Goal: Task Accomplishment & Management: Manage account settings

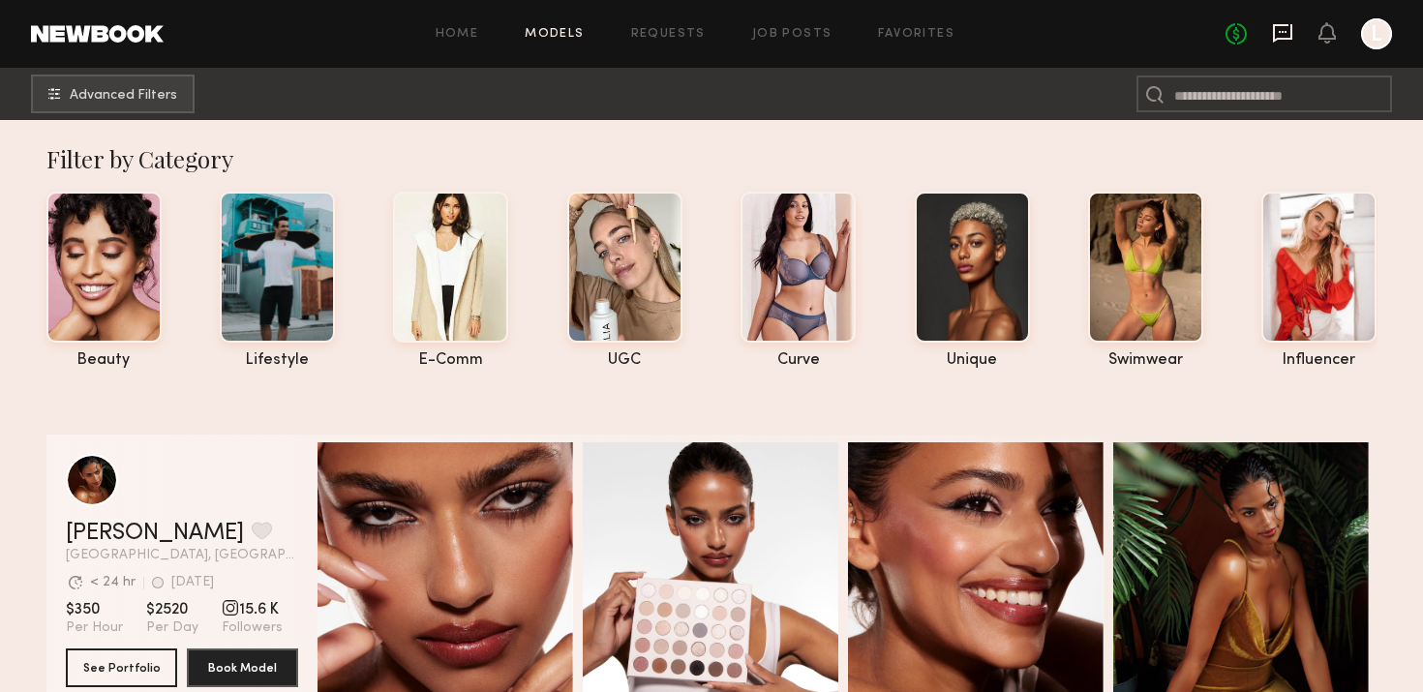
click at [1273, 34] on icon at bounding box center [1282, 33] width 19 height 18
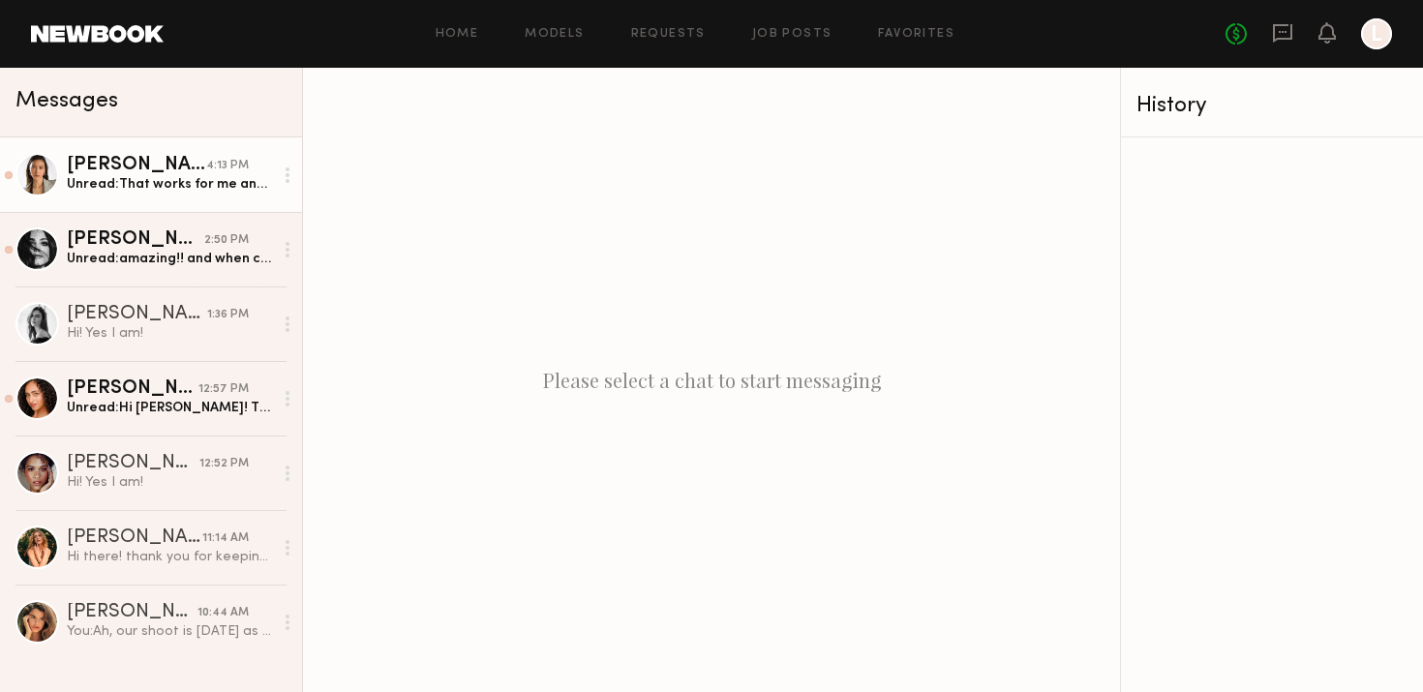
click at [190, 154] on link "Arisa N. 4:13 PM Unread: That works for me and I’m available on next Tuesday!" at bounding box center [151, 174] width 302 height 75
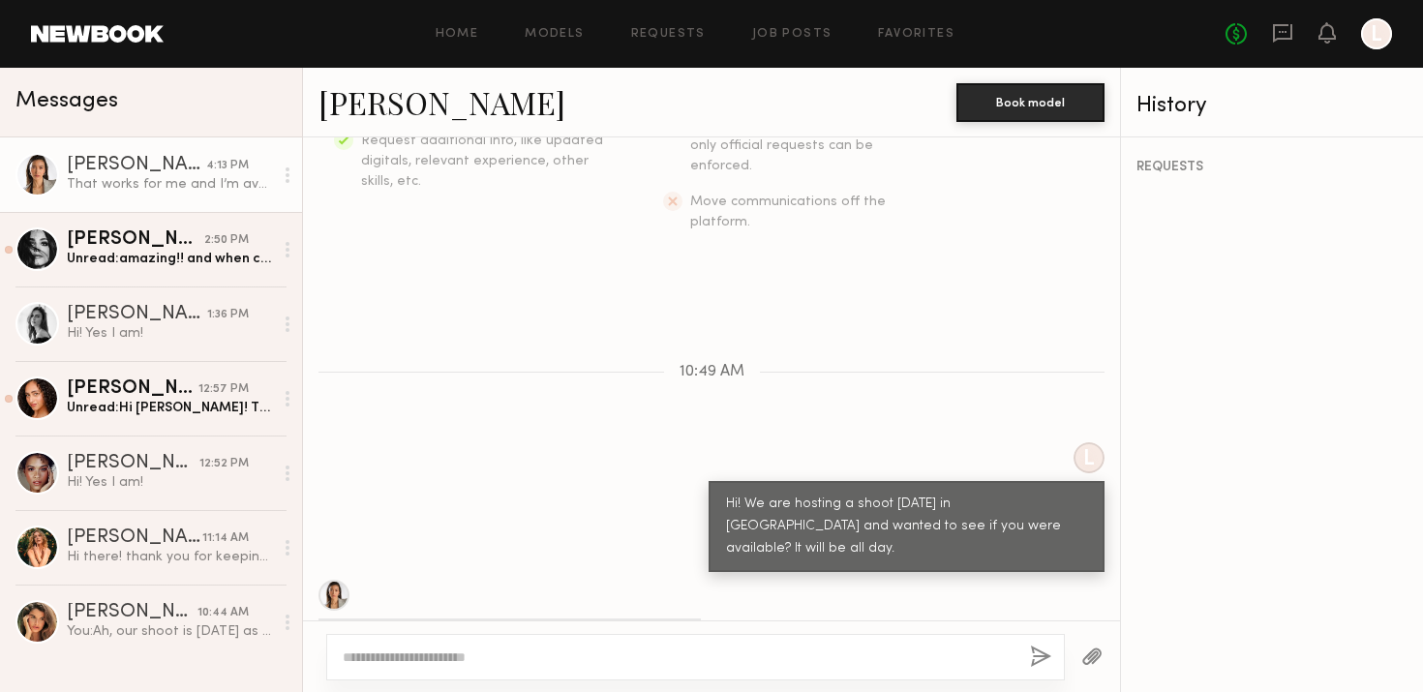
scroll to position [593, 0]
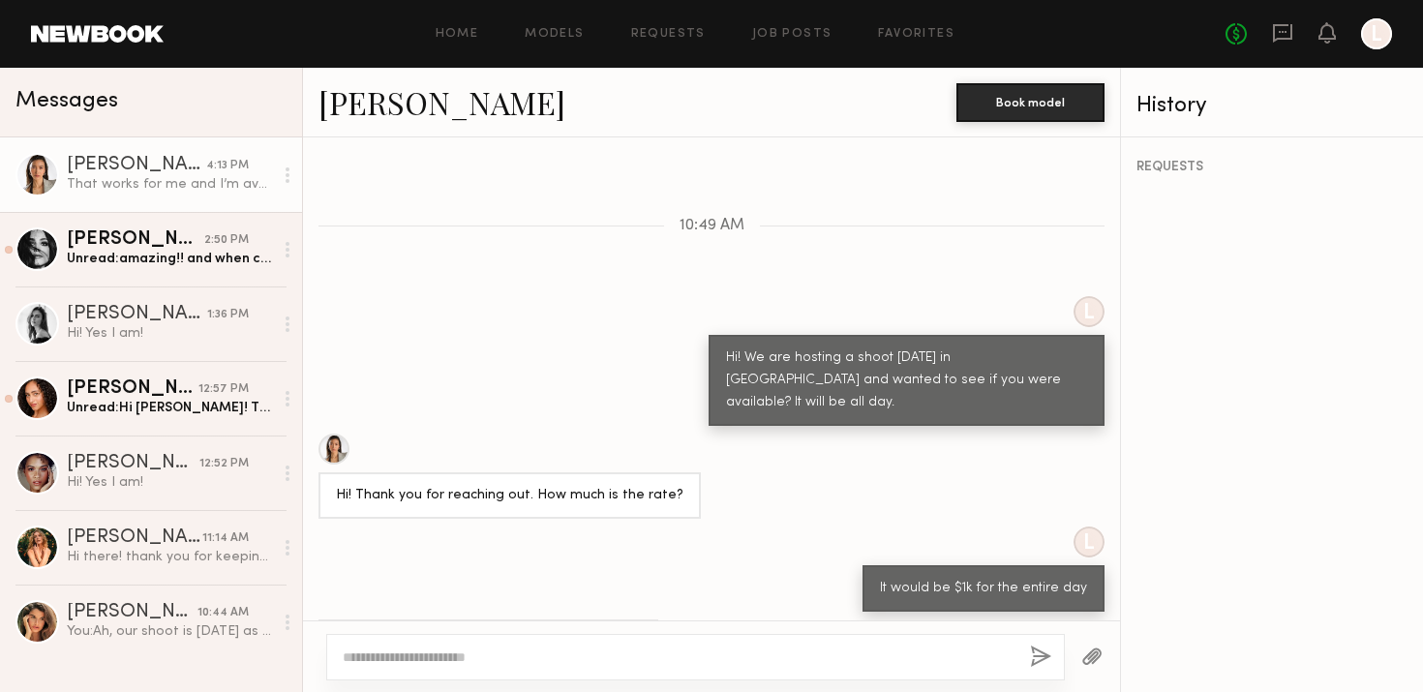
click at [334, 434] on div at bounding box center [333, 449] width 31 height 31
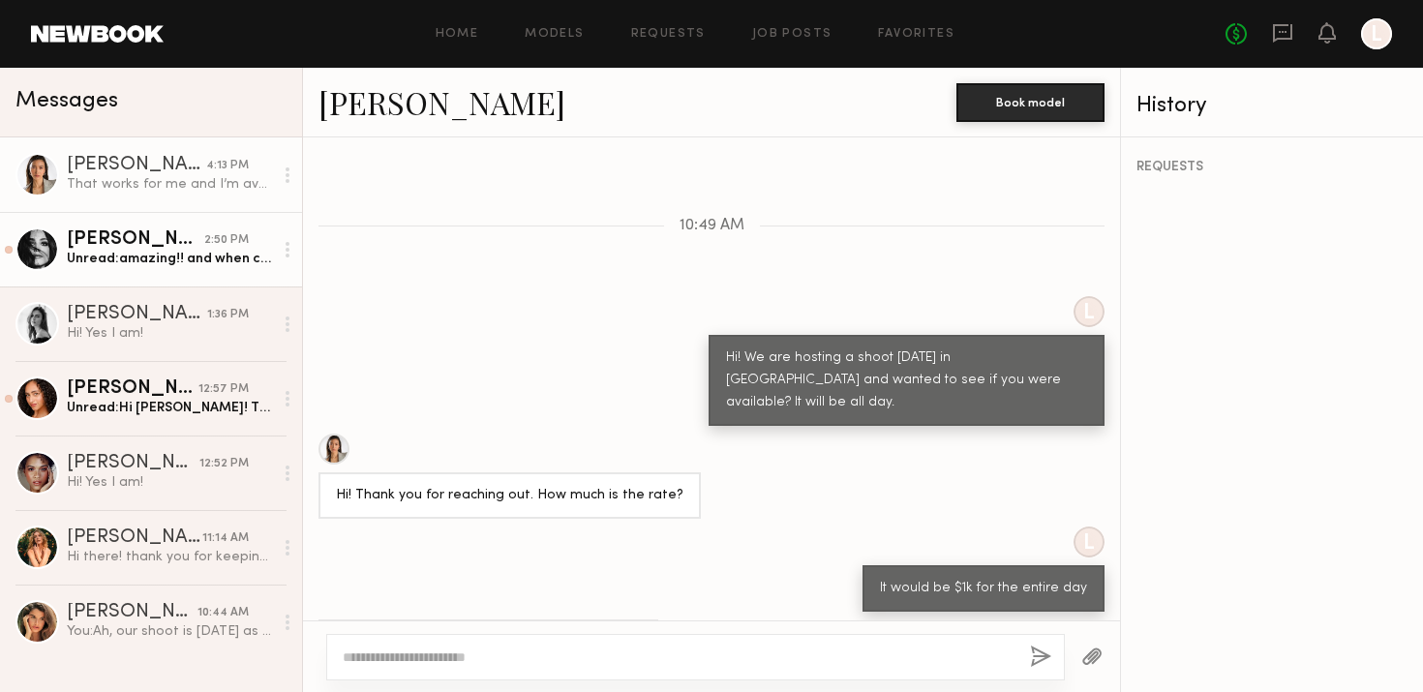
click at [179, 235] on div "[PERSON_NAME]" at bounding box center [135, 239] width 137 height 19
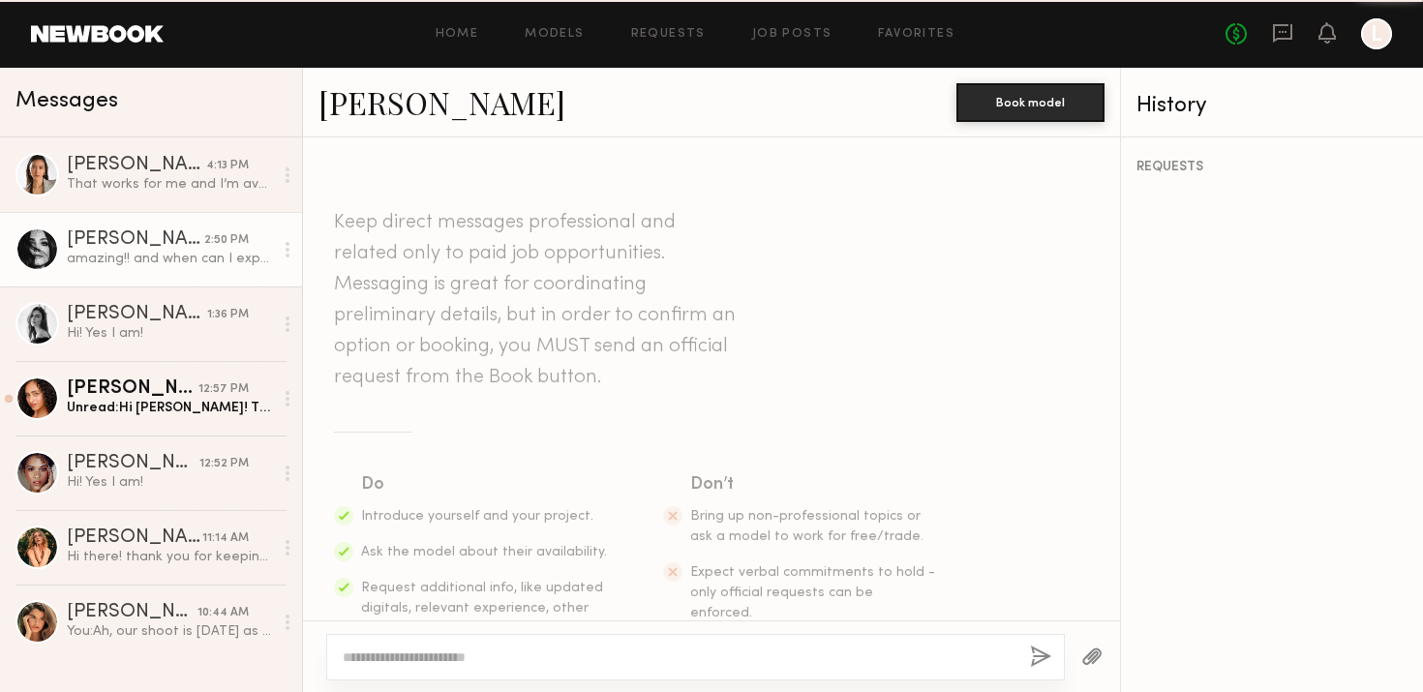
scroll to position [659, 0]
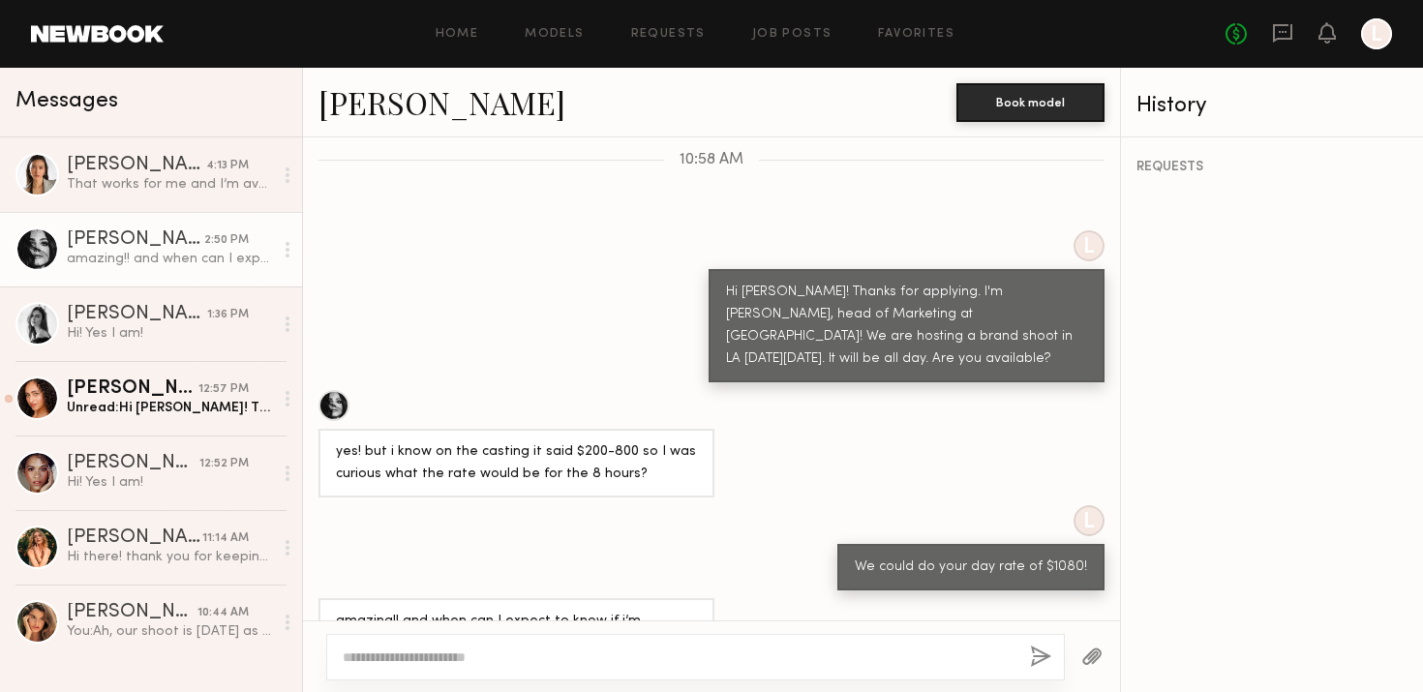
click at [334, 390] on div at bounding box center [333, 405] width 31 height 31
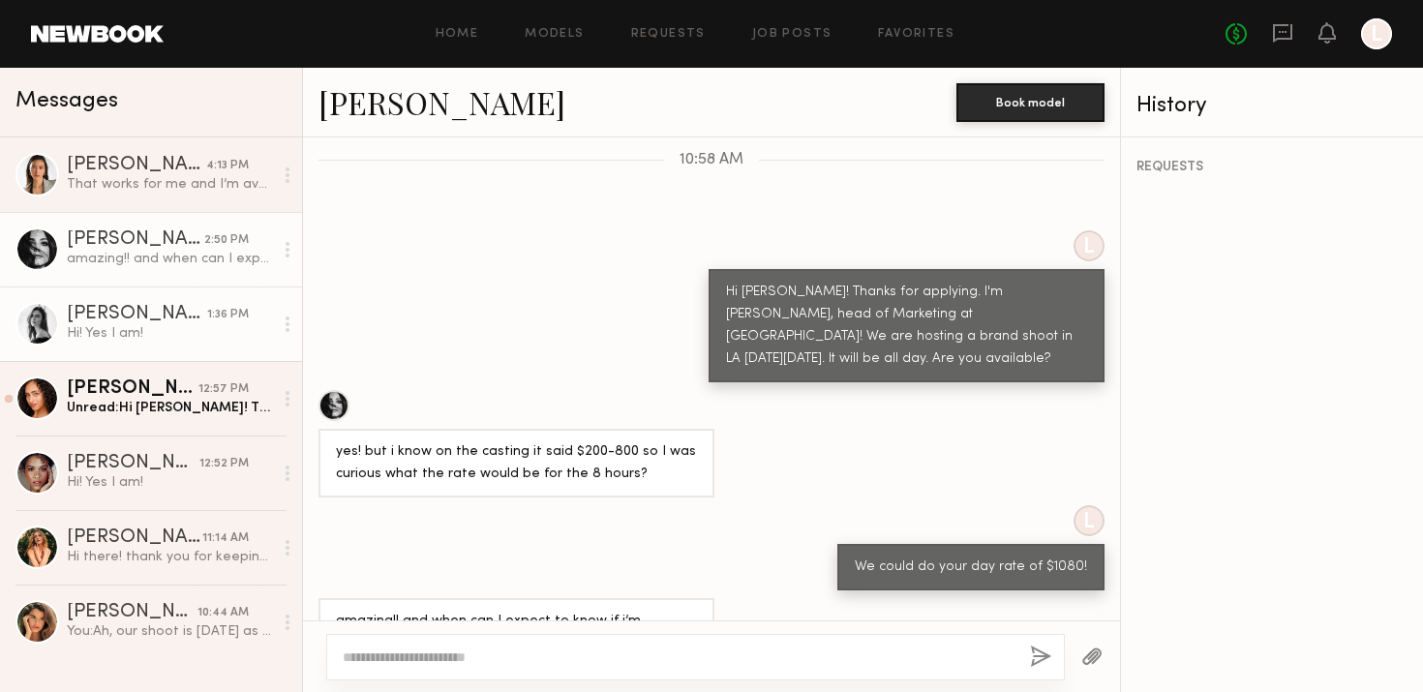
click at [179, 312] on div "[PERSON_NAME]" at bounding box center [137, 314] width 140 height 19
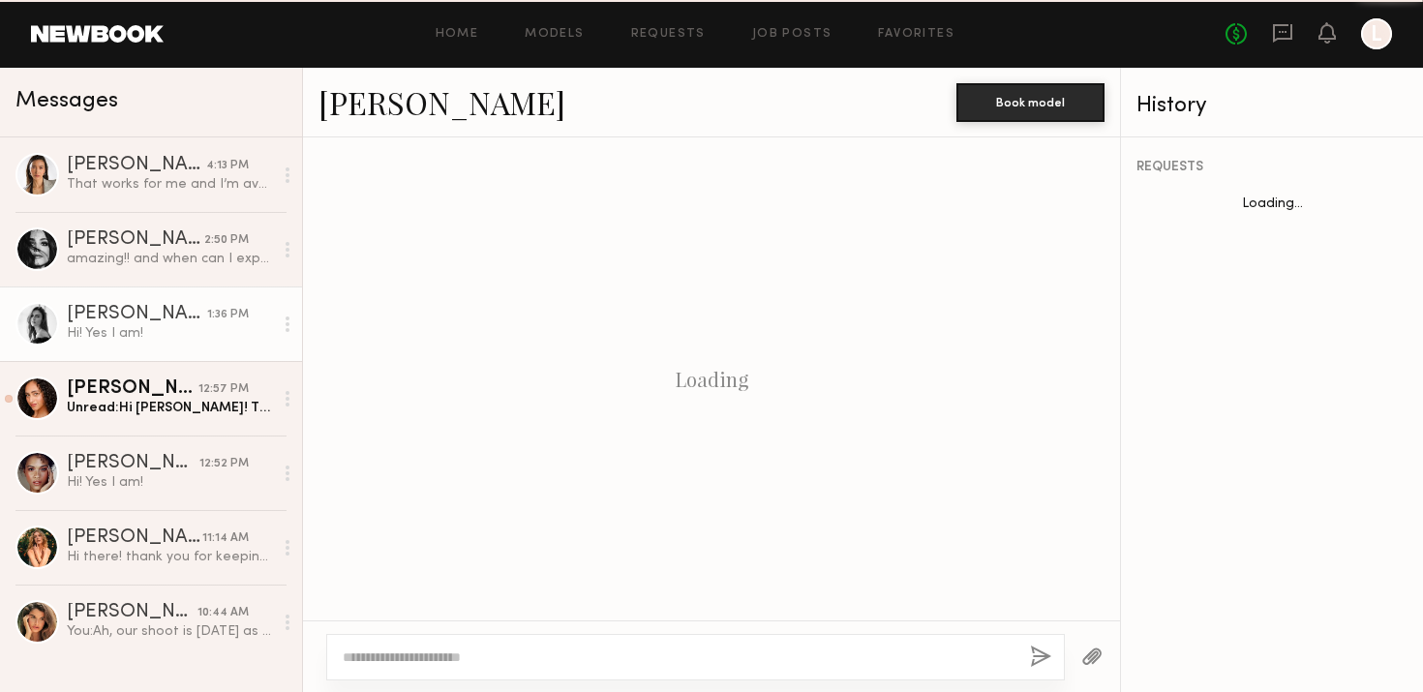
scroll to position [452, 0]
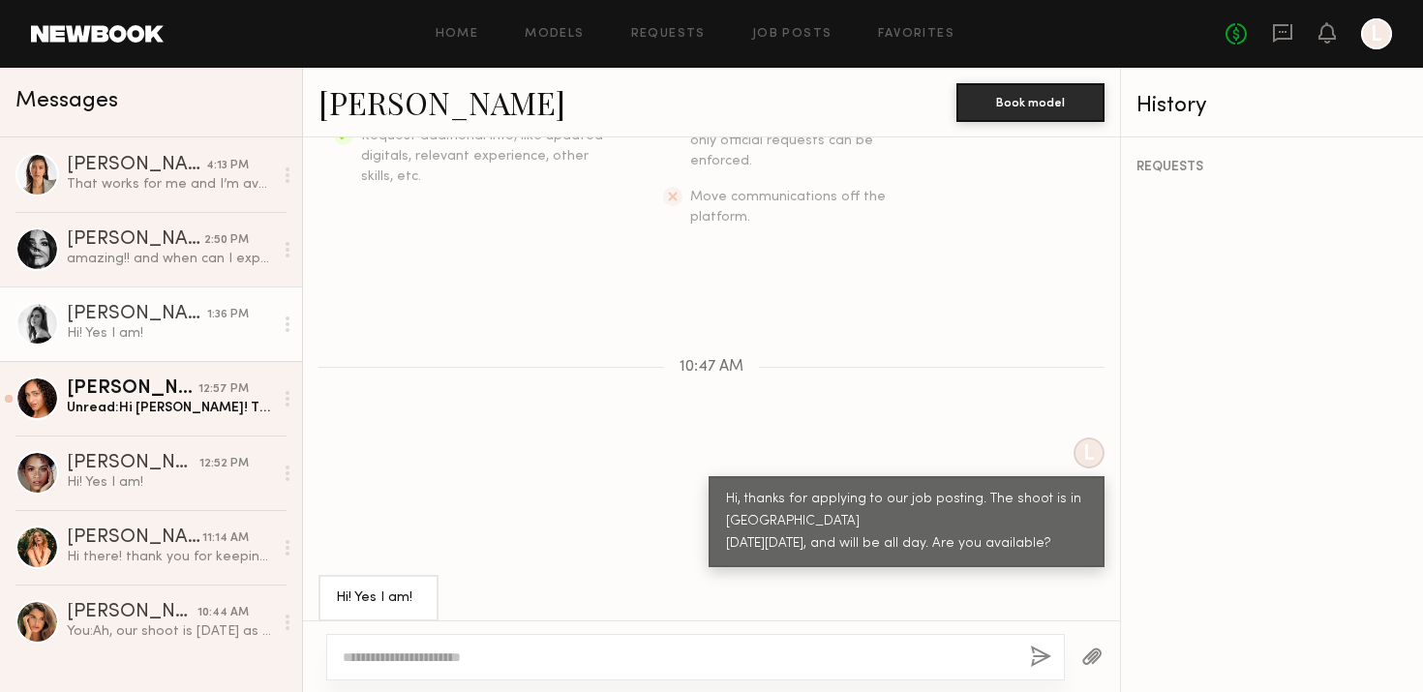
click at [352, 110] on link "[PERSON_NAME]" at bounding box center [441, 102] width 247 height 42
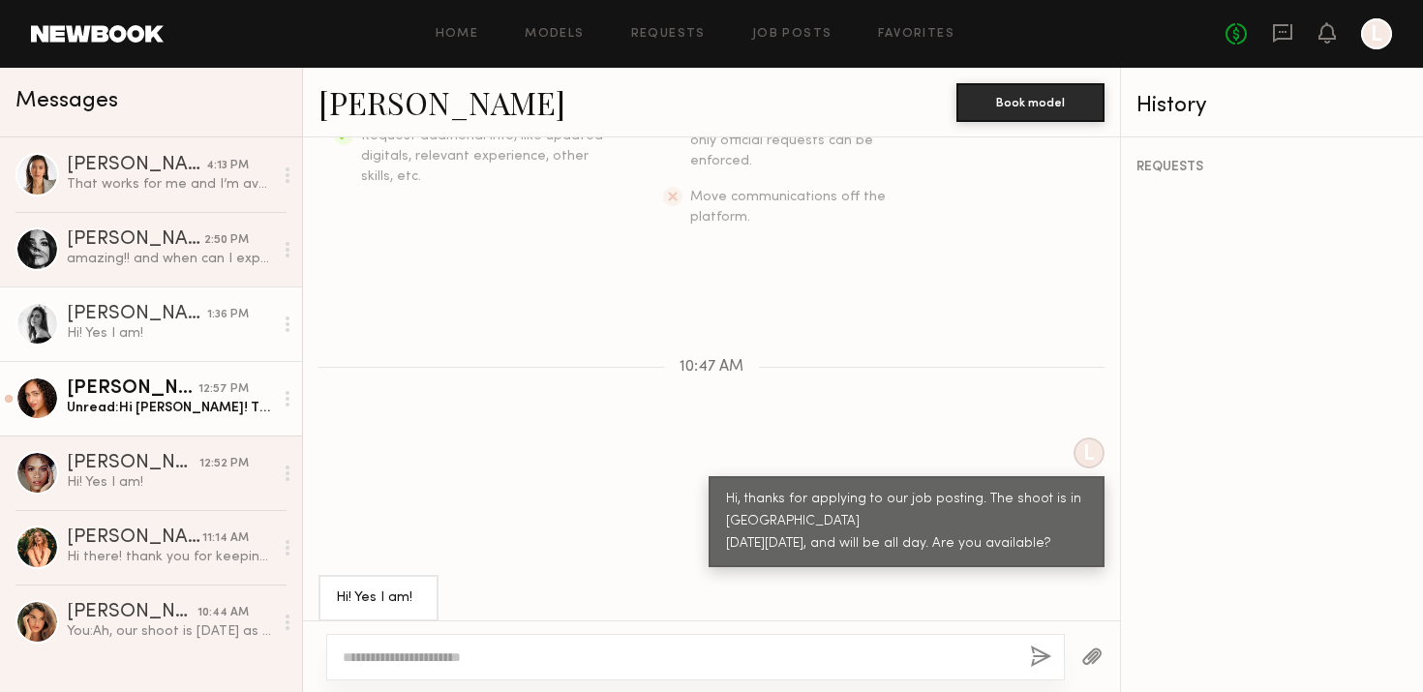
click at [228, 390] on div "12:57 PM" at bounding box center [223, 389] width 50 height 18
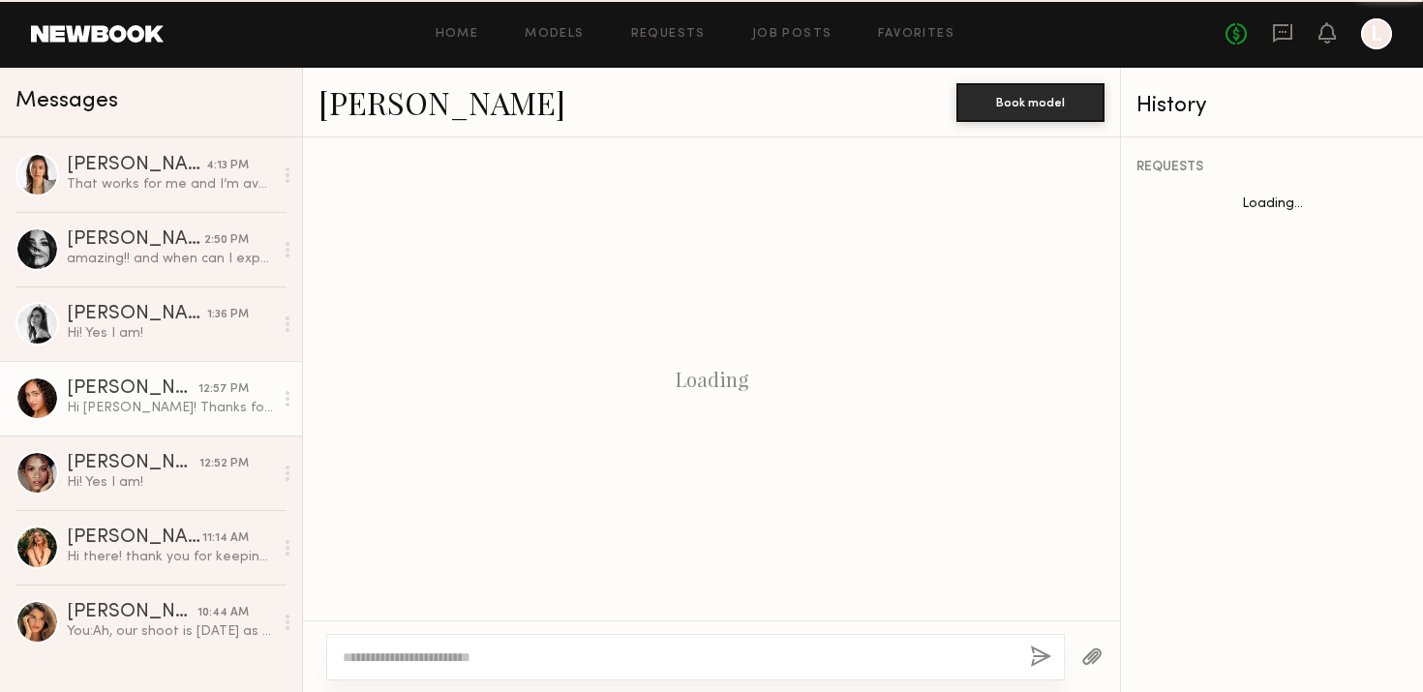
scroll to position [496, 0]
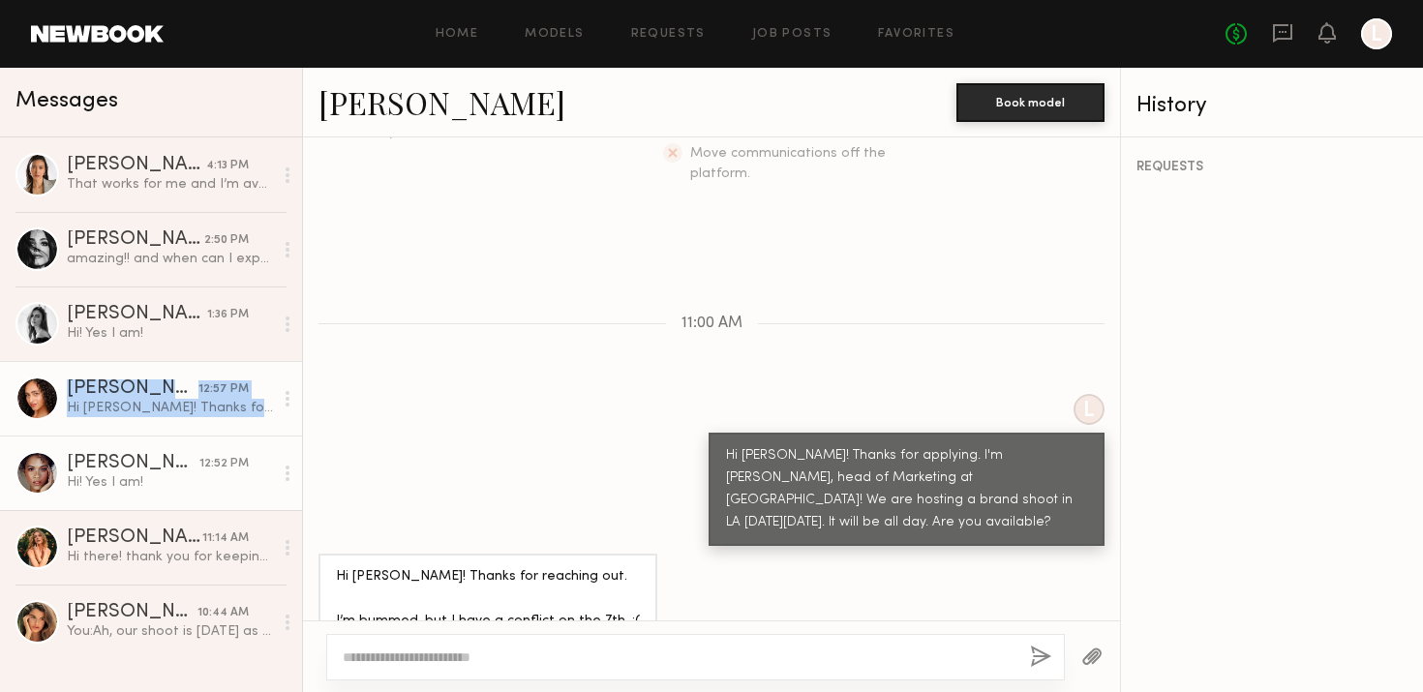
click at [184, 480] on div "Hi! Yes I am!" at bounding box center [170, 482] width 206 height 18
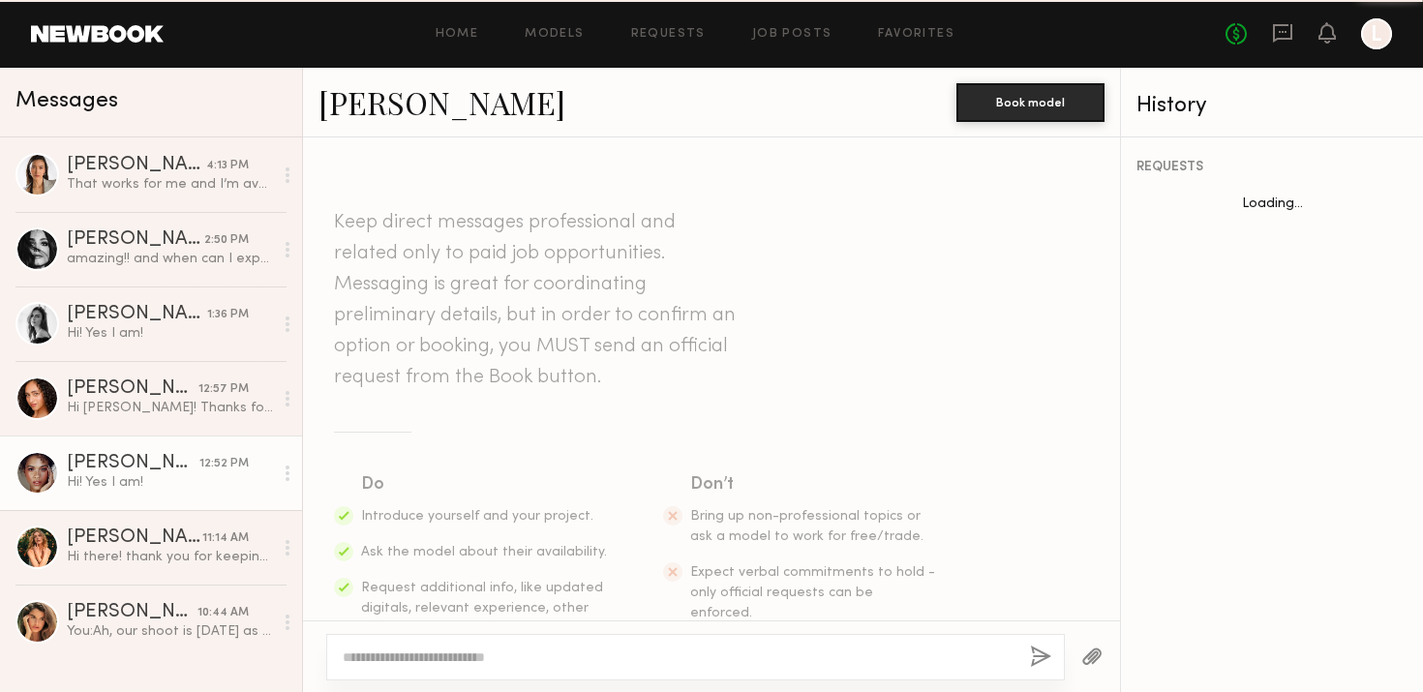
scroll to position [430, 0]
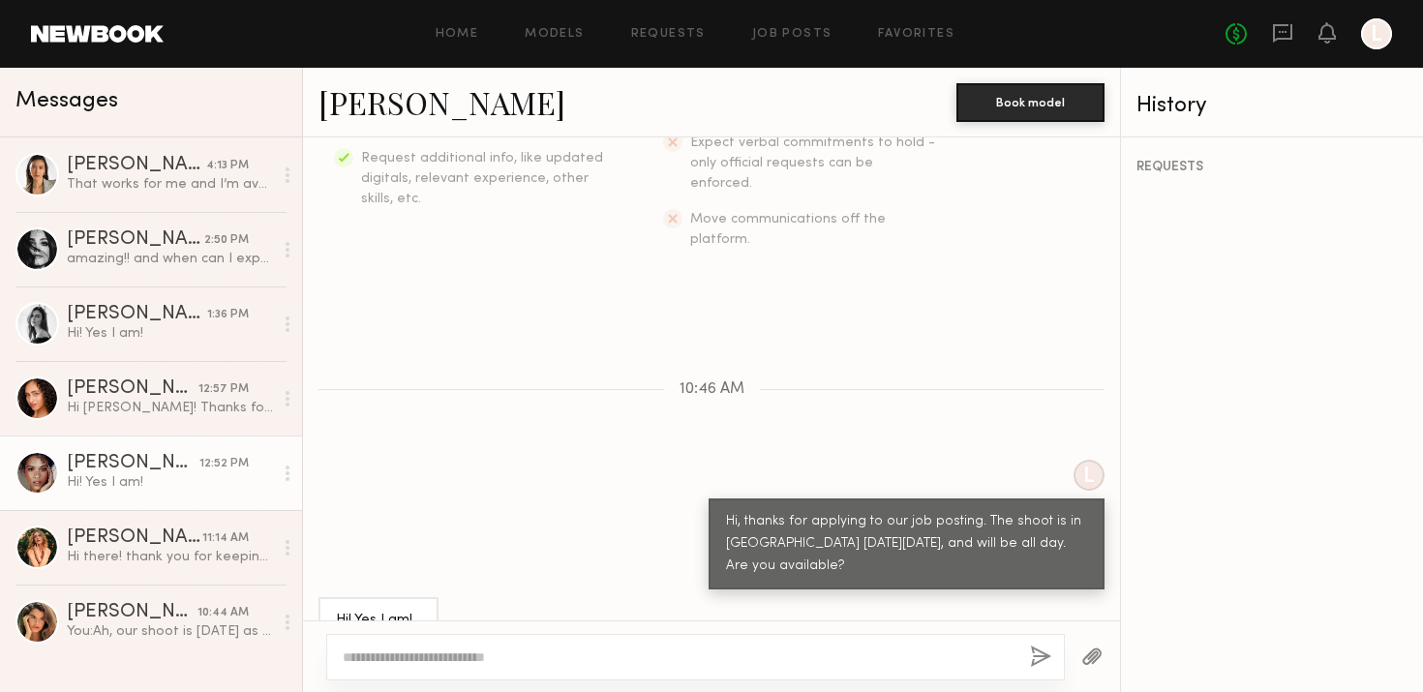
click at [23, 473] on div at bounding box center [37, 473] width 44 height 44
click at [118, 463] on div "[PERSON_NAME]" at bounding box center [133, 463] width 133 height 19
click at [372, 98] on link "[PERSON_NAME]" at bounding box center [441, 102] width 247 height 42
click at [61, 34] on link at bounding box center [97, 33] width 133 height 17
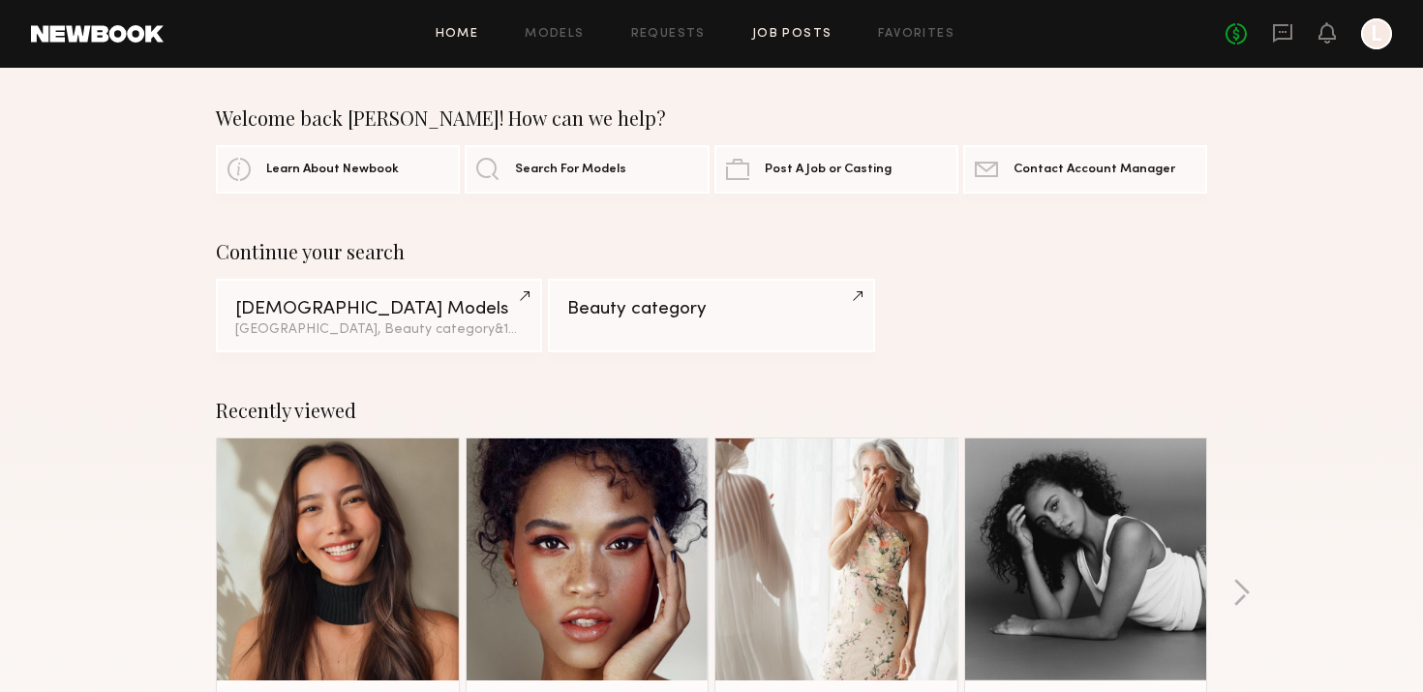
click at [804, 38] on link "Job Posts" at bounding box center [792, 34] width 80 height 13
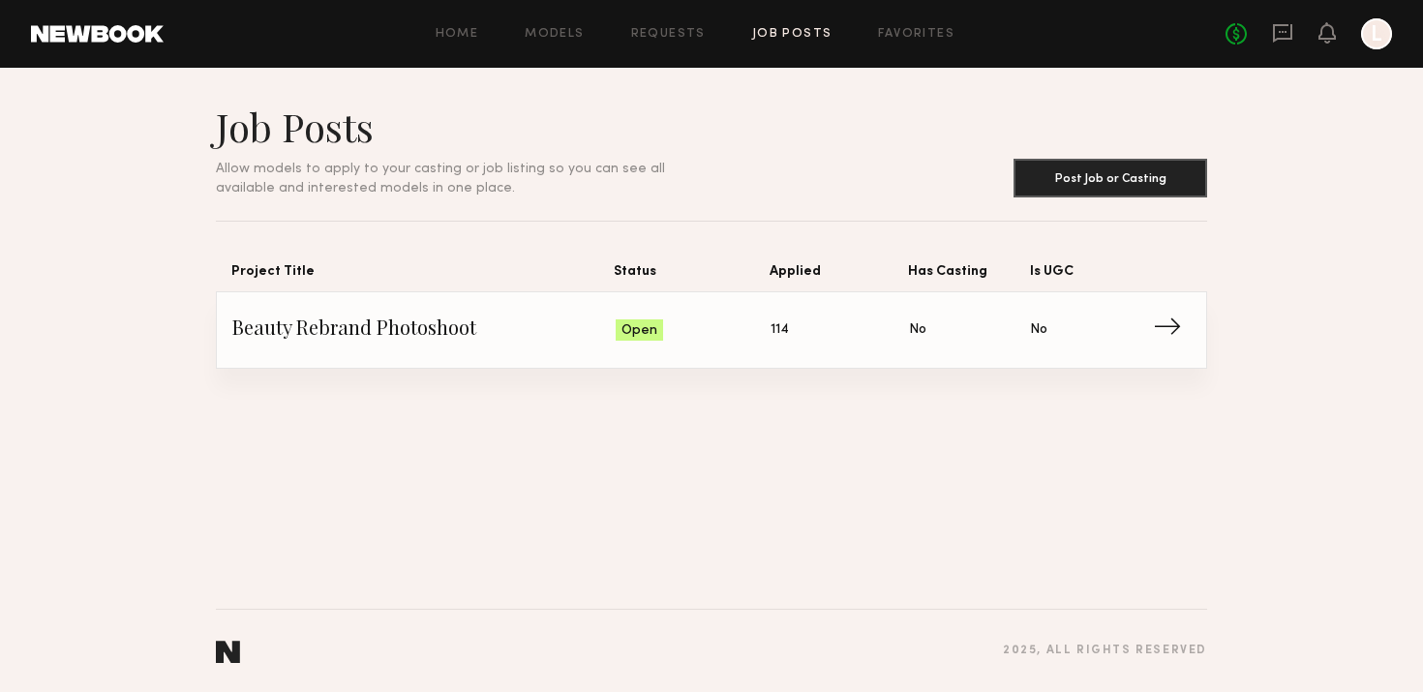
click at [663, 324] on span "Status: Open" at bounding box center [694, 330] width 156 height 29
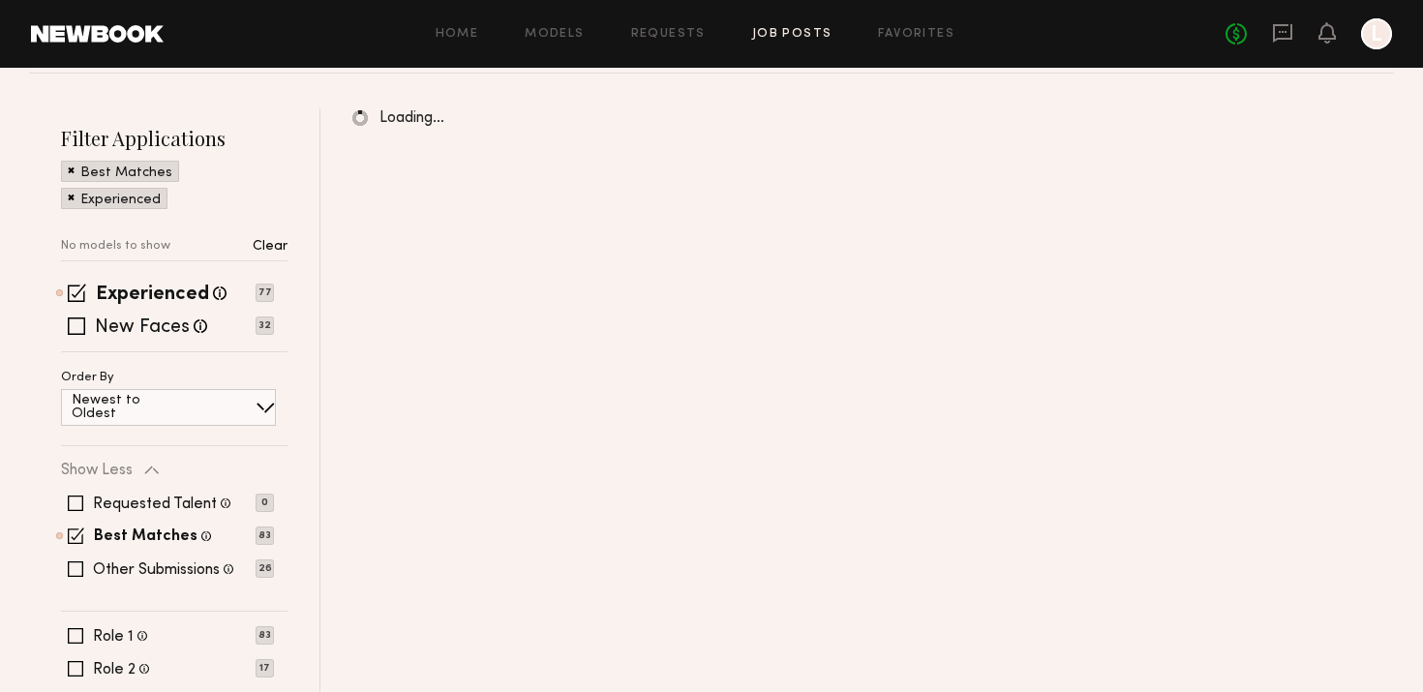
scroll to position [201, 0]
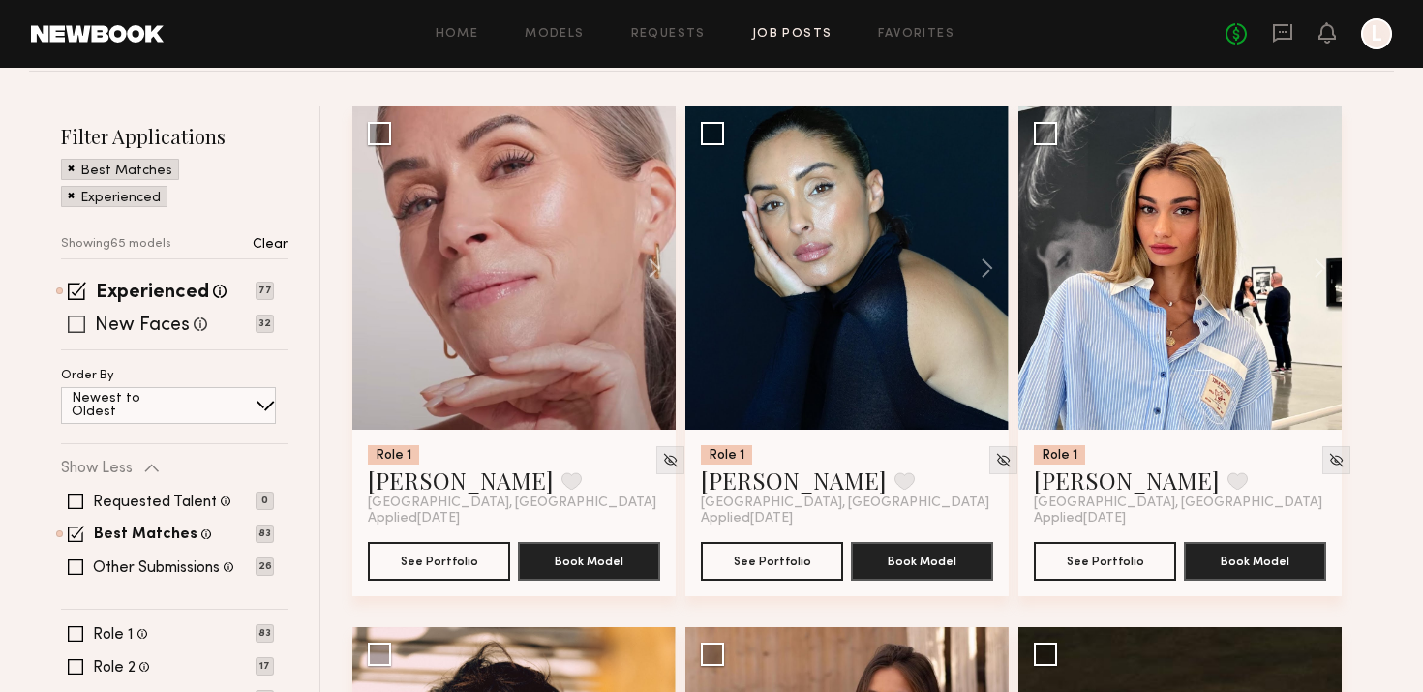
click at [93, 328] on div "New Faces Talent we've deemed to be in the early stages of their professional c…" at bounding box center [167, 324] width 213 height 15
click at [80, 319] on span at bounding box center [76, 324] width 17 height 17
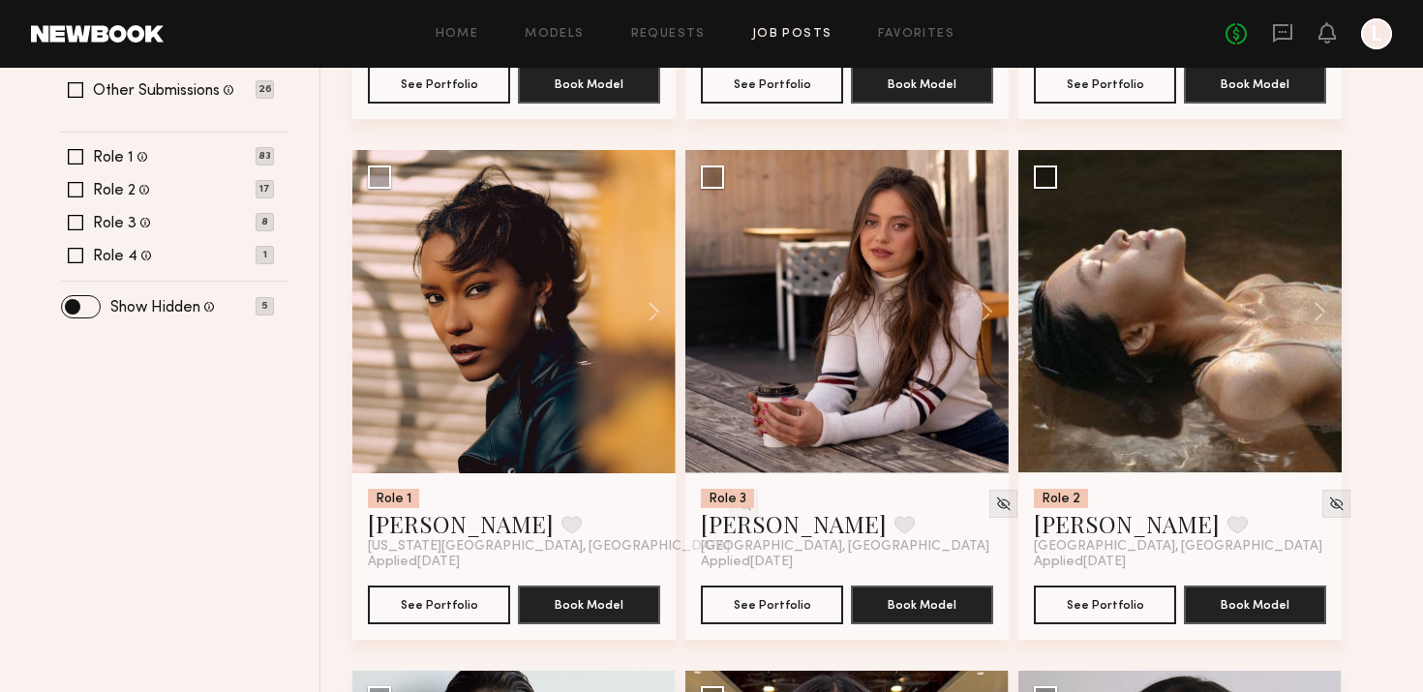
scroll to position [680, 0]
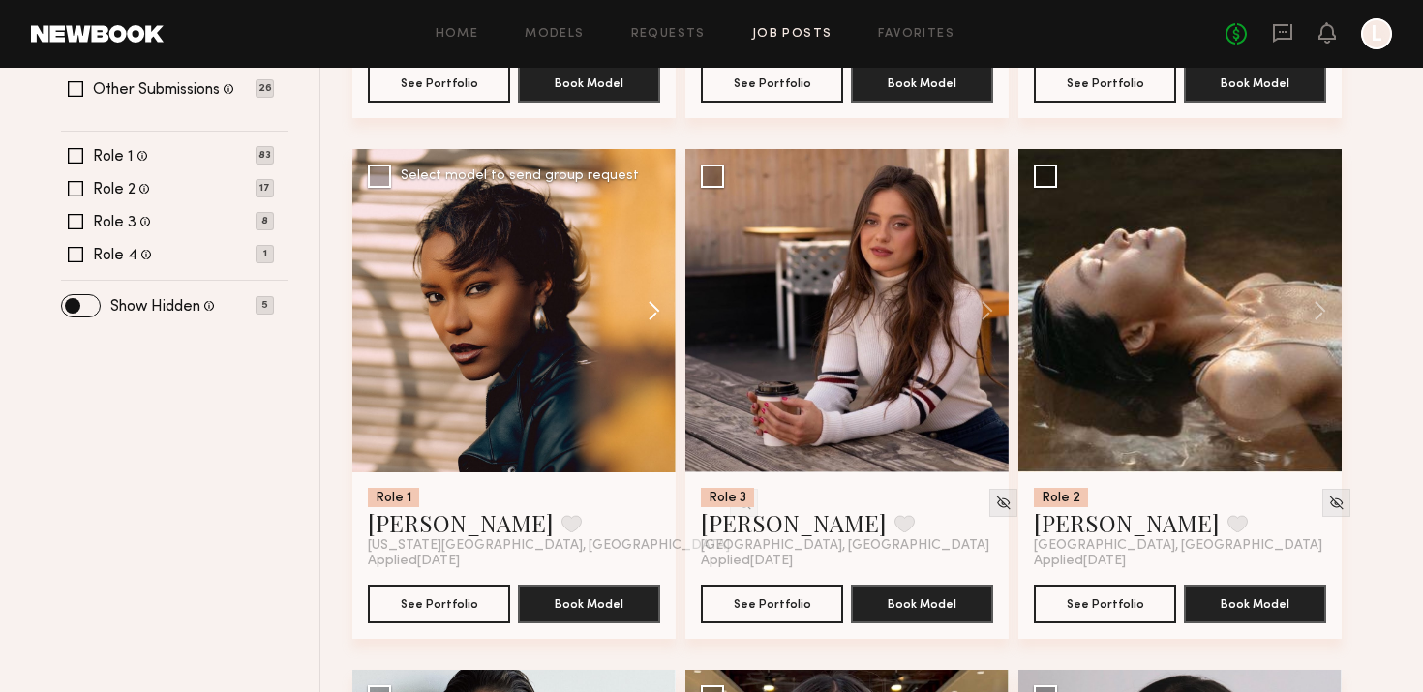
click at [647, 318] on button at bounding box center [645, 310] width 62 height 323
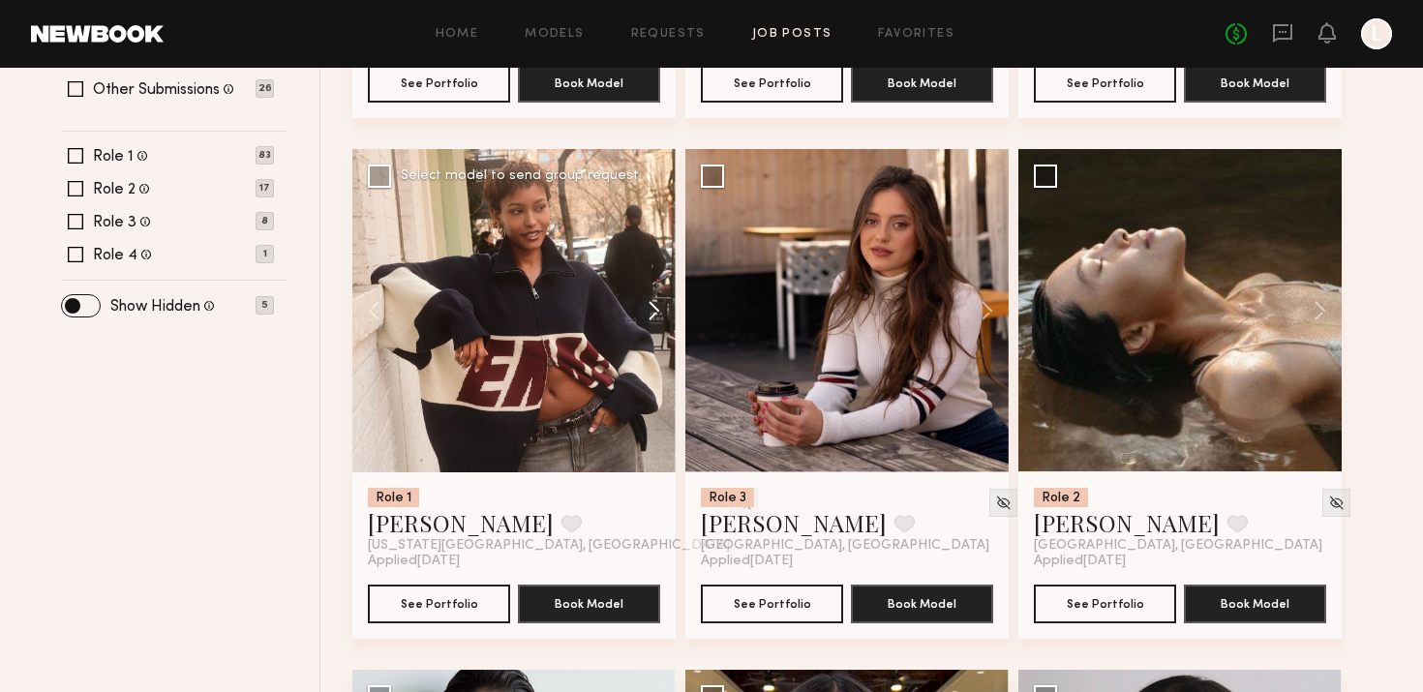
click at [647, 318] on button at bounding box center [645, 310] width 62 height 323
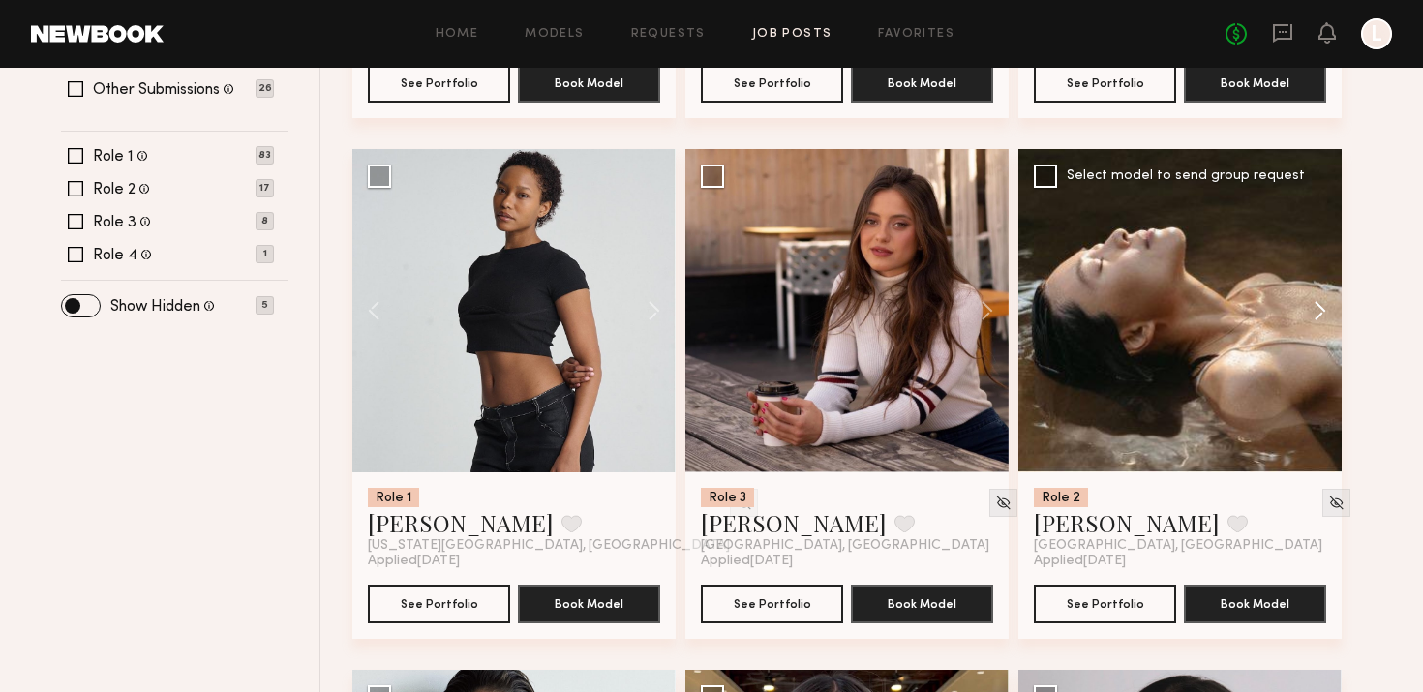
click at [1329, 299] on button at bounding box center [1311, 310] width 62 height 323
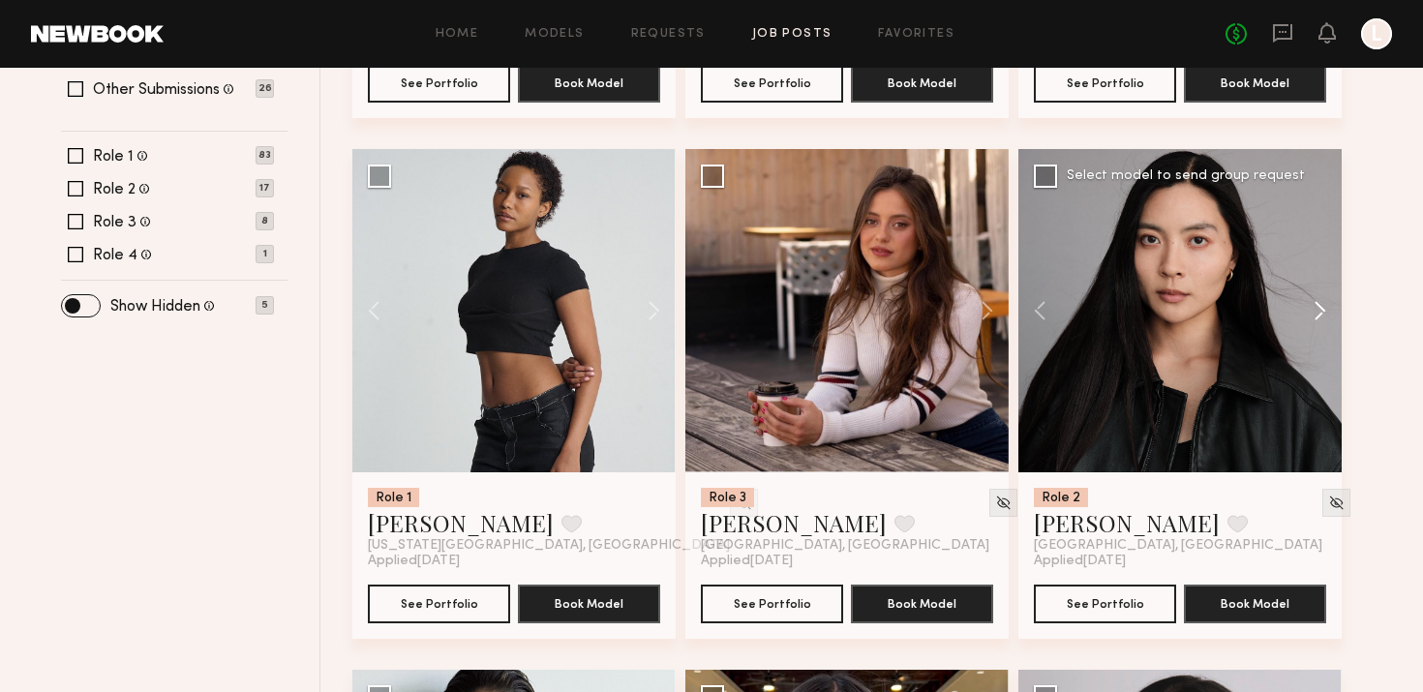
click at [1329, 300] on button at bounding box center [1311, 310] width 62 height 323
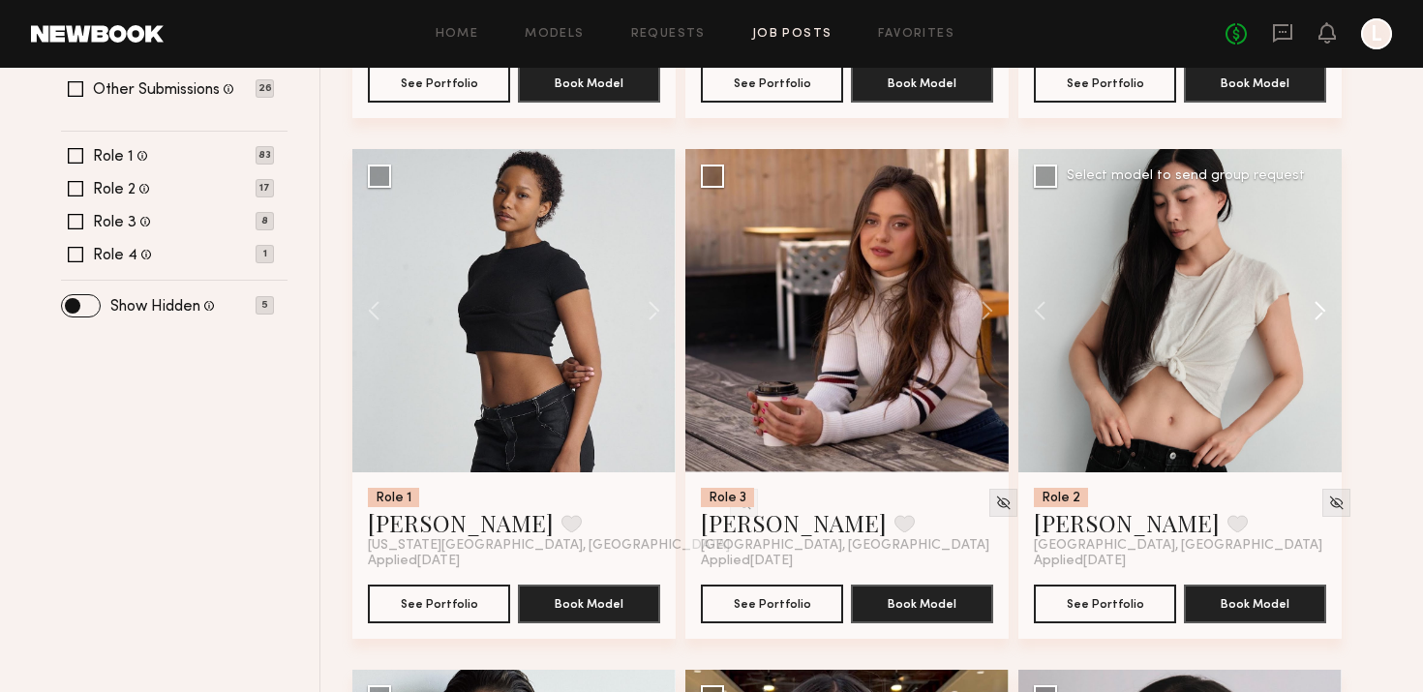
click at [1329, 300] on button at bounding box center [1311, 310] width 62 height 323
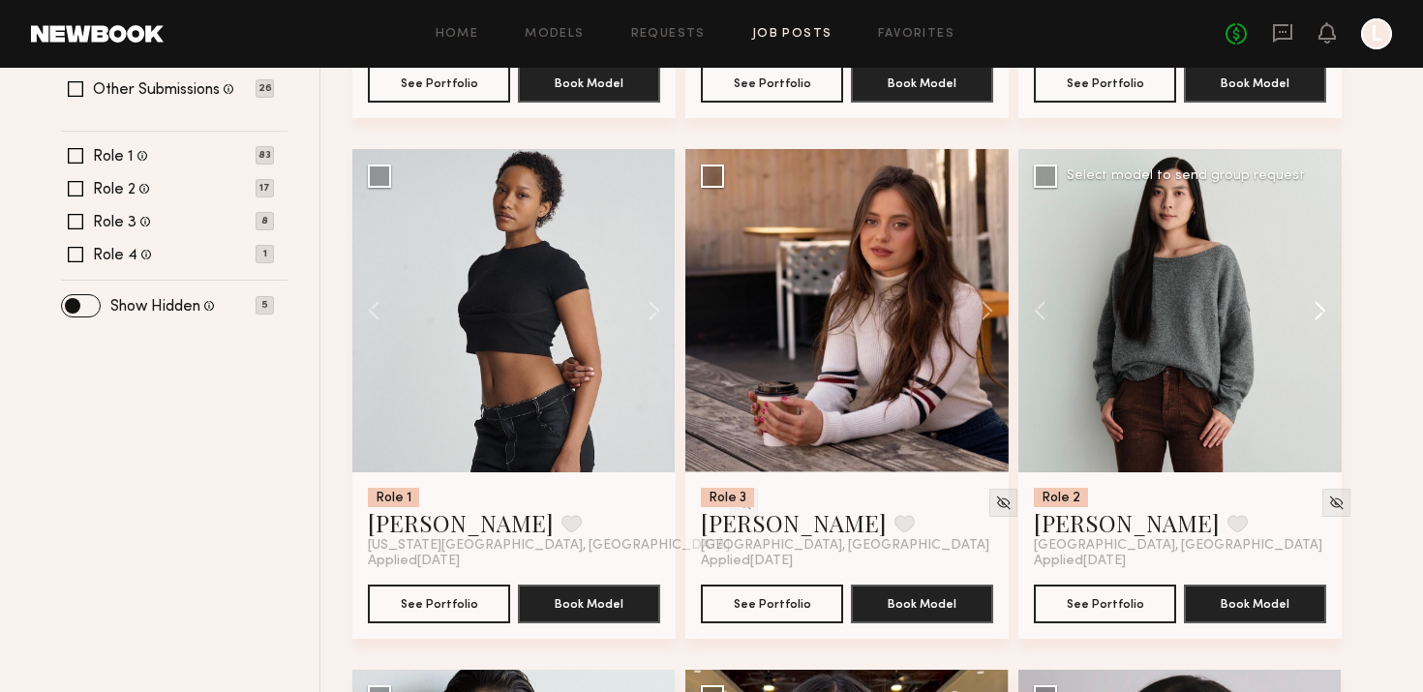
click at [1329, 300] on button at bounding box center [1311, 310] width 62 height 323
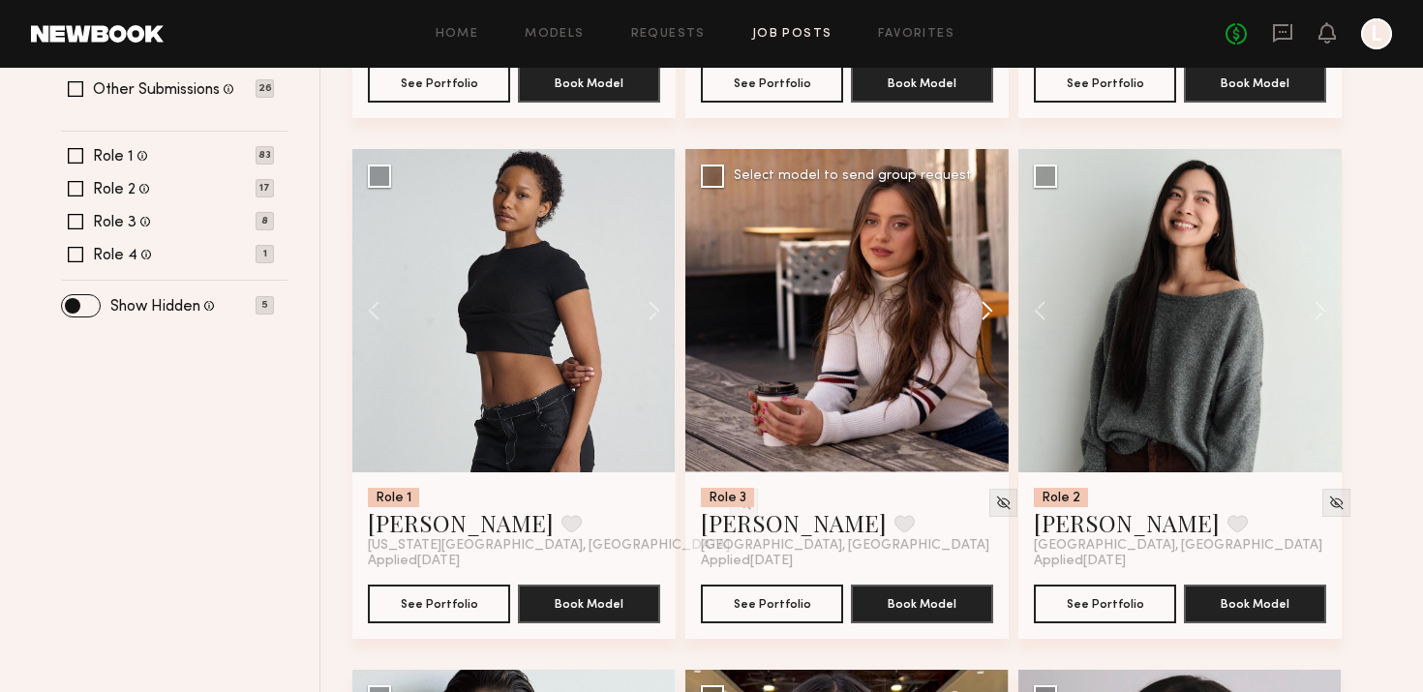
click at [990, 304] on button at bounding box center [978, 310] width 62 height 323
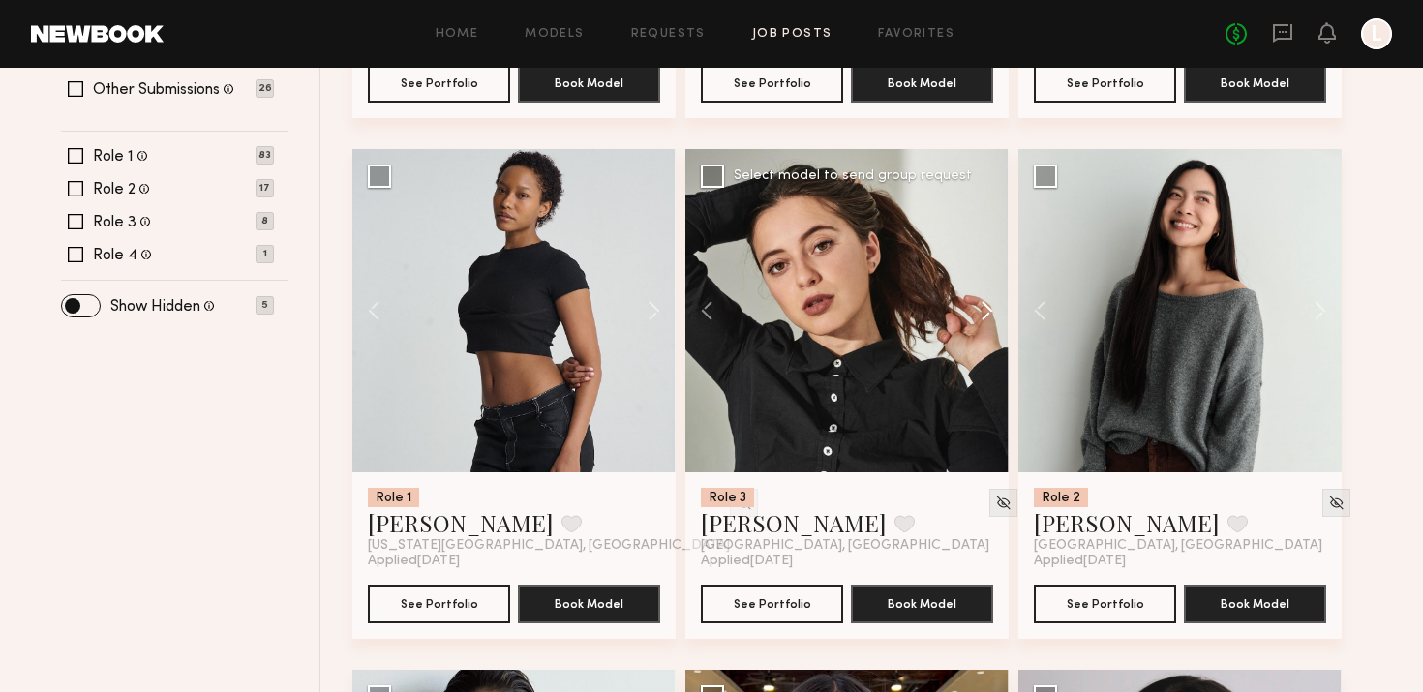
click at [990, 304] on button at bounding box center [978, 310] width 62 height 323
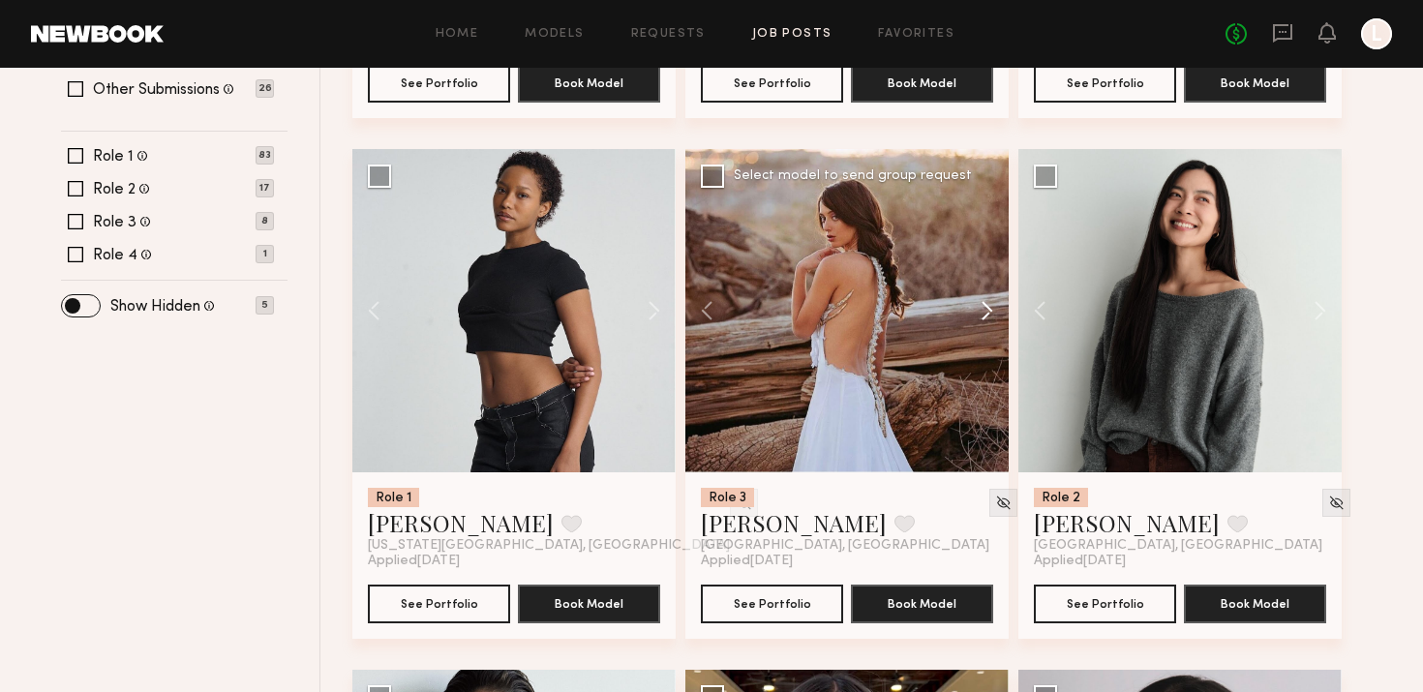
click at [990, 304] on button at bounding box center [978, 310] width 62 height 323
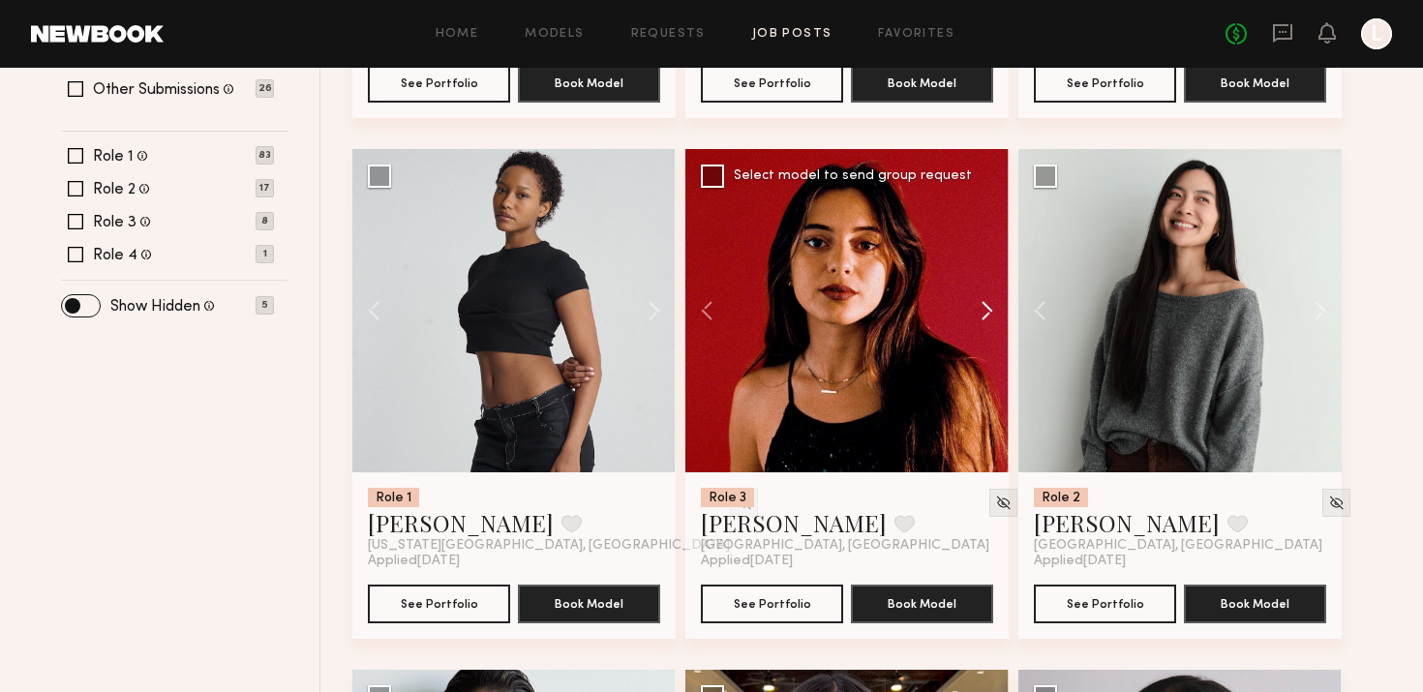
click at [990, 305] on button at bounding box center [978, 310] width 62 height 323
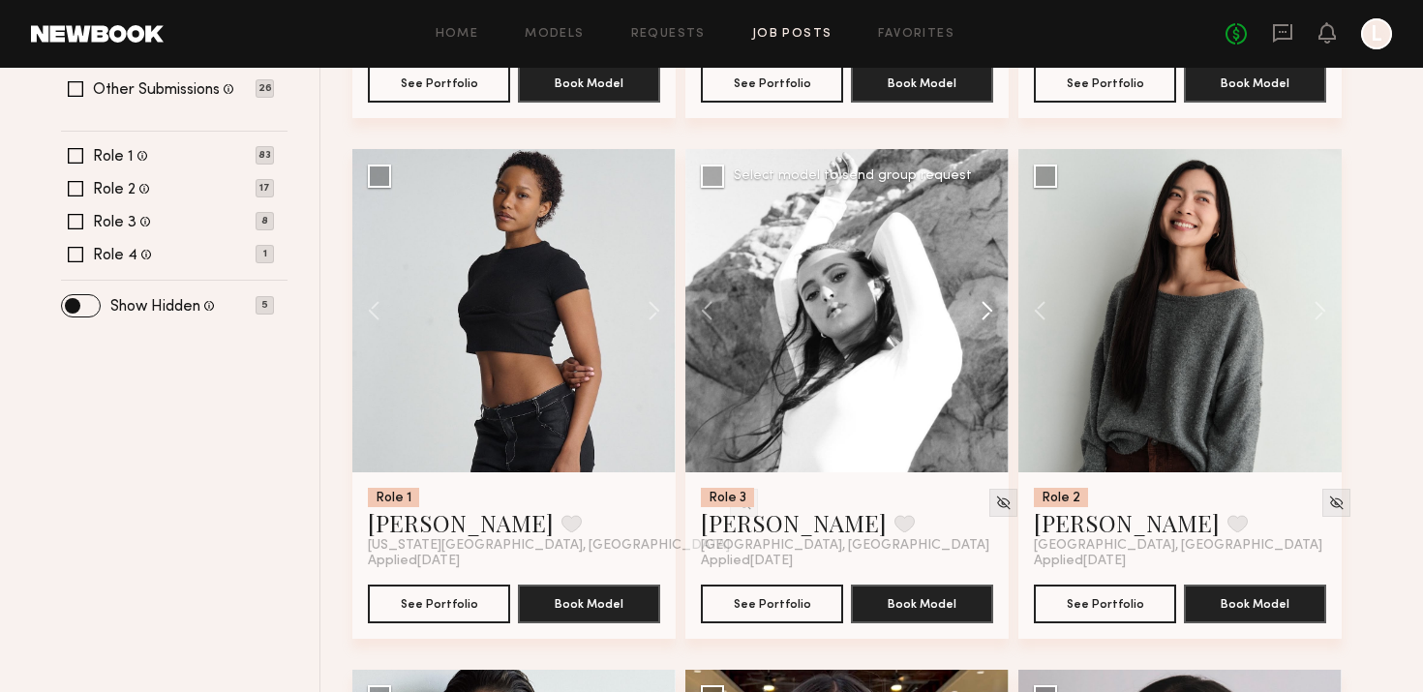
click at [990, 305] on button at bounding box center [978, 310] width 62 height 323
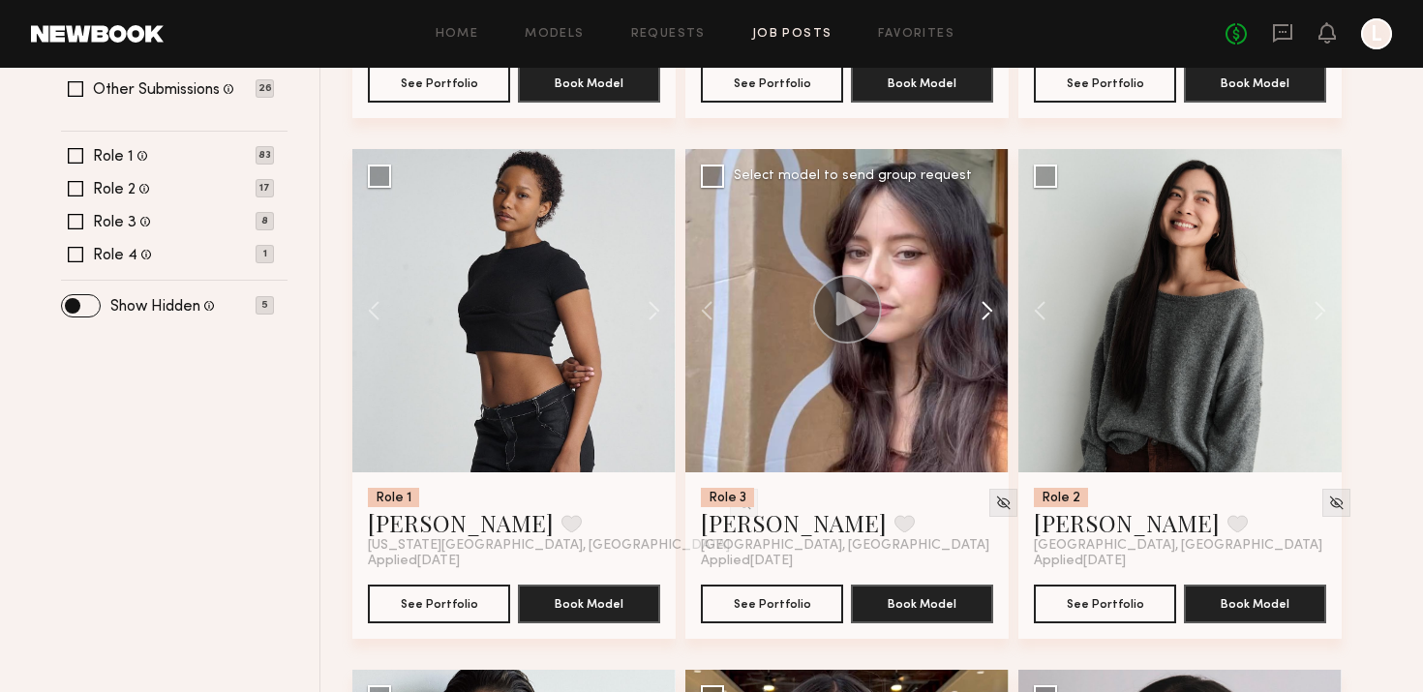
click at [990, 305] on button at bounding box center [978, 310] width 62 height 323
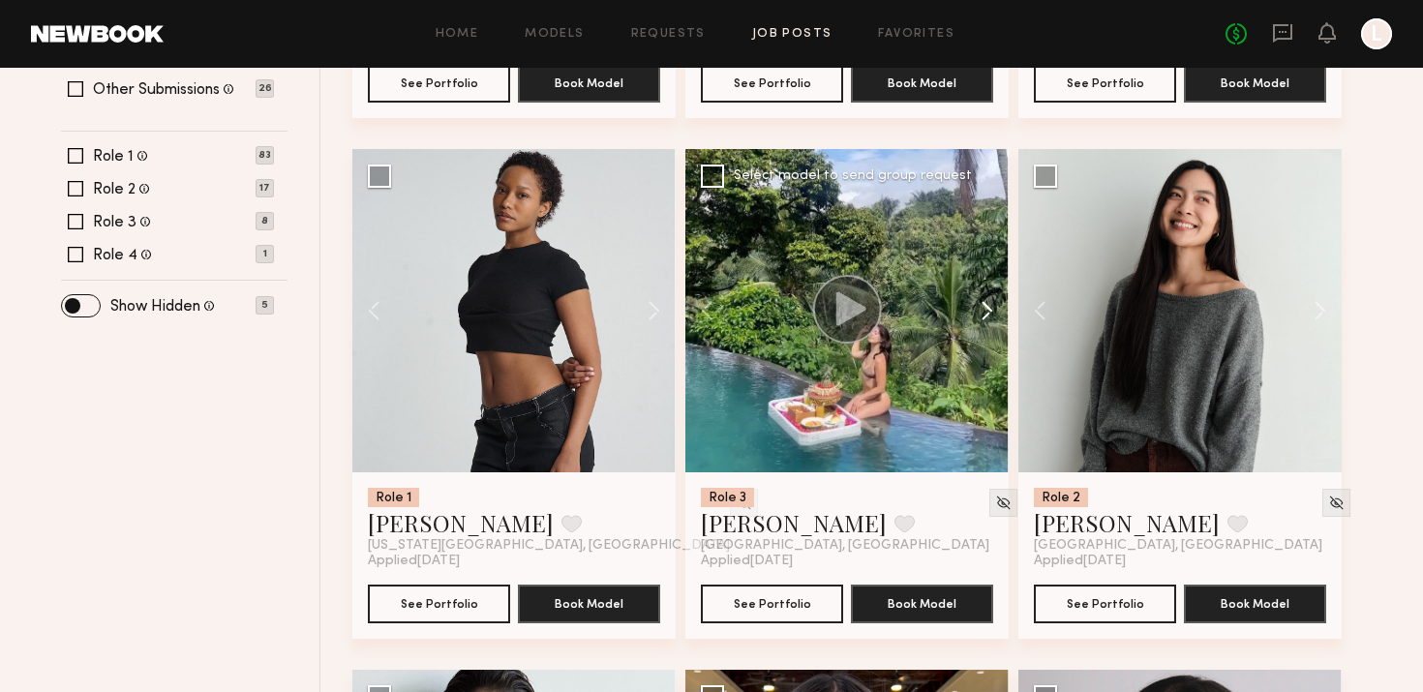
click at [990, 305] on button at bounding box center [978, 310] width 62 height 323
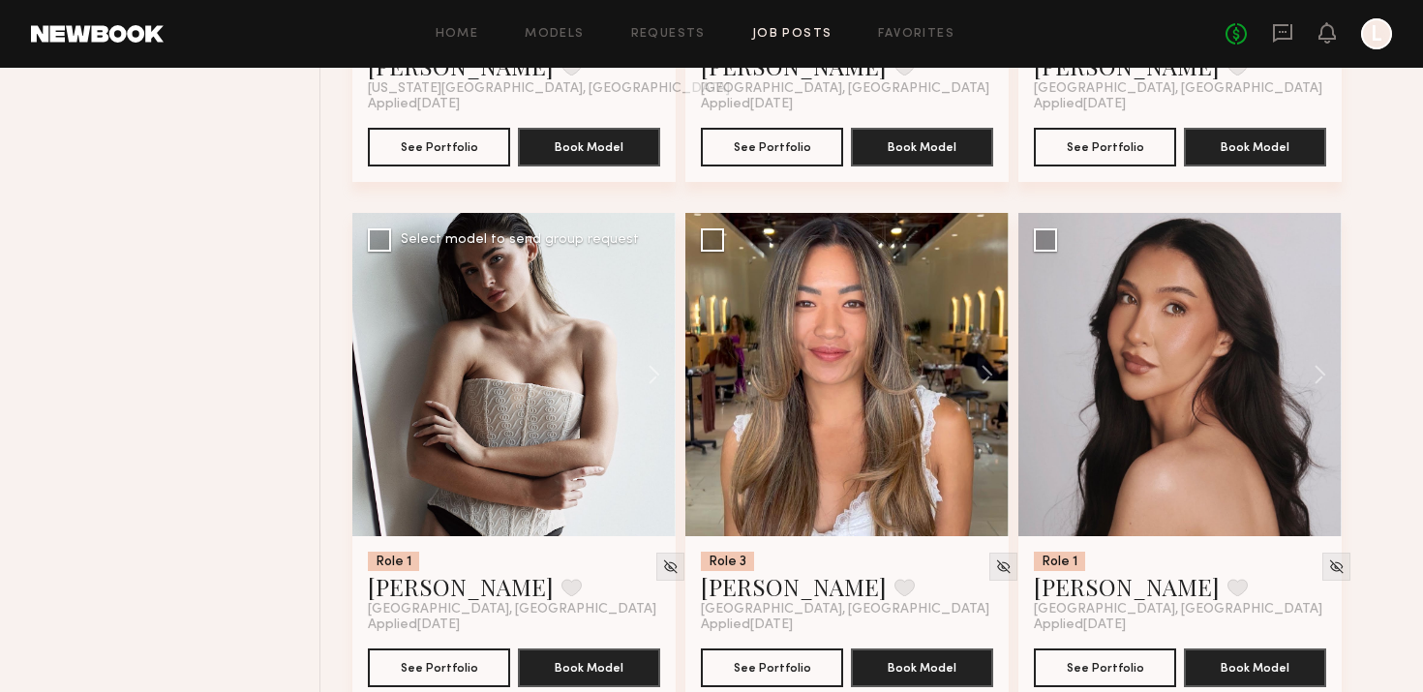
scroll to position [1150, 0]
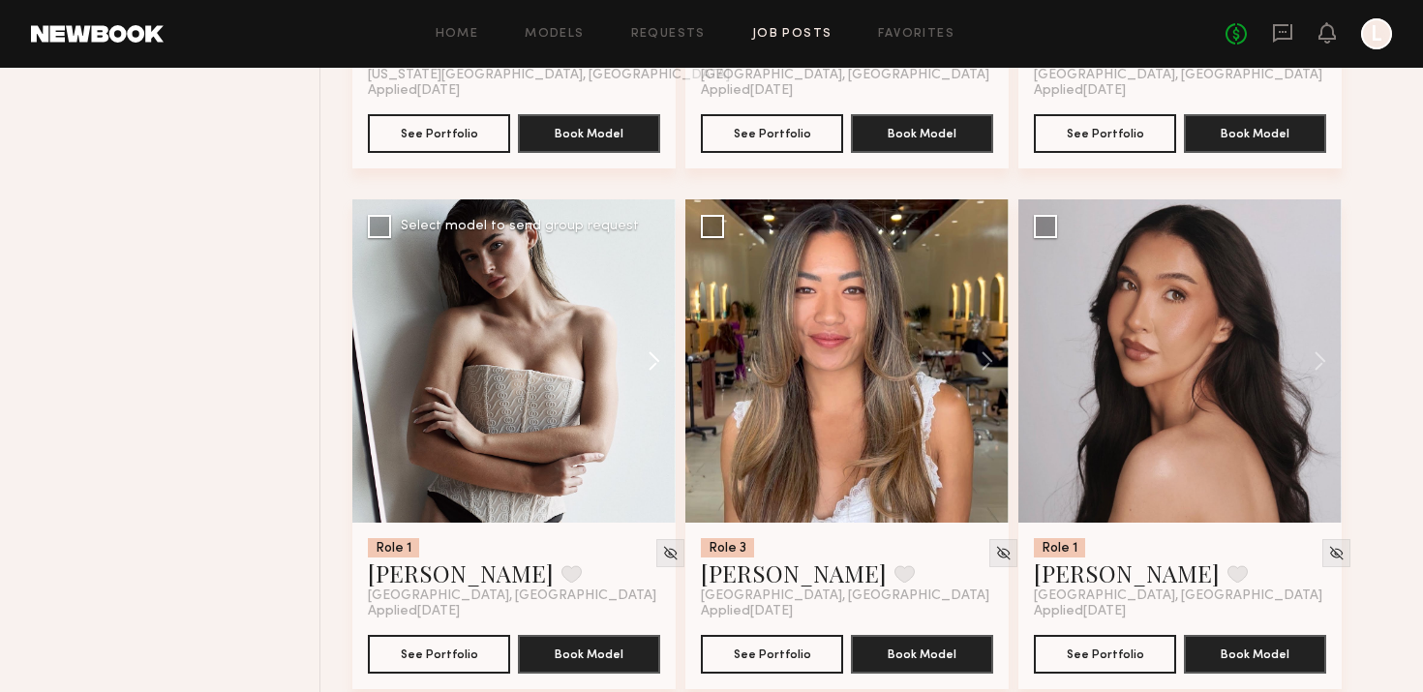
click at [656, 365] on button at bounding box center [645, 360] width 62 height 323
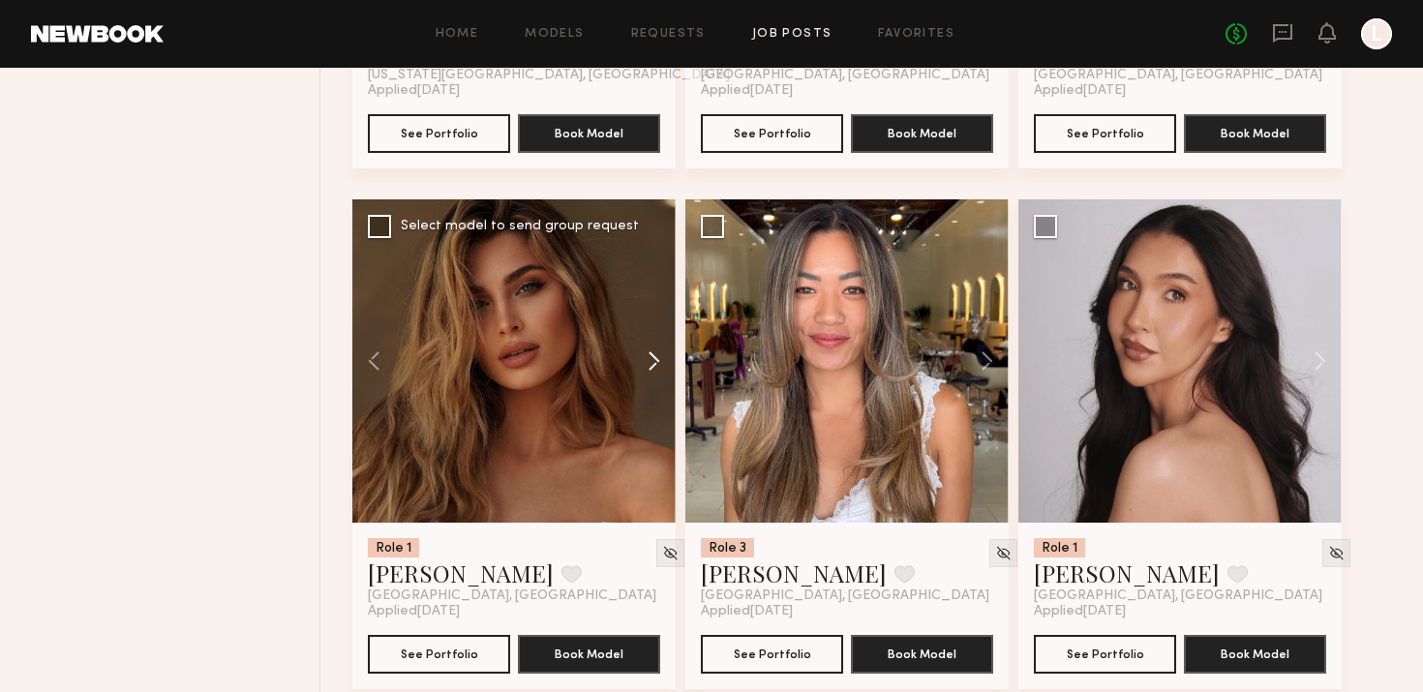
click at [656, 365] on button at bounding box center [645, 360] width 62 height 323
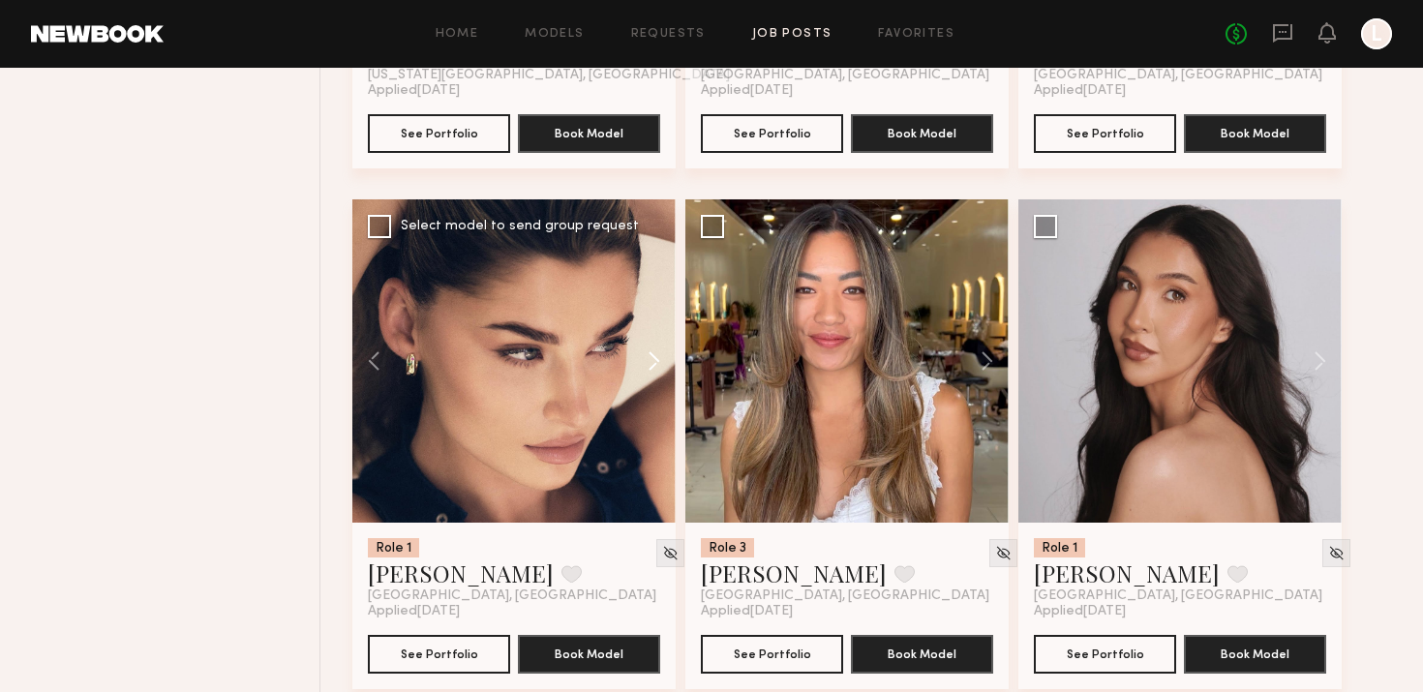
click at [656, 366] on button at bounding box center [645, 360] width 62 height 323
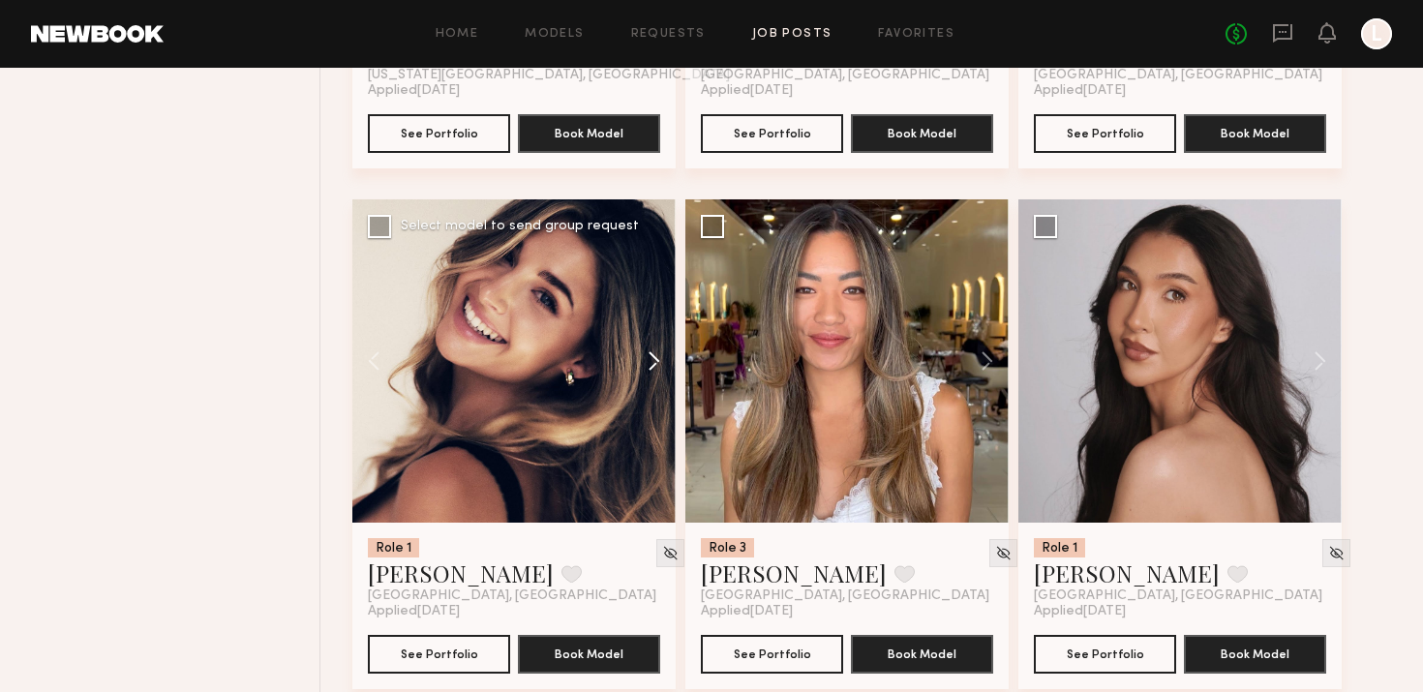
click at [656, 366] on button at bounding box center [645, 360] width 62 height 323
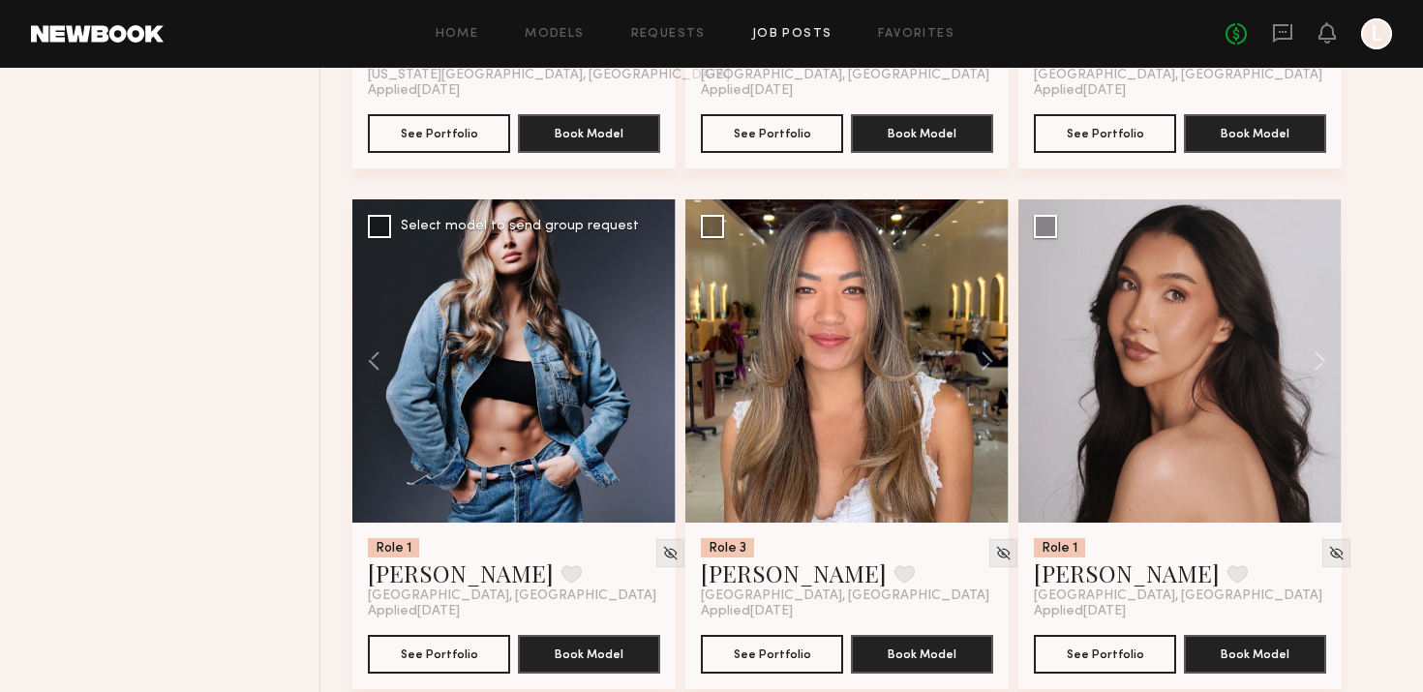
click at [656, 366] on div at bounding box center [513, 360] width 323 height 323
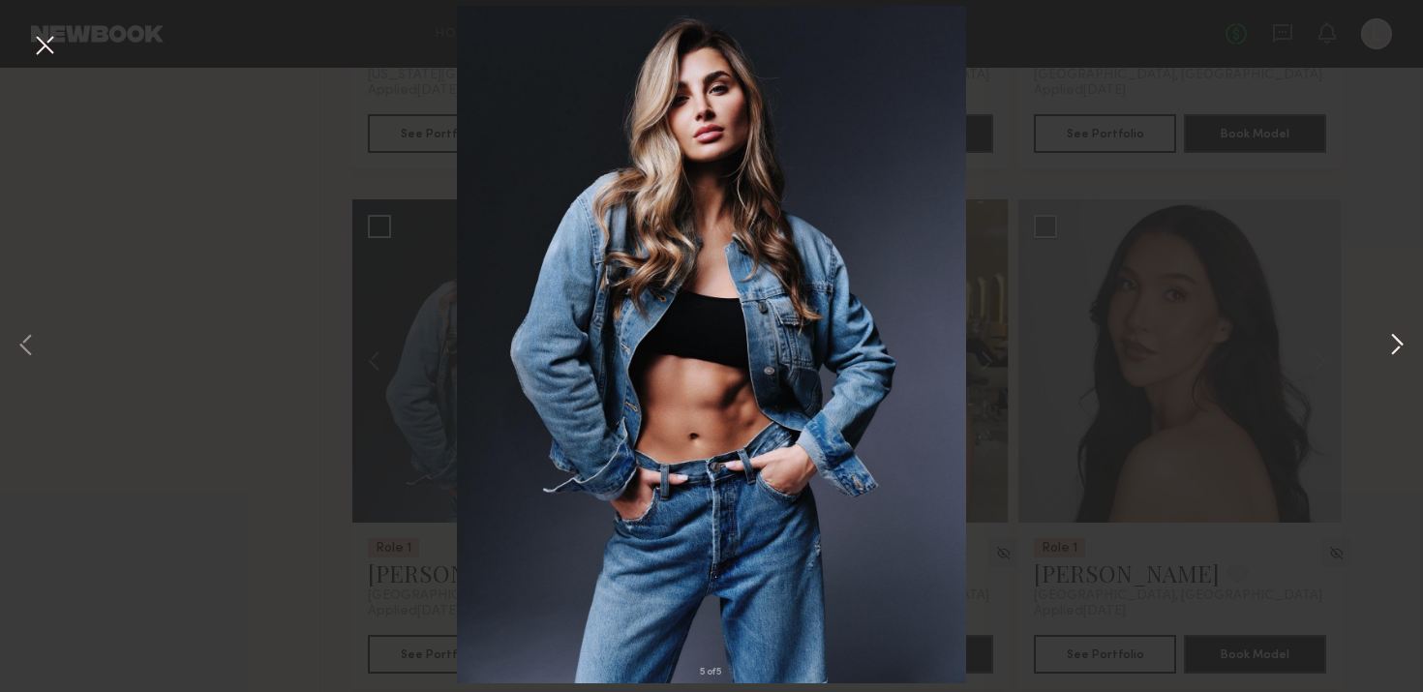
click at [1396, 141] on button at bounding box center [1396, 347] width 23 height 554
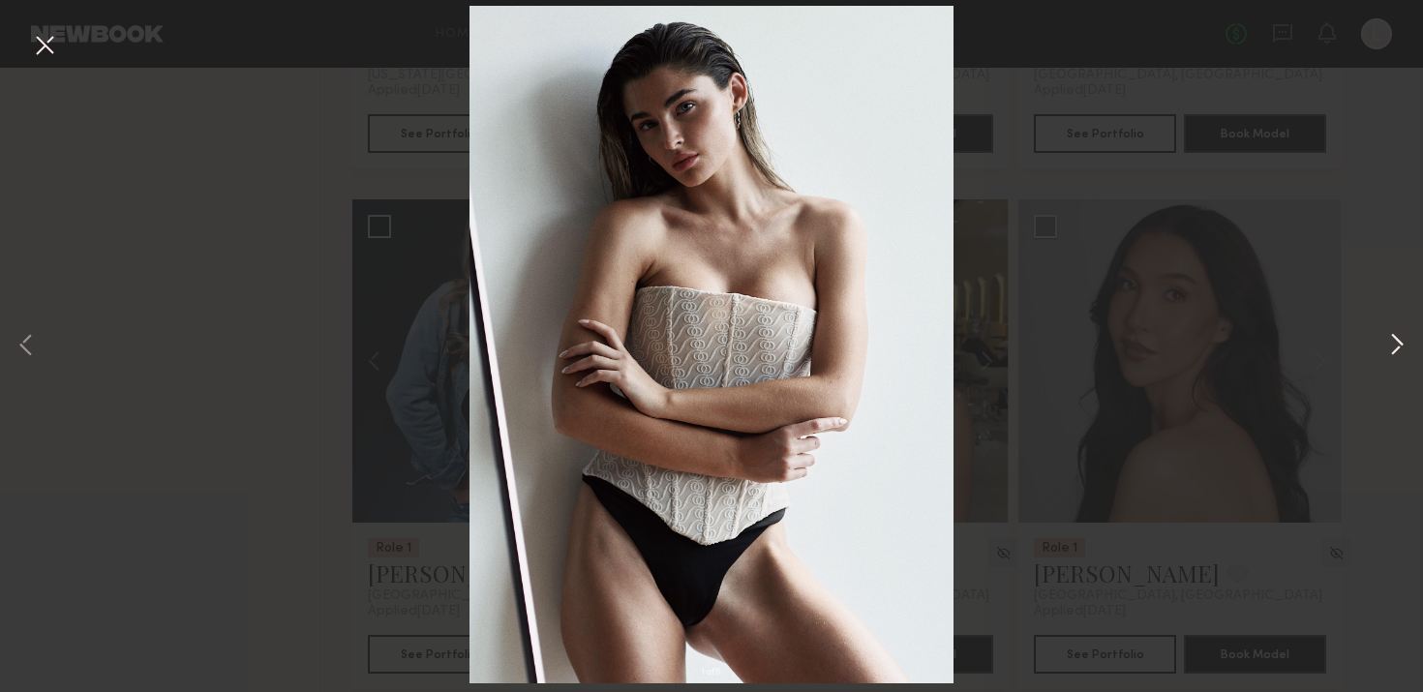
click at [1397, 336] on button at bounding box center [1396, 347] width 23 height 554
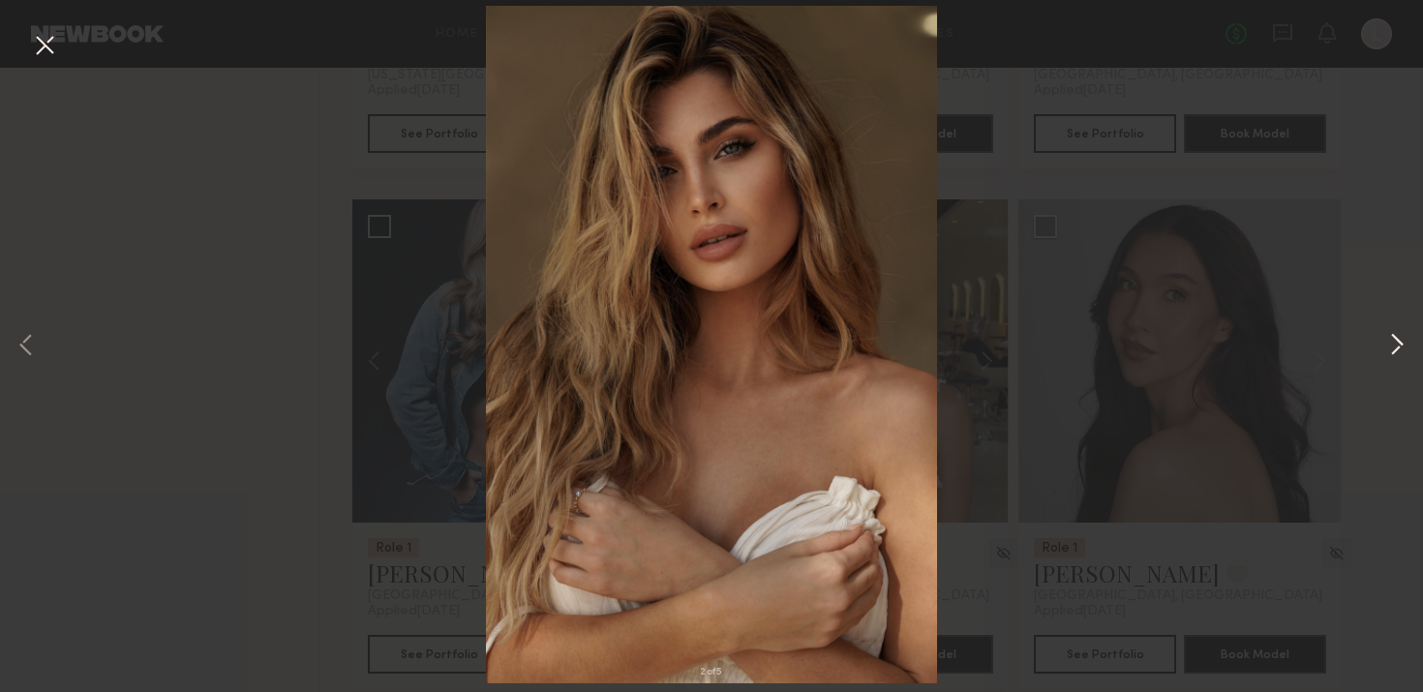
click at [1397, 336] on button at bounding box center [1396, 347] width 23 height 554
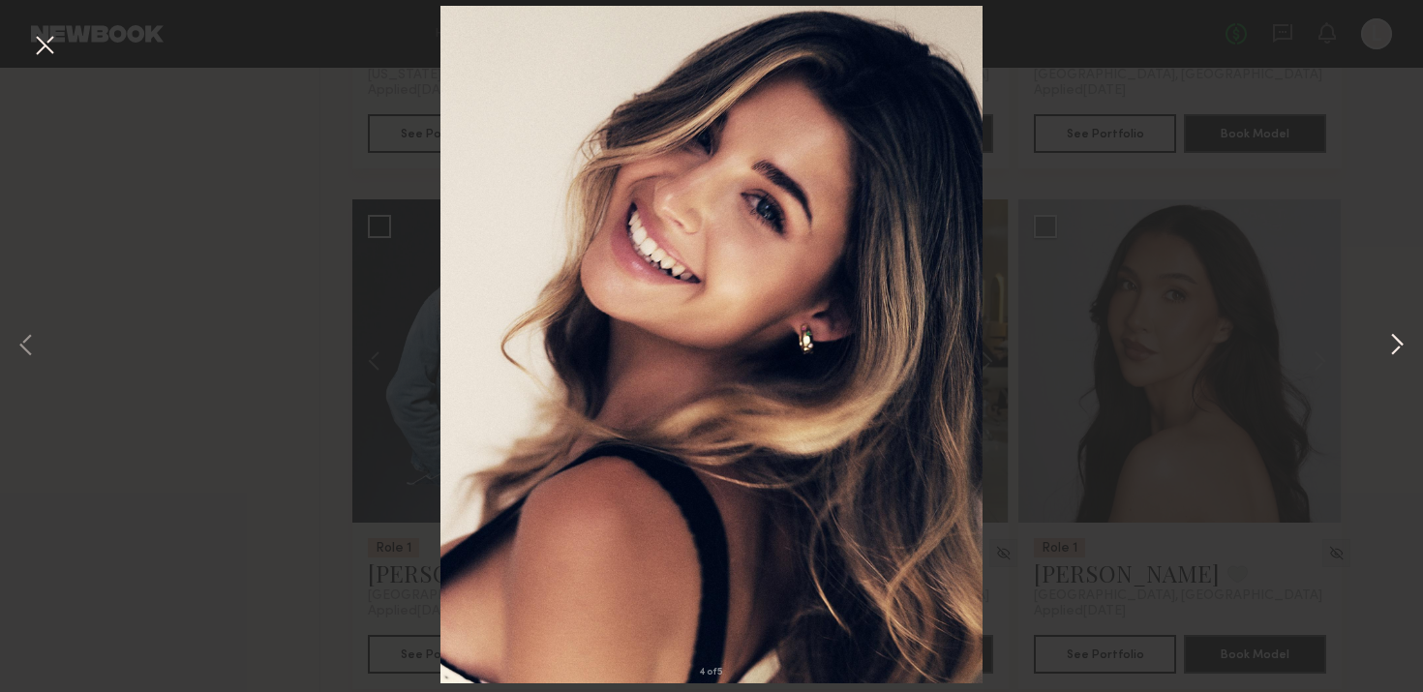
click at [1397, 336] on button at bounding box center [1396, 347] width 23 height 554
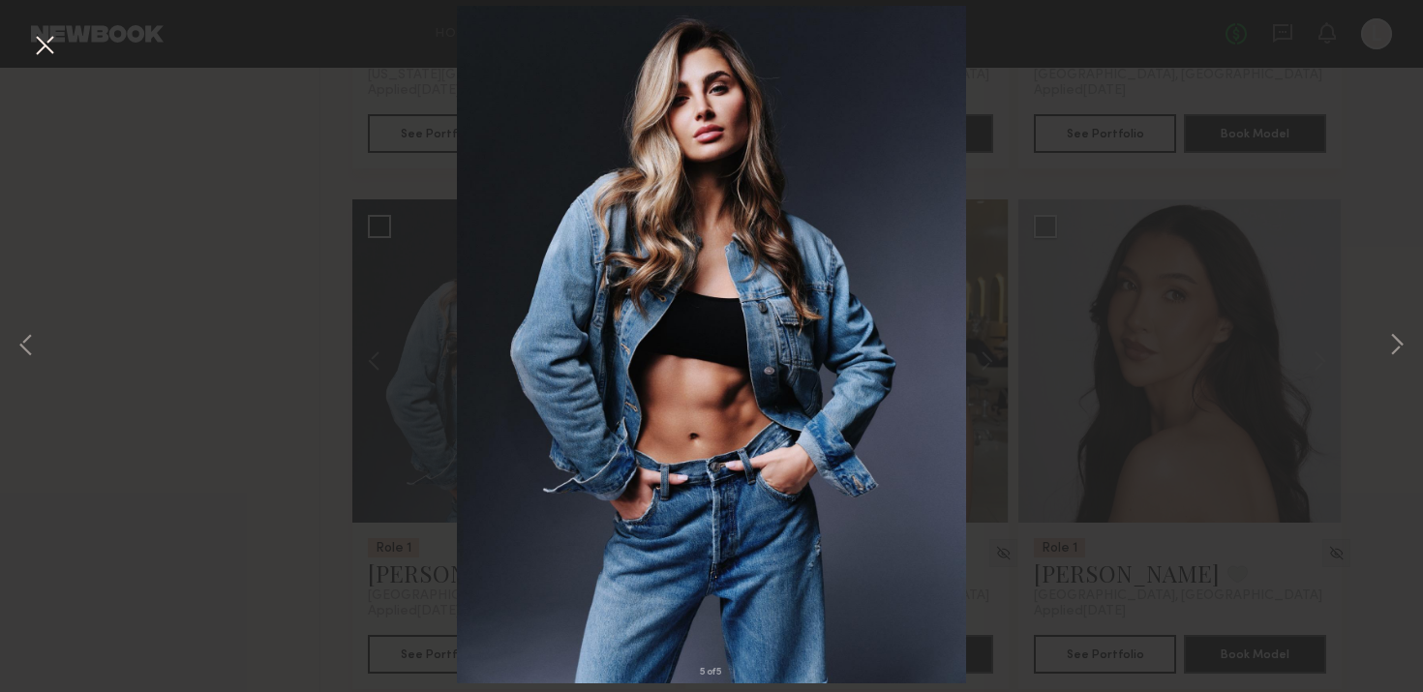
click at [40, 56] on button at bounding box center [44, 46] width 31 height 35
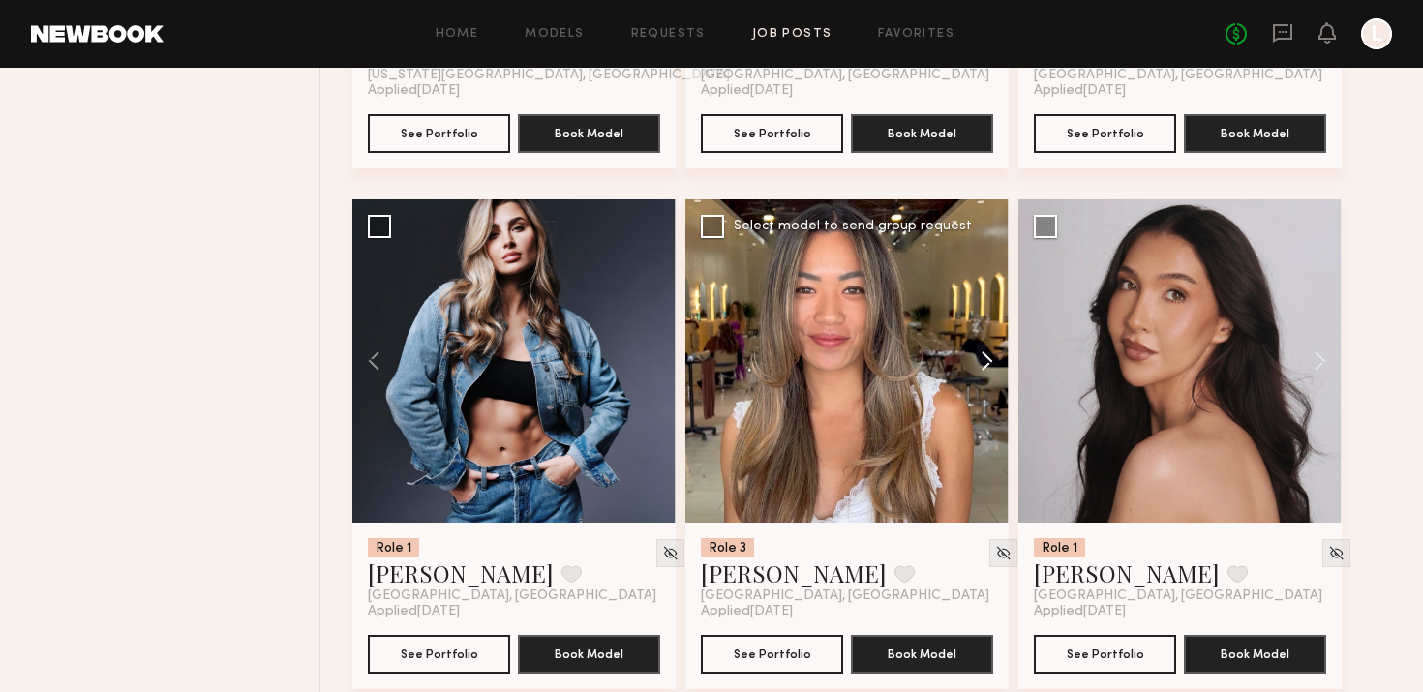
click at [961, 358] on button at bounding box center [978, 360] width 62 height 323
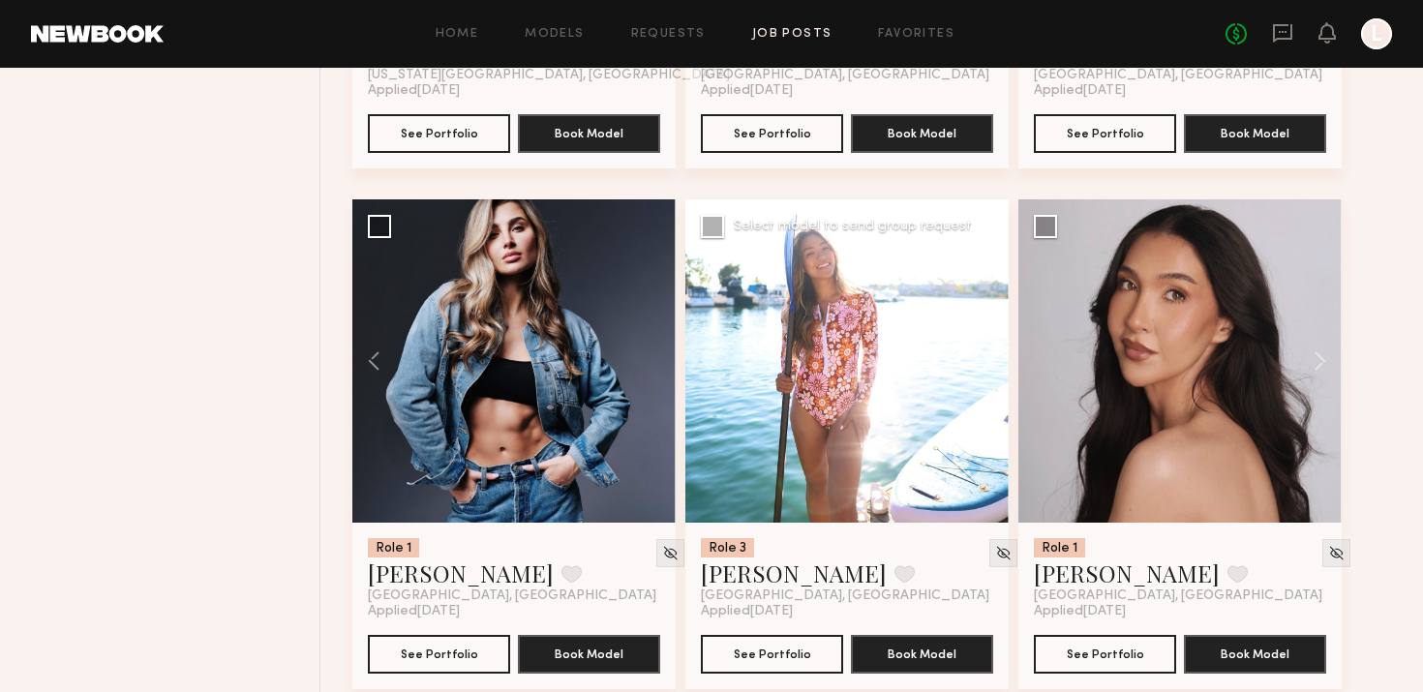
click at [961, 358] on button at bounding box center [978, 360] width 62 height 323
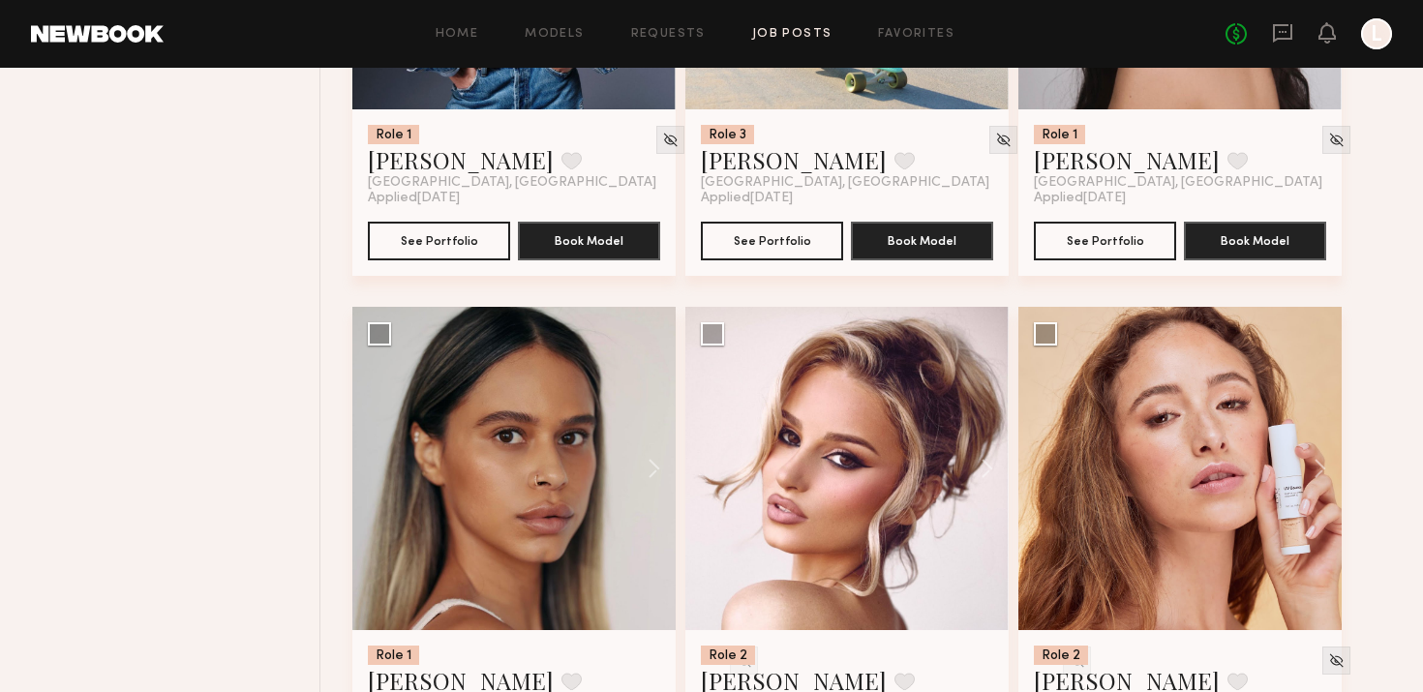
scroll to position [1706, 0]
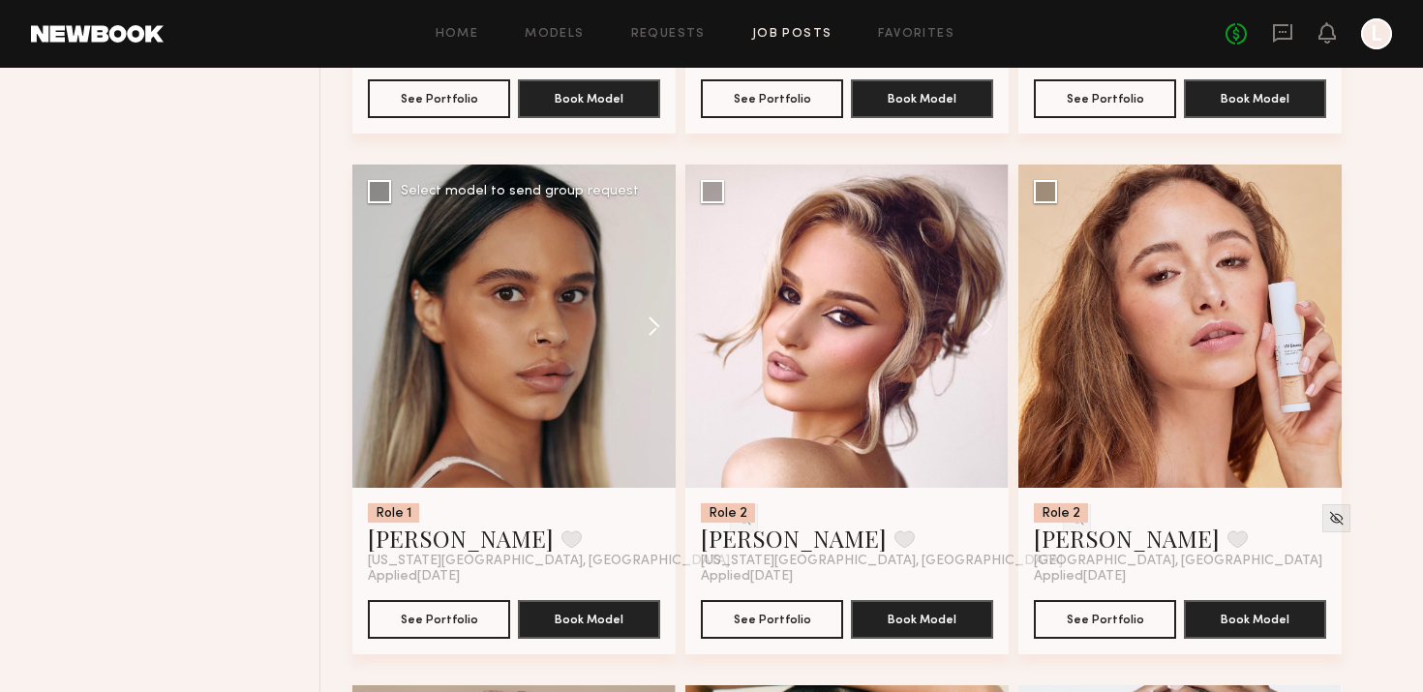
click at [653, 347] on button at bounding box center [645, 326] width 62 height 323
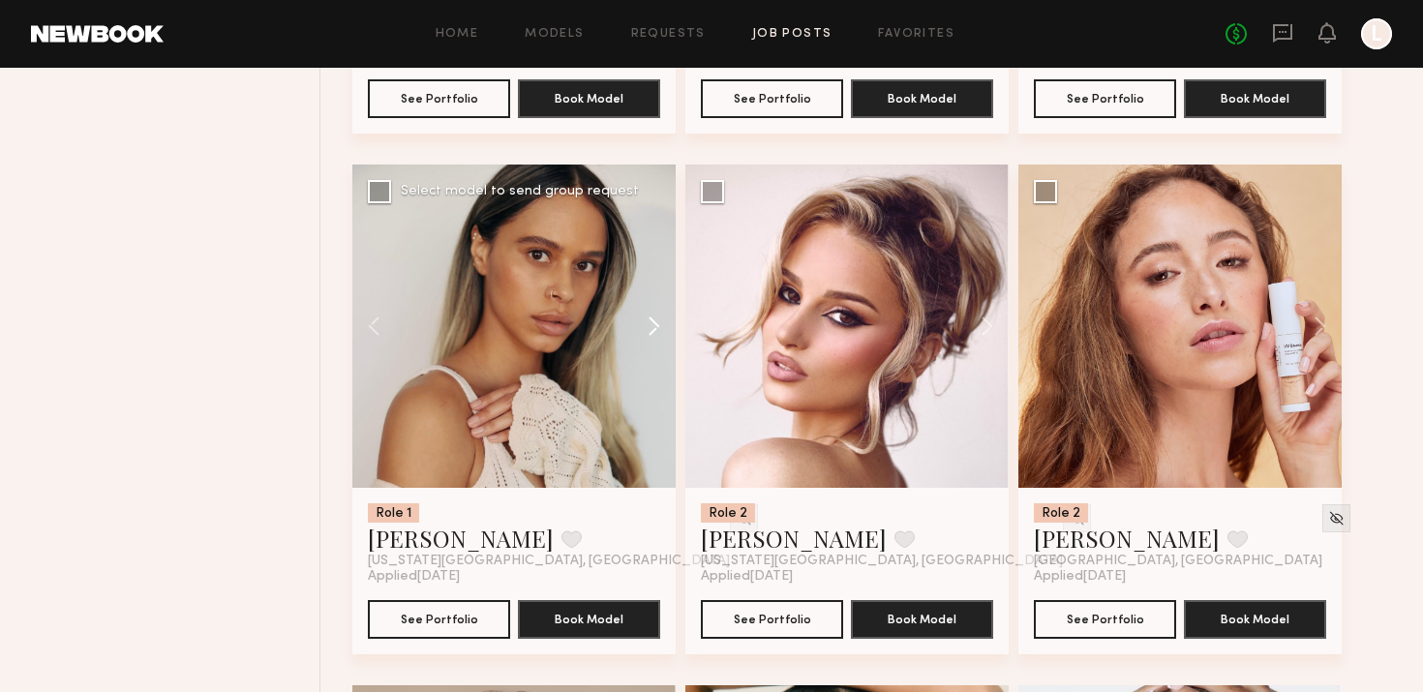
click at [653, 347] on button at bounding box center [645, 326] width 62 height 323
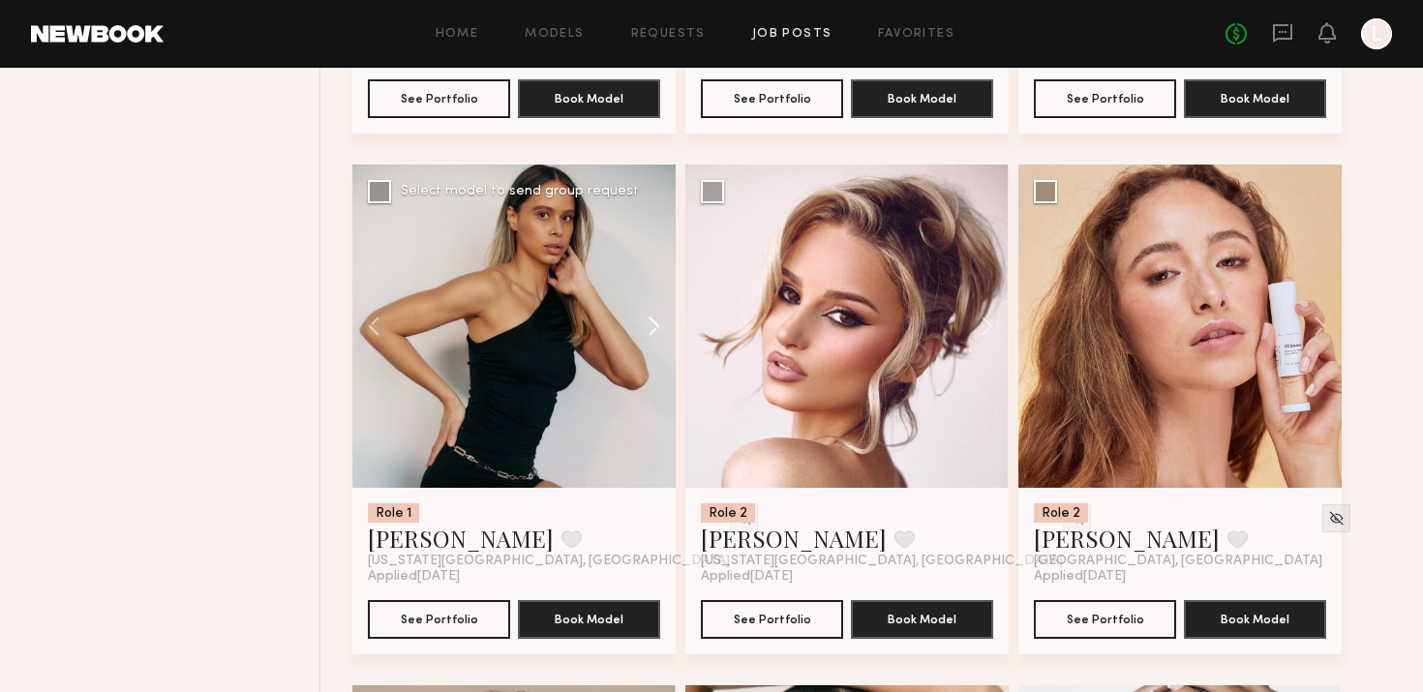
click at [653, 347] on button at bounding box center [645, 326] width 62 height 323
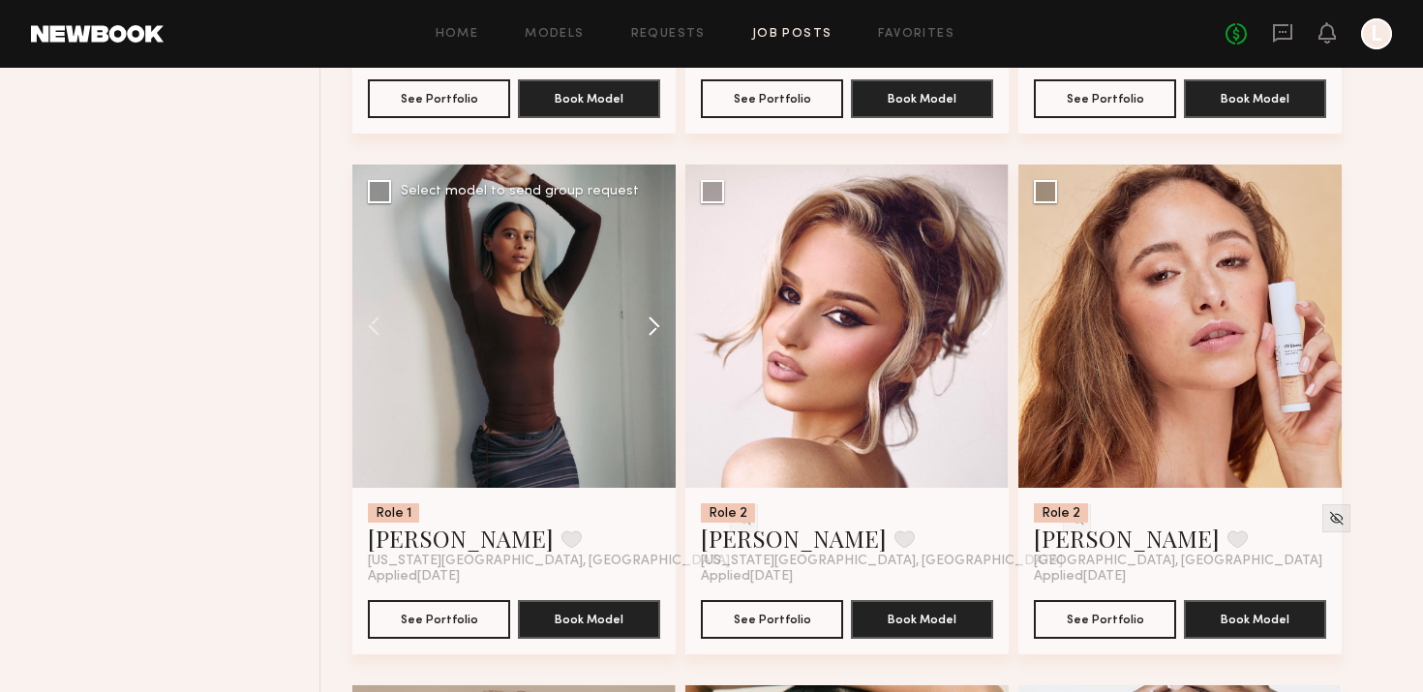
click at [653, 347] on button at bounding box center [645, 326] width 62 height 323
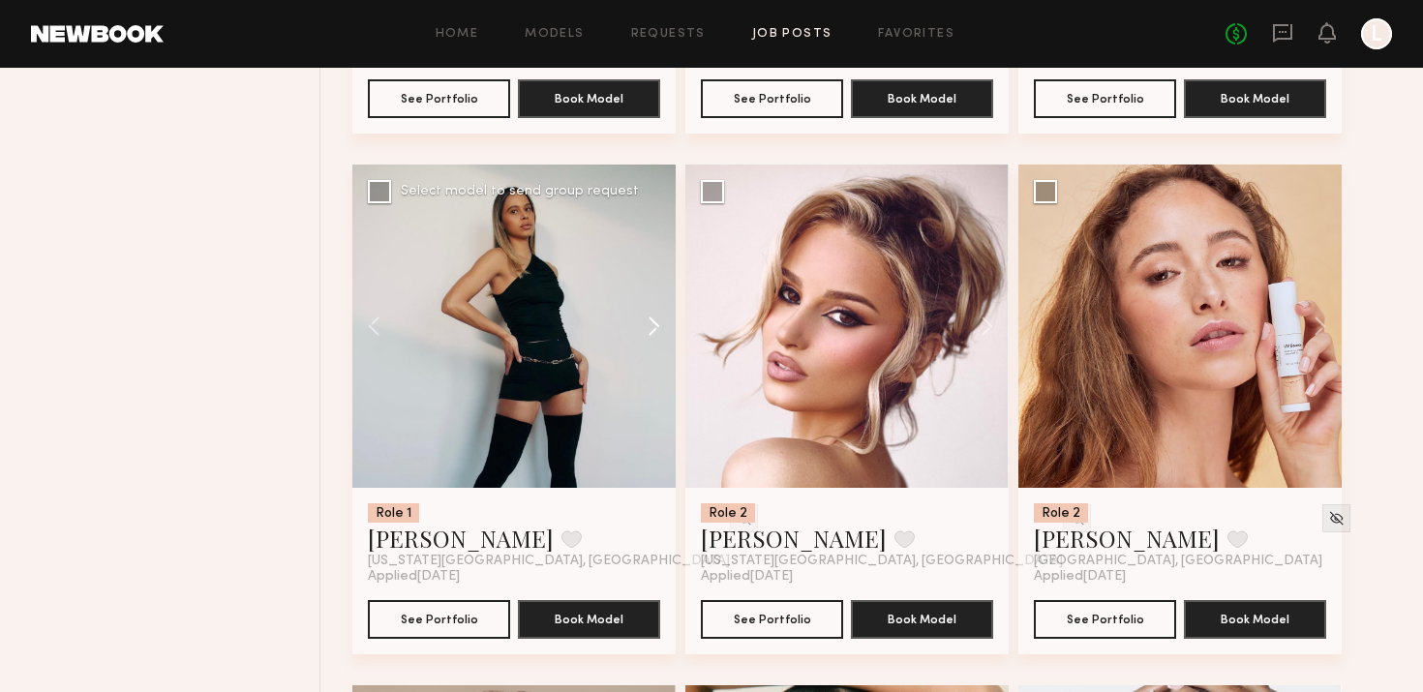
click at [653, 347] on button at bounding box center [645, 326] width 62 height 323
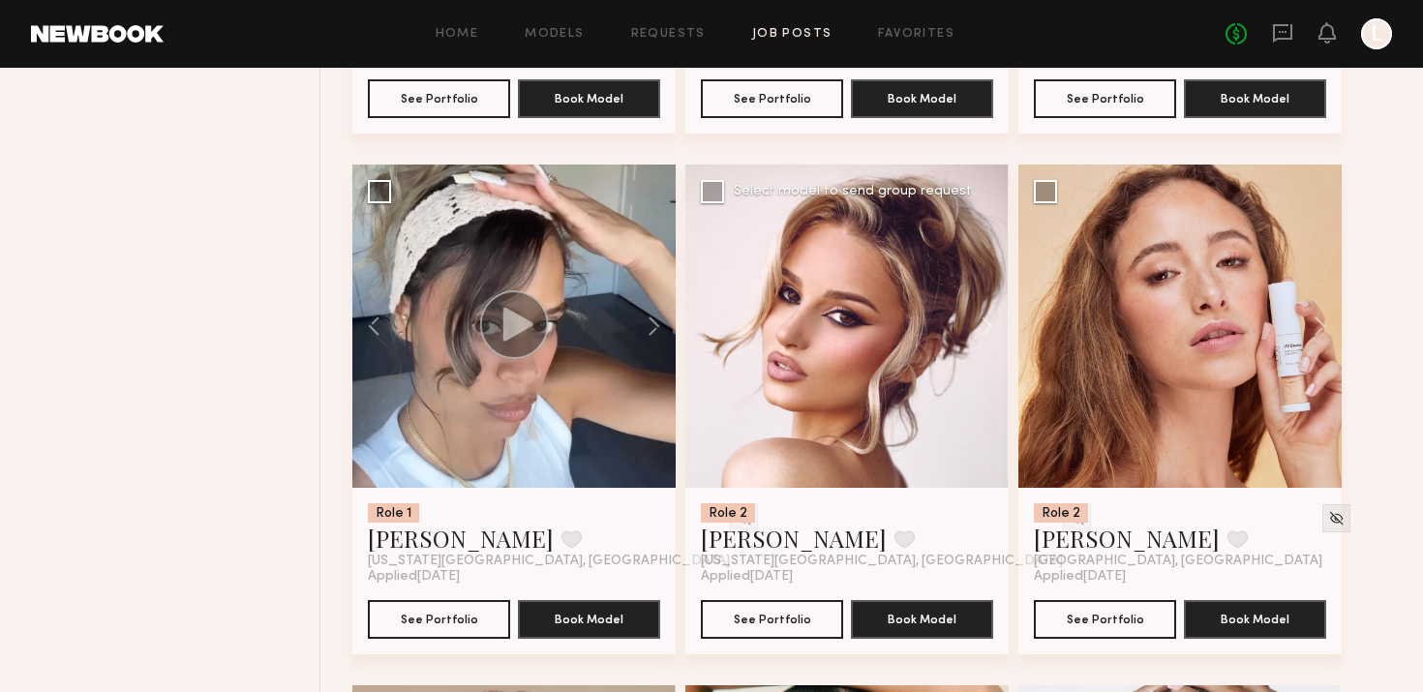
click at [941, 332] on div at bounding box center [846, 326] width 323 height 323
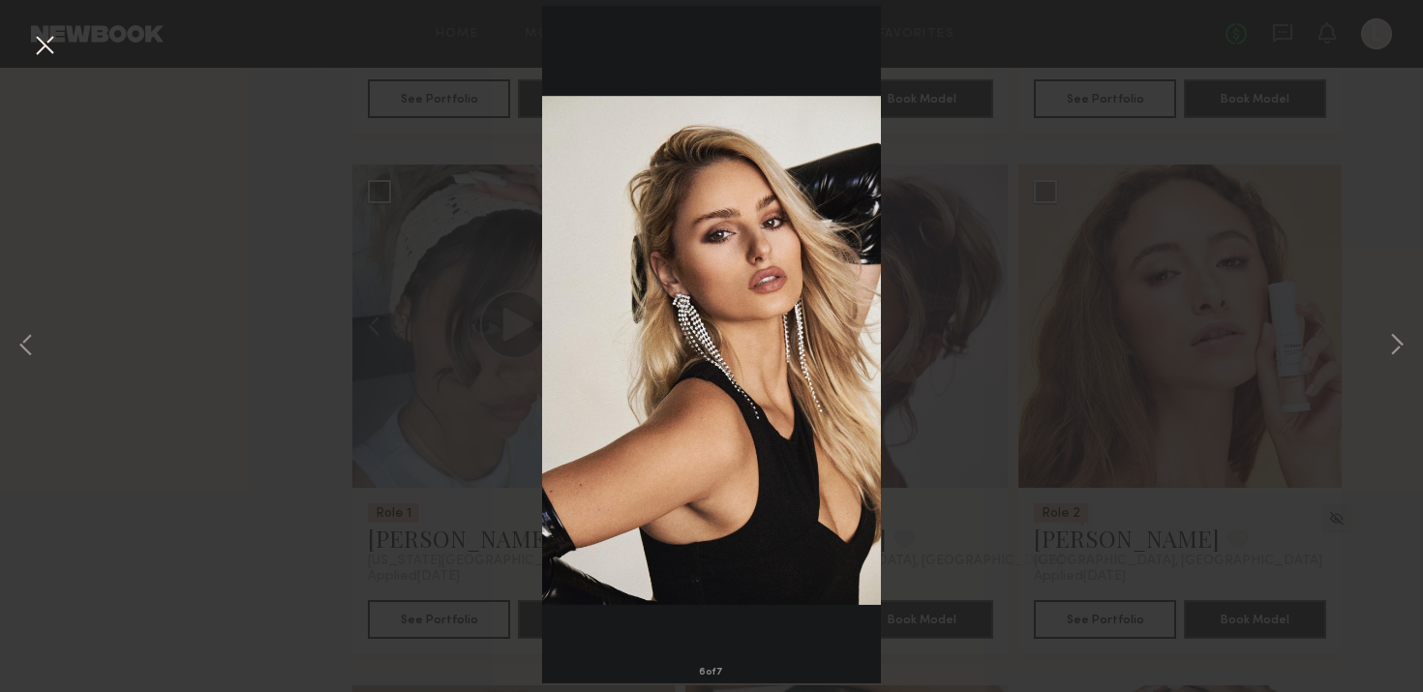
click at [1378, 342] on div "6 of 7" at bounding box center [711, 346] width 1423 height 692
click at [1390, 344] on button at bounding box center [1396, 347] width 23 height 554
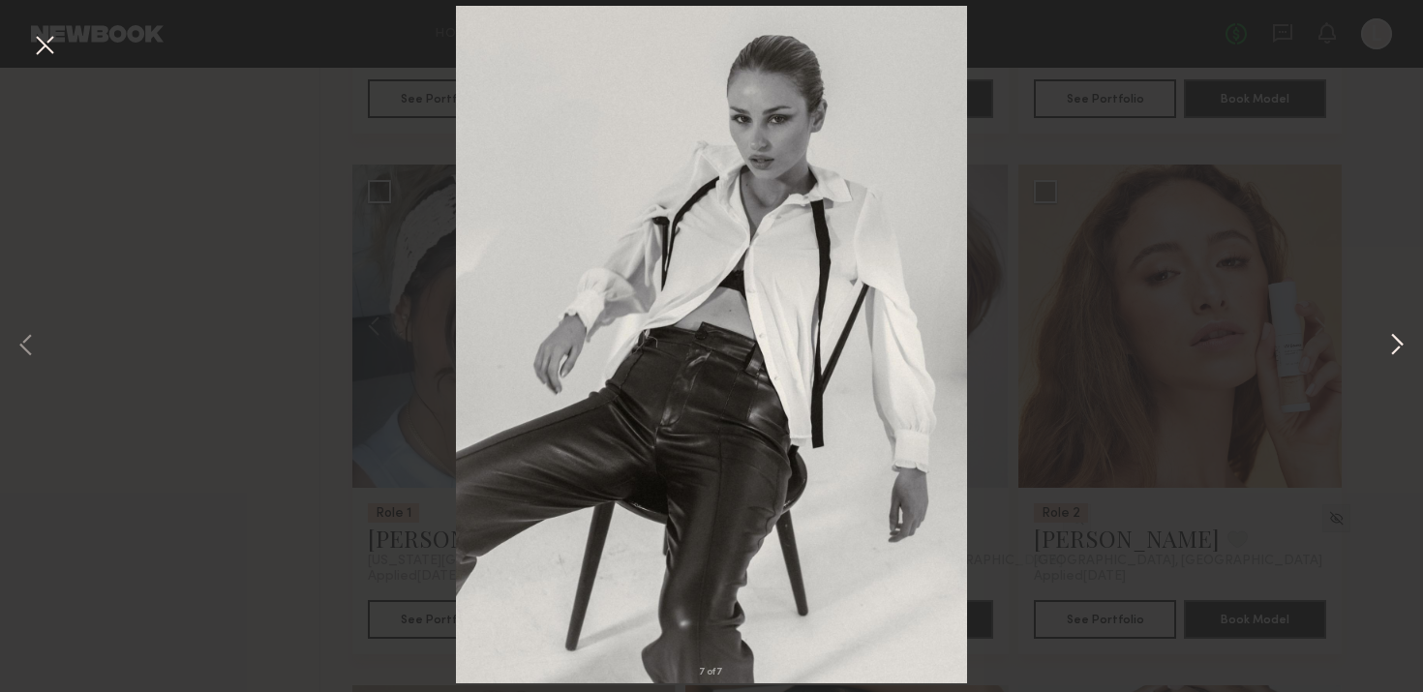
click at [1398, 342] on button at bounding box center [1396, 347] width 23 height 554
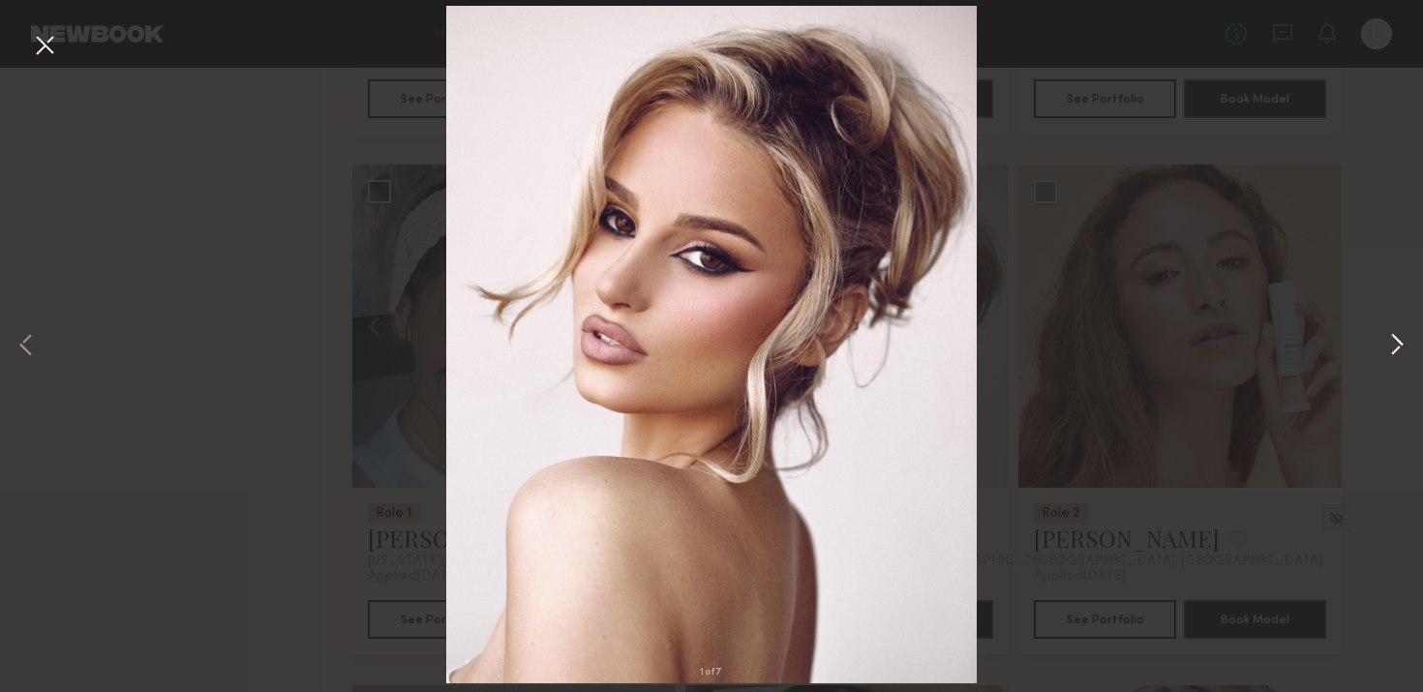
click at [1398, 342] on button at bounding box center [1396, 347] width 23 height 554
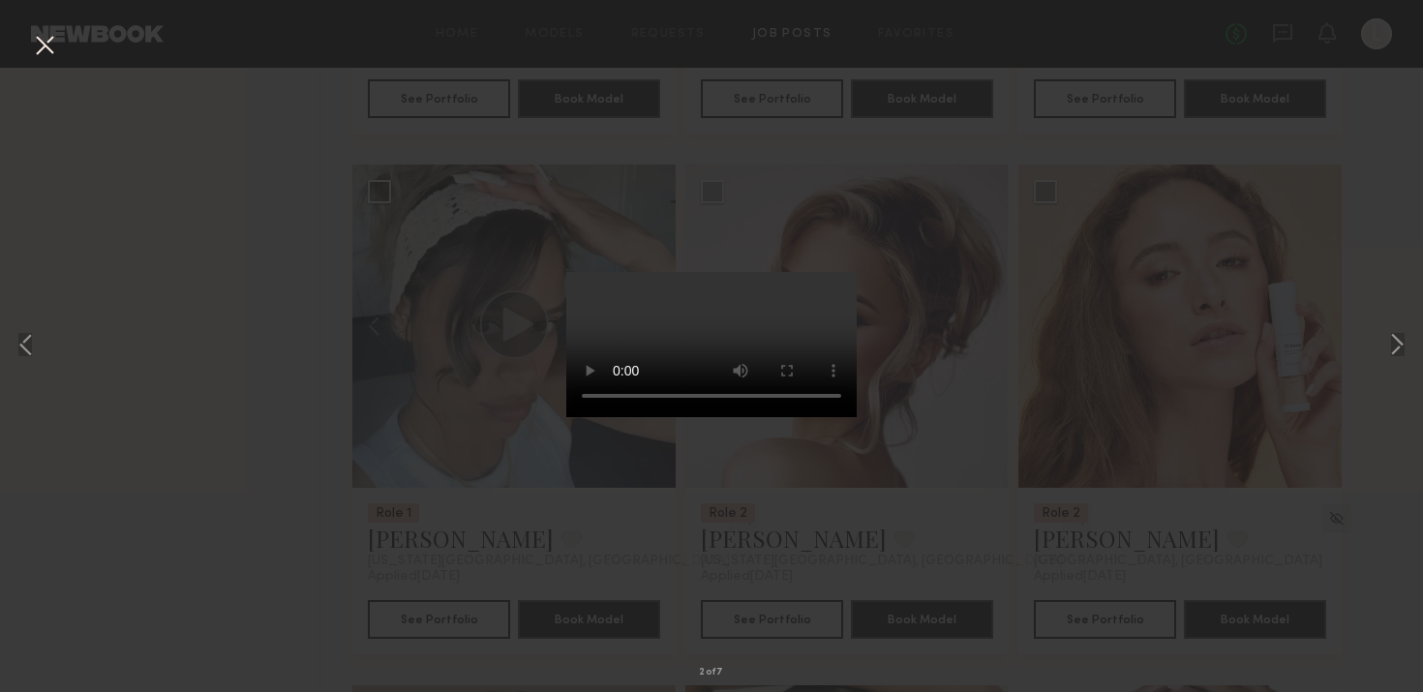
click at [58, 56] on button at bounding box center [44, 46] width 31 height 35
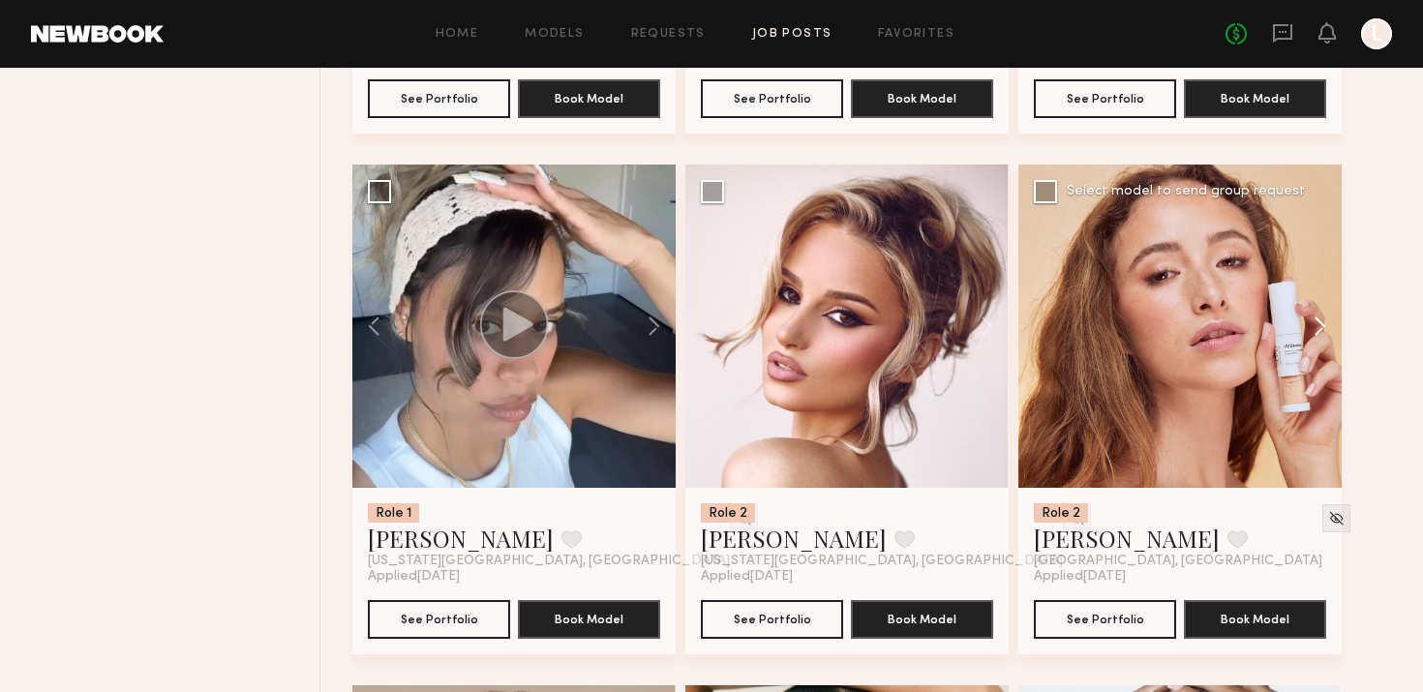
click at [1315, 324] on button at bounding box center [1311, 326] width 62 height 323
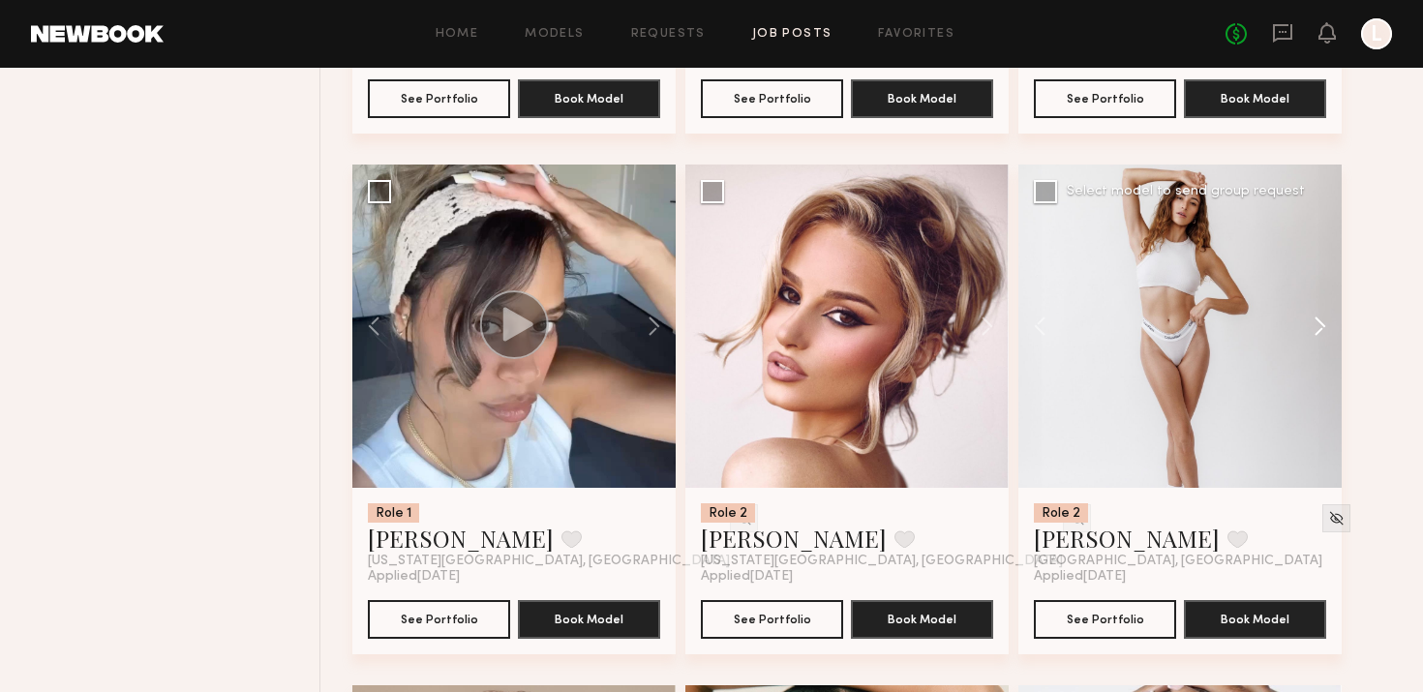
click at [1315, 324] on button at bounding box center [1311, 326] width 62 height 323
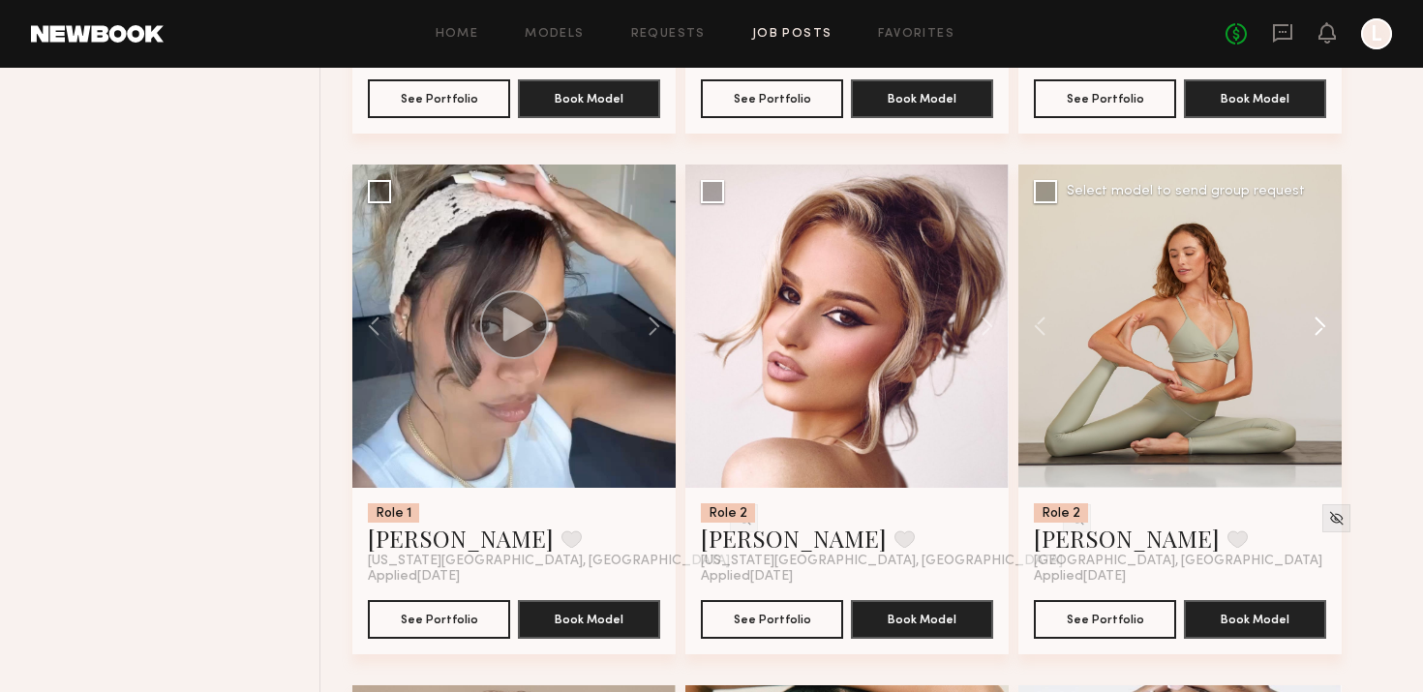
click at [1315, 324] on button at bounding box center [1311, 326] width 62 height 323
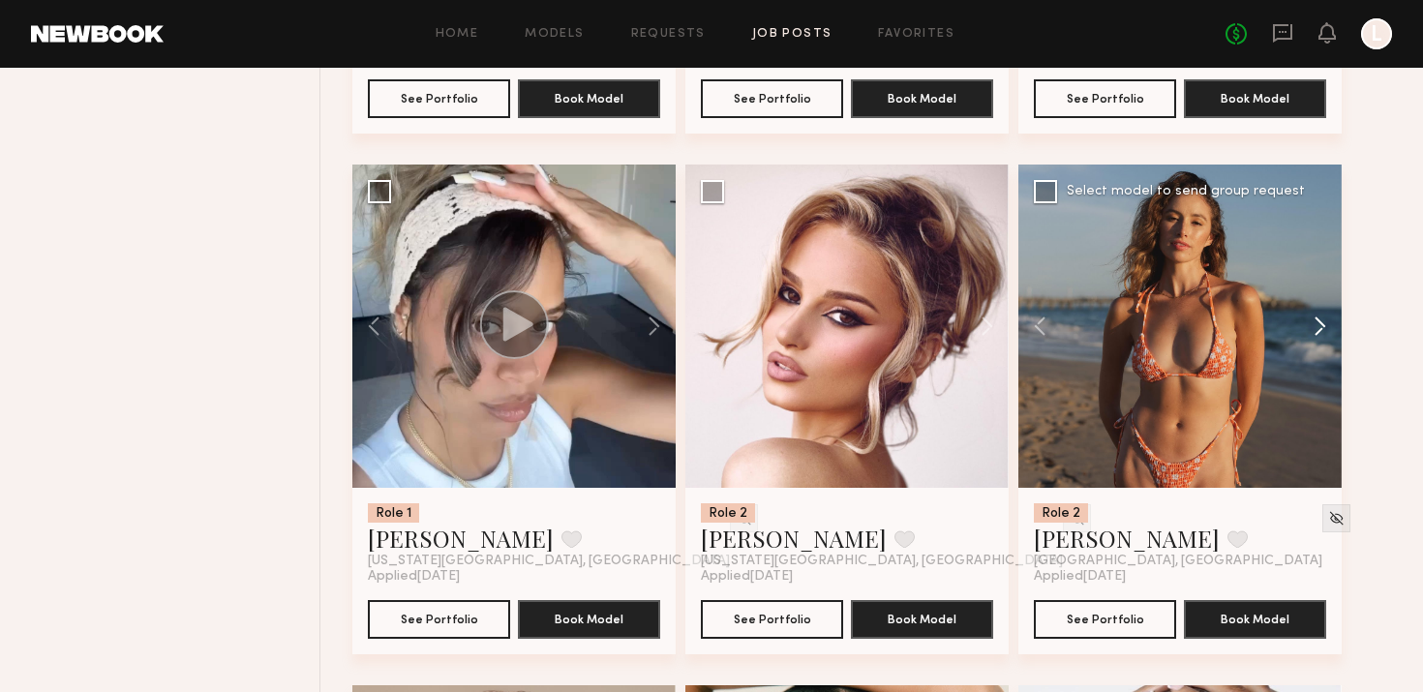
click at [1315, 324] on button at bounding box center [1311, 326] width 62 height 323
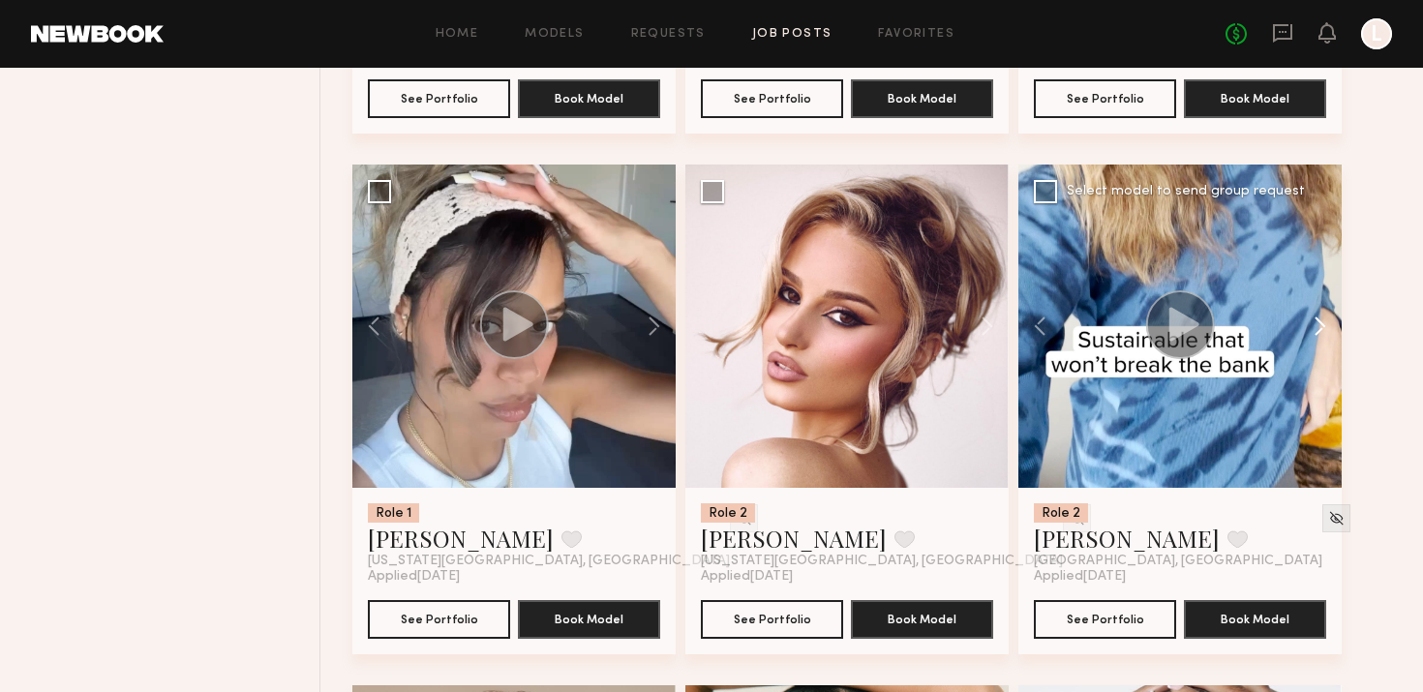
click at [1315, 324] on button at bounding box center [1311, 326] width 62 height 323
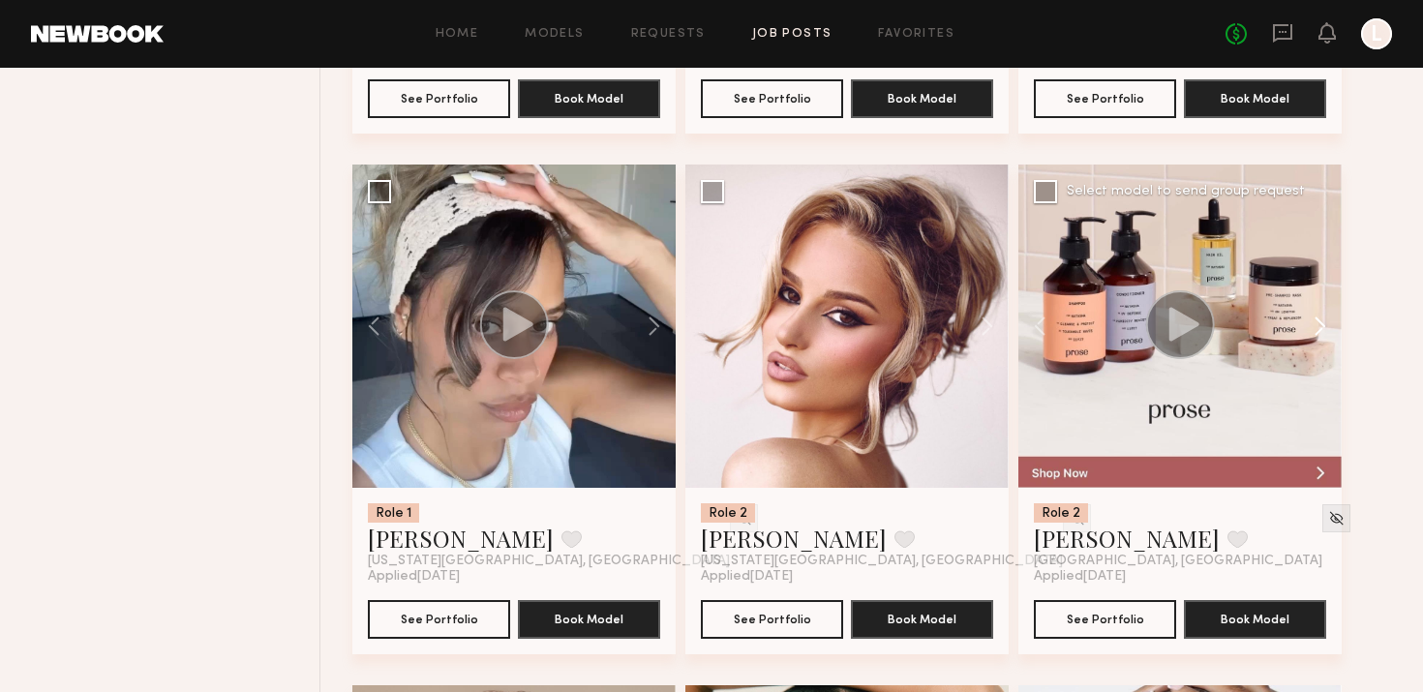
click at [1315, 324] on button at bounding box center [1311, 326] width 62 height 323
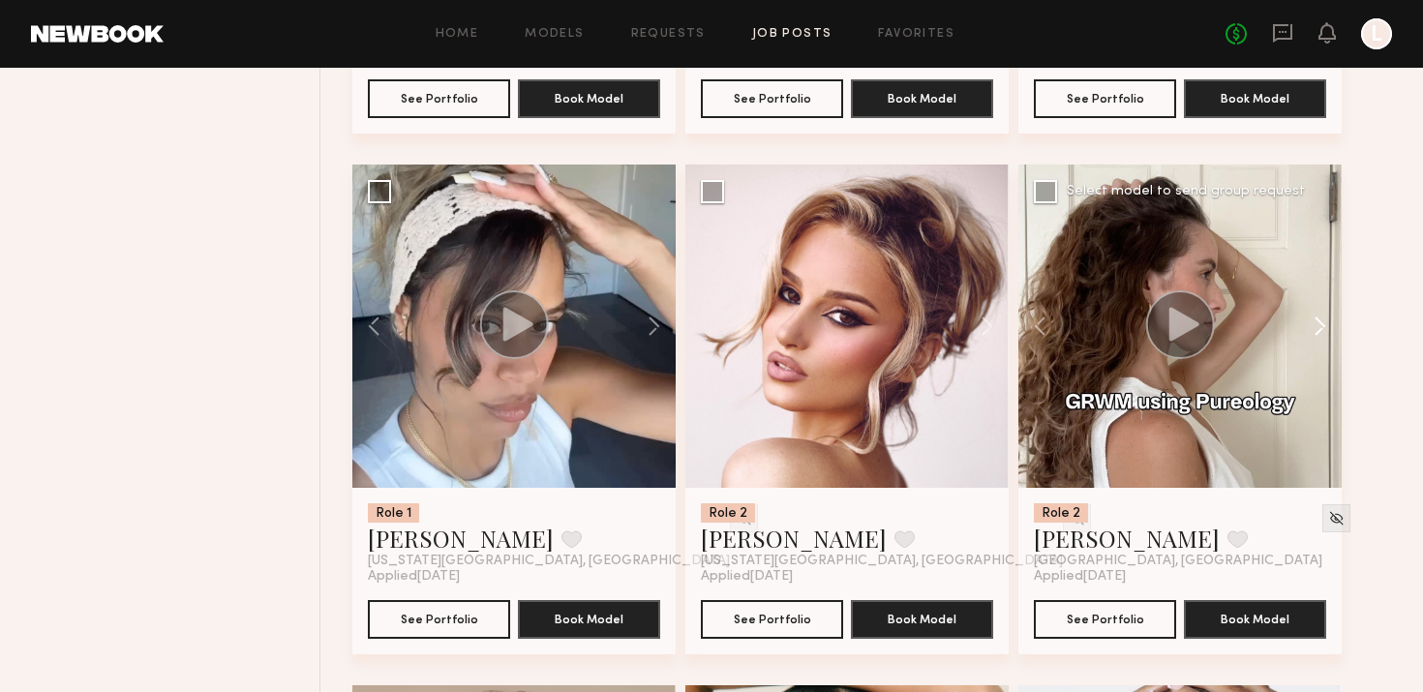
click at [1315, 324] on button at bounding box center [1311, 326] width 62 height 323
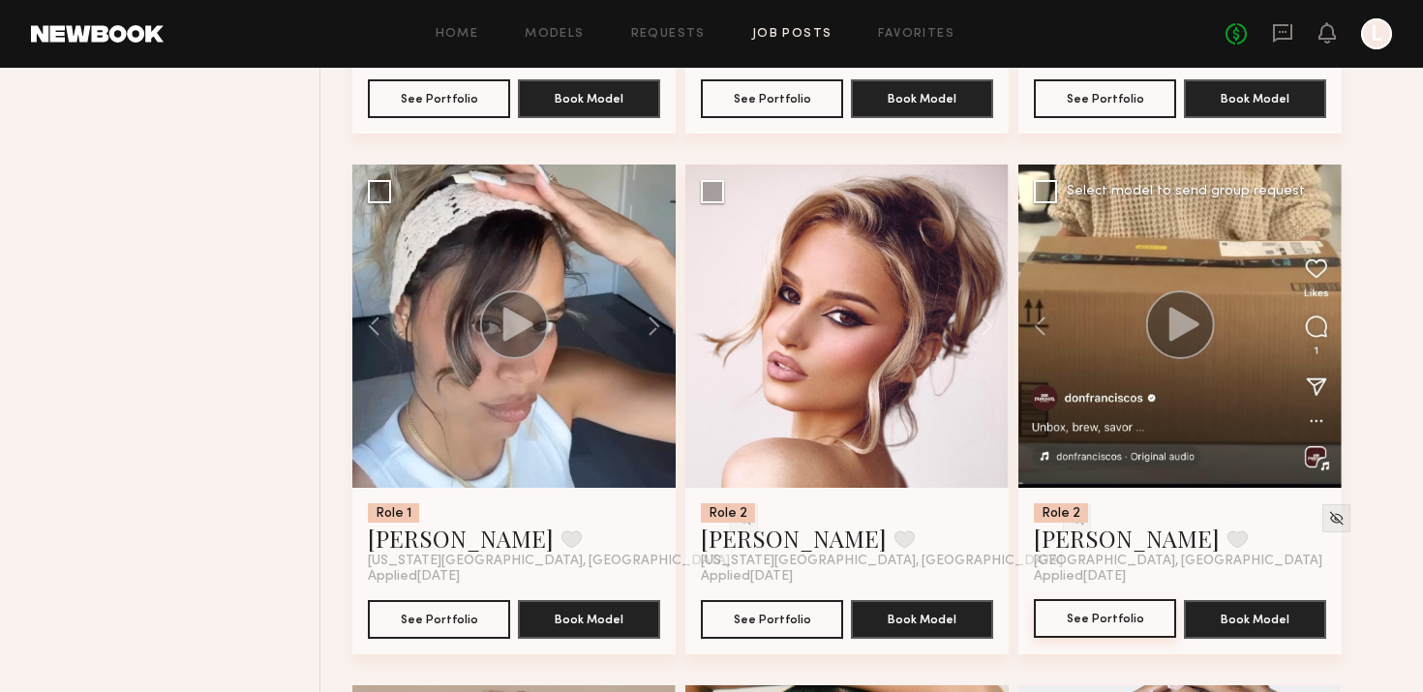
click at [1110, 610] on button "See Portfolio" at bounding box center [1105, 618] width 142 height 39
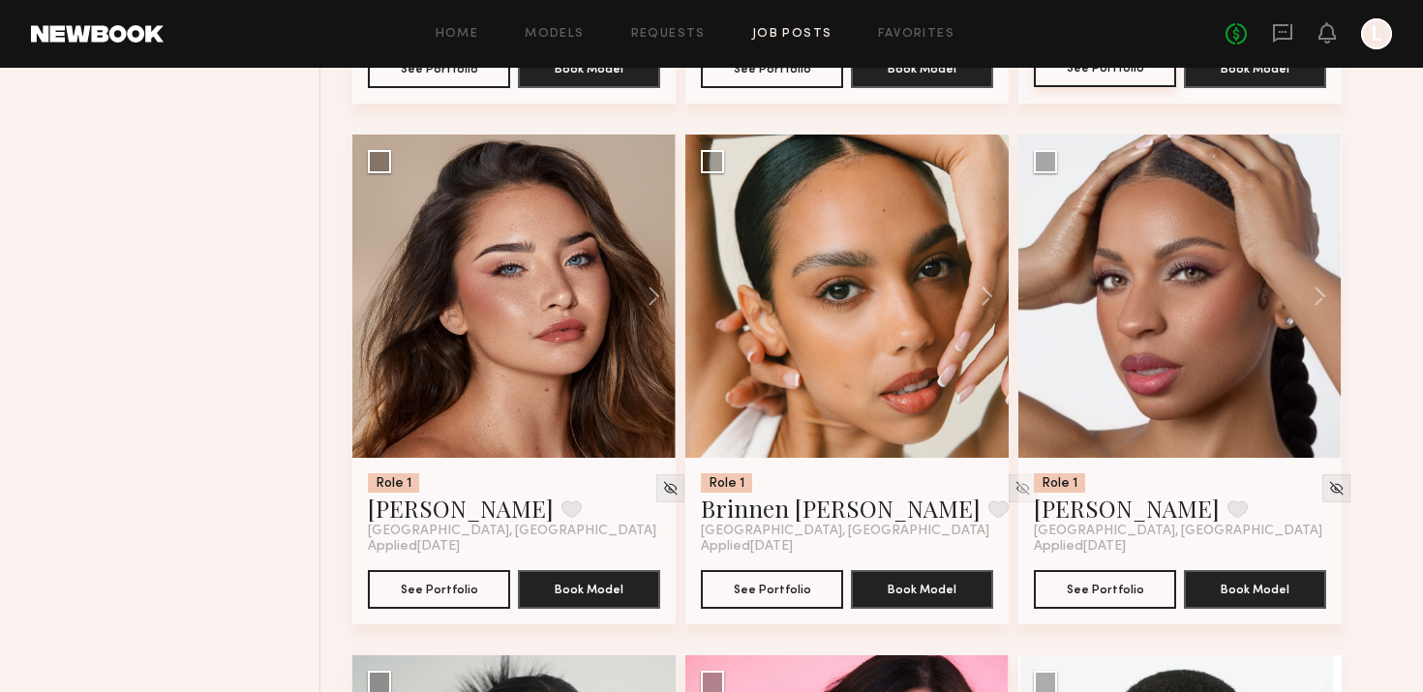
scroll to position [2271, 0]
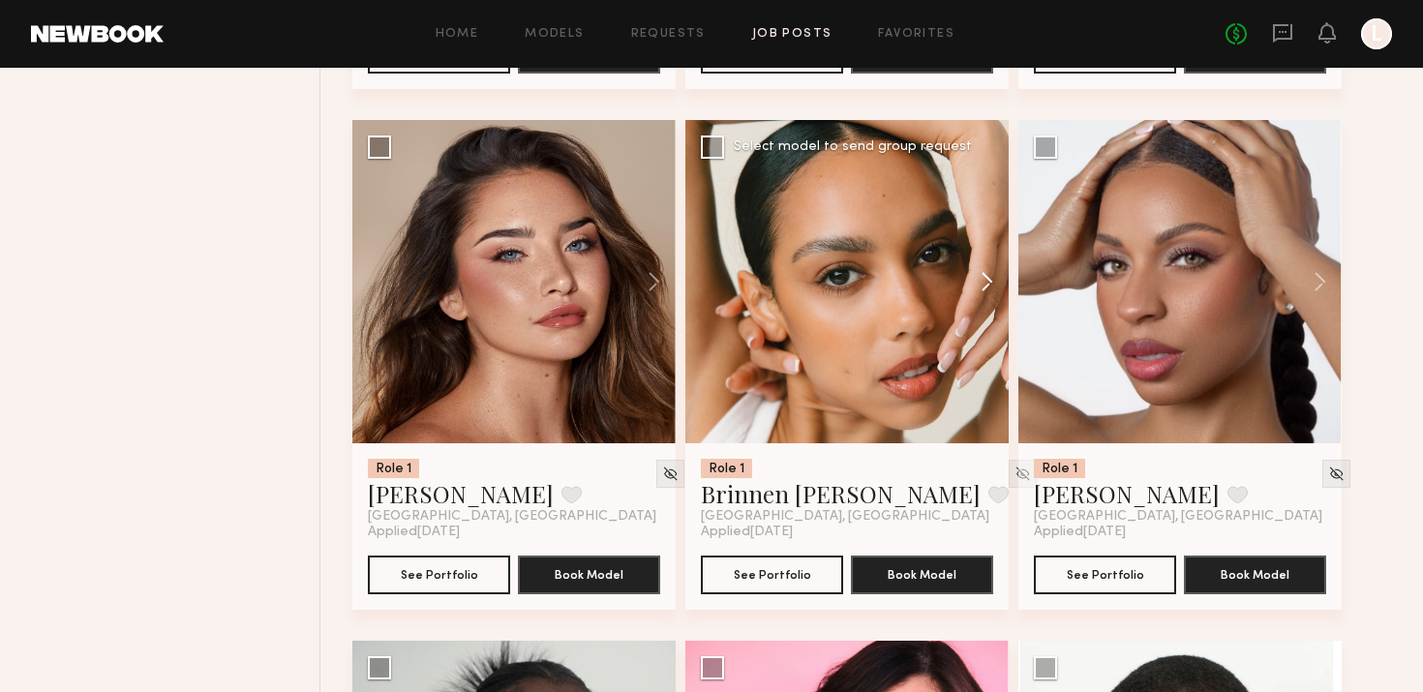
click at [993, 271] on button at bounding box center [978, 281] width 62 height 323
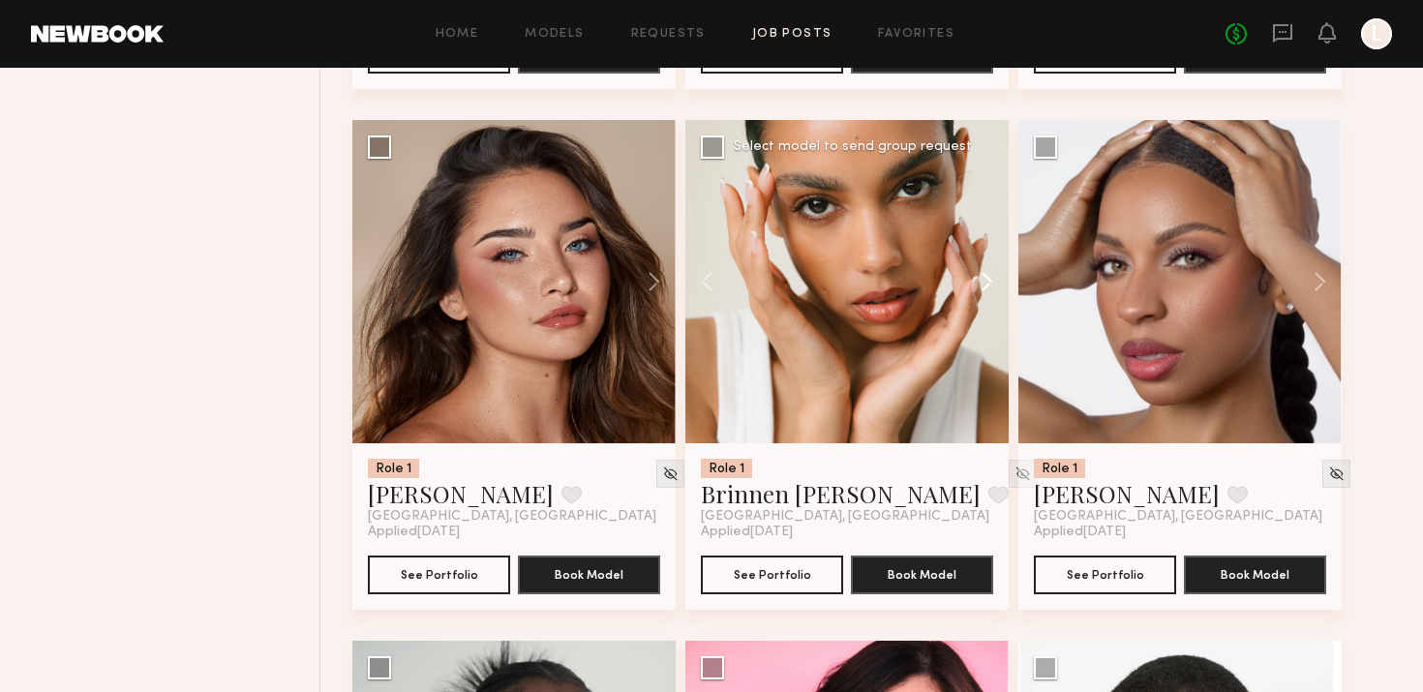
click at [993, 273] on button at bounding box center [978, 281] width 62 height 323
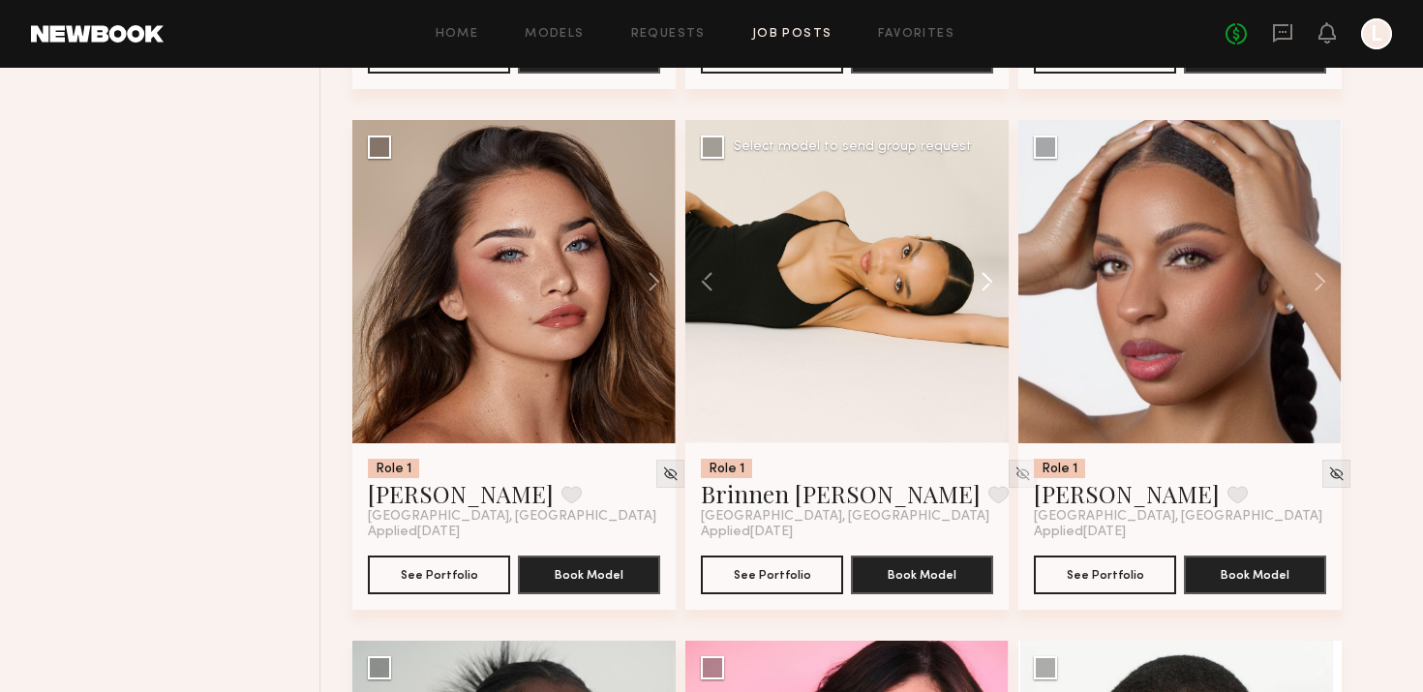
click at [993, 273] on button at bounding box center [978, 281] width 62 height 323
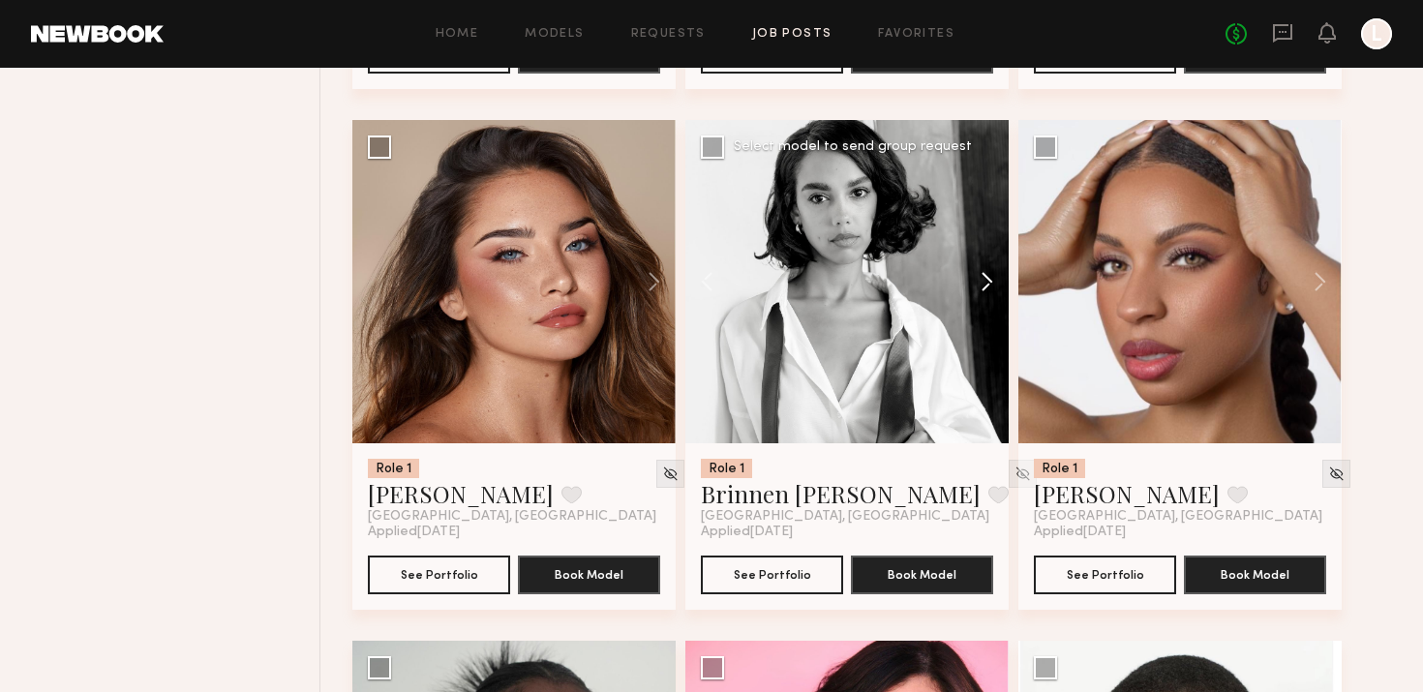
click at [993, 273] on button at bounding box center [978, 281] width 62 height 323
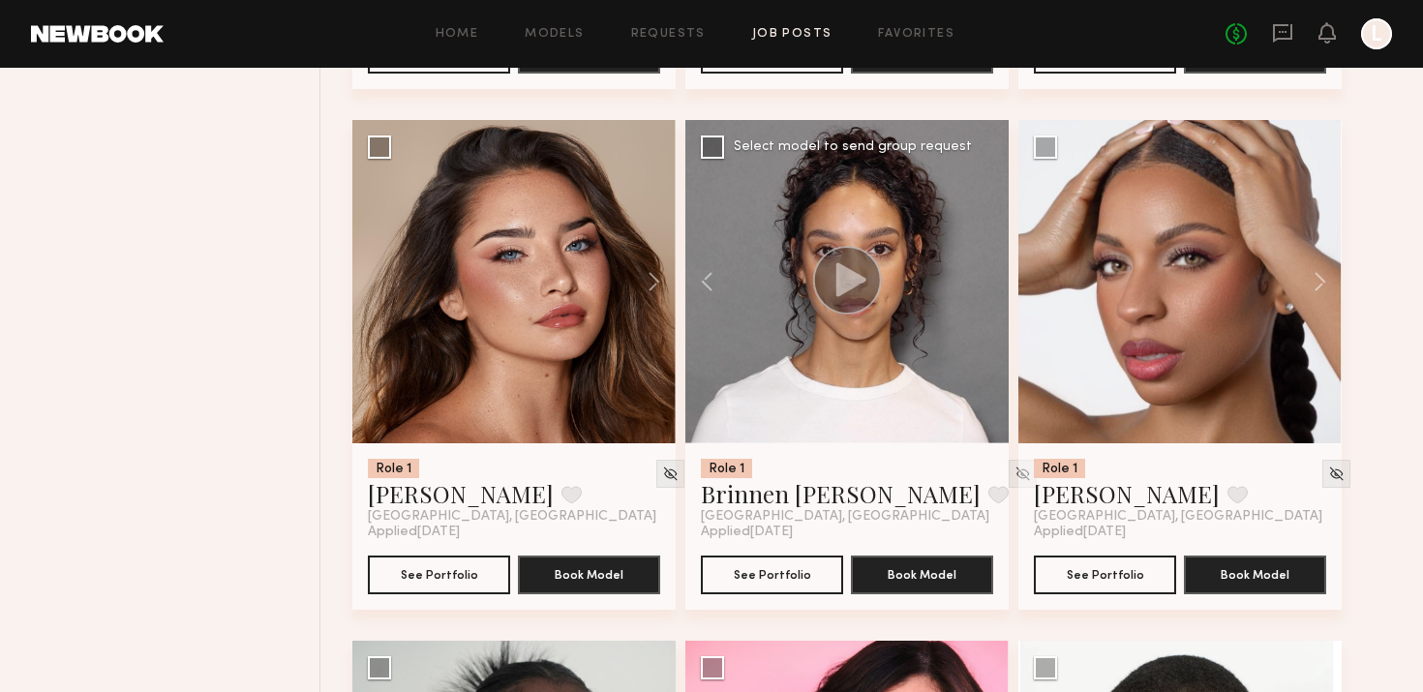
click at [993, 273] on div at bounding box center [846, 281] width 323 height 323
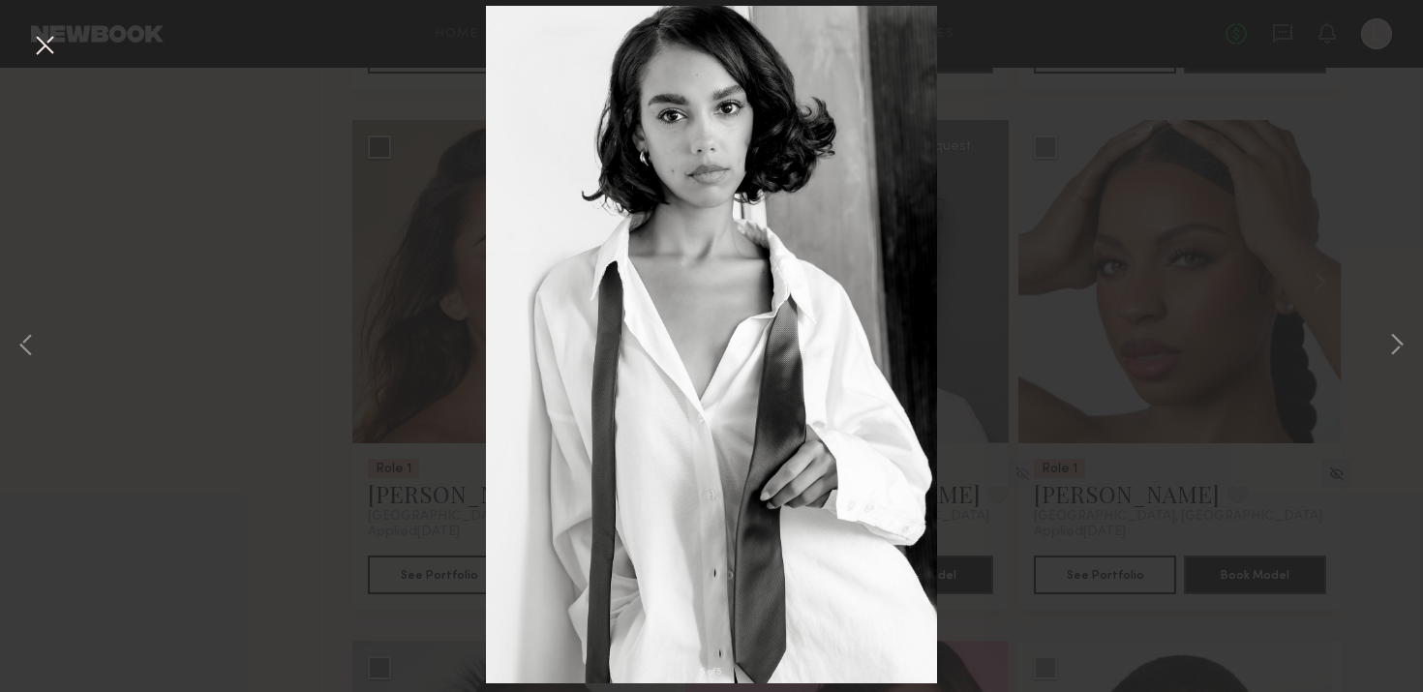
click at [35, 30] on button at bounding box center [44, 46] width 31 height 35
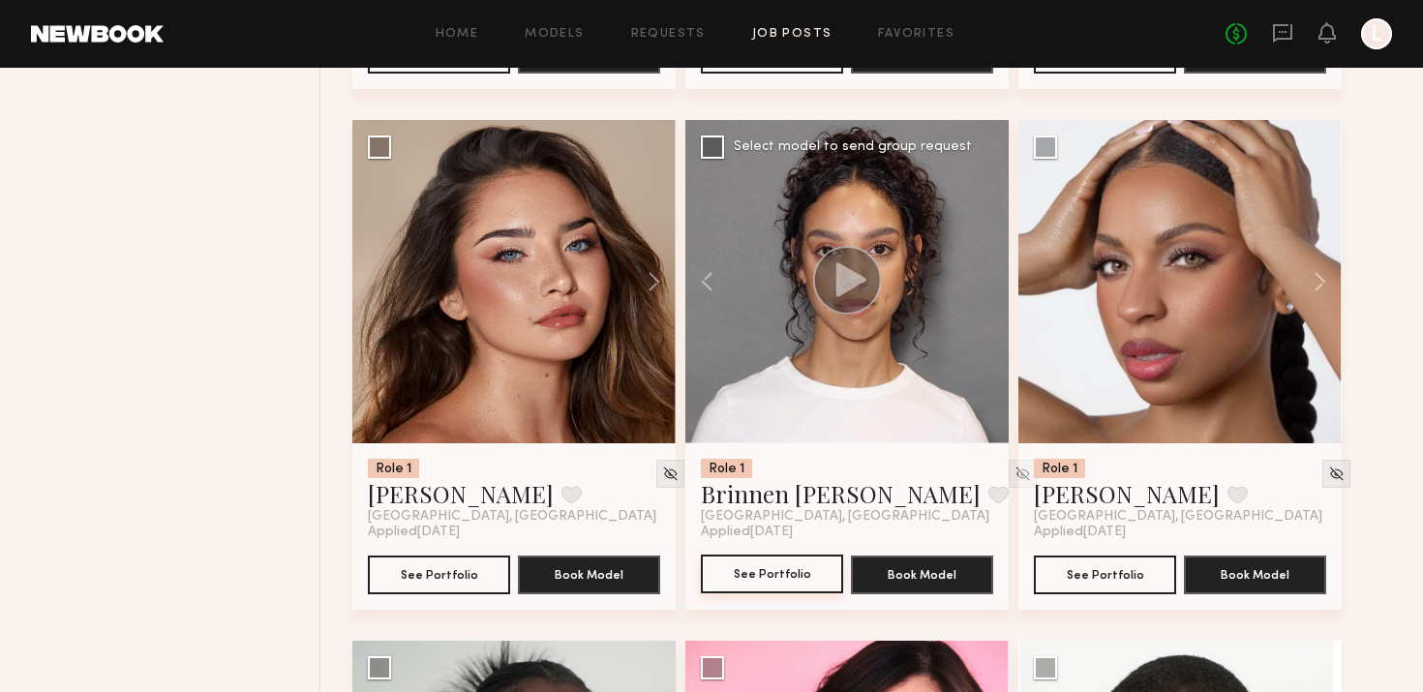
click at [763, 582] on button "See Portfolio" at bounding box center [772, 574] width 142 height 39
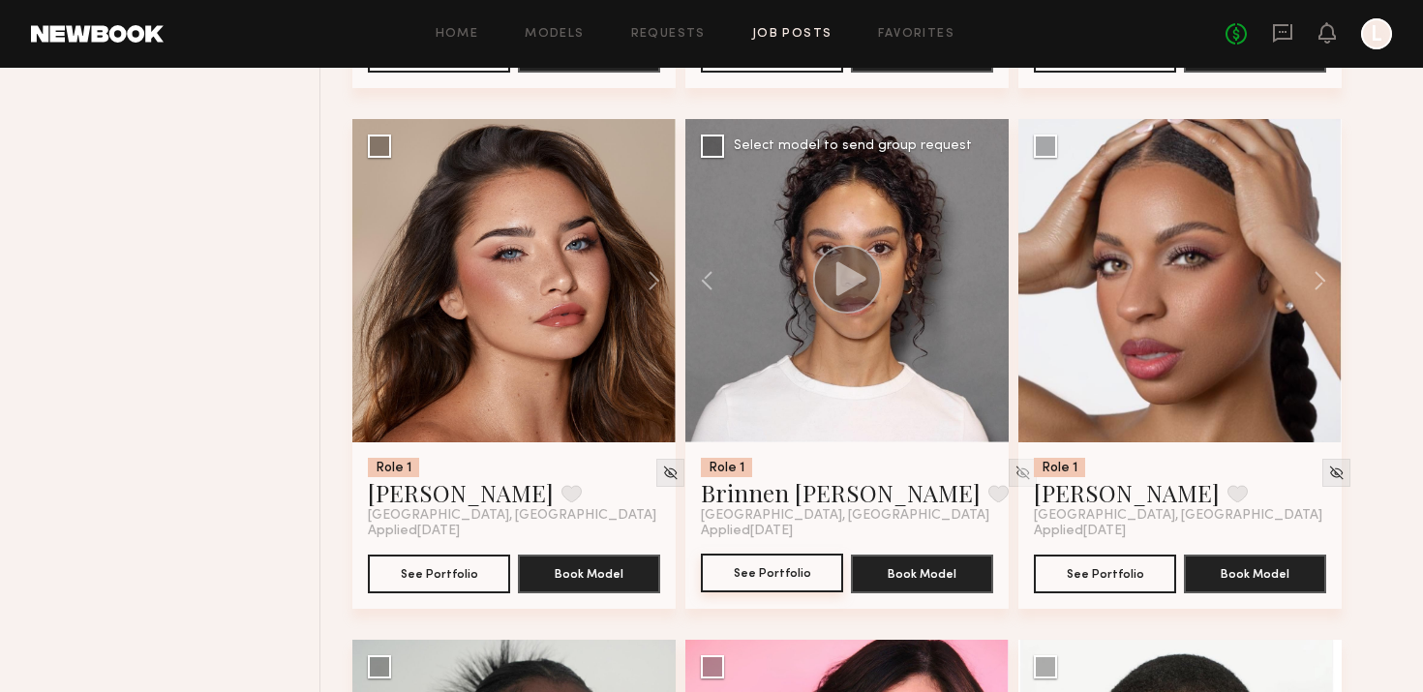
click at [814, 555] on button "See Portfolio" at bounding box center [772, 573] width 142 height 39
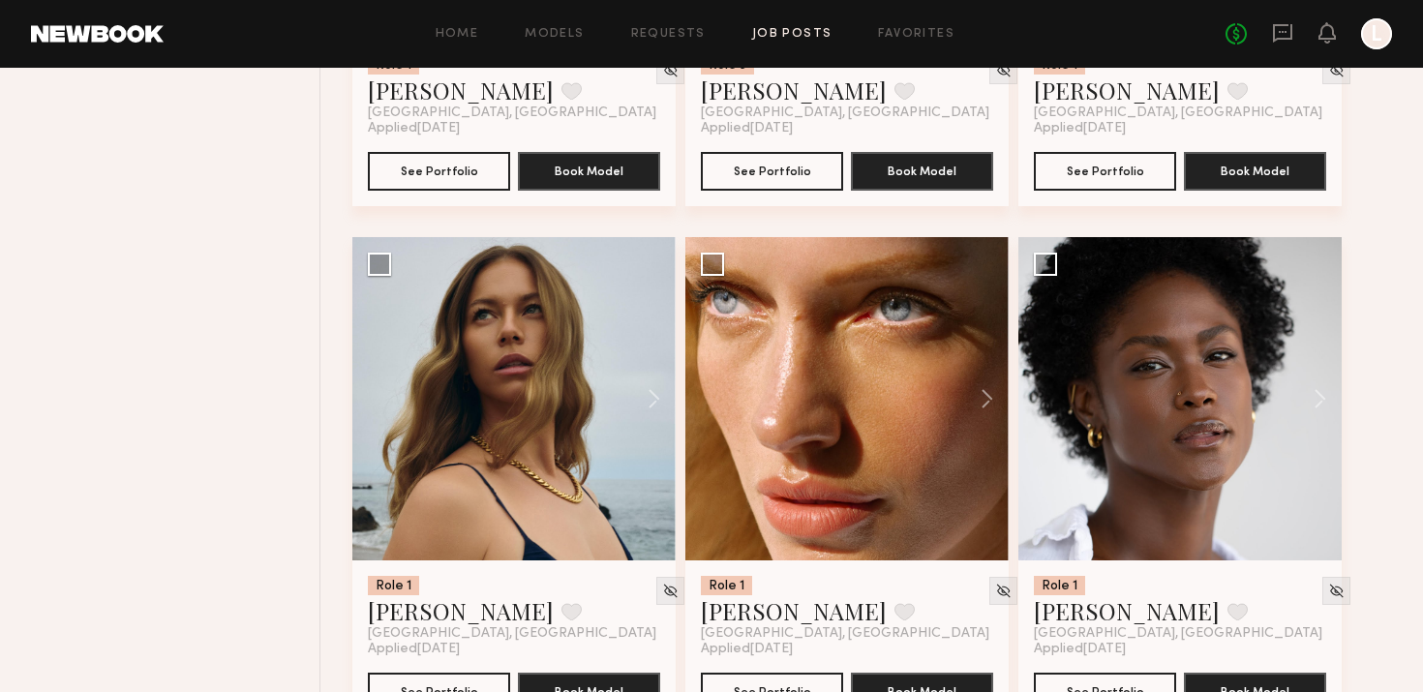
scroll to position [3196, 0]
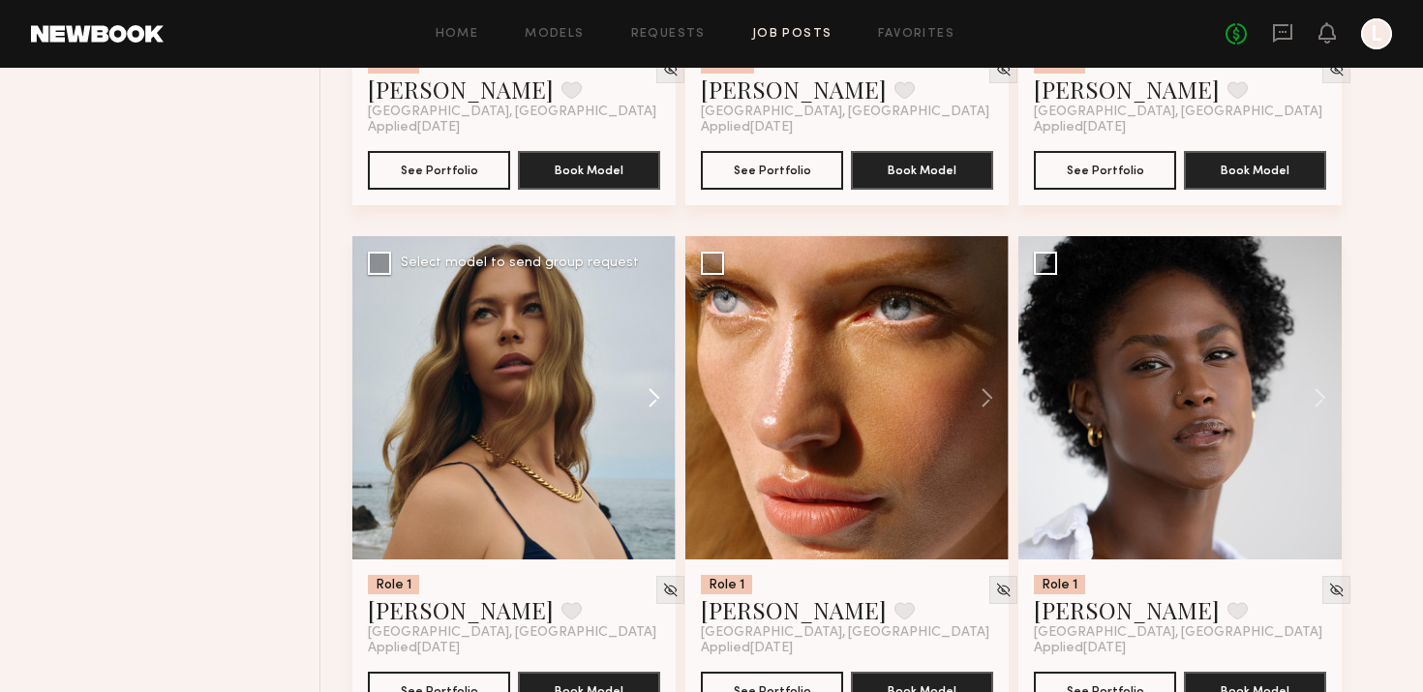
click at [658, 386] on button at bounding box center [645, 397] width 62 height 323
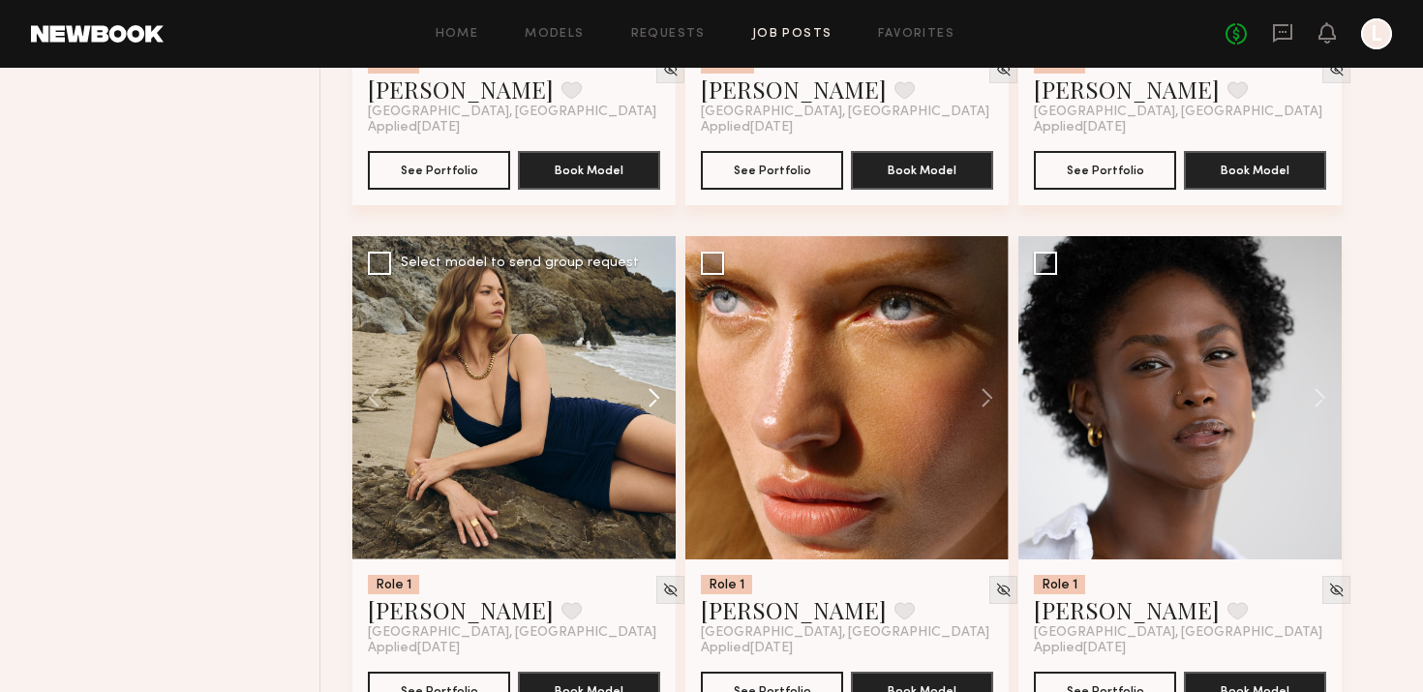
click at [657, 387] on button at bounding box center [645, 397] width 62 height 323
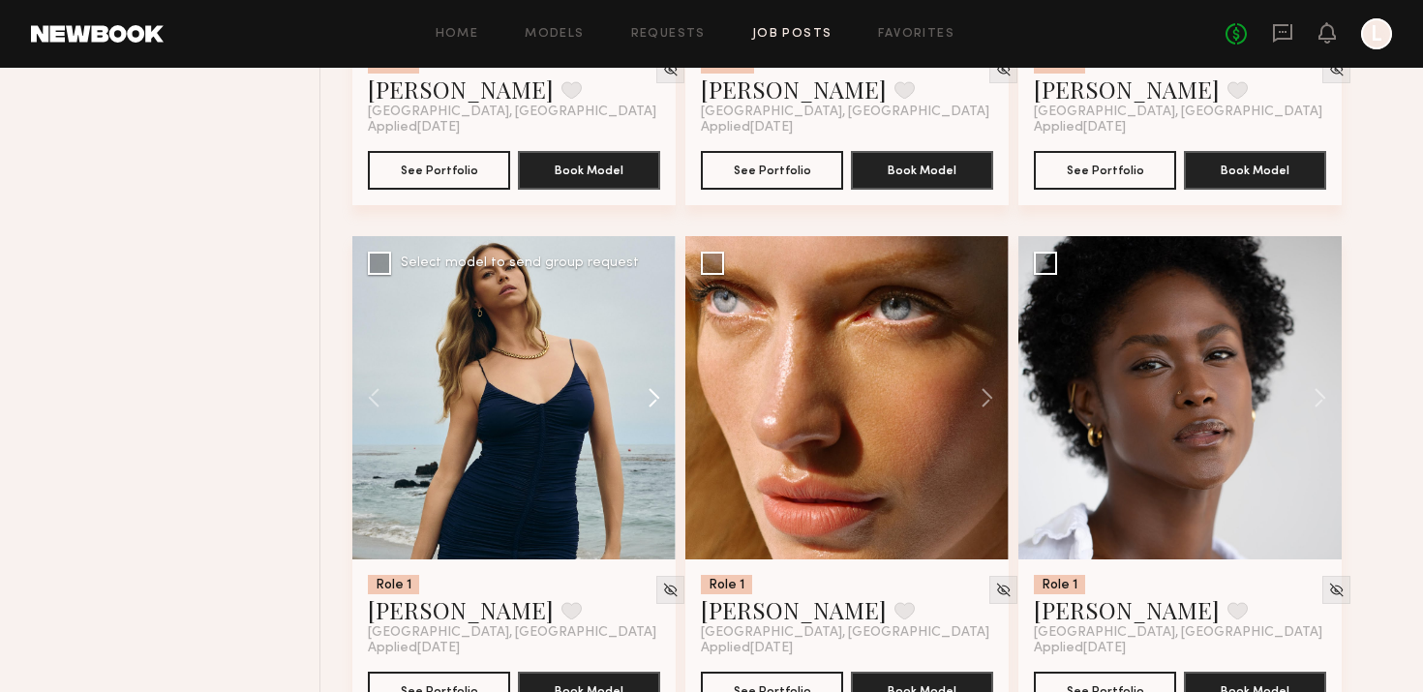
click at [657, 387] on button at bounding box center [645, 397] width 62 height 323
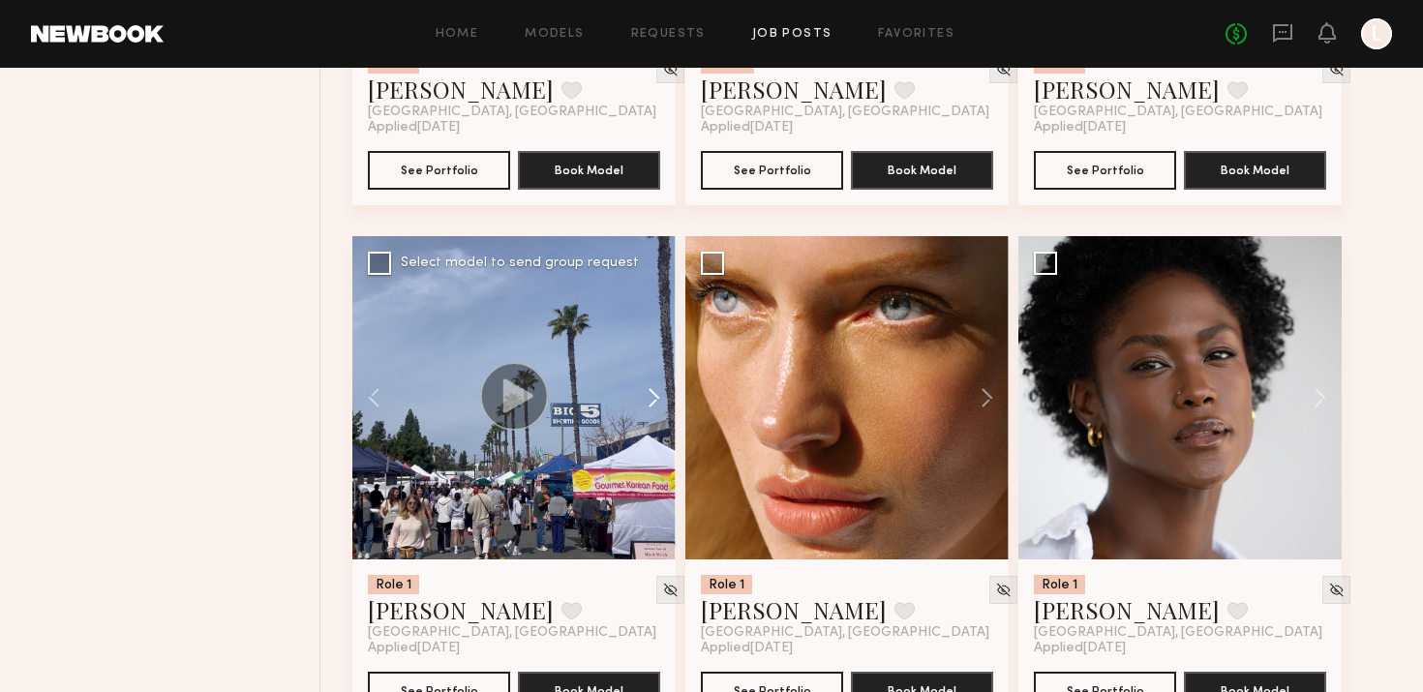
click at [657, 387] on button at bounding box center [645, 397] width 62 height 323
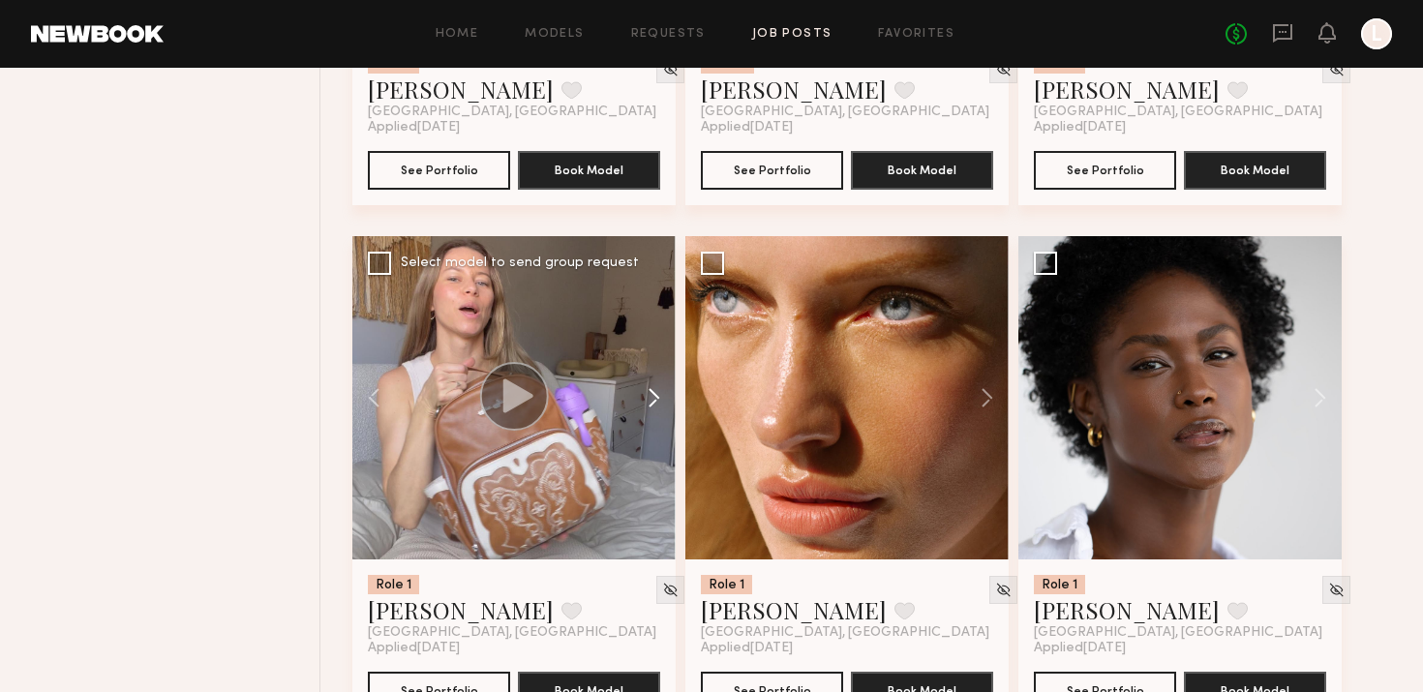
click at [657, 387] on button at bounding box center [645, 397] width 62 height 323
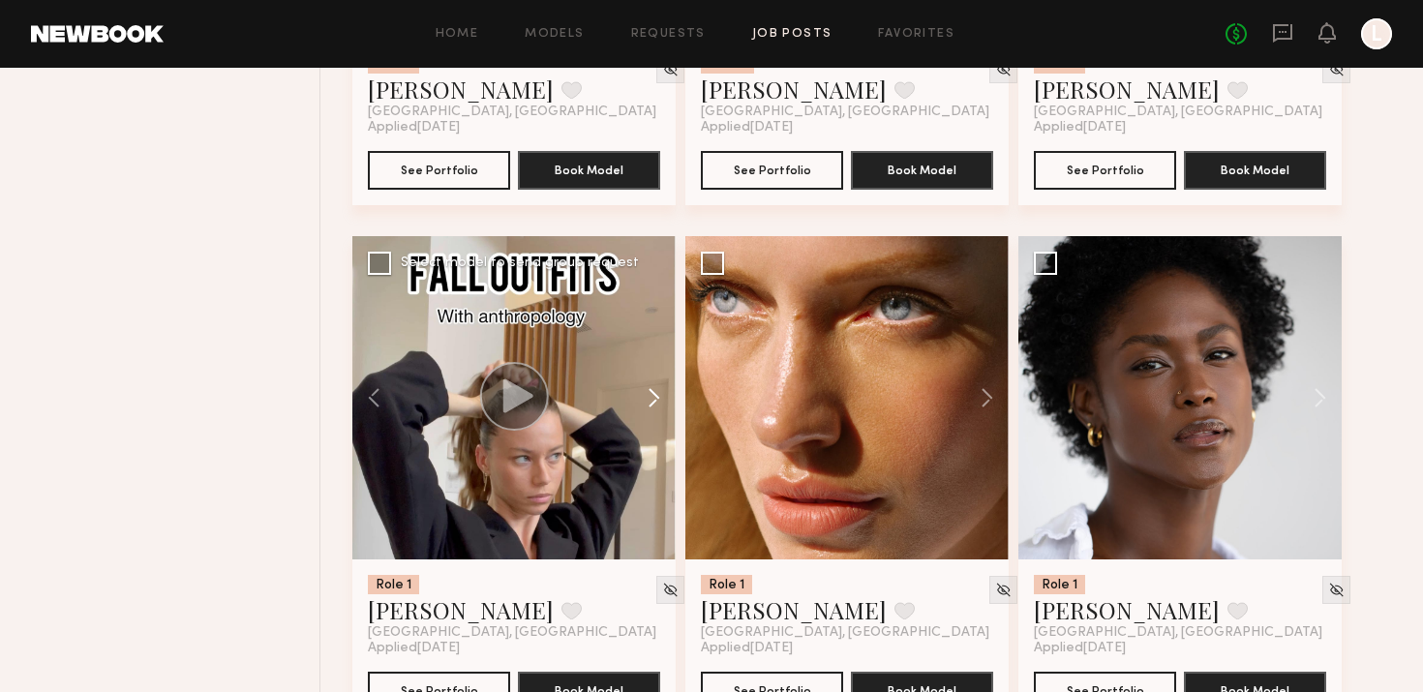
click at [657, 387] on button at bounding box center [645, 397] width 62 height 323
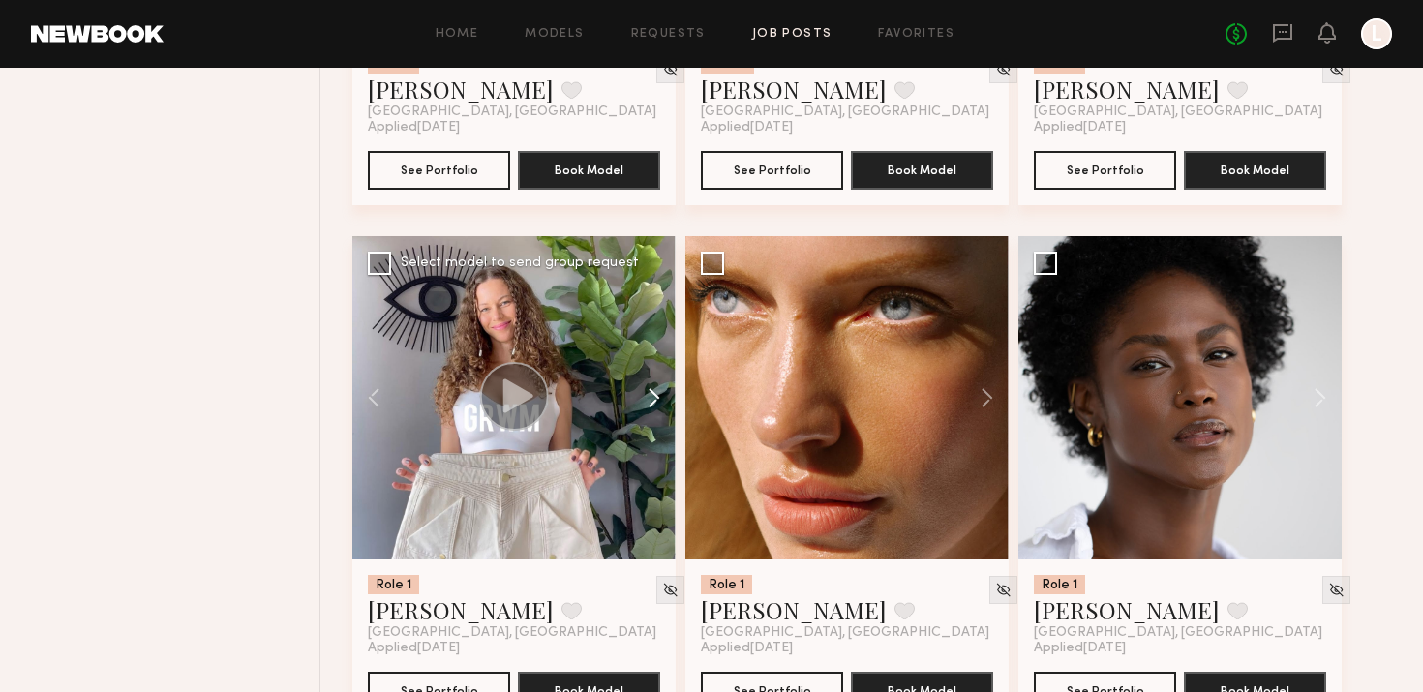
click at [657, 387] on button at bounding box center [645, 397] width 62 height 323
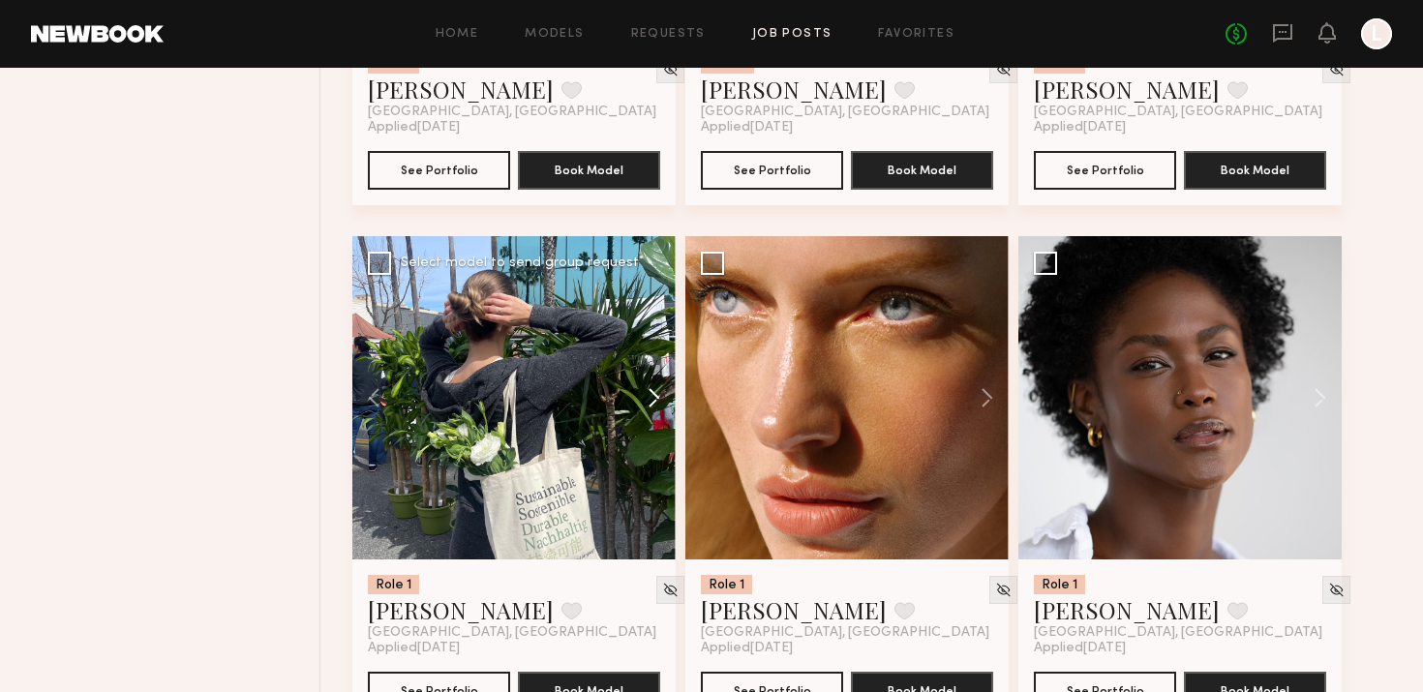
click at [657, 387] on button at bounding box center [645, 397] width 62 height 323
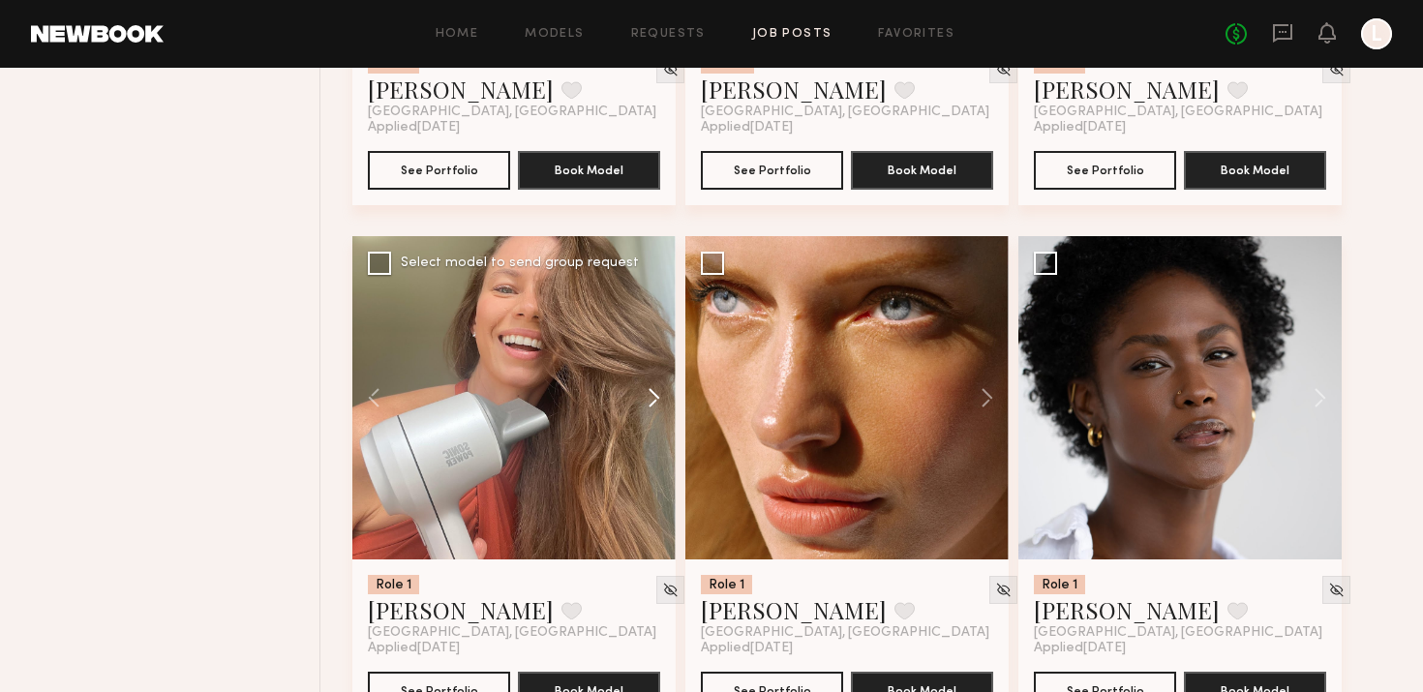
click at [657, 387] on button at bounding box center [645, 397] width 62 height 323
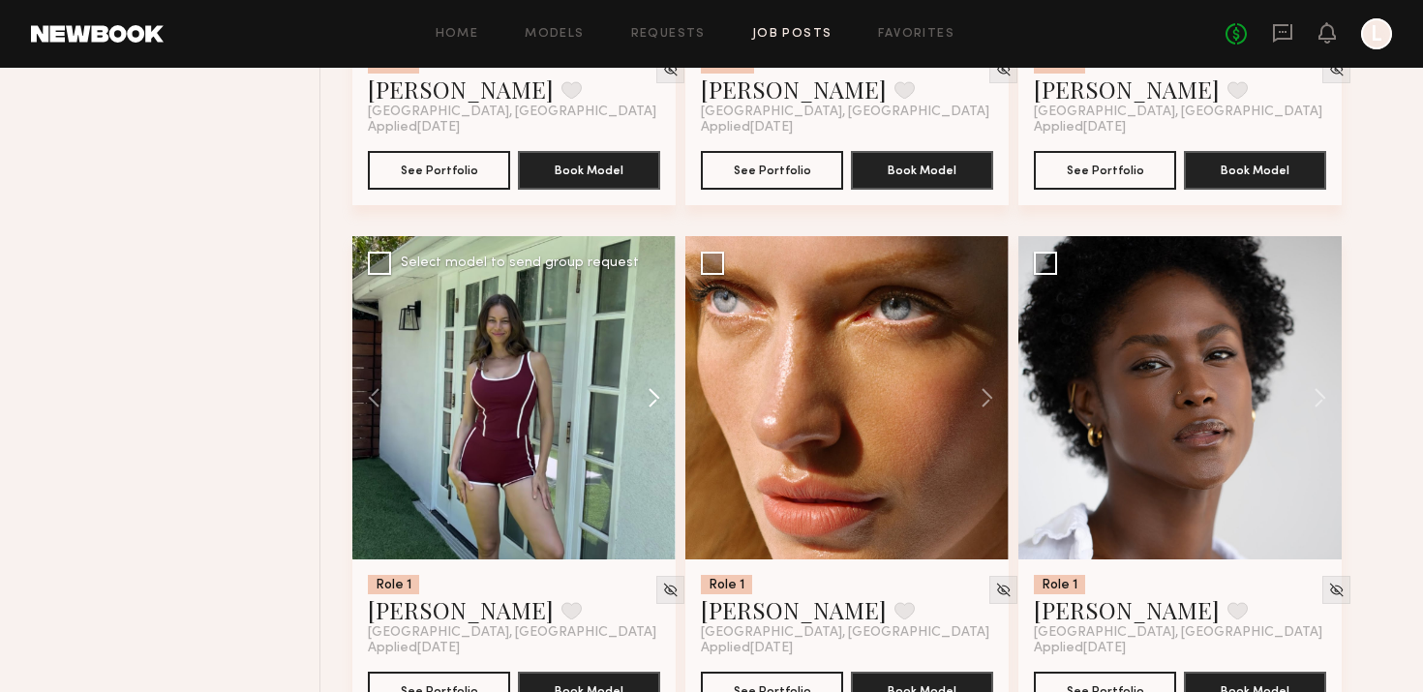
click at [657, 387] on button at bounding box center [645, 397] width 62 height 323
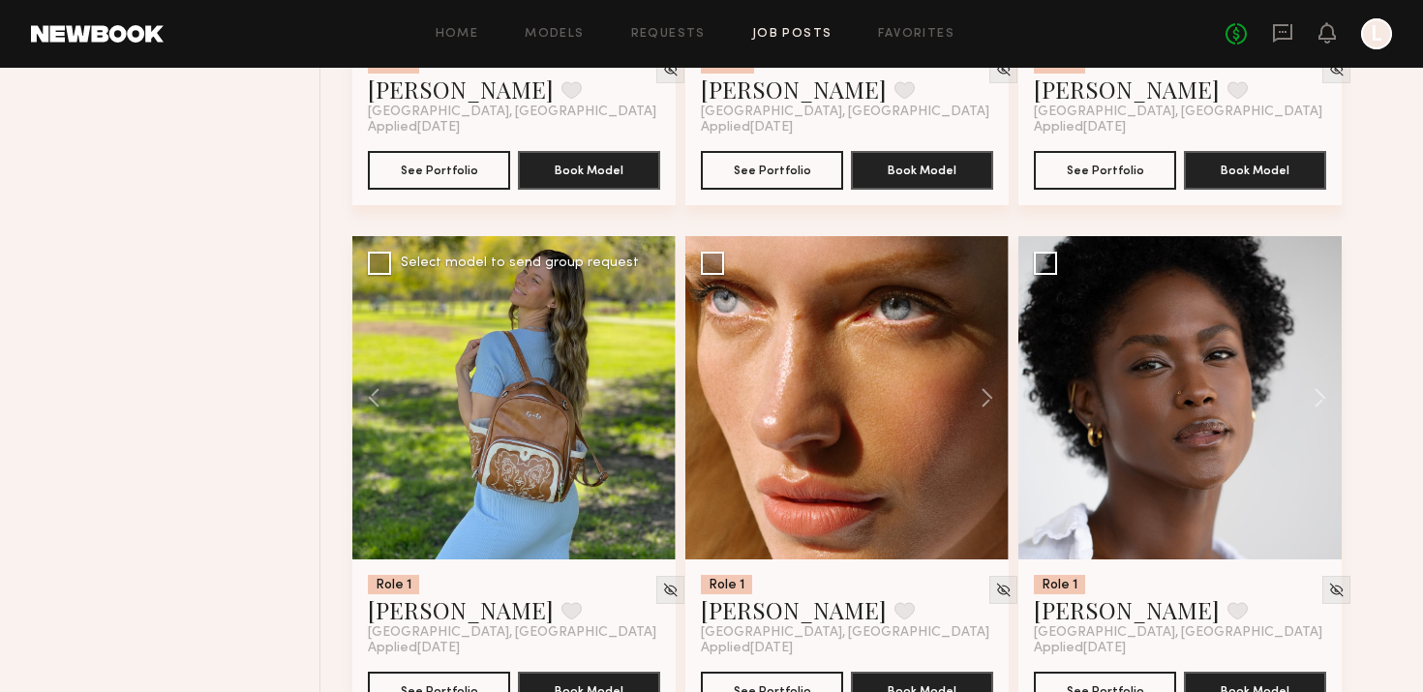
click at [657, 387] on div at bounding box center [513, 397] width 323 height 323
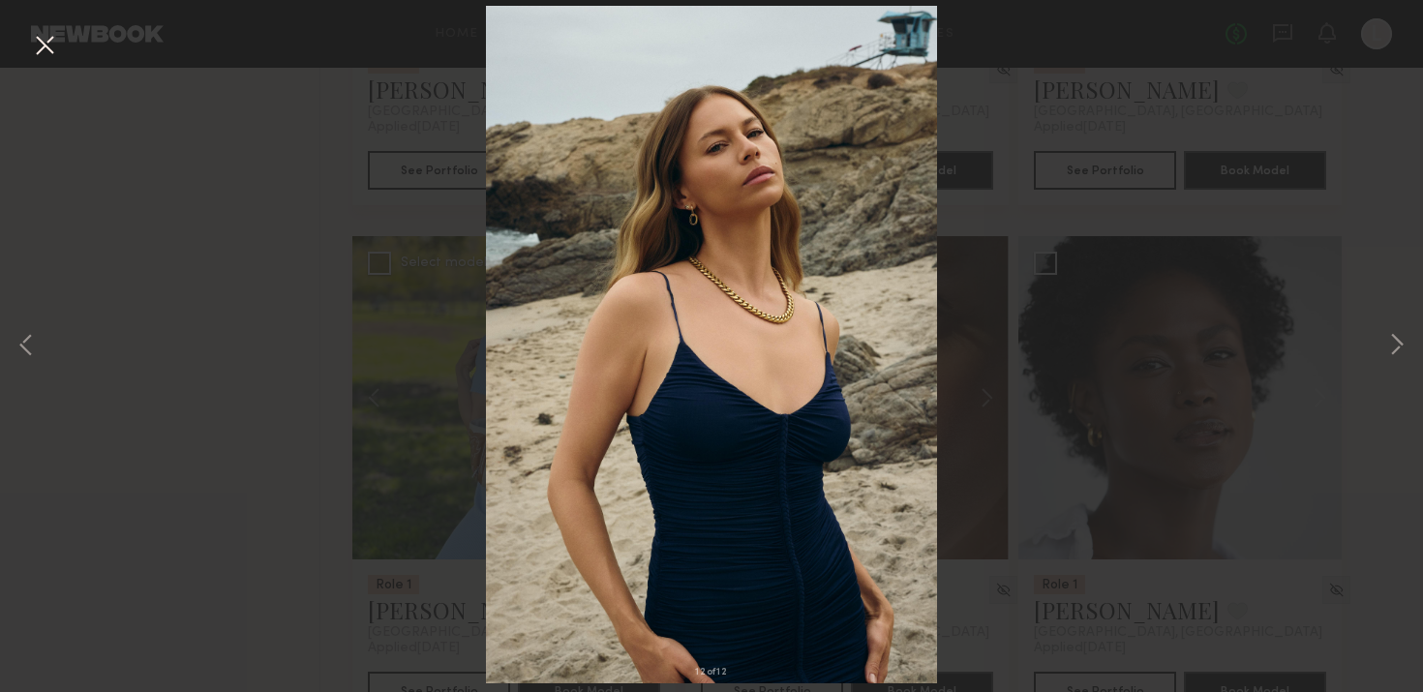
click at [49, 45] on button at bounding box center [44, 46] width 31 height 35
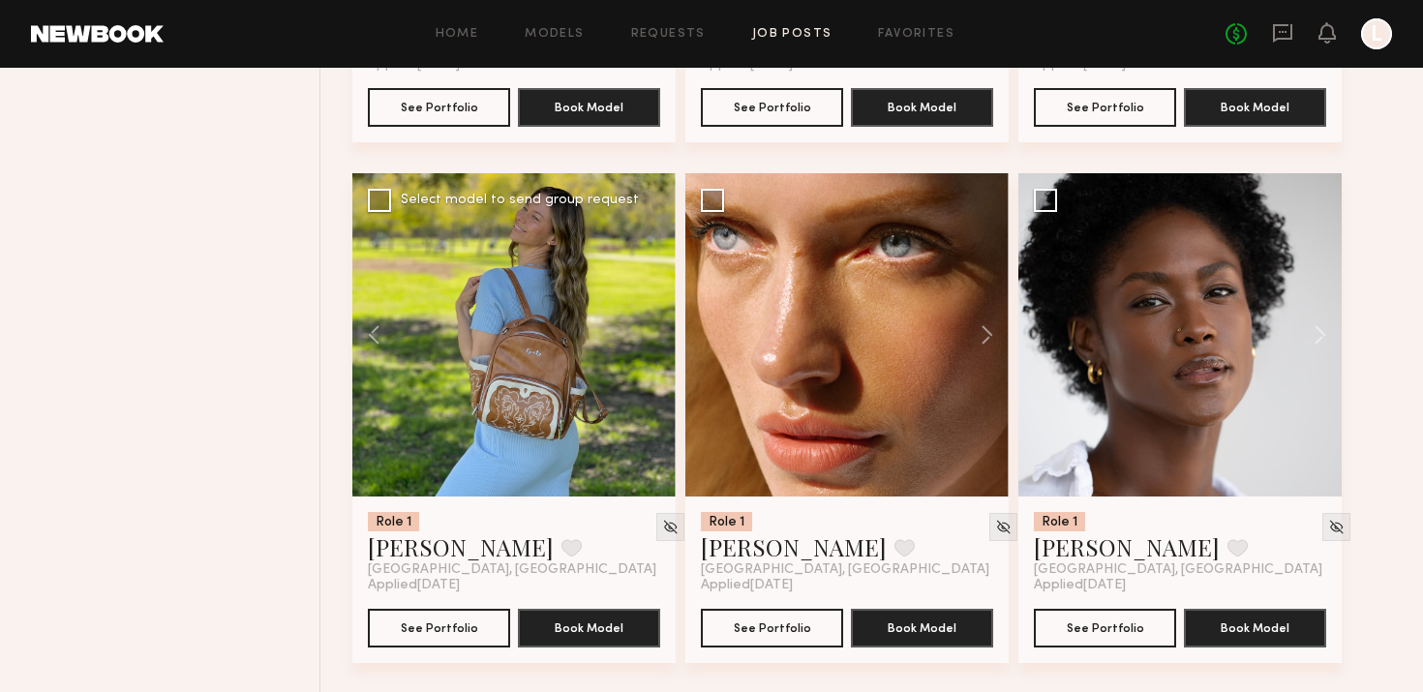
scroll to position [3265, 0]
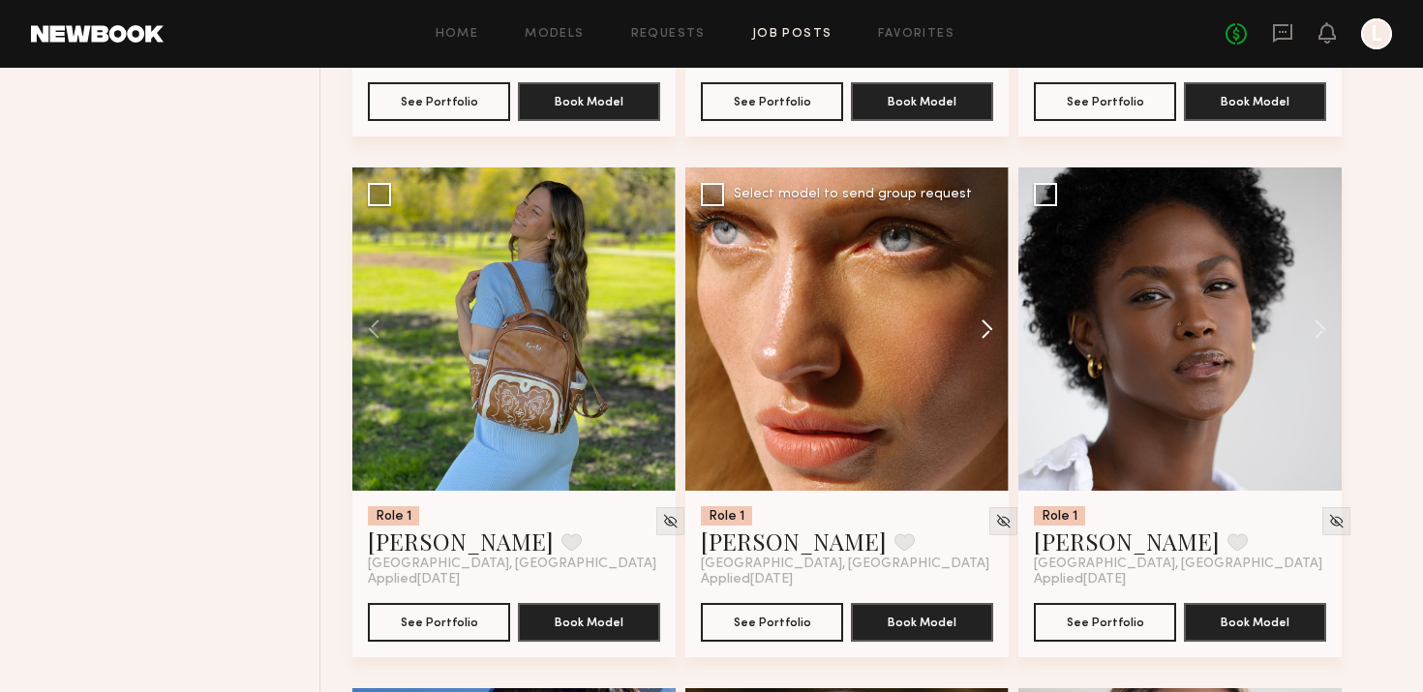
click at [987, 331] on button at bounding box center [978, 328] width 62 height 323
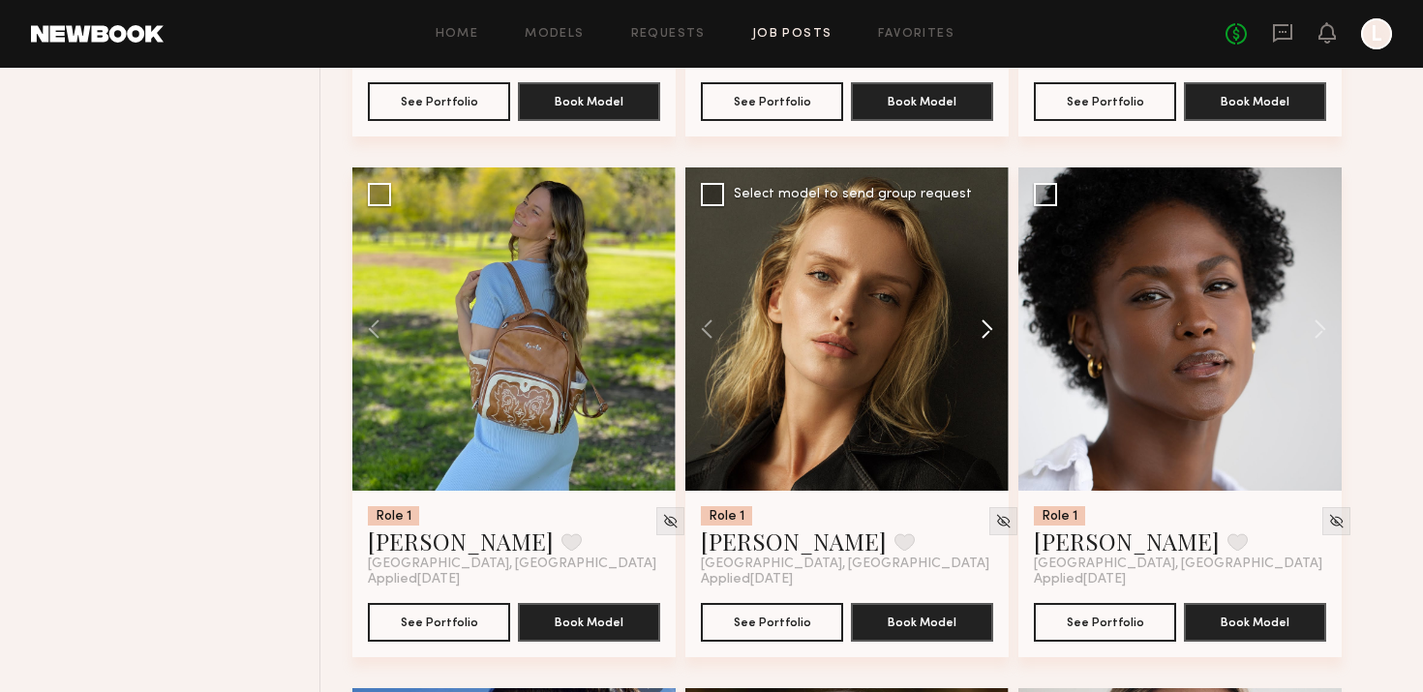
click at [987, 331] on button at bounding box center [978, 328] width 62 height 323
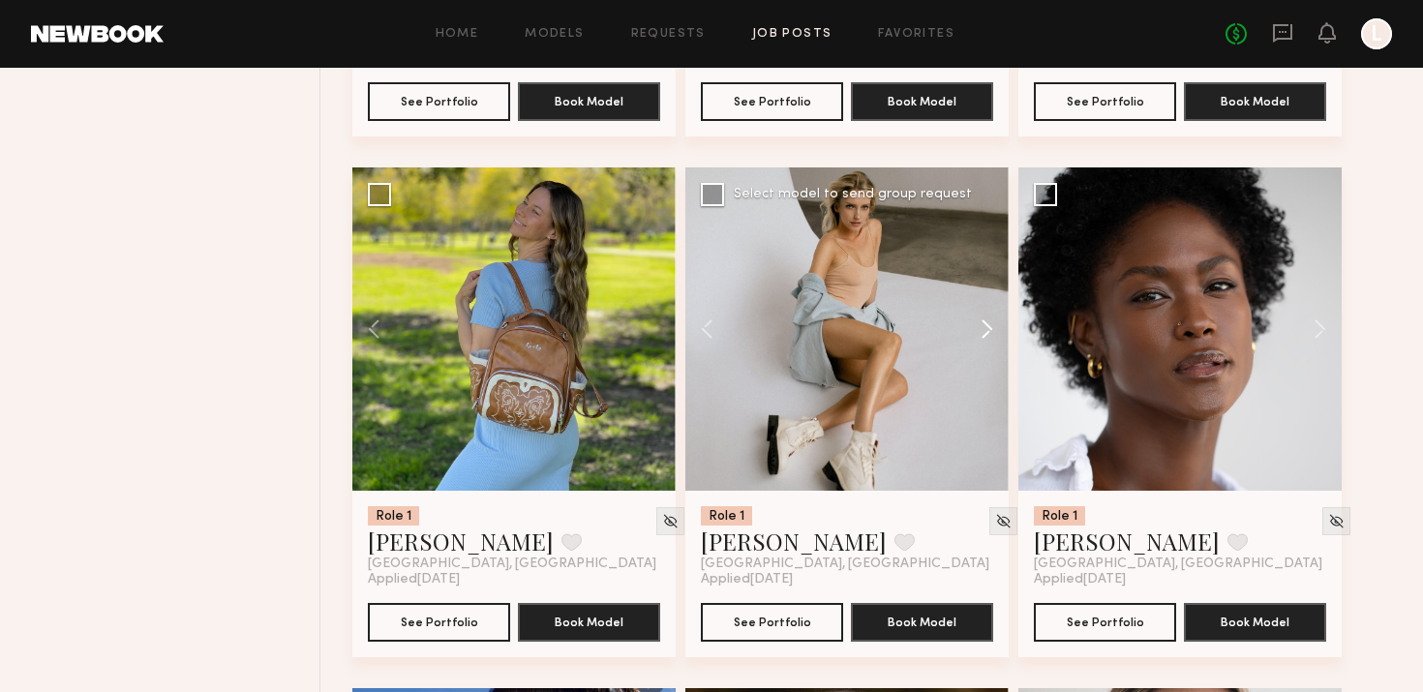
click at [987, 331] on button at bounding box center [978, 328] width 62 height 323
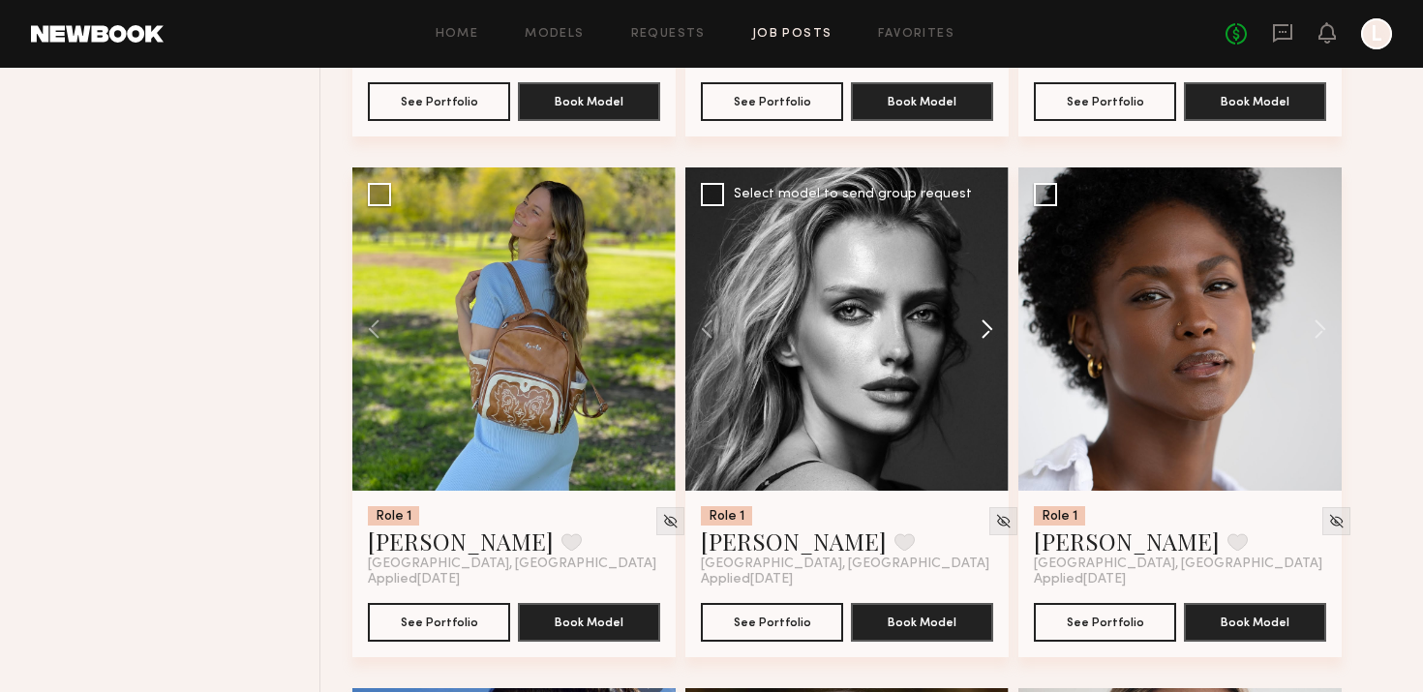
click at [987, 331] on button at bounding box center [978, 328] width 62 height 323
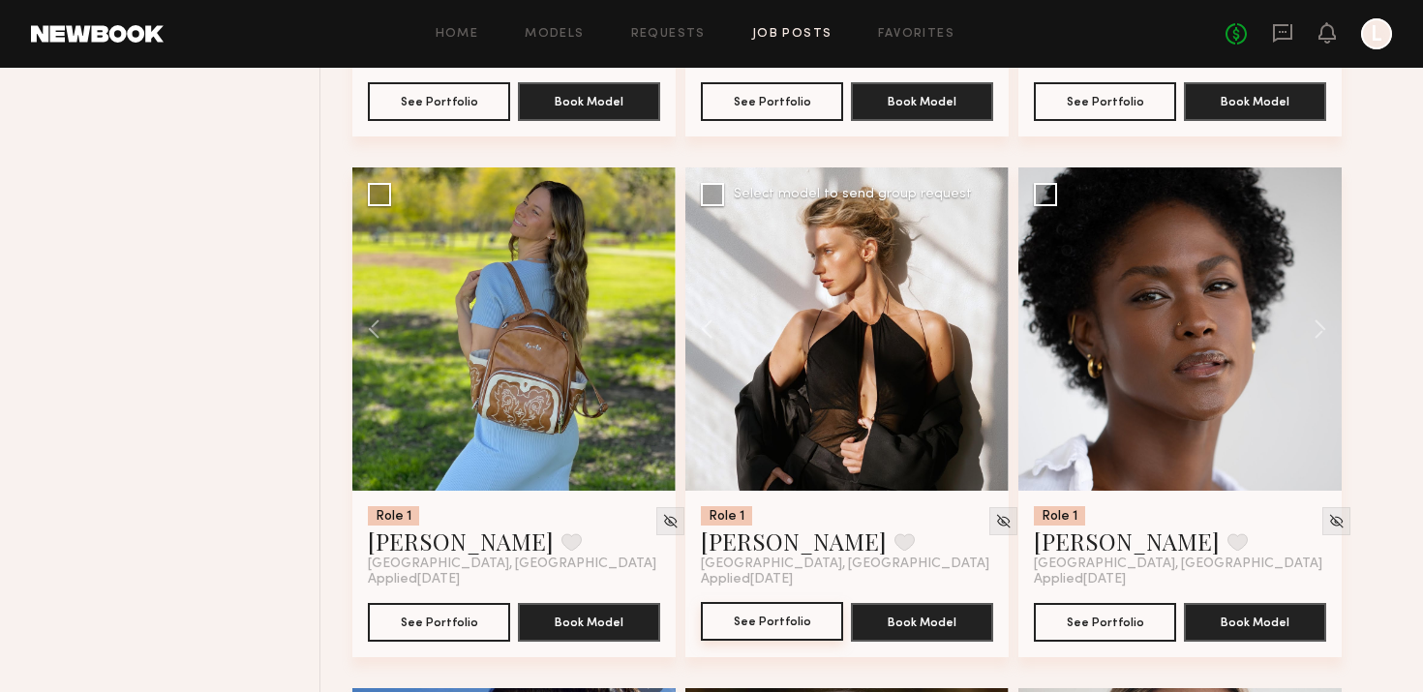
click at [800, 614] on button "See Portfolio" at bounding box center [772, 621] width 142 height 39
click at [662, 523] on img at bounding box center [670, 521] width 16 height 16
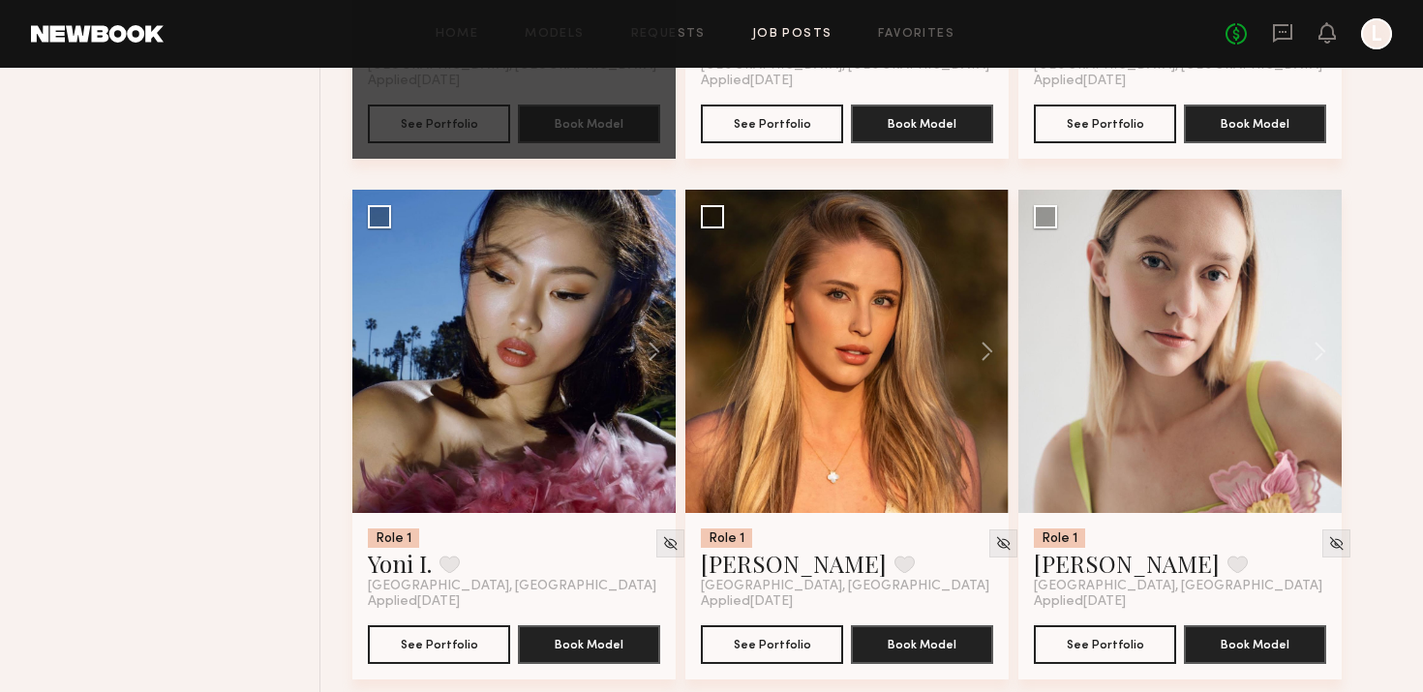
scroll to position [3765, 0]
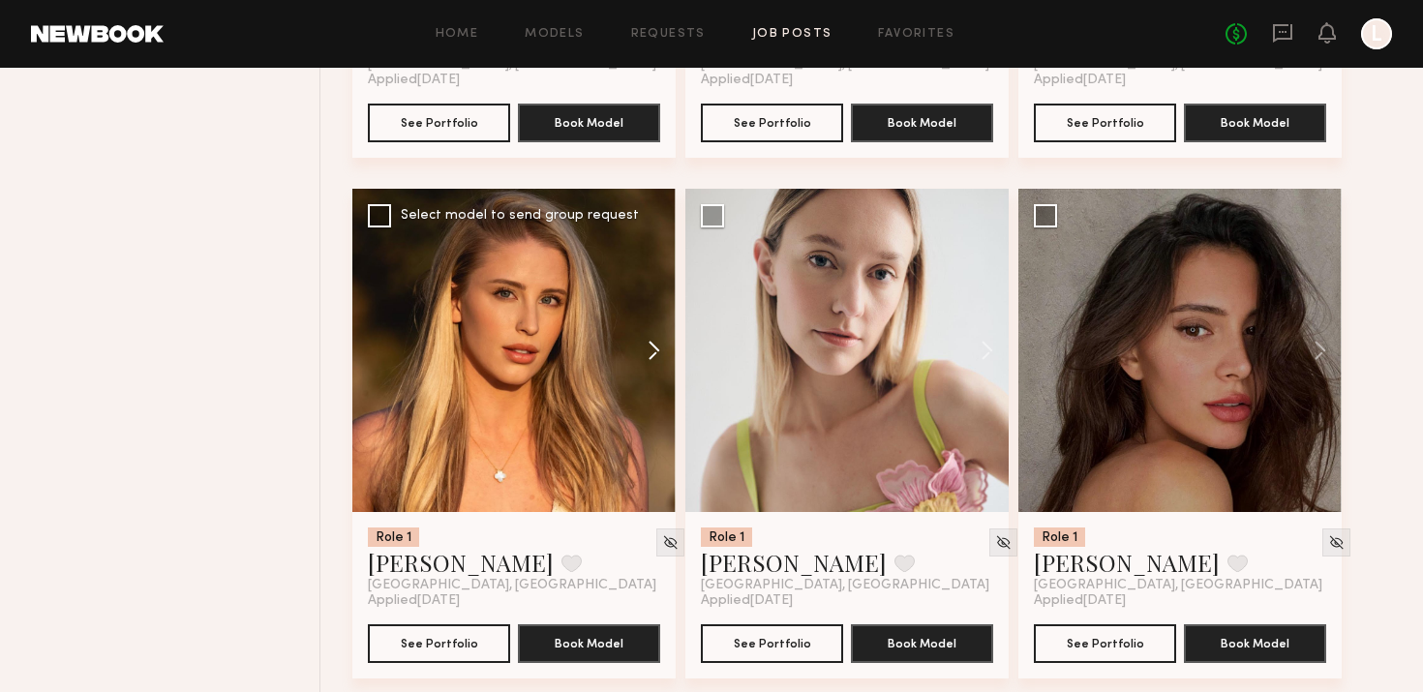
click at [647, 339] on button at bounding box center [645, 350] width 62 height 323
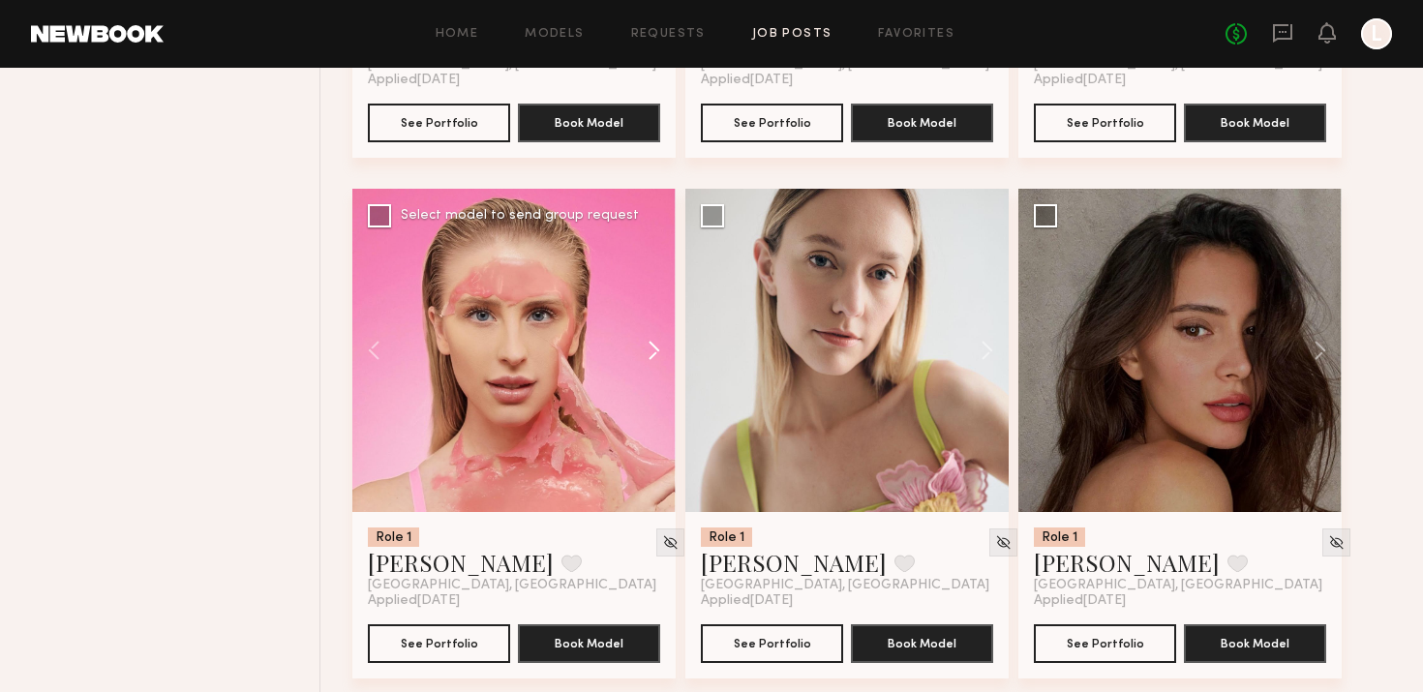
click at [647, 339] on button at bounding box center [645, 350] width 62 height 323
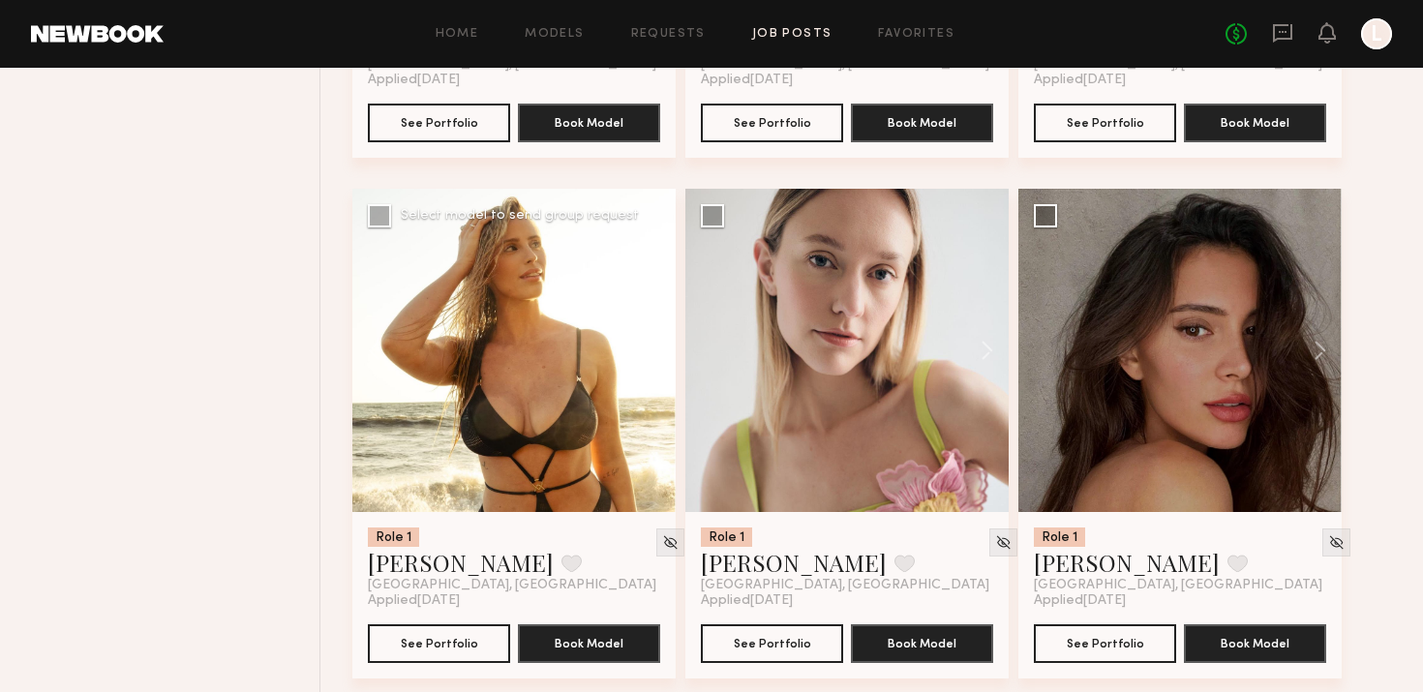
click at [647, 339] on button at bounding box center [645, 350] width 62 height 323
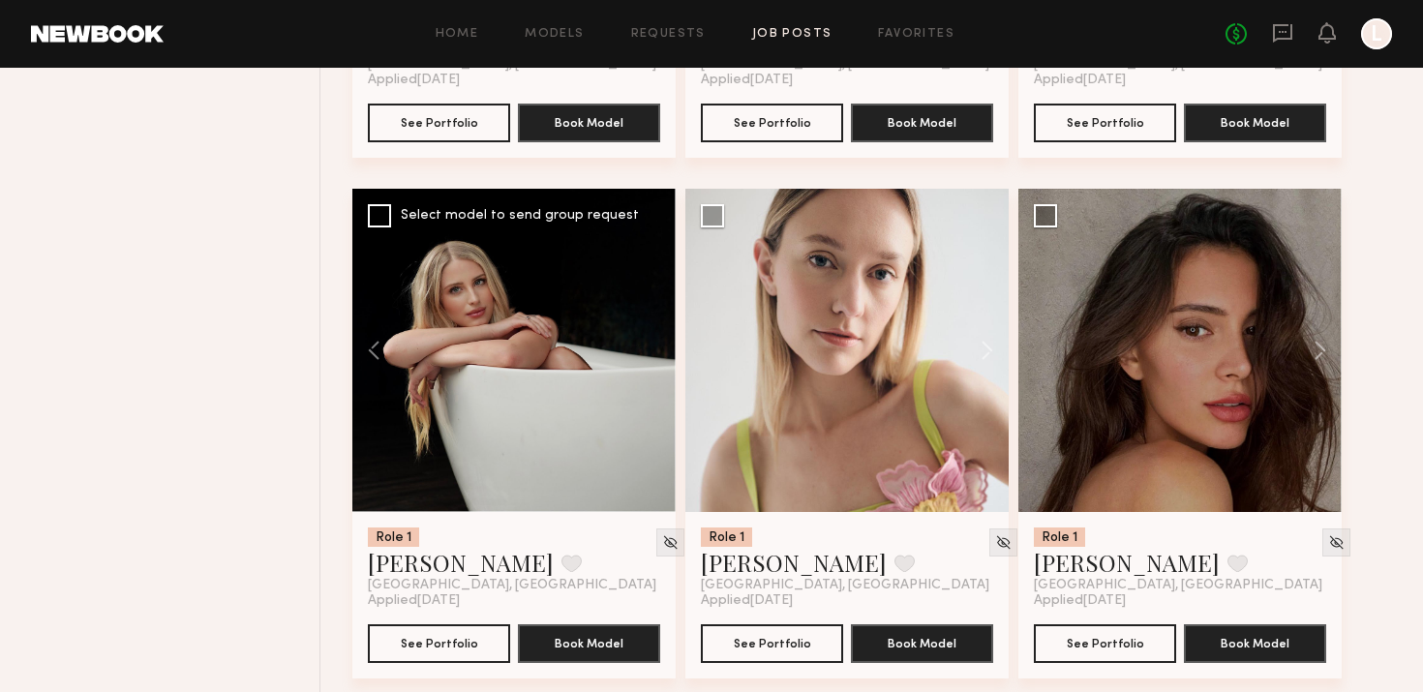
click at [647, 339] on div at bounding box center [513, 350] width 323 height 323
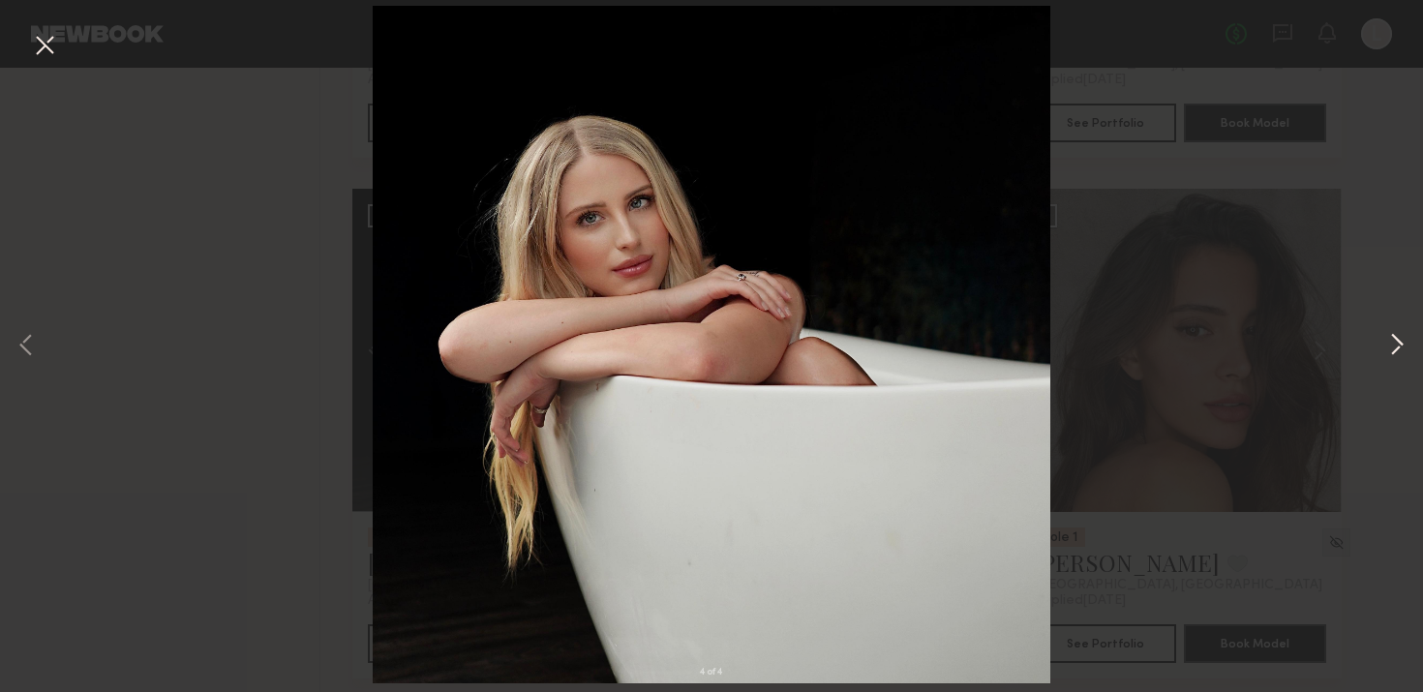
click at [1408, 335] on button at bounding box center [1396, 347] width 23 height 554
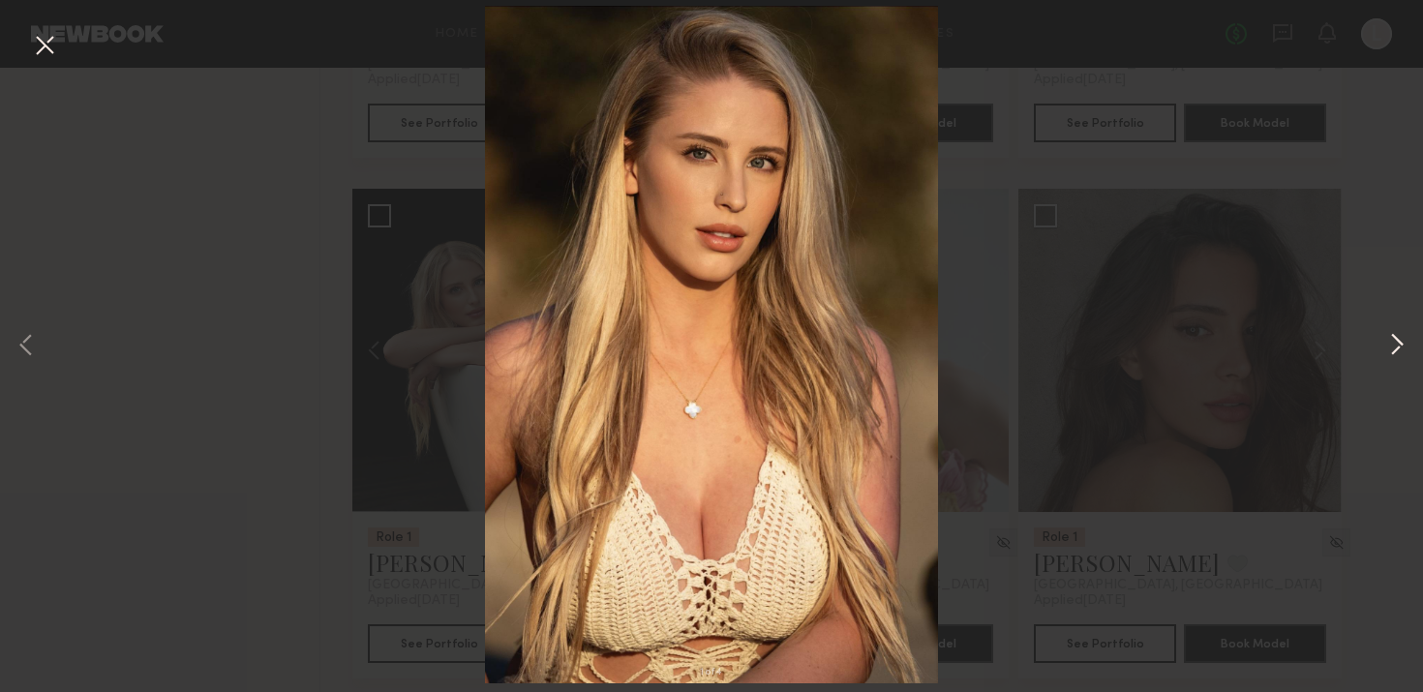
click at [1408, 335] on button at bounding box center [1396, 347] width 23 height 554
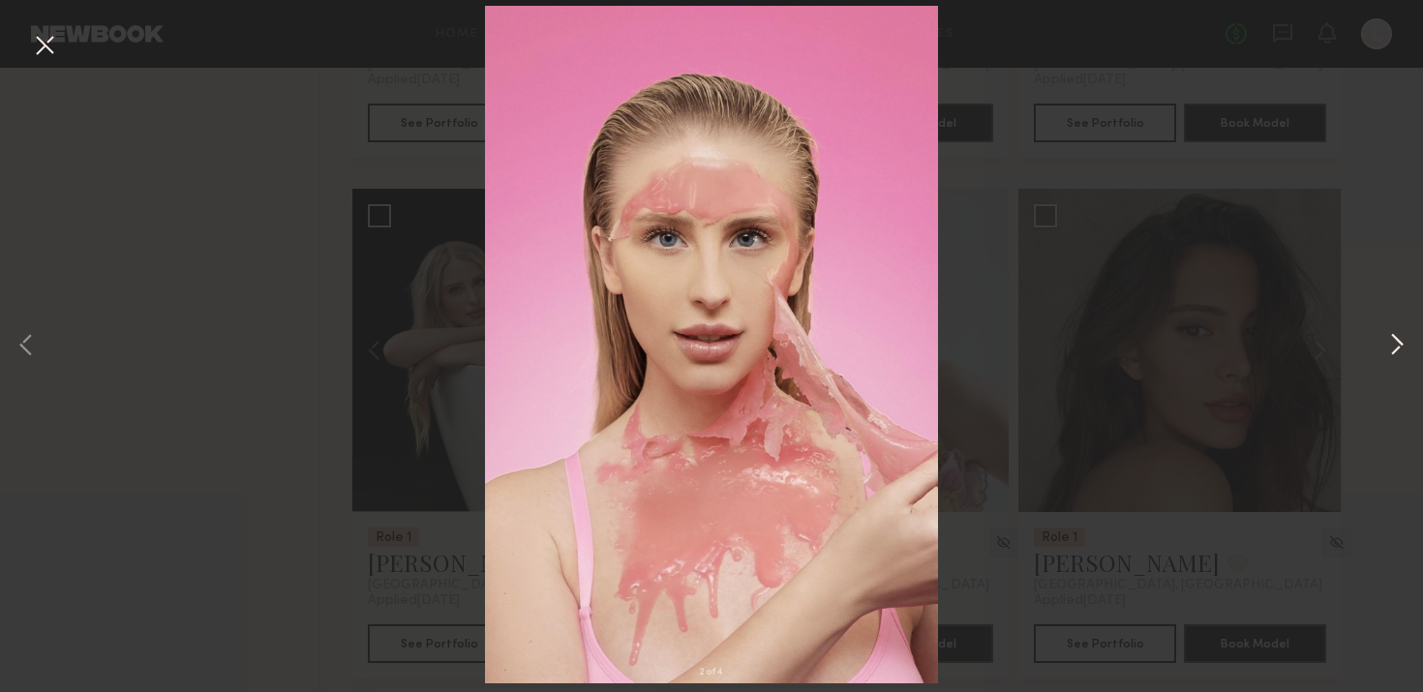
click at [1408, 335] on button at bounding box center [1396, 347] width 23 height 554
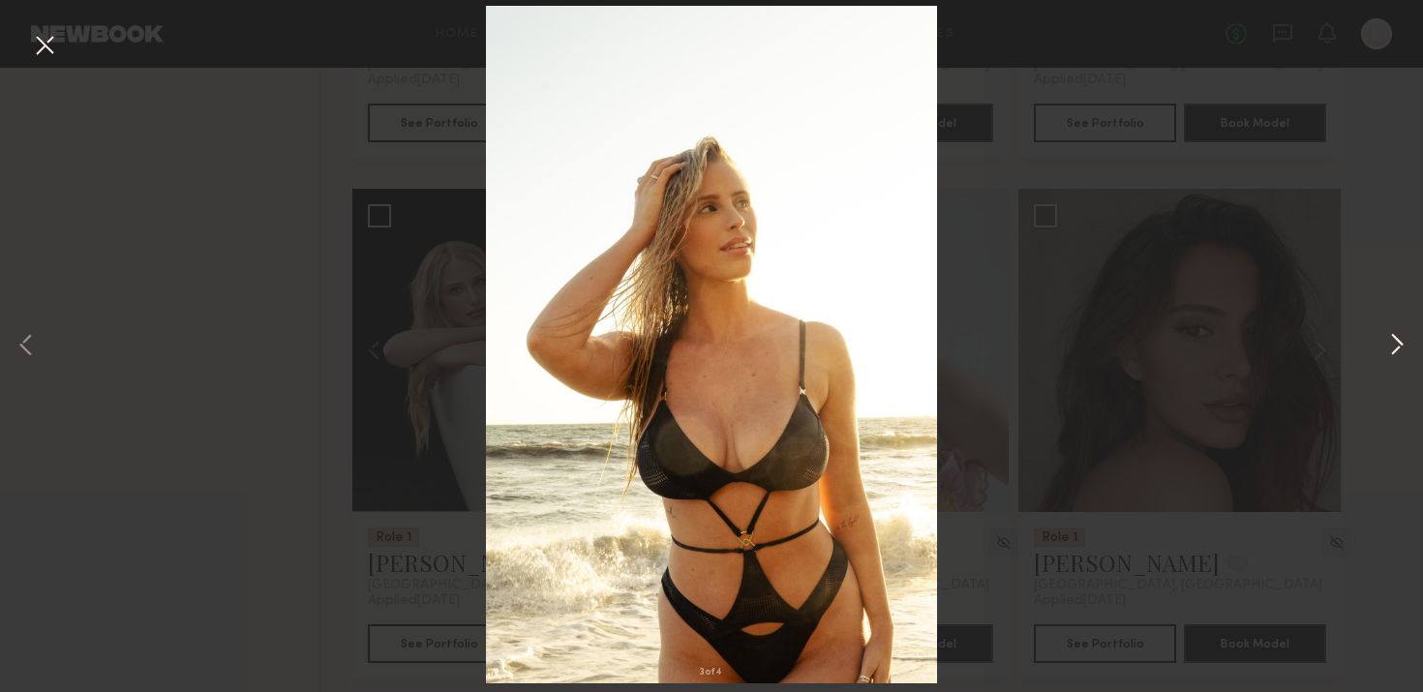
click at [1408, 335] on button at bounding box center [1396, 347] width 23 height 554
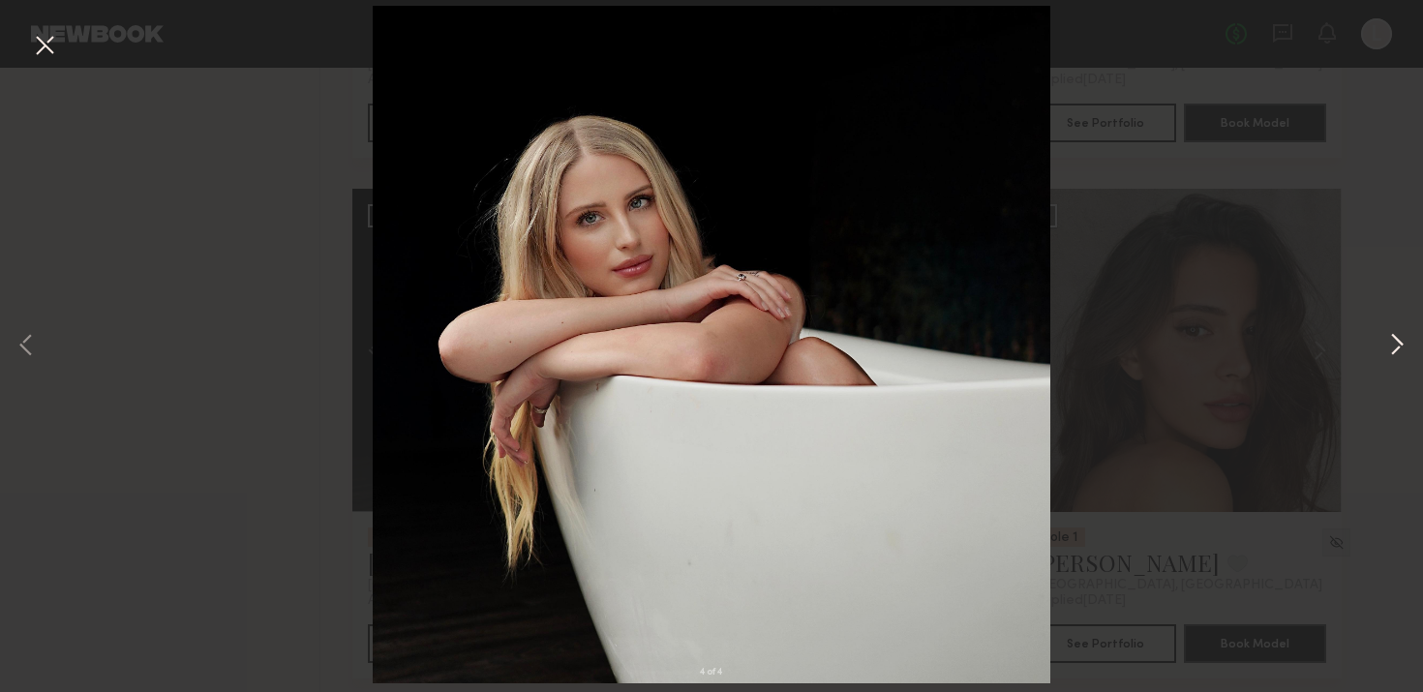
click at [1408, 335] on button at bounding box center [1396, 347] width 23 height 554
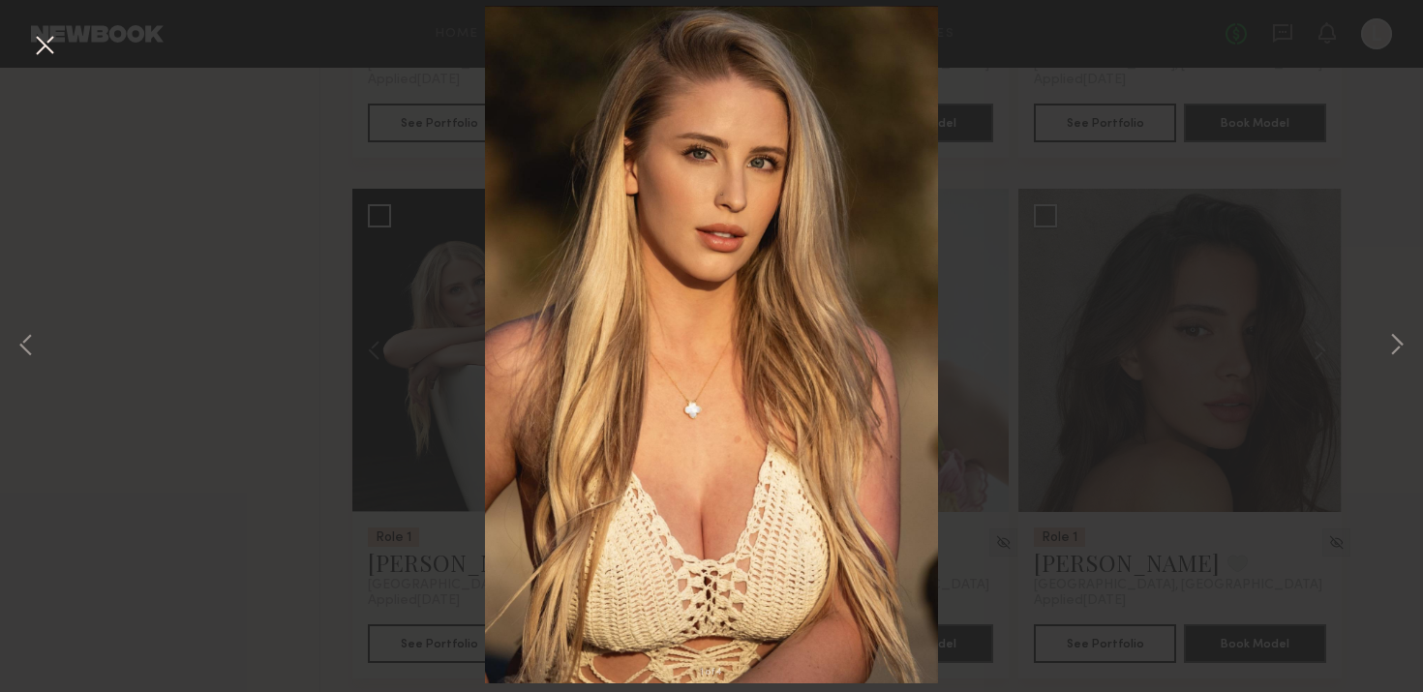
click at [55, 38] on button at bounding box center [44, 46] width 31 height 35
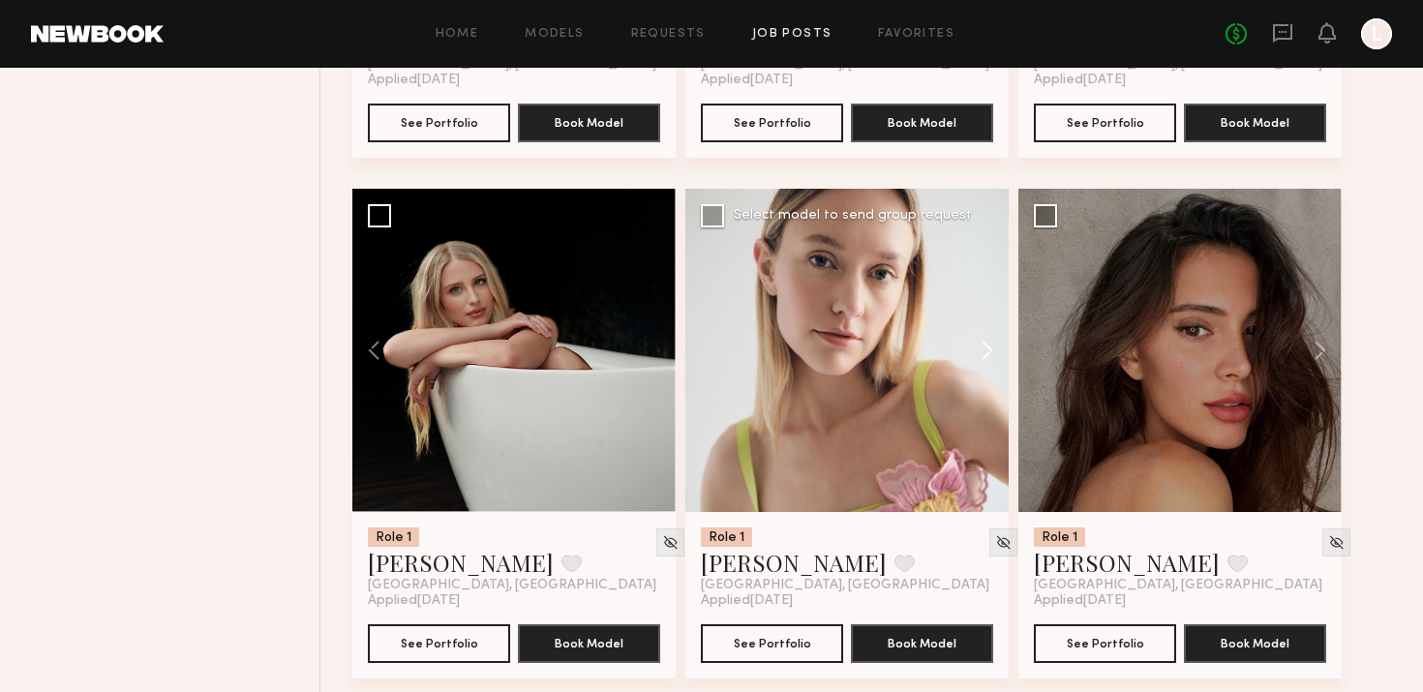
click at [987, 333] on button at bounding box center [978, 350] width 62 height 323
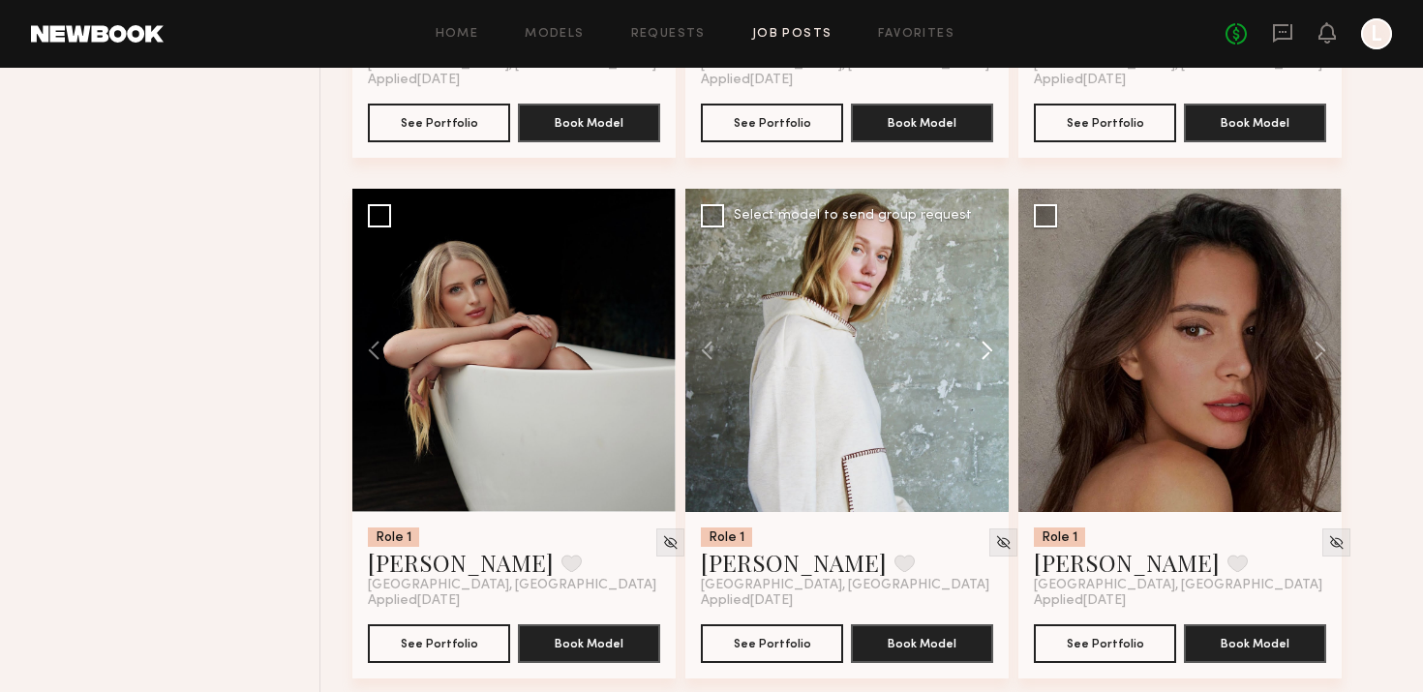
click at [987, 333] on button at bounding box center [978, 350] width 62 height 323
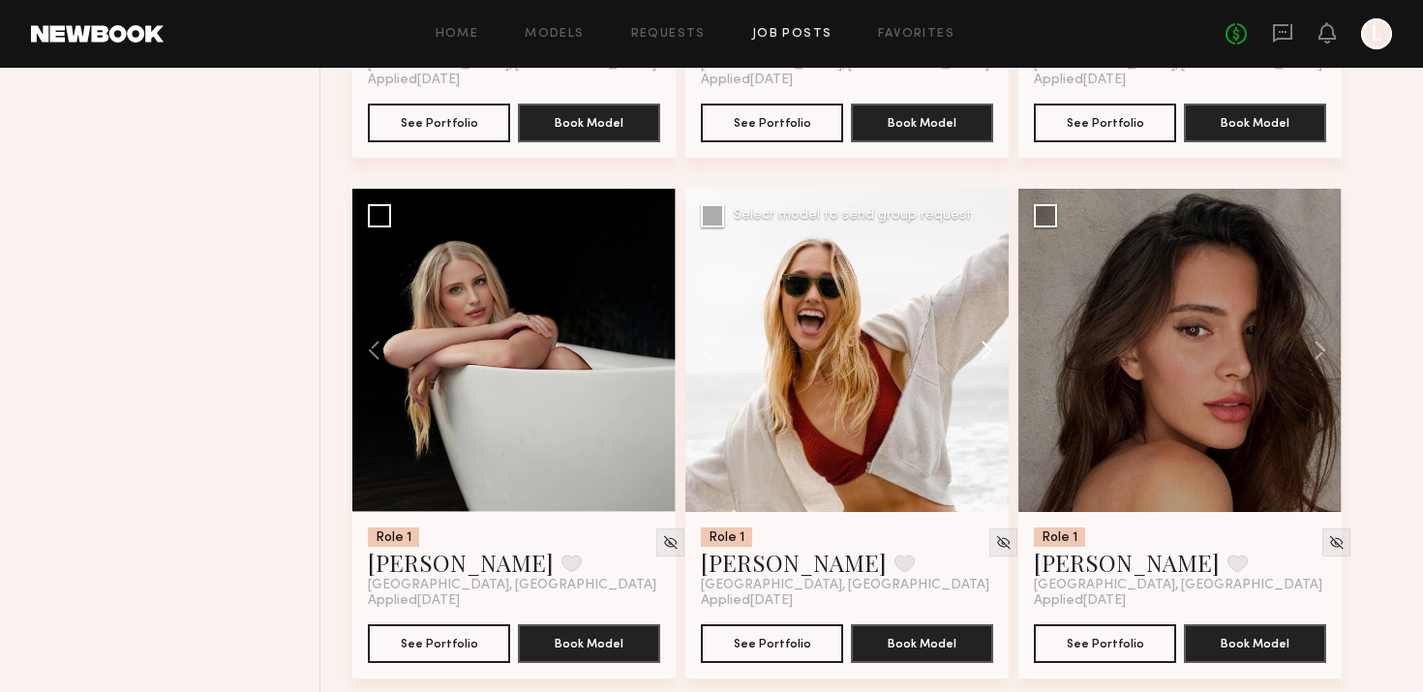
click at [987, 333] on button at bounding box center [978, 350] width 62 height 323
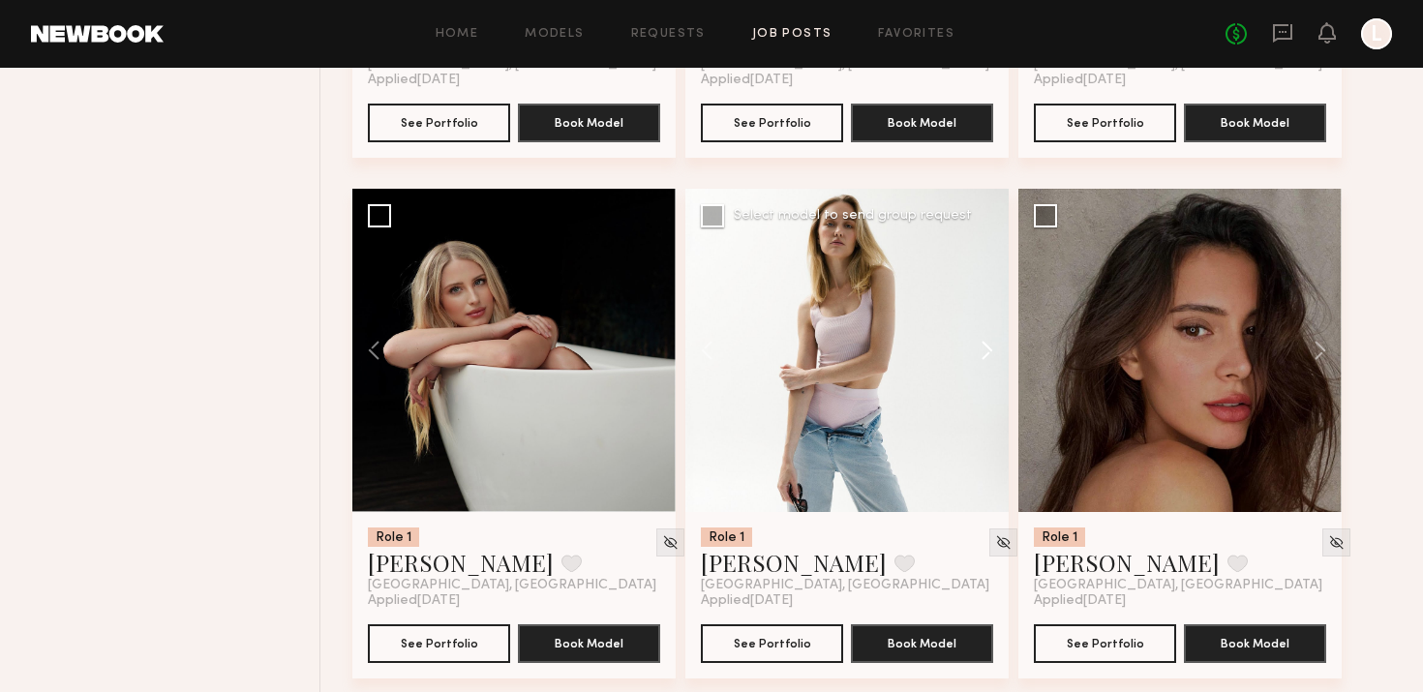
click at [987, 333] on button at bounding box center [978, 350] width 62 height 323
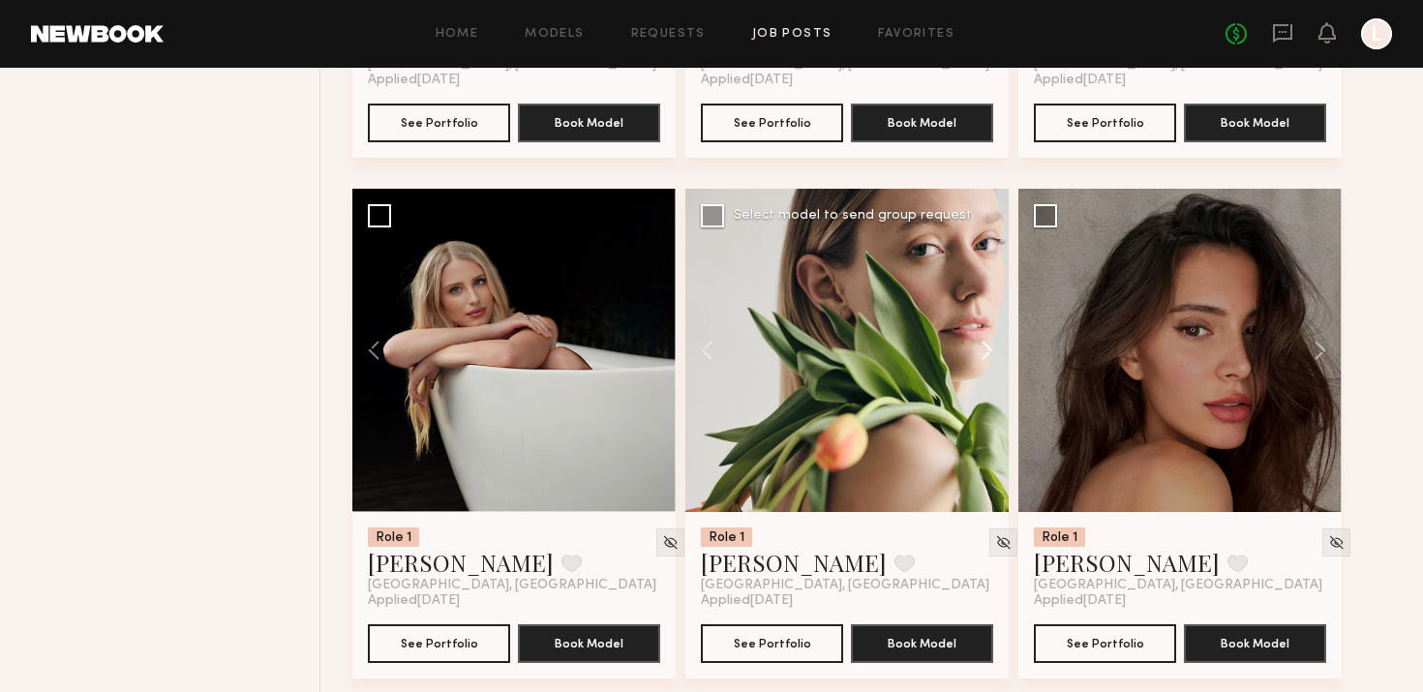
click at [987, 333] on button at bounding box center [978, 350] width 62 height 323
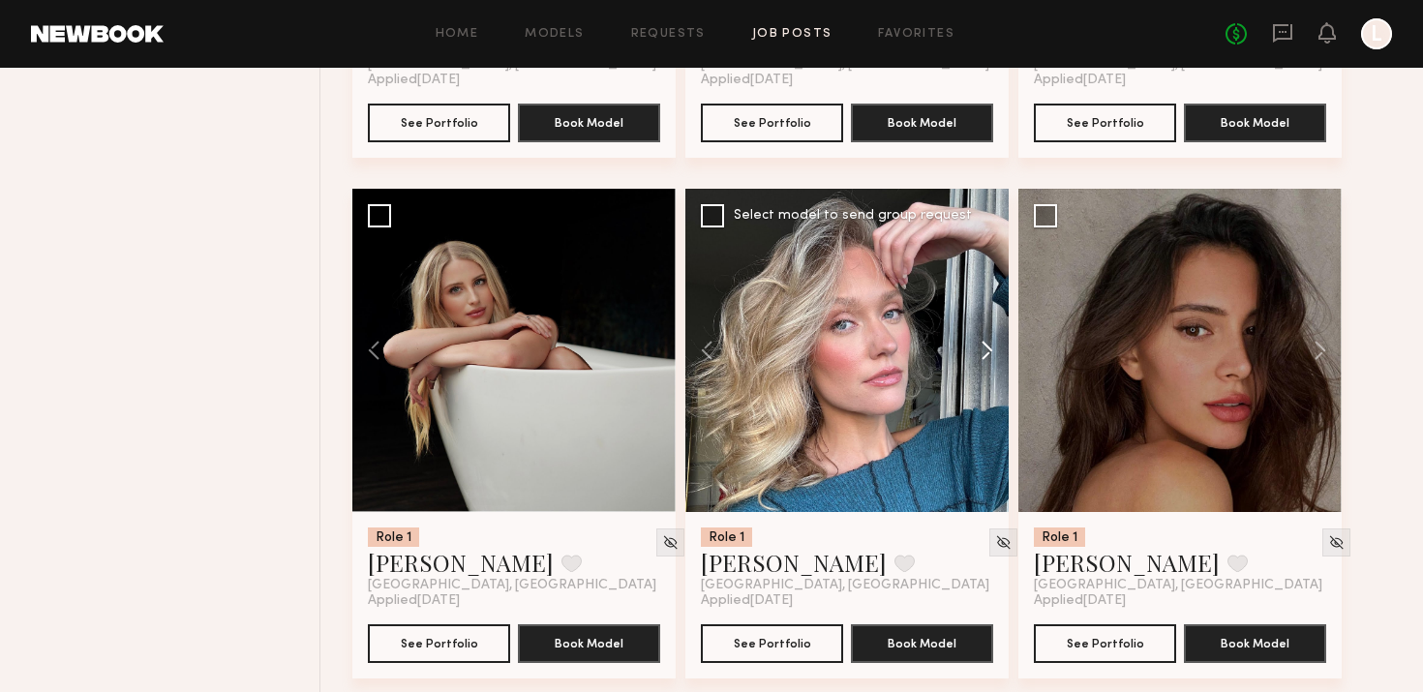
click at [986, 333] on button at bounding box center [978, 350] width 62 height 323
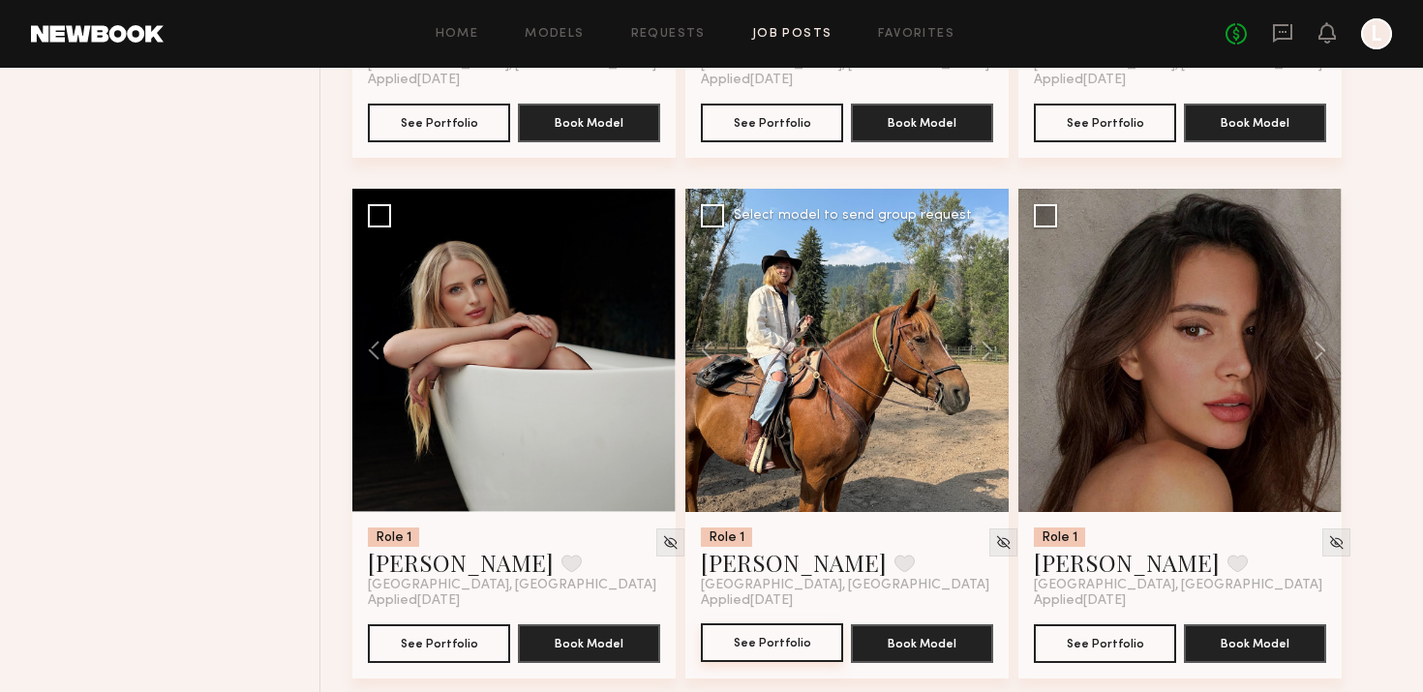
click at [781, 639] on button "See Portfolio" at bounding box center [772, 642] width 142 height 39
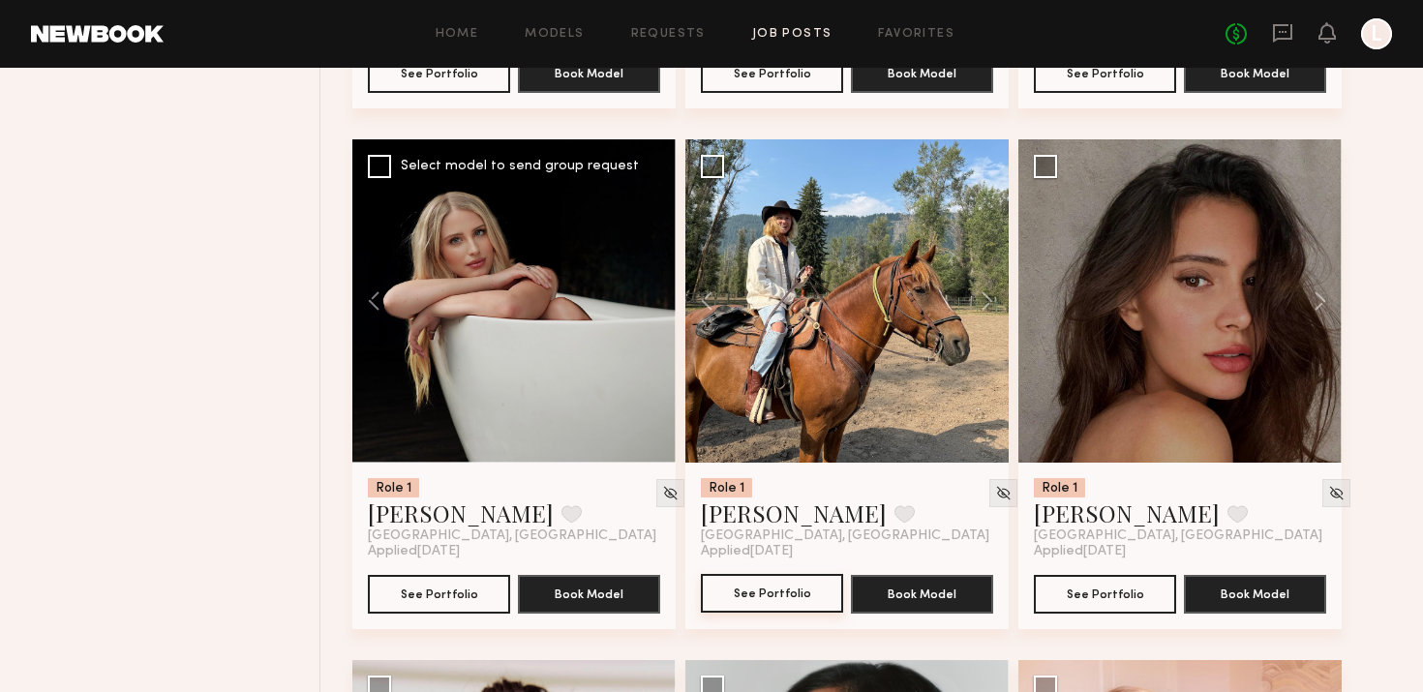
scroll to position [3819, 0]
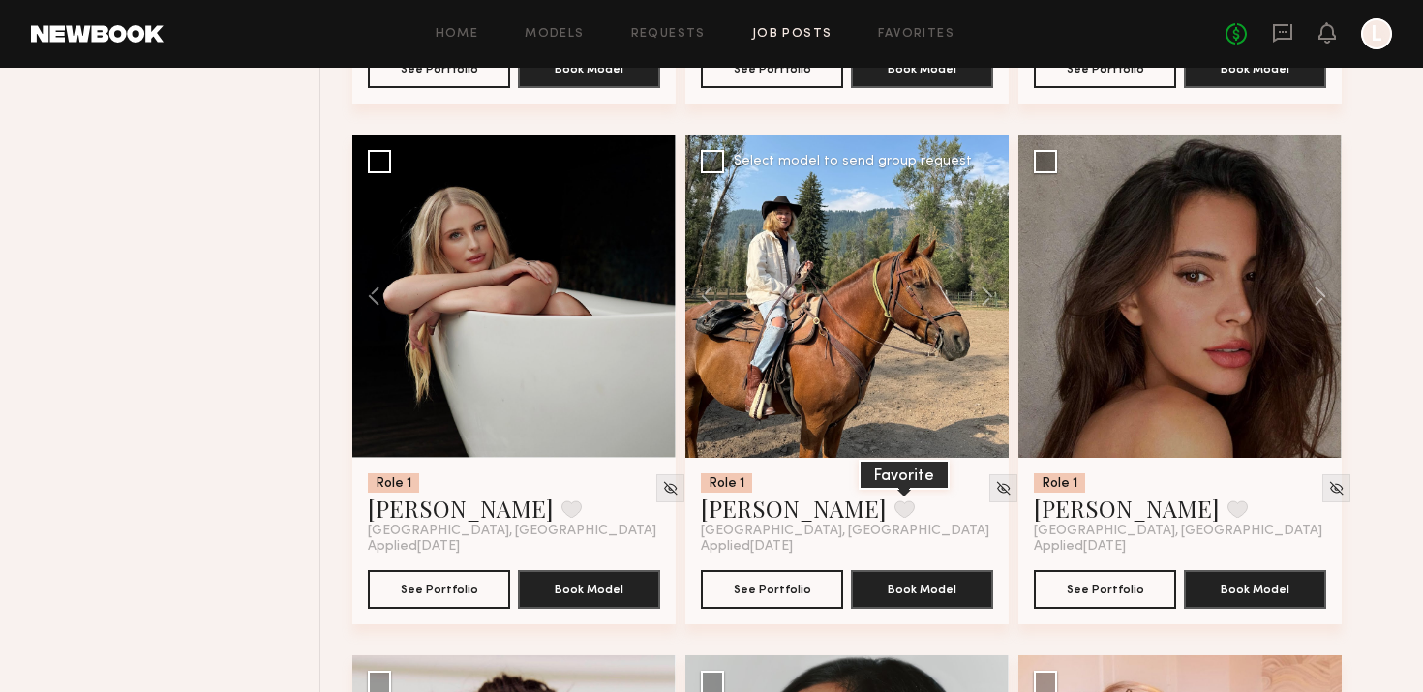
click at [894, 510] on button at bounding box center [904, 508] width 20 height 17
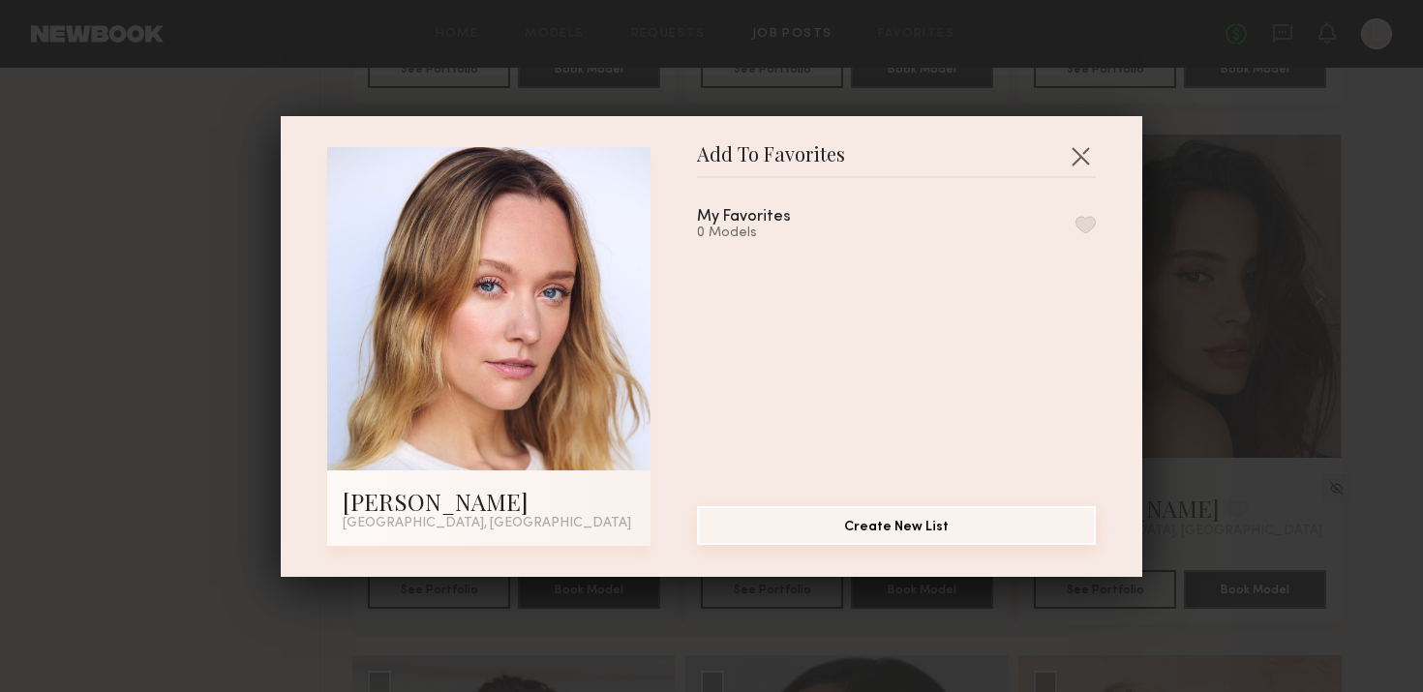
click at [835, 524] on button "Create New List" at bounding box center [896, 525] width 399 height 39
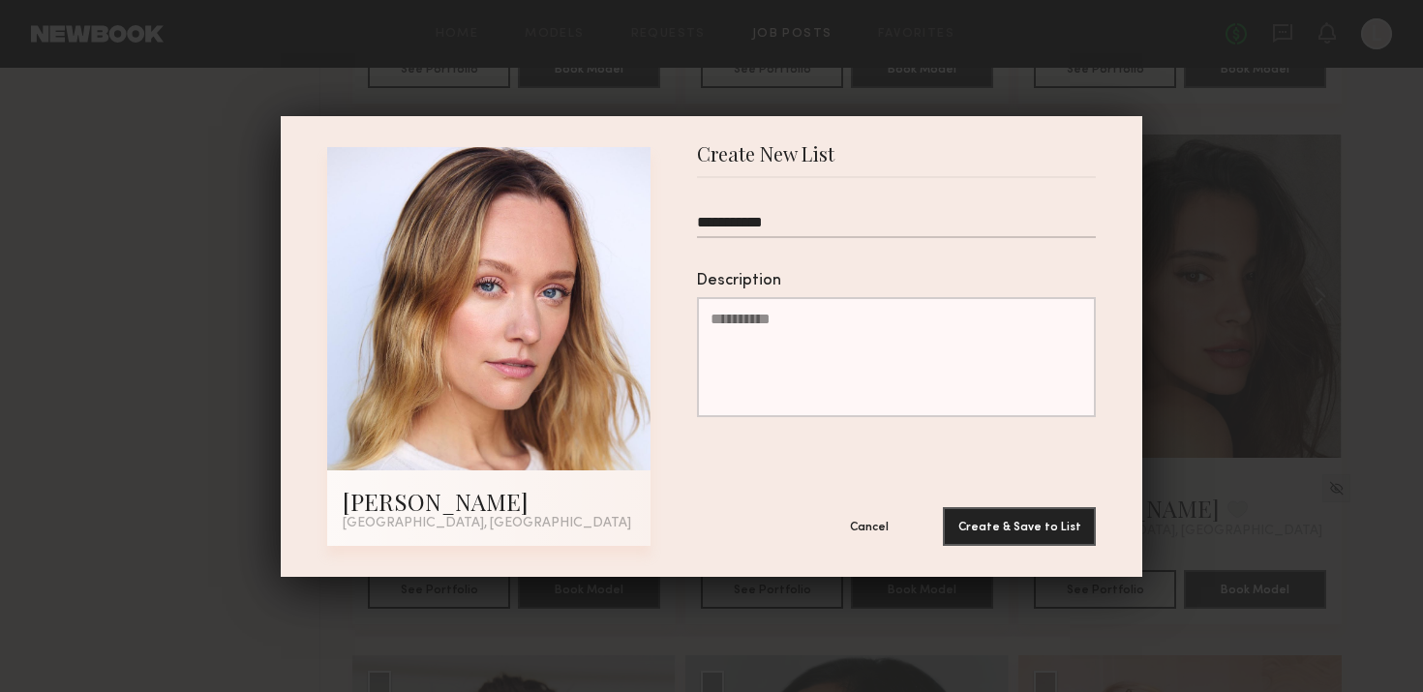
type input "**********"
click at [943, 507] on button "Create & Save to List" at bounding box center [1019, 526] width 153 height 39
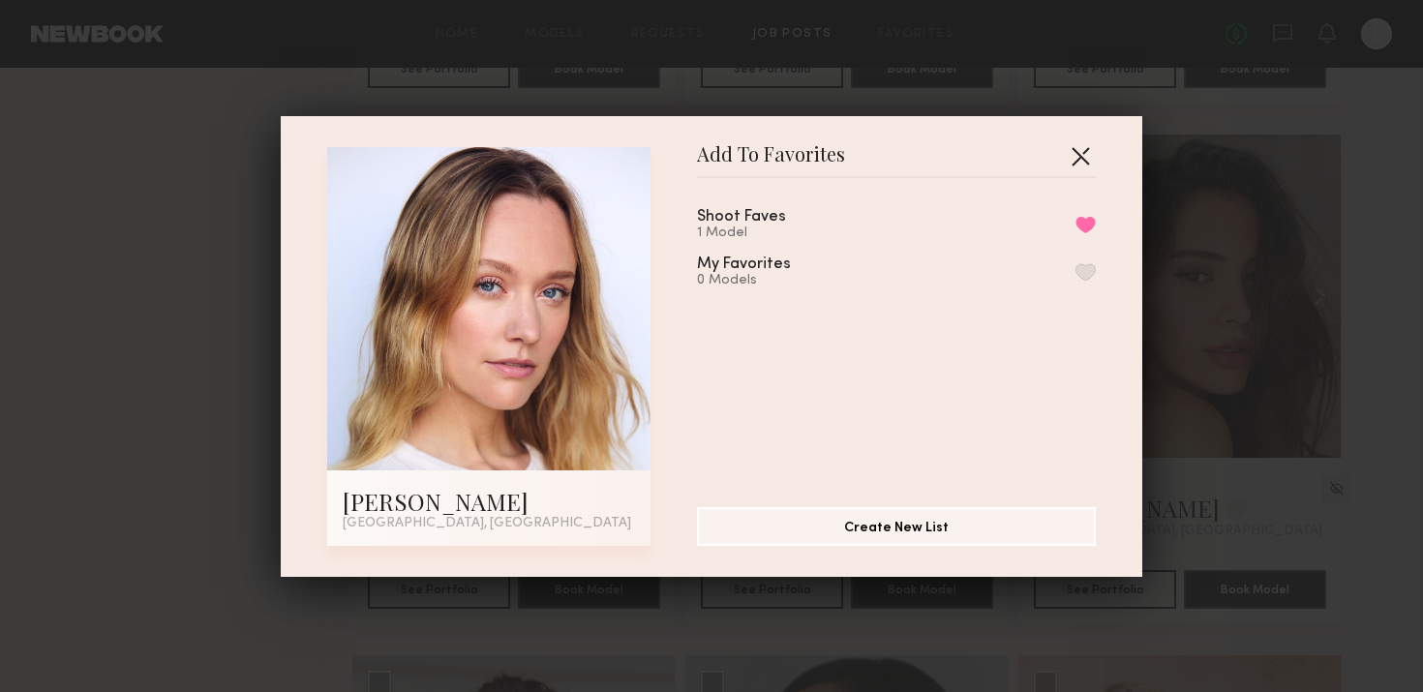
click at [1075, 147] on button "button" at bounding box center [1080, 155] width 31 height 31
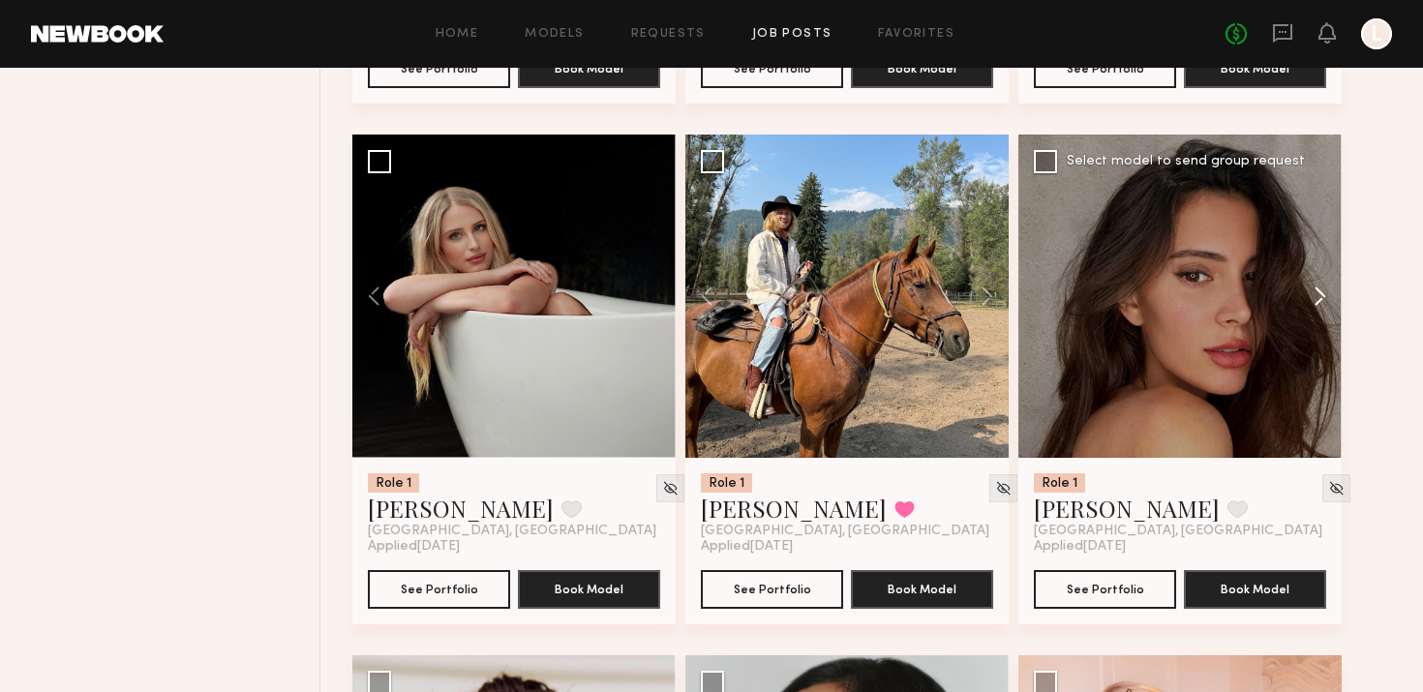
click at [1310, 294] on button at bounding box center [1311, 296] width 62 height 323
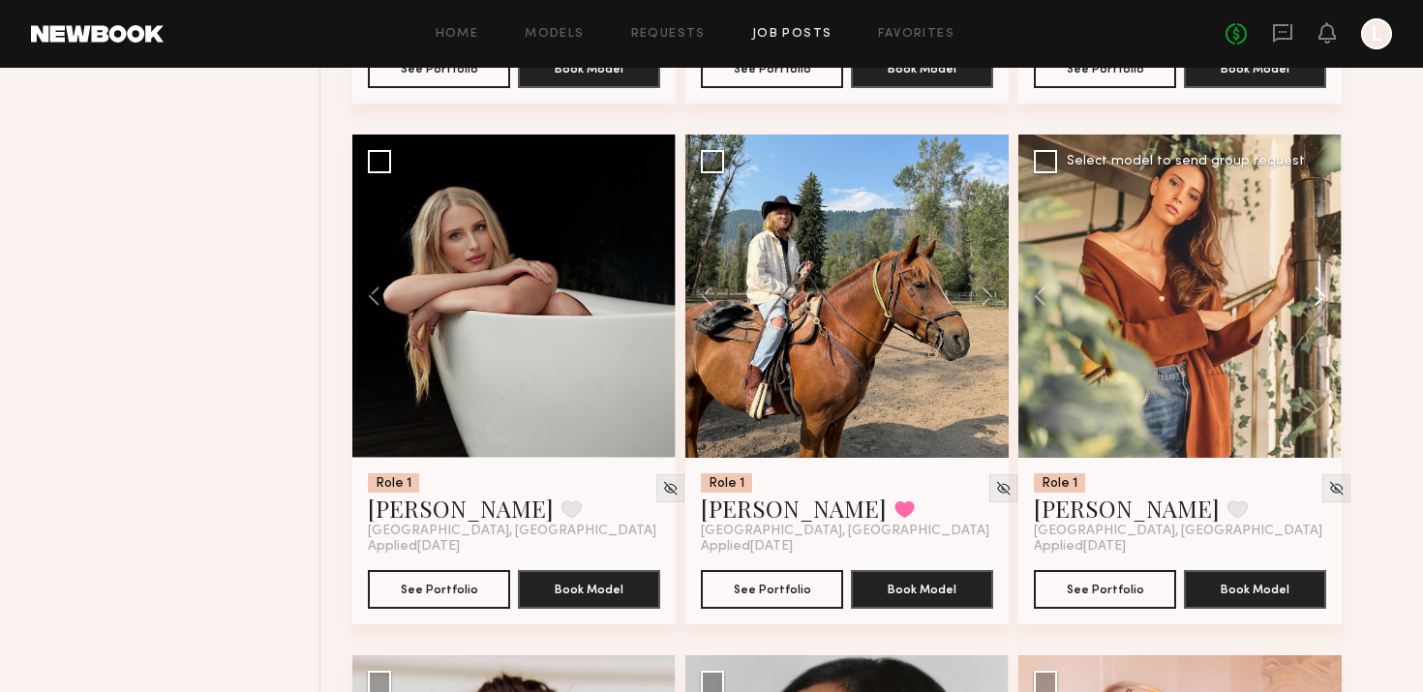
click at [1311, 294] on button at bounding box center [1311, 296] width 62 height 323
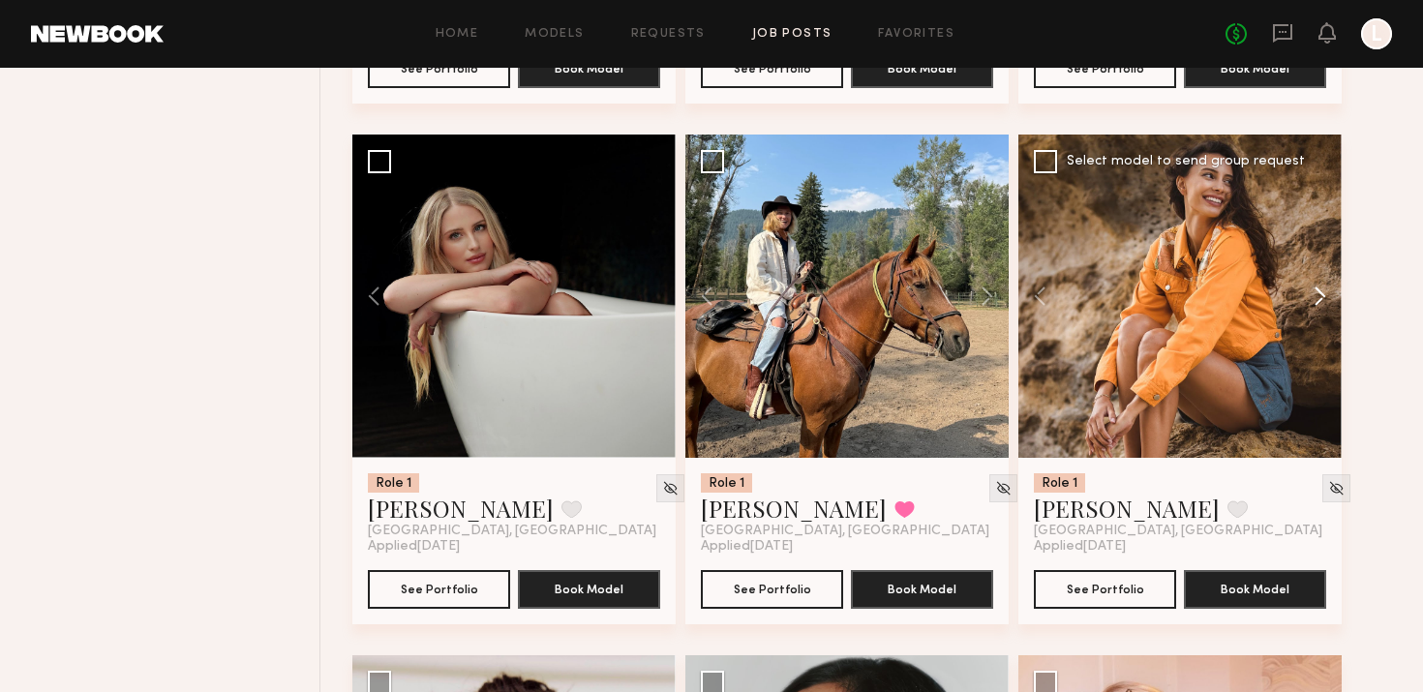
click at [1311, 294] on button at bounding box center [1311, 296] width 62 height 323
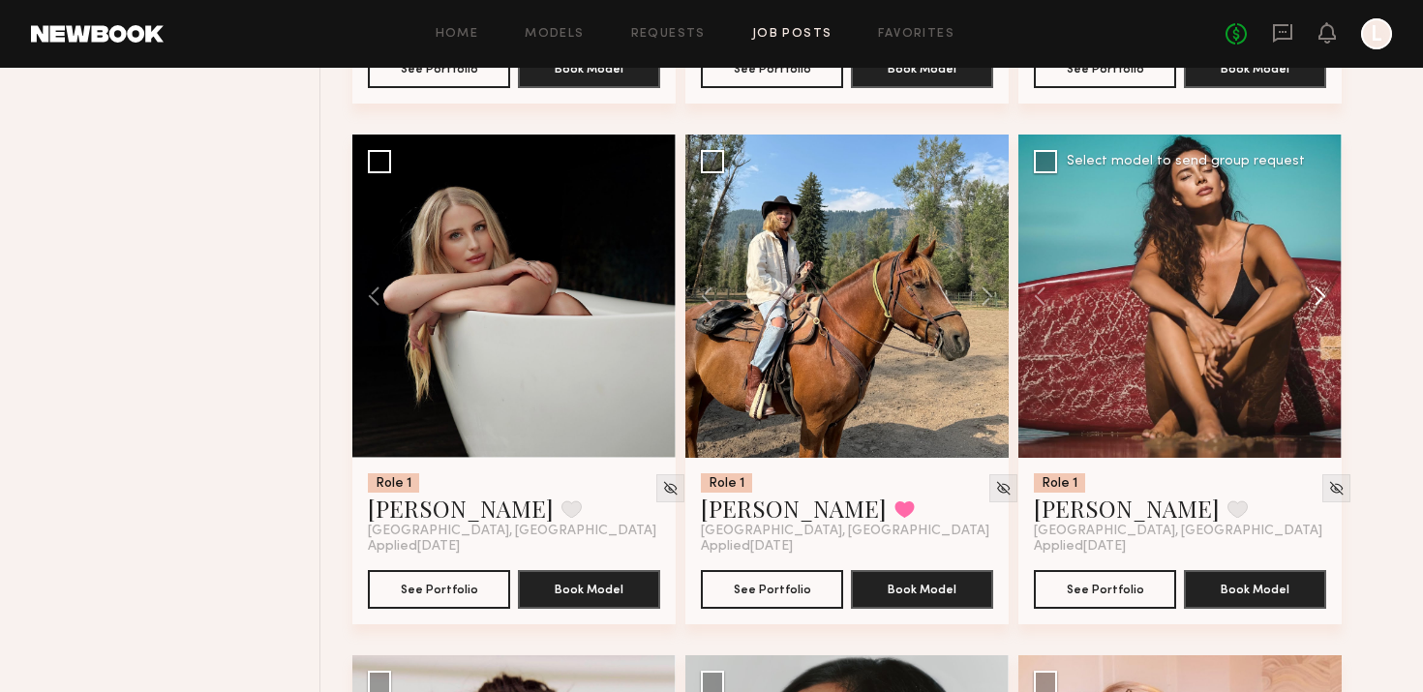
click at [1311, 294] on button at bounding box center [1311, 296] width 62 height 323
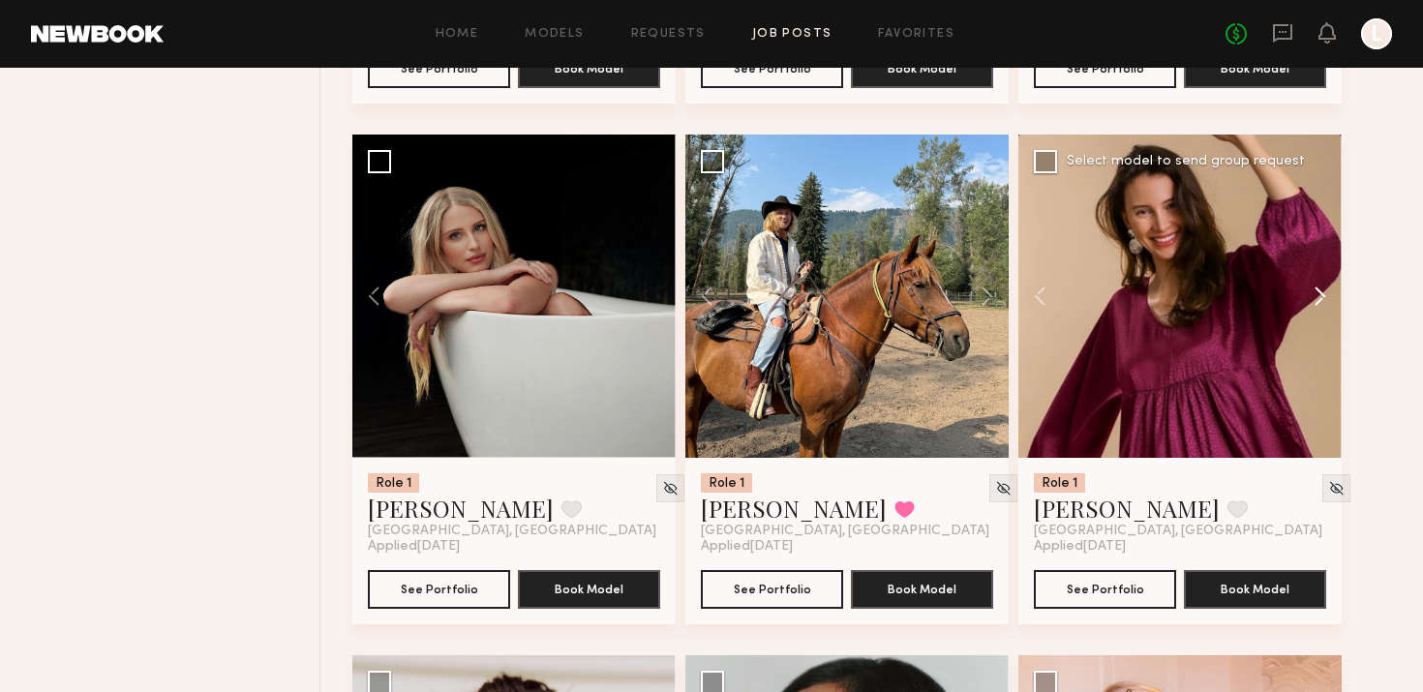
click at [1311, 294] on button at bounding box center [1311, 296] width 62 height 323
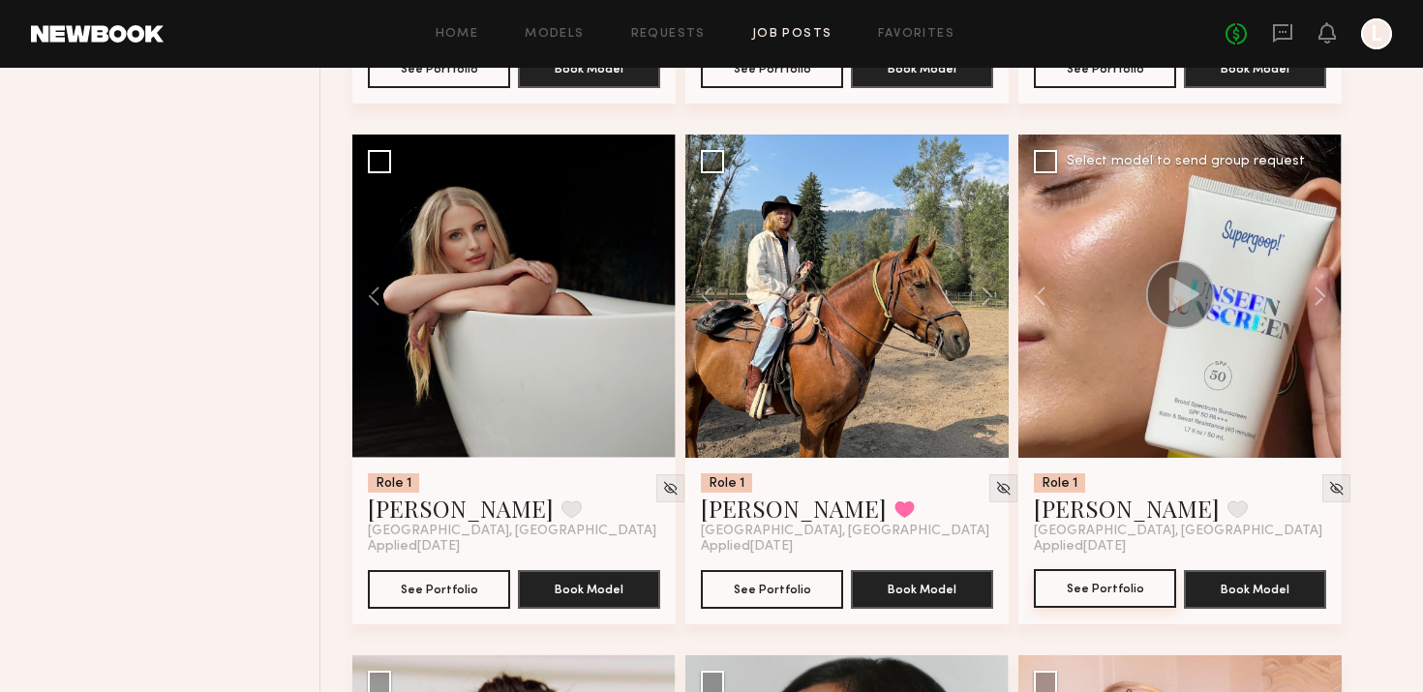
click at [1110, 588] on button "See Portfolio" at bounding box center [1105, 588] width 142 height 39
click at [1227, 512] on button at bounding box center [1237, 508] width 20 height 17
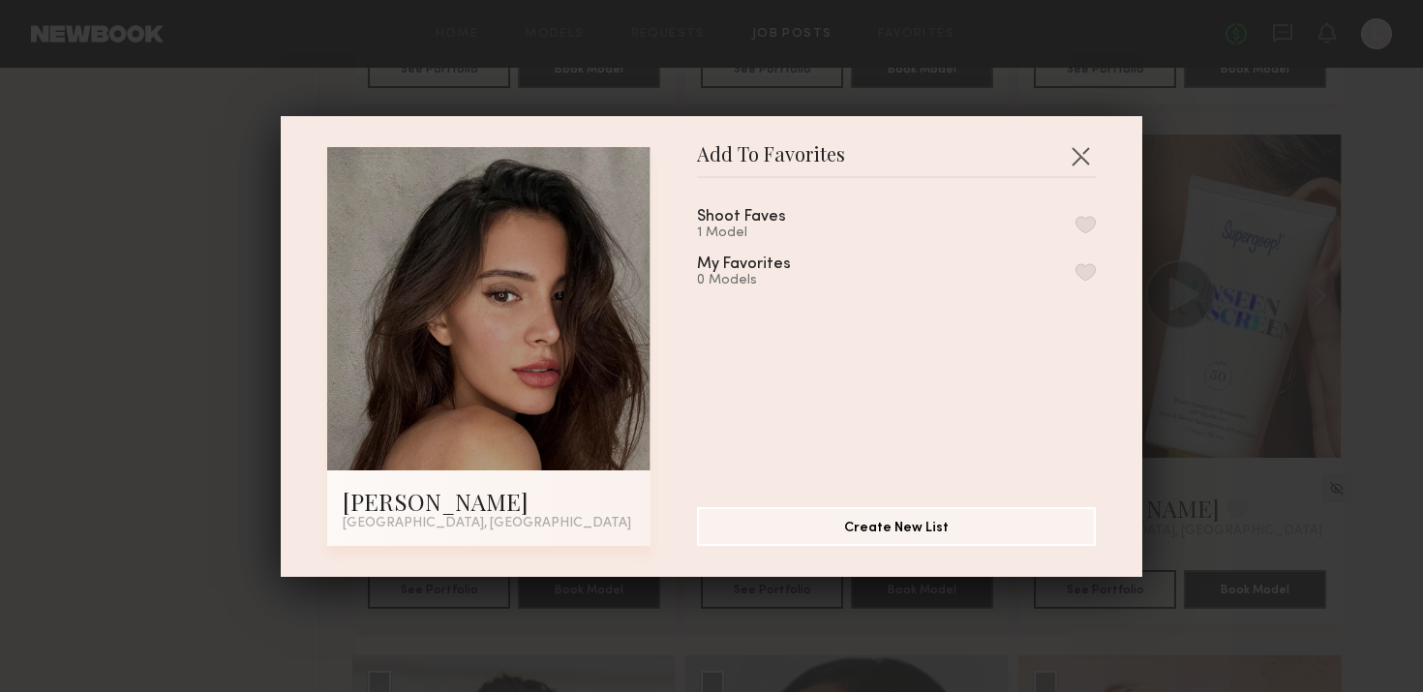
click at [1081, 221] on button "button" at bounding box center [1085, 224] width 20 height 17
click at [1175, 185] on div "Add To Favorites Briane J. Los Angeles, CA Add To Favorites Shoot Faves 2 Model…" at bounding box center [711, 346] width 1423 height 692
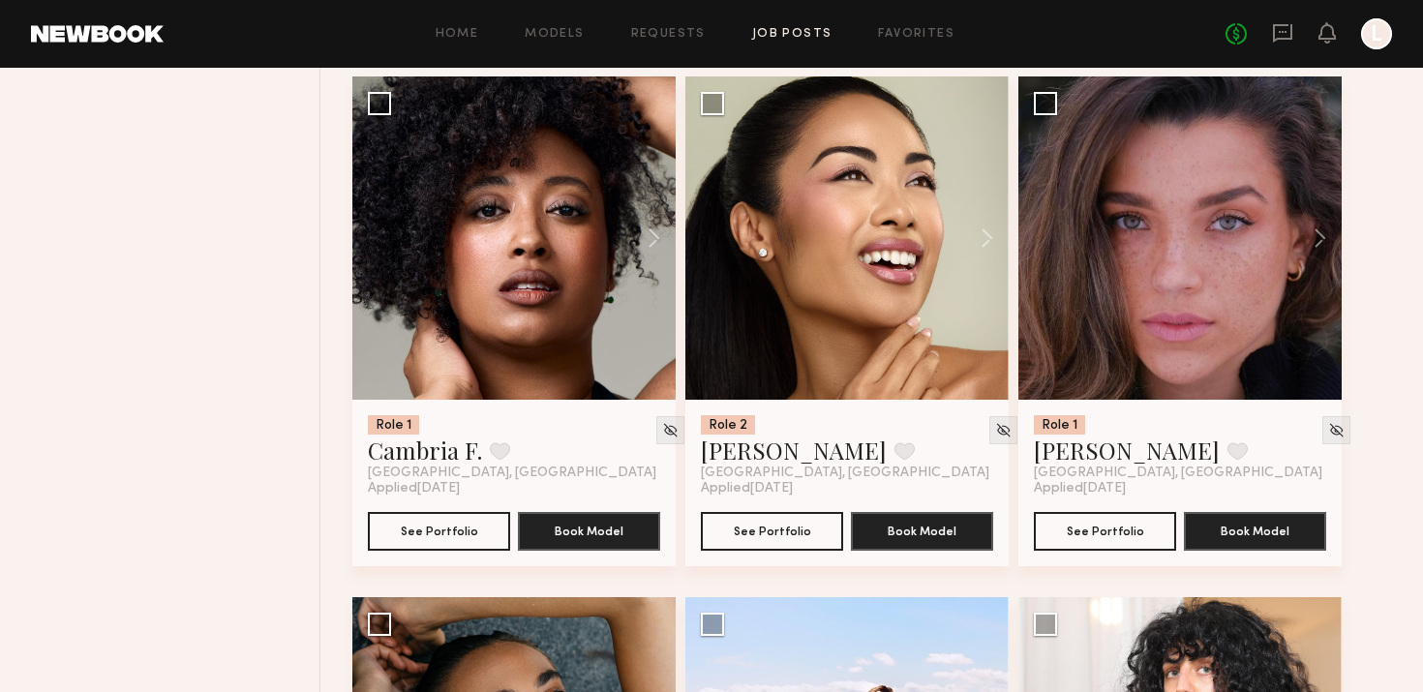
scroll to position [4918, 0]
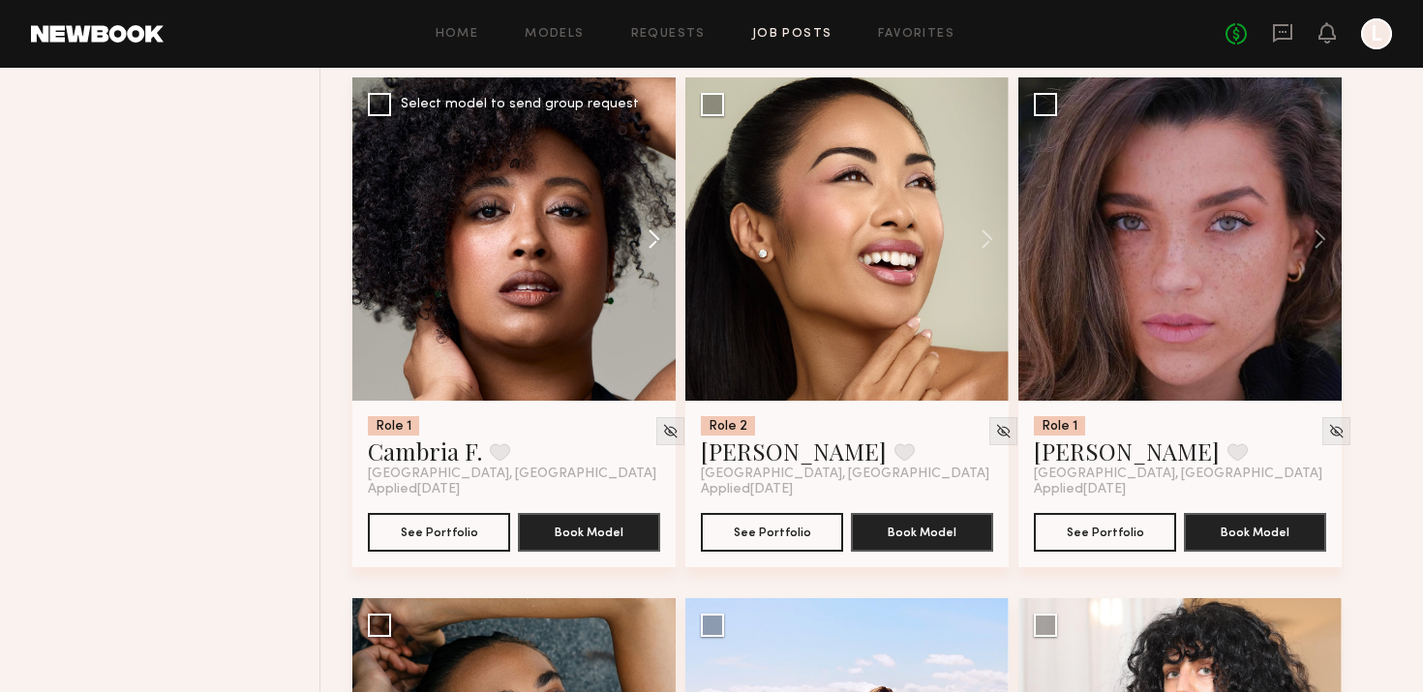
click at [653, 238] on button at bounding box center [645, 238] width 62 height 323
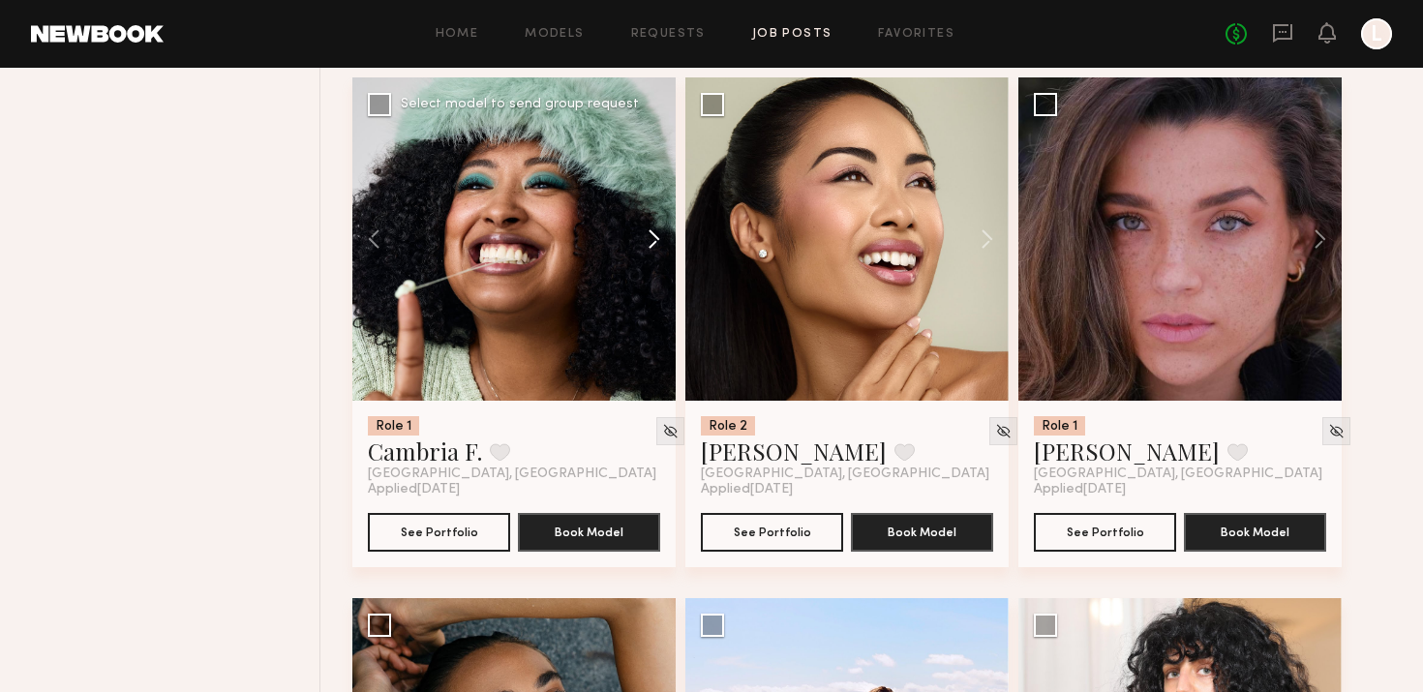
click at [653, 238] on button at bounding box center [645, 238] width 62 height 323
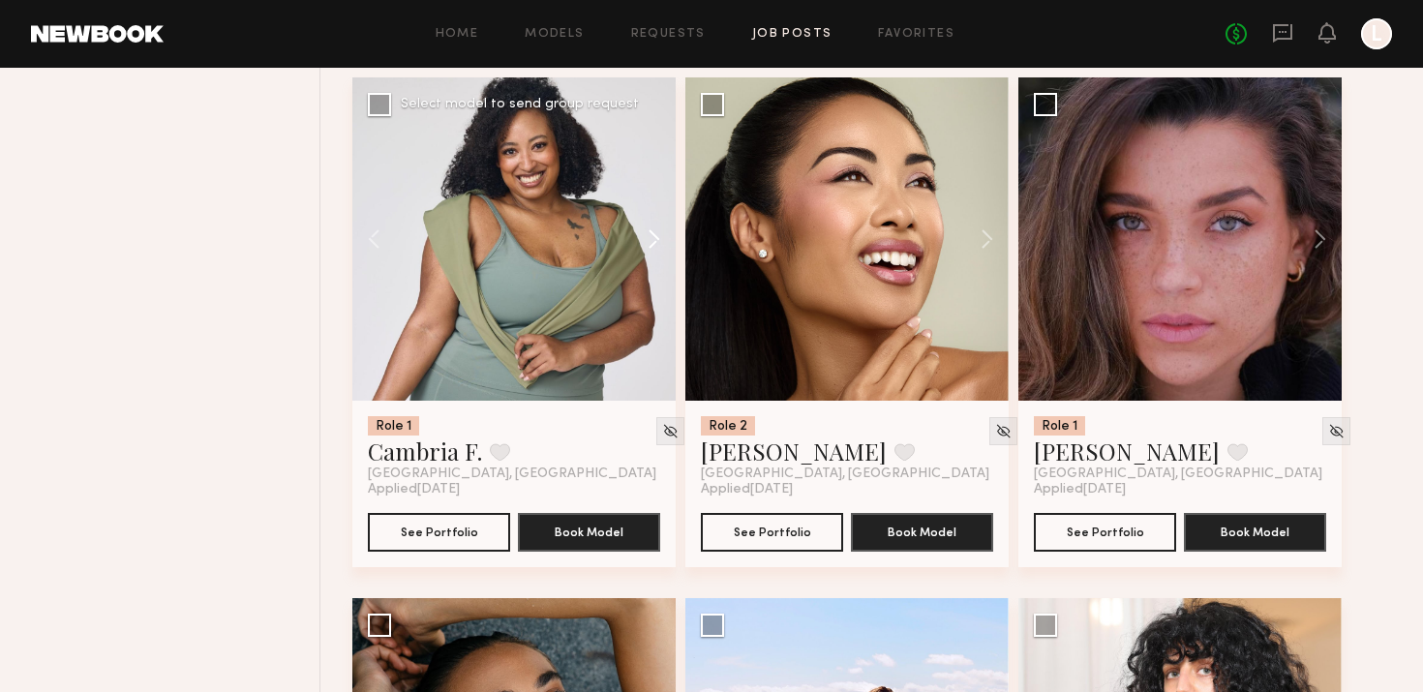
click at [653, 238] on button at bounding box center [645, 238] width 62 height 323
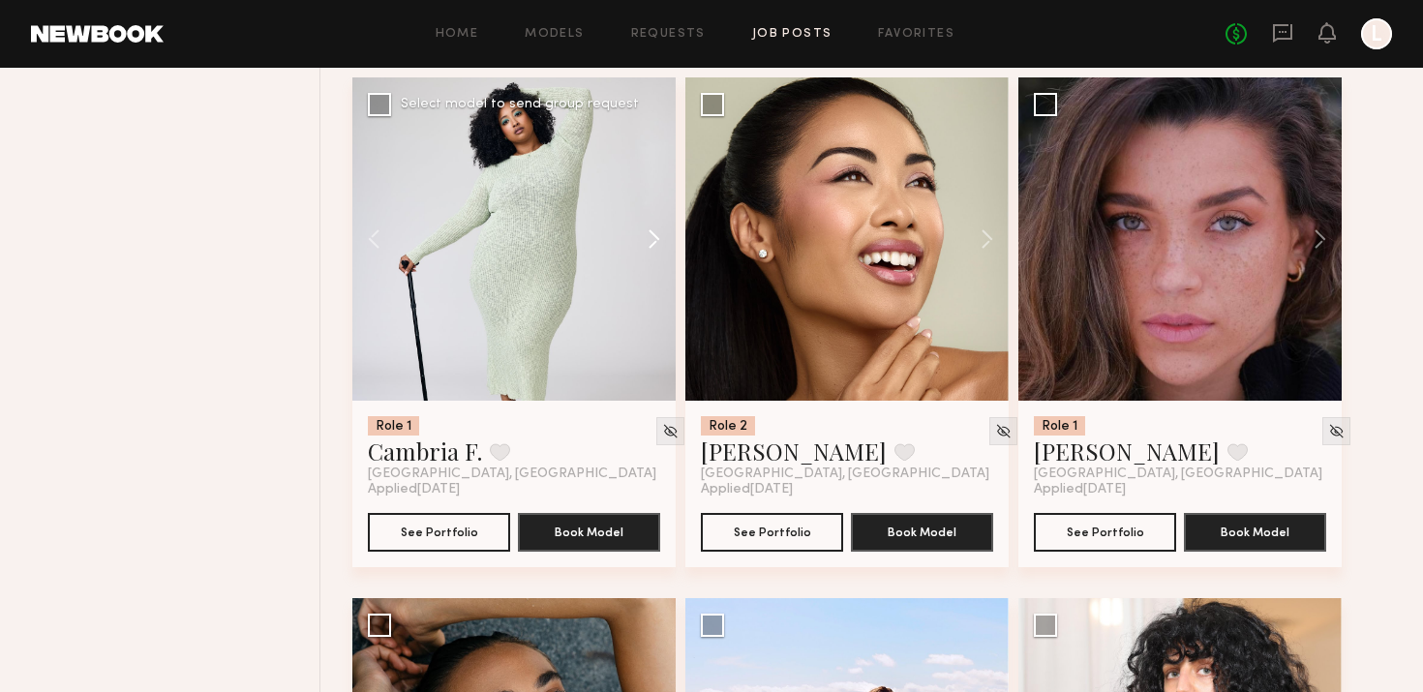
click at [653, 238] on button at bounding box center [645, 238] width 62 height 323
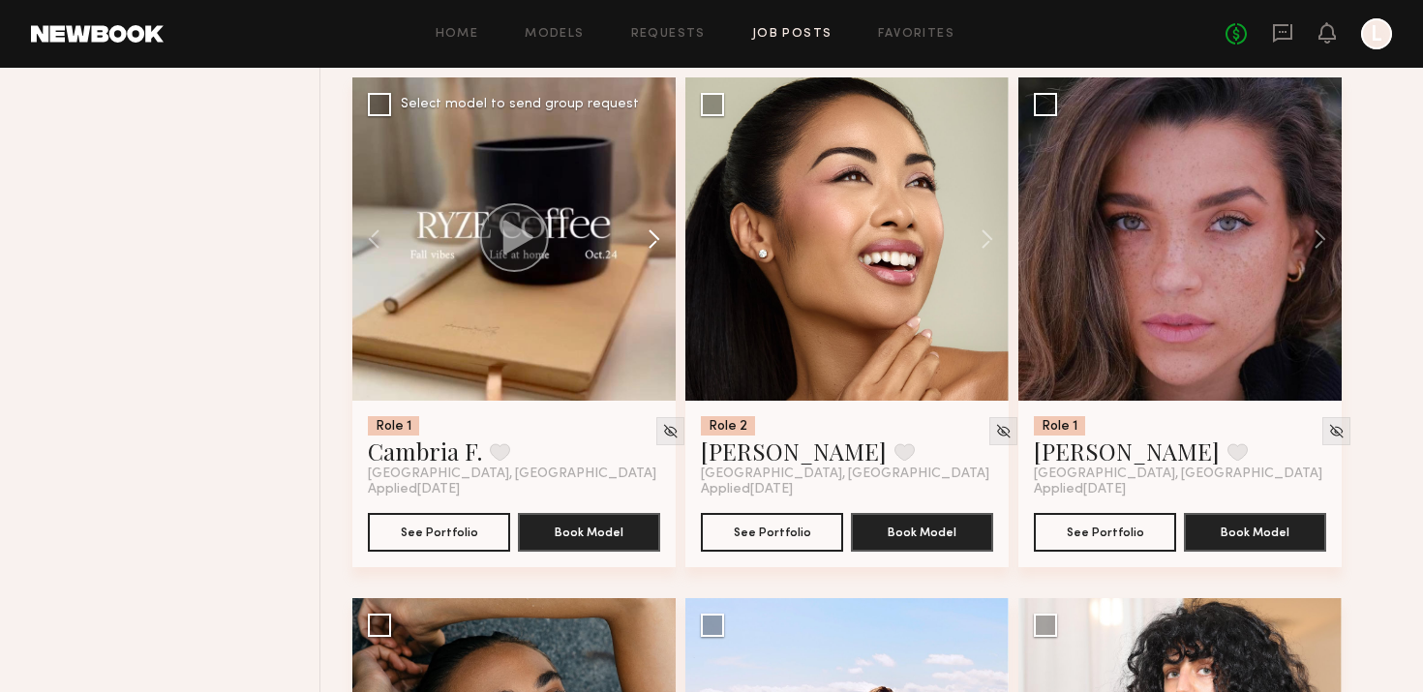
click at [653, 238] on button at bounding box center [645, 238] width 62 height 323
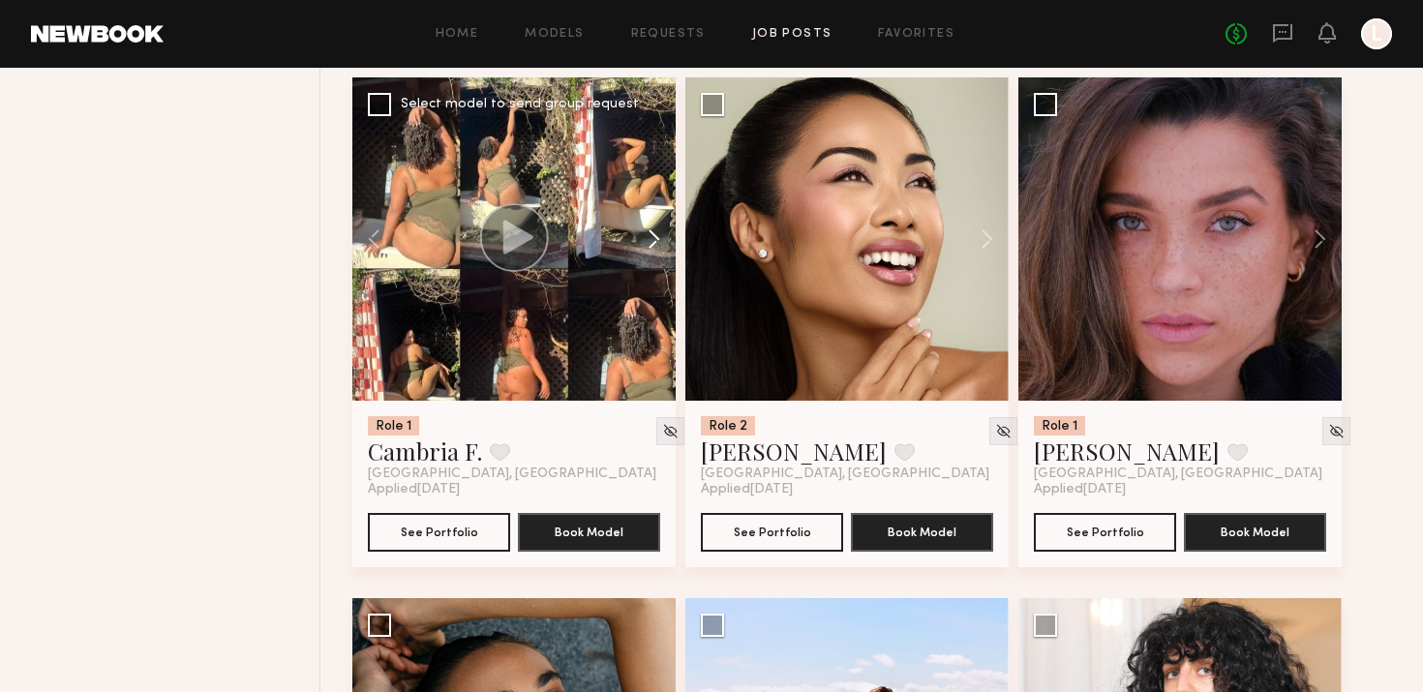
click at [653, 238] on button at bounding box center [645, 238] width 62 height 323
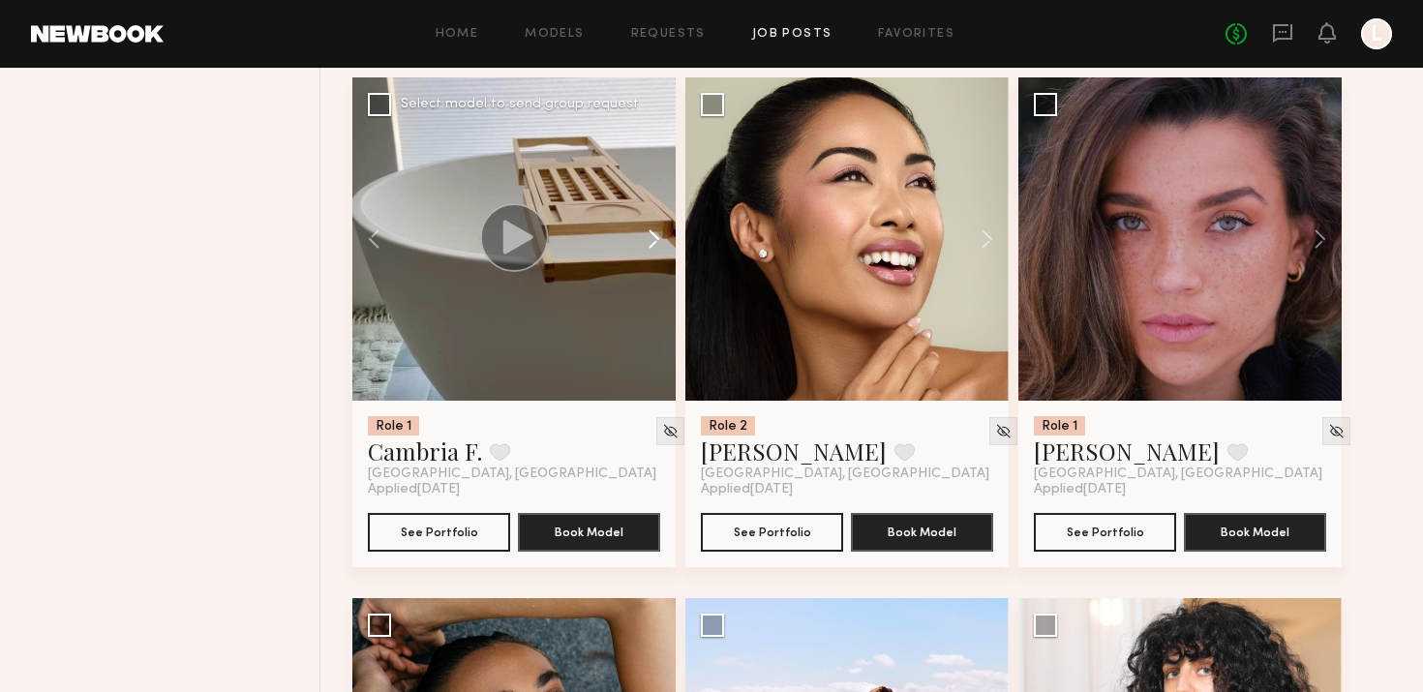
click at [653, 238] on button at bounding box center [645, 238] width 62 height 323
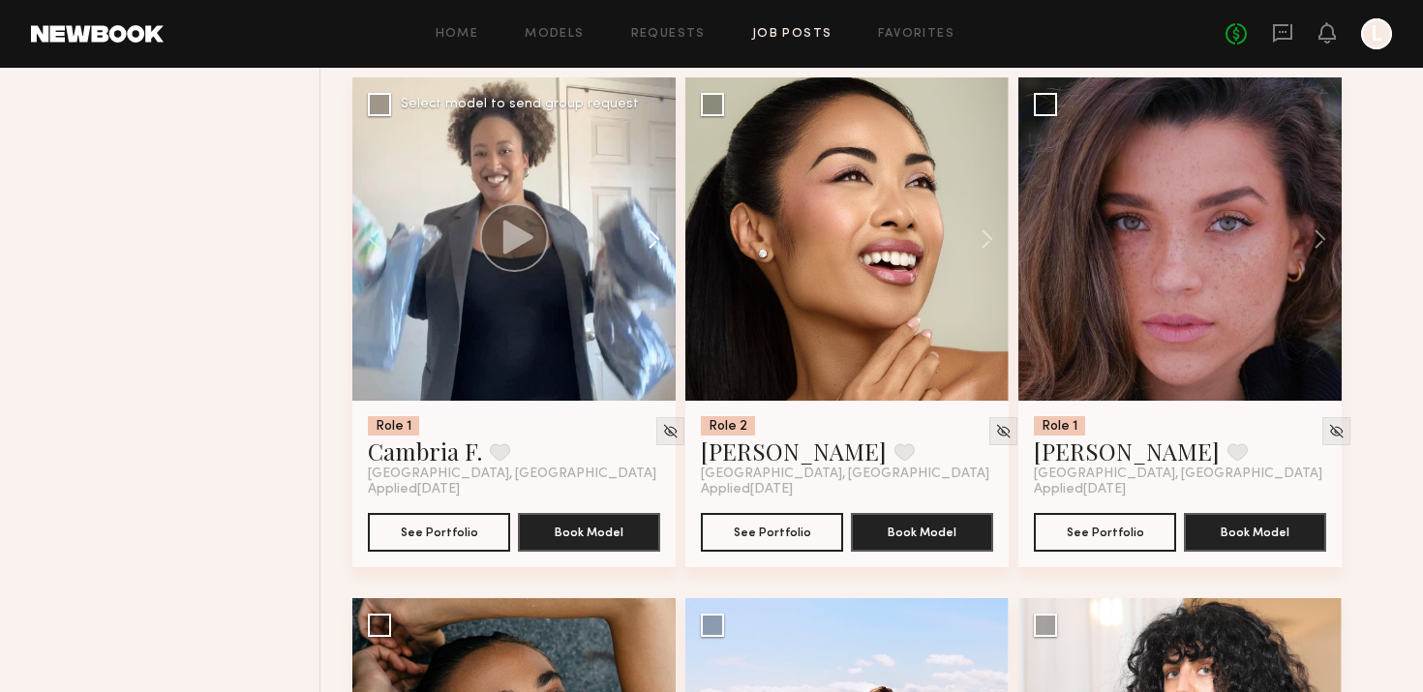
click at [653, 238] on button at bounding box center [645, 238] width 62 height 323
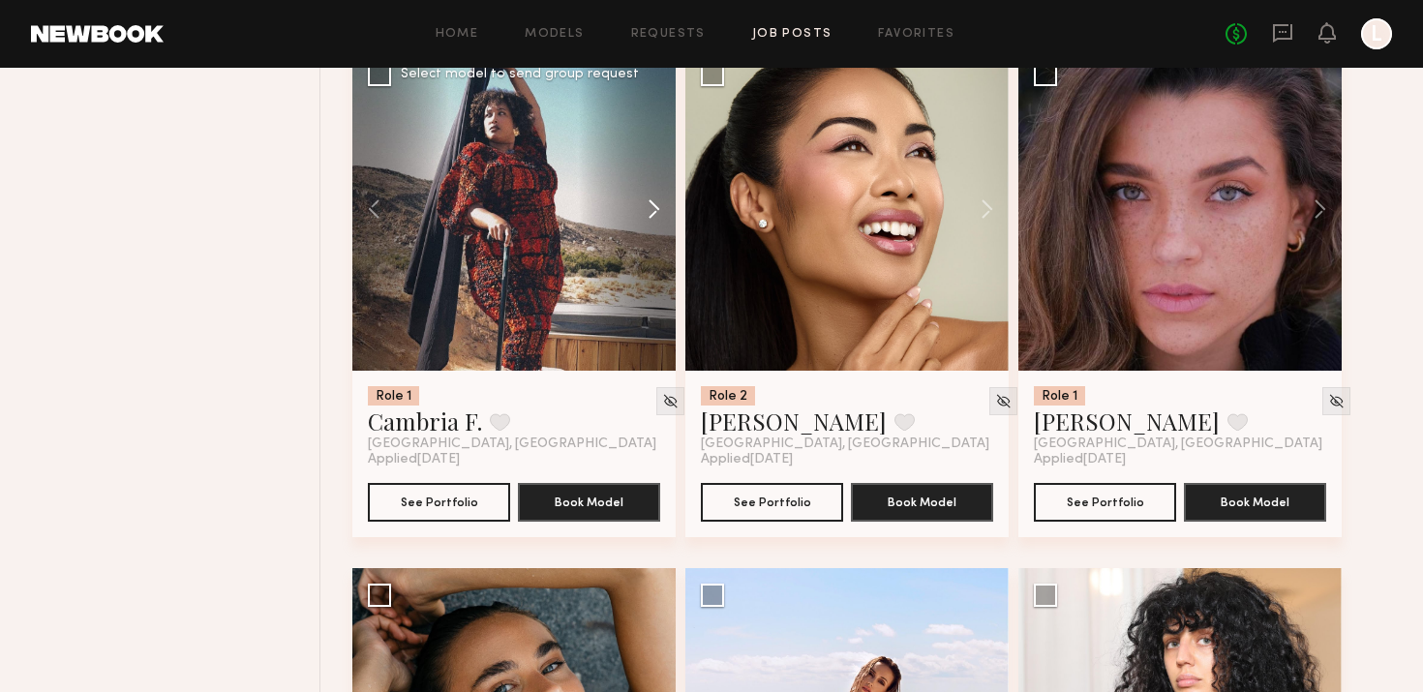
scroll to position [4943, 0]
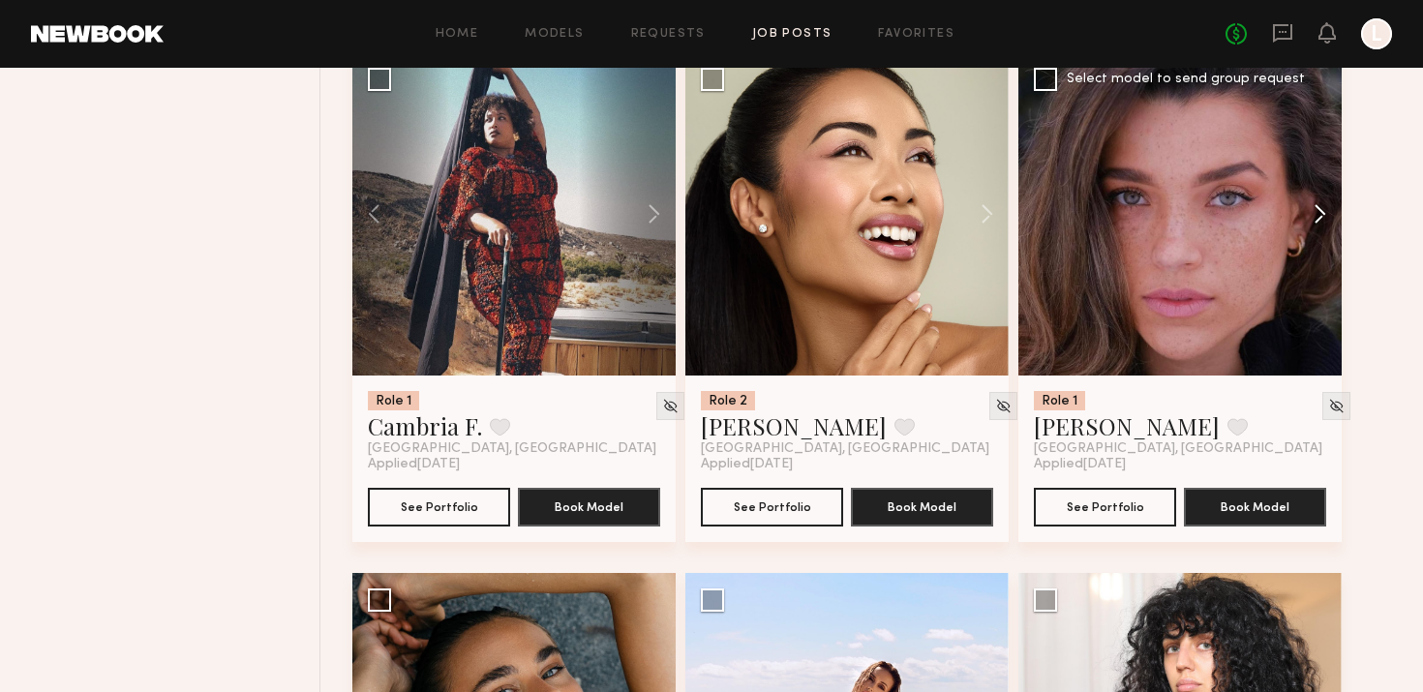
click at [1325, 212] on button at bounding box center [1311, 213] width 62 height 323
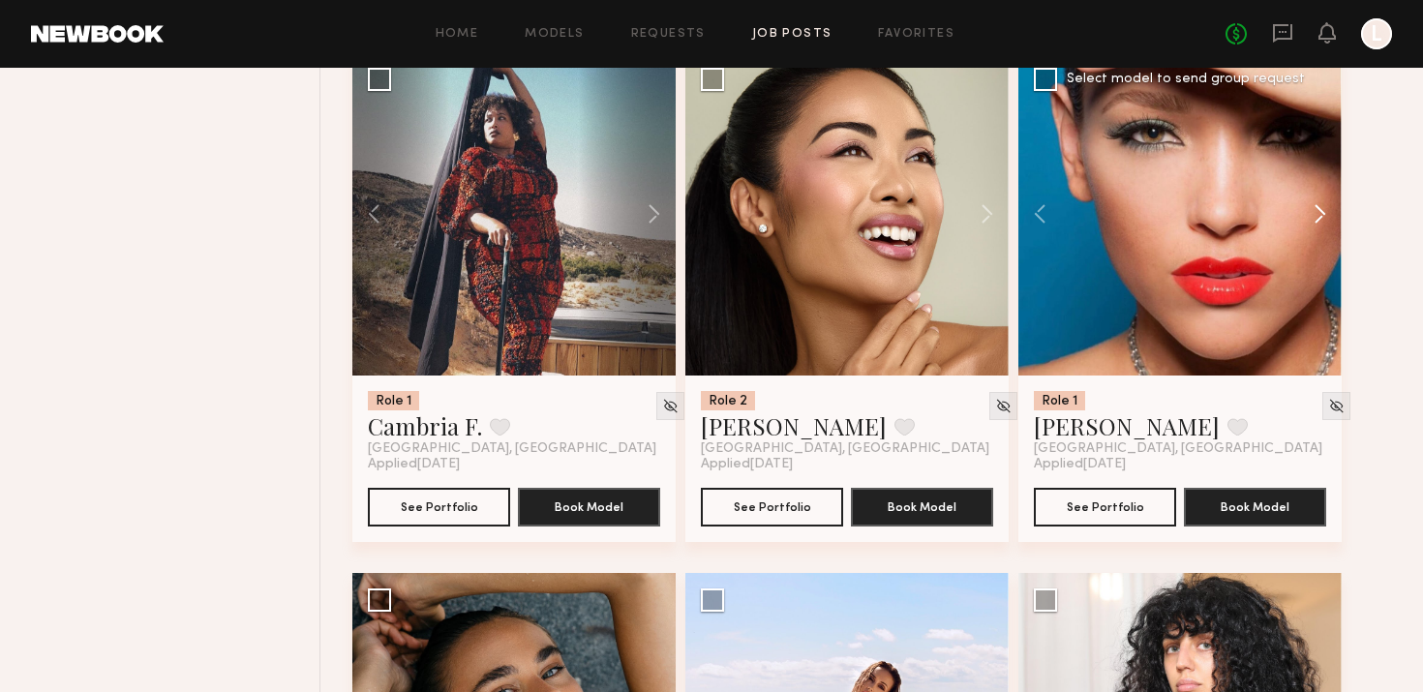
click at [1325, 212] on button at bounding box center [1311, 213] width 62 height 323
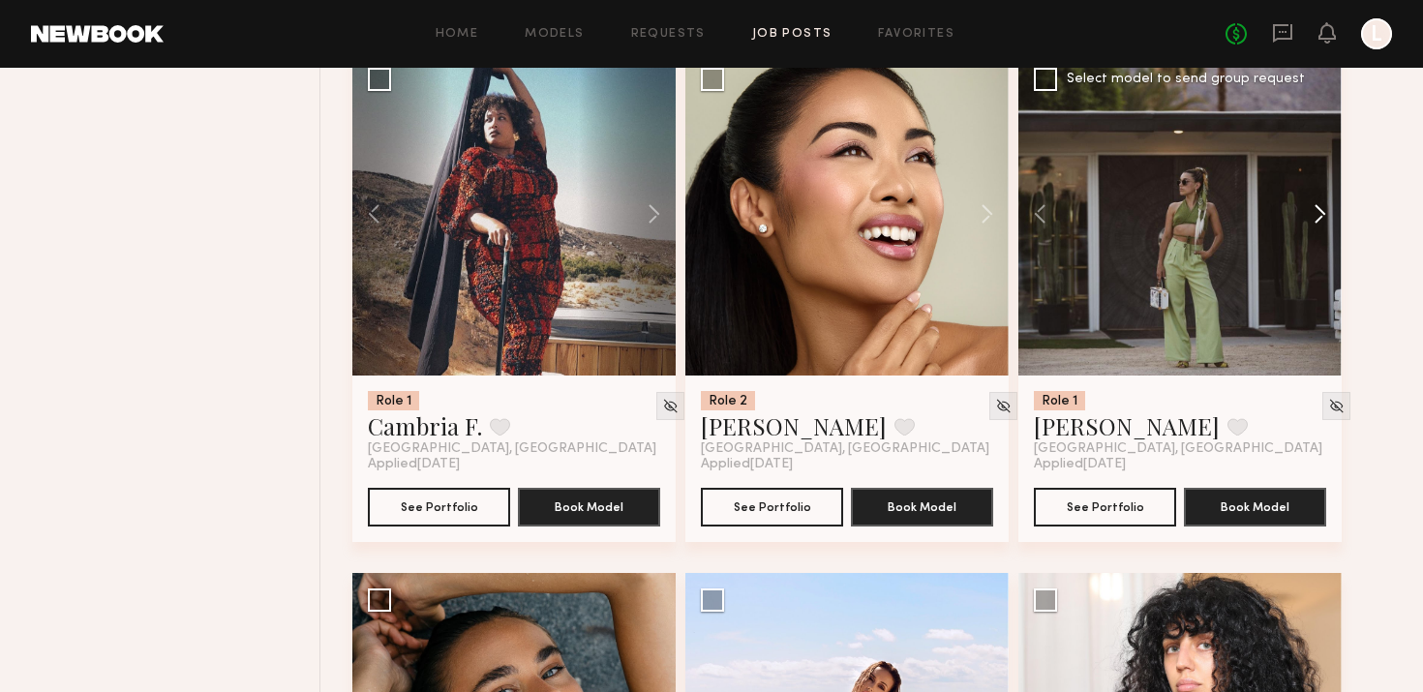
click at [1325, 212] on button at bounding box center [1311, 213] width 62 height 323
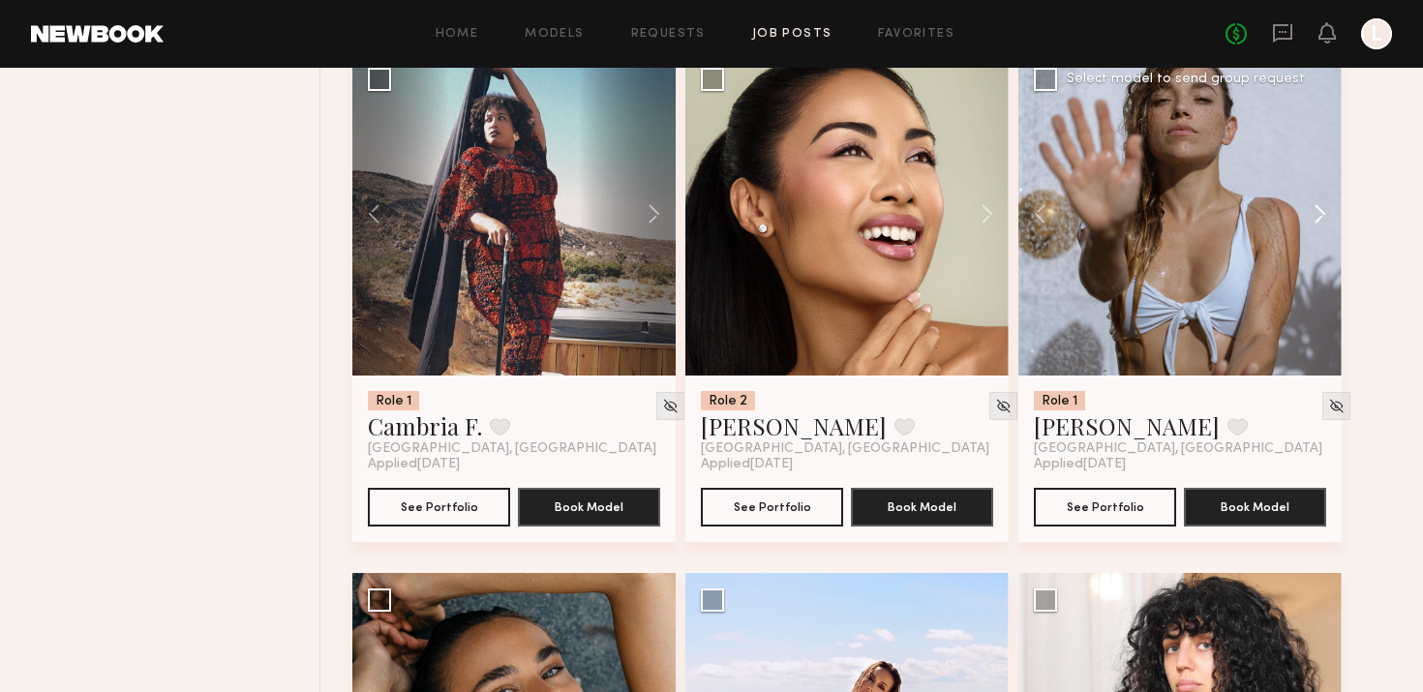
click at [1325, 212] on button at bounding box center [1311, 213] width 62 height 323
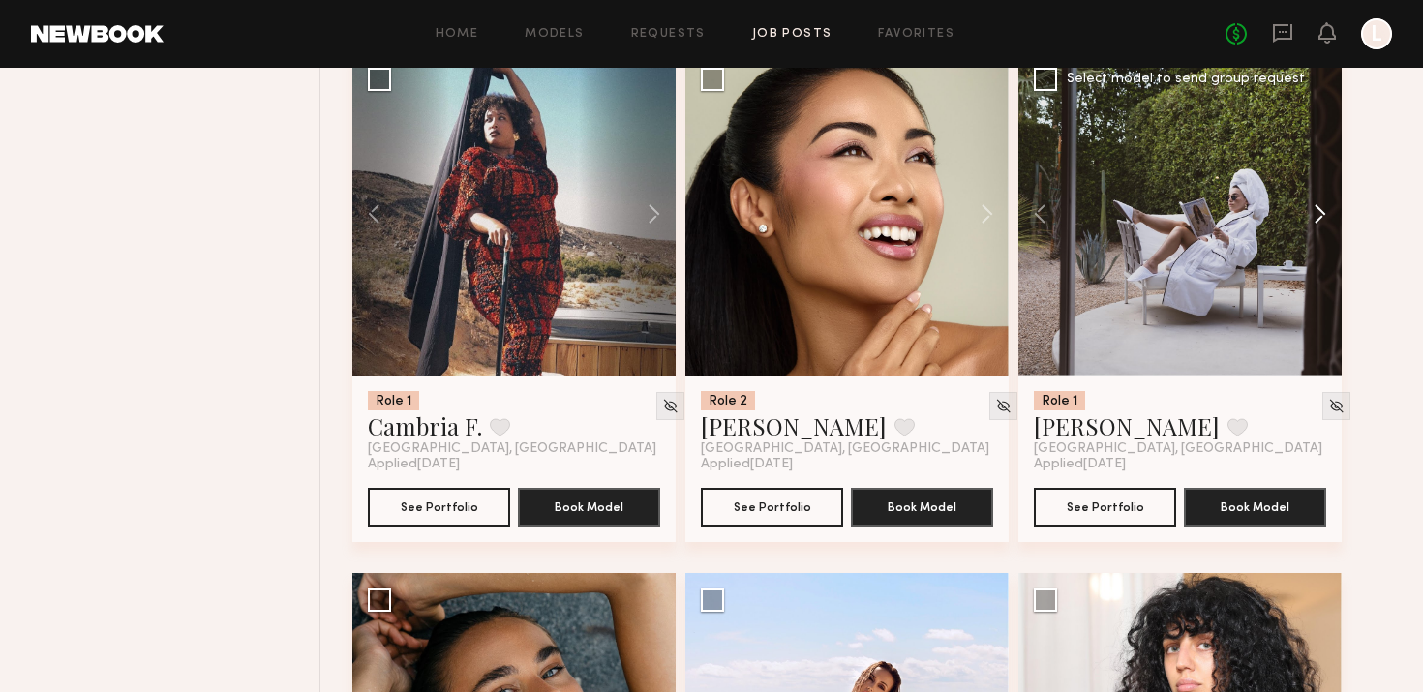
click at [1325, 212] on button at bounding box center [1311, 213] width 62 height 323
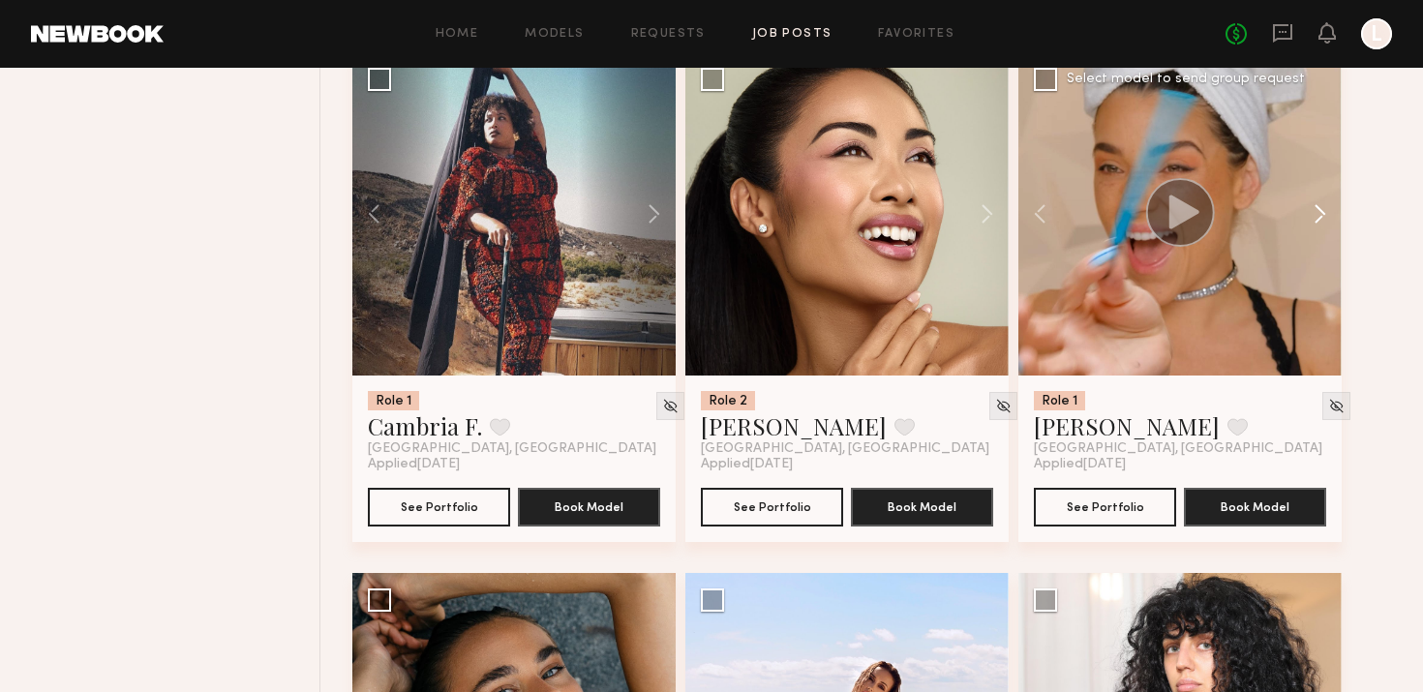
click at [1325, 212] on button at bounding box center [1311, 213] width 62 height 323
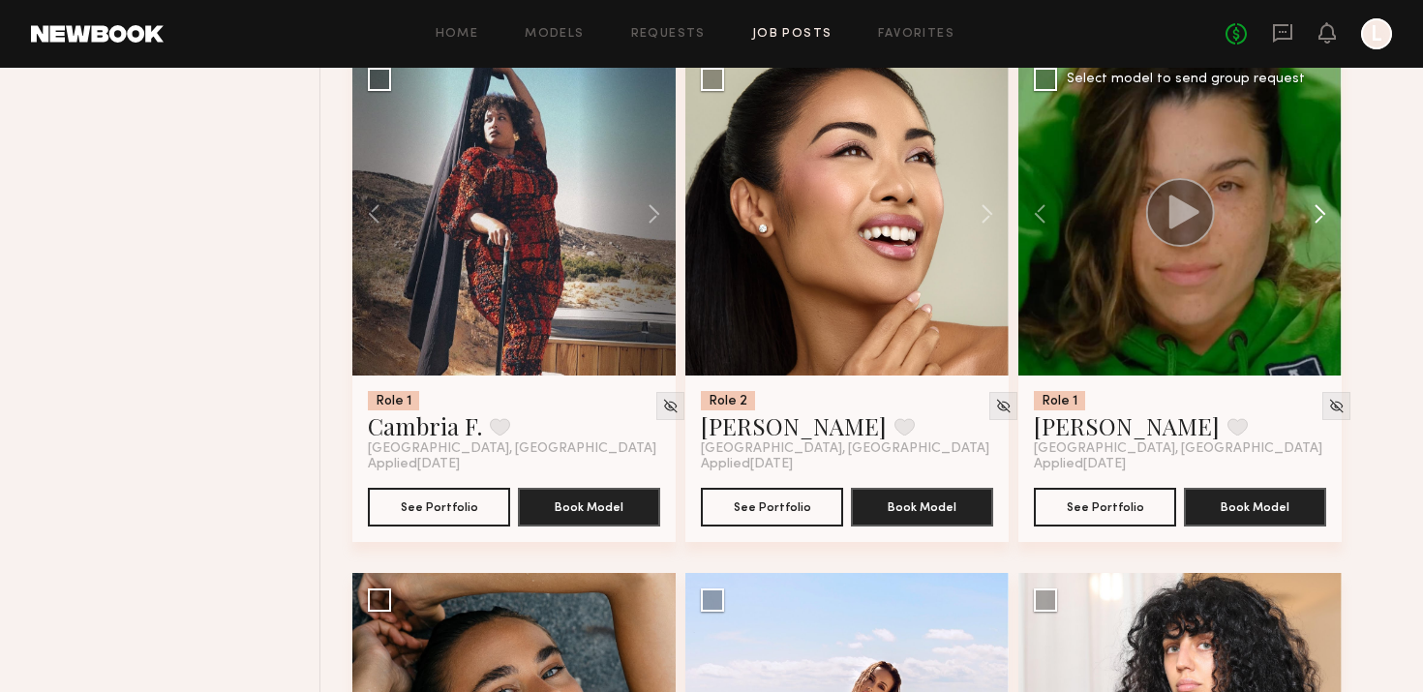
click at [1325, 213] on button at bounding box center [1311, 213] width 62 height 323
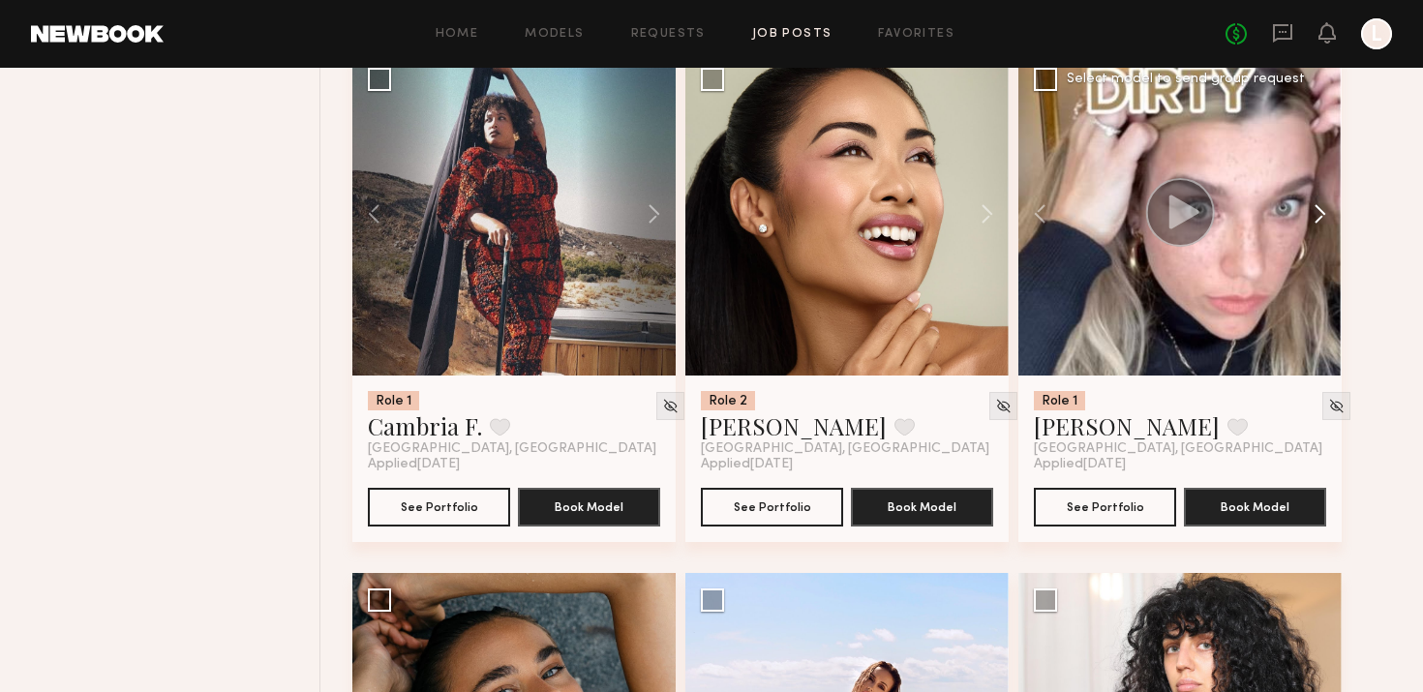
click at [1325, 213] on button at bounding box center [1311, 213] width 62 height 323
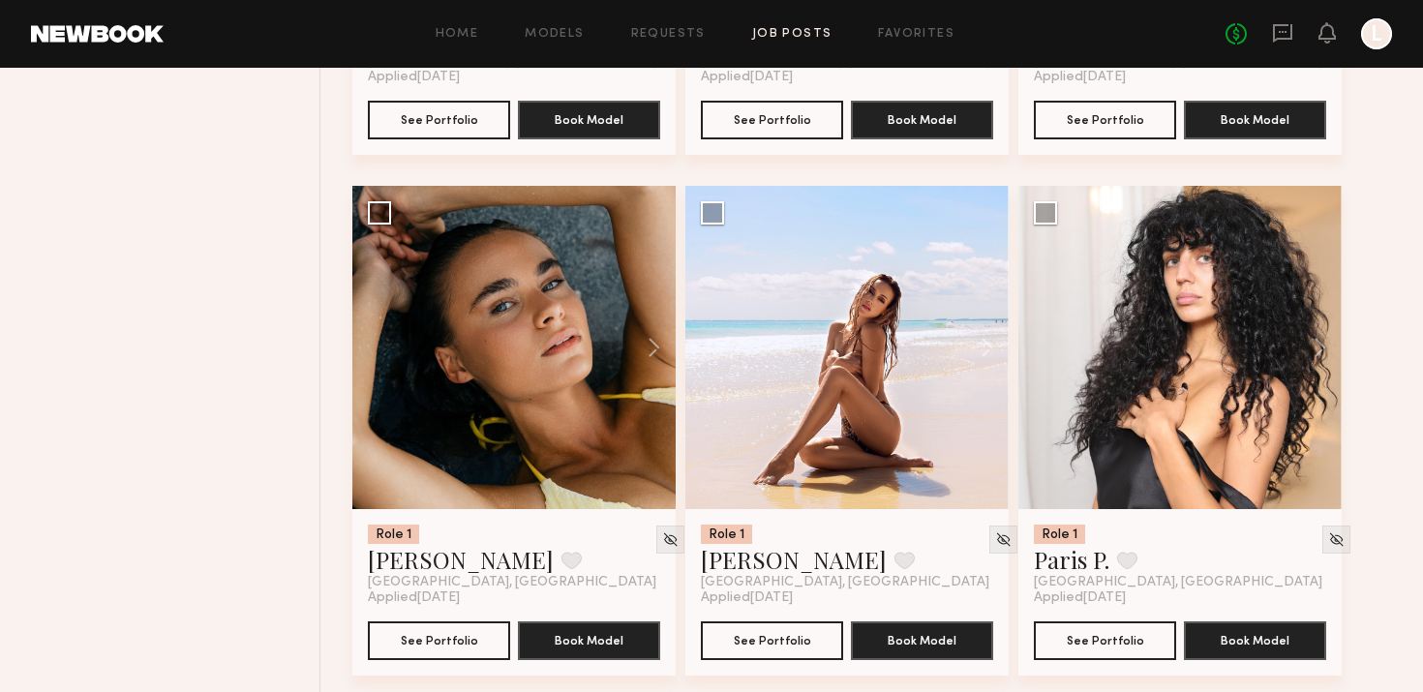
scroll to position [5332, 0]
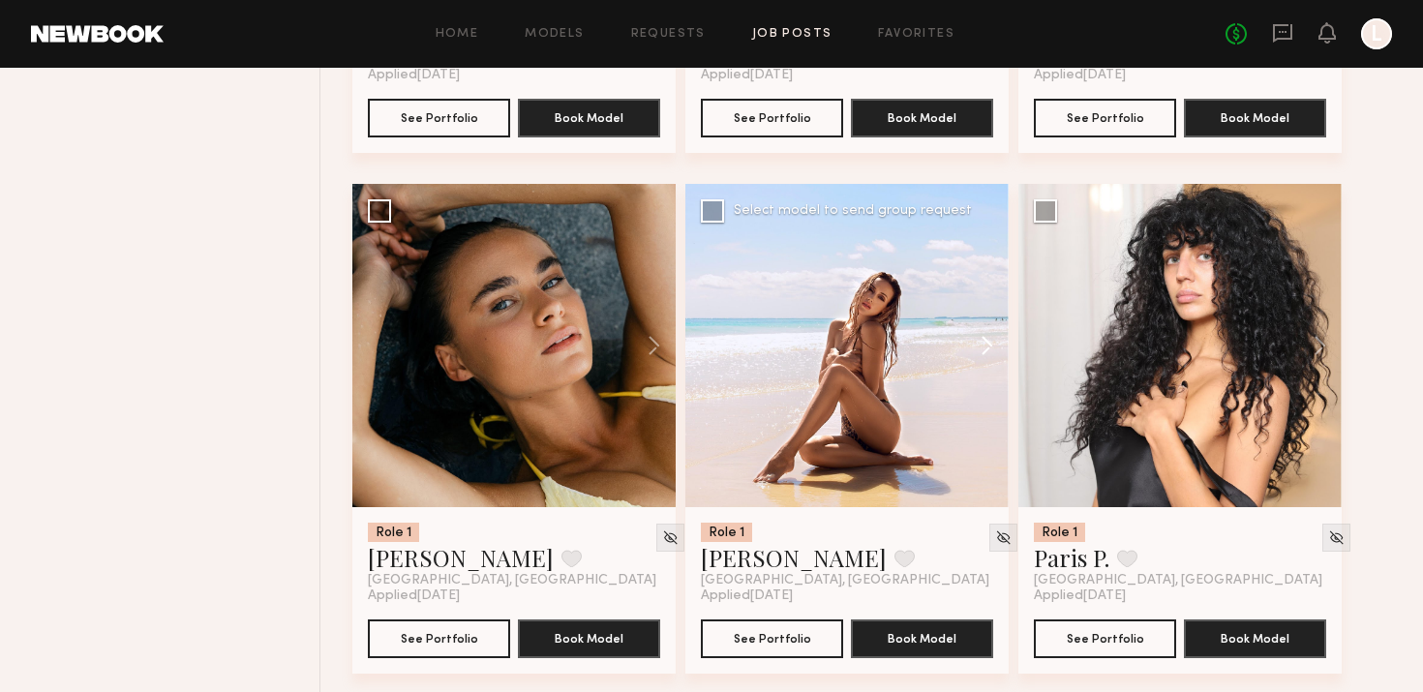
click at [964, 358] on button at bounding box center [978, 345] width 62 height 323
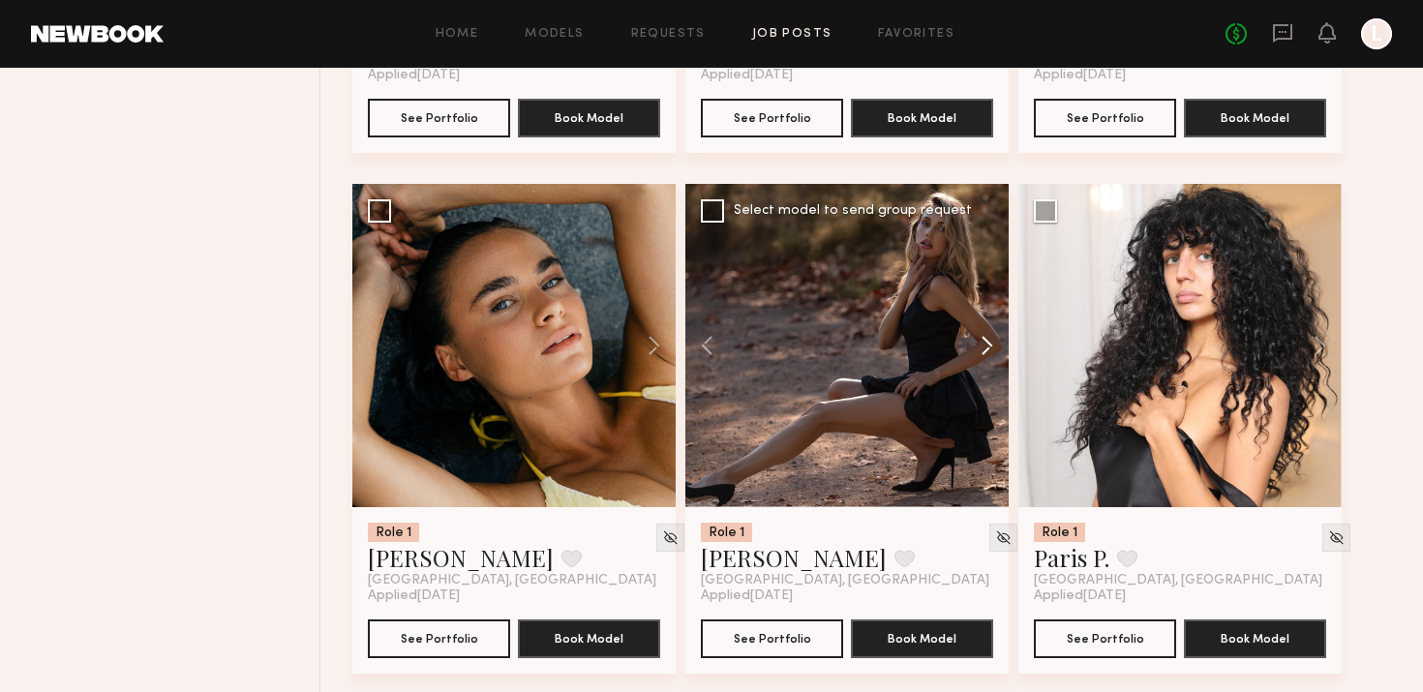
click at [964, 358] on button at bounding box center [978, 345] width 62 height 323
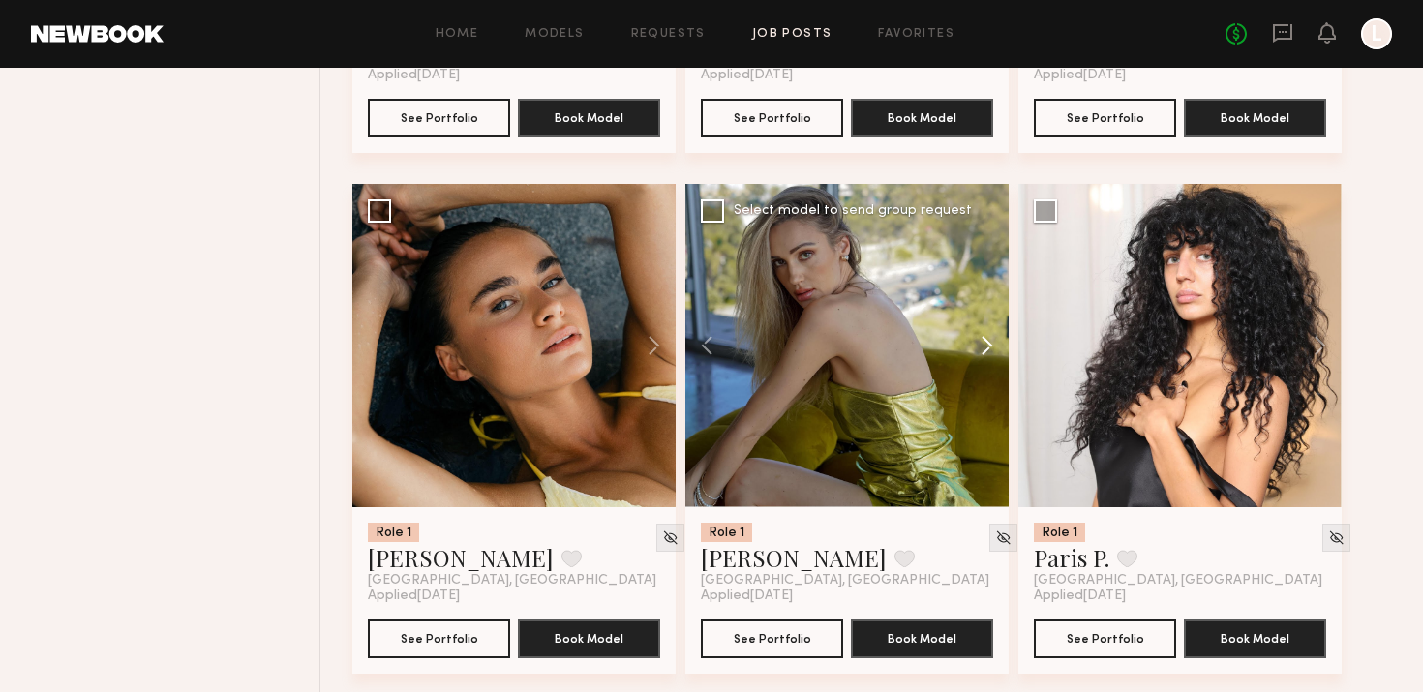
click at [964, 358] on button at bounding box center [978, 345] width 62 height 323
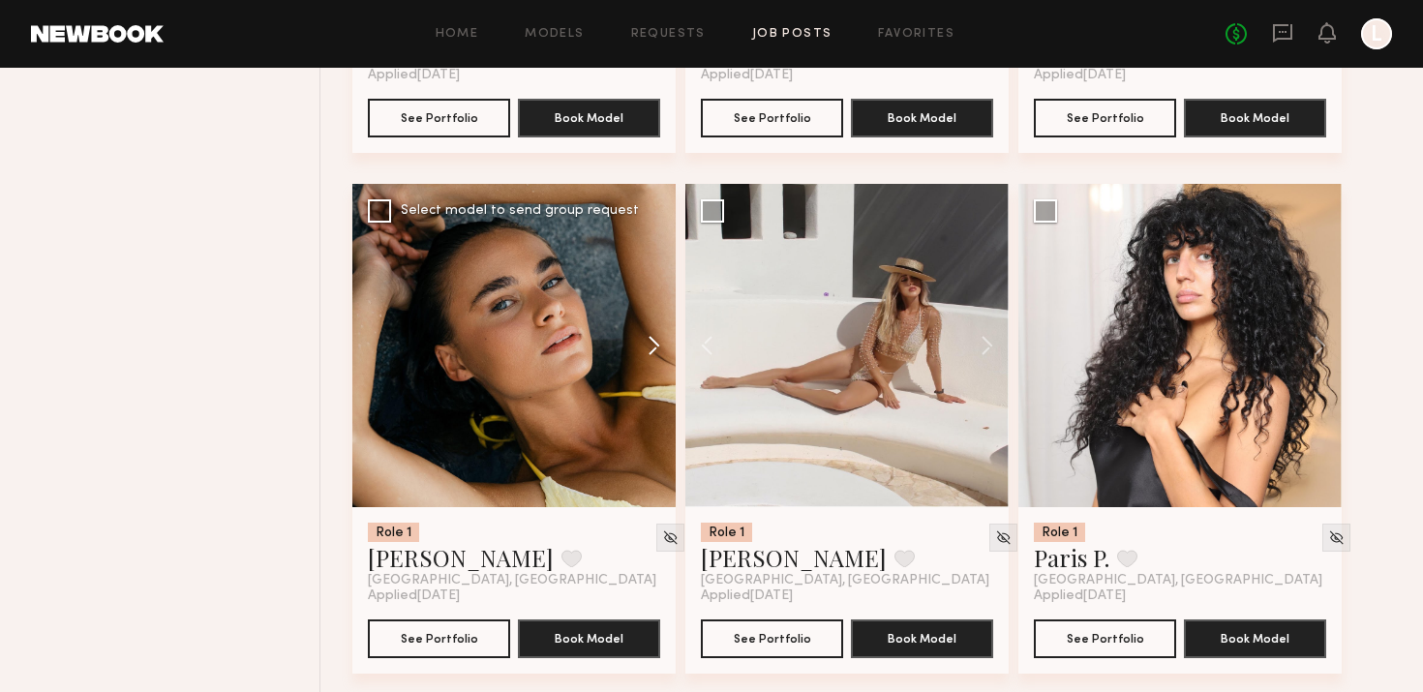
click at [641, 379] on button at bounding box center [645, 345] width 62 height 323
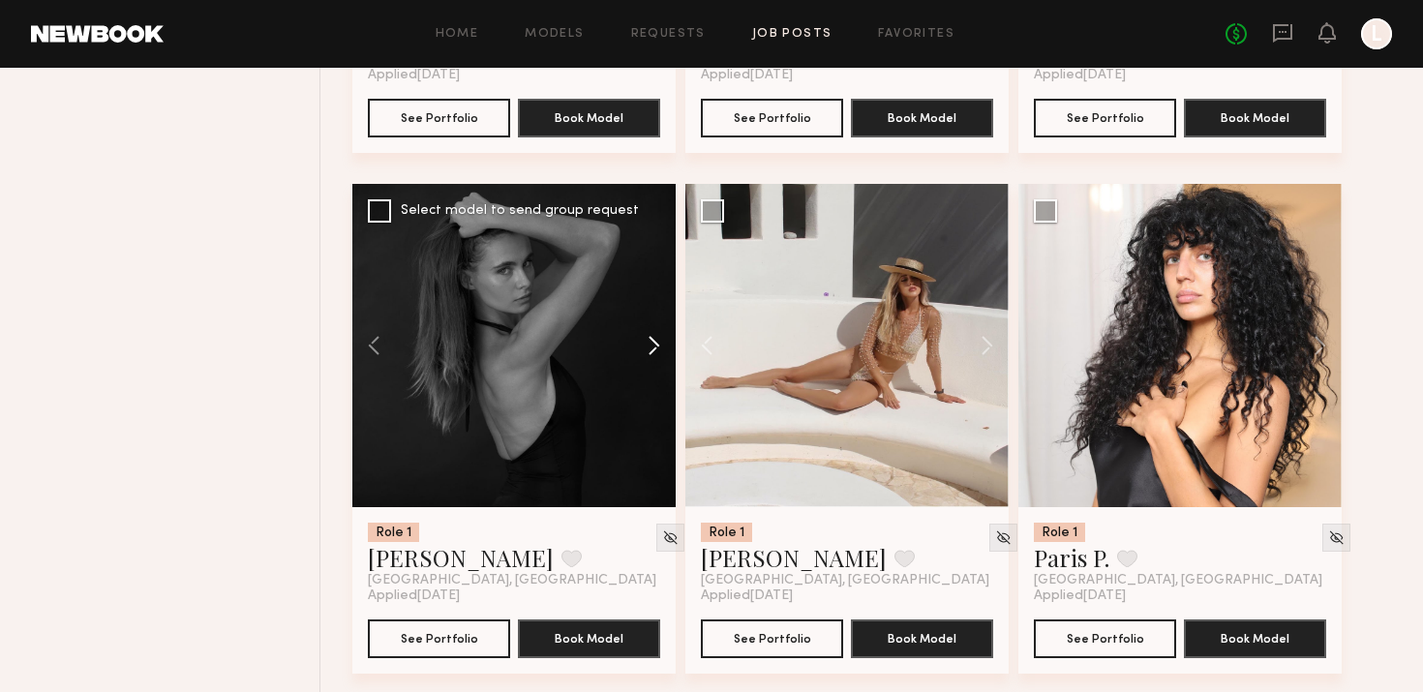
click at [641, 379] on button at bounding box center [645, 345] width 62 height 323
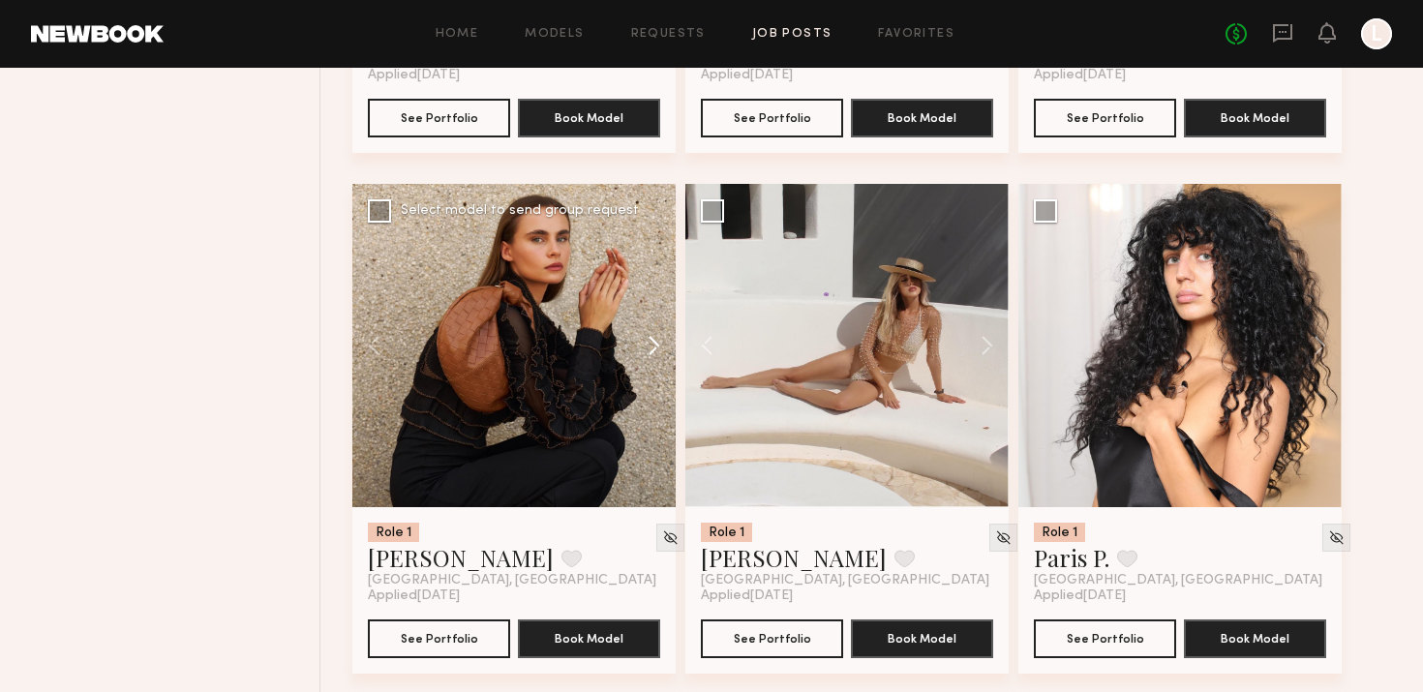
click at [641, 379] on button at bounding box center [645, 345] width 62 height 323
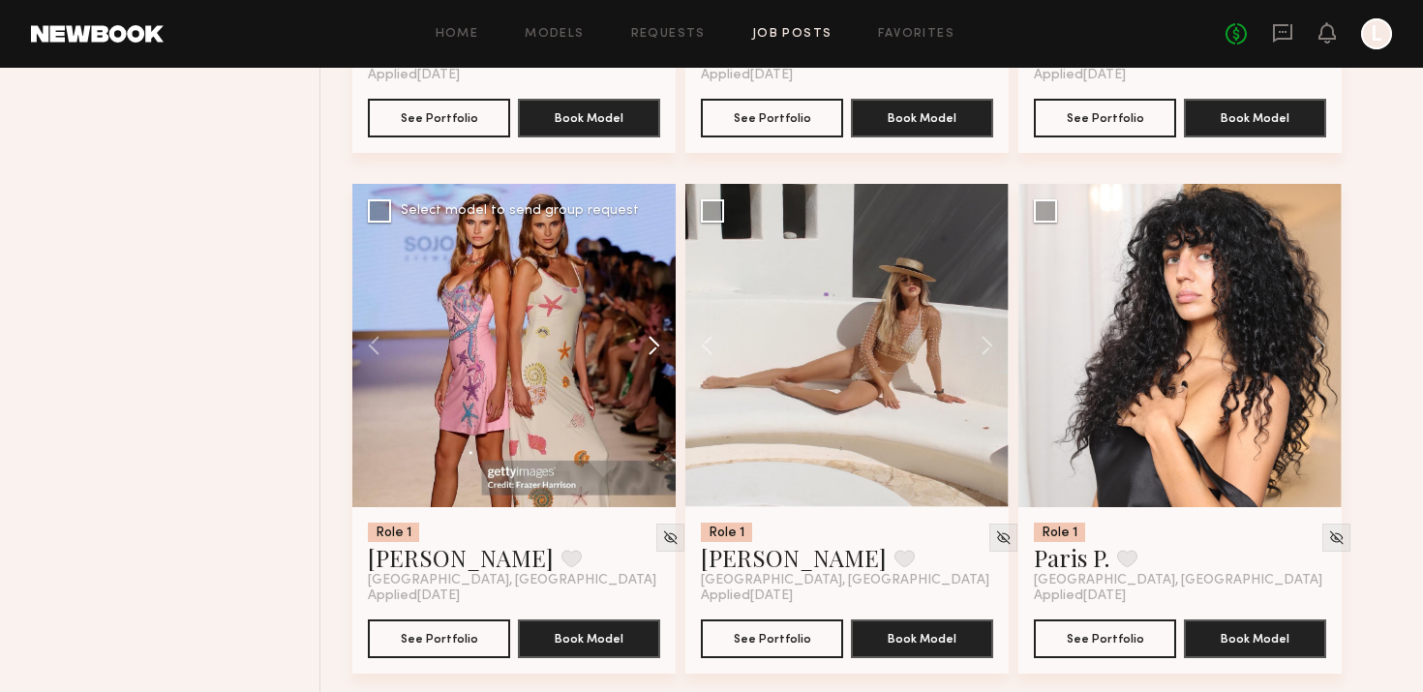
click at [641, 379] on button at bounding box center [645, 345] width 62 height 323
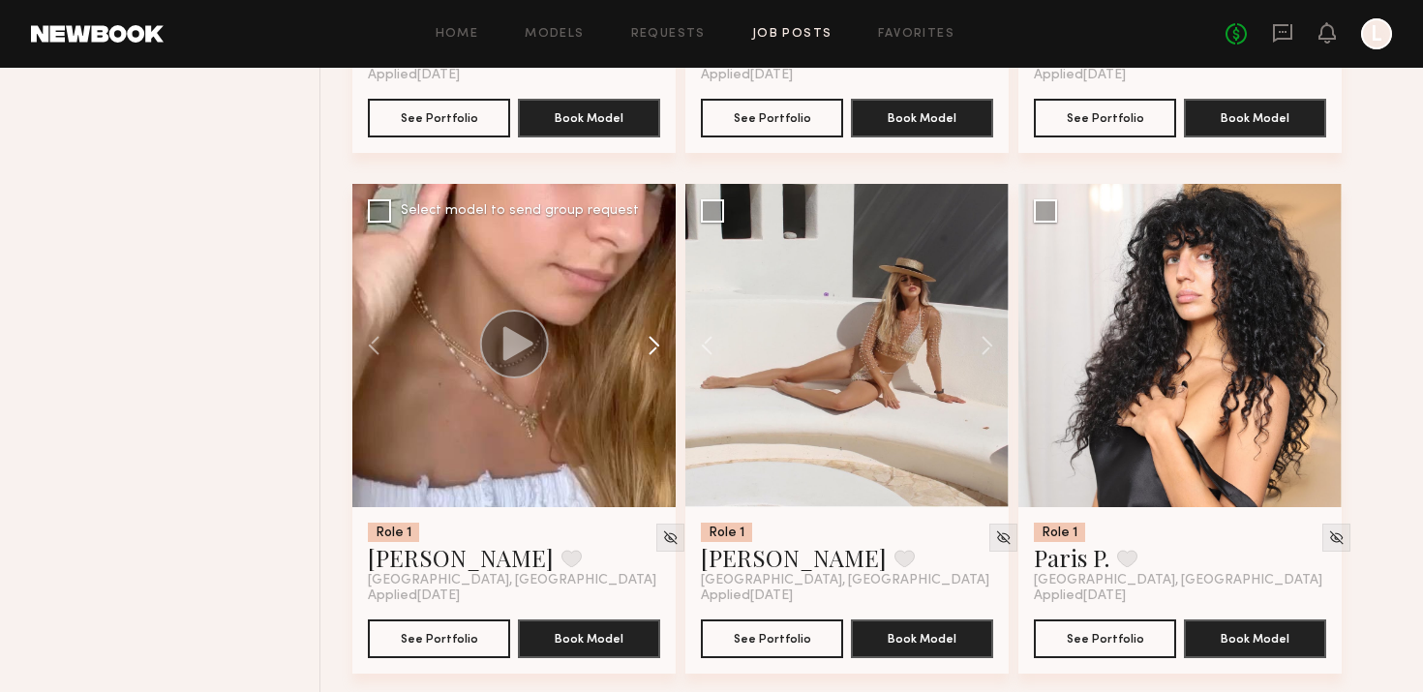
click at [641, 379] on button at bounding box center [645, 345] width 62 height 323
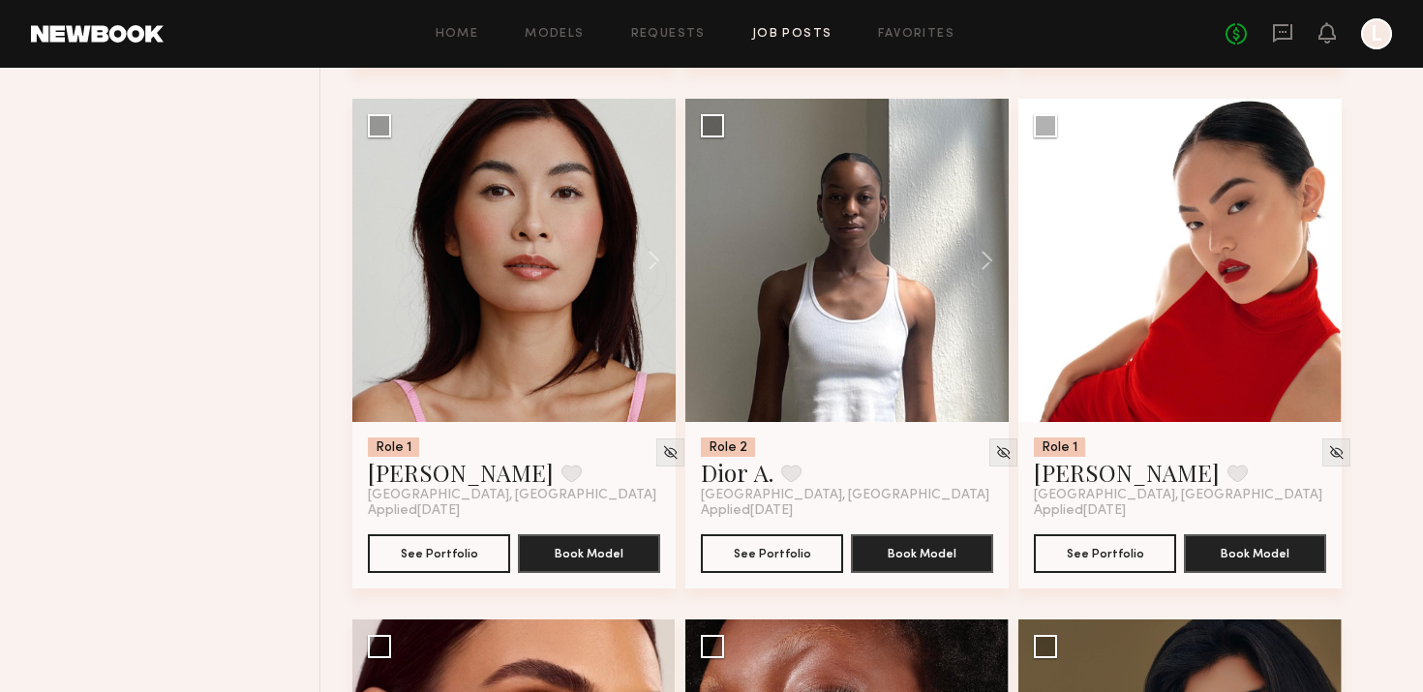
scroll to position [5942, 0]
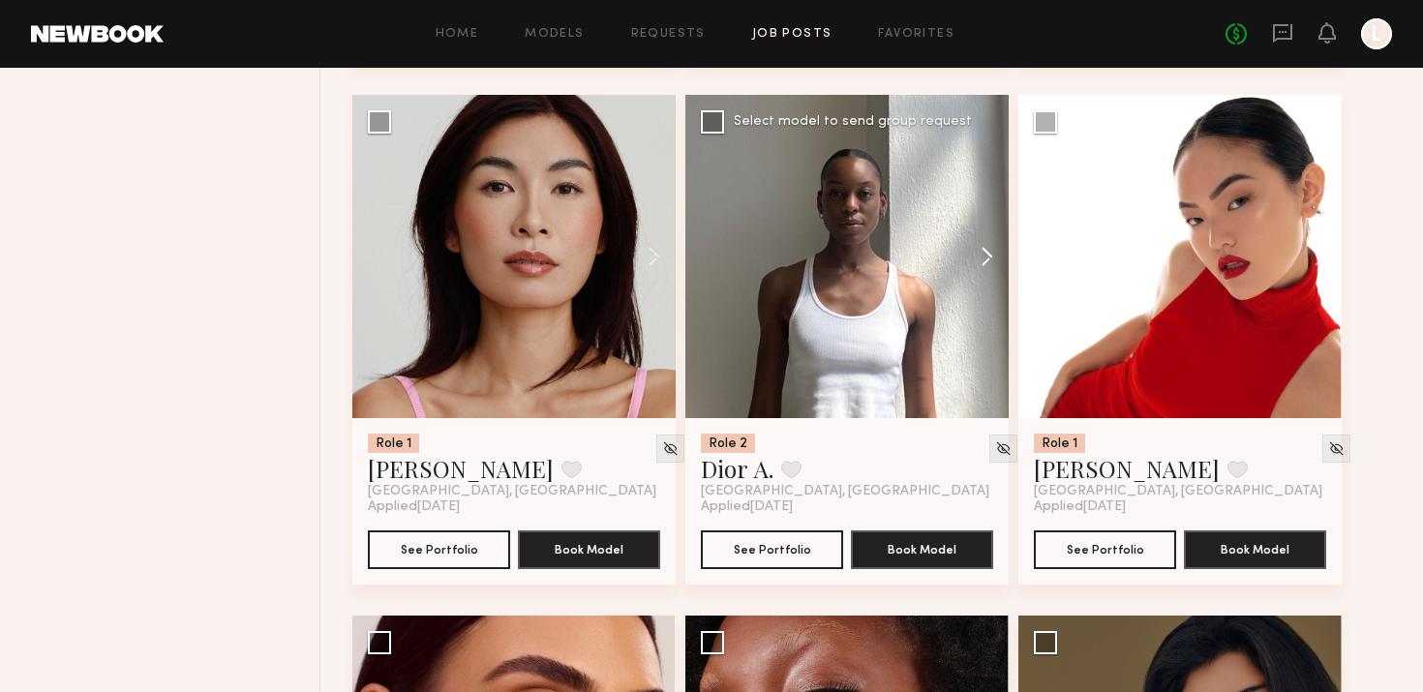
click at [977, 249] on button at bounding box center [978, 256] width 62 height 323
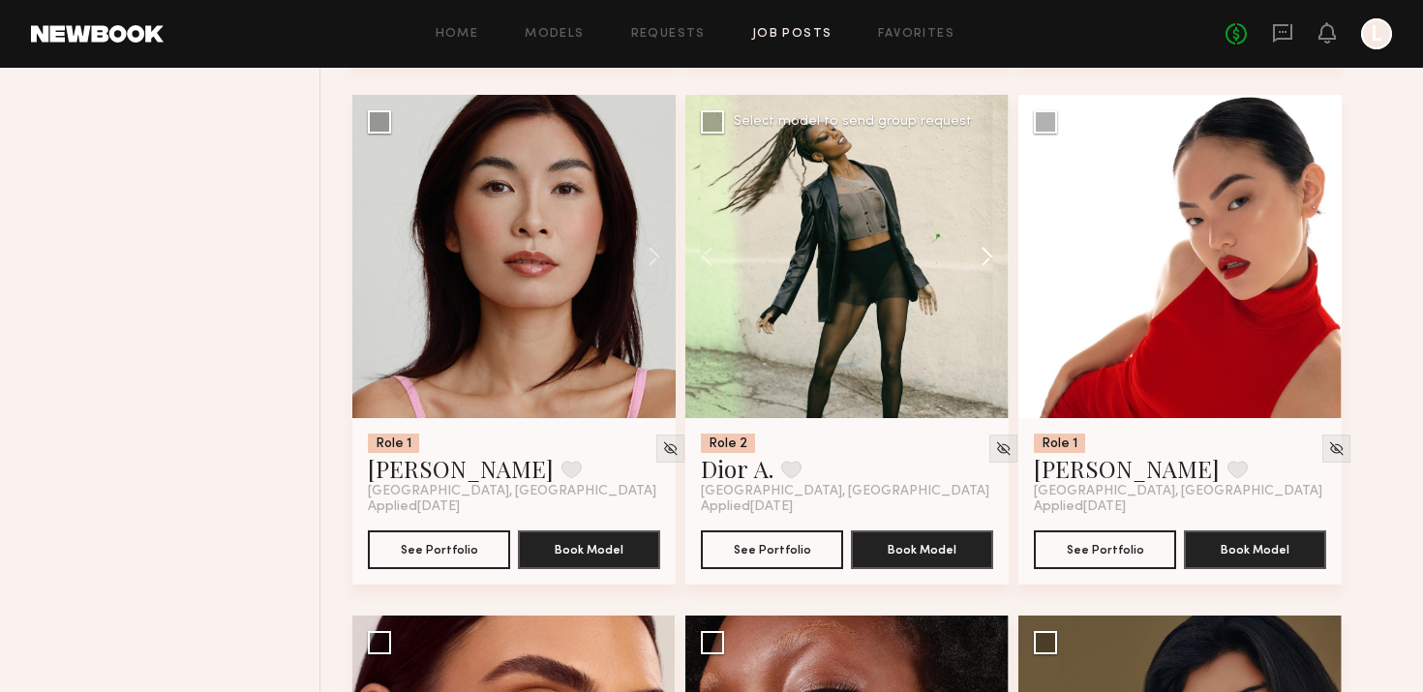
click at [977, 249] on button at bounding box center [978, 256] width 62 height 323
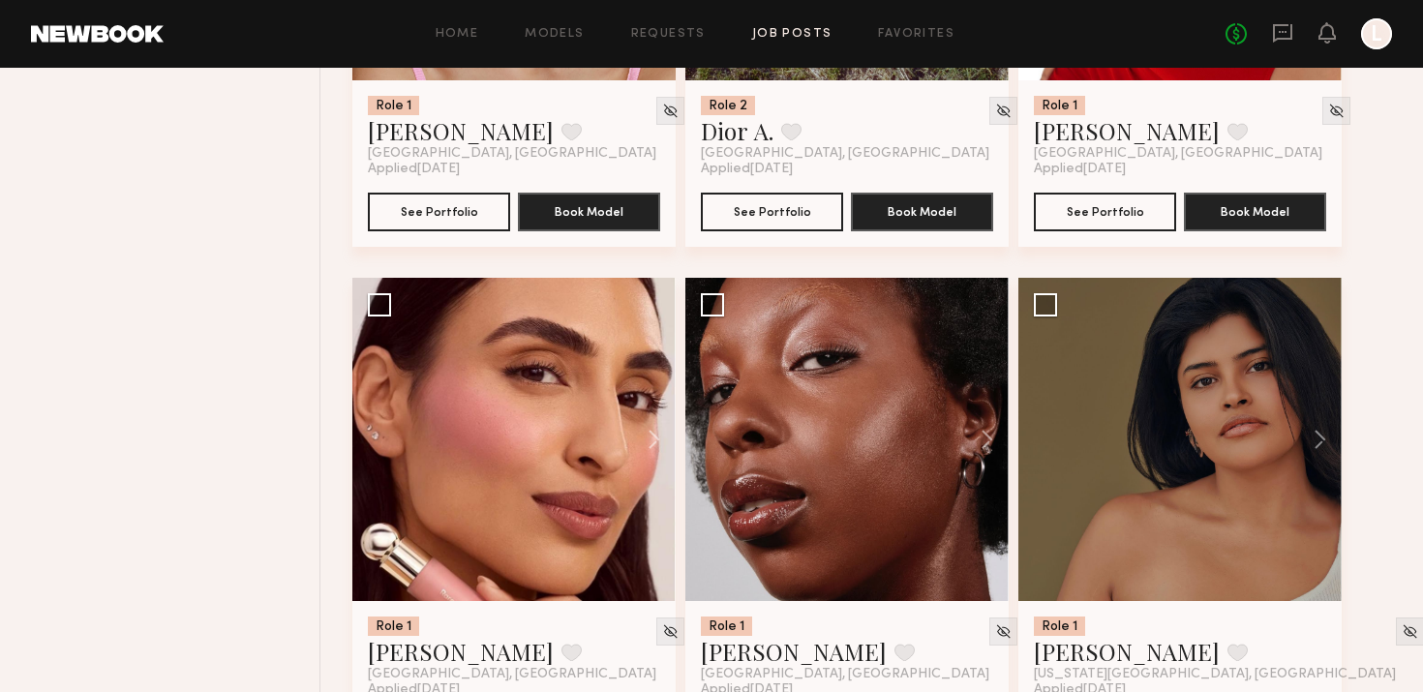
scroll to position [6287, 0]
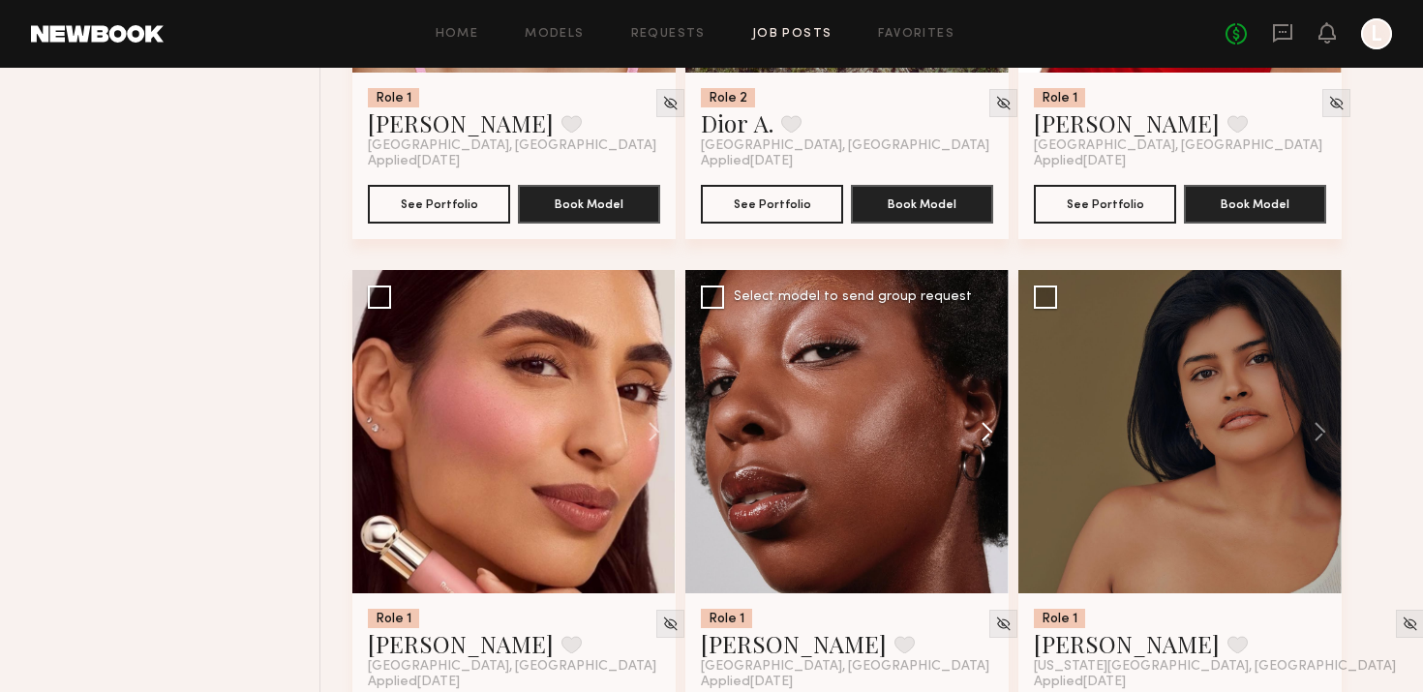
click at [987, 416] on button at bounding box center [978, 431] width 62 height 323
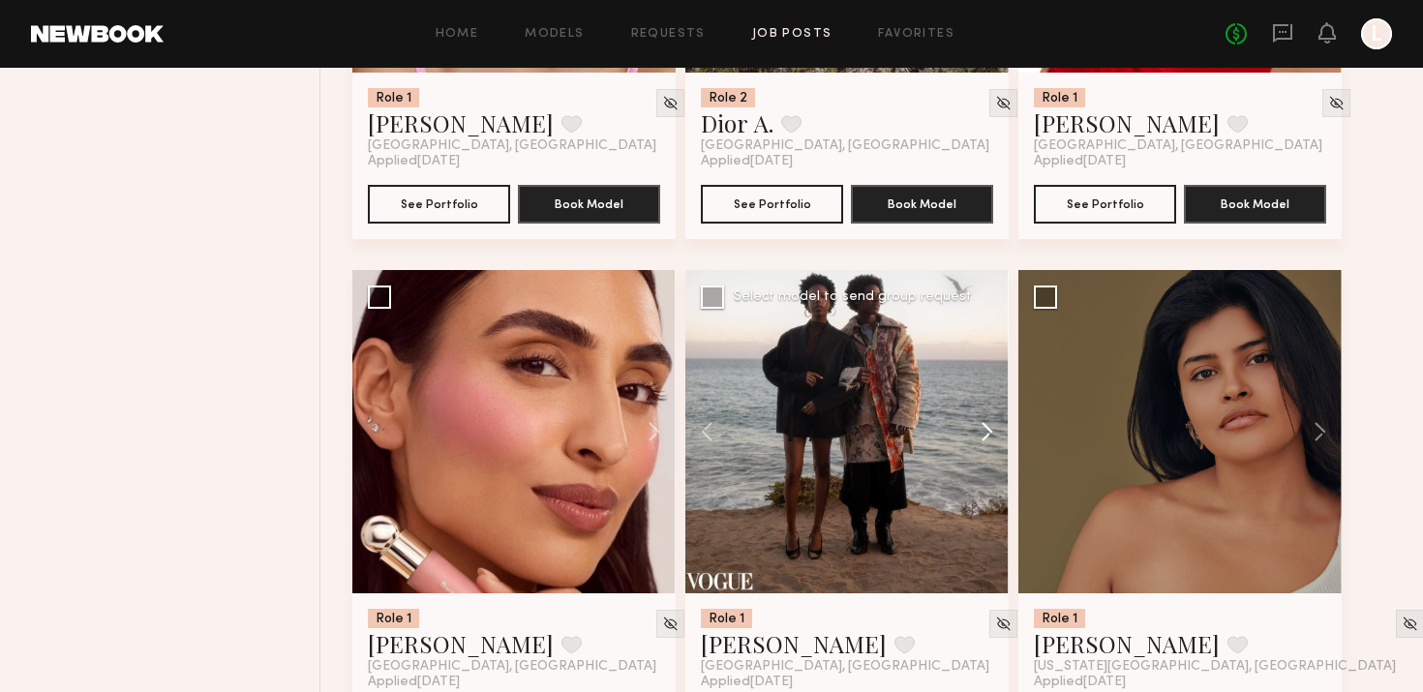
click at [987, 416] on button at bounding box center [978, 431] width 62 height 323
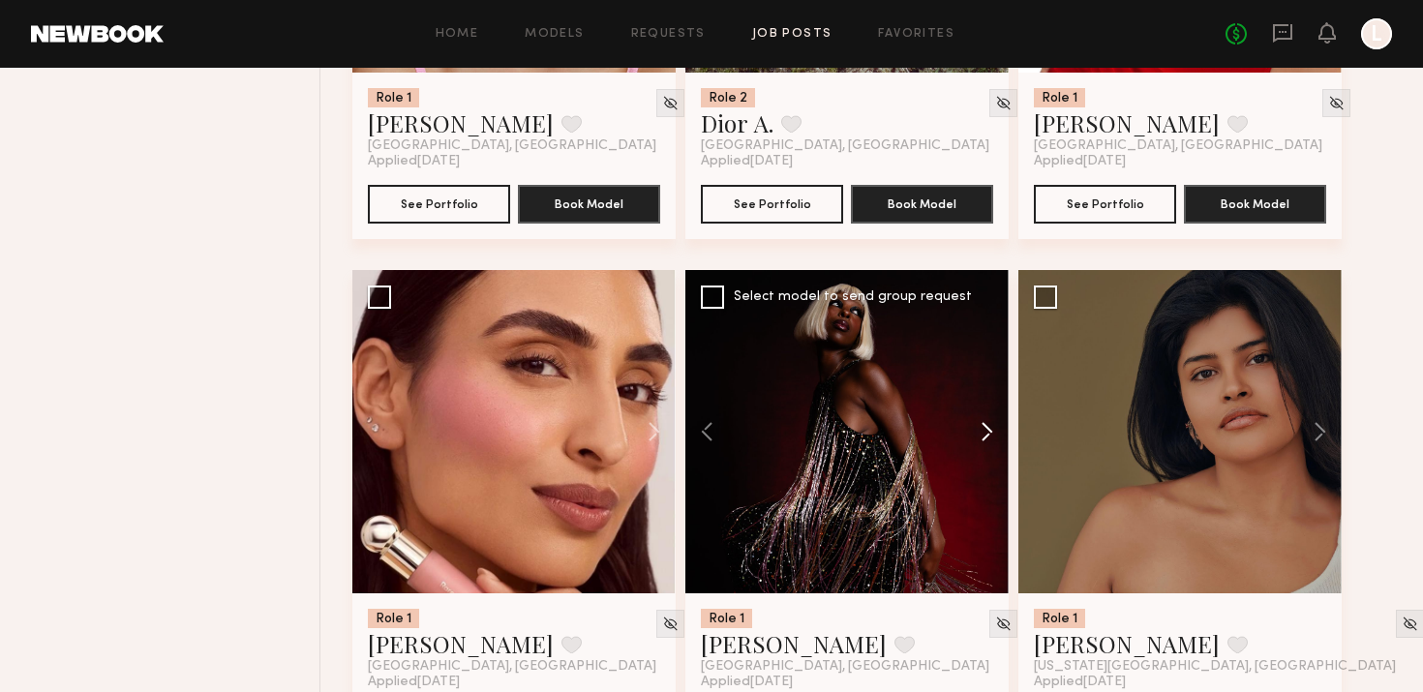
click at [987, 416] on button at bounding box center [978, 431] width 62 height 323
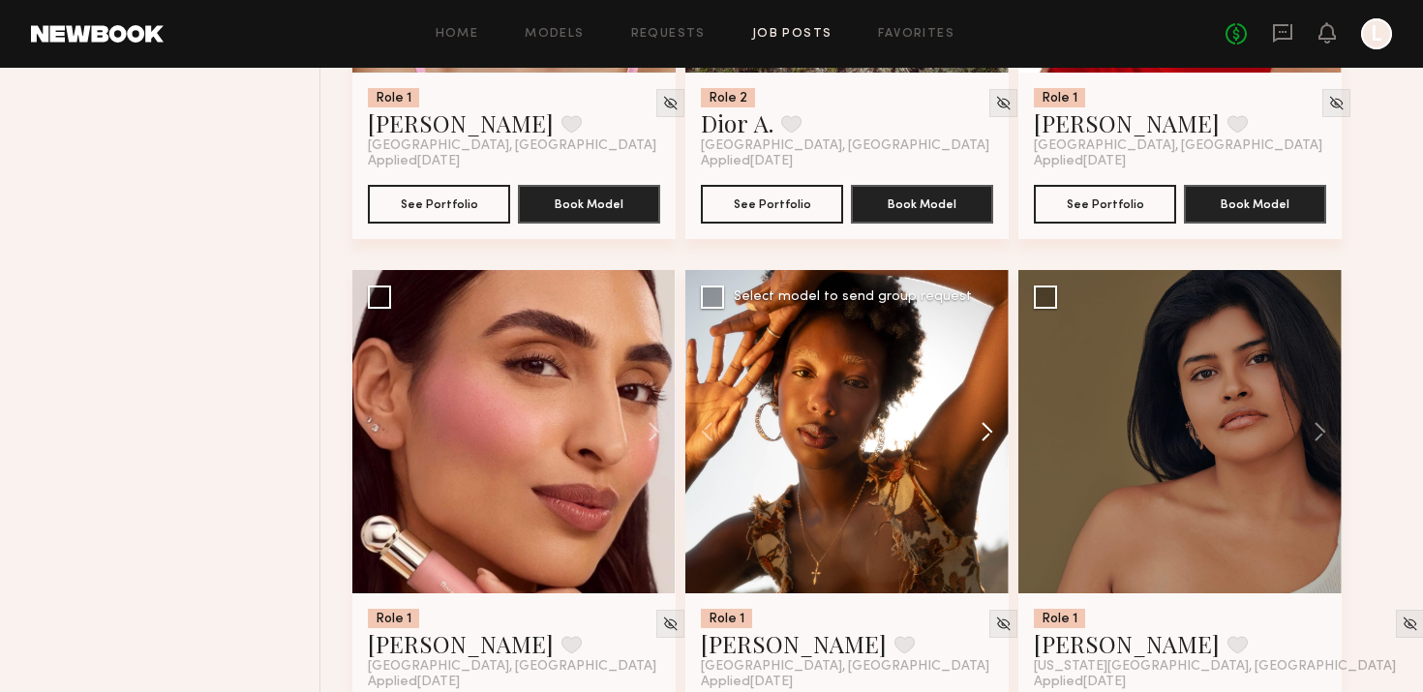
click at [987, 416] on button at bounding box center [978, 431] width 62 height 323
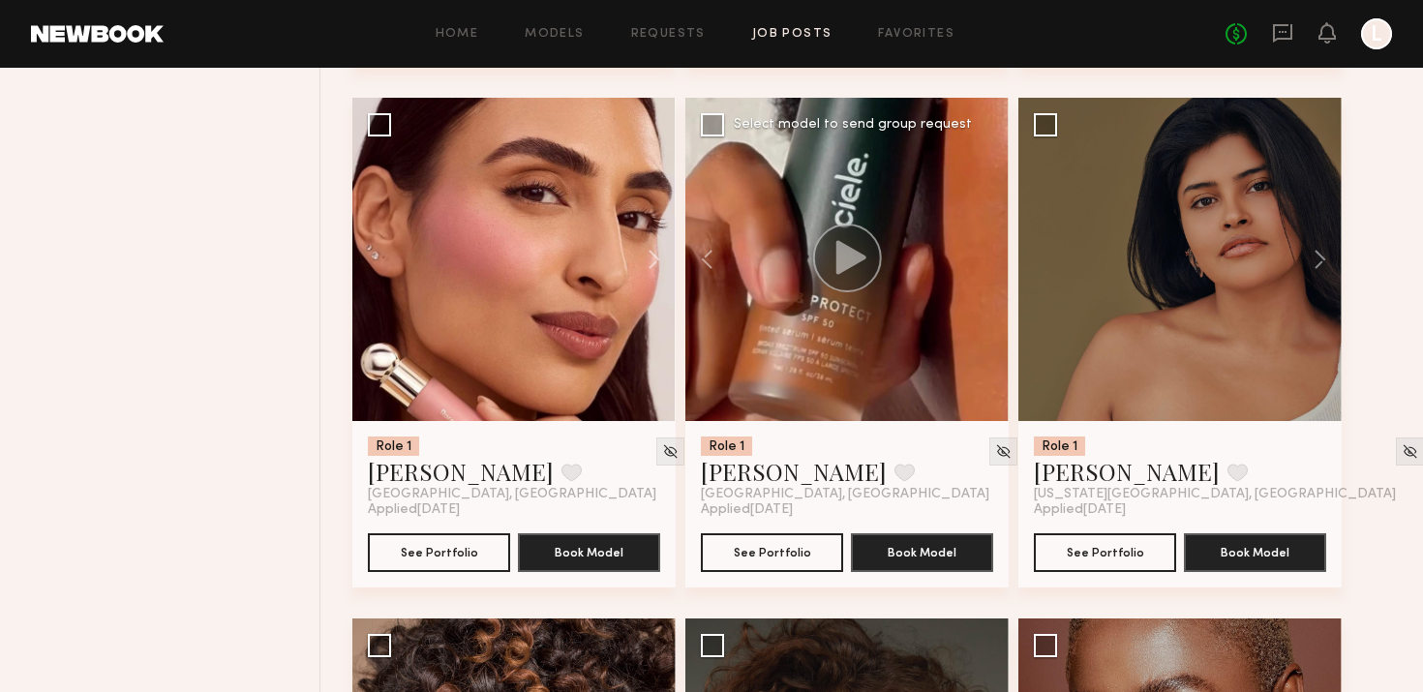
scroll to position [6500, 0]
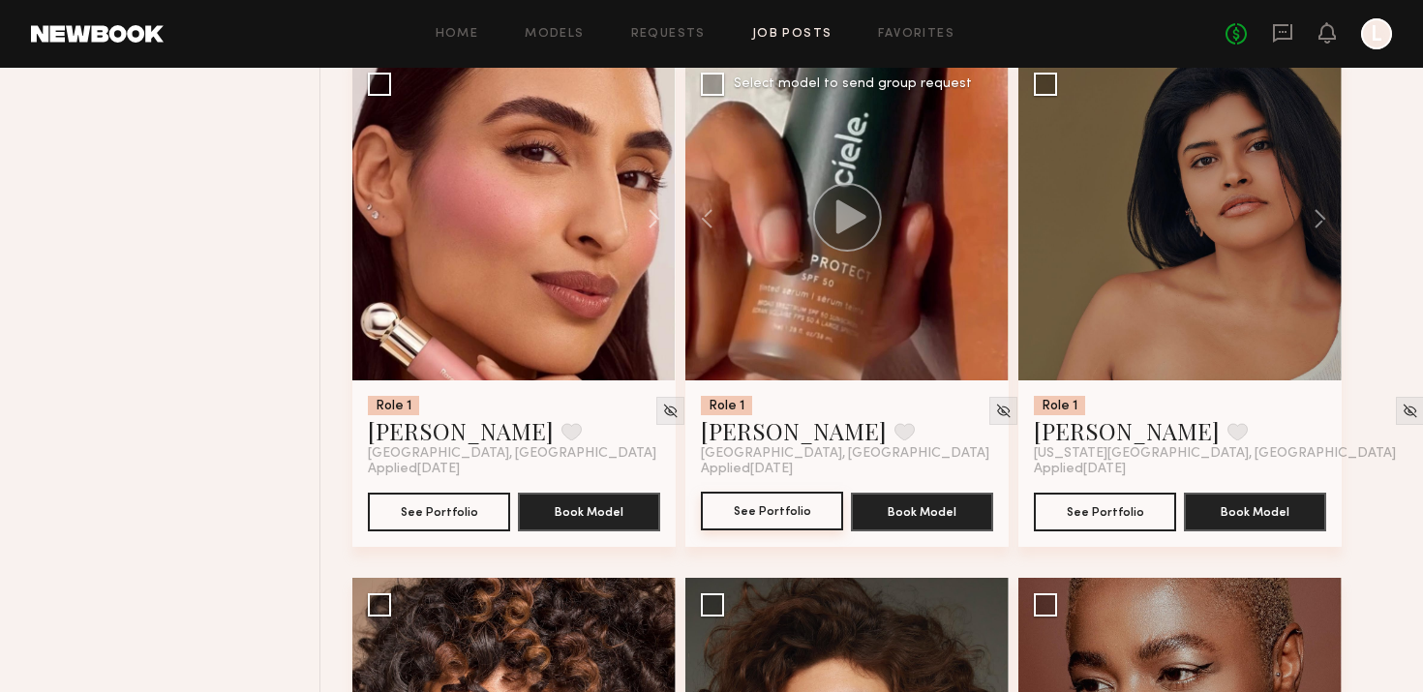
click at [787, 517] on button "See Portfolio" at bounding box center [772, 511] width 142 height 39
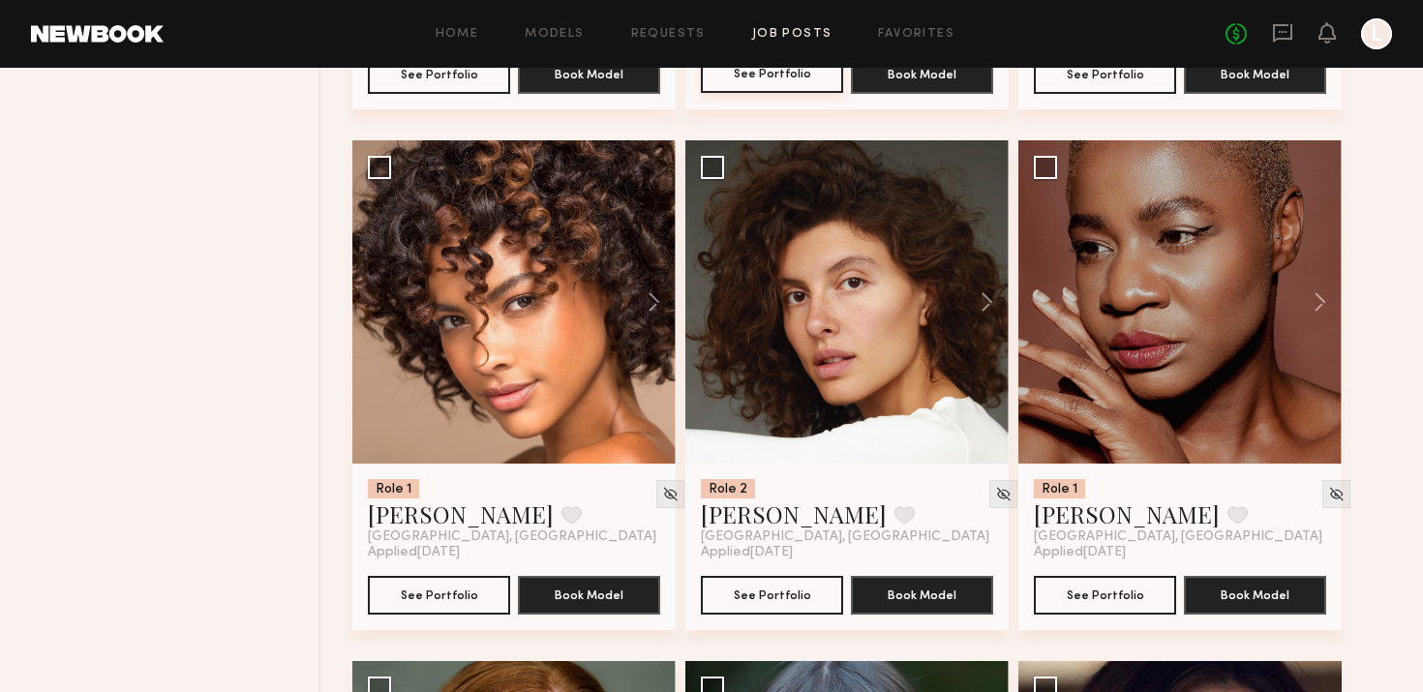
scroll to position [6946, 0]
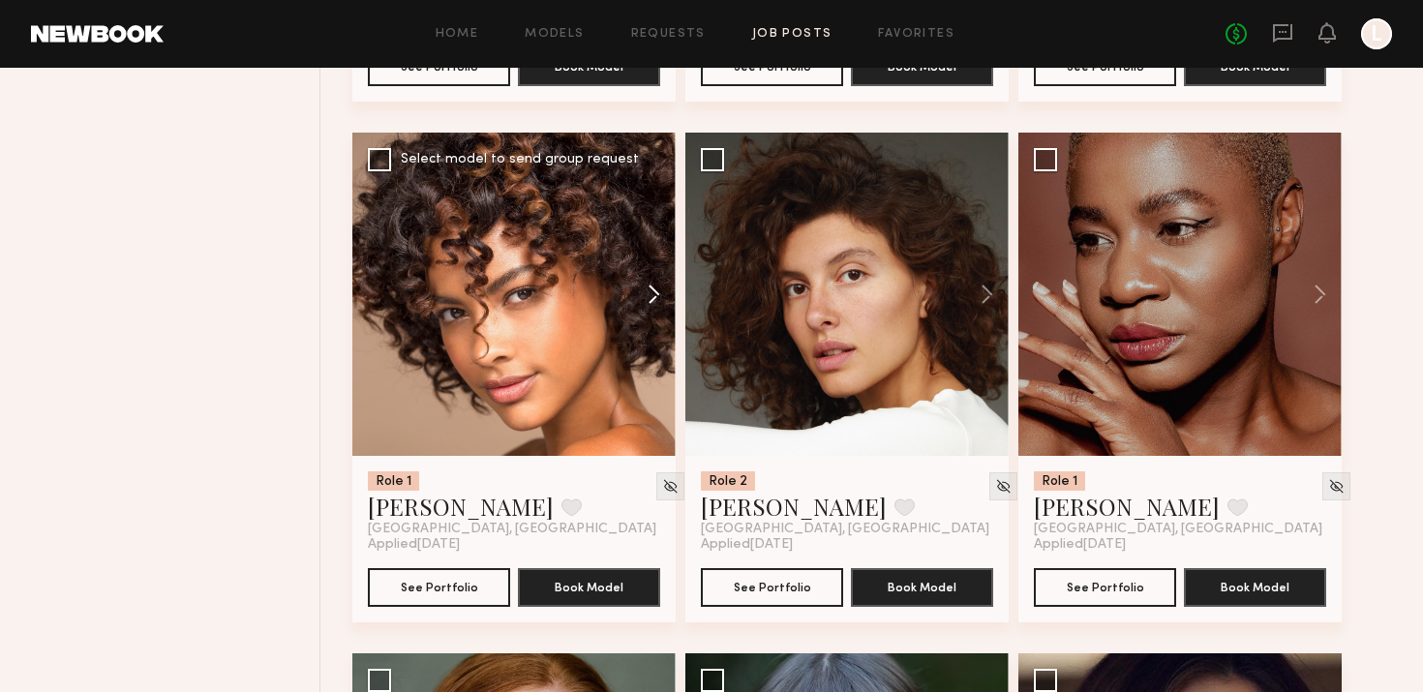
click at [639, 289] on button at bounding box center [645, 294] width 62 height 323
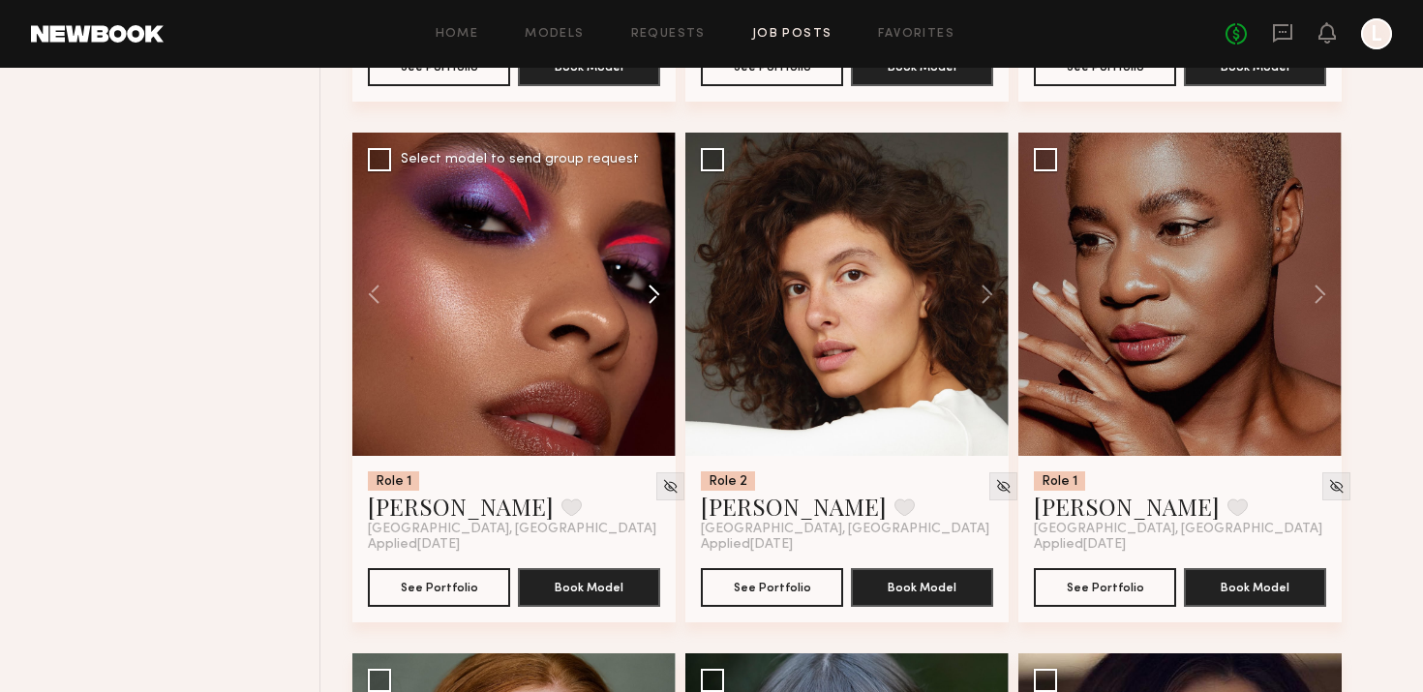
click at [639, 289] on button at bounding box center [645, 294] width 62 height 323
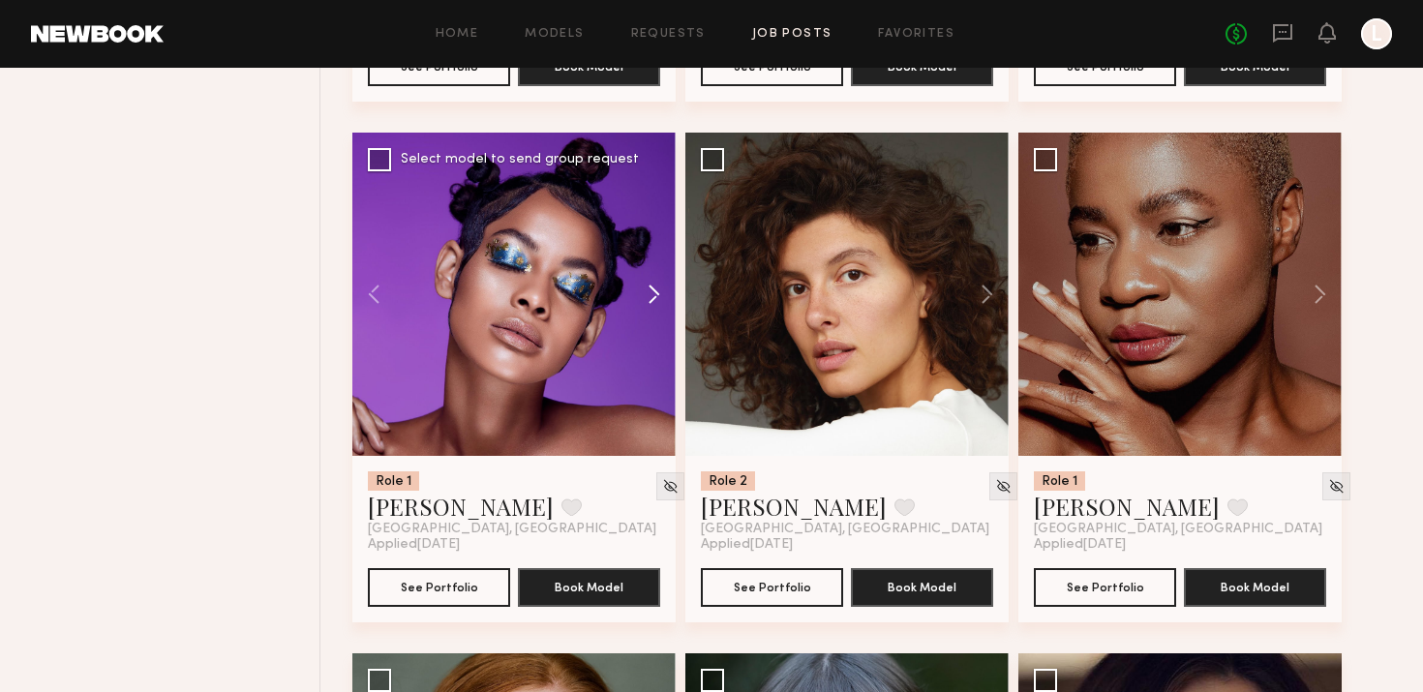
click at [639, 289] on button at bounding box center [645, 294] width 62 height 323
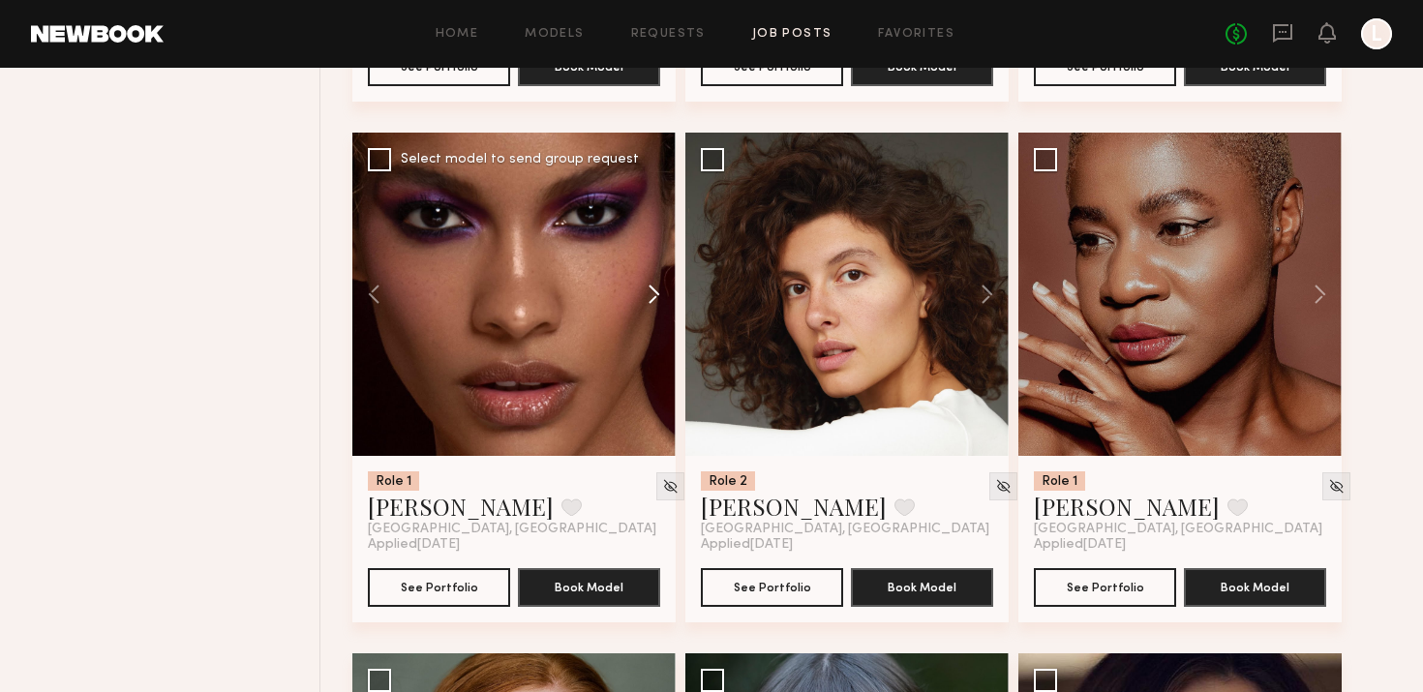
click at [639, 289] on button at bounding box center [645, 294] width 62 height 323
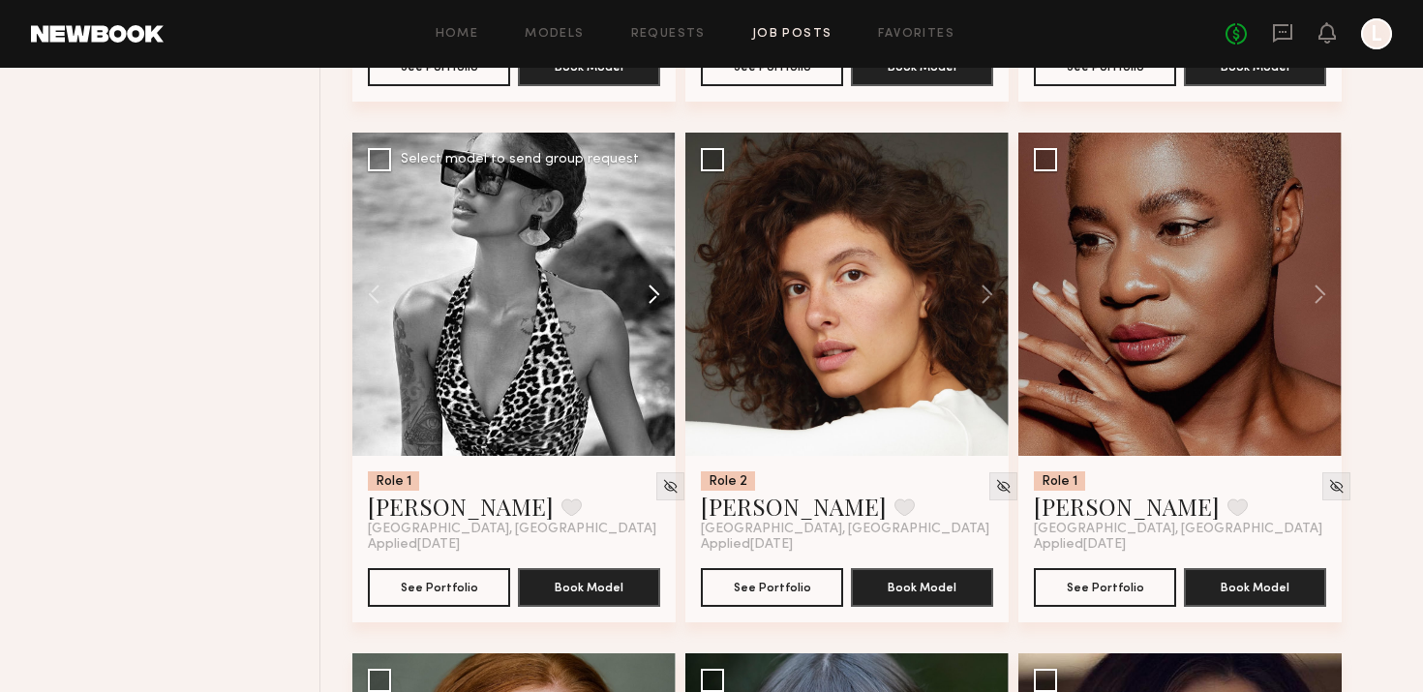
click at [639, 289] on button at bounding box center [645, 294] width 62 height 323
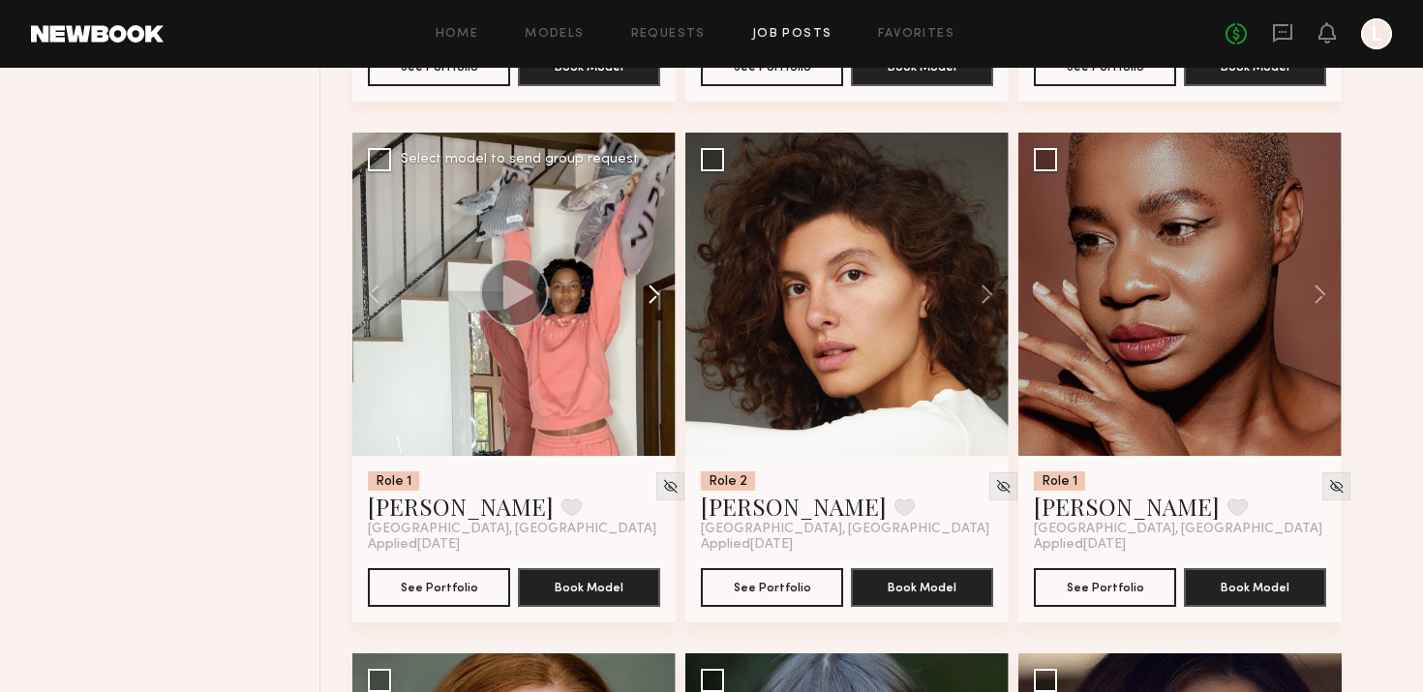
click at [639, 289] on button at bounding box center [645, 294] width 62 height 323
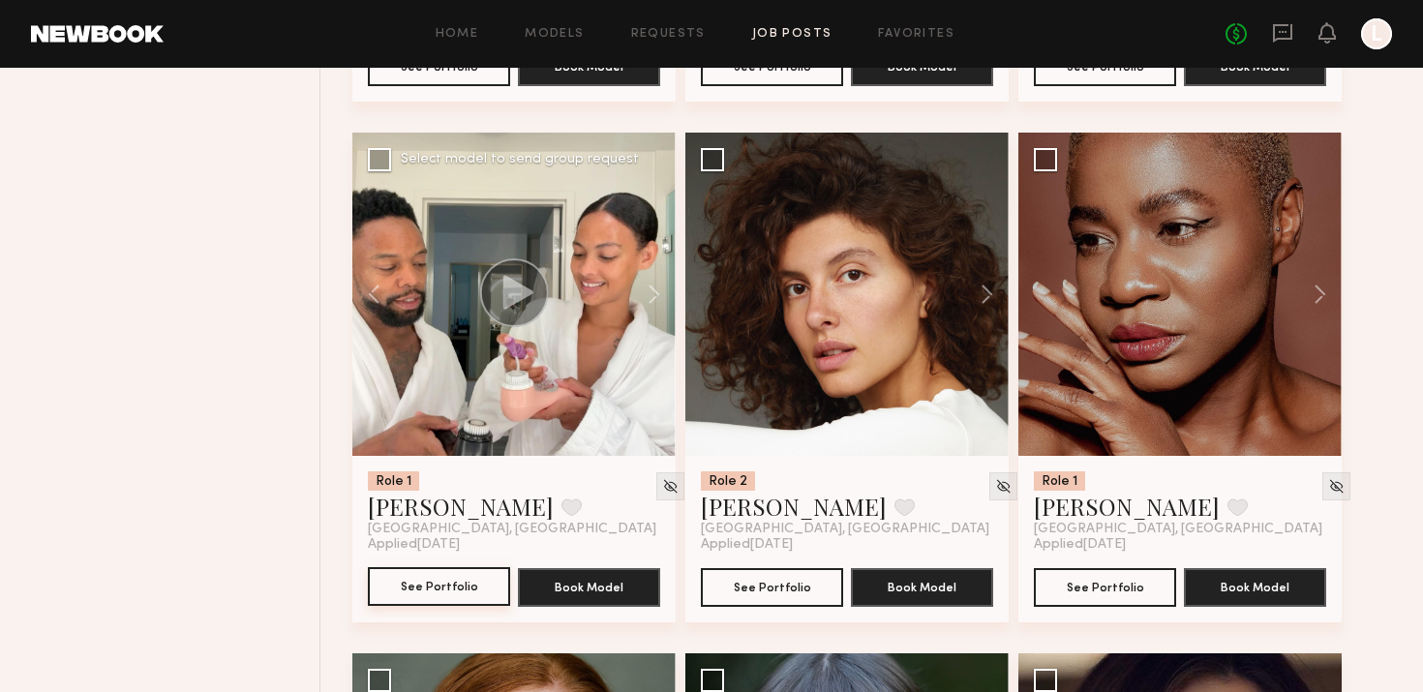
click at [423, 587] on button "See Portfolio" at bounding box center [439, 586] width 142 height 39
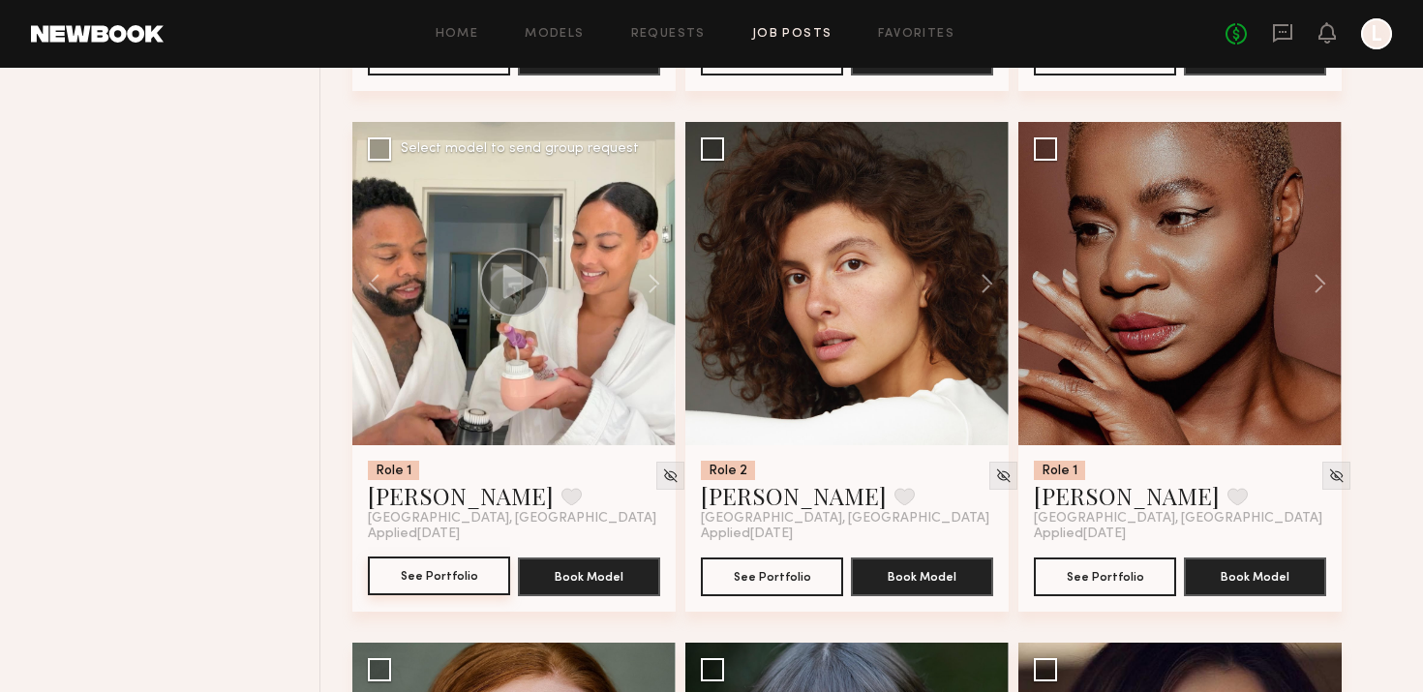
scroll to position [6957, 0]
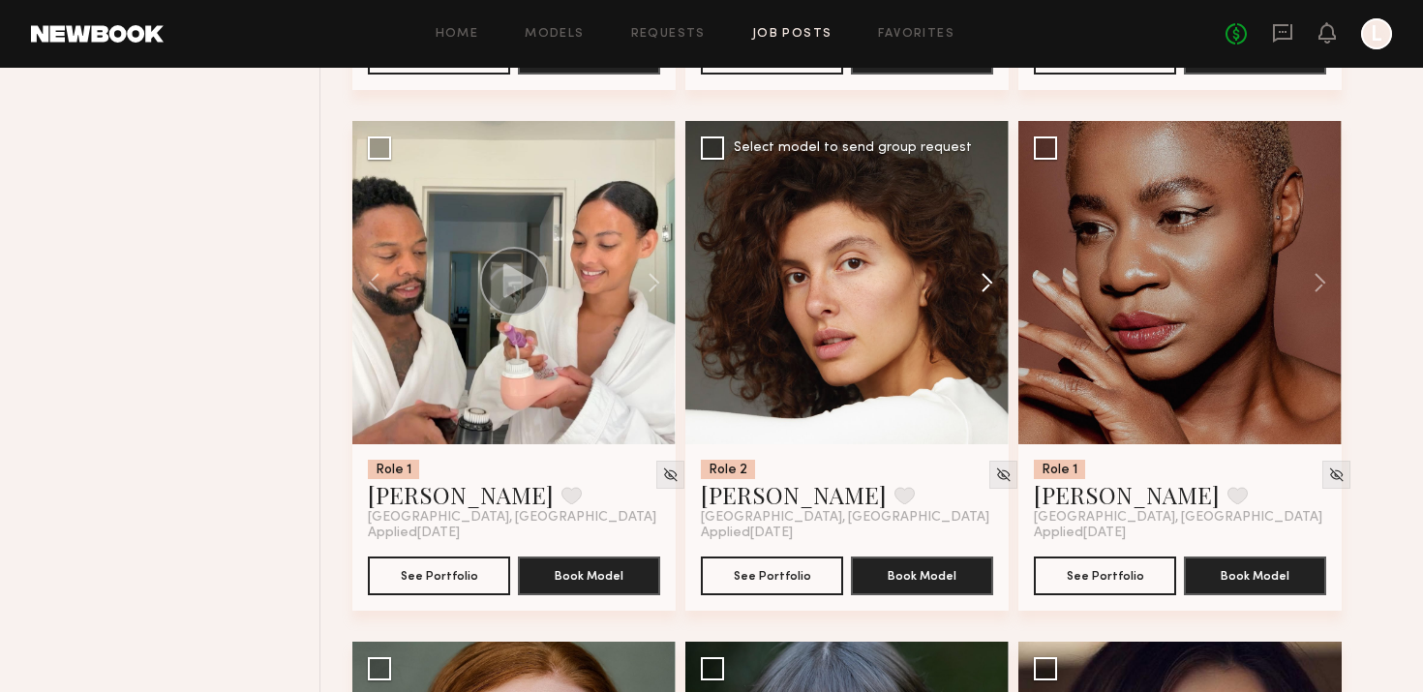
click at [983, 273] on button at bounding box center [978, 282] width 62 height 323
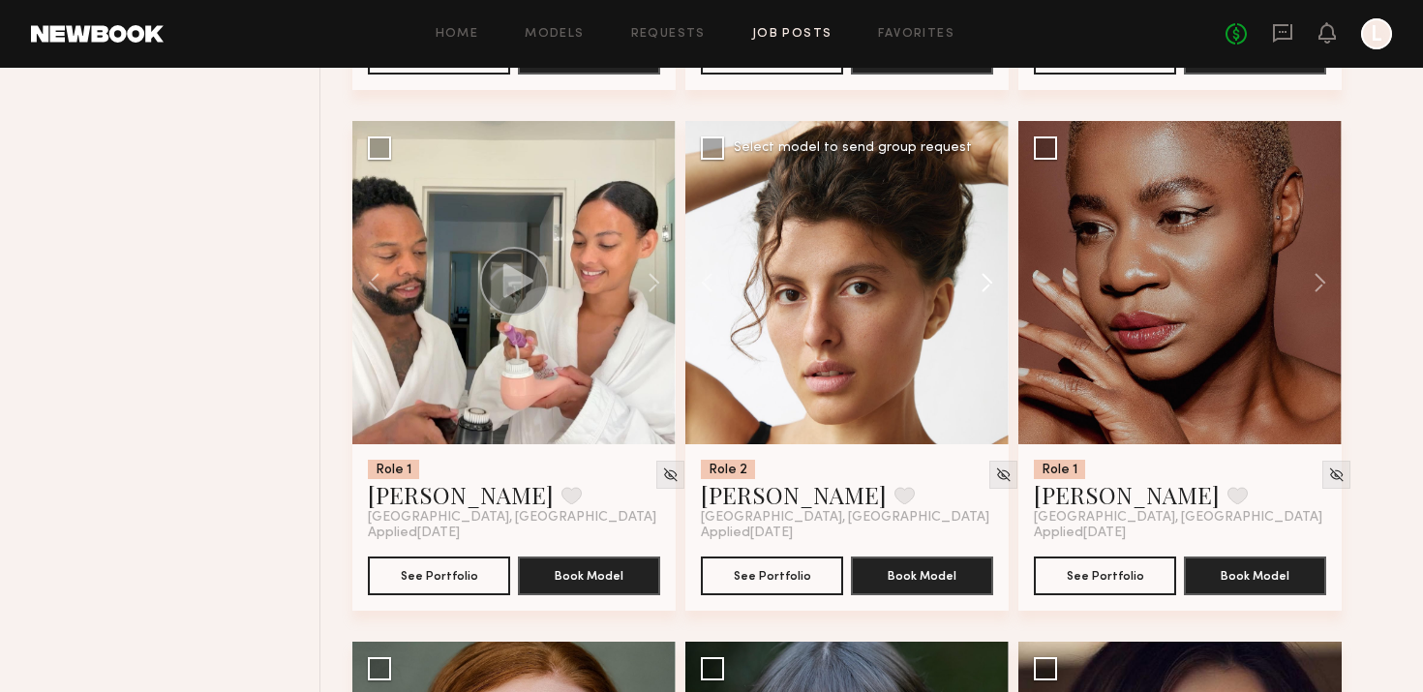
click at [983, 273] on button at bounding box center [978, 282] width 62 height 323
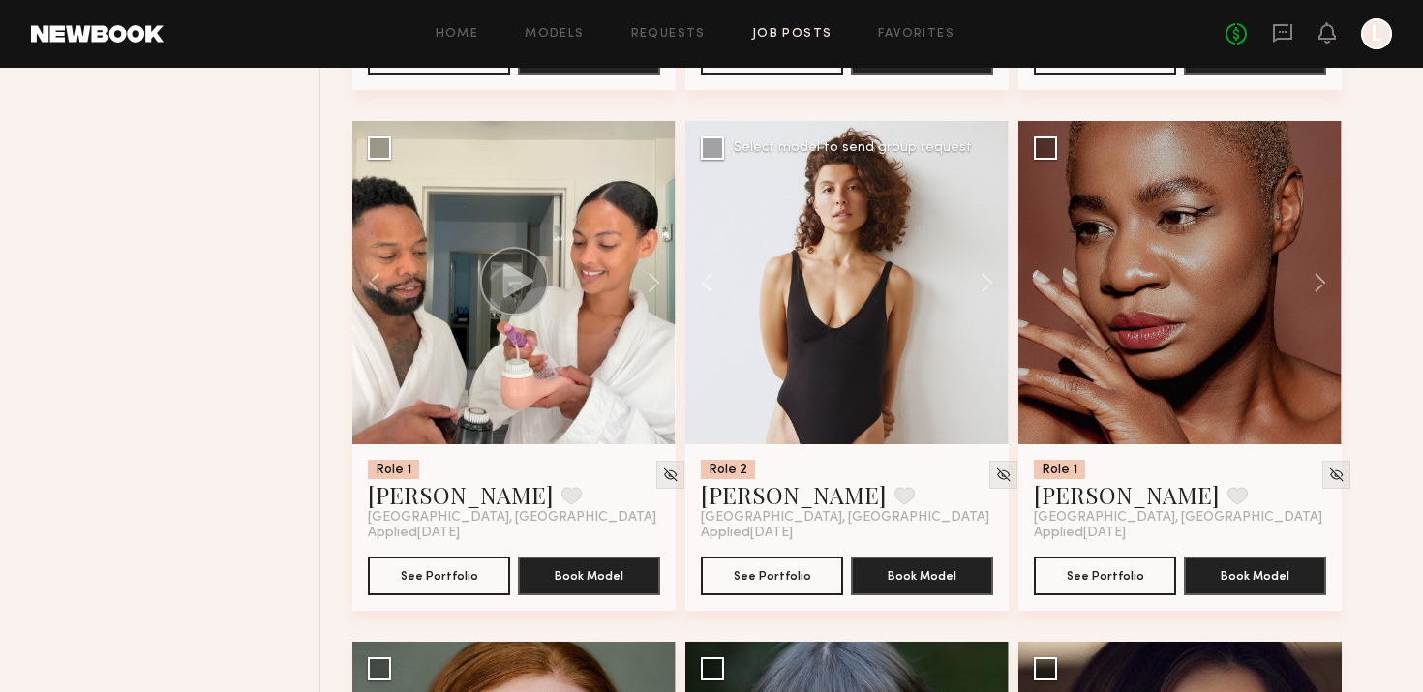
click at [871, 302] on div at bounding box center [846, 282] width 323 height 323
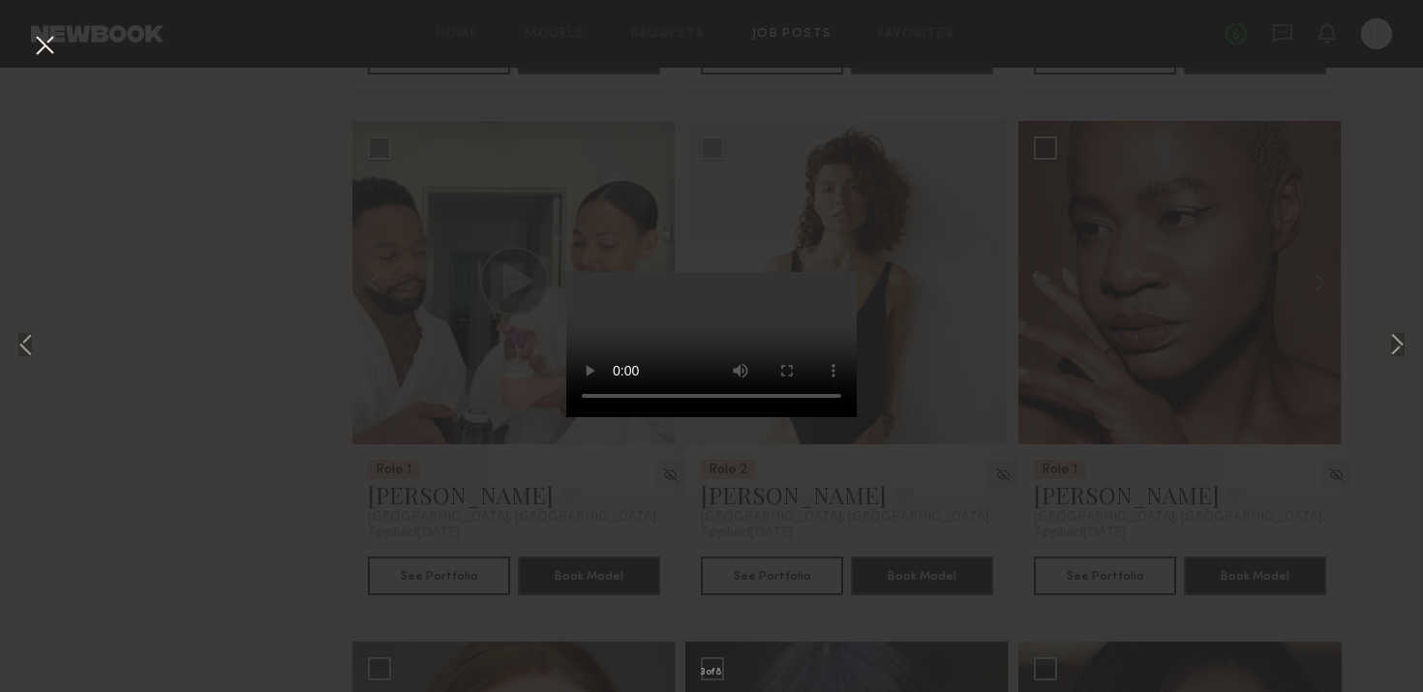
click at [42, 59] on button at bounding box center [44, 46] width 31 height 35
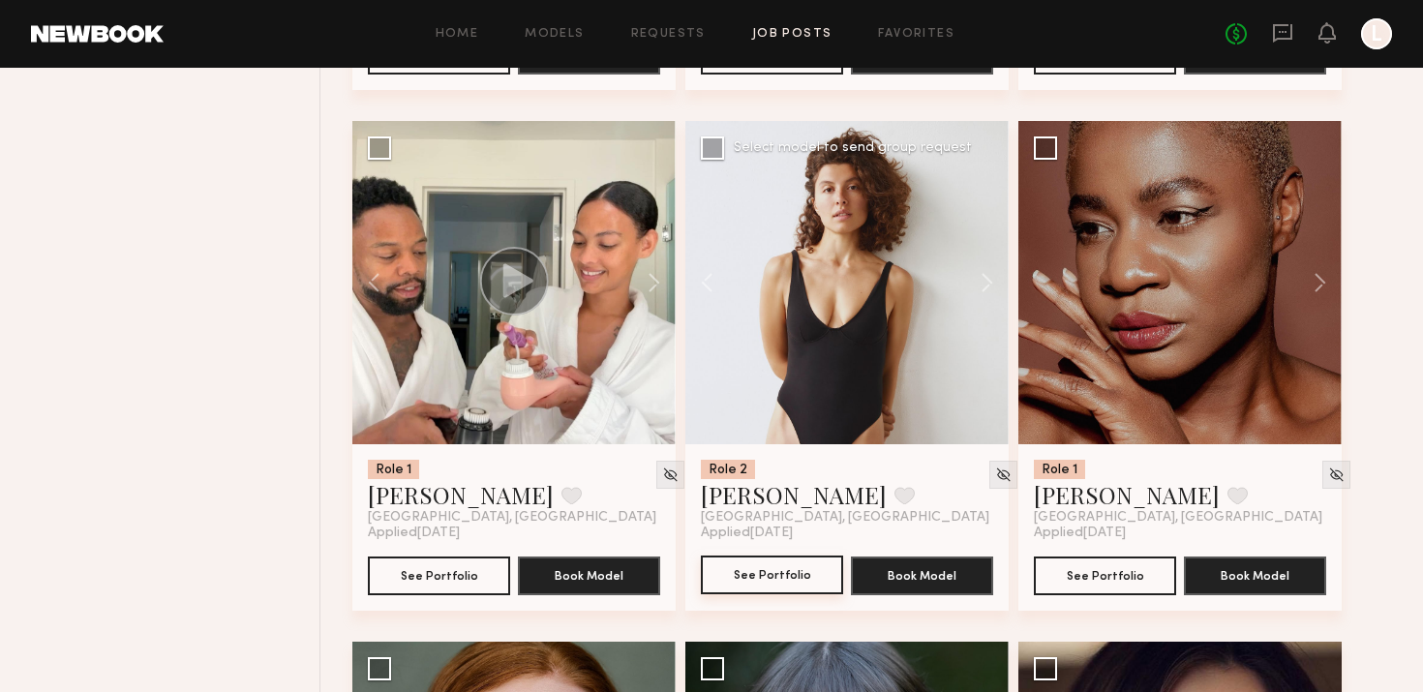
click at [755, 578] on button "See Portfolio" at bounding box center [772, 575] width 142 height 39
click at [894, 500] on button at bounding box center [904, 495] width 20 height 17
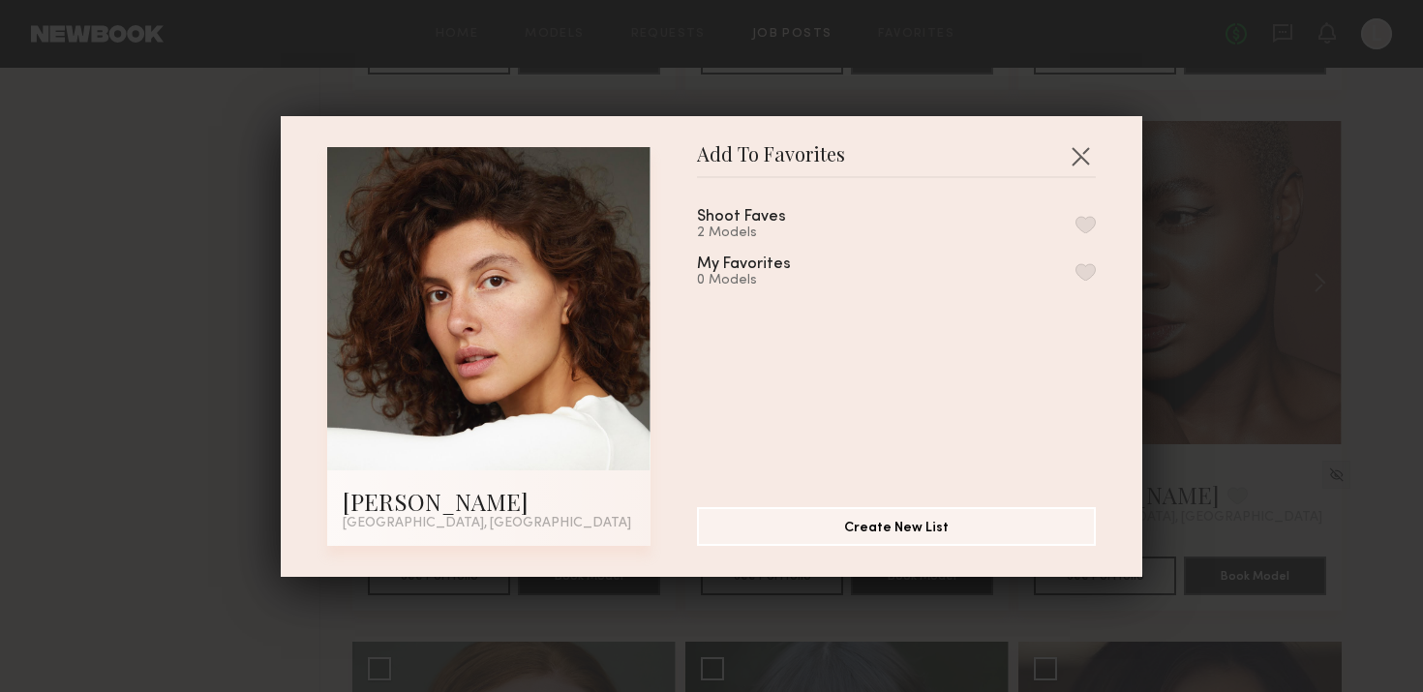
click at [931, 206] on div "Shoot Faves 2 Models My Favorites 0 Models" at bounding box center [906, 335] width 418 height 283
click at [1105, 221] on div "Shoot Faves 2 Models My Favorites 0 Models" at bounding box center [906, 335] width 418 height 283
click at [1090, 220] on button "button" at bounding box center [1085, 224] width 20 height 17
click at [1202, 477] on div "Add To Favorites Masha S. Los Angeles, CA Add To Favorites Shoot Faves 3 Models…" at bounding box center [711, 346] width 1423 height 692
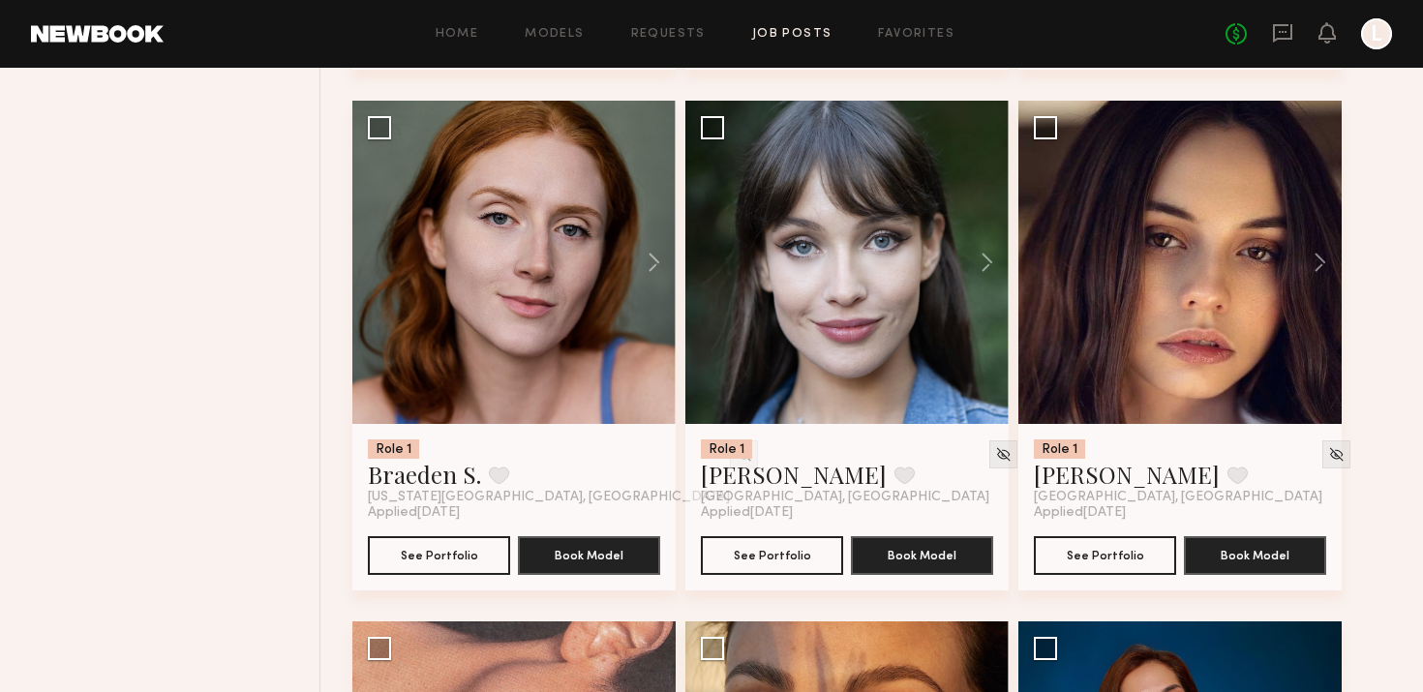
scroll to position [7501, 0]
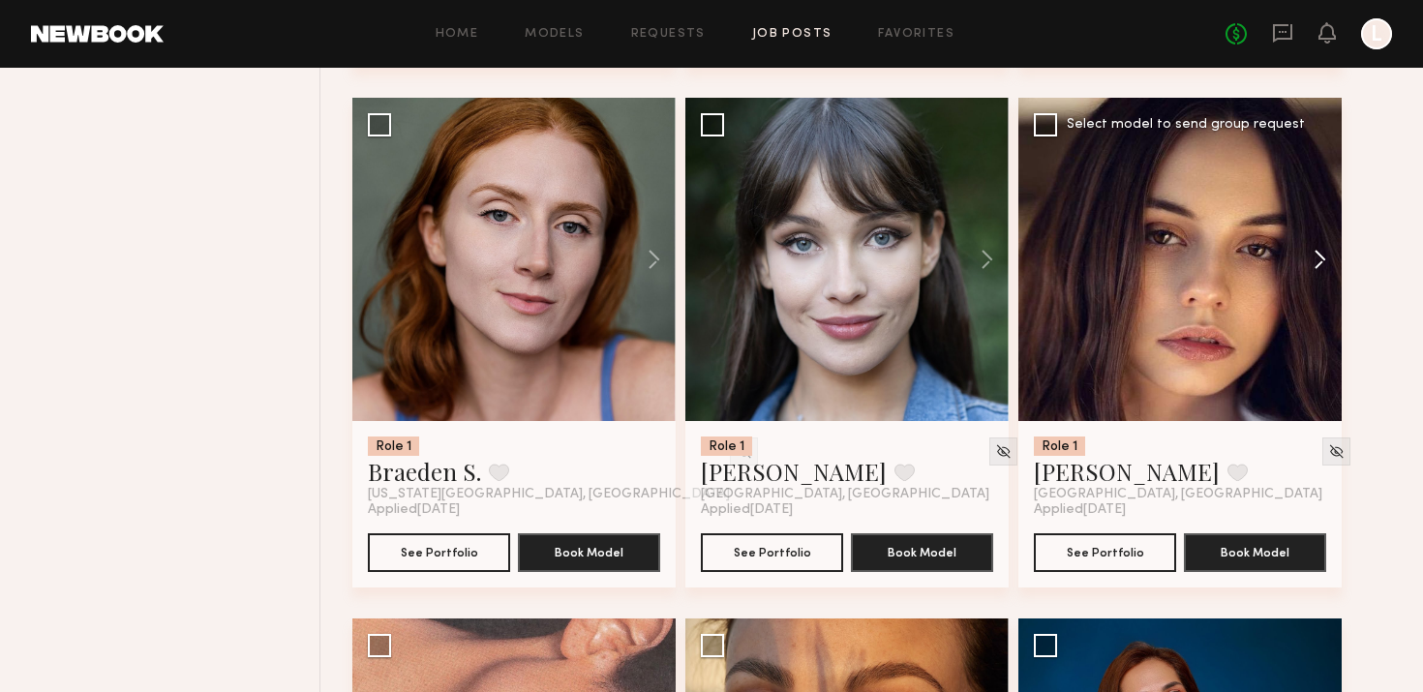
click at [1317, 250] on button at bounding box center [1311, 259] width 62 height 323
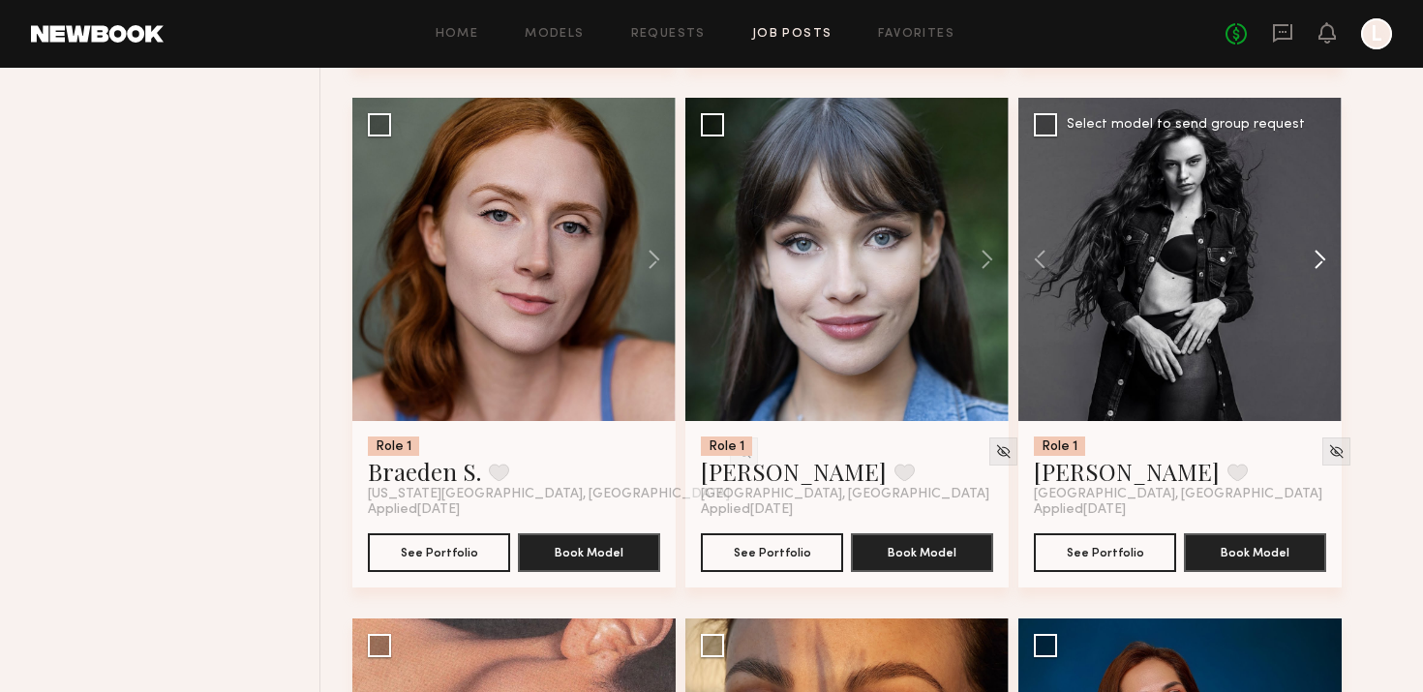
click at [1317, 250] on button at bounding box center [1311, 259] width 62 height 323
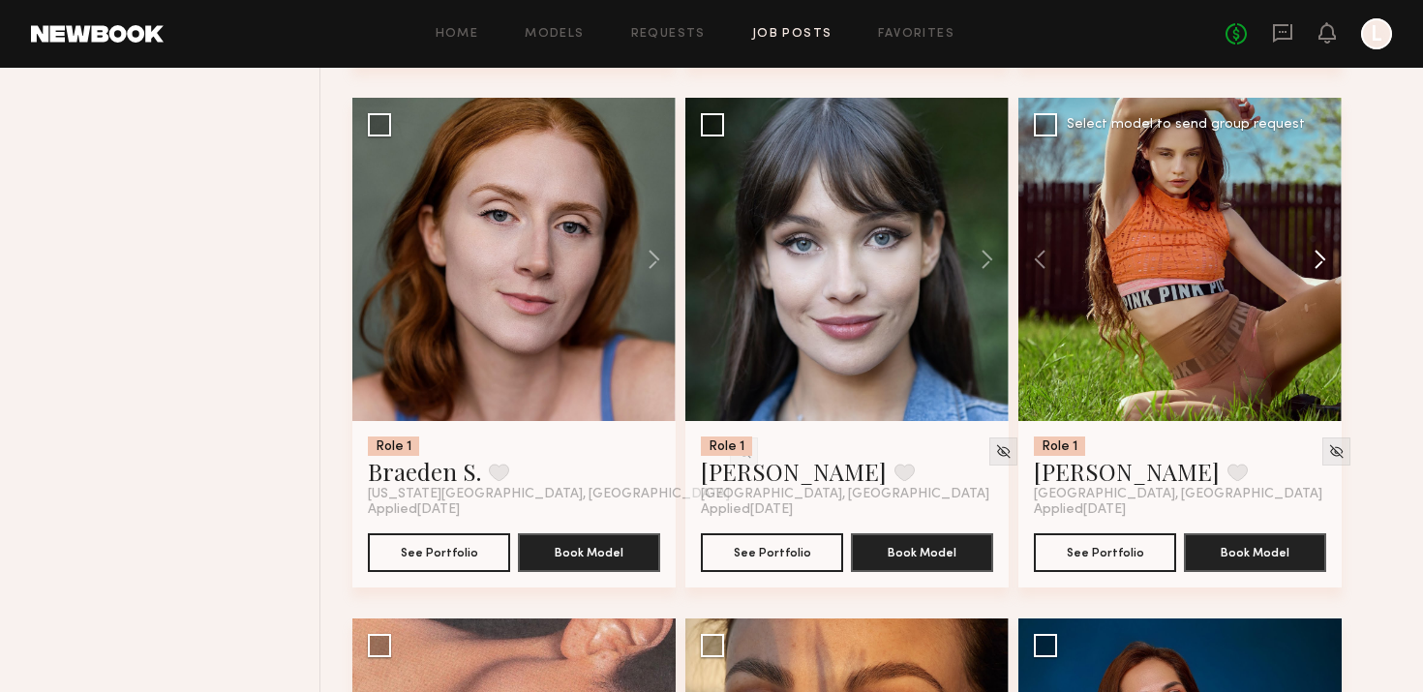
click at [1317, 250] on button at bounding box center [1311, 259] width 62 height 323
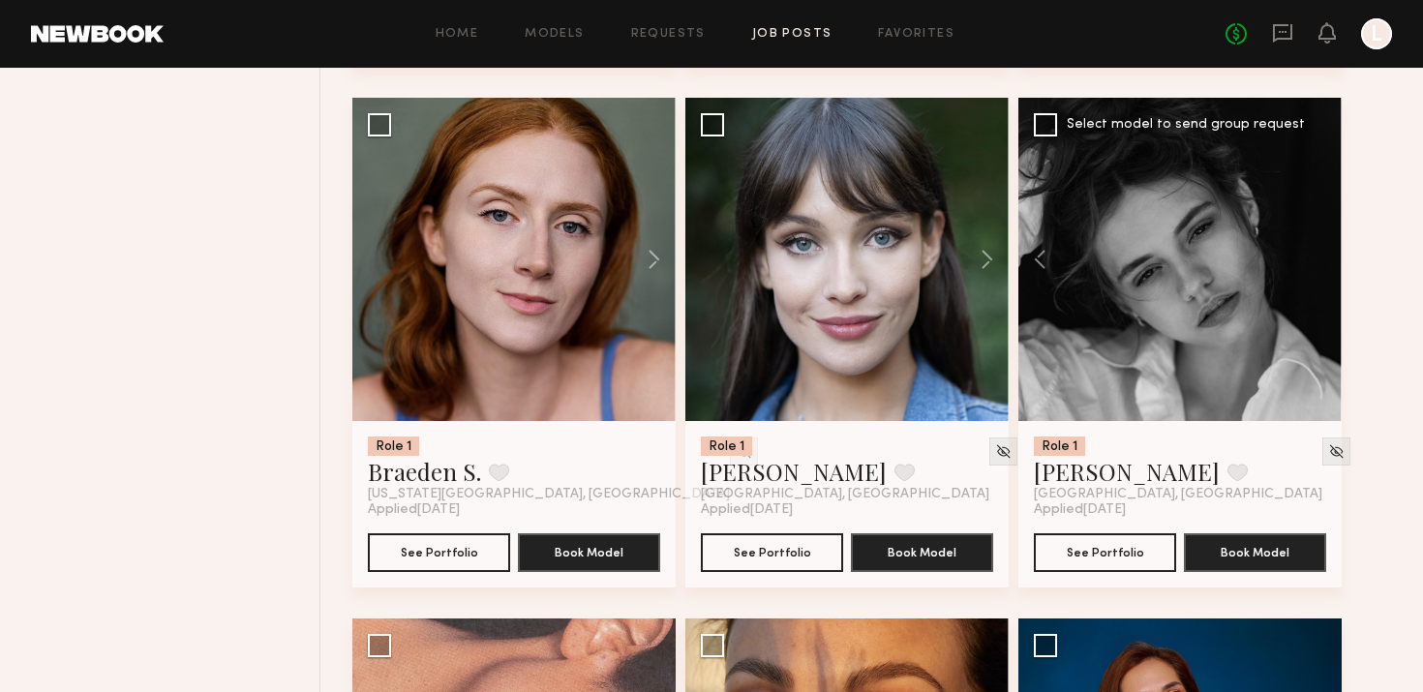
click at [1317, 250] on div at bounding box center [1179, 259] width 323 height 323
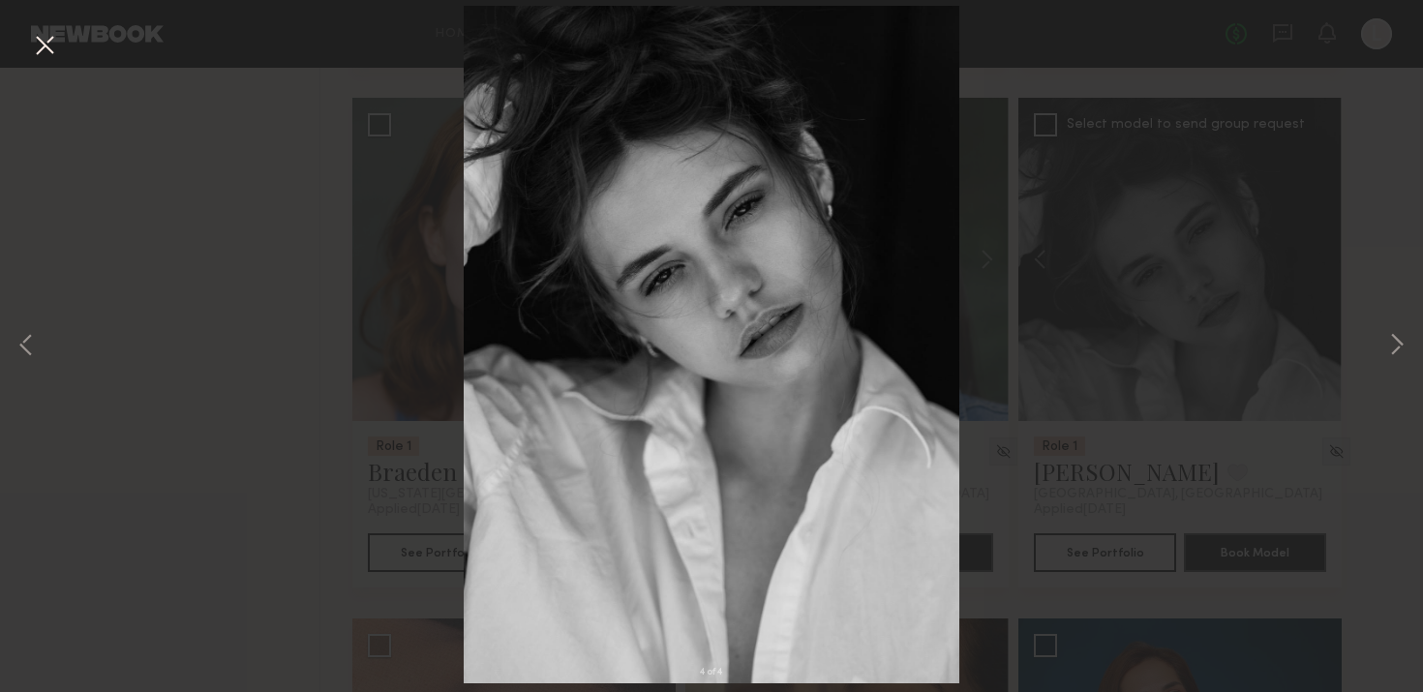
click at [50, 53] on button at bounding box center [44, 46] width 31 height 35
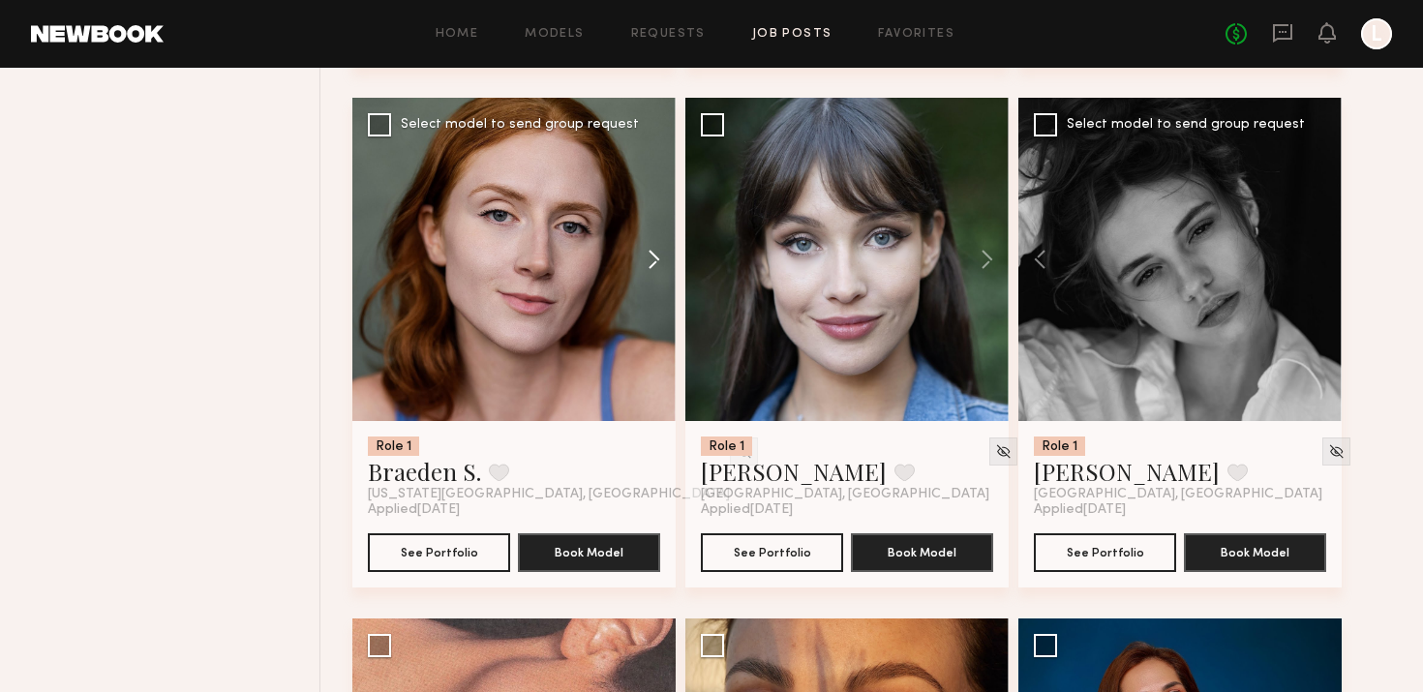
click at [636, 261] on button at bounding box center [645, 259] width 62 height 323
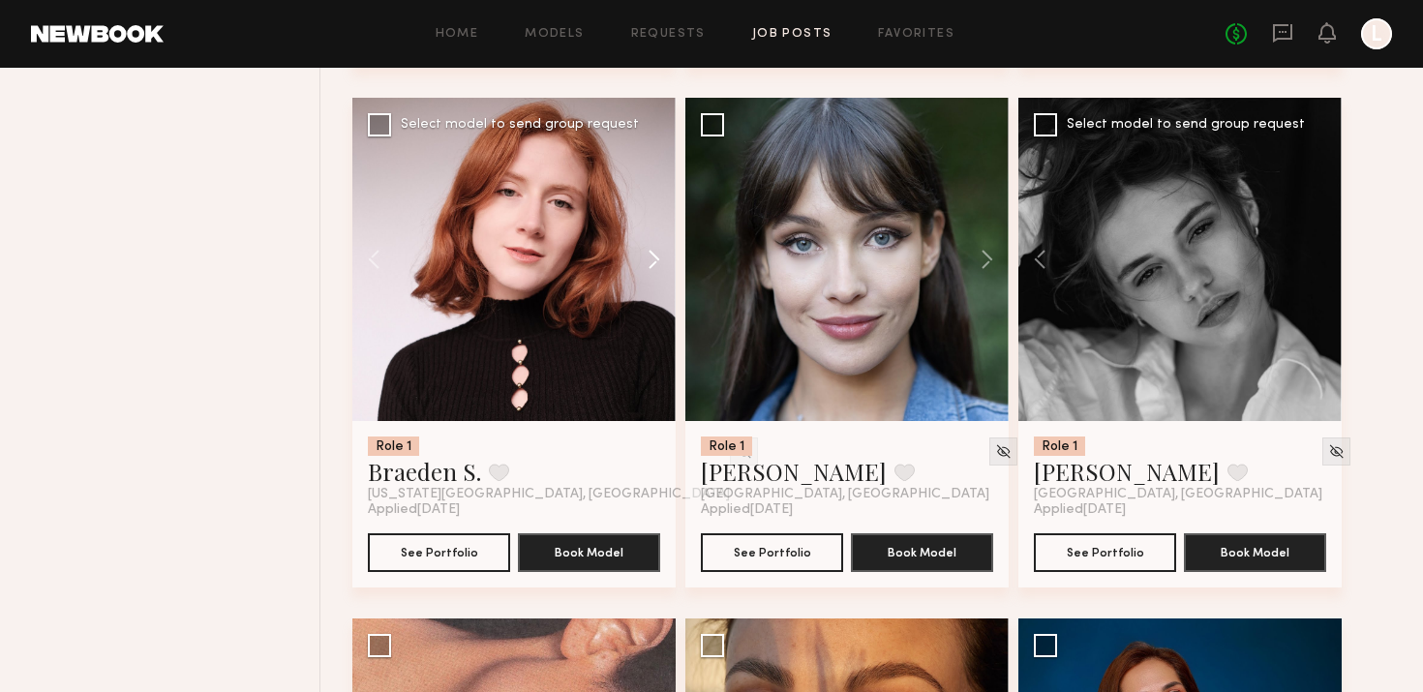
click at [636, 261] on button at bounding box center [645, 259] width 62 height 323
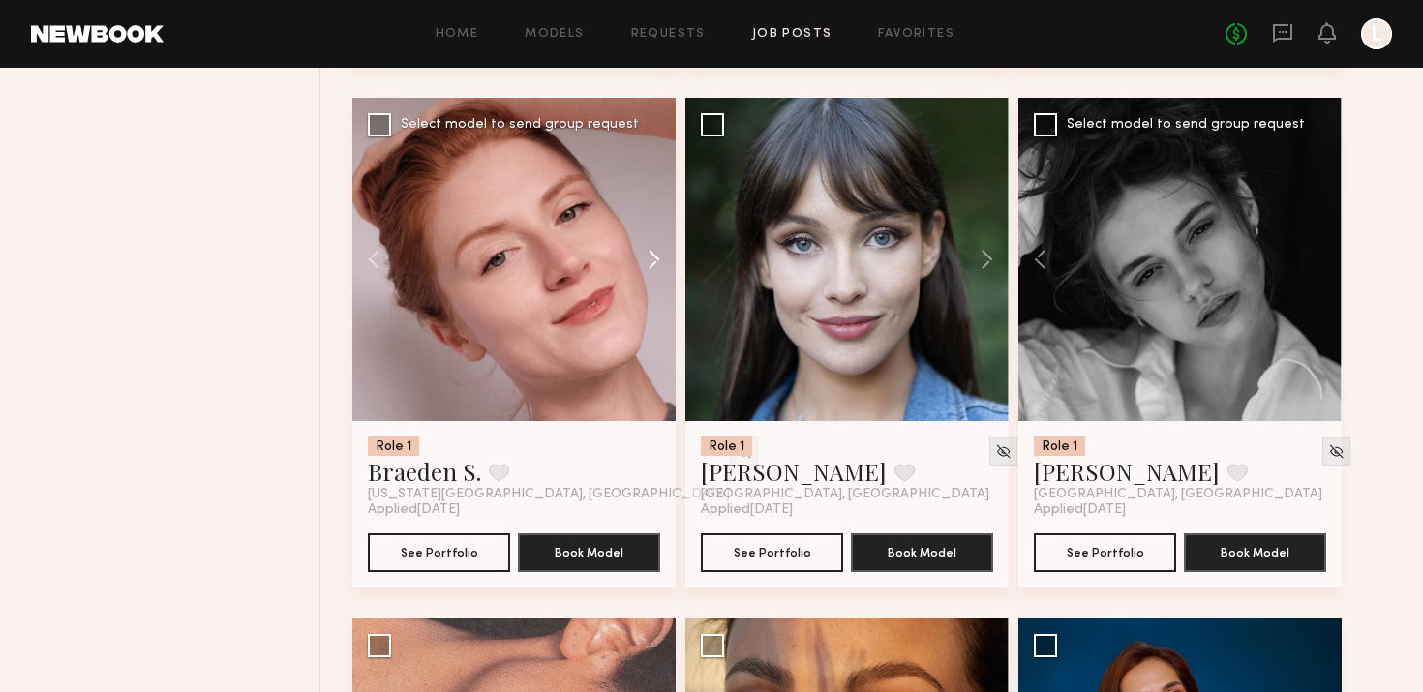
click at [636, 261] on button at bounding box center [645, 259] width 62 height 323
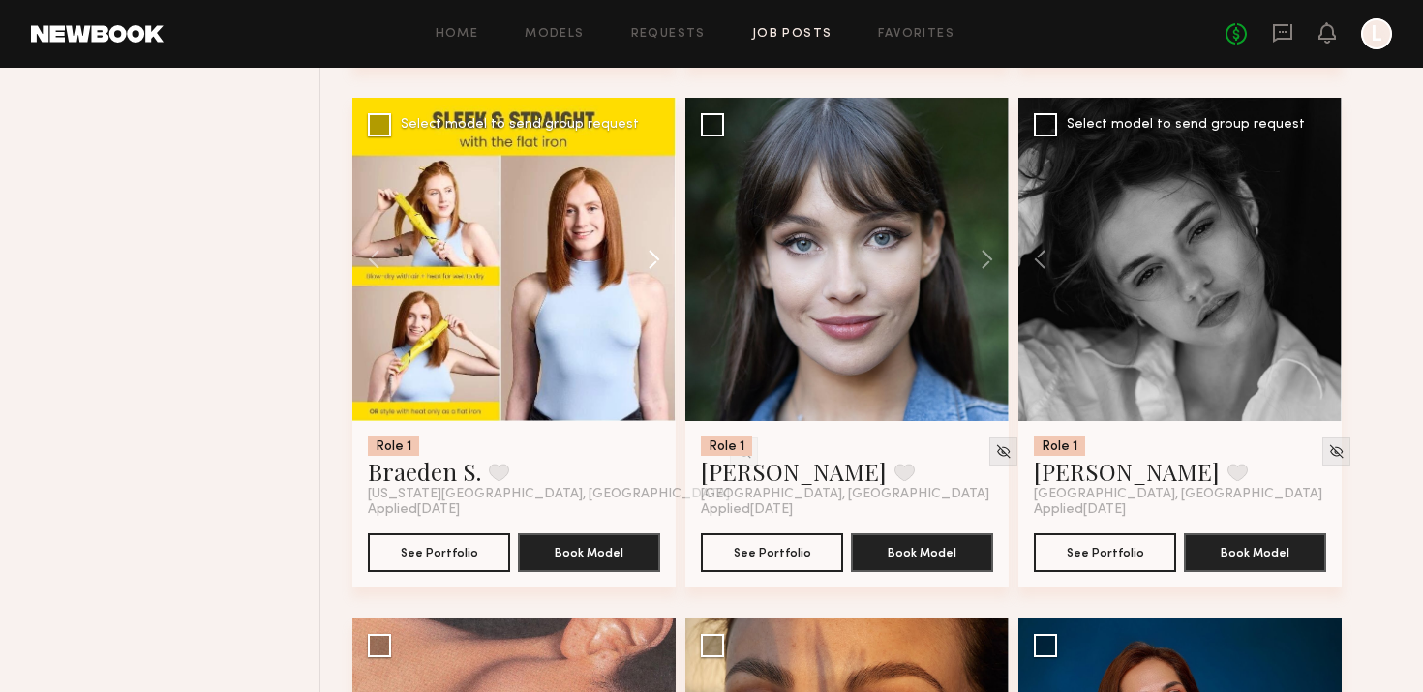
click at [636, 261] on button at bounding box center [645, 259] width 62 height 323
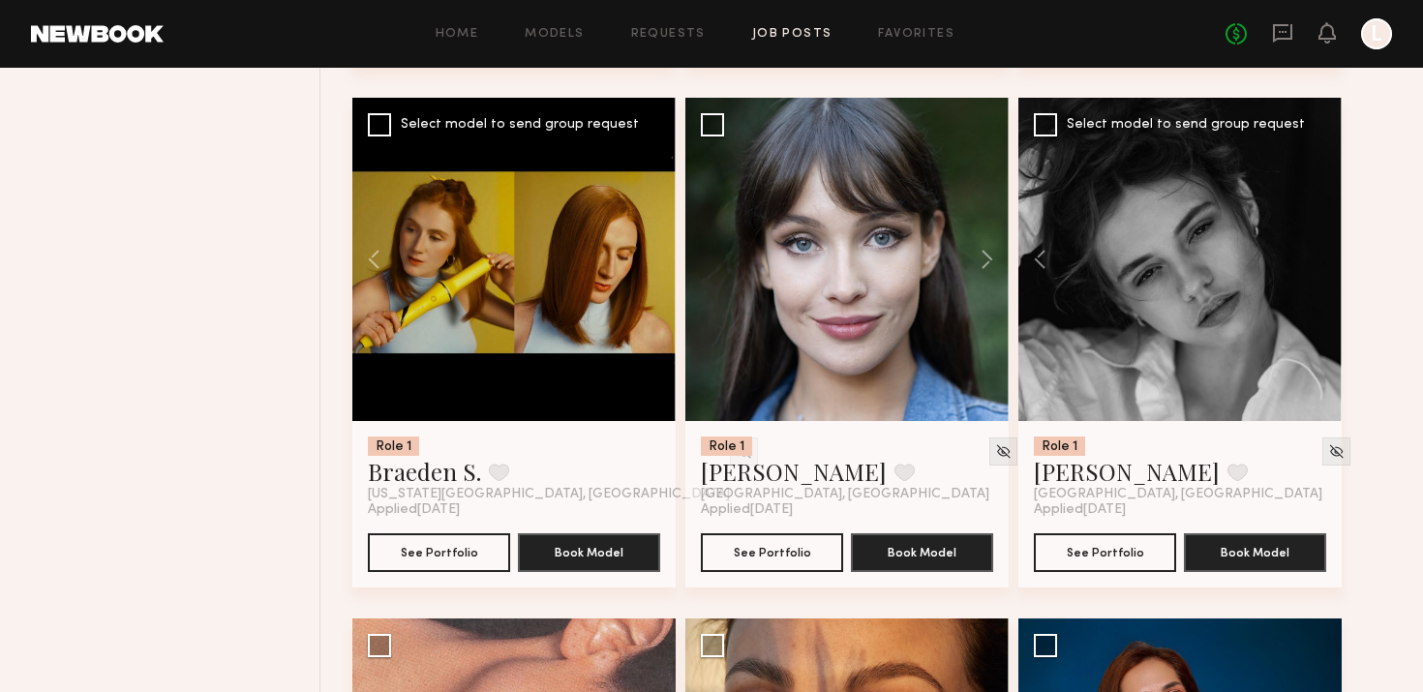
click at [636, 261] on div at bounding box center [513, 259] width 323 height 323
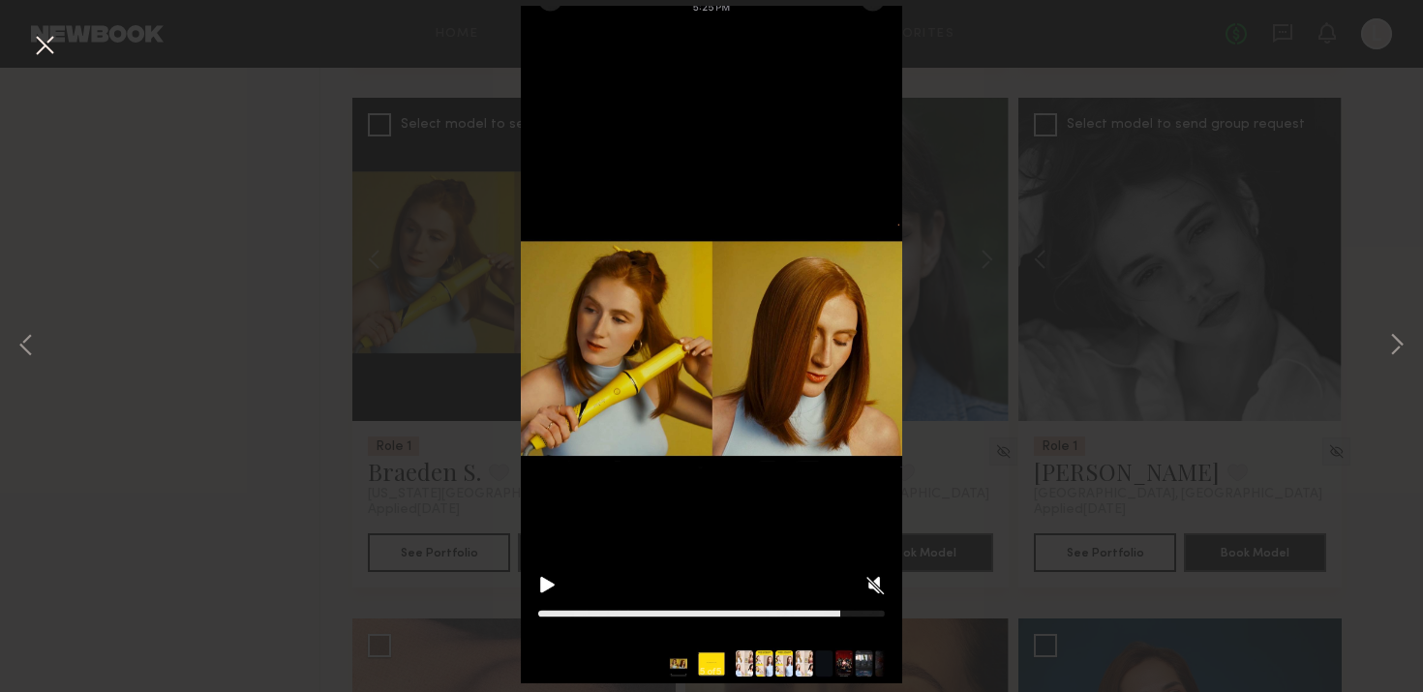
click at [45, 29] on button at bounding box center [44, 46] width 31 height 35
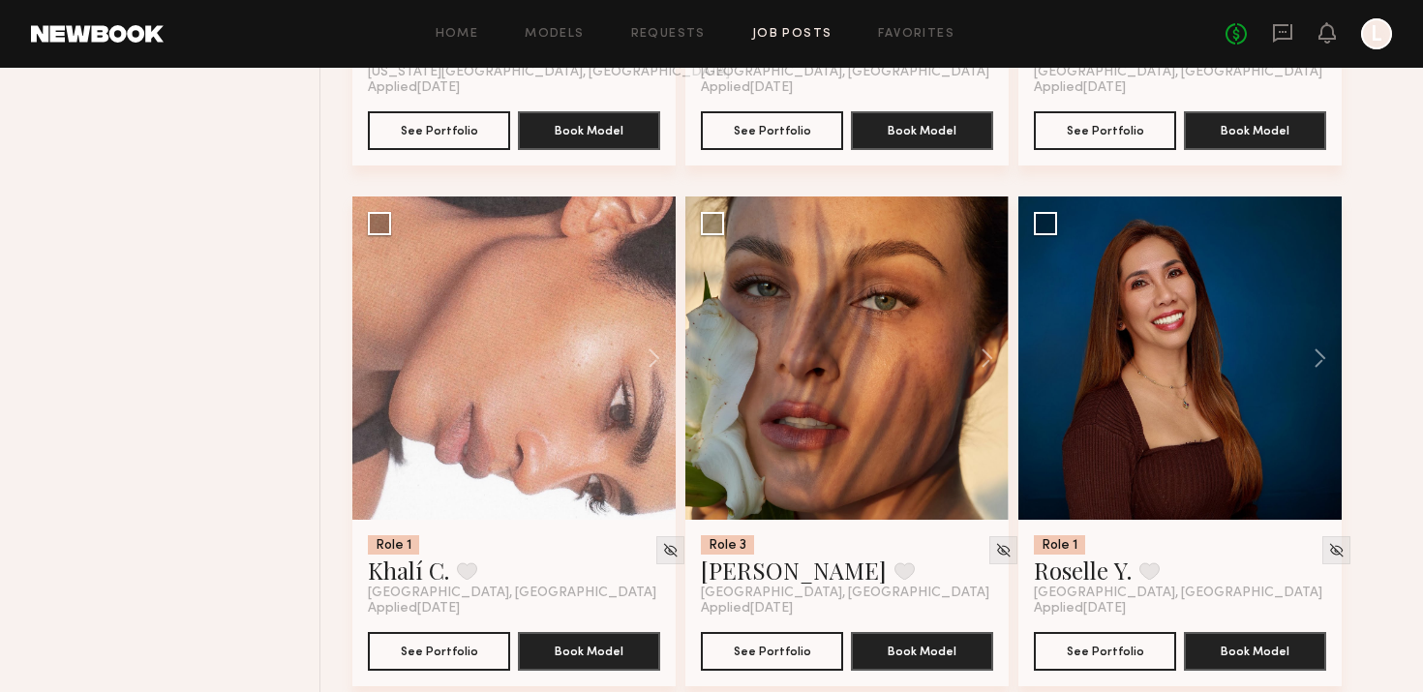
scroll to position [7931, 0]
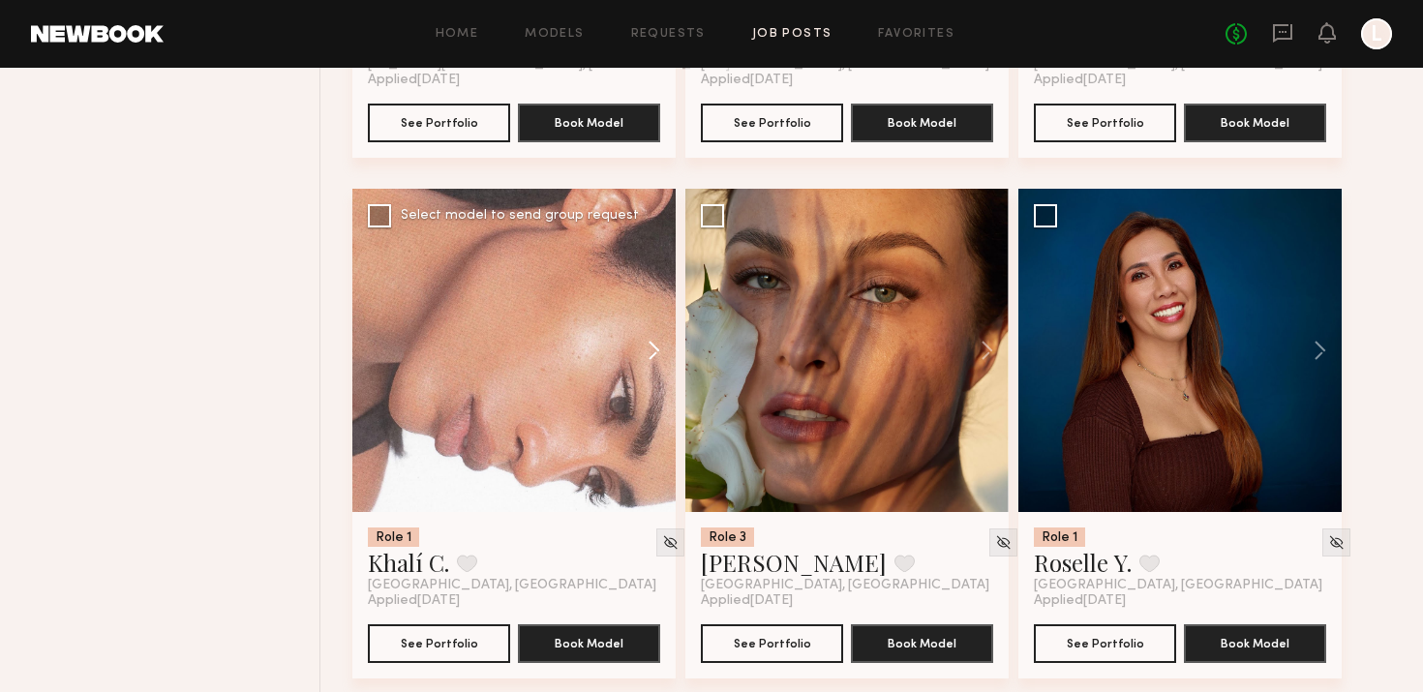
click at [649, 349] on button at bounding box center [645, 350] width 62 height 323
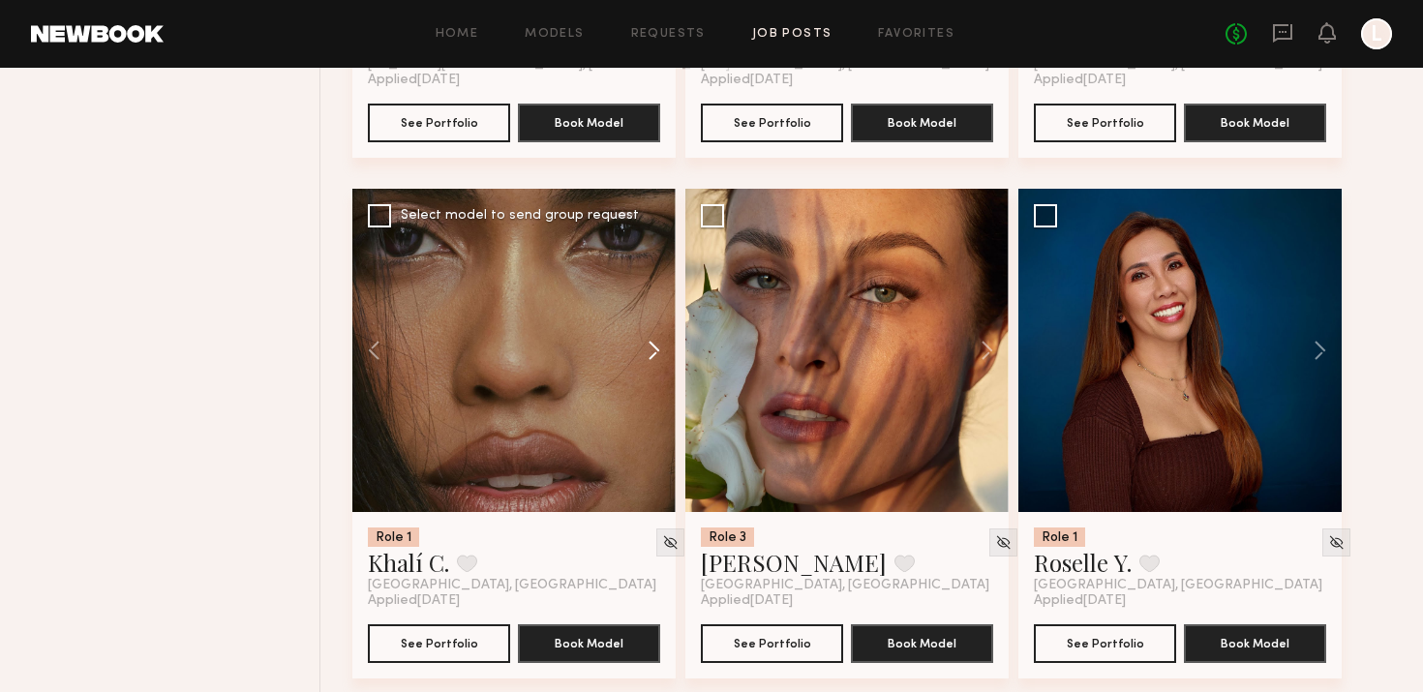
click at [649, 349] on button at bounding box center [645, 350] width 62 height 323
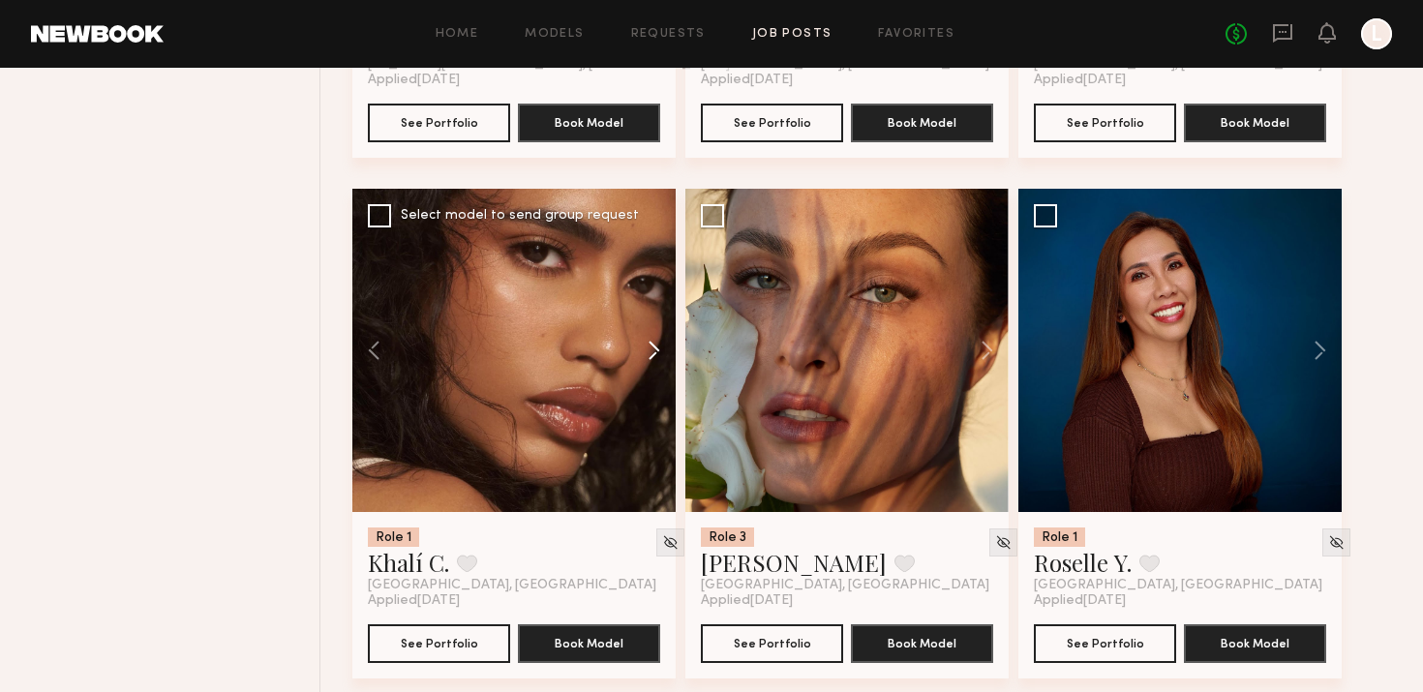
click at [649, 349] on button at bounding box center [645, 350] width 62 height 323
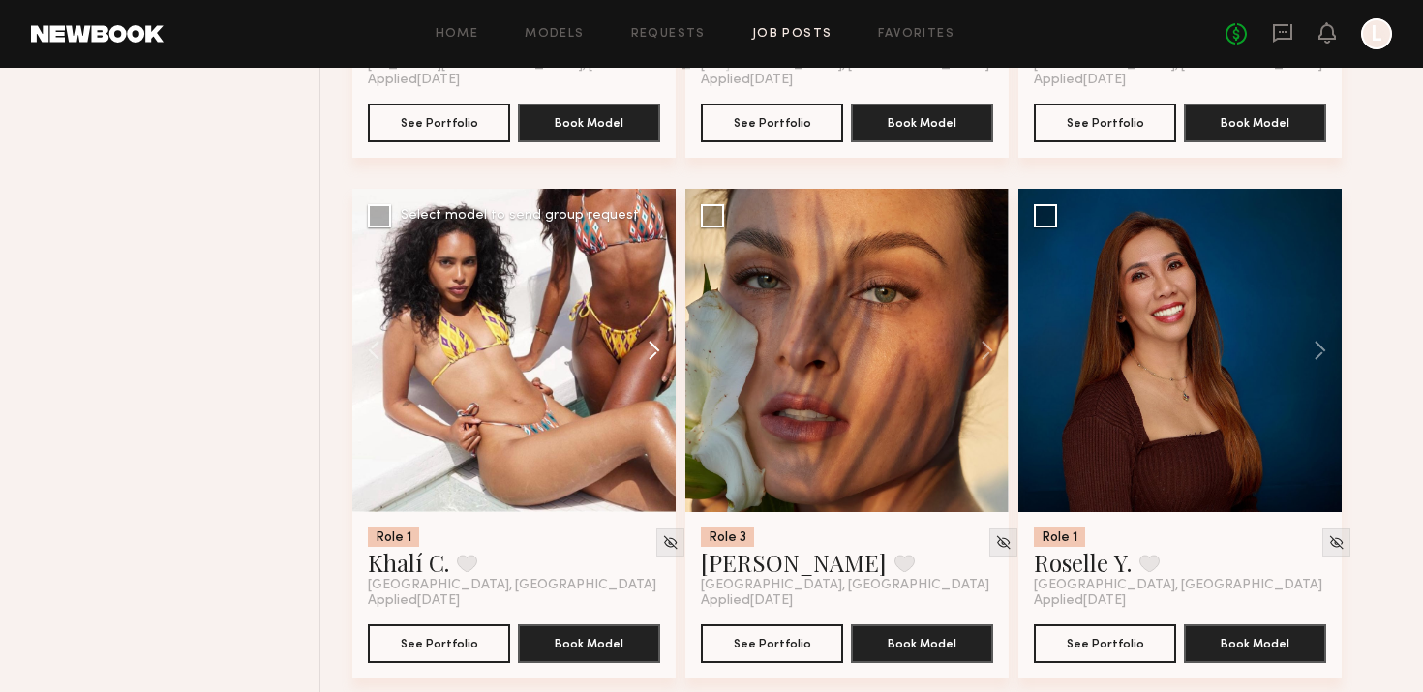
click at [649, 349] on button at bounding box center [645, 350] width 62 height 323
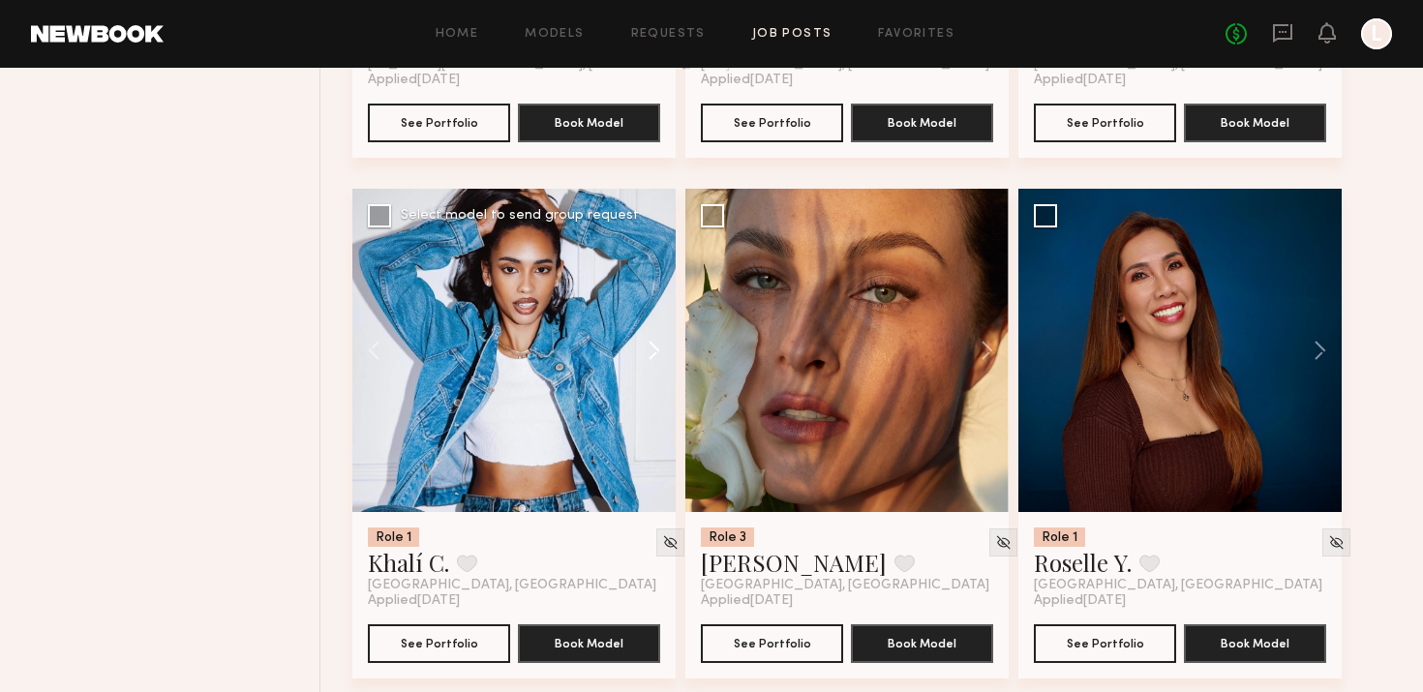
click at [649, 349] on button at bounding box center [645, 350] width 62 height 323
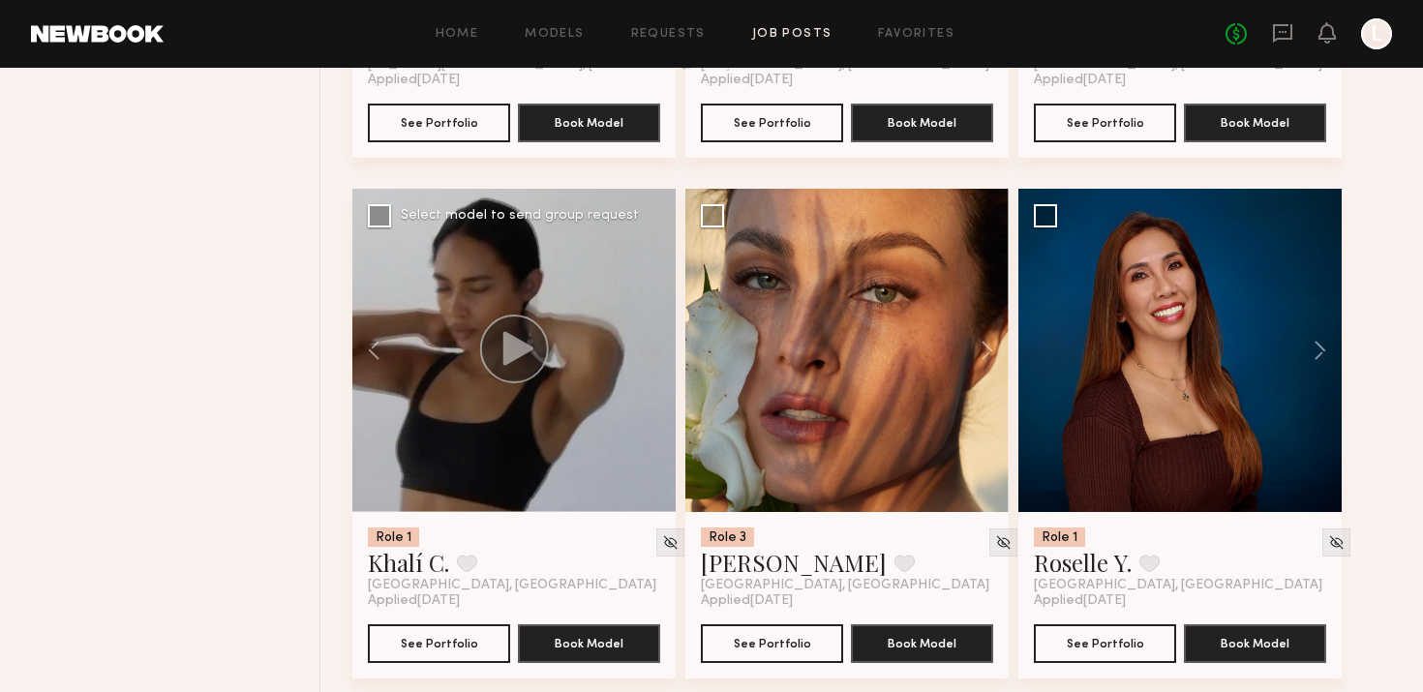
click at [649, 349] on div at bounding box center [513, 350] width 323 height 323
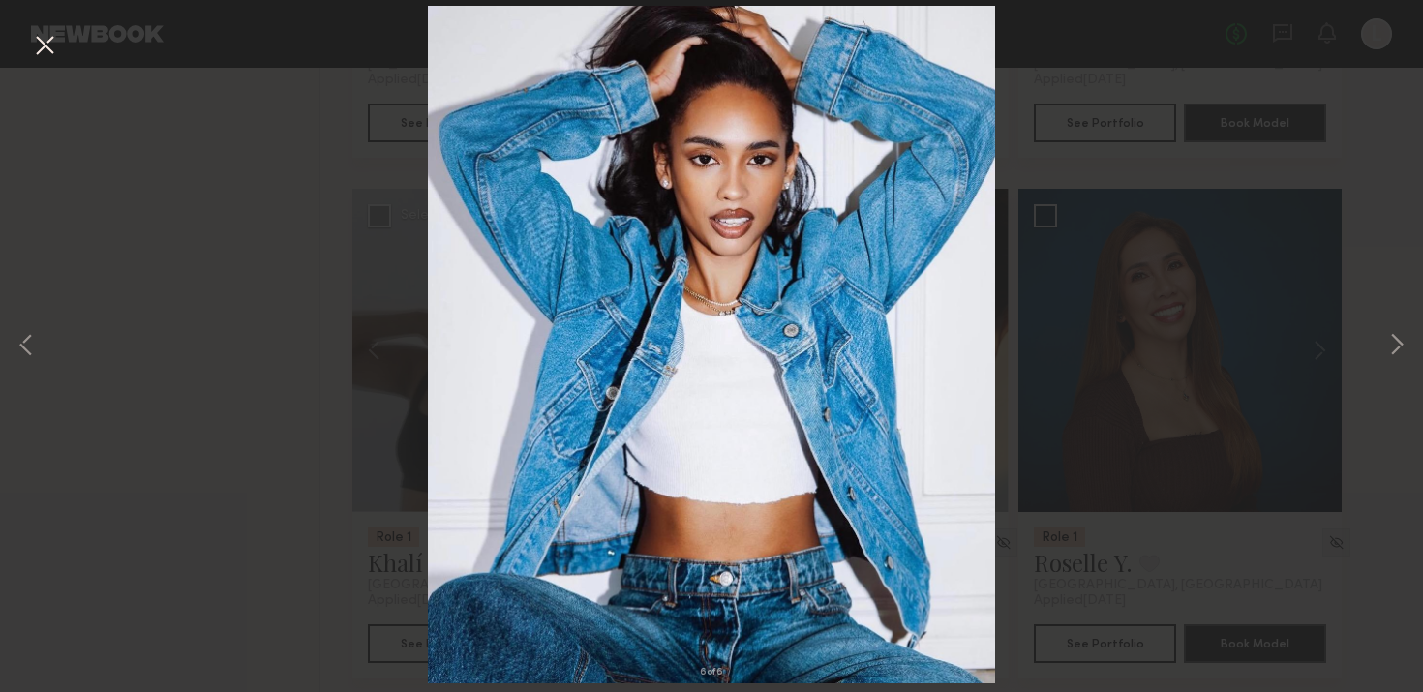
click at [30, 41] on button at bounding box center [44, 46] width 31 height 35
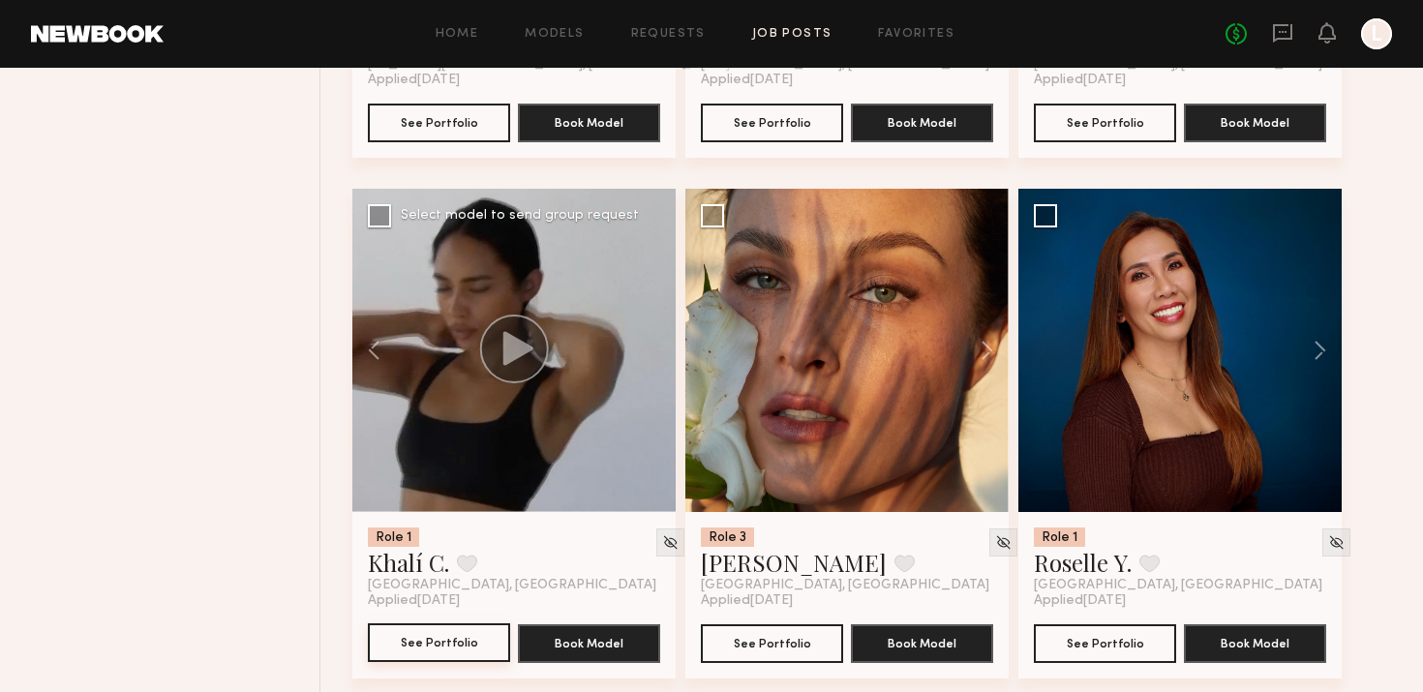
click at [424, 641] on button "See Portfolio" at bounding box center [439, 642] width 142 height 39
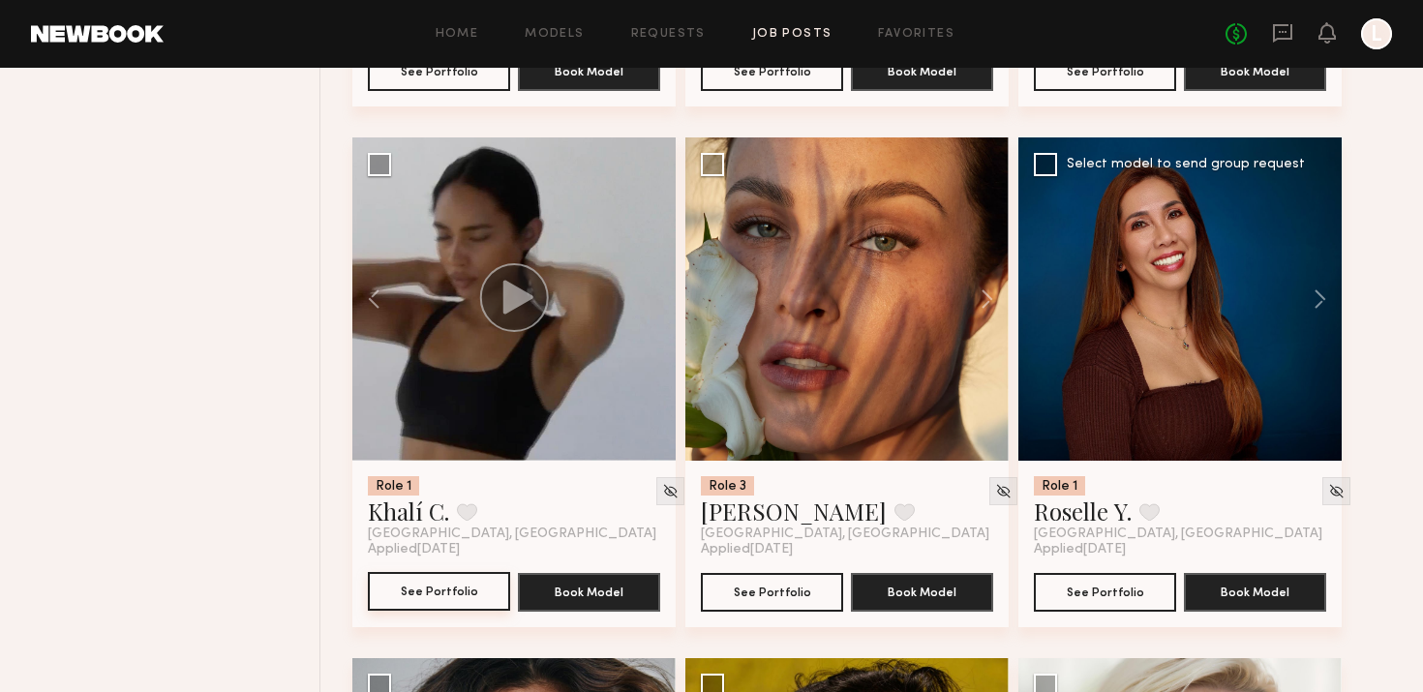
scroll to position [8344, 0]
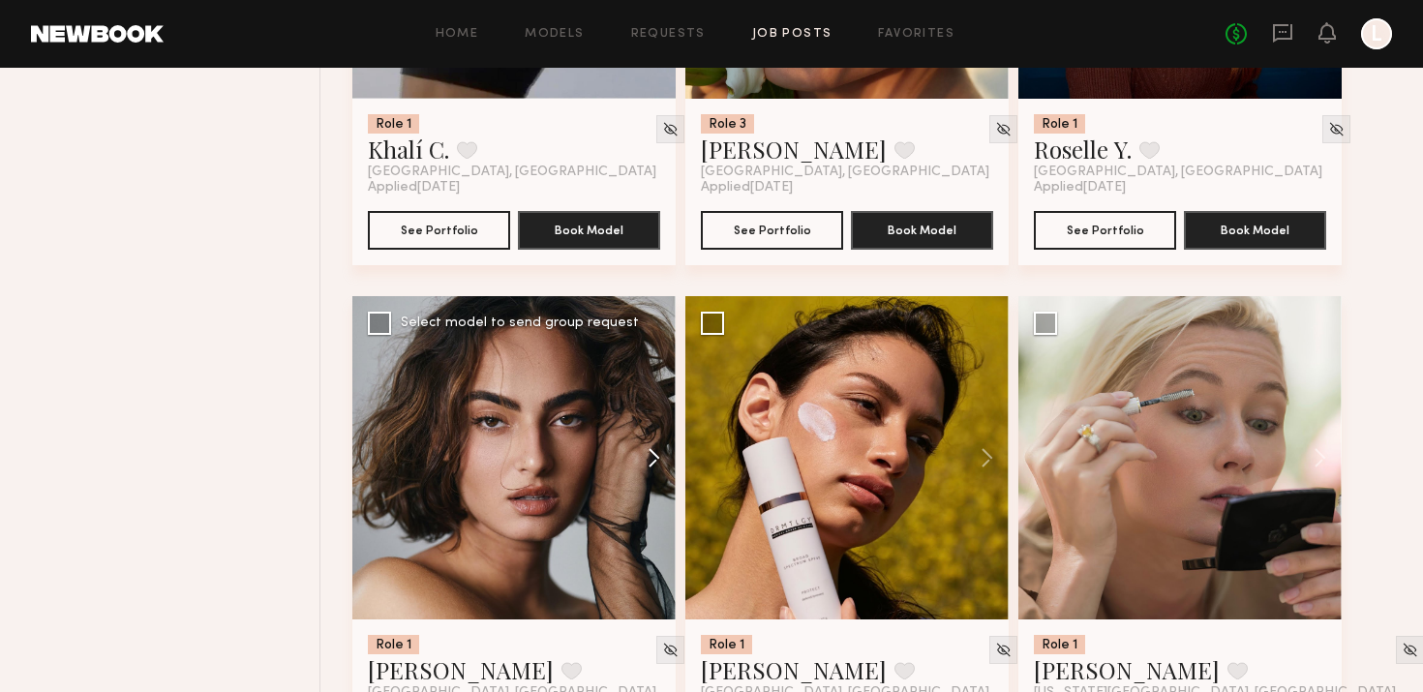
click at [655, 446] on button at bounding box center [645, 457] width 62 height 323
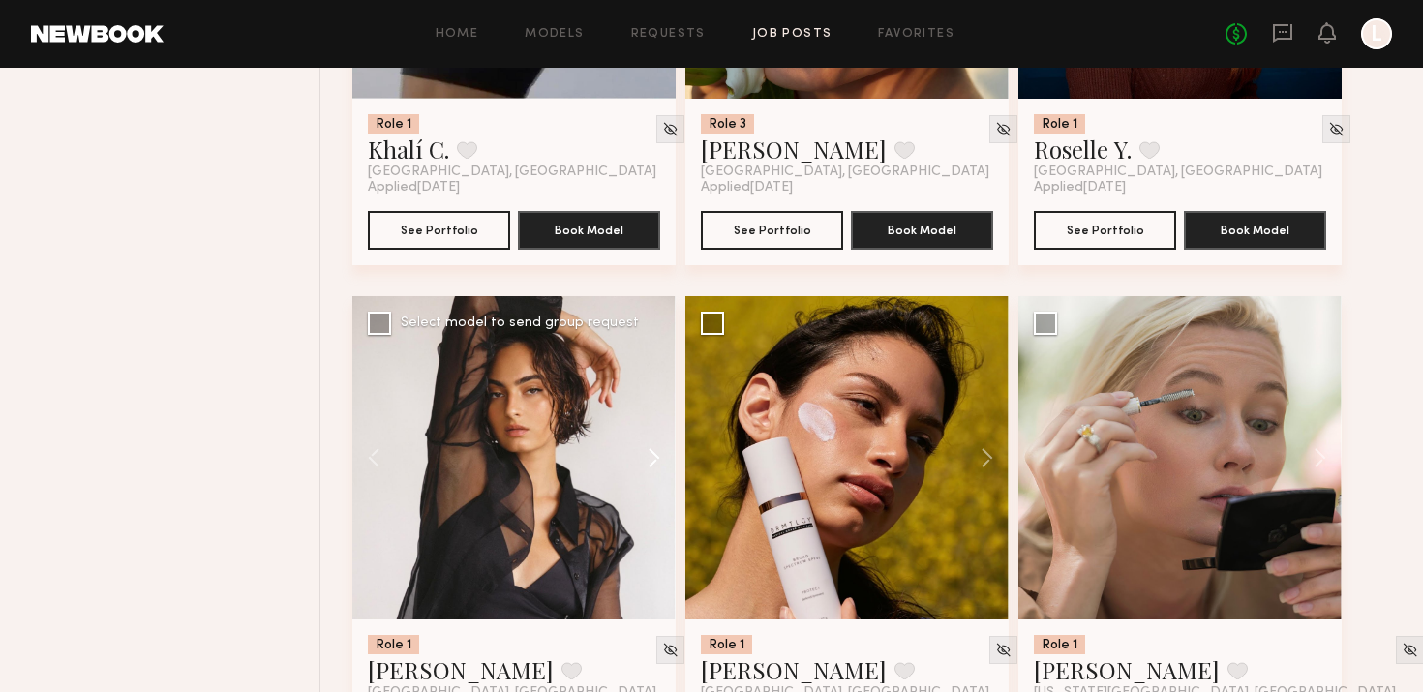
click at [655, 446] on button at bounding box center [645, 457] width 62 height 323
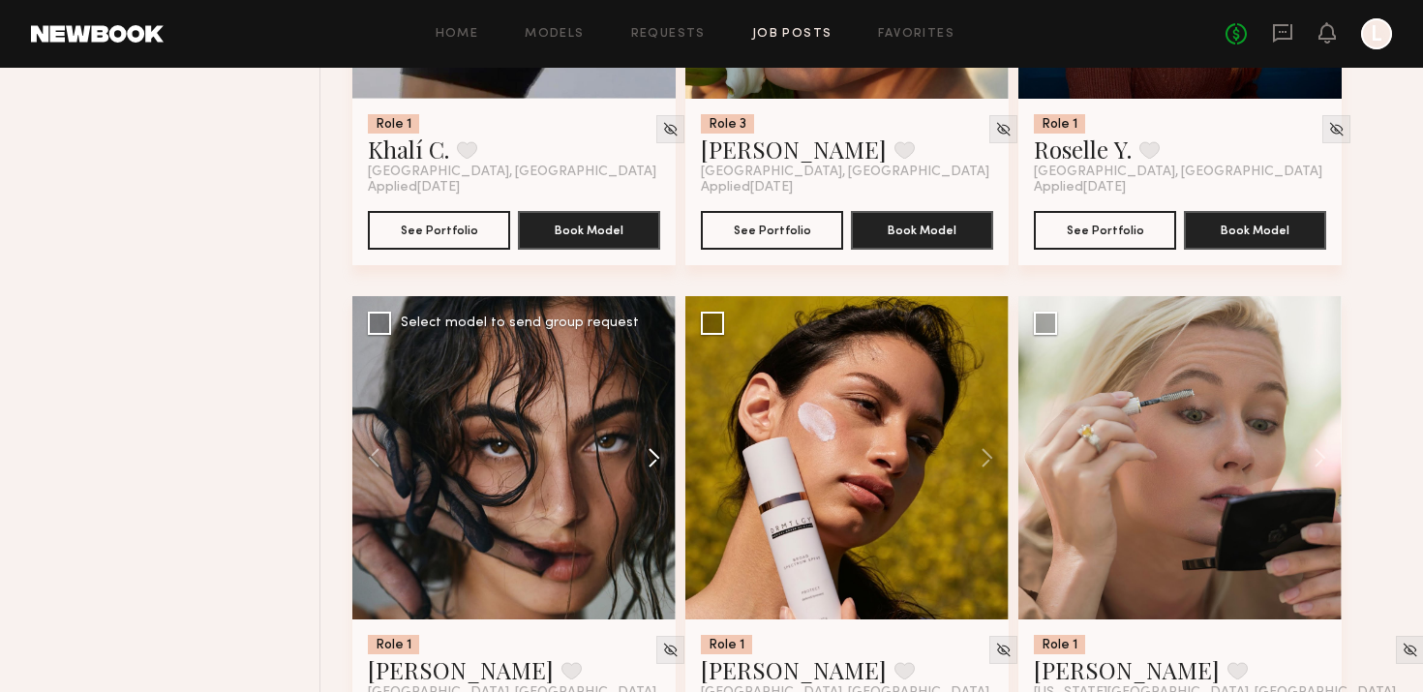
click at [655, 446] on button at bounding box center [645, 457] width 62 height 323
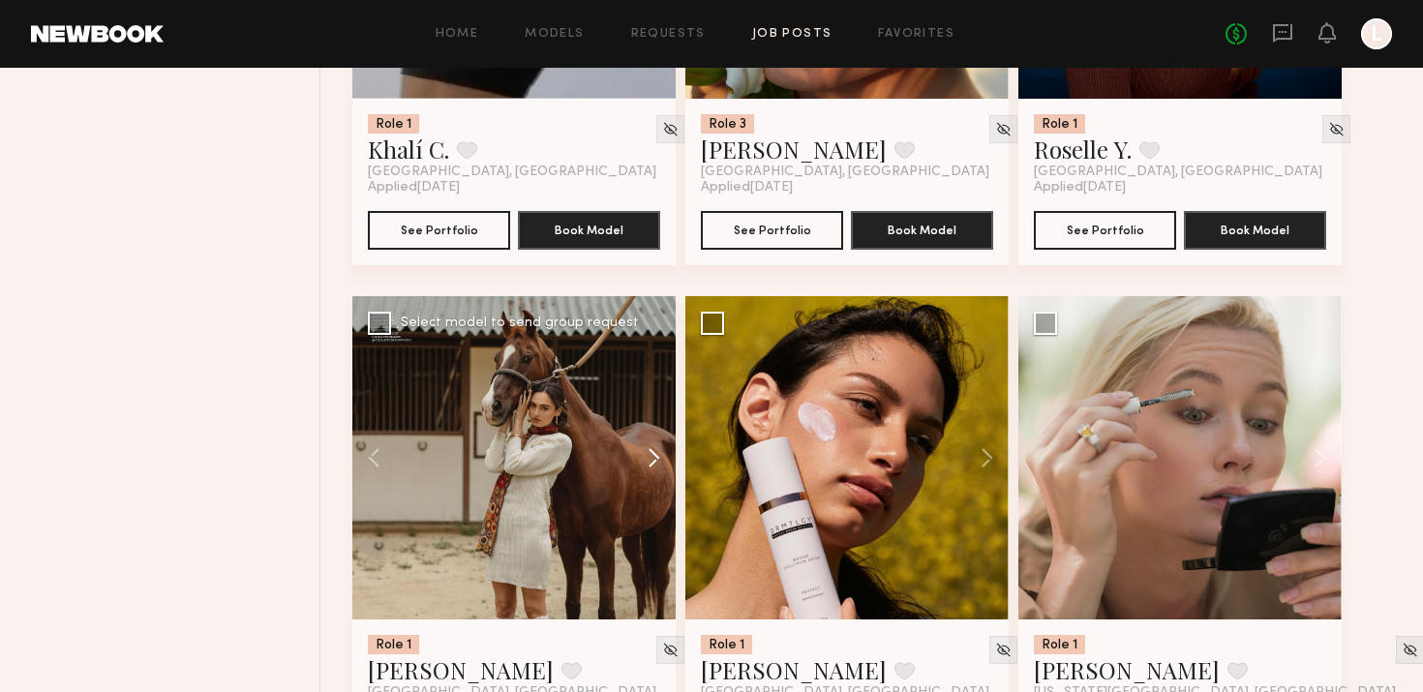
click at [655, 446] on button at bounding box center [645, 457] width 62 height 323
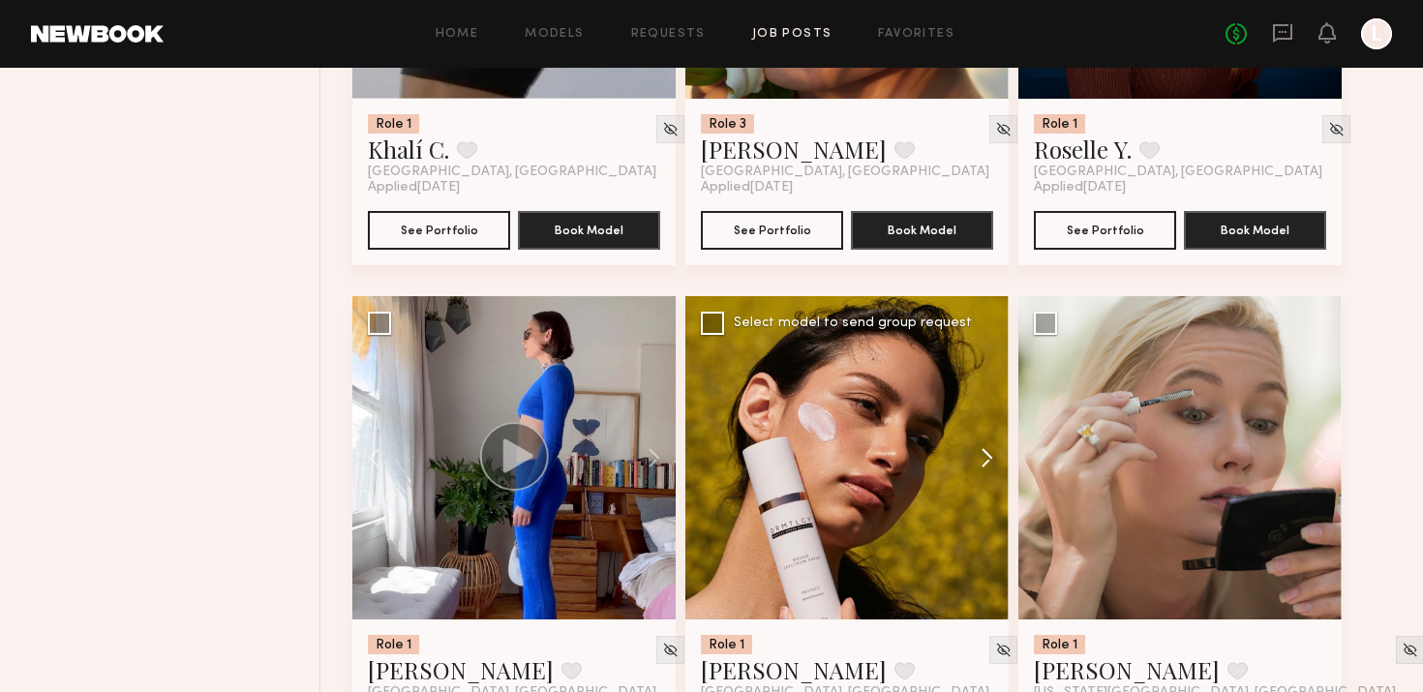
click at [993, 449] on button at bounding box center [978, 457] width 62 height 323
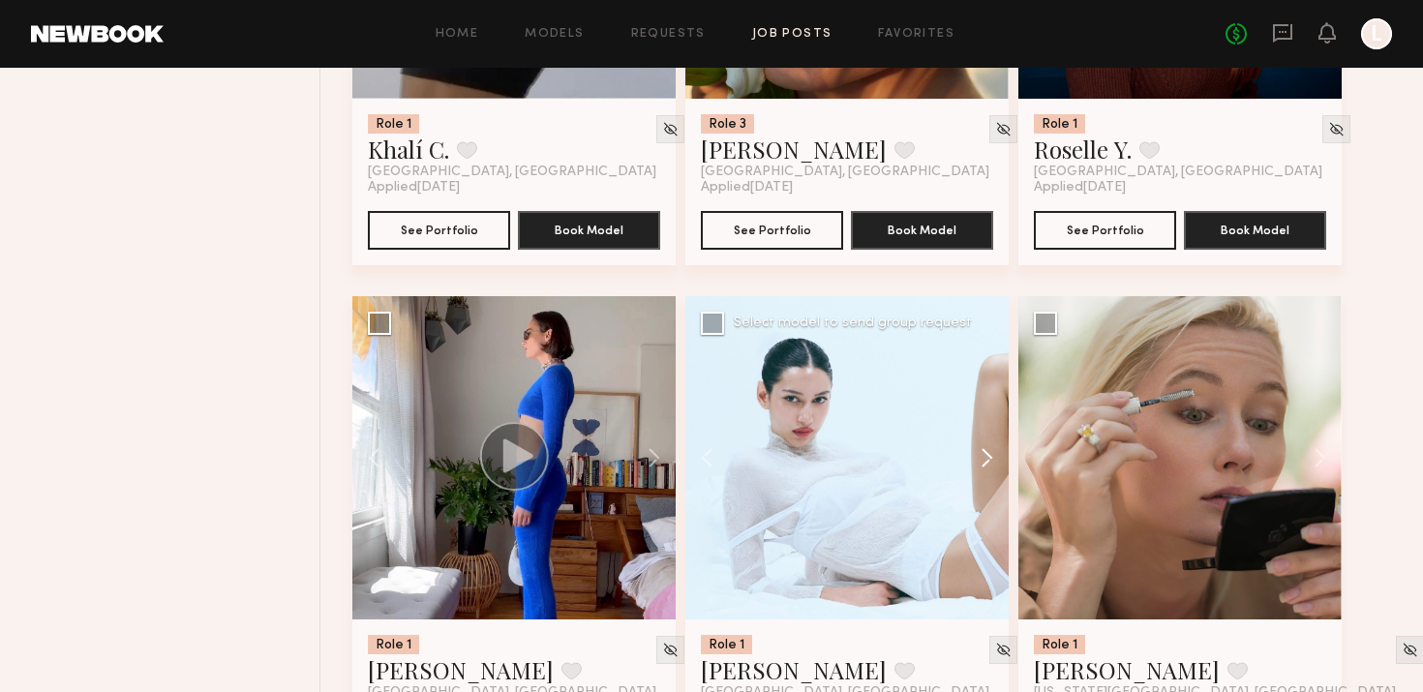
click at [993, 449] on button at bounding box center [978, 457] width 62 height 323
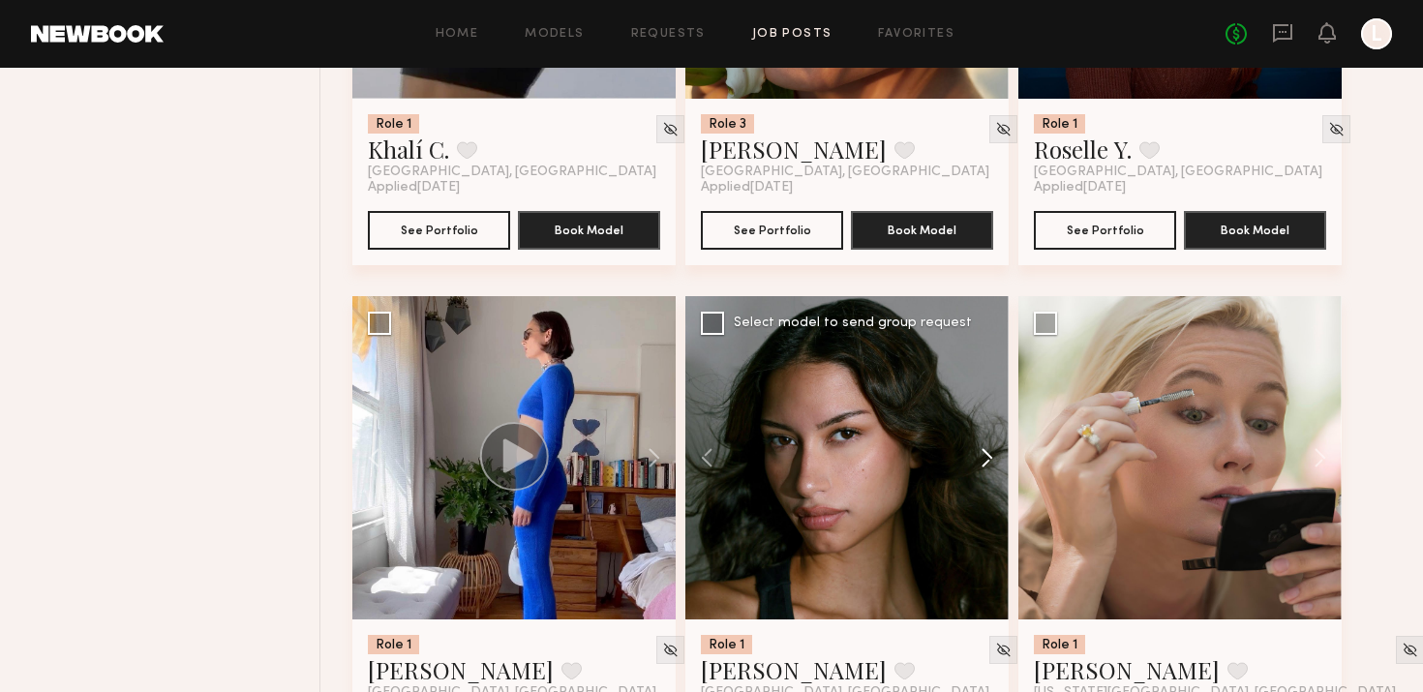
click at [993, 449] on button at bounding box center [978, 457] width 62 height 323
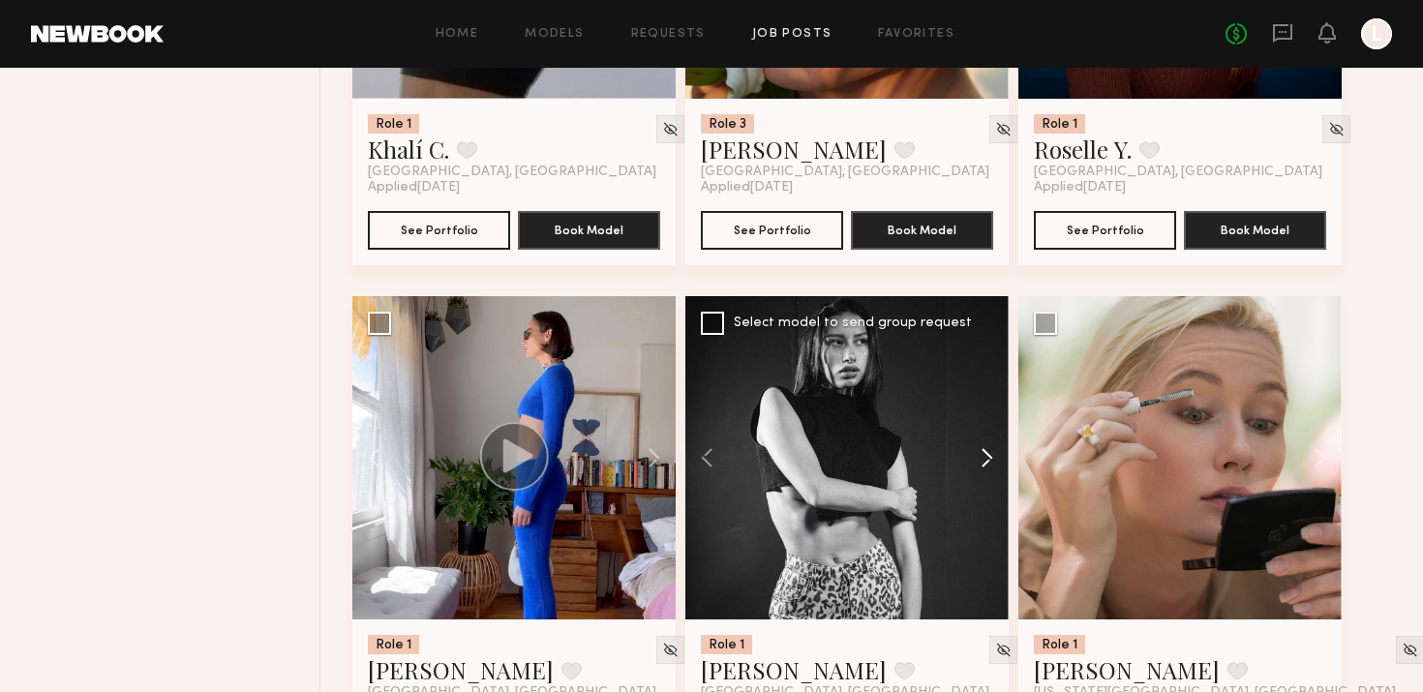
click at [993, 449] on button at bounding box center [978, 457] width 62 height 323
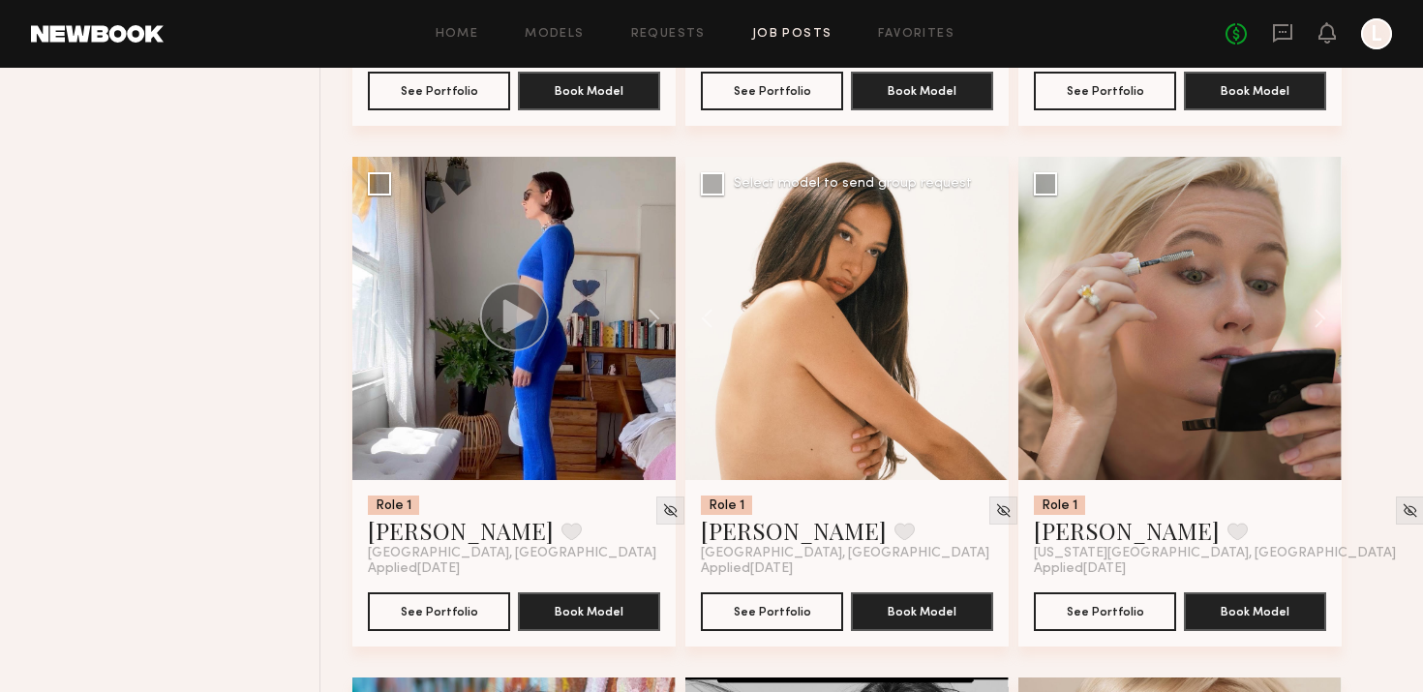
scroll to position [8490, 0]
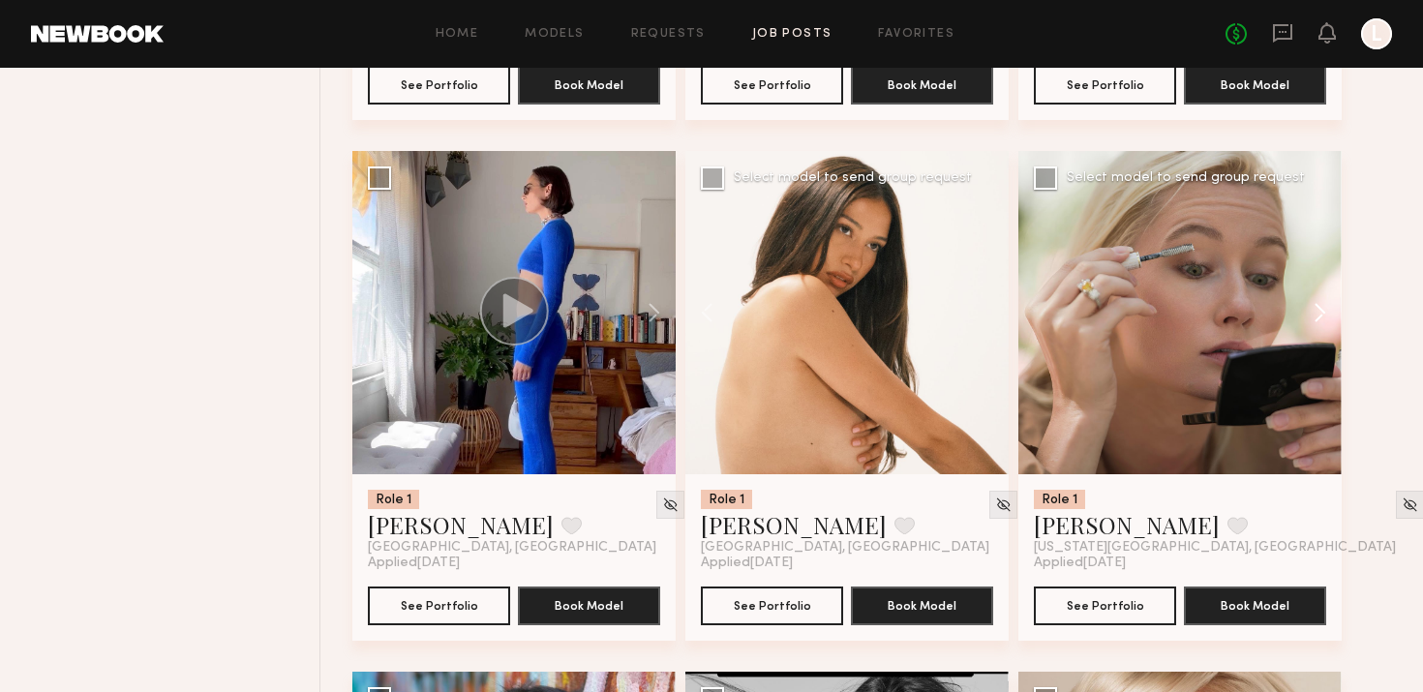
click at [1317, 298] on button at bounding box center [1311, 312] width 62 height 323
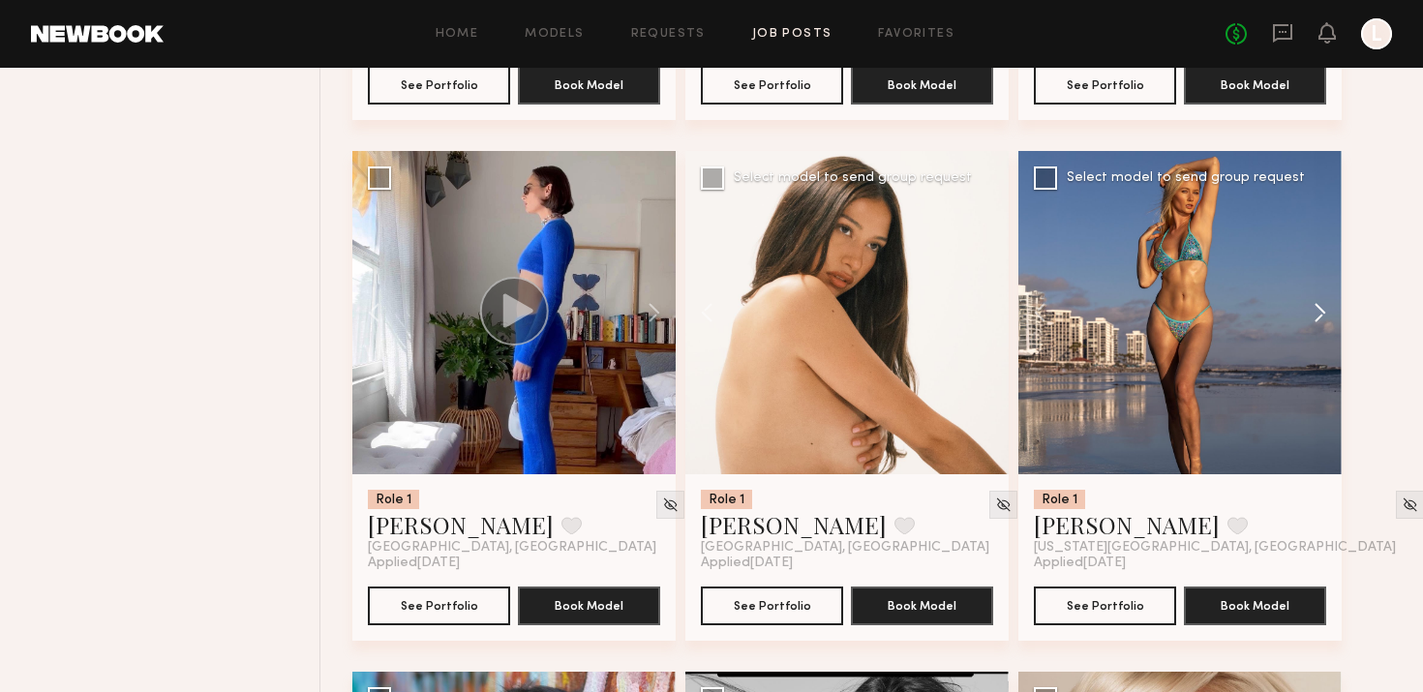
click at [1317, 298] on button at bounding box center [1311, 312] width 62 height 323
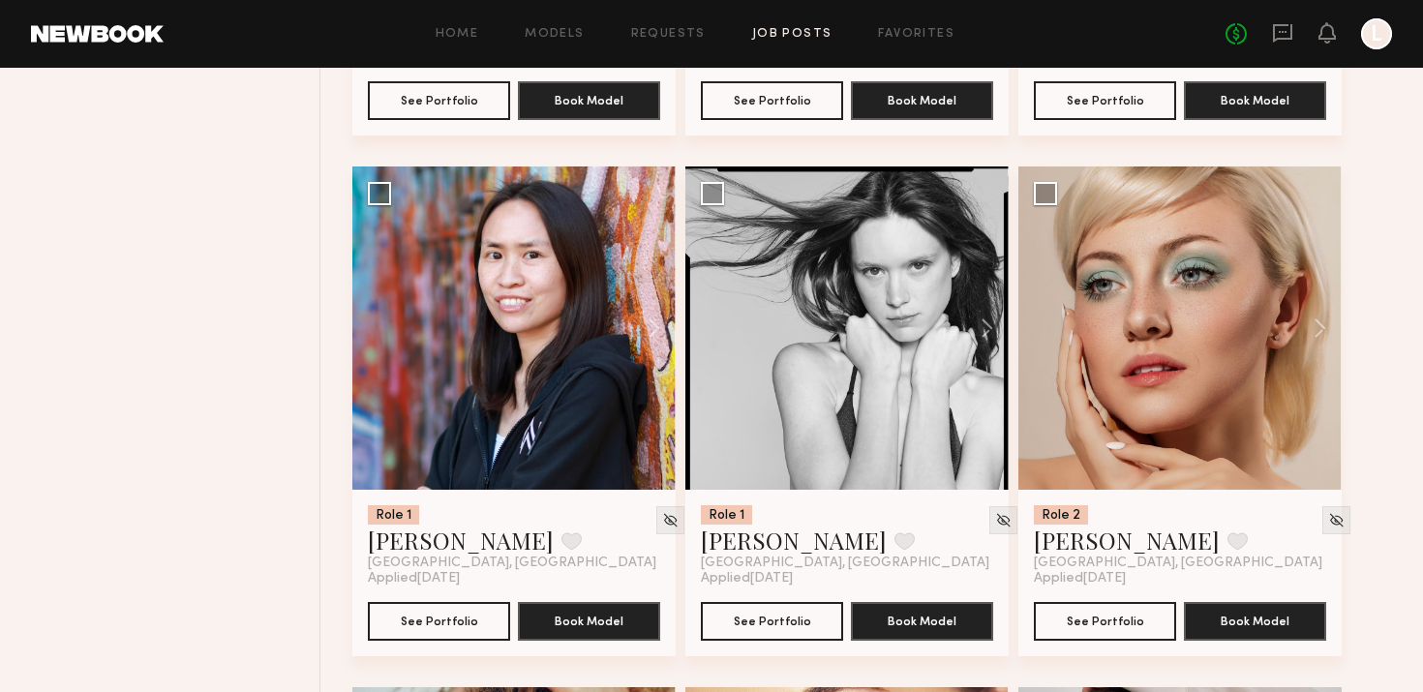
scroll to position [9032, 0]
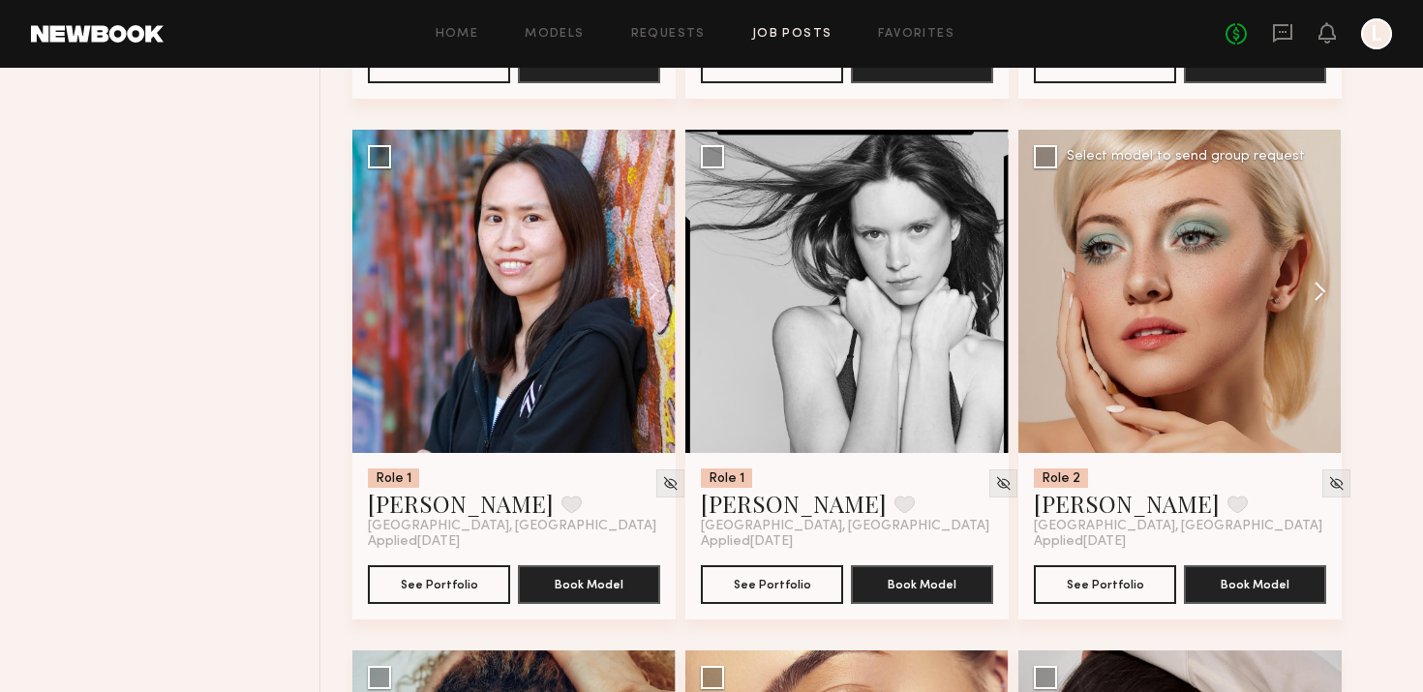
click at [1306, 278] on button at bounding box center [1311, 291] width 62 height 323
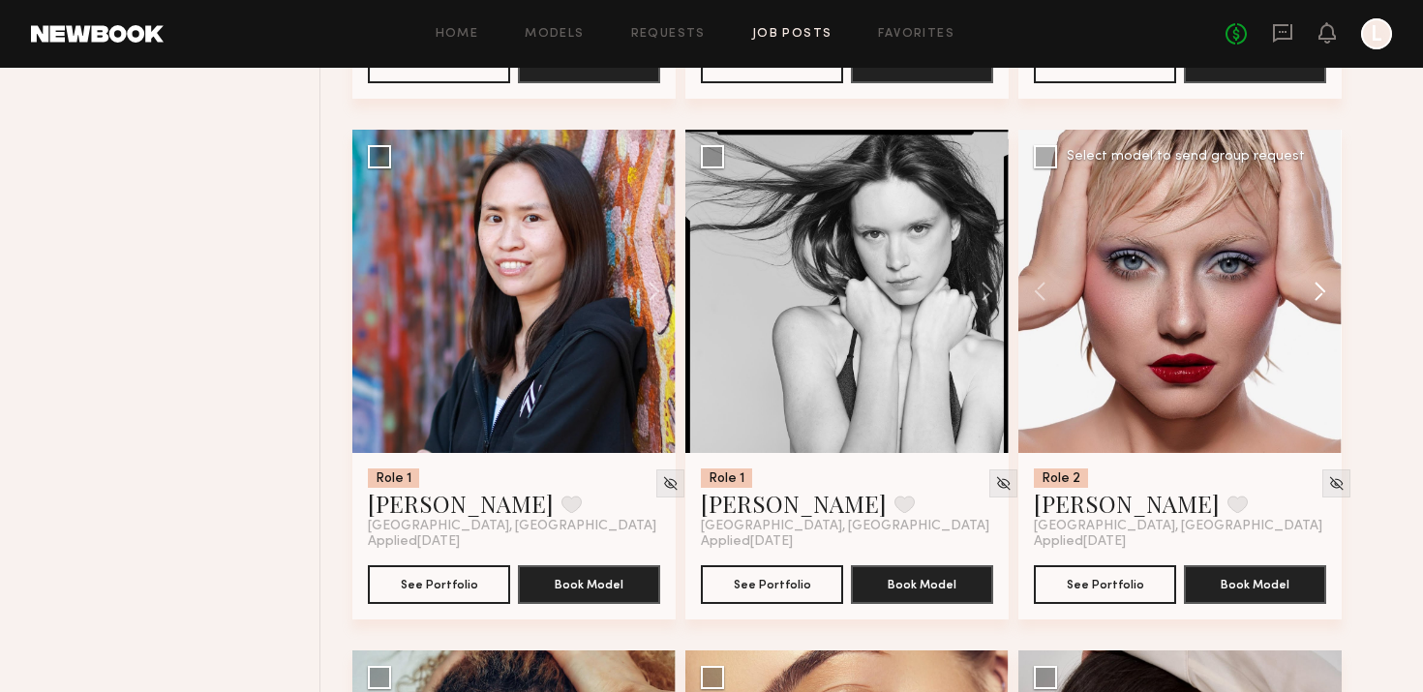
click at [1306, 278] on button at bounding box center [1311, 291] width 62 height 323
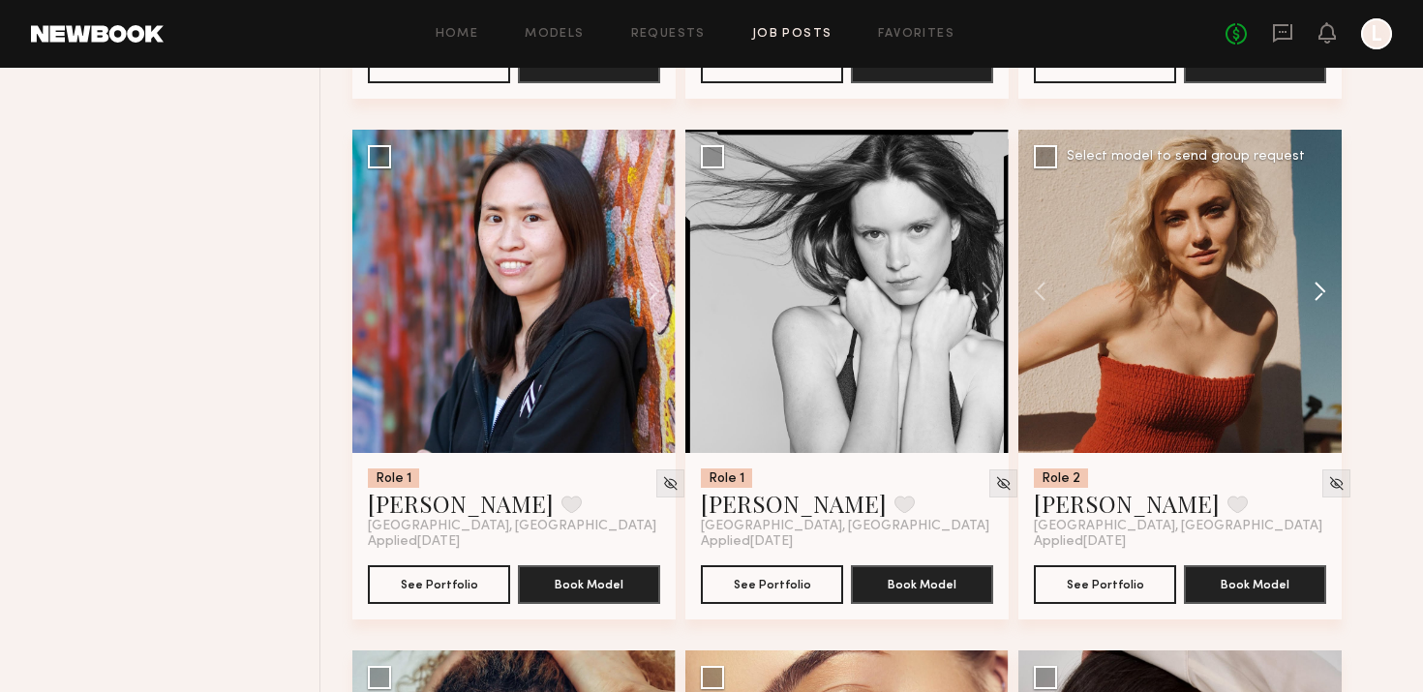
click at [1306, 278] on button at bounding box center [1311, 291] width 62 height 323
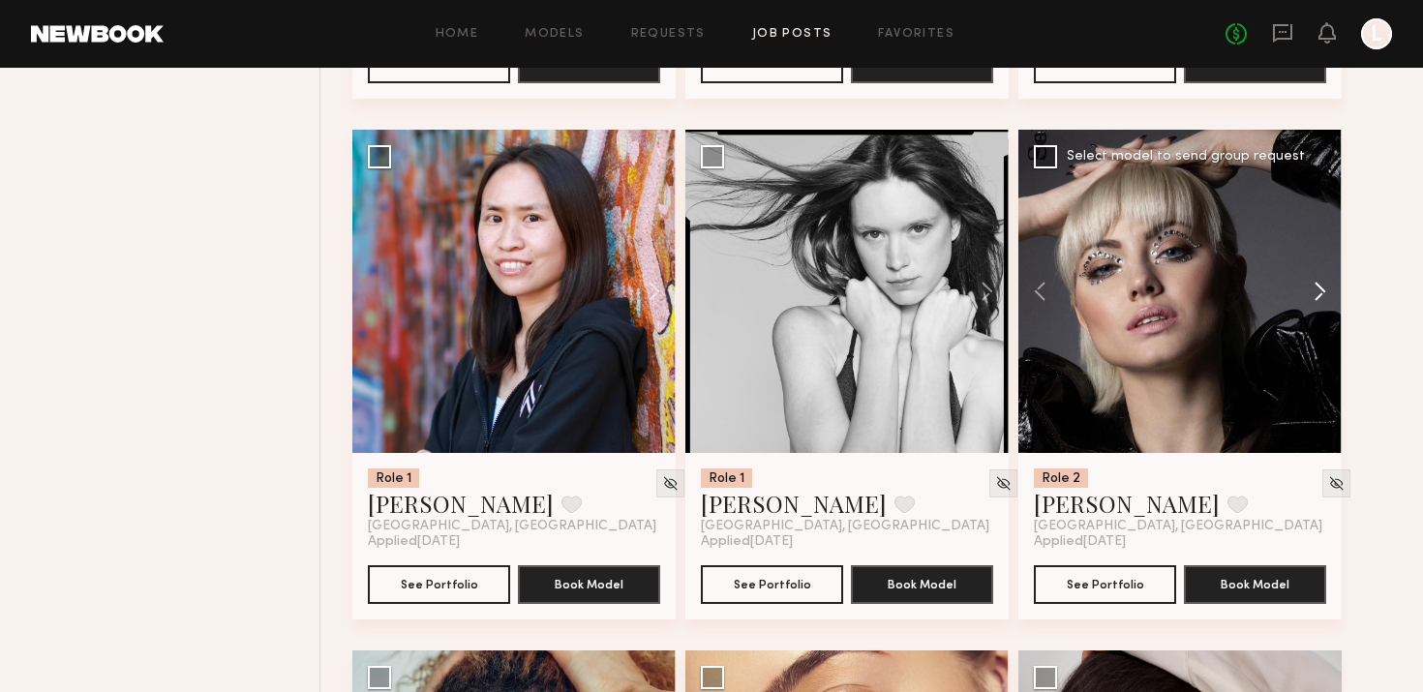
click at [1306, 278] on button at bounding box center [1311, 291] width 62 height 323
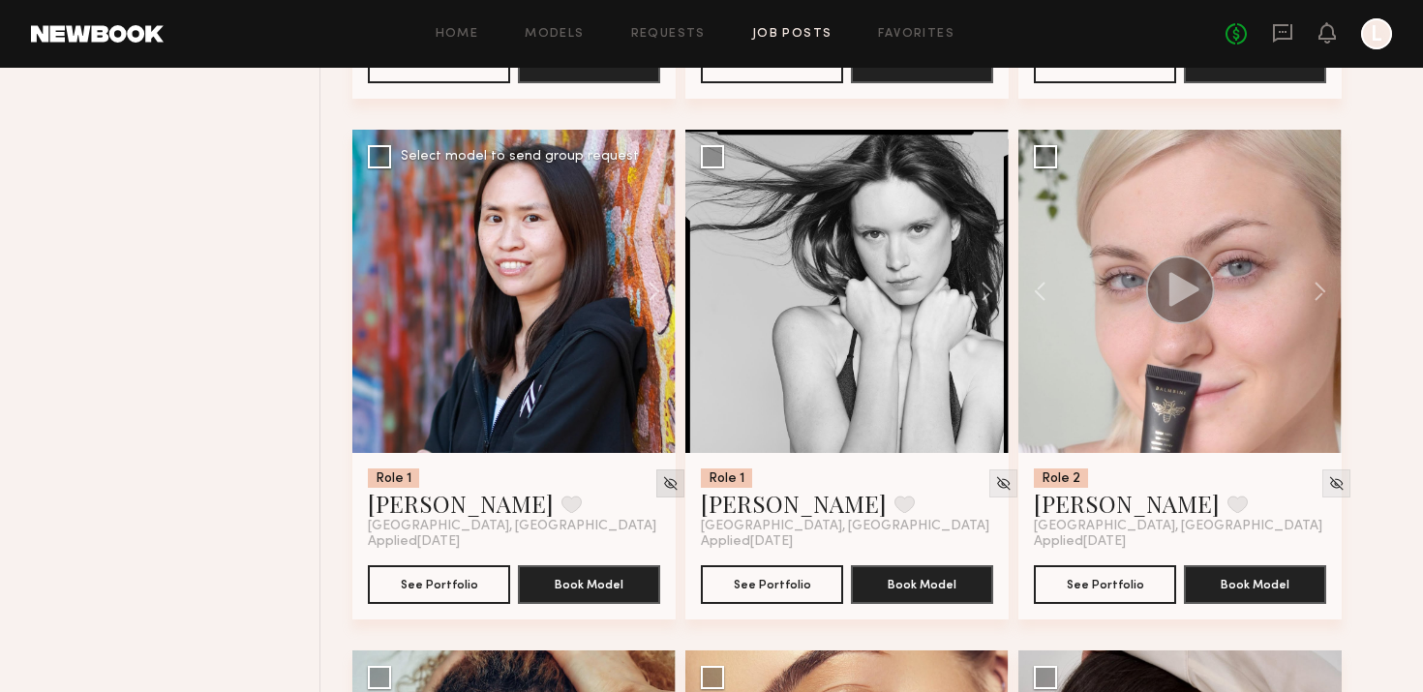
click at [662, 484] on img at bounding box center [670, 483] width 16 height 16
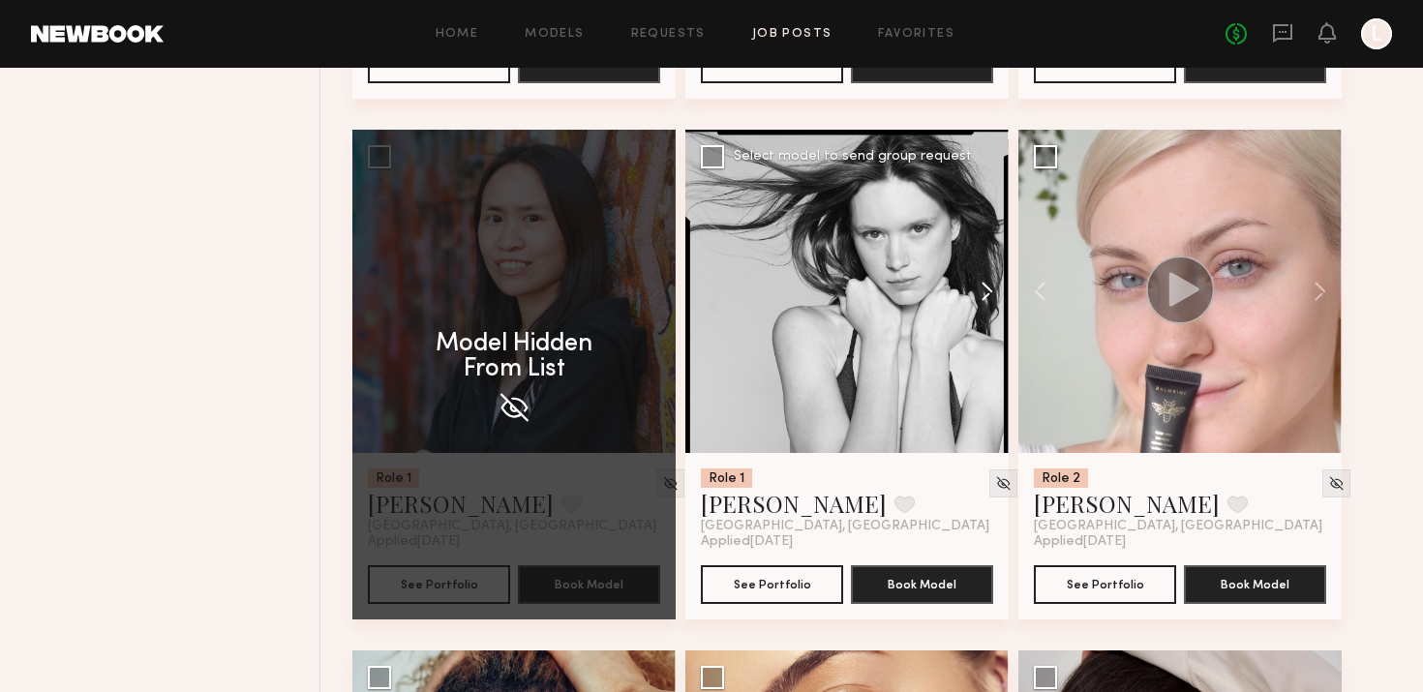
click at [996, 296] on button at bounding box center [978, 291] width 62 height 323
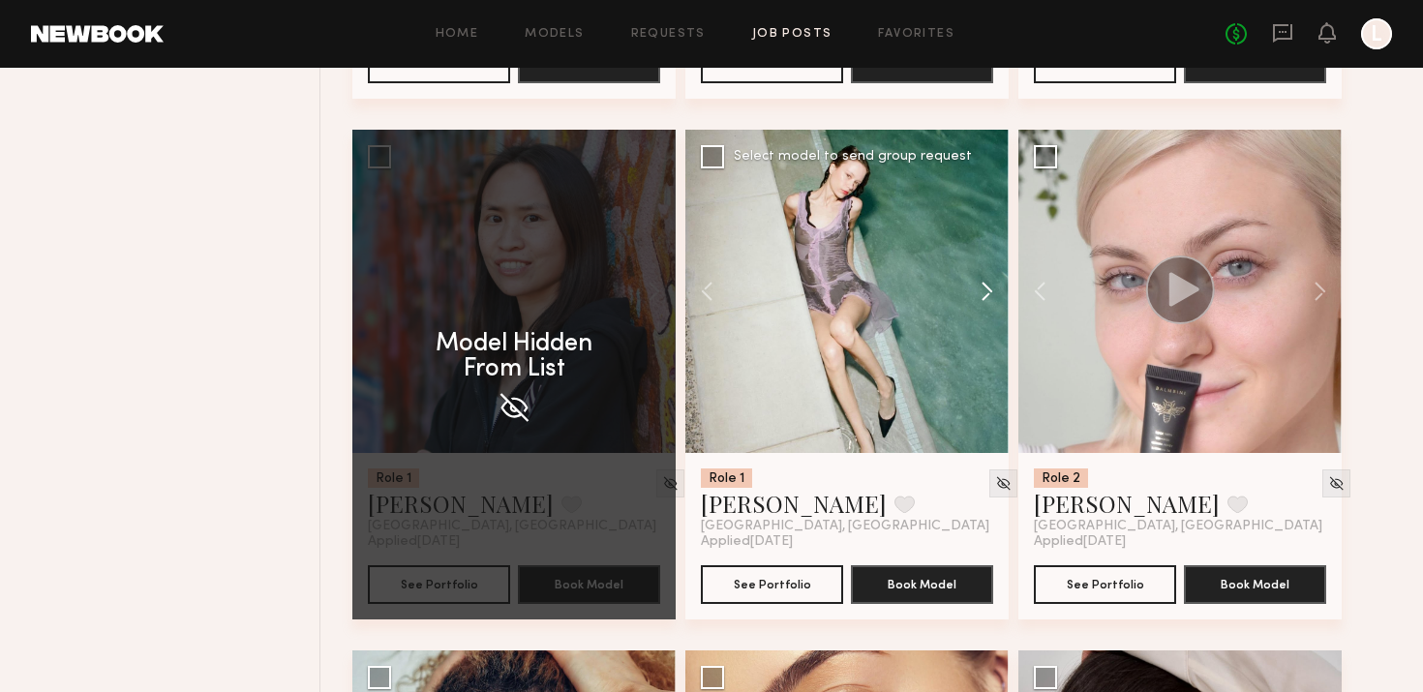
click at [996, 296] on button at bounding box center [978, 291] width 62 height 323
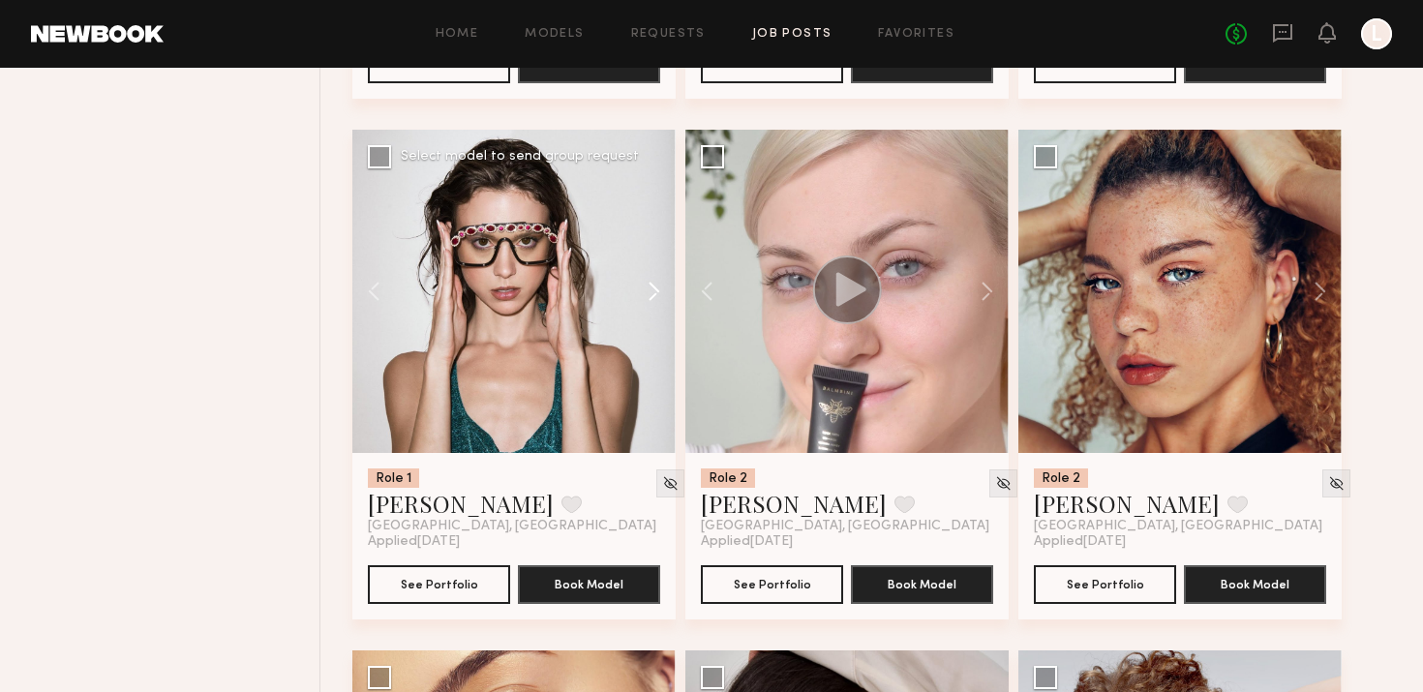
click at [996, 296] on button at bounding box center [978, 291] width 62 height 323
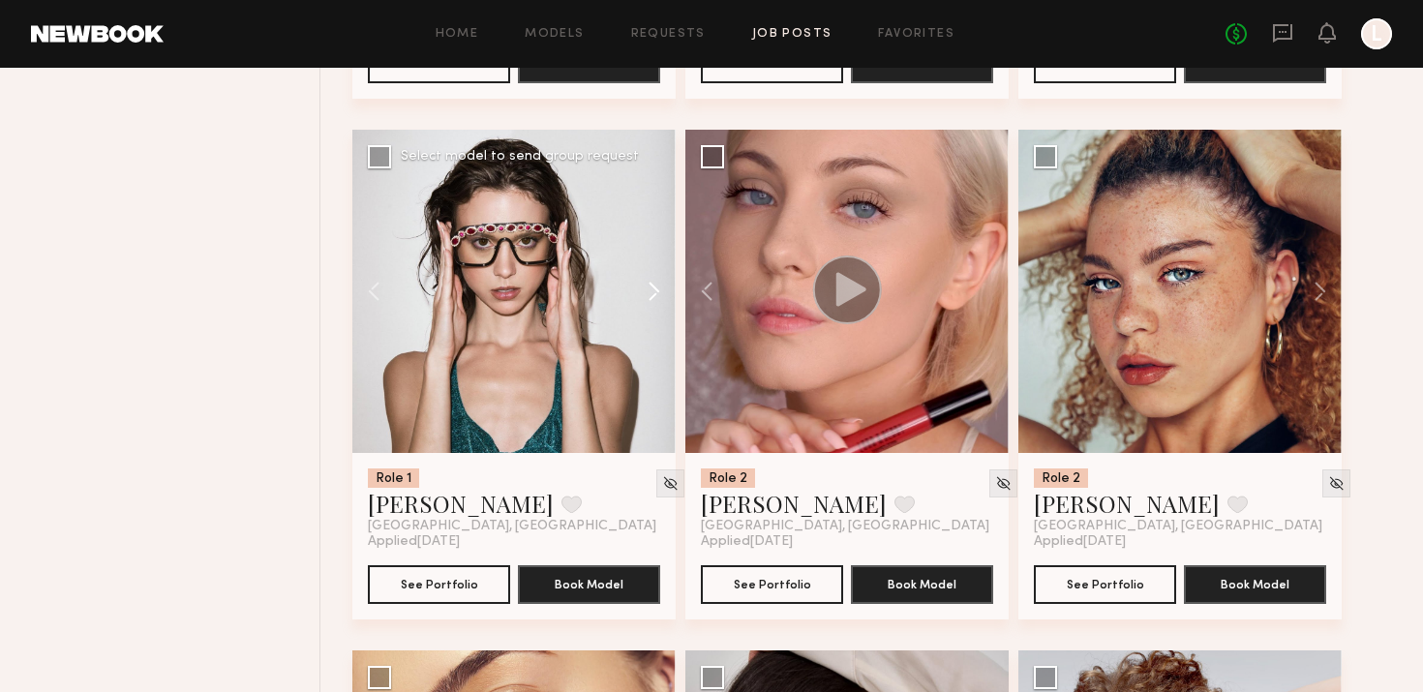
click at [632, 305] on button at bounding box center [645, 291] width 62 height 323
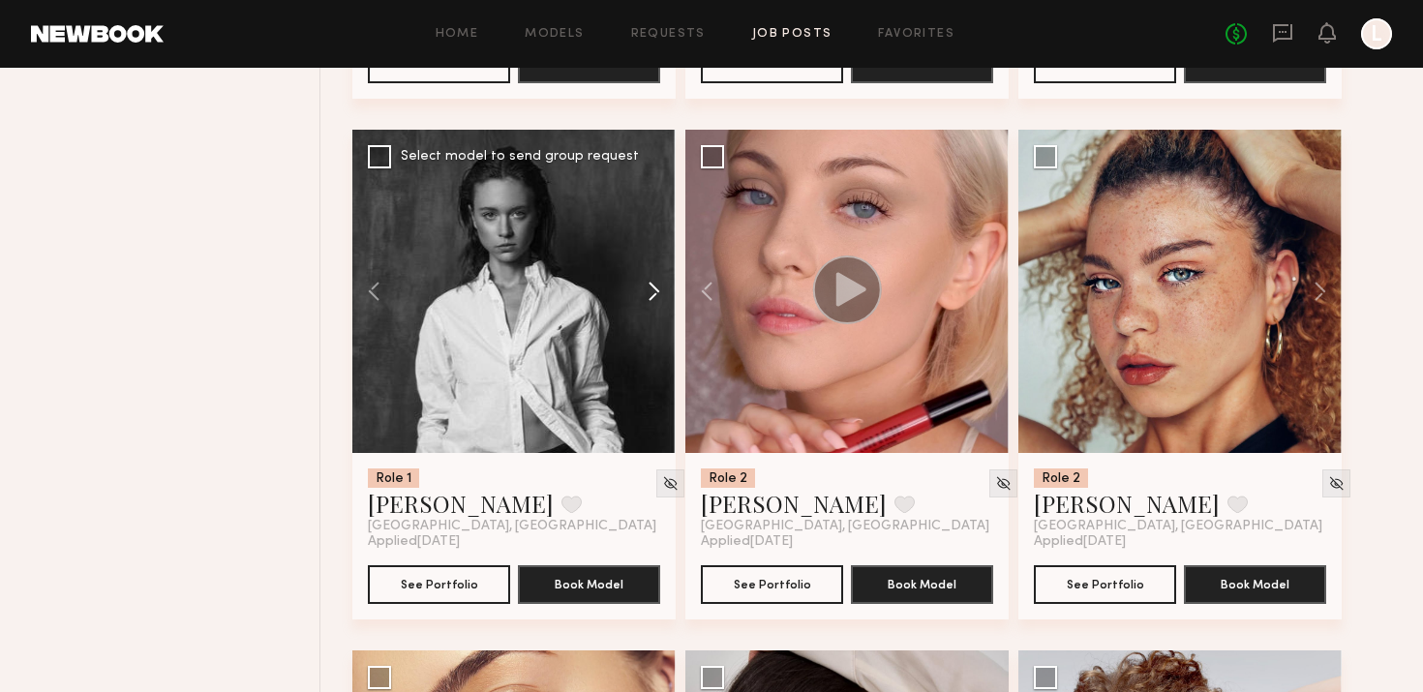
click at [632, 305] on button at bounding box center [645, 291] width 62 height 323
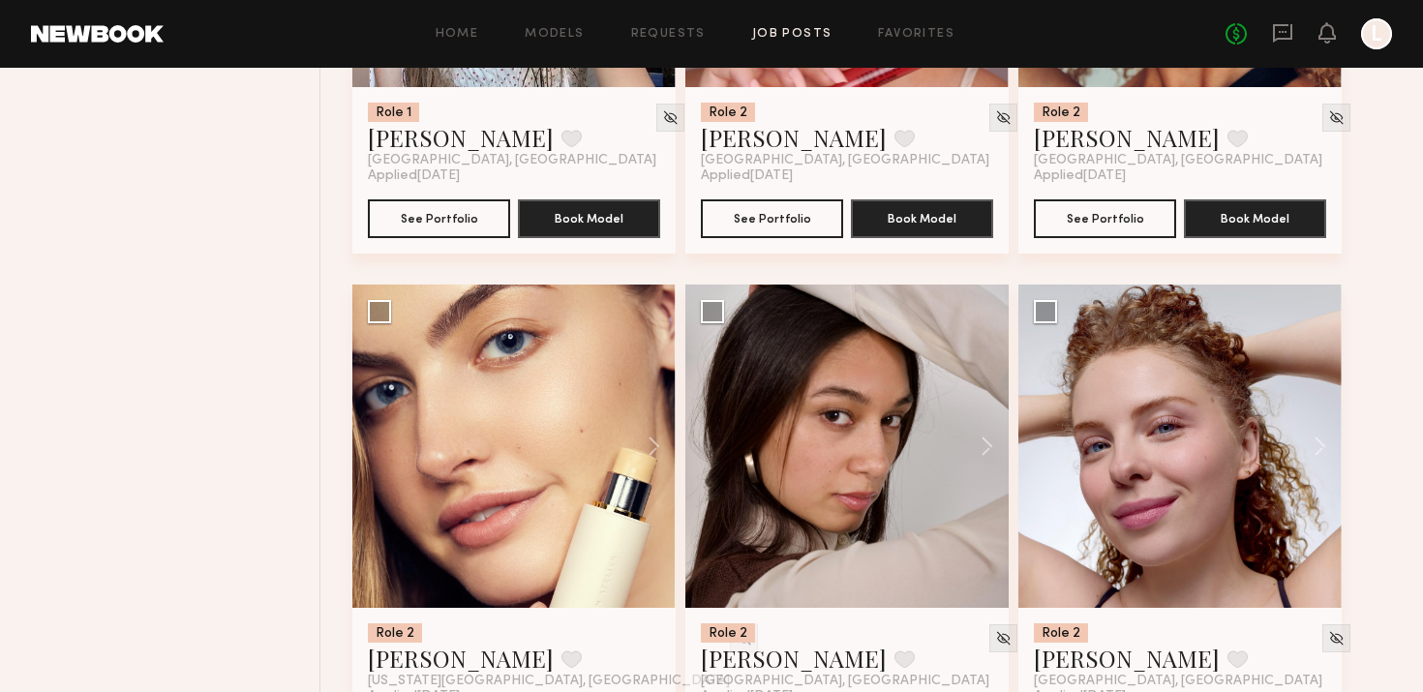
scroll to position [9400, 0]
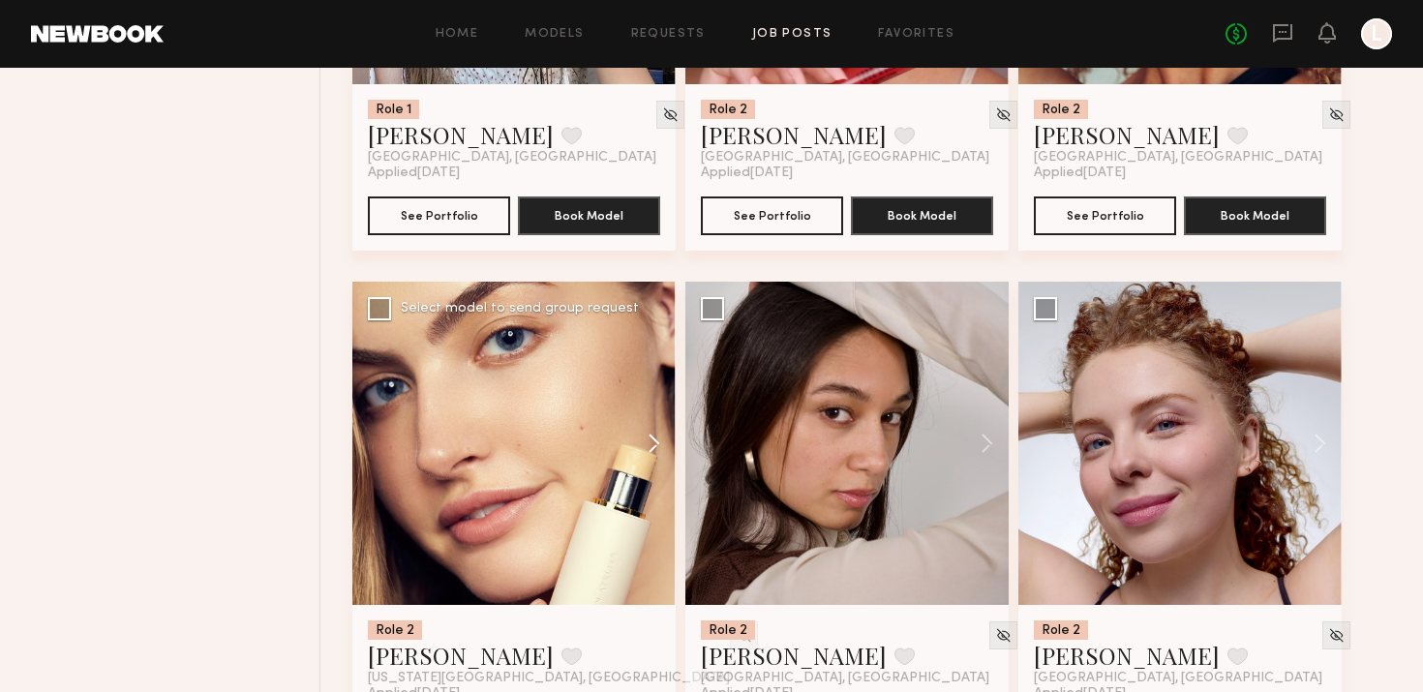
click at [641, 439] on button at bounding box center [645, 443] width 62 height 323
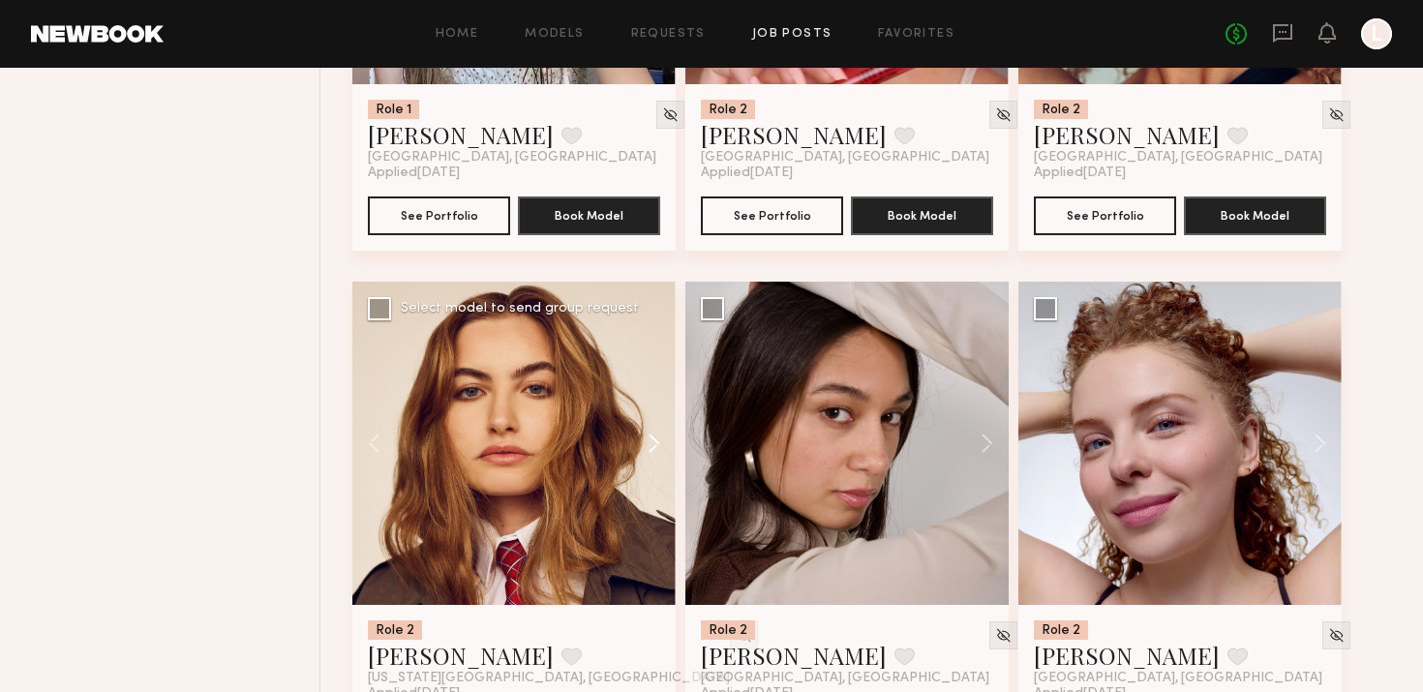
click at [641, 439] on button at bounding box center [645, 443] width 62 height 323
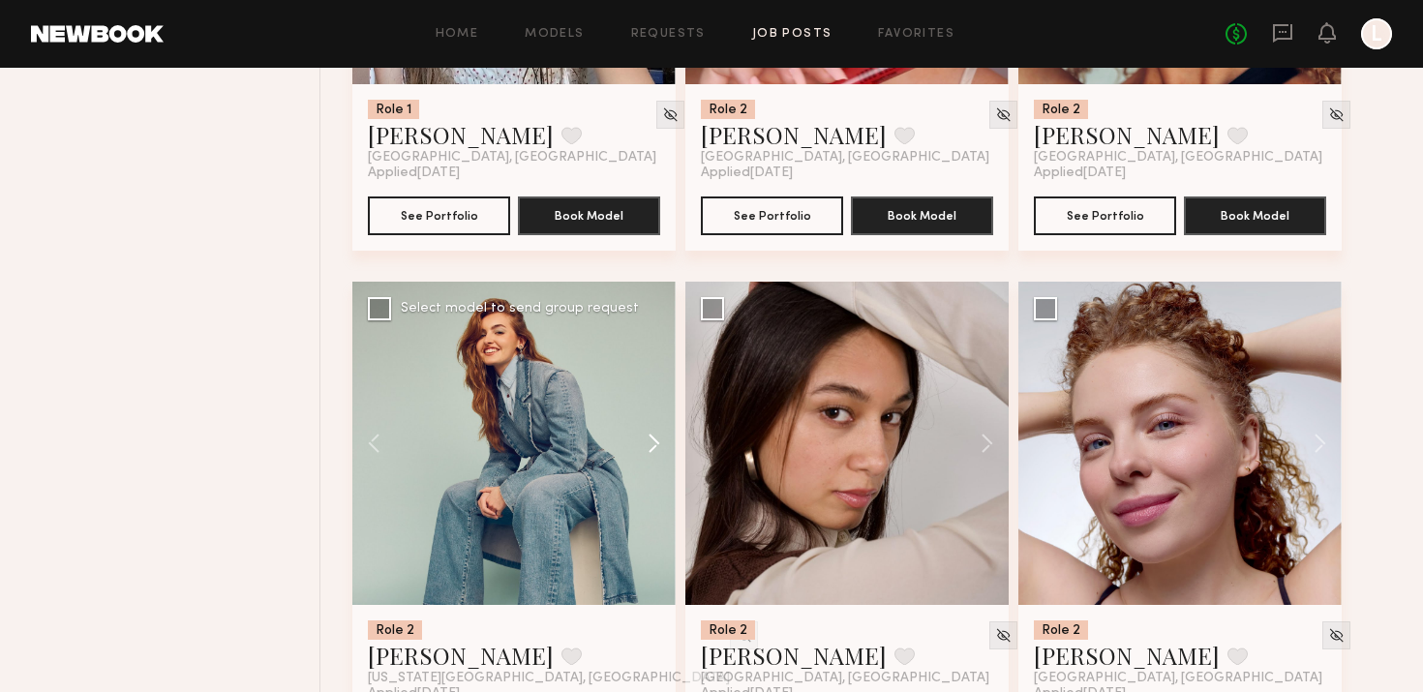
click at [641, 439] on button at bounding box center [645, 443] width 62 height 323
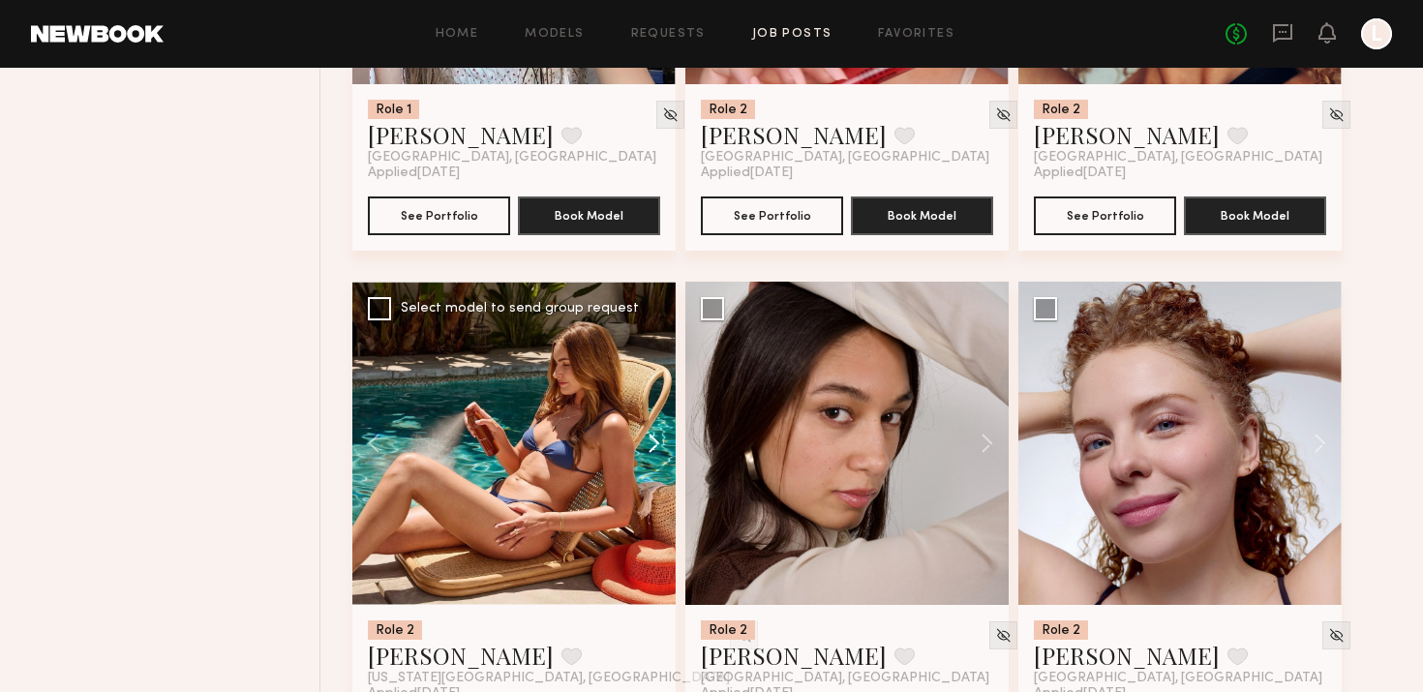
click at [641, 439] on button at bounding box center [645, 443] width 62 height 323
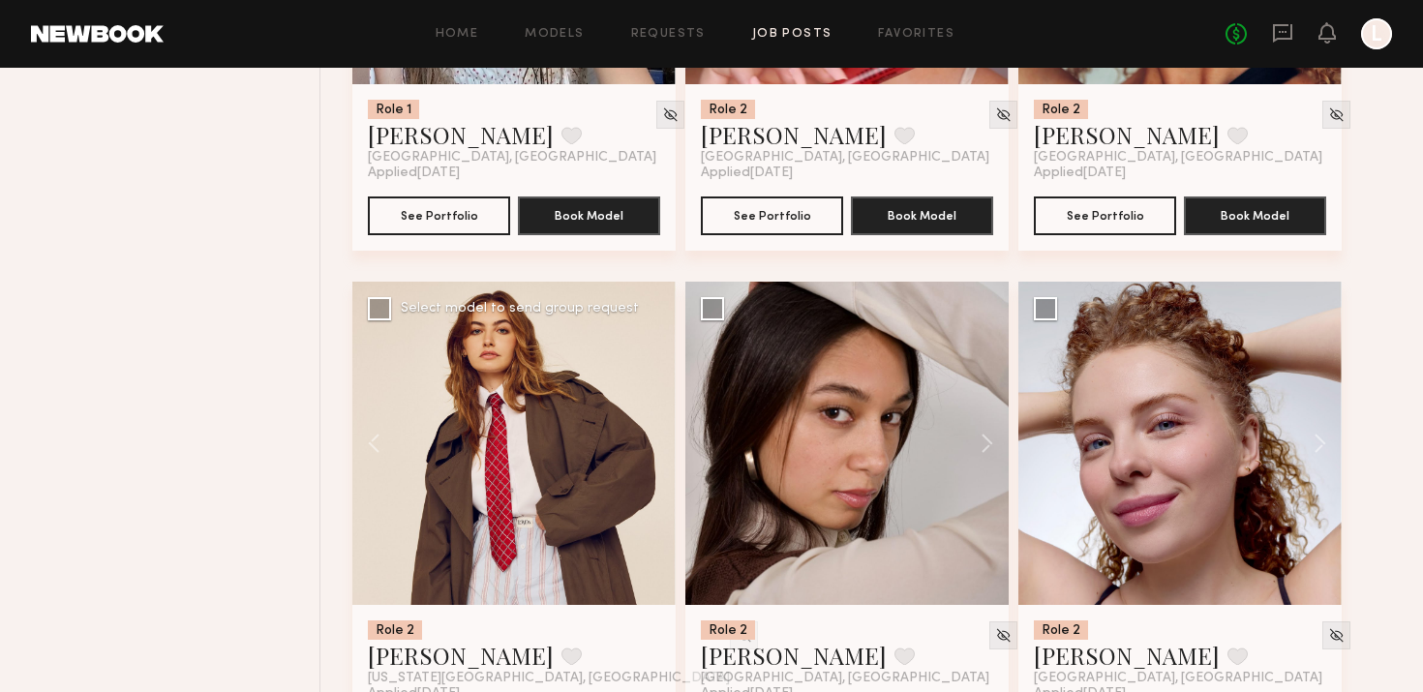
click at [641, 439] on div at bounding box center [513, 443] width 323 height 323
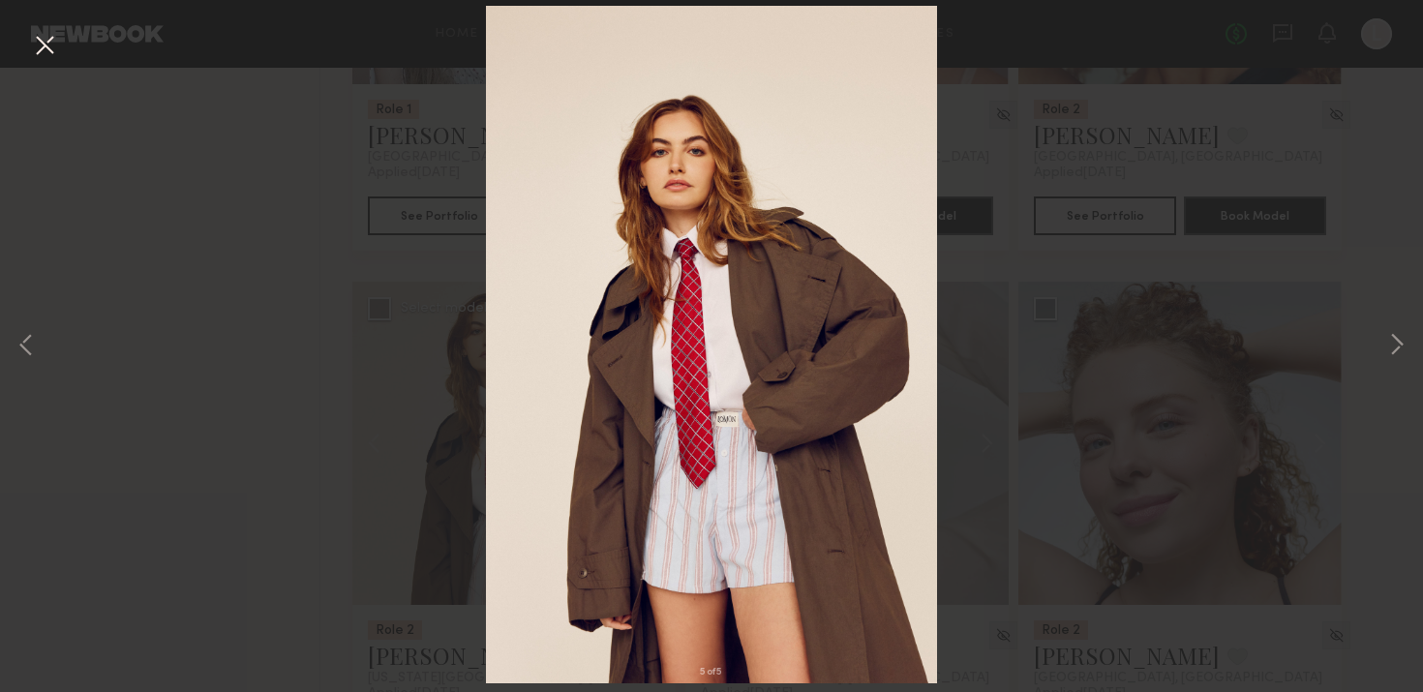
click at [1117, 301] on div "5 of 5" at bounding box center [711, 346] width 1423 height 692
click at [1395, 354] on button at bounding box center [1396, 347] width 23 height 554
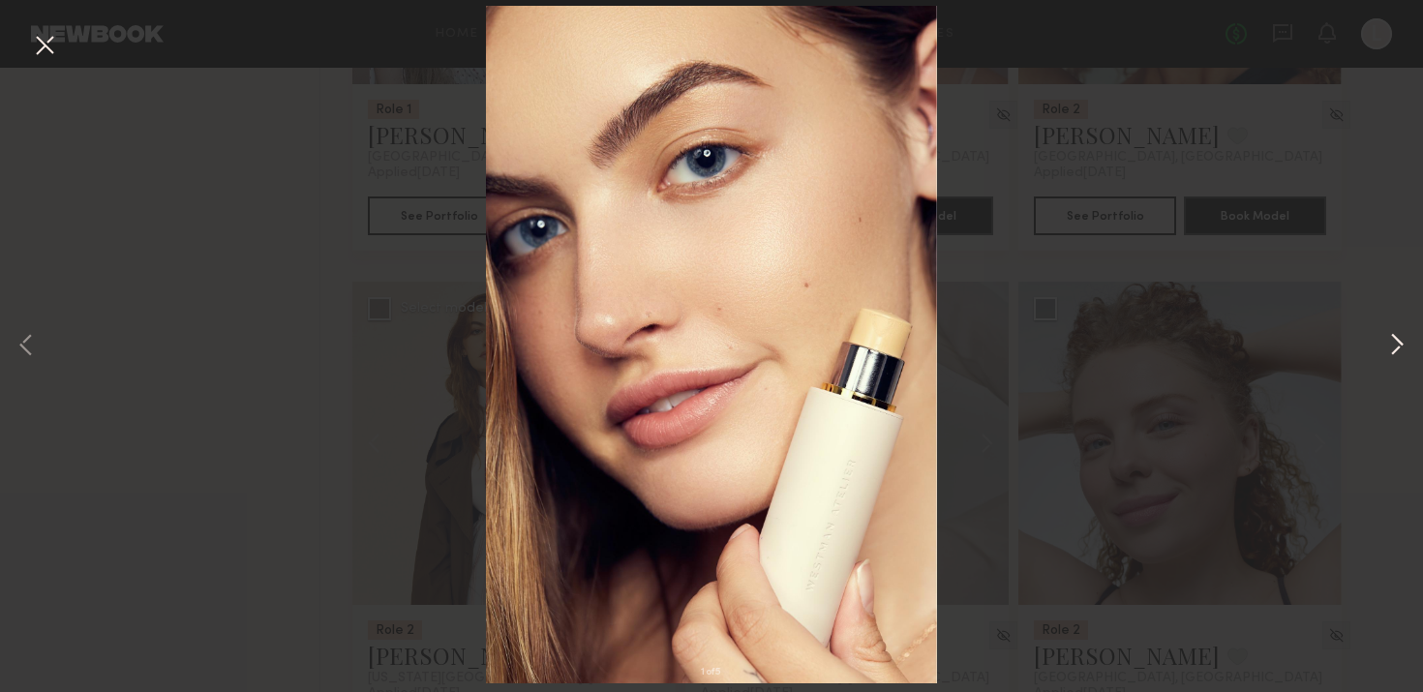
click at [1403, 351] on button at bounding box center [1396, 347] width 23 height 554
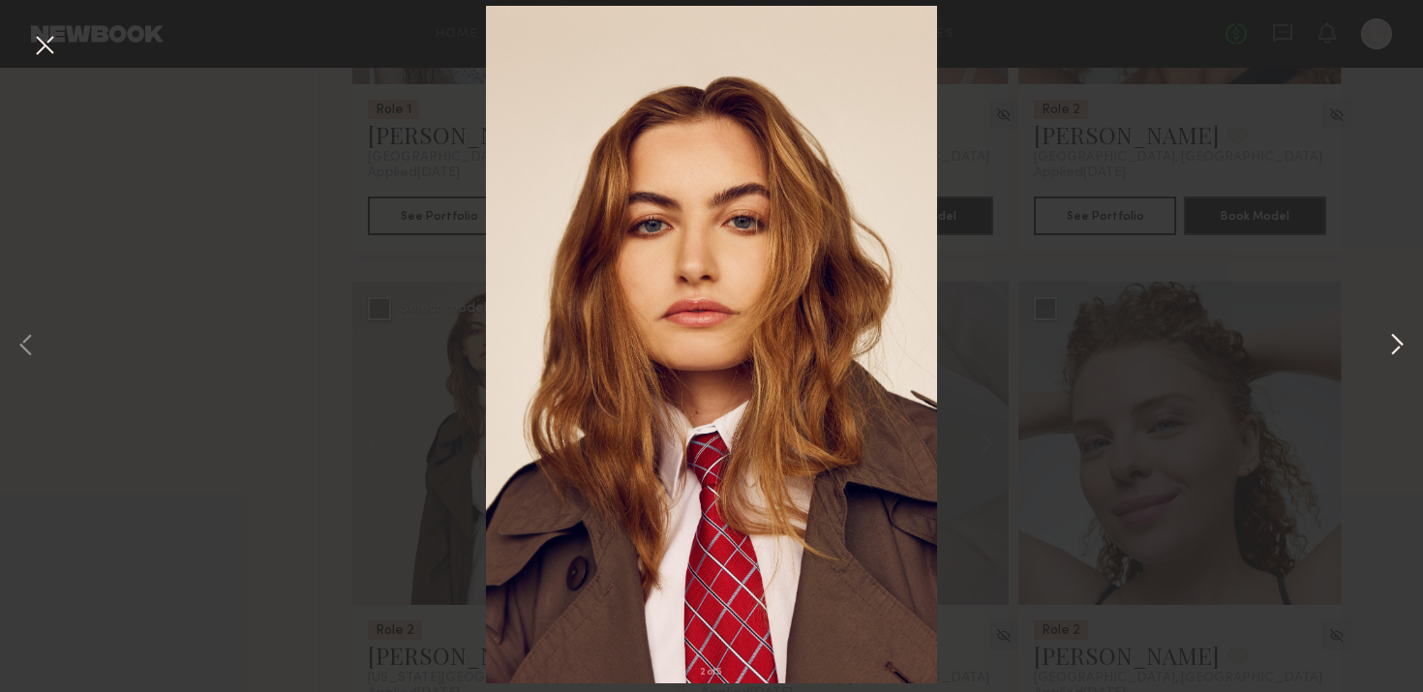
click at [1391, 340] on button at bounding box center [1396, 347] width 23 height 554
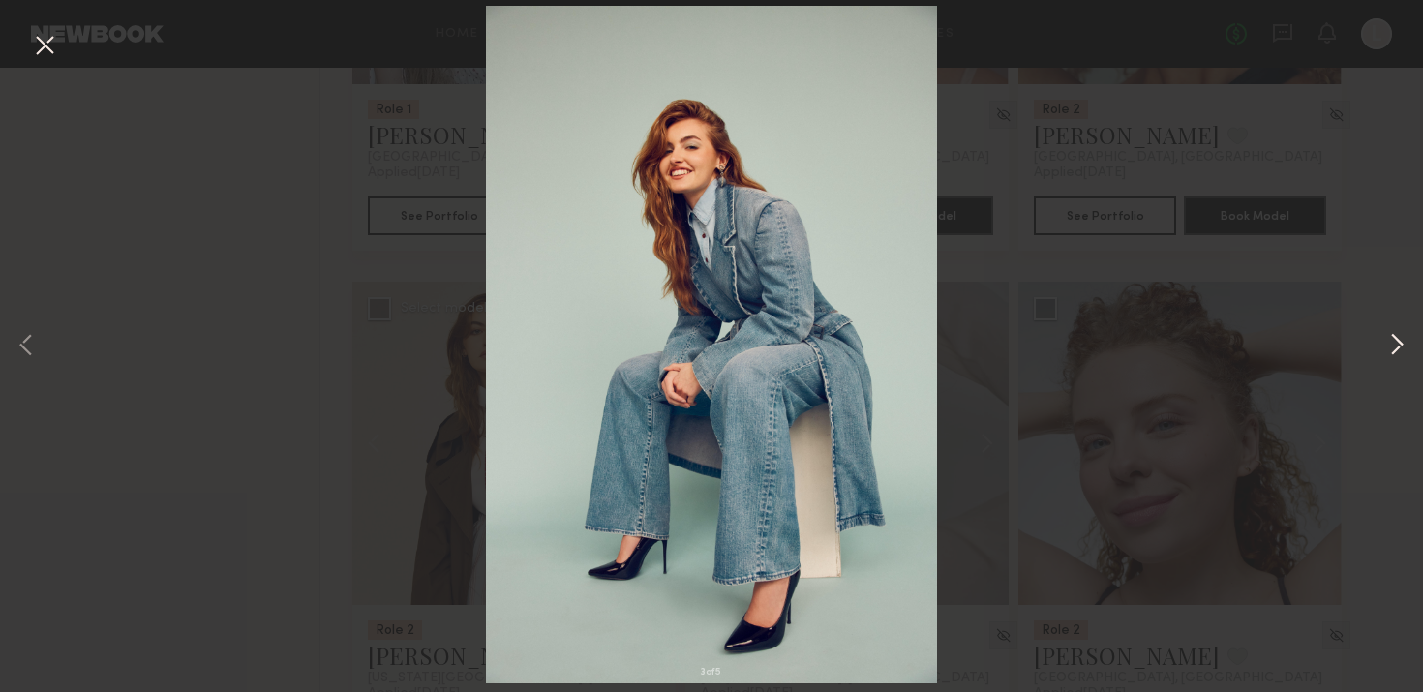
click at [1391, 340] on button at bounding box center [1396, 347] width 23 height 554
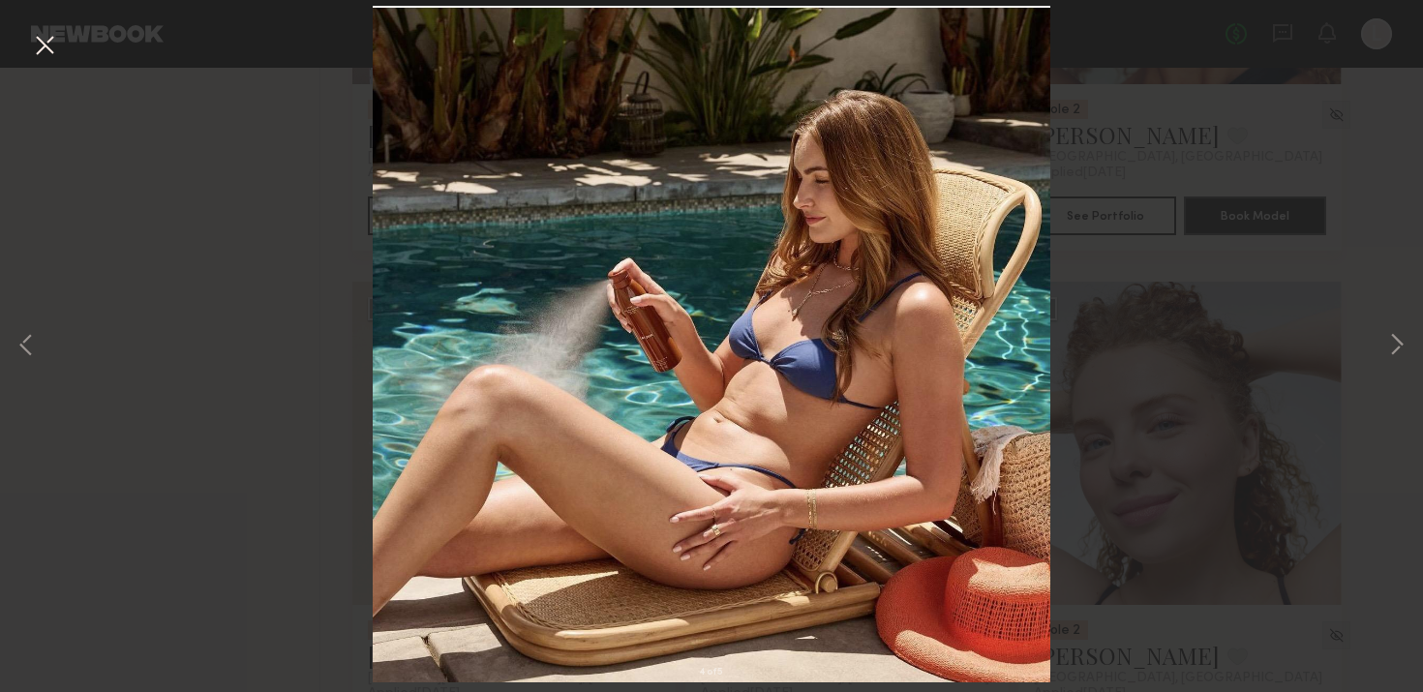
click at [44, 50] on button at bounding box center [44, 46] width 31 height 35
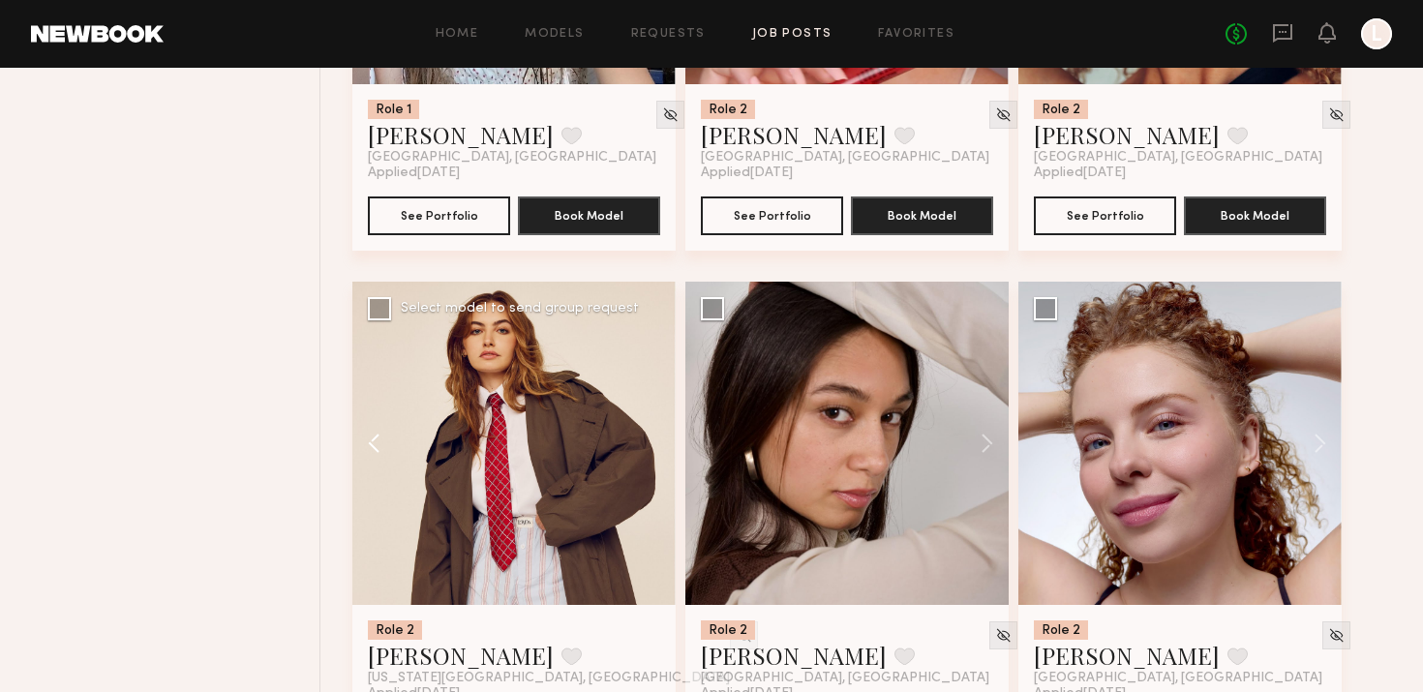
click at [391, 405] on button at bounding box center [383, 443] width 62 height 323
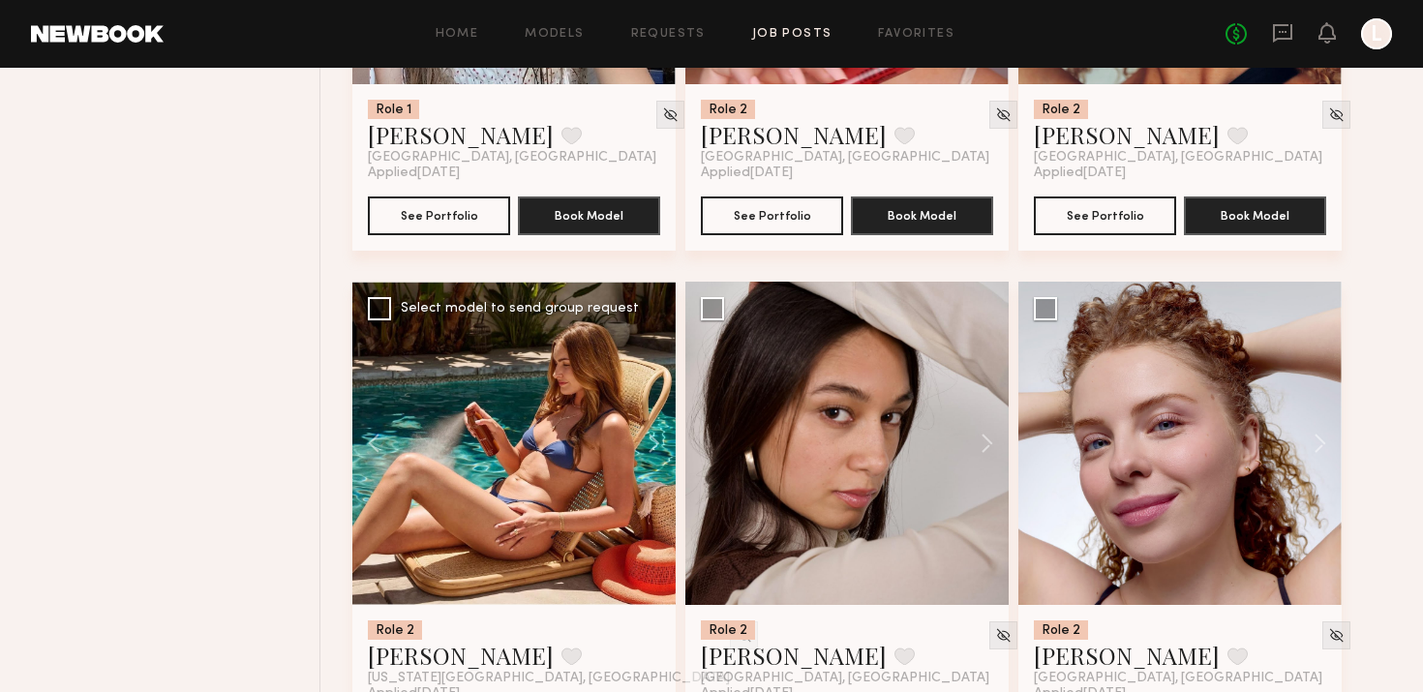
click at [486, 564] on div at bounding box center [513, 443] width 323 height 323
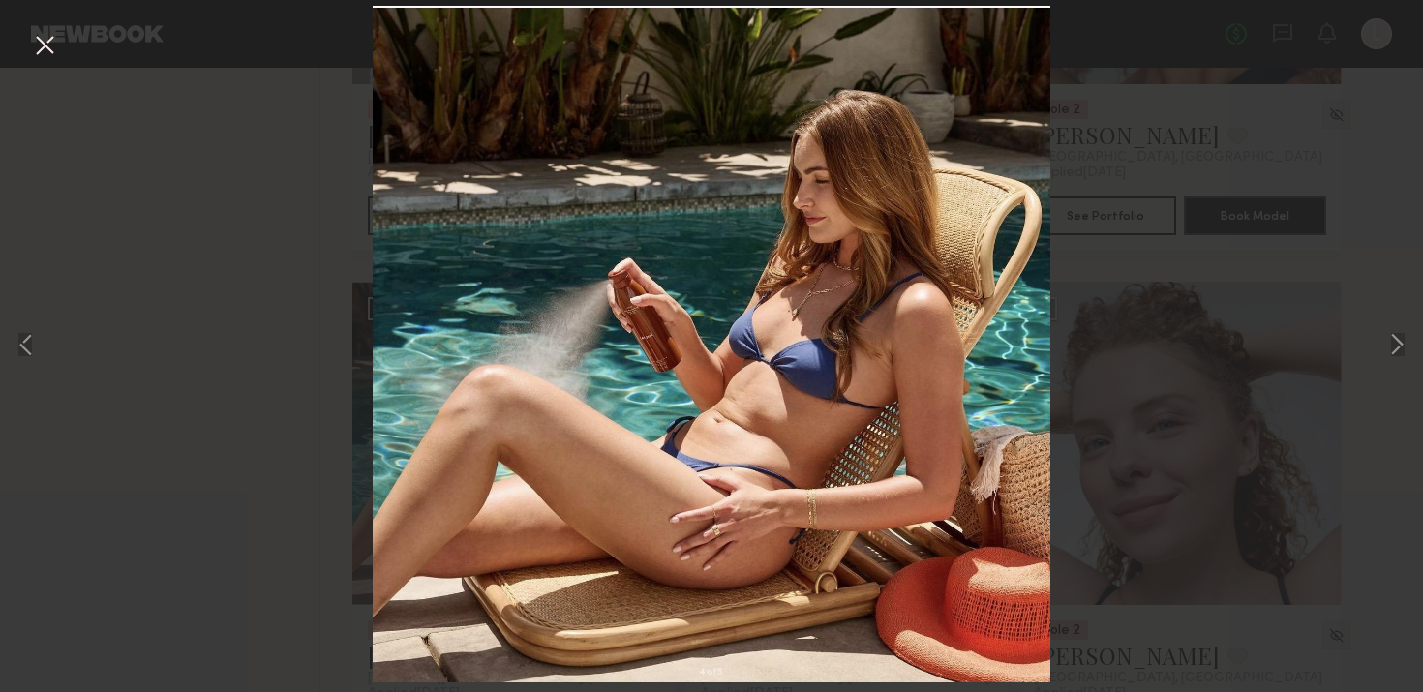
click at [45, 42] on button at bounding box center [44, 46] width 31 height 35
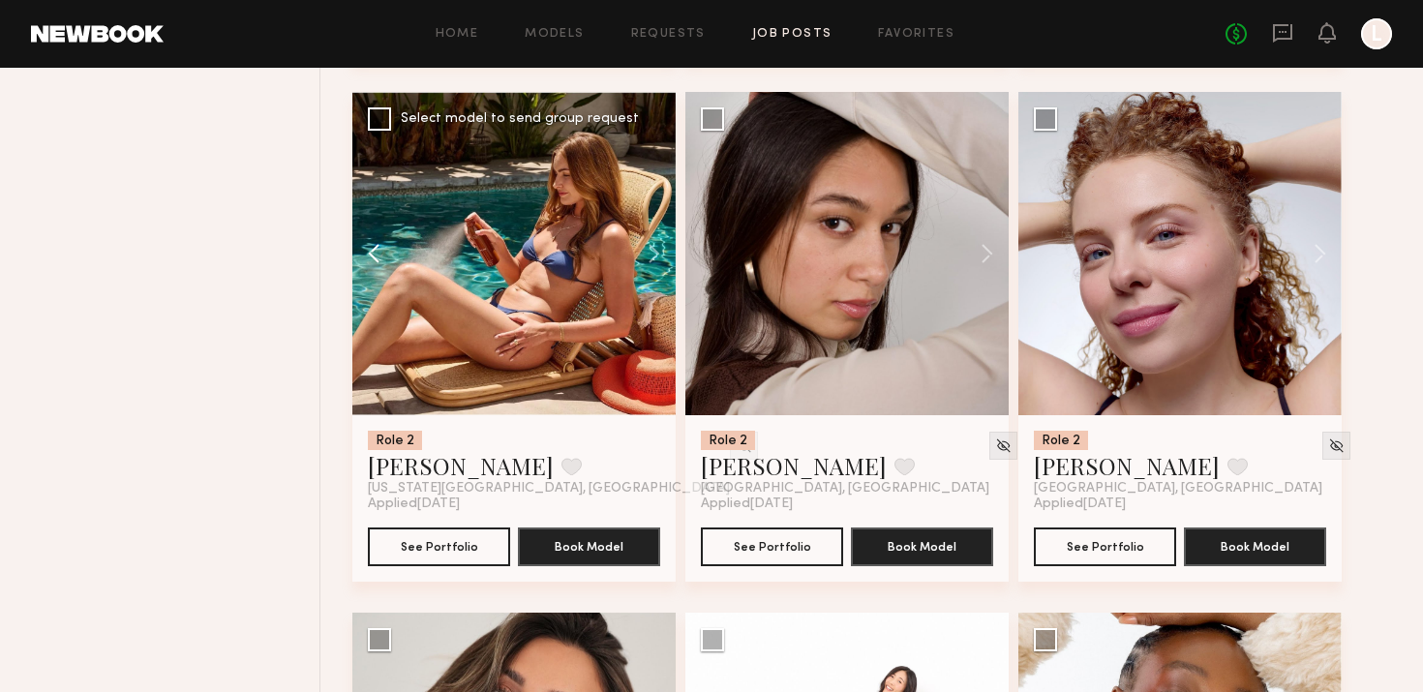
scroll to position [9613, 0]
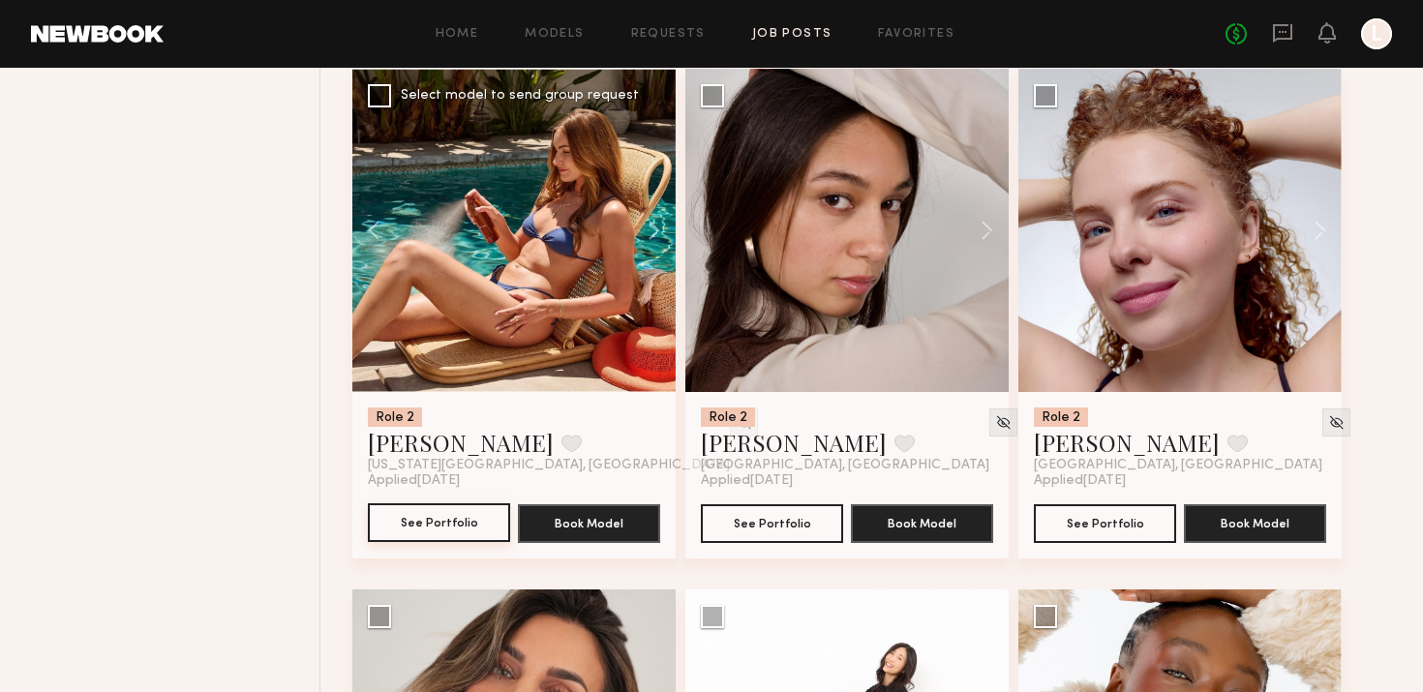
click at [445, 519] on button "See Portfolio" at bounding box center [439, 522] width 142 height 39
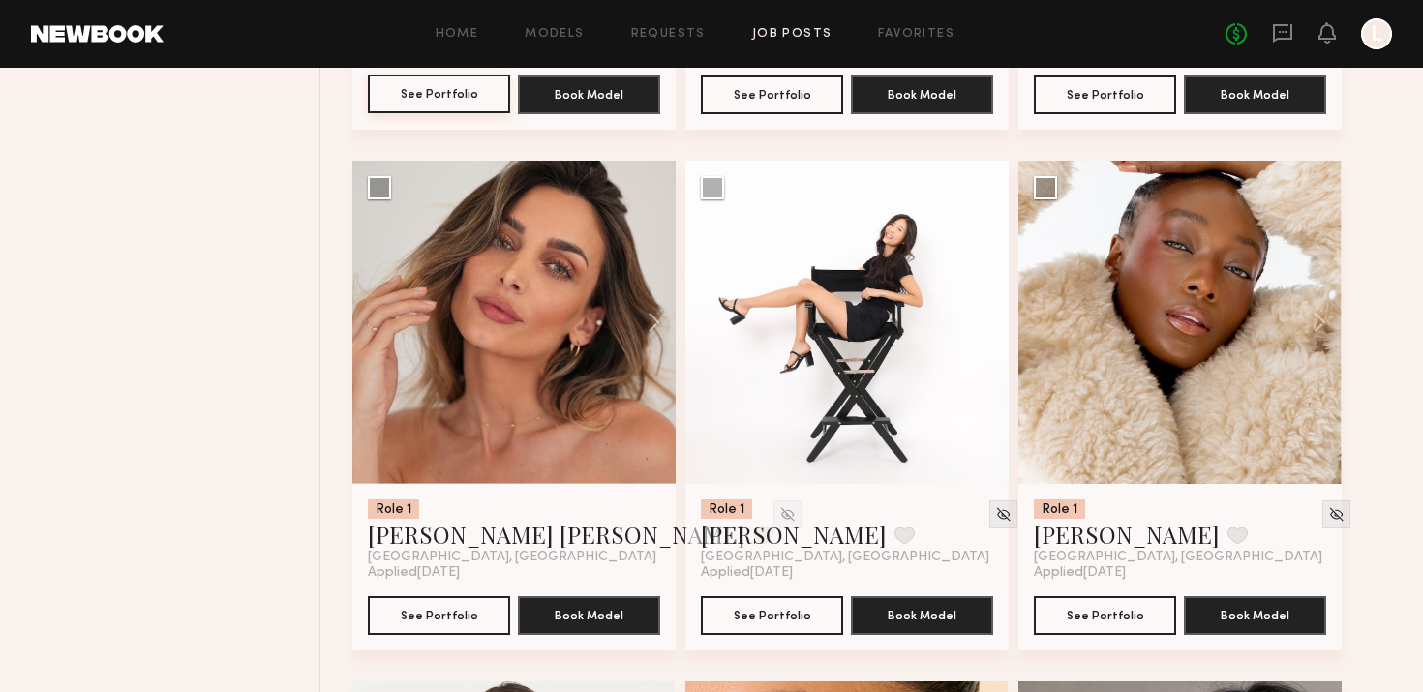
scroll to position [10040, 0]
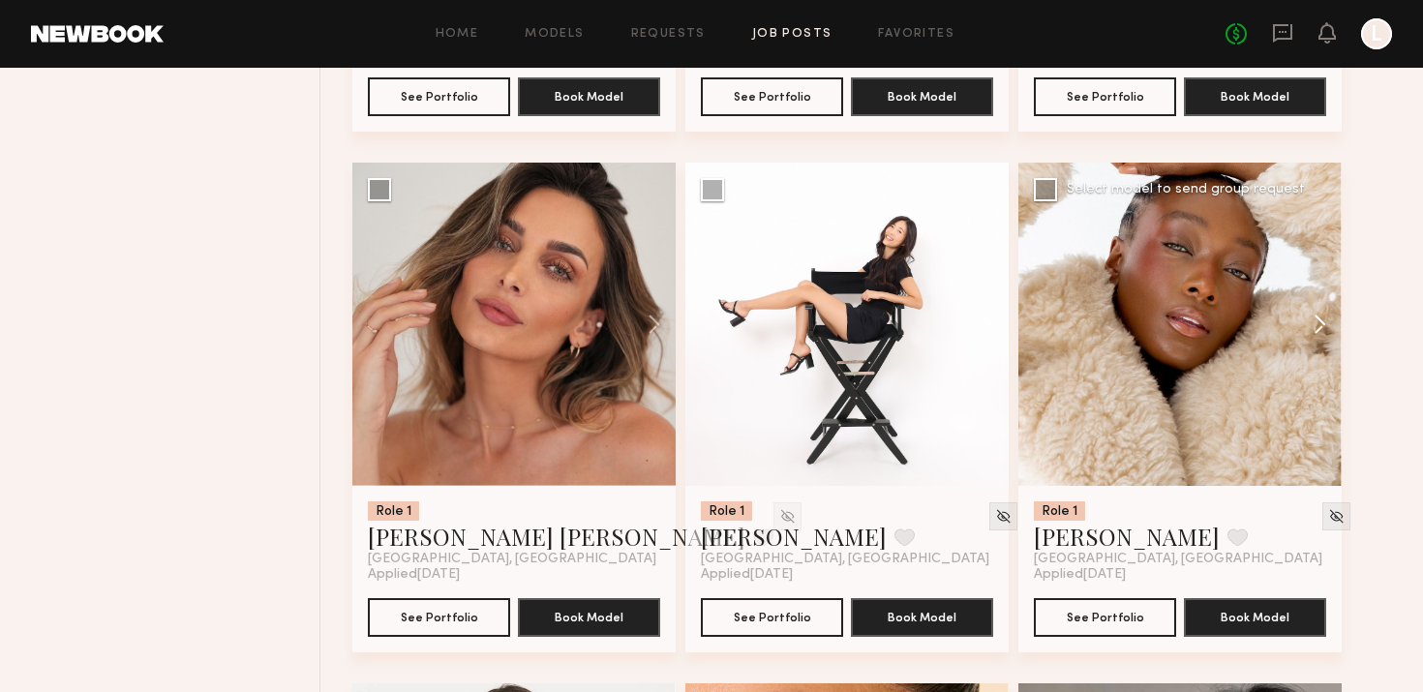
click at [1325, 316] on button at bounding box center [1311, 324] width 62 height 323
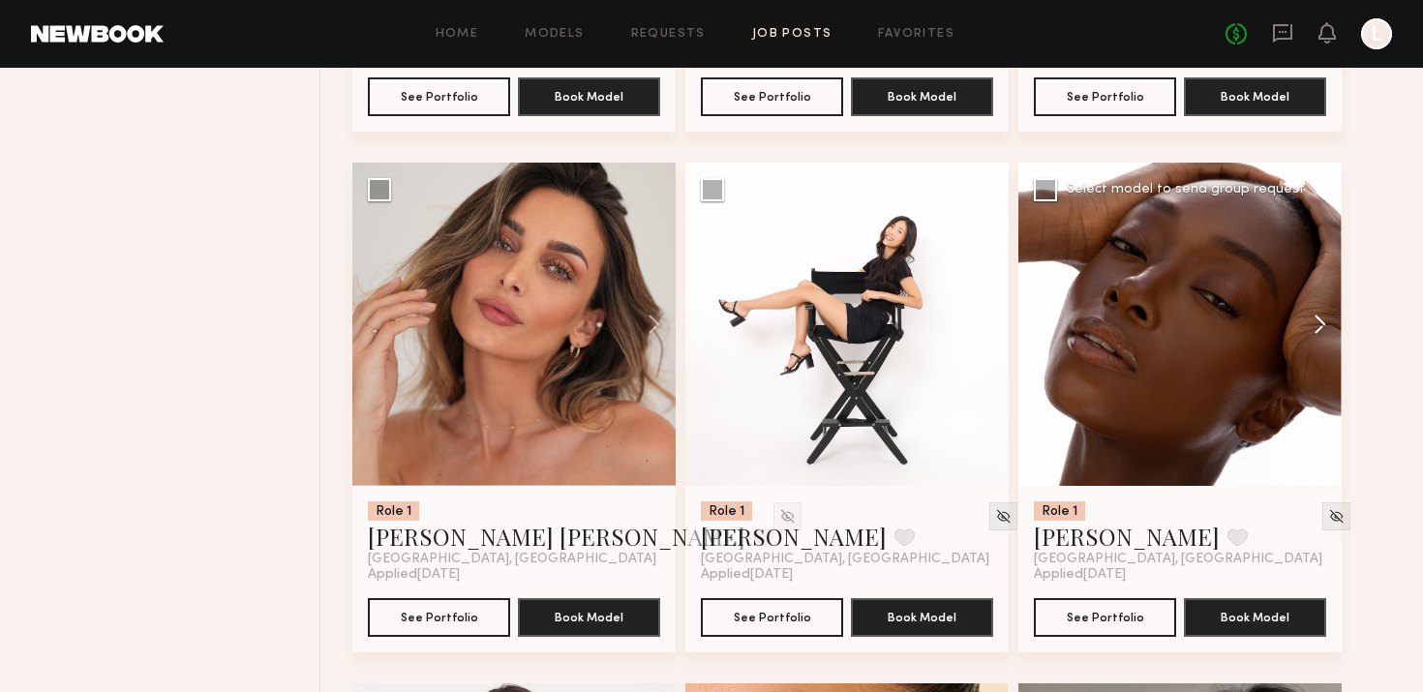
click at [1325, 316] on button at bounding box center [1311, 324] width 62 height 323
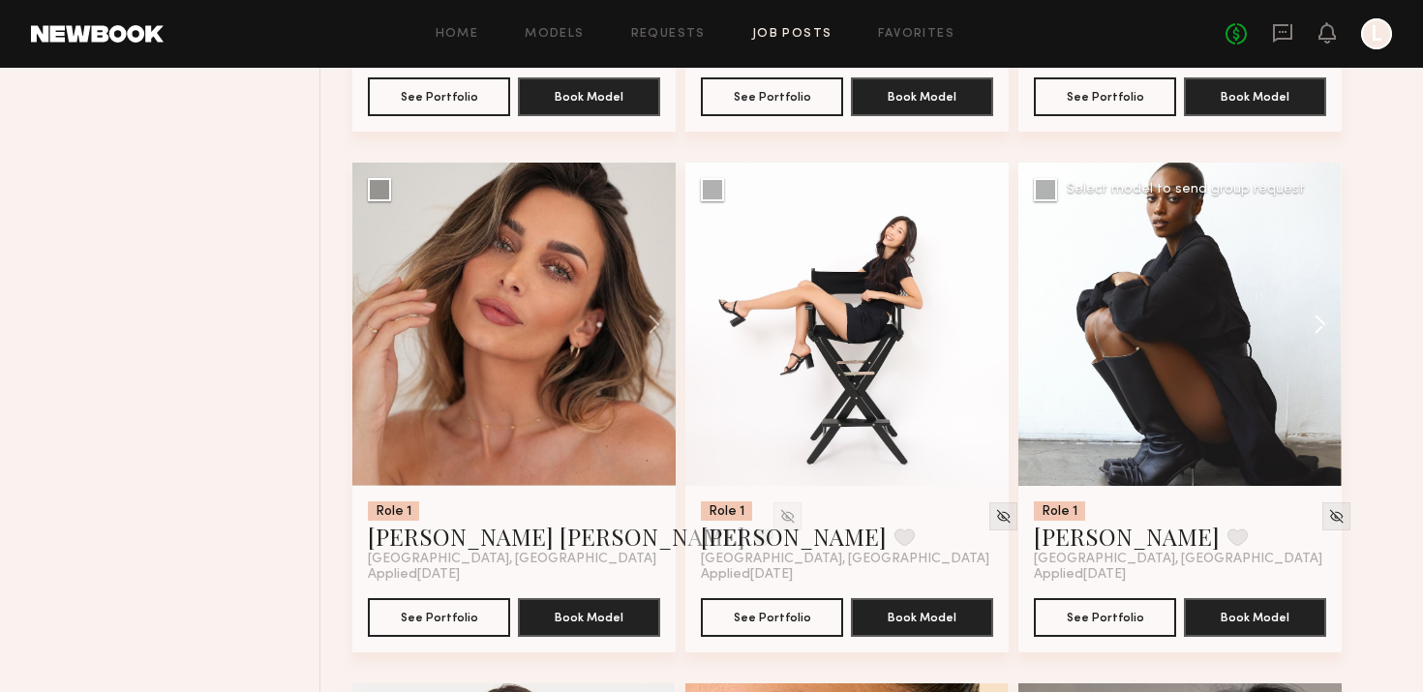
click at [1325, 316] on button at bounding box center [1311, 324] width 62 height 323
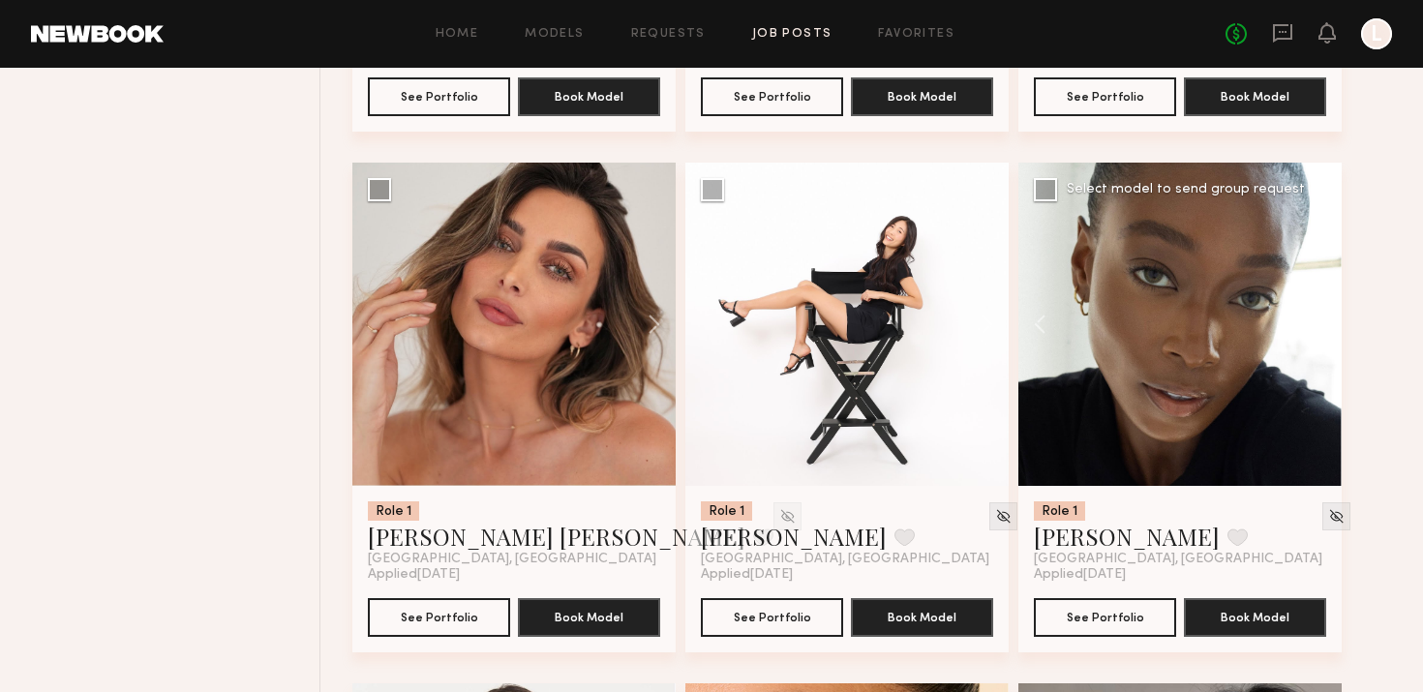
click at [1325, 316] on button at bounding box center [1311, 324] width 62 height 323
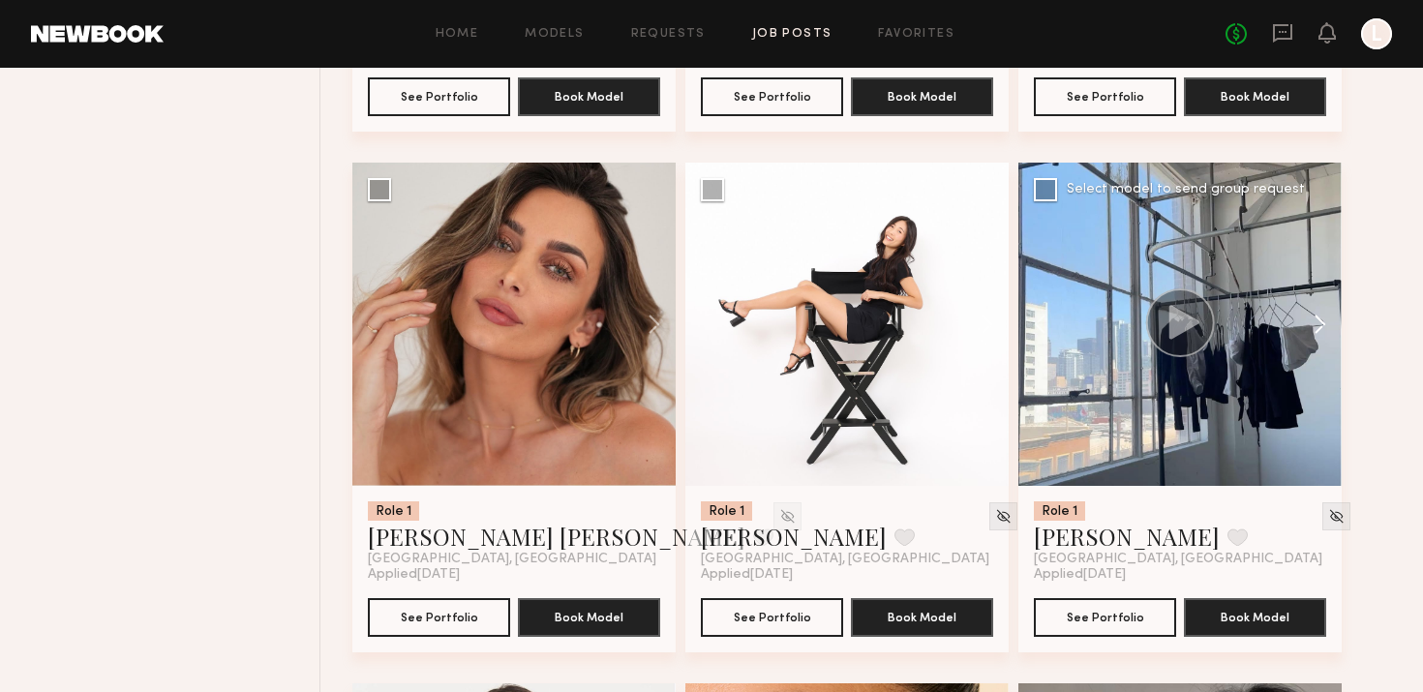
click at [1325, 316] on button at bounding box center [1311, 324] width 62 height 323
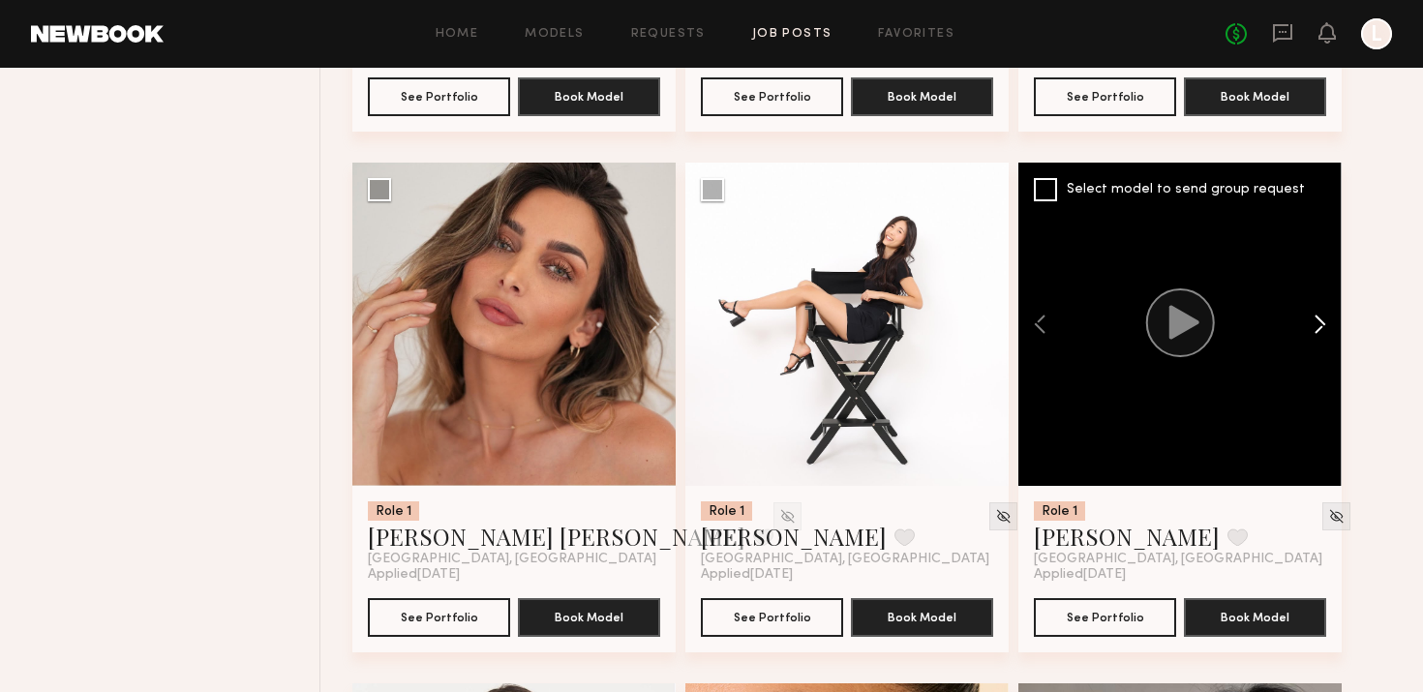
click at [1325, 317] on button at bounding box center [1311, 324] width 62 height 323
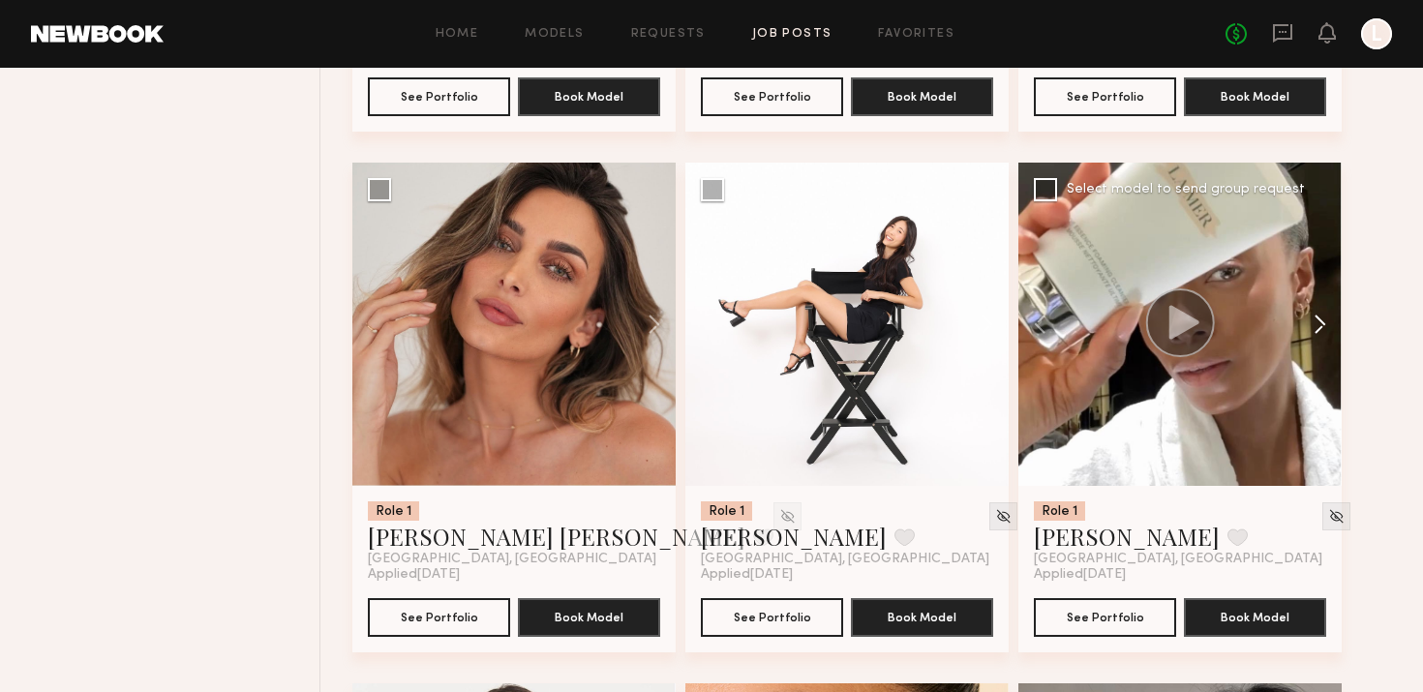
click at [1325, 318] on button at bounding box center [1311, 324] width 62 height 323
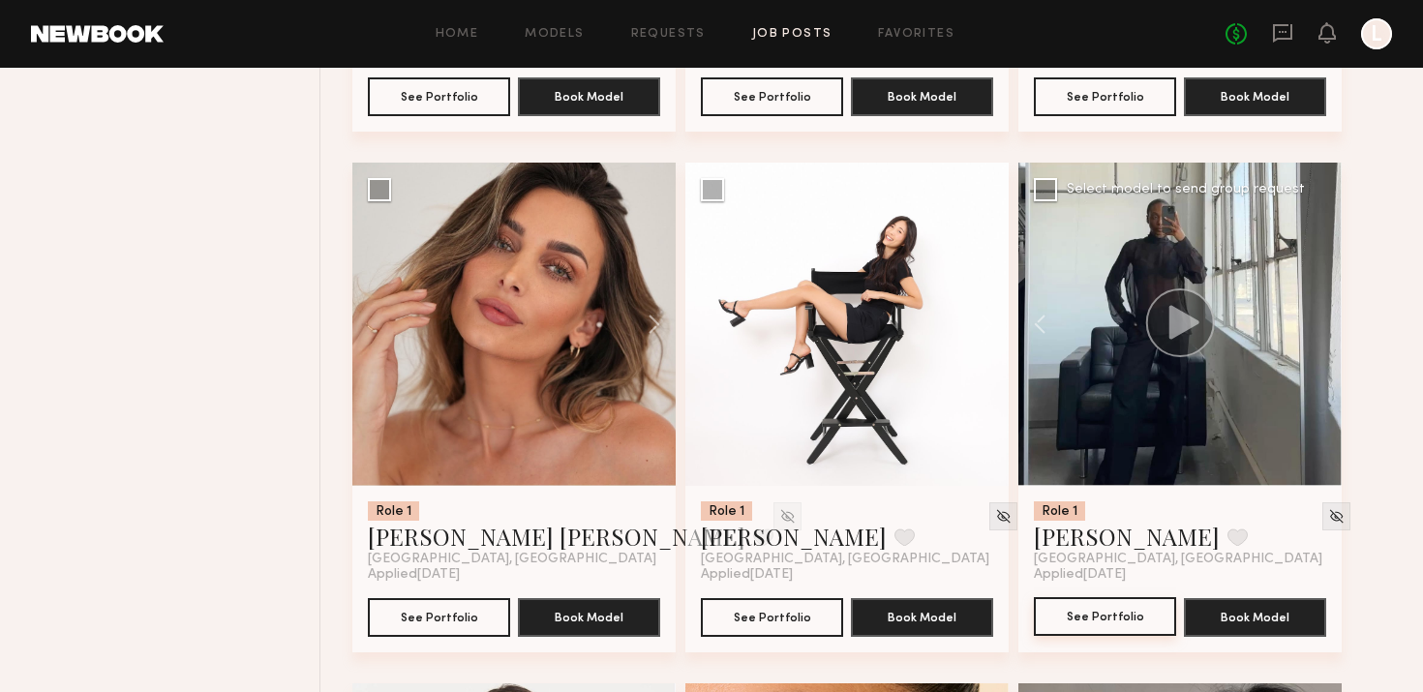
click at [1089, 606] on button "See Portfolio" at bounding box center [1105, 616] width 142 height 39
click at [1227, 532] on button at bounding box center [1237, 537] width 20 height 17
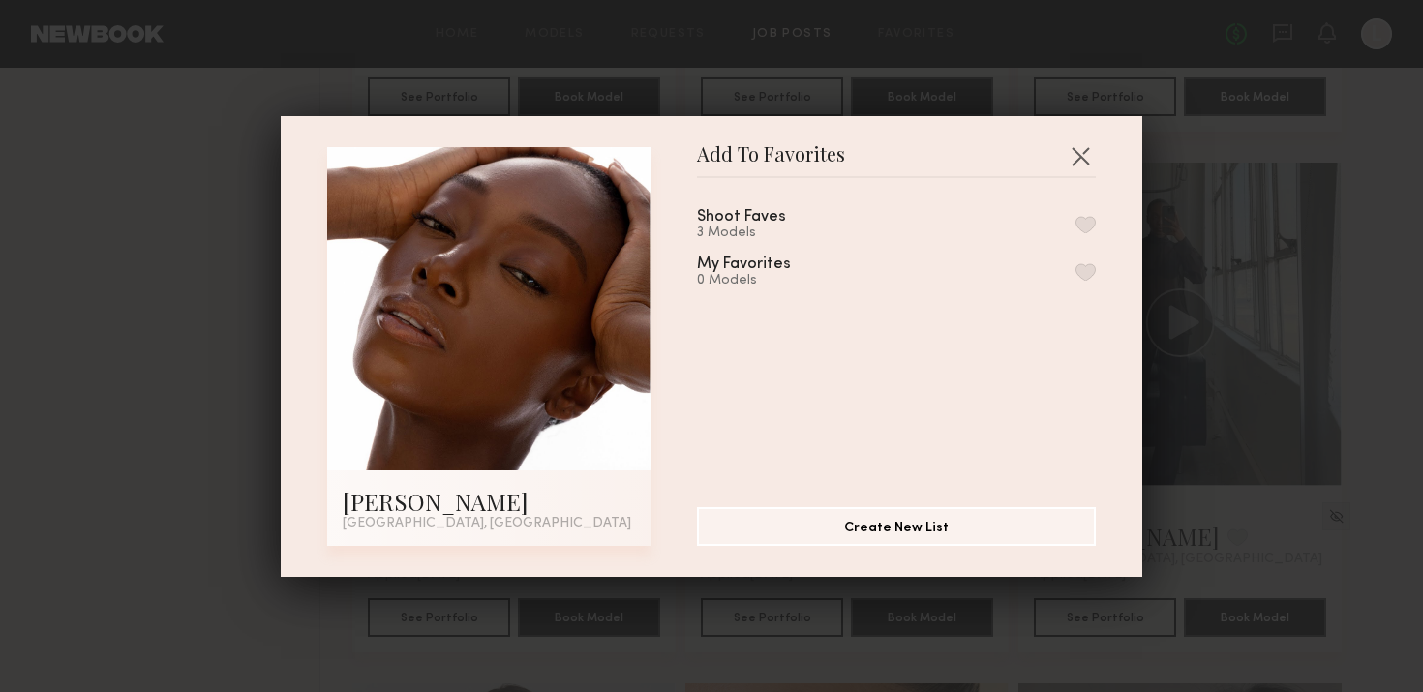
click at [1082, 221] on button "button" at bounding box center [1085, 224] width 20 height 17
click at [1224, 197] on div "Add To Favorites Nancy N. Los Angeles, CA Add To Favorites Shoot Faves 4 Models…" at bounding box center [711, 346] width 1423 height 692
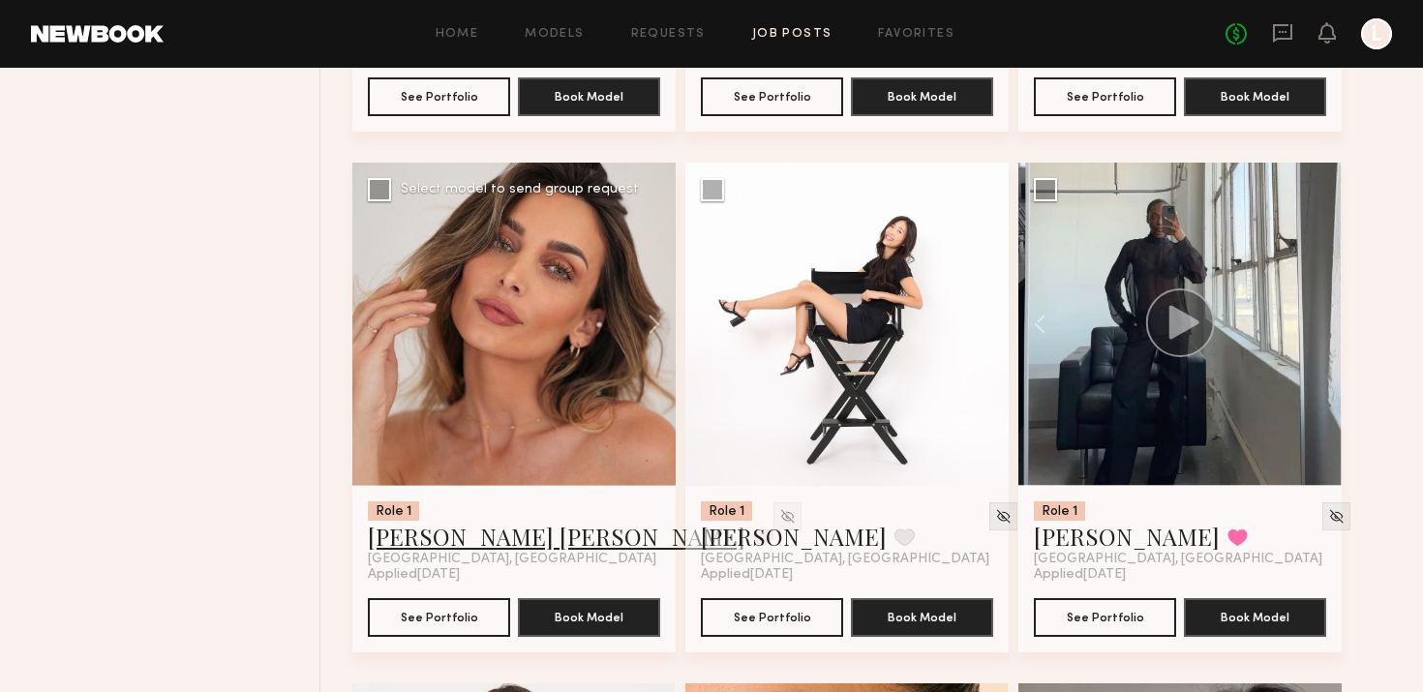
click at [460, 538] on link "Kacie Nicole M." at bounding box center [557, 536] width 378 height 31
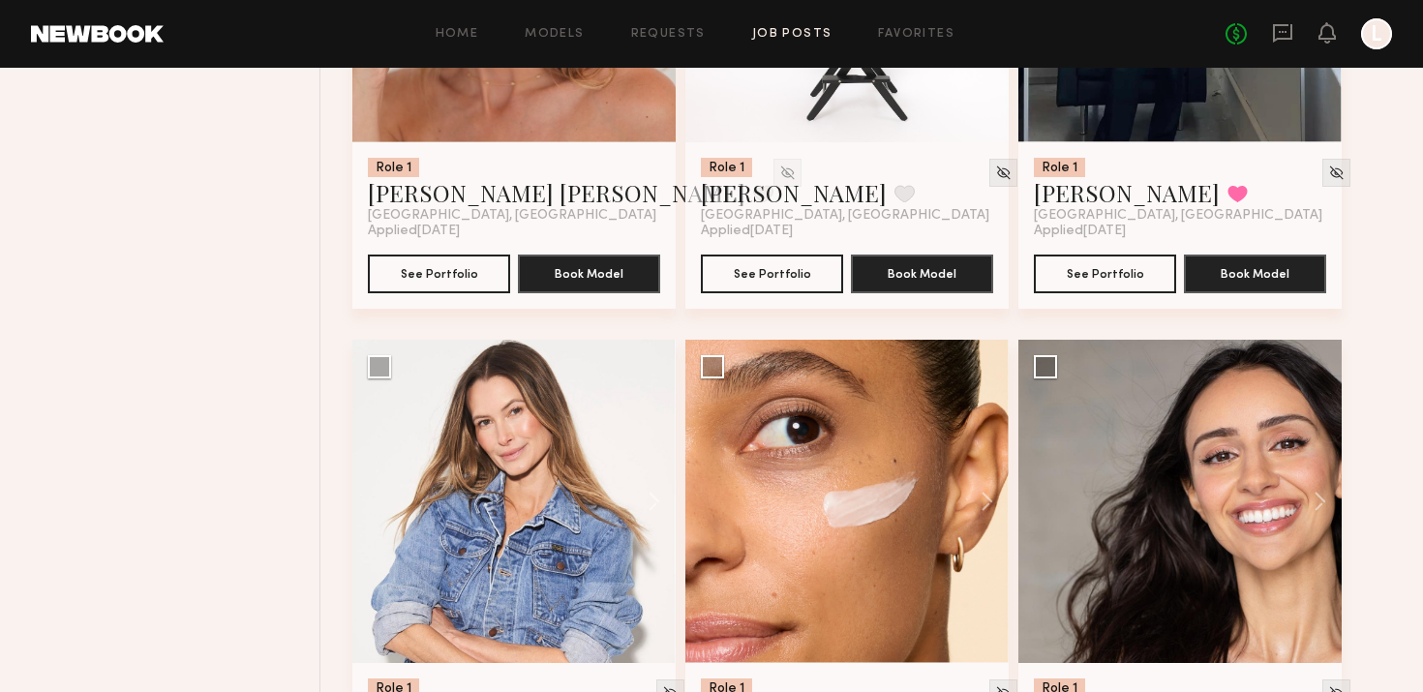
scroll to position [10386, 0]
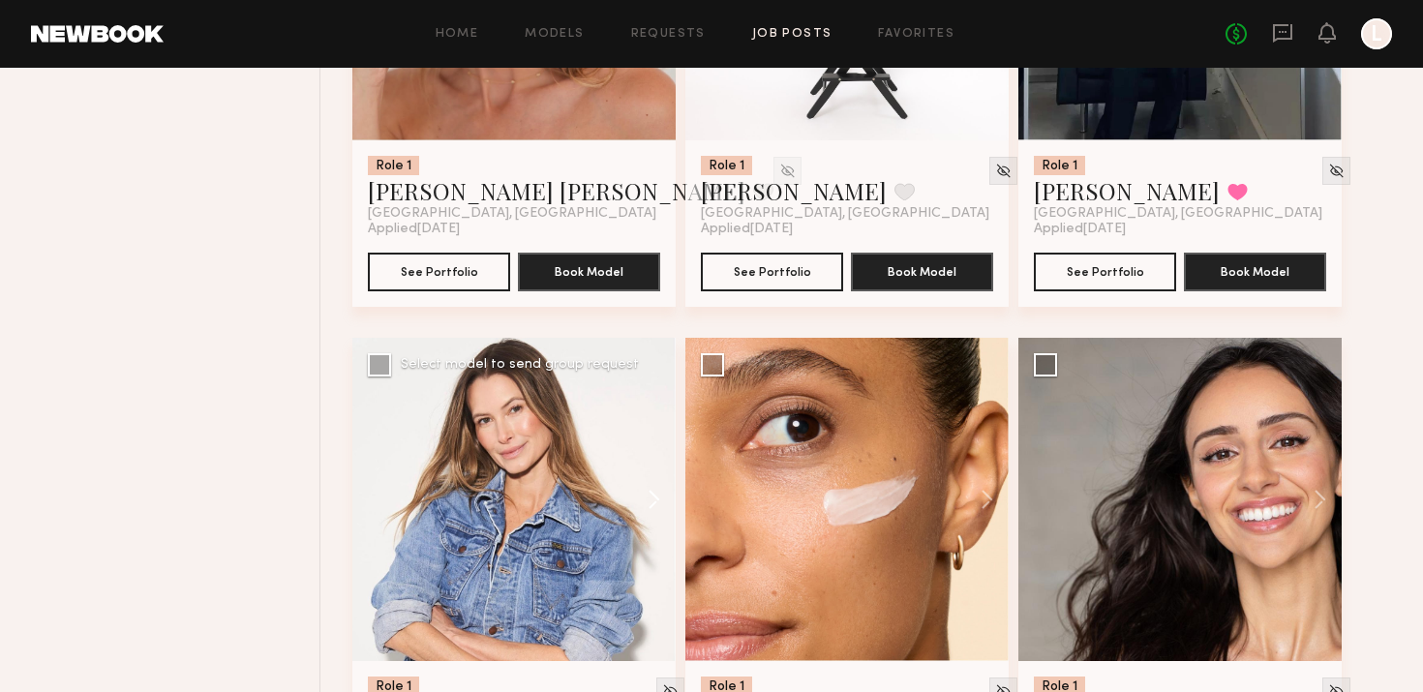
click at [640, 494] on button at bounding box center [645, 499] width 62 height 323
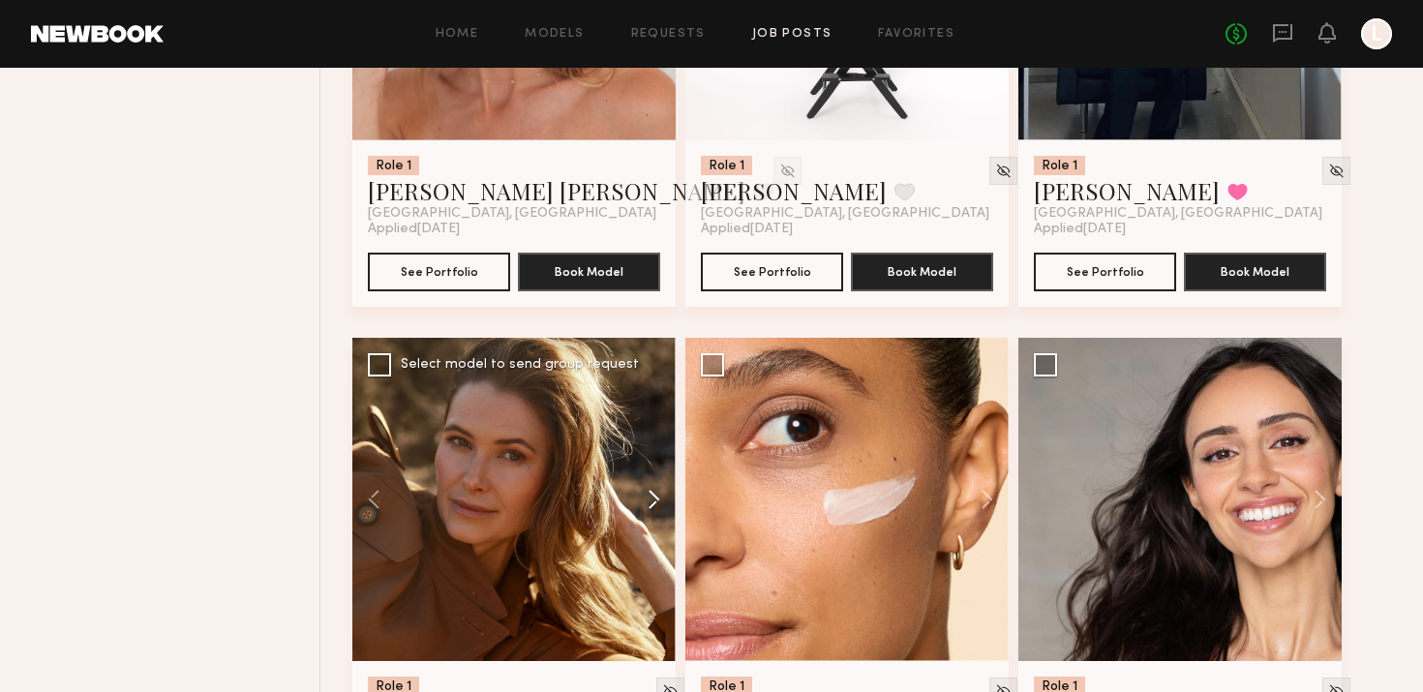
click at [661, 464] on button at bounding box center [645, 499] width 62 height 323
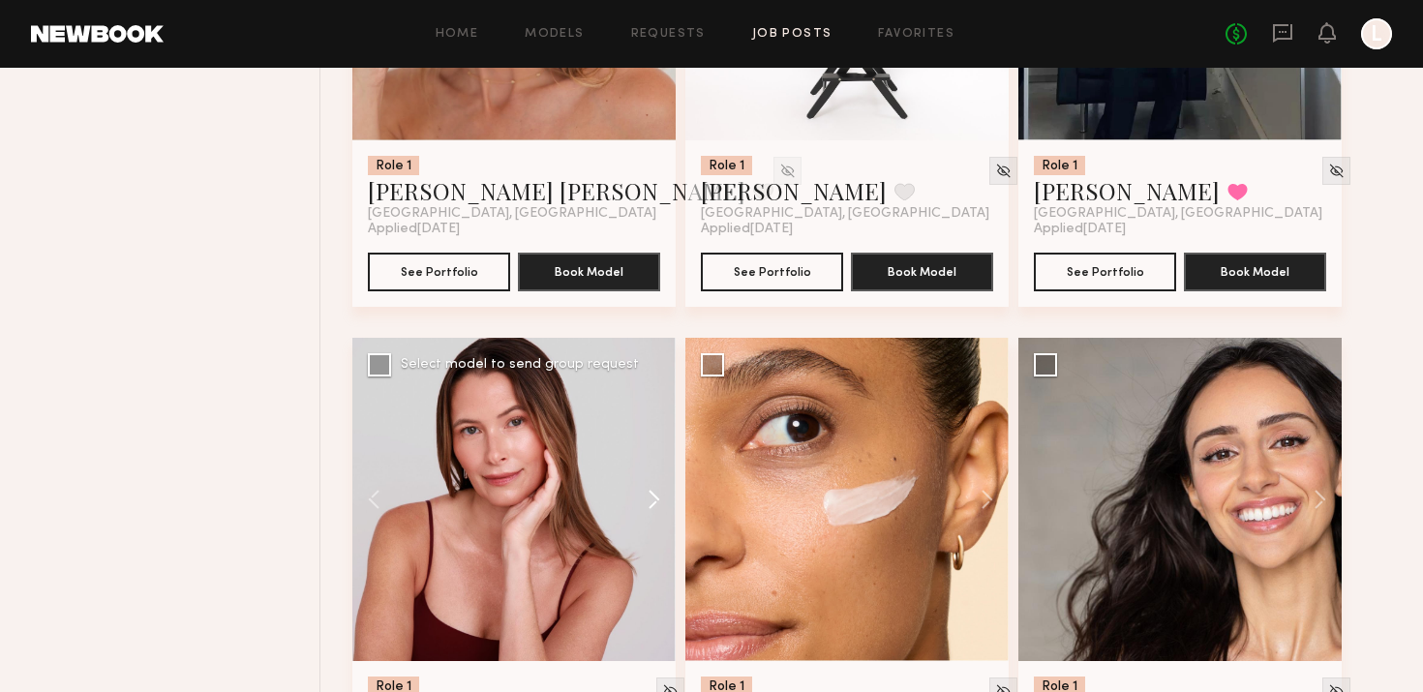
click at [661, 464] on button at bounding box center [645, 499] width 62 height 323
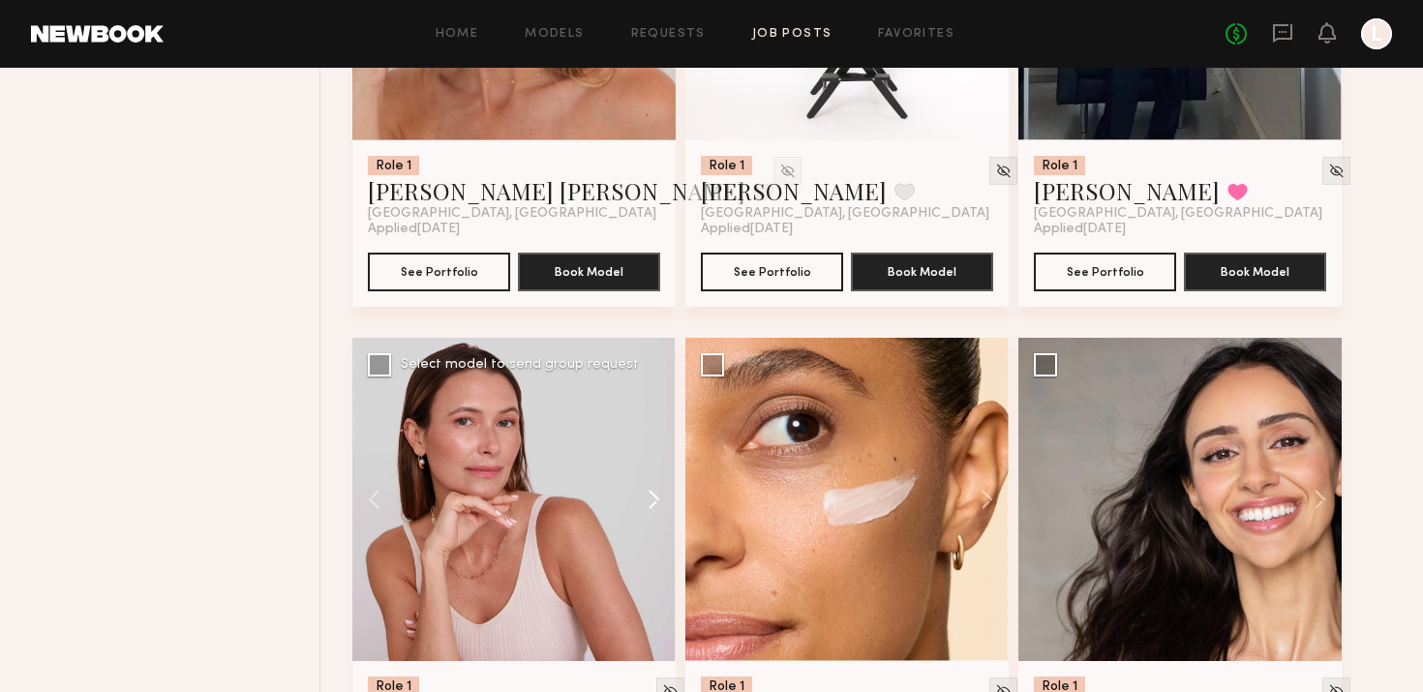
click at [661, 464] on button at bounding box center [645, 499] width 62 height 323
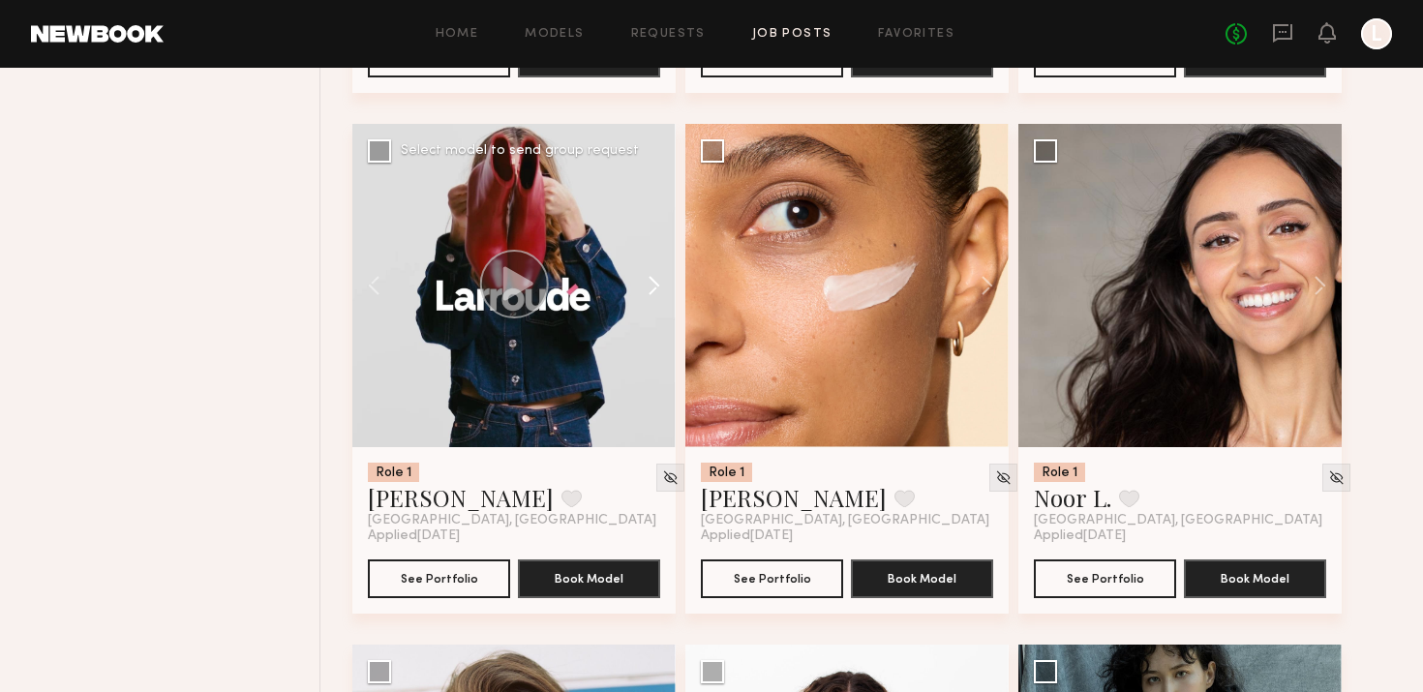
scroll to position [10601, 0]
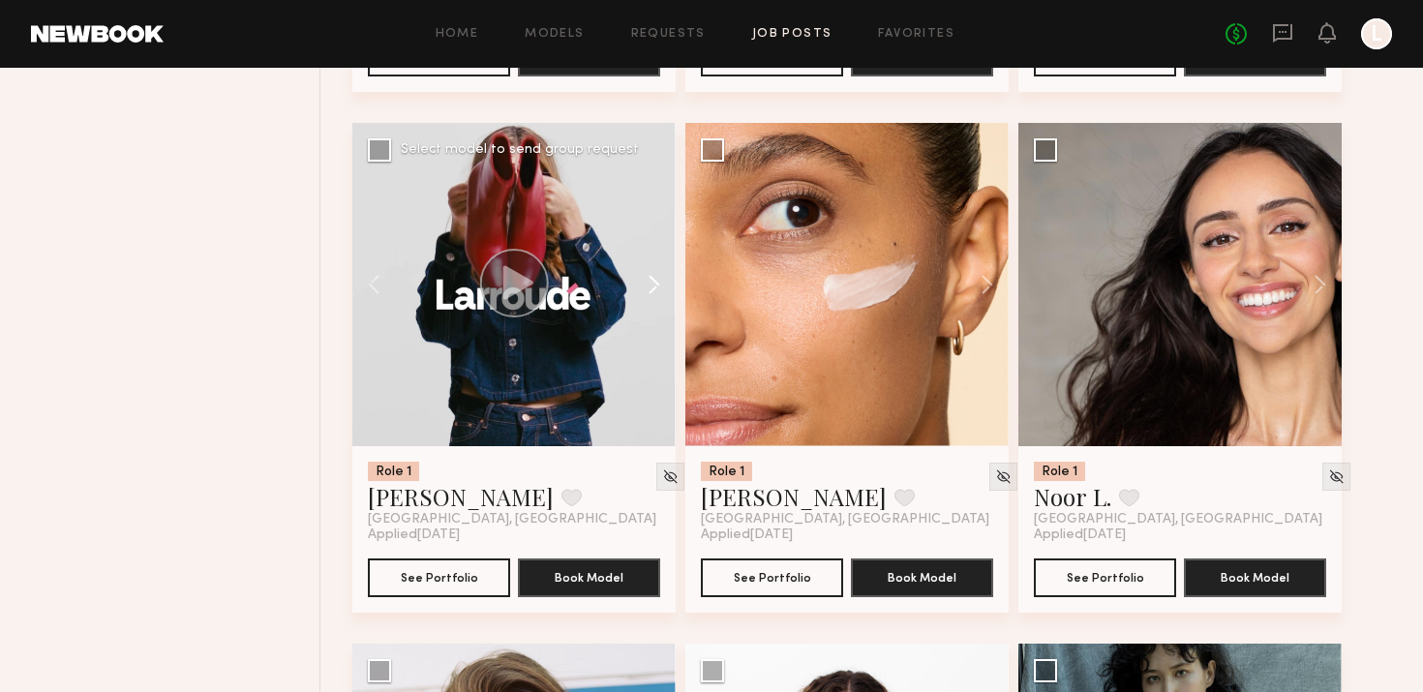
click at [660, 288] on button at bounding box center [645, 284] width 62 height 323
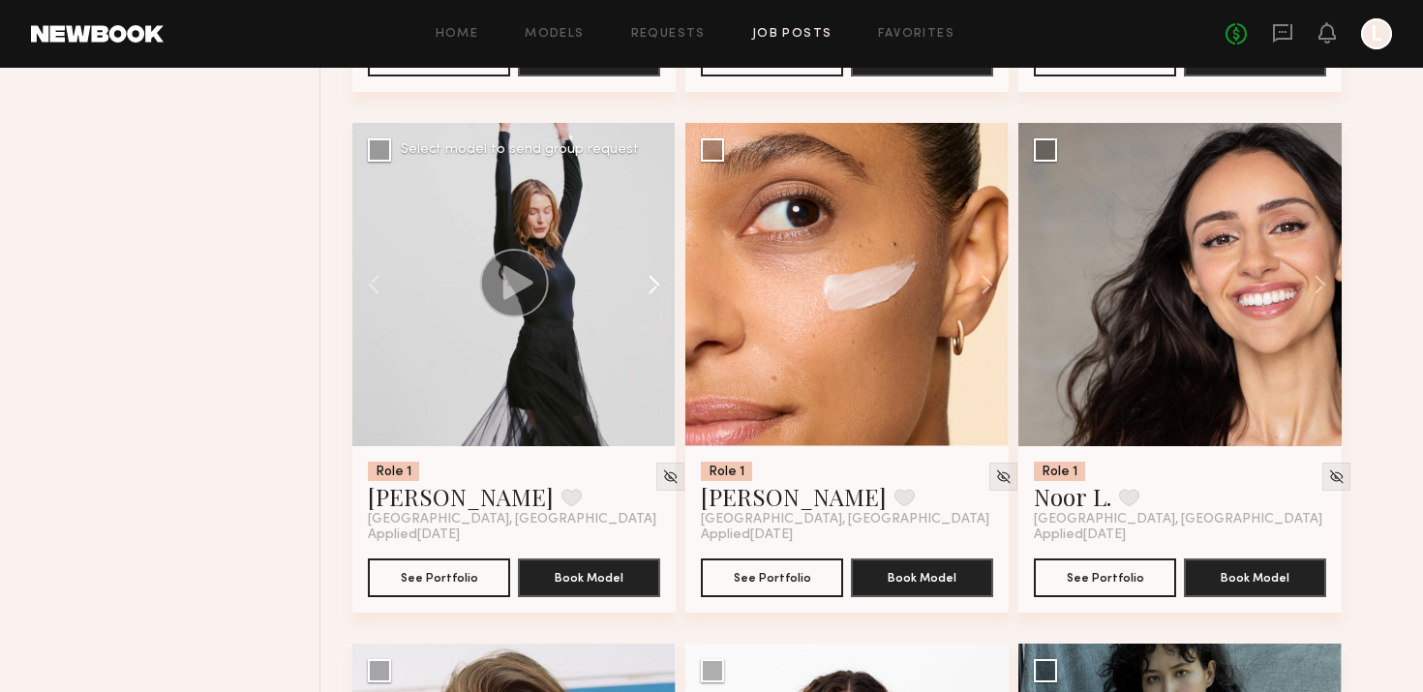
click at [660, 288] on button at bounding box center [645, 284] width 62 height 323
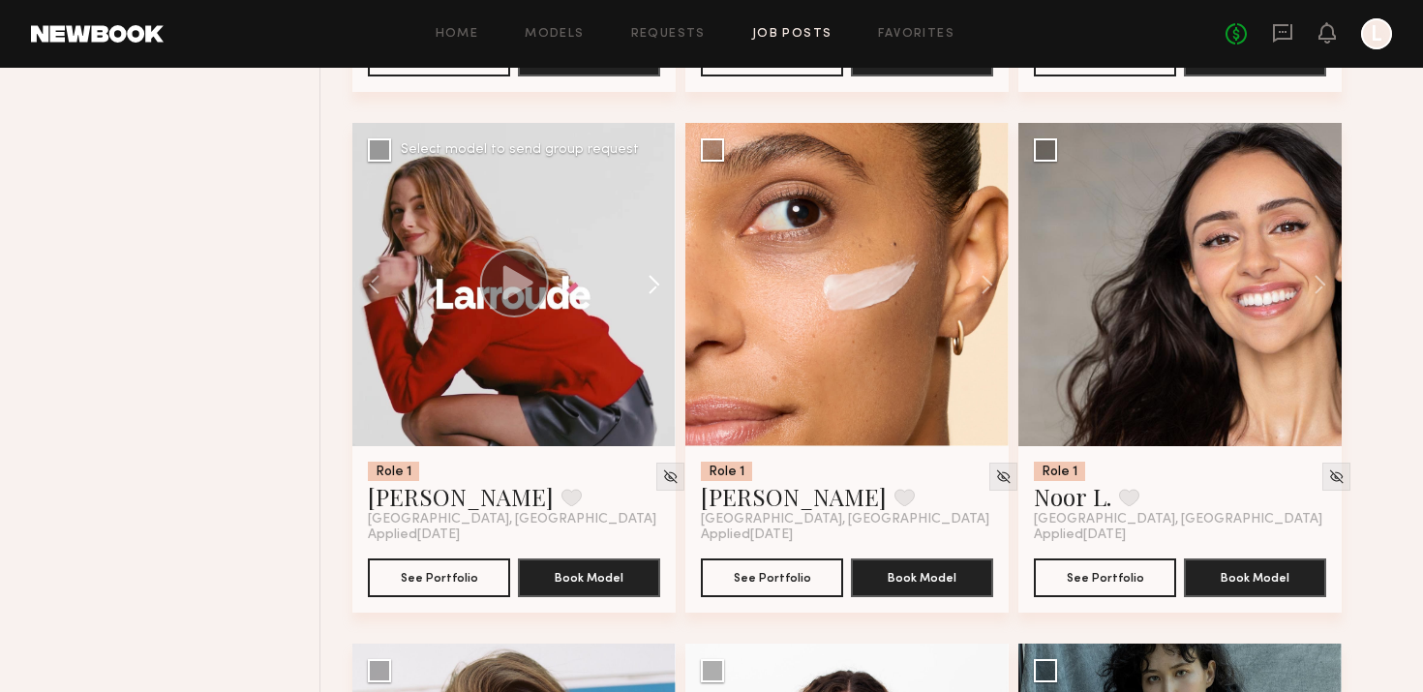
click at [660, 288] on button at bounding box center [645, 284] width 62 height 323
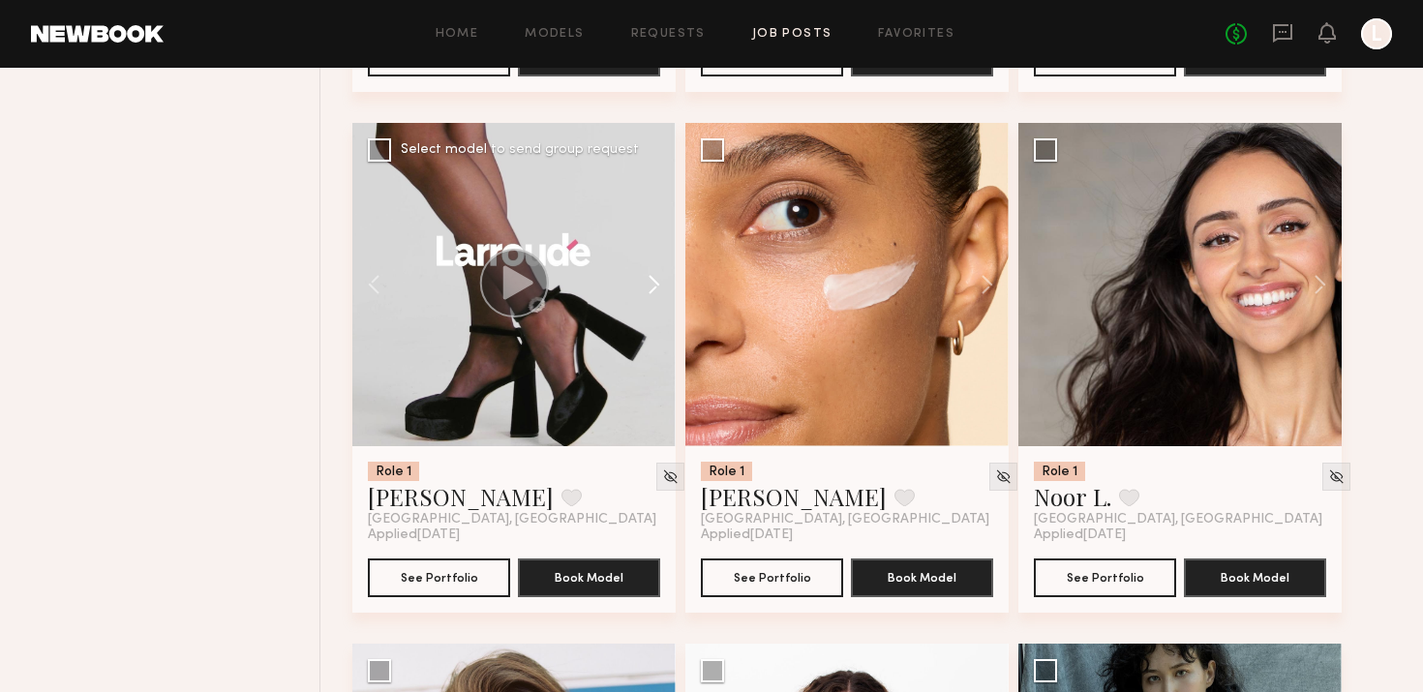
click at [660, 288] on button at bounding box center [645, 284] width 62 height 323
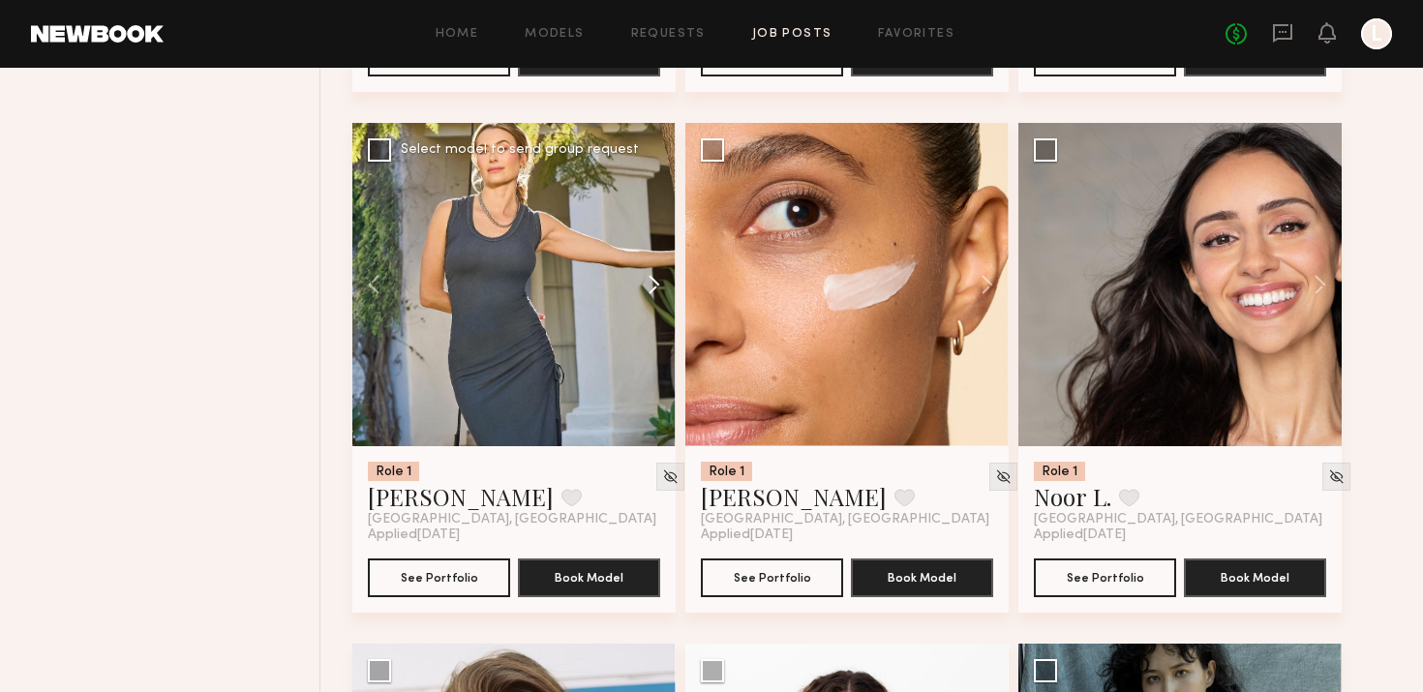
click at [660, 288] on button at bounding box center [645, 284] width 62 height 323
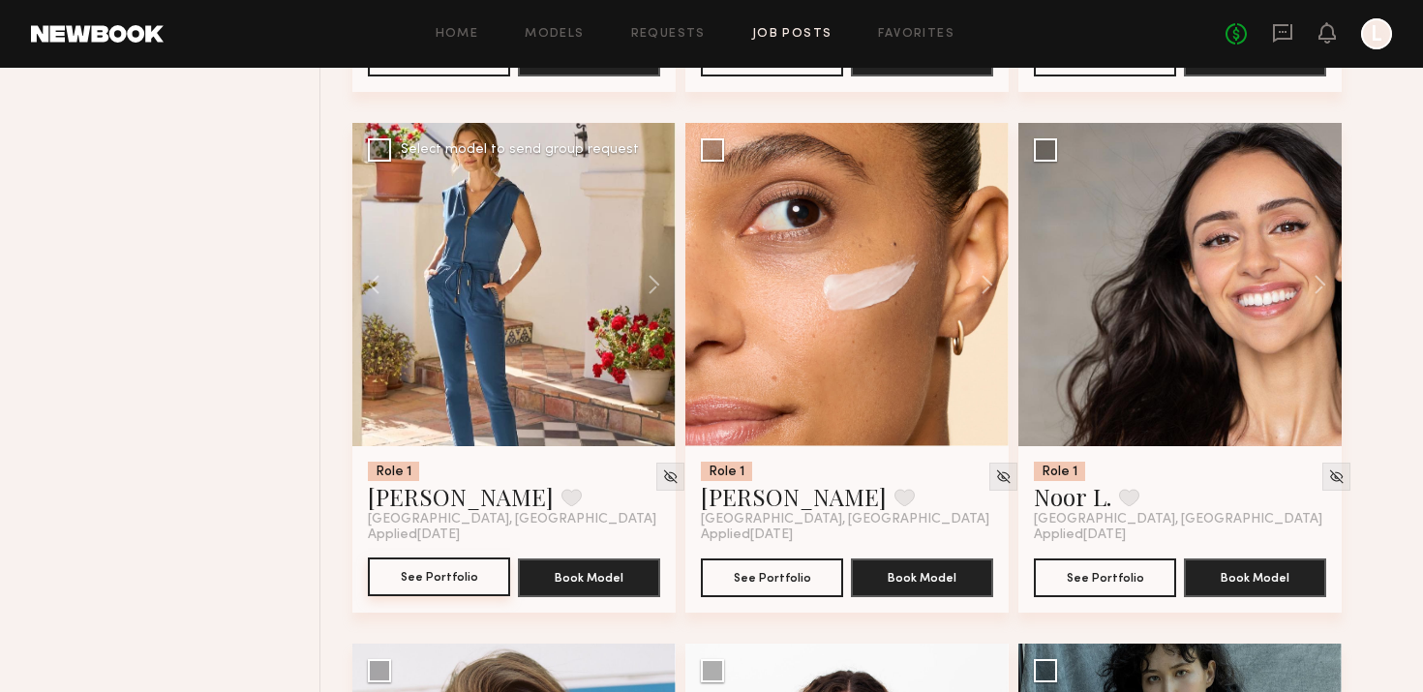
click at [425, 572] on button "See Portfolio" at bounding box center [439, 577] width 142 height 39
click at [561, 494] on button at bounding box center [571, 497] width 20 height 17
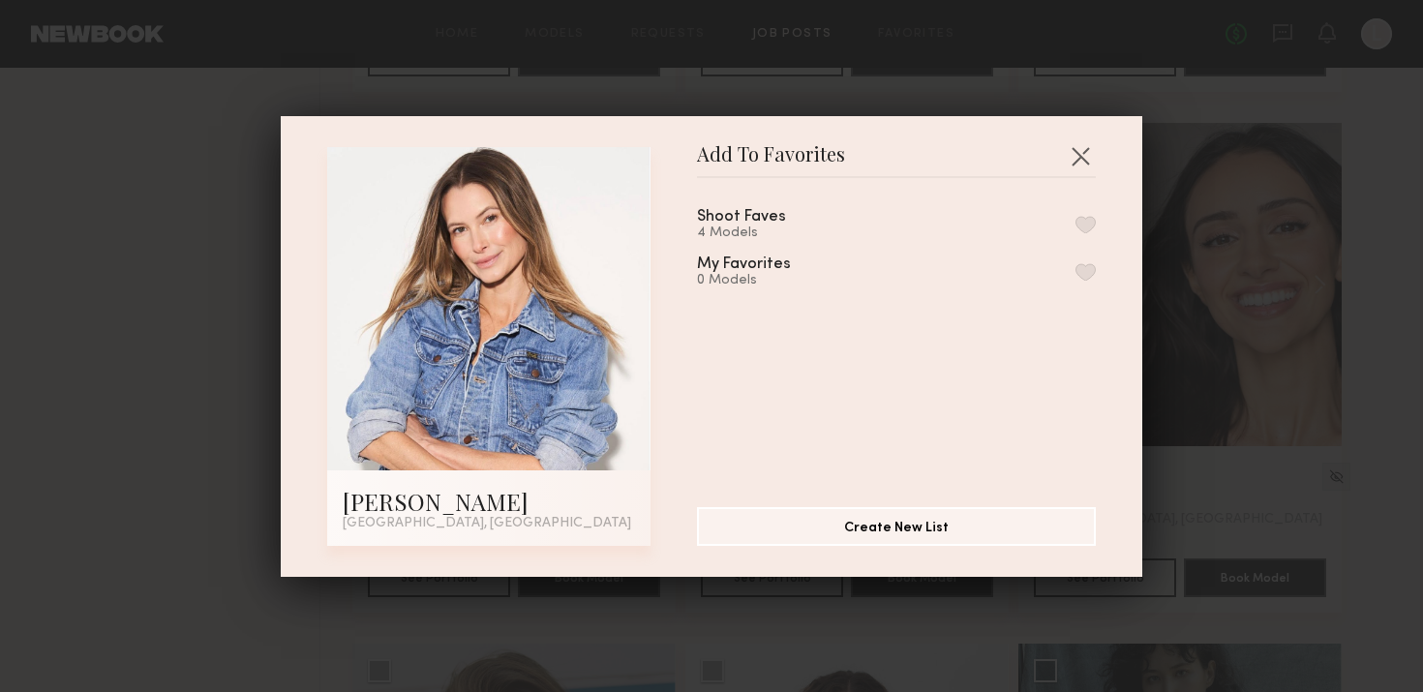
click at [1088, 222] on button "button" at bounding box center [1085, 224] width 20 height 17
click at [1209, 396] on div "Add To Favorites Kyna L. Los Angeles, CA Add To Favorites Shoot Faves 5 Models …" at bounding box center [711, 346] width 1423 height 692
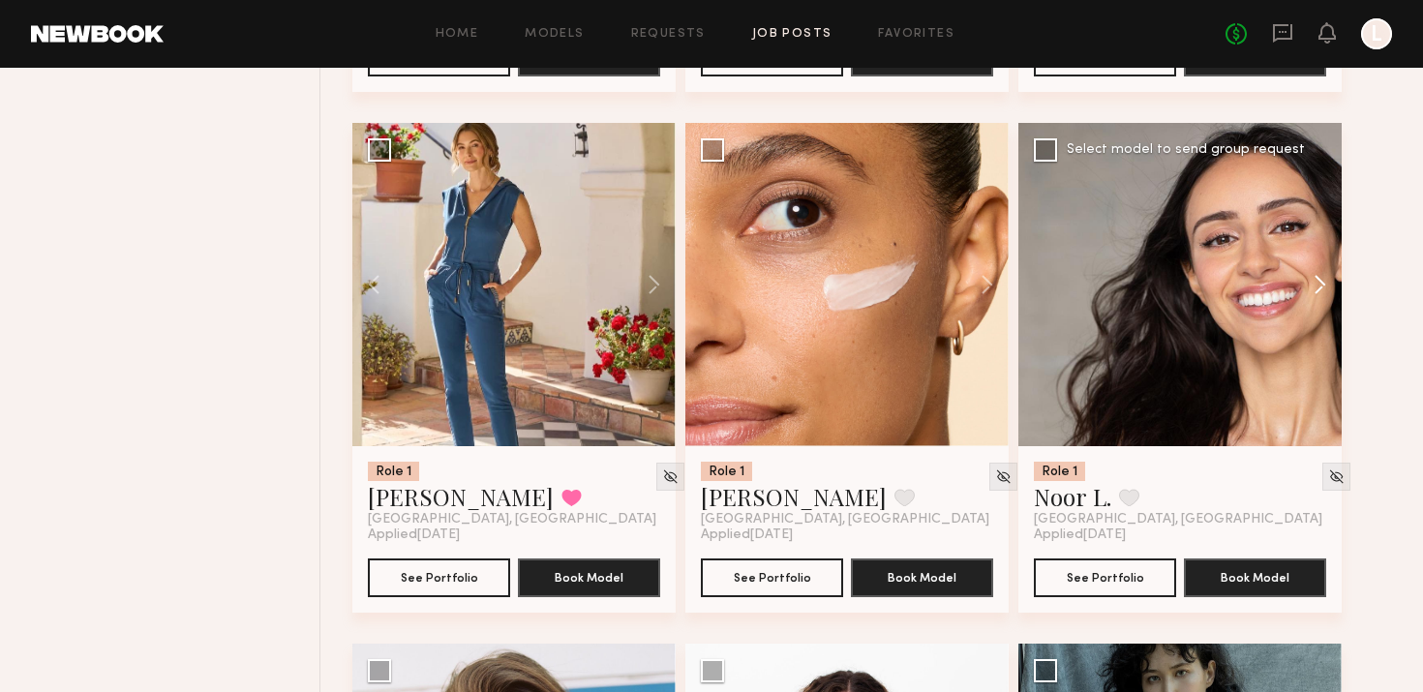
click at [1319, 276] on button at bounding box center [1311, 284] width 62 height 323
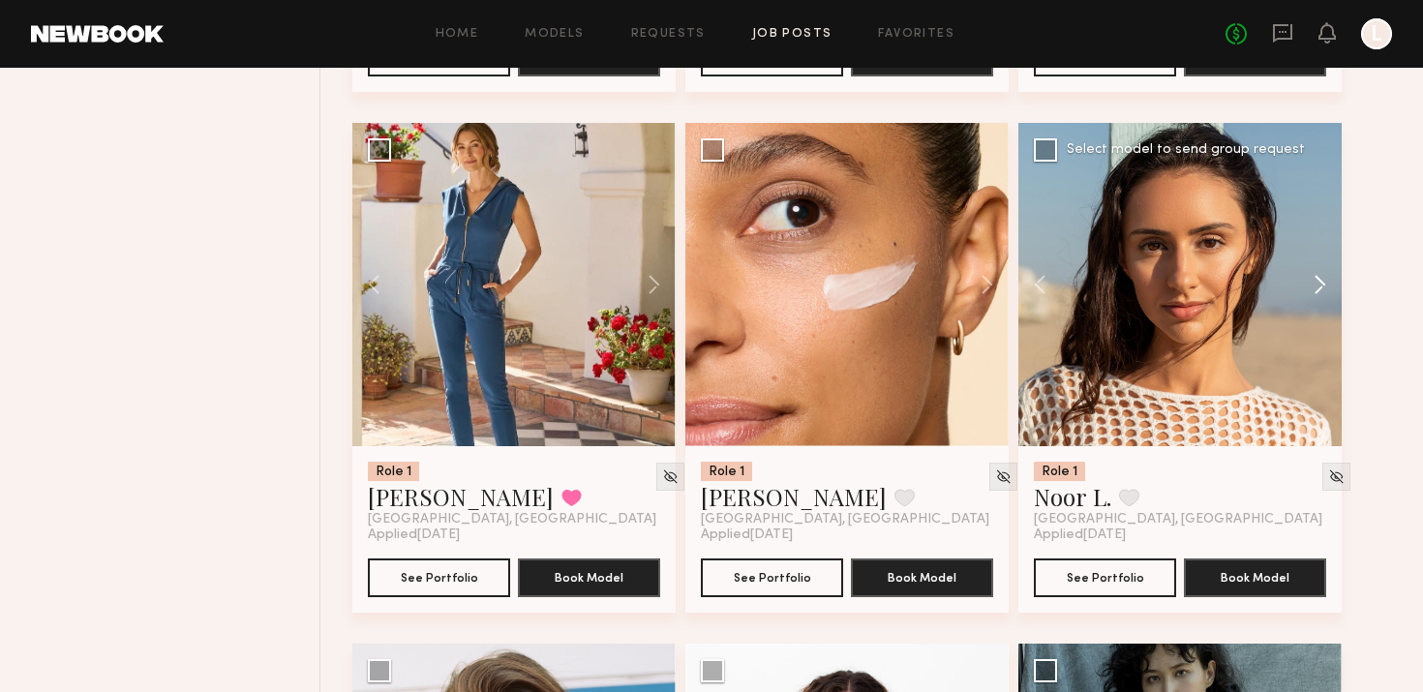
click at [1319, 276] on button at bounding box center [1311, 284] width 62 height 323
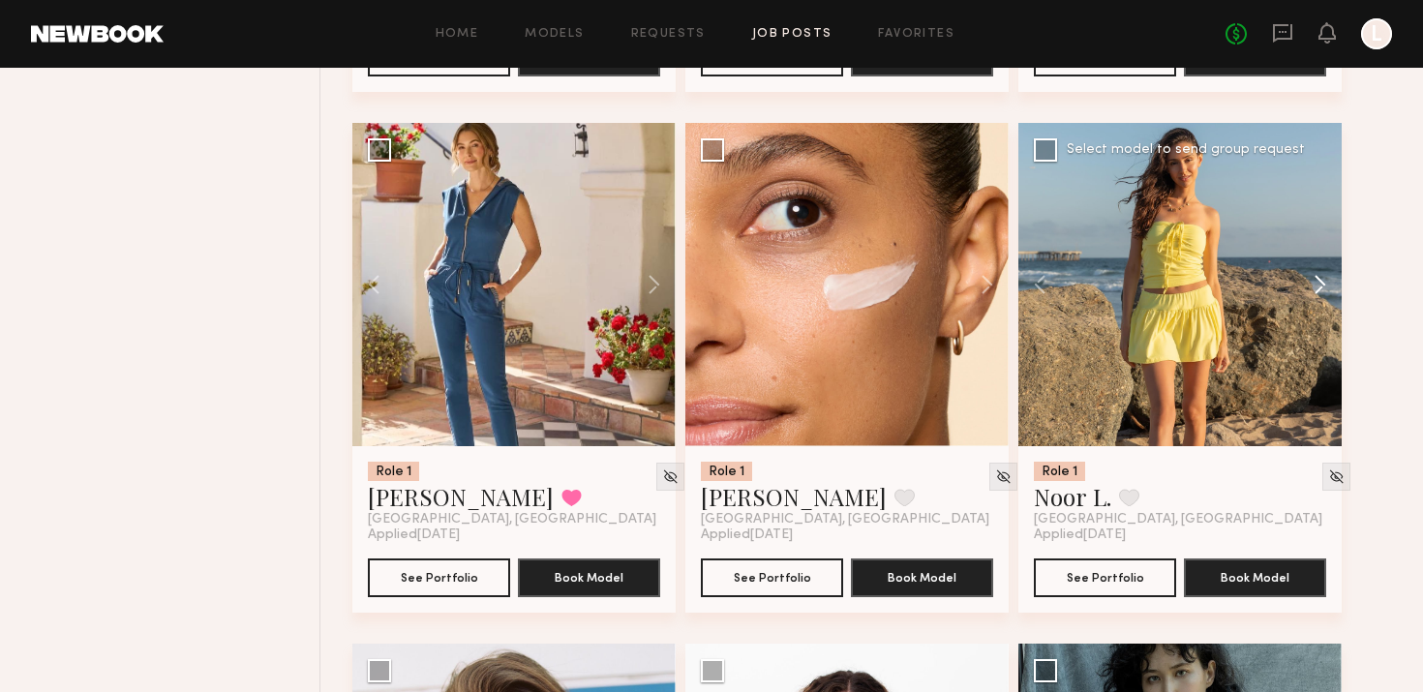
click at [1319, 276] on button at bounding box center [1311, 284] width 62 height 323
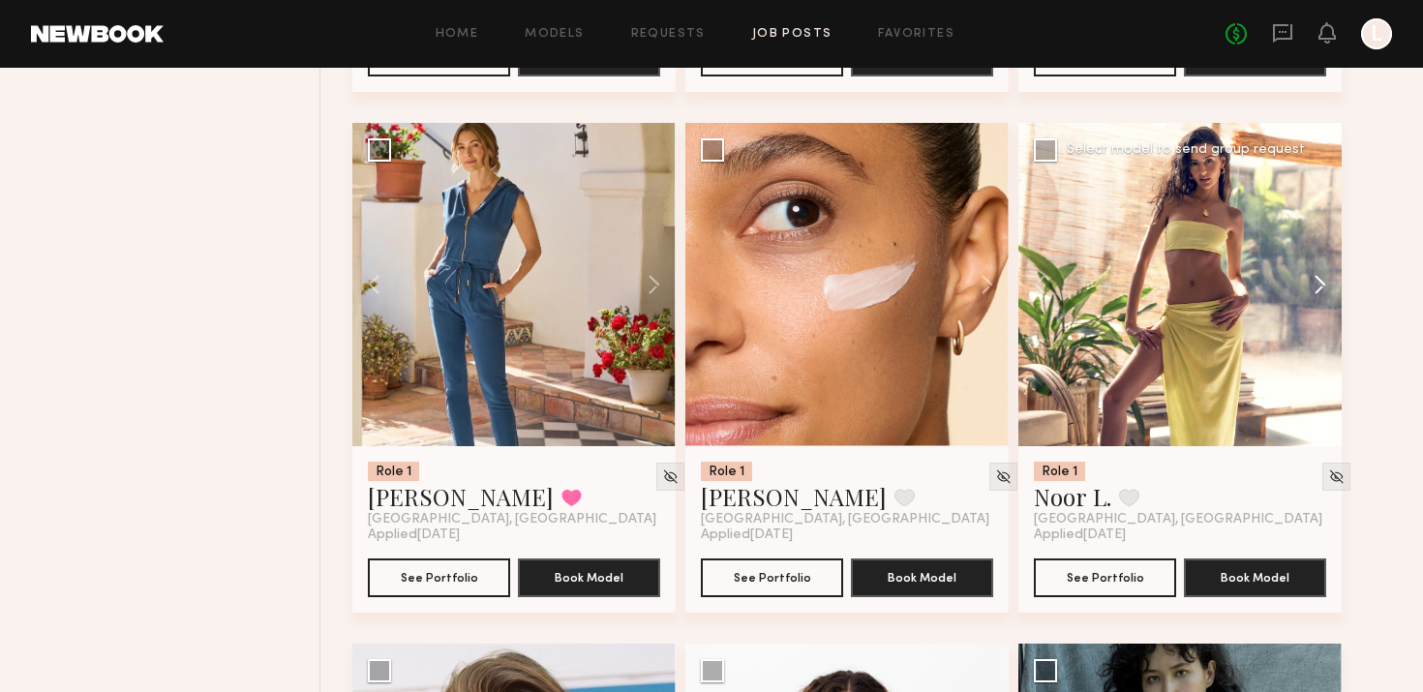
click at [1319, 276] on button at bounding box center [1311, 284] width 62 height 323
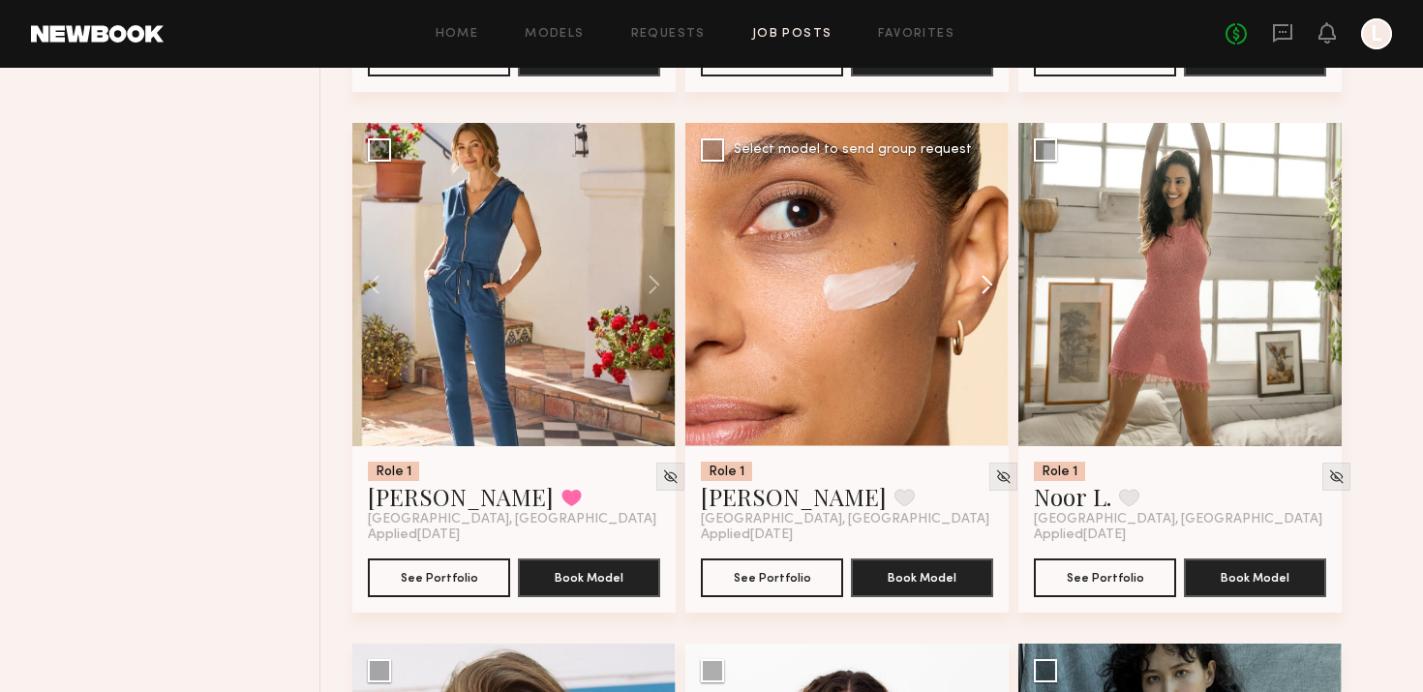
click at [985, 285] on button at bounding box center [978, 284] width 62 height 323
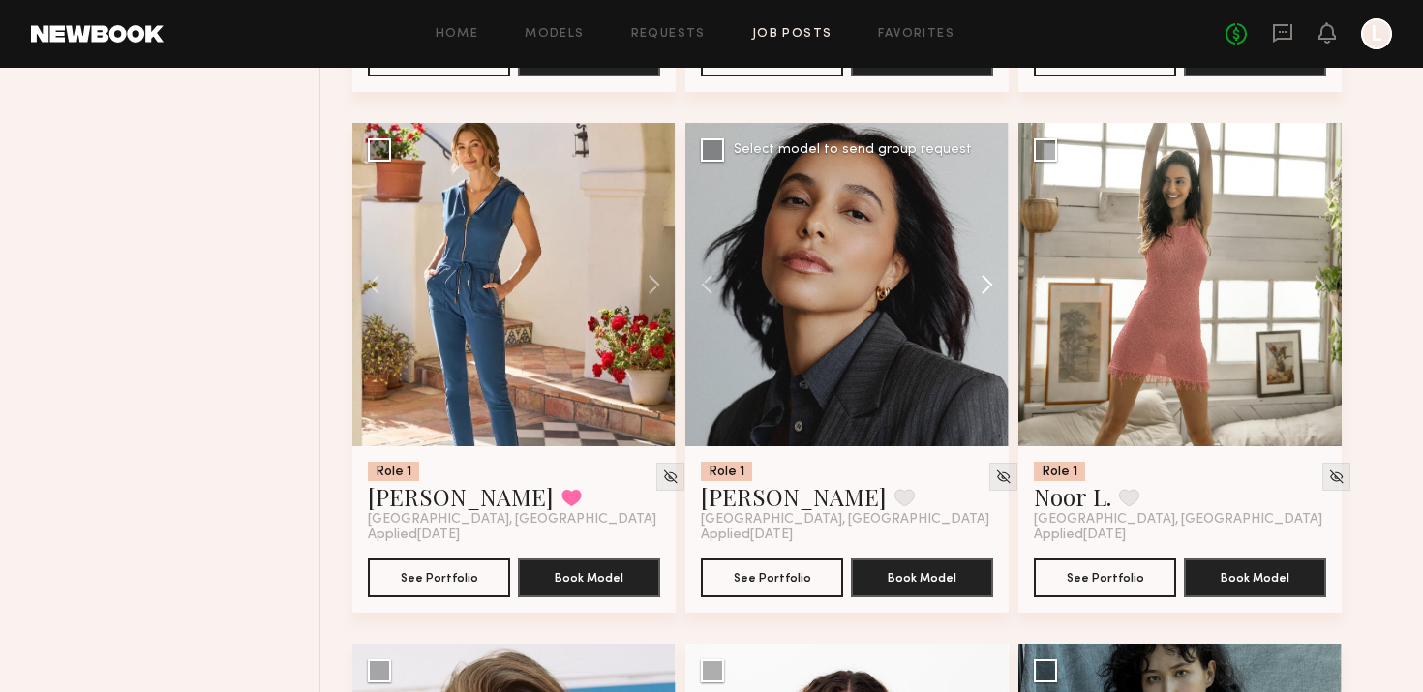
click at [985, 285] on button at bounding box center [978, 284] width 62 height 323
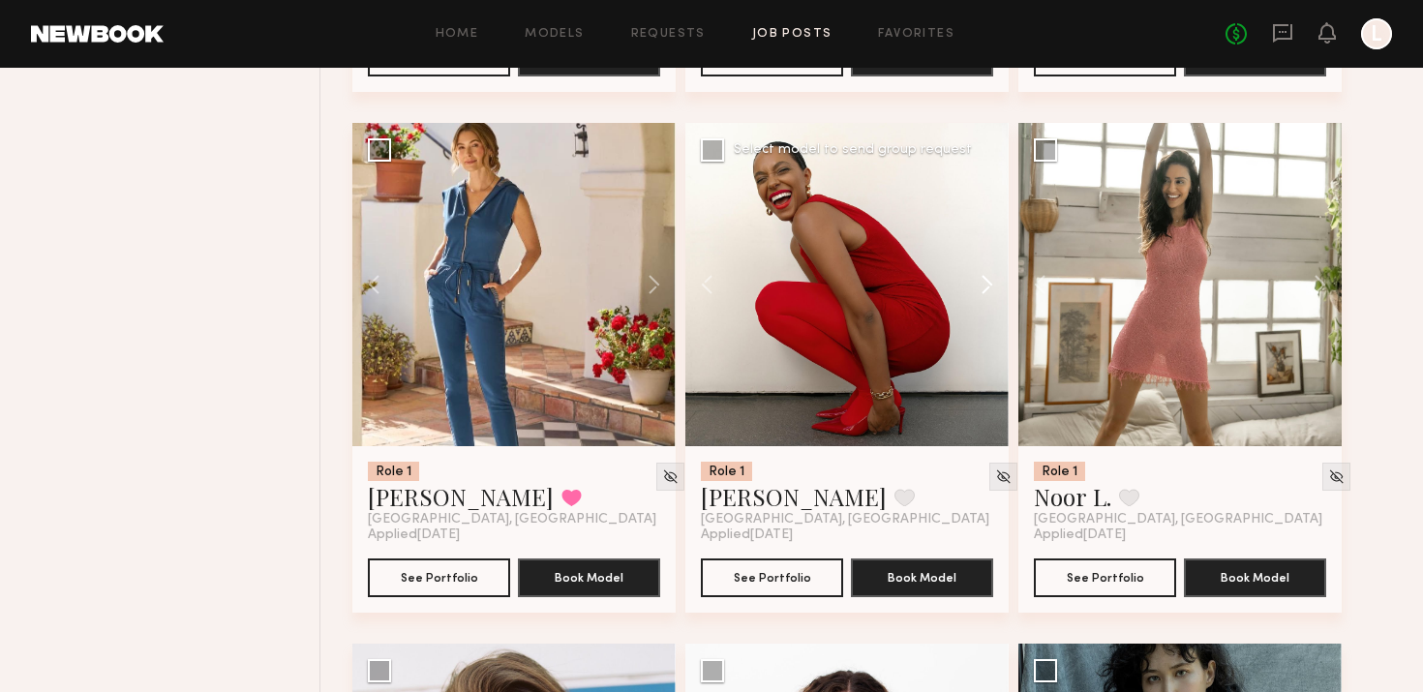
click at [985, 286] on button at bounding box center [978, 284] width 62 height 323
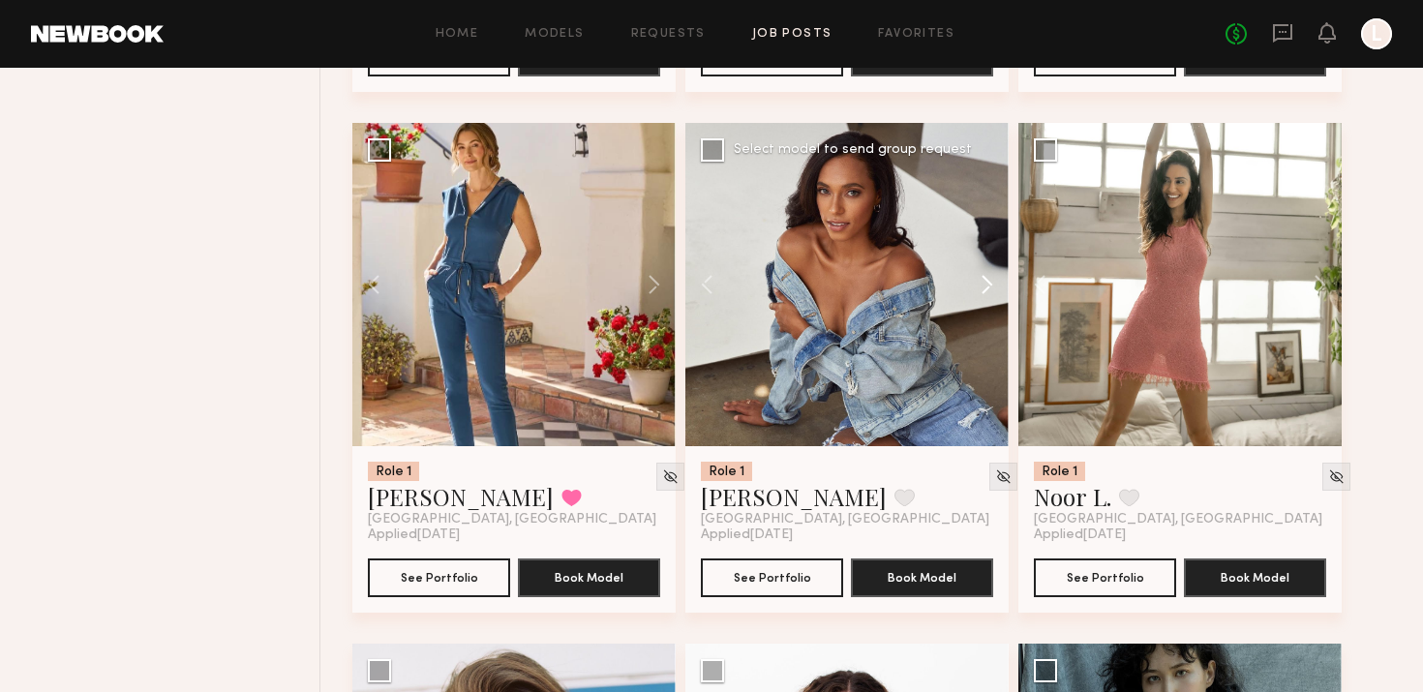
click at [985, 286] on button at bounding box center [978, 284] width 62 height 323
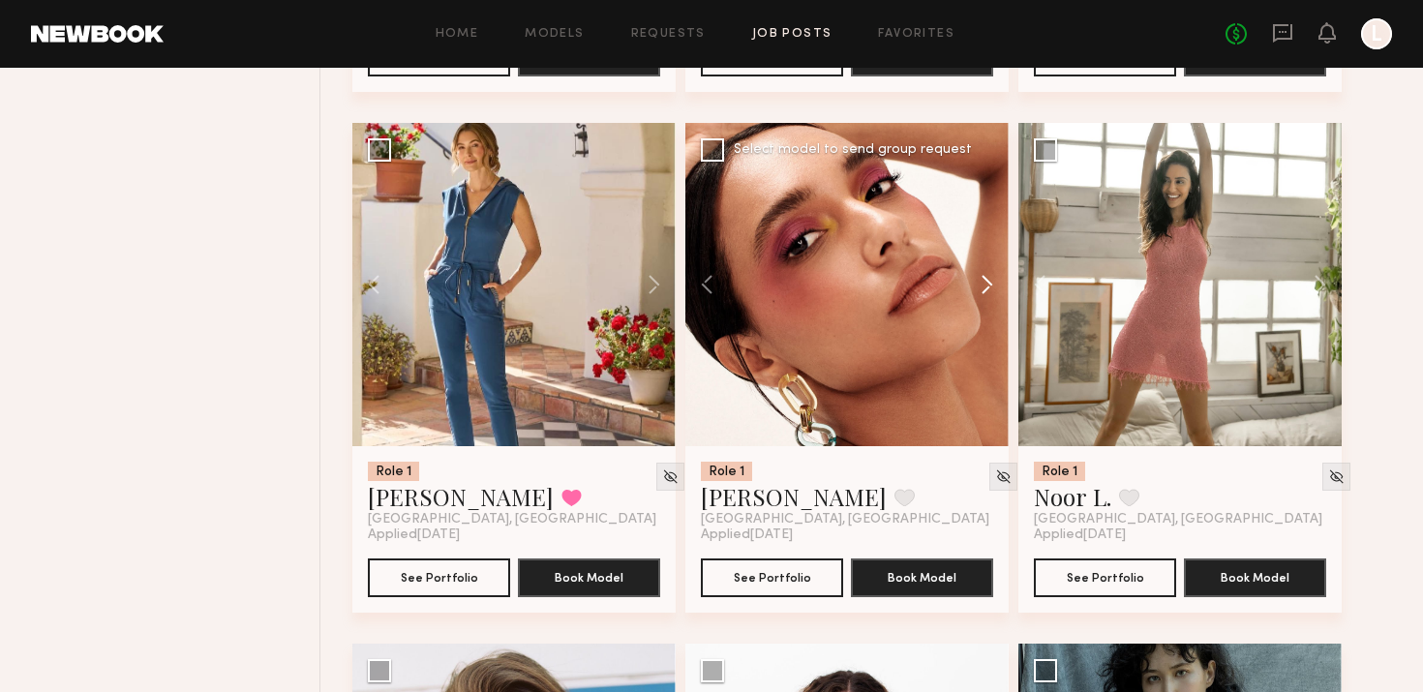
click at [985, 286] on button at bounding box center [978, 284] width 62 height 323
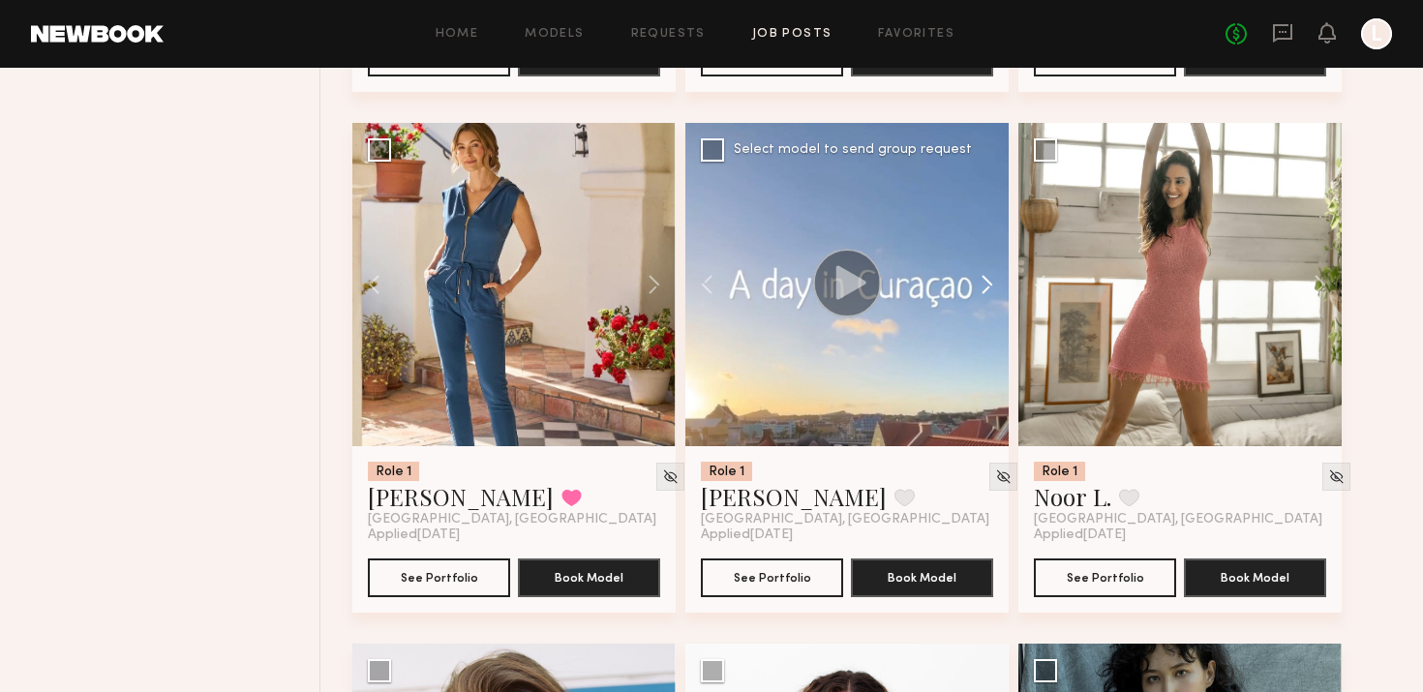
click at [985, 286] on button at bounding box center [978, 284] width 62 height 323
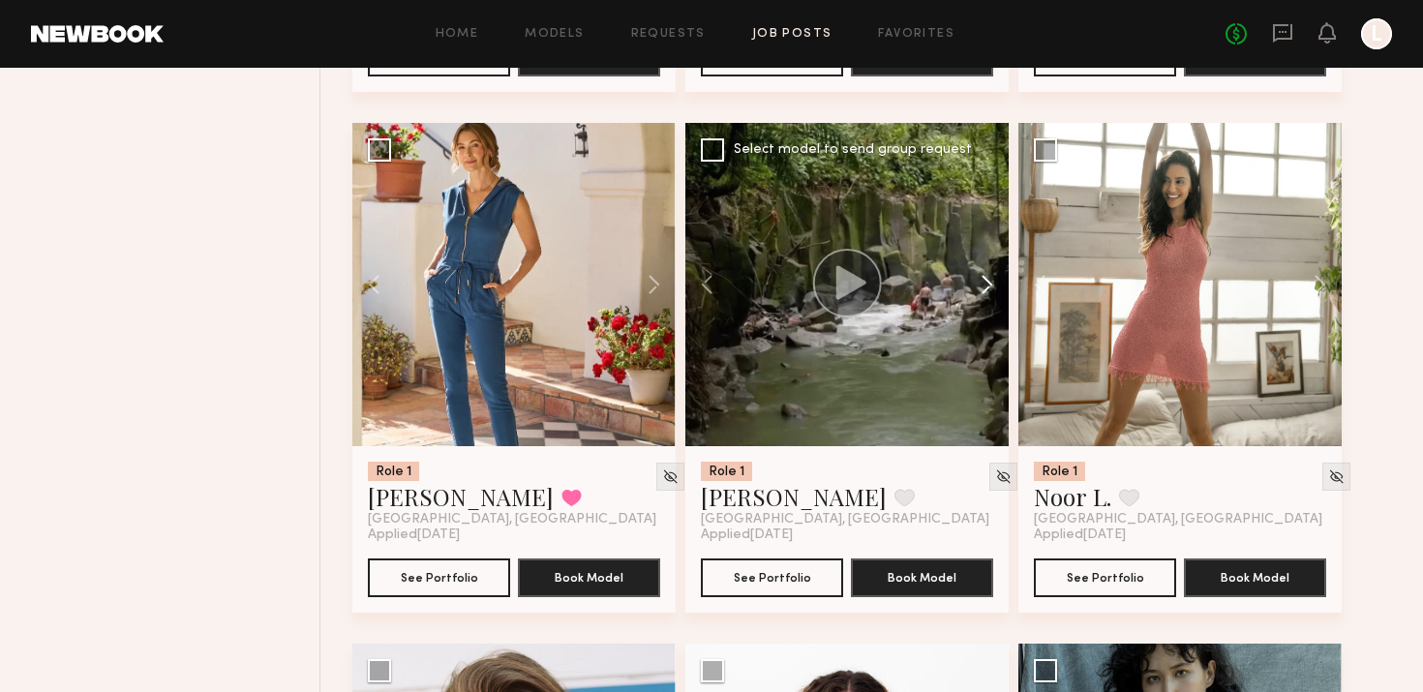
click at [985, 286] on button at bounding box center [978, 284] width 62 height 323
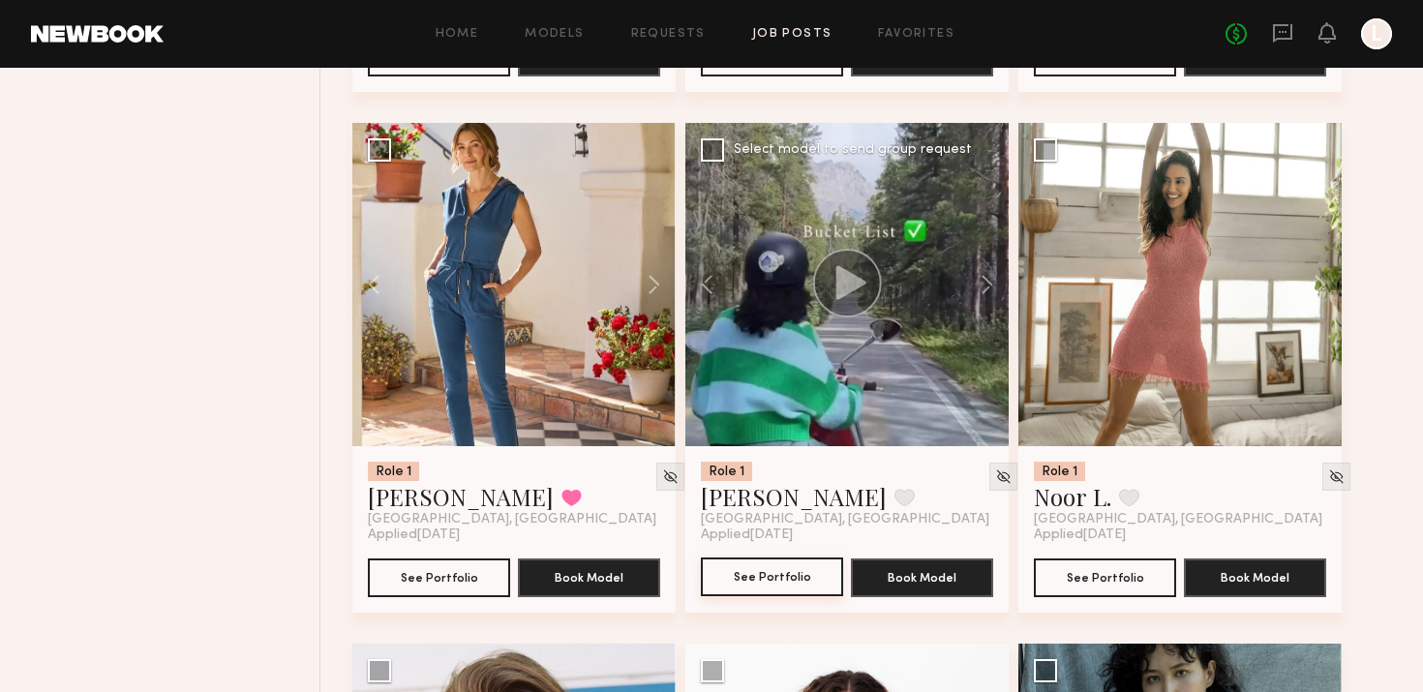
click at [791, 570] on button "See Portfolio" at bounding box center [772, 577] width 142 height 39
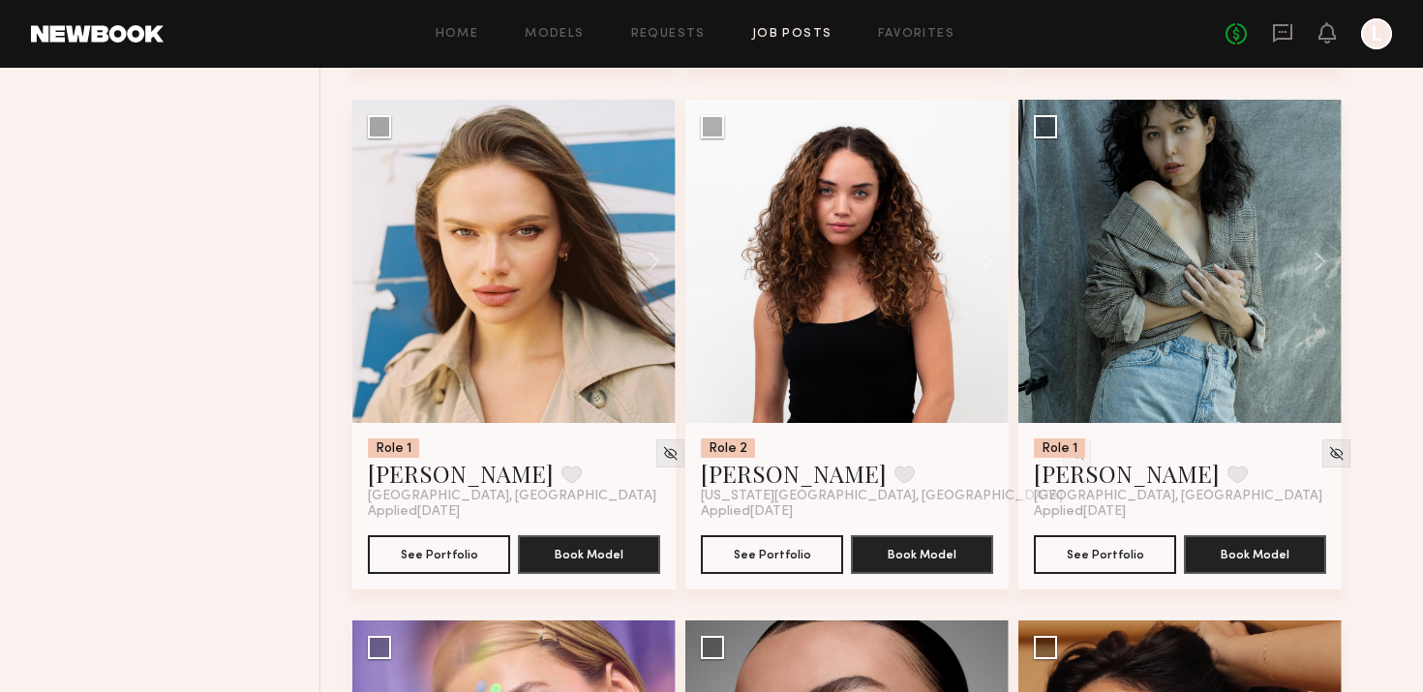
scroll to position [11146, 0]
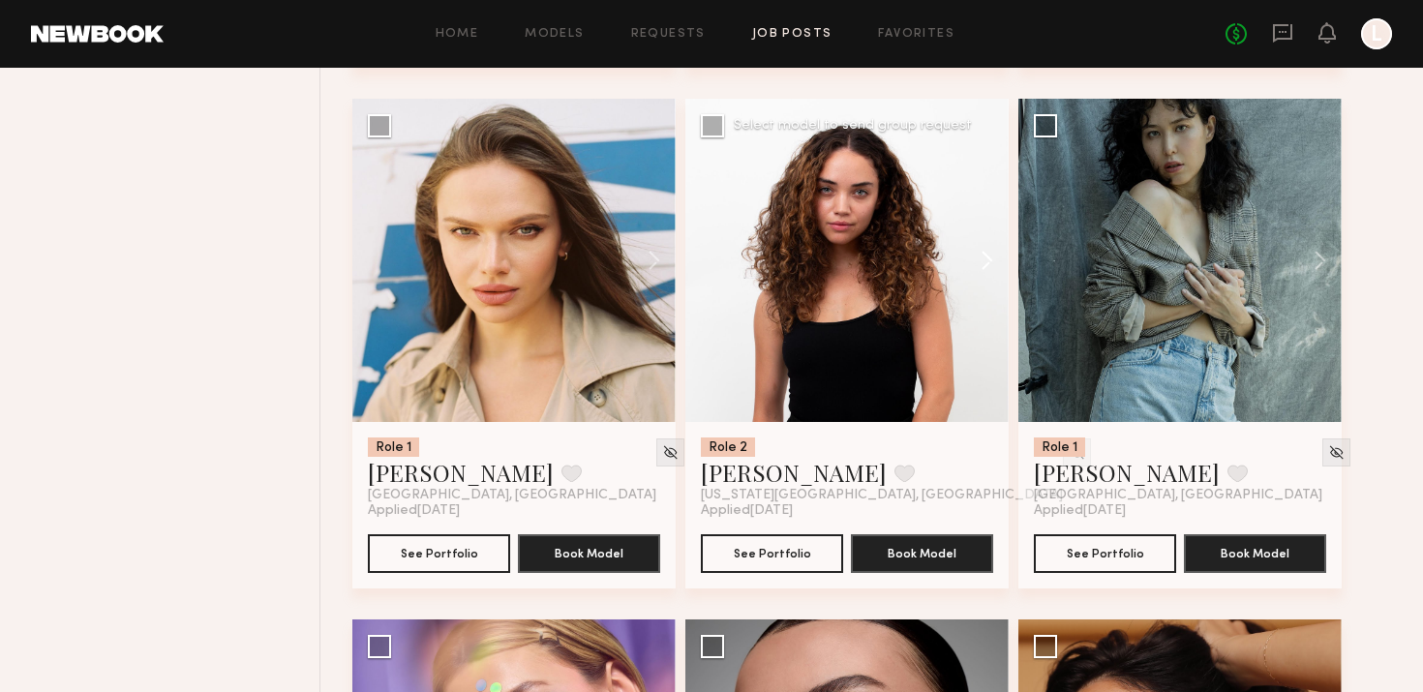
click at [980, 258] on button at bounding box center [978, 260] width 62 height 323
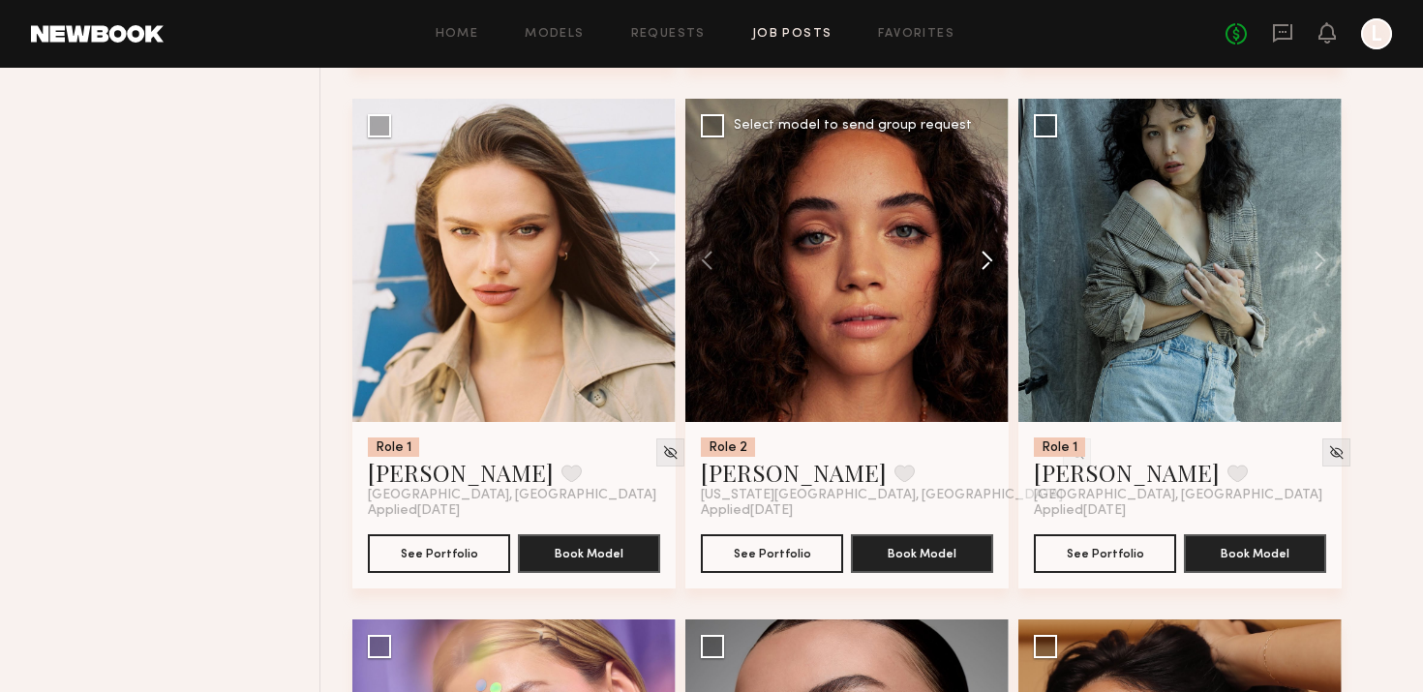
click at [980, 259] on button at bounding box center [978, 260] width 62 height 323
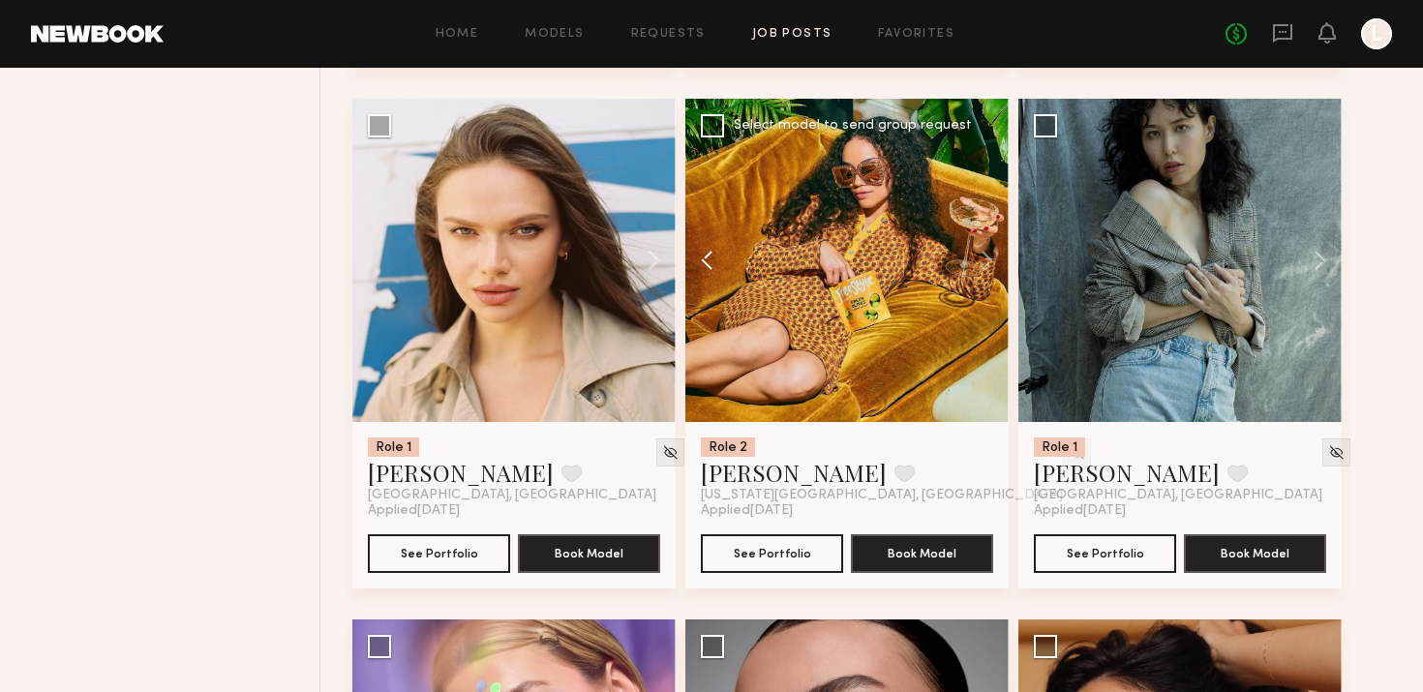
click at [694, 266] on button at bounding box center [716, 260] width 62 height 323
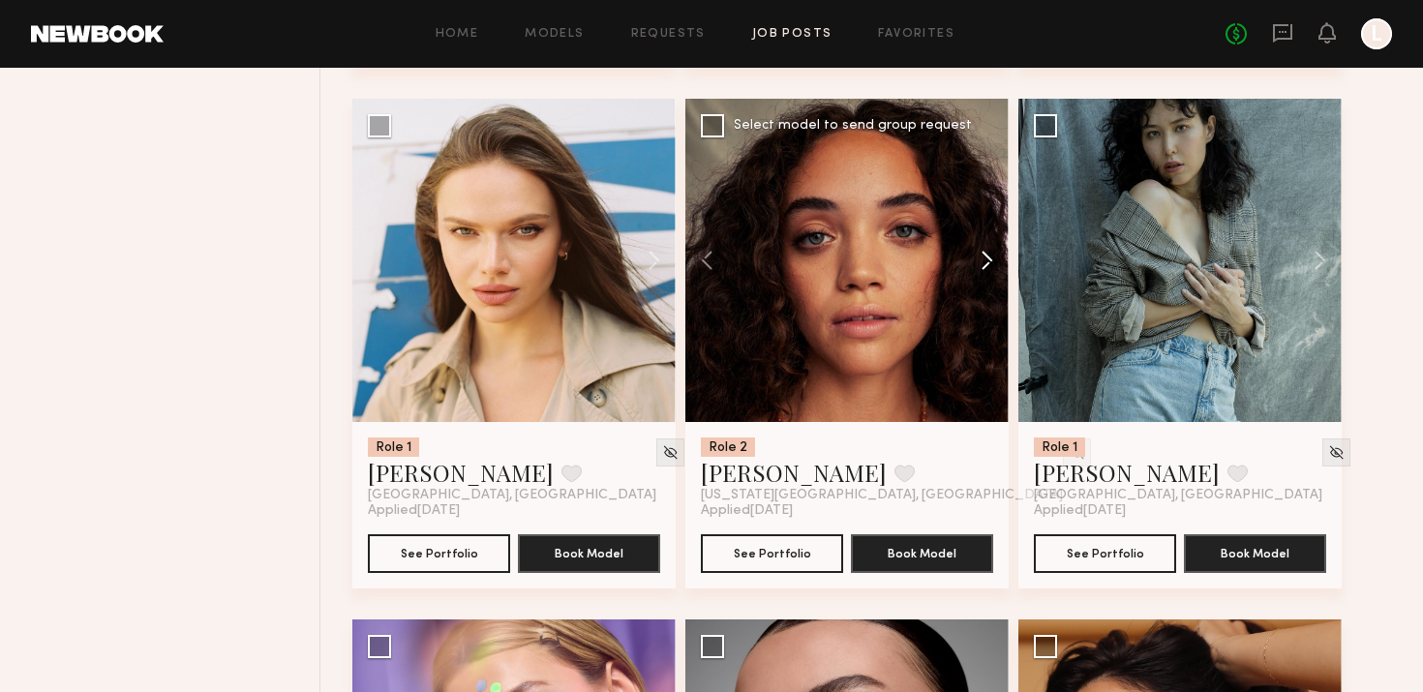
click at [991, 234] on button at bounding box center [978, 260] width 62 height 323
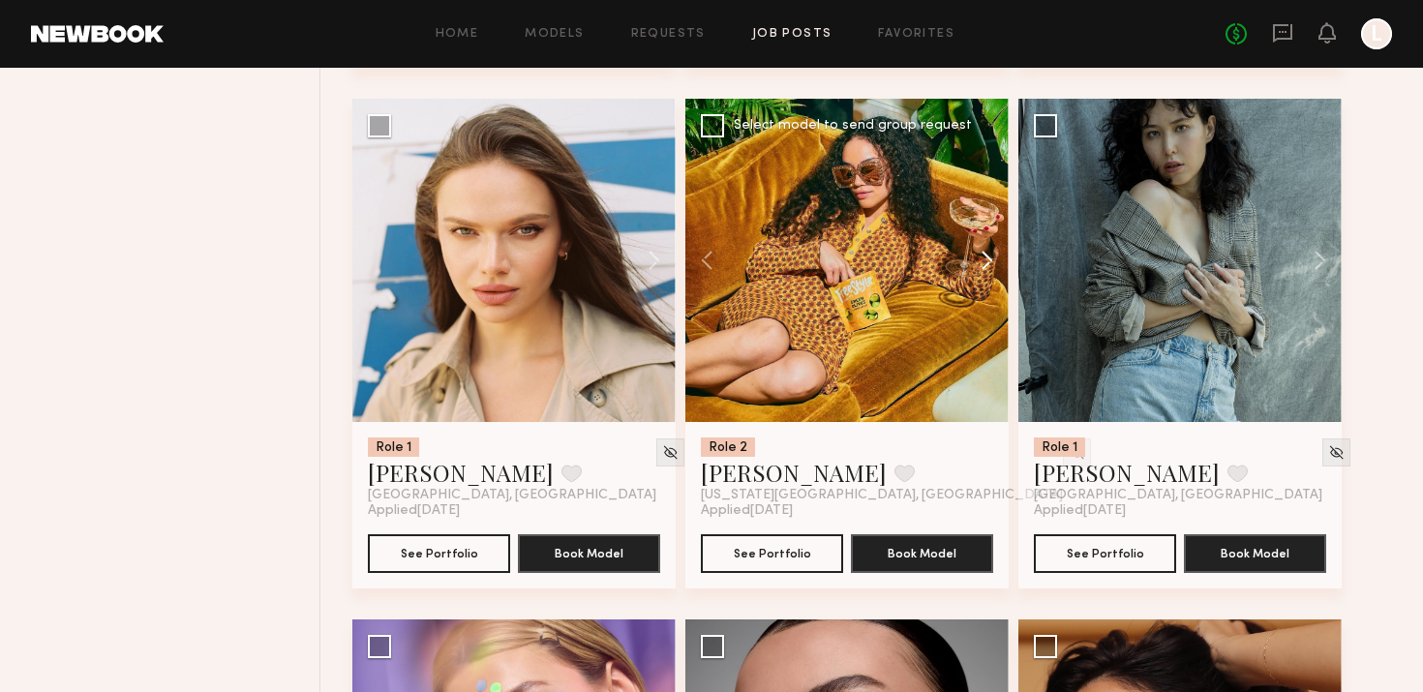
click at [991, 234] on button at bounding box center [978, 260] width 62 height 323
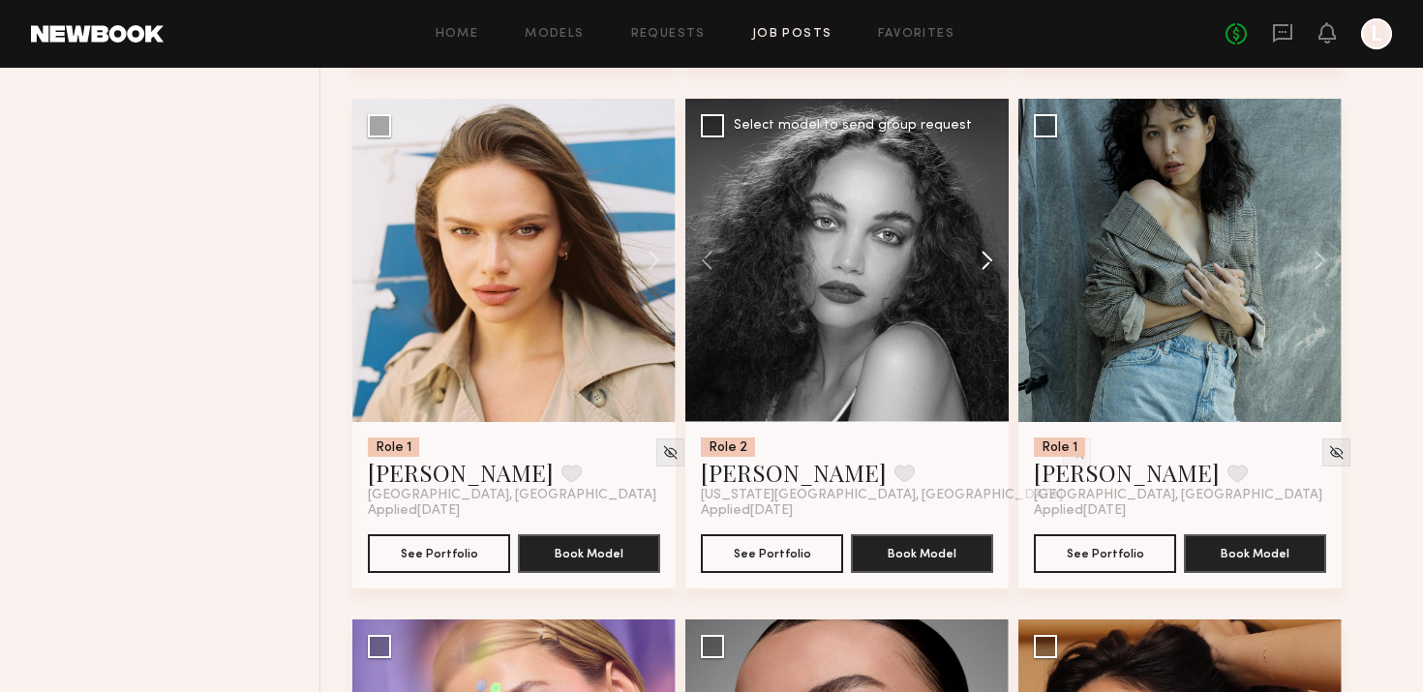
click at [991, 234] on button at bounding box center [978, 260] width 62 height 323
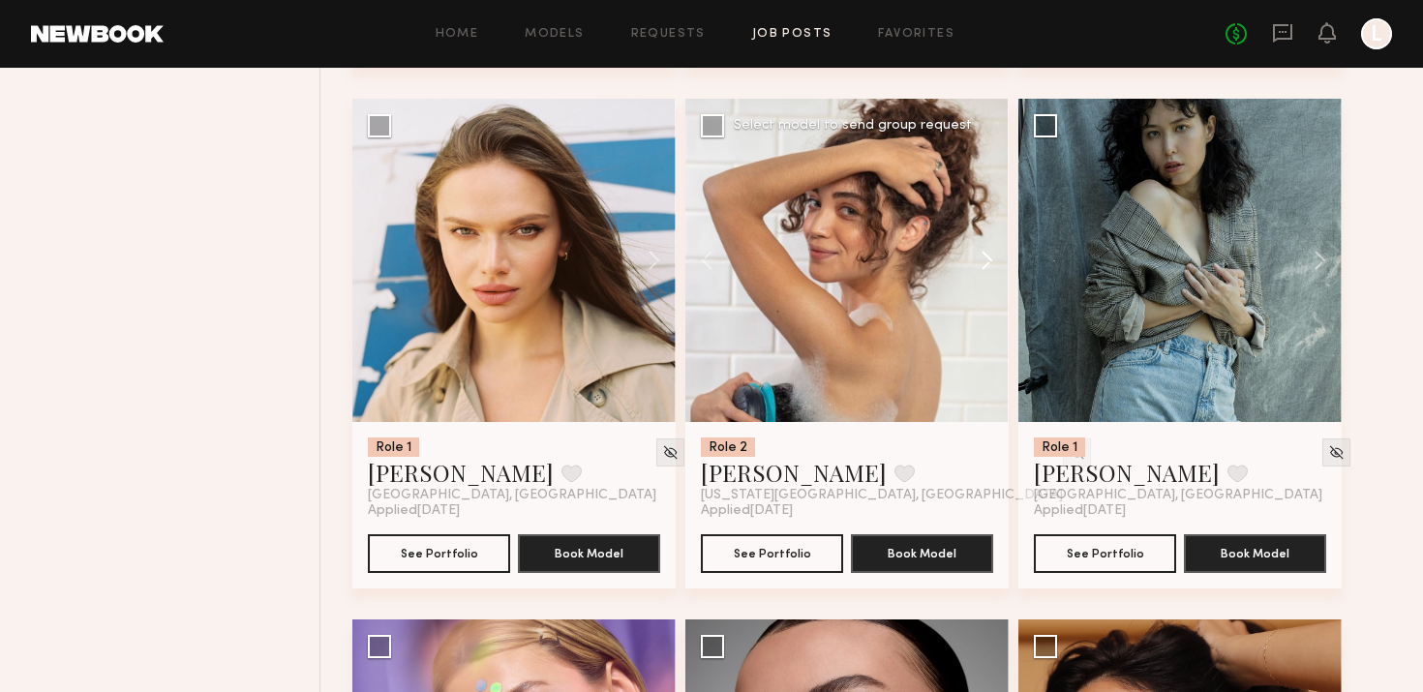
click at [991, 234] on button at bounding box center [978, 260] width 62 height 323
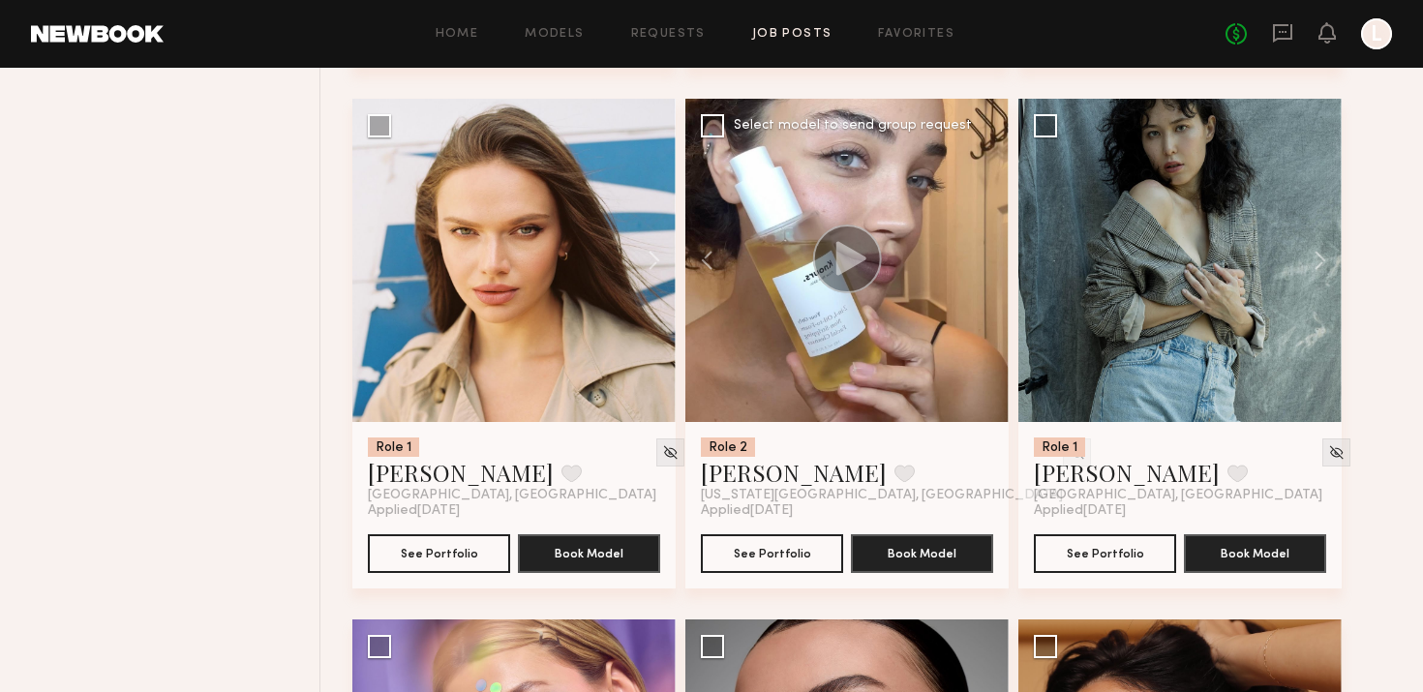
click at [991, 234] on div at bounding box center [846, 260] width 323 height 323
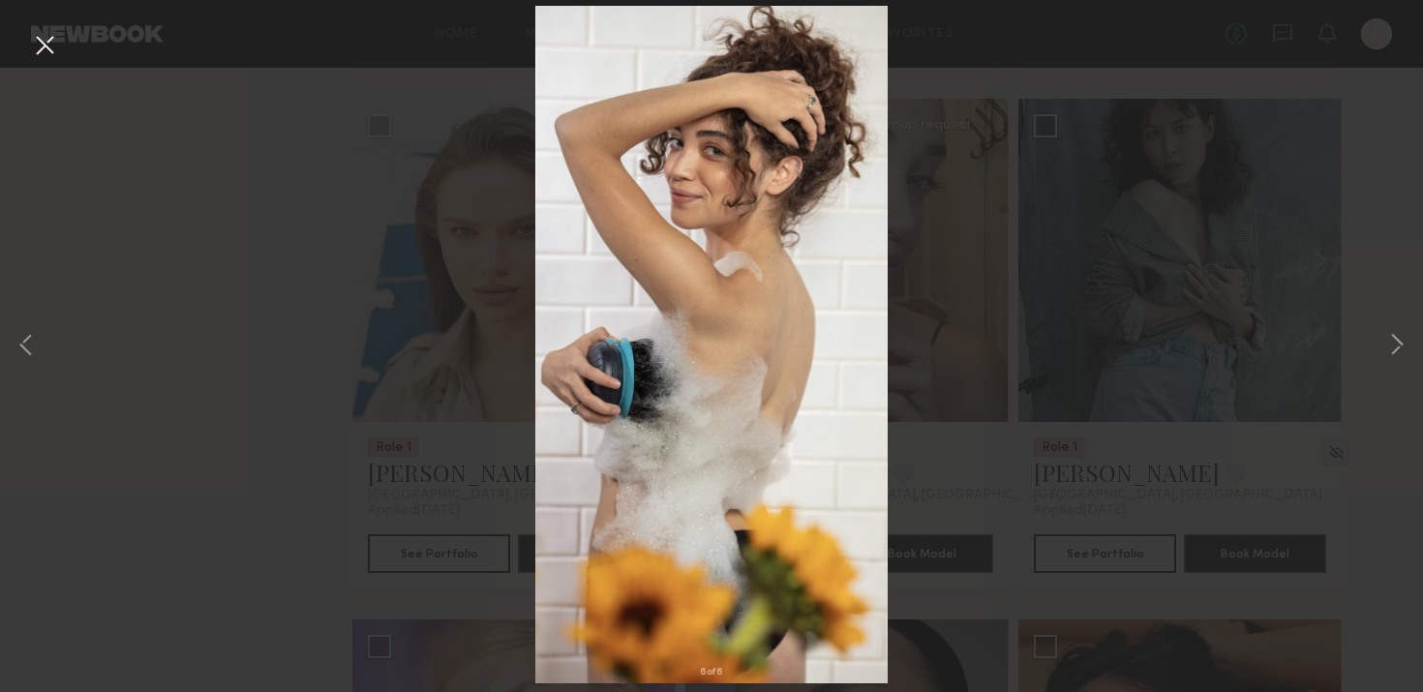
click at [54, 51] on button at bounding box center [44, 46] width 31 height 35
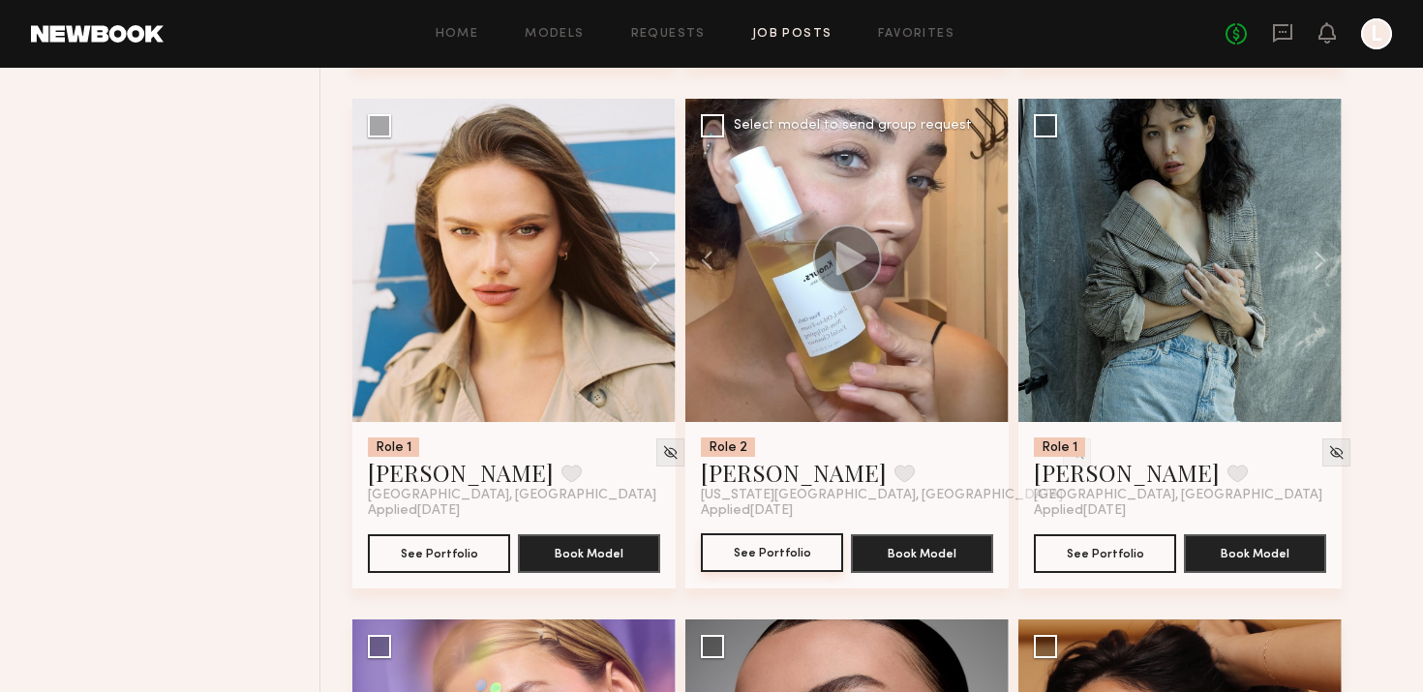
click at [764, 569] on button "See Portfolio" at bounding box center [772, 552] width 142 height 39
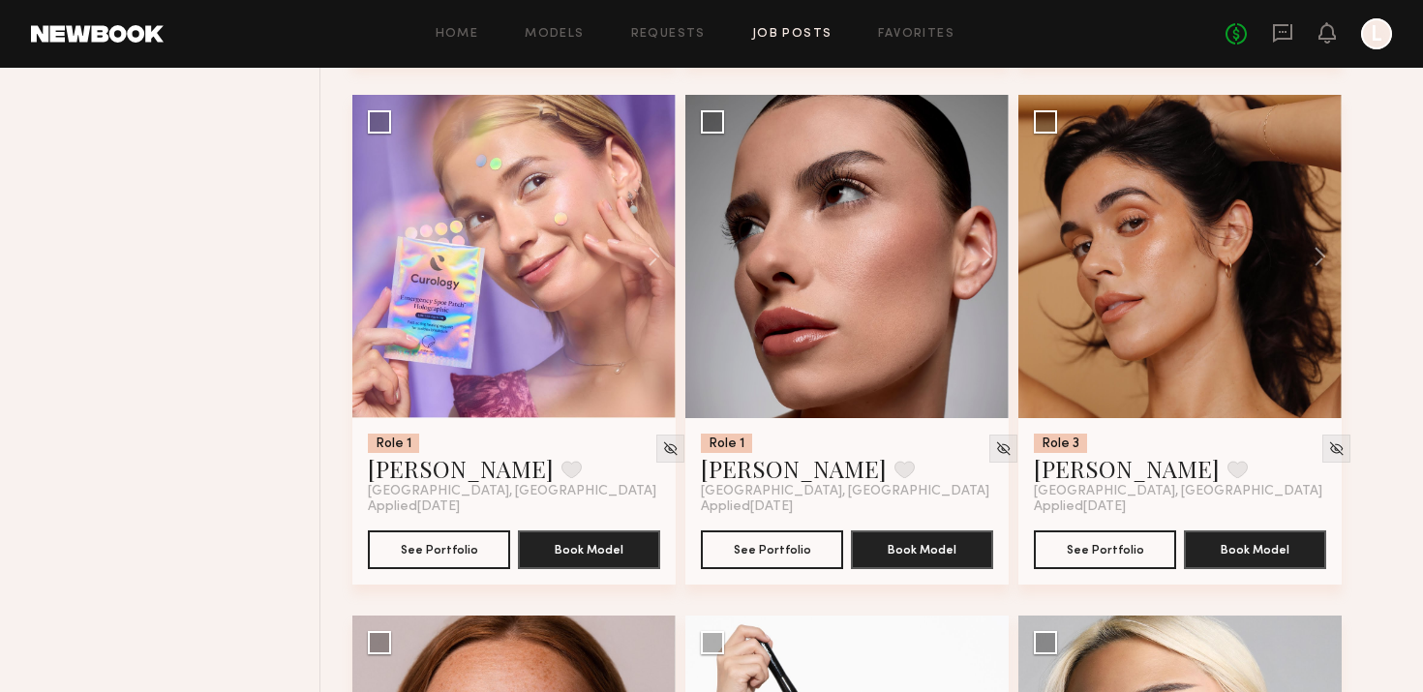
scroll to position [11669, 0]
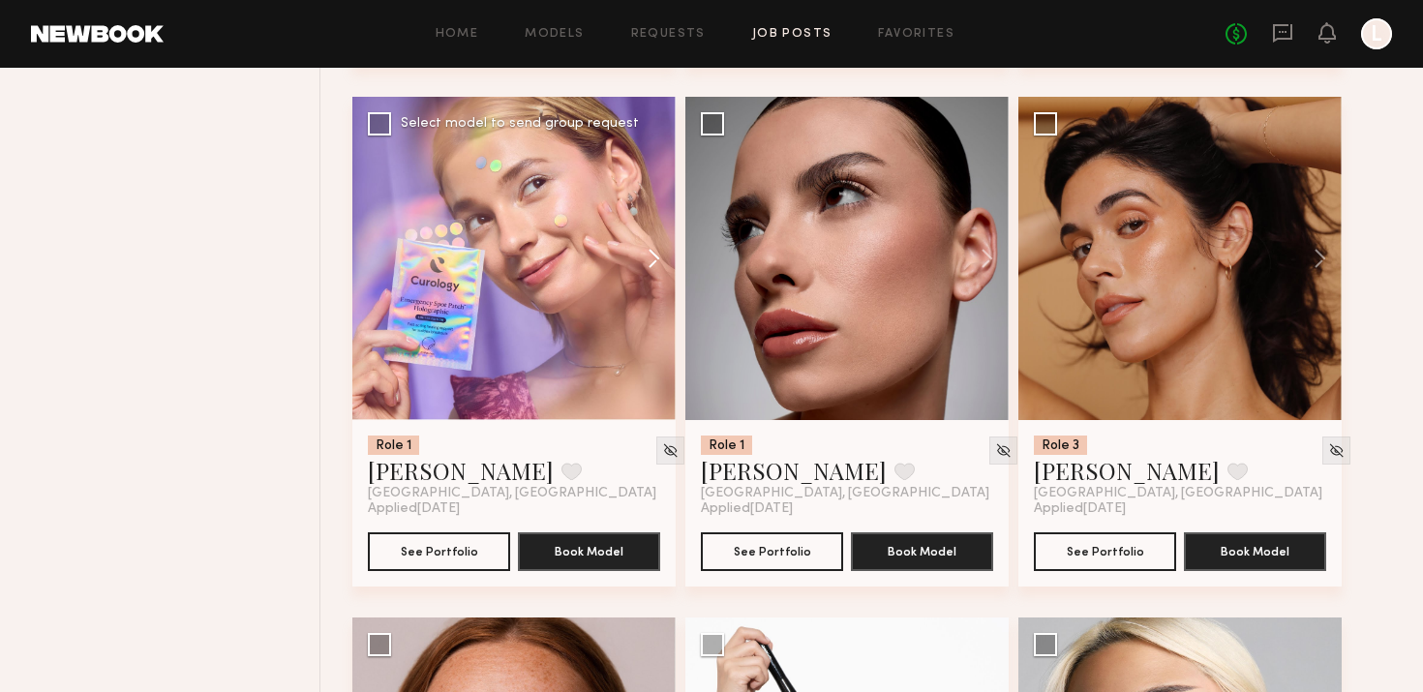
click at [654, 247] on button at bounding box center [645, 258] width 62 height 323
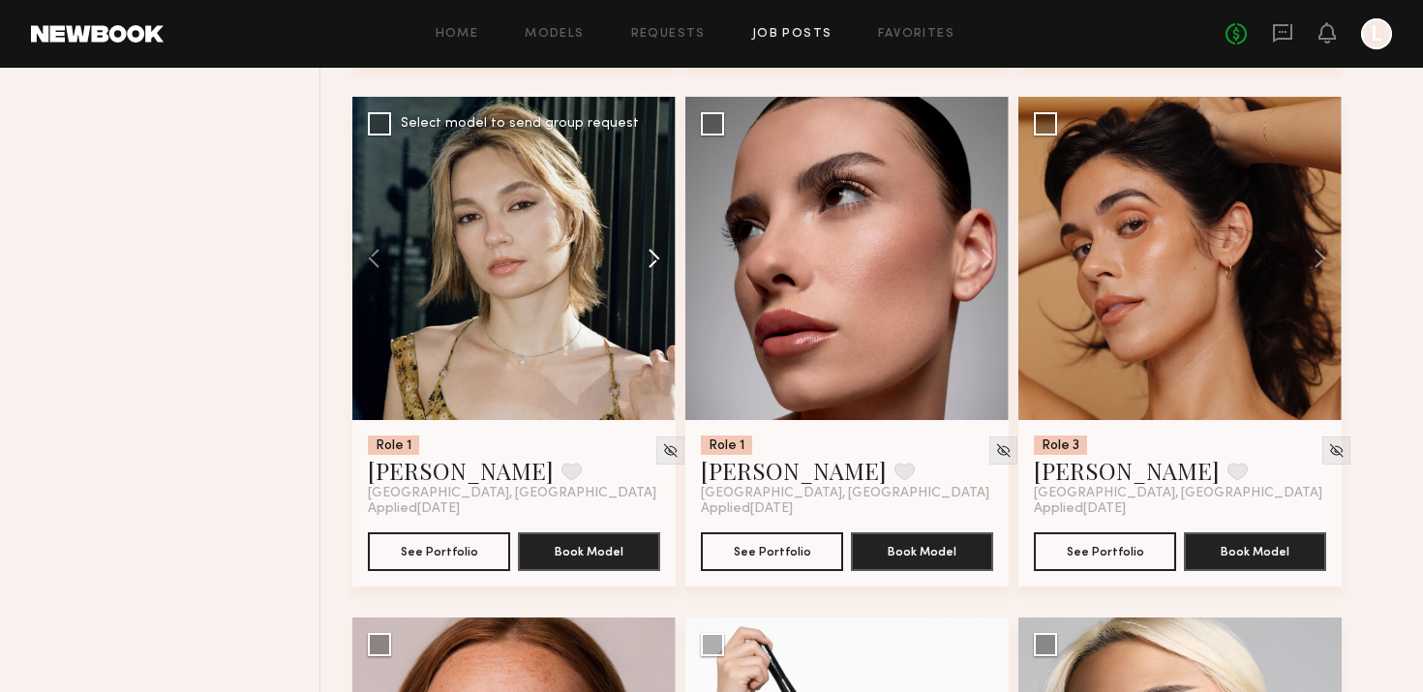
click at [651, 262] on button at bounding box center [645, 258] width 62 height 323
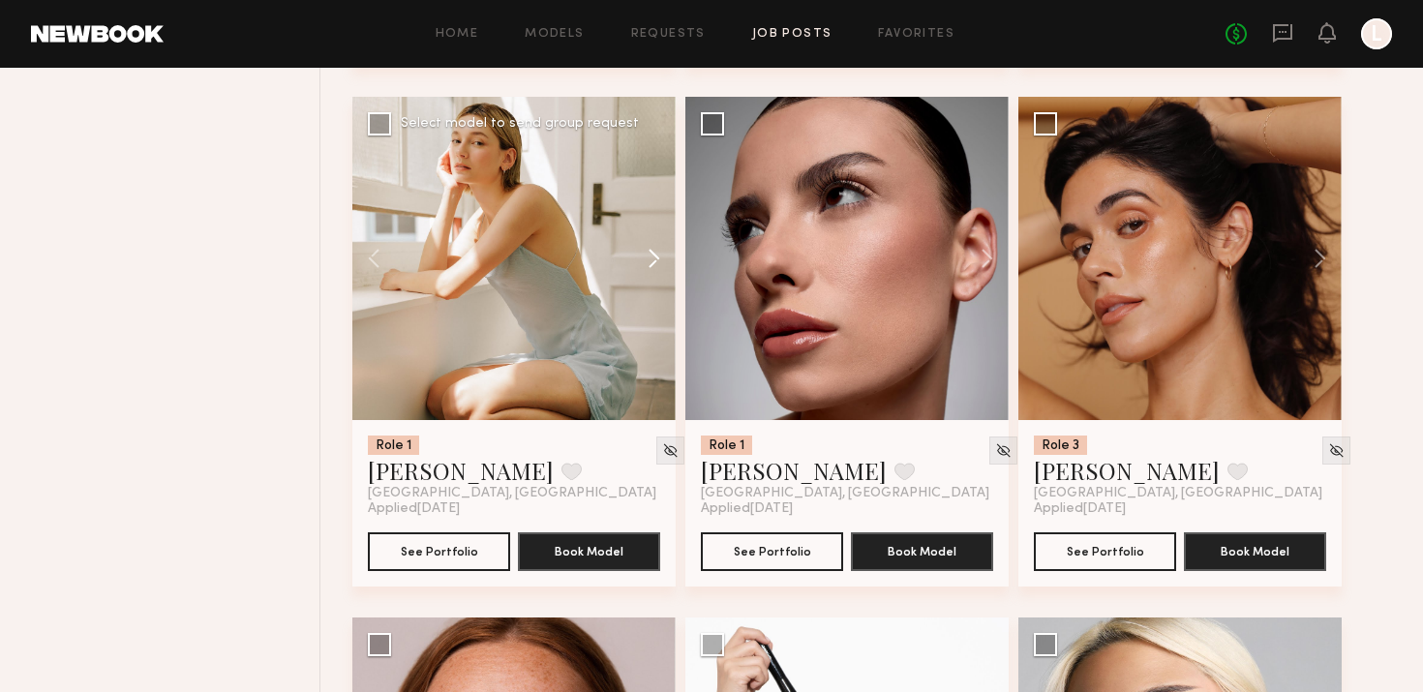
click at [651, 262] on button at bounding box center [645, 258] width 62 height 323
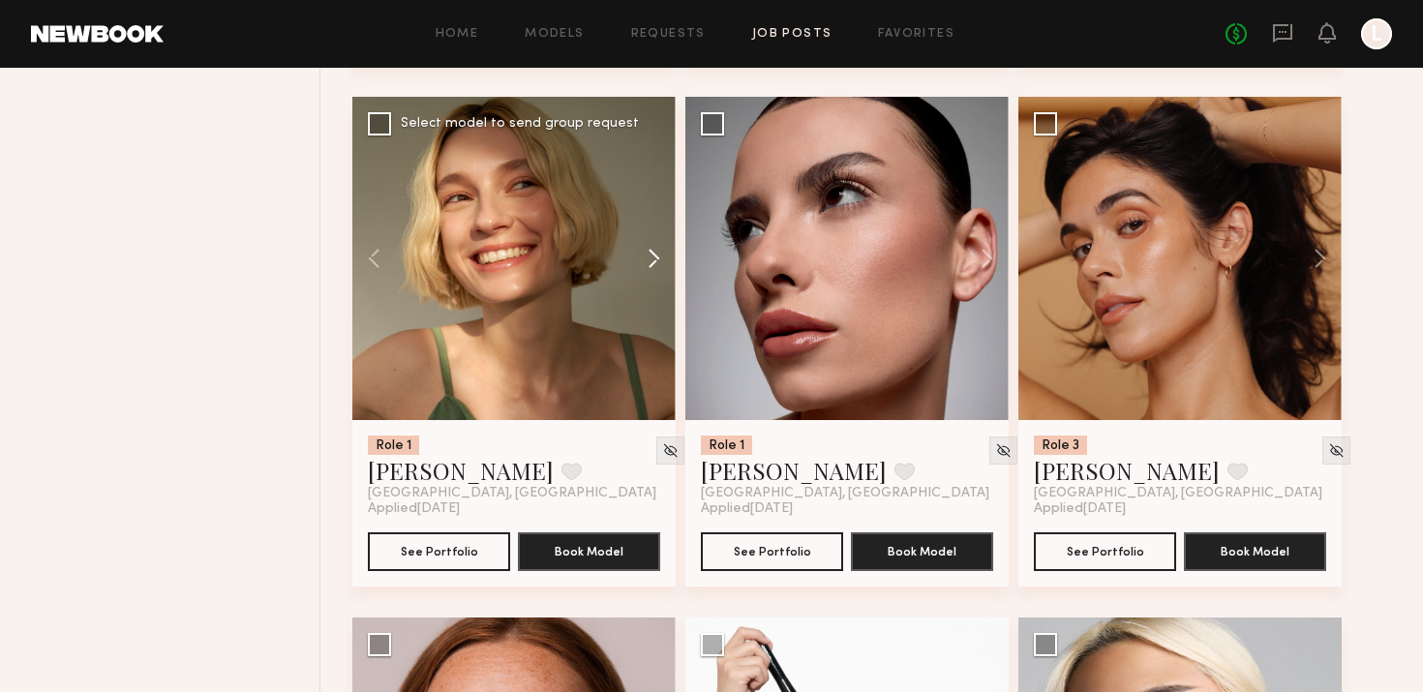
click at [651, 262] on button at bounding box center [645, 258] width 62 height 323
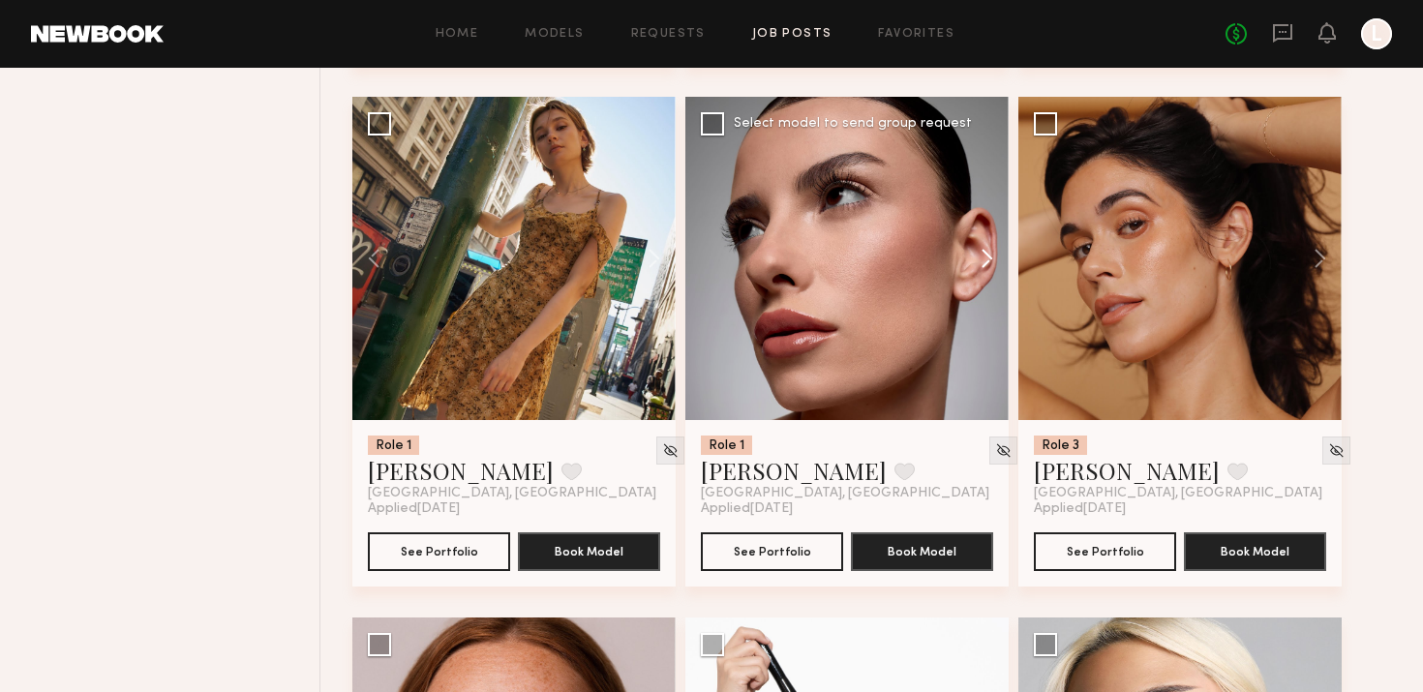
click at [989, 246] on button at bounding box center [978, 258] width 62 height 323
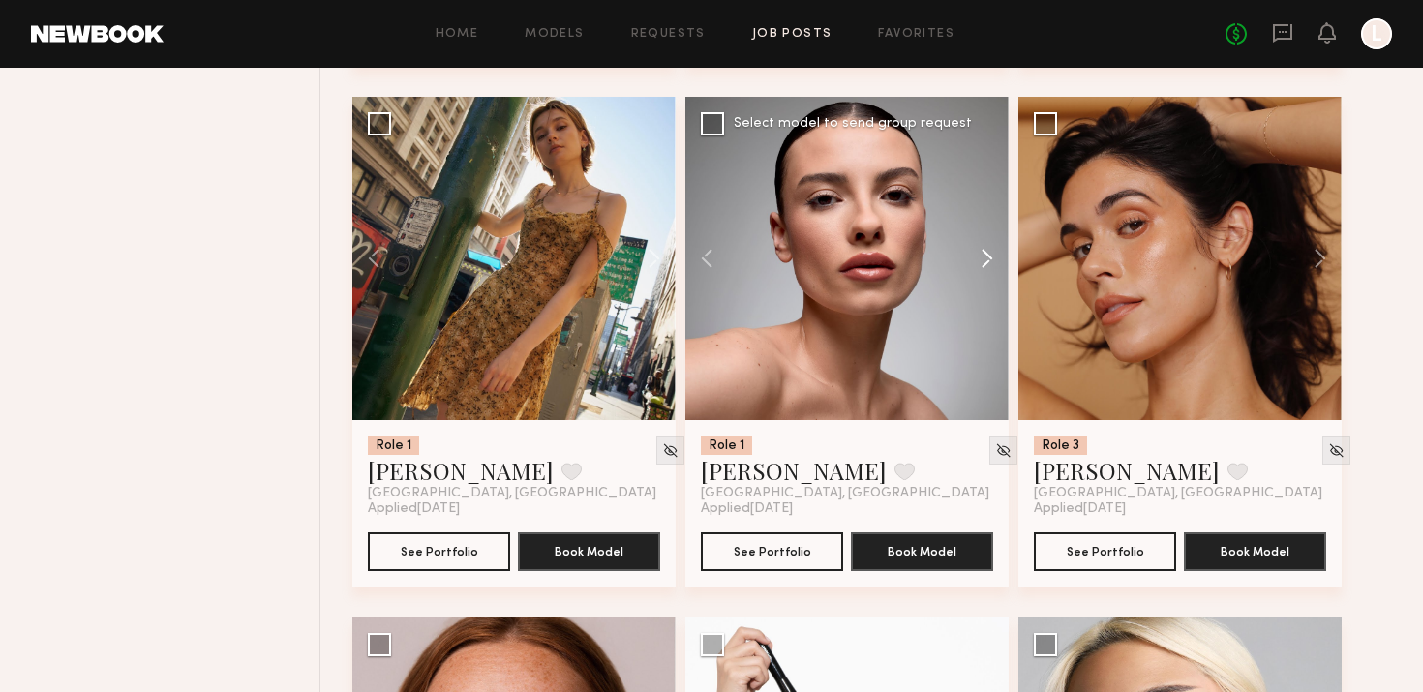
click at [989, 246] on button at bounding box center [978, 258] width 62 height 323
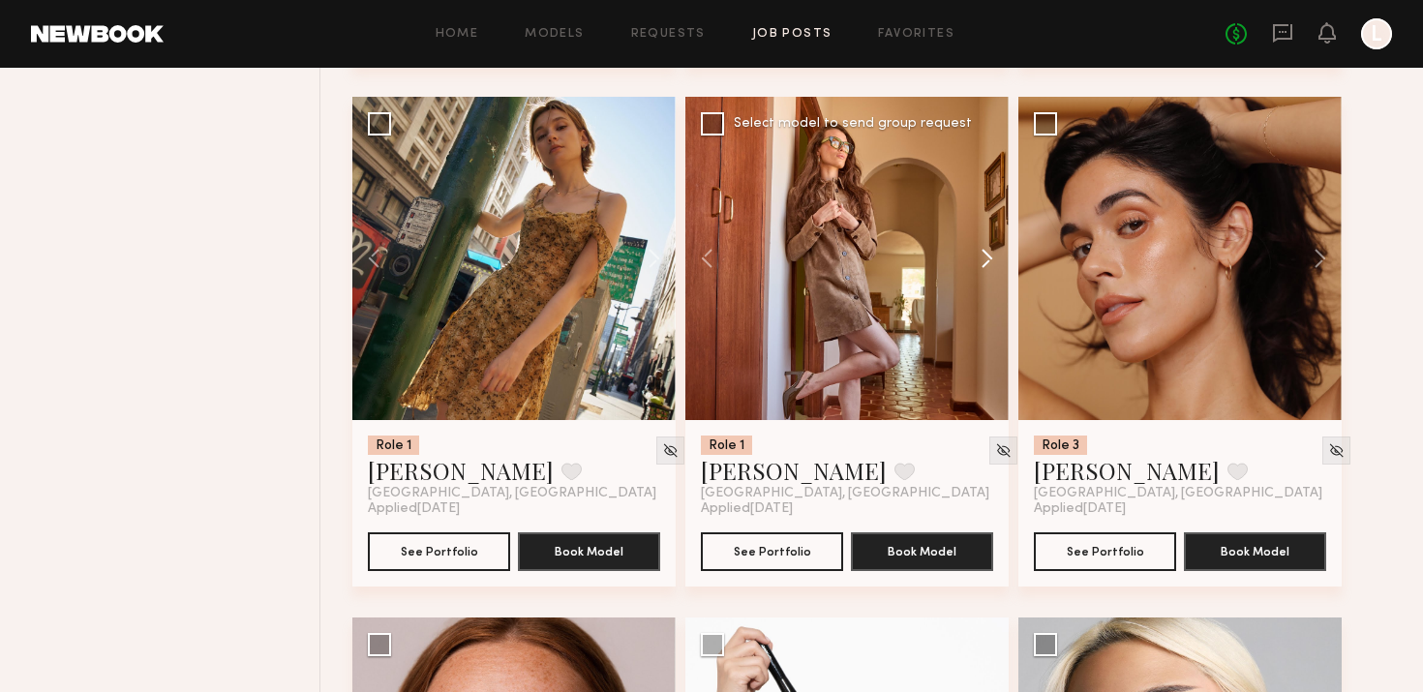
click at [989, 246] on button at bounding box center [978, 258] width 62 height 323
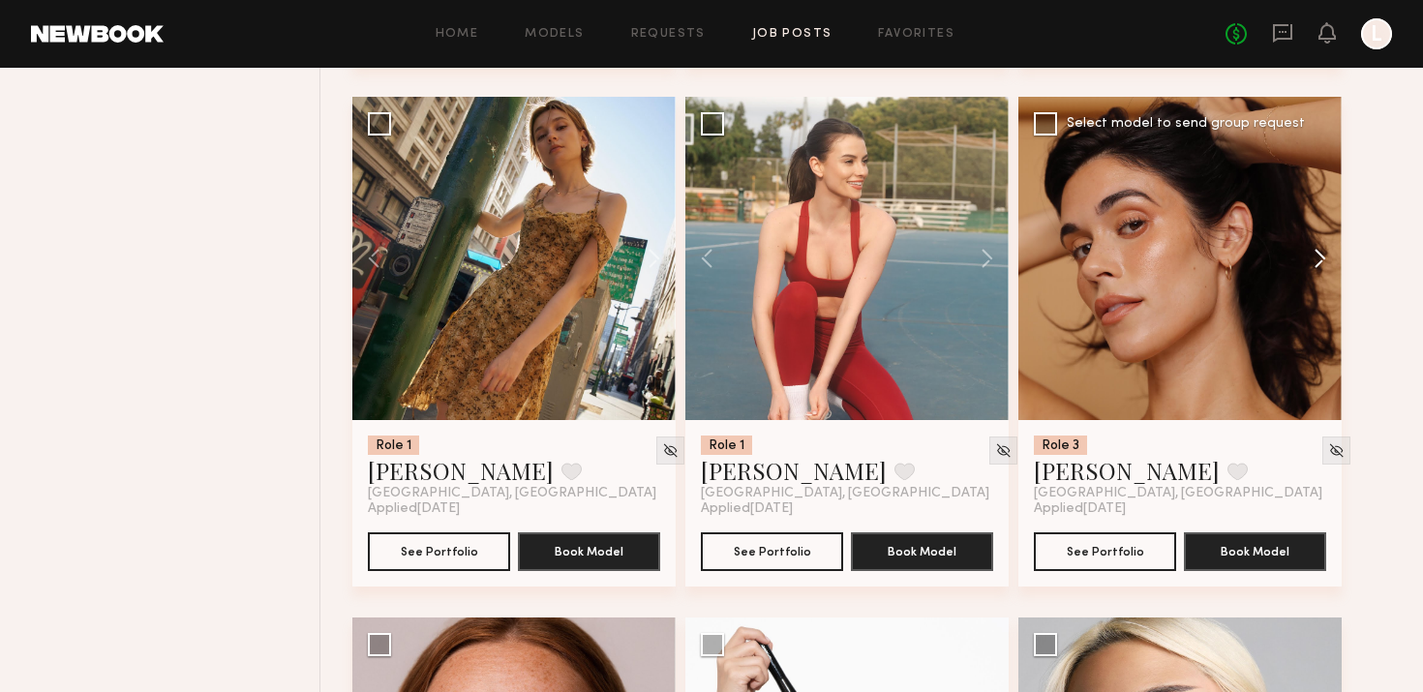
click at [1330, 240] on button at bounding box center [1311, 258] width 62 height 323
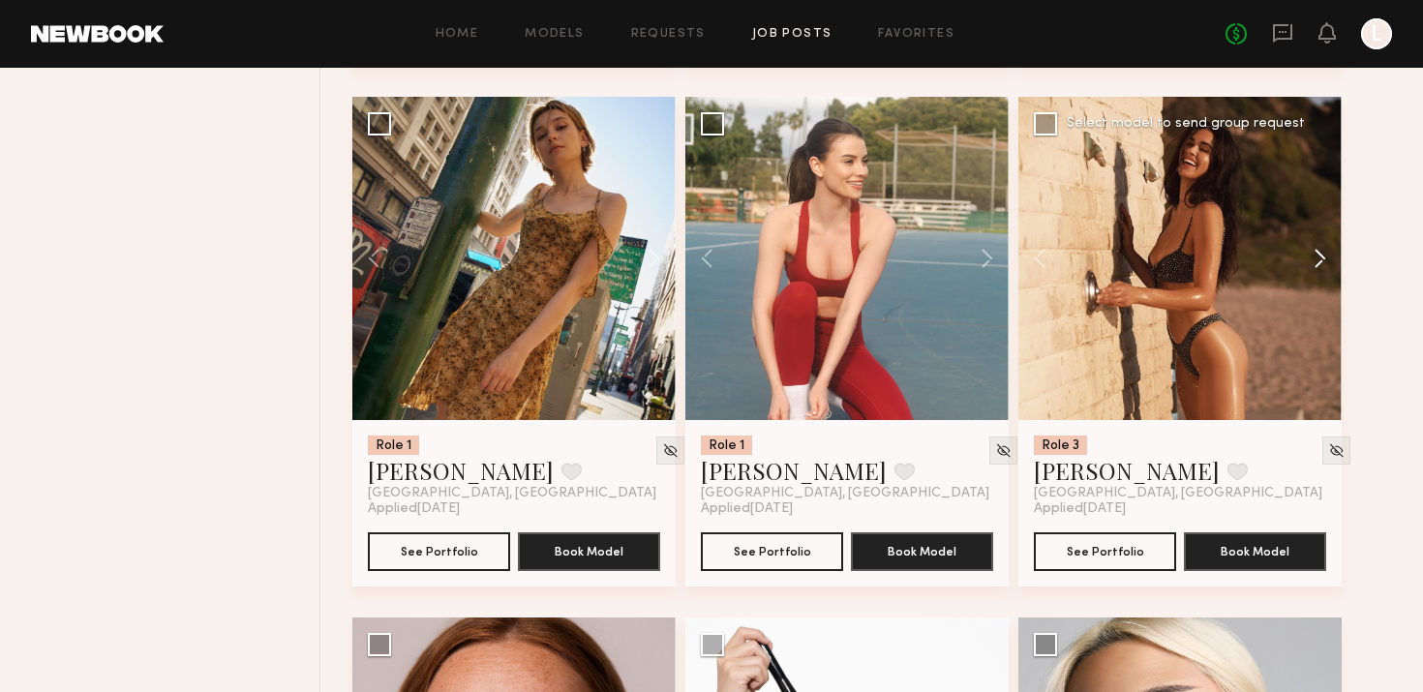
click at [1330, 240] on button at bounding box center [1311, 258] width 62 height 323
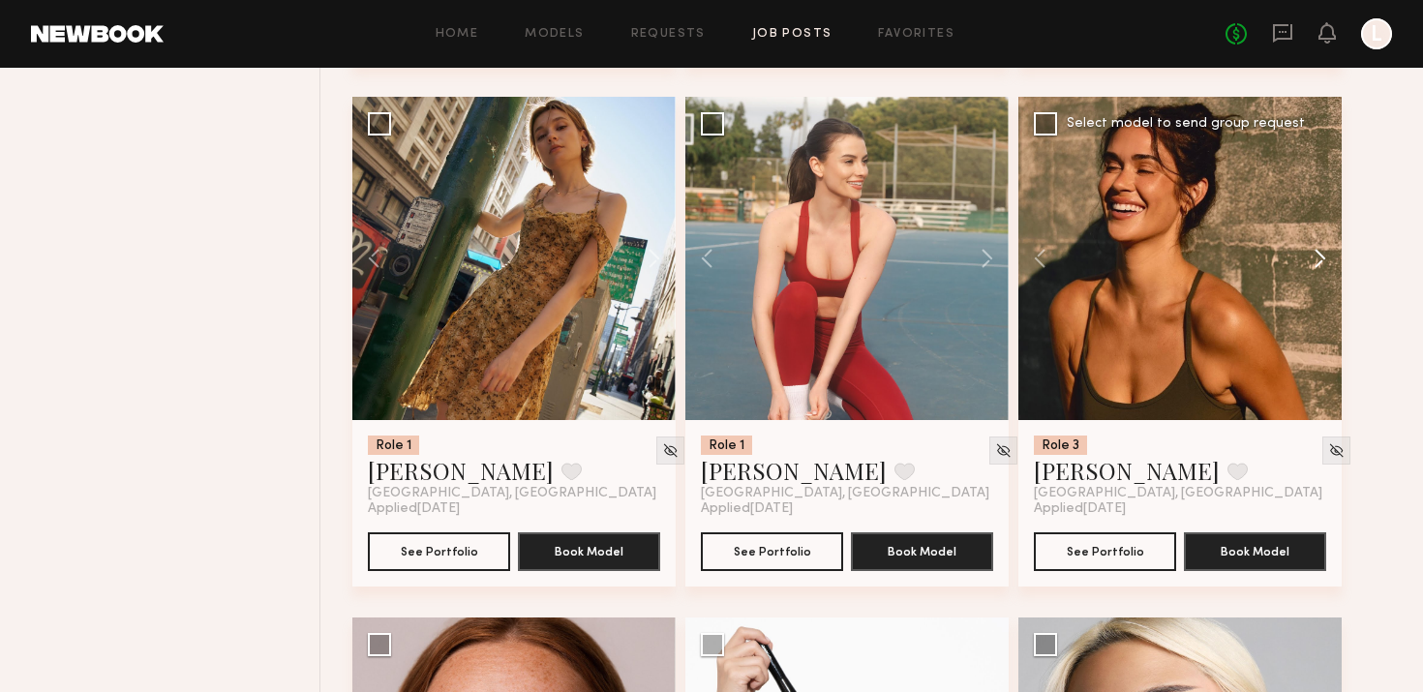
click at [1330, 240] on button at bounding box center [1311, 258] width 62 height 323
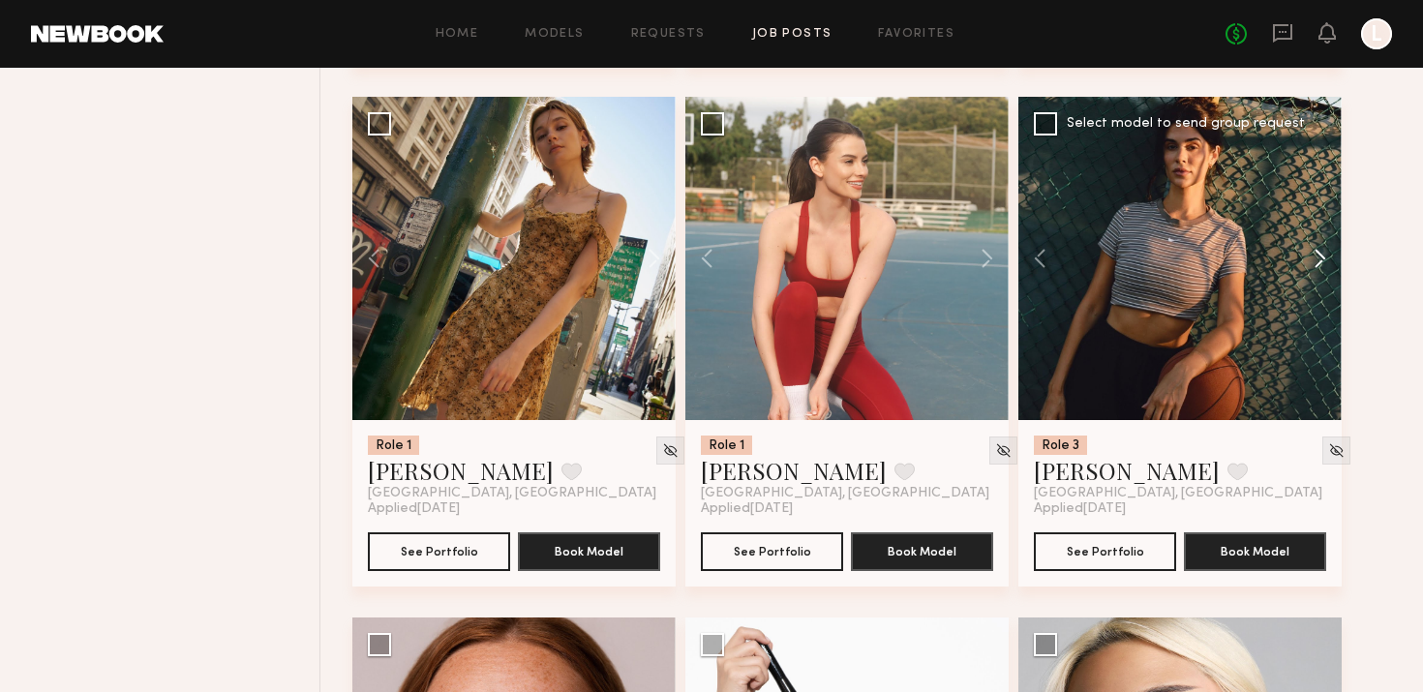
click at [1330, 240] on button at bounding box center [1311, 258] width 62 height 323
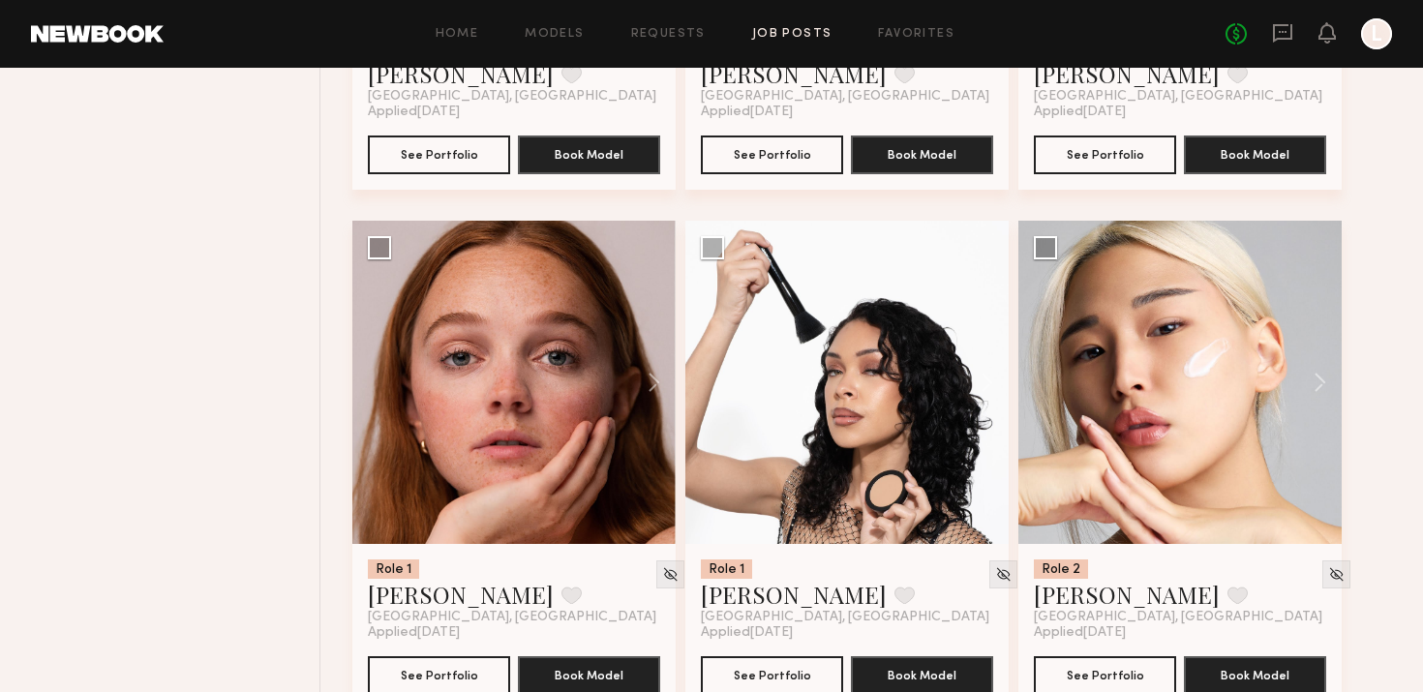
scroll to position [12076, 0]
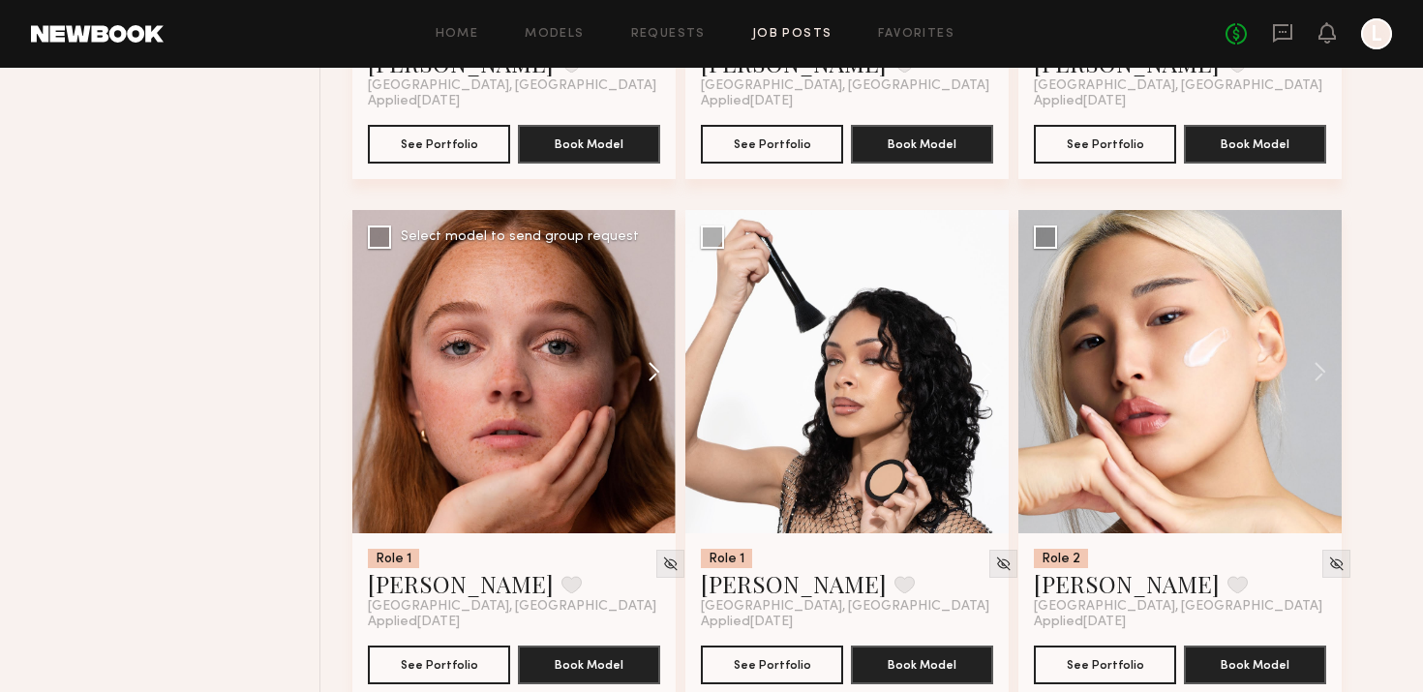
click at [637, 377] on button at bounding box center [645, 371] width 62 height 323
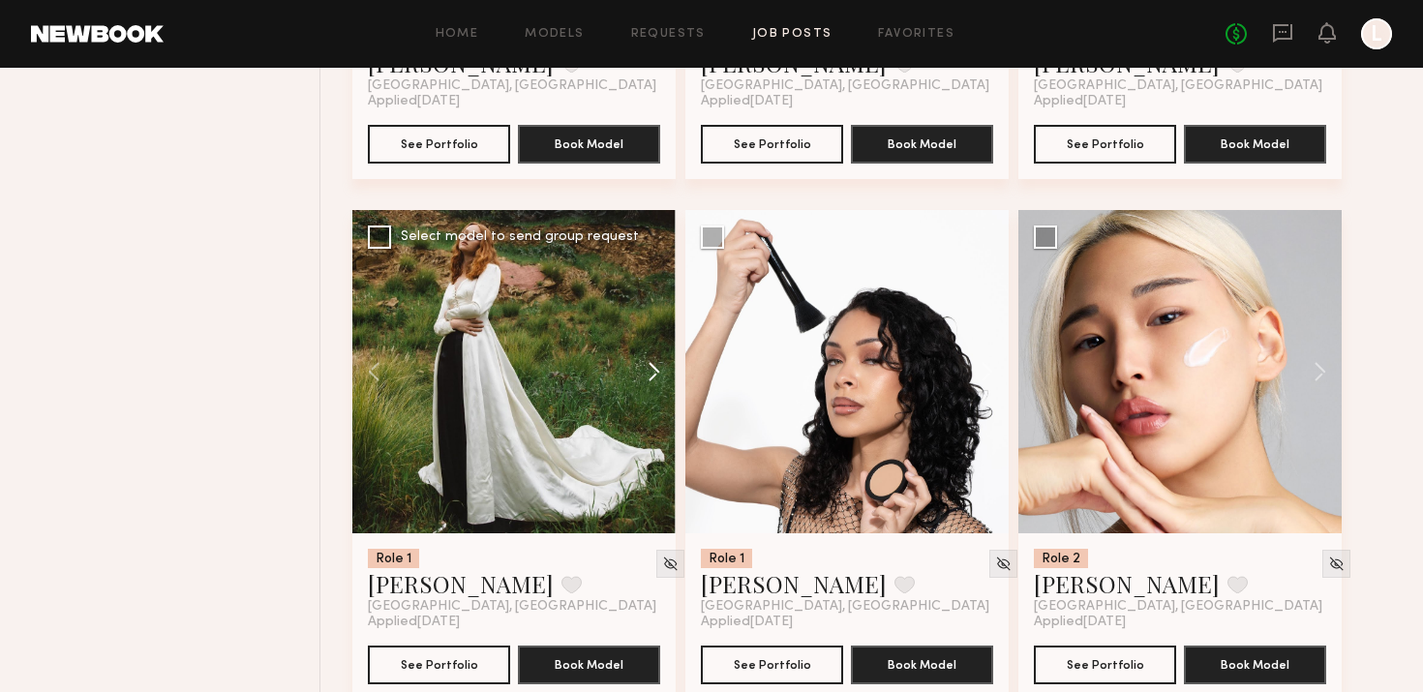
click at [637, 377] on button at bounding box center [645, 371] width 62 height 323
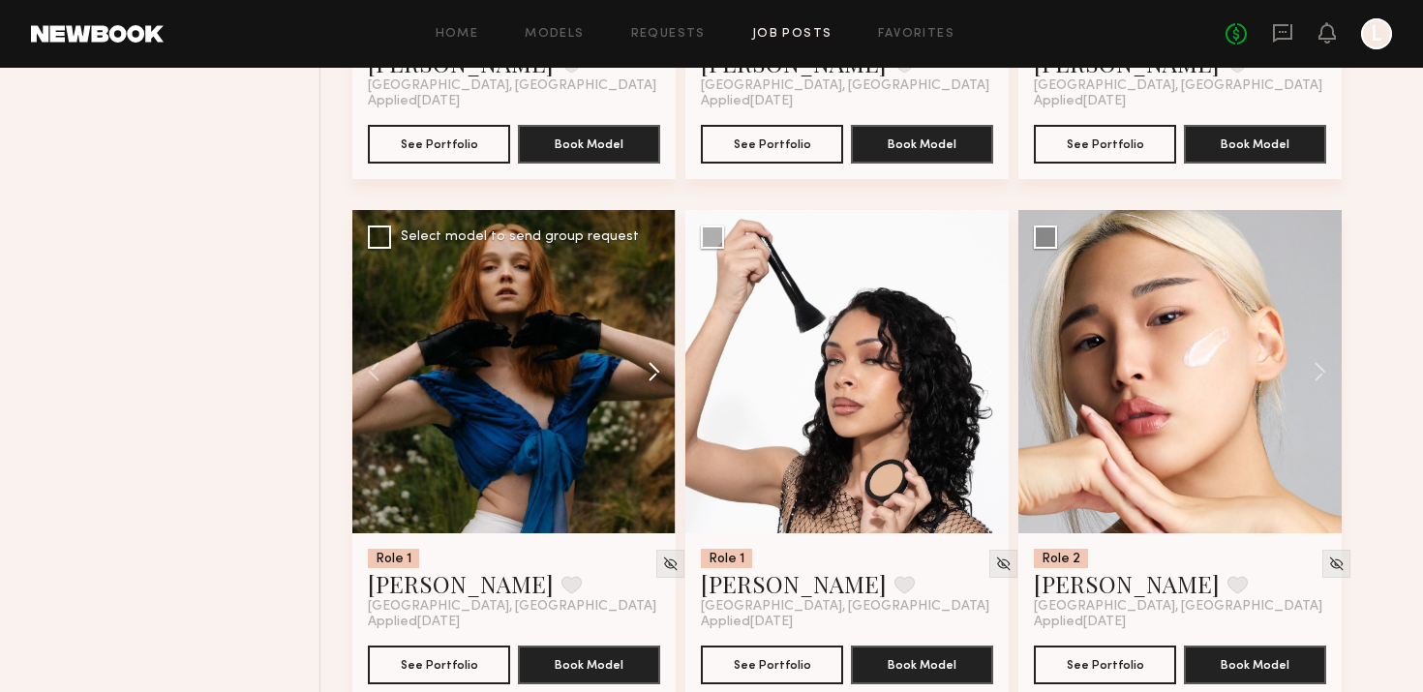
click at [637, 377] on button at bounding box center [645, 371] width 62 height 323
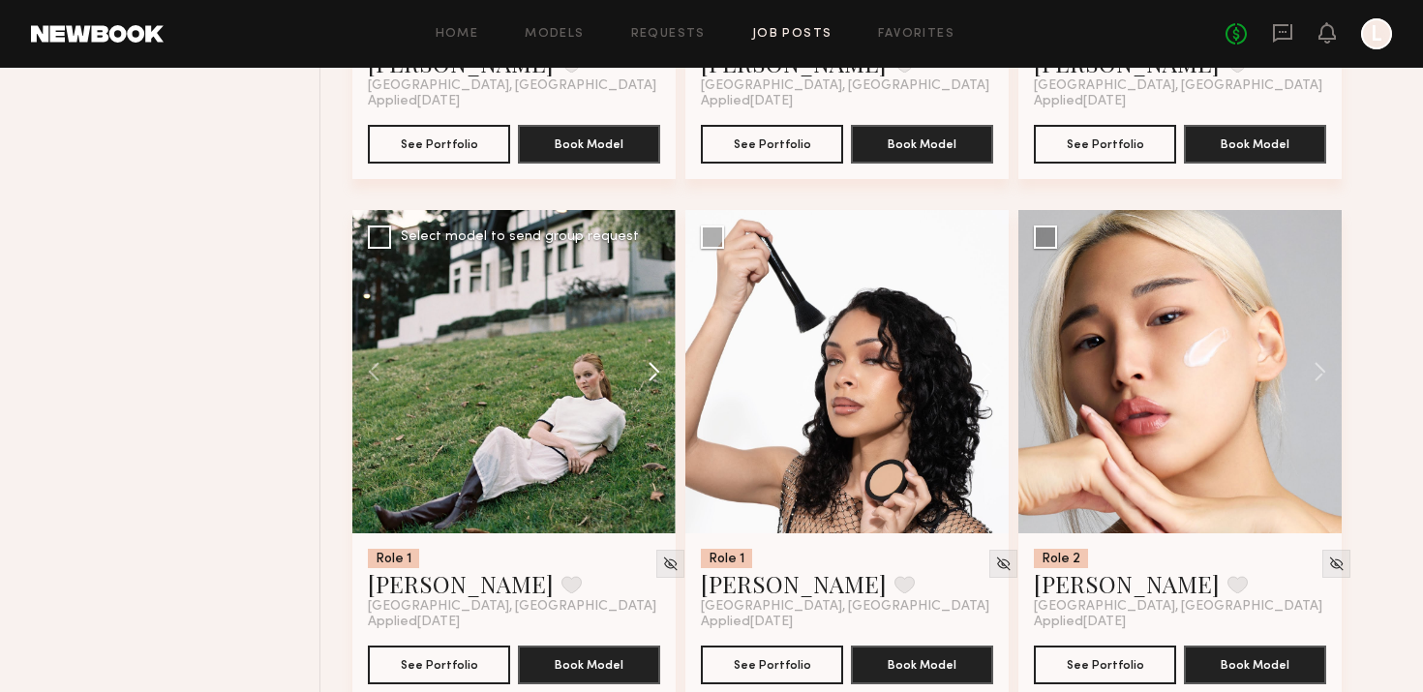
click at [637, 377] on button at bounding box center [645, 371] width 62 height 323
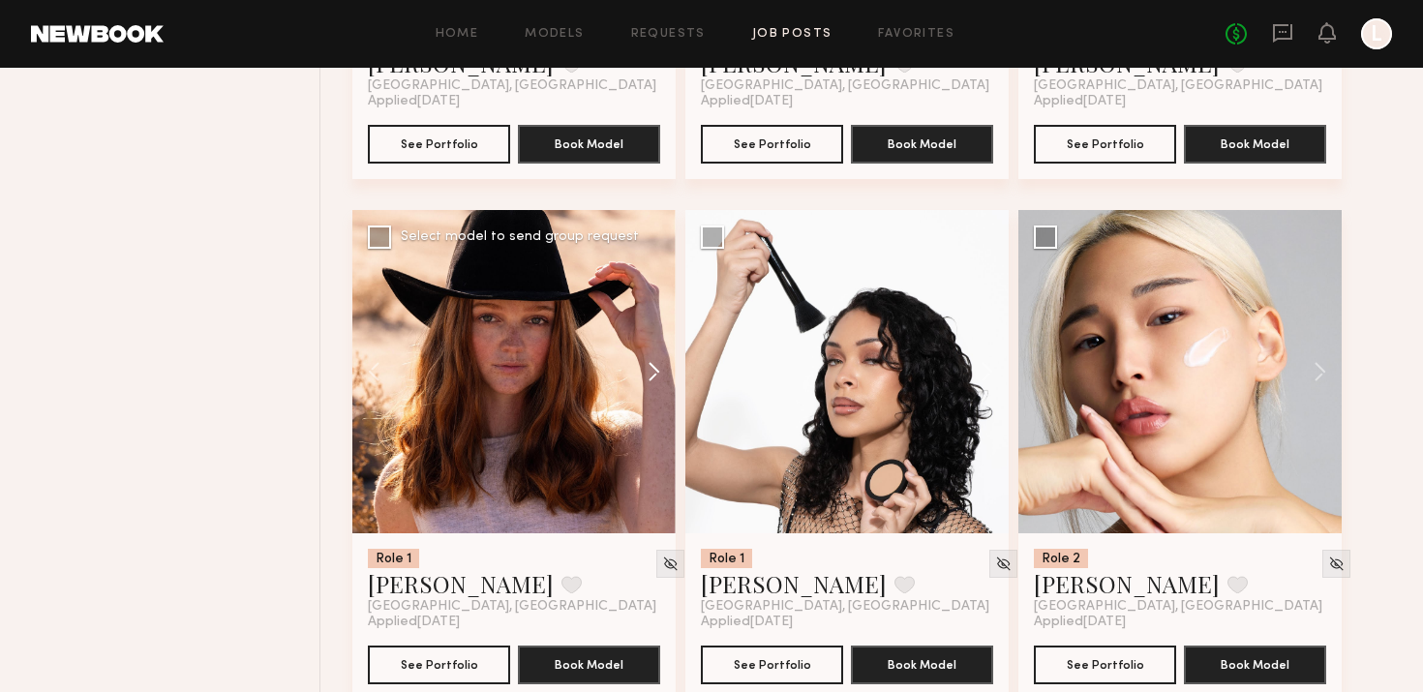
click at [637, 378] on button at bounding box center [645, 371] width 62 height 323
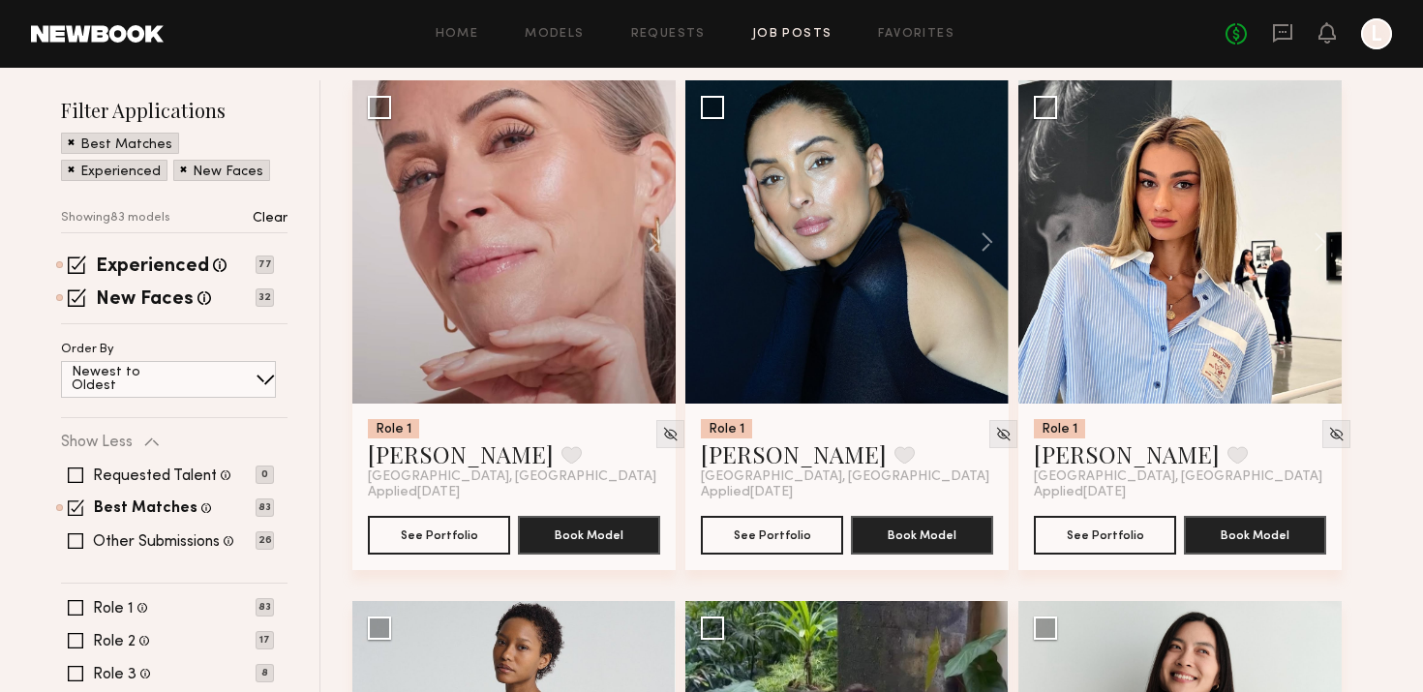
scroll to position [0, 0]
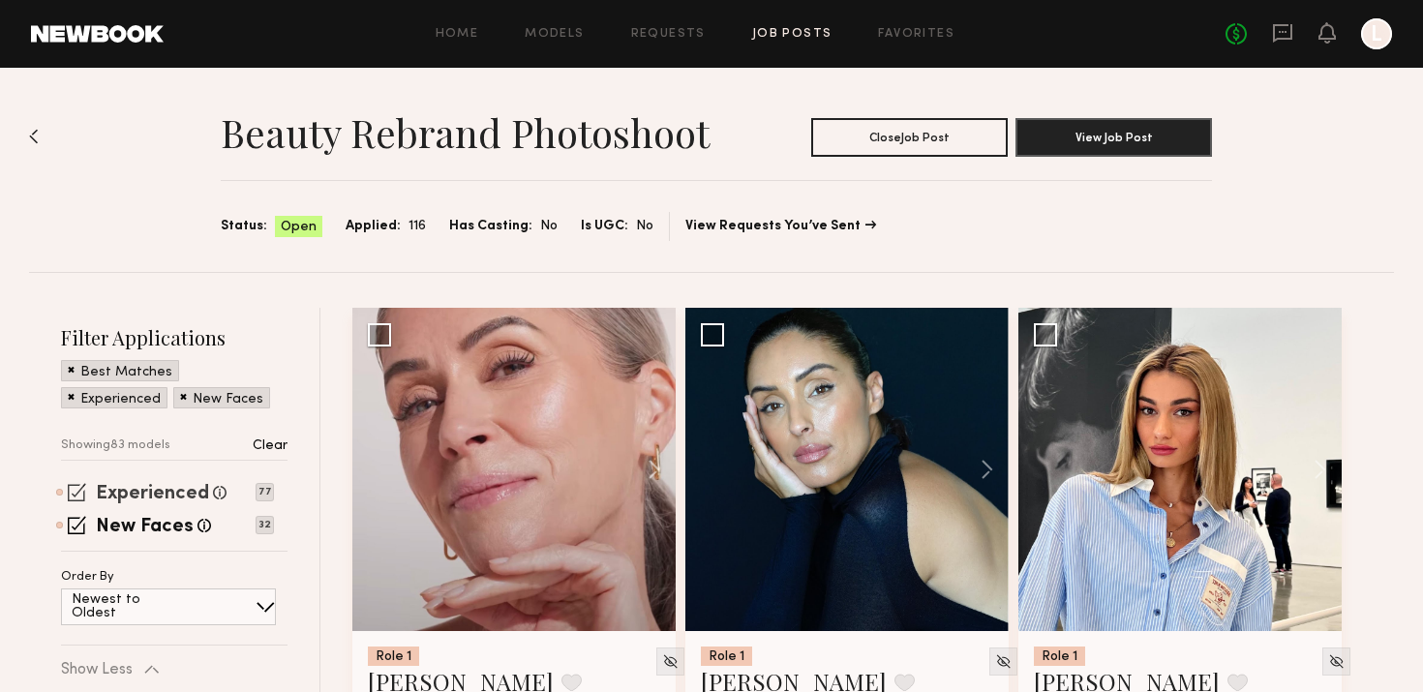
click at [130, 485] on label "Experienced" at bounding box center [152, 494] width 113 height 19
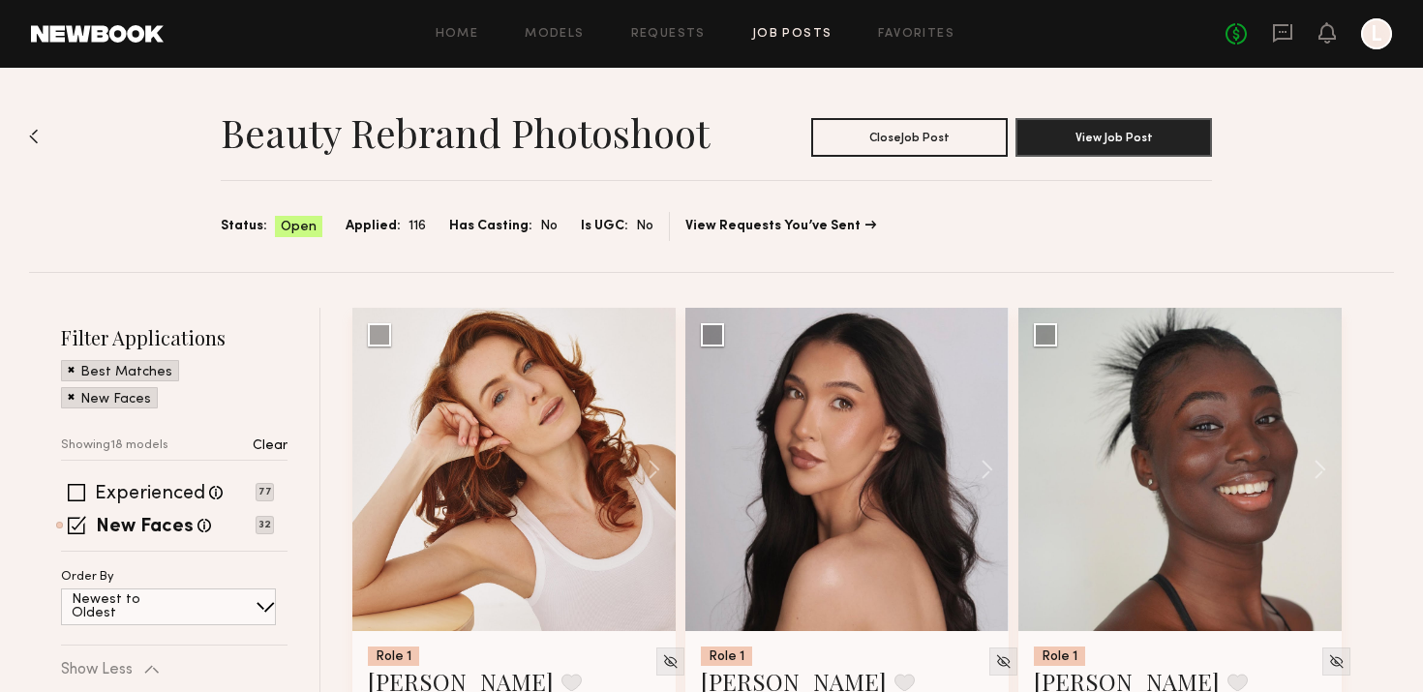
click at [68, 373] on span at bounding box center [71, 368] width 7 height 17
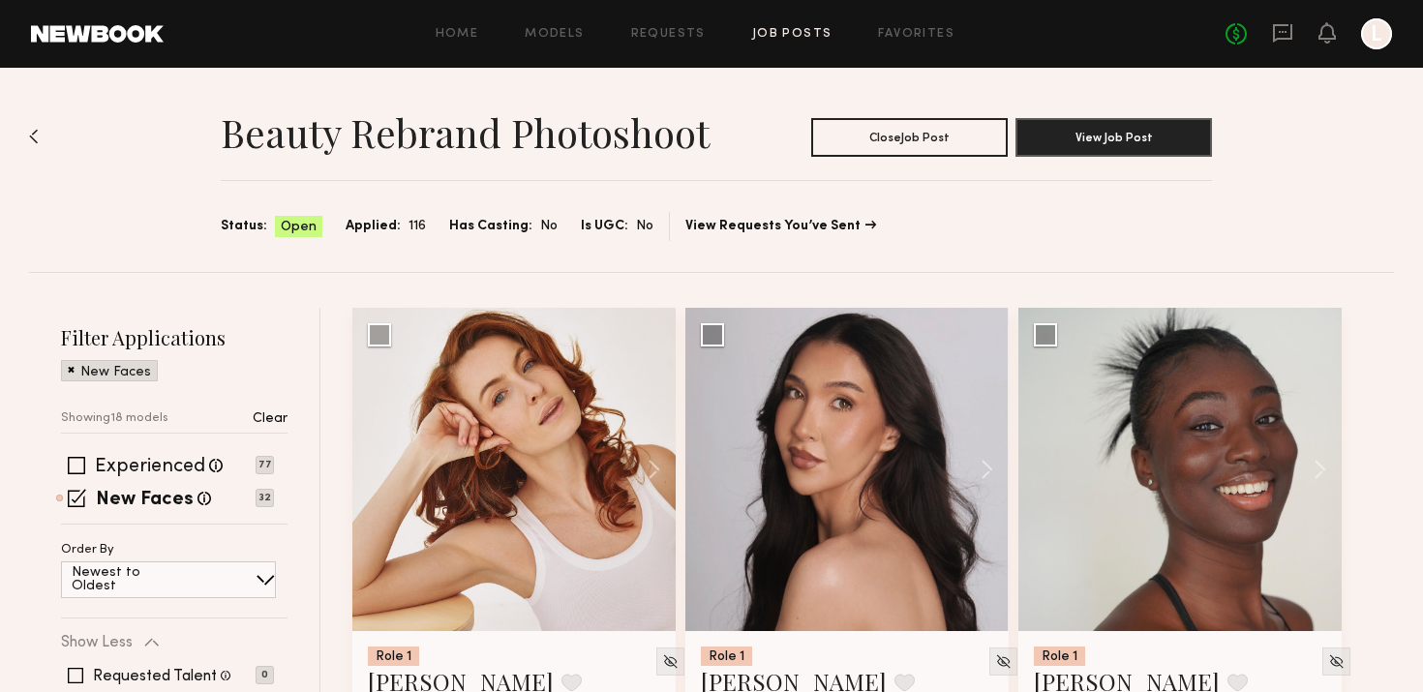
click at [68, 373] on span at bounding box center [71, 368] width 7 height 17
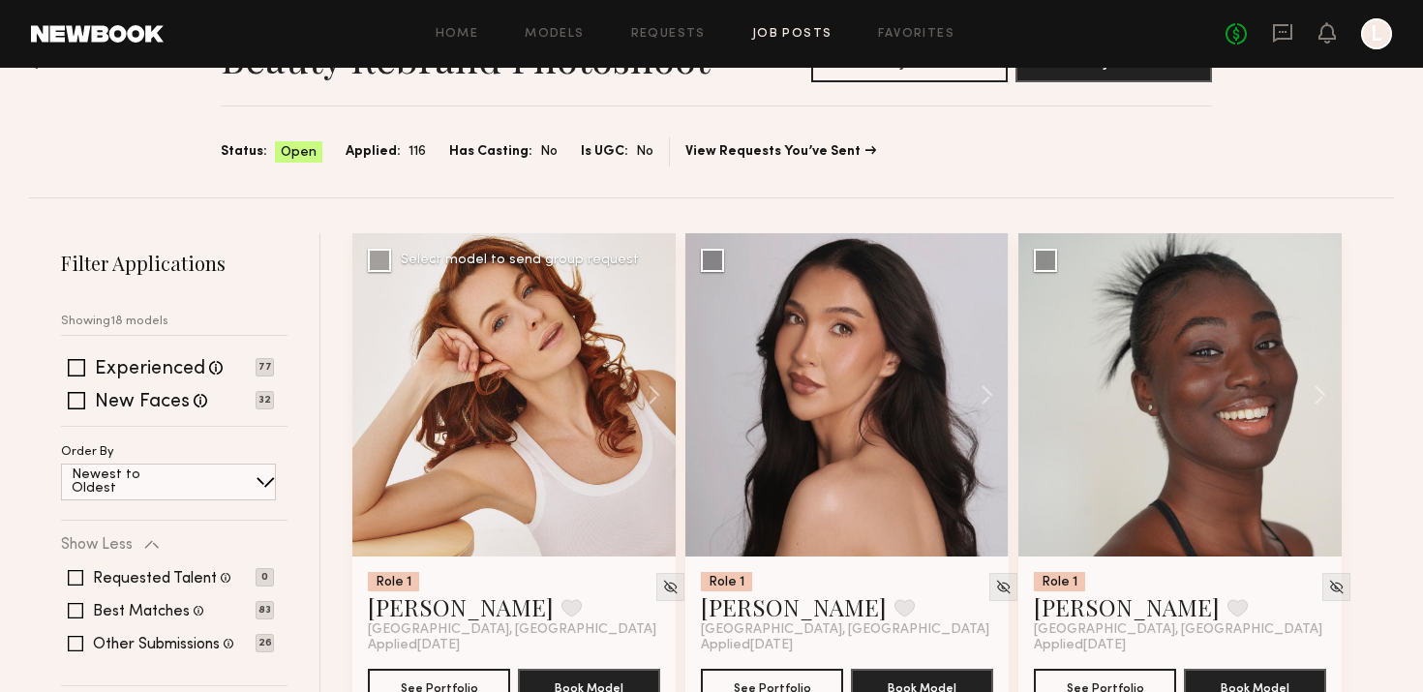
scroll to position [81, 0]
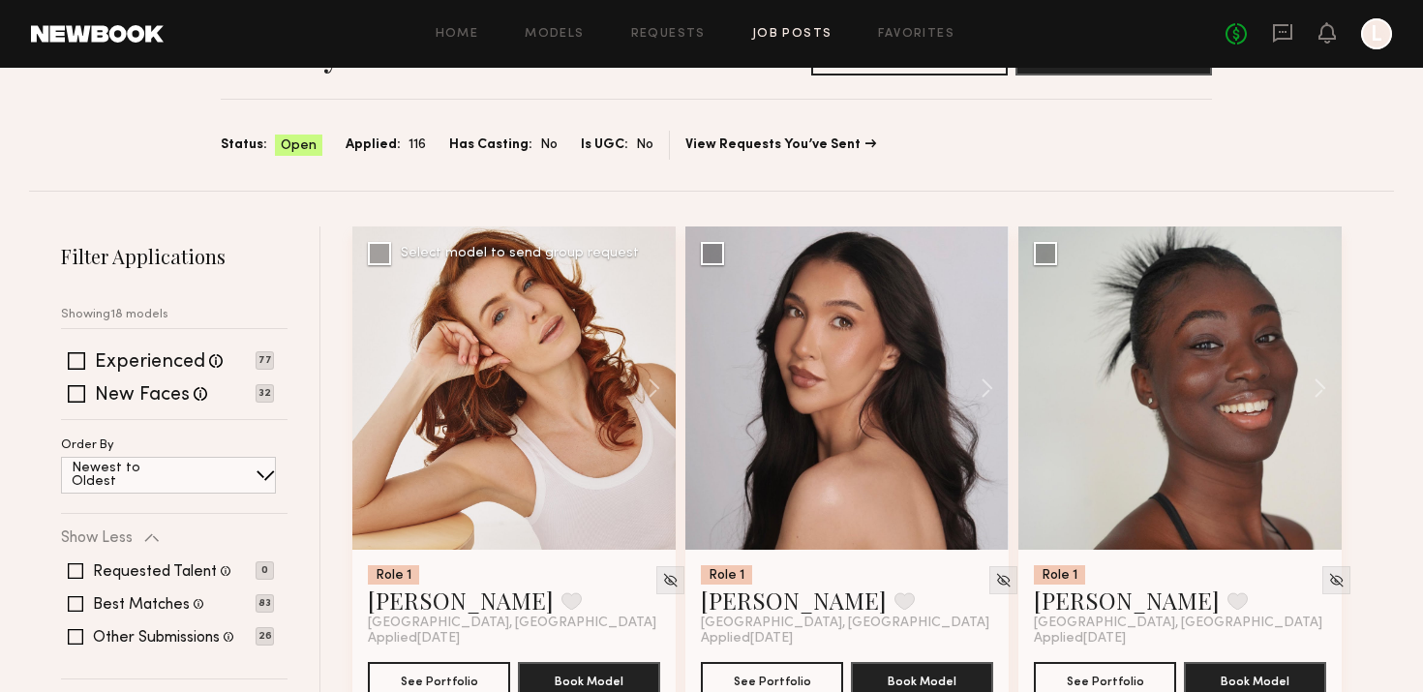
click at [491, 443] on div at bounding box center [513, 388] width 323 height 323
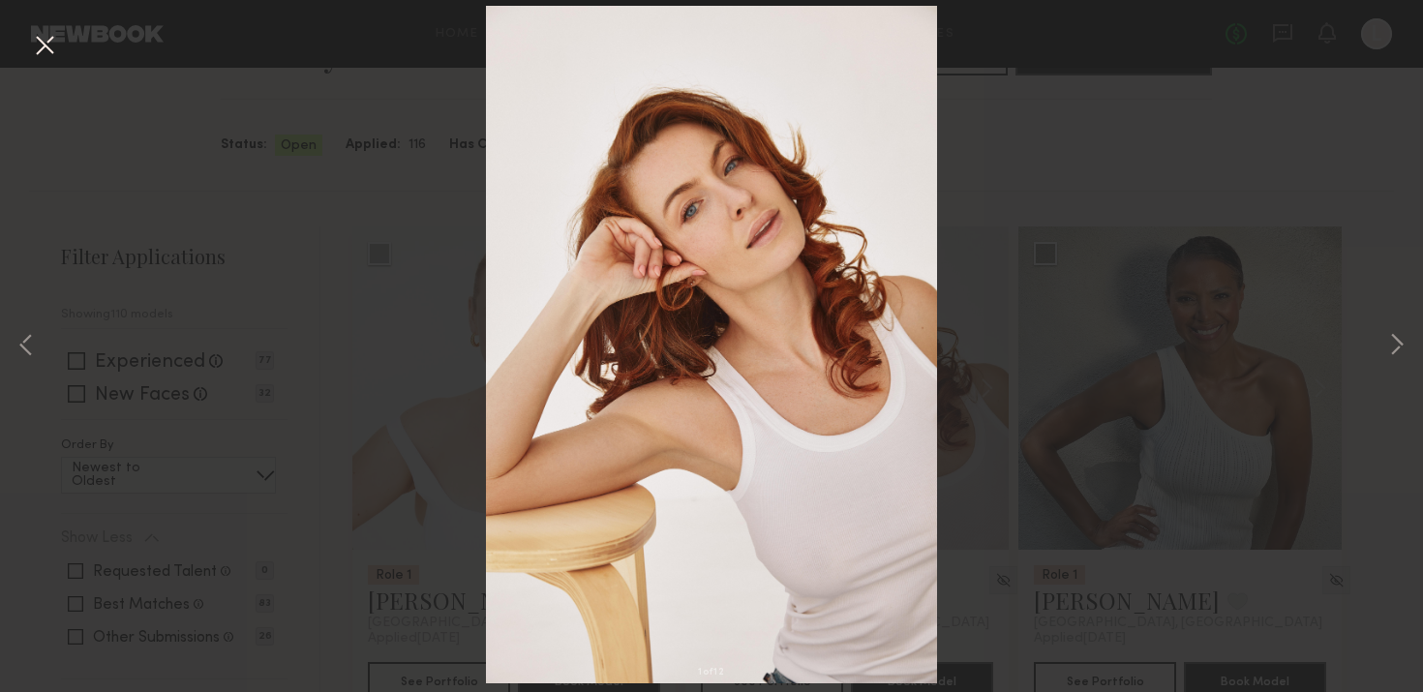
click at [976, 122] on div "1 of 12" at bounding box center [711, 346] width 1423 height 692
click at [439, 76] on div "1 of 12" at bounding box center [711, 346] width 1423 height 692
click at [24, 38] on div "1 of 12" at bounding box center [711, 346] width 1423 height 692
click at [66, 42] on div "1 of 12" at bounding box center [711, 346] width 1423 height 692
click at [50, 54] on button at bounding box center [44, 46] width 31 height 35
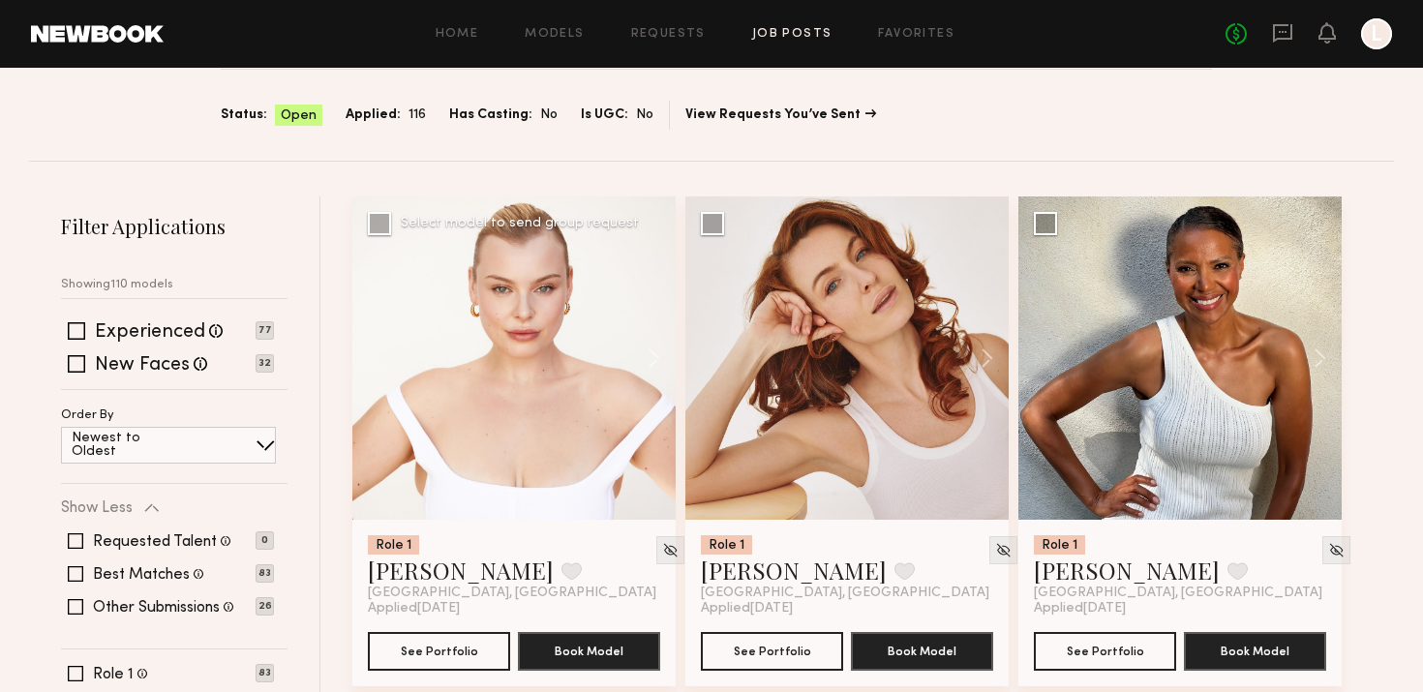
scroll to position [113, 0]
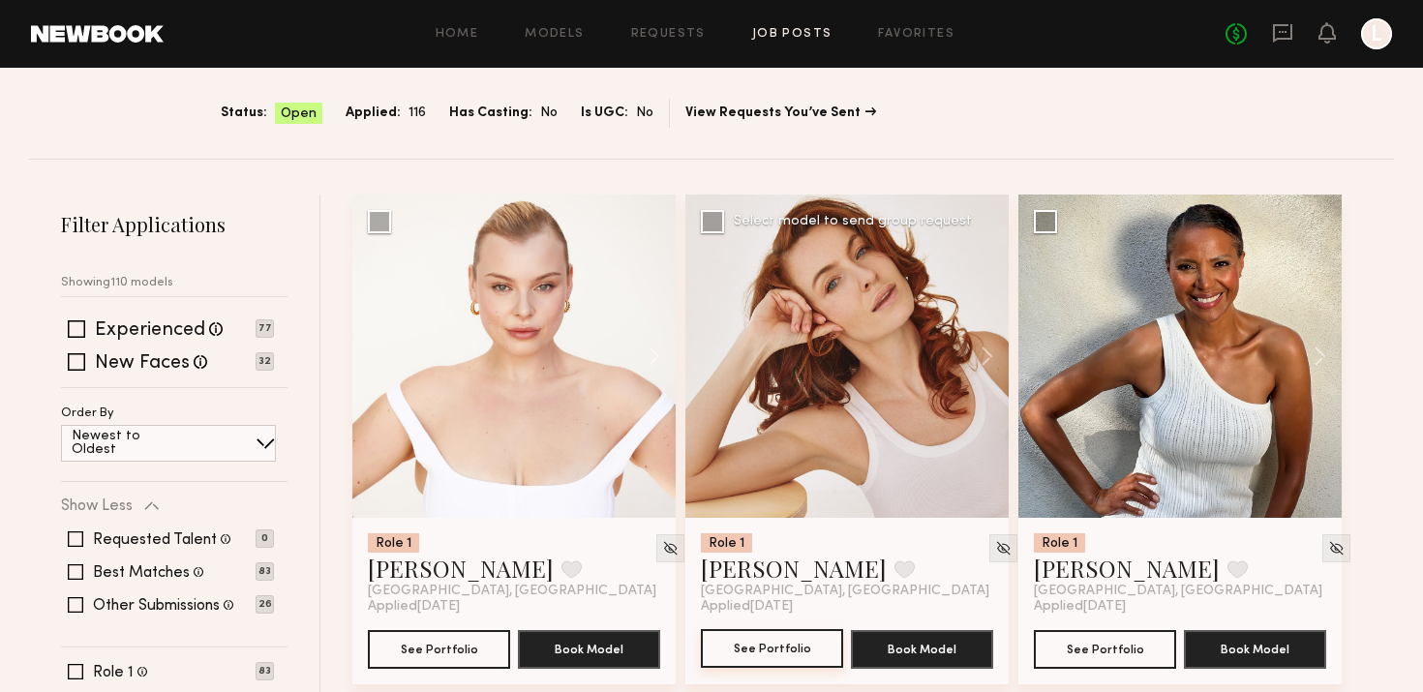
click at [788, 636] on button "See Portfolio" at bounding box center [772, 648] width 142 height 39
click at [659, 346] on button at bounding box center [645, 356] width 62 height 323
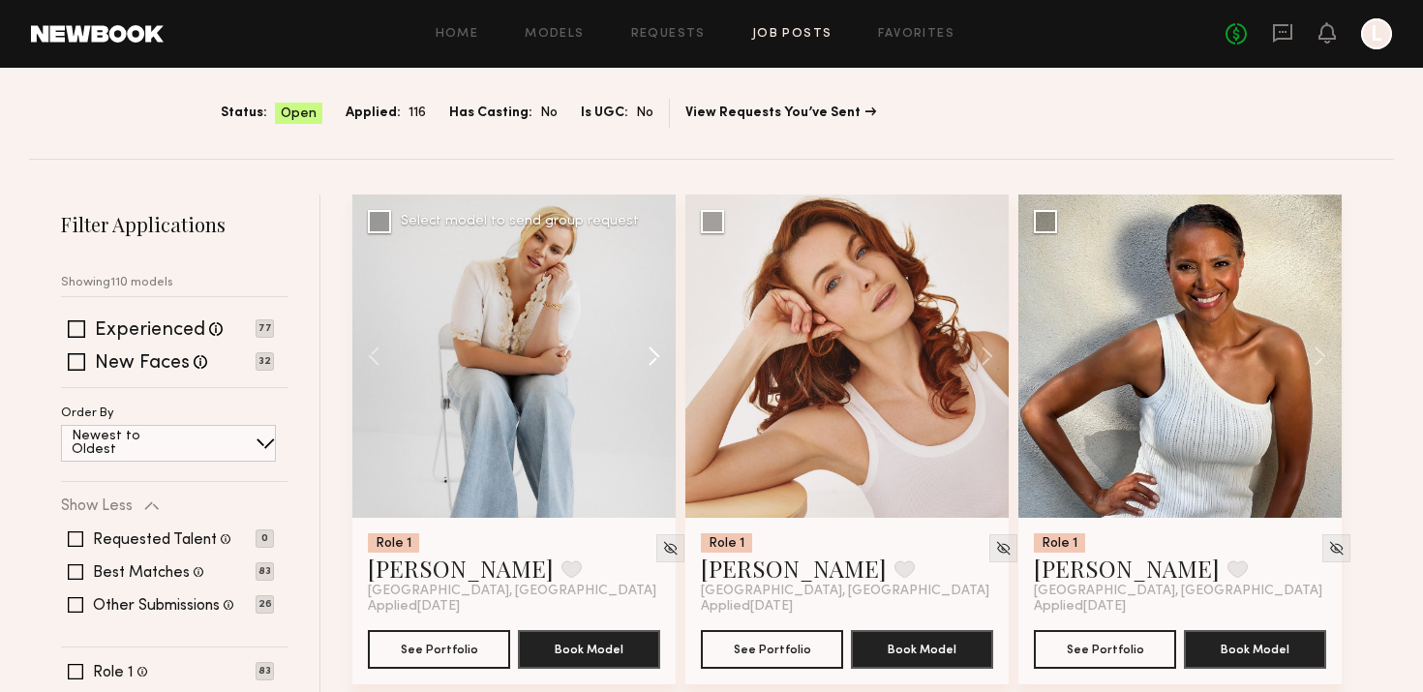
click at [659, 346] on button at bounding box center [645, 356] width 62 height 323
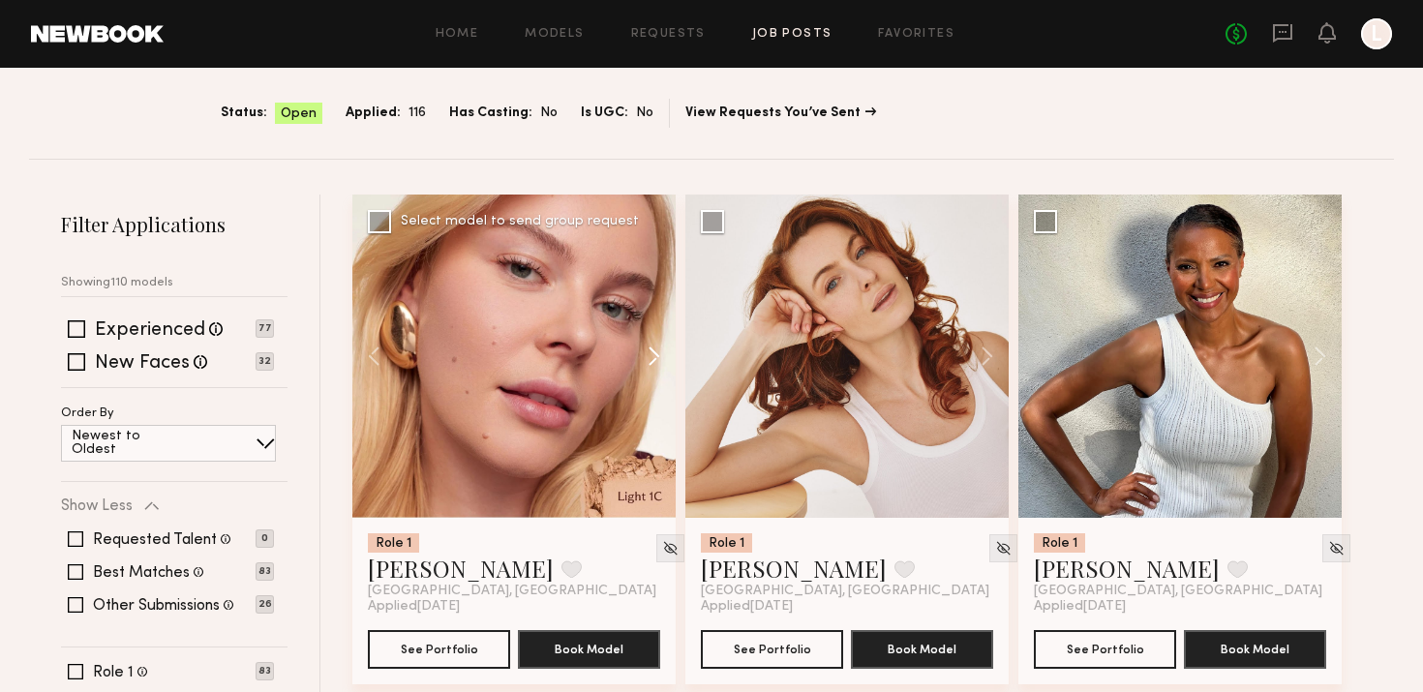
click at [659, 347] on button at bounding box center [645, 356] width 62 height 323
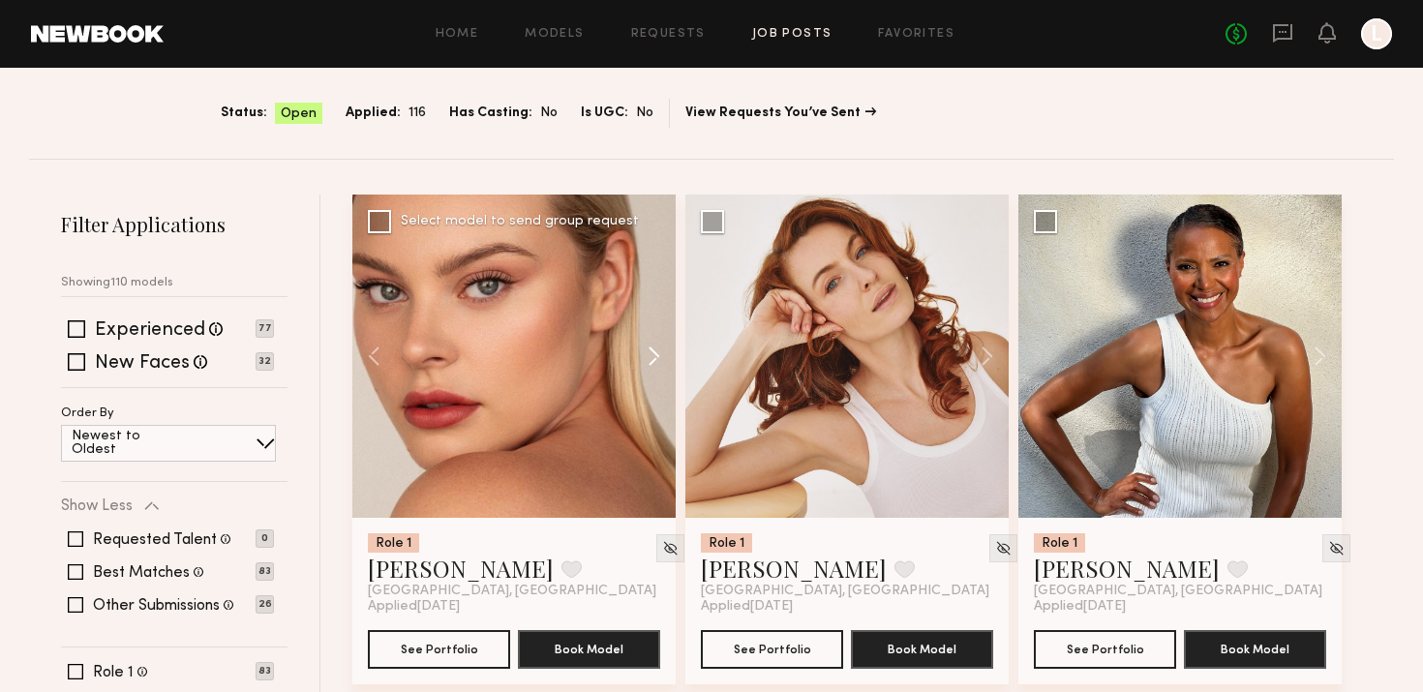
click at [659, 347] on button at bounding box center [645, 356] width 62 height 323
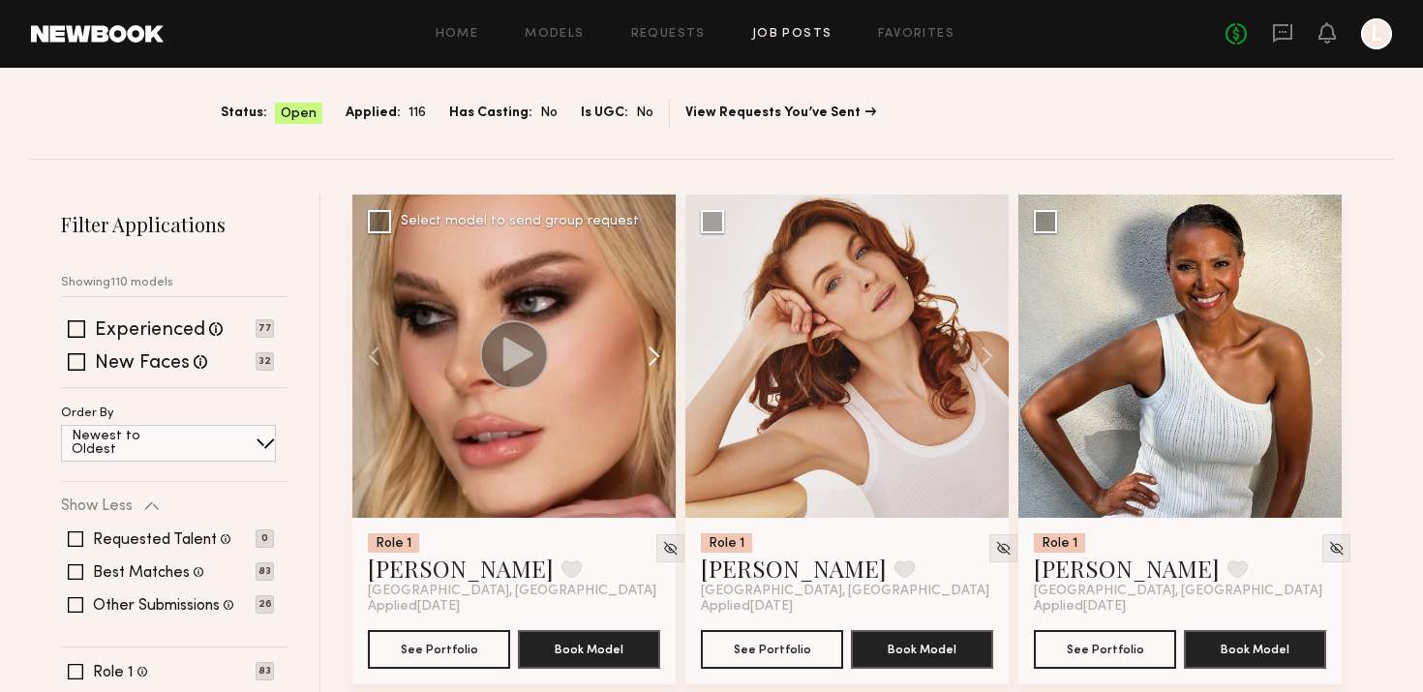
click at [659, 347] on button at bounding box center [645, 356] width 62 height 323
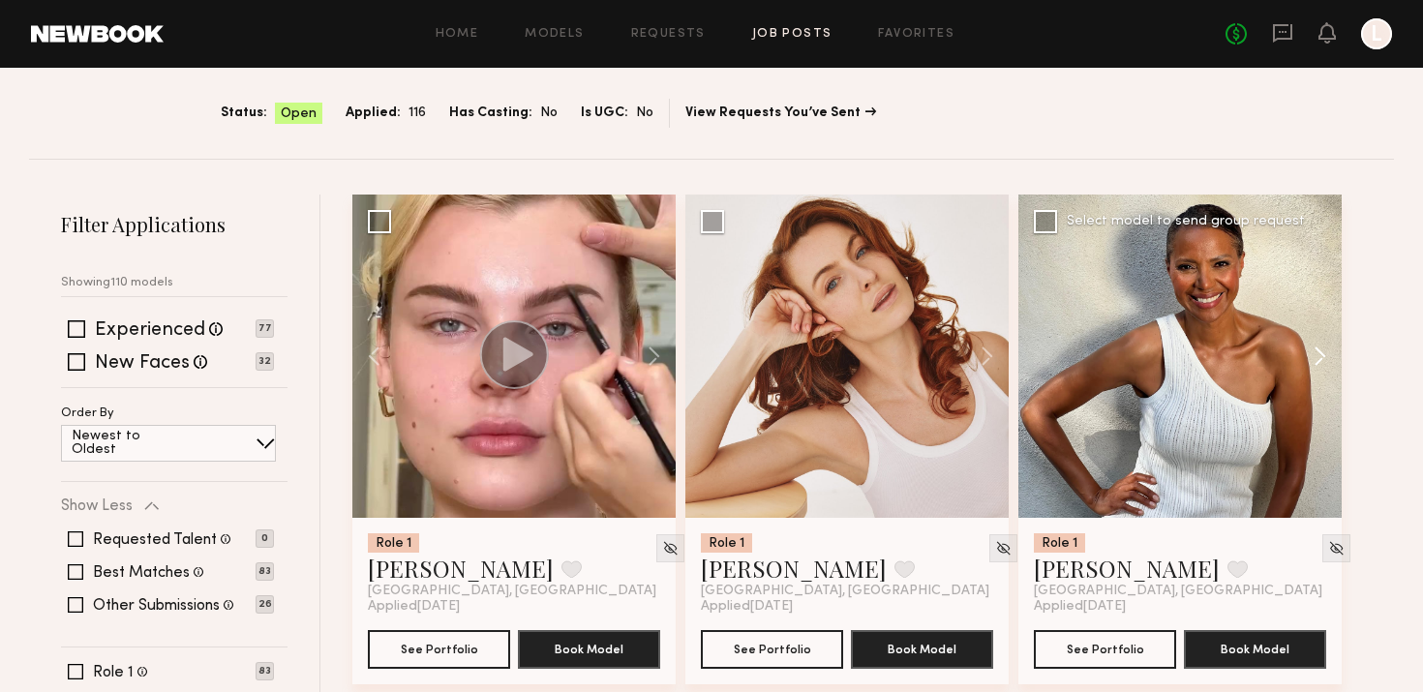
click at [1317, 339] on button at bounding box center [1311, 356] width 62 height 323
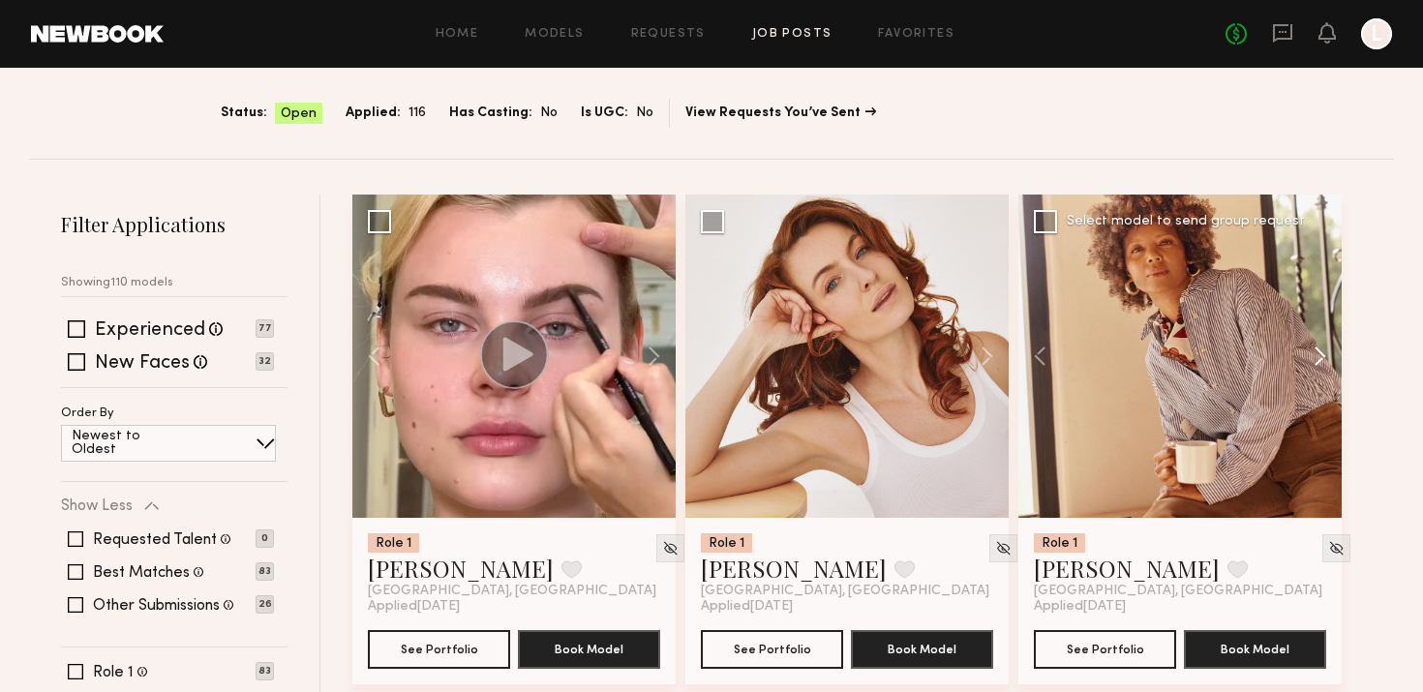
click at [1317, 339] on button at bounding box center [1311, 356] width 62 height 323
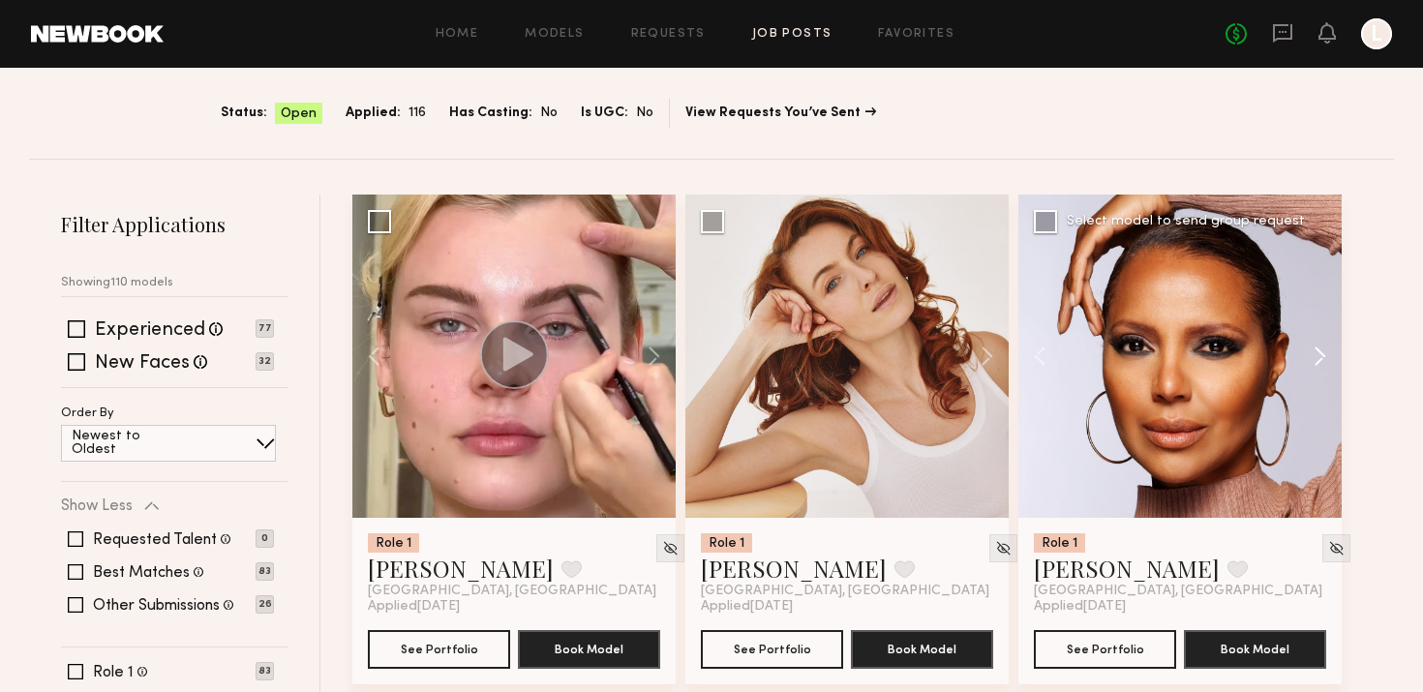
click at [1317, 339] on button at bounding box center [1311, 356] width 62 height 323
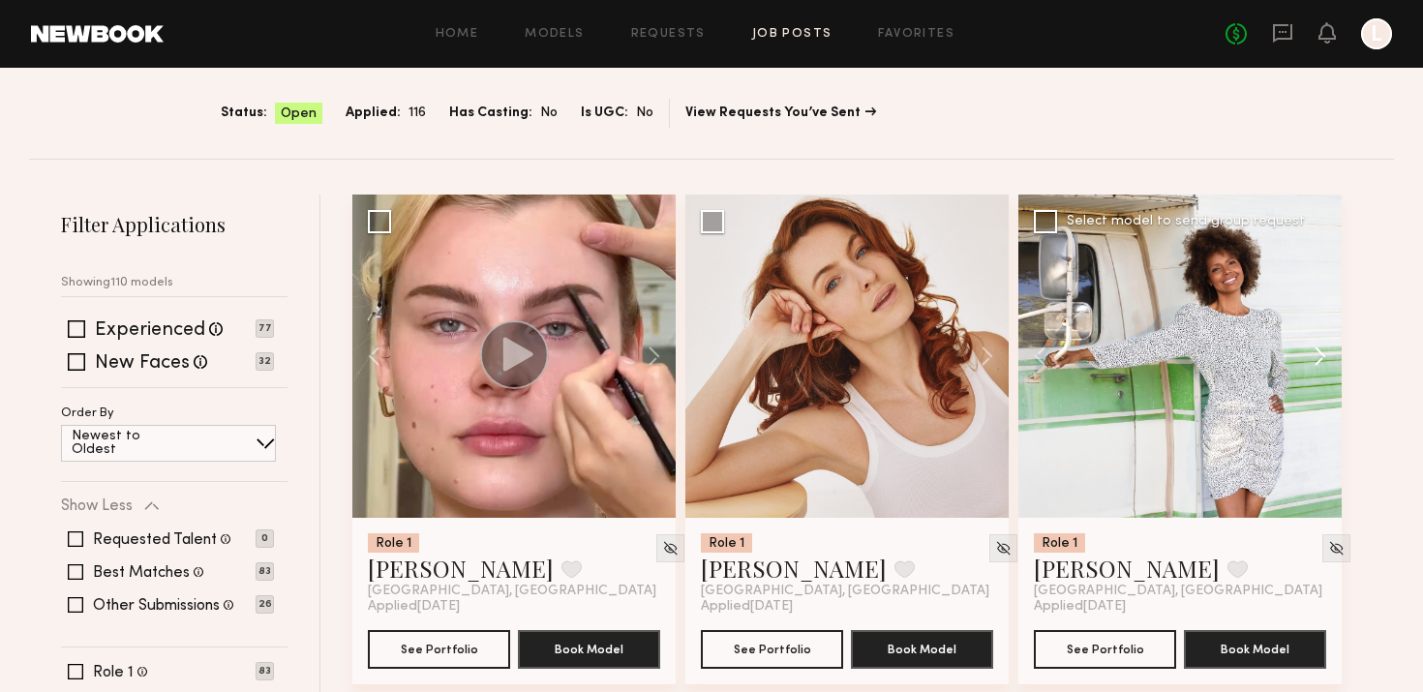
click at [1317, 339] on button at bounding box center [1311, 356] width 62 height 323
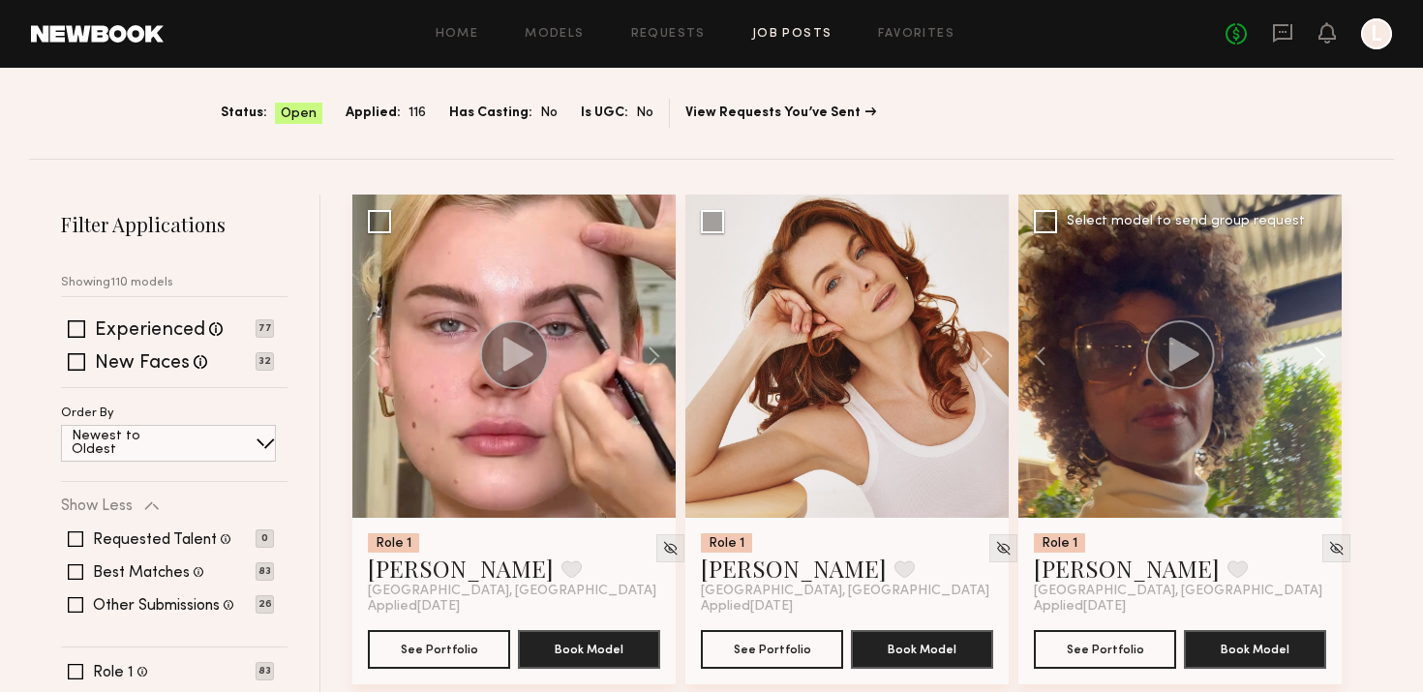
click at [1317, 339] on button at bounding box center [1311, 356] width 62 height 323
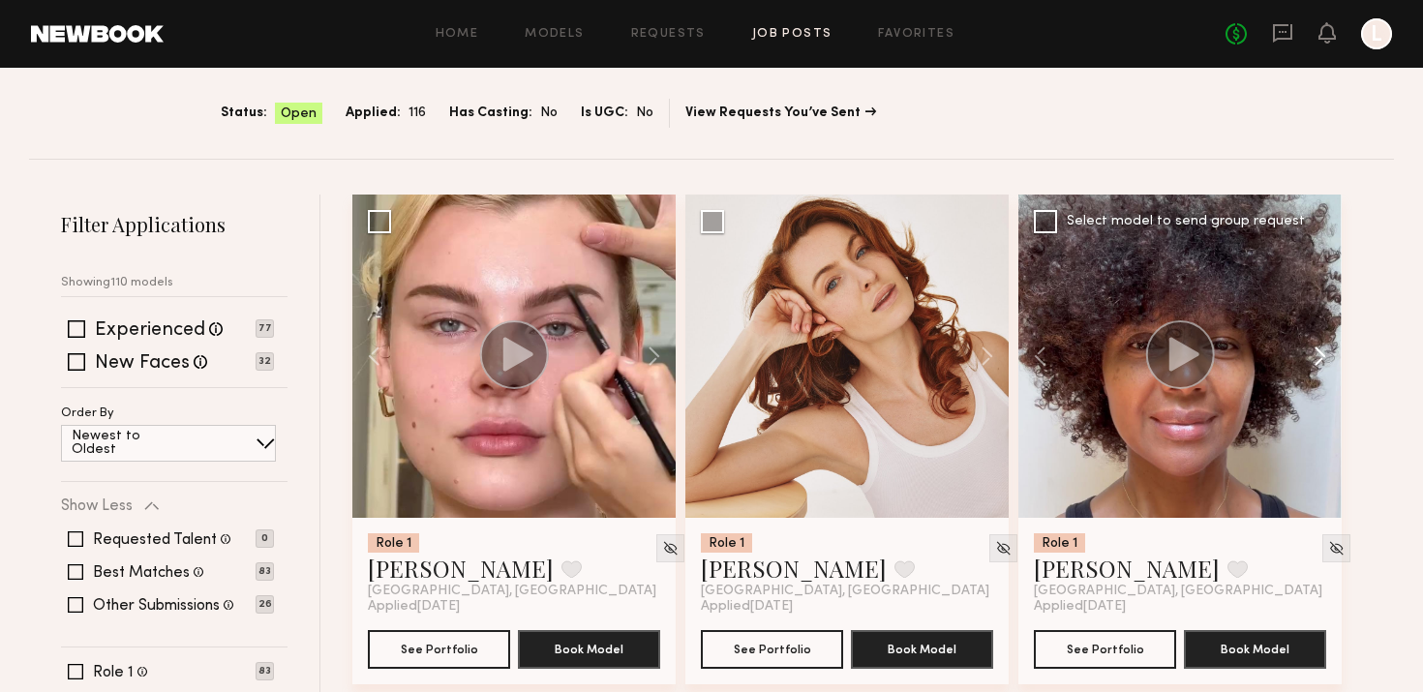
click at [1317, 339] on button at bounding box center [1311, 356] width 62 height 323
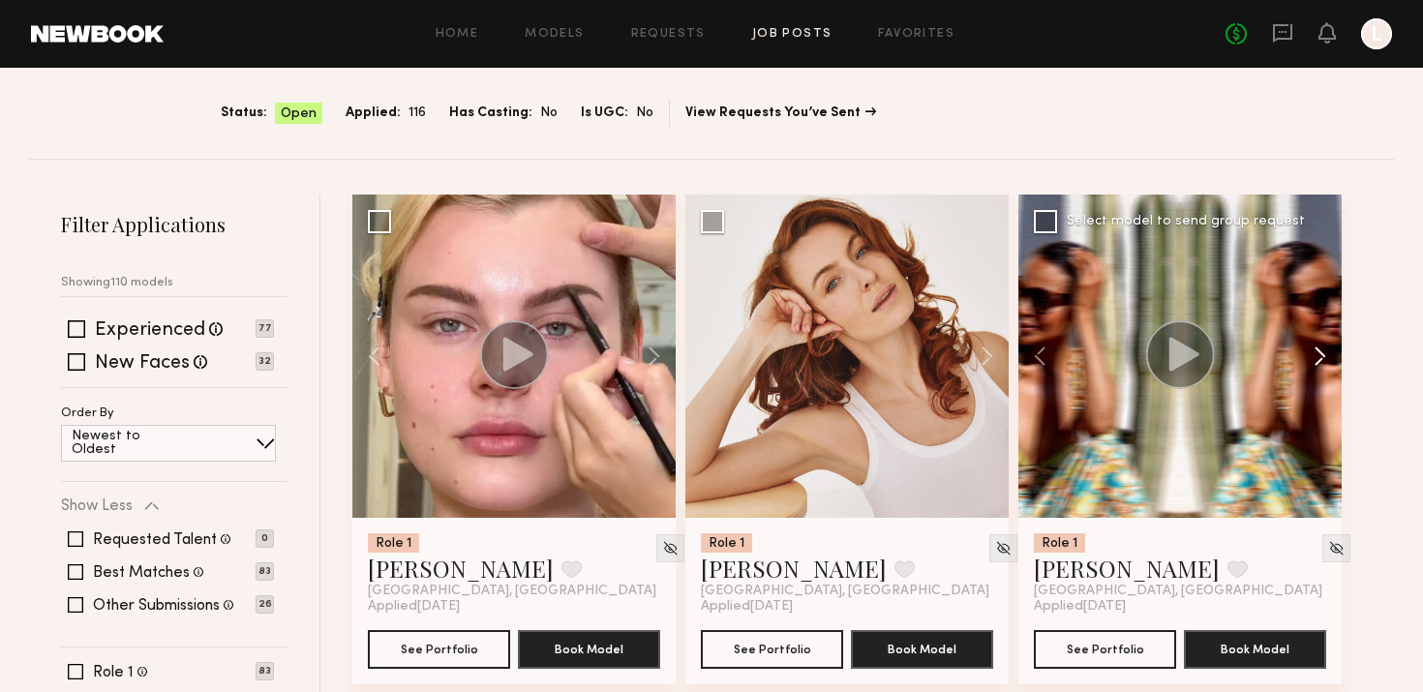
click at [1317, 339] on button at bounding box center [1311, 356] width 62 height 323
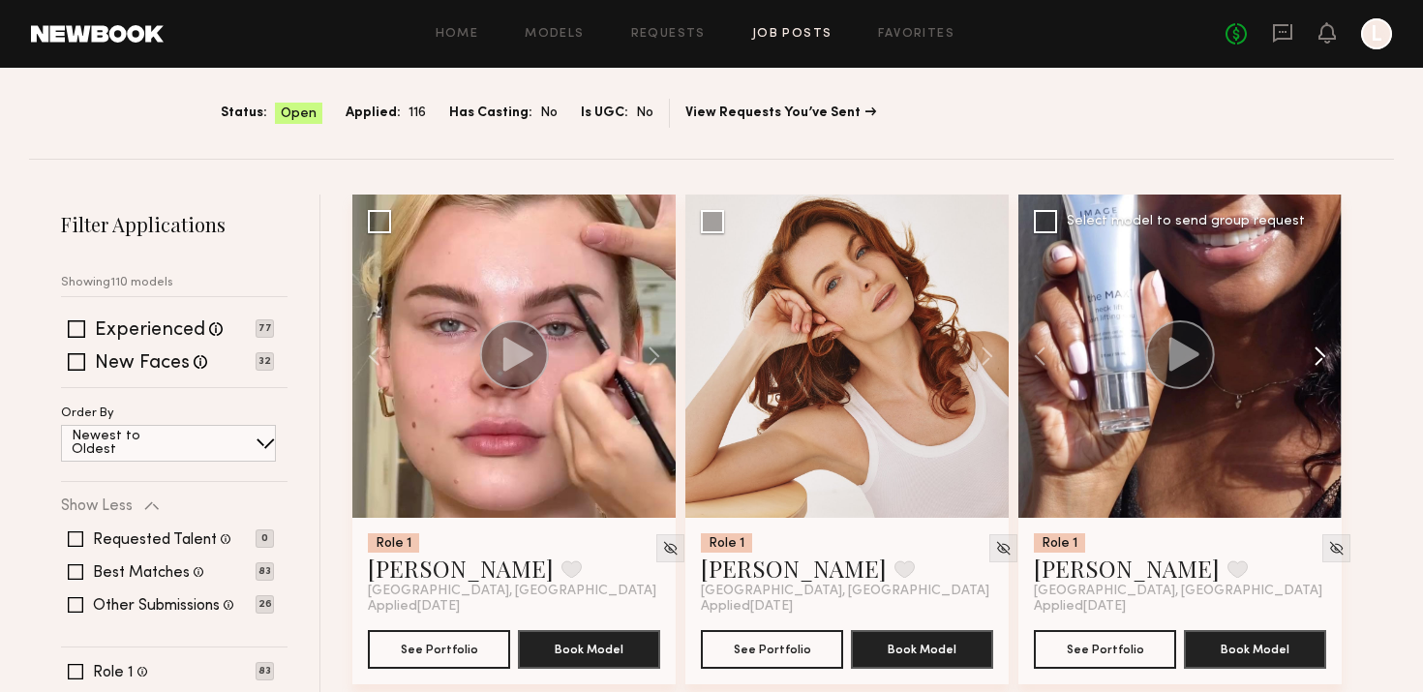
click at [1317, 339] on button at bounding box center [1311, 356] width 62 height 323
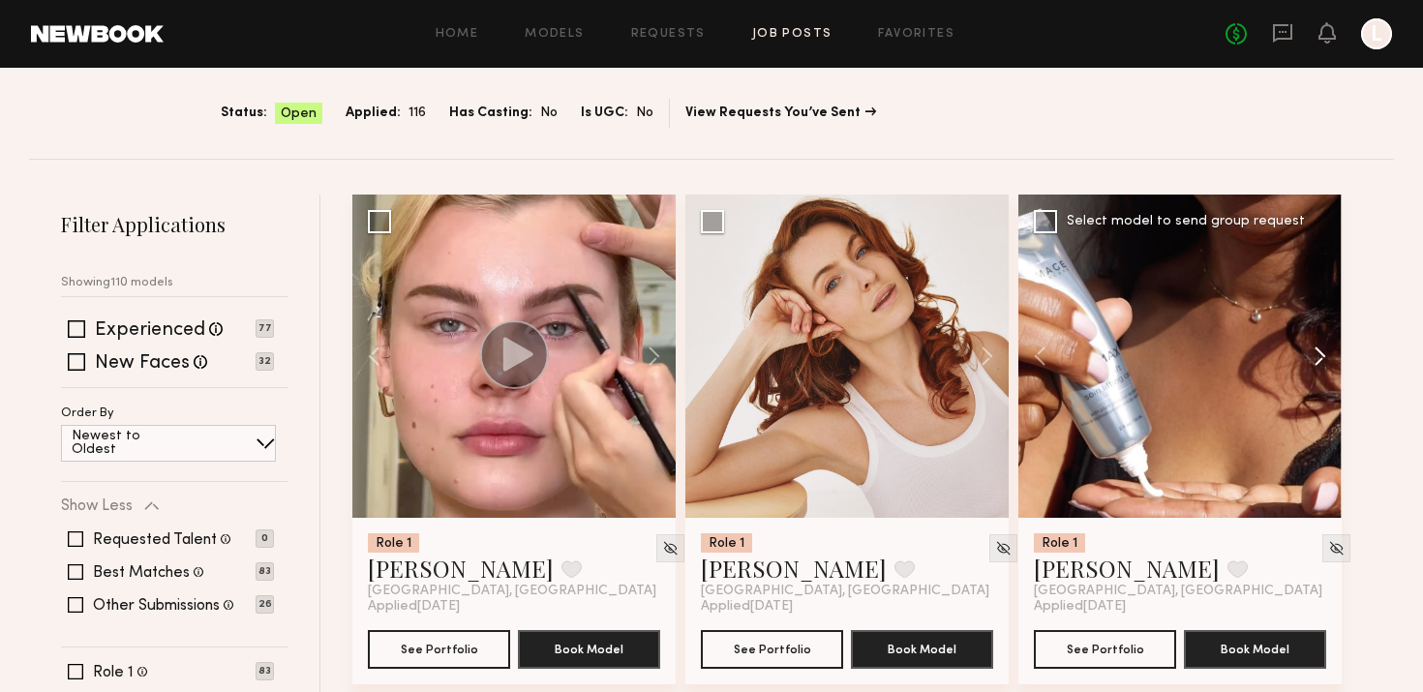
click at [1317, 339] on button at bounding box center [1311, 356] width 62 height 323
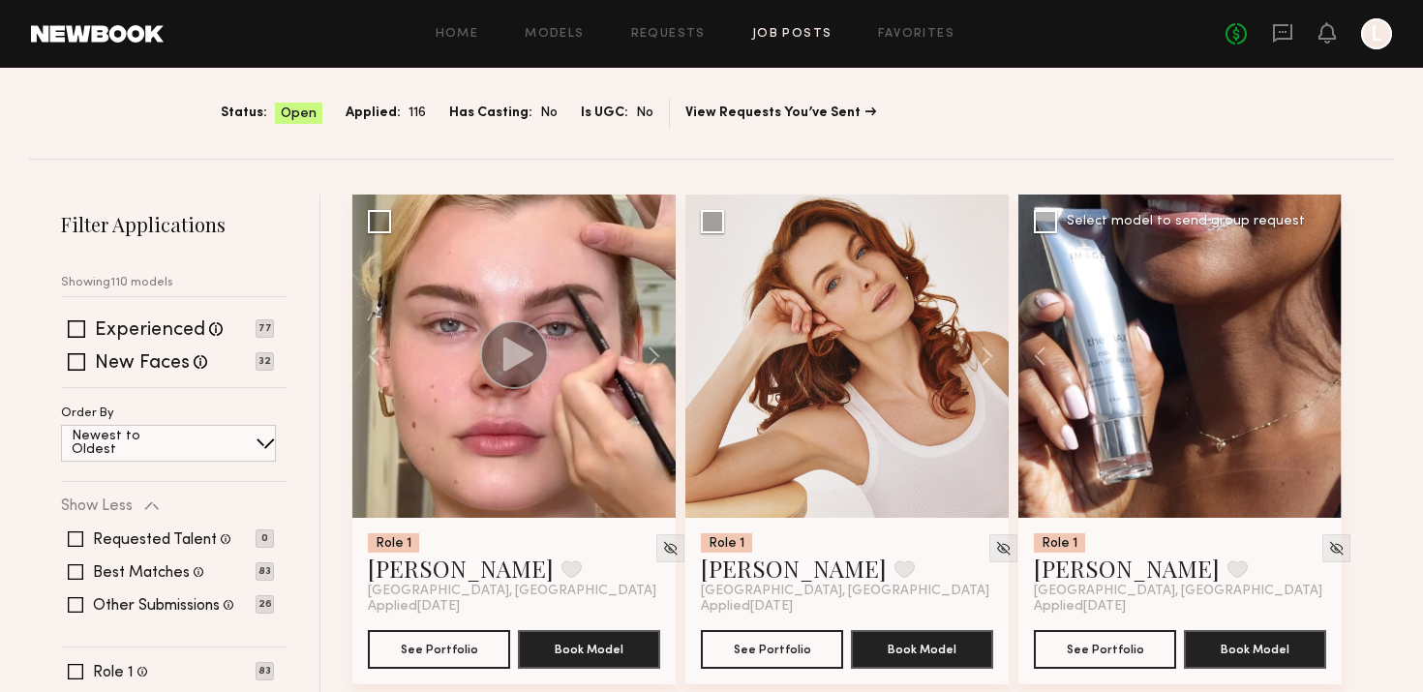
click at [1317, 339] on div at bounding box center [1179, 356] width 323 height 323
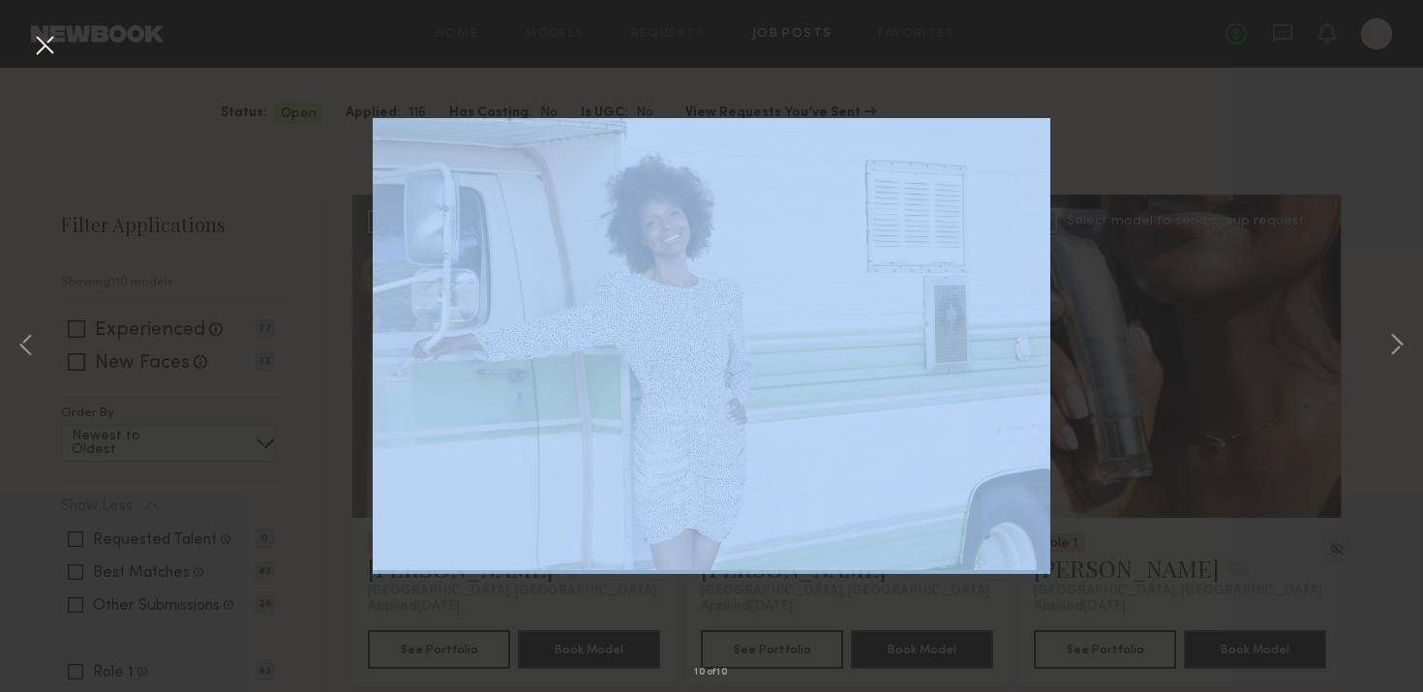
click at [1317, 339] on div "10 of 10" at bounding box center [711, 346] width 1423 height 692
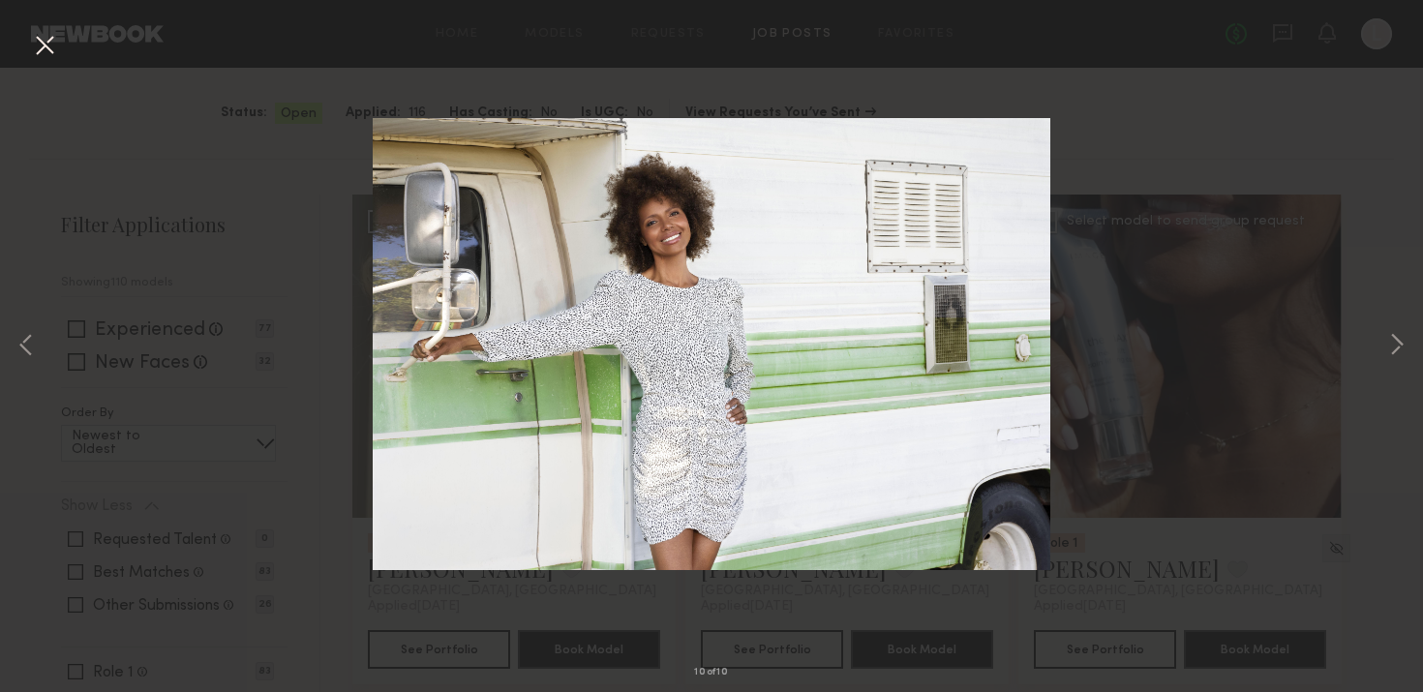
click at [1358, 342] on div "10 of 10" at bounding box center [711, 346] width 1423 height 692
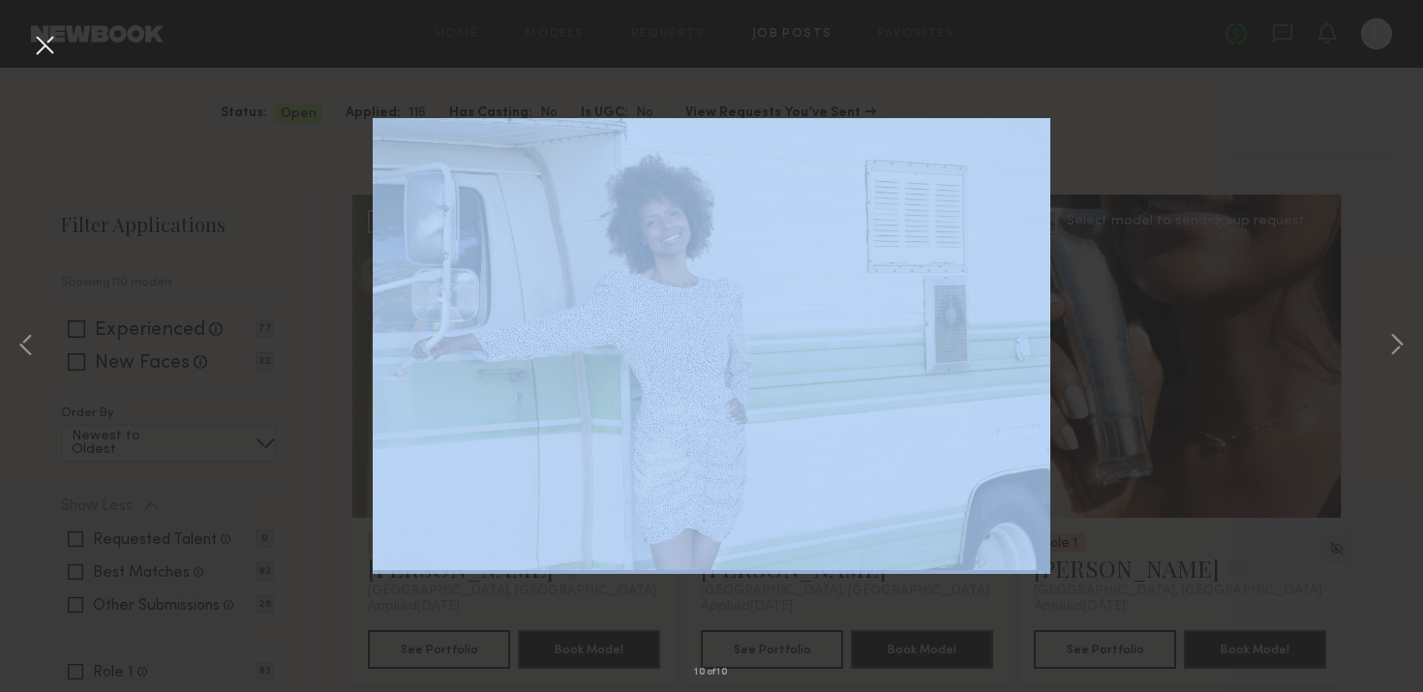
click at [1369, 371] on div "10 of 10" at bounding box center [711, 346] width 1423 height 692
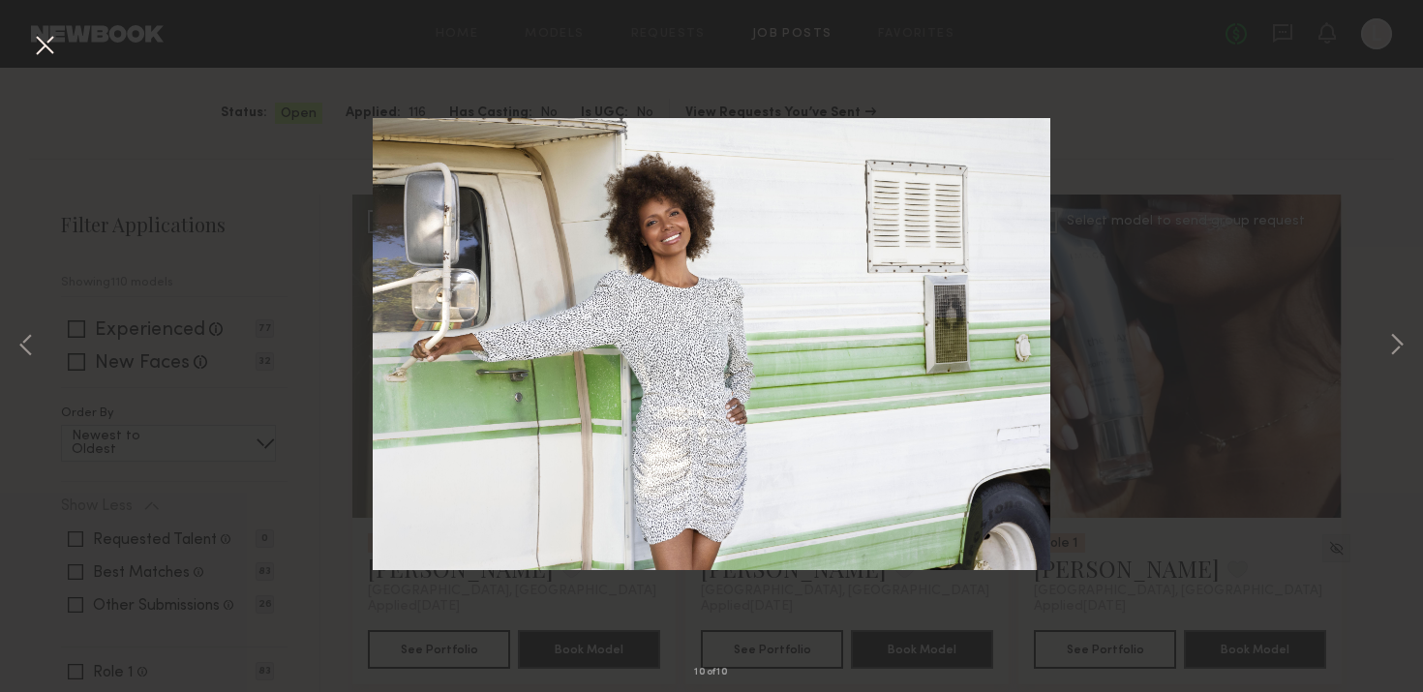
click at [1382, 338] on div "10 of 10" at bounding box center [711, 346] width 1423 height 692
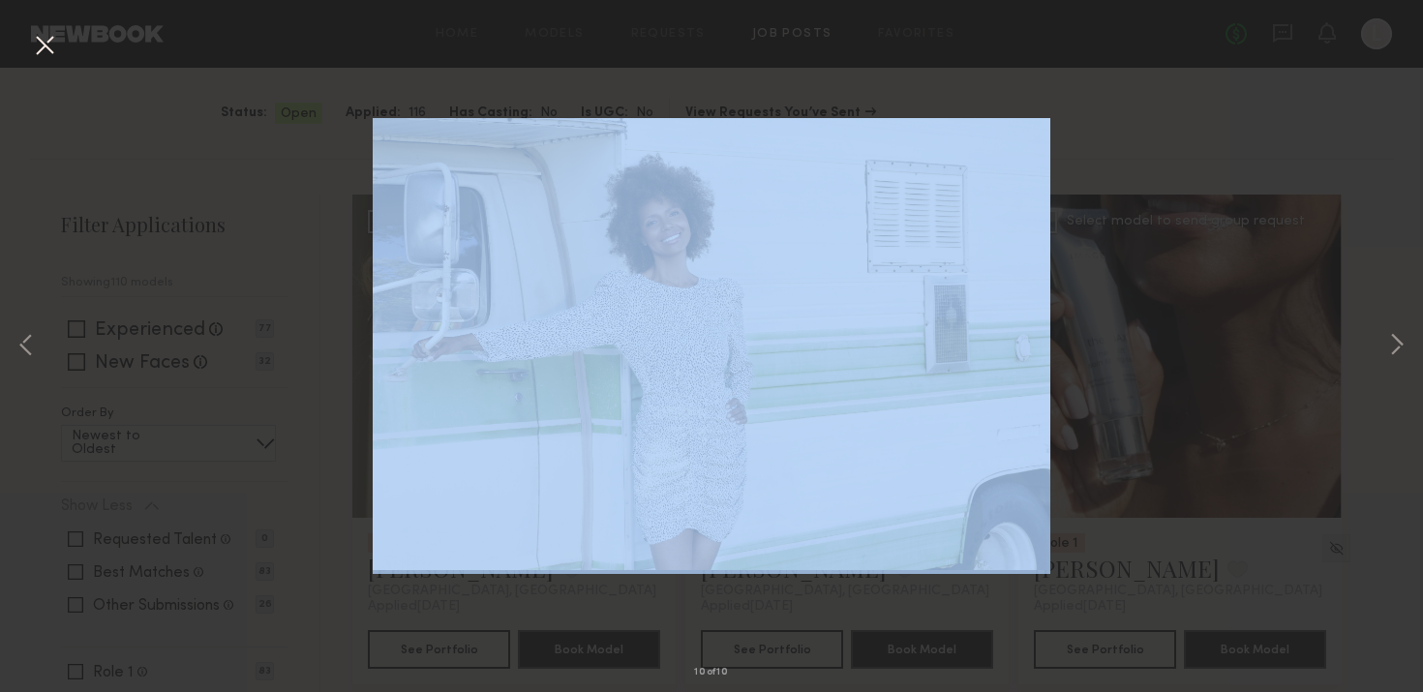
click at [1382, 338] on div "10 of 10" at bounding box center [711, 346] width 1423 height 692
click at [40, 55] on button at bounding box center [44, 46] width 31 height 35
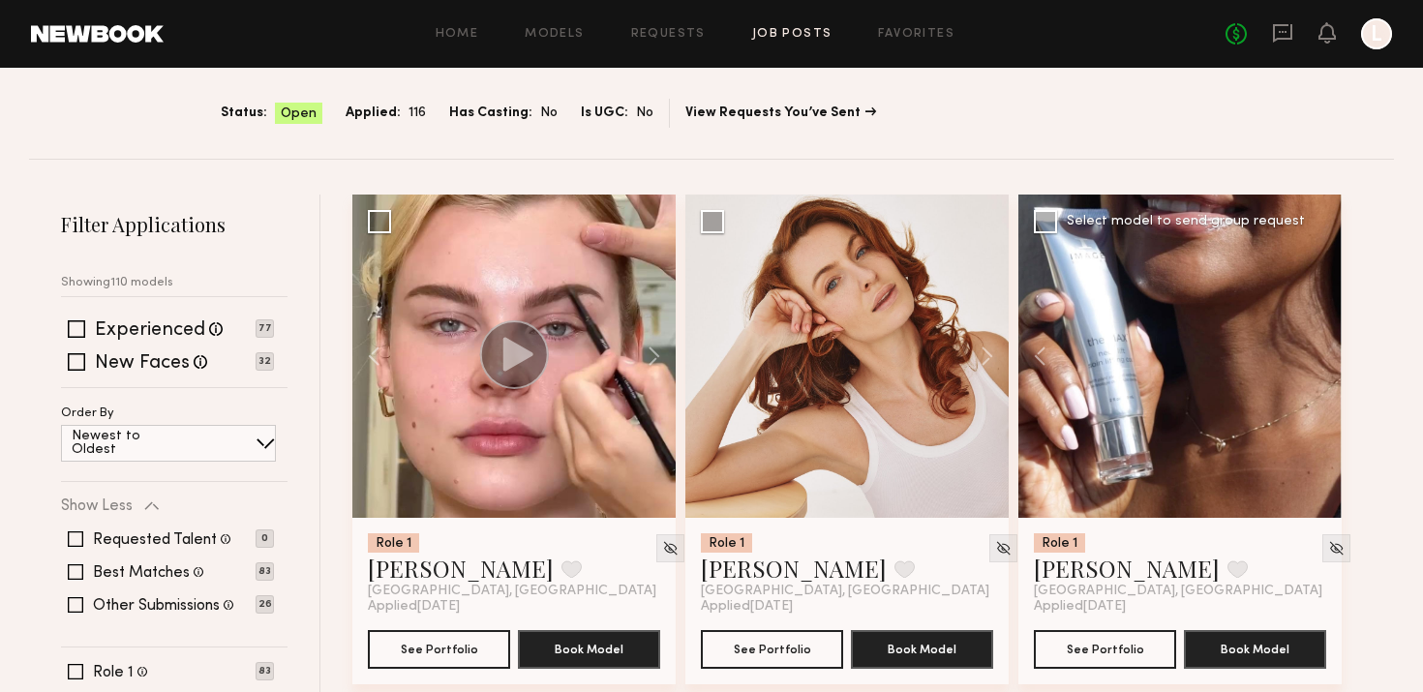
click at [1103, 674] on div "Role 1 Rose M. Favorite Los Angeles, CA Applied 10/01/2025 See Portfolio Book M…" at bounding box center [1179, 601] width 323 height 167
click at [1074, 651] on button "See Portfolio" at bounding box center [1105, 648] width 142 height 39
click at [1227, 567] on button at bounding box center [1237, 568] width 20 height 17
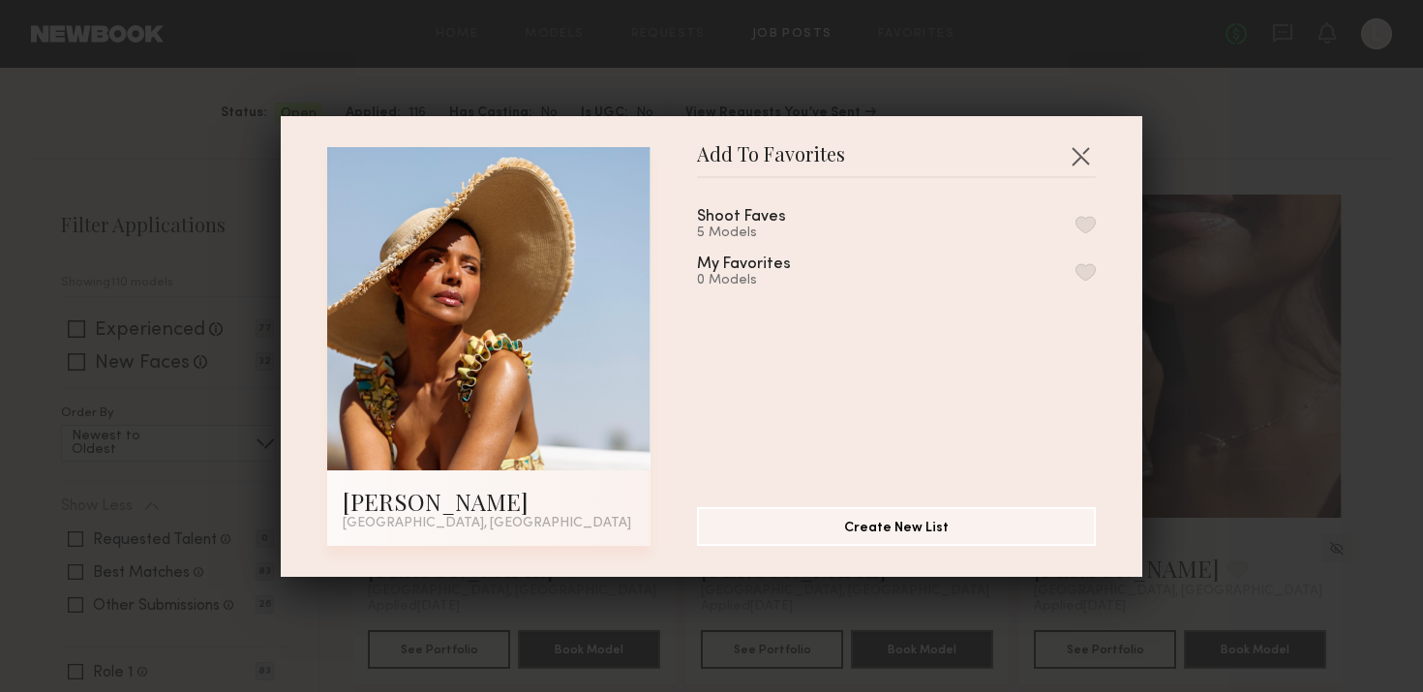
click at [1075, 221] on button "button" at bounding box center [1085, 224] width 20 height 17
click at [1082, 160] on button "button" at bounding box center [1080, 155] width 31 height 31
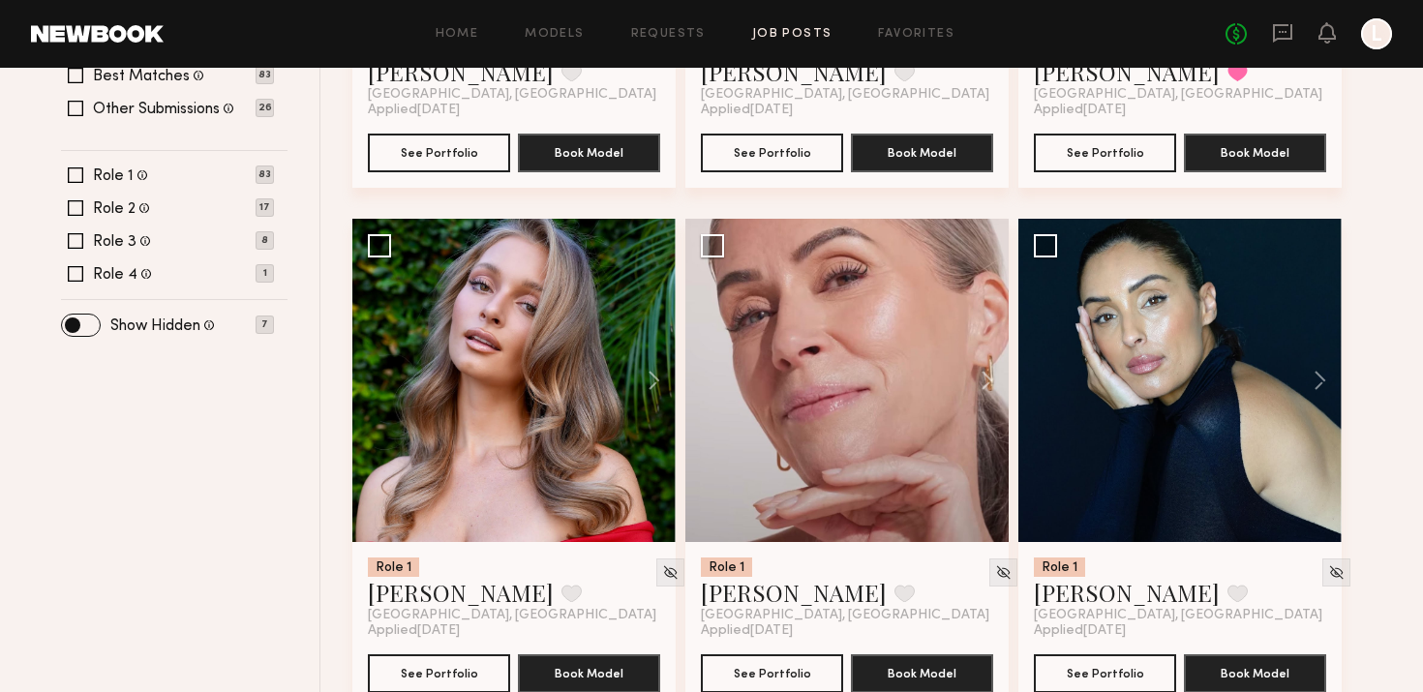
scroll to position [612, 0]
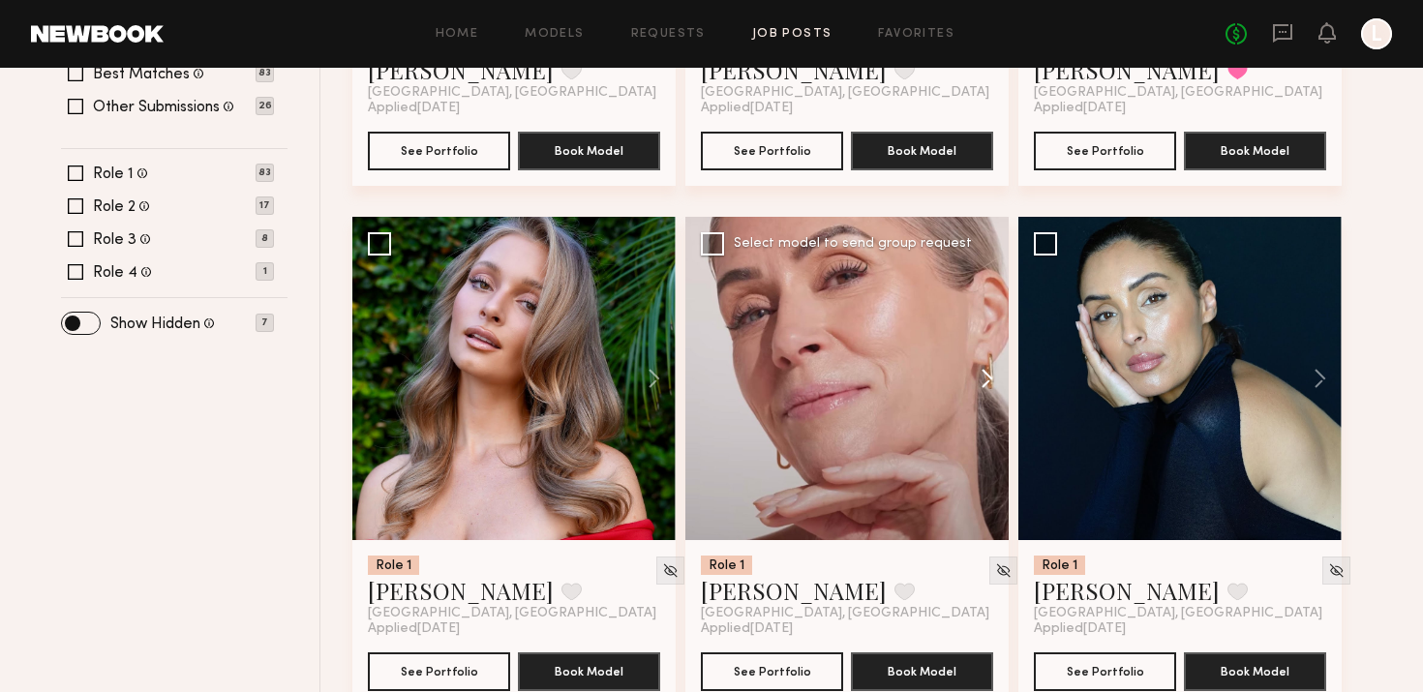
click at [987, 364] on button at bounding box center [978, 378] width 62 height 323
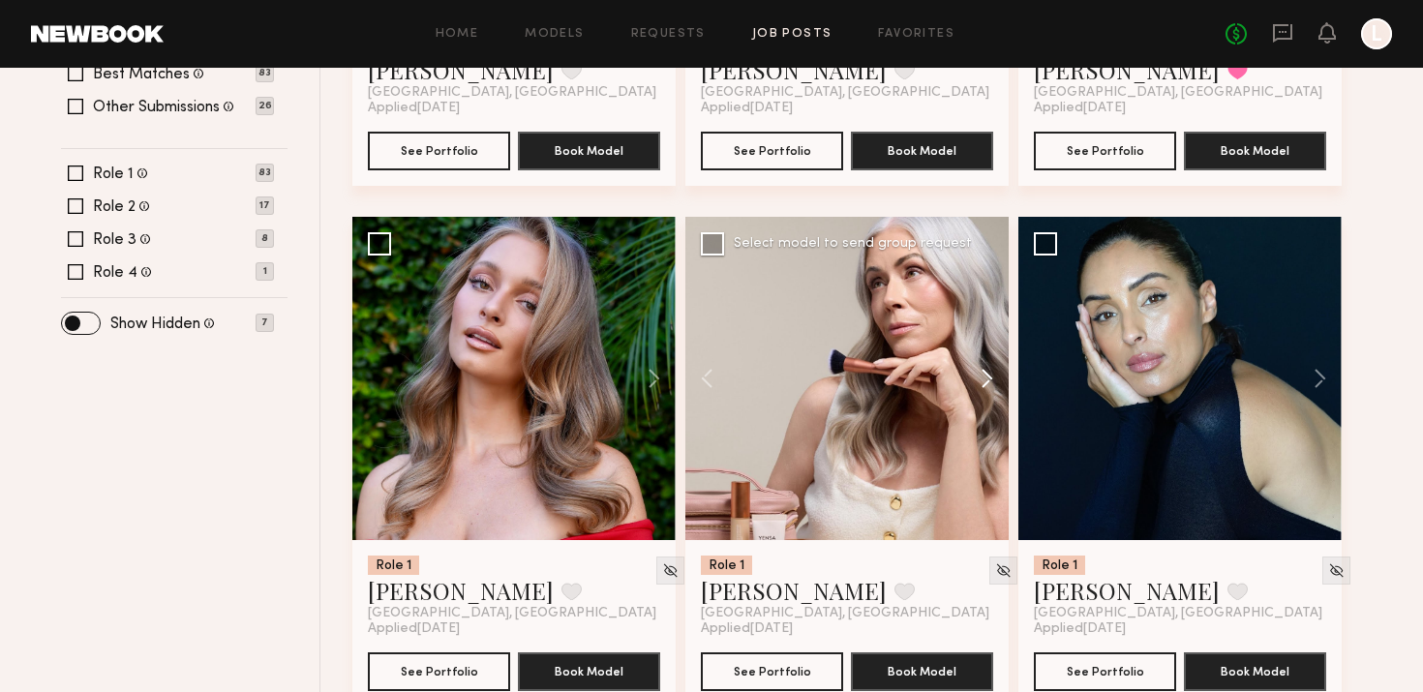
click at [987, 364] on button at bounding box center [978, 378] width 62 height 323
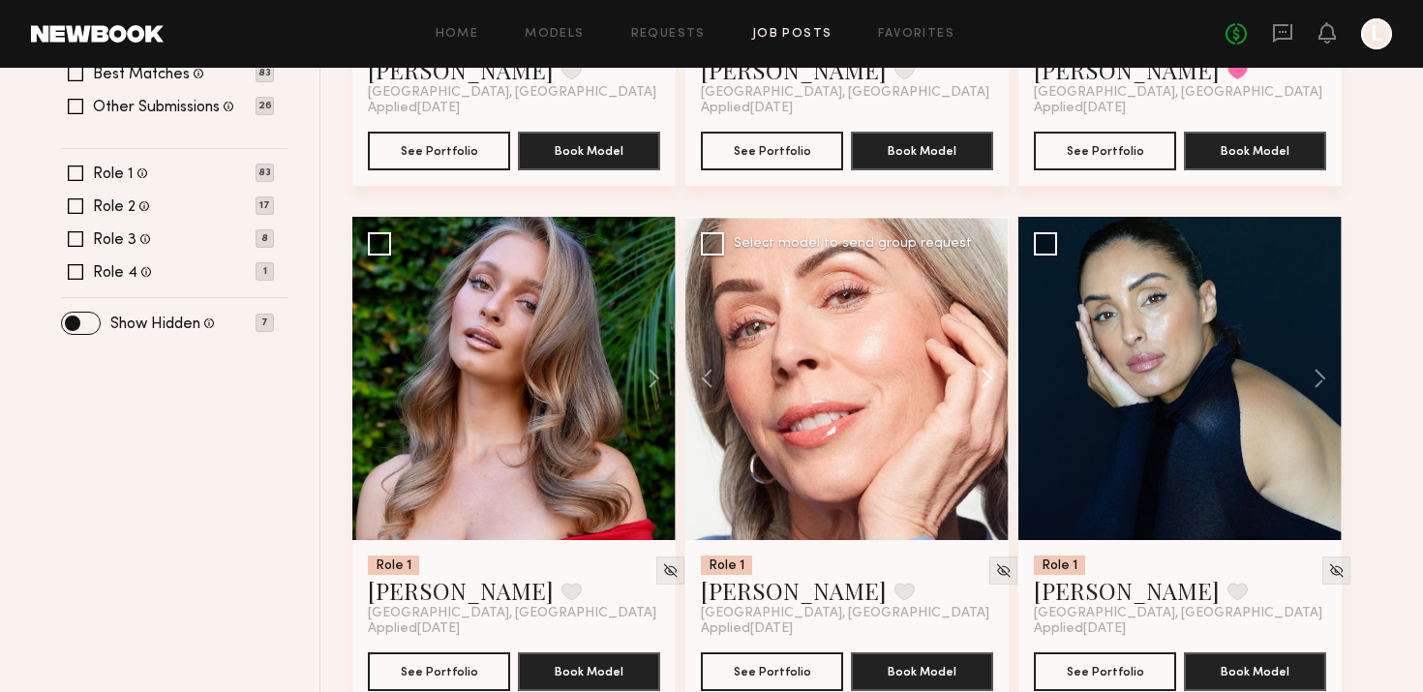
click at [987, 364] on button at bounding box center [978, 378] width 62 height 323
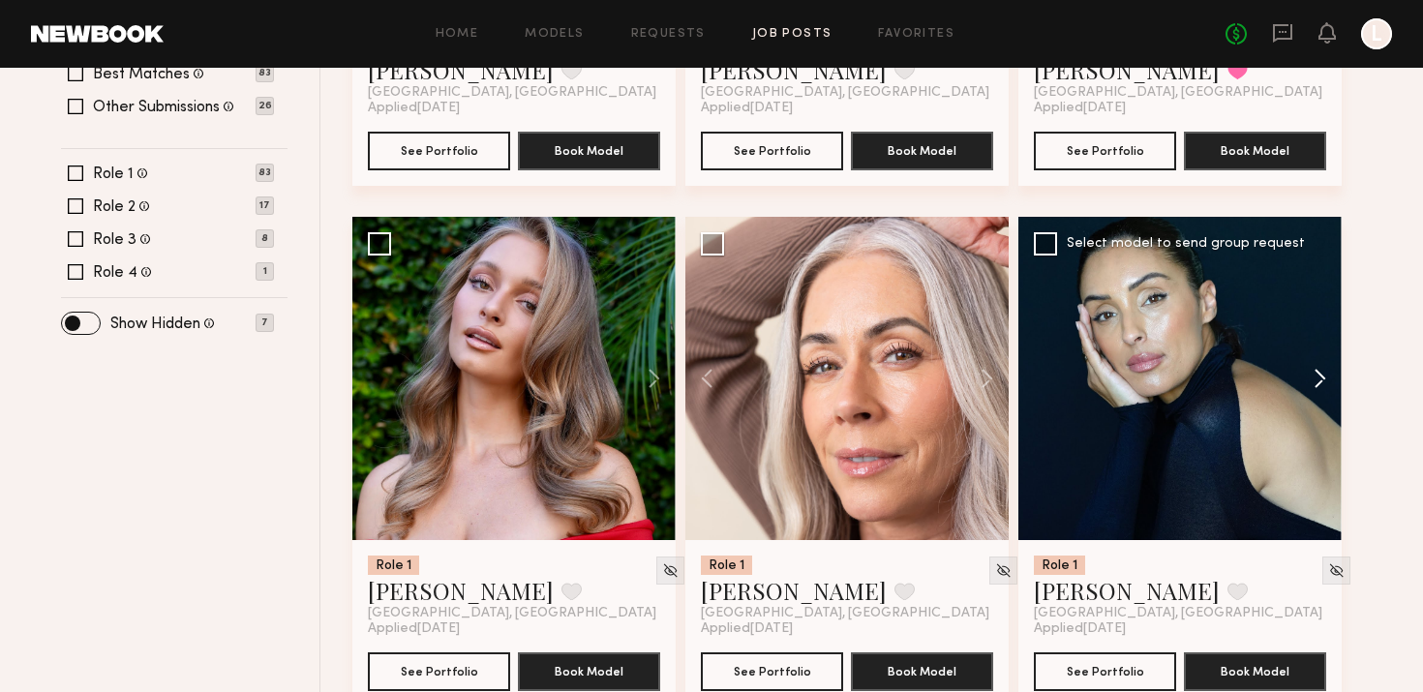
click at [1321, 361] on button at bounding box center [1311, 378] width 62 height 323
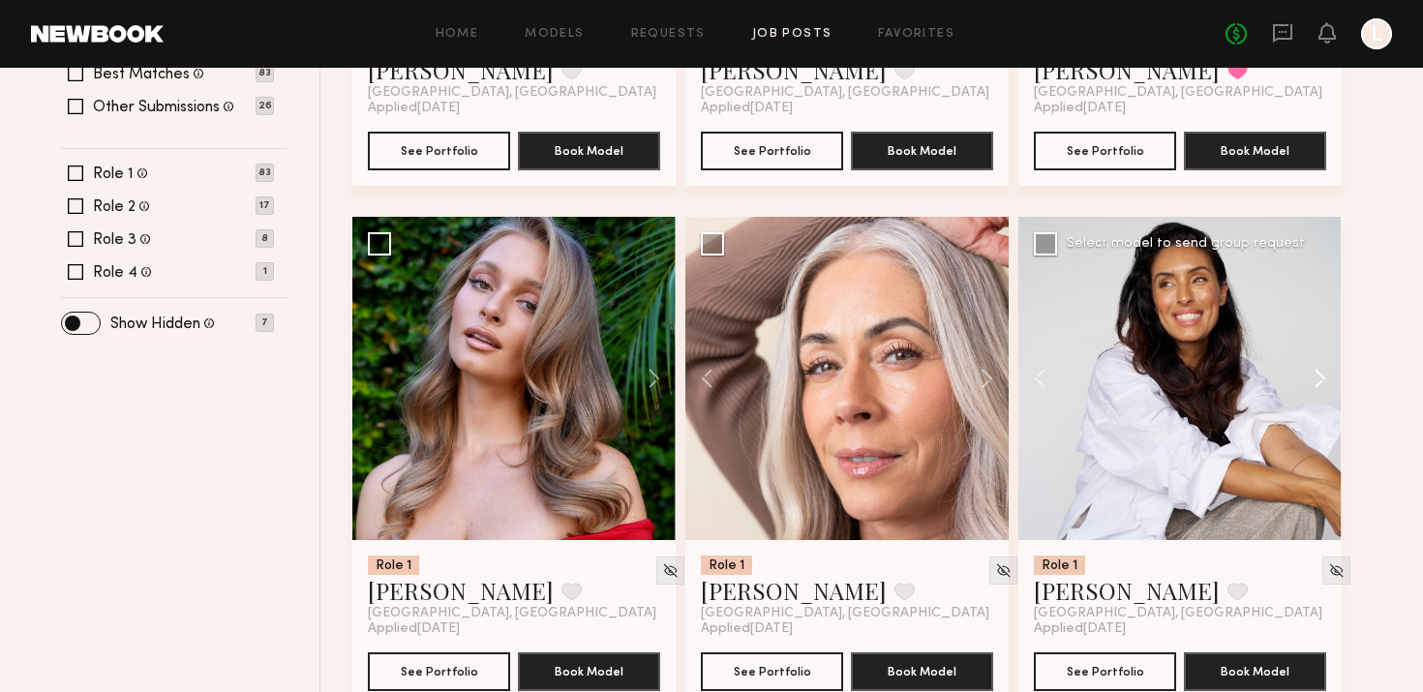
click at [1321, 361] on button at bounding box center [1311, 378] width 62 height 323
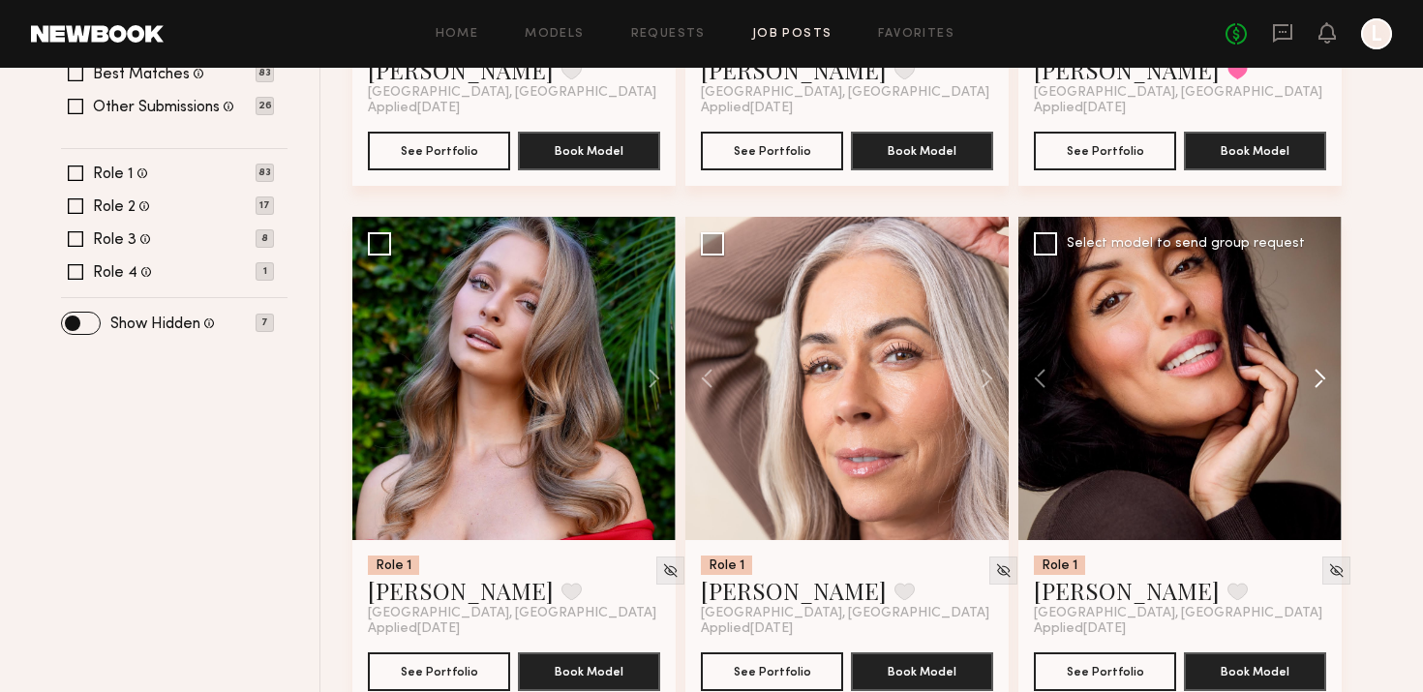
click at [1321, 361] on button at bounding box center [1311, 378] width 62 height 323
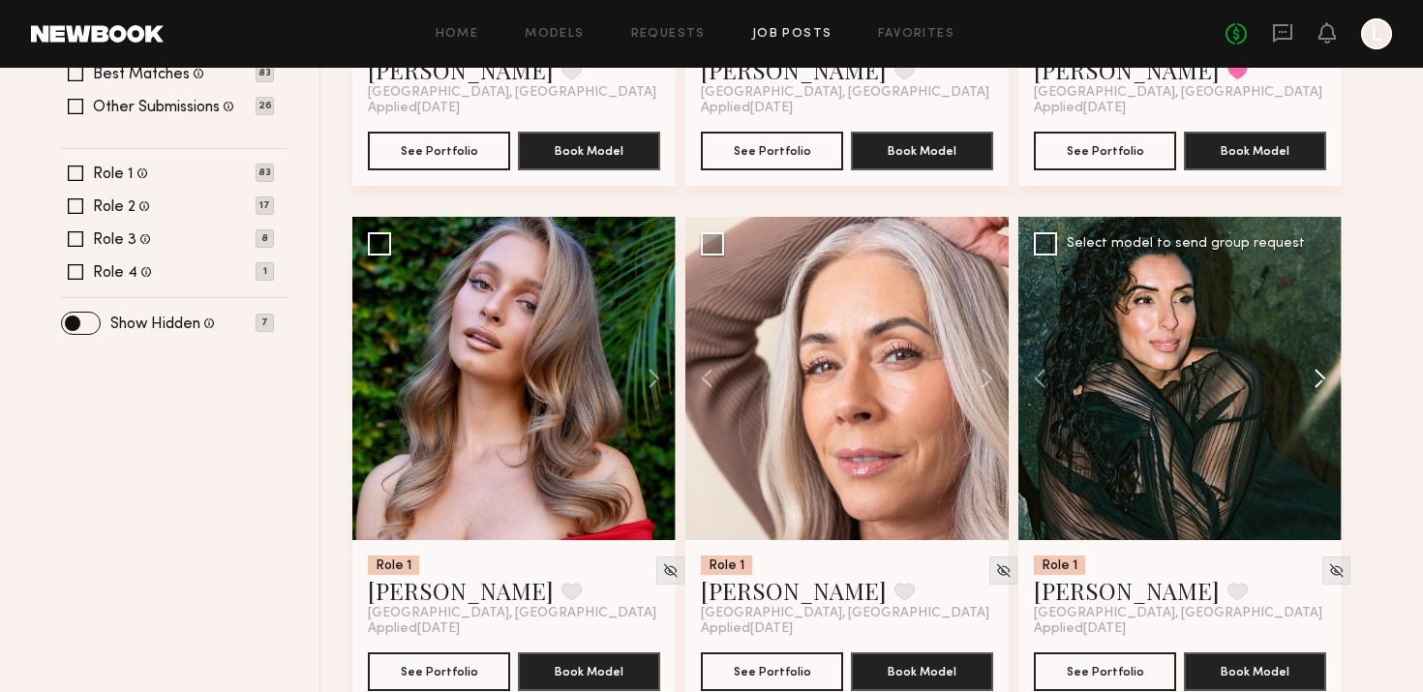
click at [1321, 361] on button at bounding box center [1311, 378] width 62 height 323
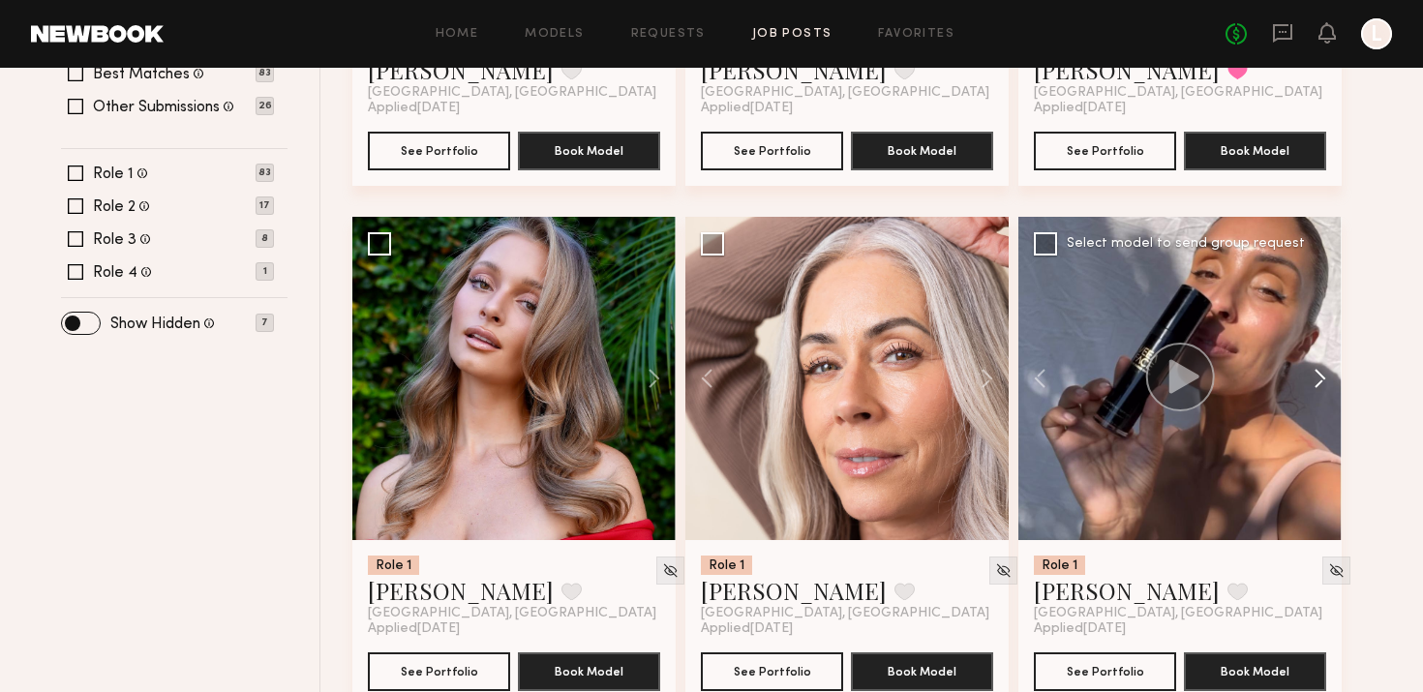
click at [1321, 361] on button at bounding box center [1311, 378] width 62 height 323
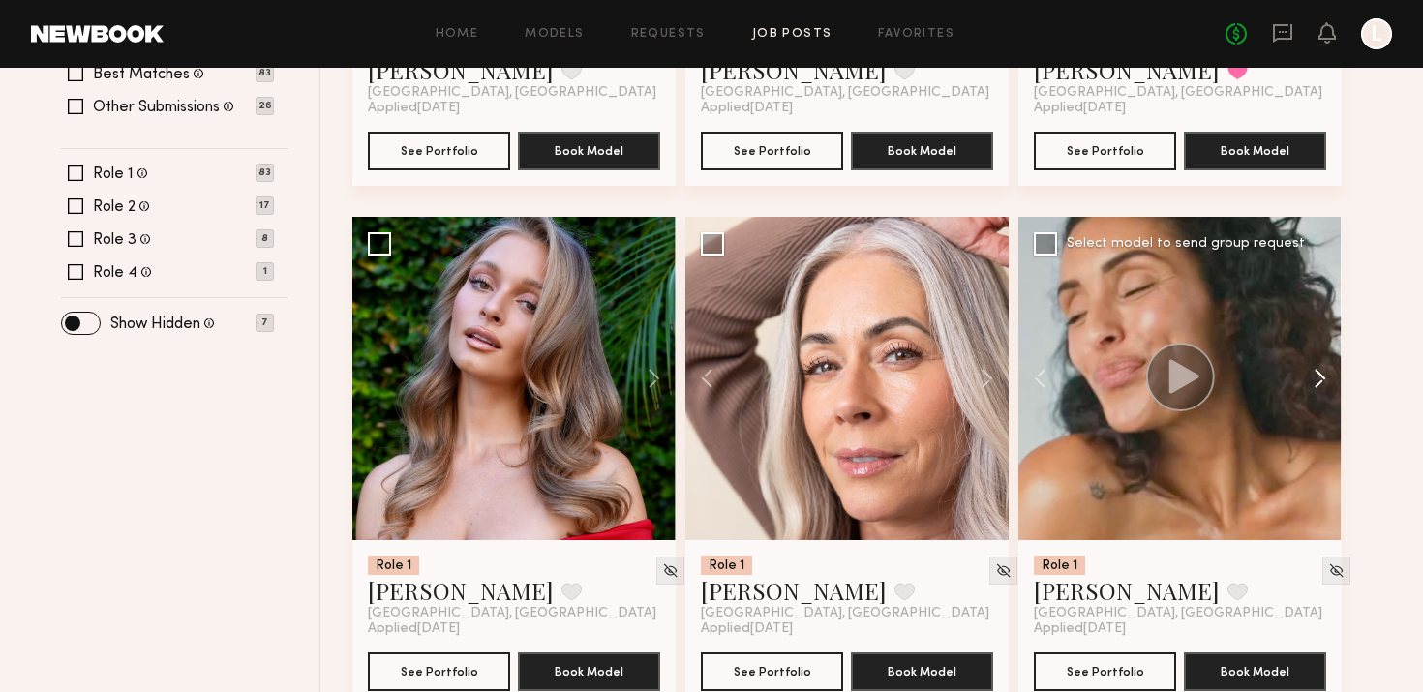
click at [1321, 361] on button at bounding box center [1311, 378] width 62 height 323
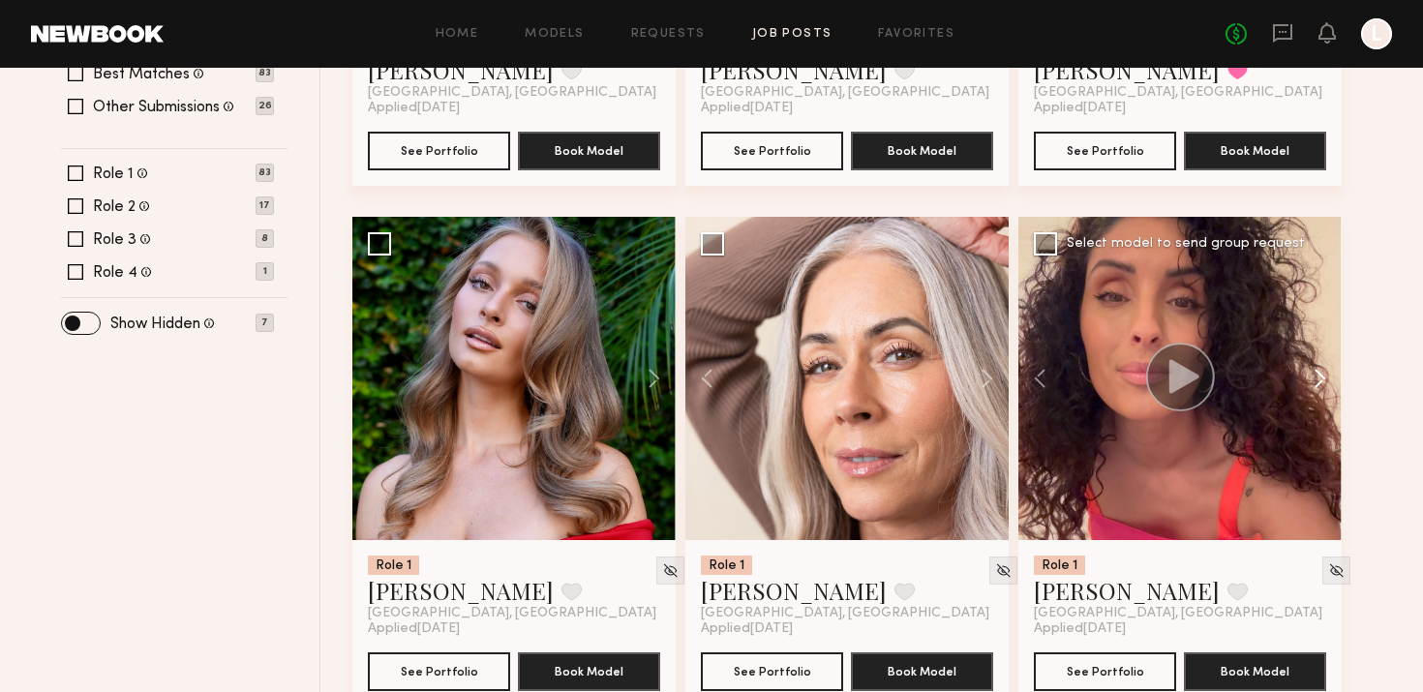
click at [1321, 361] on button at bounding box center [1311, 378] width 62 height 323
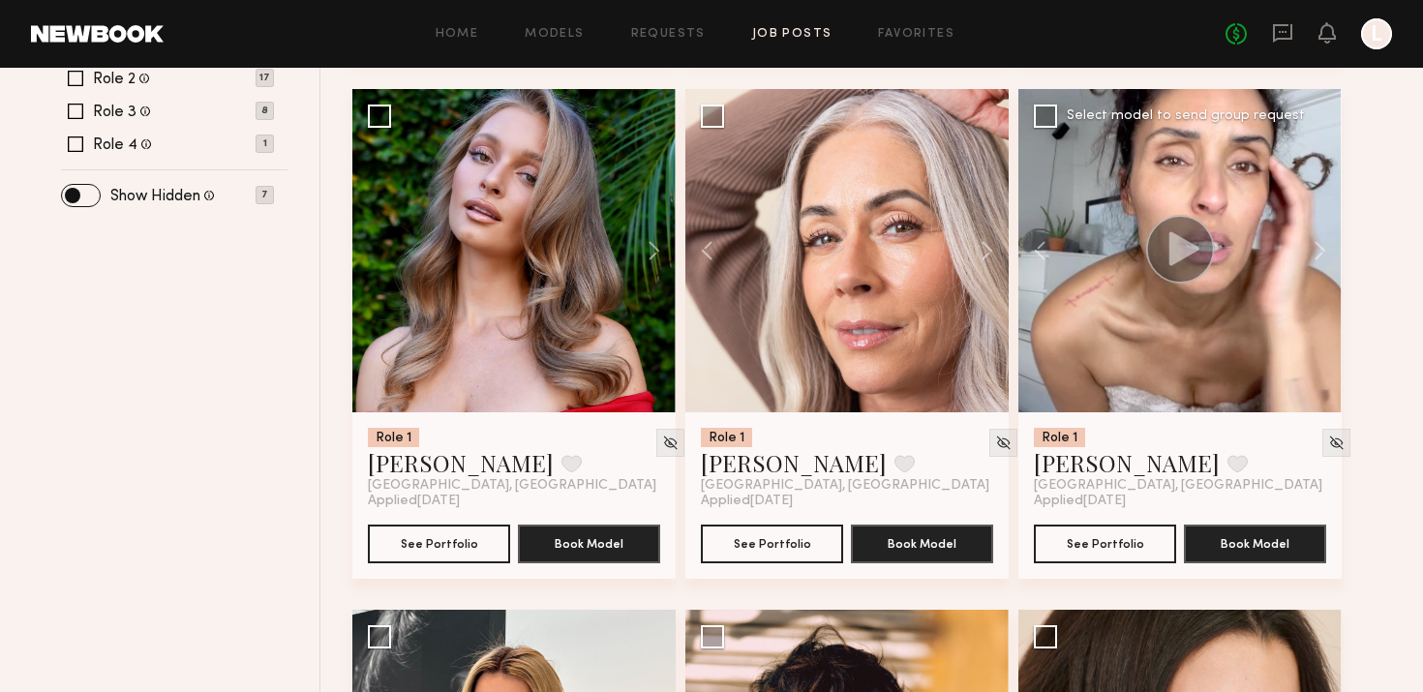
scroll to position [742, 0]
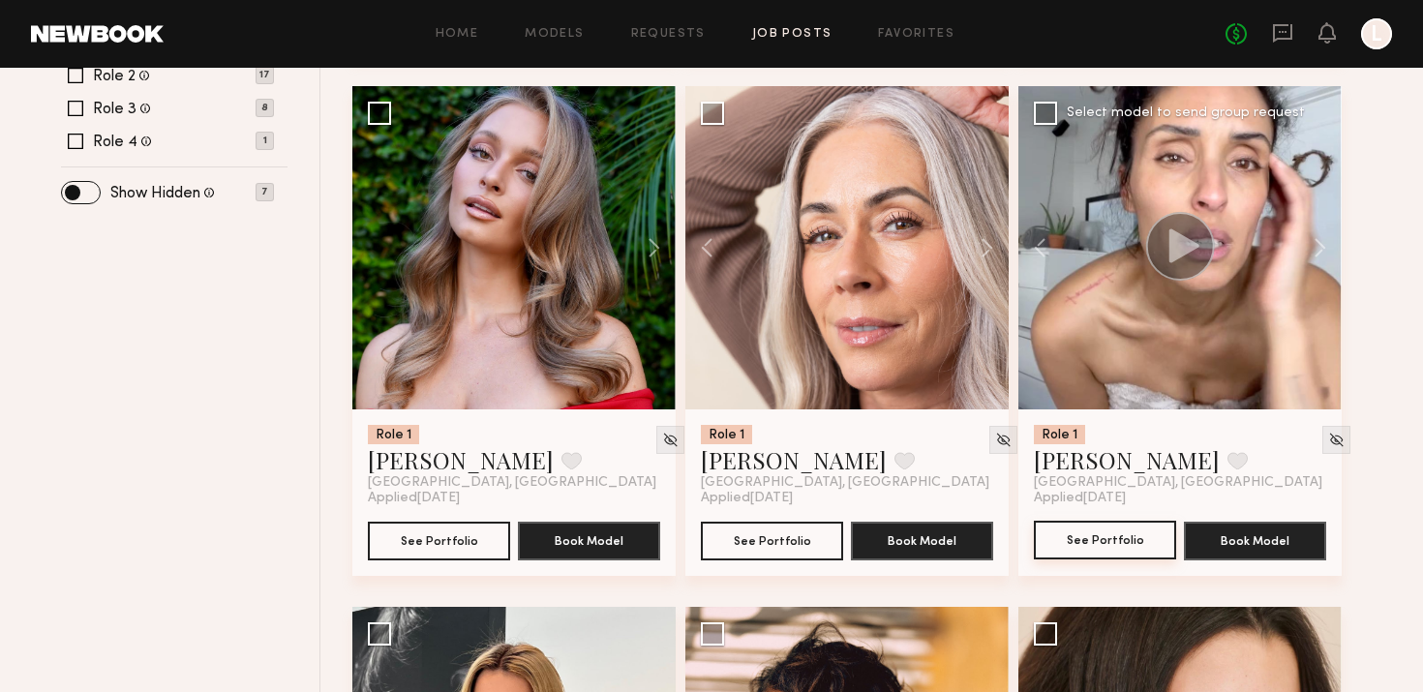
click at [1085, 536] on button "See Portfolio" at bounding box center [1105, 540] width 142 height 39
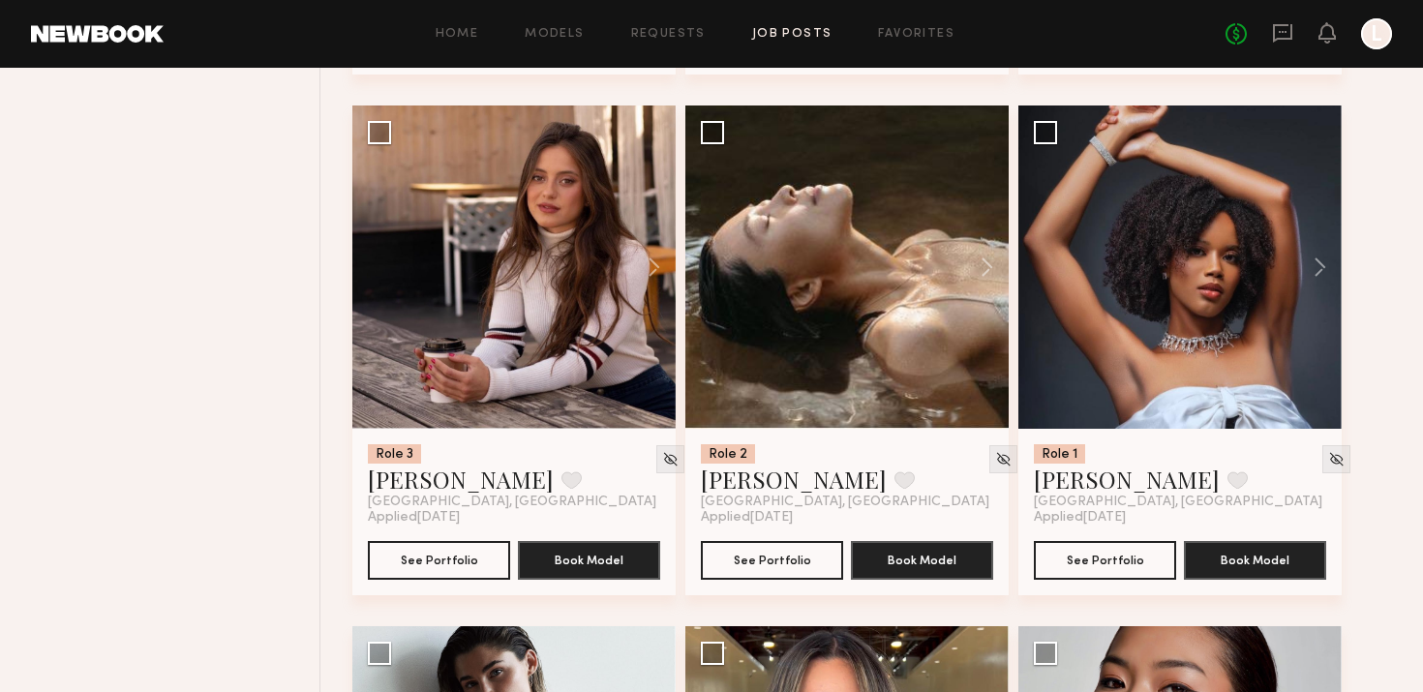
scroll to position [1771, 0]
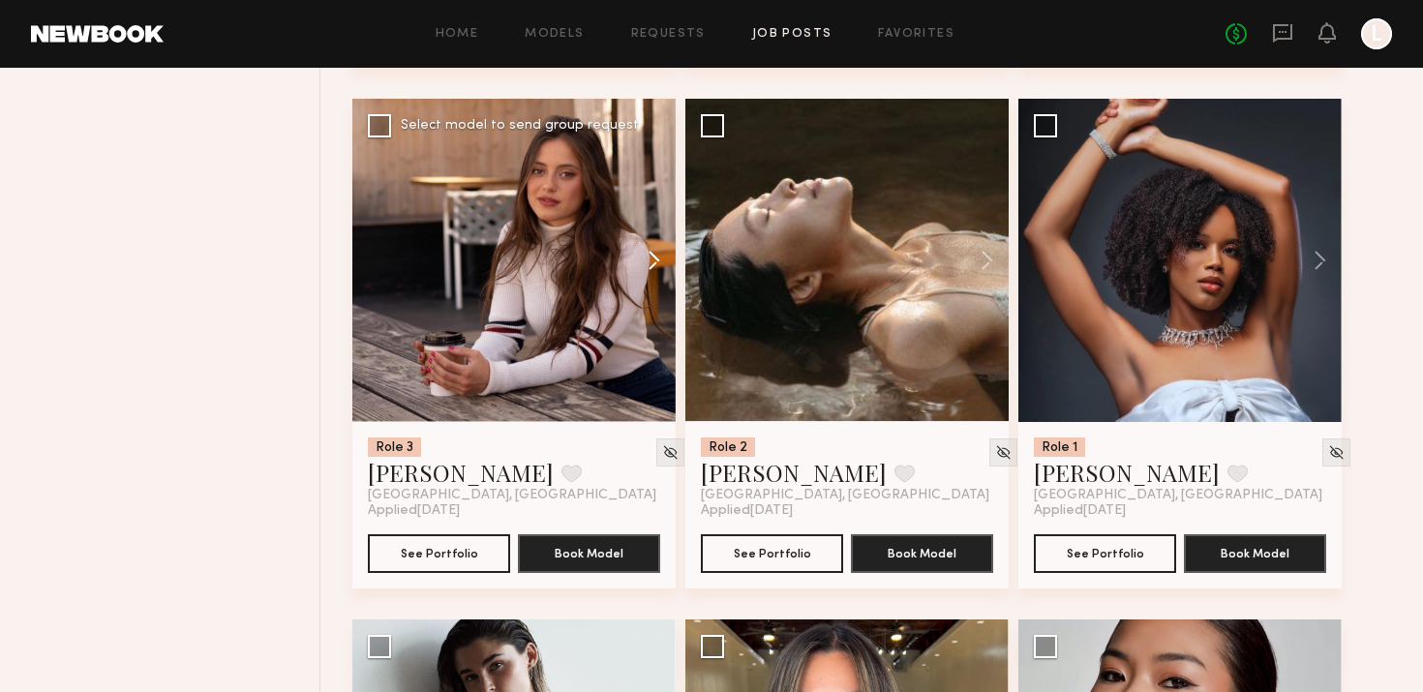
click at [629, 250] on button at bounding box center [645, 260] width 62 height 323
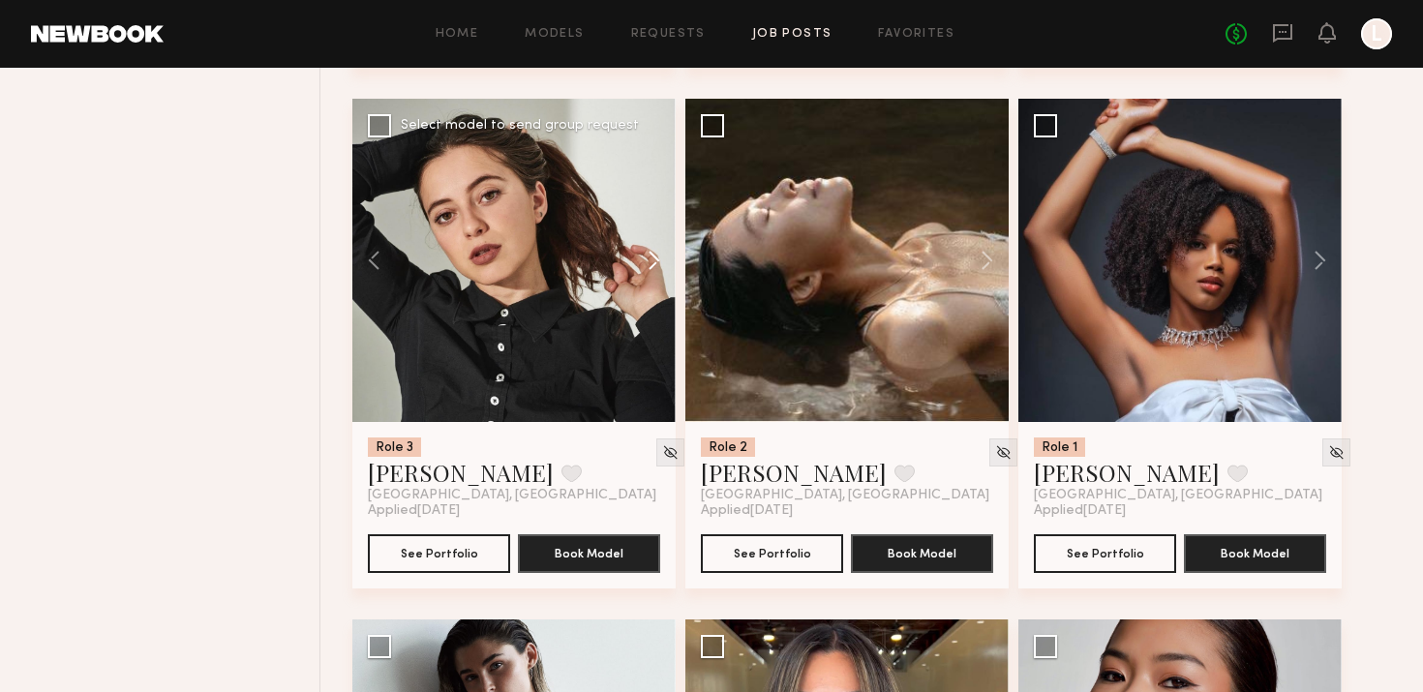
click at [629, 250] on button at bounding box center [645, 260] width 62 height 323
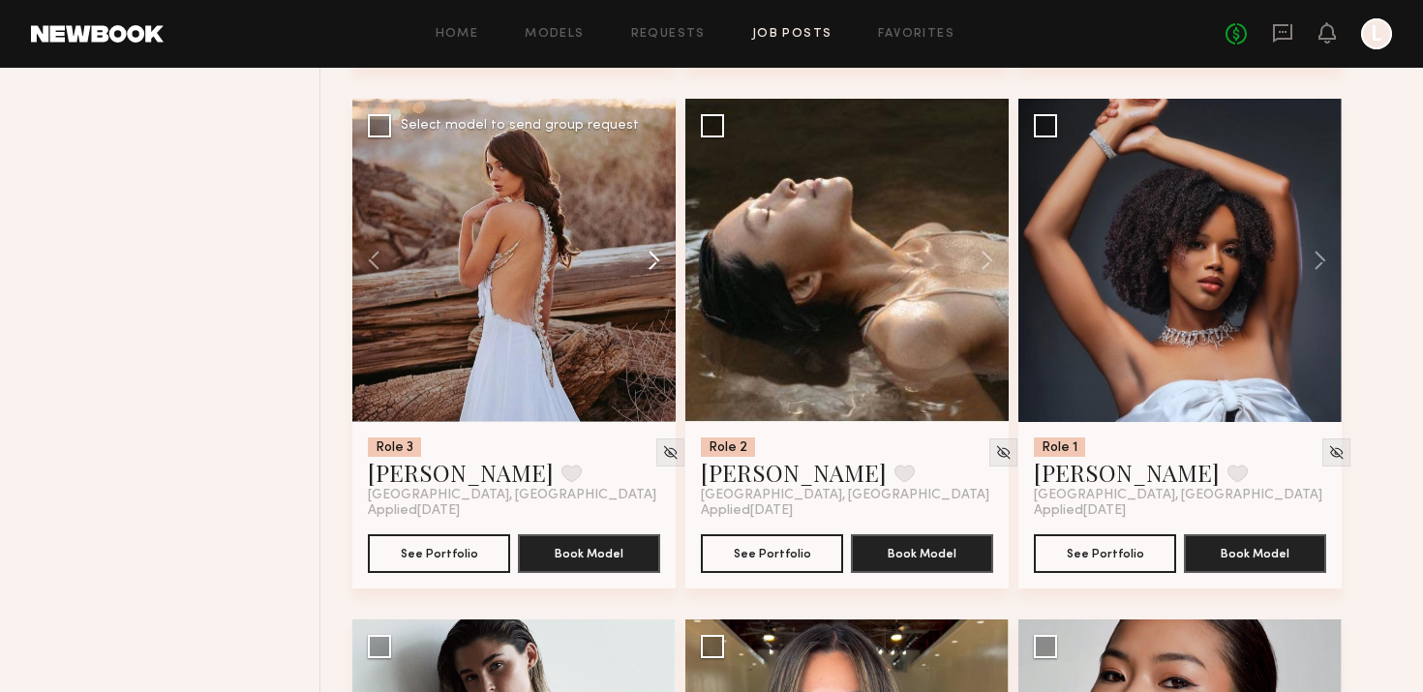
click at [629, 250] on button at bounding box center [645, 260] width 62 height 323
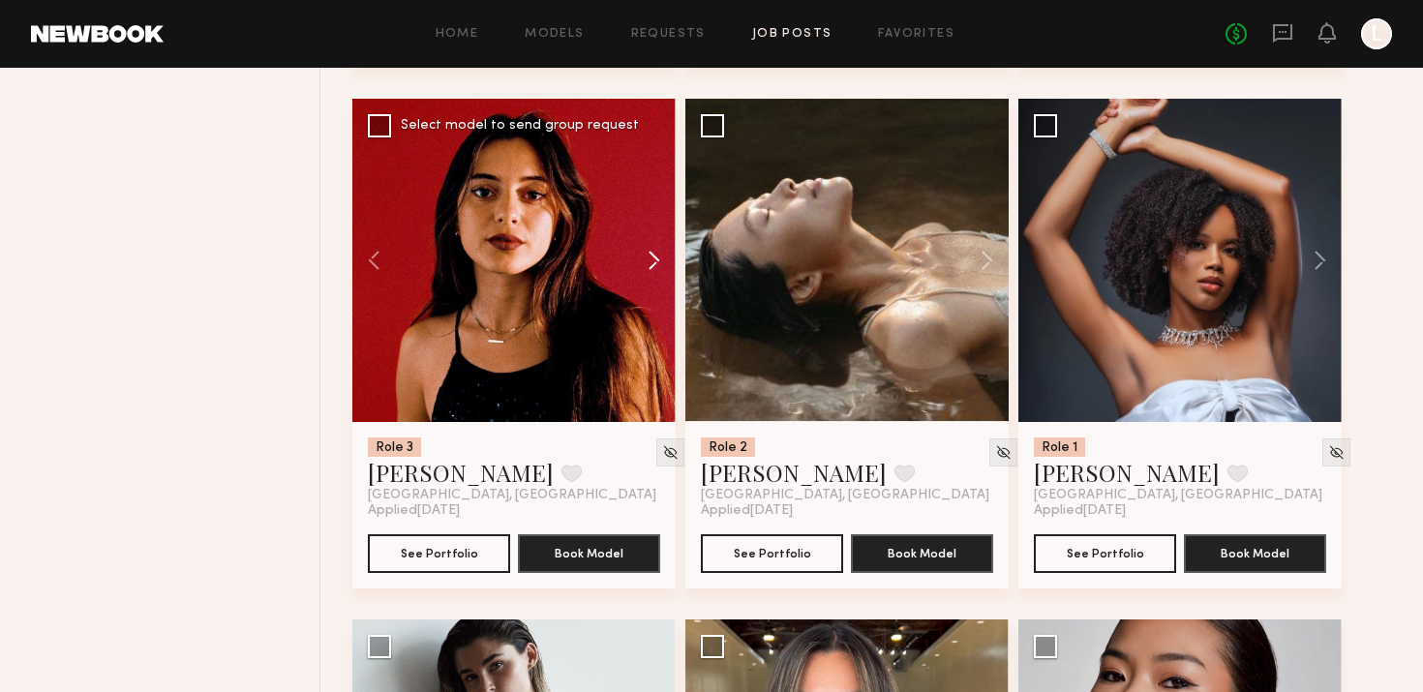
click at [629, 250] on button at bounding box center [645, 260] width 62 height 323
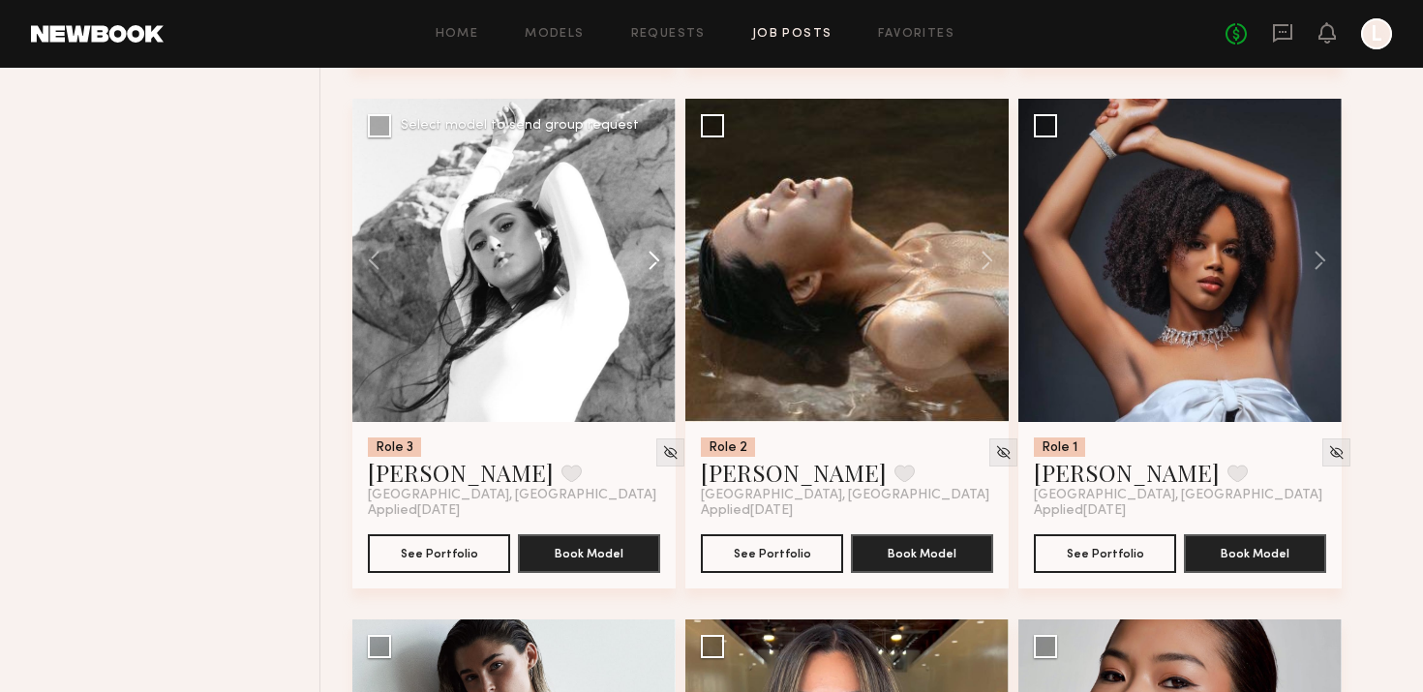
click at [629, 250] on button at bounding box center [645, 260] width 62 height 323
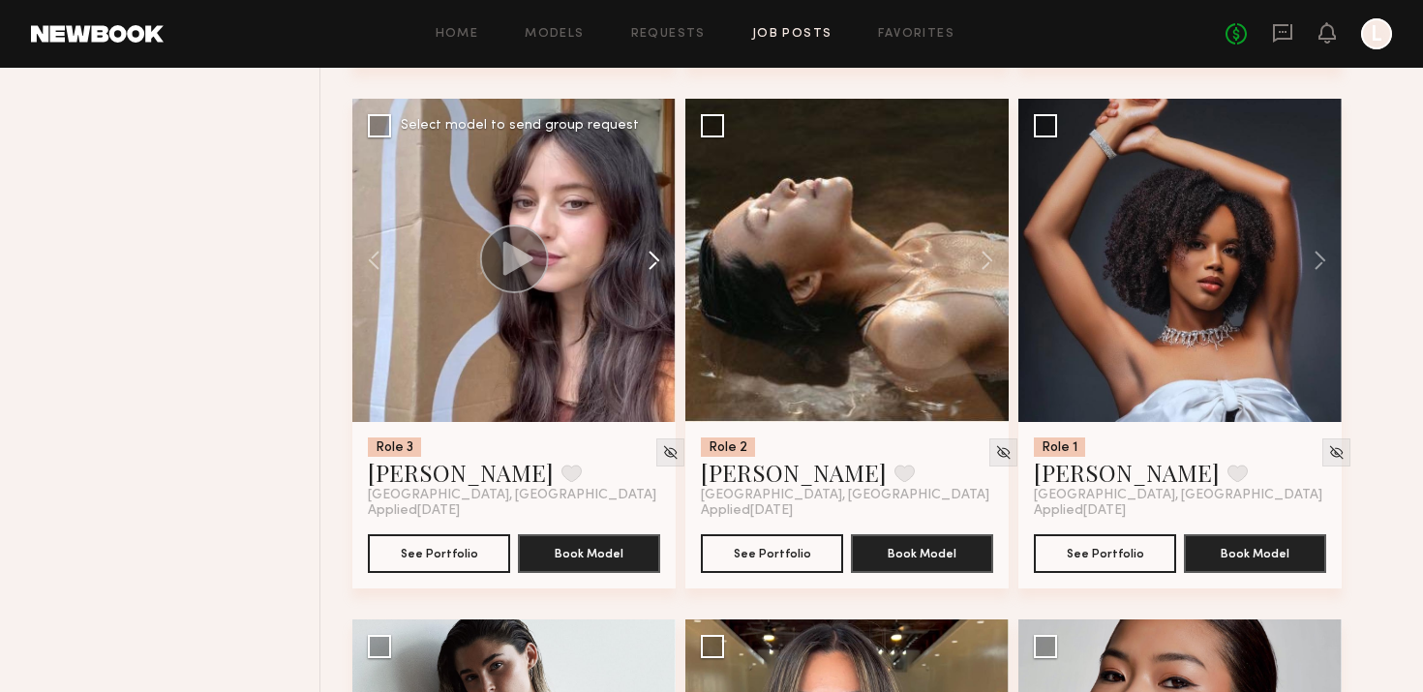
click at [638, 253] on button at bounding box center [645, 260] width 62 height 323
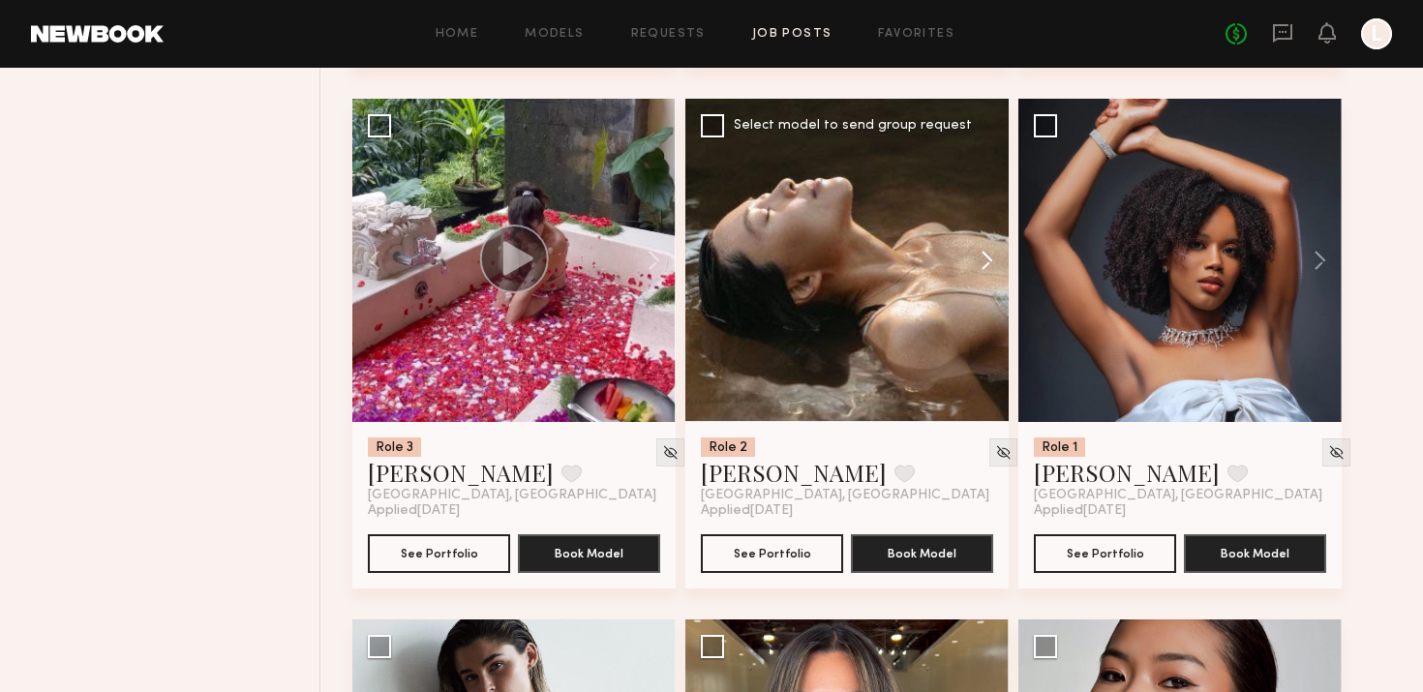
click at [989, 275] on button at bounding box center [978, 260] width 62 height 323
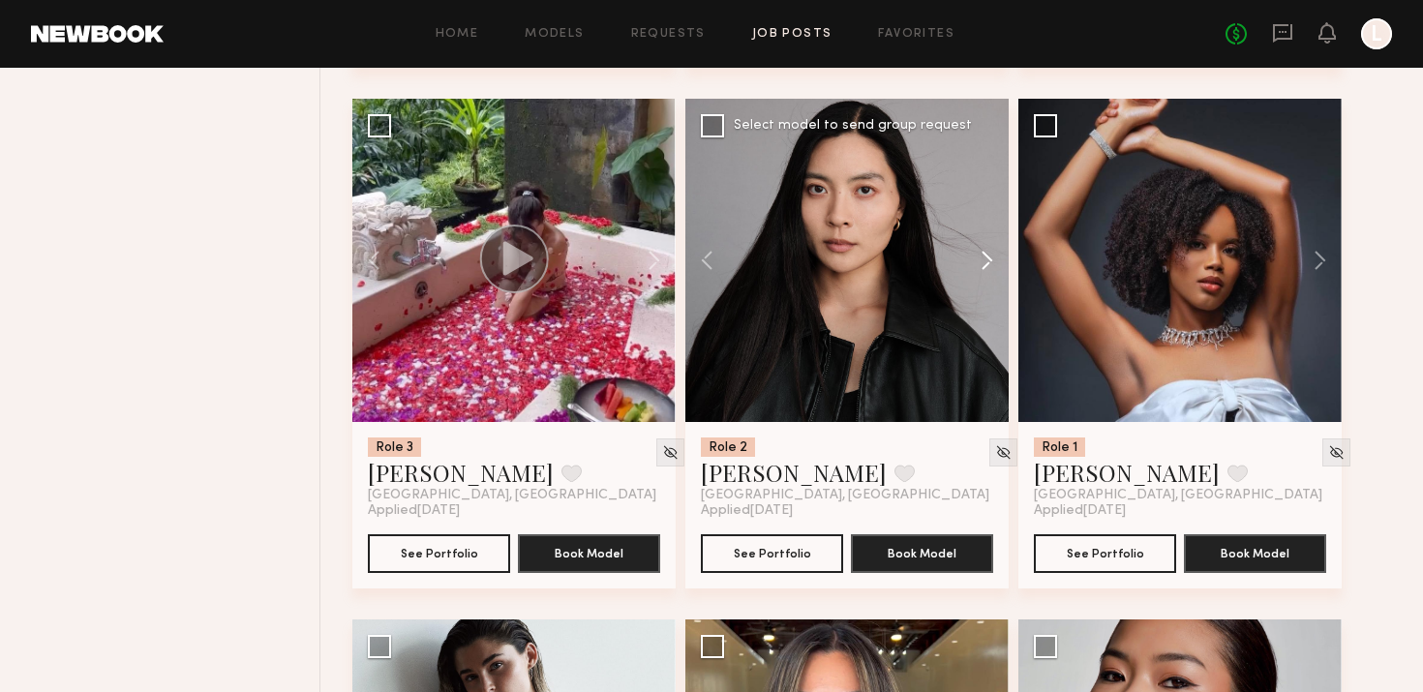
click at [989, 275] on button at bounding box center [978, 260] width 62 height 323
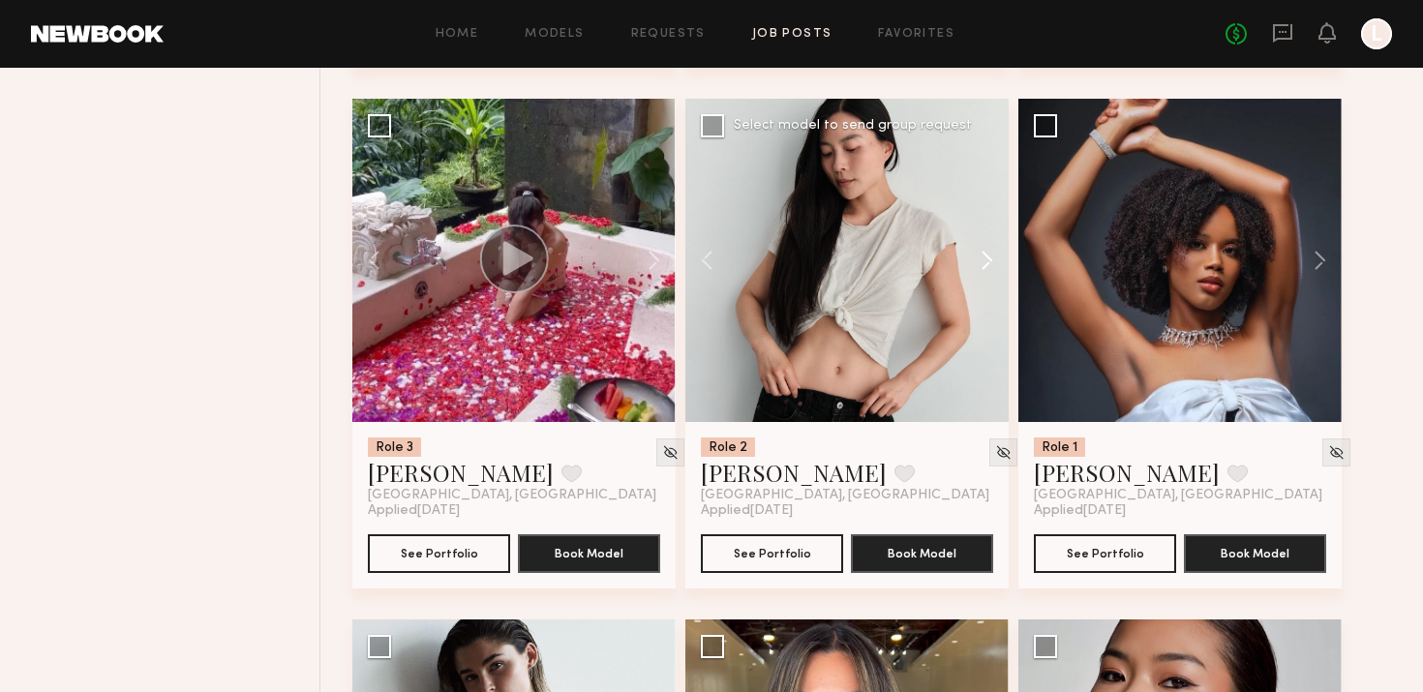
click at [989, 262] on button at bounding box center [978, 260] width 62 height 323
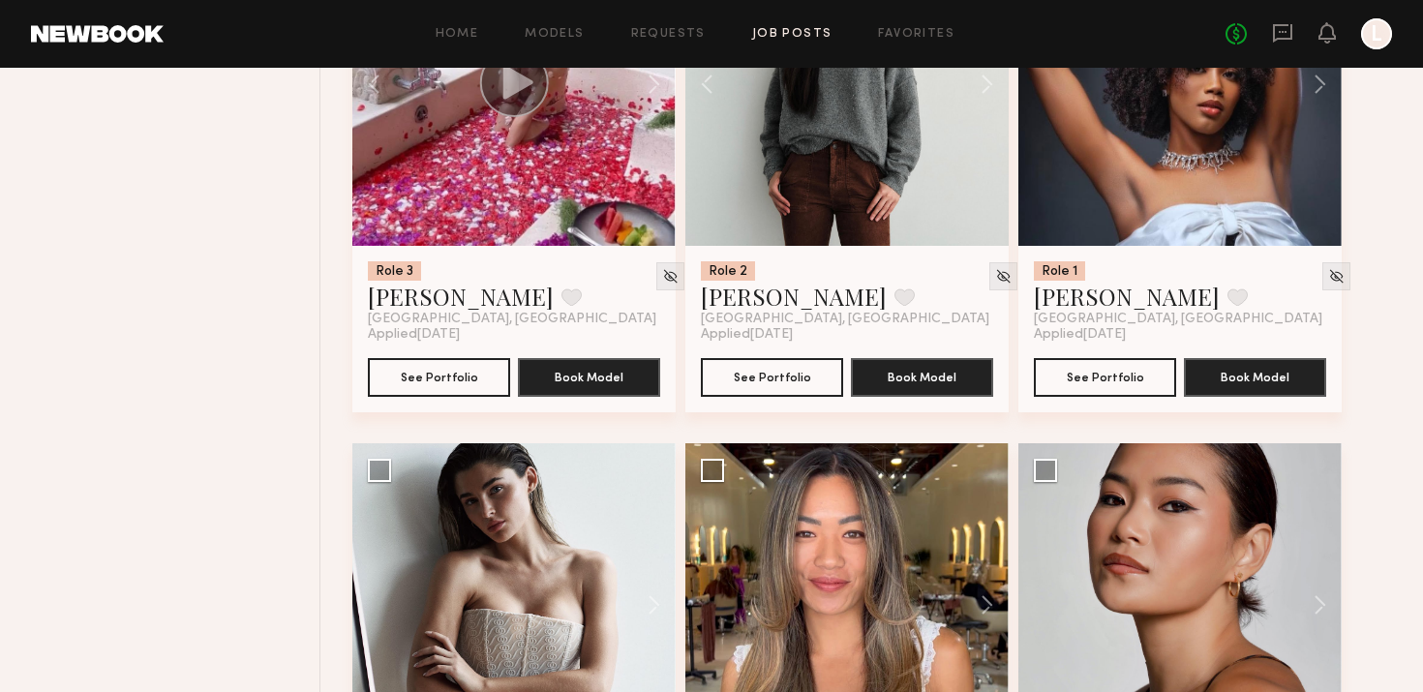
scroll to position [1961, 0]
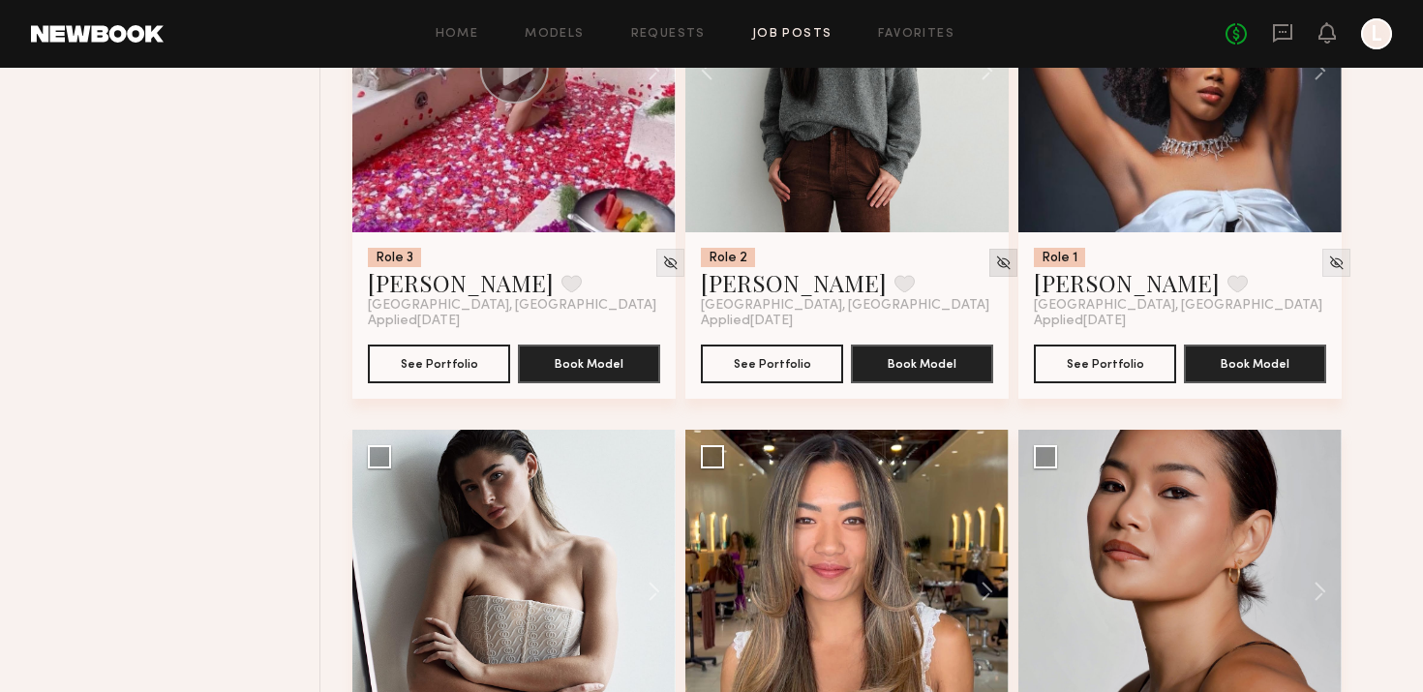
click at [995, 260] on img at bounding box center [1003, 263] width 16 height 16
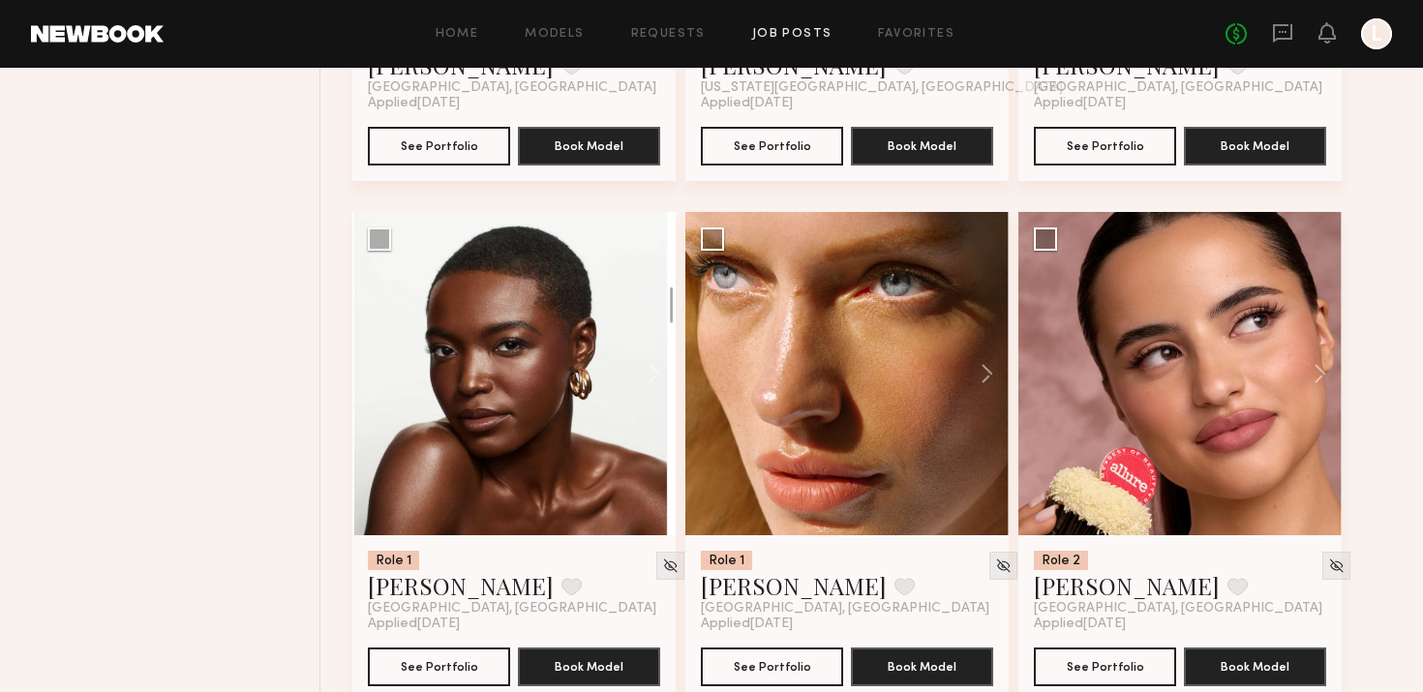
scroll to position [4286, 0]
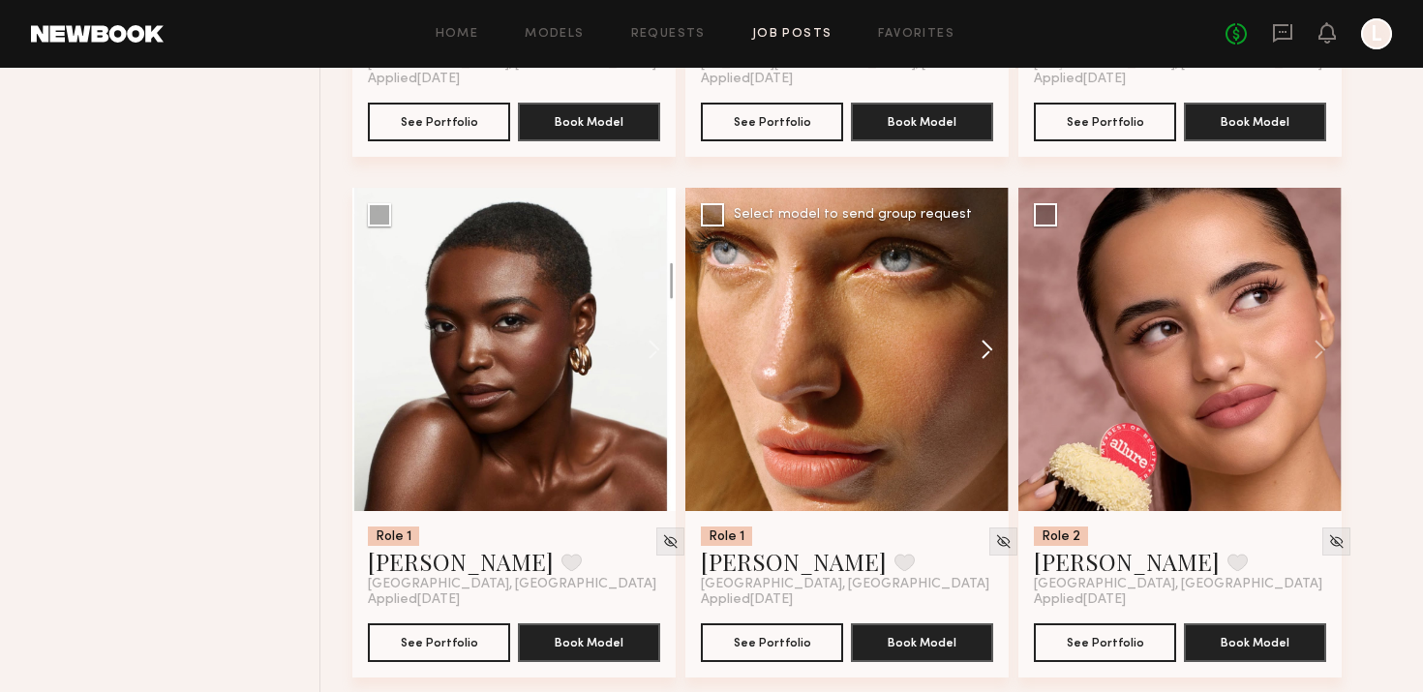
click at [980, 340] on button at bounding box center [978, 349] width 62 height 323
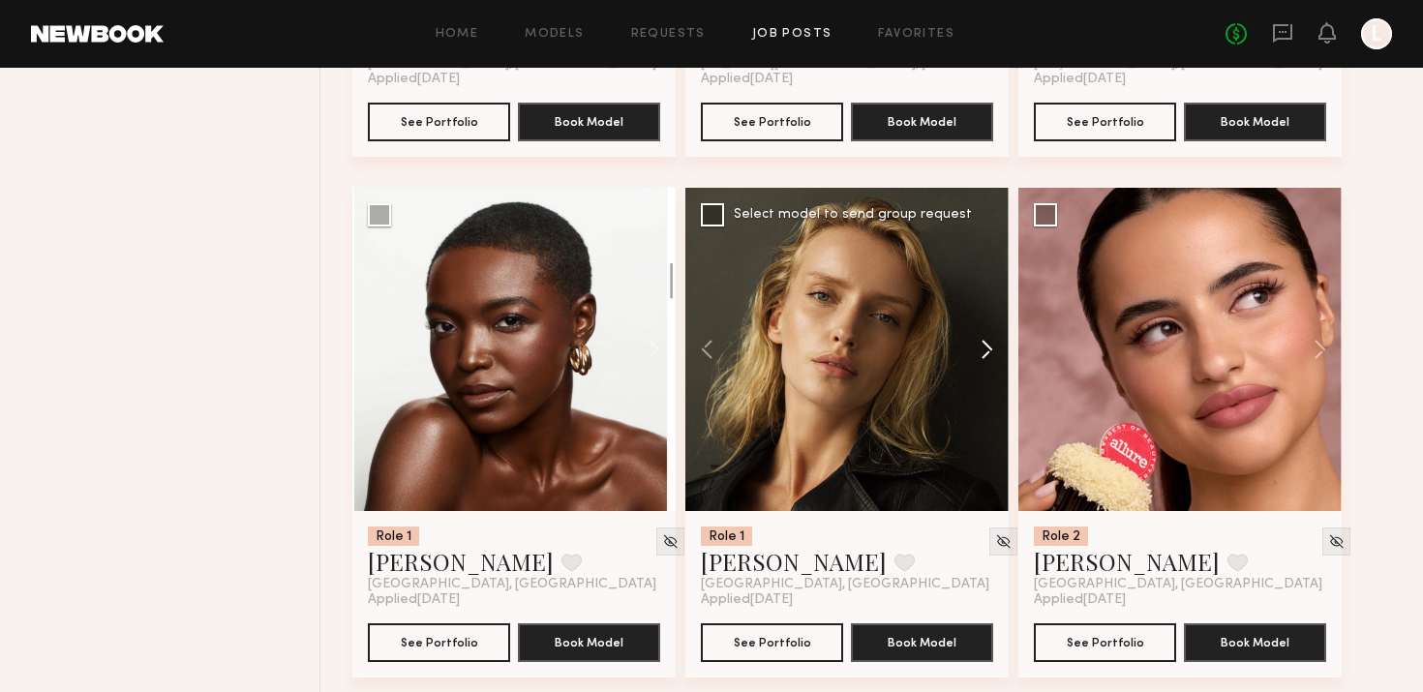
click at [980, 340] on button at bounding box center [978, 349] width 62 height 323
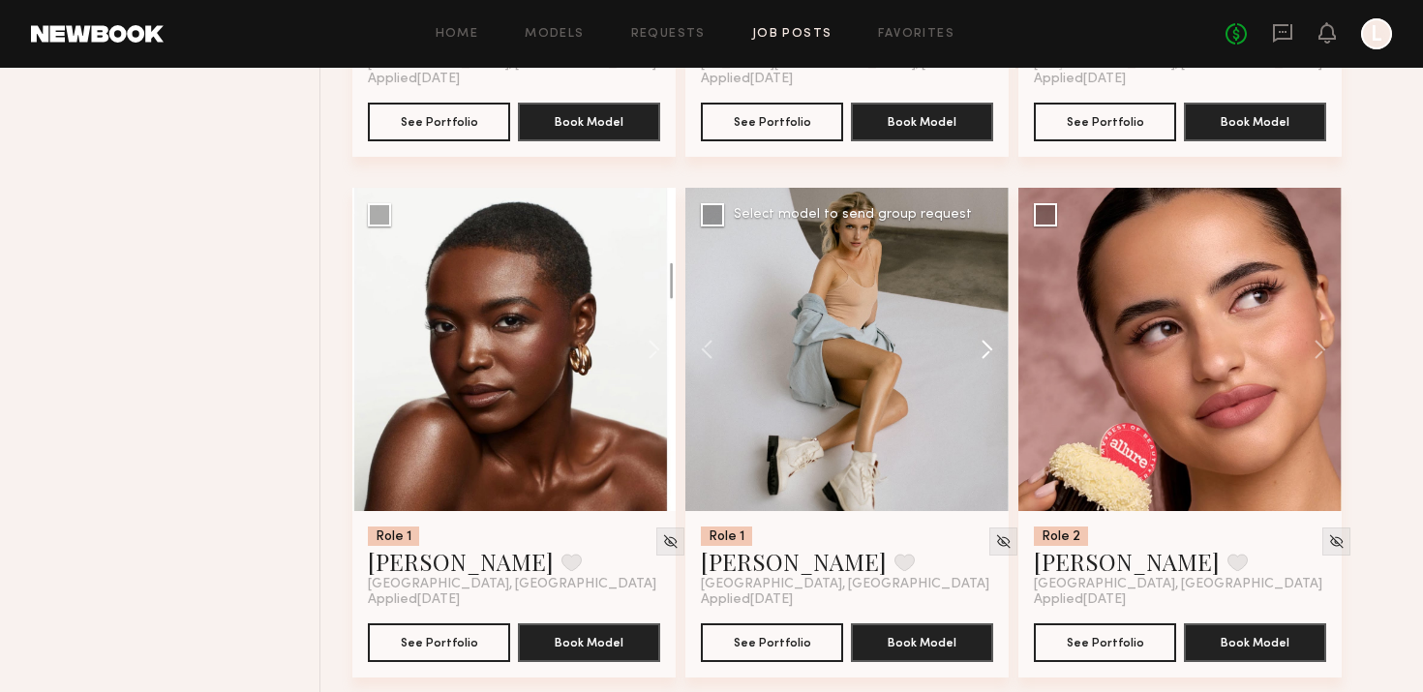
click at [980, 340] on button at bounding box center [978, 349] width 62 height 323
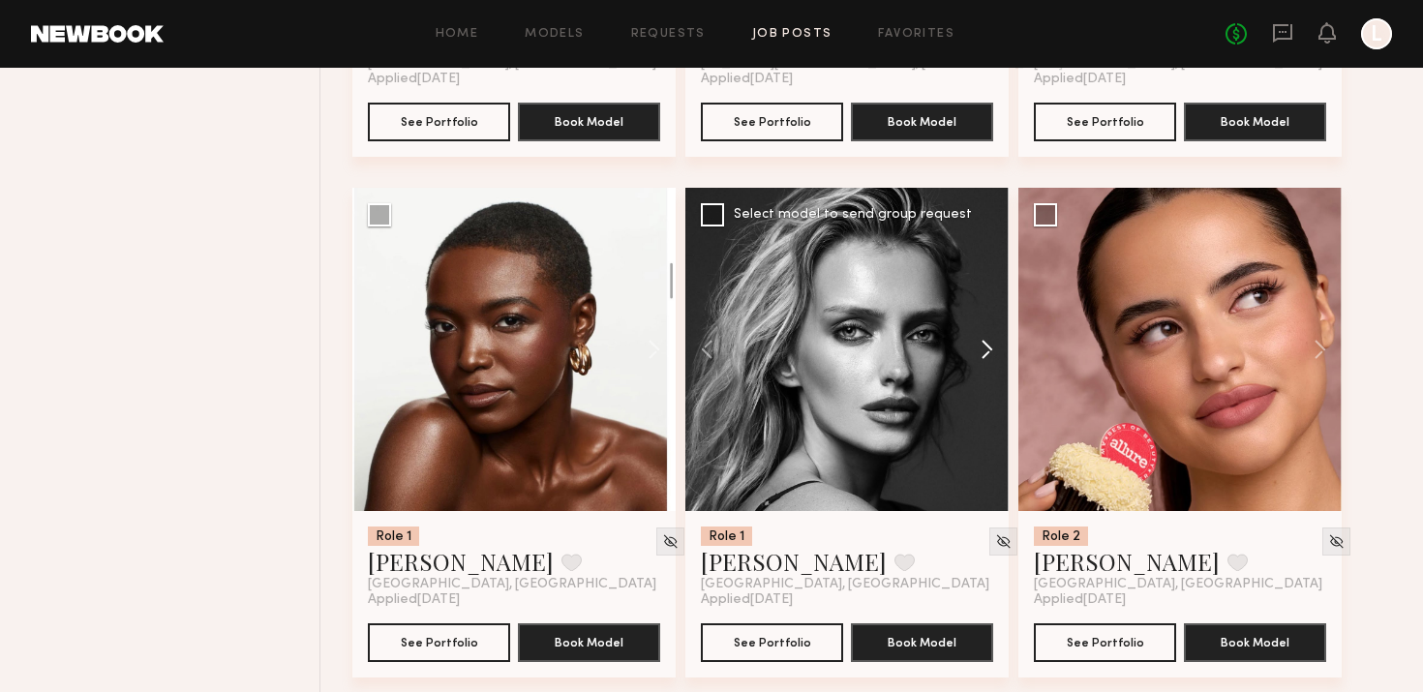
click at [980, 340] on button at bounding box center [978, 349] width 62 height 323
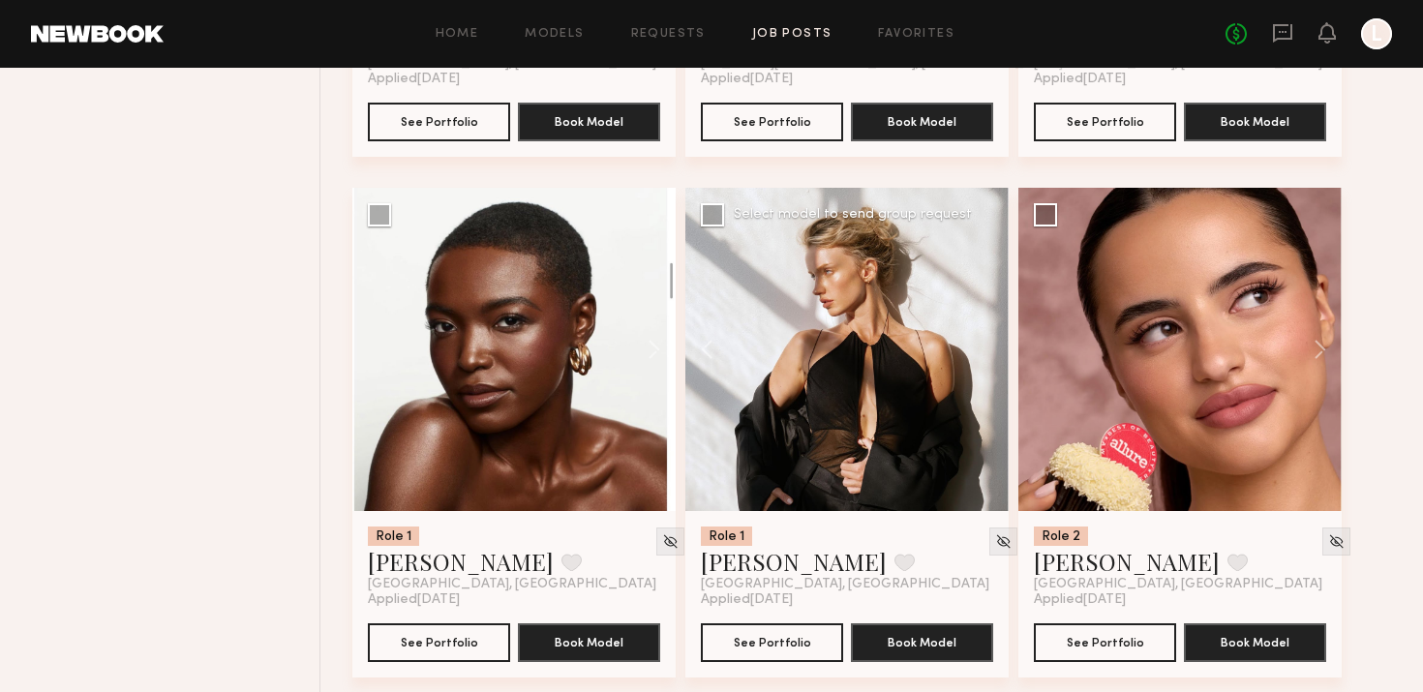
click at [980, 340] on div at bounding box center [846, 349] width 323 height 323
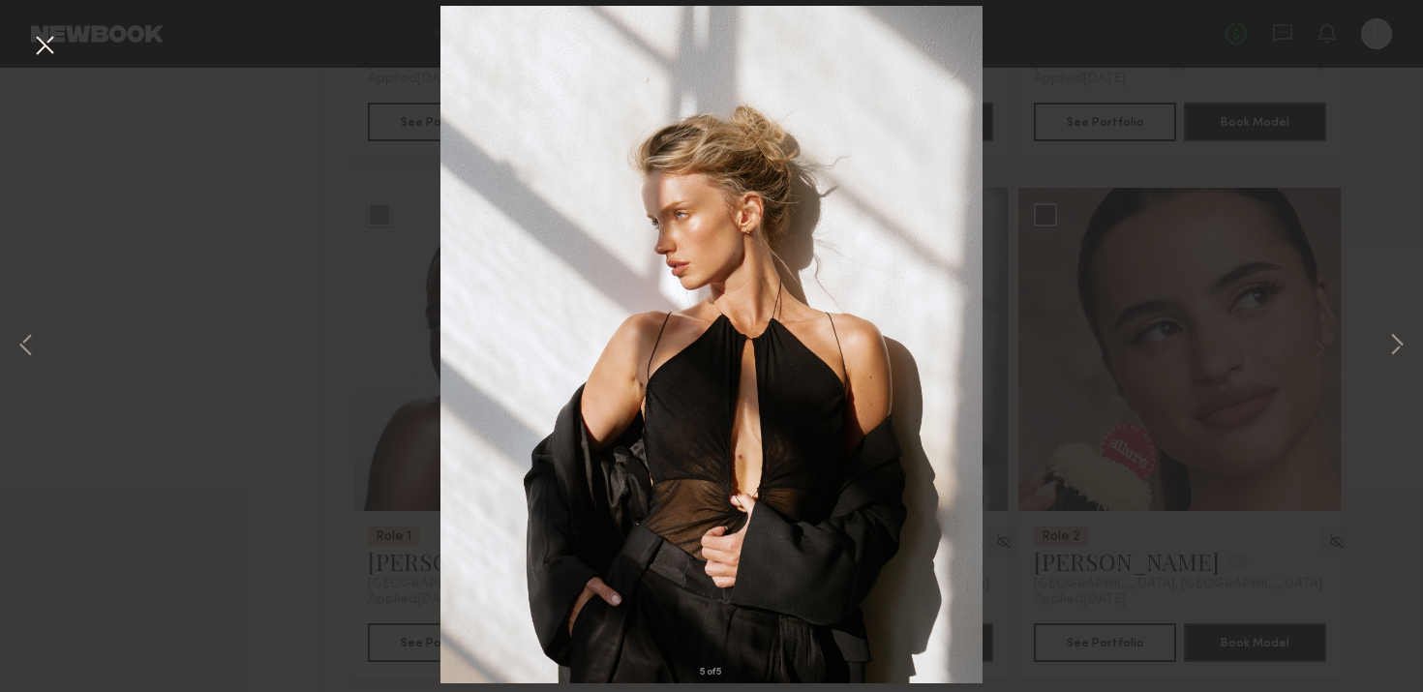
click at [48, 44] on button at bounding box center [44, 46] width 31 height 35
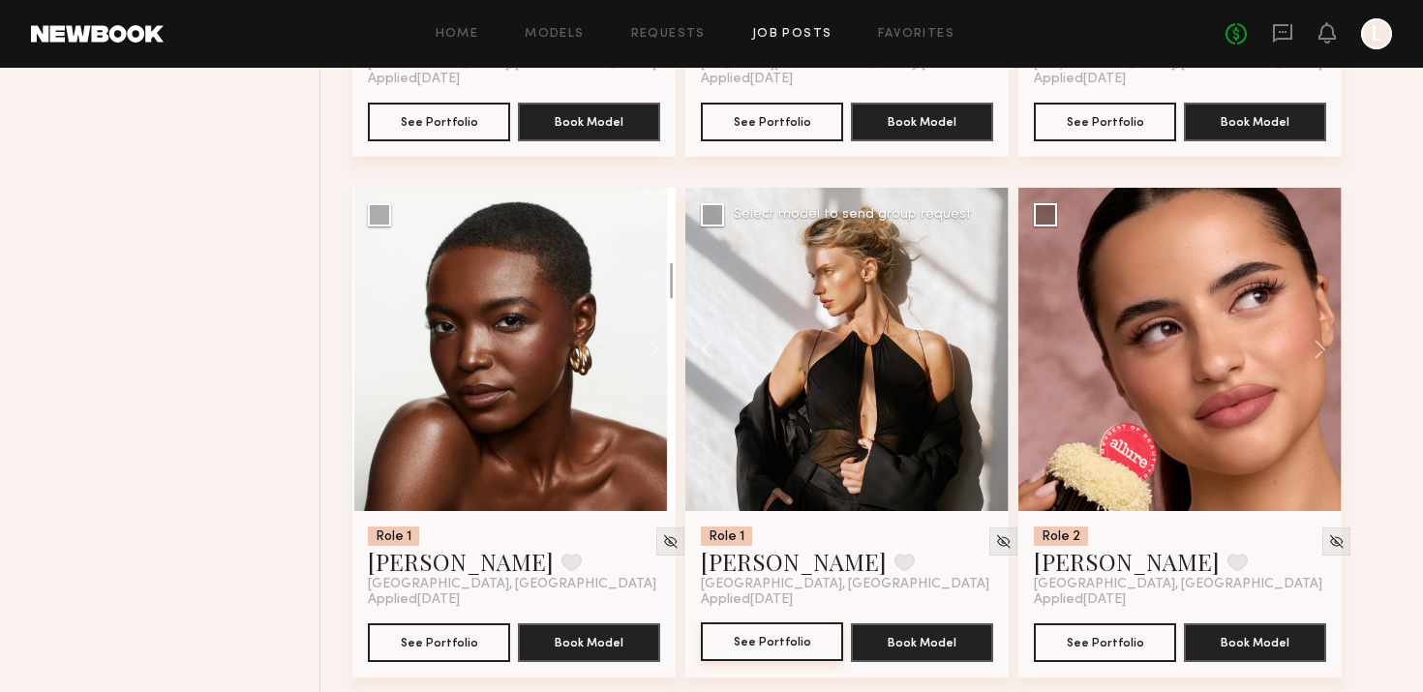
click at [734, 629] on button "See Portfolio" at bounding box center [772, 641] width 142 height 39
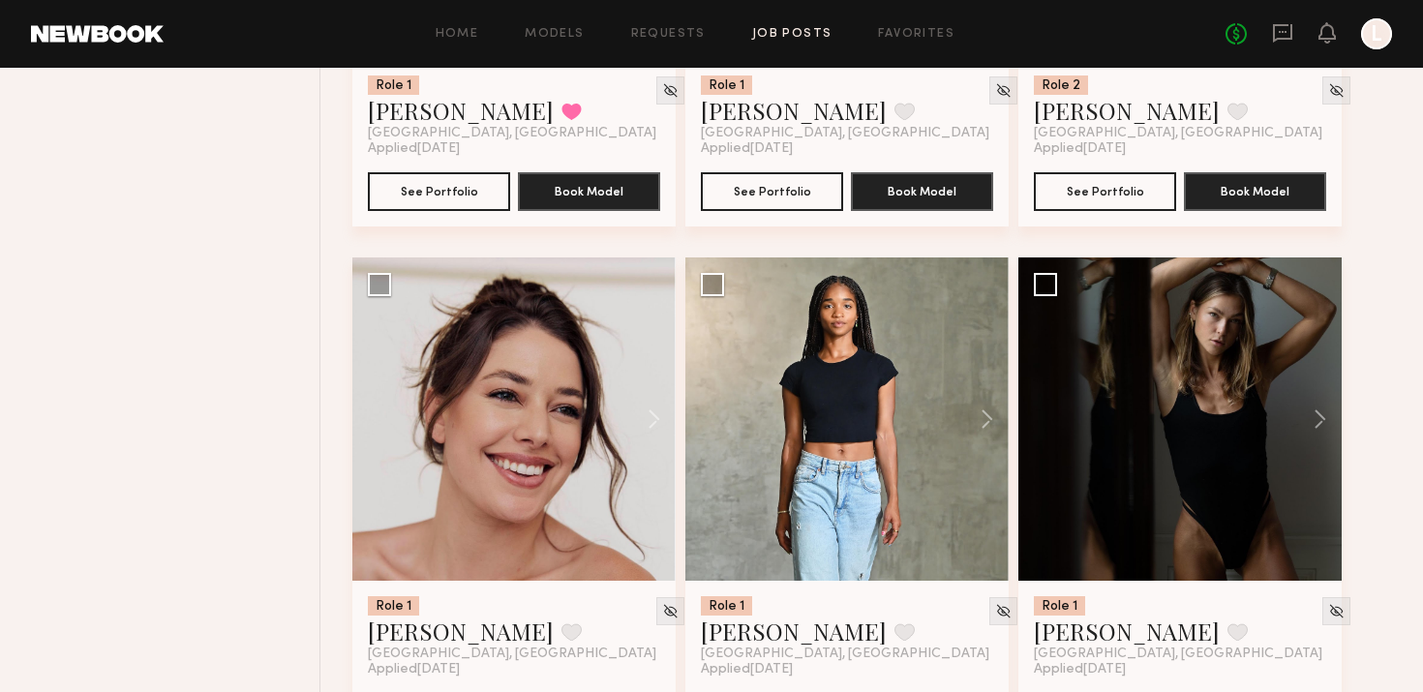
scroll to position [5781, 0]
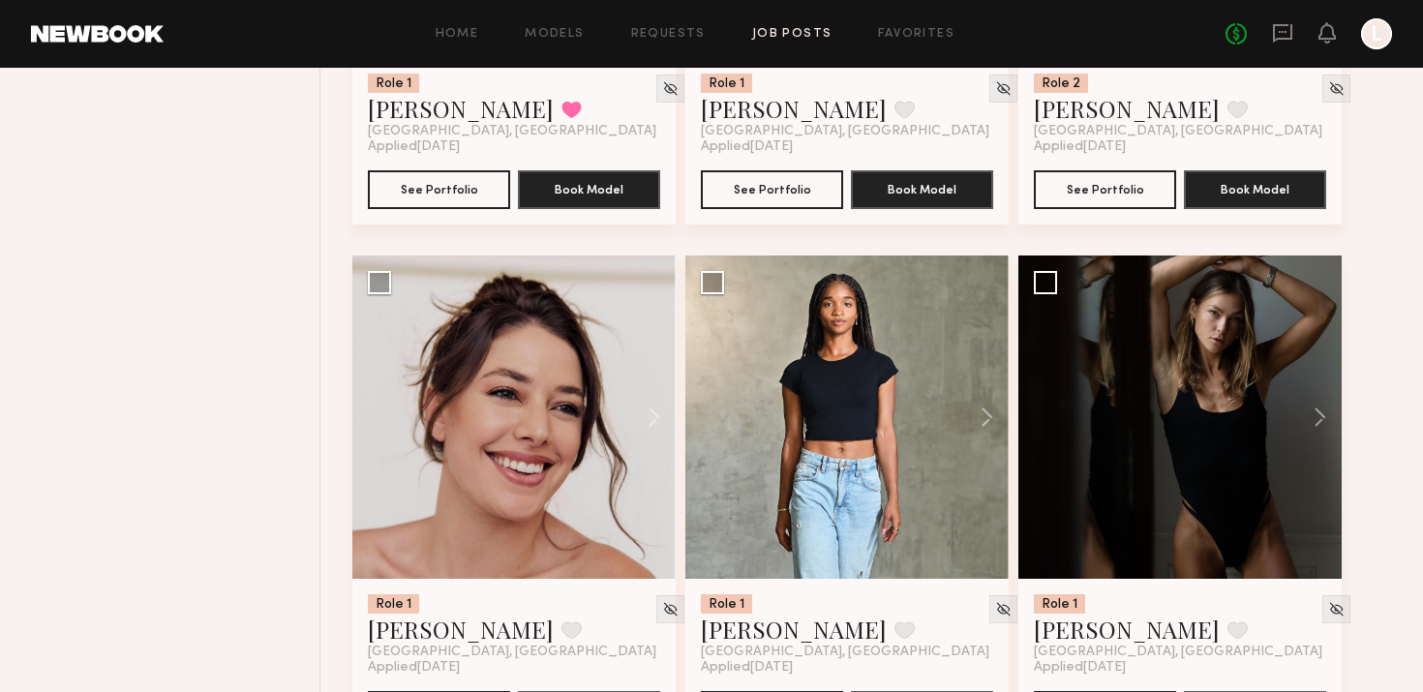
click at [657, 422] on button at bounding box center [645, 417] width 62 height 323
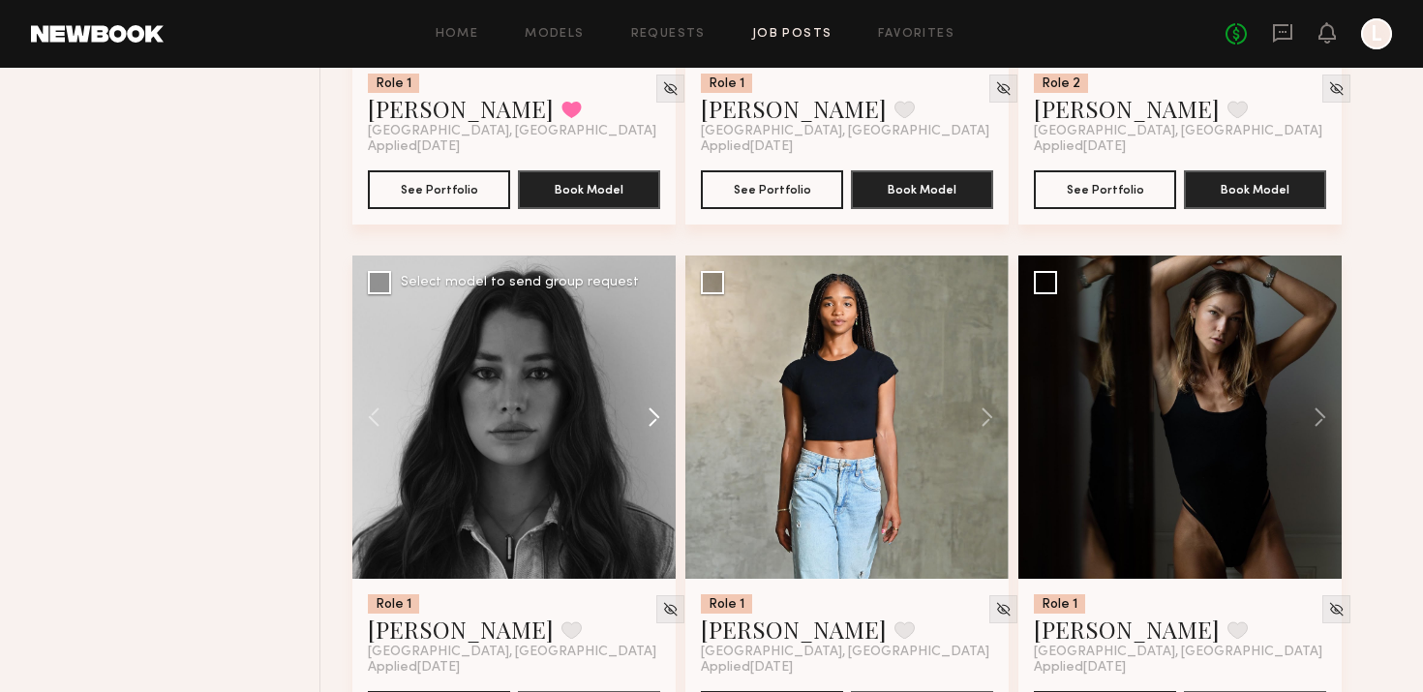
click at [657, 422] on button at bounding box center [645, 417] width 62 height 323
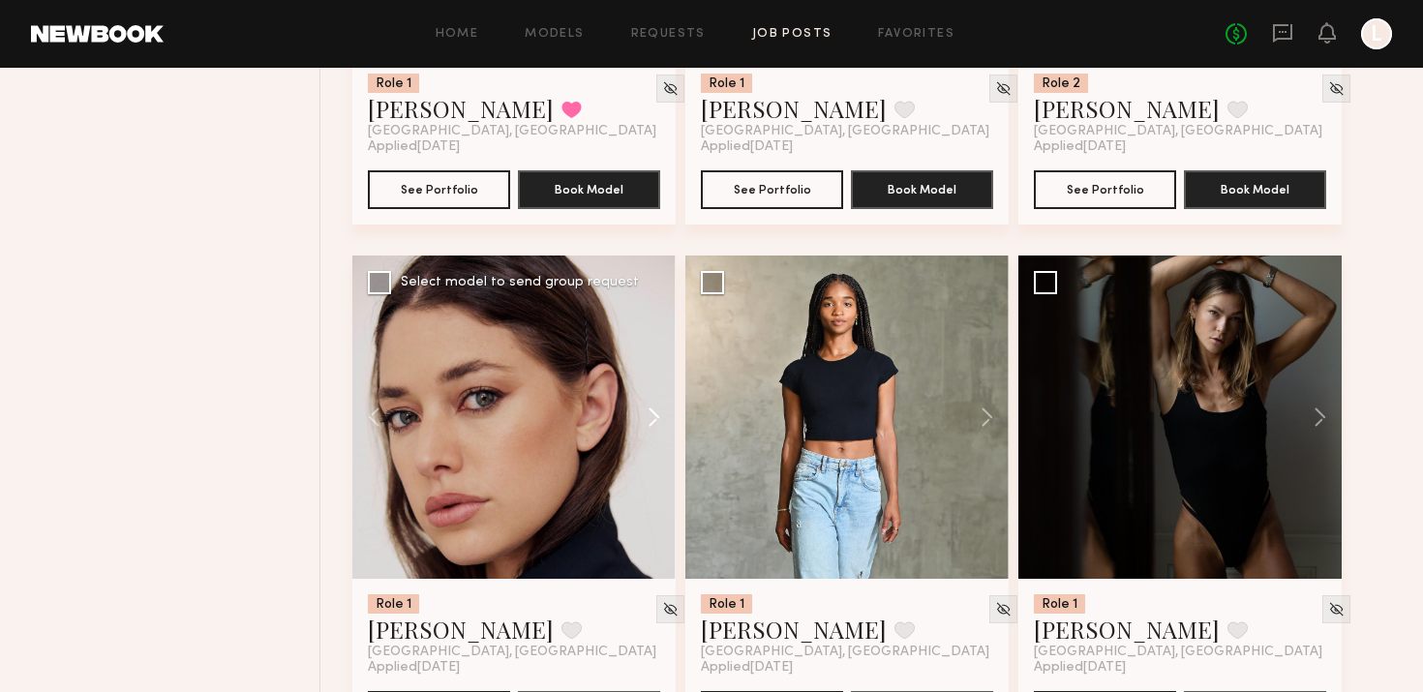
click at [657, 422] on button at bounding box center [645, 417] width 62 height 323
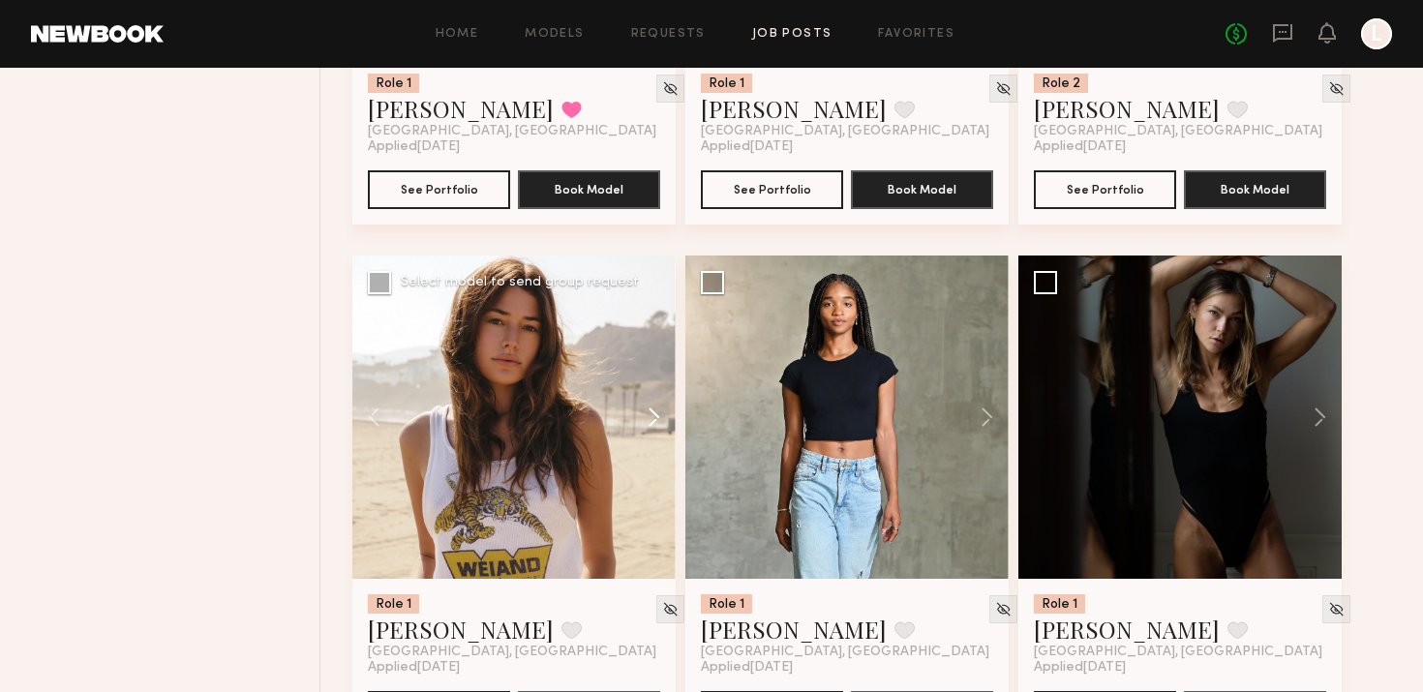
click at [657, 423] on button at bounding box center [645, 417] width 62 height 323
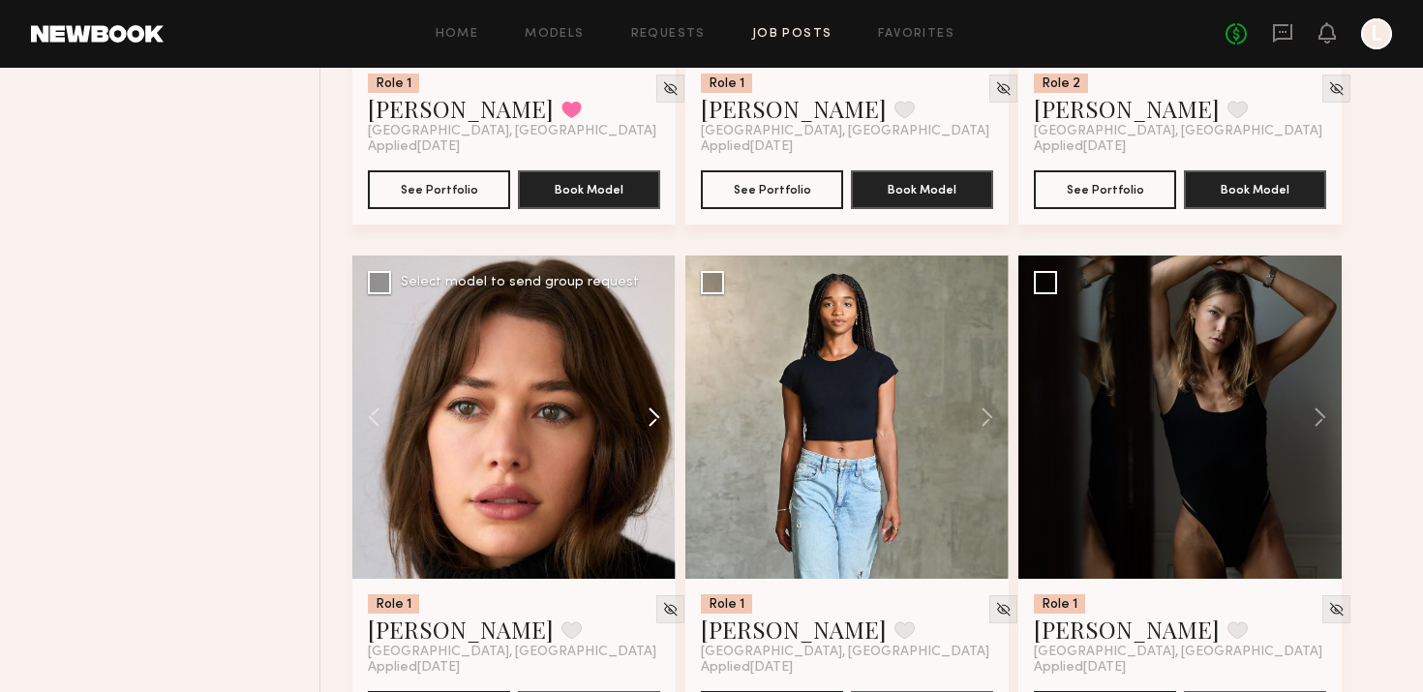
click at [657, 423] on button at bounding box center [645, 417] width 62 height 323
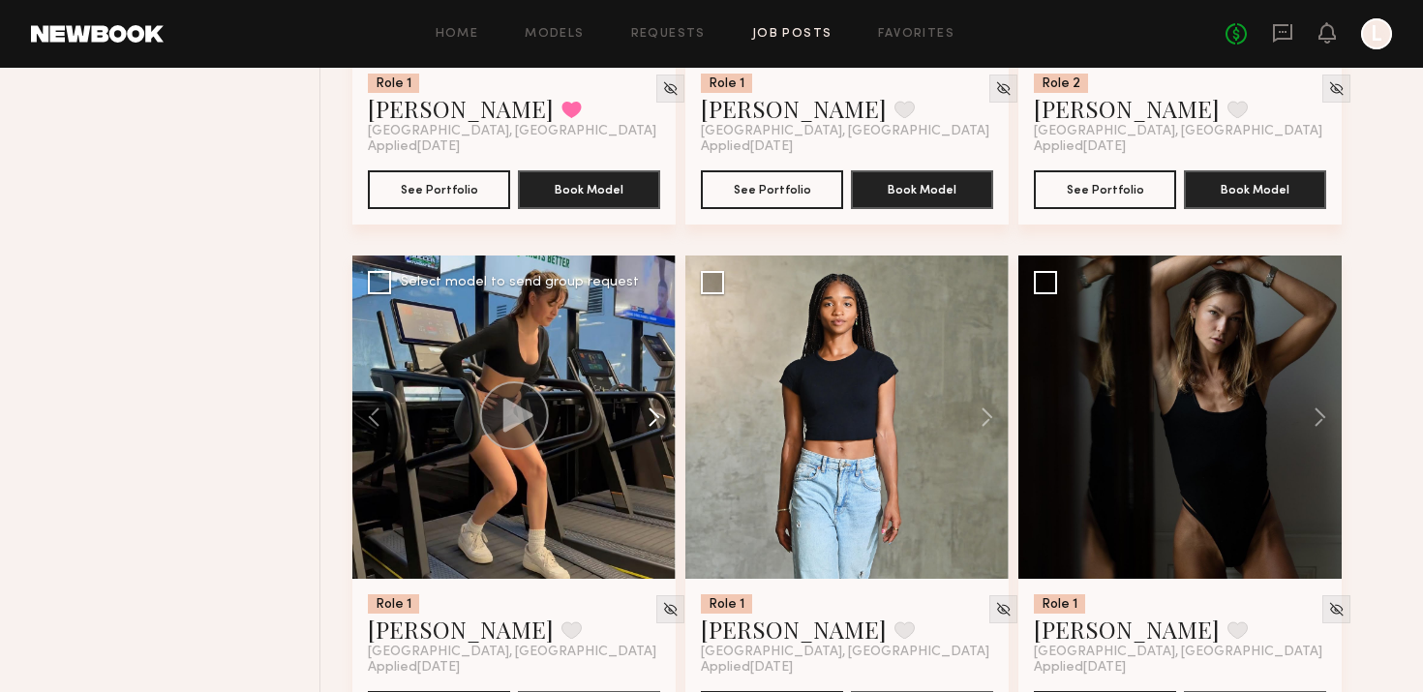
click at [657, 423] on button at bounding box center [645, 417] width 62 height 323
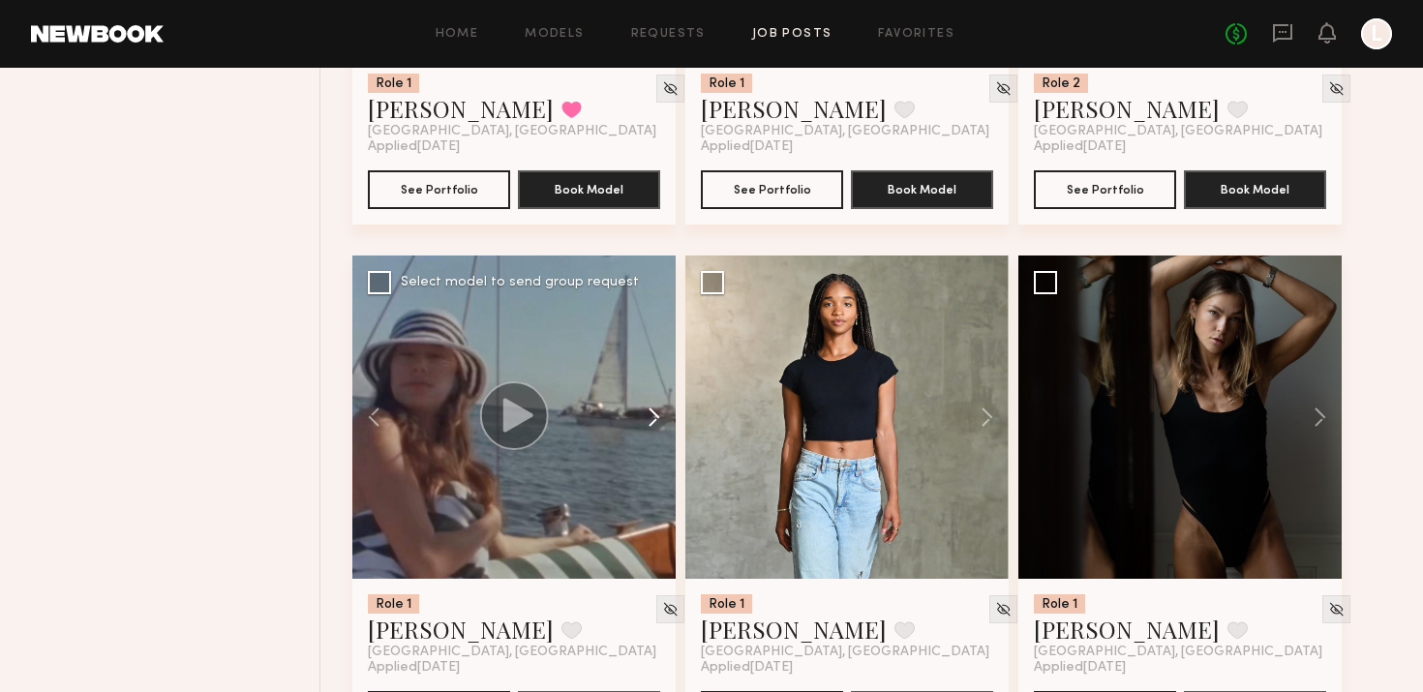
click at [657, 423] on button at bounding box center [645, 417] width 62 height 323
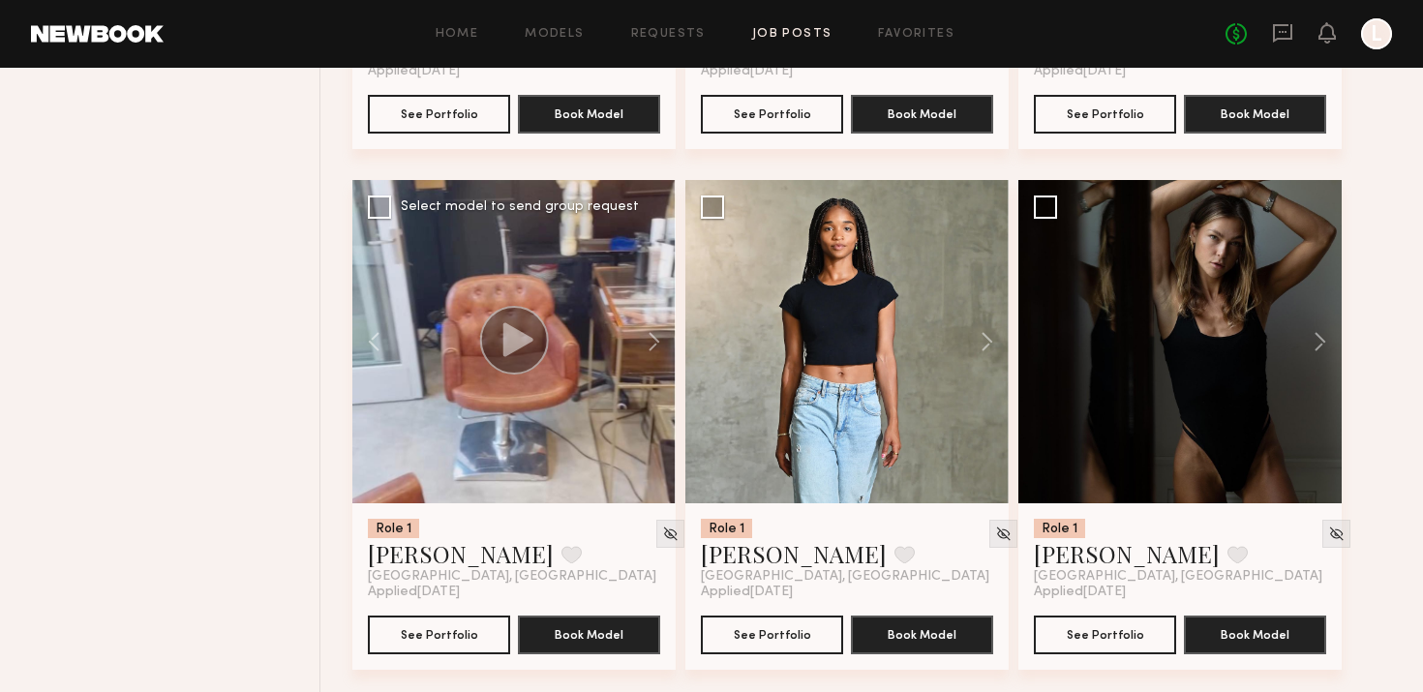
scroll to position [5866, 0]
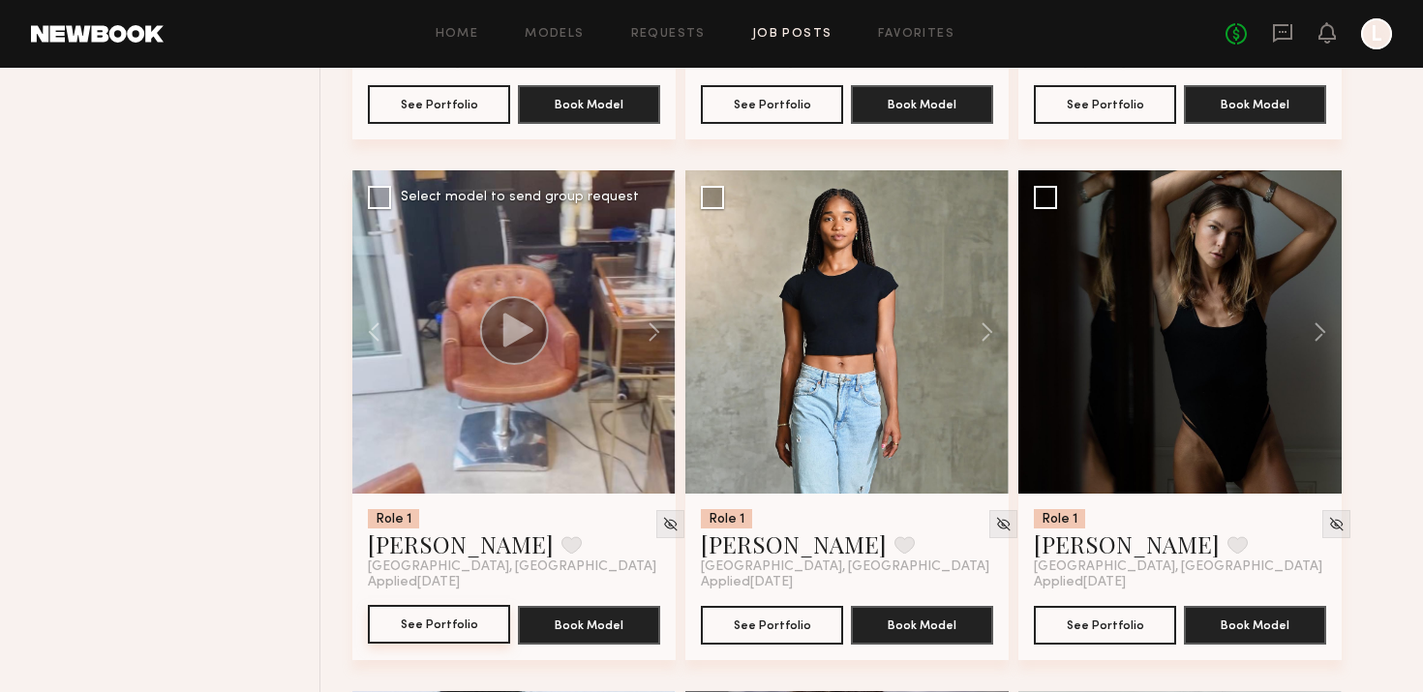
click at [448, 618] on button "See Portfolio" at bounding box center [439, 624] width 142 height 39
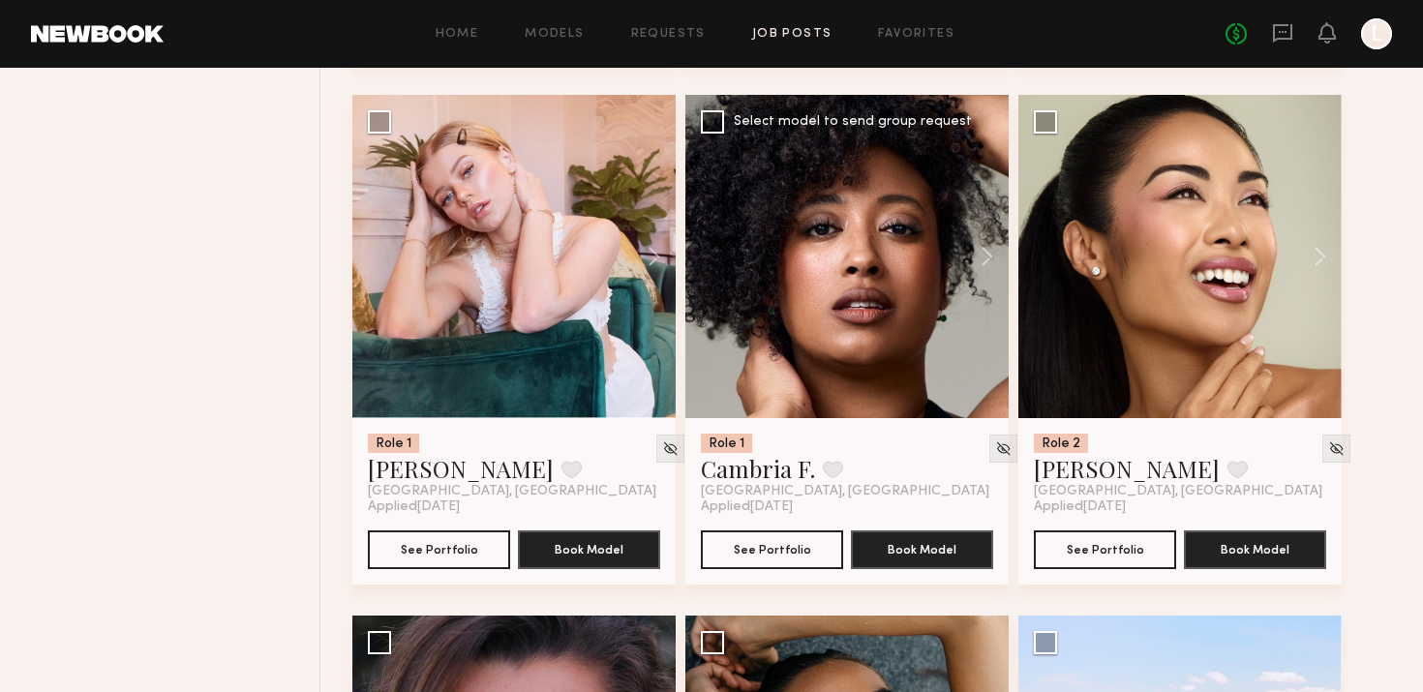
scroll to position [7340, 0]
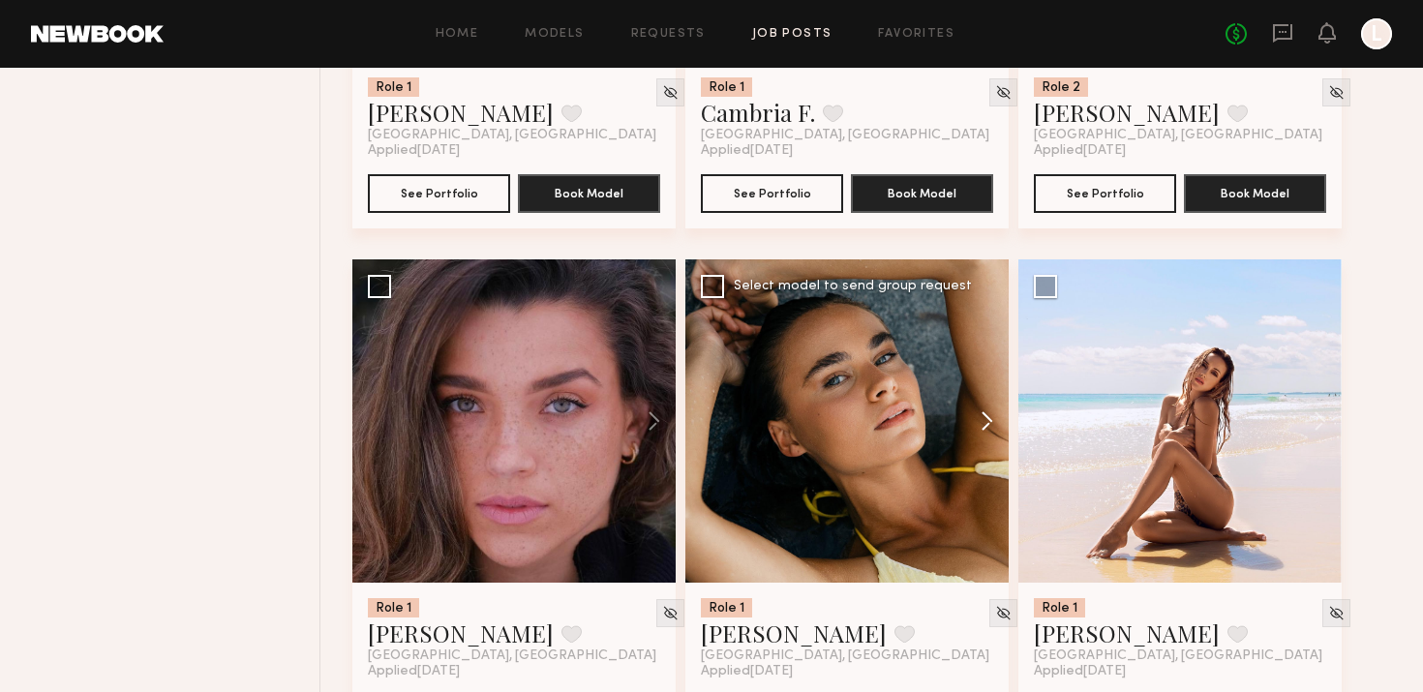
click at [962, 419] on button at bounding box center [978, 420] width 62 height 323
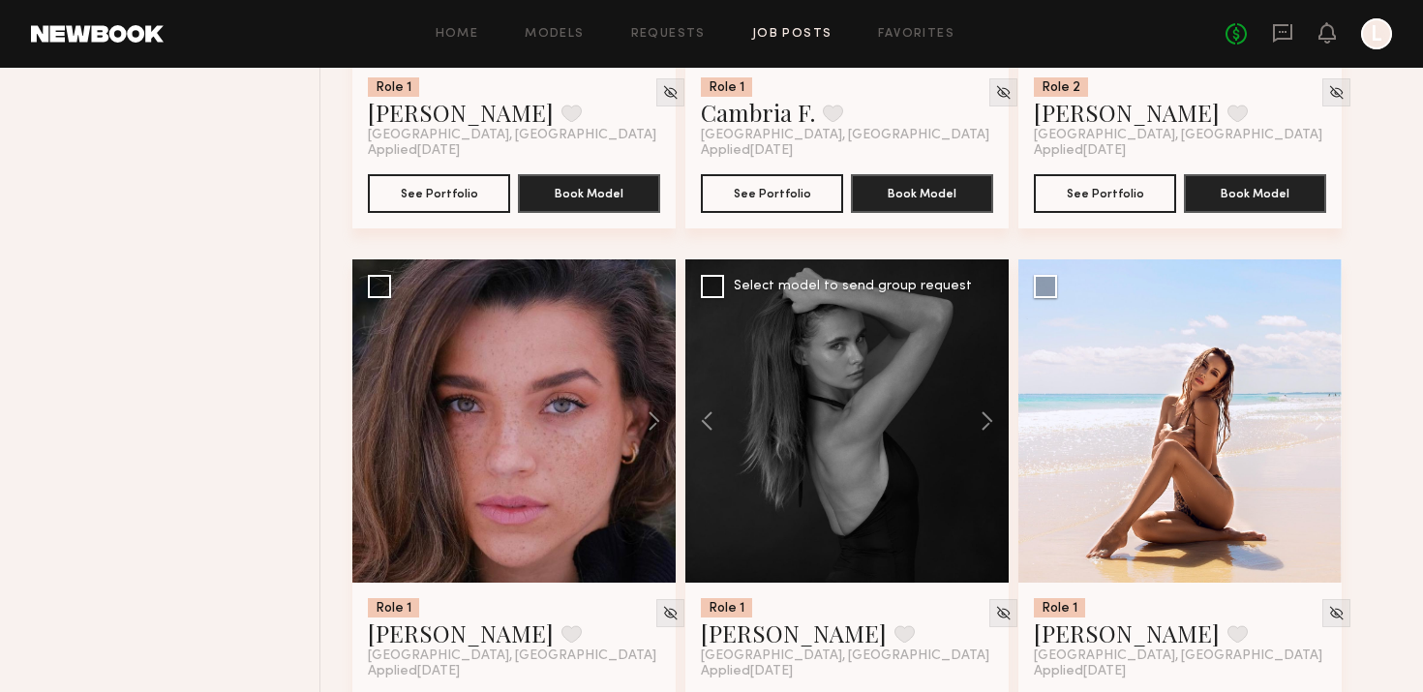
click at [945, 426] on div at bounding box center [846, 420] width 323 height 323
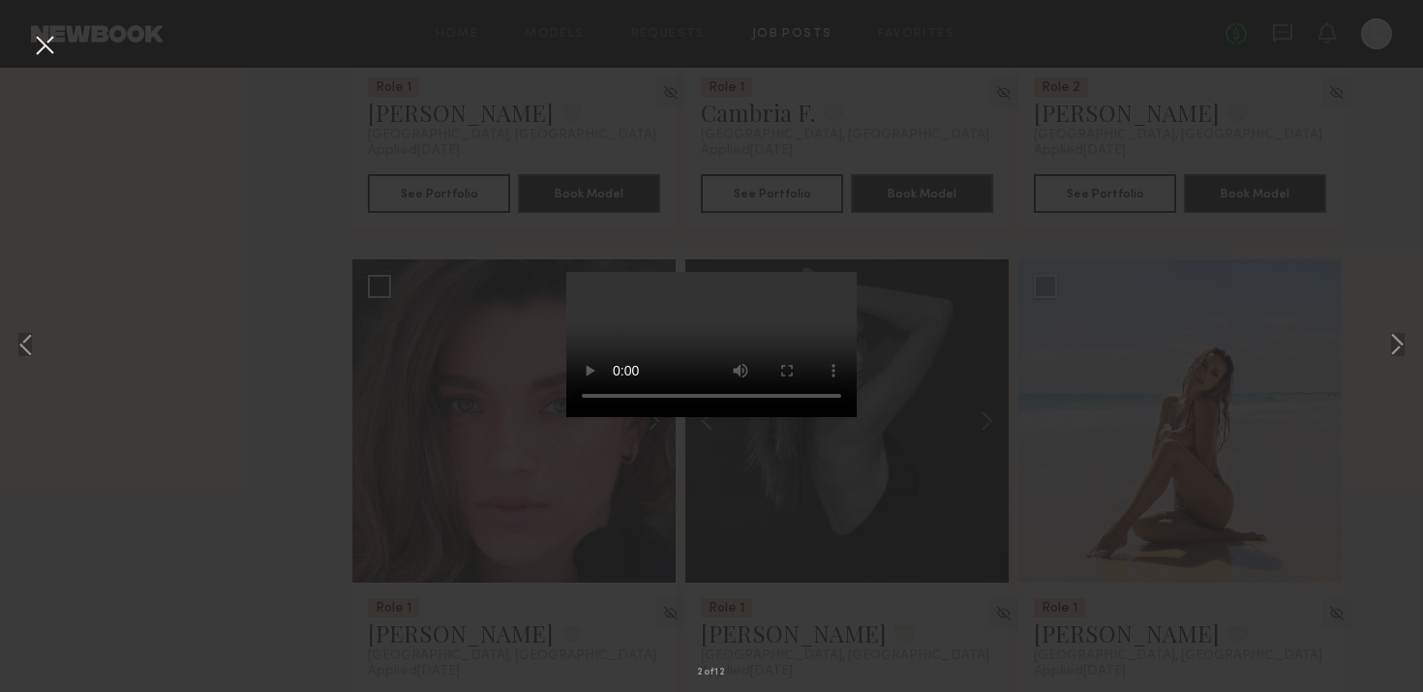
click at [36, 56] on button at bounding box center [44, 46] width 31 height 35
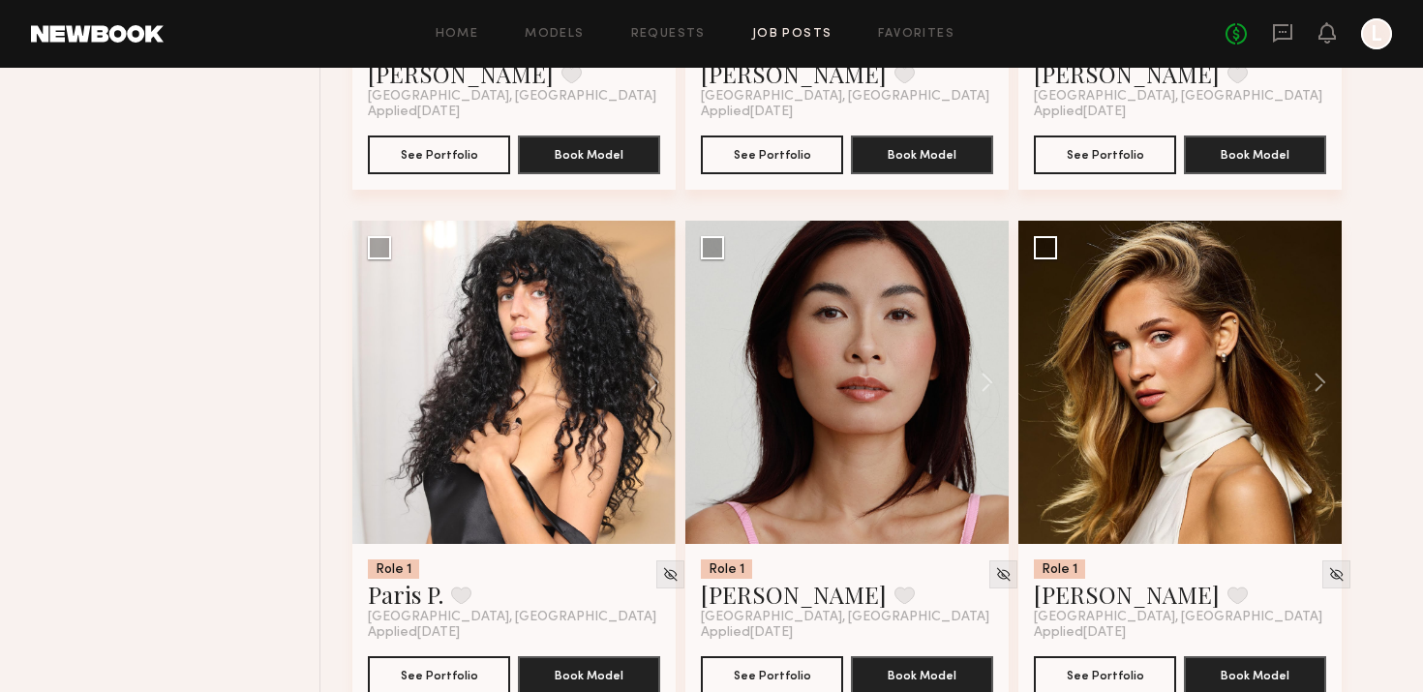
scroll to position [7904, 0]
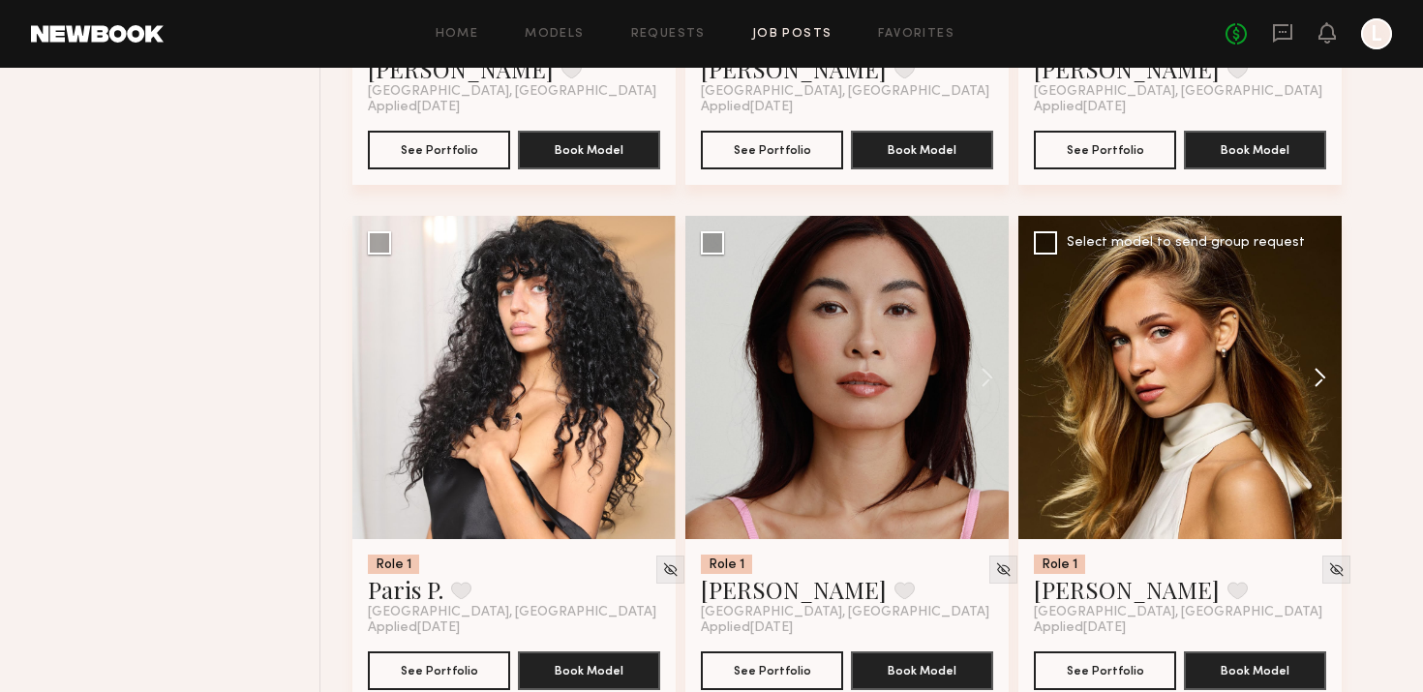
click at [1317, 367] on button at bounding box center [1311, 377] width 62 height 323
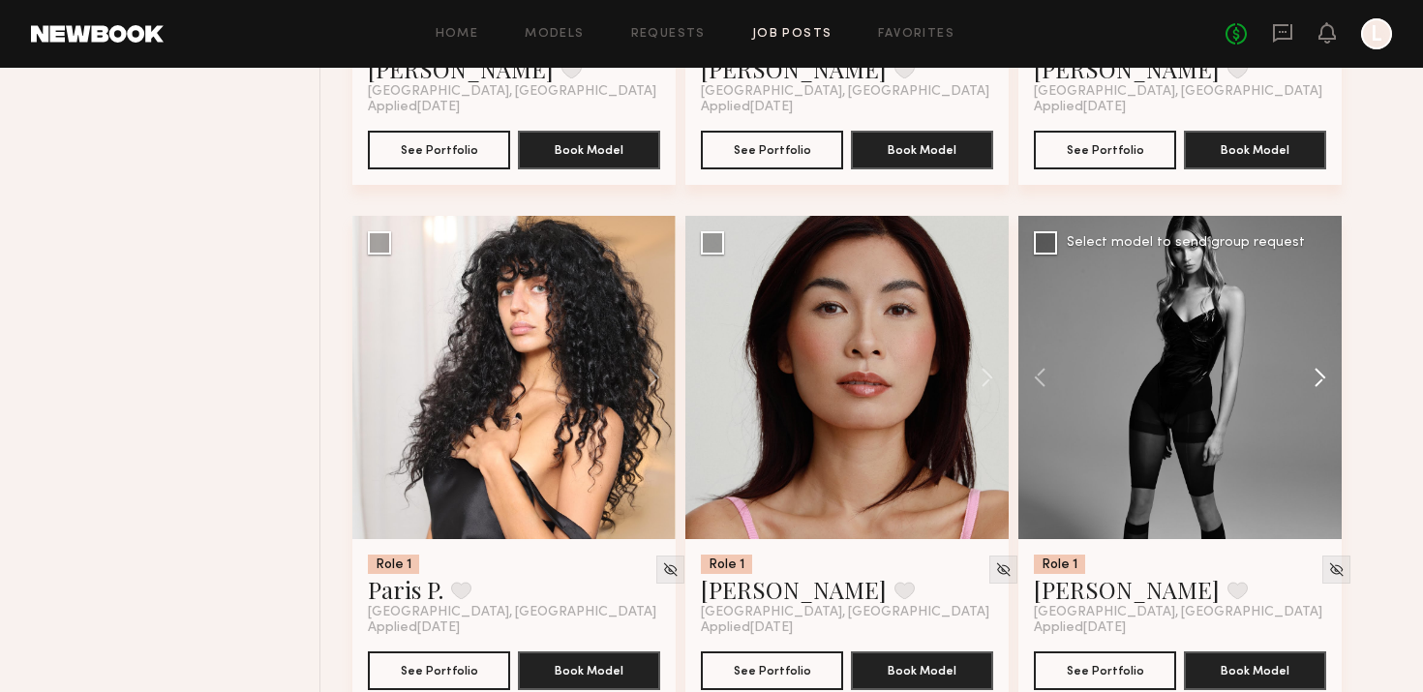
click at [1317, 367] on button at bounding box center [1311, 377] width 62 height 323
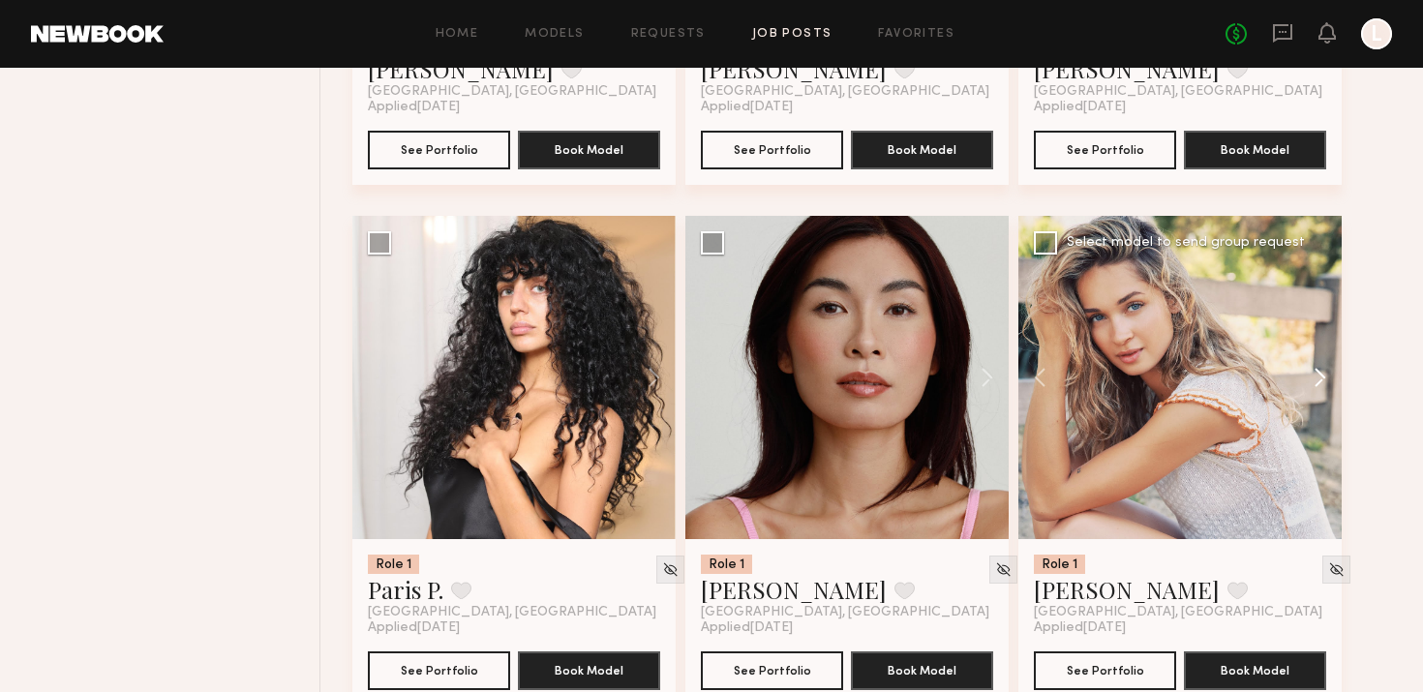
click at [1317, 367] on button at bounding box center [1311, 377] width 62 height 323
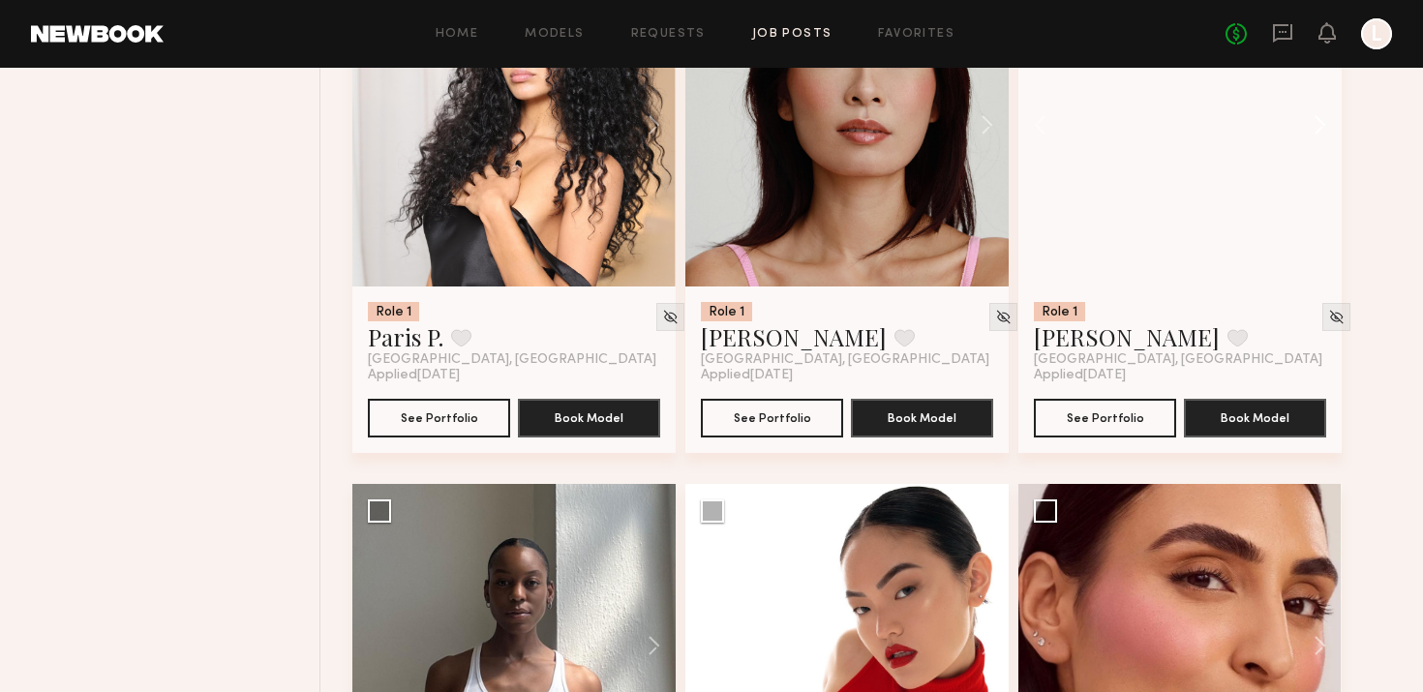
scroll to position [8181, 0]
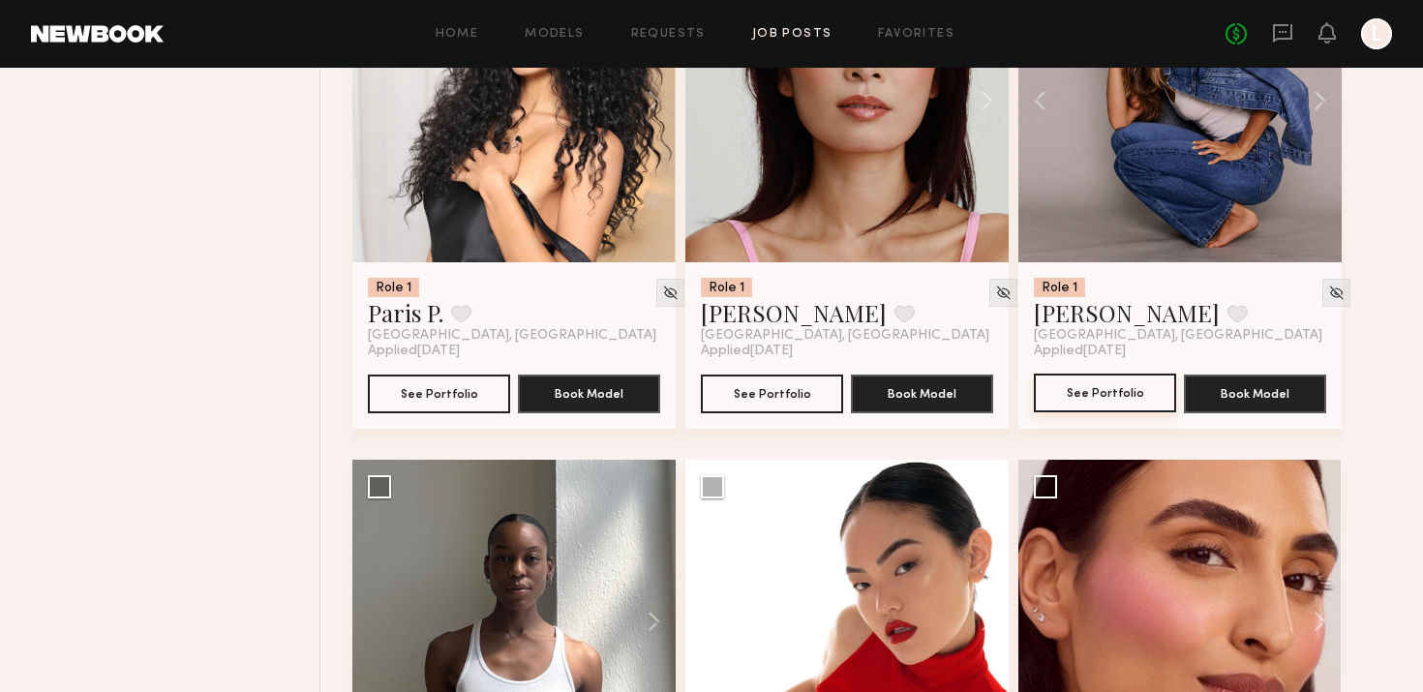
click at [1088, 389] on button "See Portfolio" at bounding box center [1105, 393] width 142 height 39
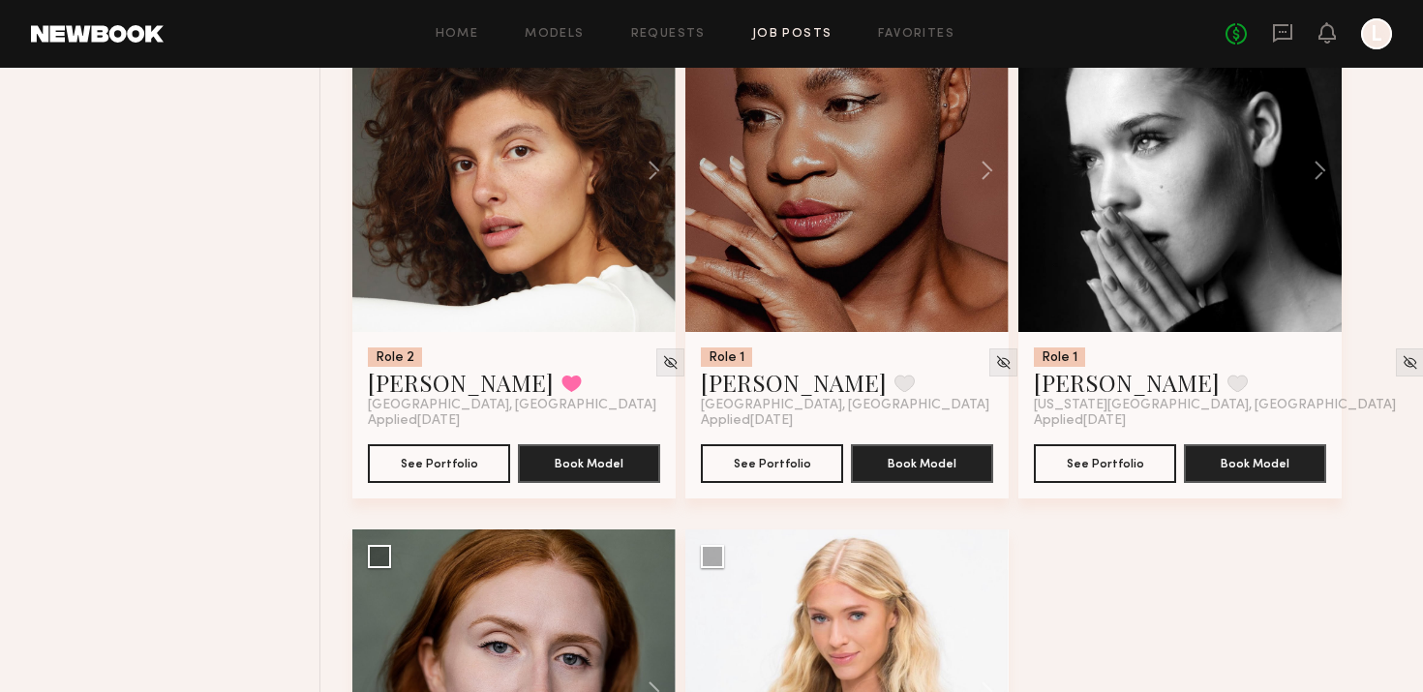
scroll to position [10052, 0]
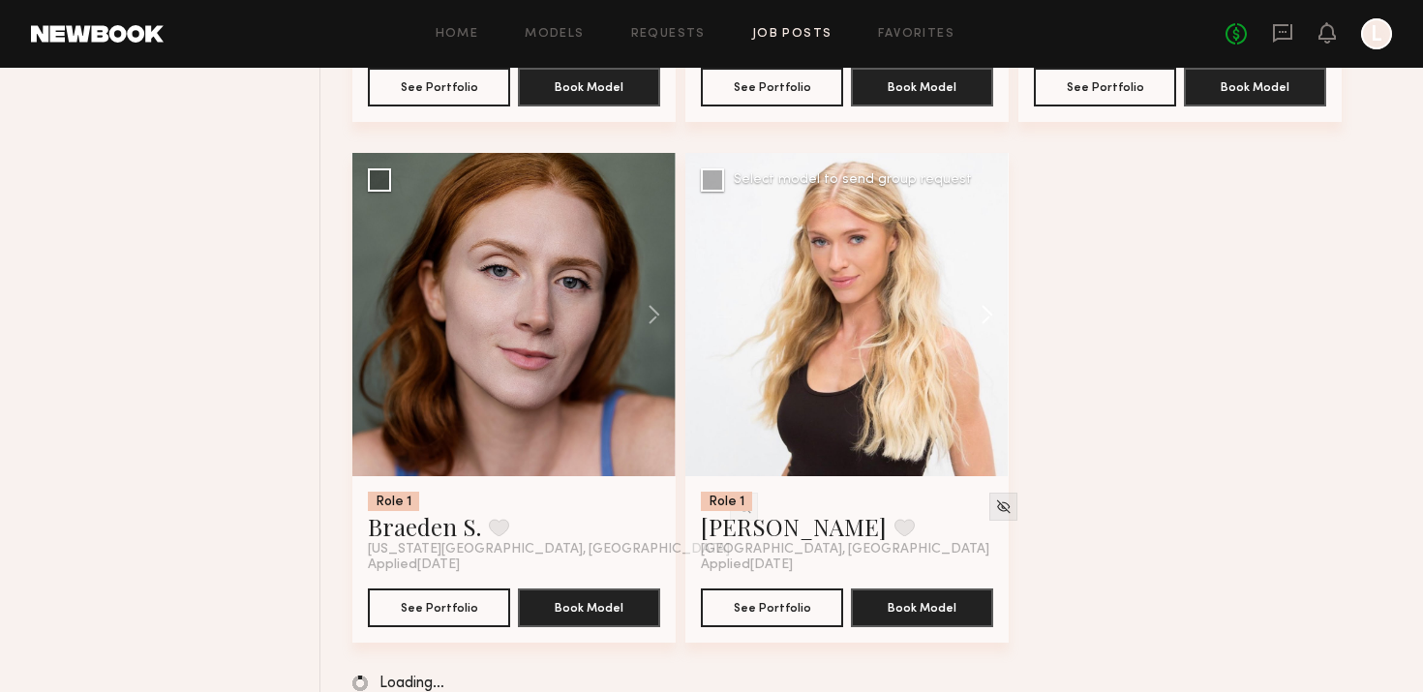
click at [986, 304] on button at bounding box center [978, 314] width 62 height 323
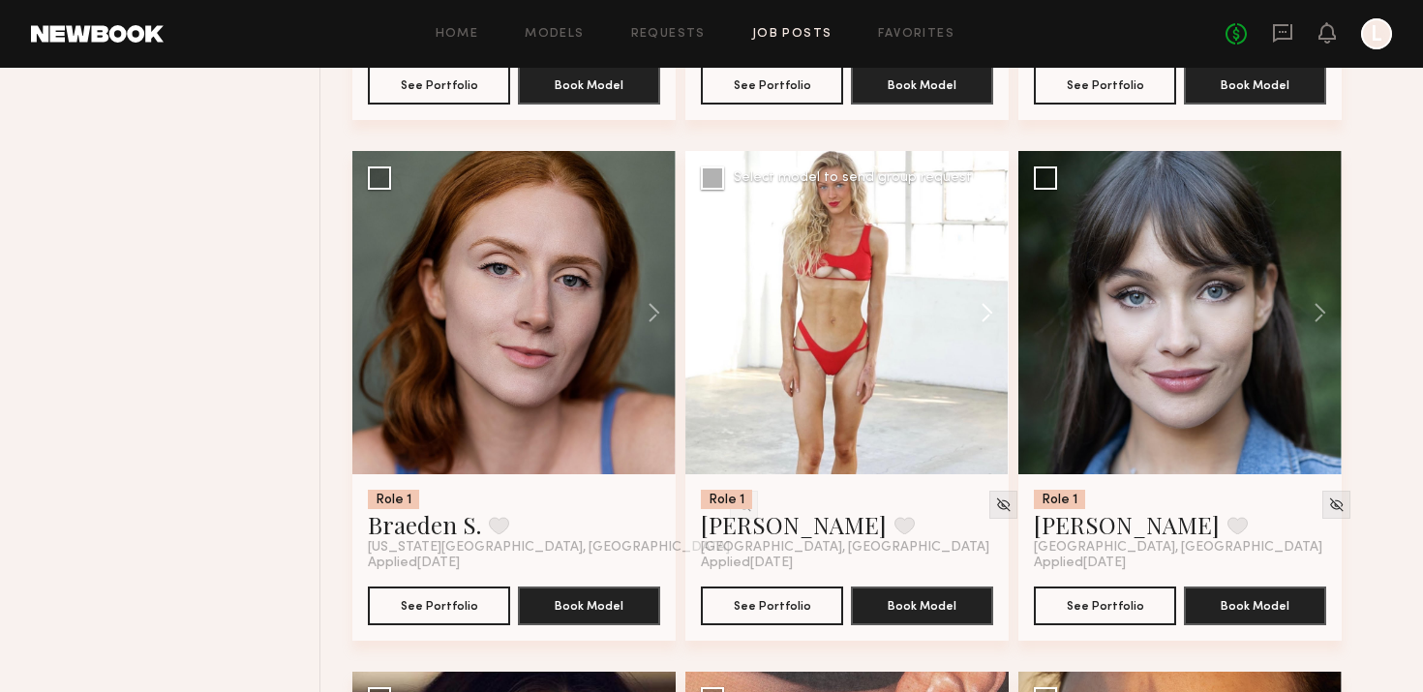
click at [988, 301] on button at bounding box center [978, 312] width 62 height 323
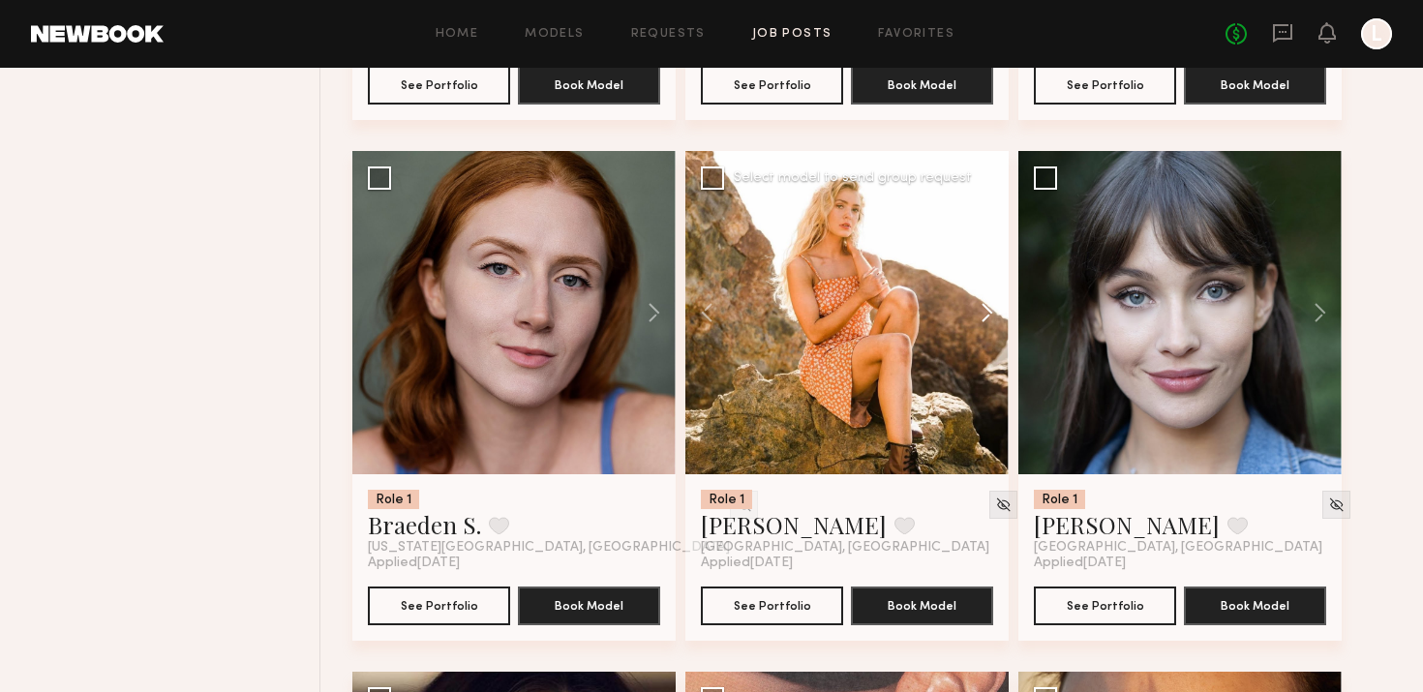
click at [988, 301] on button at bounding box center [978, 312] width 62 height 323
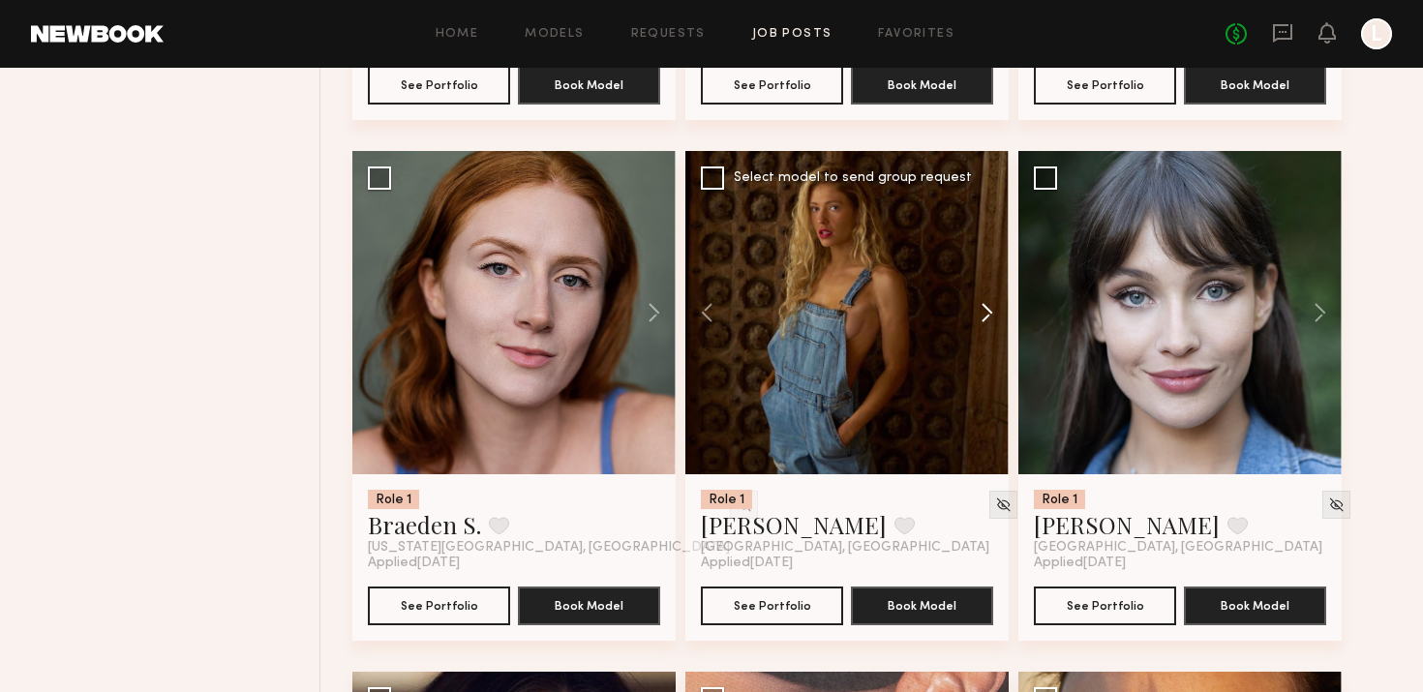
click at [988, 301] on button at bounding box center [978, 312] width 62 height 323
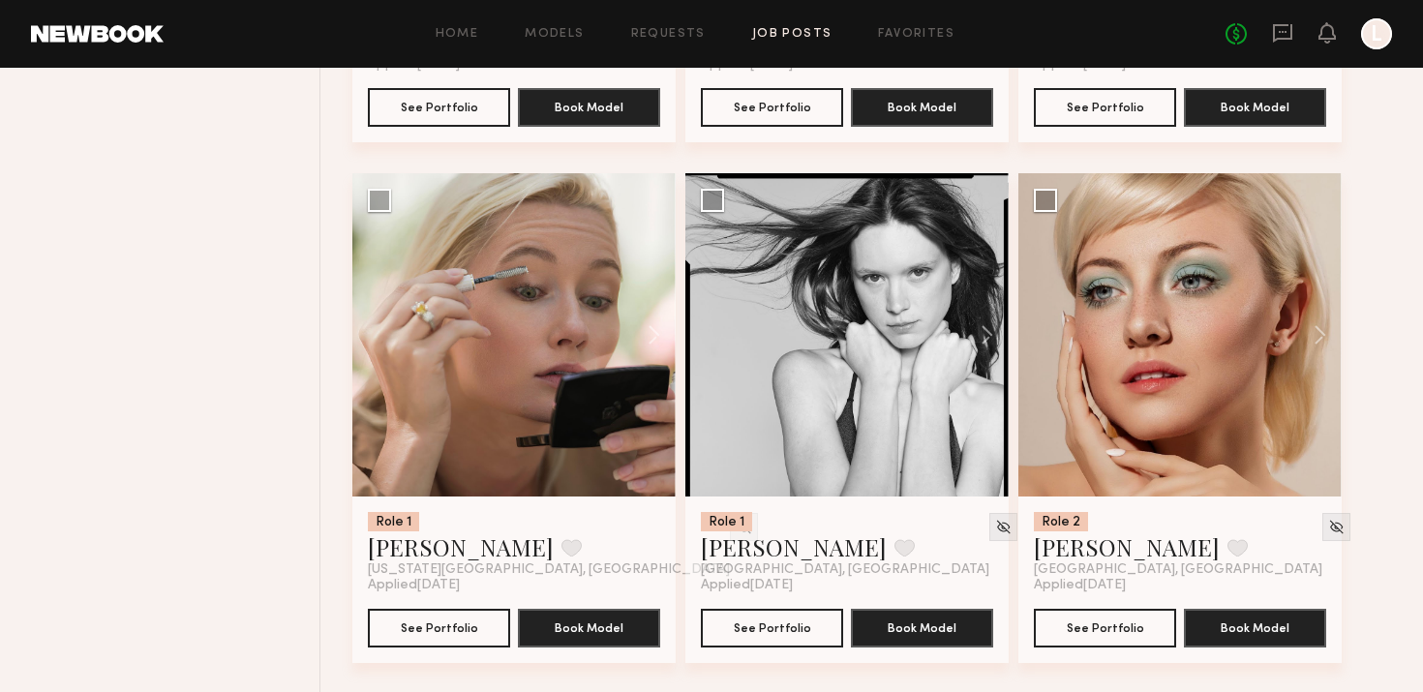
scroll to position [11608, 0]
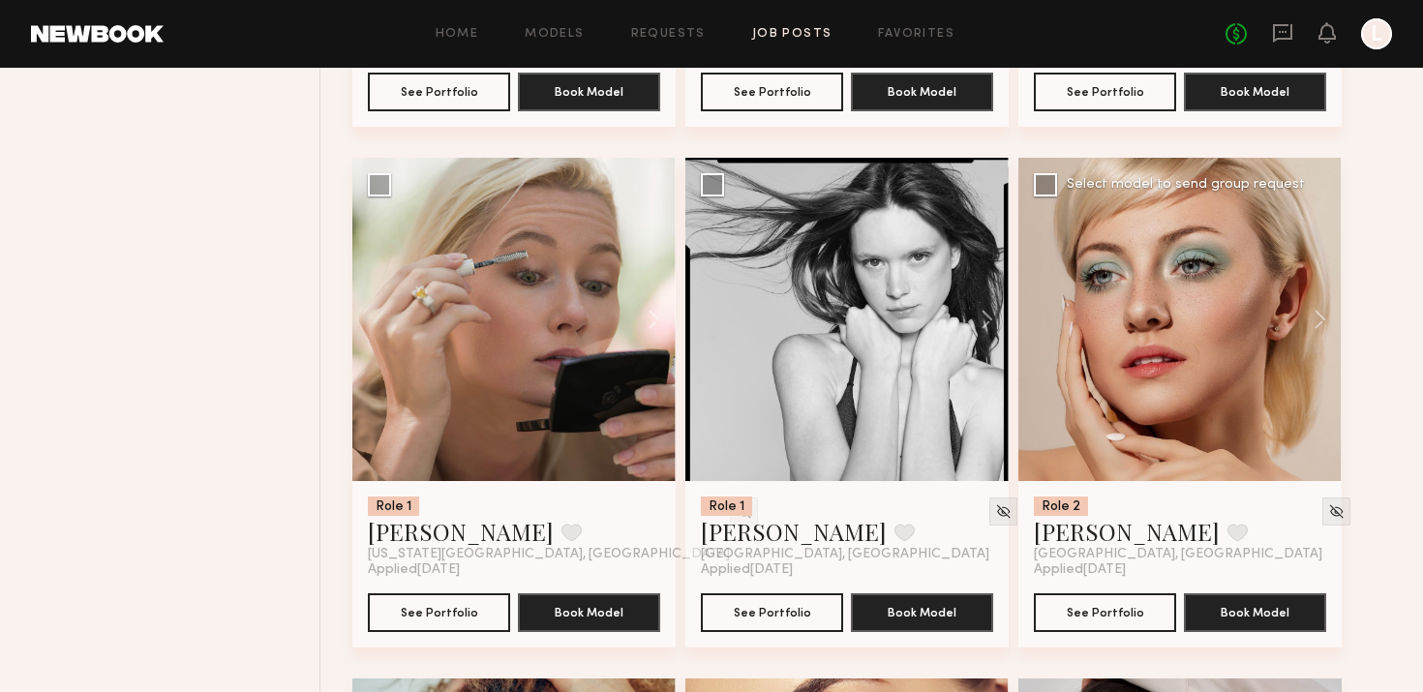
click at [1203, 310] on div at bounding box center [1179, 319] width 323 height 323
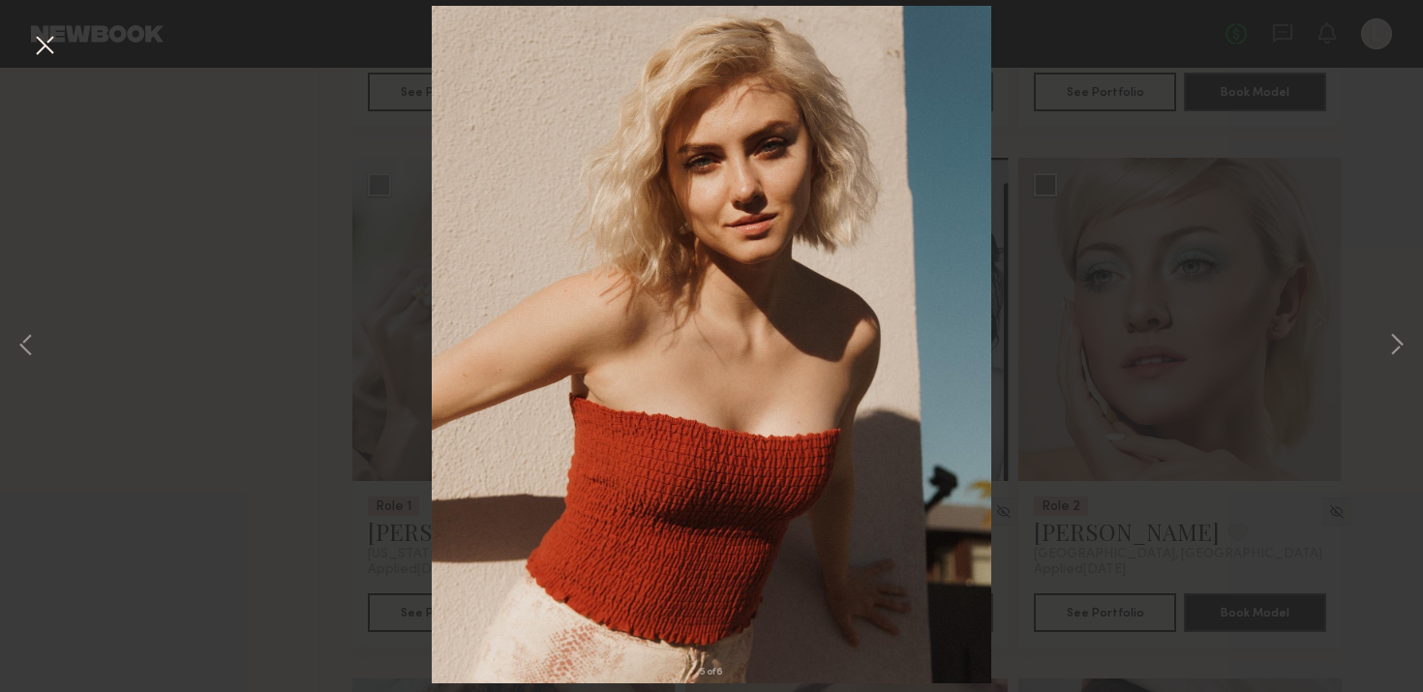
click at [41, 40] on button at bounding box center [44, 46] width 31 height 35
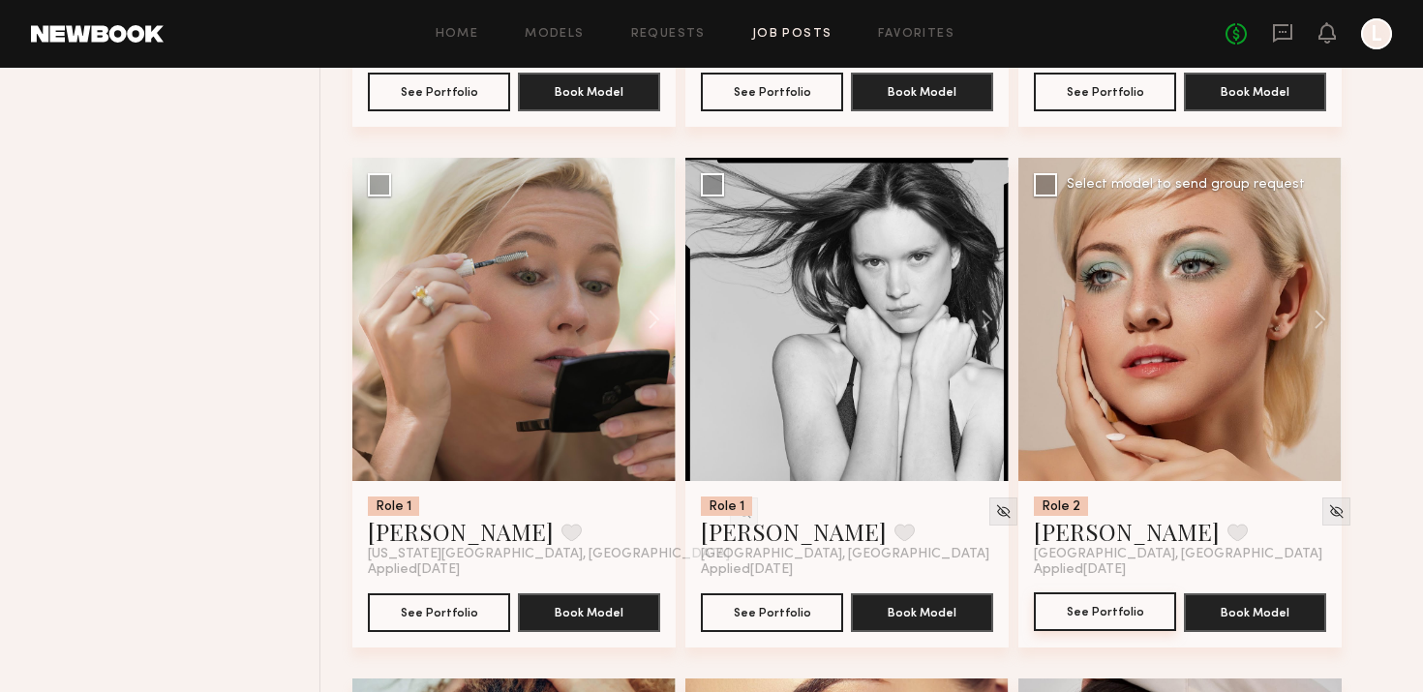
click at [1110, 611] on button "See Portfolio" at bounding box center [1105, 611] width 142 height 39
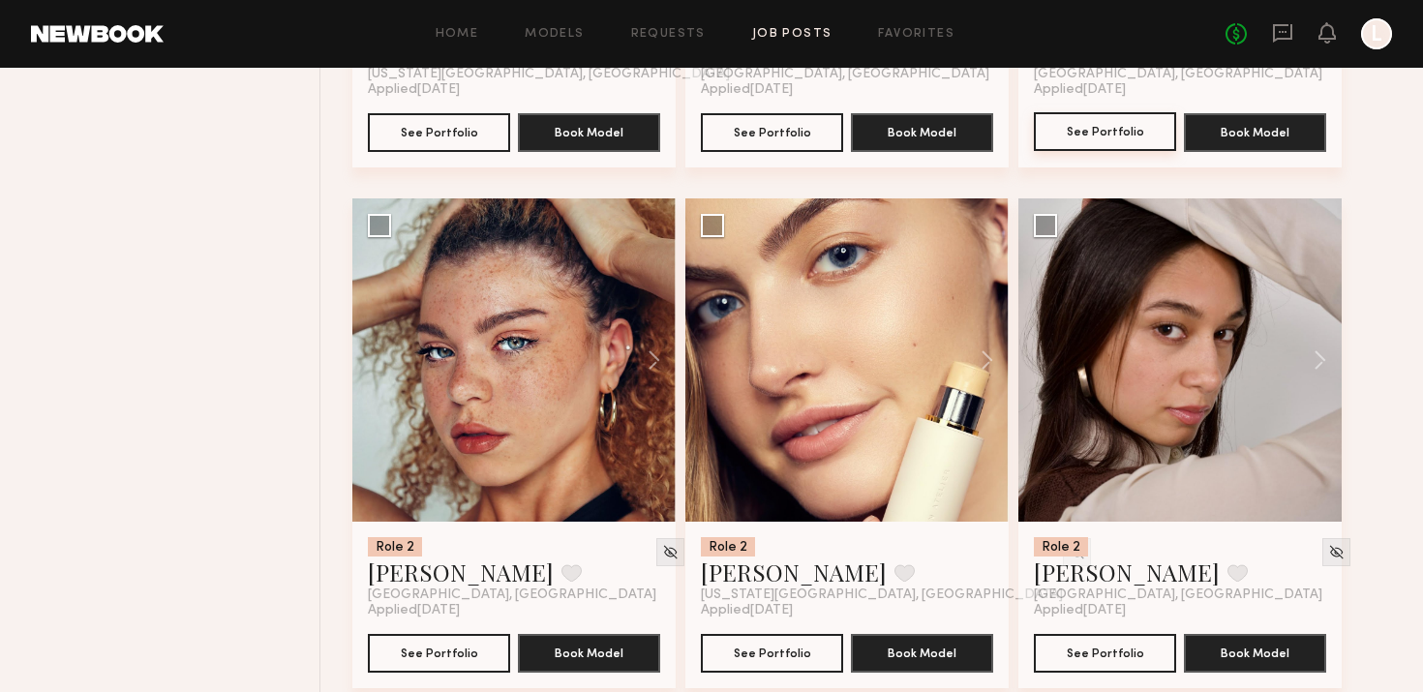
scroll to position [12093, 0]
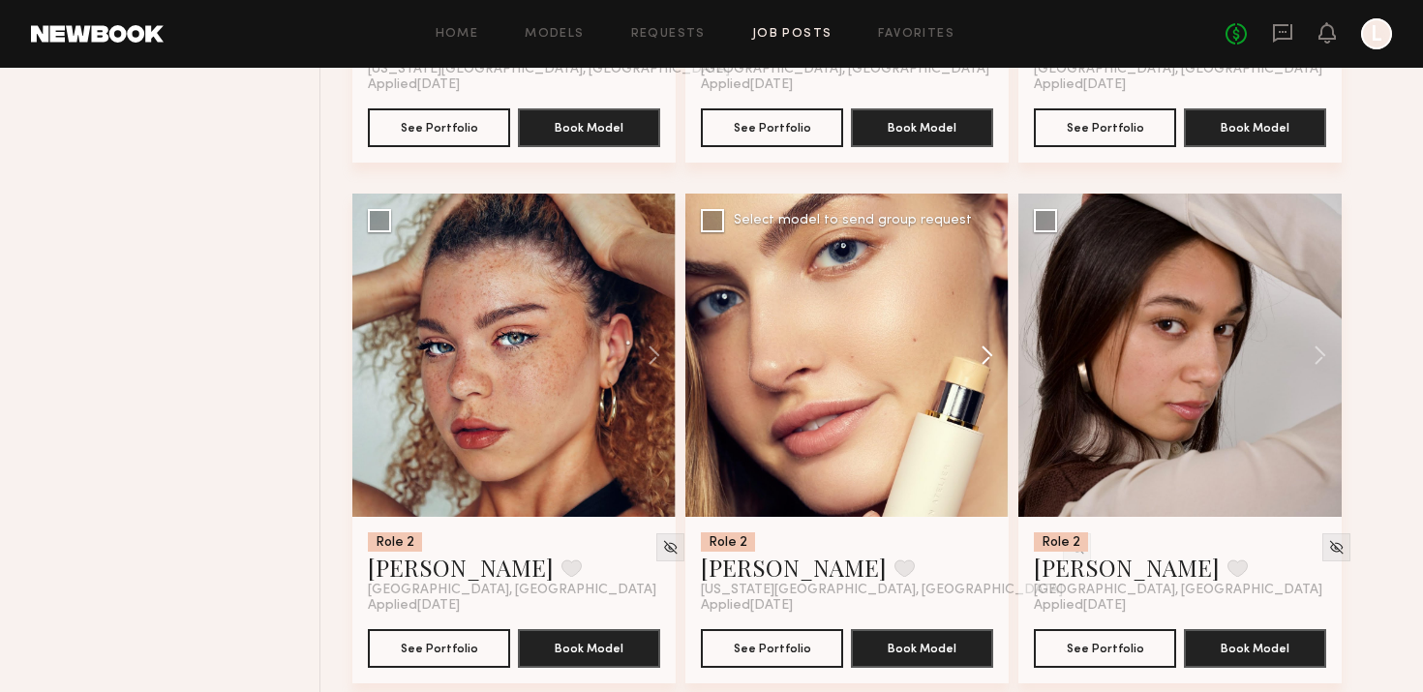
click at [988, 355] on button at bounding box center [978, 355] width 62 height 323
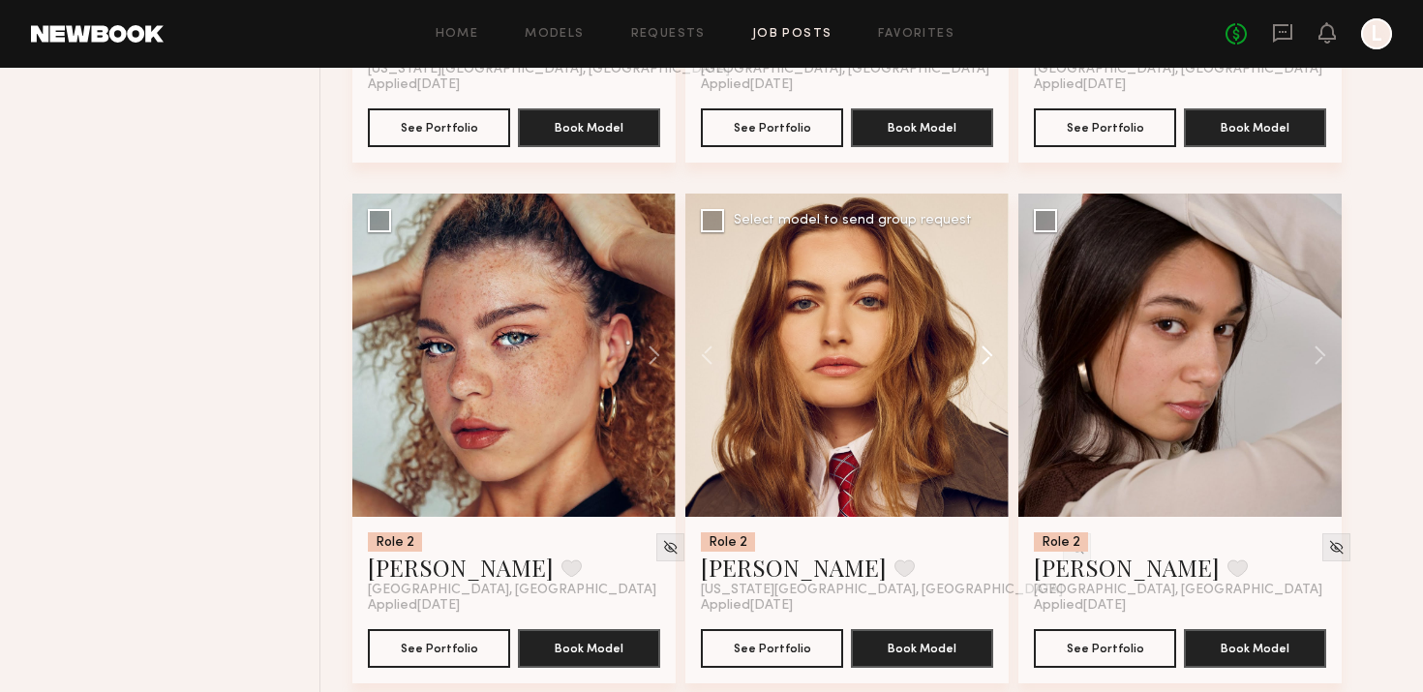
click at [988, 355] on button at bounding box center [978, 355] width 62 height 323
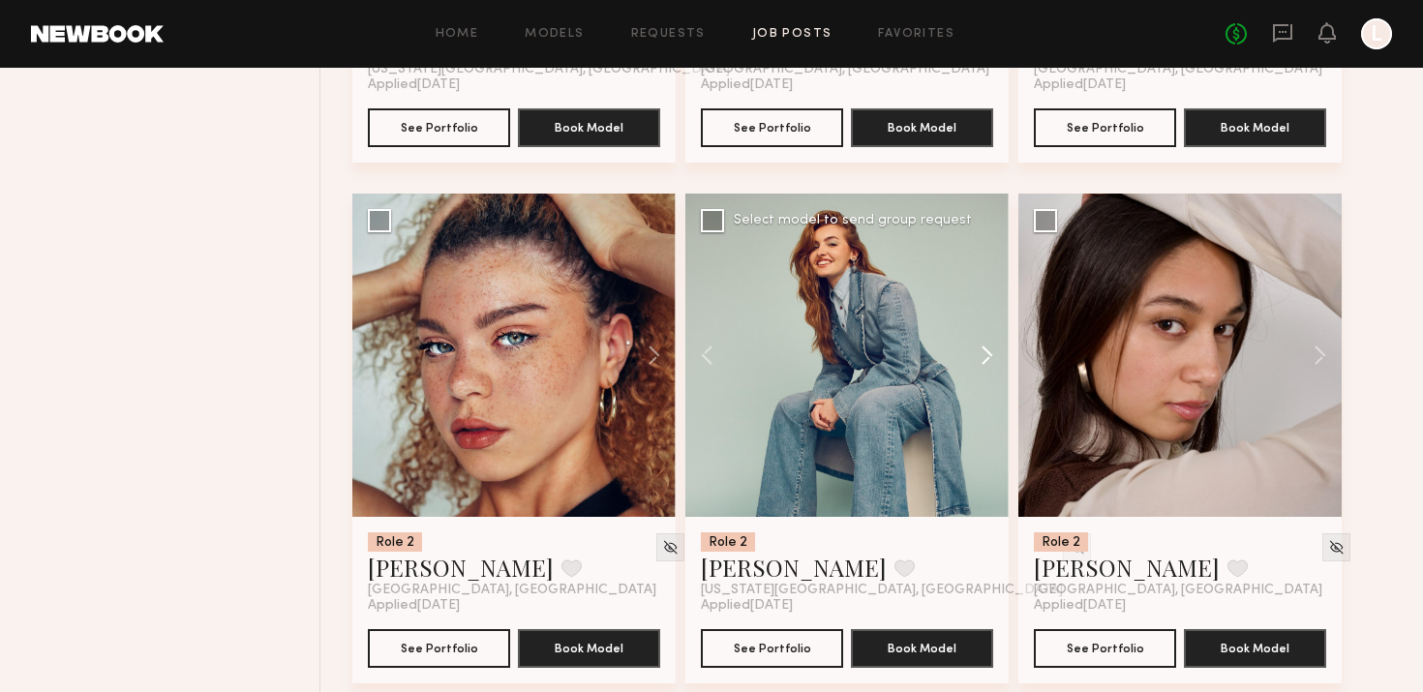
click at [988, 355] on button at bounding box center [978, 355] width 62 height 323
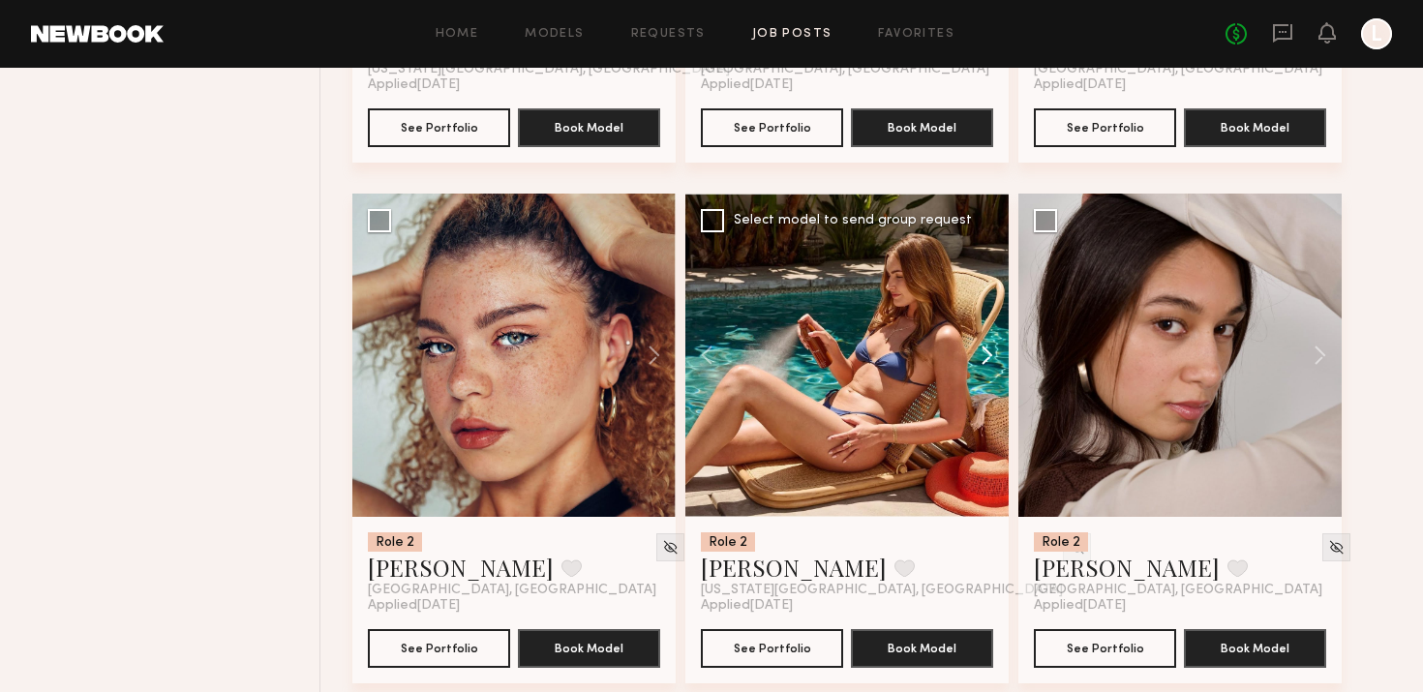
click at [988, 355] on button at bounding box center [978, 355] width 62 height 323
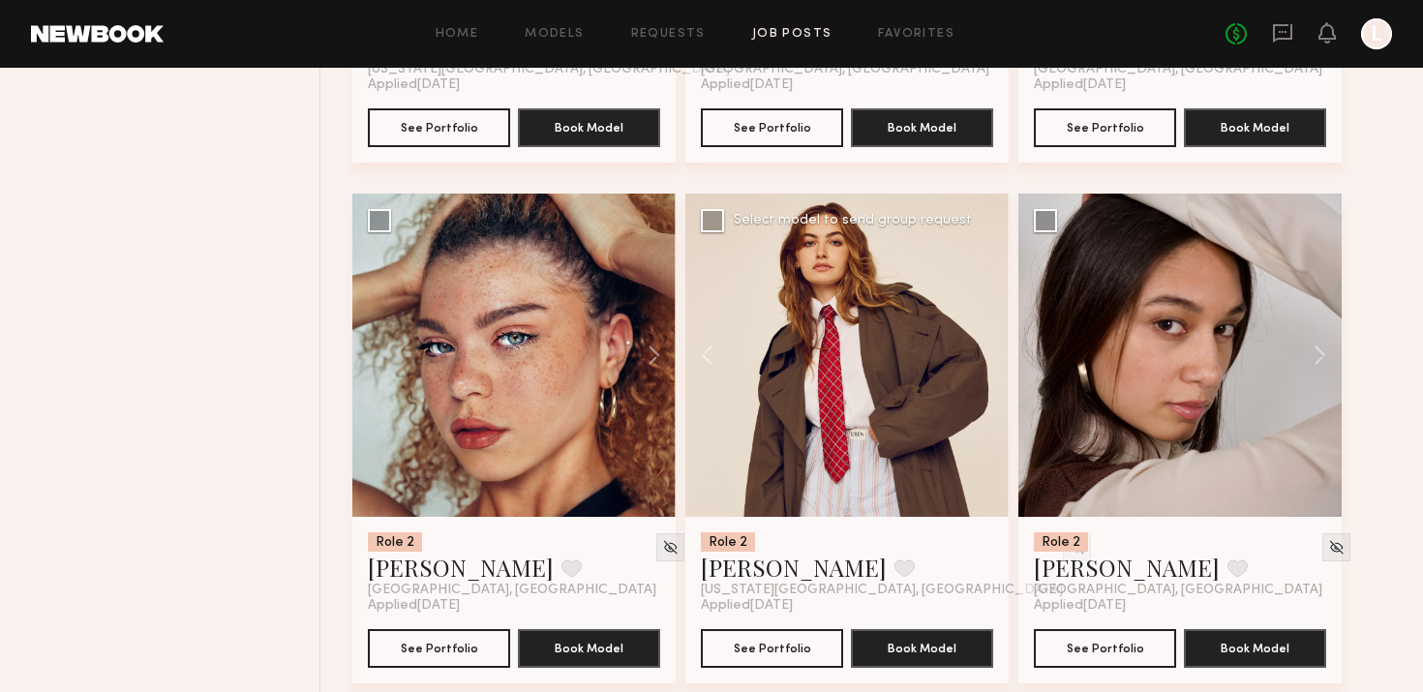
click at [988, 355] on div at bounding box center [846, 355] width 323 height 323
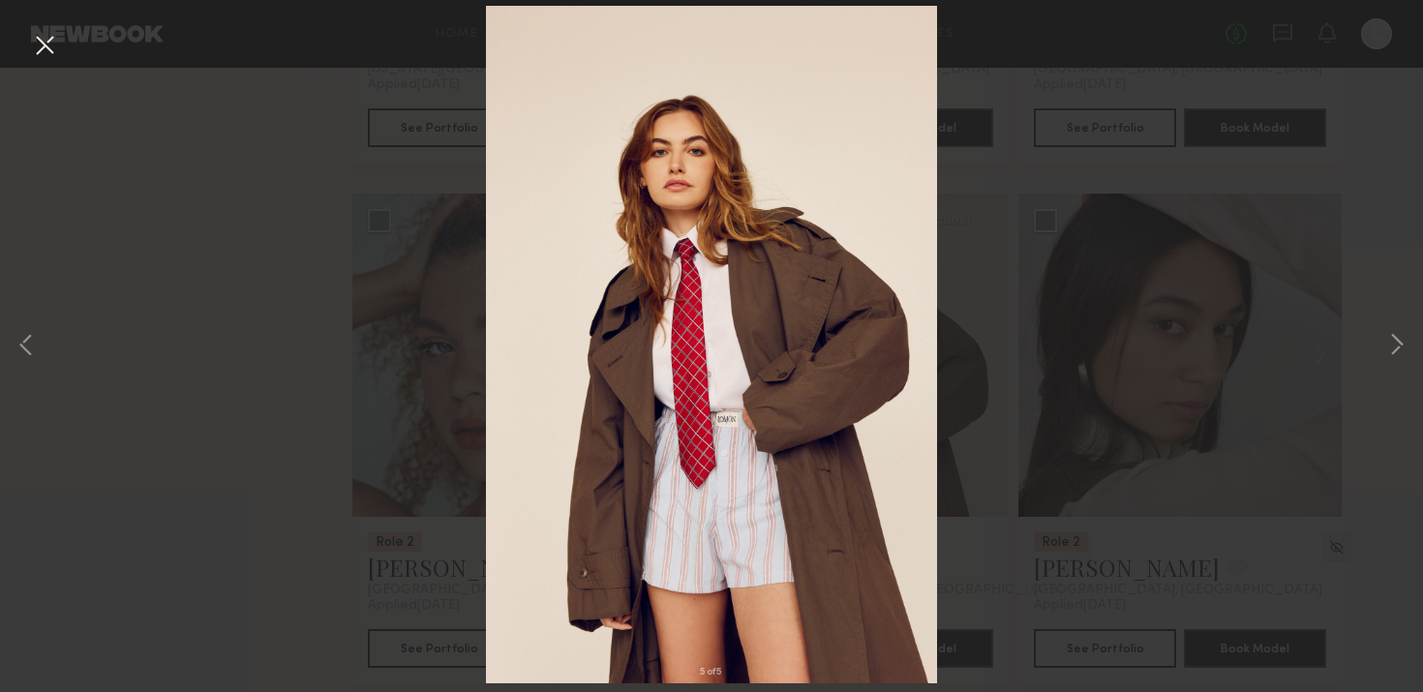
click at [47, 40] on button at bounding box center [44, 46] width 31 height 35
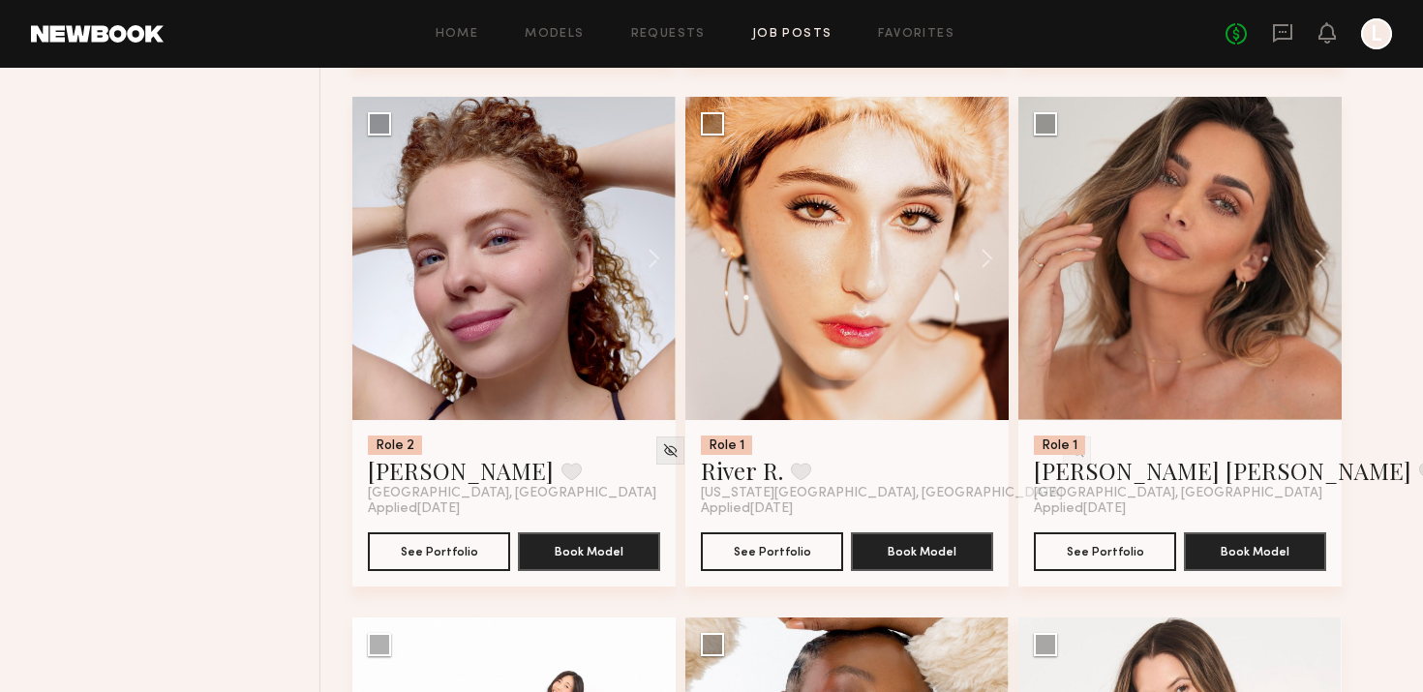
scroll to position [12675, 0]
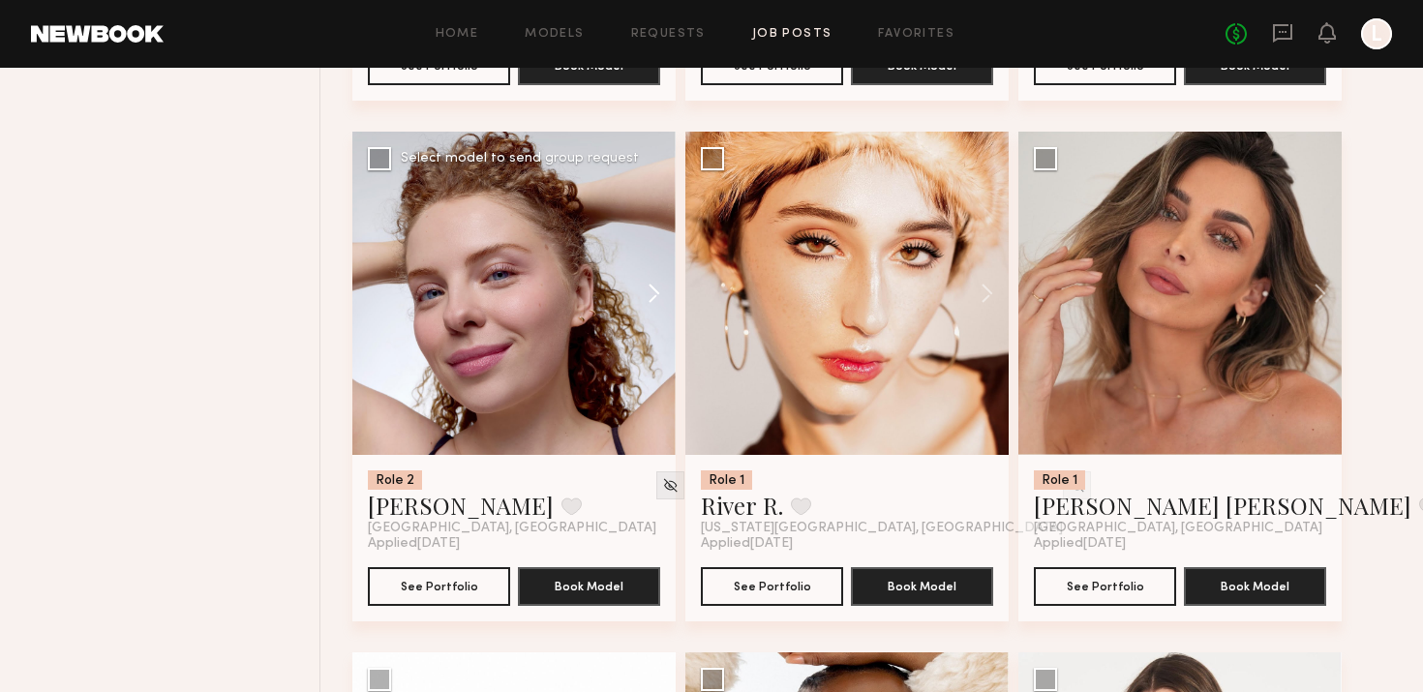
click at [648, 291] on button at bounding box center [645, 293] width 62 height 323
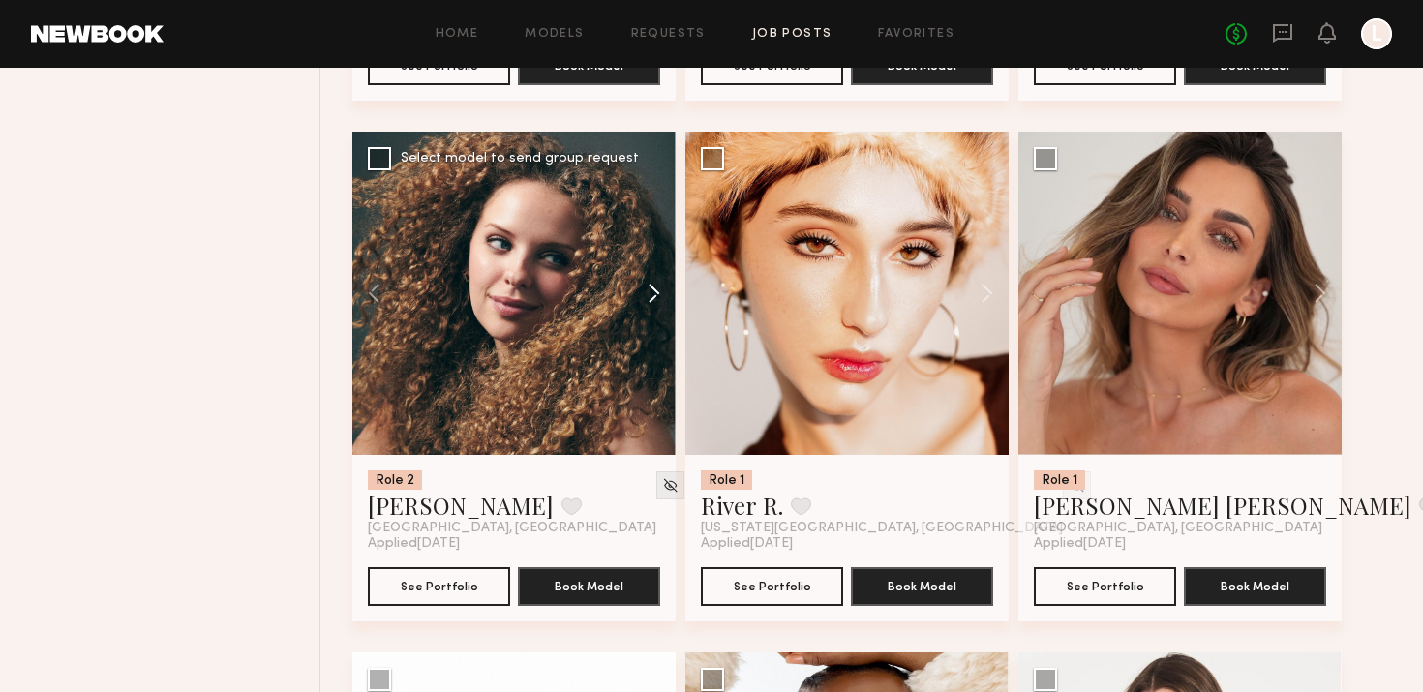
click at [648, 291] on button at bounding box center [645, 293] width 62 height 323
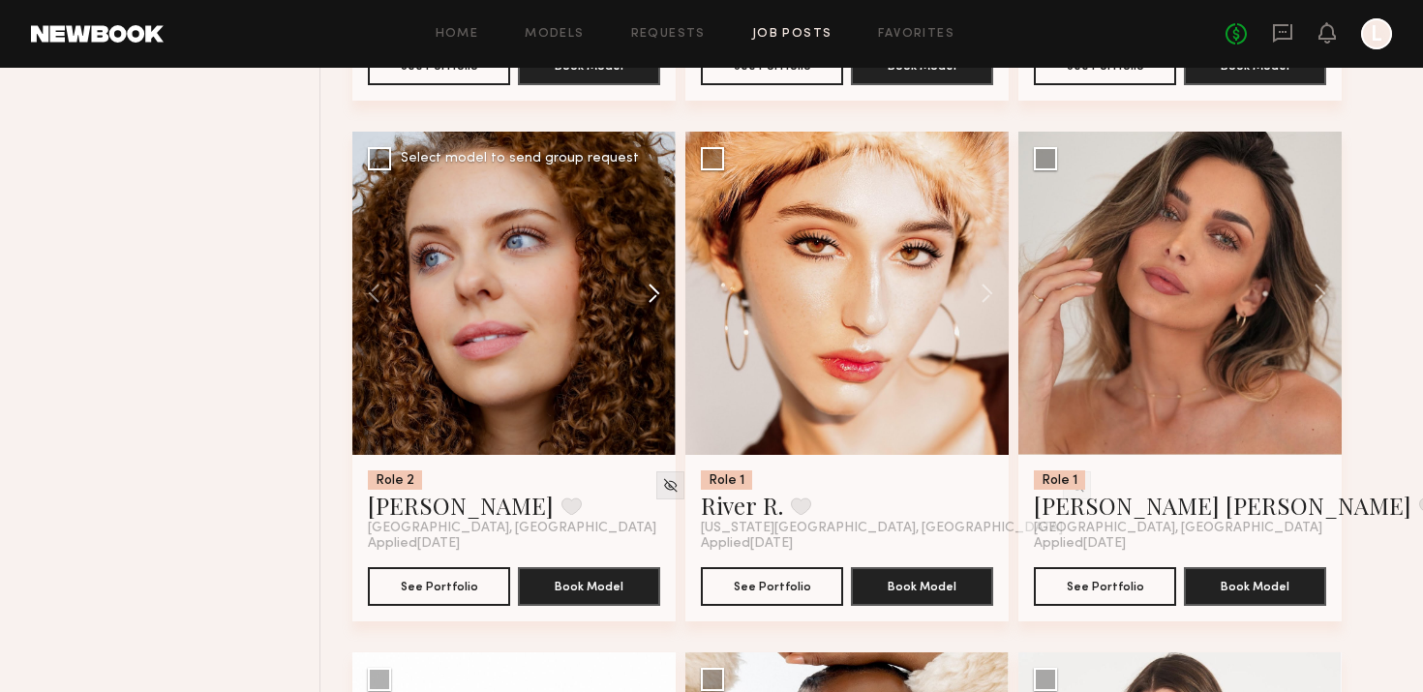
click at [648, 291] on button at bounding box center [645, 293] width 62 height 323
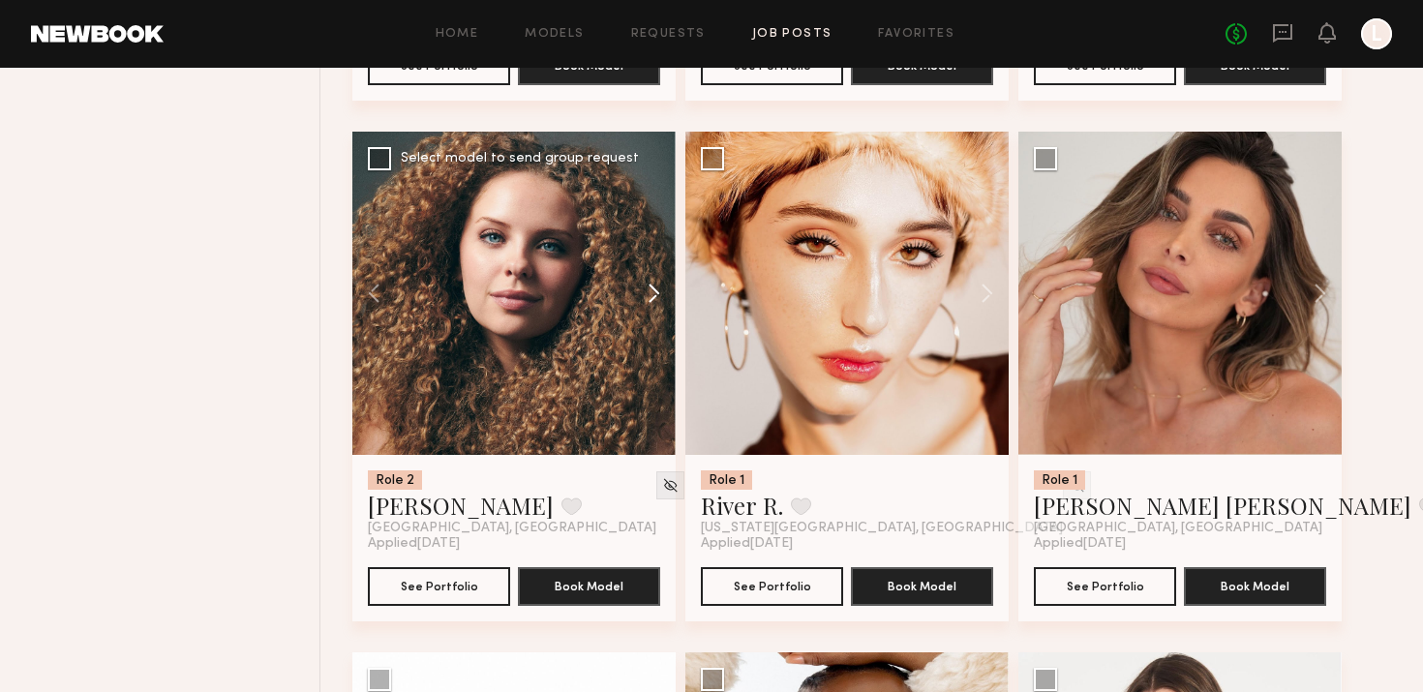
click at [648, 291] on button at bounding box center [645, 293] width 62 height 323
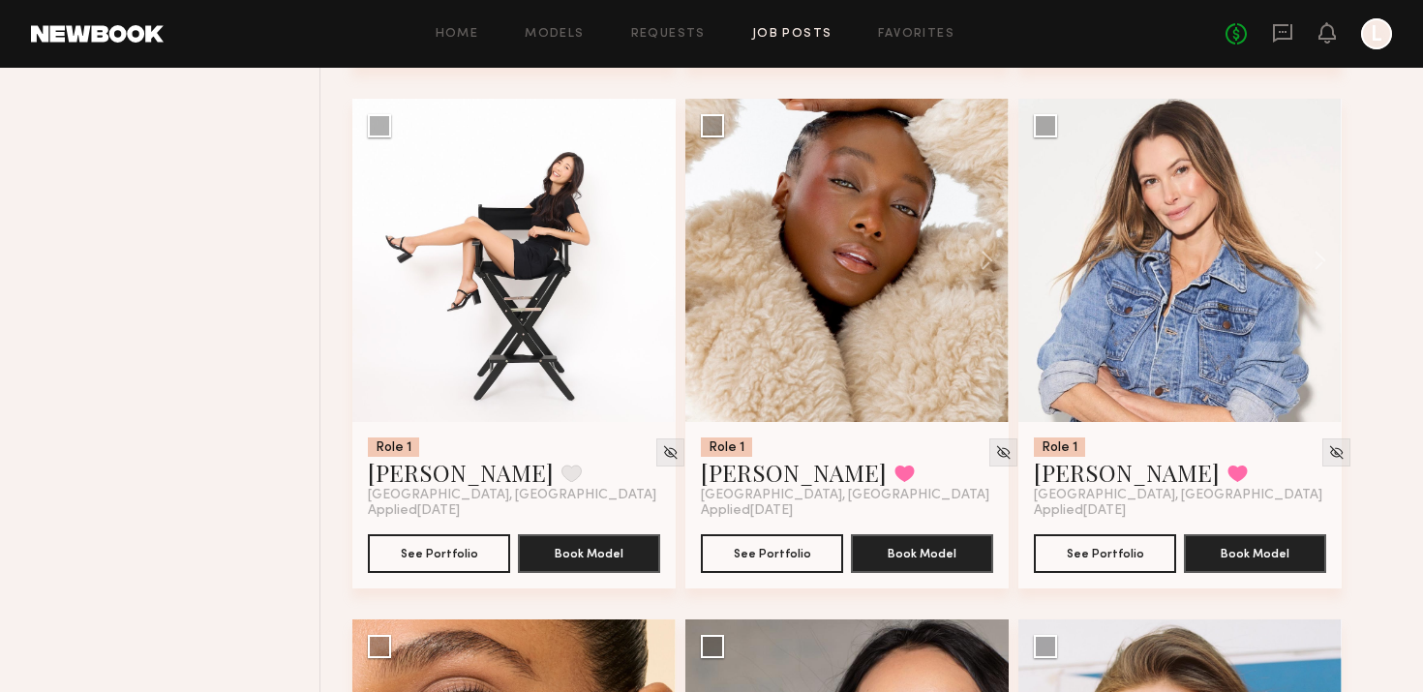
scroll to position [13231, 0]
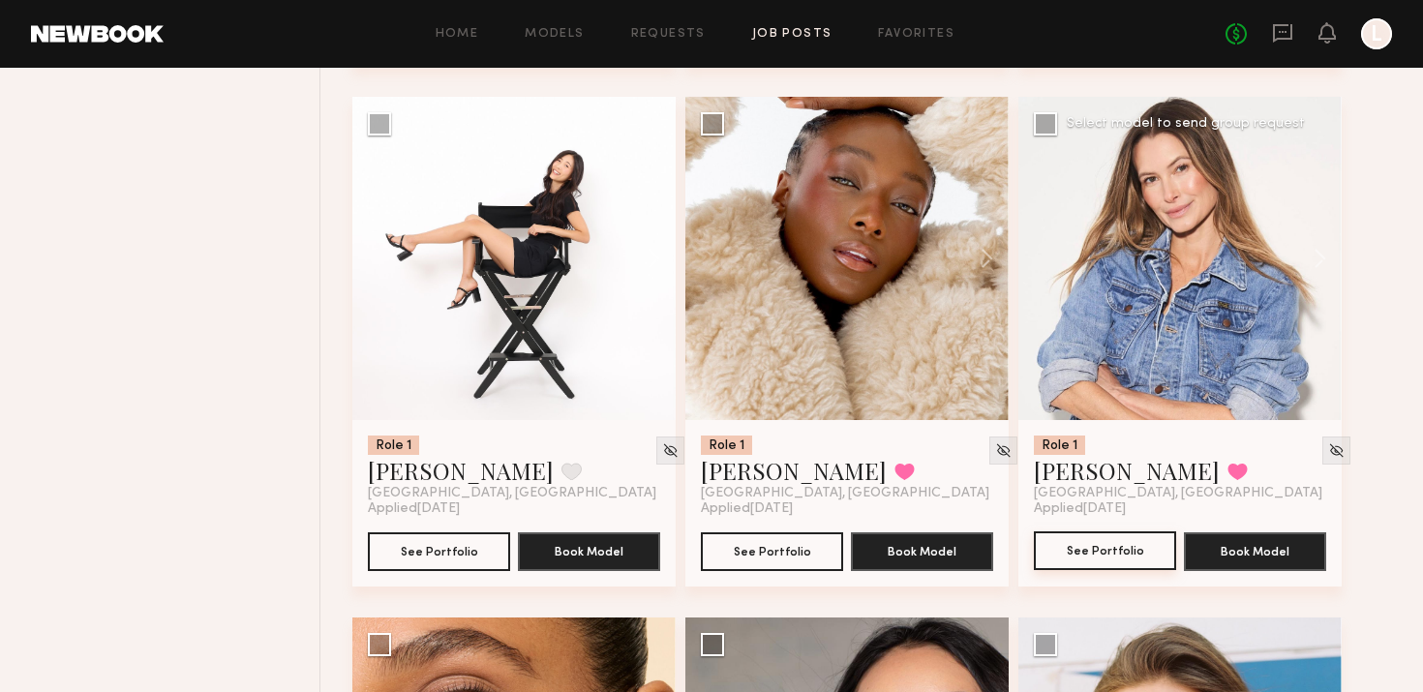
click at [1101, 544] on button "See Portfolio" at bounding box center [1105, 550] width 142 height 39
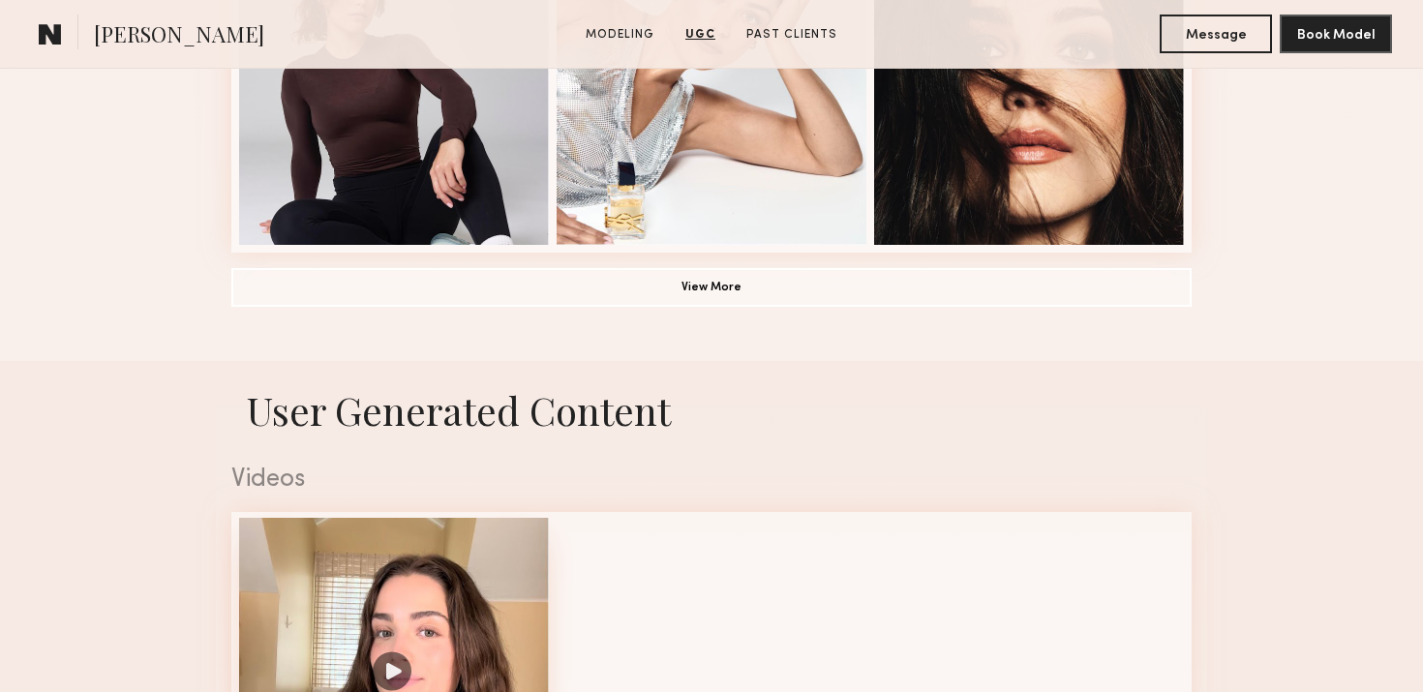
scroll to position [1463, 0]
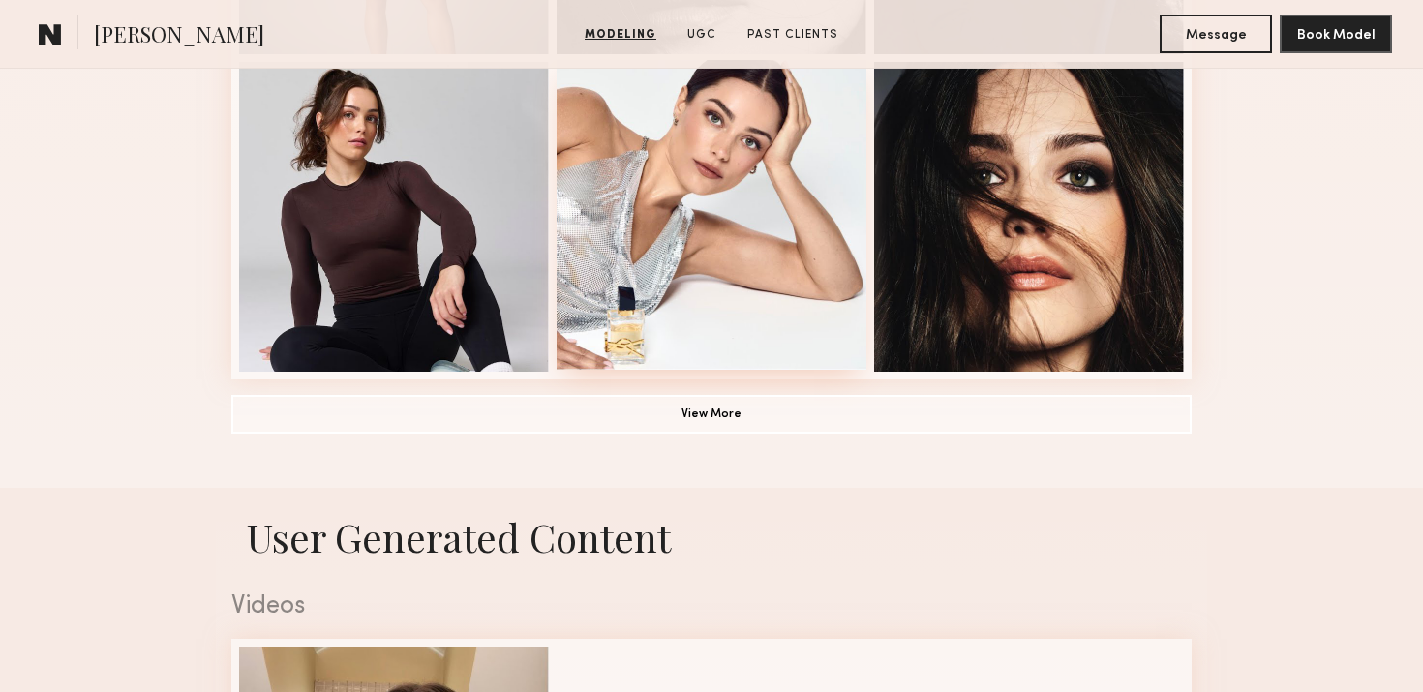
click at [721, 264] on div at bounding box center [712, 215] width 310 height 310
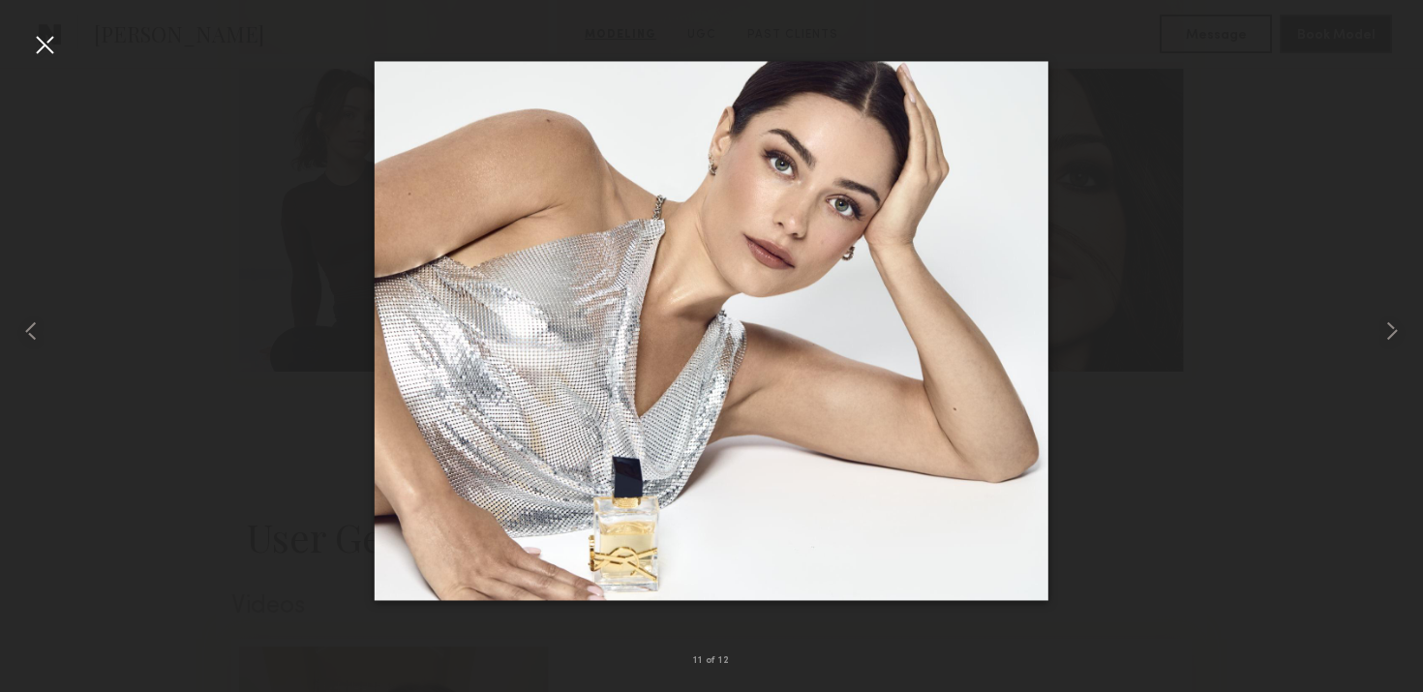
click at [45, 44] on div at bounding box center [44, 44] width 31 height 31
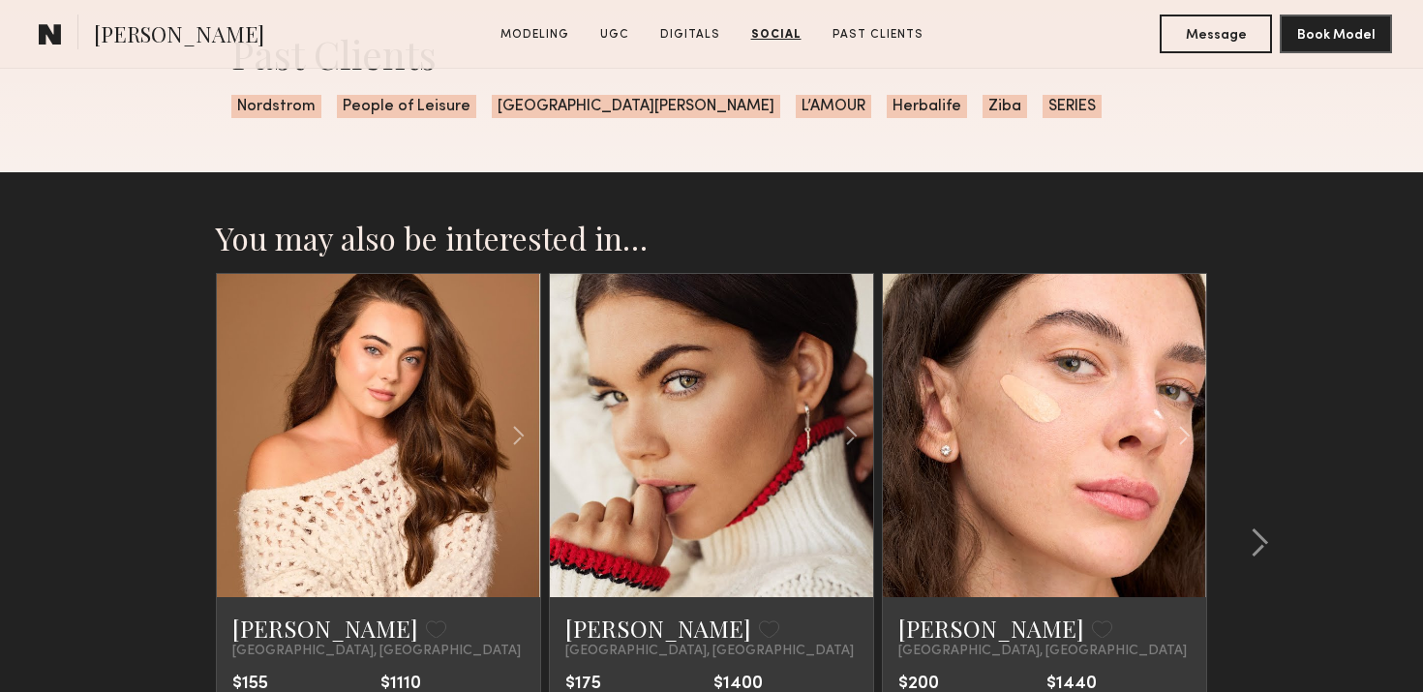
scroll to position [4635, 0]
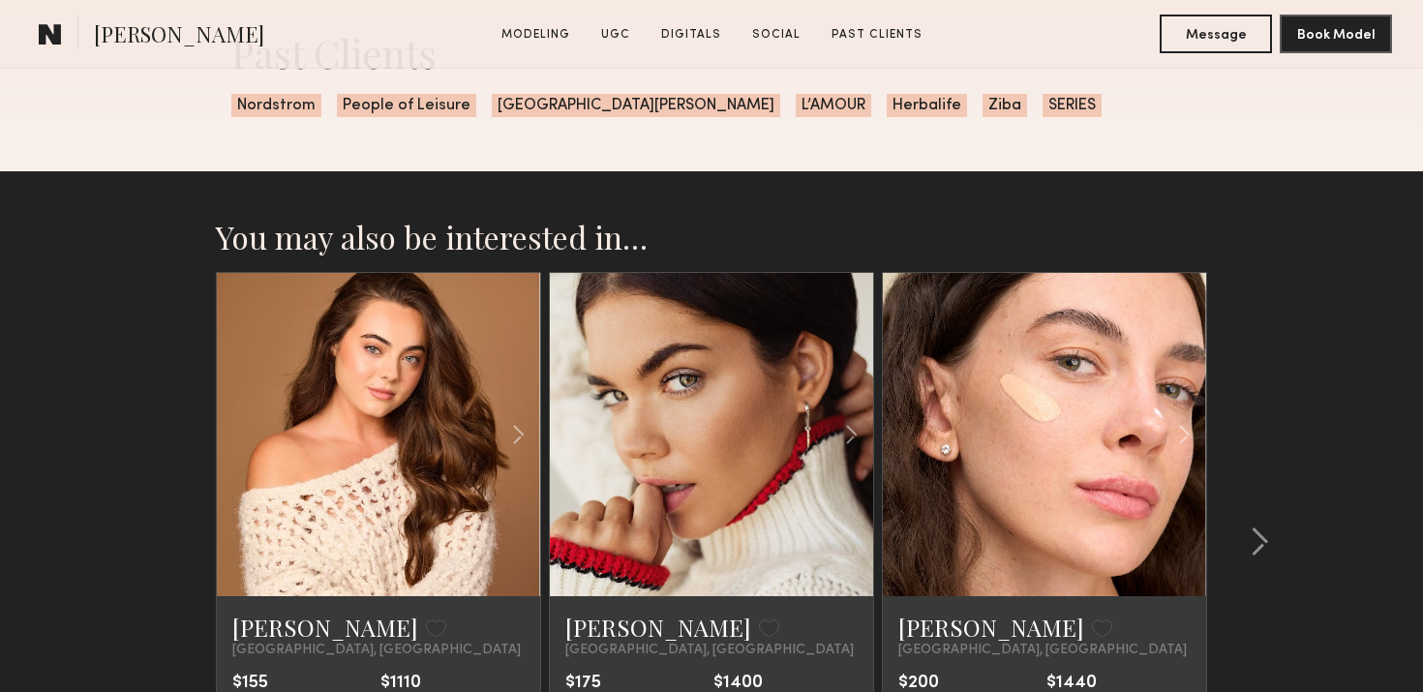
click at [52, 31] on common-icon at bounding box center [50, 33] width 23 height 25
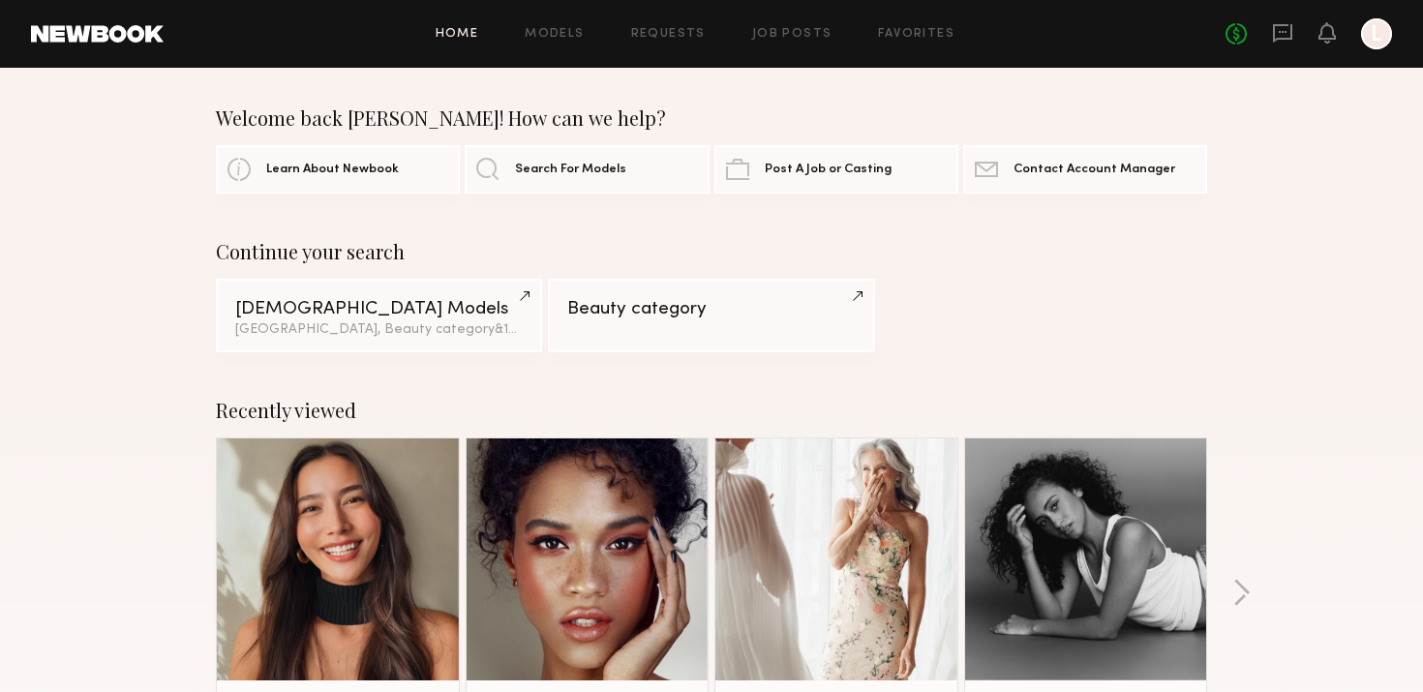
click at [791, 45] on div "Home Models Requests Job Posts Favorites Sign Out No fees up to $5,000 L" at bounding box center [778, 33] width 1228 height 31
click at [778, 28] on link "Job Posts" at bounding box center [792, 34] width 80 height 13
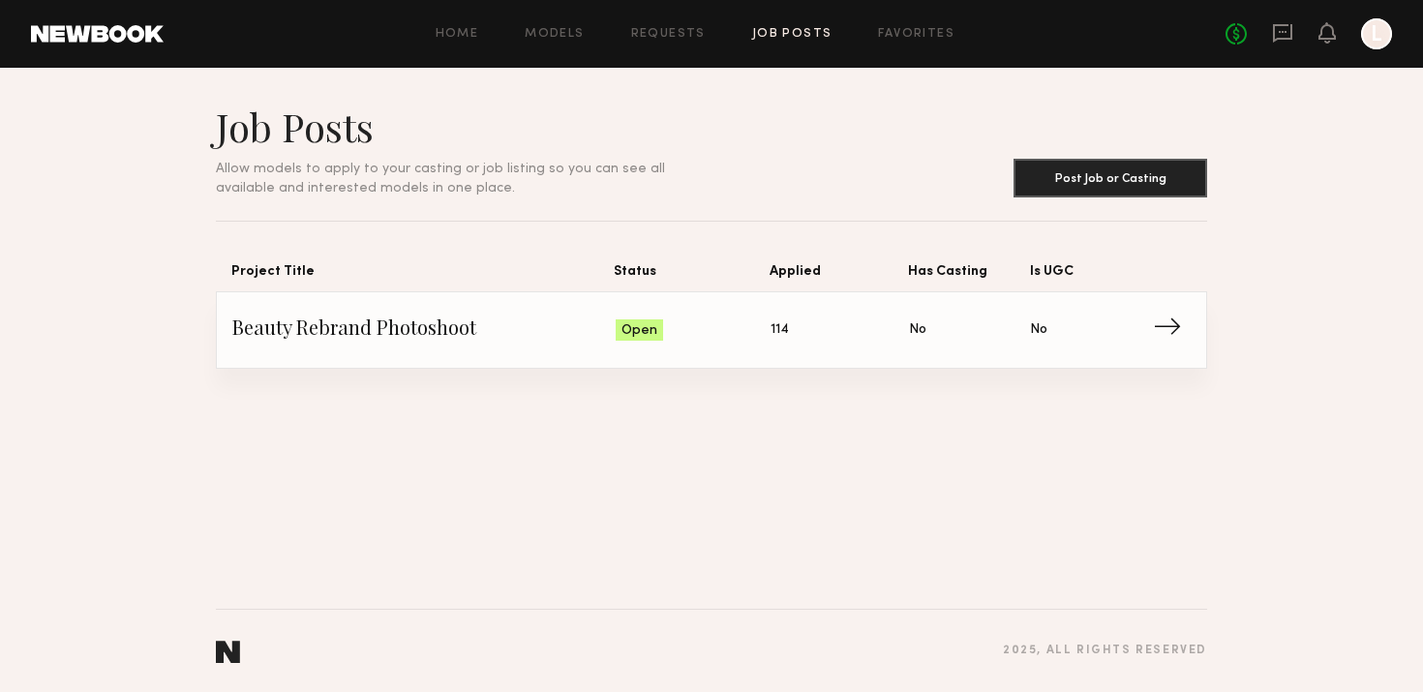
click at [689, 330] on span "Status: Open" at bounding box center [694, 330] width 156 height 29
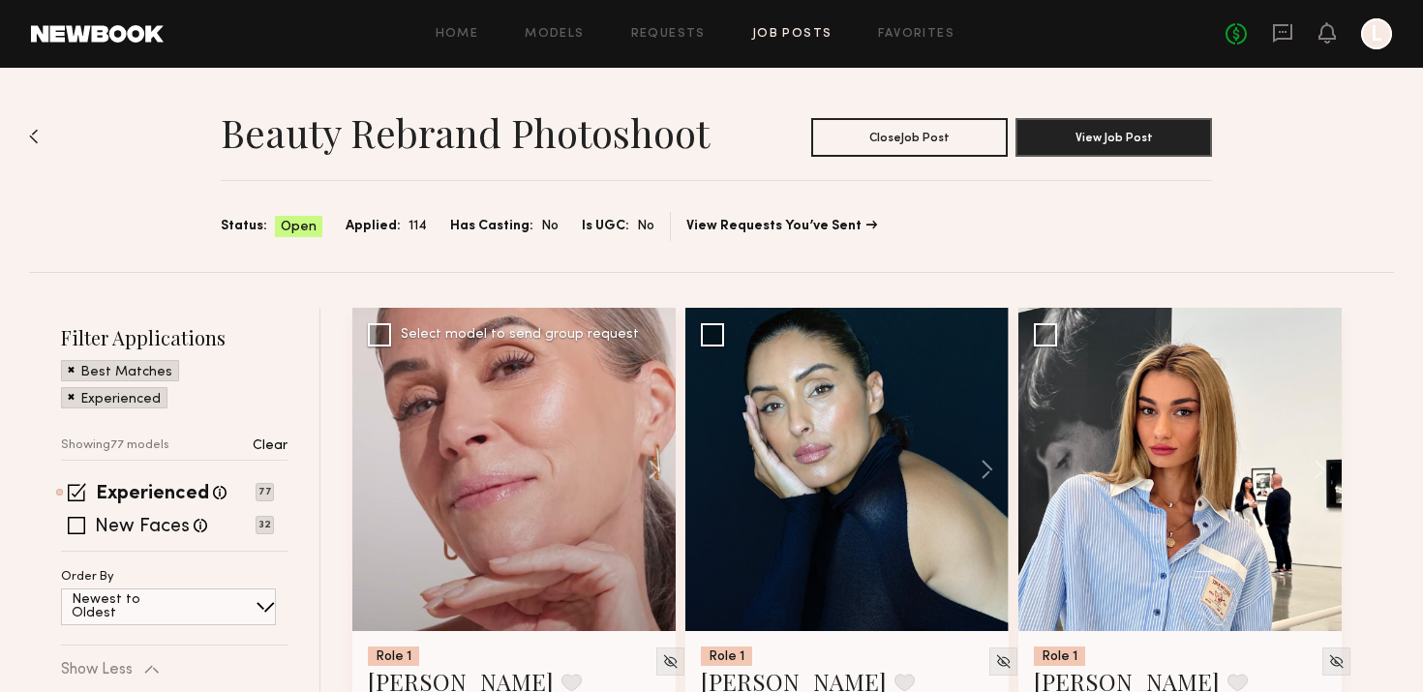
click at [510, 480] on div at bounding box center [513, 469] width 323 height 323
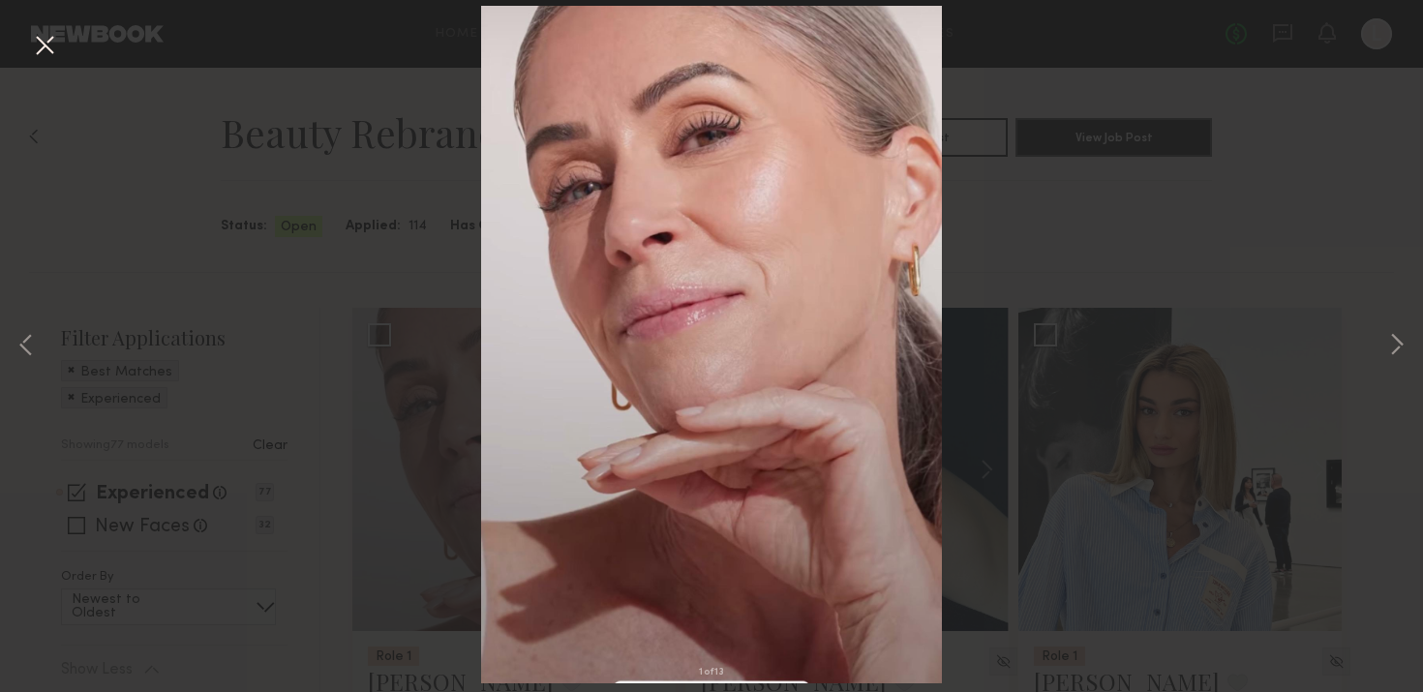
click at [323, 451] on div "1 of 13" at bounding box center [711, 346] width 1423 height 692
click at [446, 608] on div "1 of 13" at bounding box center [711, 346] width 1423 height 692
click at [344, 656] on div "1 of 13" at bounding box center [711, 346] width 1423 height 692
click at [1186, 88] on div "1 of 13" at bounding box center [711, 346] width 1423 height 692
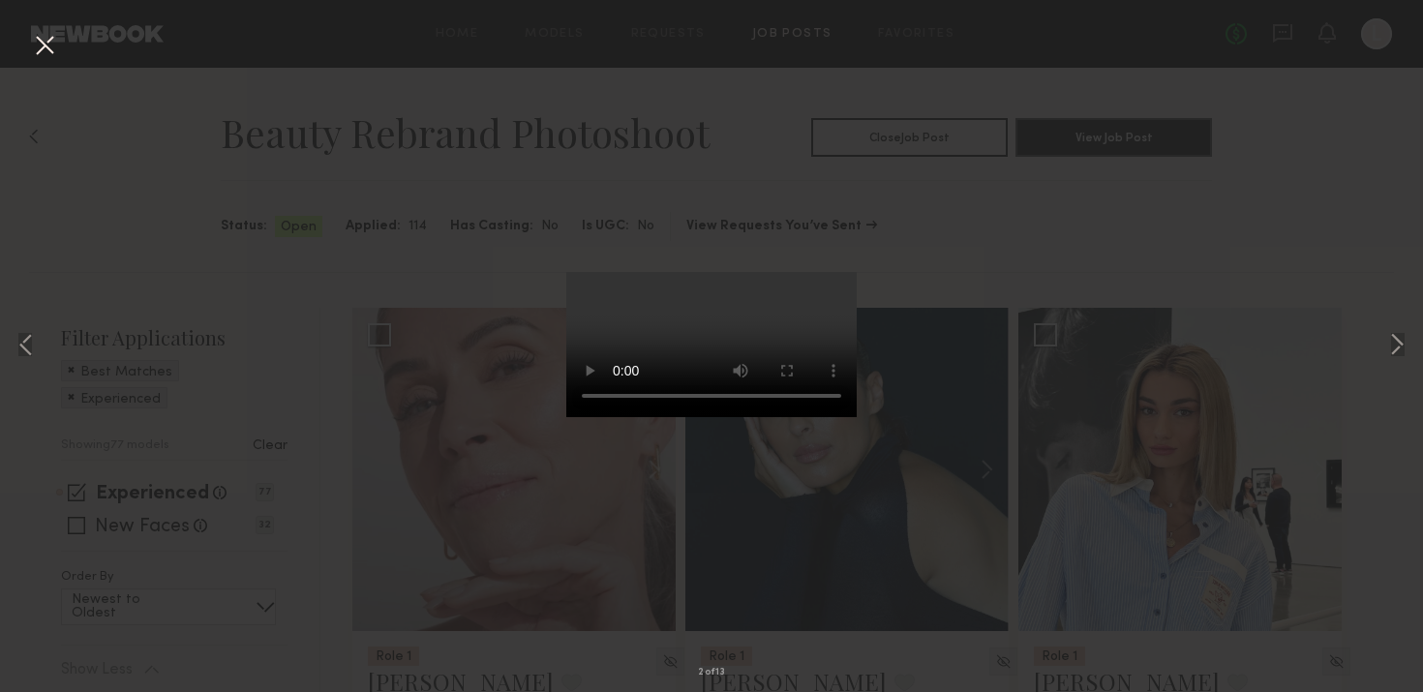
click at [1371, 325] on div "2 of 13" at bounding box center [711, 346] width 1423 height 692
click at [1393, 348] on button at bounding box center [1396, 347] width 23 height 554
click at [1118, 227] on div "4 of 13" at bounding box center [711, 346] width 1423 height 692
click at [30, 37] on button at bounding box center [44, 46] width 31 height 35
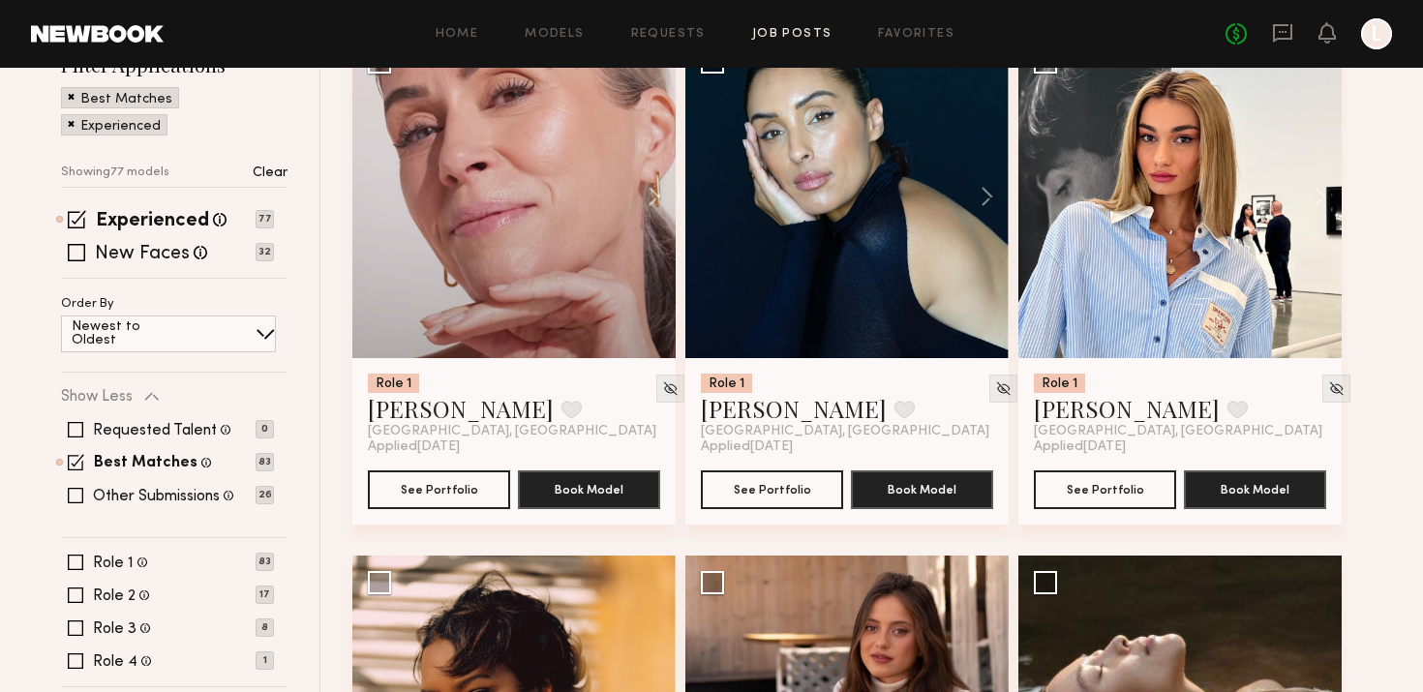
scroll to position [272, 0]
click at [460, 480] on button "See Portfolio" at bounding box center [439, 489] width 142 height 39
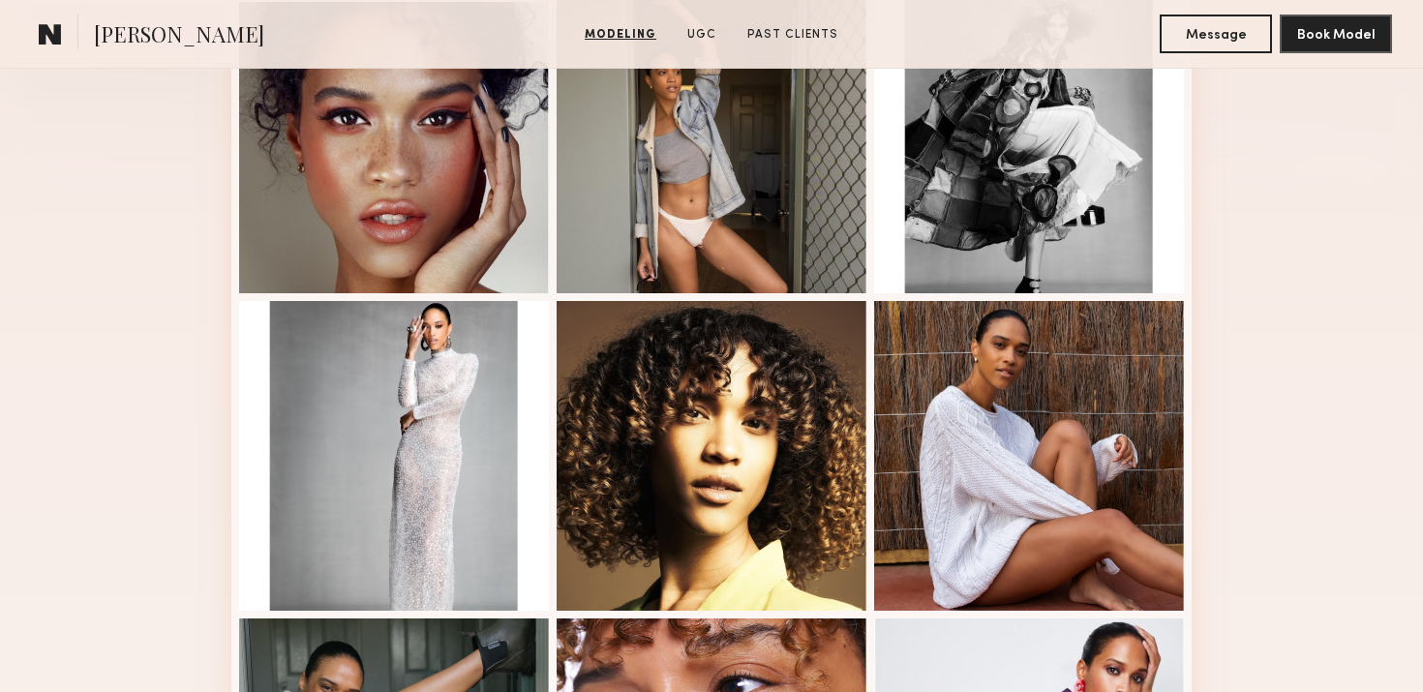
scroll to position [592, 0]
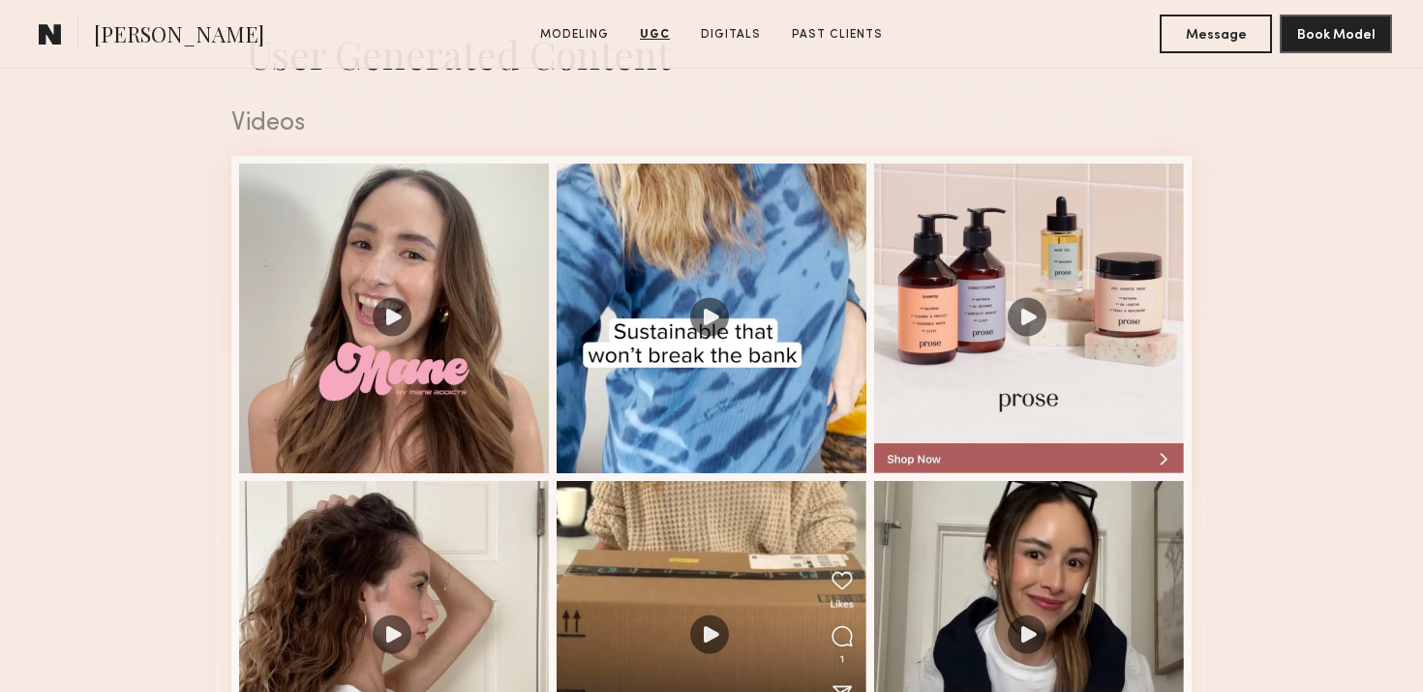
scroll to position [2013, 0]
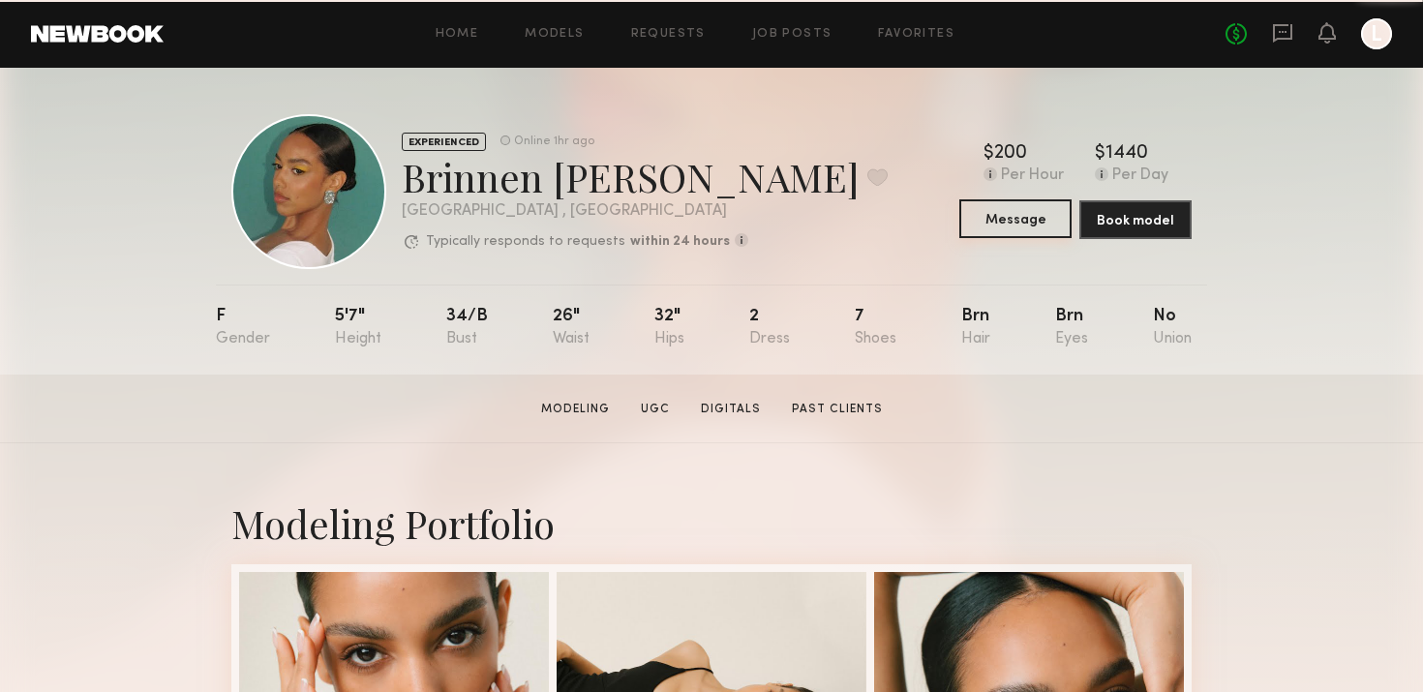
click at [1031, 228] on button "Message" at bounding box center [1015, 218] width 112 height 39
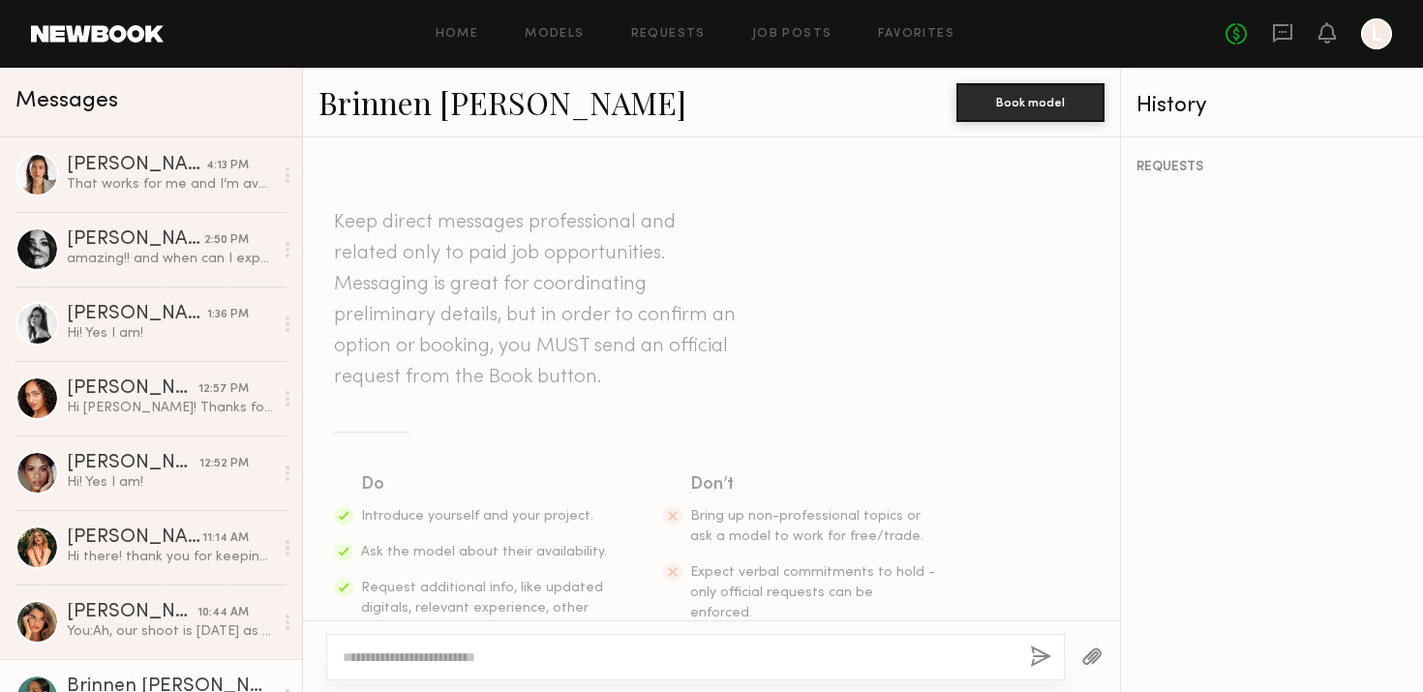
click at [668, 671] on div at bounding box center [695, 657] width 739 height 46
click at [589, 652] on textarea at bounding box center [679, 657] width 672 height 19
paste textarea "**********"
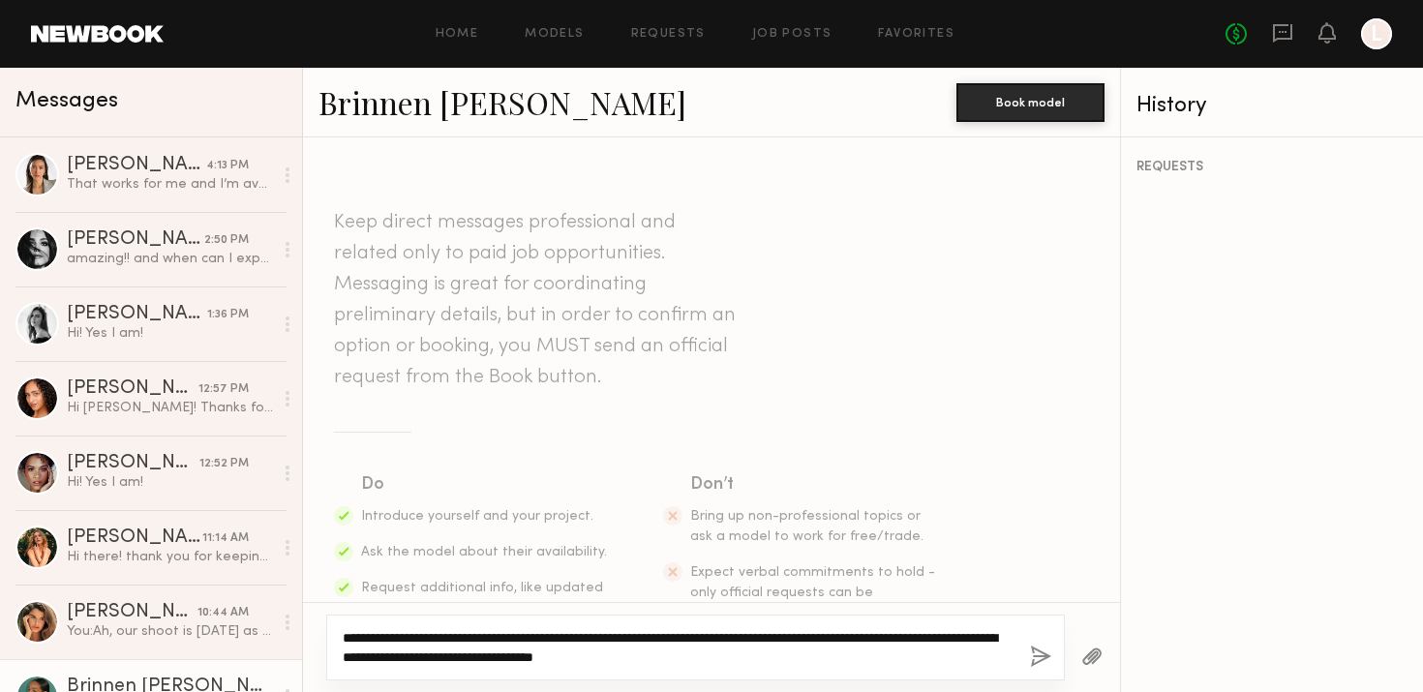
click at [383, 639] on textarea "**********" at bounding box center [679, 647] width 672 height 39
type textarea "**********"
click at [453, 644] on textarea "**********" at bounding box center [679, 647] width 672 height 39
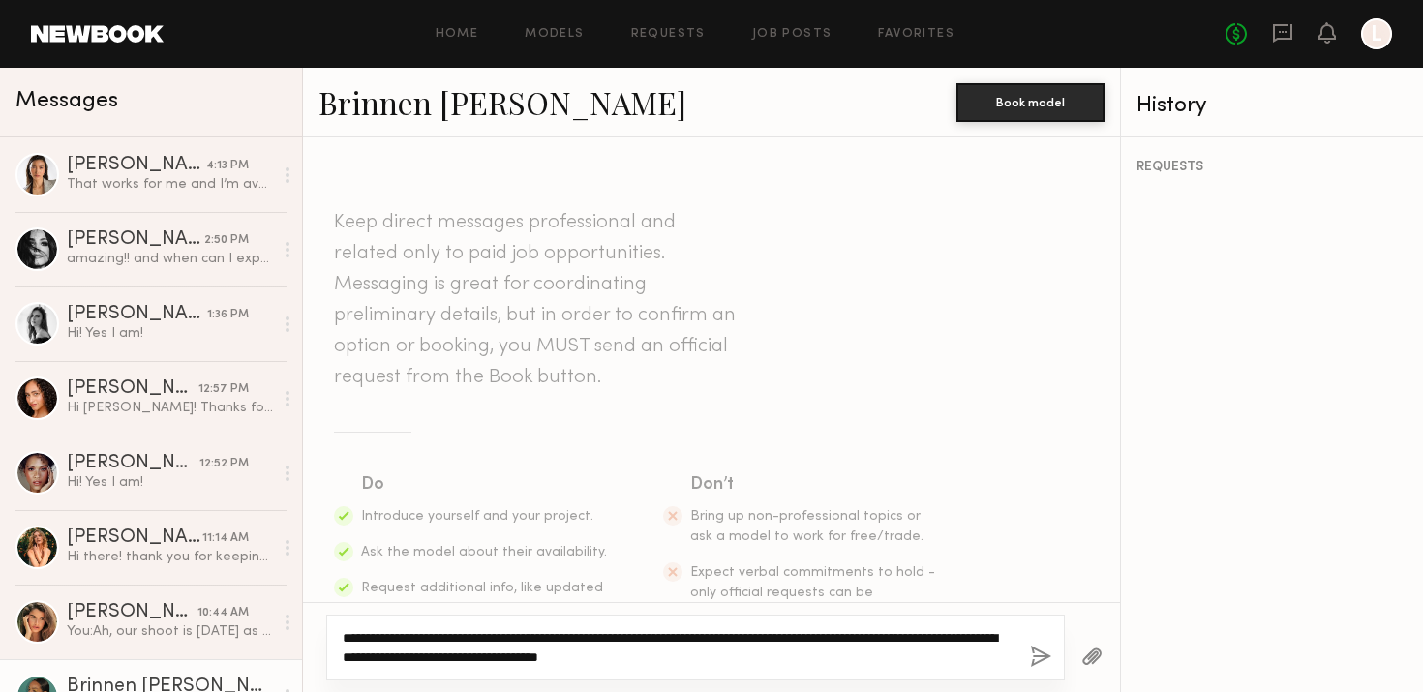
click at [453, 644] on textarea "**********" at bounding box center [679, 647] width 672 height 39
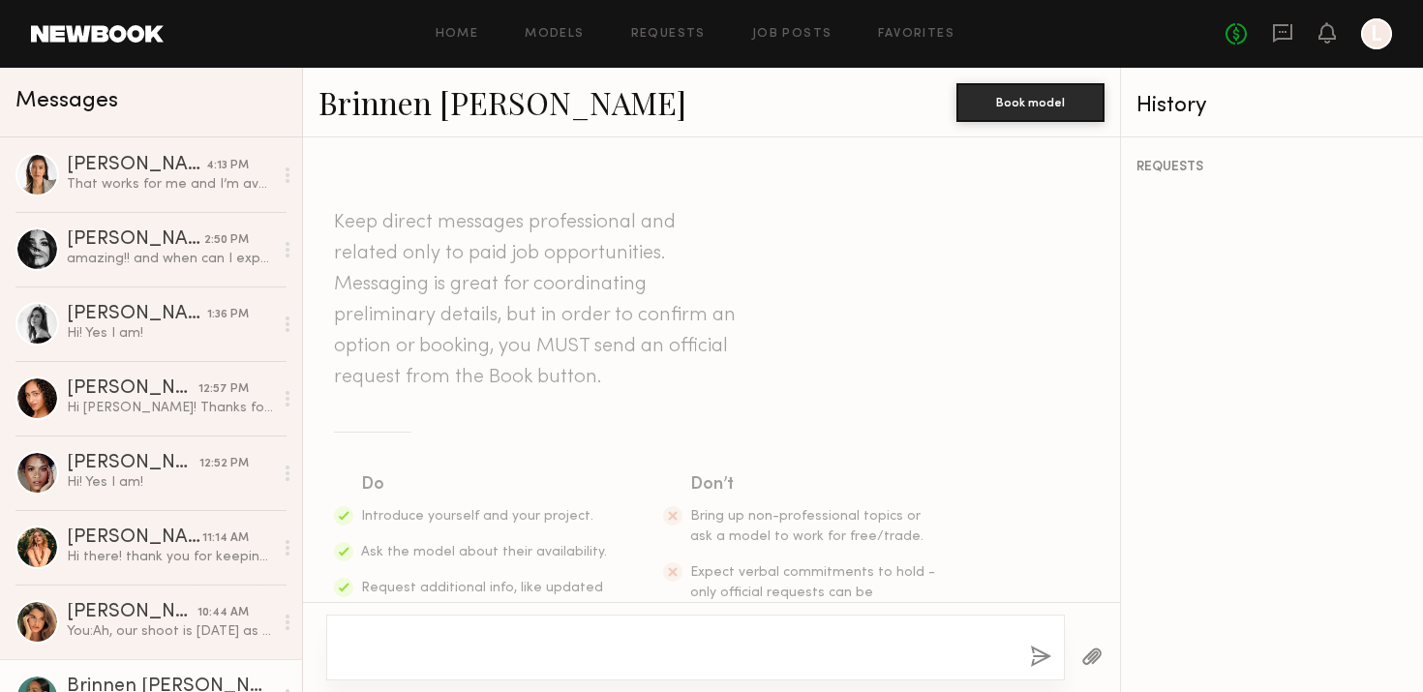
scroll to position [106, 0]
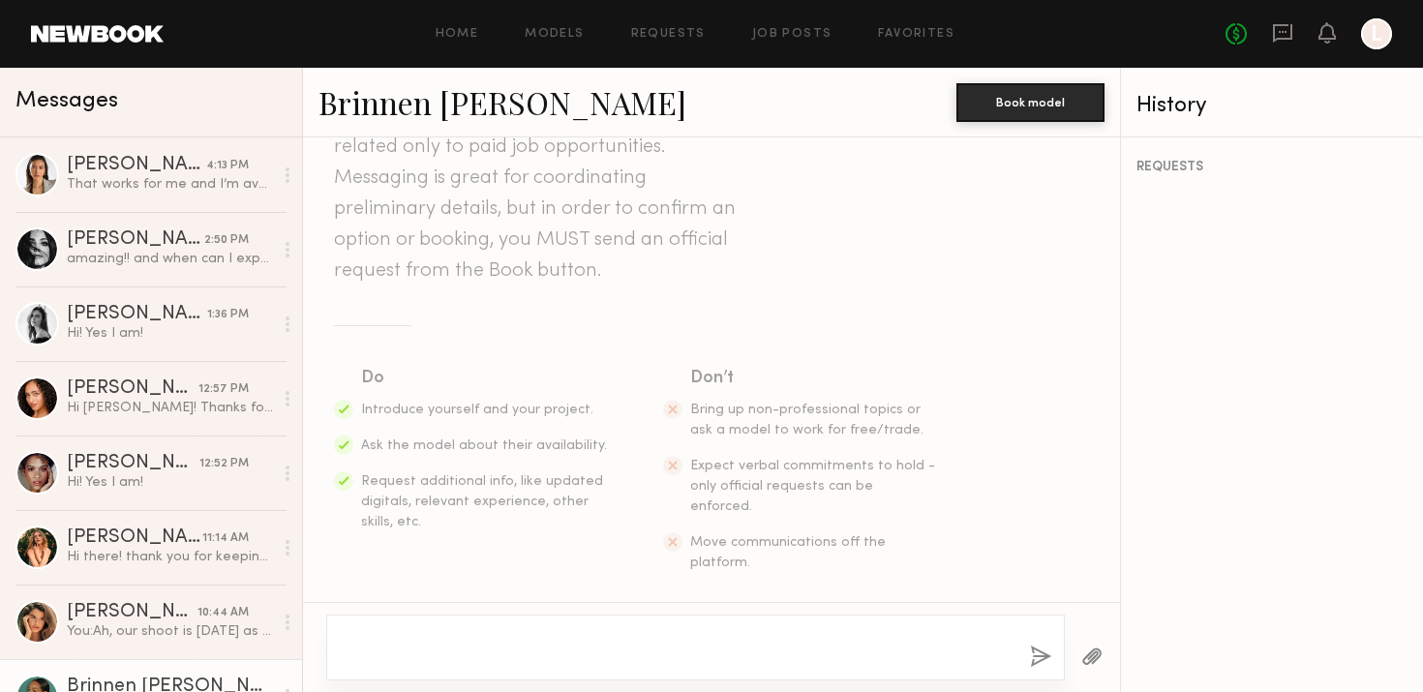
click at [543, 654] on textarea at bounding box center [679, 647] width 672 height 39
click at [1031, 657] on button "button" at bounding box center [1040, 658] width 21 height 24
click at [773, 643] on textarea "To enrich screen reader interactions, please activate Accessibility in Grammarl…" at bounding box center [679, 647] width 672 height 39
paste textarea "**********"
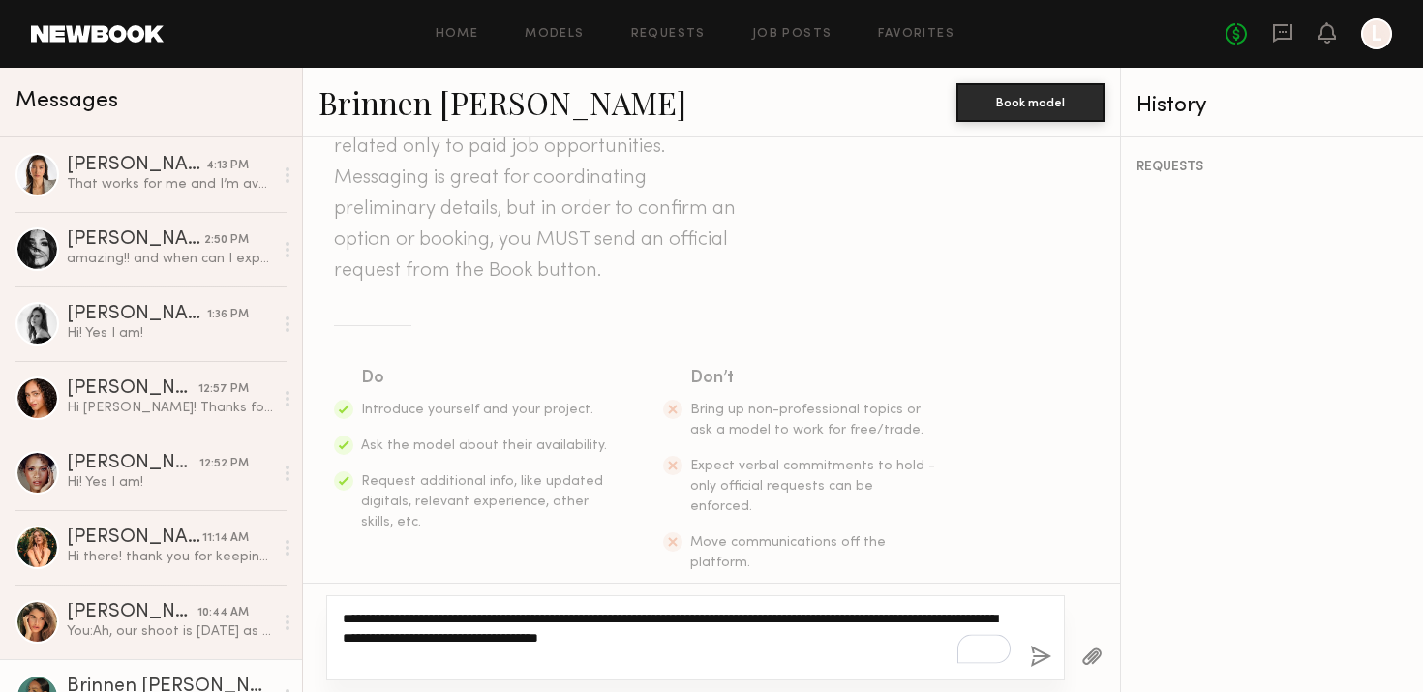
click at [365, 619] on textarea "**********" at bounding box center [679, 638] width 672 height 58
click at [515, 636] on textarea "**********" at bounding box center [679, 638] width 672 height 58
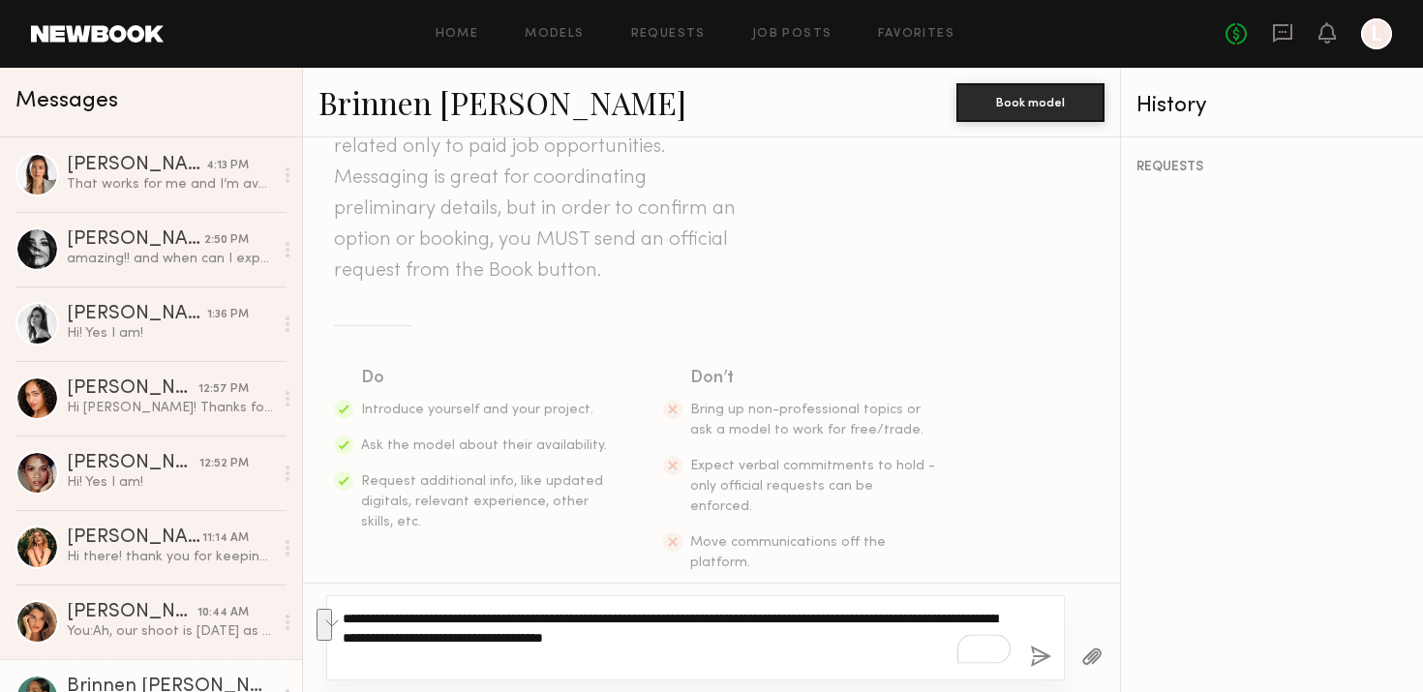
type textarea "**********"
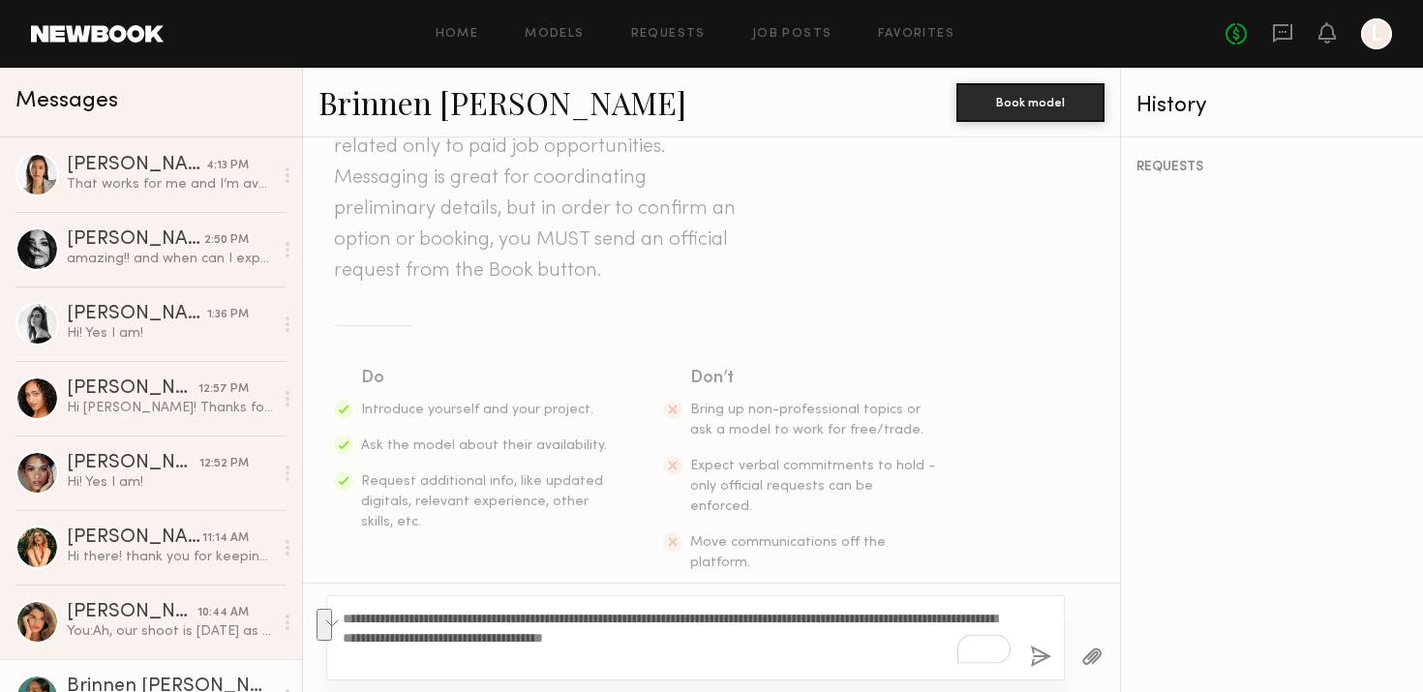
click at [1045, 655] on button "button" at bounding box center [1040, 658] width 21 height 24
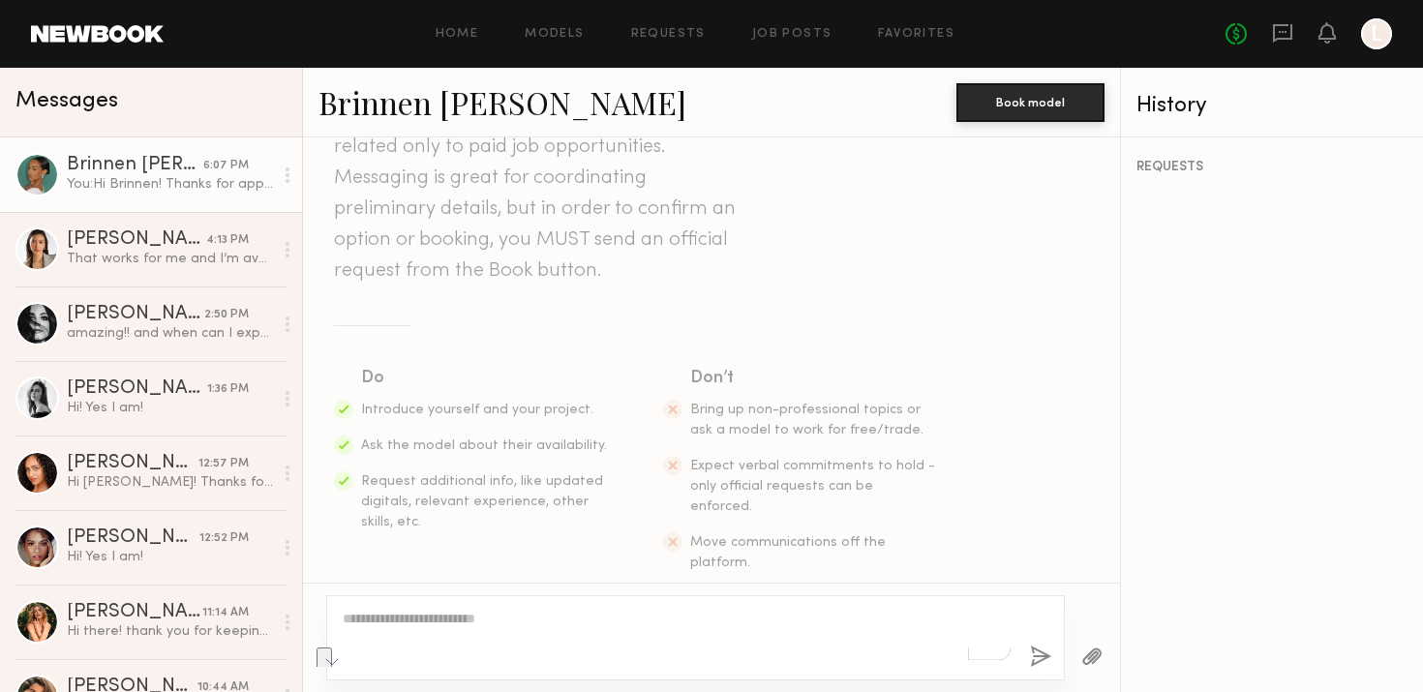
scroll to position [396, 0]
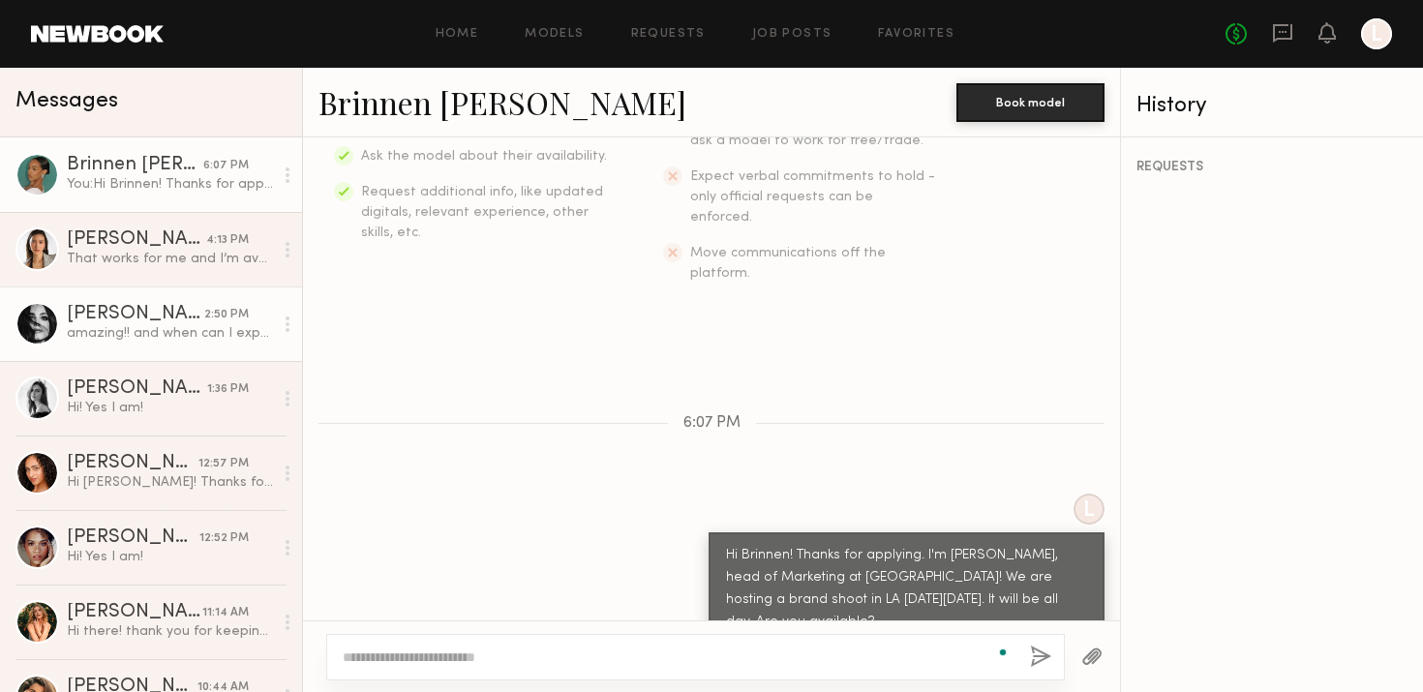
click at [179, 314] on div "[PERSON_NAME]" at bounding box center [135, 314] width 137 height 19
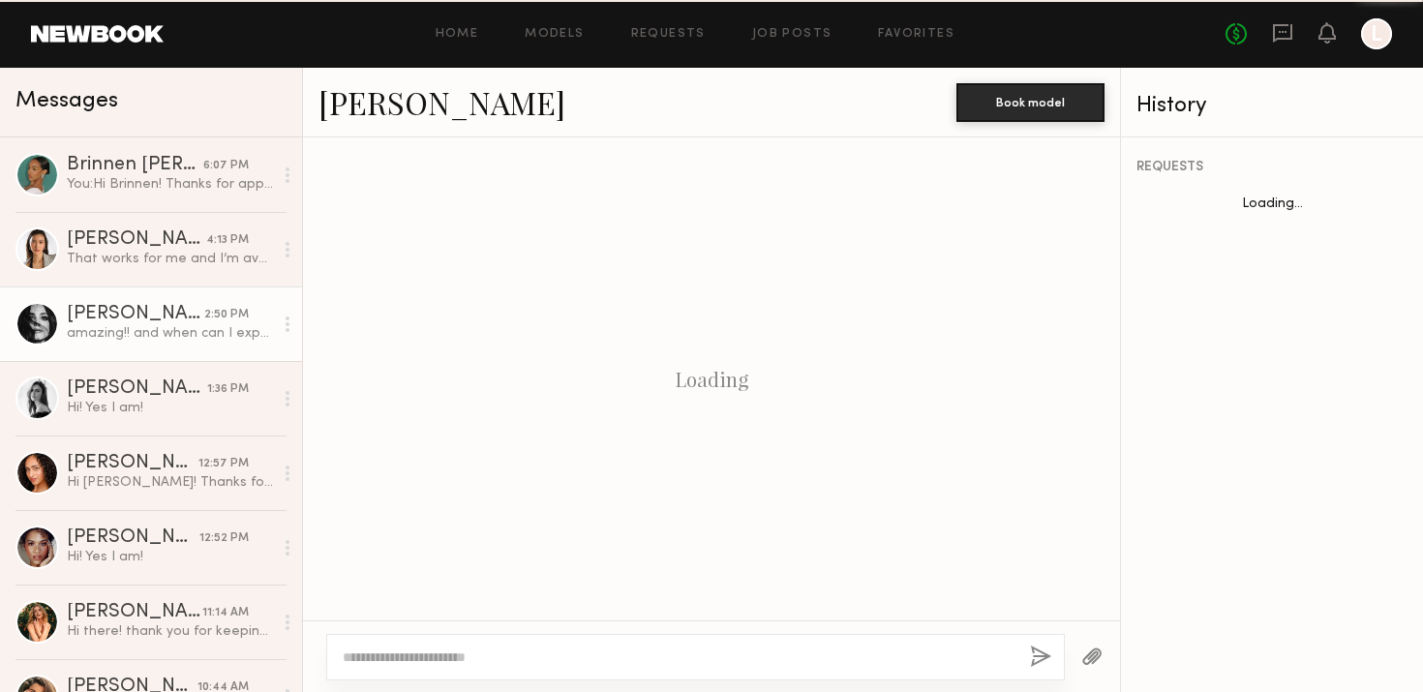
scroll to position [658, 0]
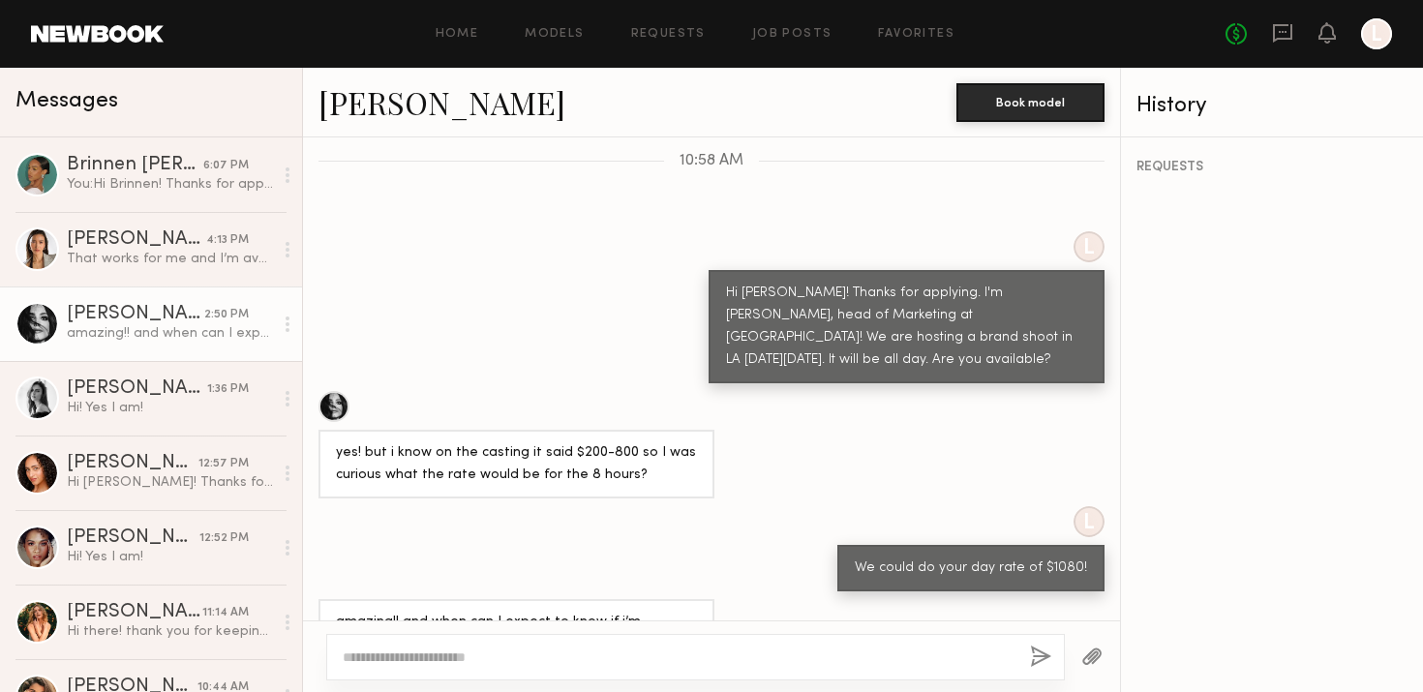
click at [329, 391] on div at bounding box center [333, 406] width 31 height 31
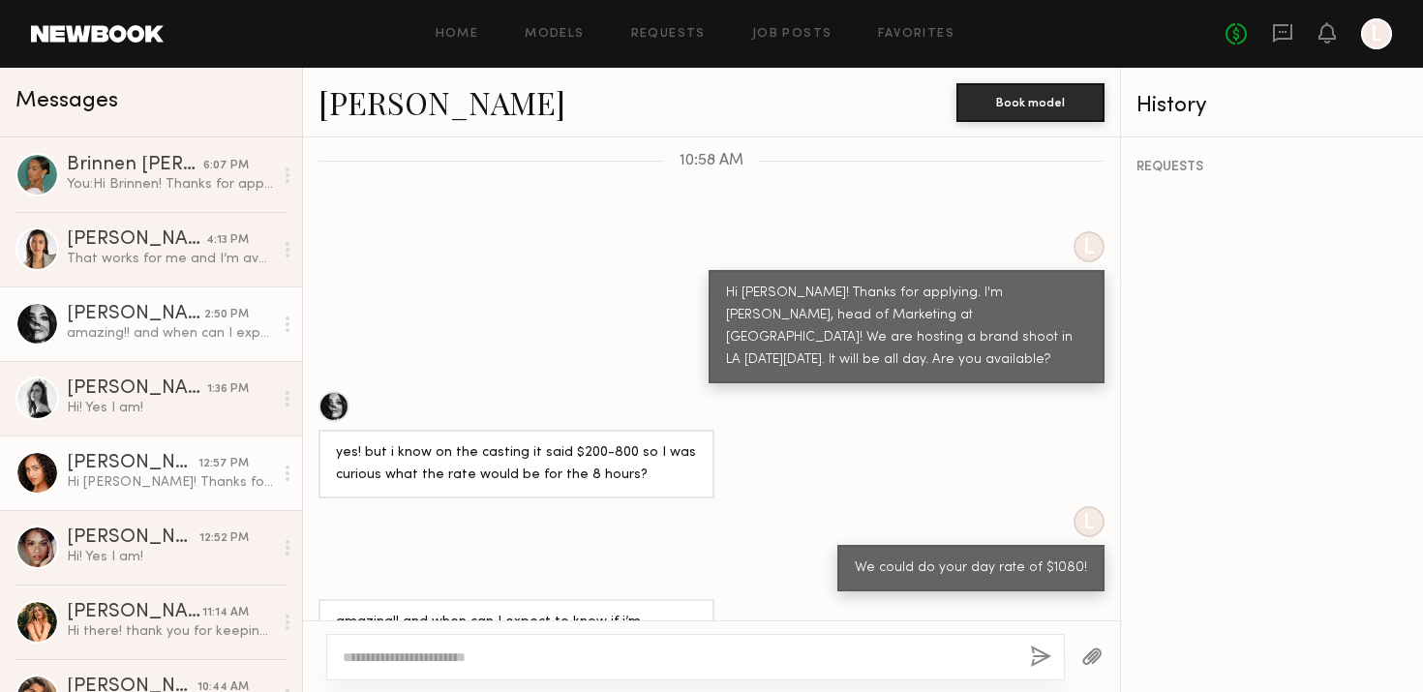
click at [135, 476] on div "Hi [PERSON_NAME]! Thanks for reaching out. I’m bummed, but I have a conflict on…" at bounding box center [170, 482] width 206 height 18
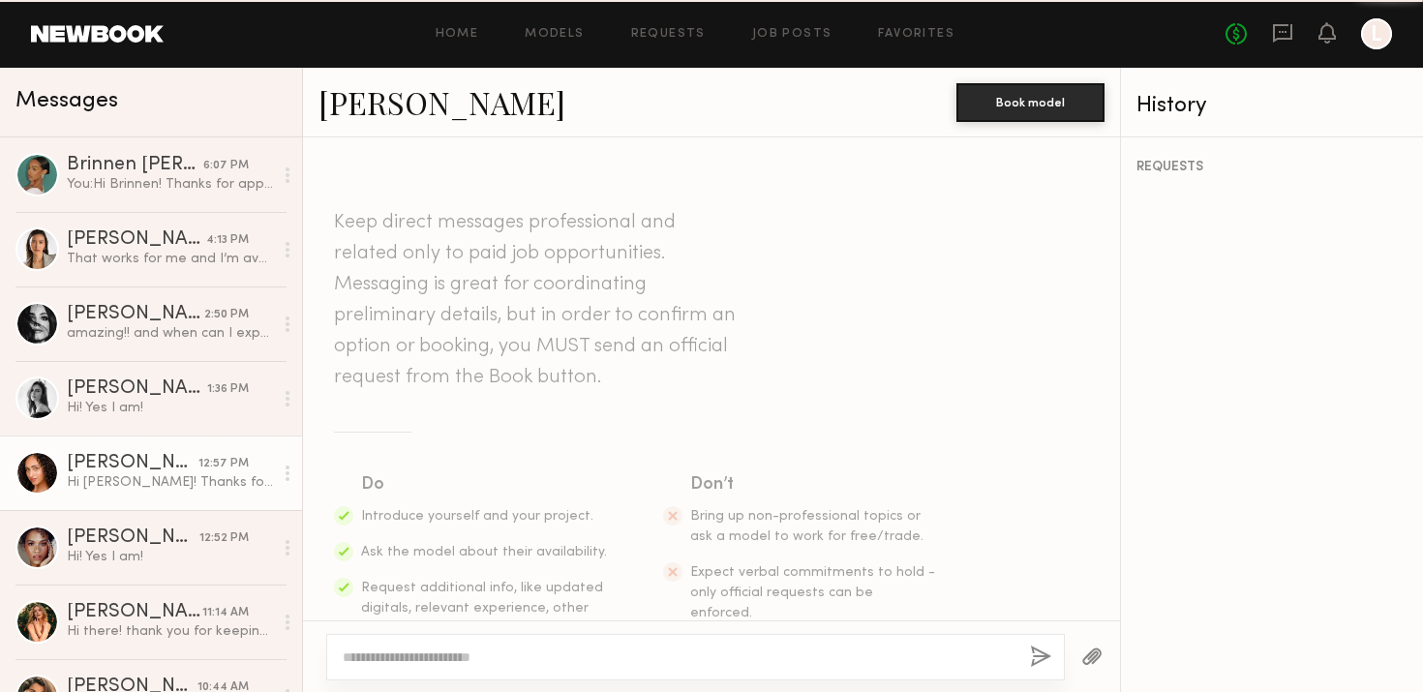
scroll to position [495, 0]
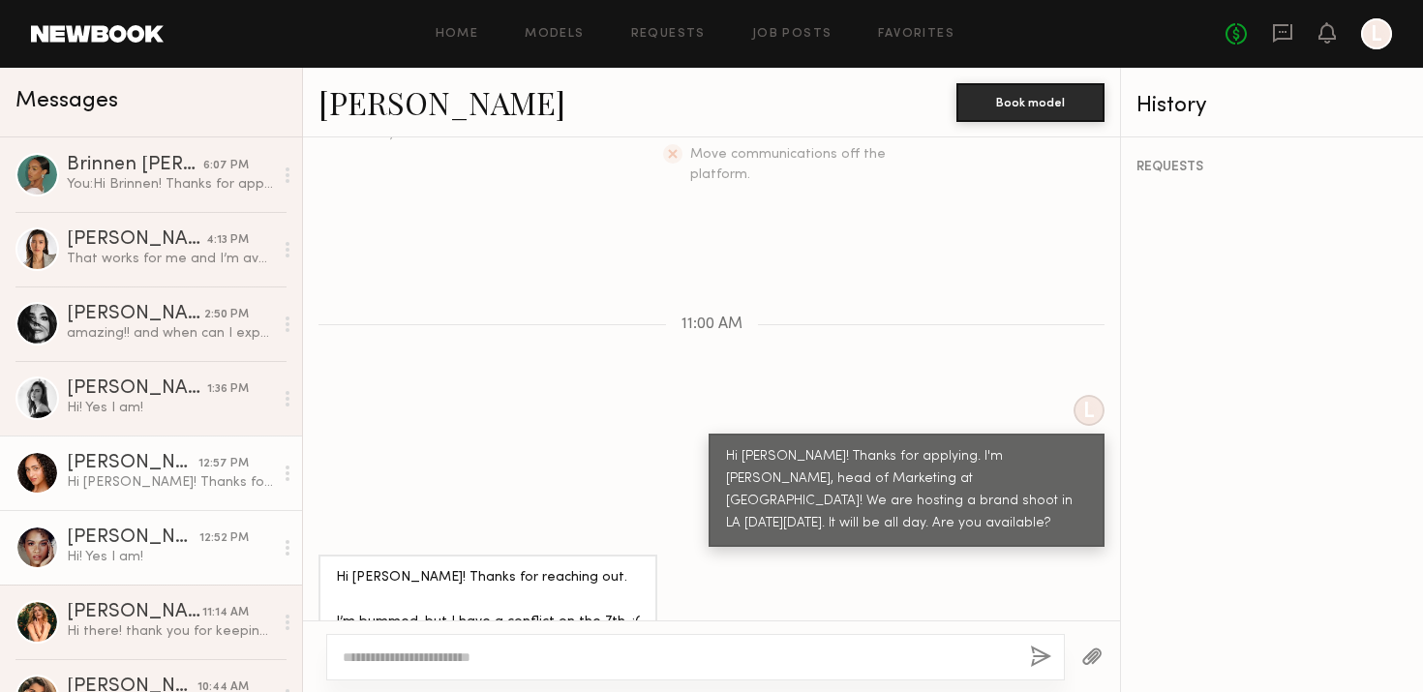
click at [145, 544] on div "[PERSON_NAME]" at bounding box center [133, 538] width 133 height 19
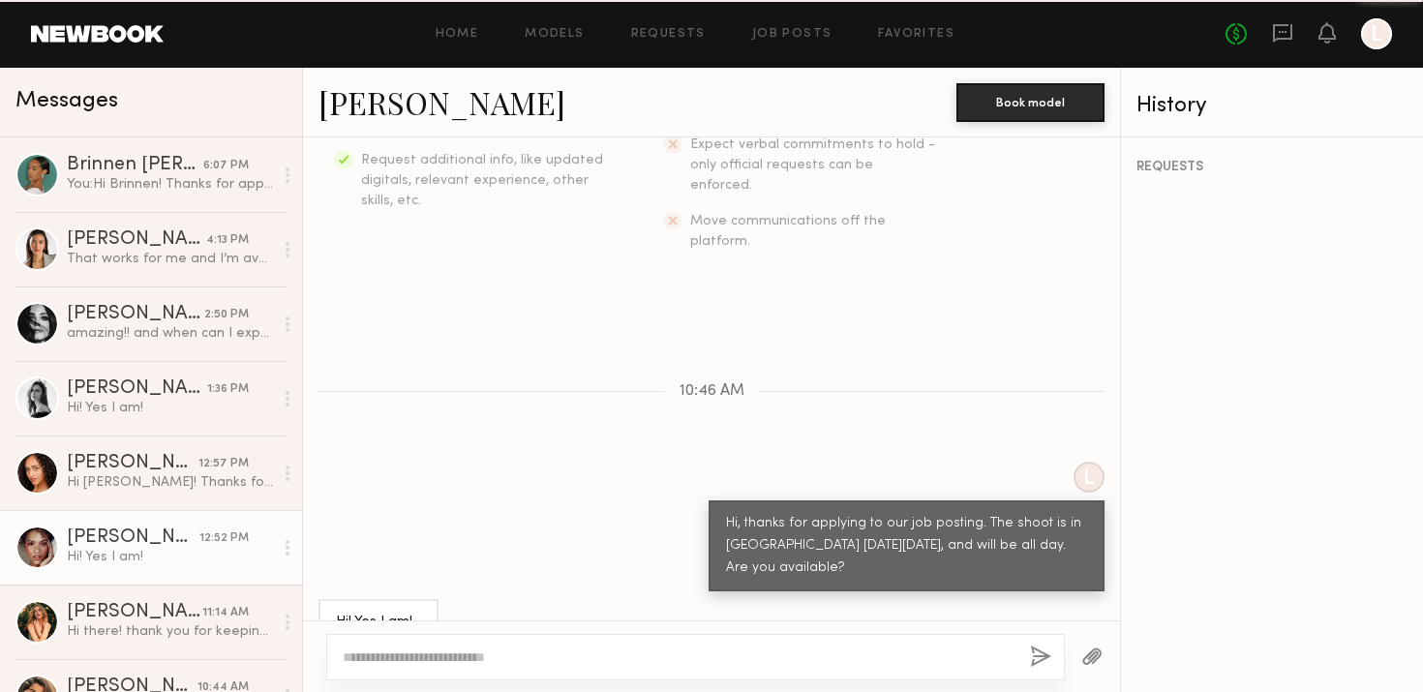
scroll to position [42, 0]
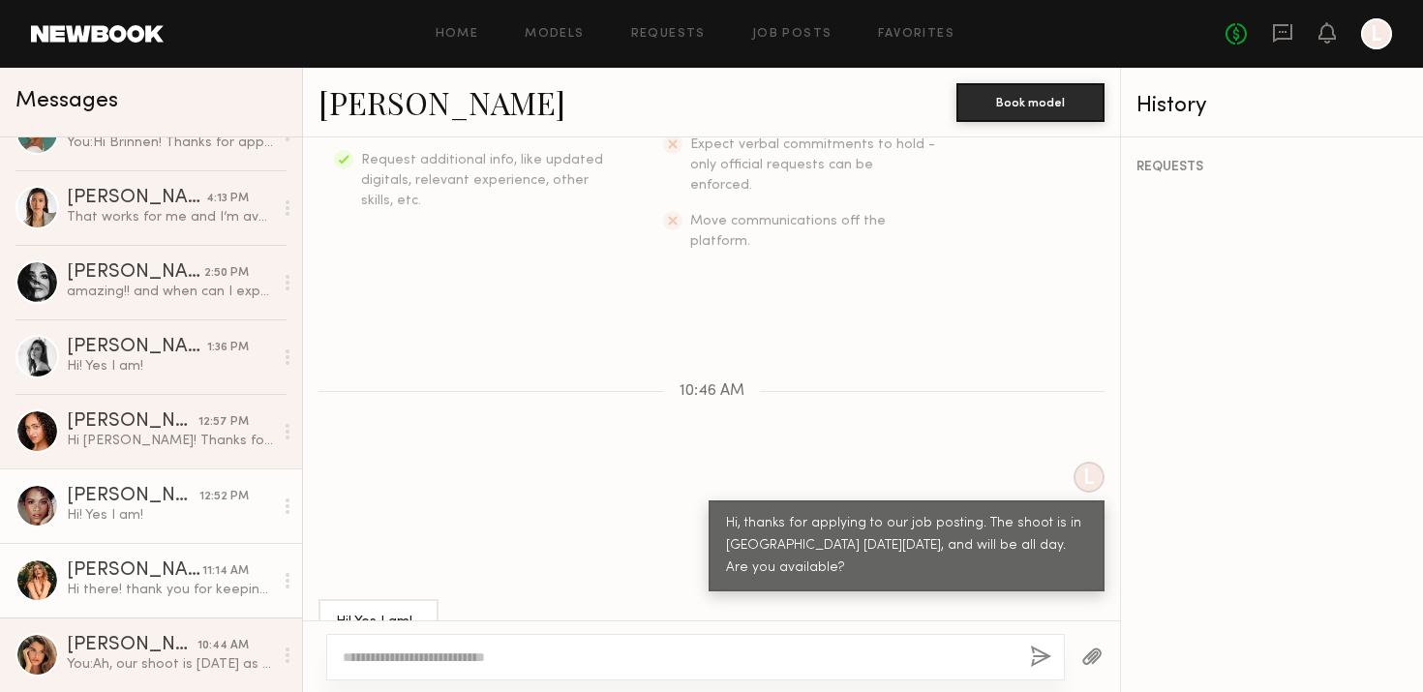
click at [193, 588] on div "Hi there! thank you for keeping me in mind for this shoot I will unfortunately …" at bounding box center [170, 590] width 206 height 18
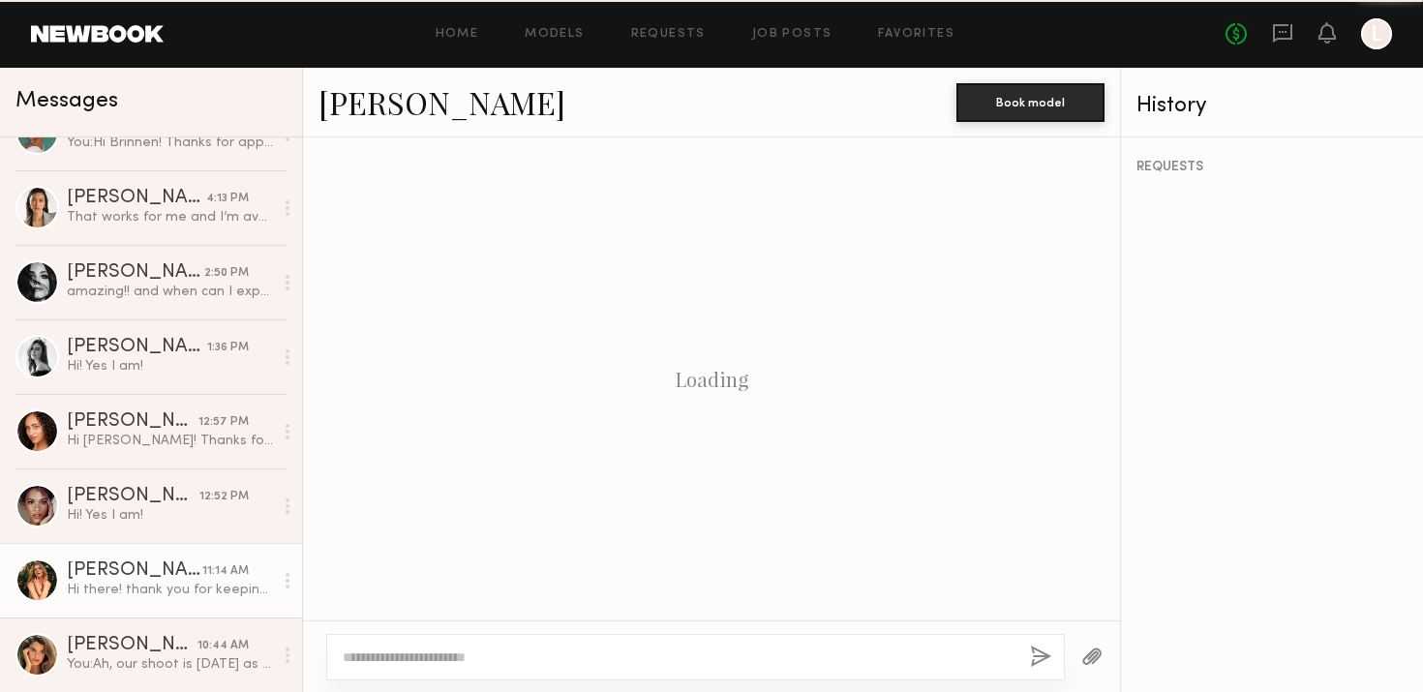
scroll to position [450, 0]
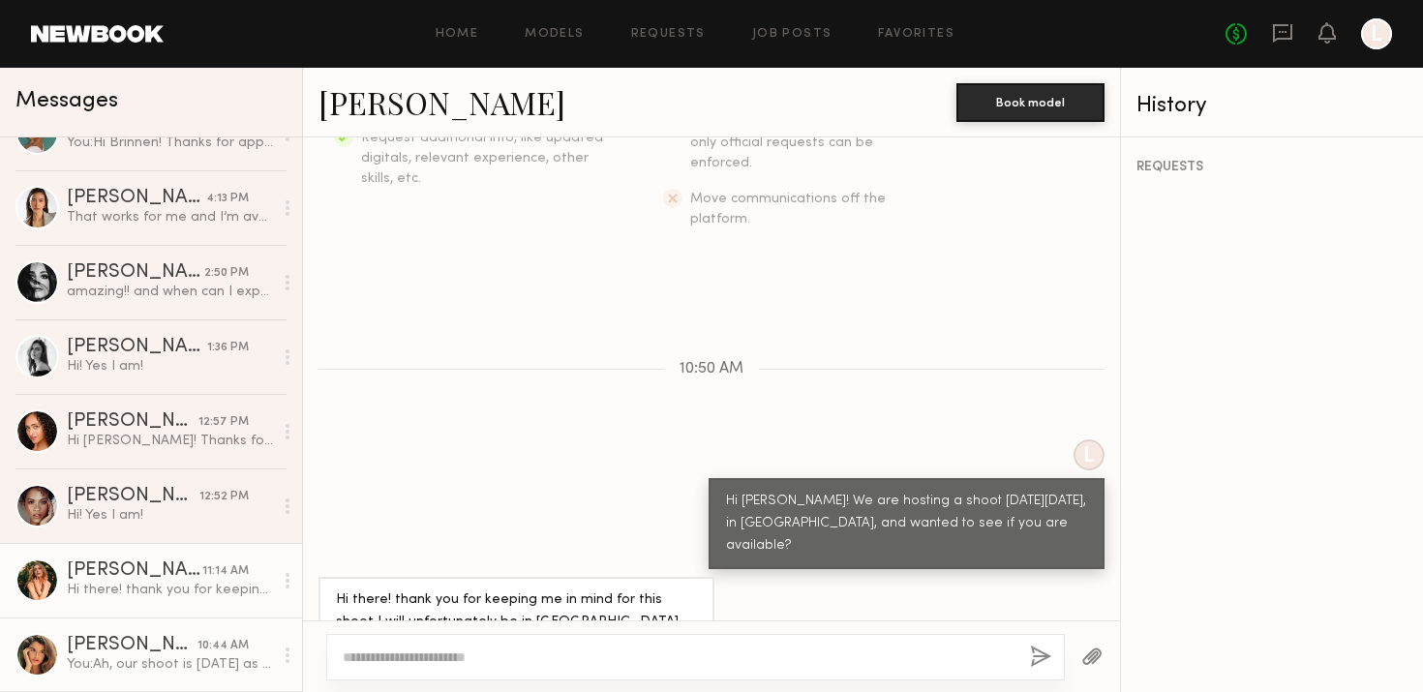
click at [65, 638] on link "Manuela G. 10:44 AM You: Ah, our shoot is Tuesday as well!" at bounding box center [151, 655] width 302 height 75
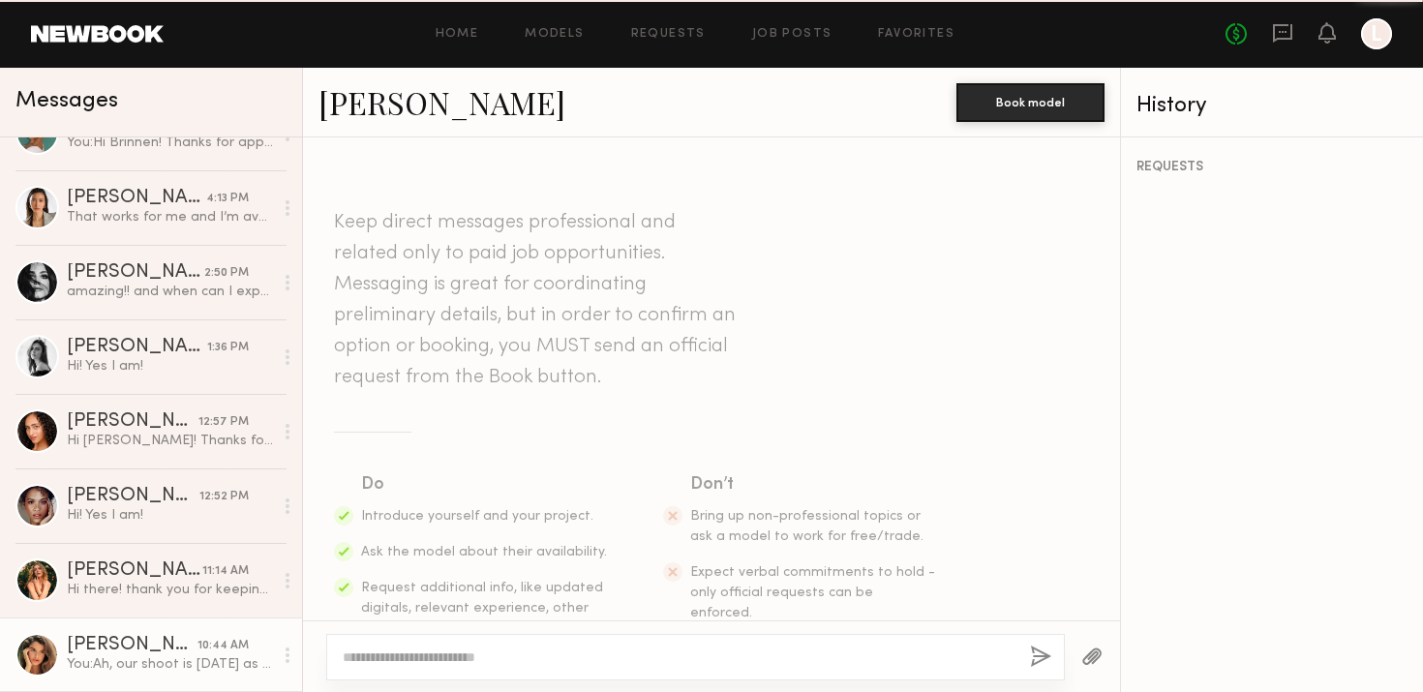
scroll to position [543, 0]
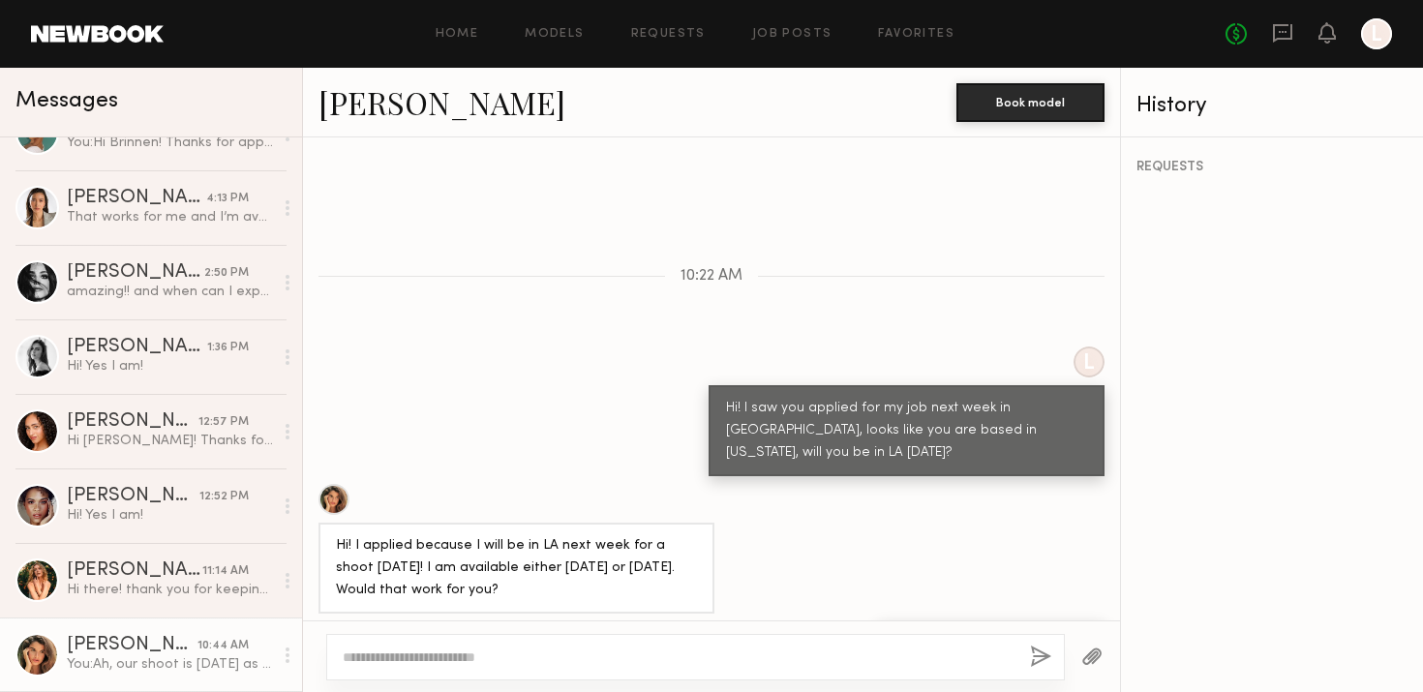
click at [137, 653] on div "[PERSON_NAME]" at bounding box center [132, 645] width 131 height 19
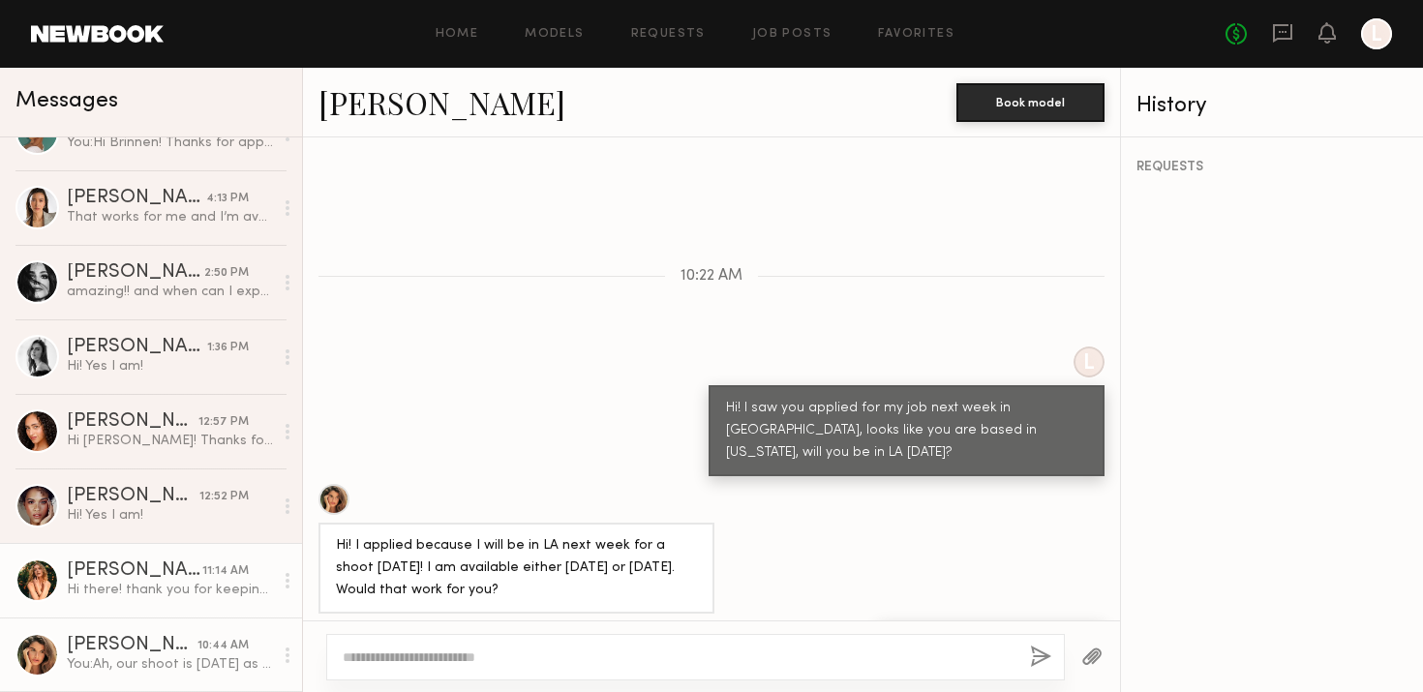
click at [131, 591] on div "Hi there! thank you for keeping me in mind for this shoot I will unfortunately …" at bounding box center [170, 590] width 206 height 18
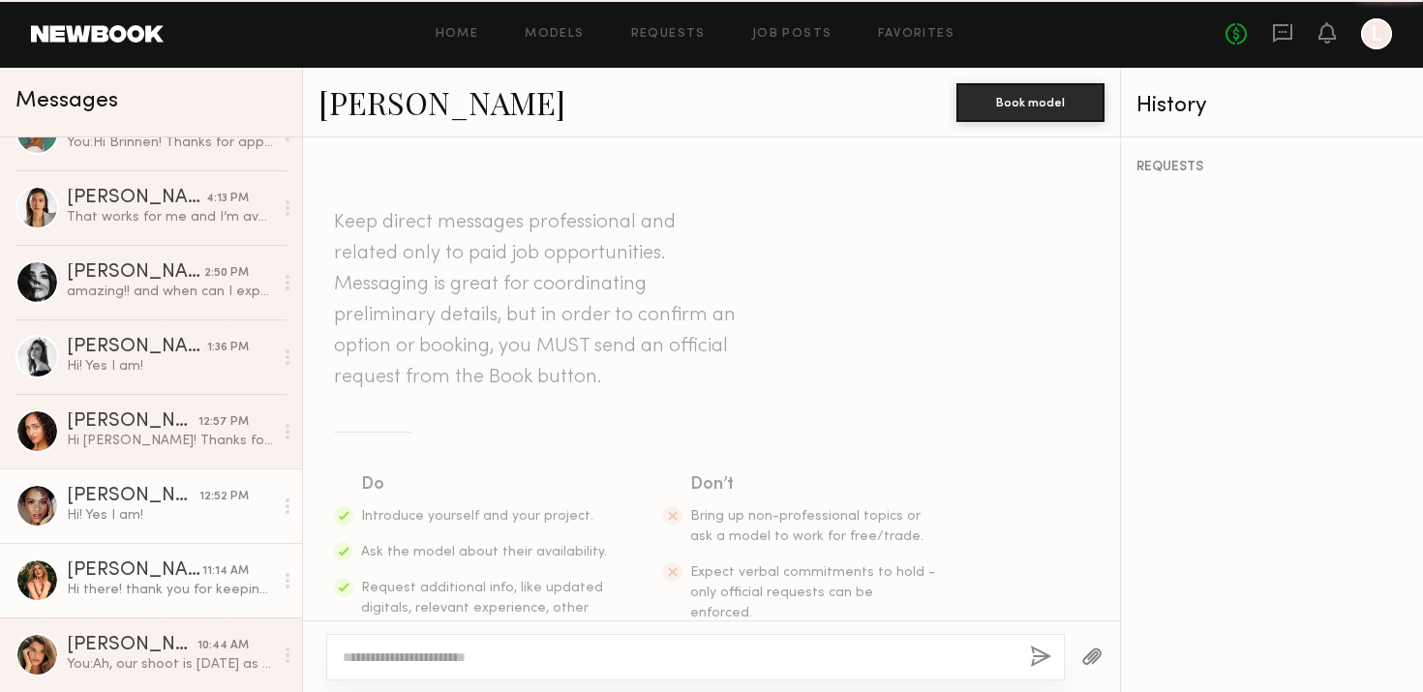
scroll to position [450, 0]
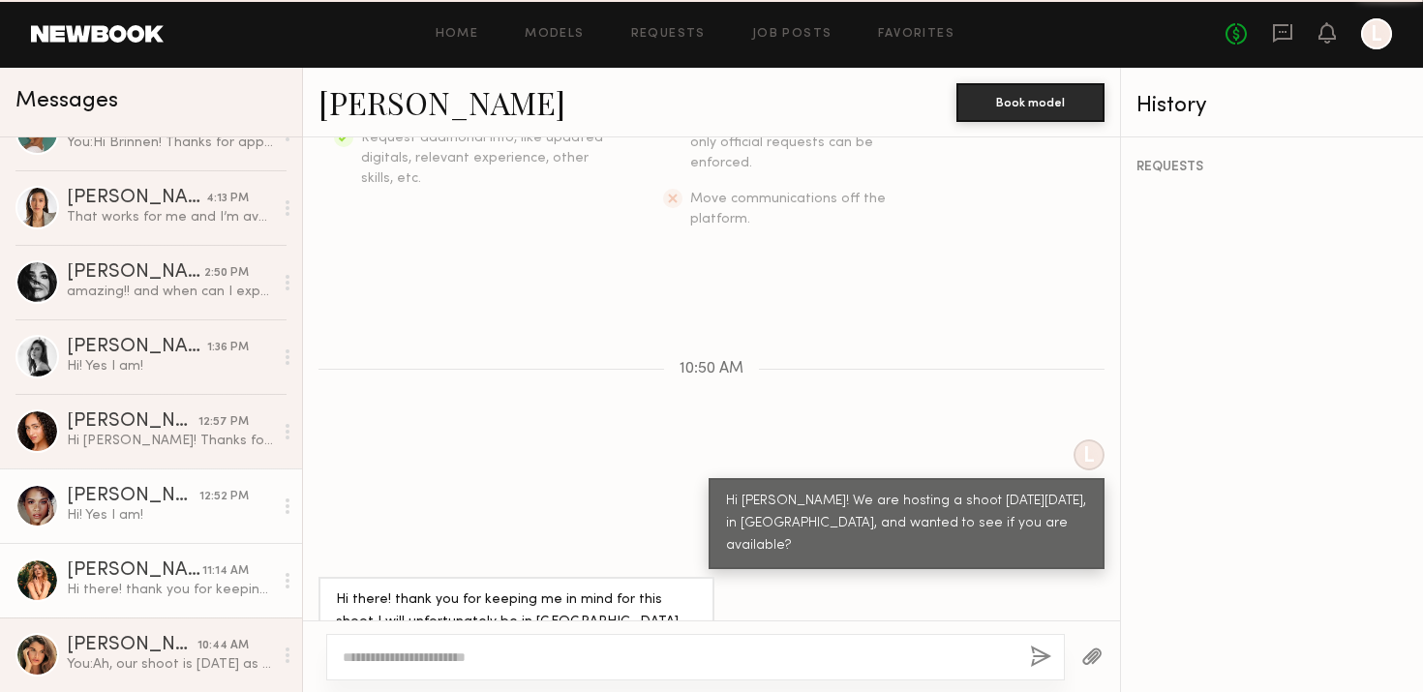
click at [131, 522] on div "Hi! Yes I am!" at bounding box center [170, 515] width 206 height 18
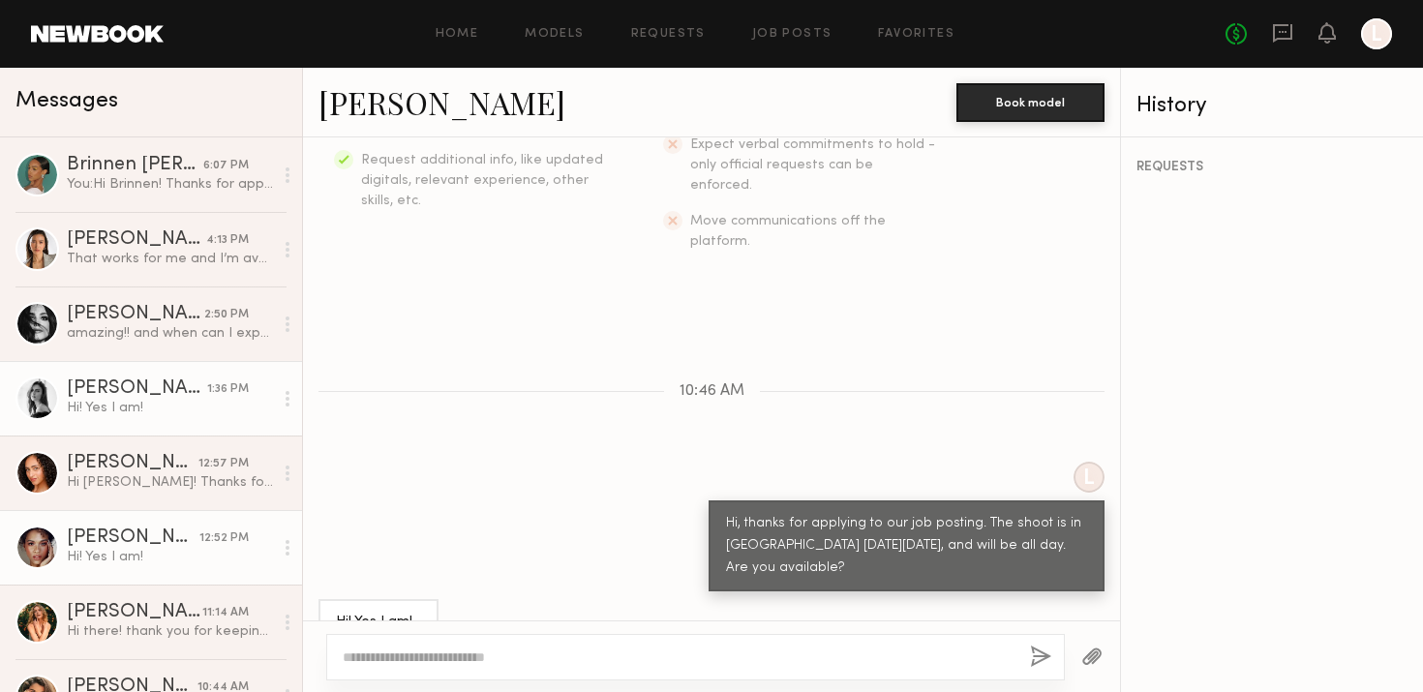
scroll to position [42, 0]
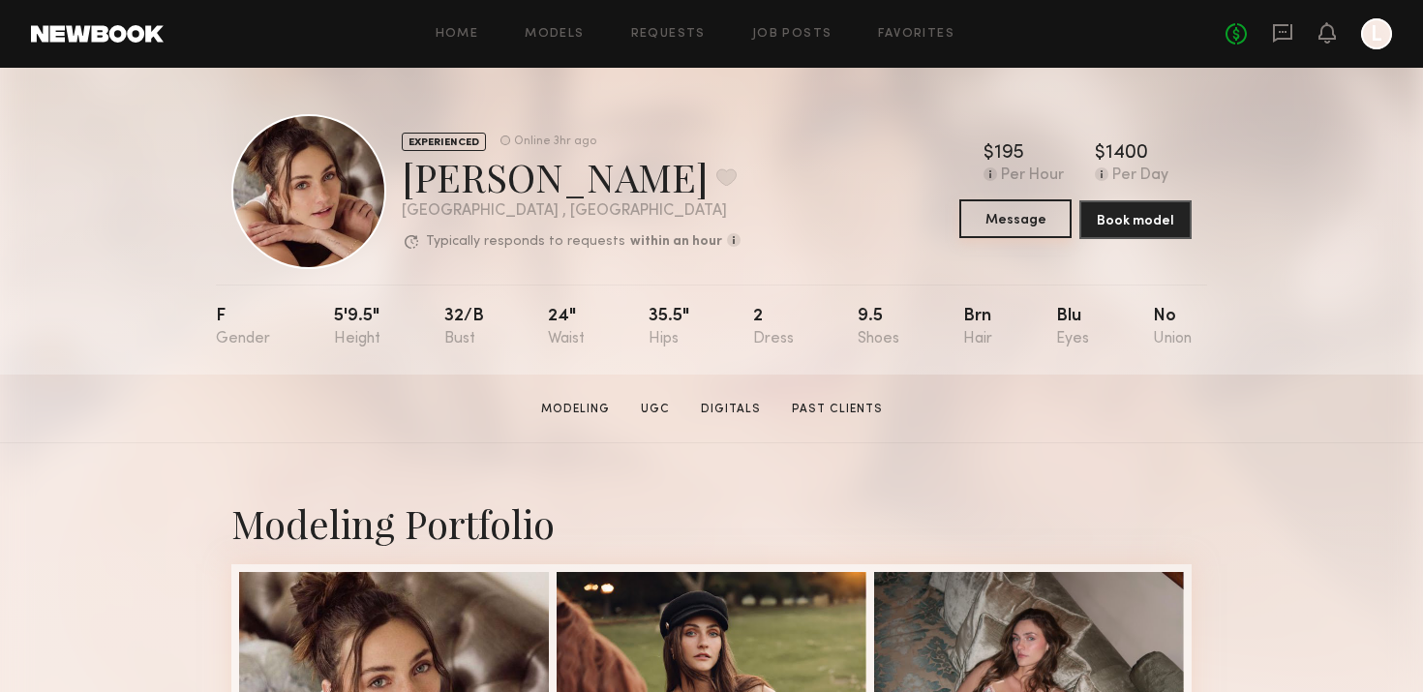
click at [1002, 221] on button "Message" at bounding box center [1015, 218] width 112 height 39
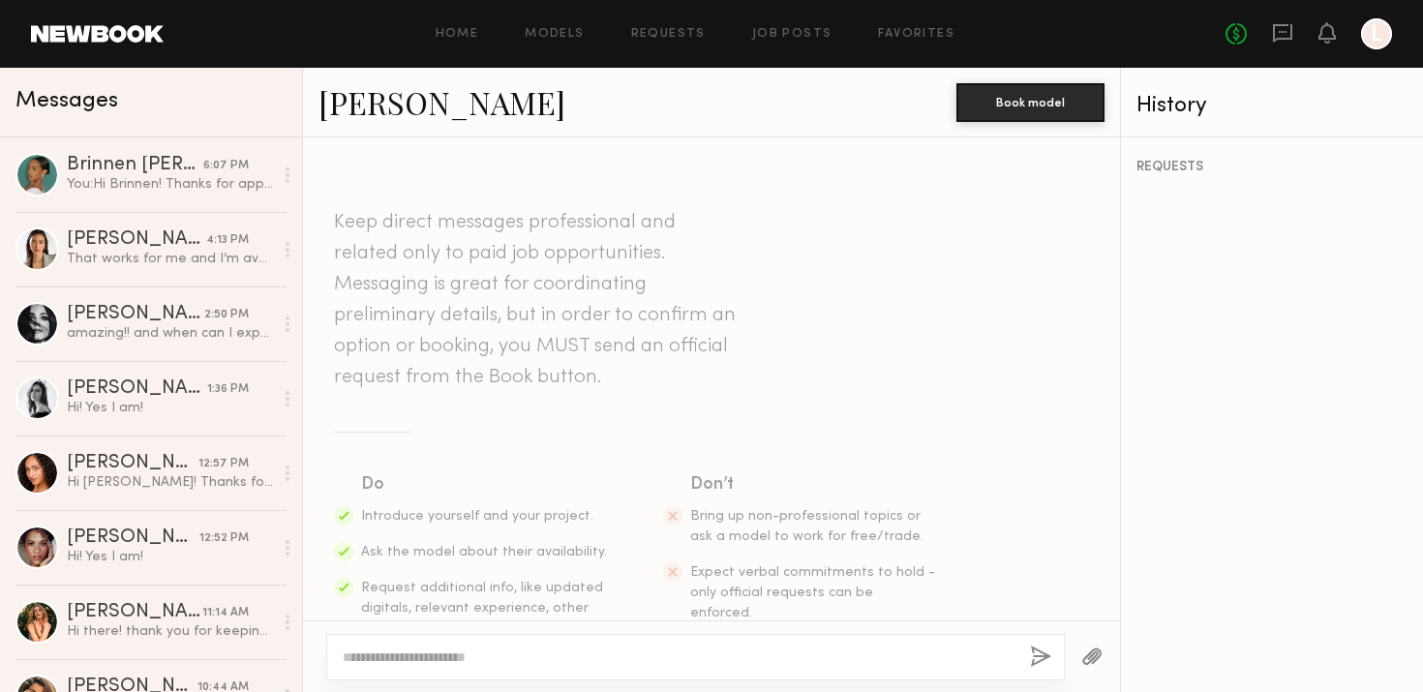
click at [519, 654] on textarea at bounding box center [679, 657] width 672 height 19
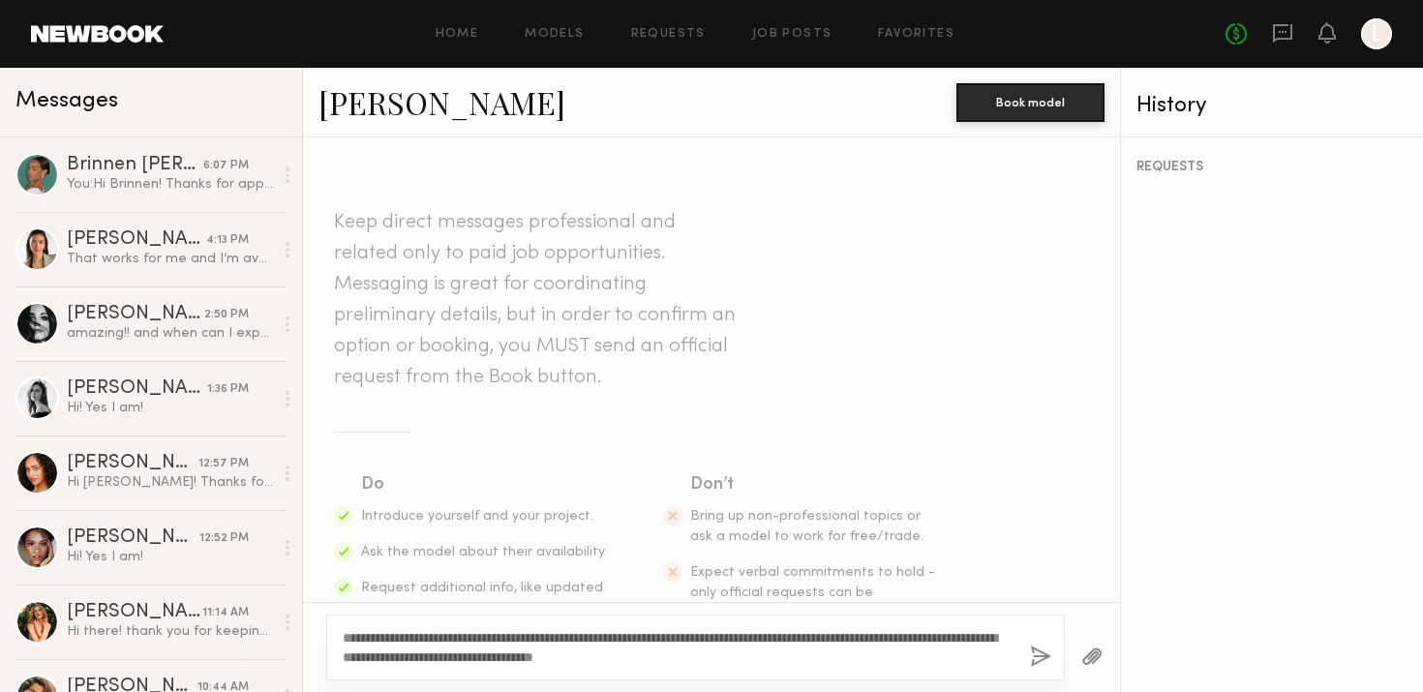
click at [376, 641] on textarea "**********" at bounding box center [679, 647] width 672 height 39
type textarea "**********"
click at [1044, 665] on button "button" at bounding box center [1040, 658] width 21 height 24
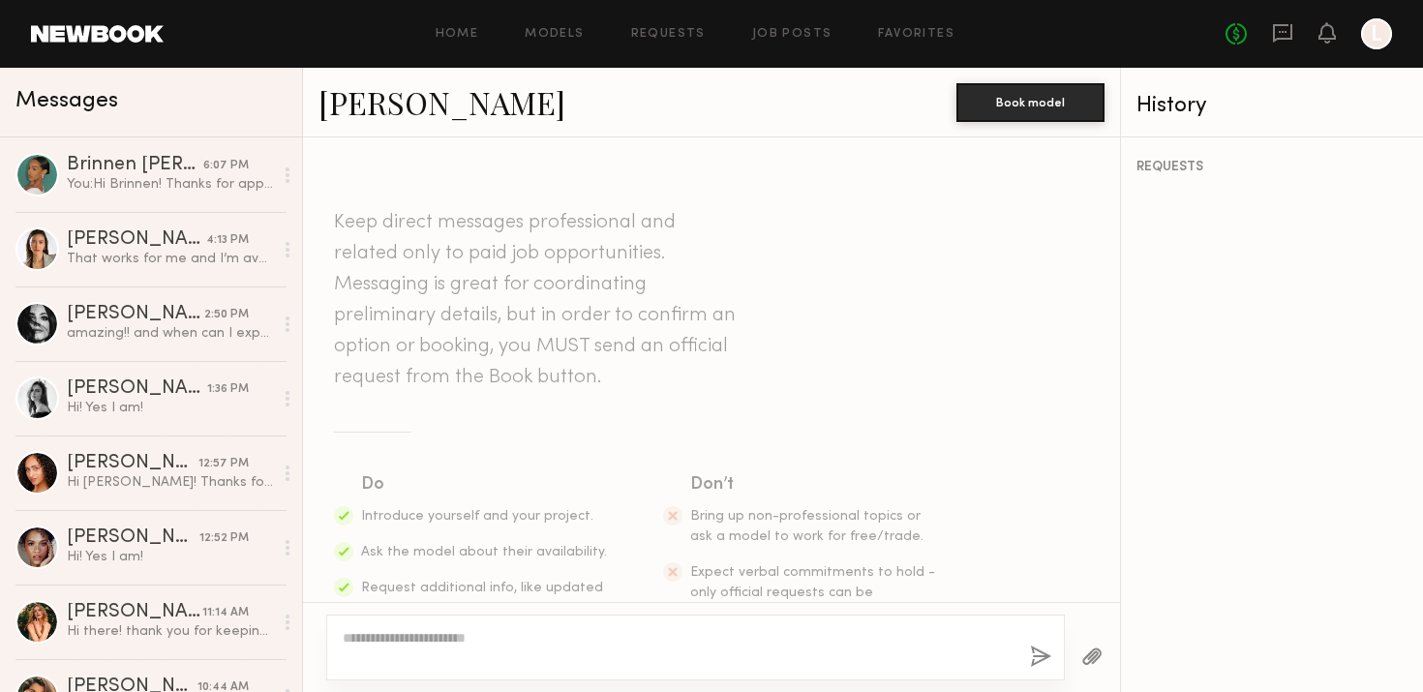
scroll to position [396, 0]
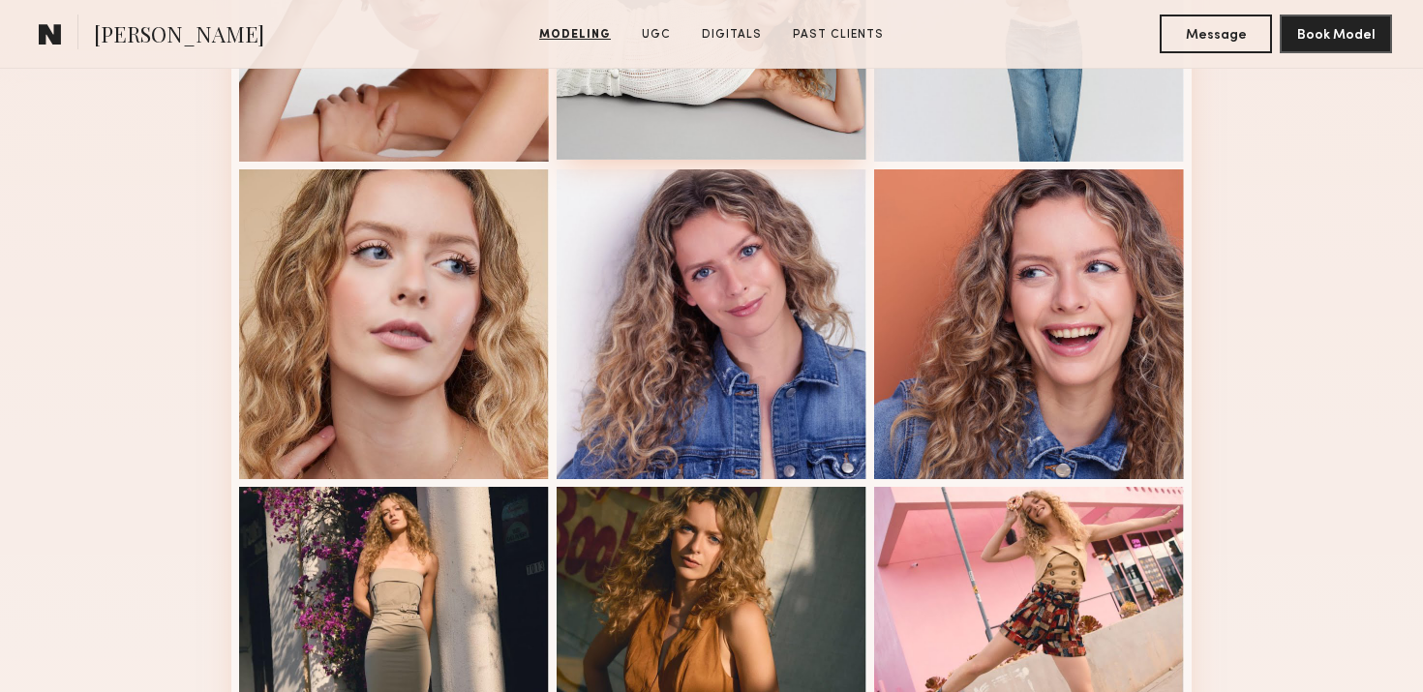
scroll to position [145, 0]
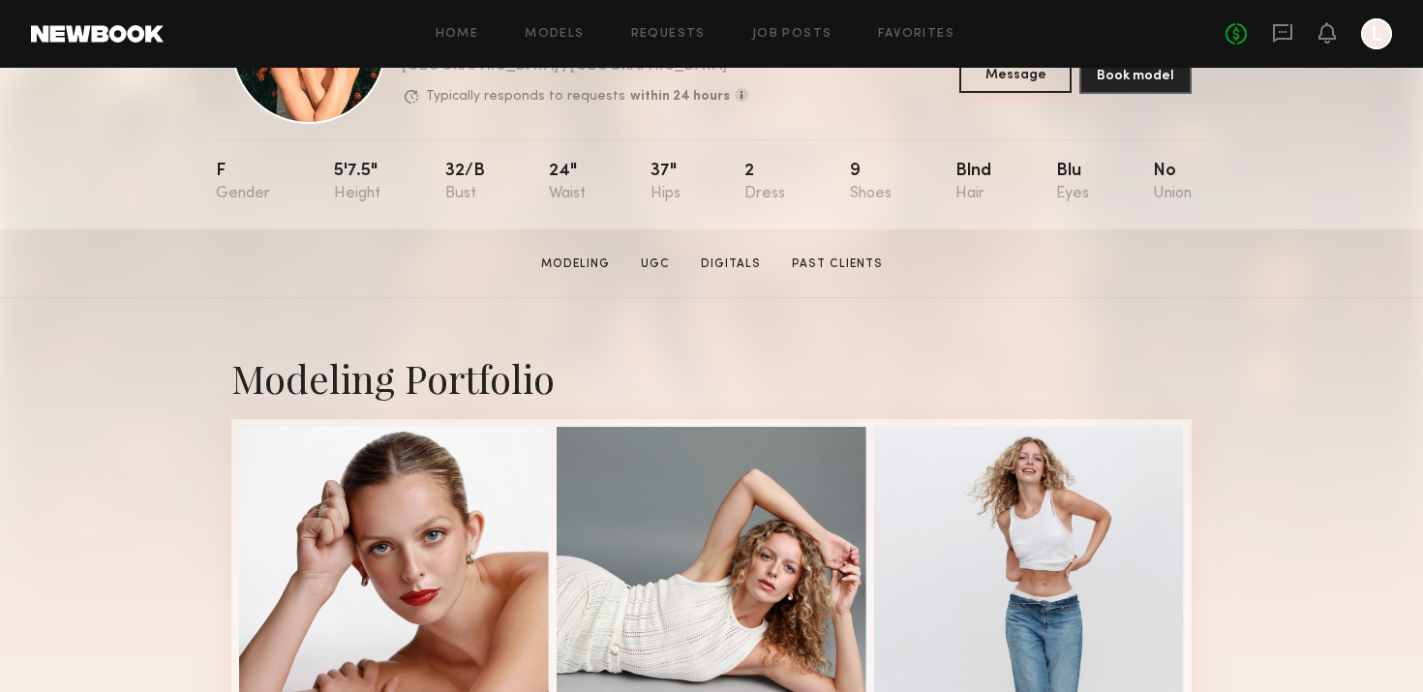
click at [1031, 88] on button "Message" at bounding box center [1015, 73] width 112 height 39
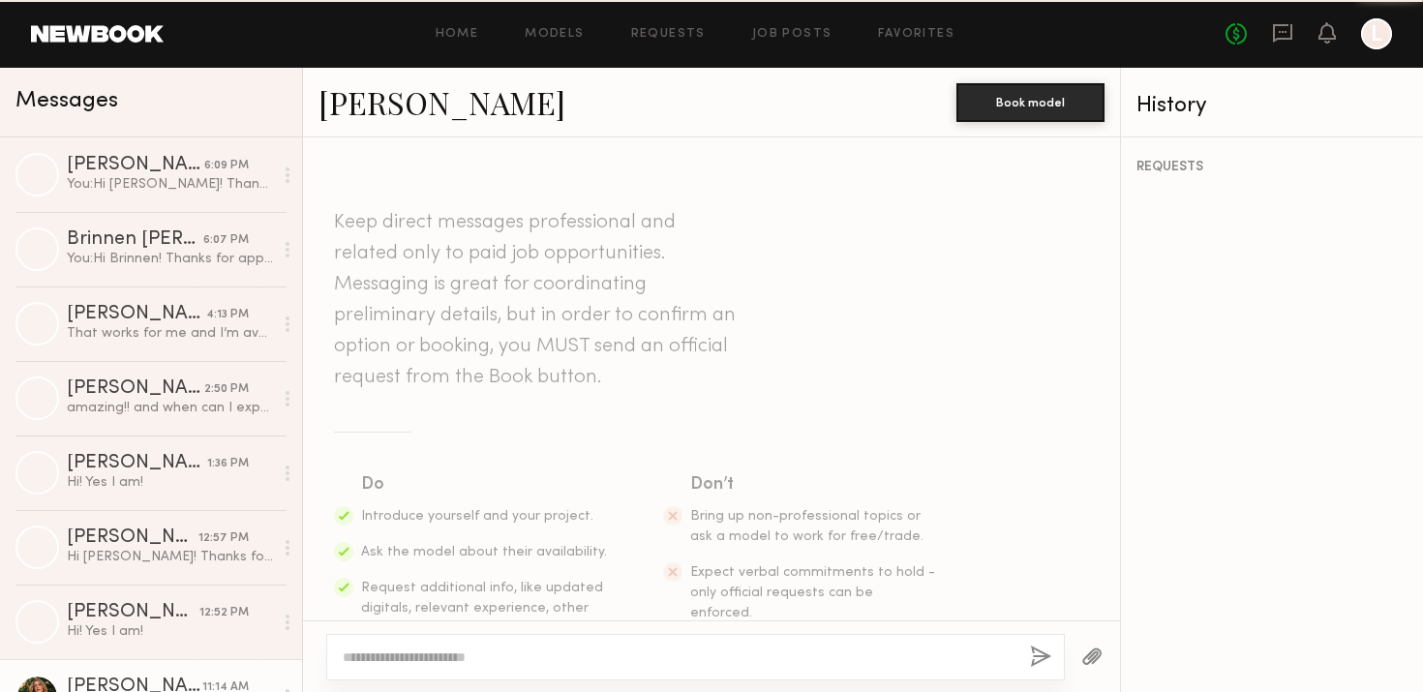
scroll to position [450, 0]
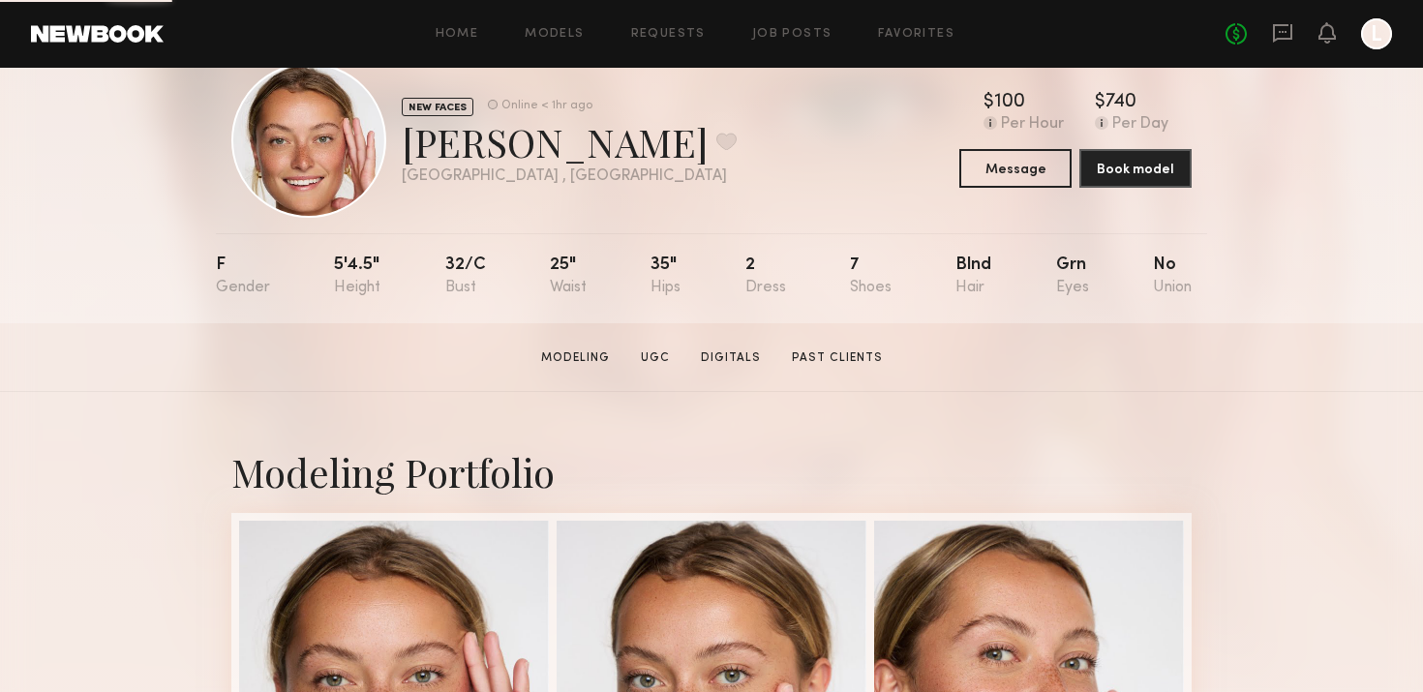
scroll to position [64, 0]
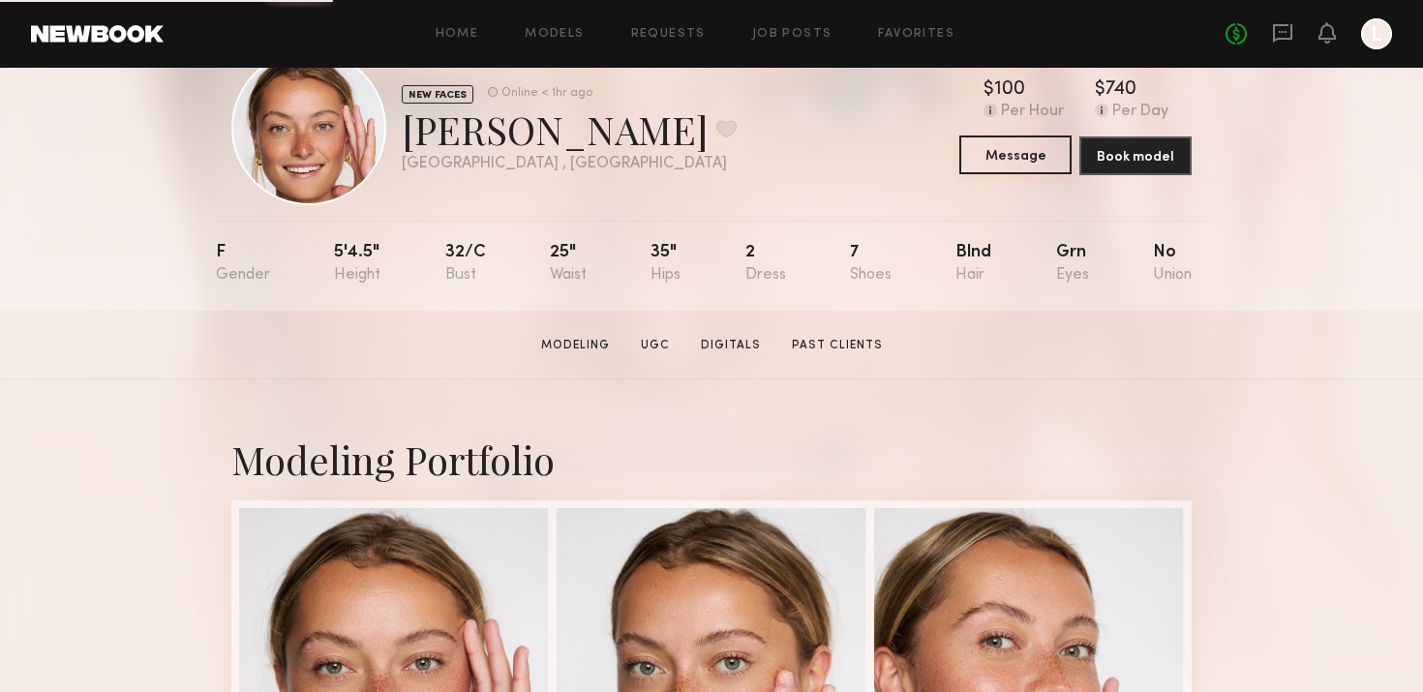
click at [1023, 139] on button "Message" at bounding box center [1015, 155] width 112 height 39
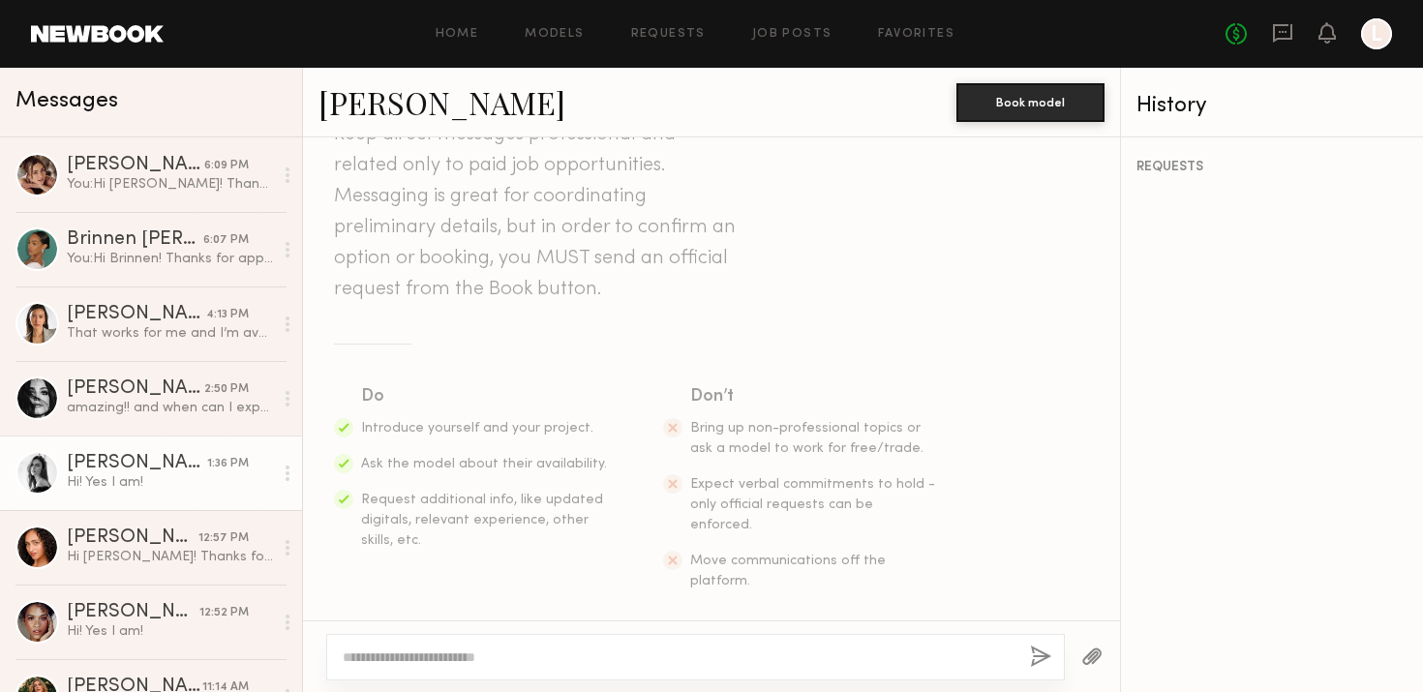
scroll to position [191, 0]
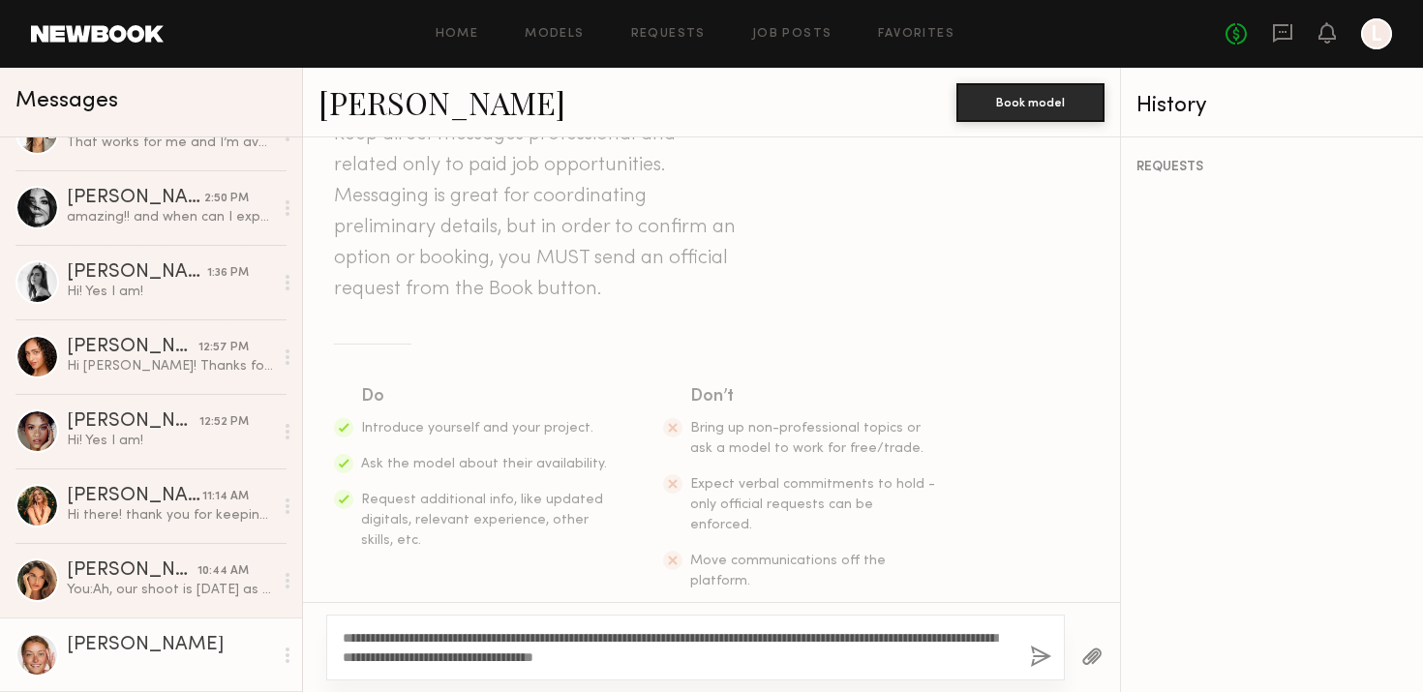
click at [377, 631] on textarea "**********" at bounding box center [679, 647] width 672 height 39
type textarea "**********"
click at [1049, 646] on button "button" at bounding box center [1040, 658] width 21 height 24
click at [1032, 658] on button "button" at bounding box center [1040, 658] width 21 height 24
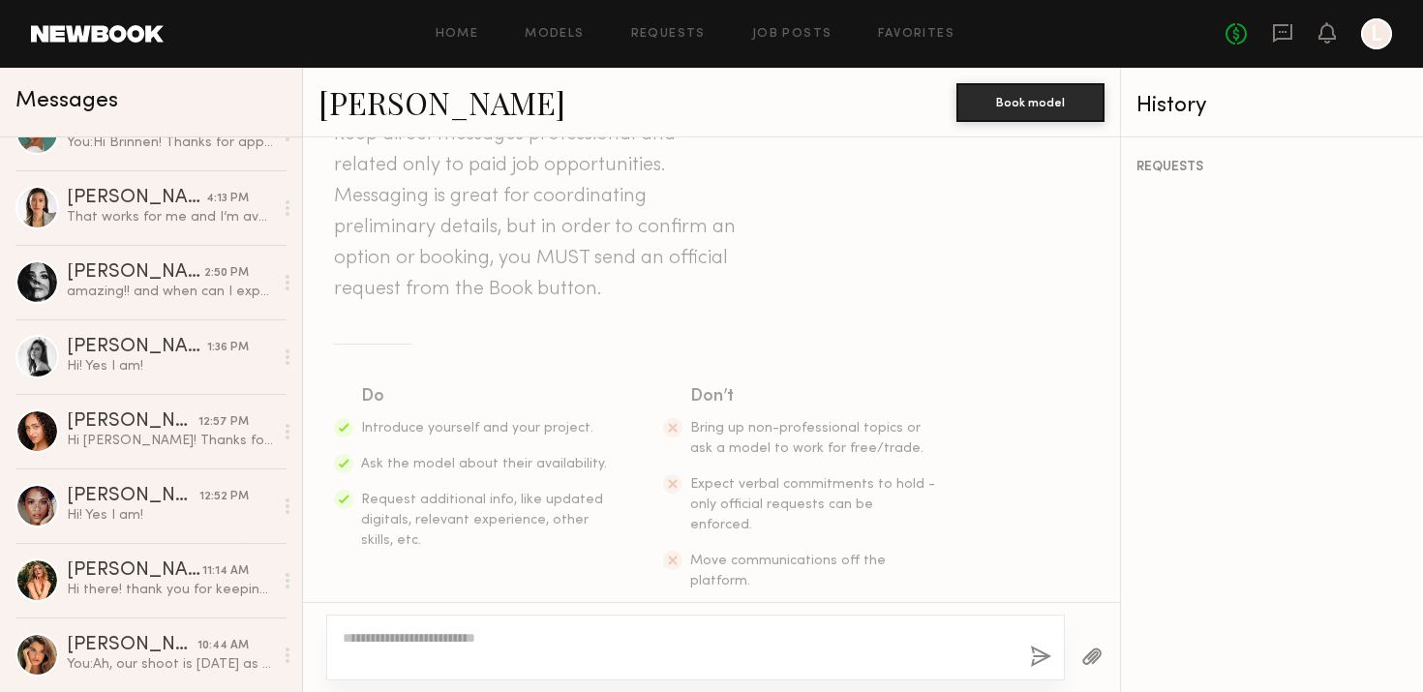
scroll to position [0, 0]
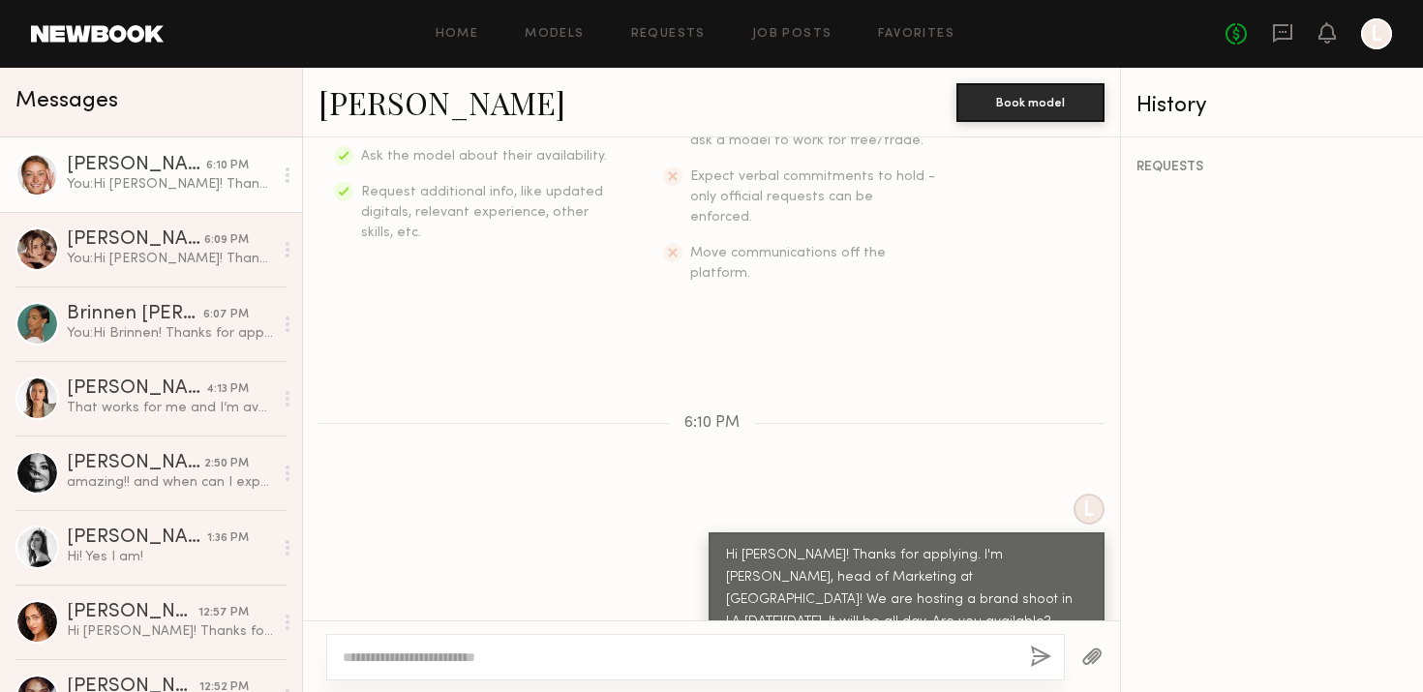
click at [1042, 653] on button "button" at bounding box center [1040, 658] width 21 height 24
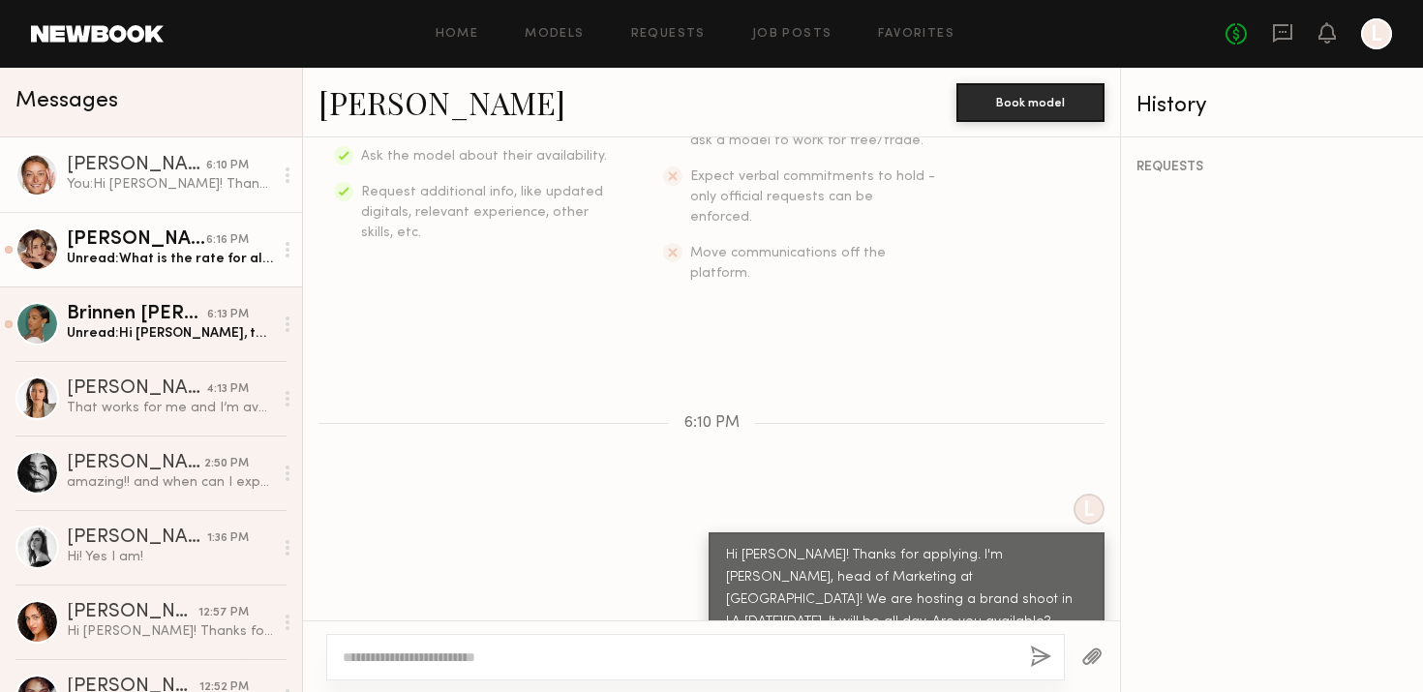
click at [122, 269] on link "[PERSON_NAME] 6:16 PM Unread: What is the rate for all day?" at bounding box center [151, 249] width 302 height 75
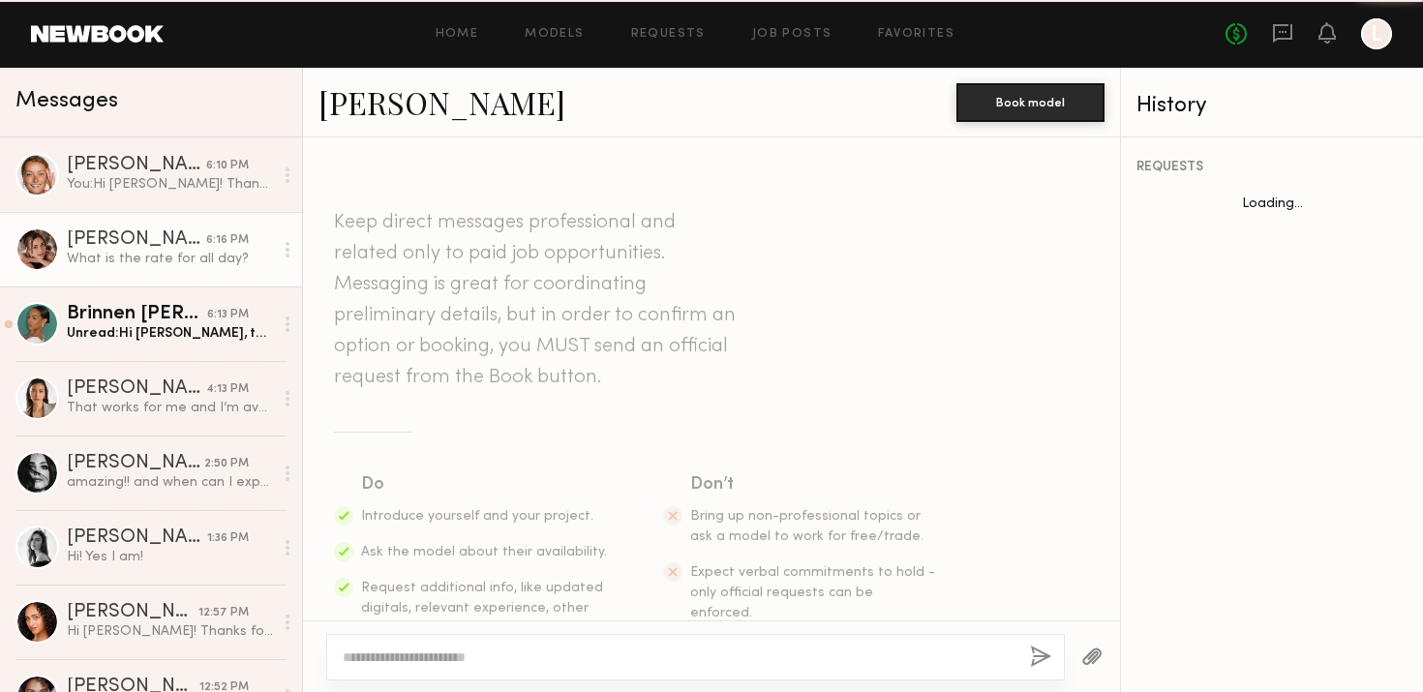
scroll to position [543, 0]
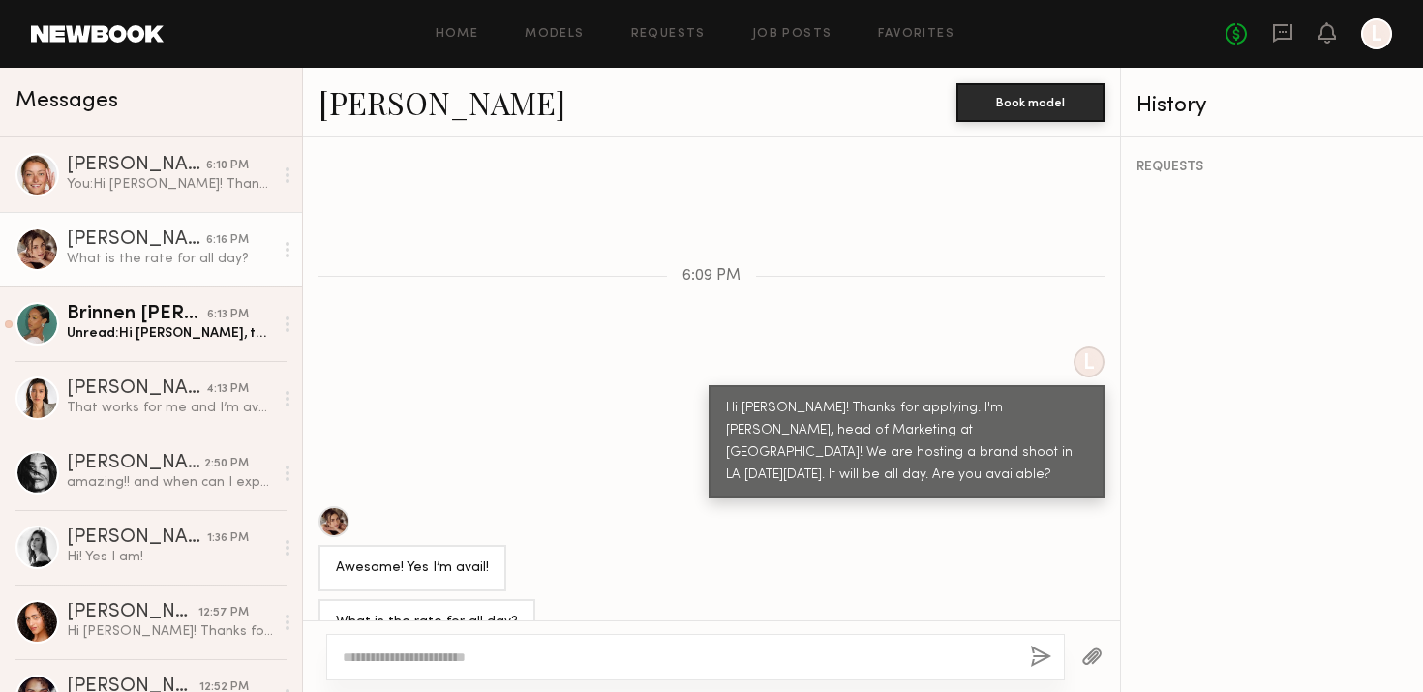
click at [339, 506] on div at bounding box center [333, 521] width 31 height 31
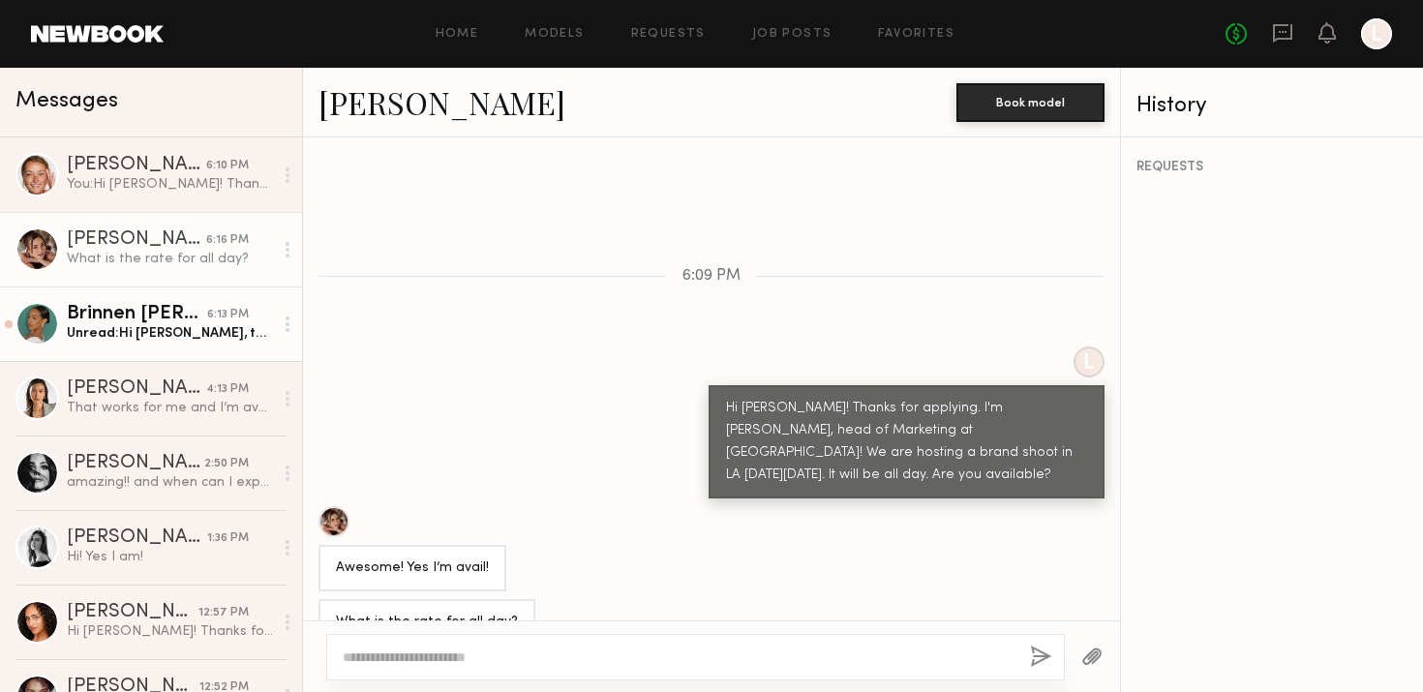
click at [209, 344] on link "Brinnen [PERSON_NAME] 6:13 PM Unread: Hi [PERSON_NAME], thank you for reaching …" at bounding box center [151, 324] width 302 height 75
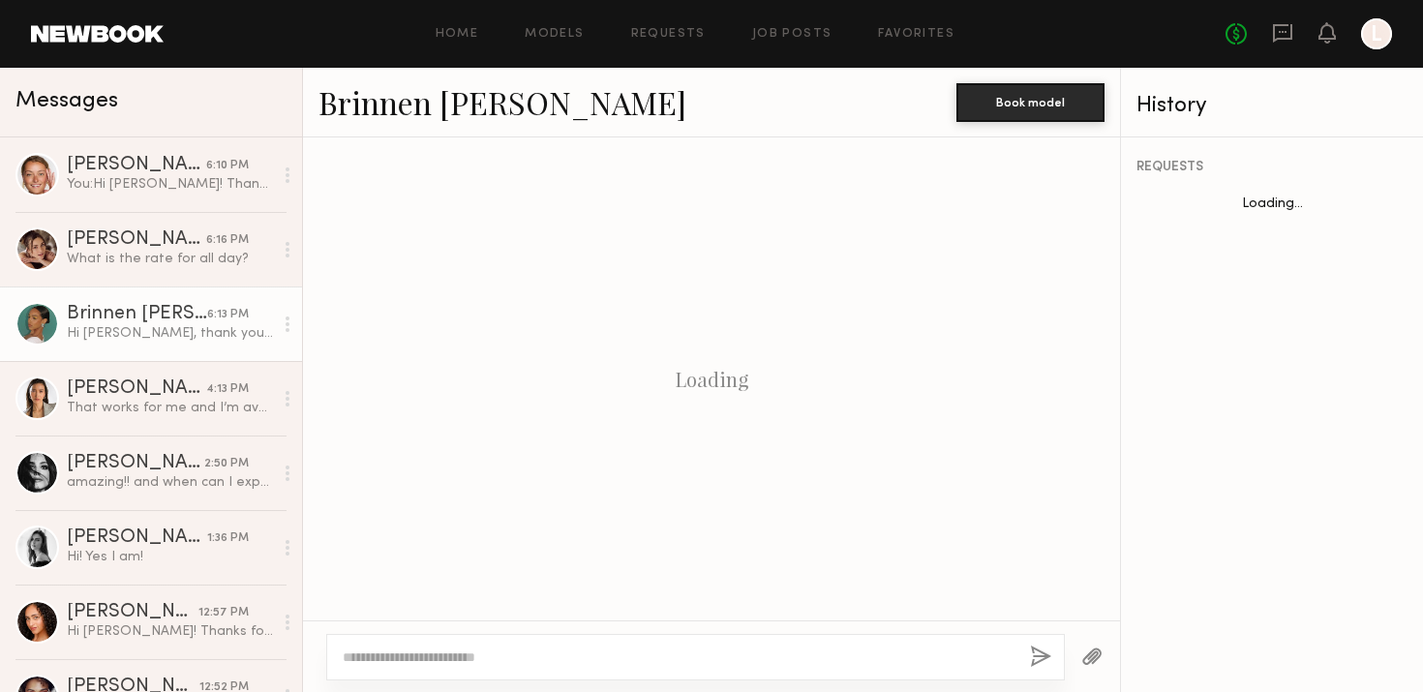
scroll to position [472, 0]
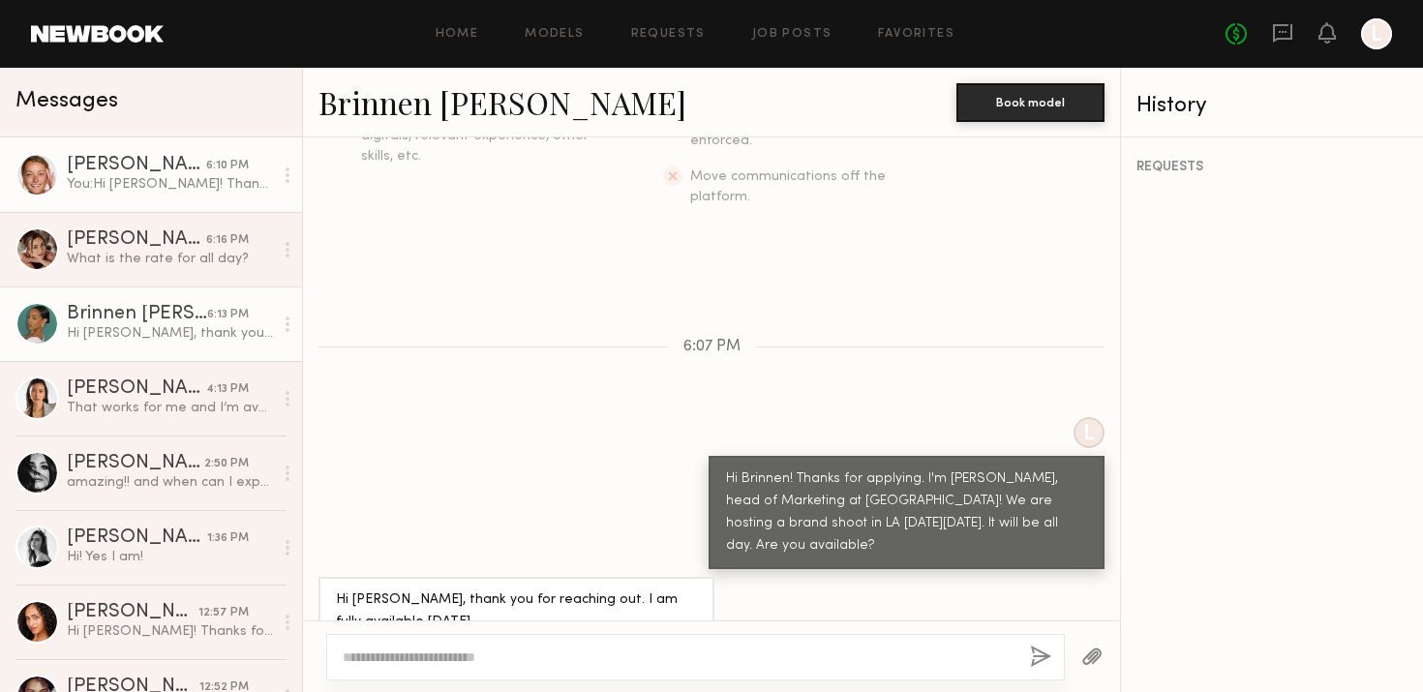
click at [204, 179] on div "You: Hi [PERSON_NAME]! Thanks for applying. I'm [PERSON_NAME], head of Marketin…" at bounding box center [170, 184] width 206 height 18
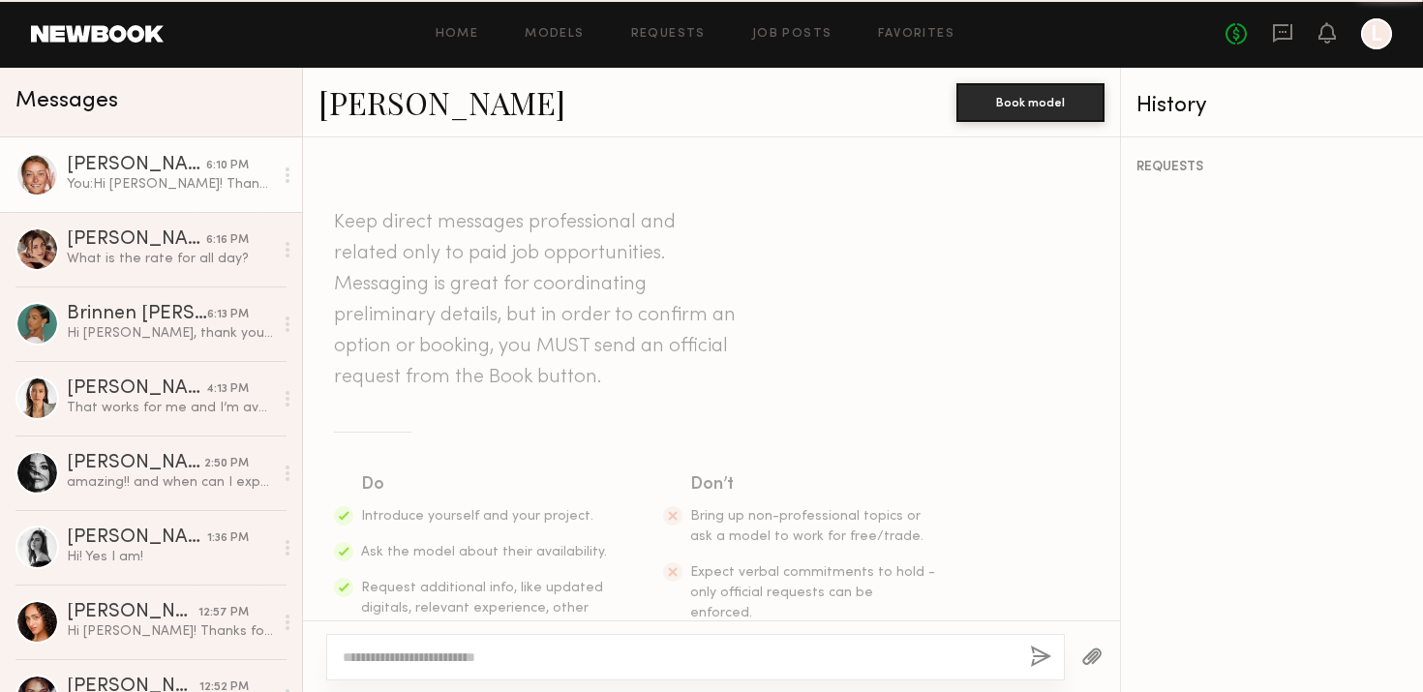
scroll to position [396, 0]
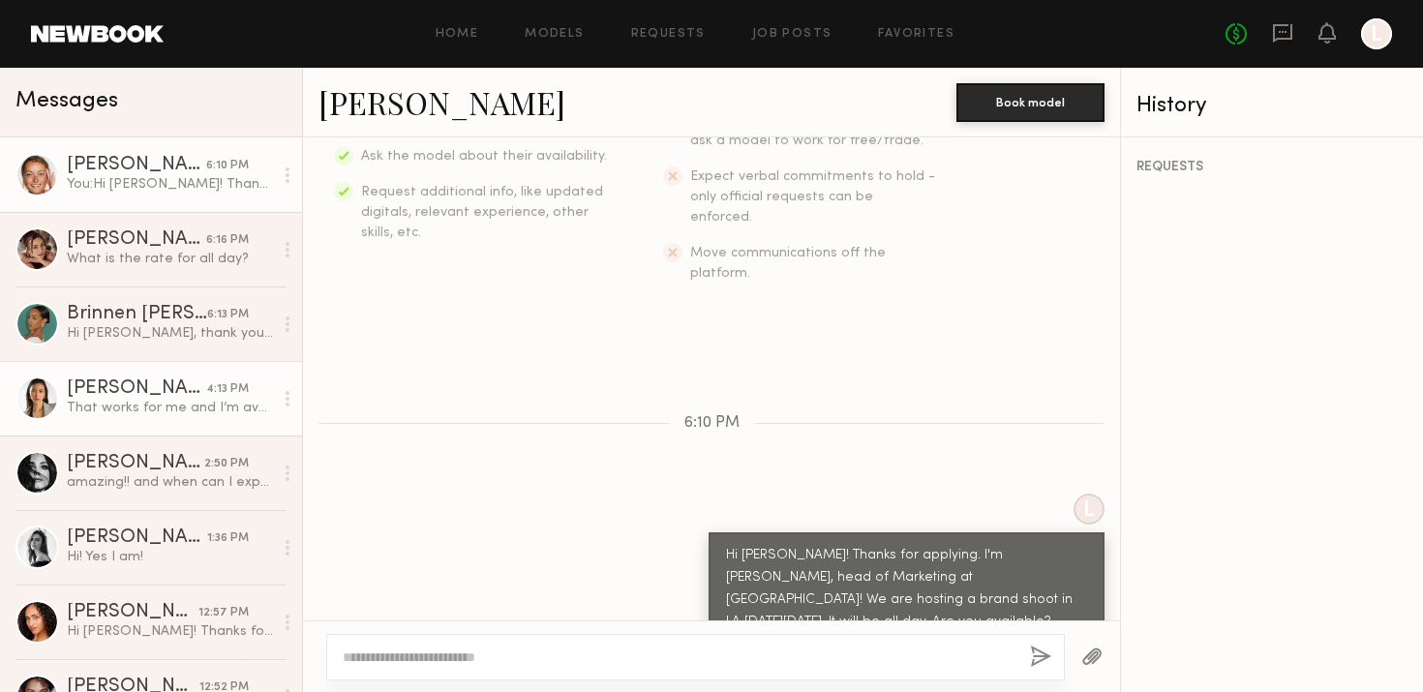
click at [178, 399] on div "That works for me and I’m available on [DATE]!" at bounding box center [170, 408] width 206 height 18
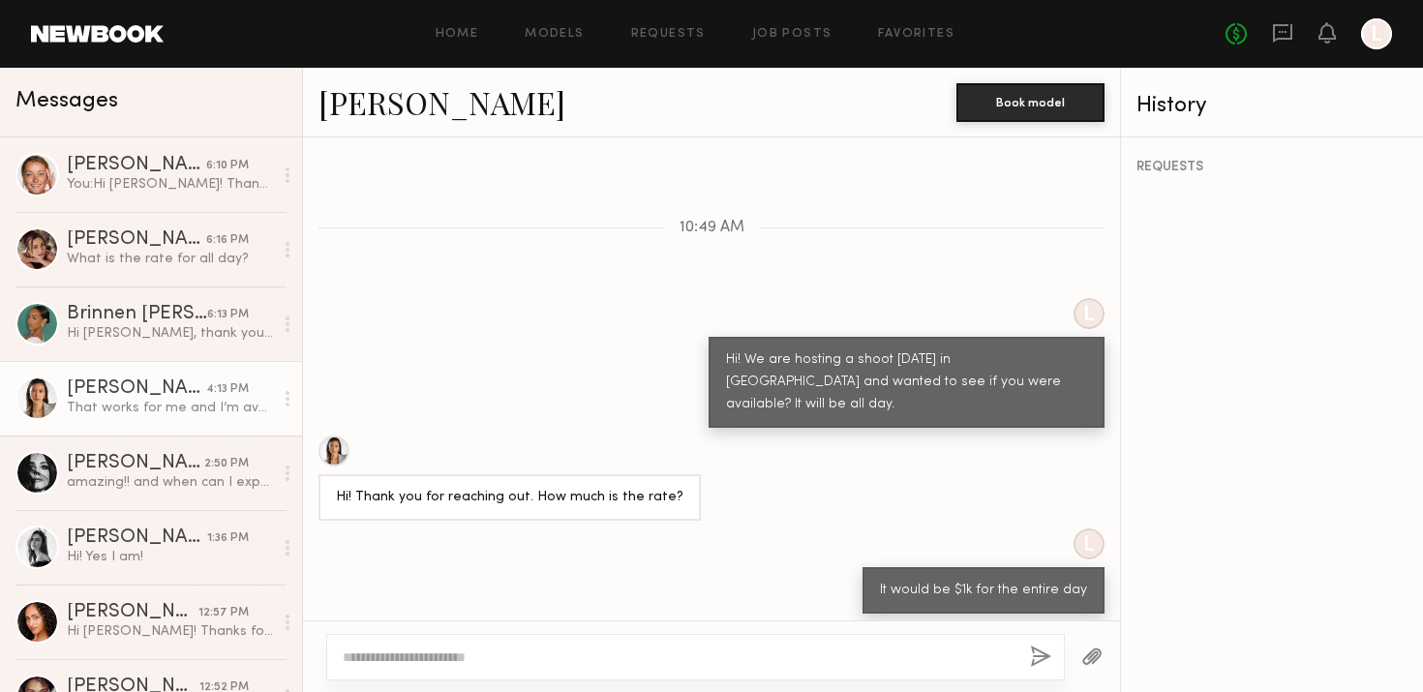
click at [1224, 376] on div "REQUESTS" at bounding box center [1272, 414] width 302 height 555
click at [783, 36] on link "Job Posts" at bounding box center [792, 34] width 80 height 13
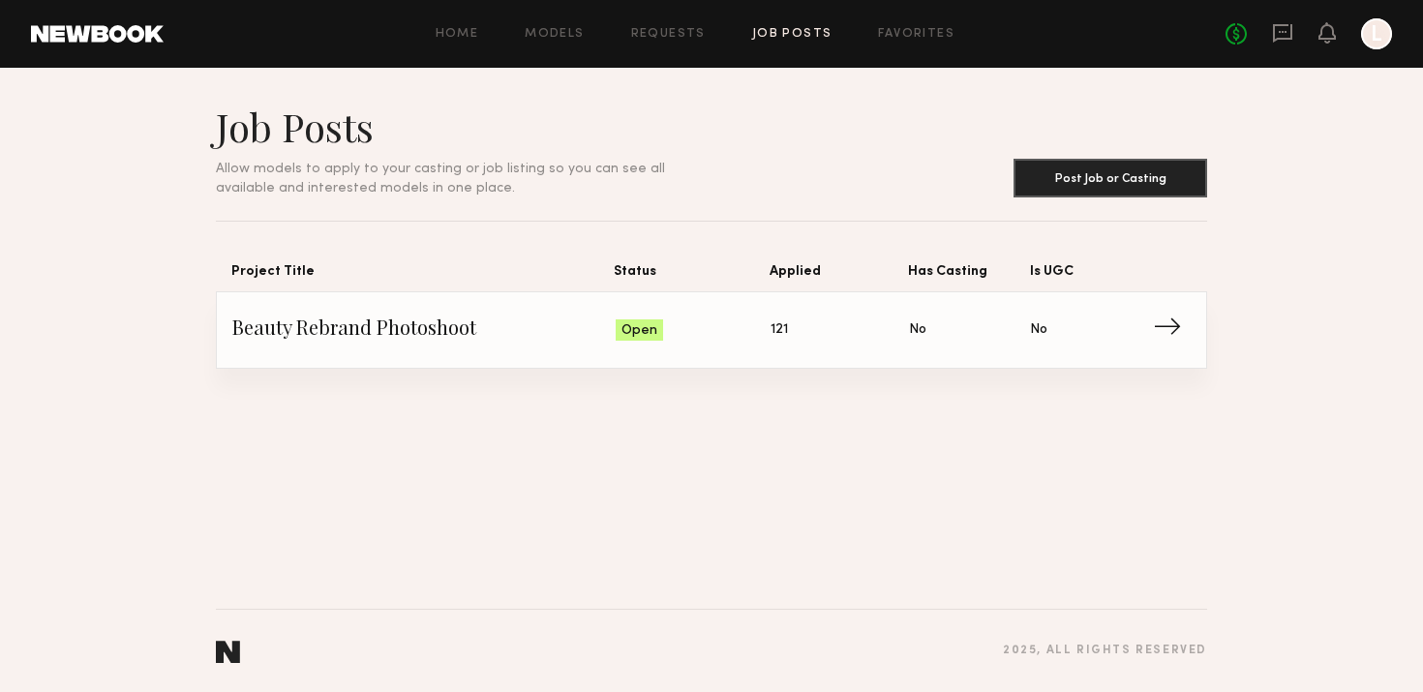
click at [551, 310] on link "Beauty Rebrand Photoshoot Status: Open Applied: 121 Has Casting: No Is UGC: No →" at bounding box center [711, 330] width 958 height 76
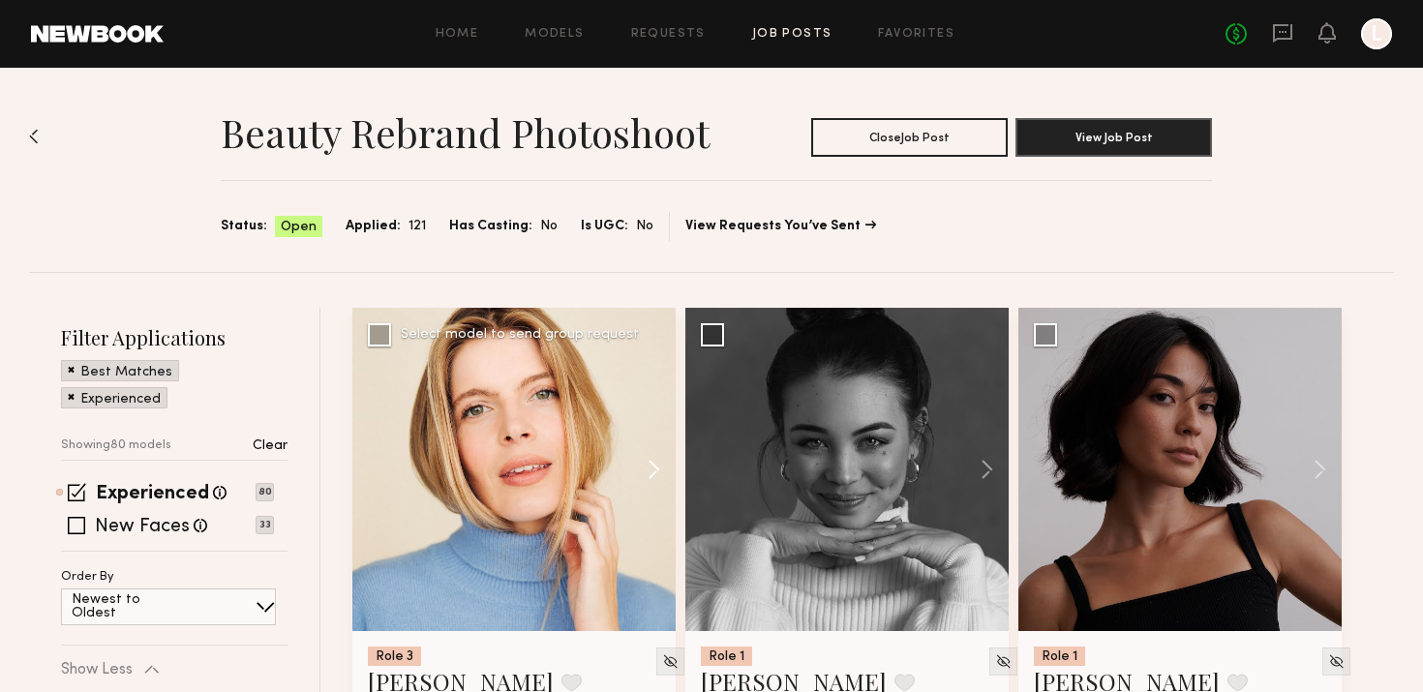
click at [652, 464] on button at bounding box center [645, 469] width 62 height 323
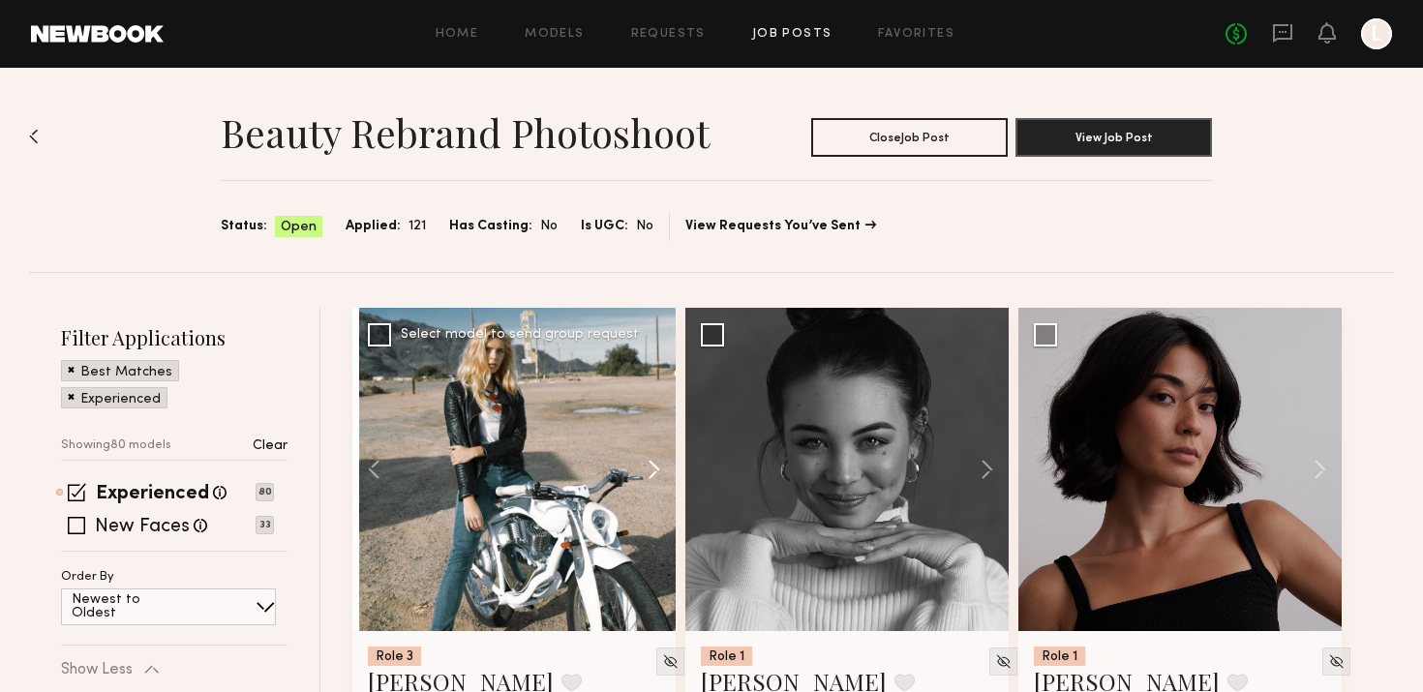
click at [652, 464] on button at bounding box center [645, 469] width 62 height 323
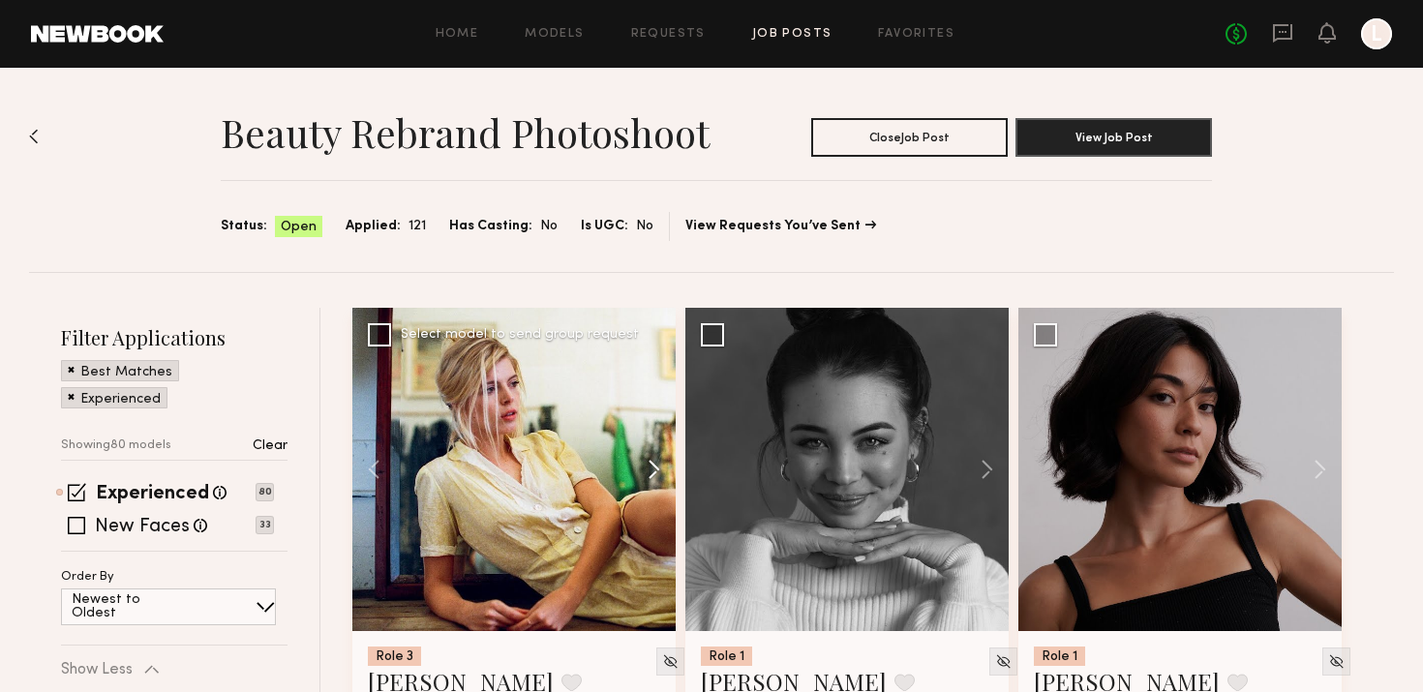
click at [652, 464] on button at bounding box center [645, 469] width 62 height 323
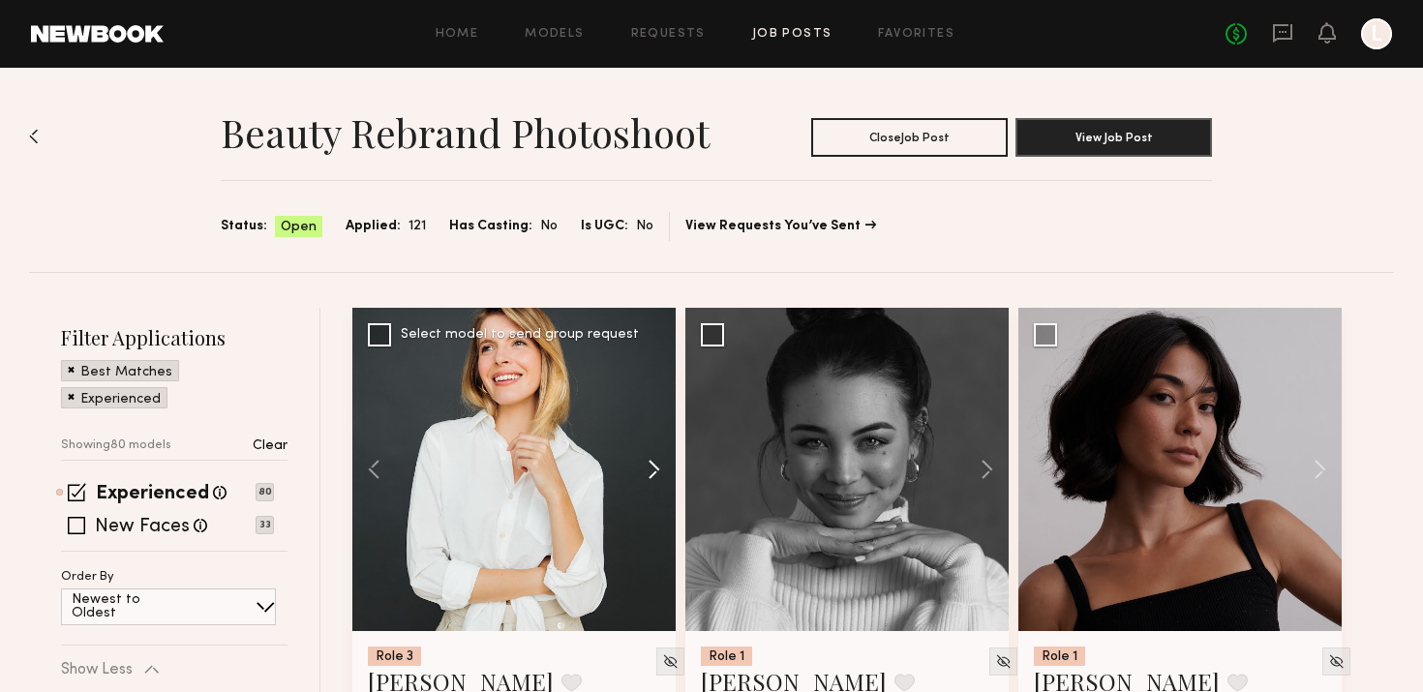
click at [652, 464] on button at bounding box center [645, 469] width 62 height 323
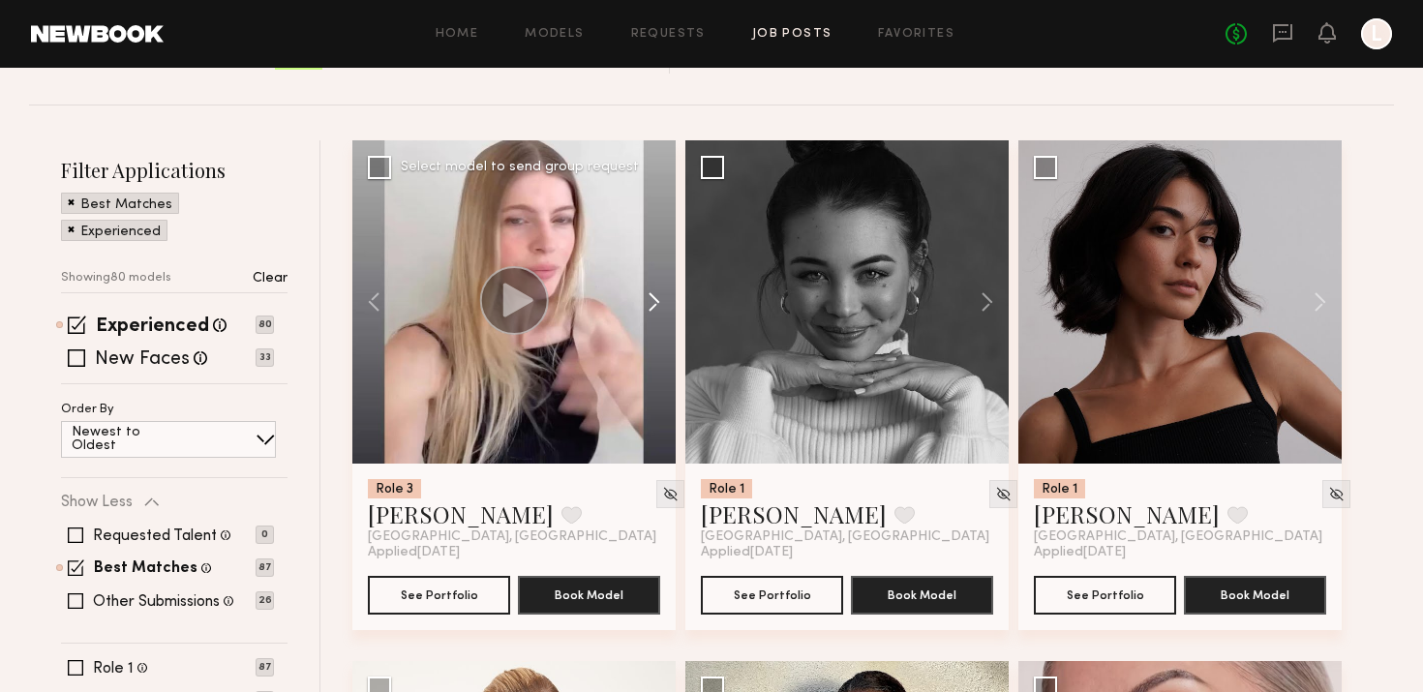
scroll to position [170, 0]
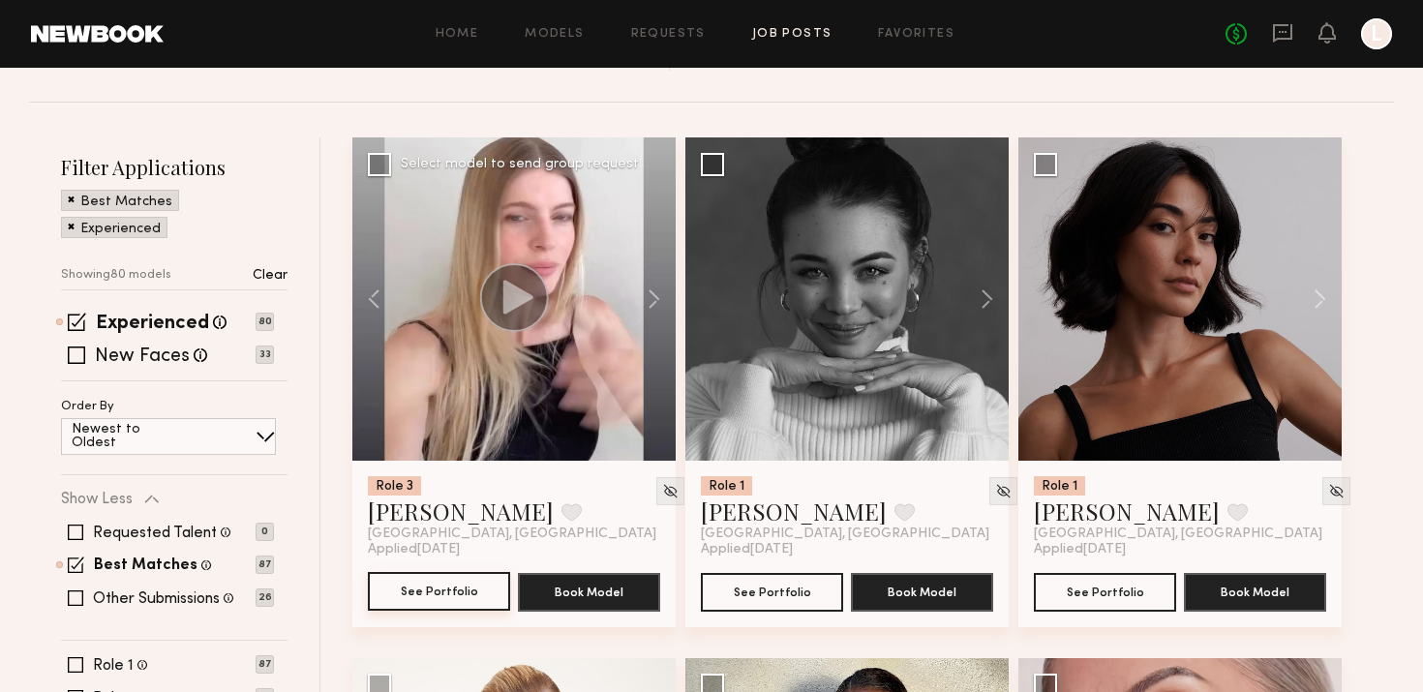
click at [418, 594] on button "See Portfolio" at bounding box center [439, 591] width 142 height 39
click at [994, 295] on button at bounding box center [978, 298] width 62 height 323
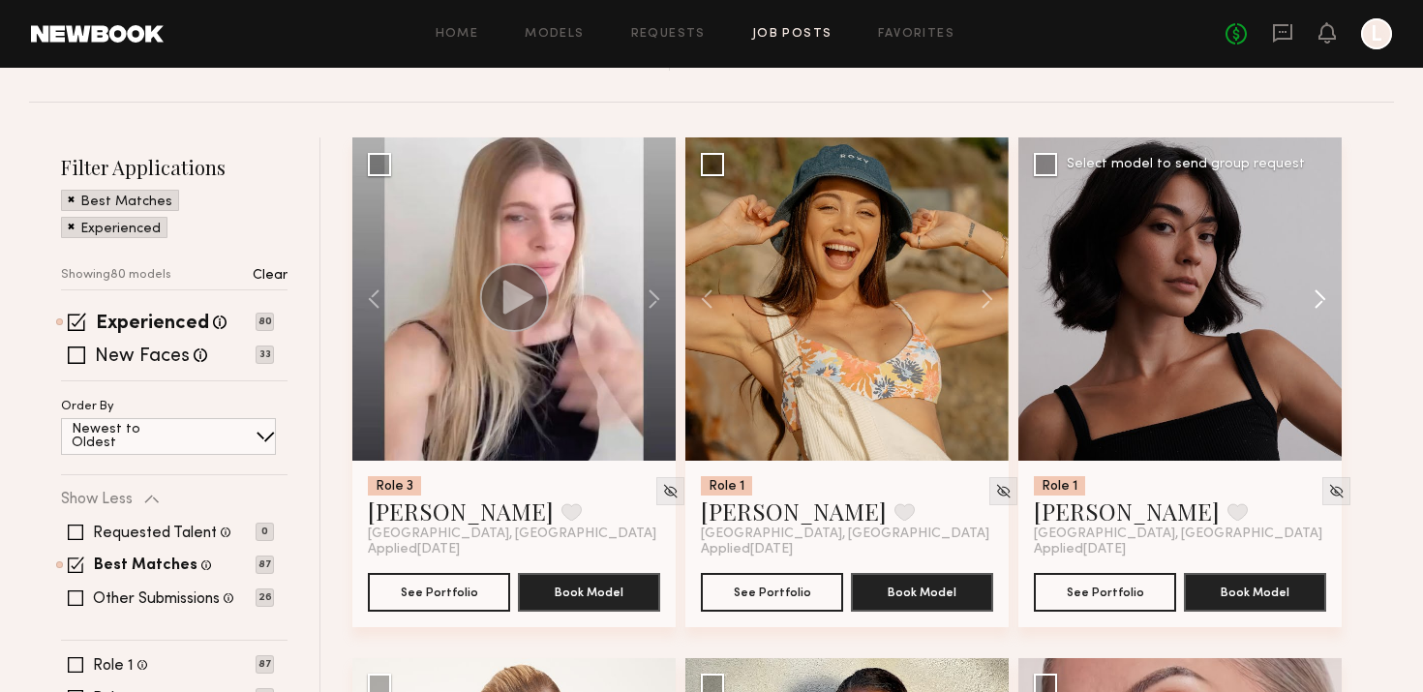
click at [1308, 293] on button at bounding box center [1311, 298] width 62 height 323
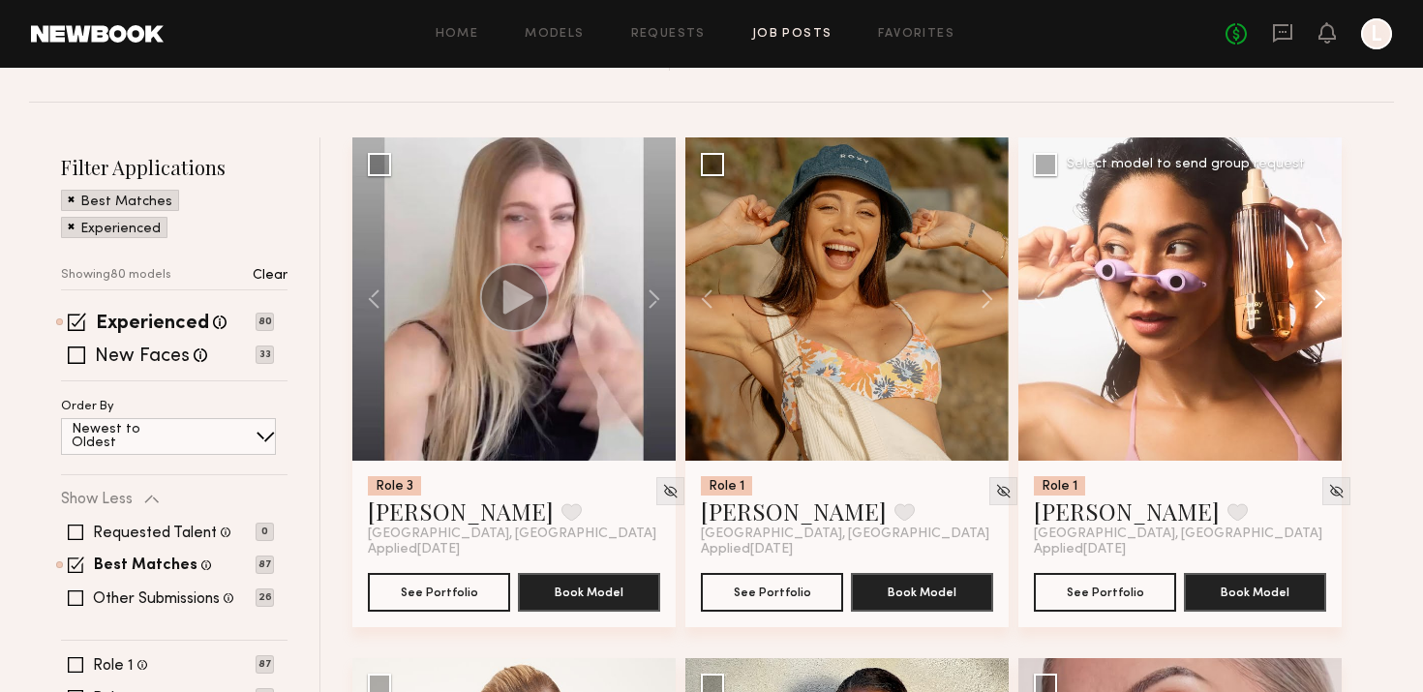
click at [1308, 293] on button at bounding box center [1311, 298] width 62 height 323
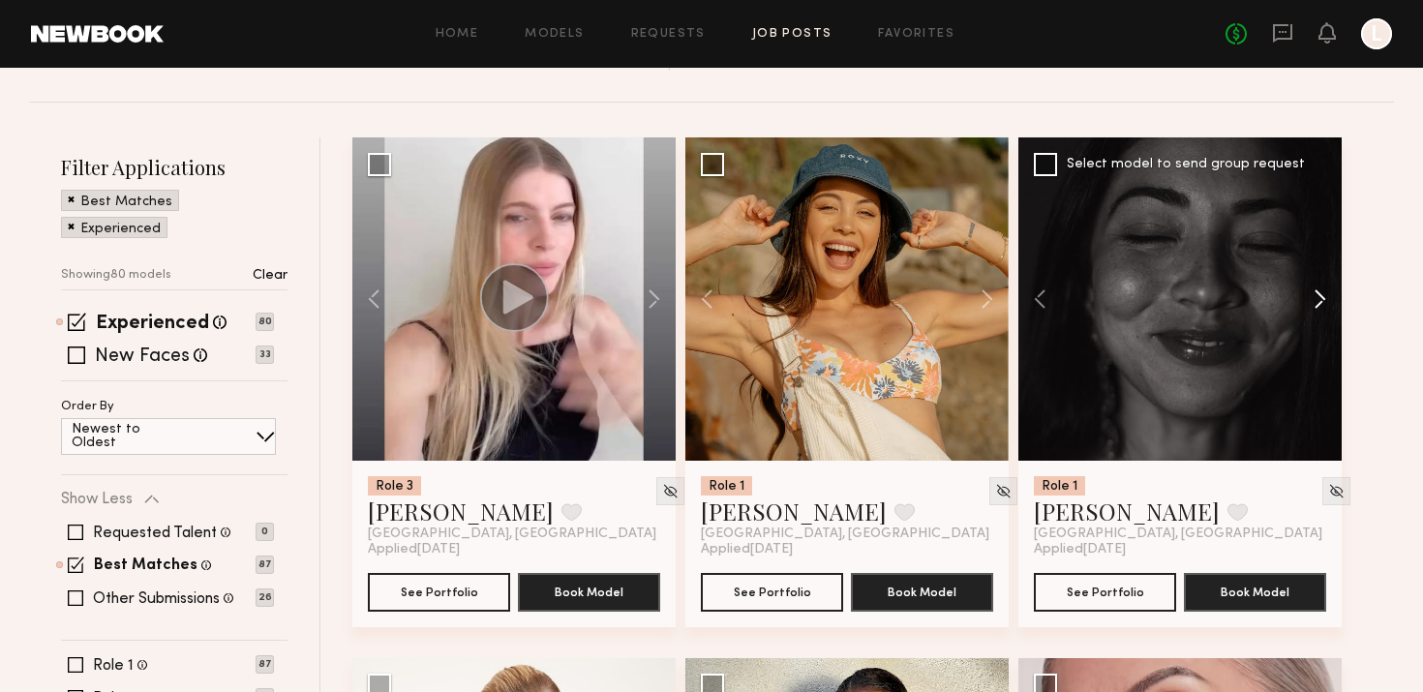
click at [1308, 293] on button at bounding box center [1311, 298] width 62 height 323
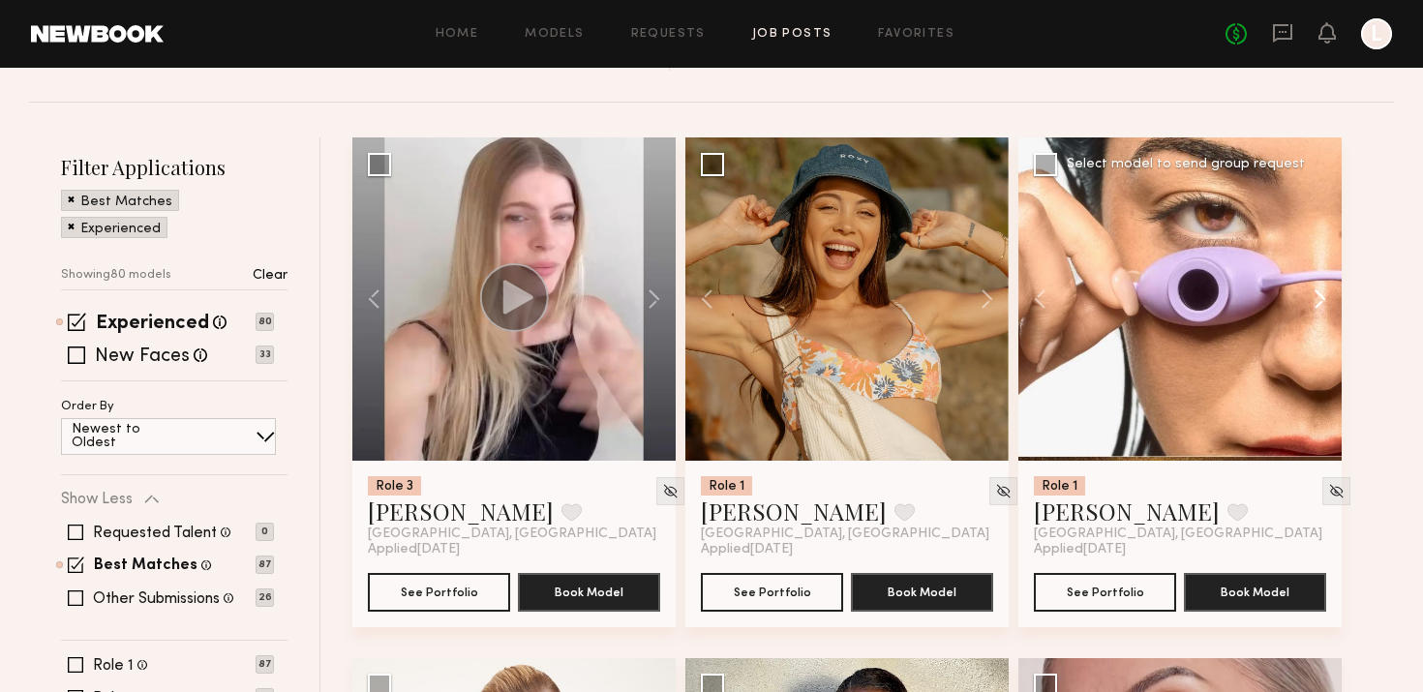
click at [1308, 293] on button at bounding box center [1311, 298] width 62 height 323
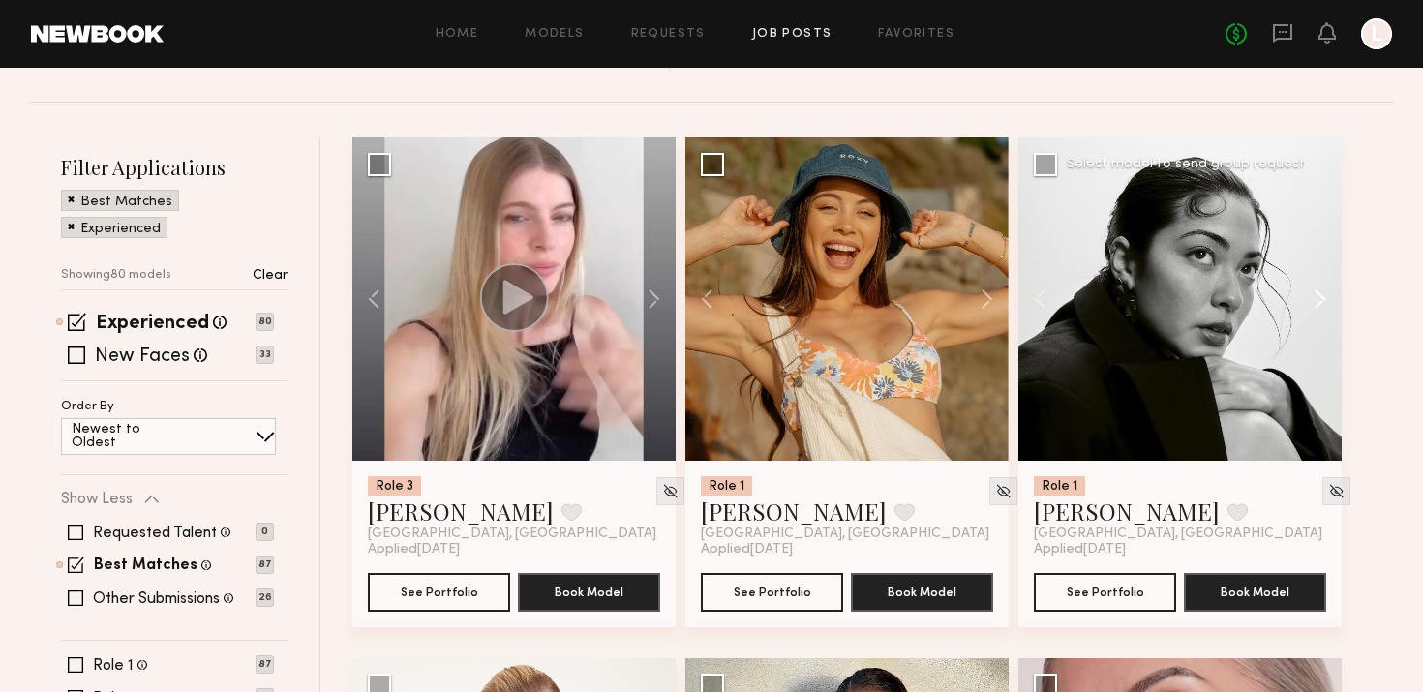
click at [1308, 294] on button at bounding box center [1311, 298] width 62 height 323
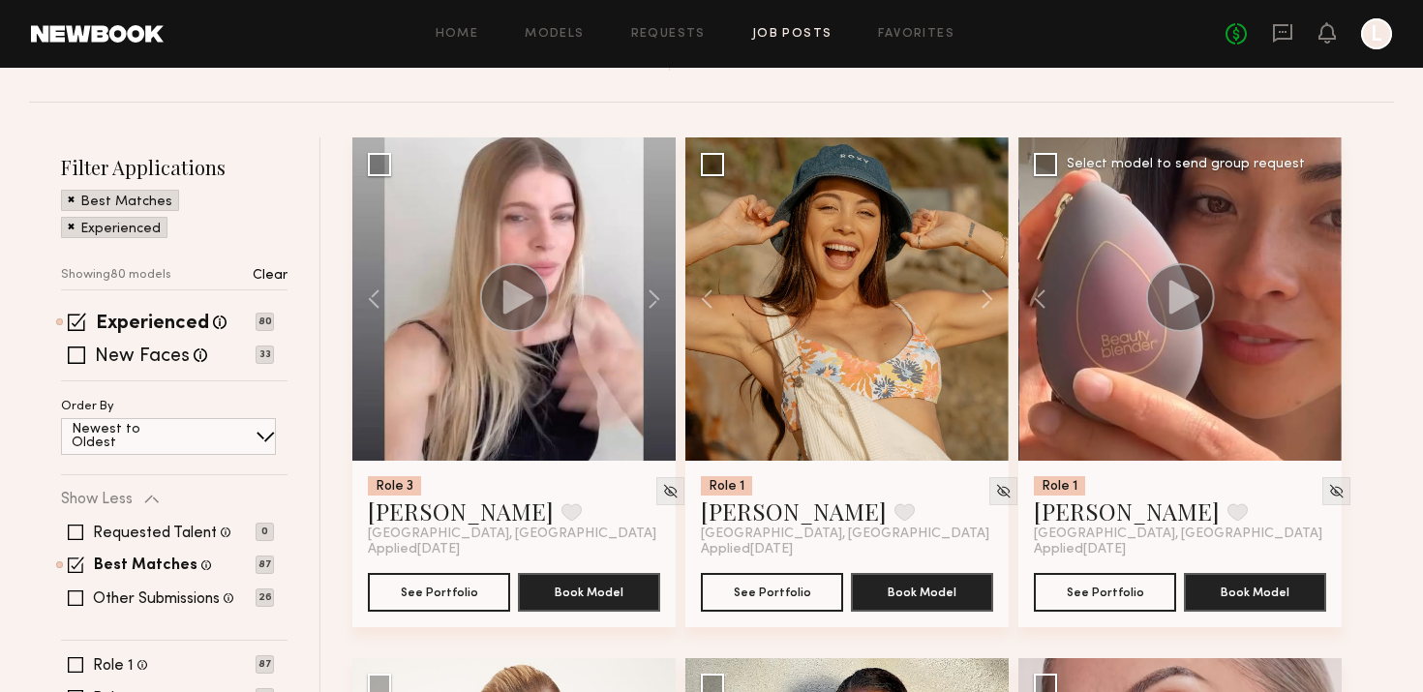
click at [1309, 295] on div at bounding box center [1179, 298] width 323 height 323
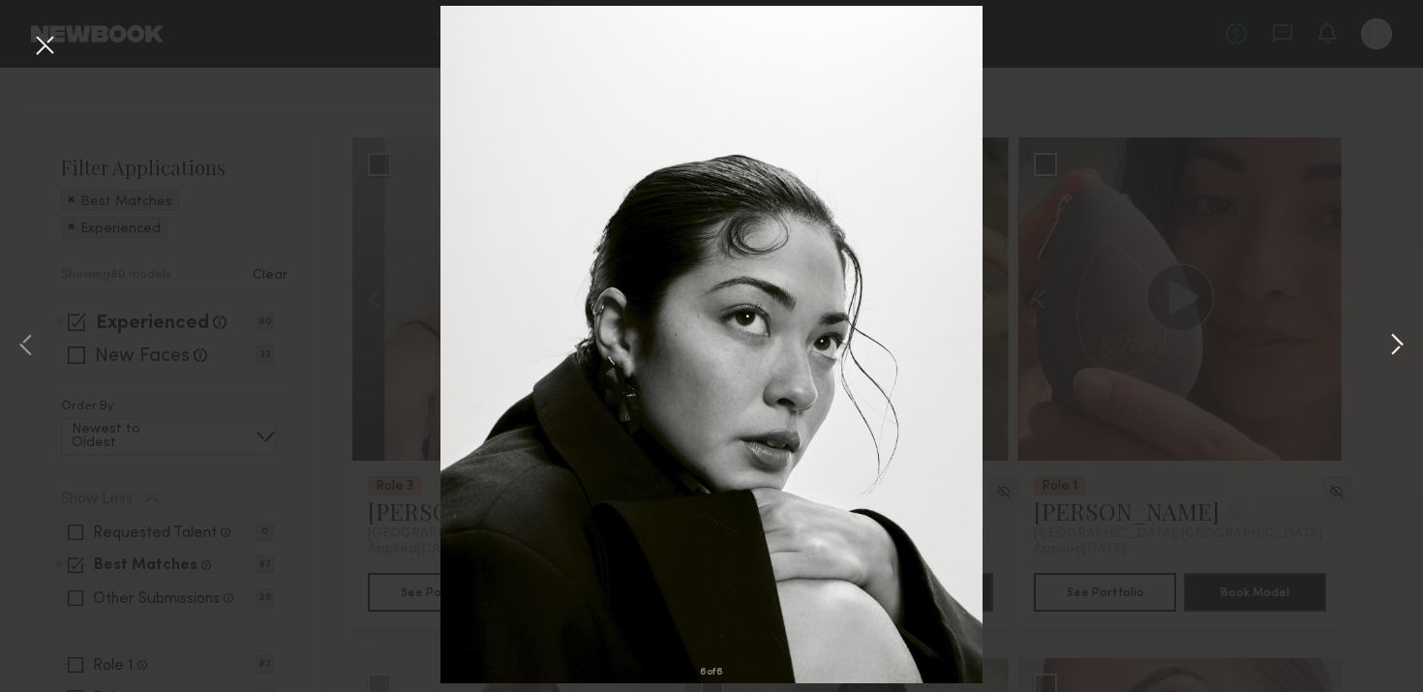
click at [1398, 335] on button at bounding box center [1396, 347] width 23 height 554
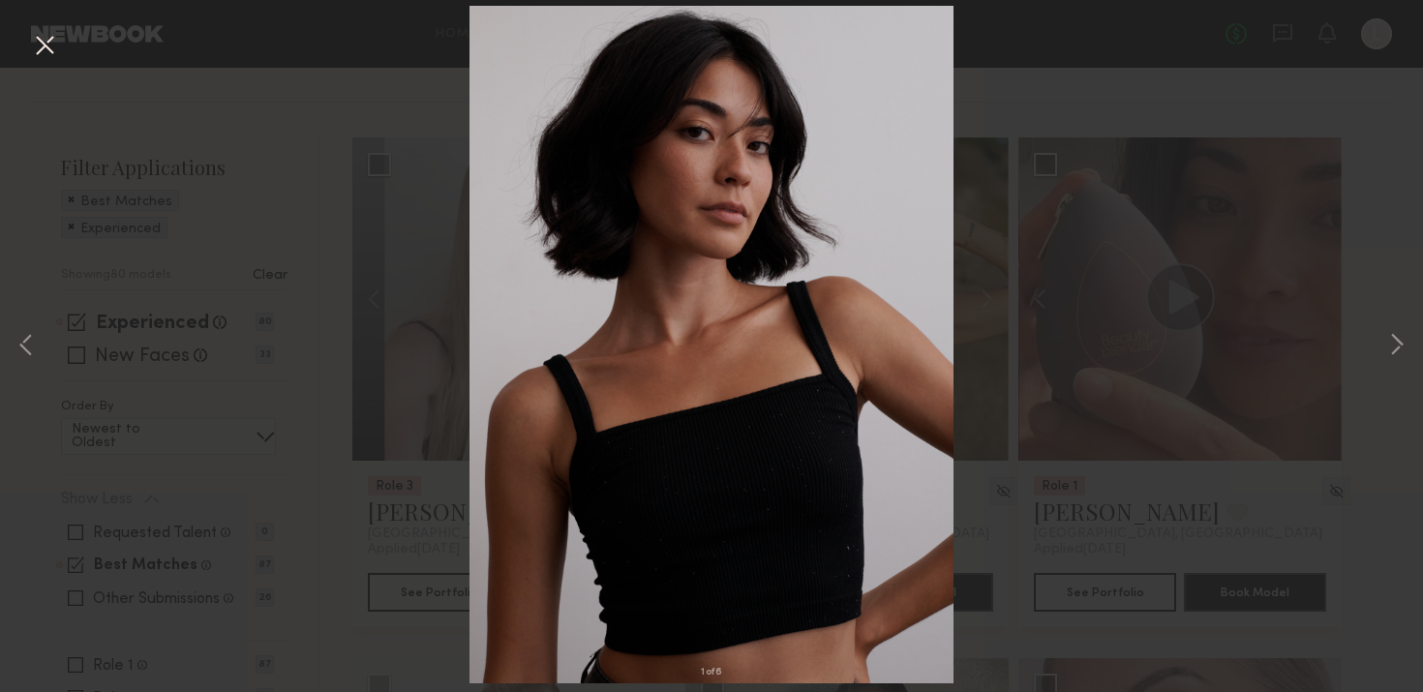
click at [31, 43] on button at bounding box center [44, 46] width 31 height 35
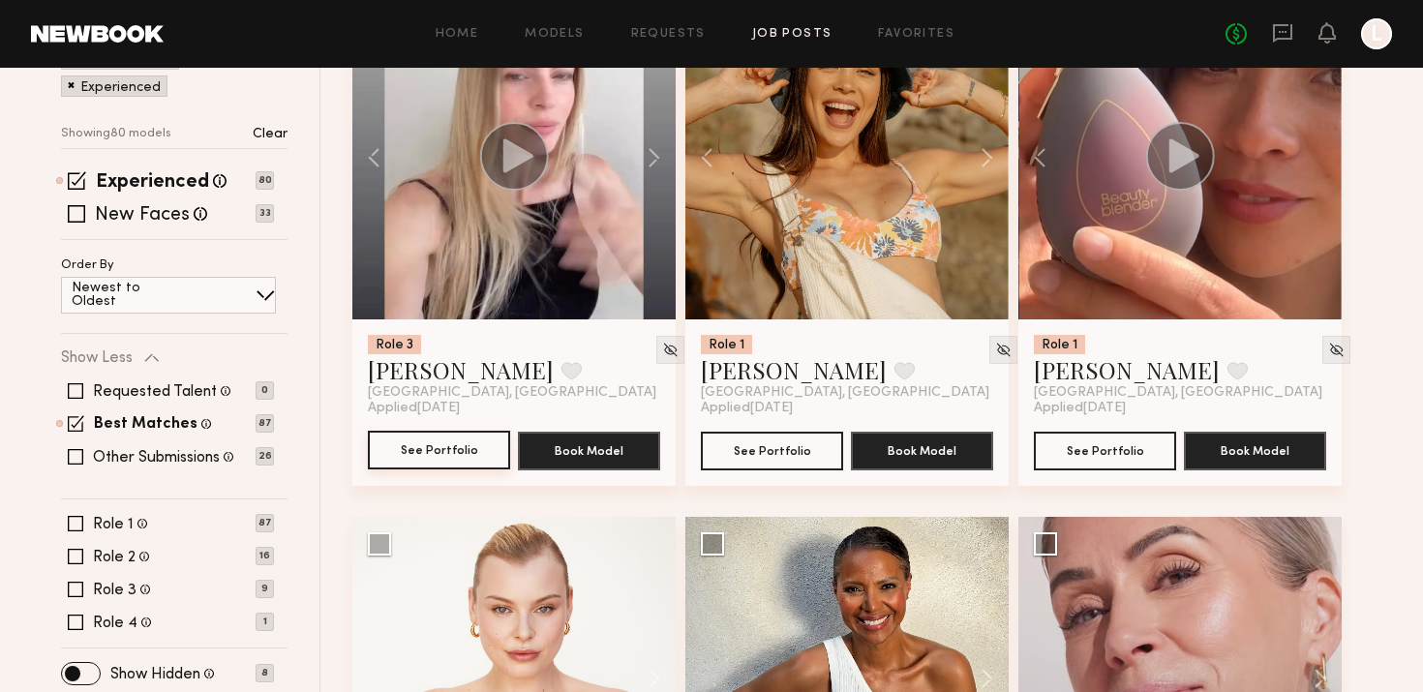
scroll to position [274, 0]
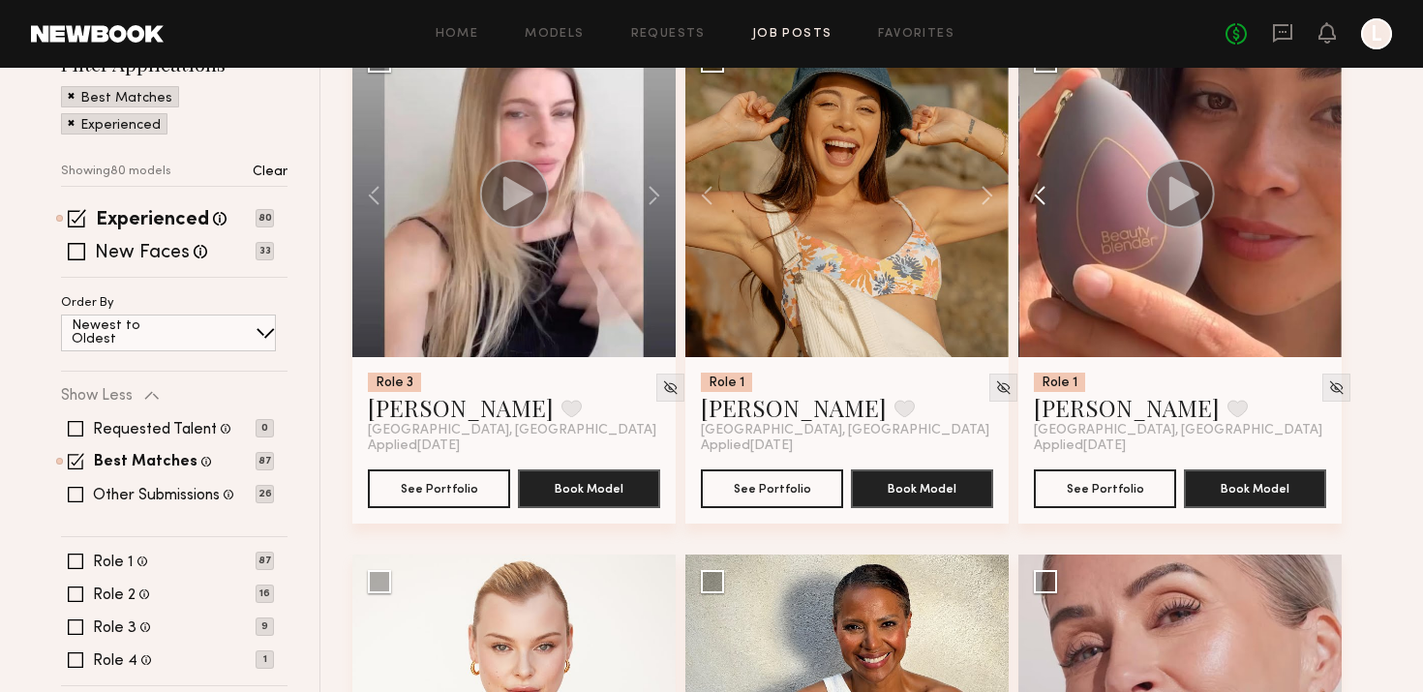
click at [1042, 188] on button at bounding box center [1049, 195] width 62 height 323
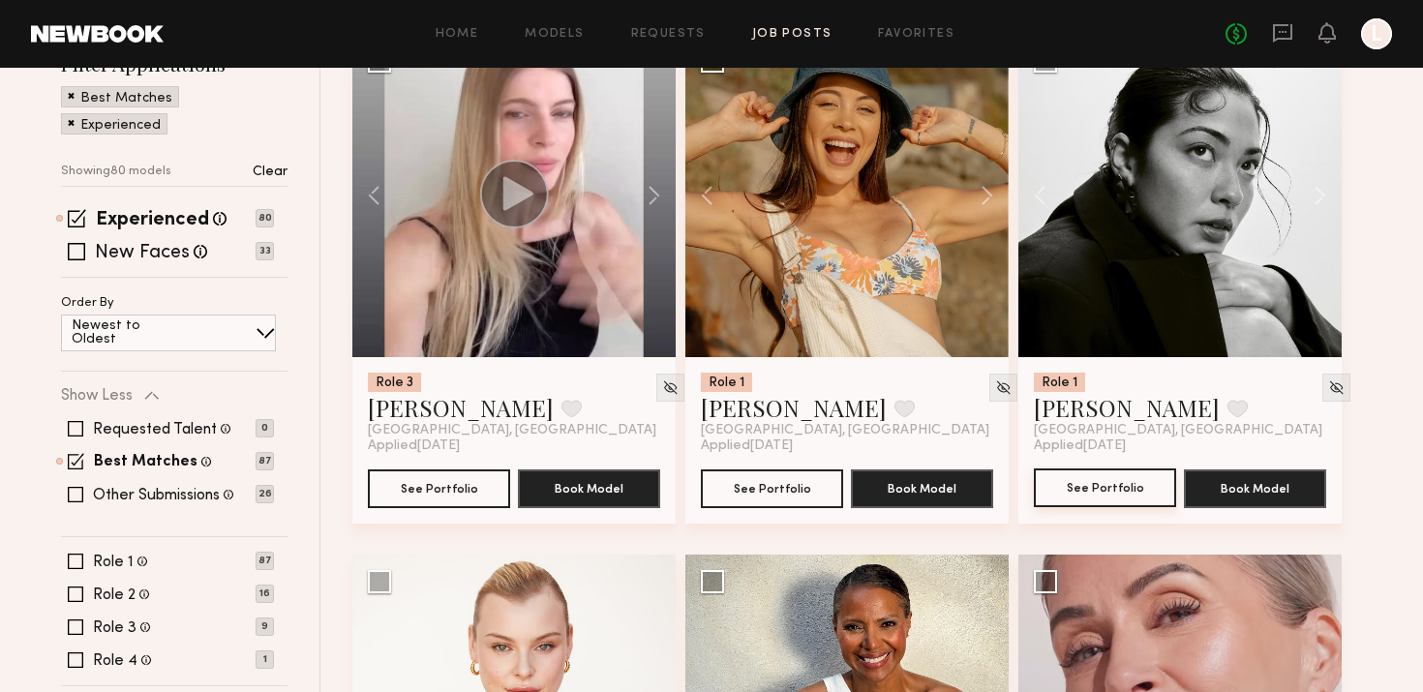
click at [1133, 476] on button "See Portfolio" at bounding box center [1105, 488] width 142 height 39
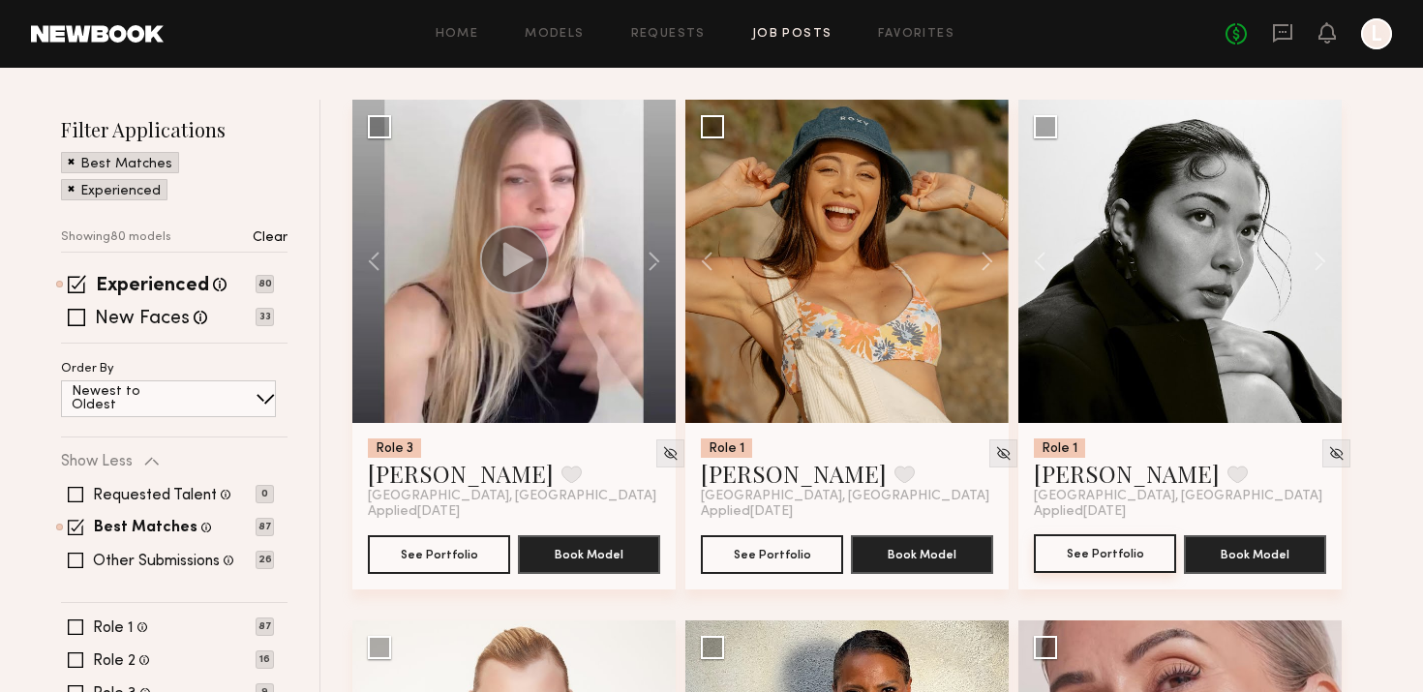
scroll to position [0, 0]
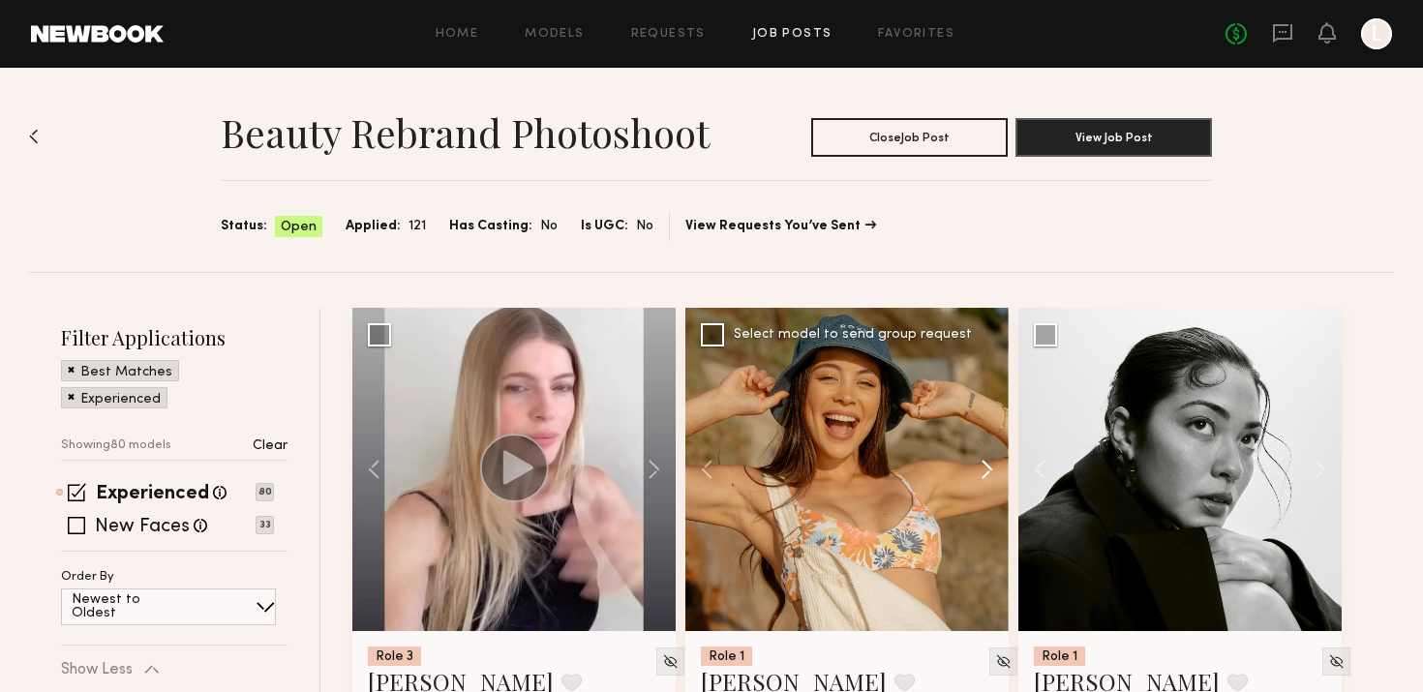
click at [997, 471] on button at bounding box center [978, 469] width 62 height 323
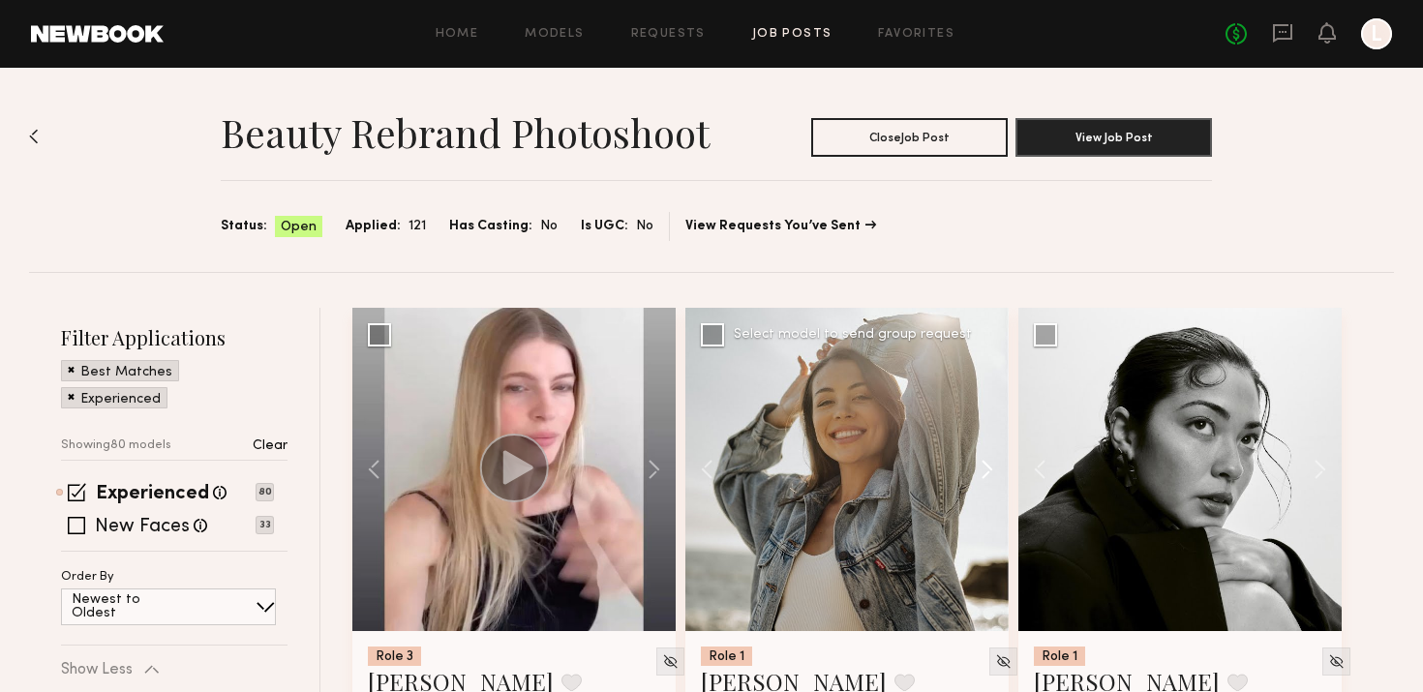
click at [997, 471] on button at bounding box center [978, 469] width 62 height 323
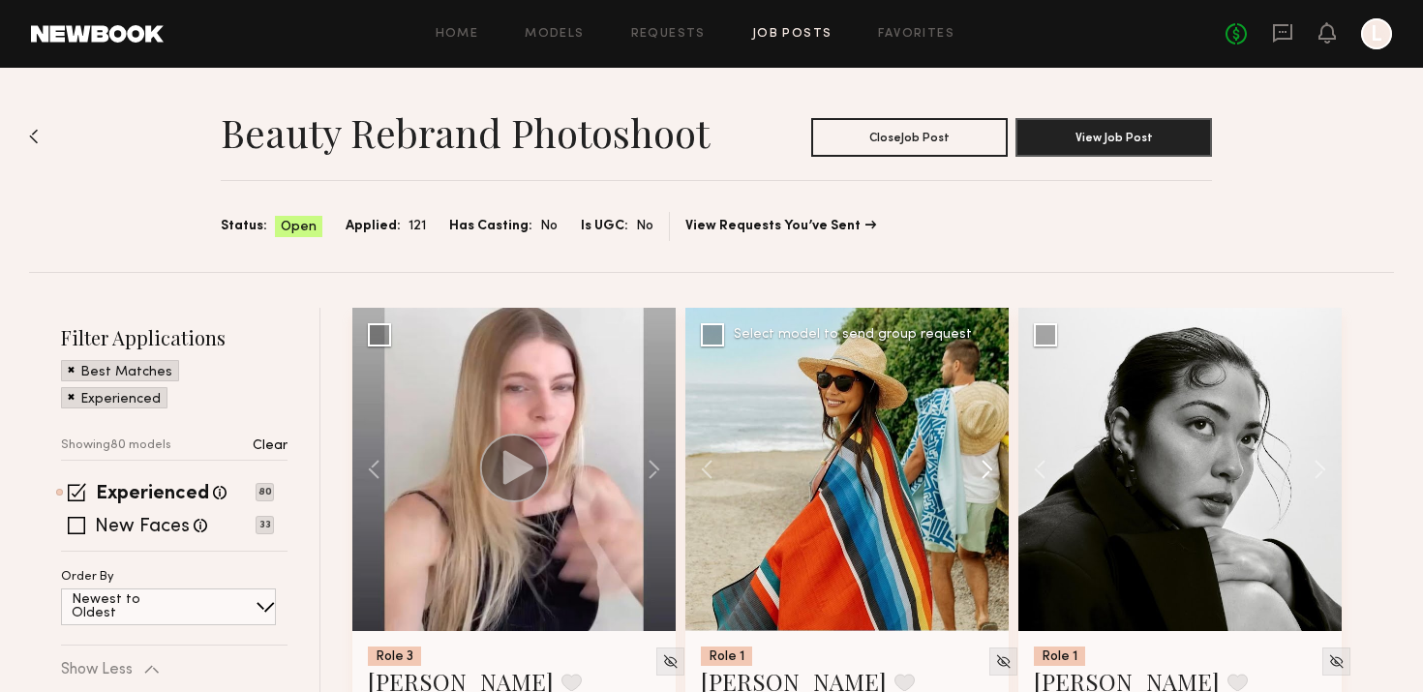
click at [997, 471] on button at bounding box center [978, 469] width 62 height 323
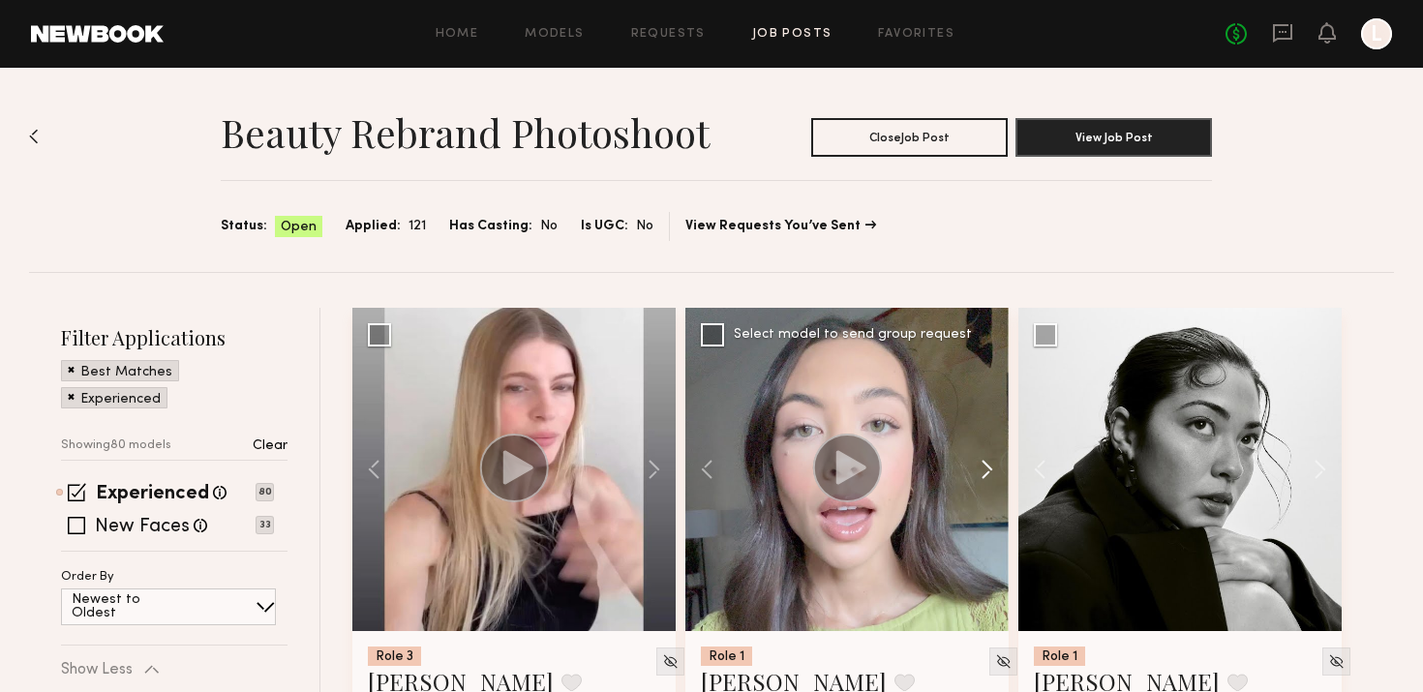
click at [997, 472] on button at bounding box center [978, 469] width 62 height 323
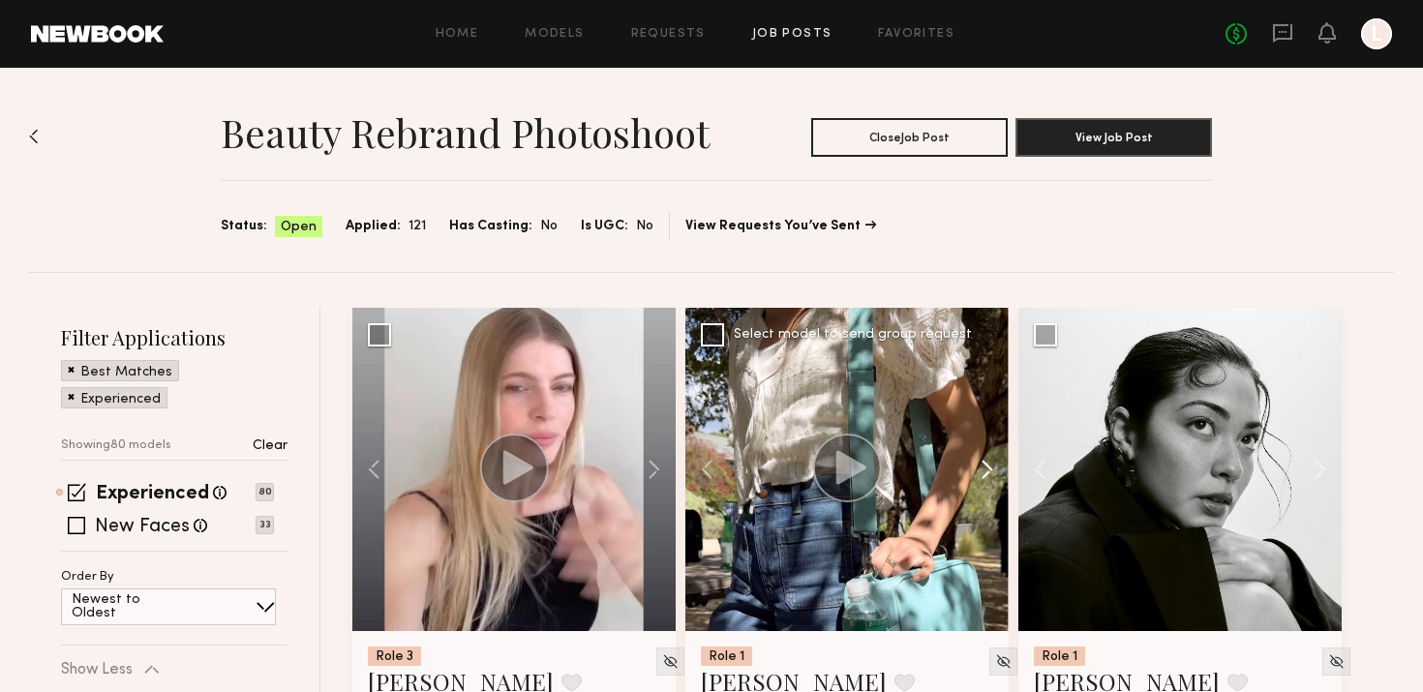
click at [997, 472] on button at bounding box center [978, 469] width 62 height 323
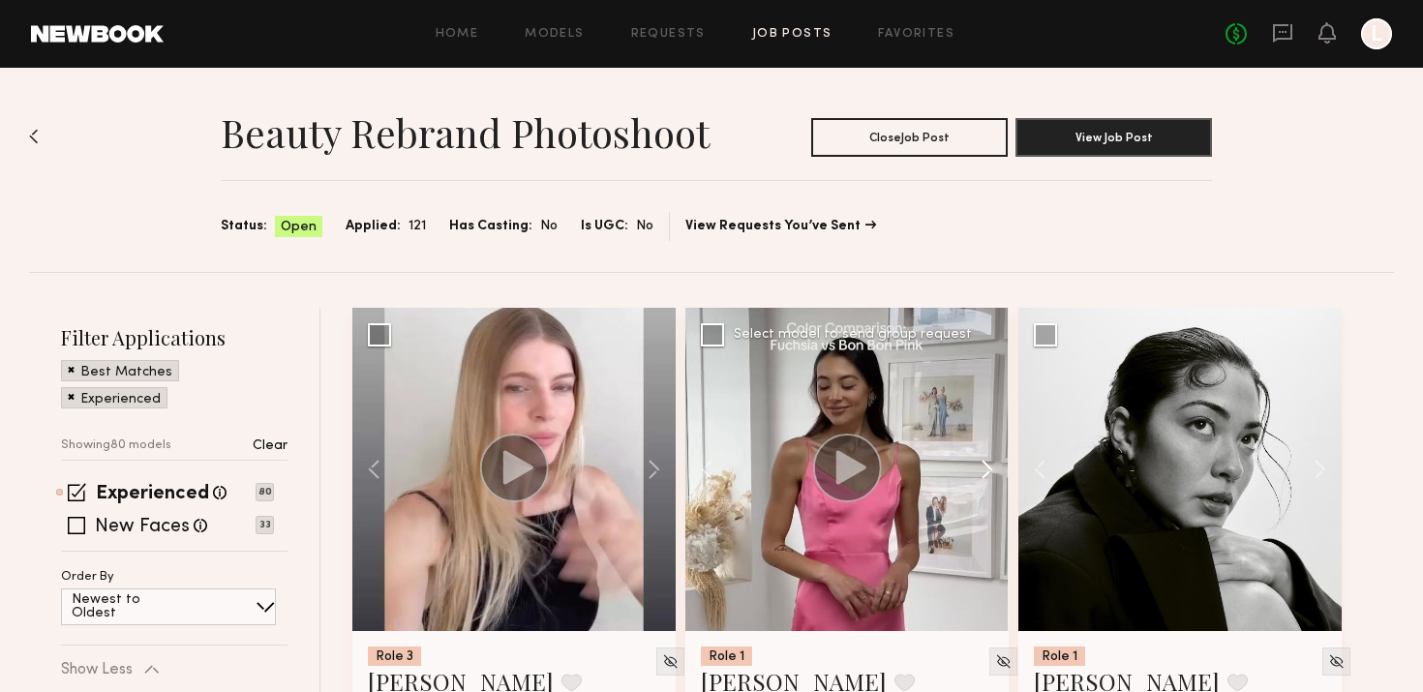
click at [997, 472] on button at bounding box center [978, 469] width 62 height 323
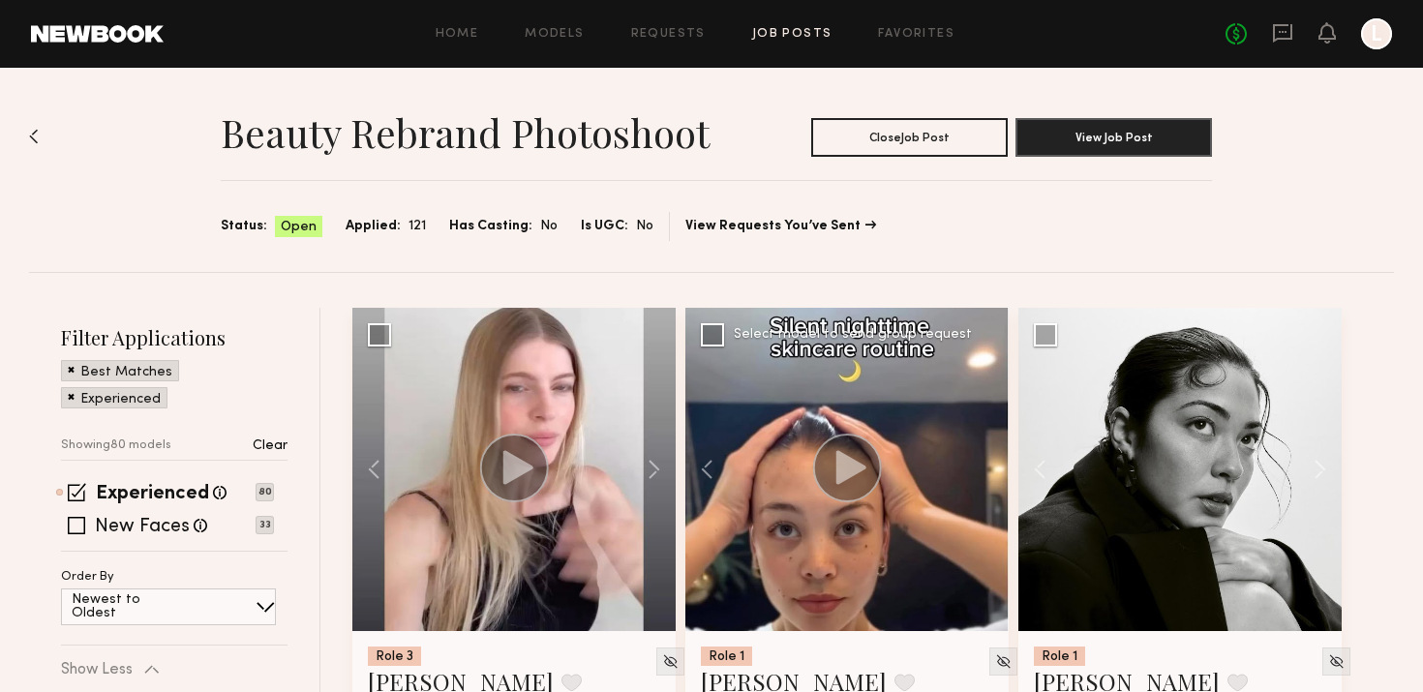
click at [997, 472] on div at bounding box center [846, 469] width 323 height 323
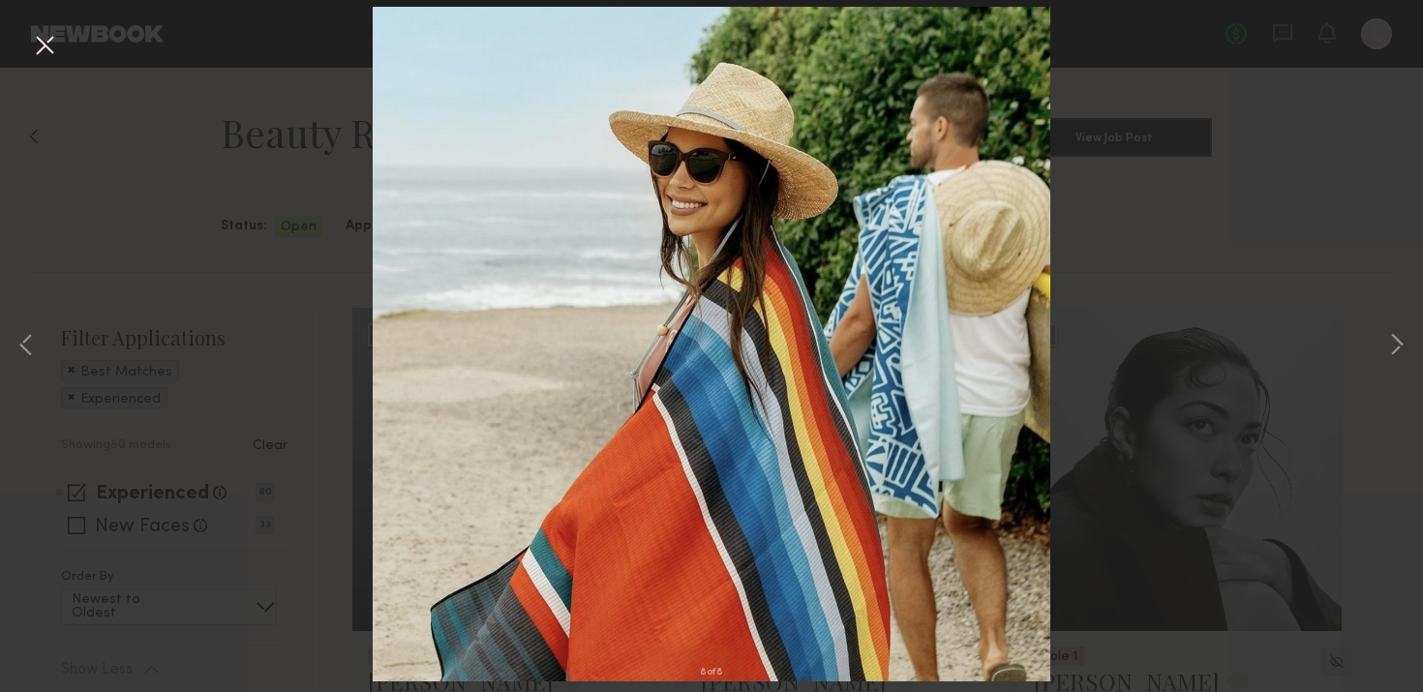
click at [20, 61] on div "8 of 8" at bounding box center [711, 346] width 1423 height 692
click at [39, 54] on button at bounding box center [44, 46] width 31 height 35
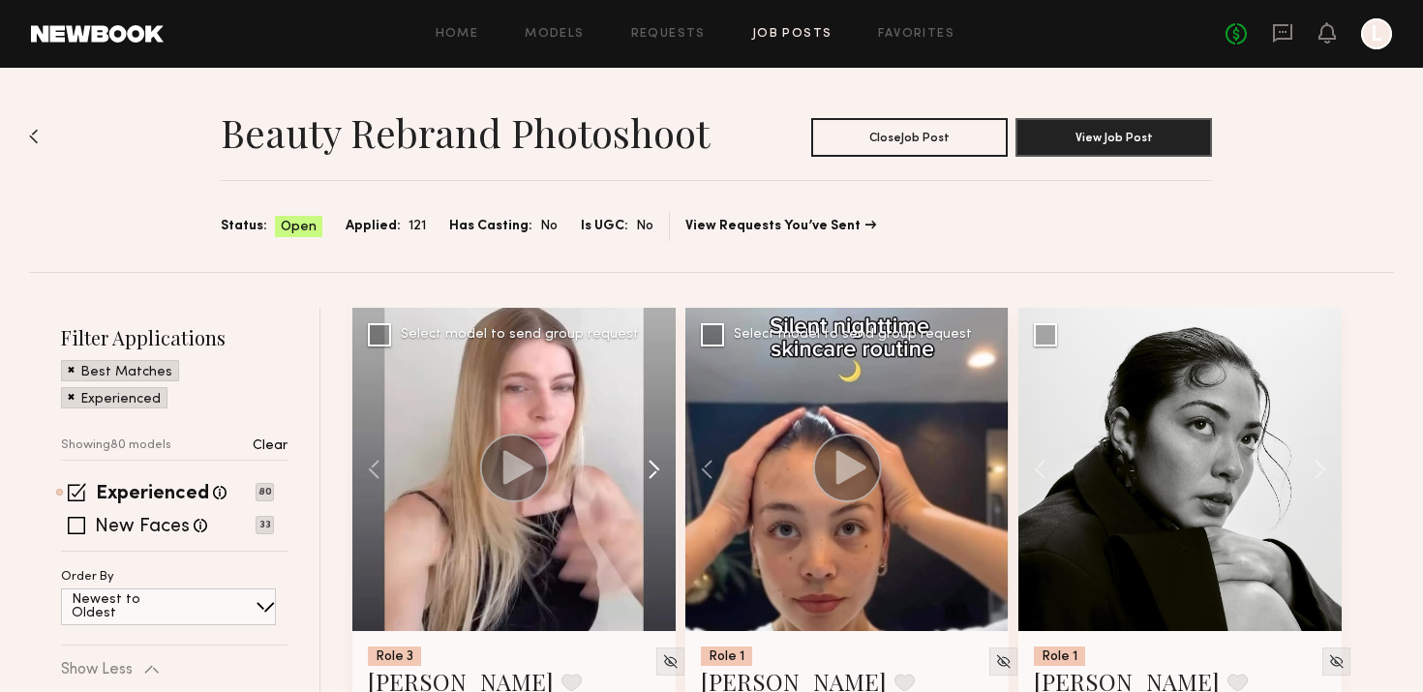
click at [653, 465] on button at bounding box center [645, 469] width 62 height 323
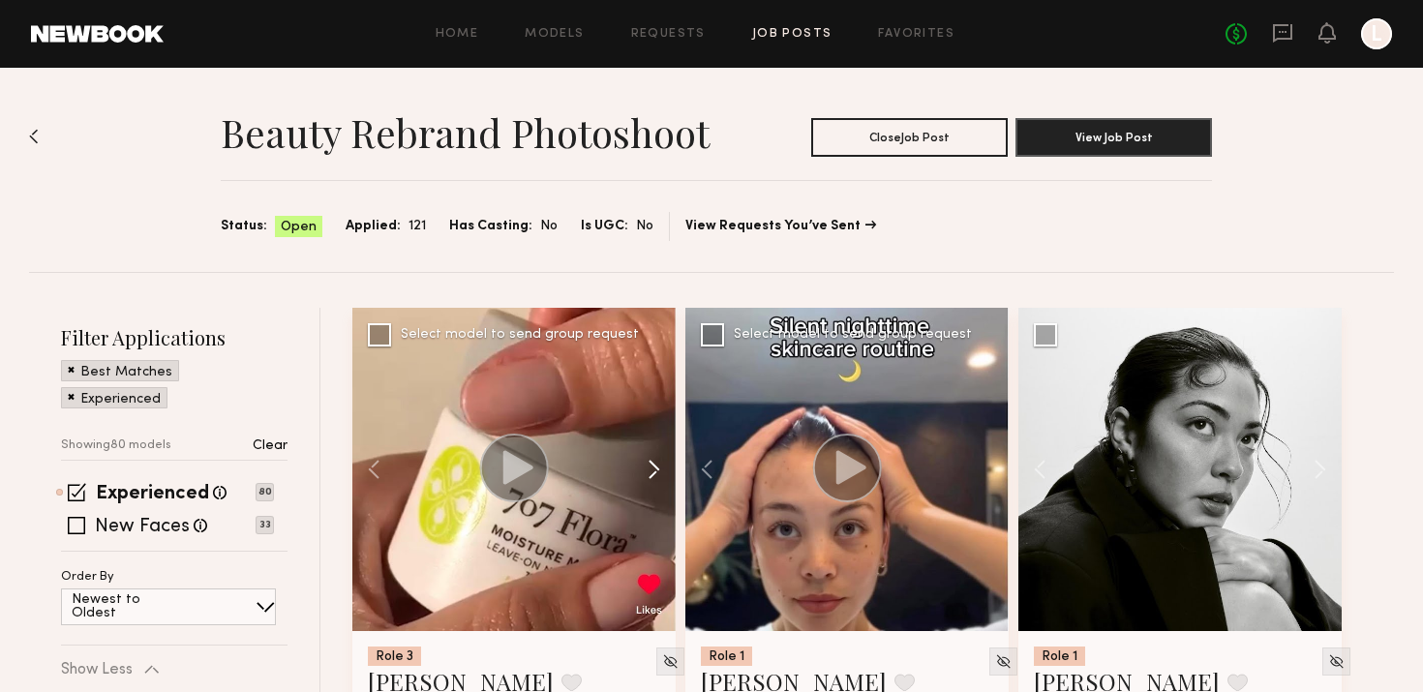
click at [653, 465] on button at bounding box center [645, 469] width 62 height 323
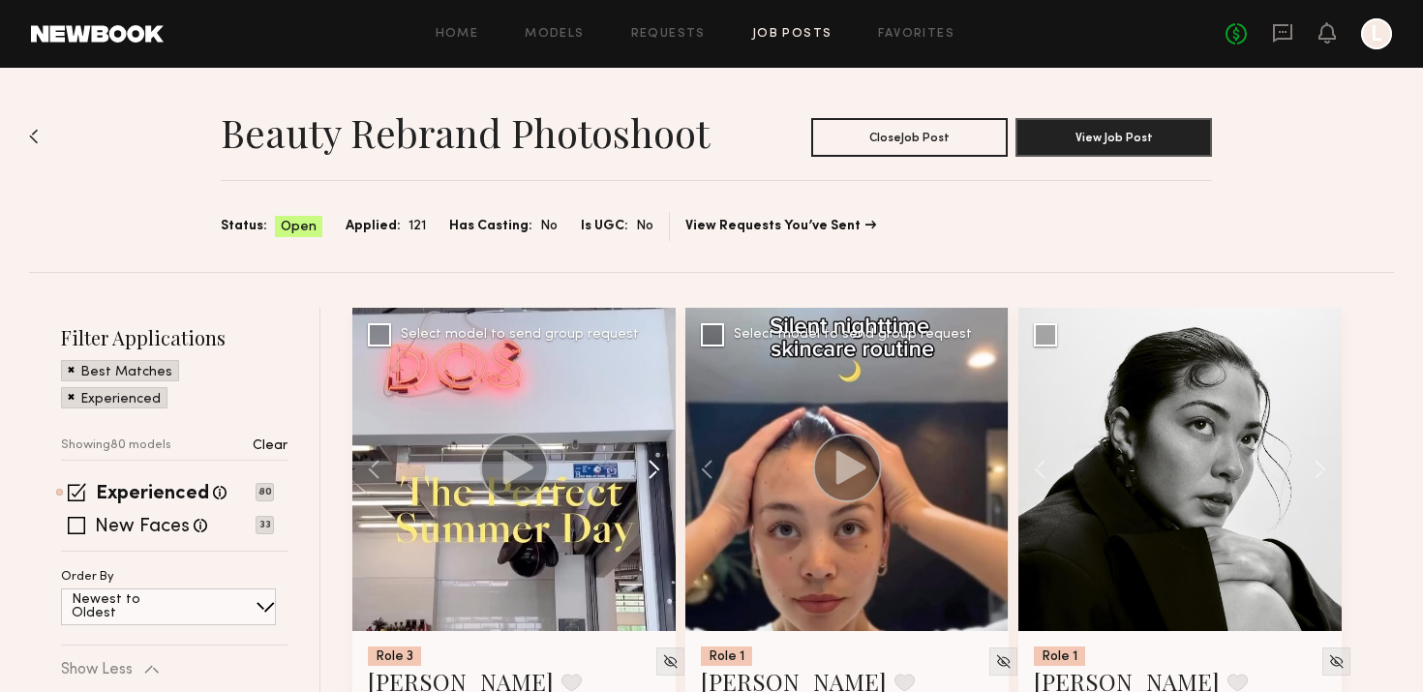
click at [653, 465] on button at bounding box center [645, 469] width 62 height 323
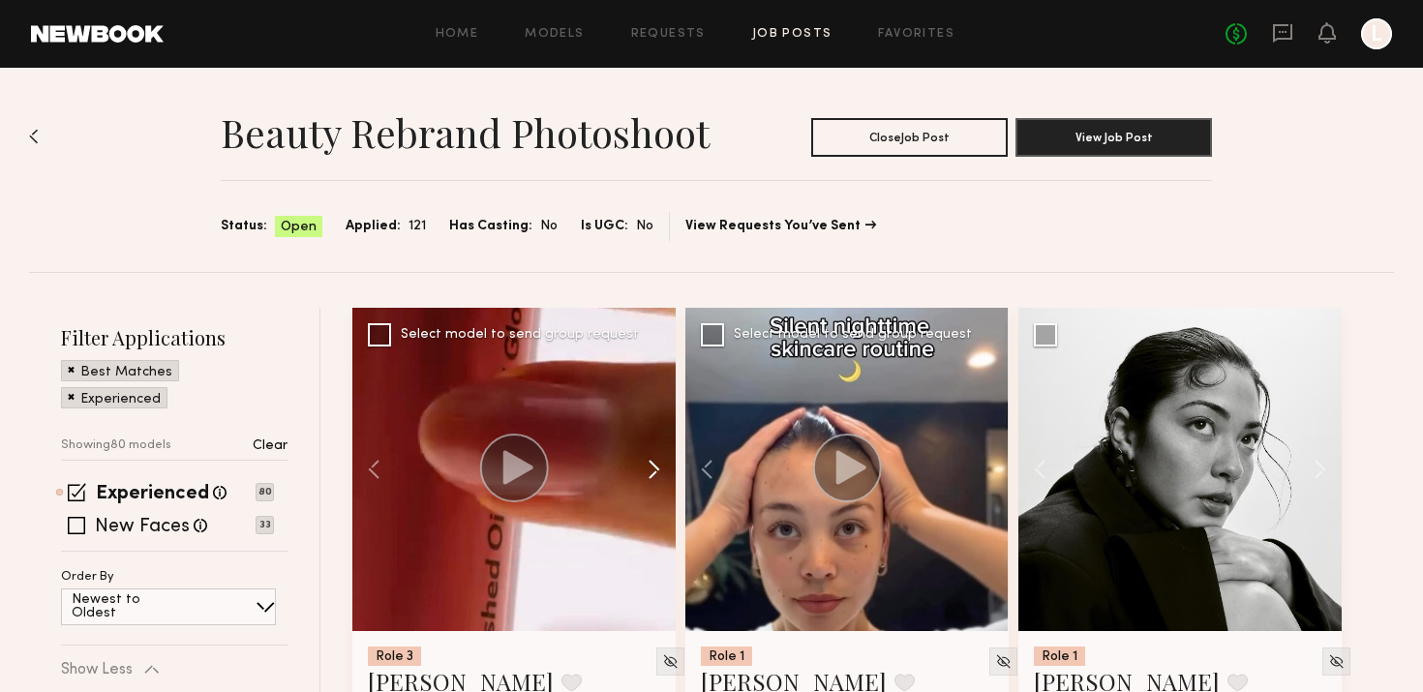
click at [653, 465] on button at bounding box center [645, 469] width 62 height 323
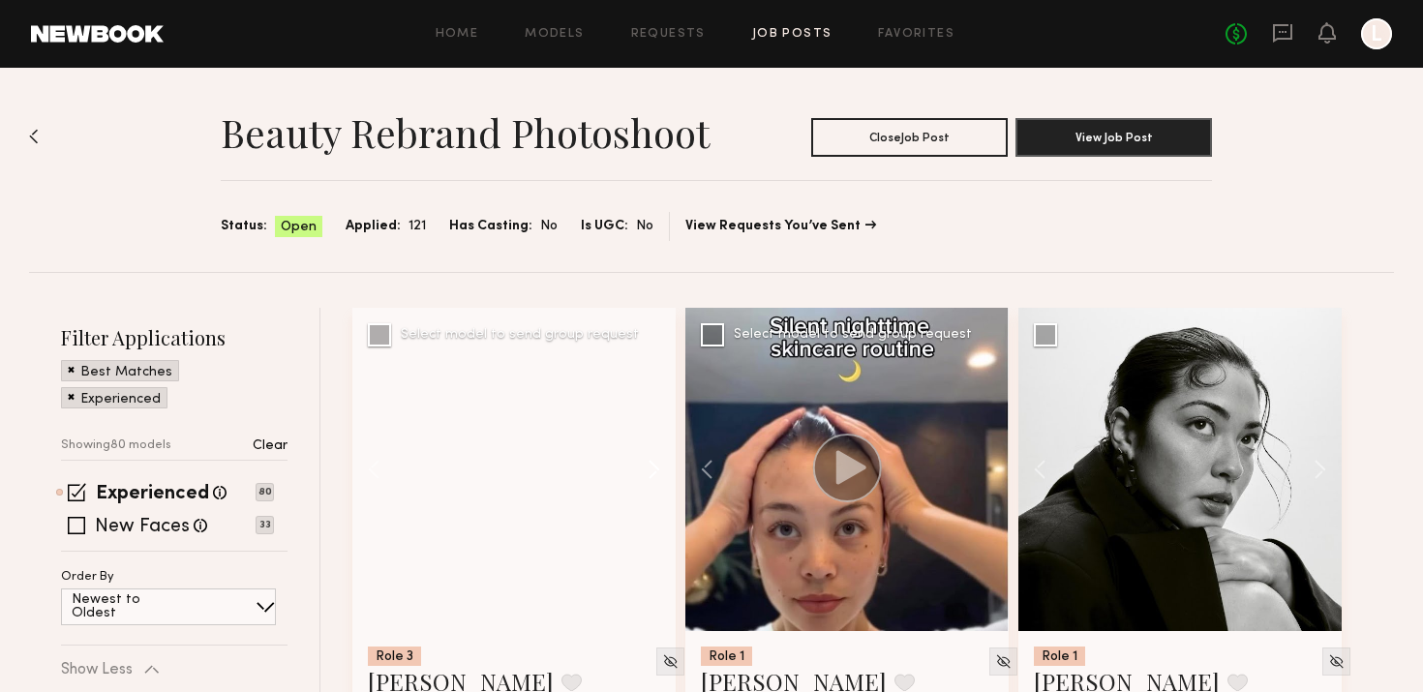
click at [653, 465] on button at bounding box center [645, 469] width 62 height 323
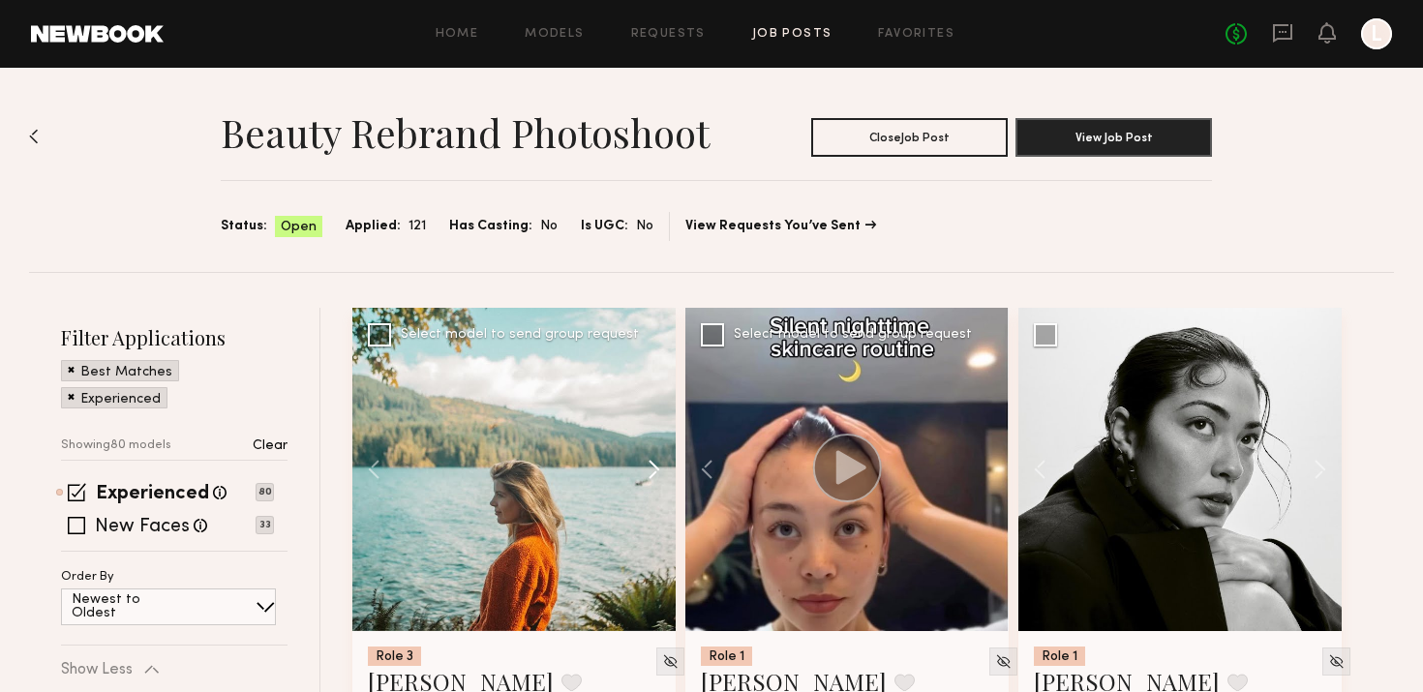
click at [653, 465] on button at bounding box center [645, 469] width 62 height 323
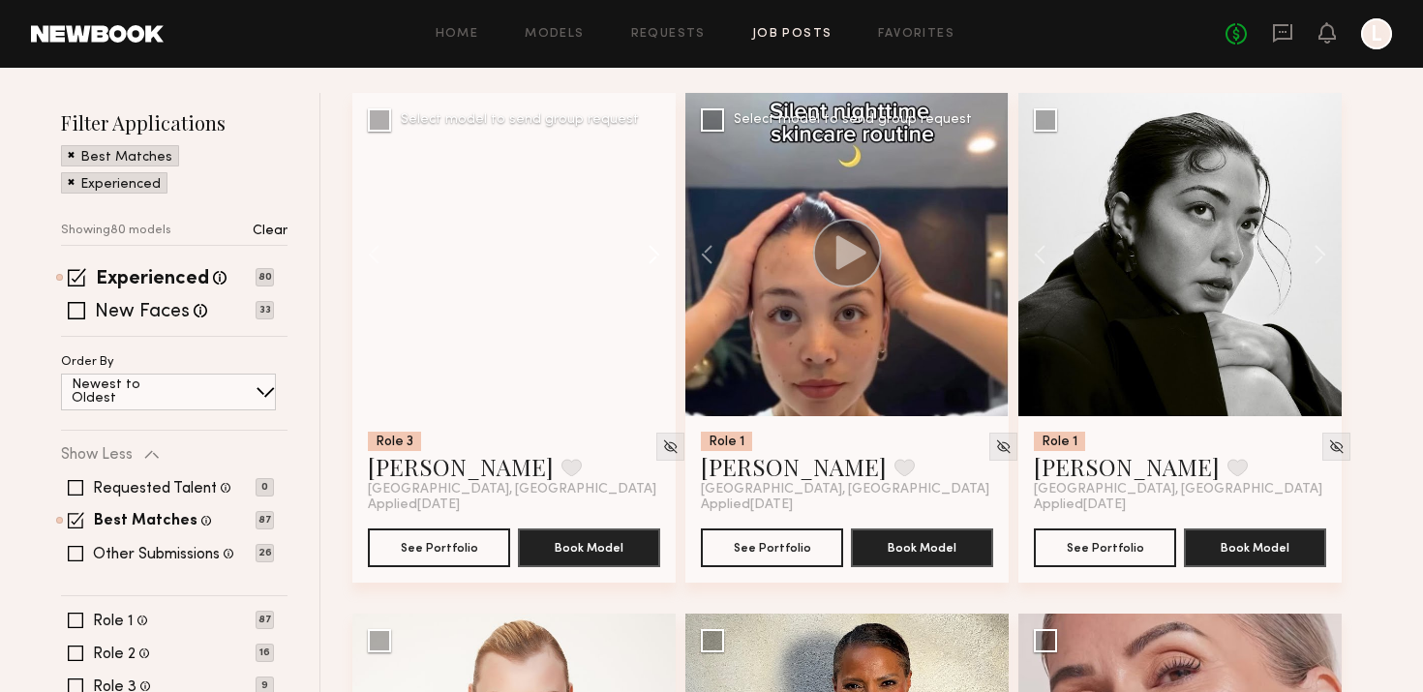
scroll to position [219, 0]
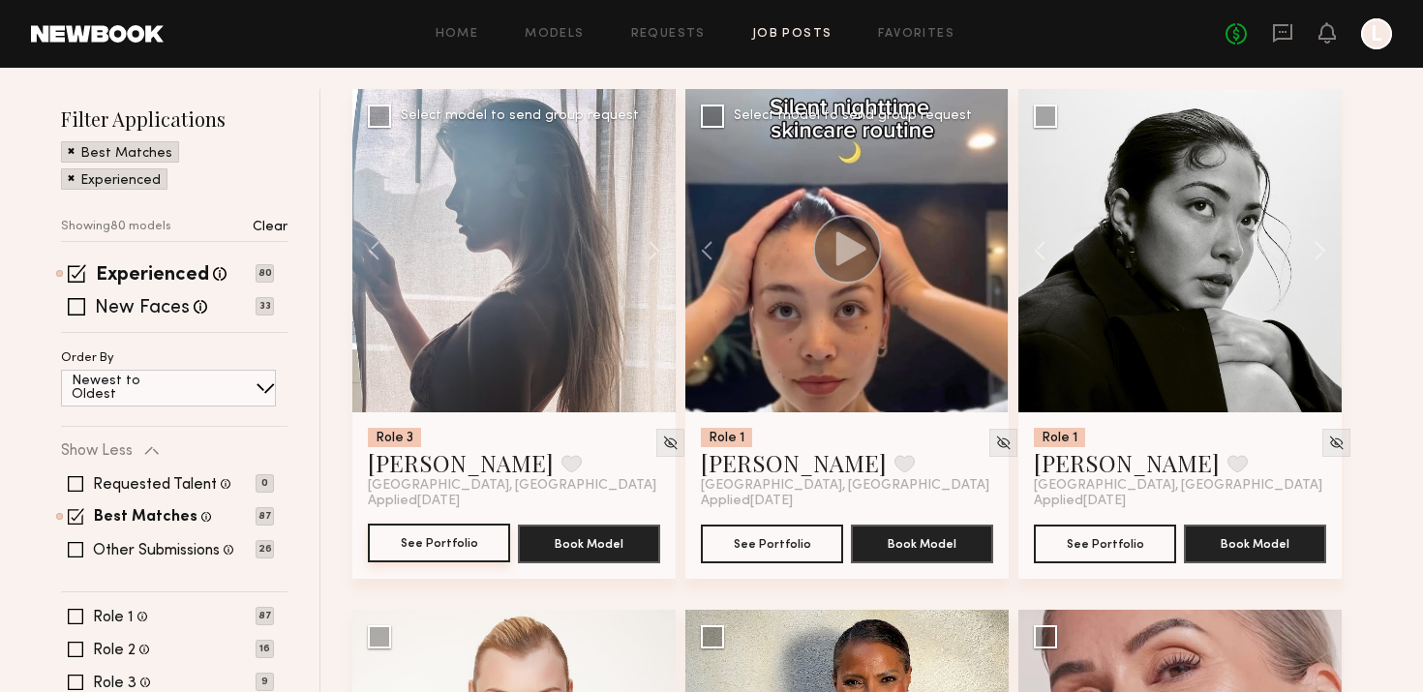
click at [448, 536] on button "See Portfolio" at bounding box center [439, 543] width 142 height 39
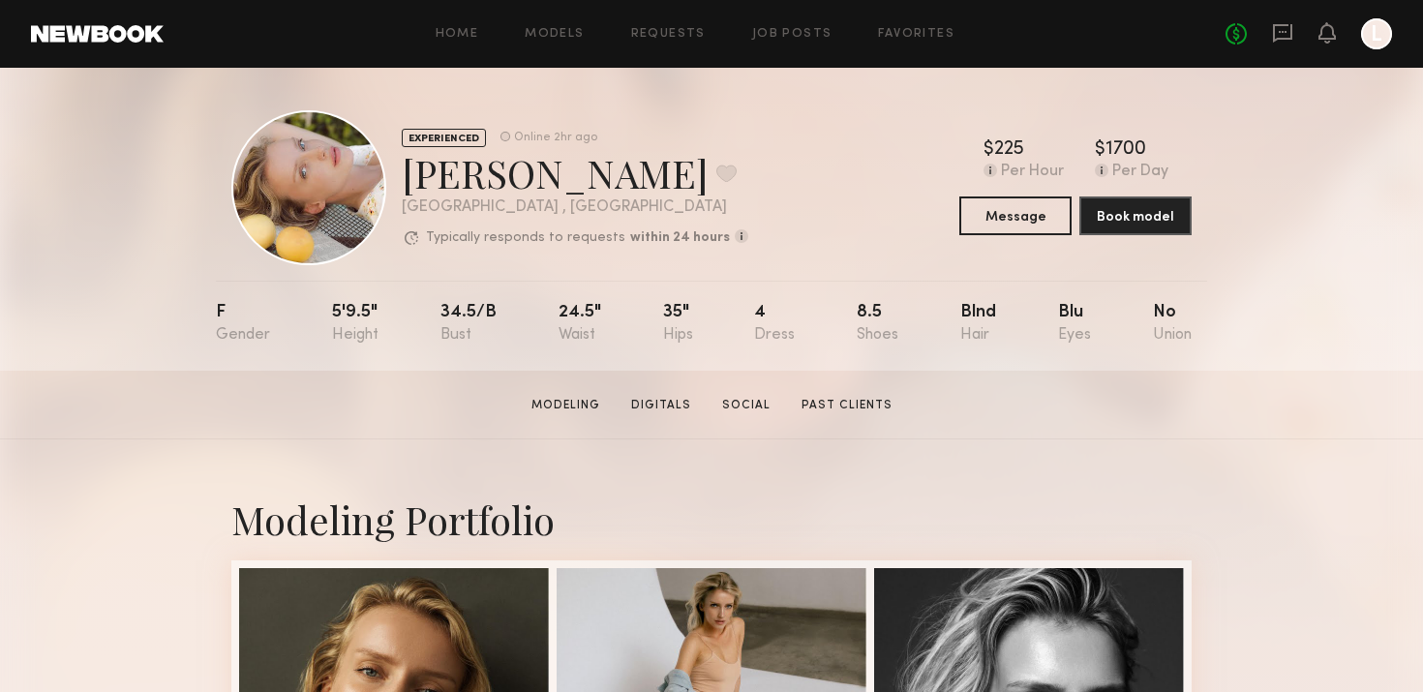
scroll to position [6, 0]
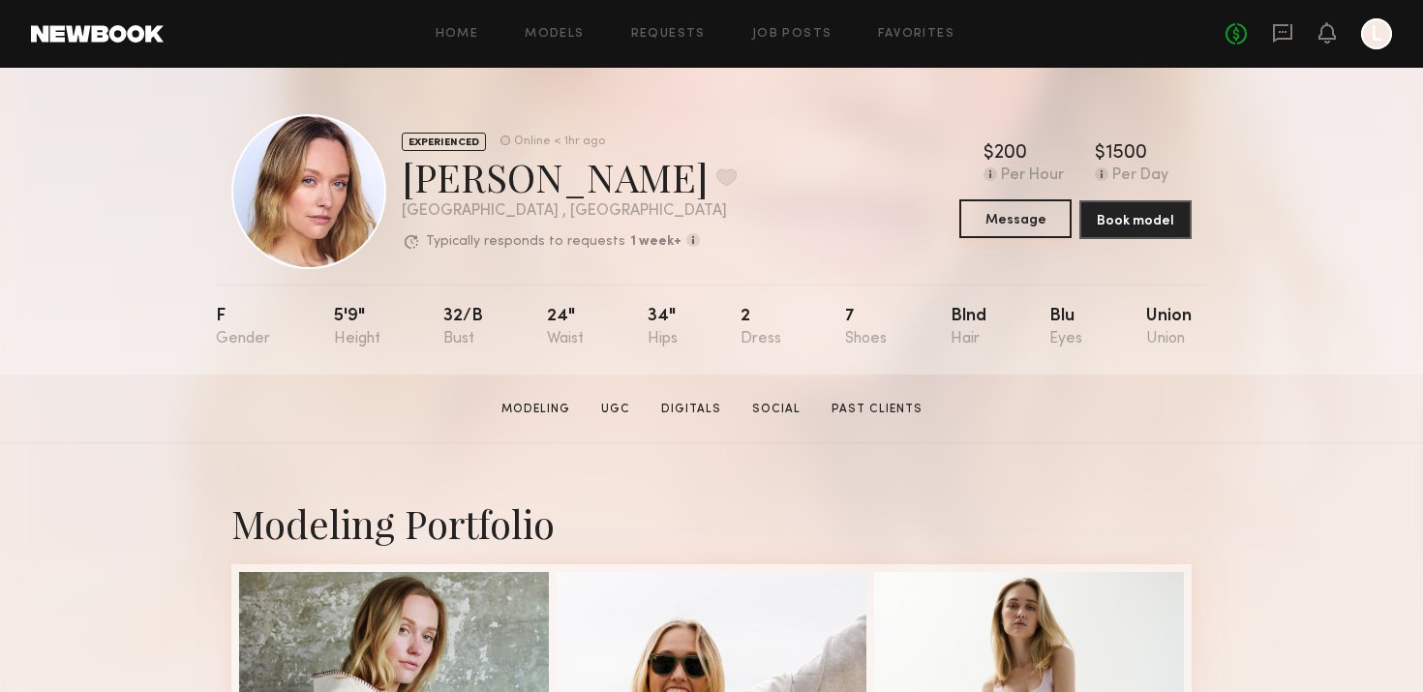
click at [1026, 223] on button "Message" at bounding box center [1015, 218] width 112 height 39
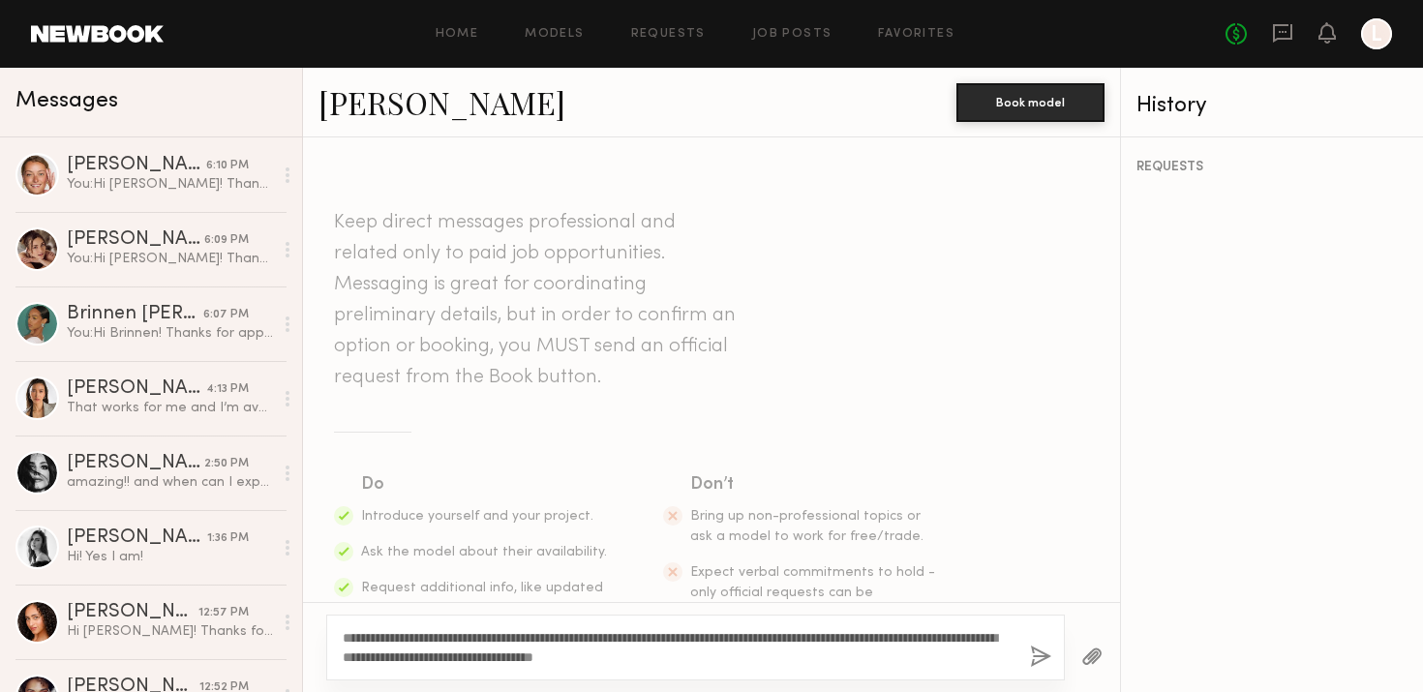
click at [384, 635] on textarea "**********" at bounding box center [679, 647] width 672 height 39
type textarea "**********"
click at [1052, 657] on div "**********" at bounding box center [695, 648] width 739 height 66
click at [348, 105] on link "[PERSON_NAME]" at bounding box center [441, 102] width 247 height 42
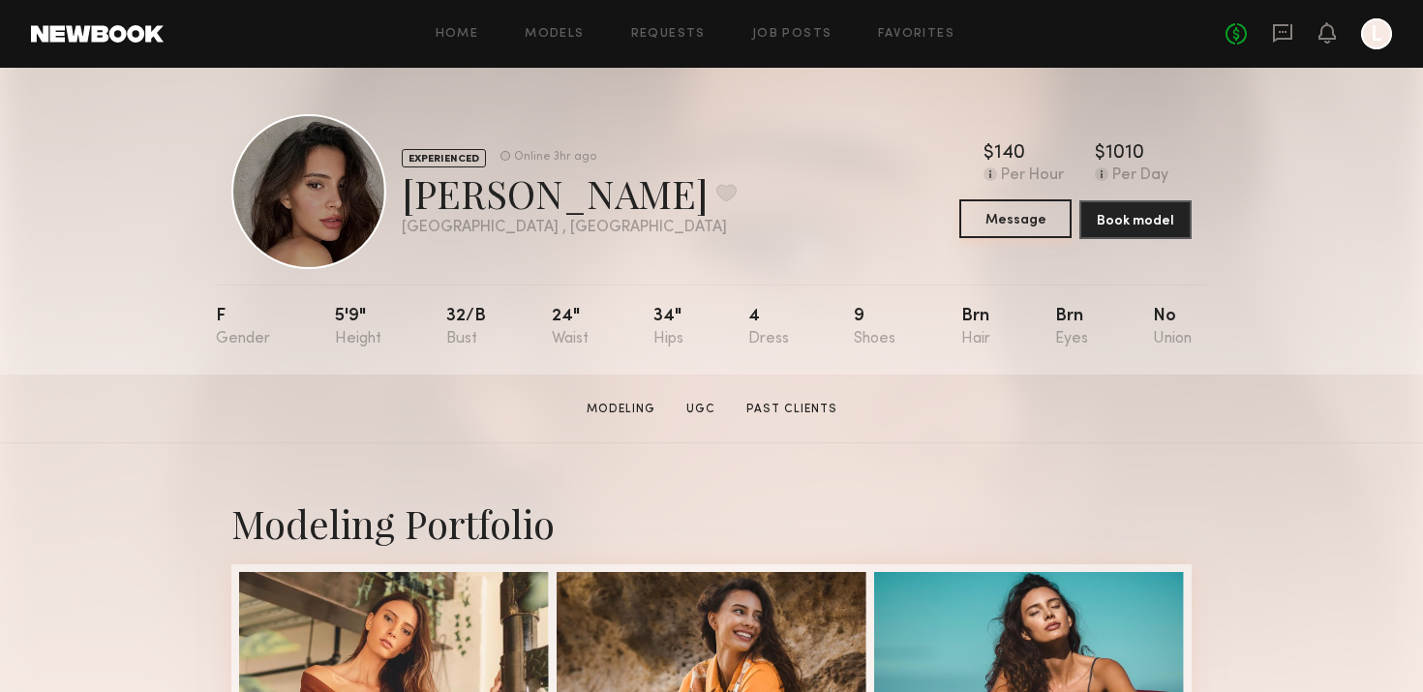
click at [1042, 212] on button "Message" at bounding box center [1015, 218] width 112 height 39
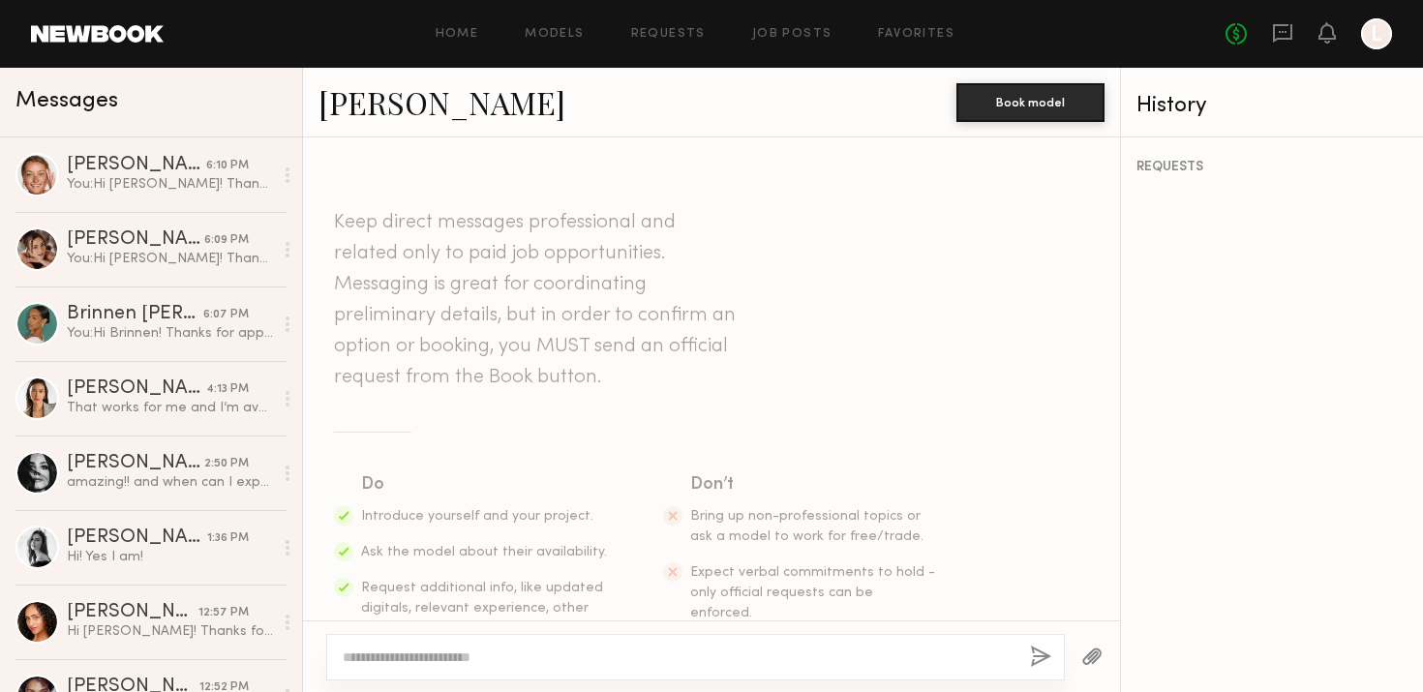
click at [556, 636] on div at bounding box center [695, 657] width 739 height 46
click at [555, 643] on div at bounding box center [695, 657] width 739 height 46
click at [513, 660] on textarea at bounding box center [679, 657] width 672 height 19
paste textarea "**********"
drag, startPoint x: 447, startPoint y: 659, endPoint x: 1018, endPoint y: 666, distance: 571.2
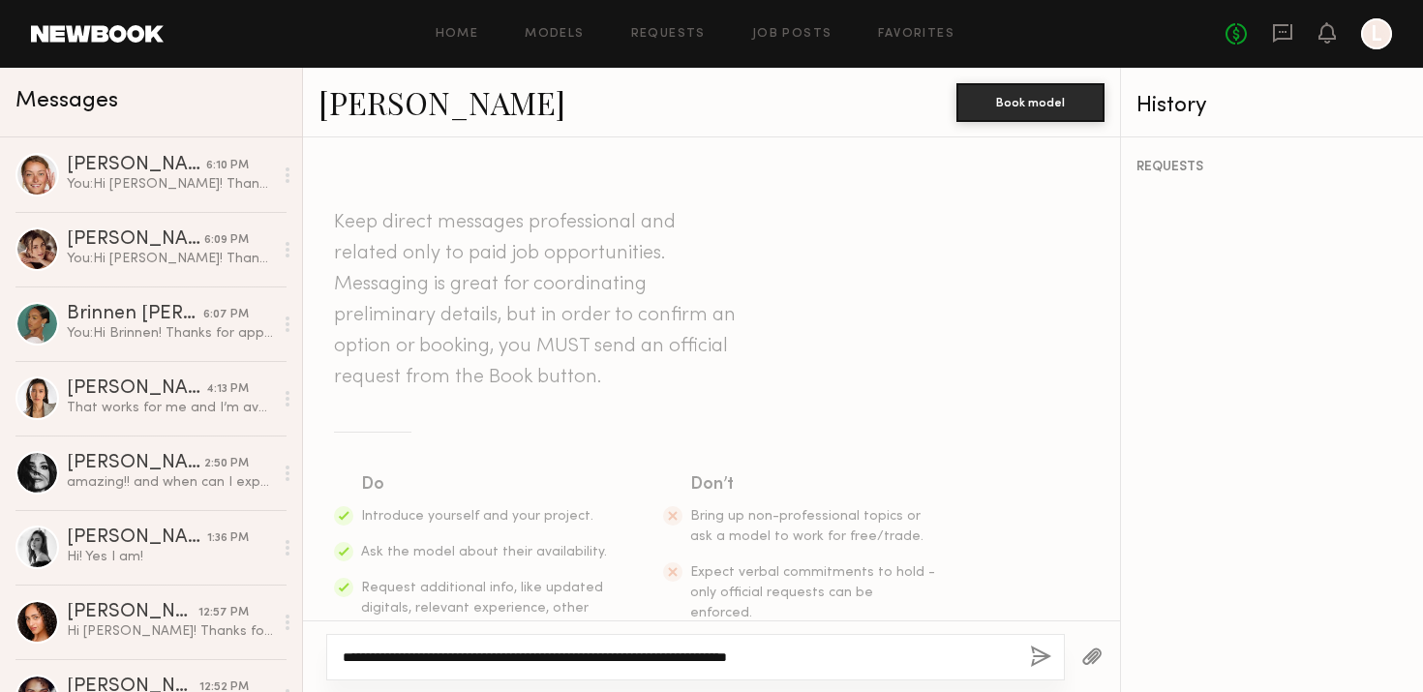
click at [1018, 666] on div "**********" at bounding box center [695, 657] width 739 height 46
paste textarea "**********"
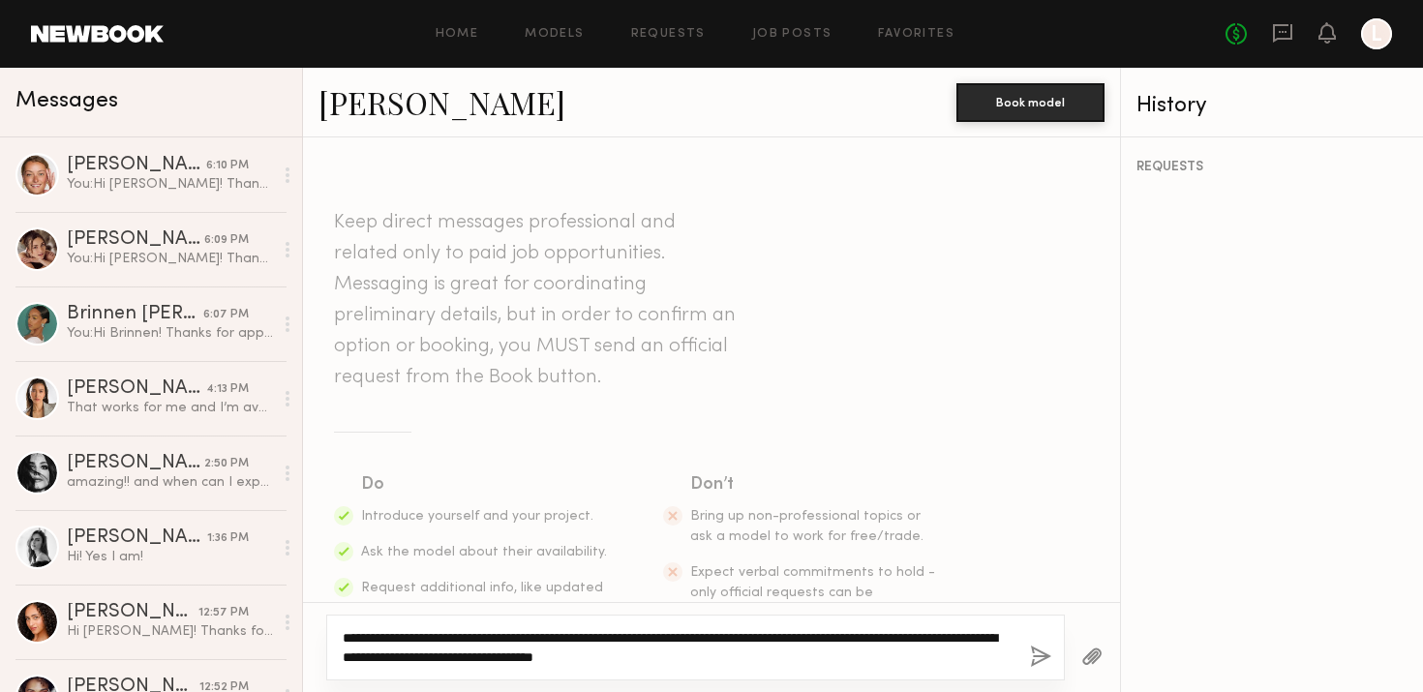
type textarea "**********"
click at [1038, 656] on button "button" at bounding box center [1040, 658] width 21 height 24
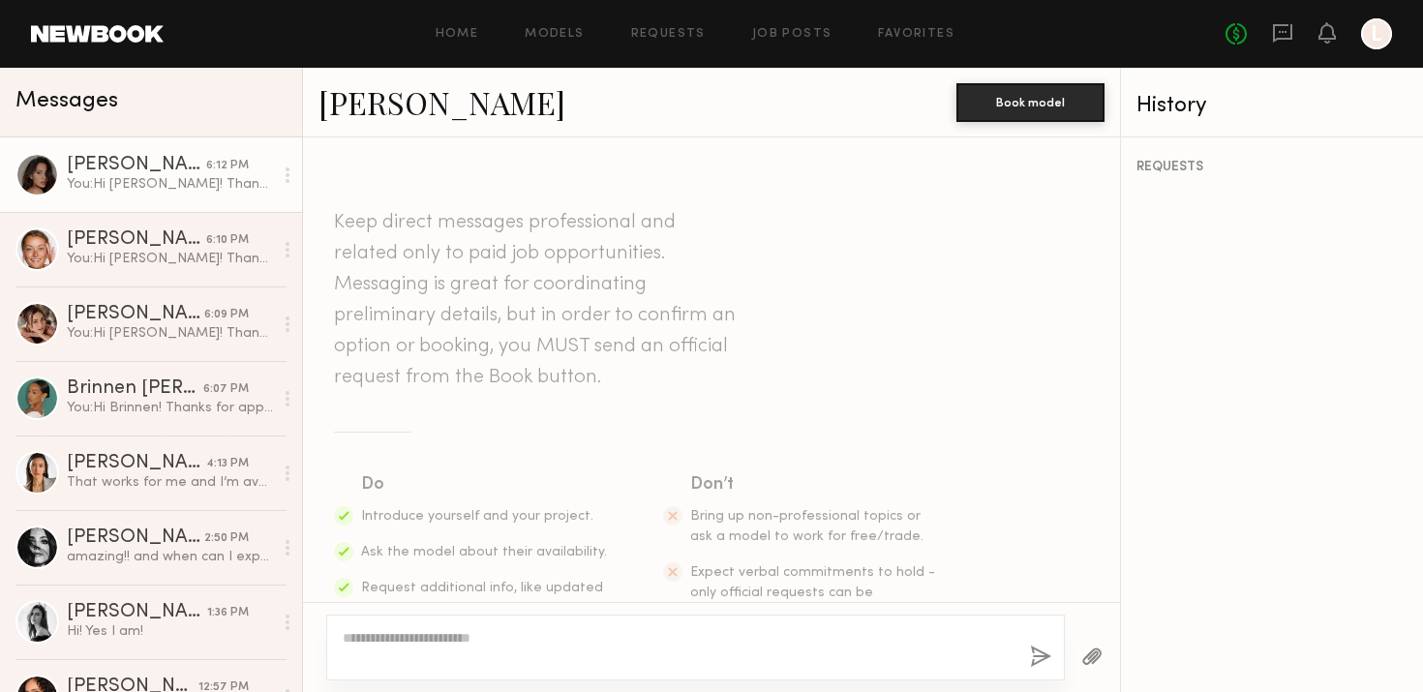
scroll to position [396, 0]
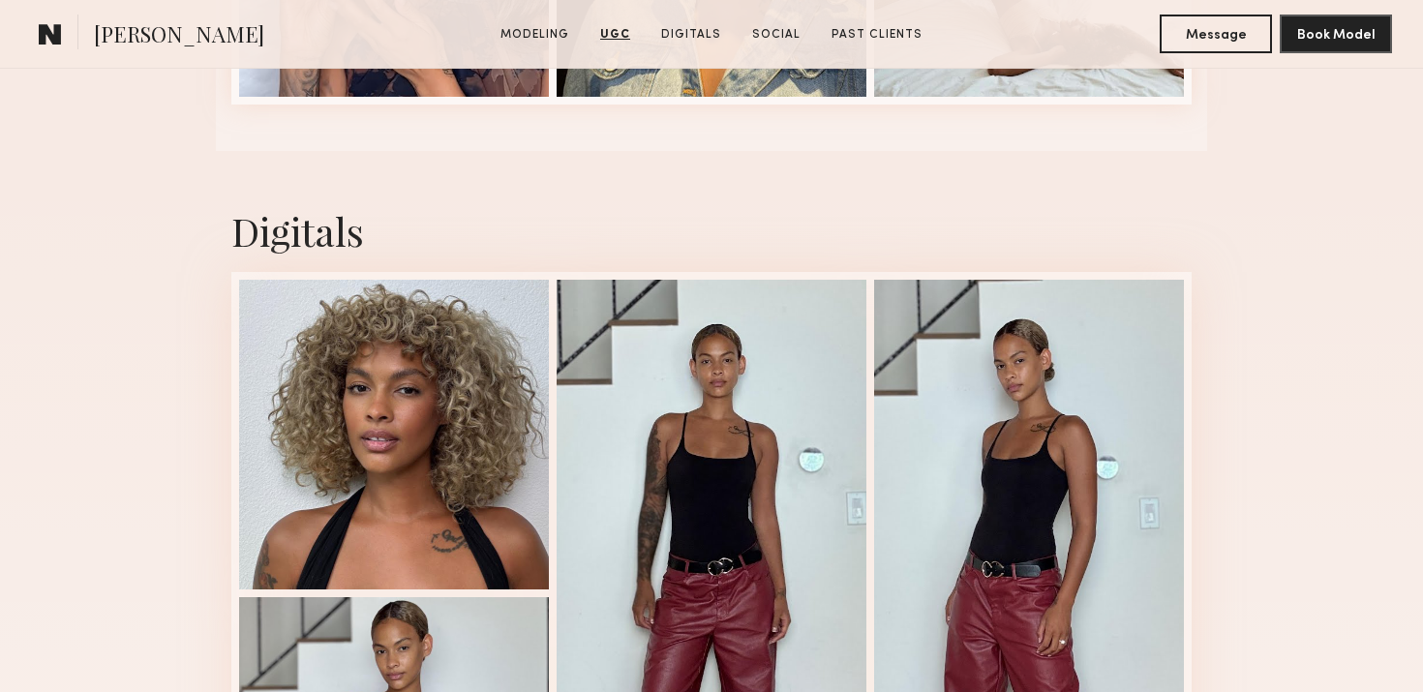
scroll to position [3705, 0]
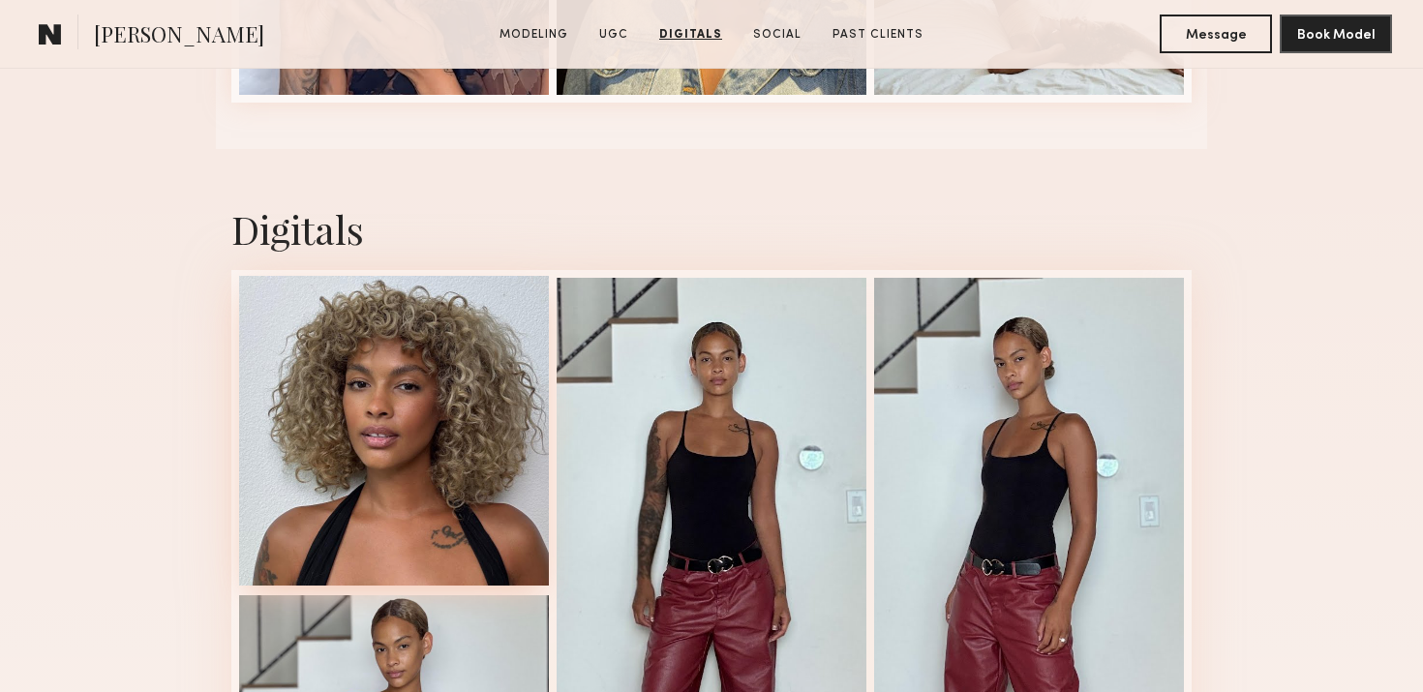
click at [405, 447] on div at bounding box center [394, 431] width 310 height 310
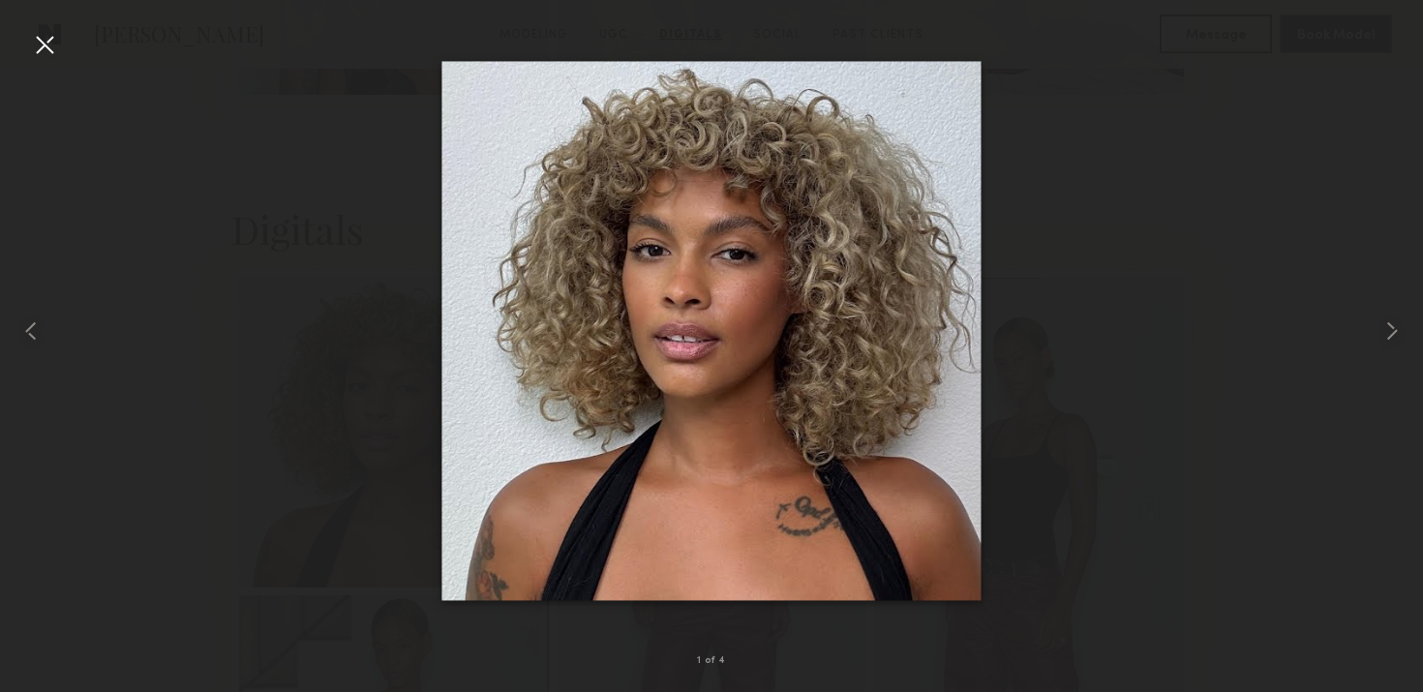
click at [51, 51] on div at bounding box center [44, 44] width 31 height 31
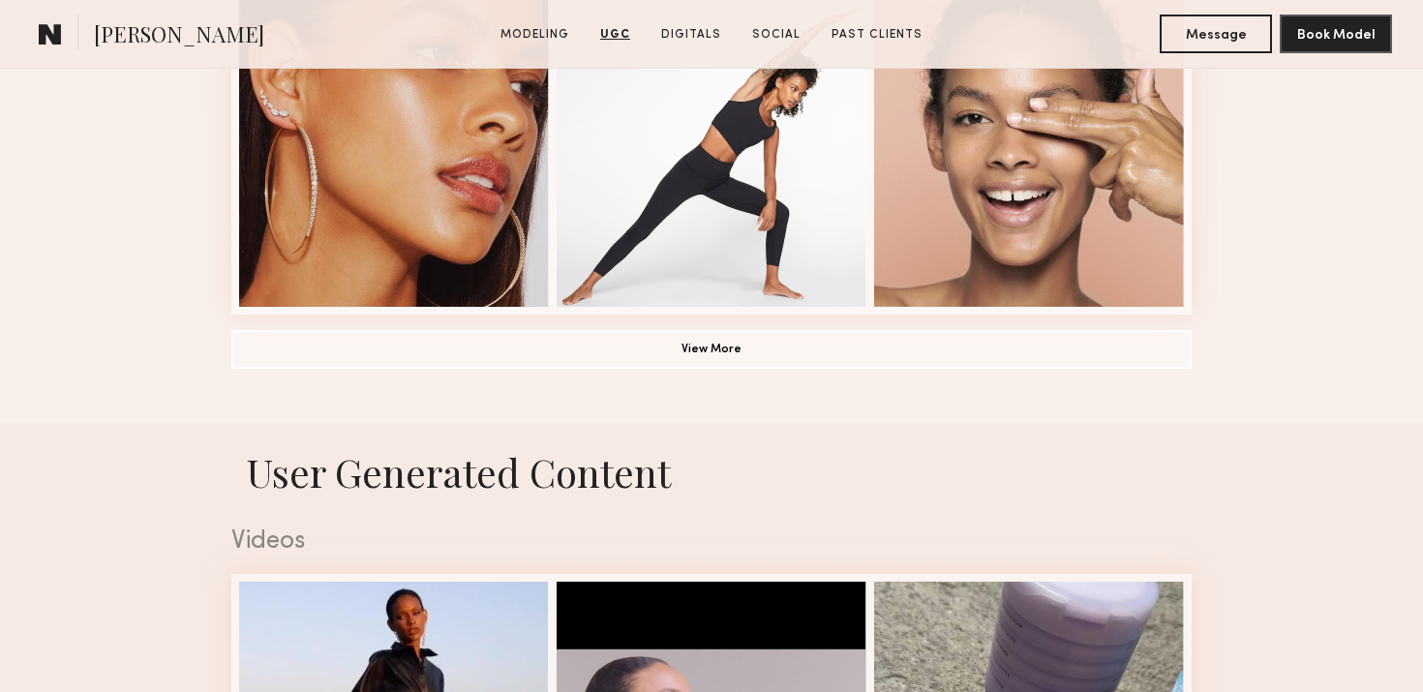
scroll to position [1372, 0]
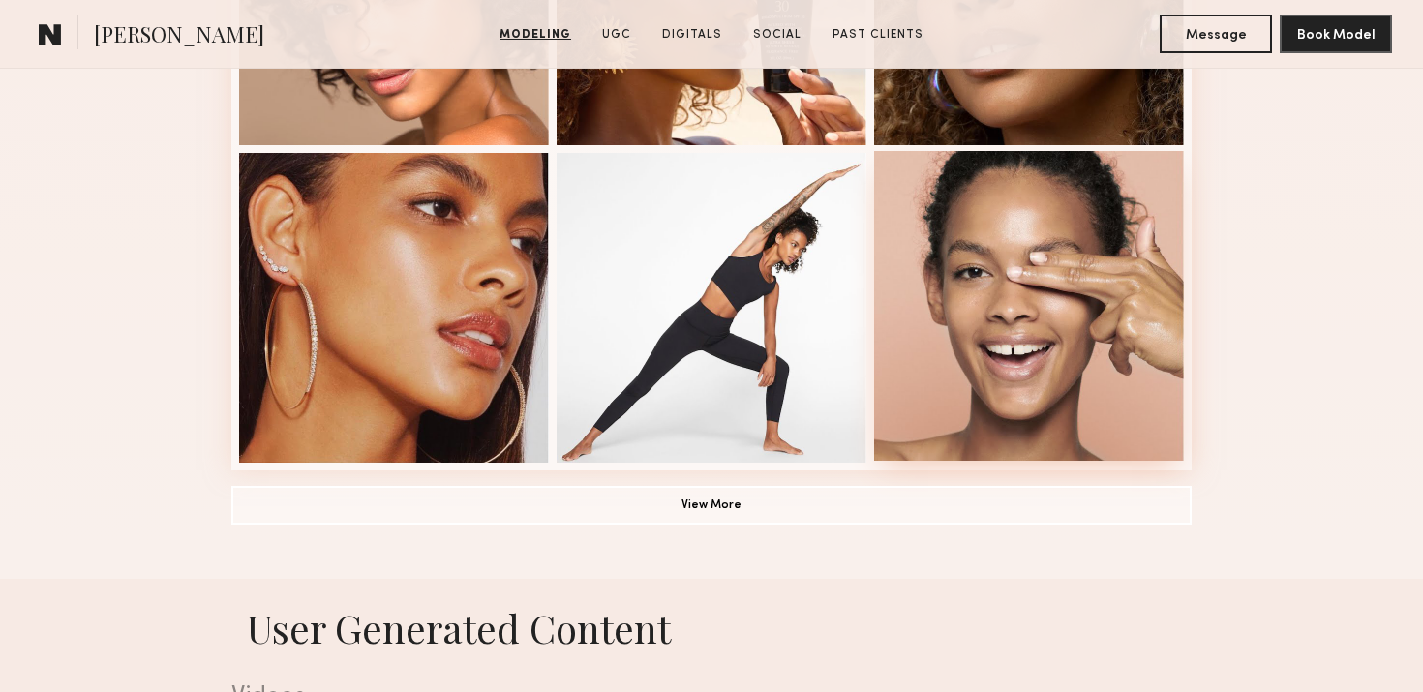
click at [969, 383] on div at bounding box center [1029, 306] width 310 height 310
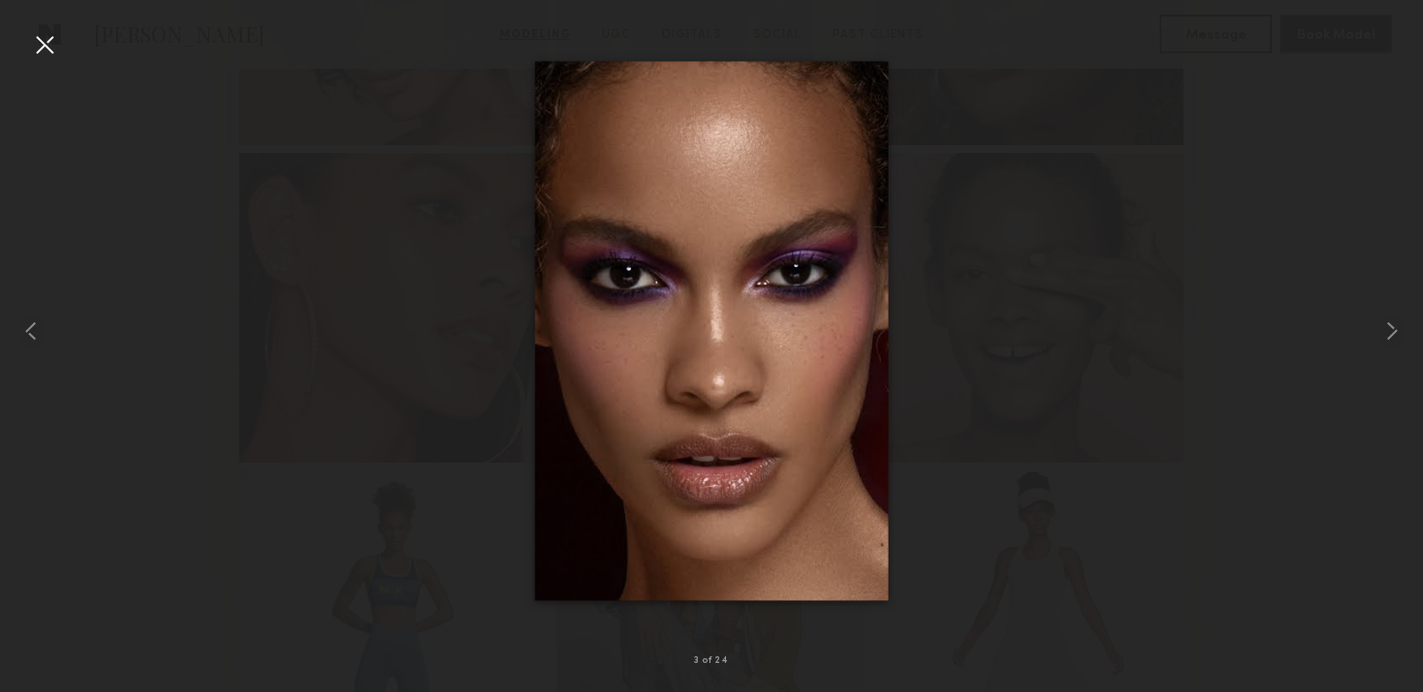
click at [470, 279] on div at bounding box center [711, 330] width 1423 height 599
click at [27, 36] on div at bounding box center [28, 330] width 57 height 599
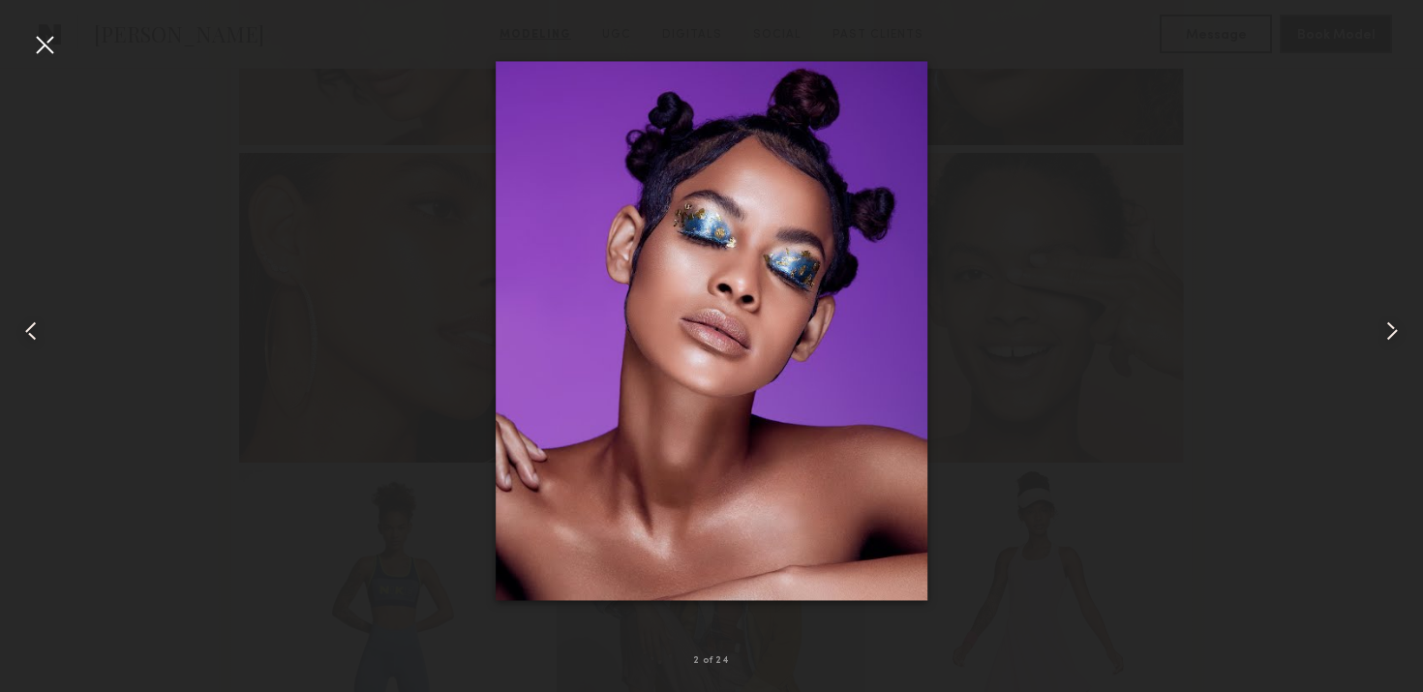
click at [55, 58] on div at bounding box center [44, 44] width 31 height 31
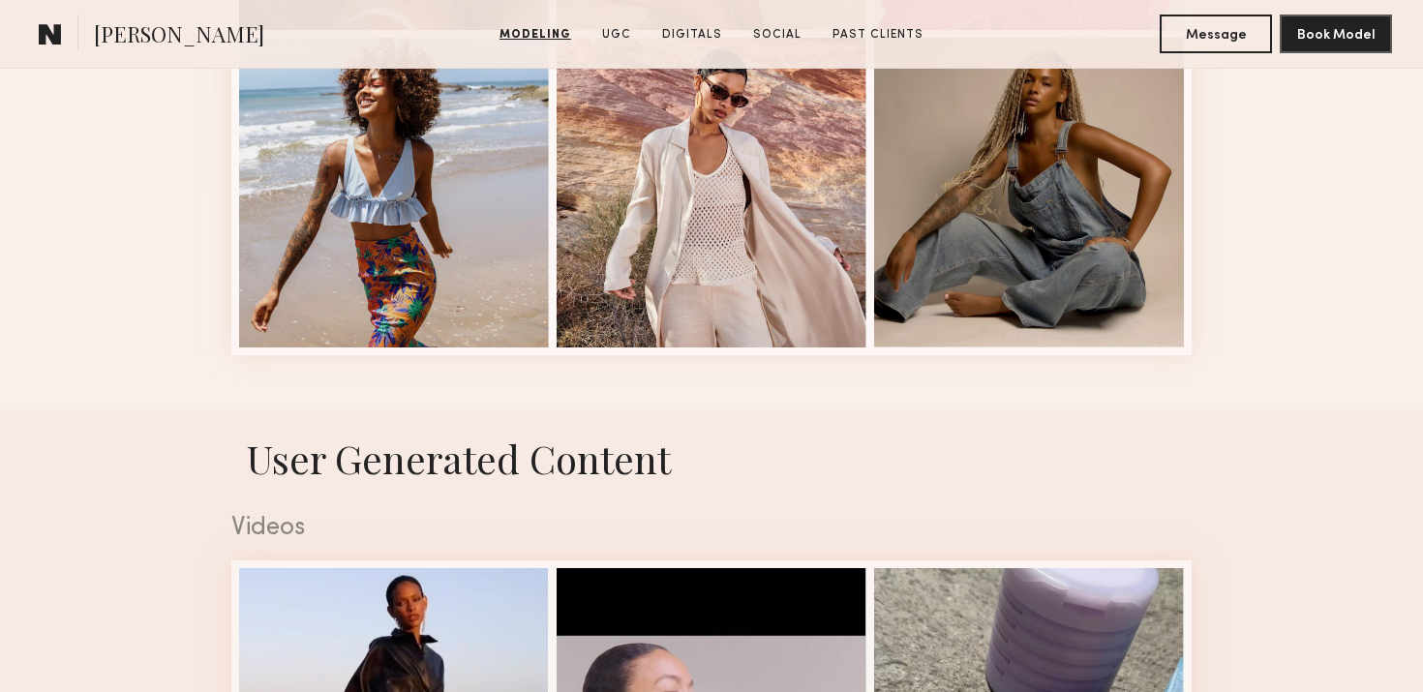
scroll to position [2793, 0]
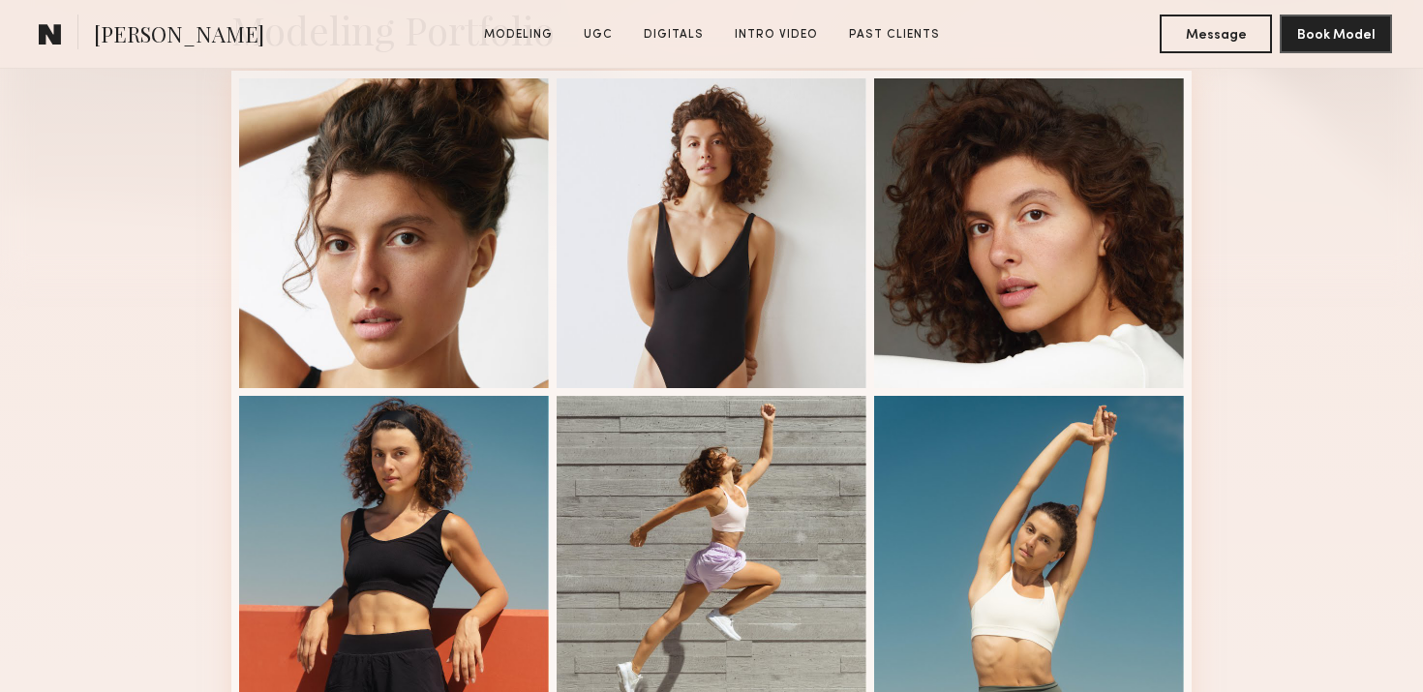
scroll to position [496, 0]
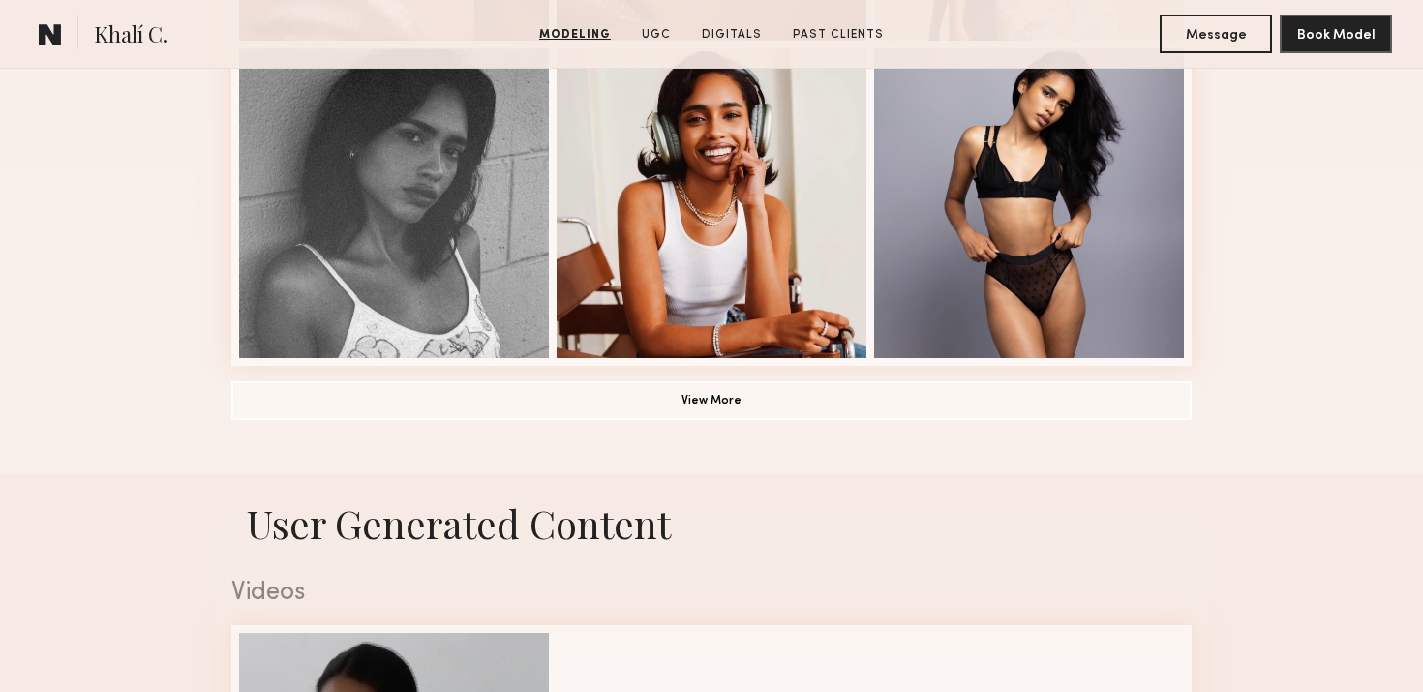
scroll to position [2203, 0]
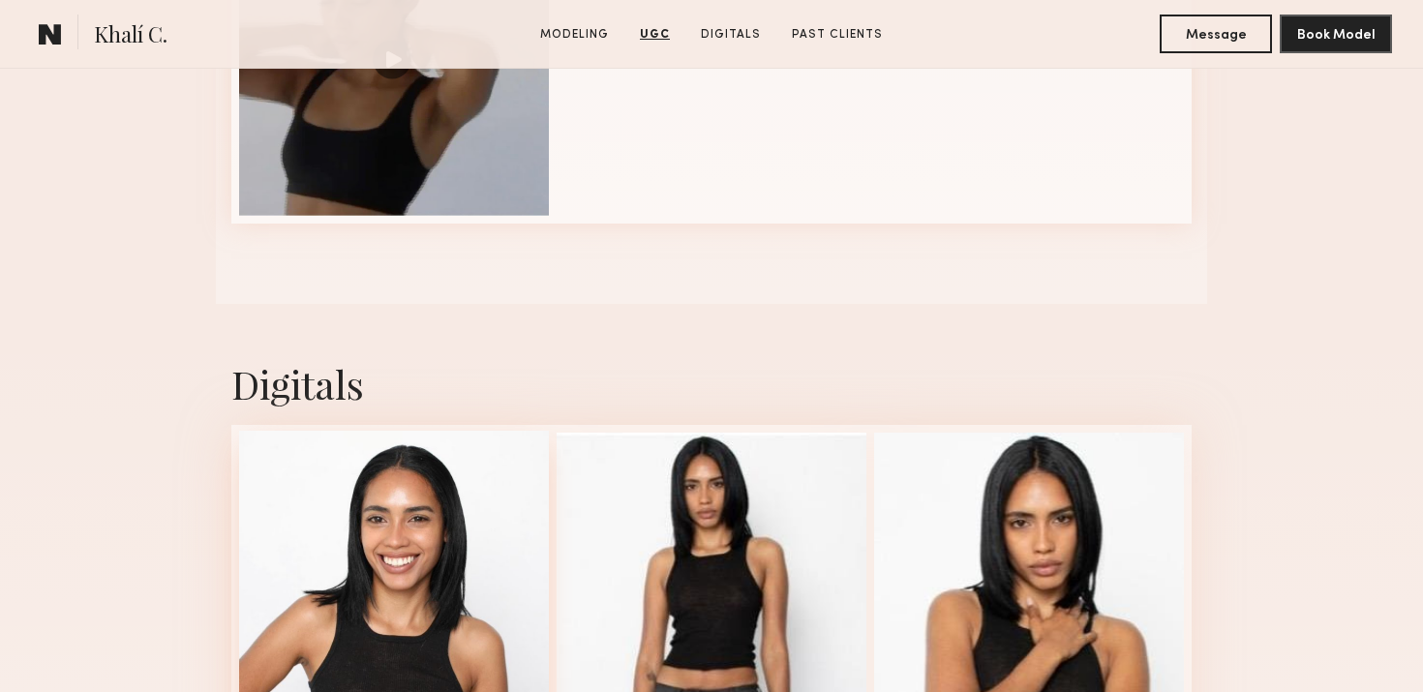
click at [371, 559] on div at bounding box center [394, 586] width 310 height 310
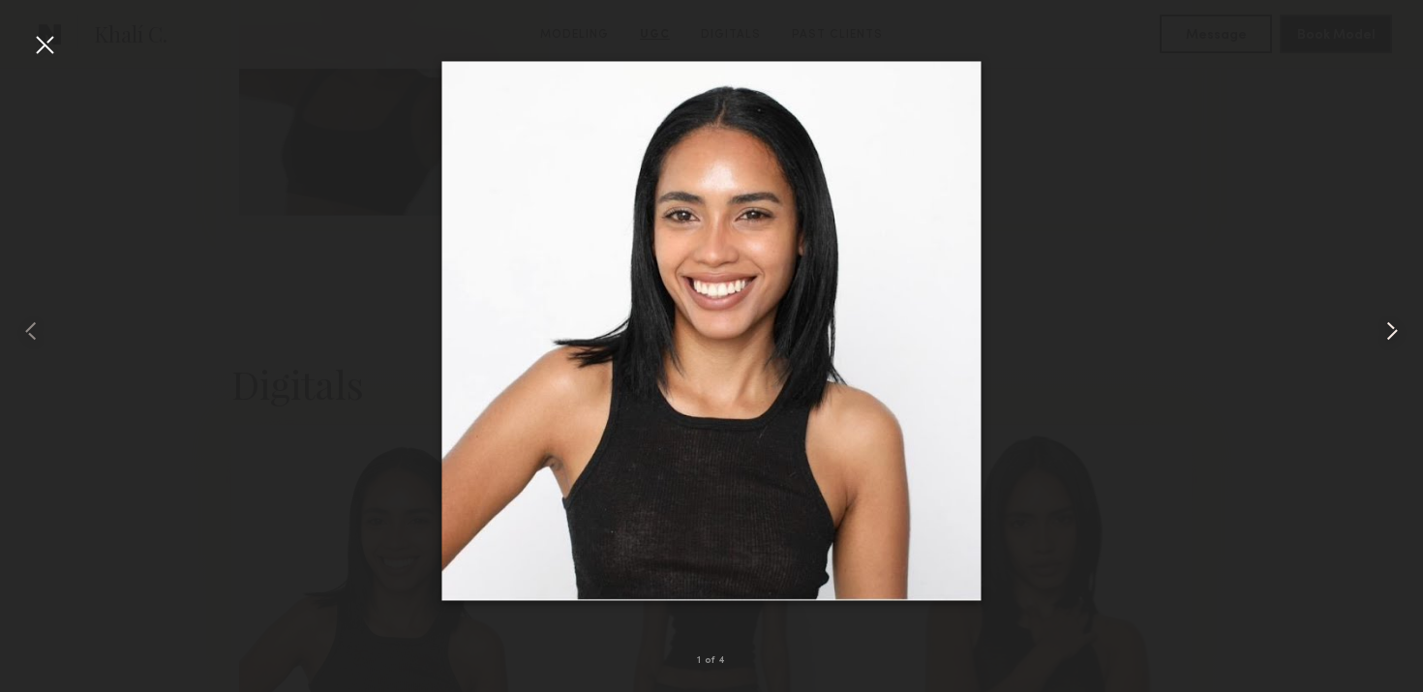
click at [1402, 357] on div at bounding box center [1394, 330] width 57 height 599
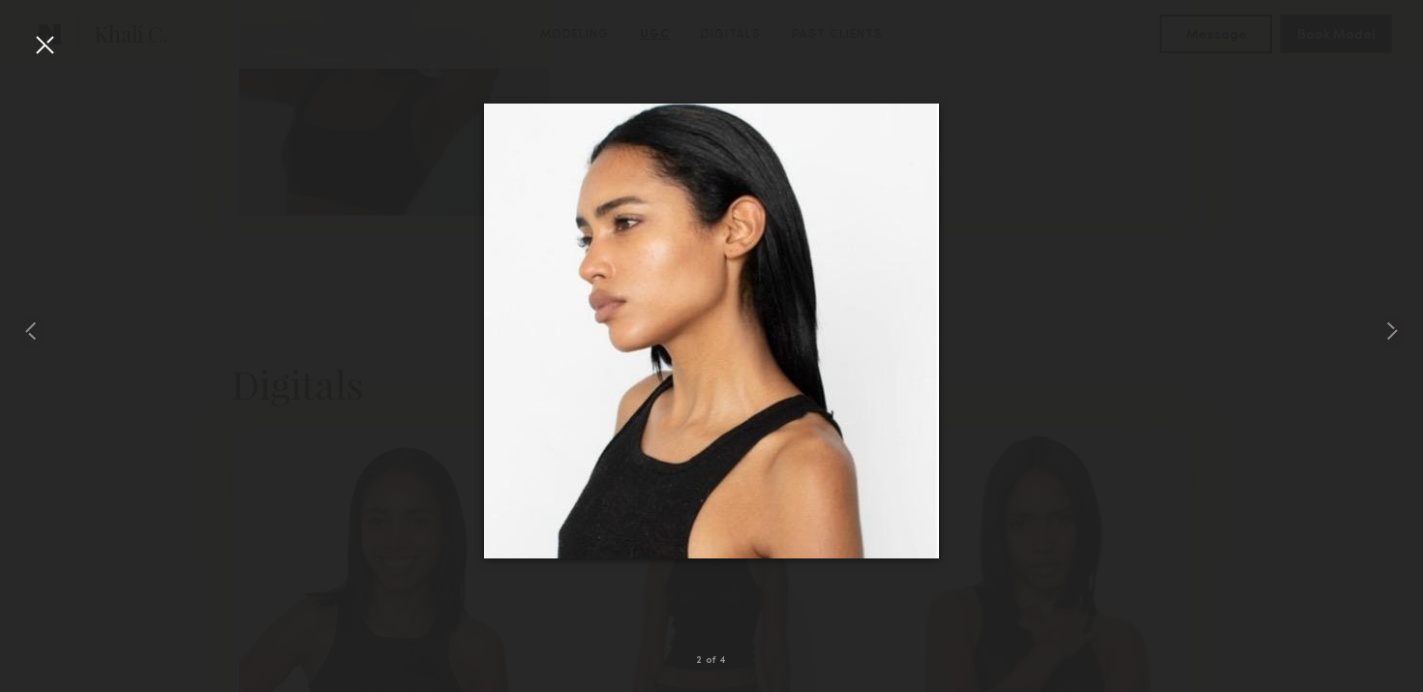
click at [65, 51] on div at bounding box center [711, 330] width 1423 height 599
click at [45, 47] on div at bounding box center [44, 44] width 31 height 31
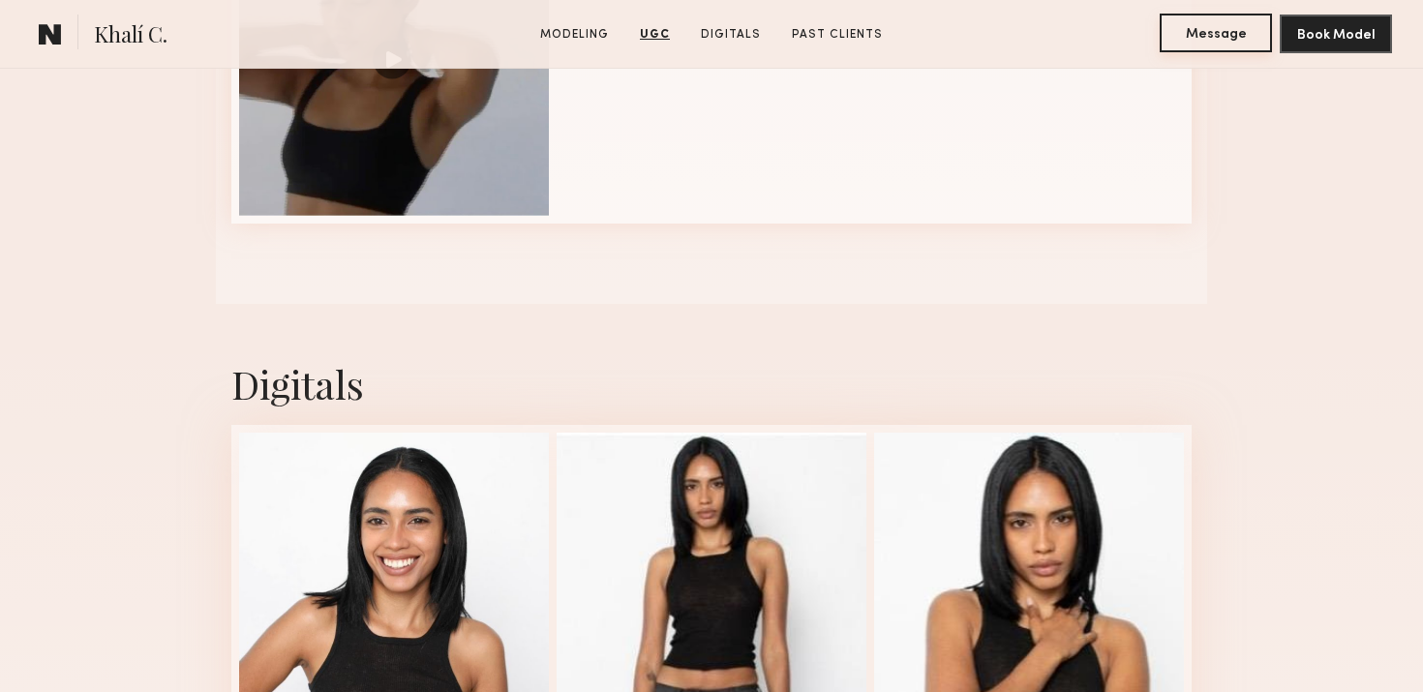
click at [1212, 26] on button "Message" at bounding box center [1216, 33] width 112 height 39
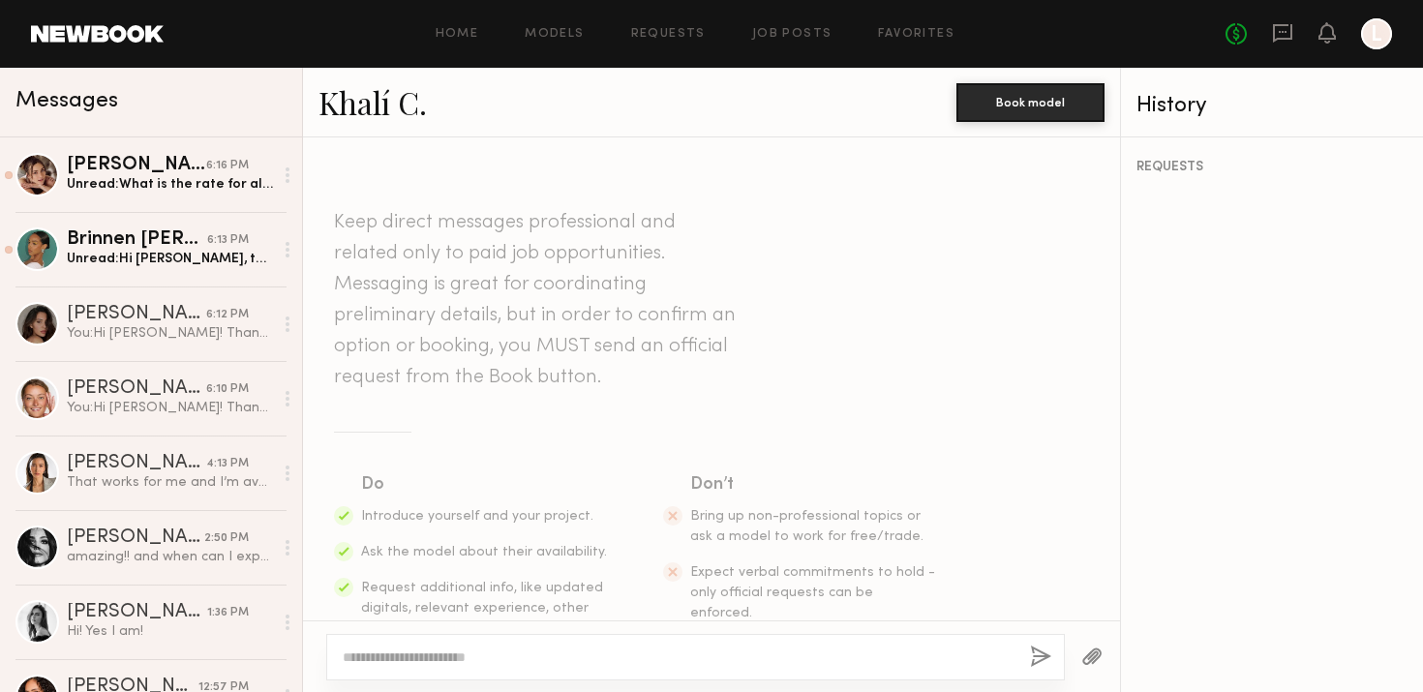
click at [518, 649] on textarea at bounding box center [679, 657] width 672 height 19
type textarea "**********"
click at [474, 654] on textarea at bounding box center [679, 657] width 672 height 19
paste textarea "**********"
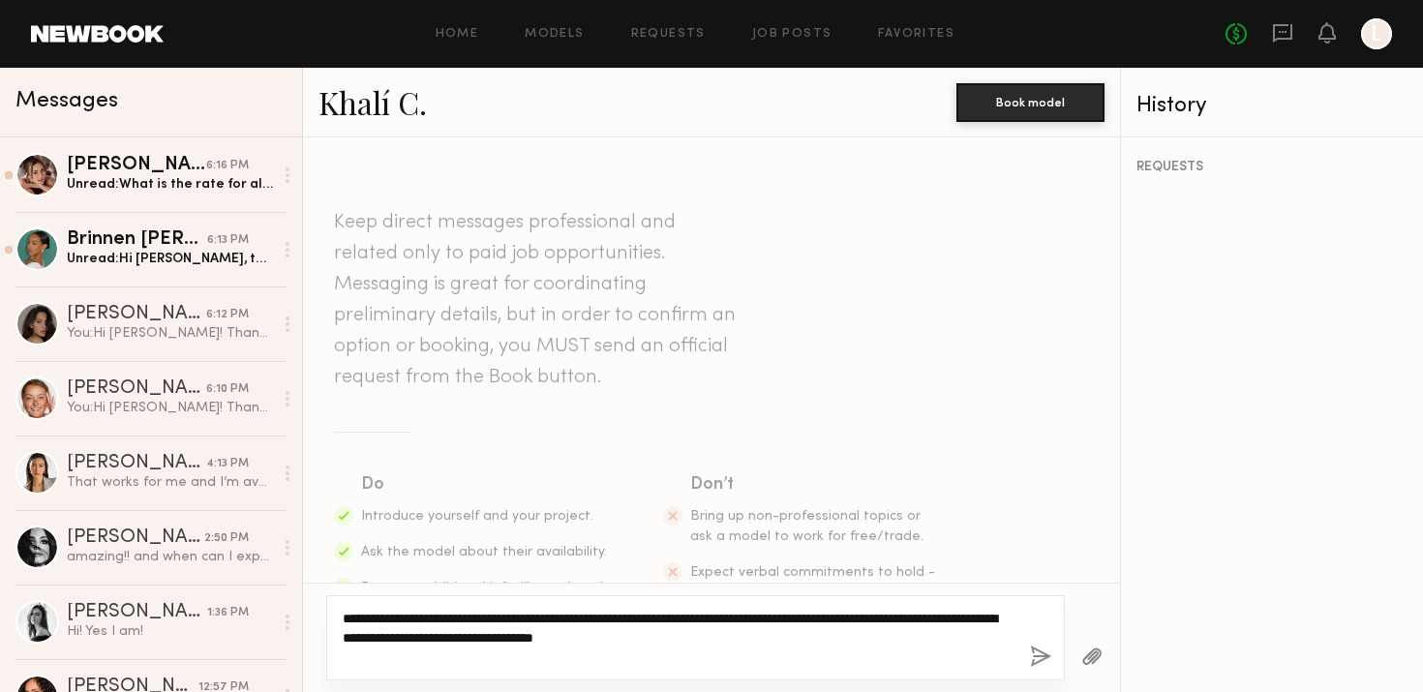
type textarea "**********"
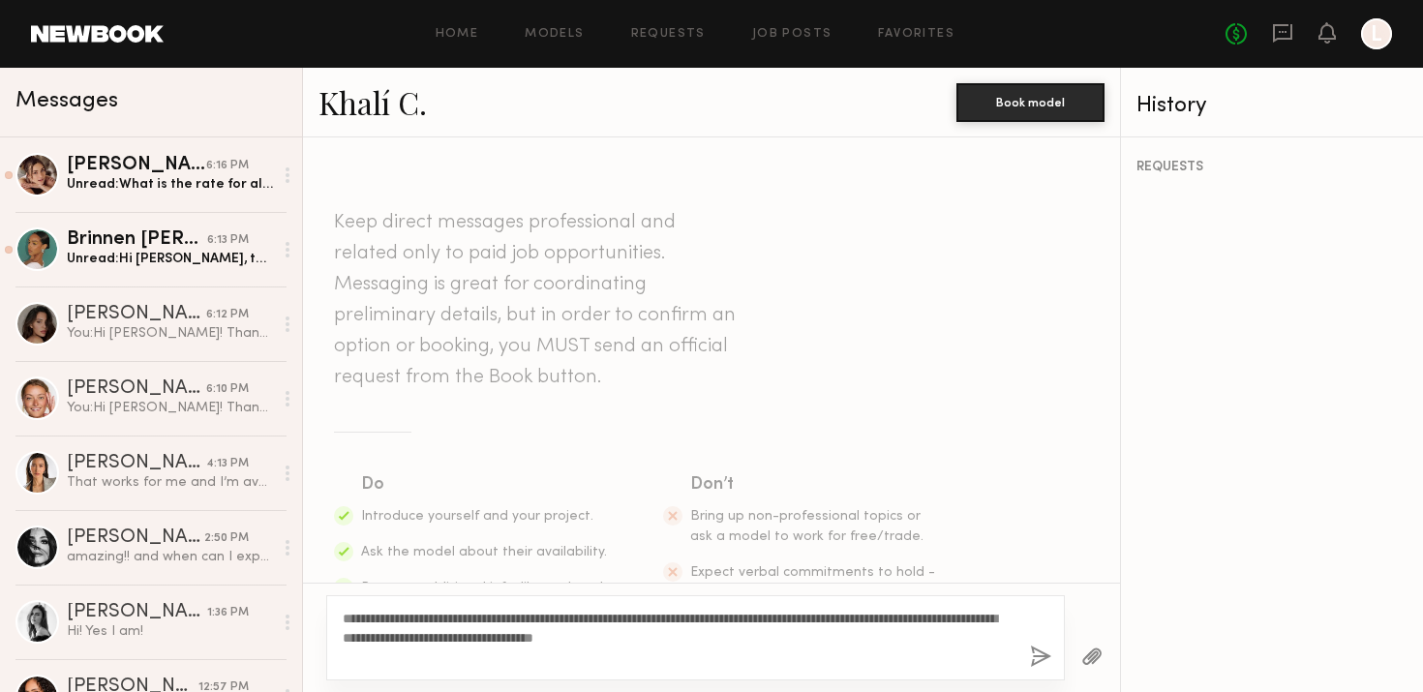
click at [1018, 657] on div "**********" at bounding box center [695, 637] width 739 height 85
click at [1032, 657] on button "button" at bounding box center [1040, 658] width 21 height 24
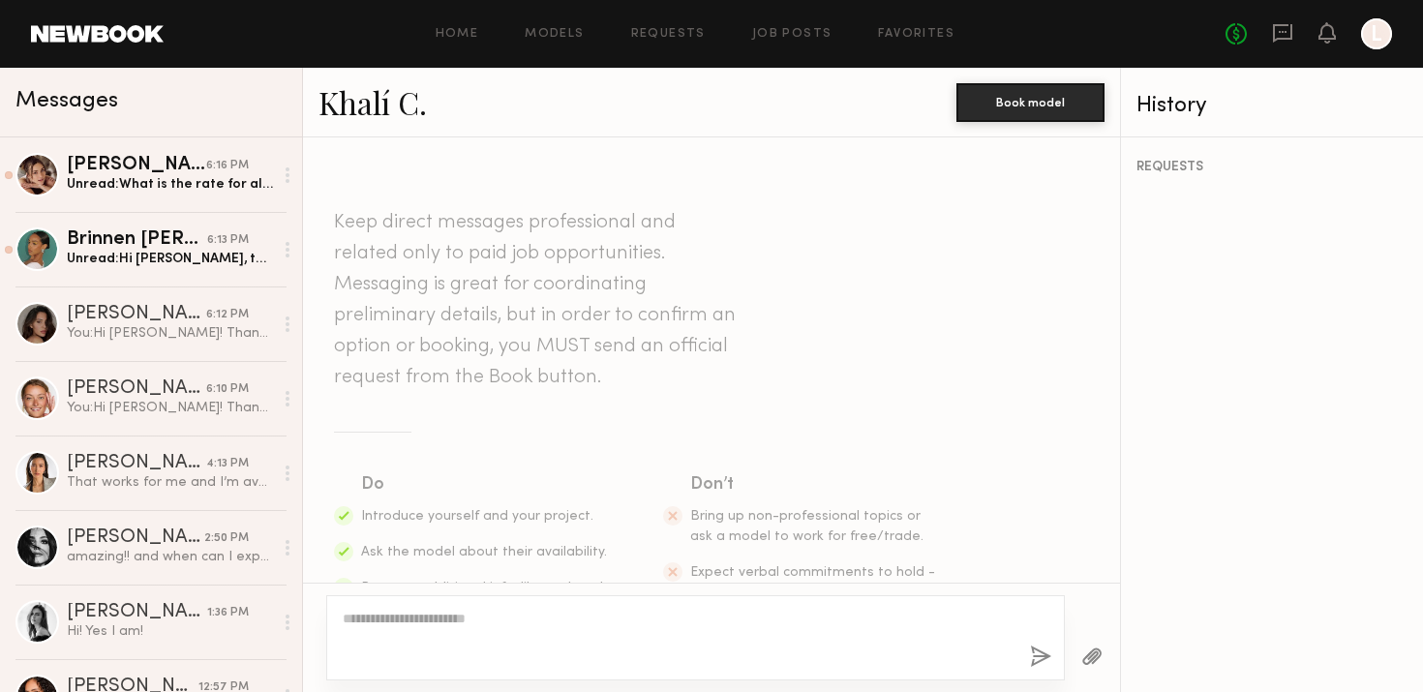
scroll to position [396, 0]
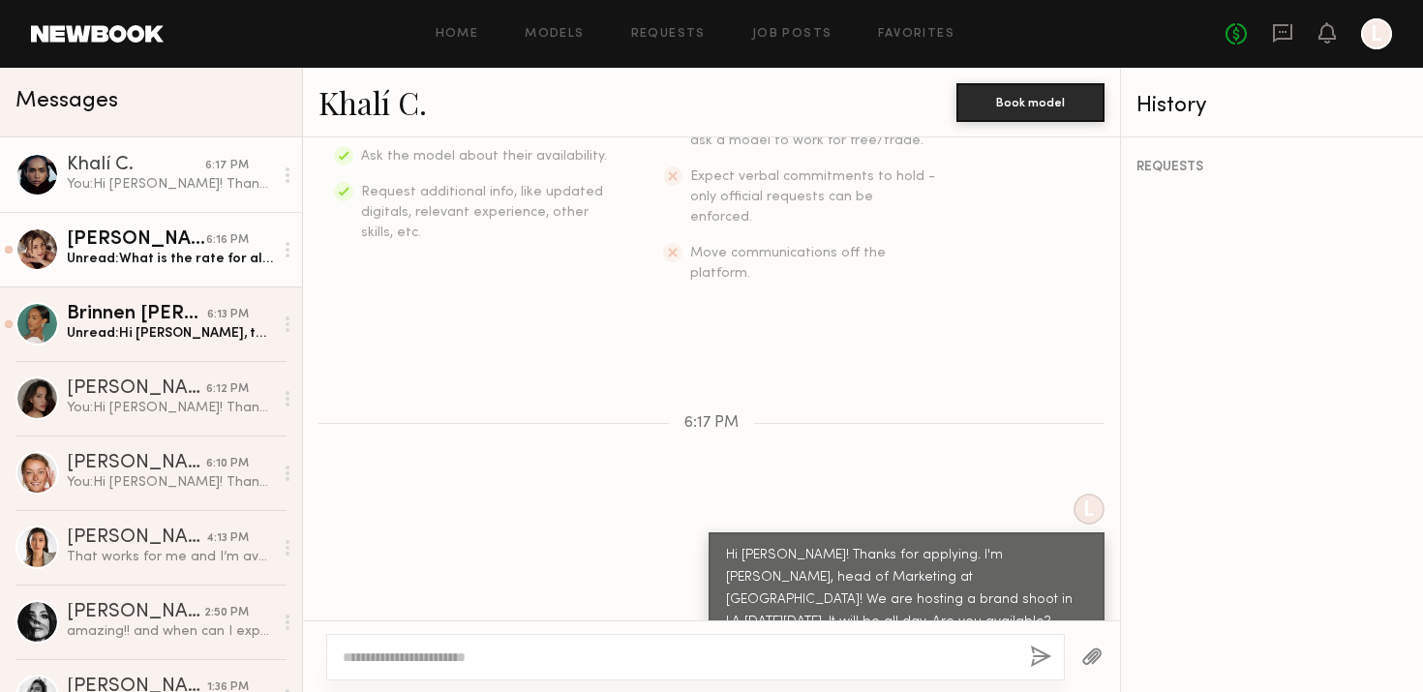
click at [185, 253] on div "Unread: What is the rate for all day?" at bounding box center [170, 259] width 206 height 18
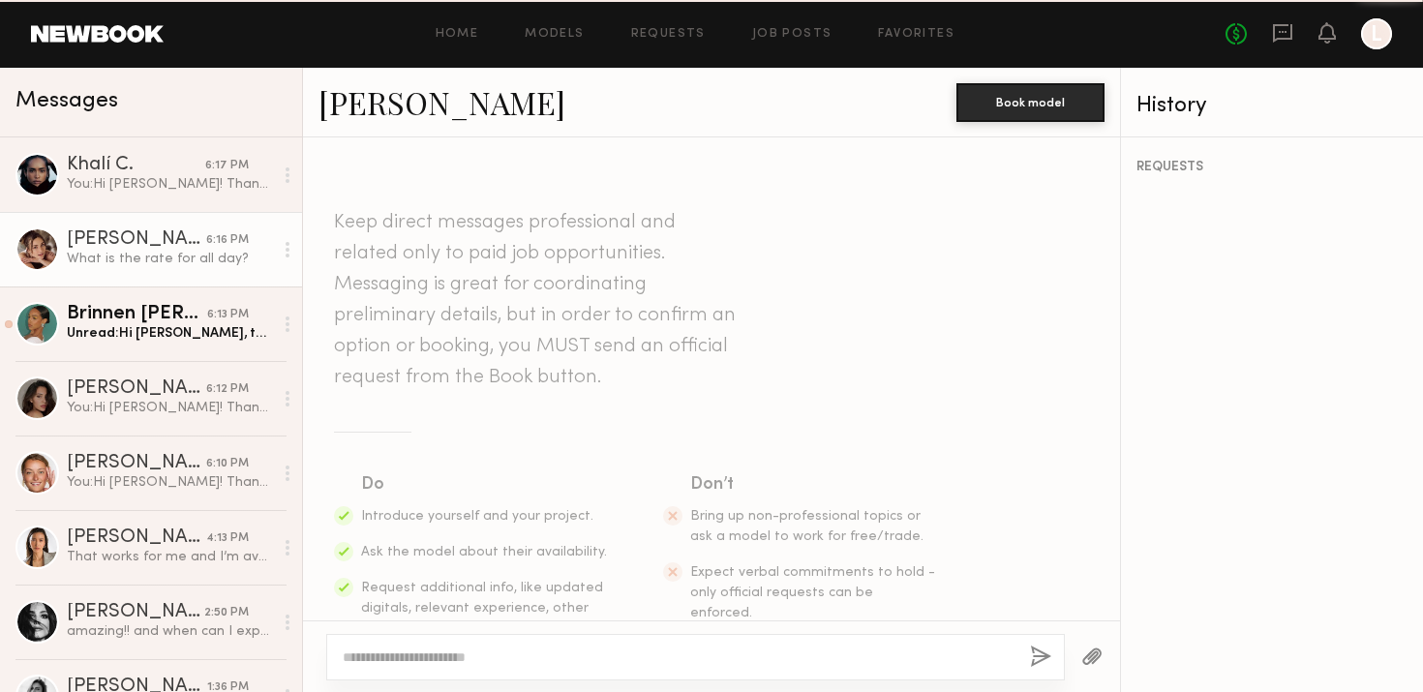
scroll to position [543, 0]
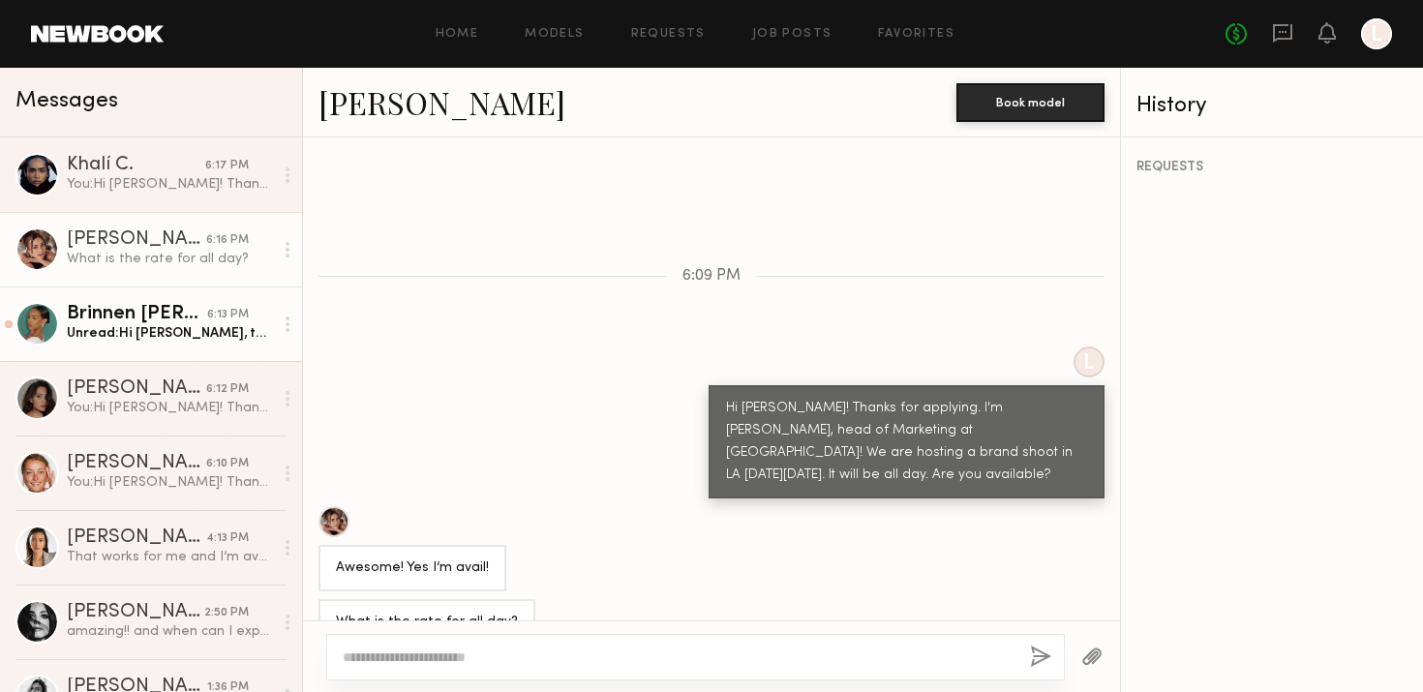
click at [147, 353] on link "Brinnen T. 6:13 PM Unread: Hi Lauren, thank you for reaching out. I am fully av…" at bounding box center [151, 324] width 302 height 75
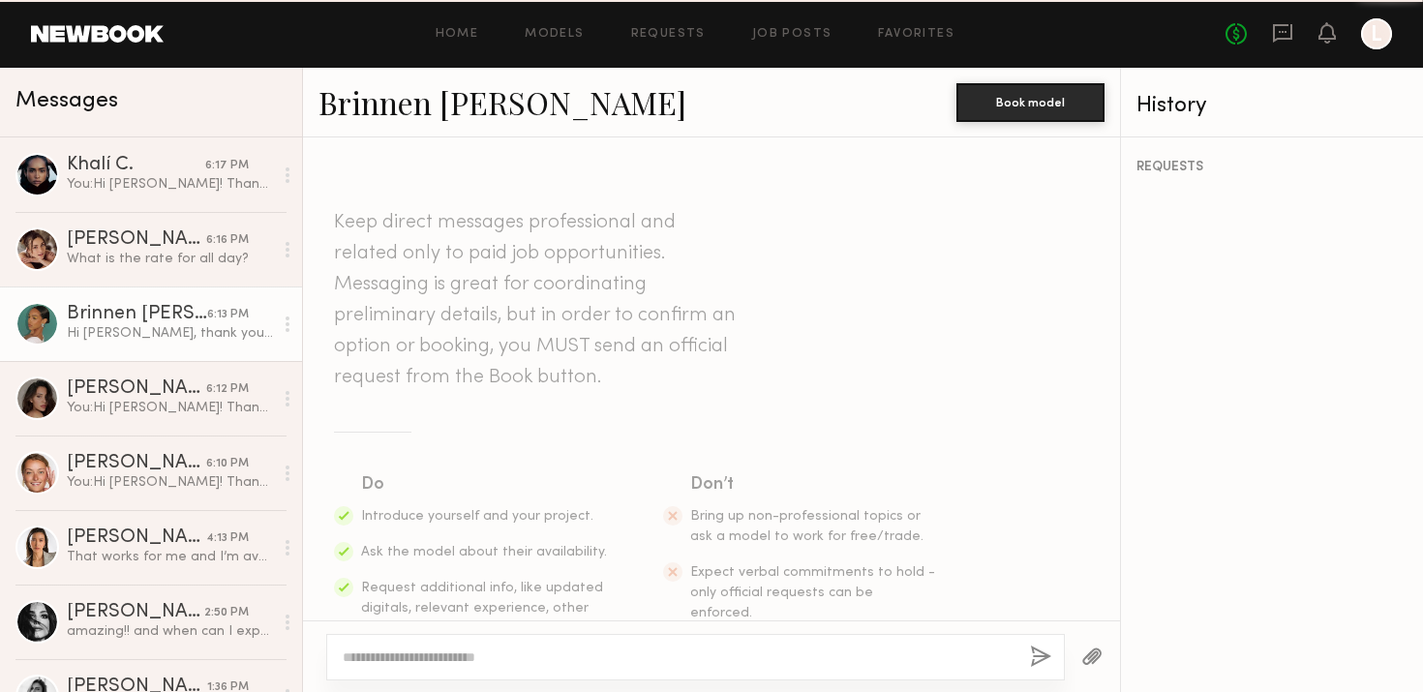
scroll to position [472, 0]
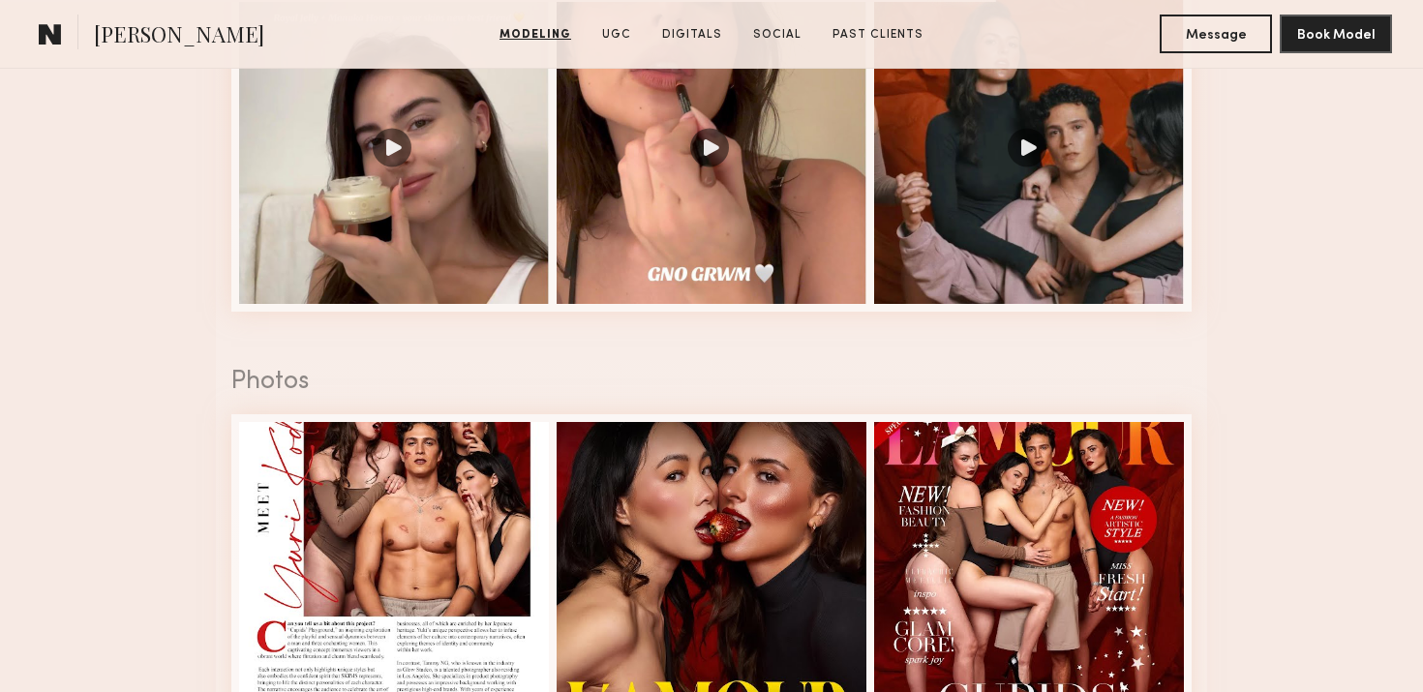
scroll to position [2116, 0]
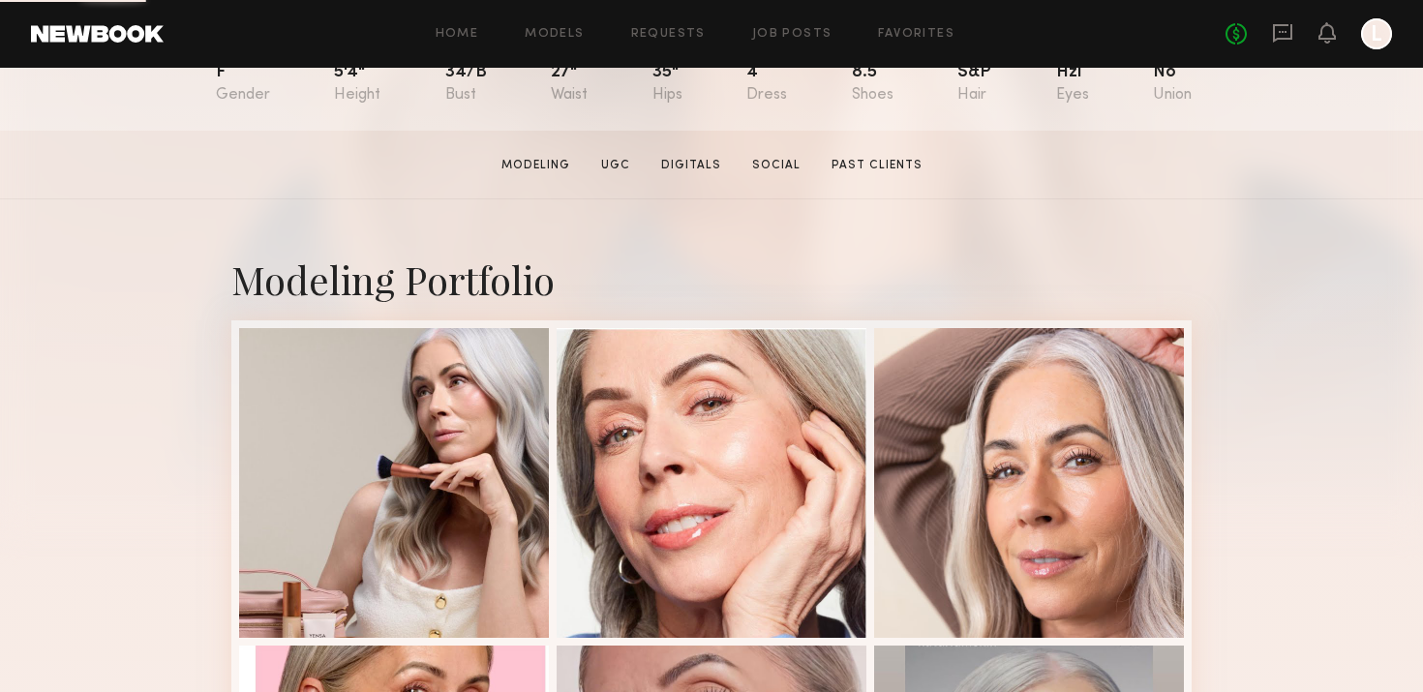
scroll to position [316, 0]
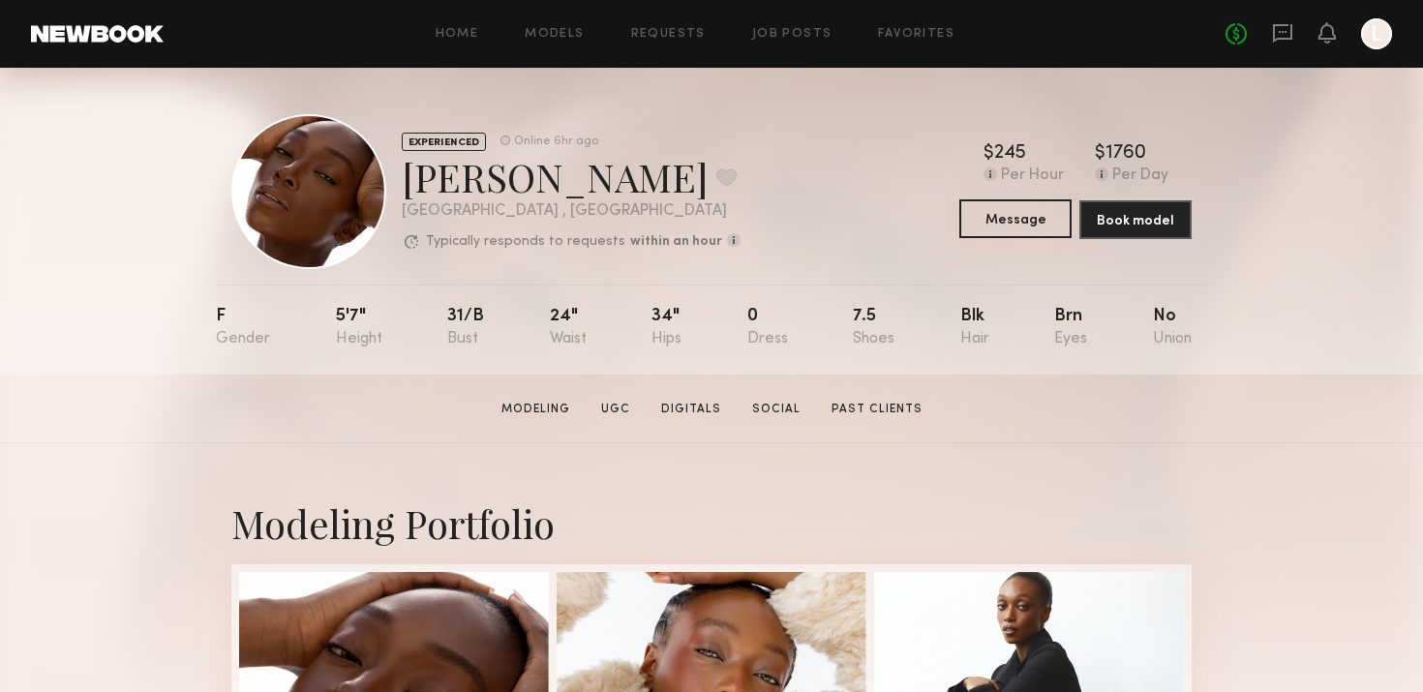
click at [1014, 226] on button "Message" at bounding box center [1015, 218] width 112 height 39
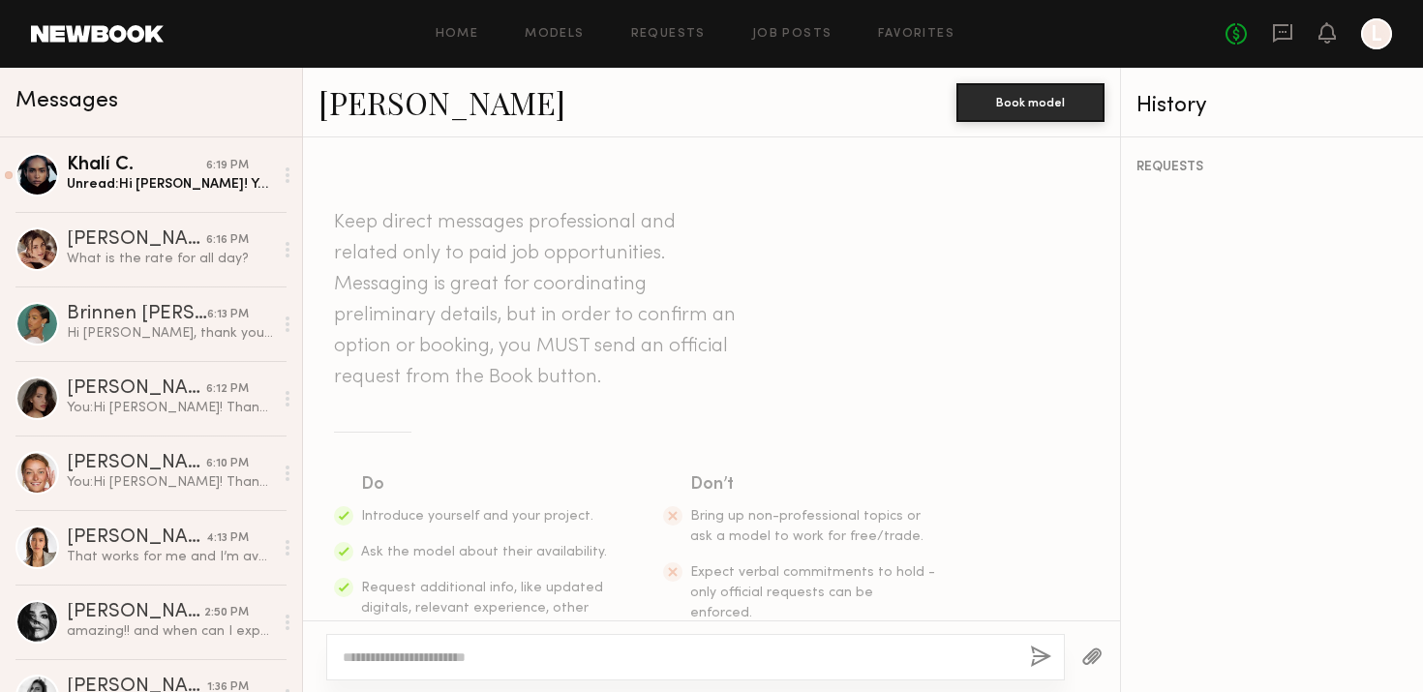
click at [568, 649] on textarea at bounding box center [679, 657] width 672 height 19
type textarea "**********"
click at [434, 651] on textarea "**********" at bounding box center [679, 657] width 672 height 19
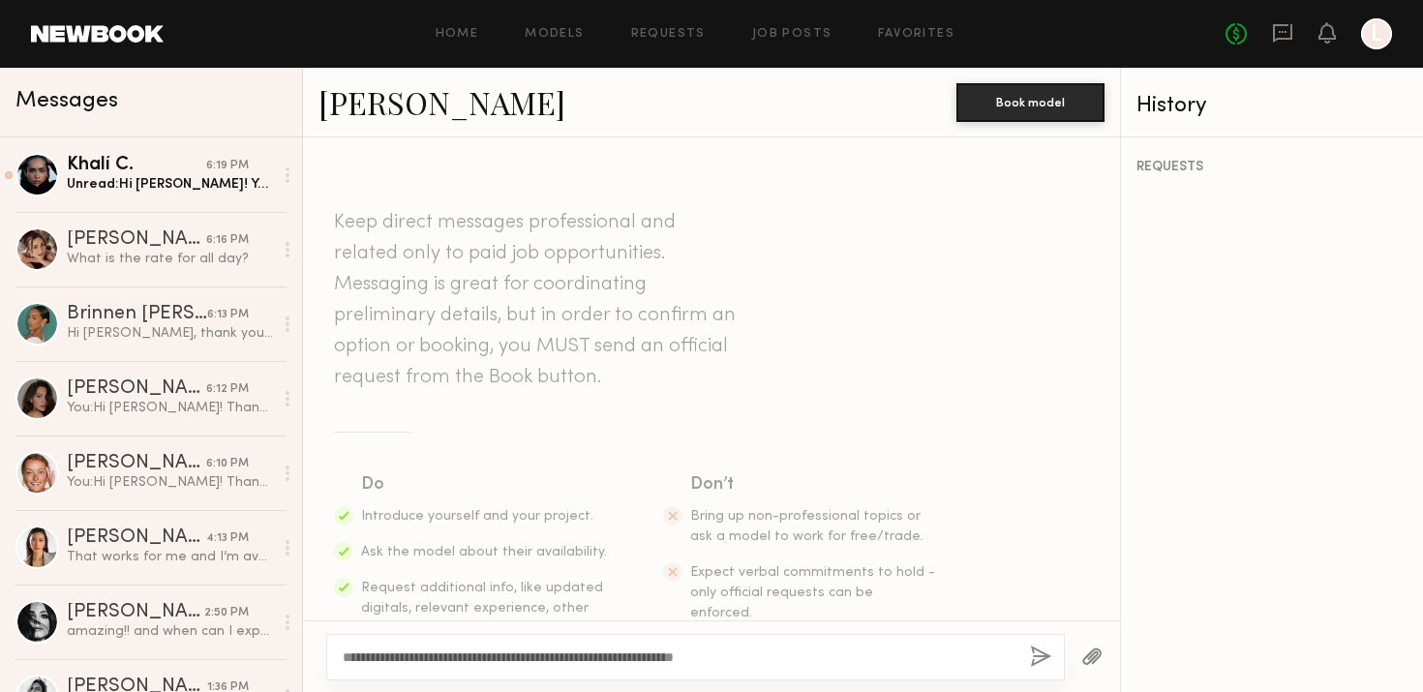
click at [434, 651] on textarea "**********" at bounding box center [679, 657] width 672 height 19
paste textarea "**********"
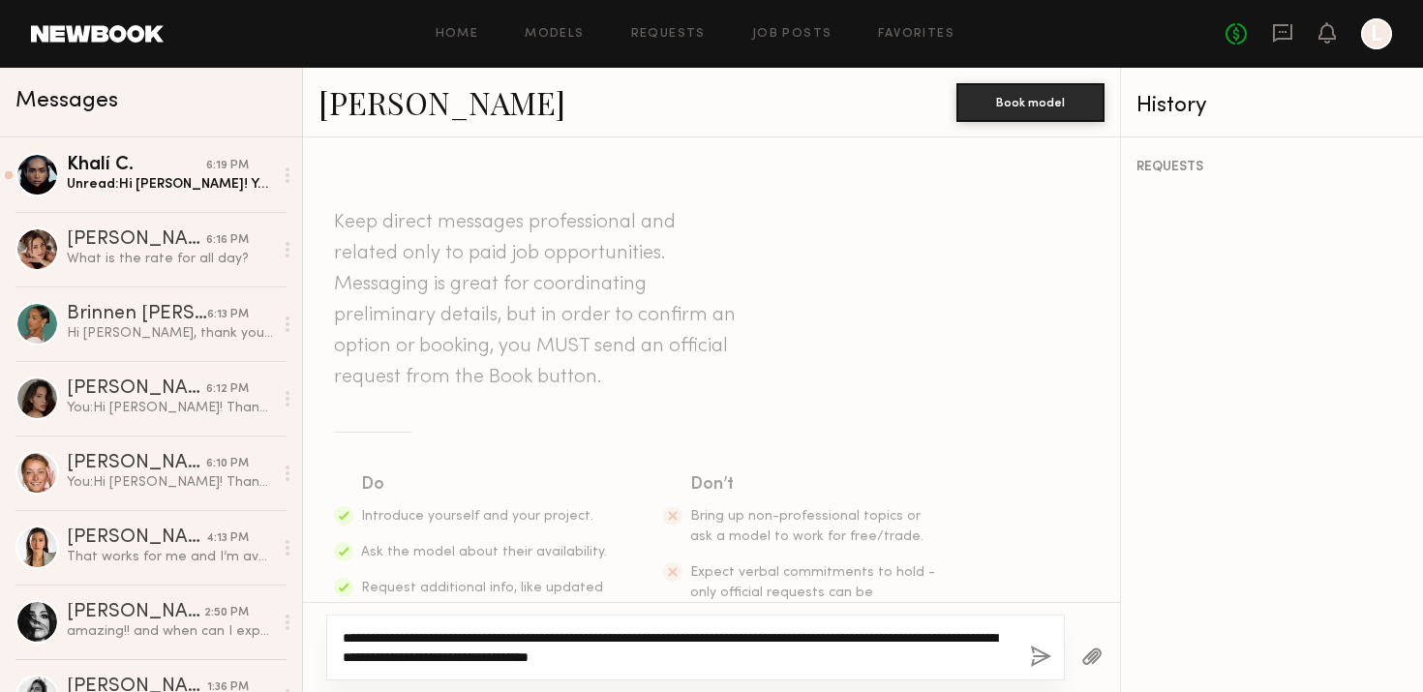
type textarea "**********"
click at [1037, 653] on button "button" at bounding box center [1040, 658] width 21 height 24
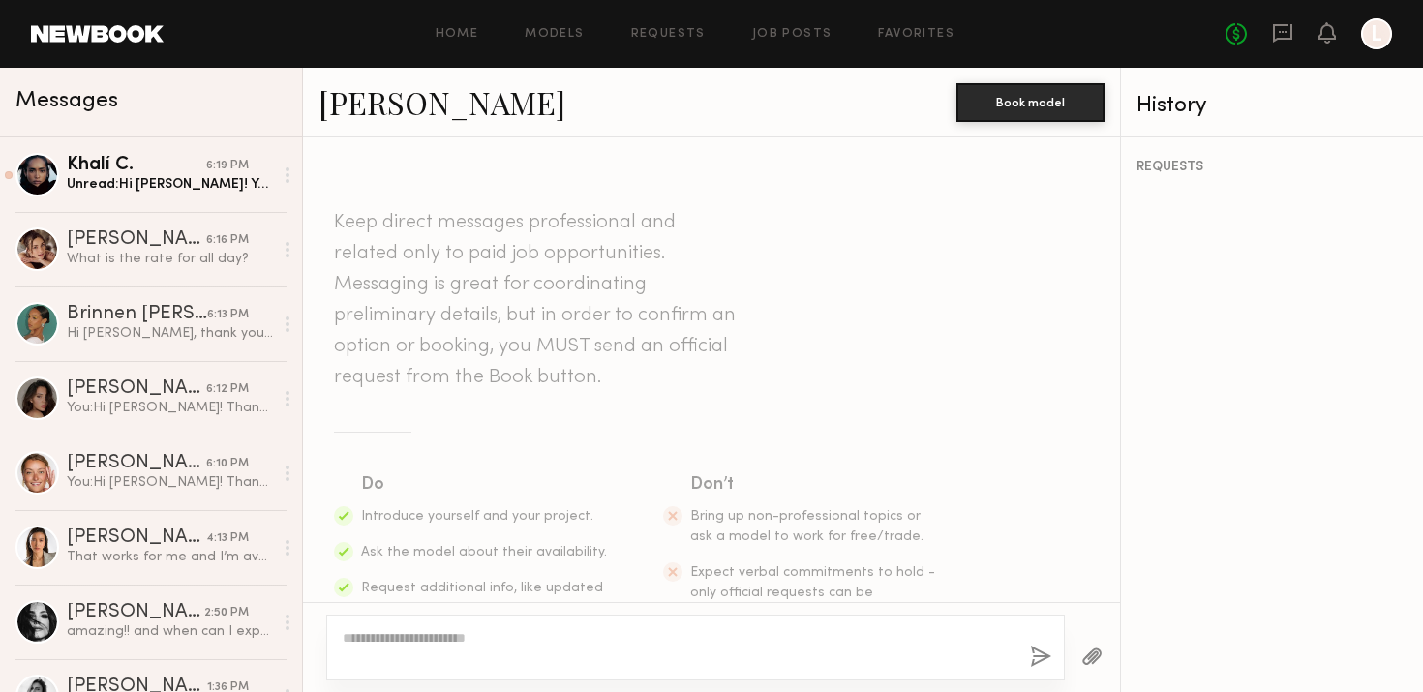
scroll to position [396, 0]
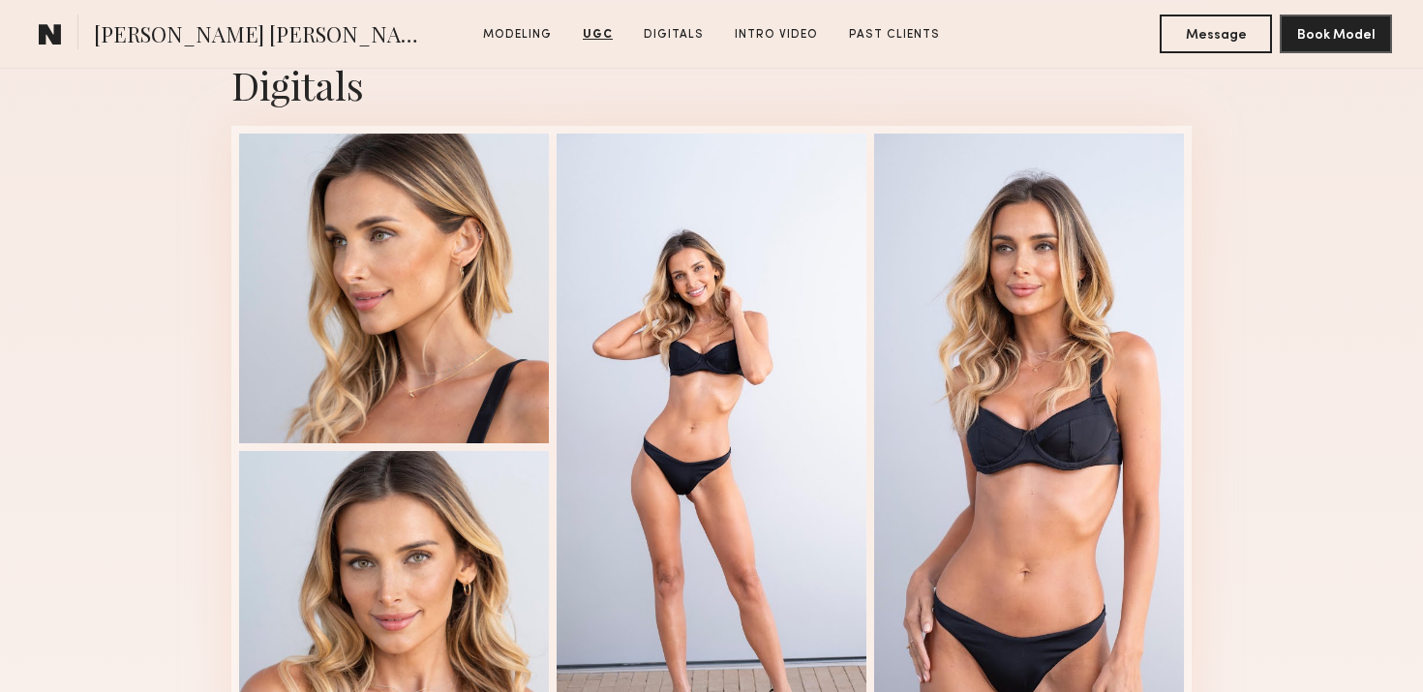
scroll to position [3877, 0]
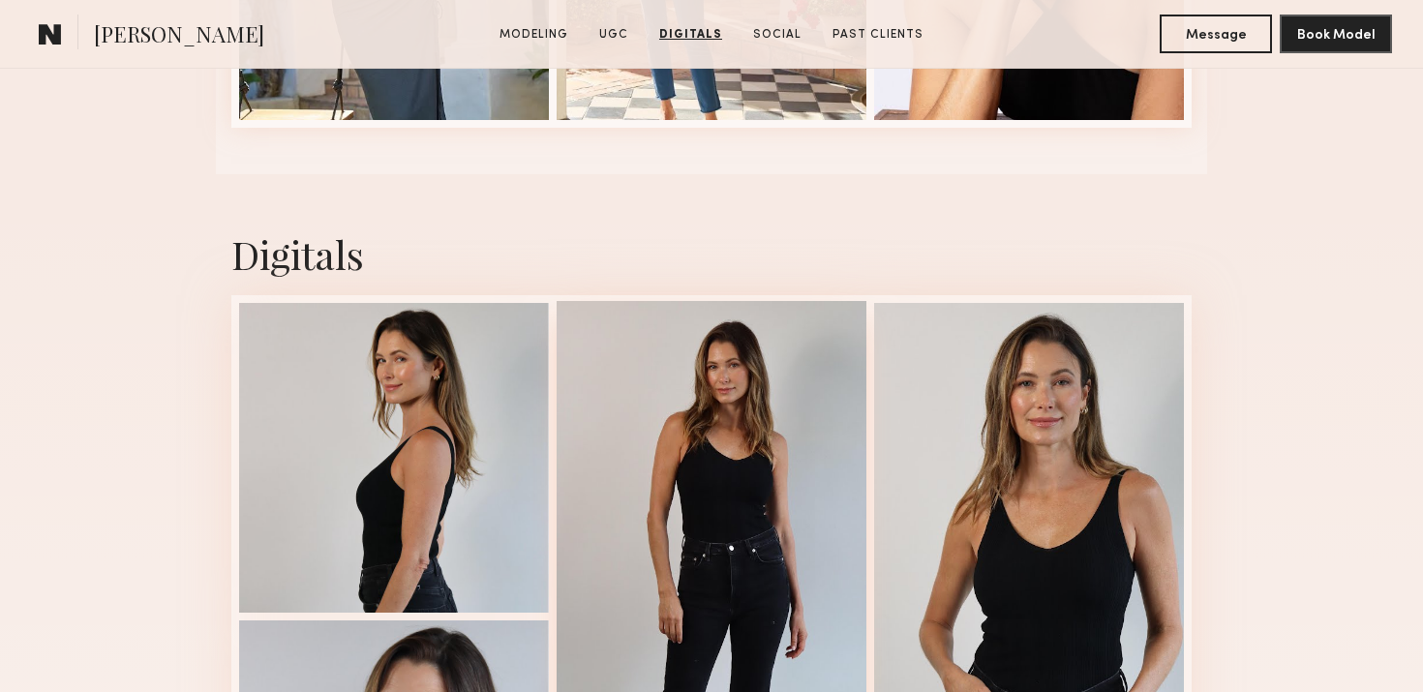
scroll to position [3255, 0]
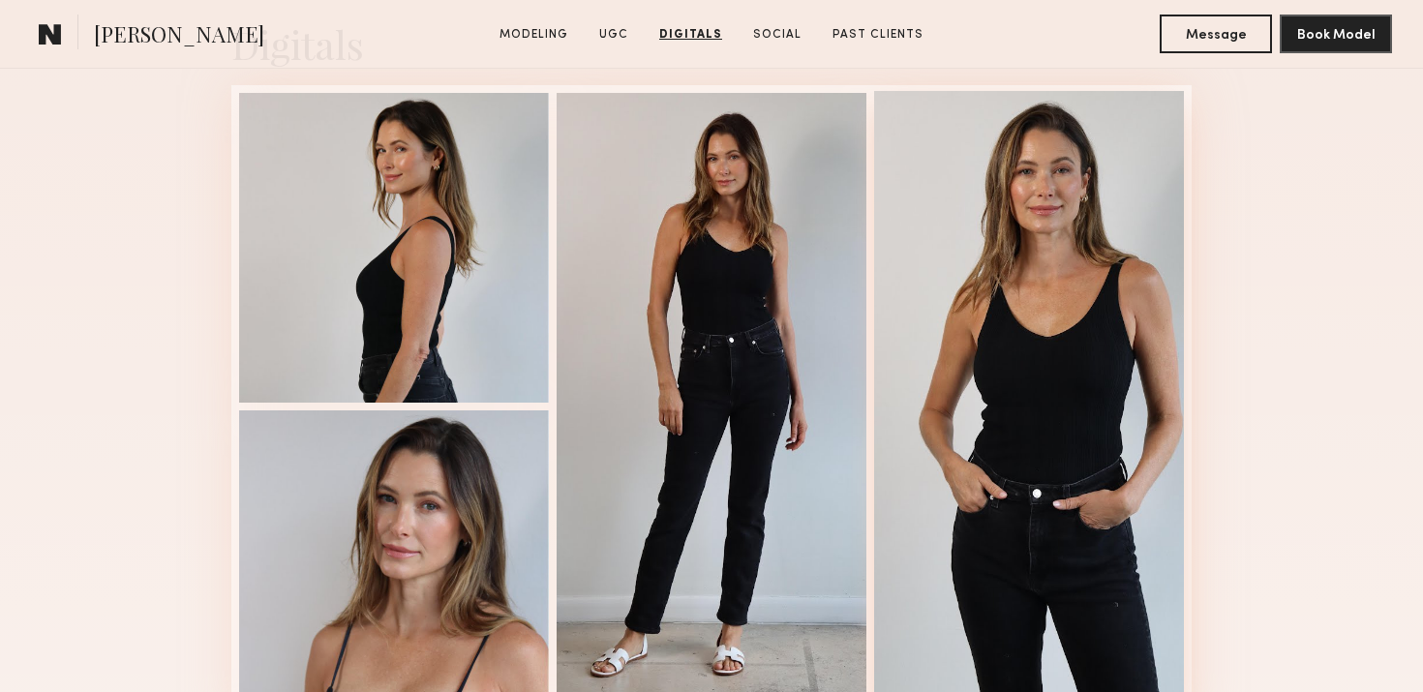
click at [1020, 268] on div at bounding box center [1029, 404] width 310 height 627
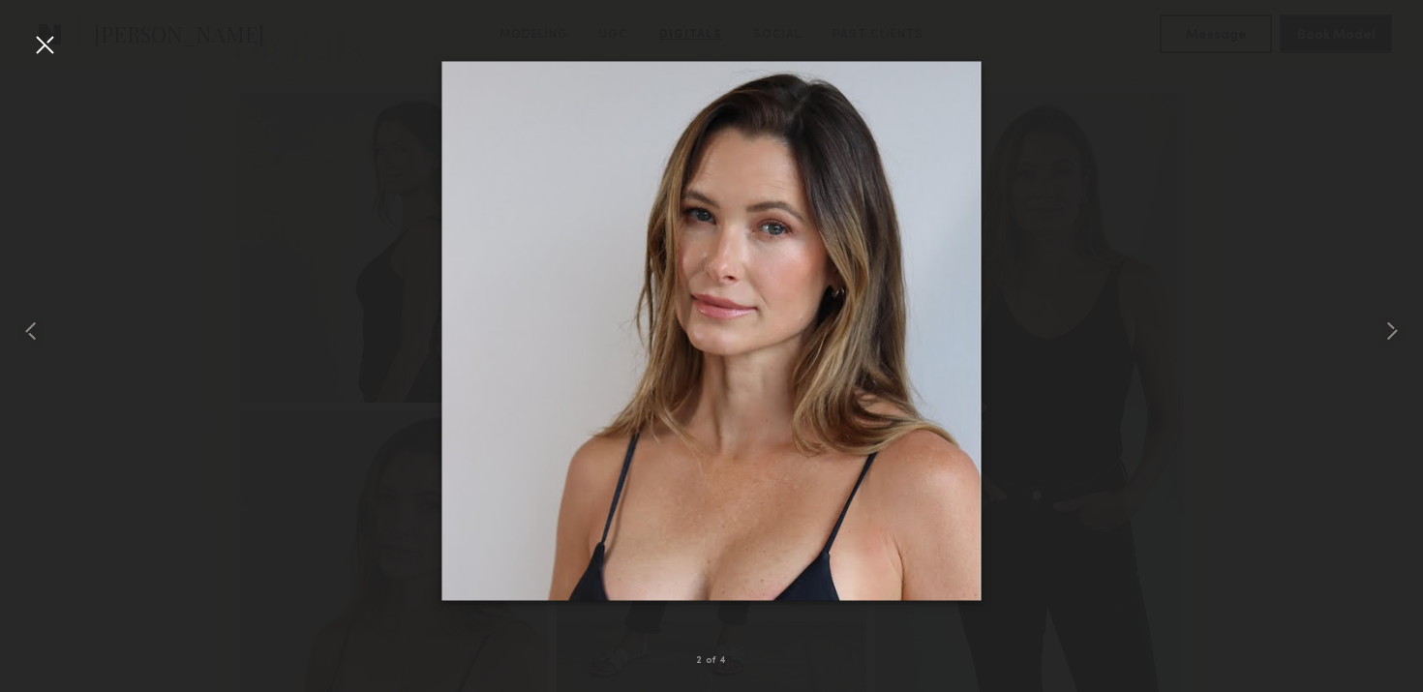
click at [40, 49] on div at bounding box center [44, 44] width 31 height 31
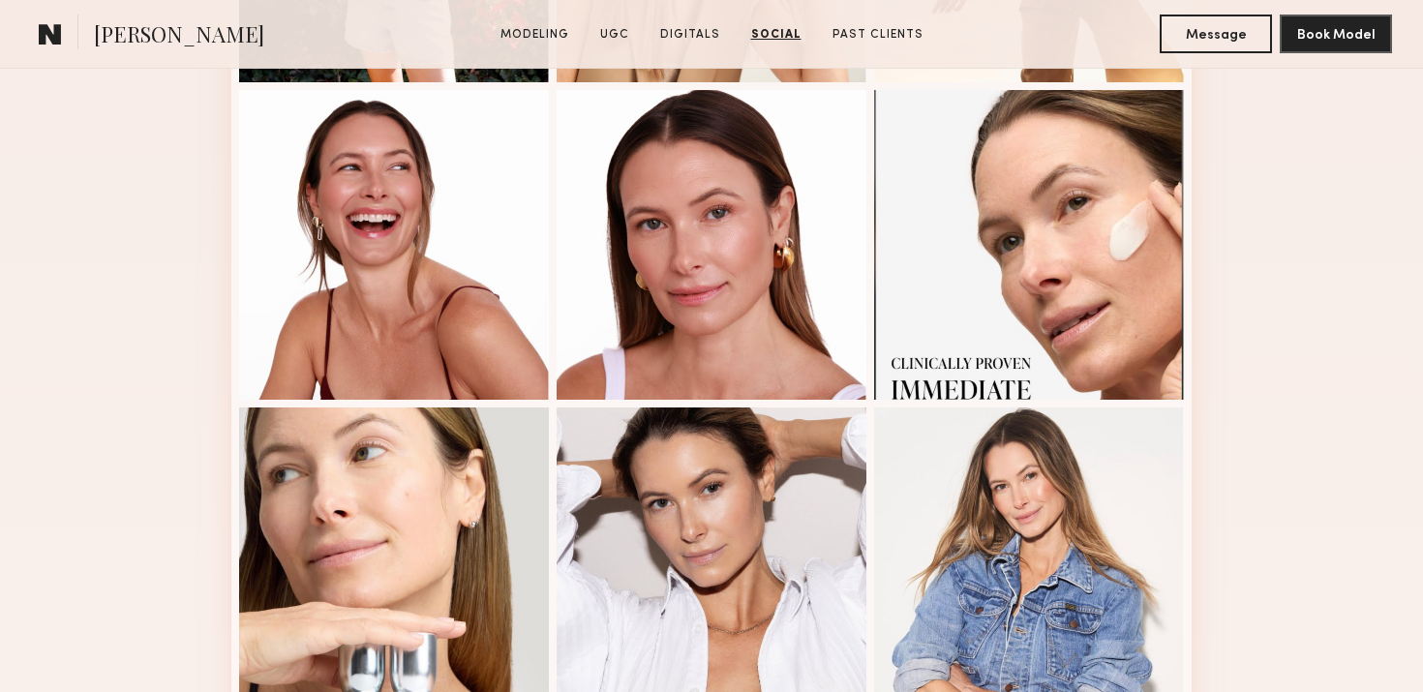
scroll to position [0, 0]
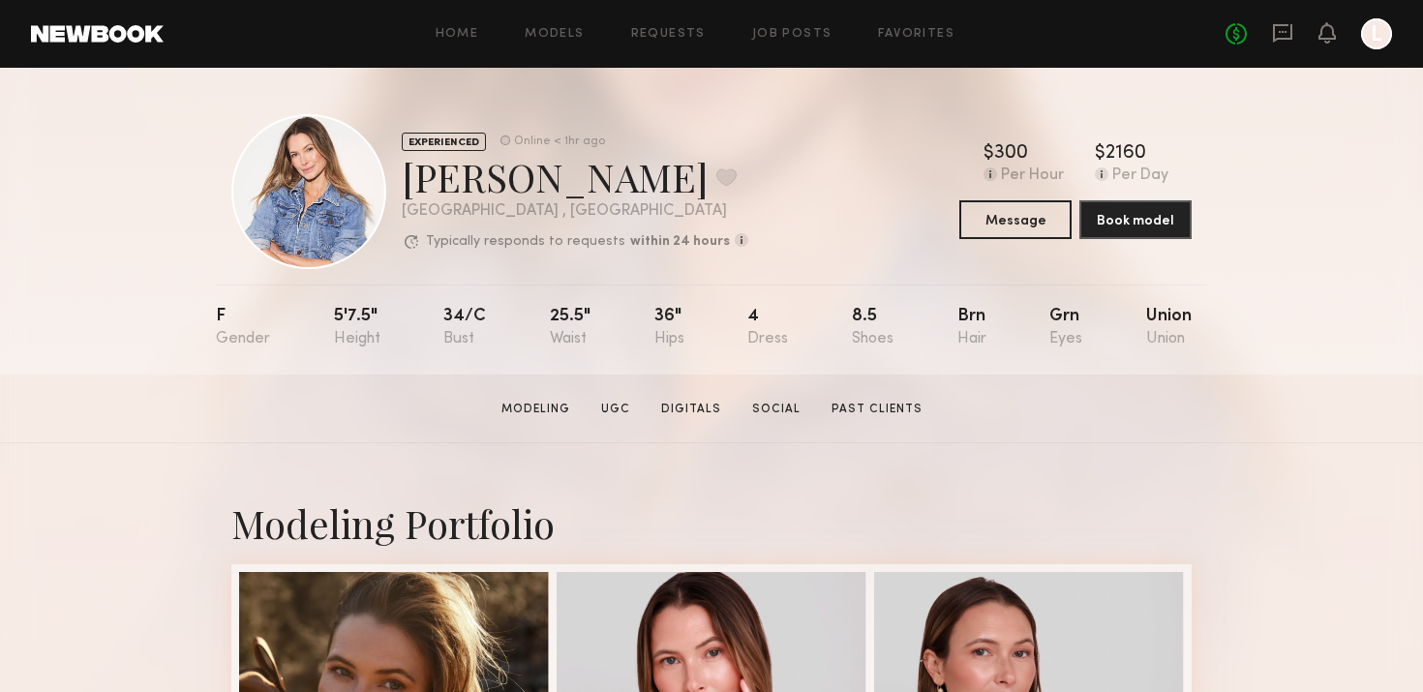
click at [105, 266] on div "EXPERIENCED Online < 1hr ago Kyna L. Favorite Los Angeles , CA Typically respon…" at bounding box center [711, 221] width 1423 height 307
click at [999, 214] on button "Message" at bounding box center [1015, 218] width 112 height 39
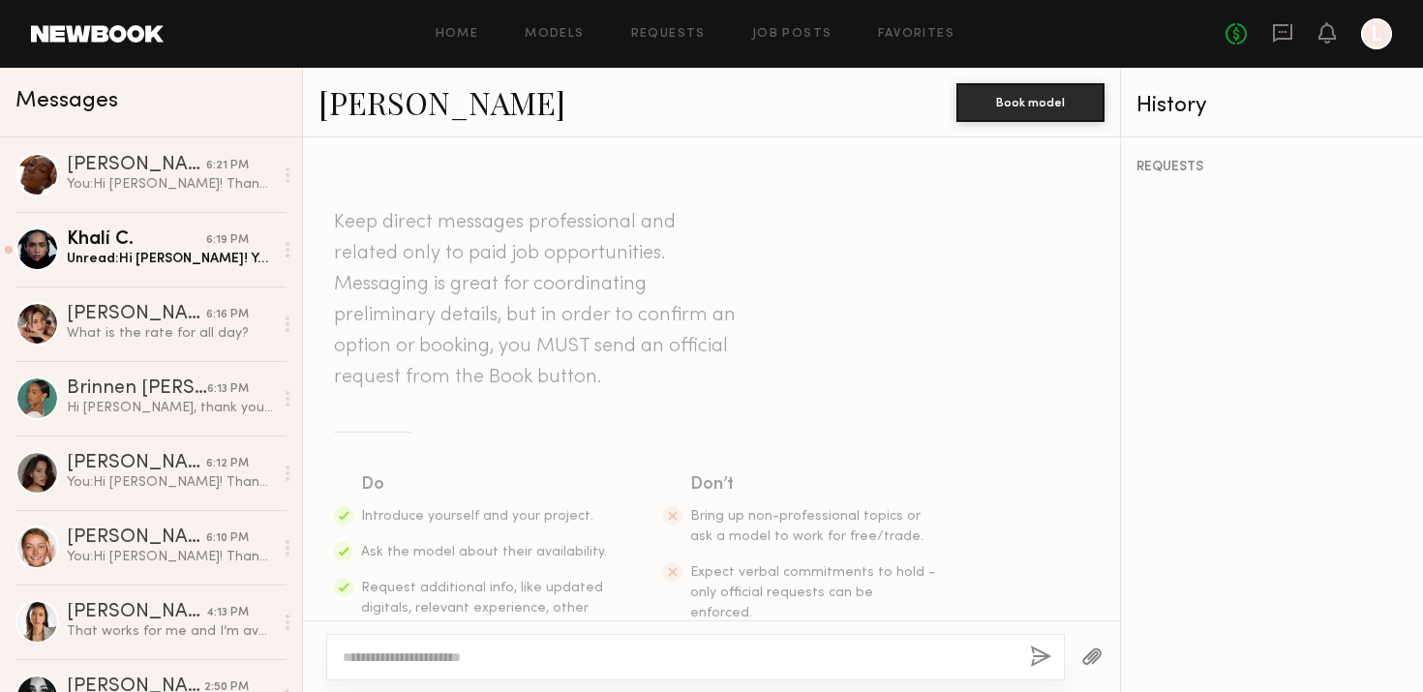
click at [553, 668] on div at bounding box center [695, 657] width 739 height 46
click at [551, 658] on textarea at bounding box center [679, 657] width 672 height 19
paste textarea "**********"
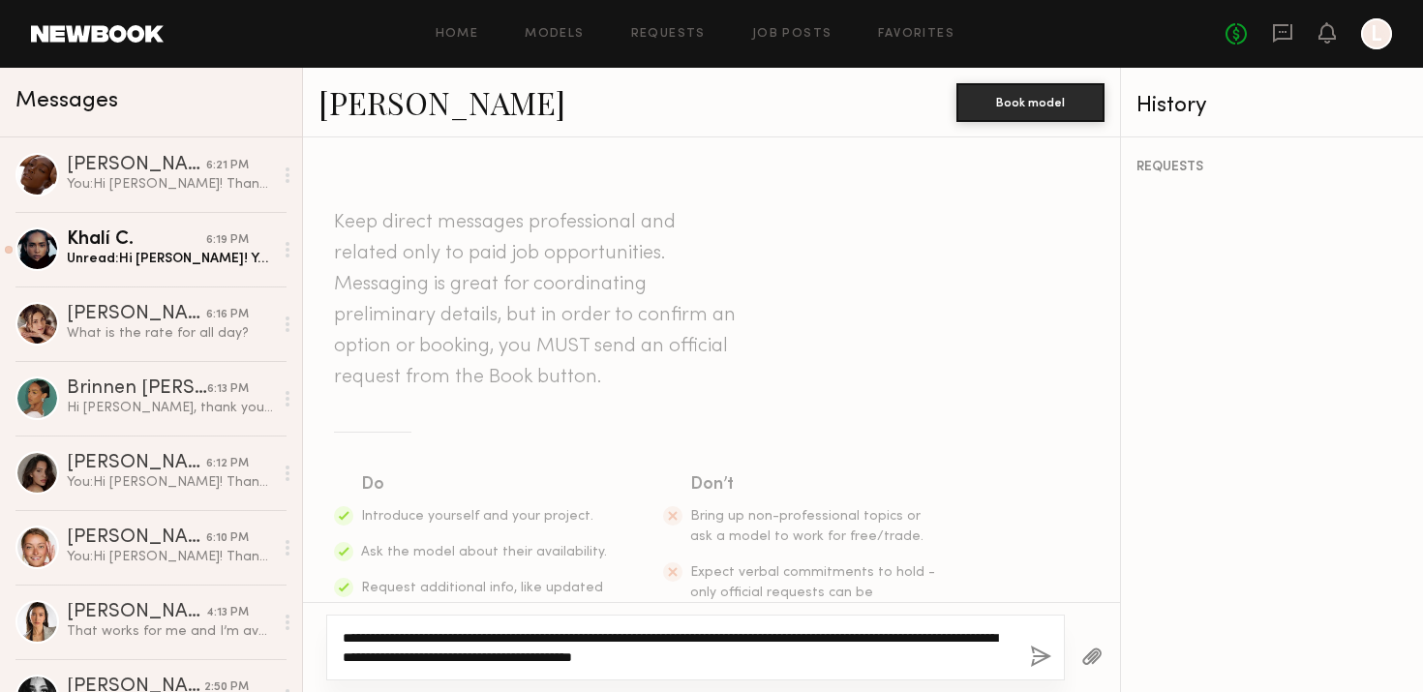
click at [458, 641] on textarea "**********" at bounding box center [679, 647] width 672 height 39
type textarea "**********"
click at [1039, 656] on button "button" at bounding box center [1040, 658] width 21 height 24
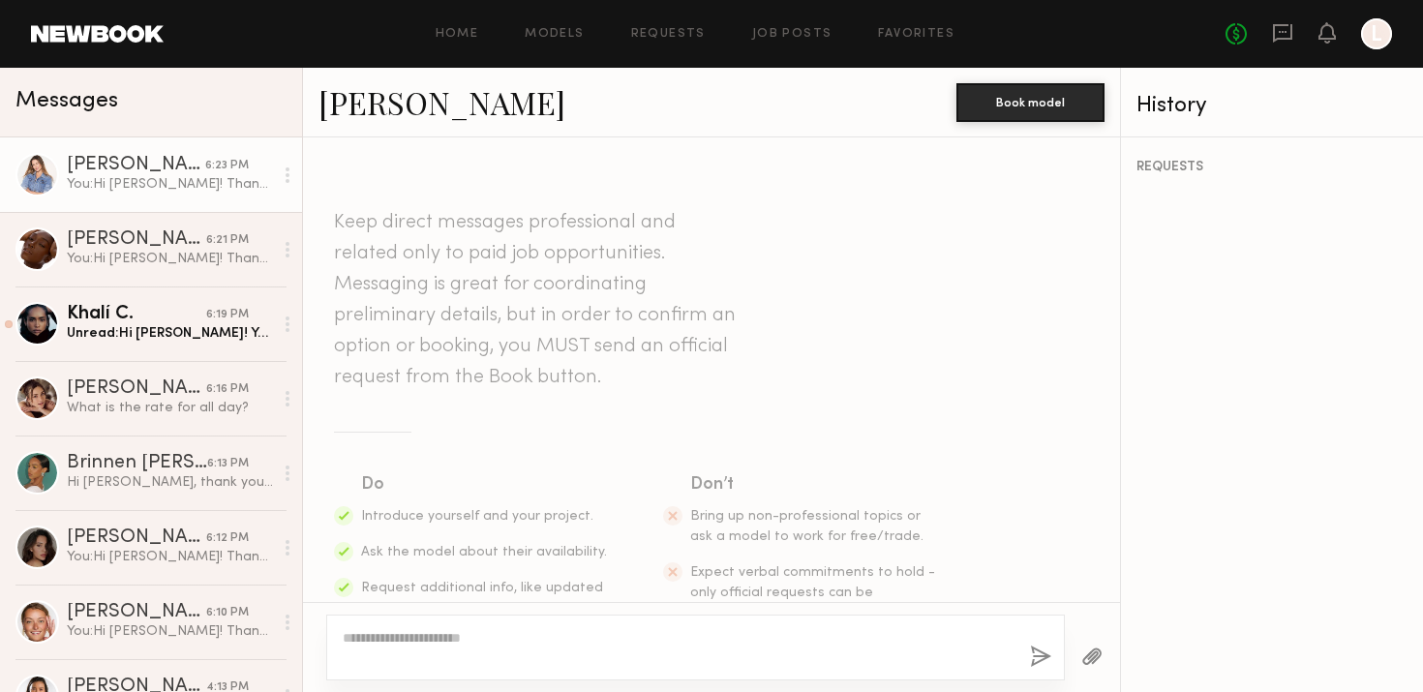
scroll to position [396, 0]
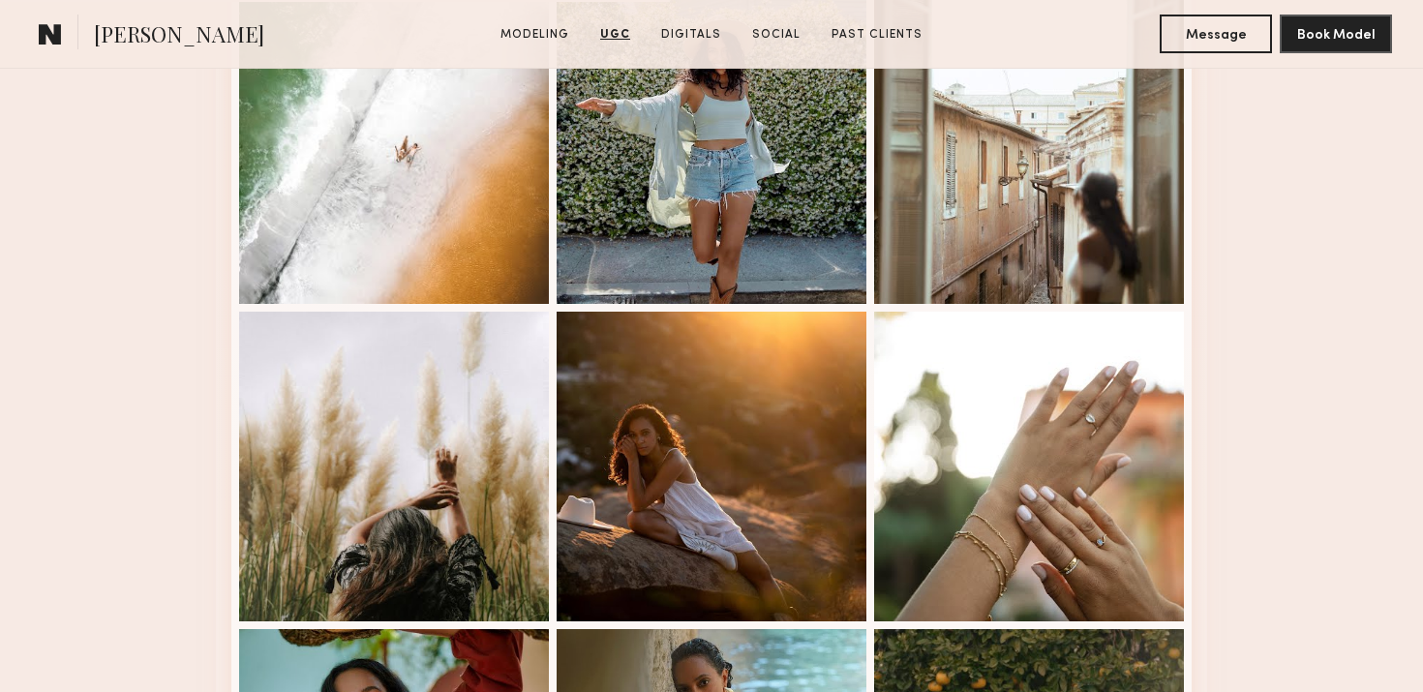
scroll to position [4274, 0]
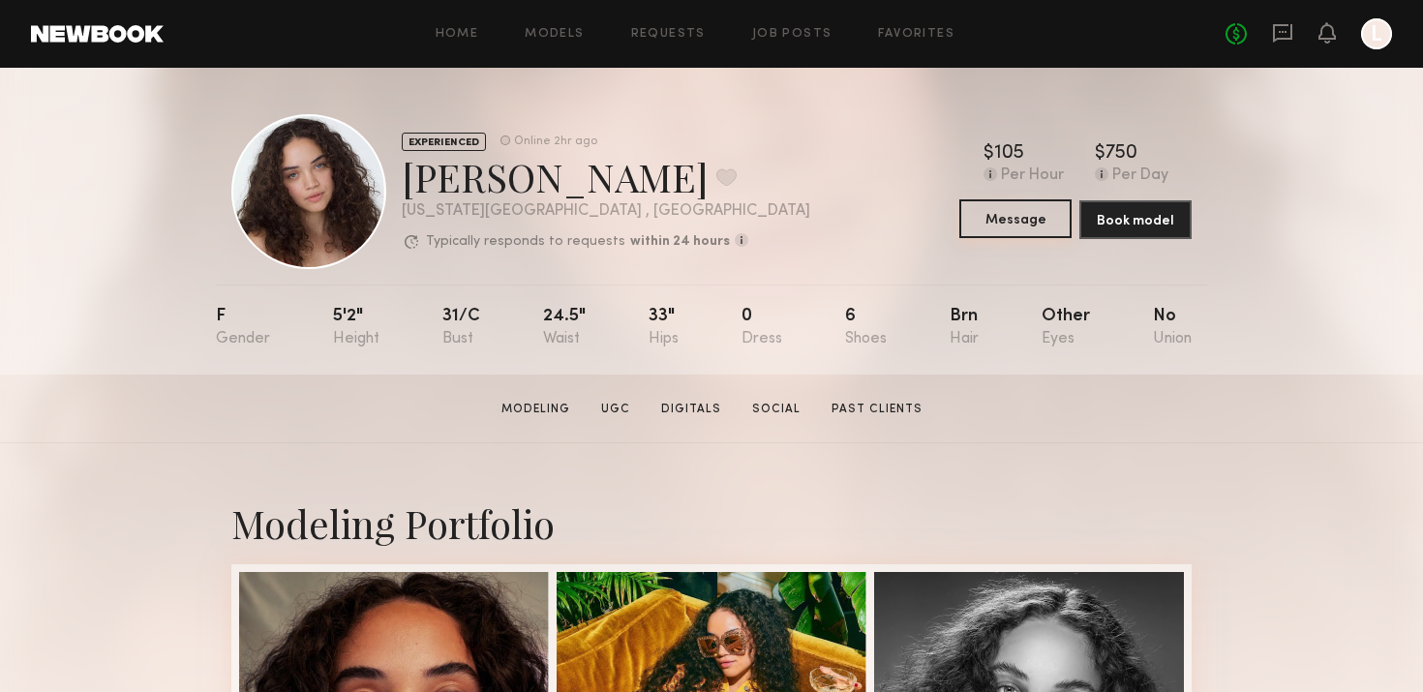
click at [1005, 206] on button "Message" at bounding box center [1015, 218] width 112 height 39
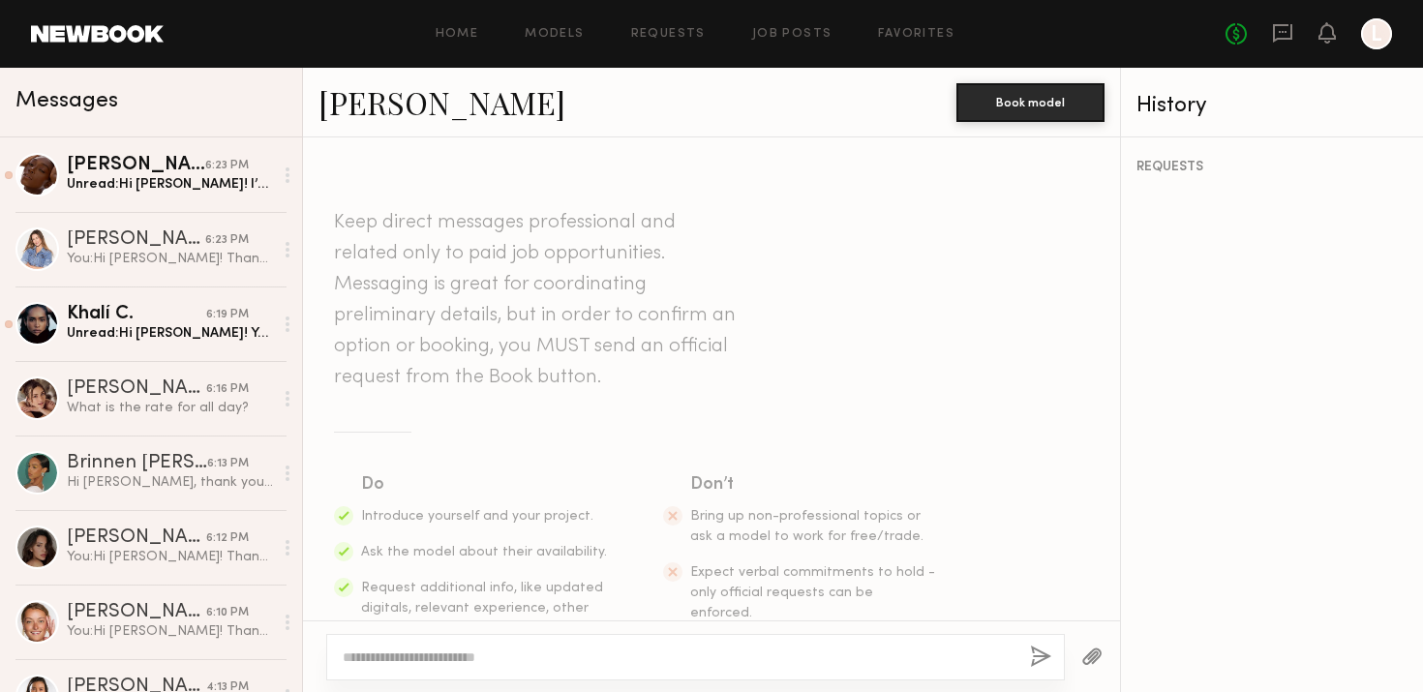
click at [511, 649] on textarea at bounding box center [679, 657] width 672 height 19
type textarea "**********"
click at [422, 653] on textarea "**********" at bounding box center [679, 657] width 672 height 19
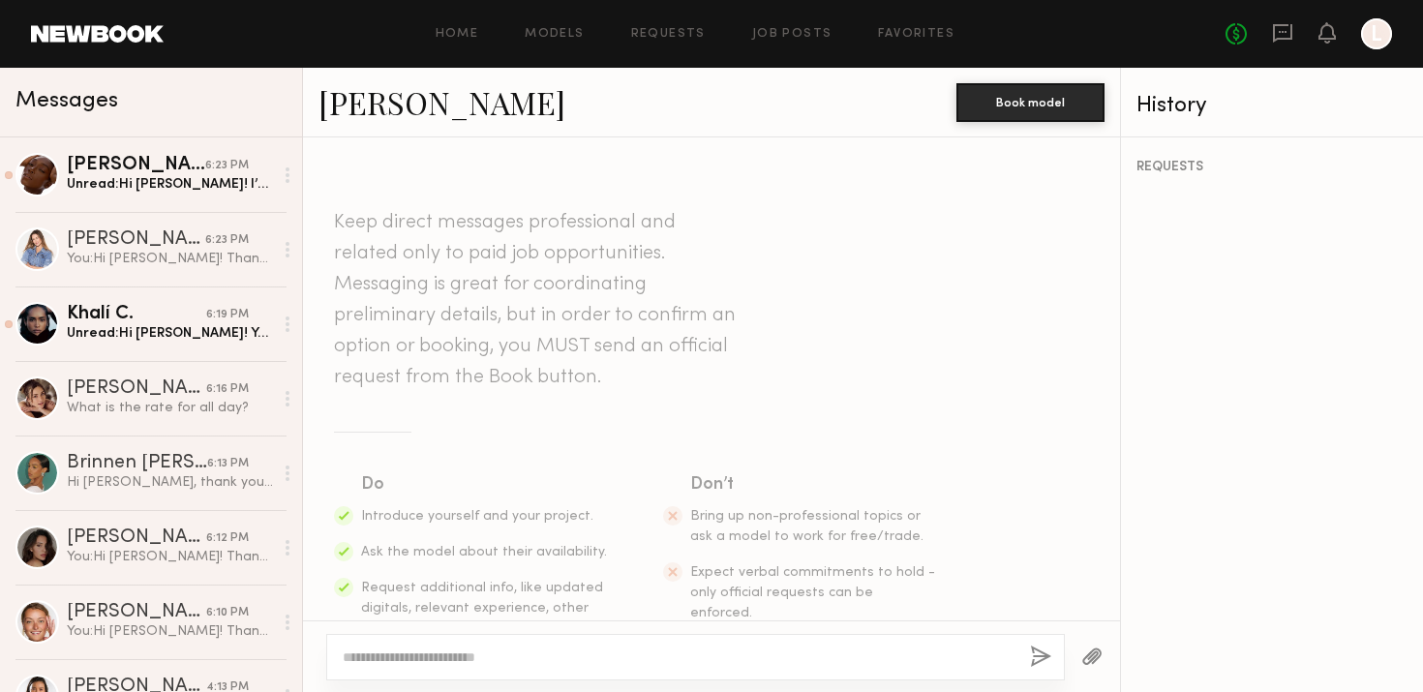
click at [542, 654] on textarea at bounding box center [679, 657] width 672 height 19
paste textarea "**********"
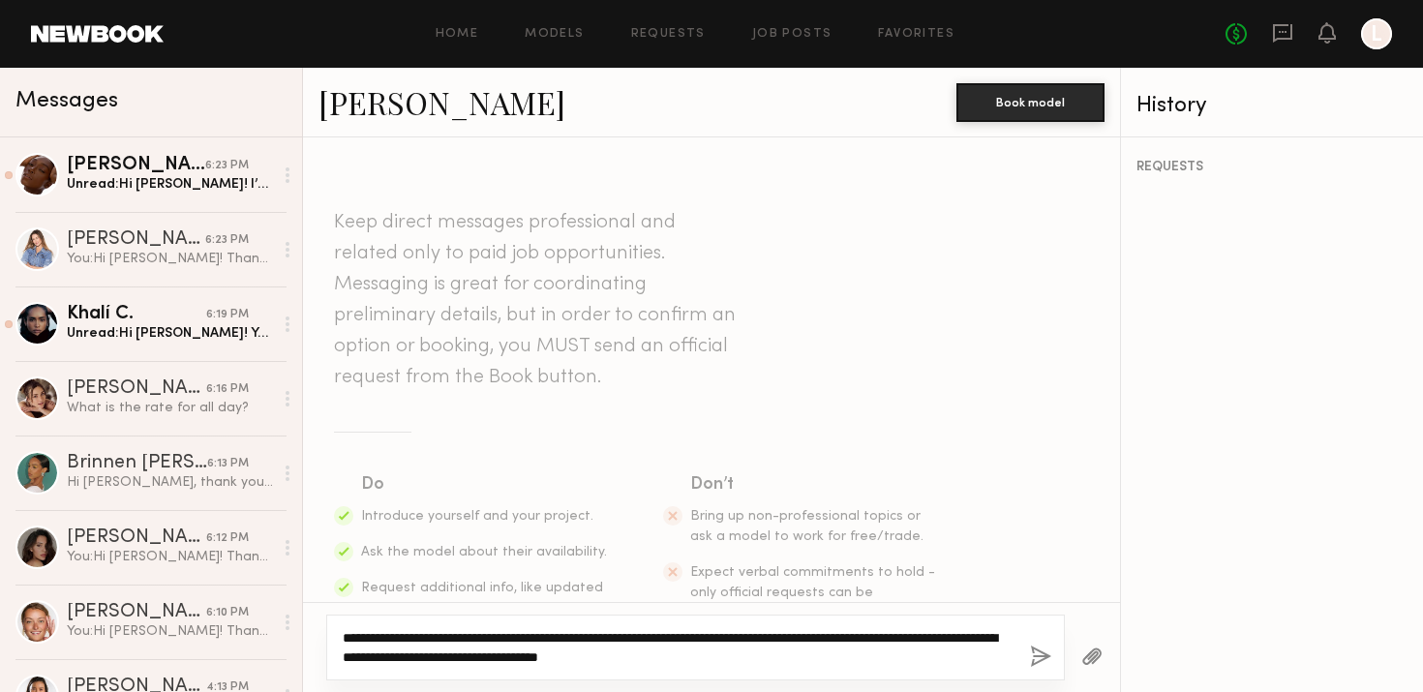
type textarea "**********"
click at [1040, 658] on button "button" at bounding box center [1040, 658] width 21 height 24
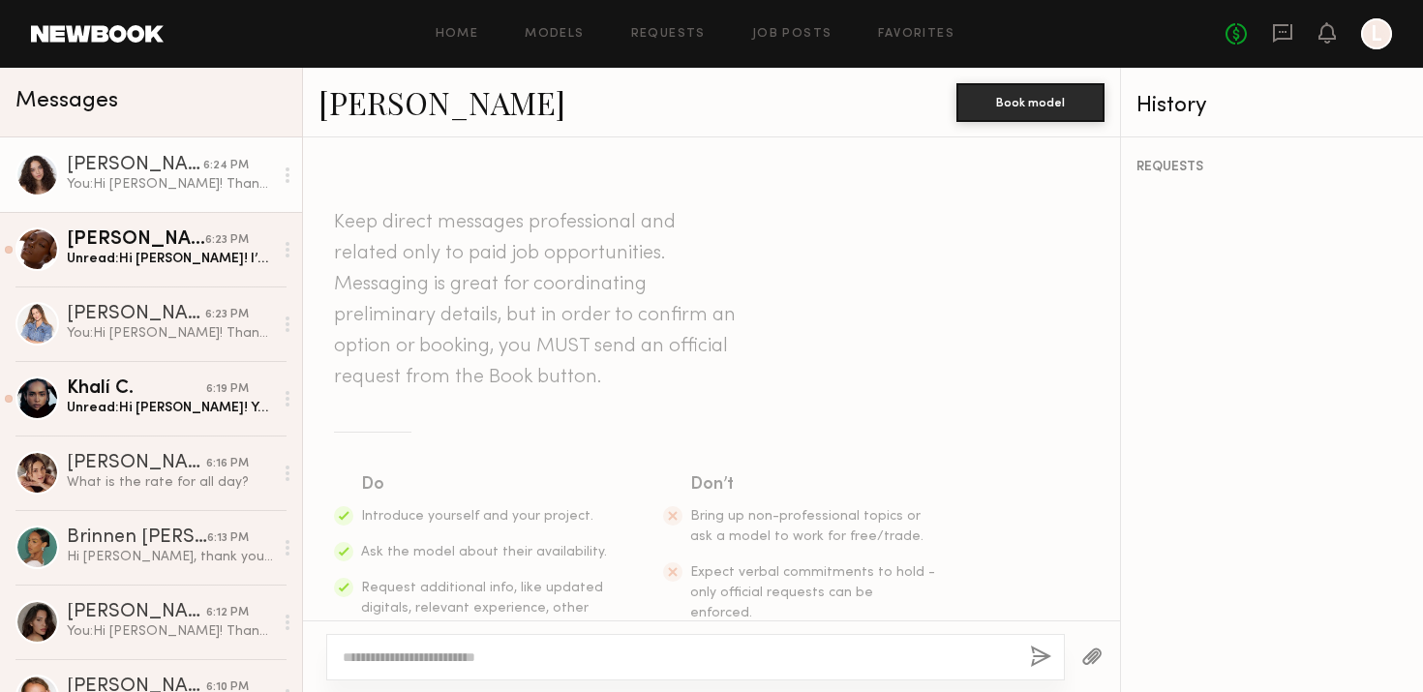
scroll to position [396, 0]
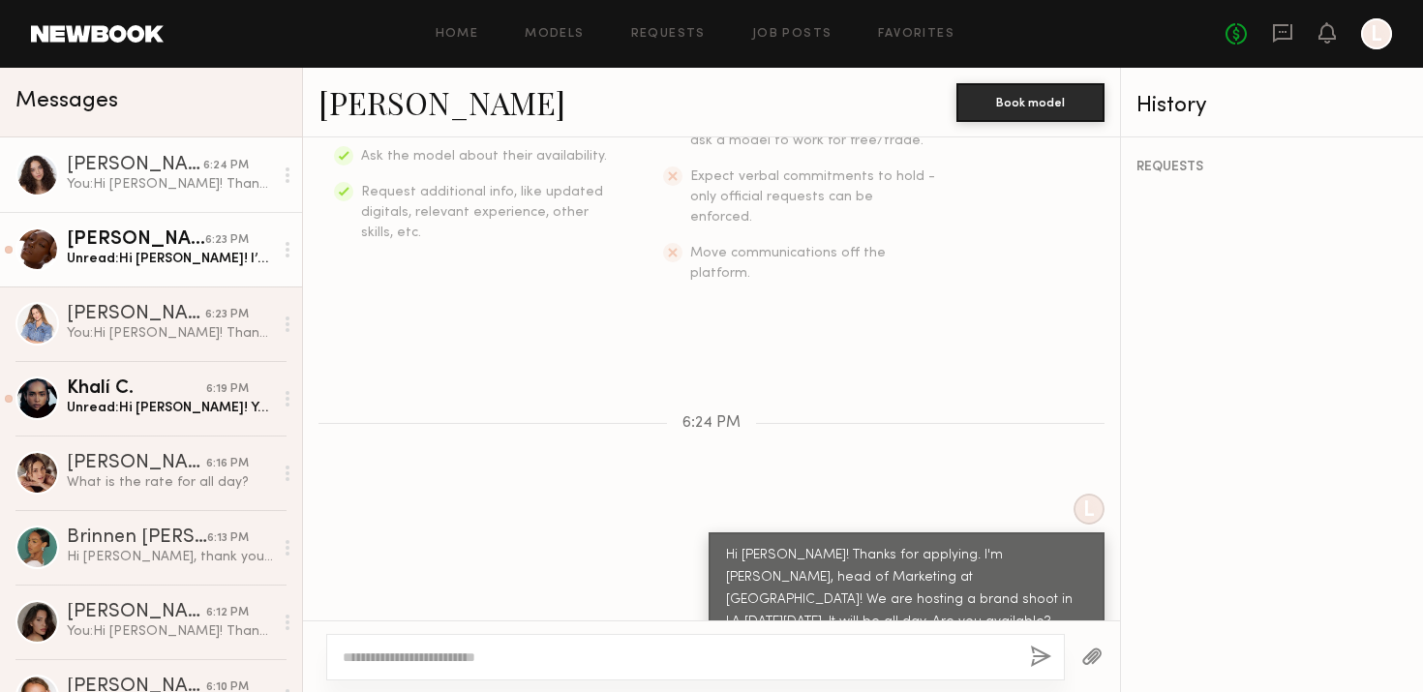
click at [175, 247] on div "[PERSON_NAME]" at bounding box center [136, 239] width 138 height 19
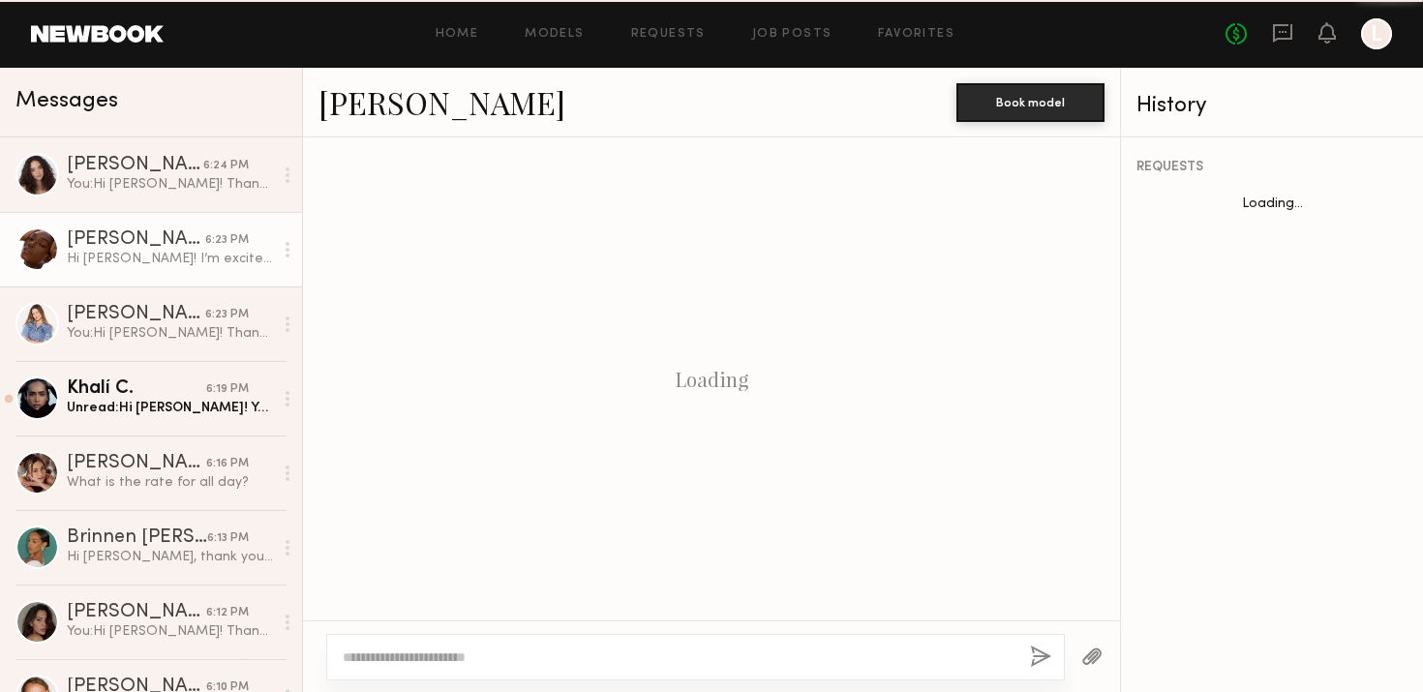
scroll to position [472, 0]
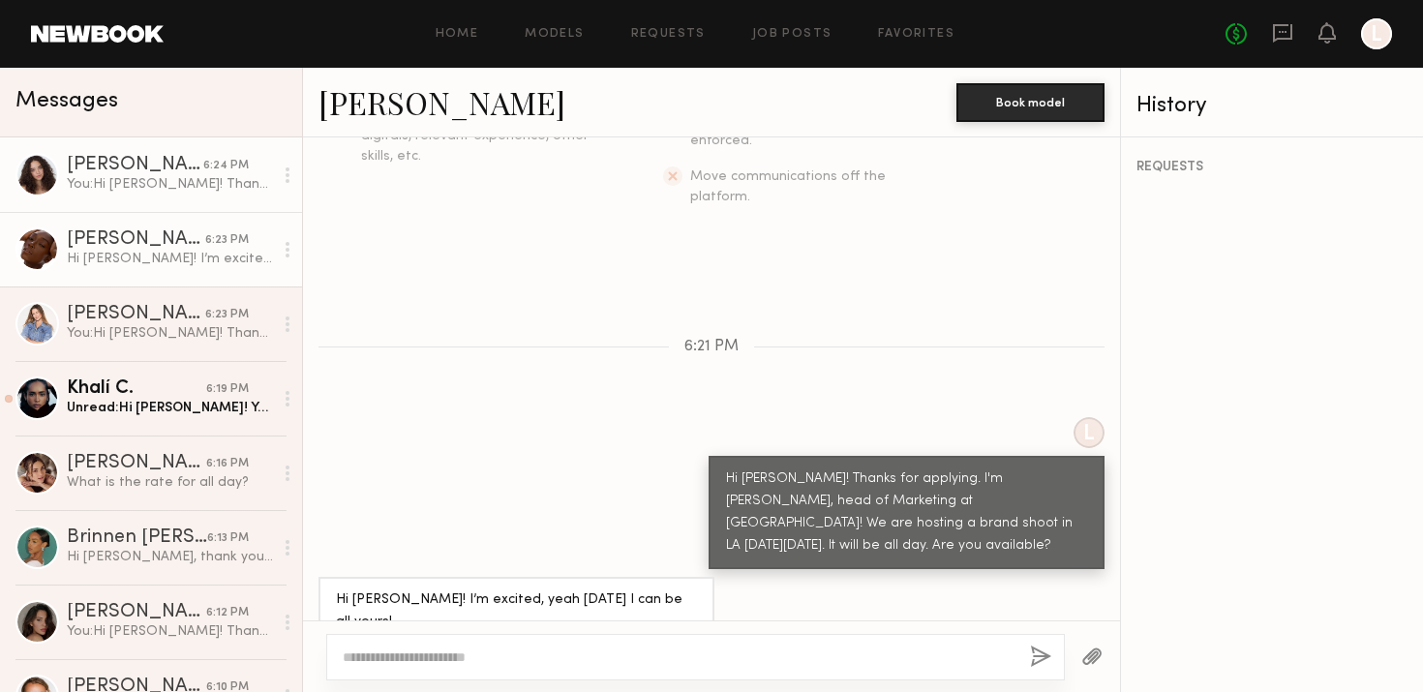
click at [126, 176] on div "You: Hi [PERSON_NAME]! Thanks for applying. I'm [PERSON_NAME], head of Marketin…" at bounding box center [170, 184] width 206 height 18
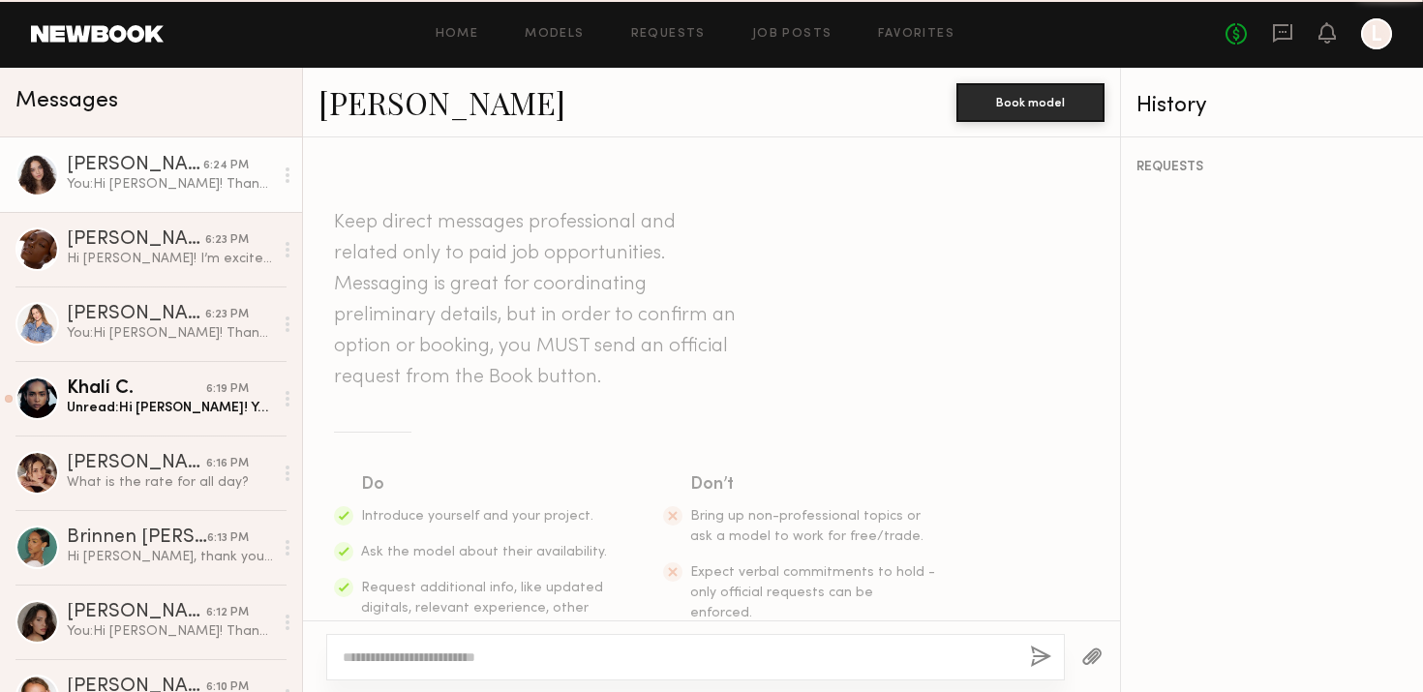
scroll to position [396, 0]
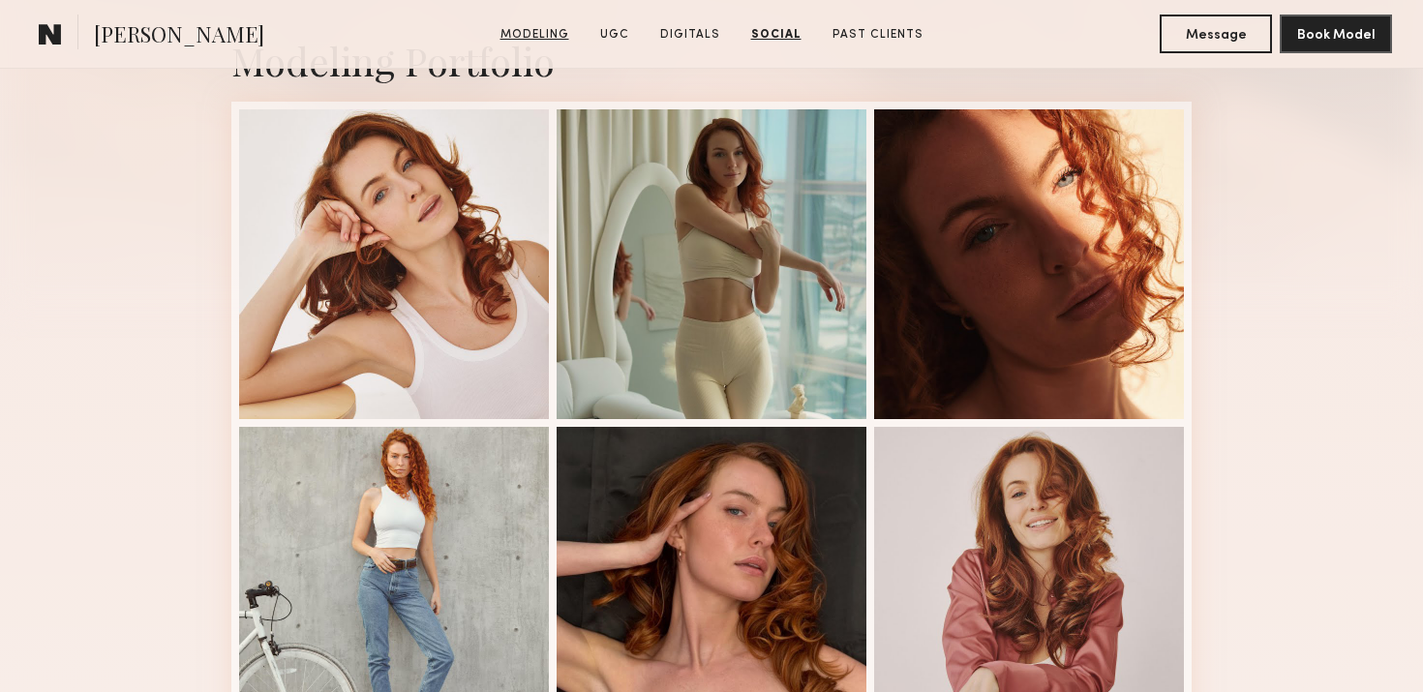
scroll to position [267, 0]
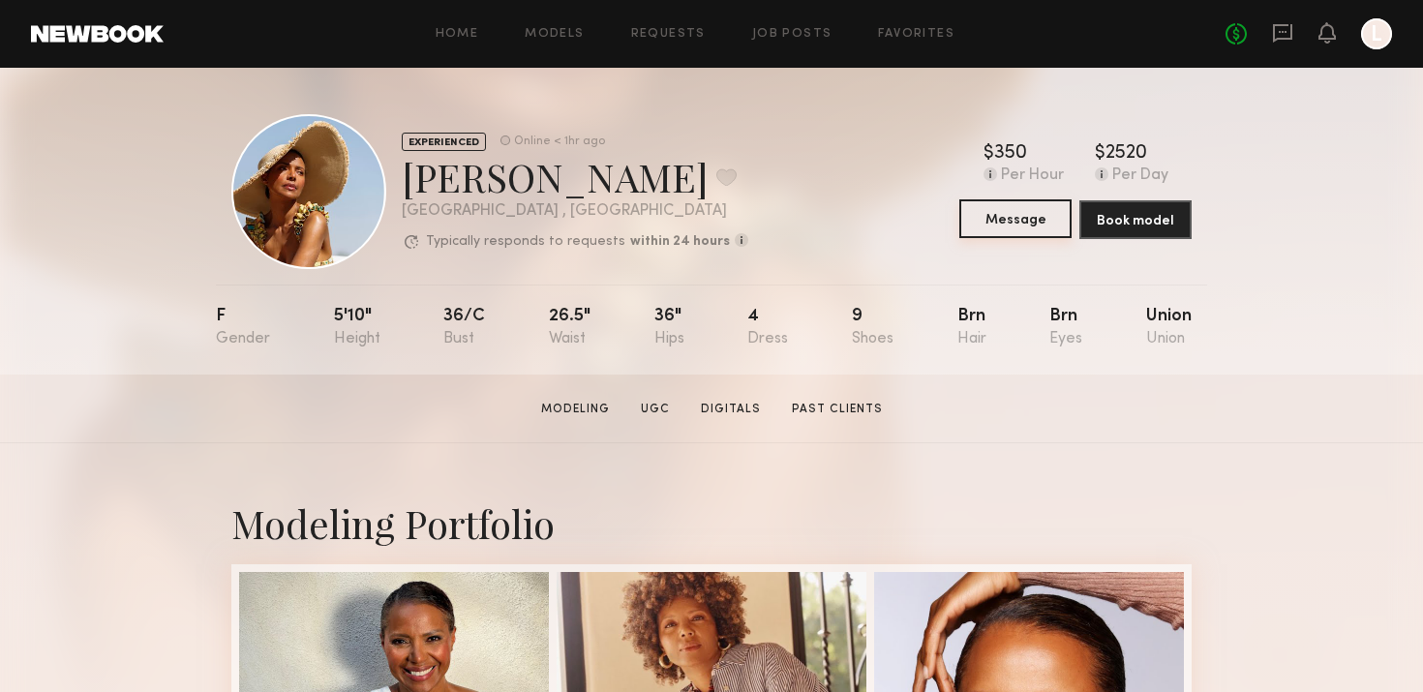
click at [1017, 202] on button "Message" at bounding box center [1015, 218] width 112 height 39
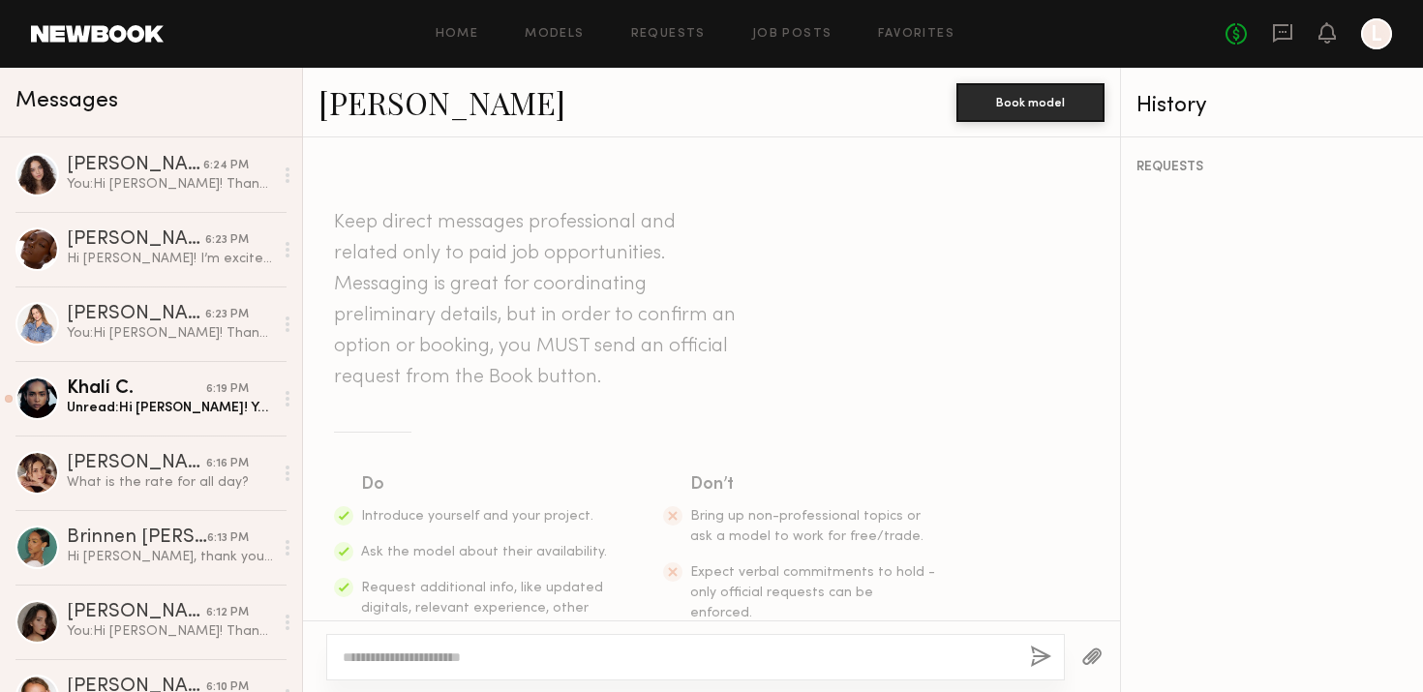
click at [577, 642] on div at bounding box center [695, 657] width 739 height 46
click at [545, 648] on textarea at bounding box center [679, 657] width 672 height 19
paste textarea "**********"
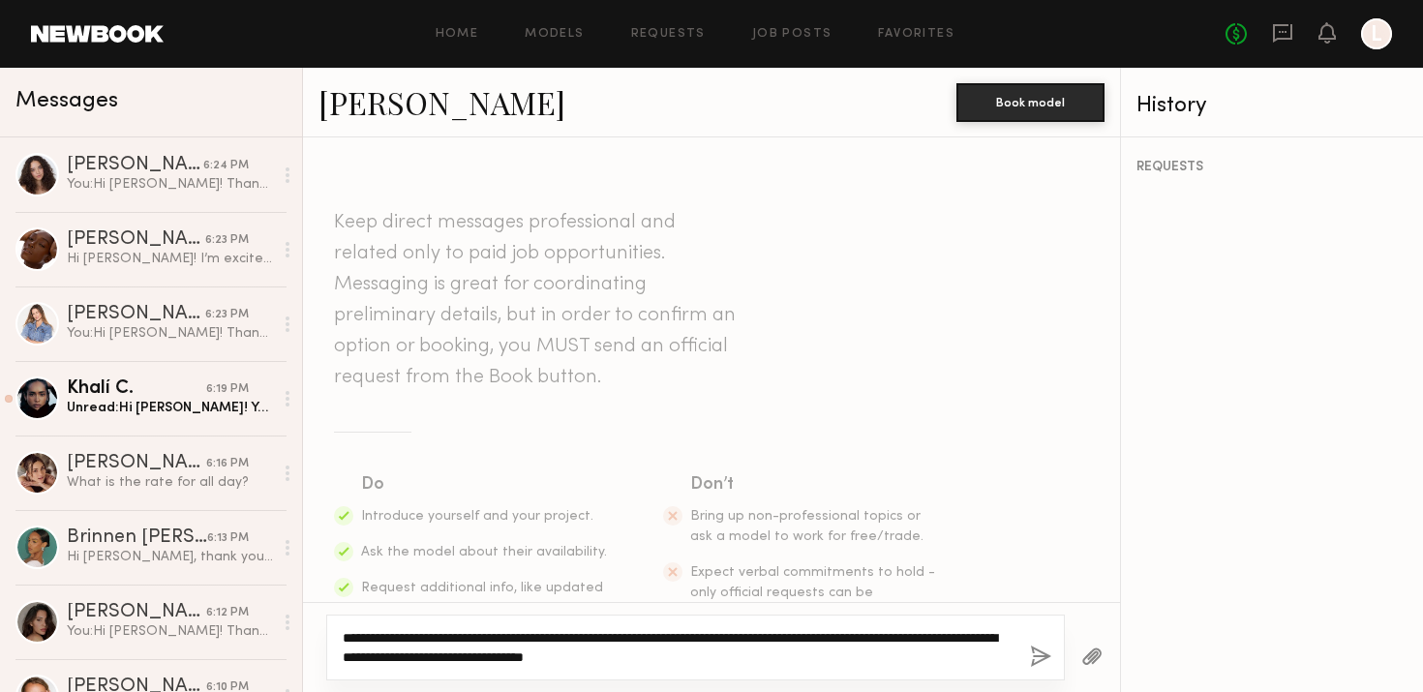
type textarea "**********"
click at [1044, 653] on button "button" at bounding box center [1040, 658] width 21 height 24
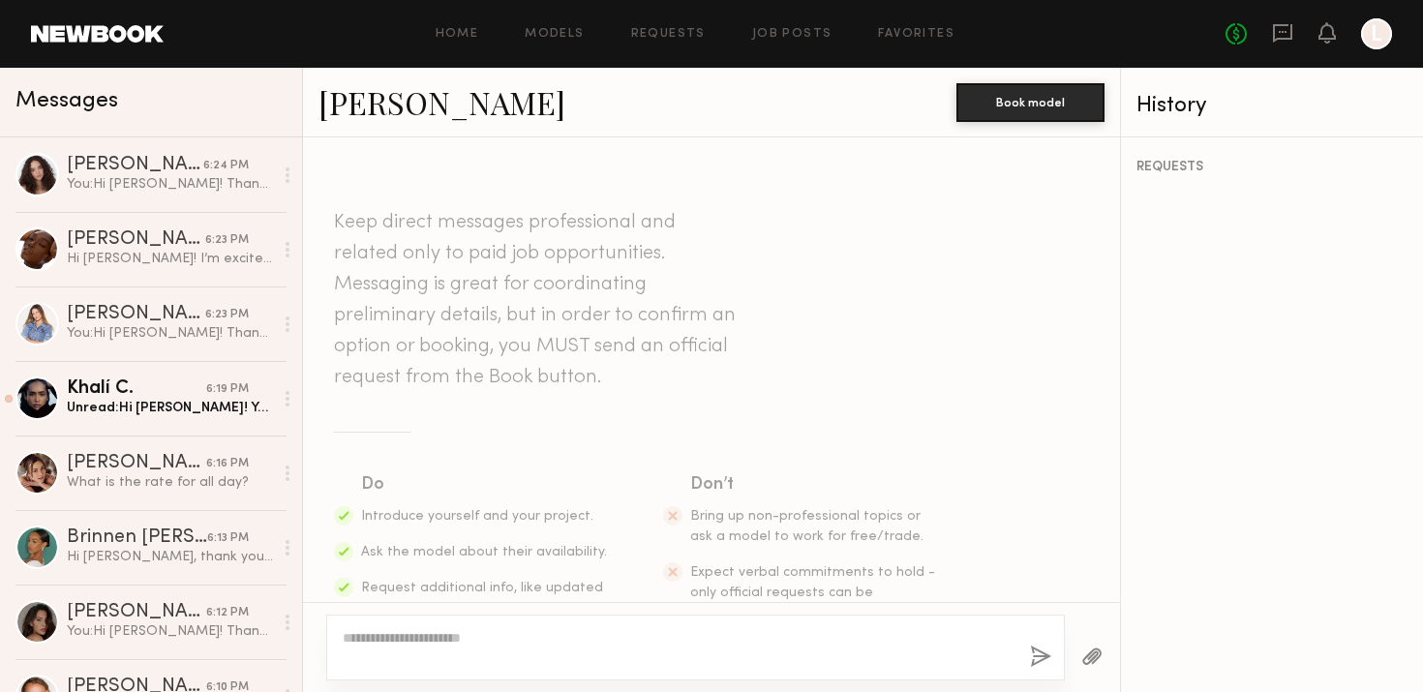
scroll to position [396, 0]
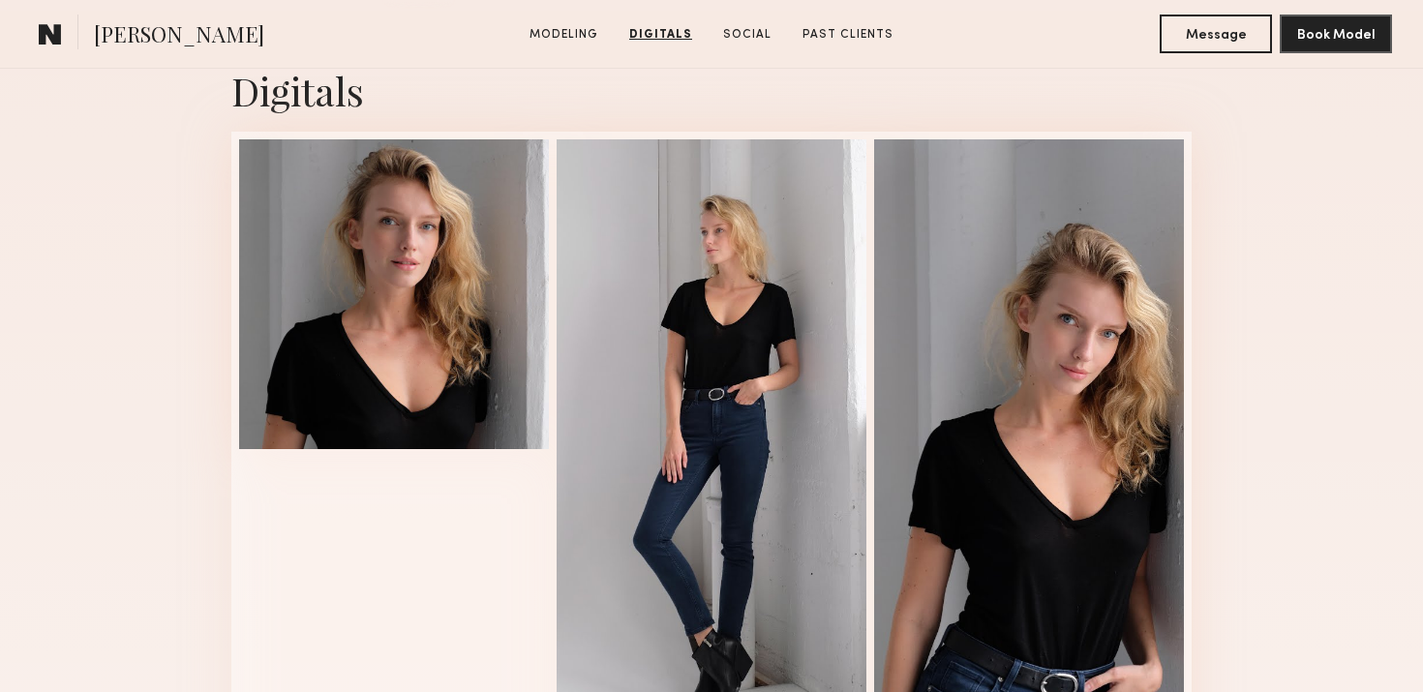
scroll to position [1927, 0]
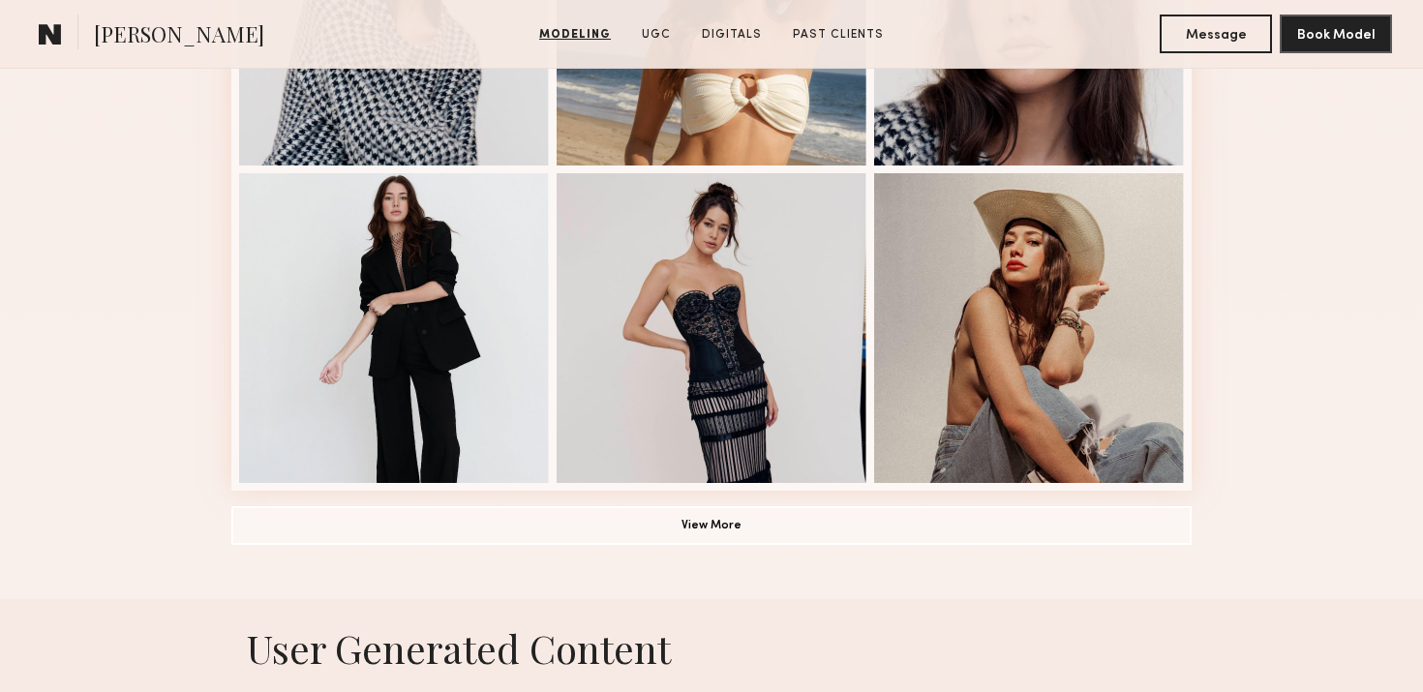
scroll to position [1331, 0]
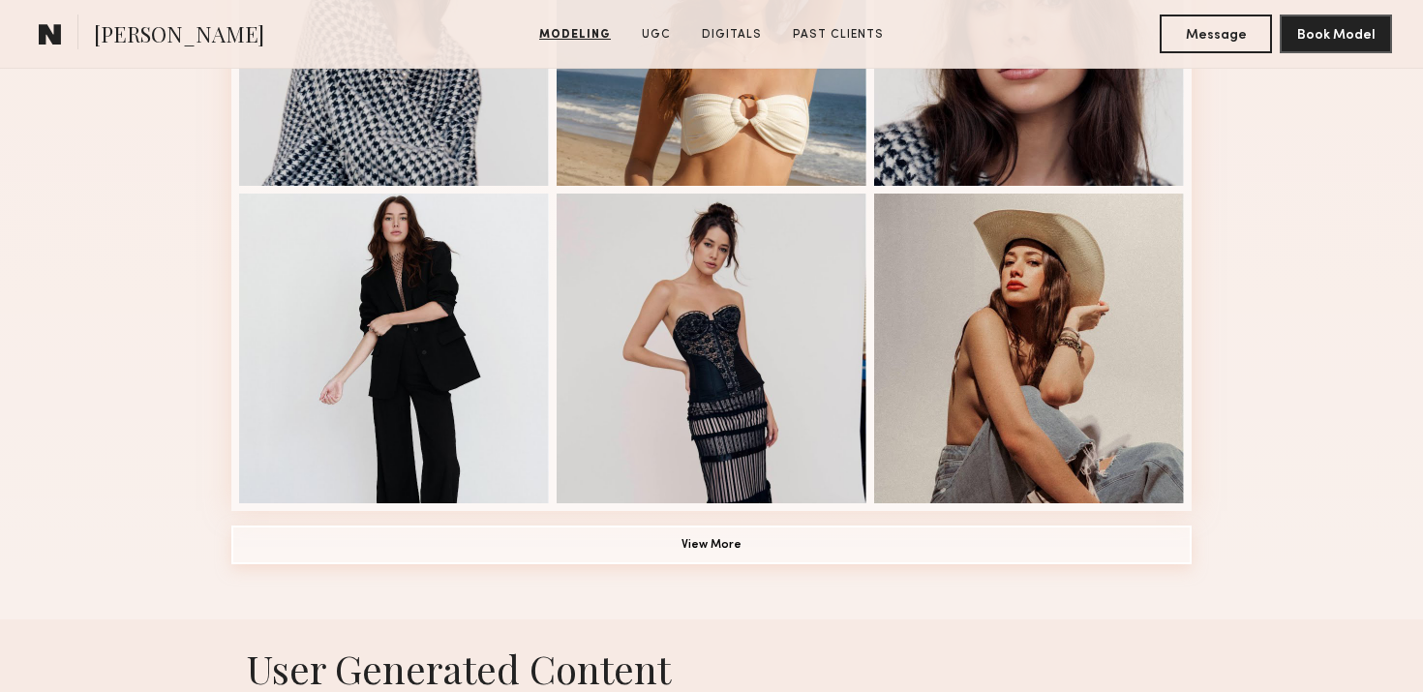
click at [591, 543] on button "View More" at bounding box center [711, 545] width 960 height 39
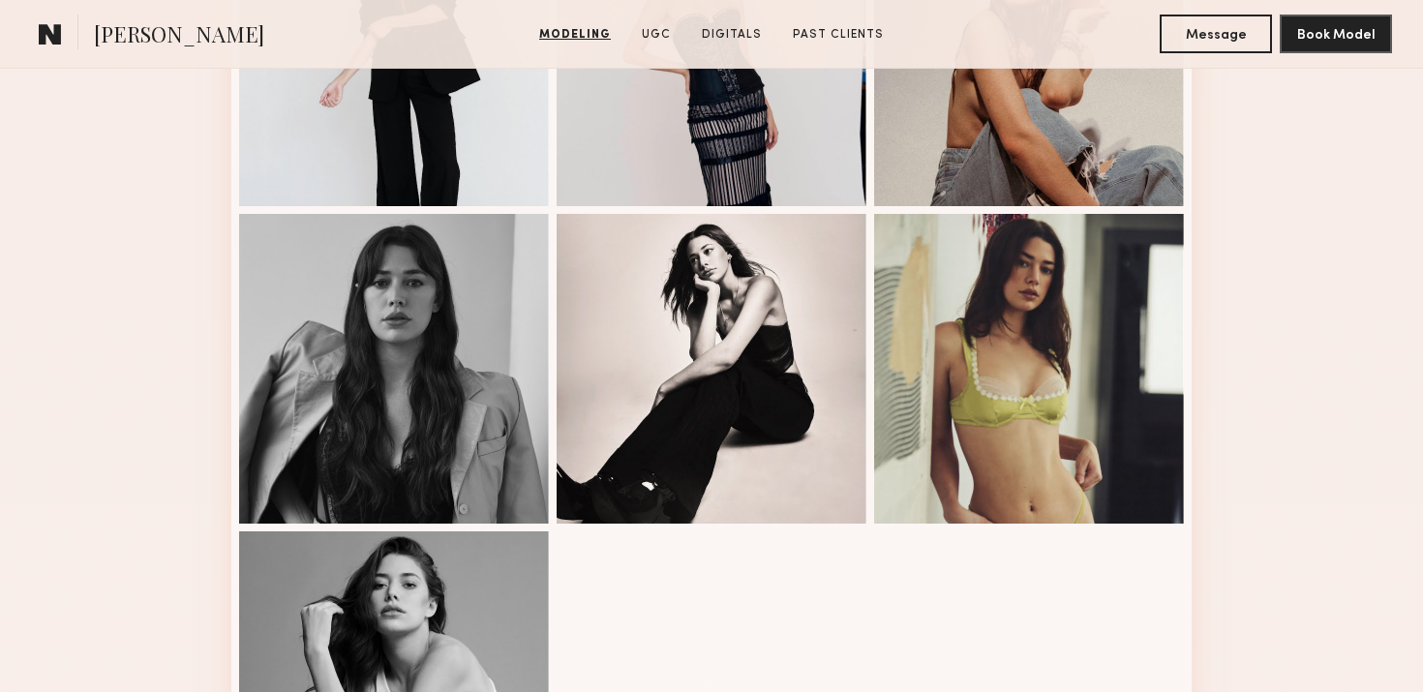
scroll to position [0, 0]
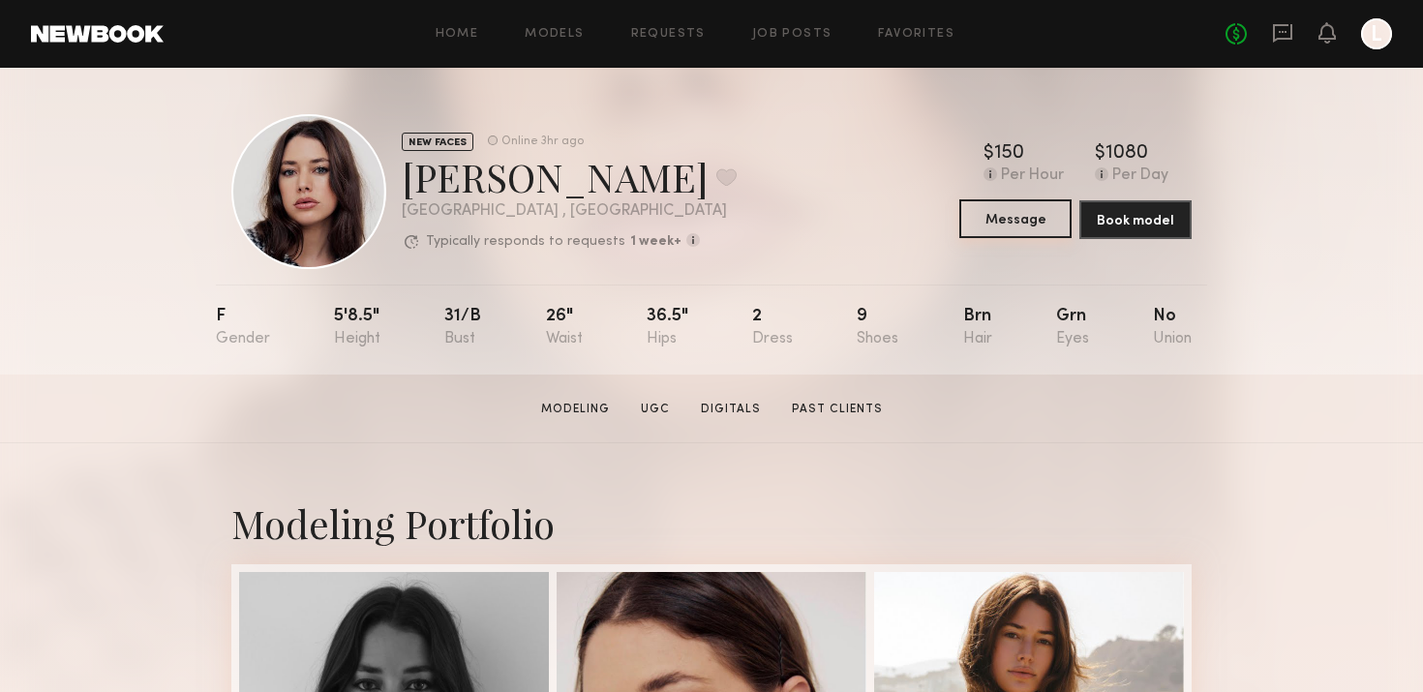
click at [1064, 223] on button "Message" at bounding box center [1015, 218] width 112 height 39
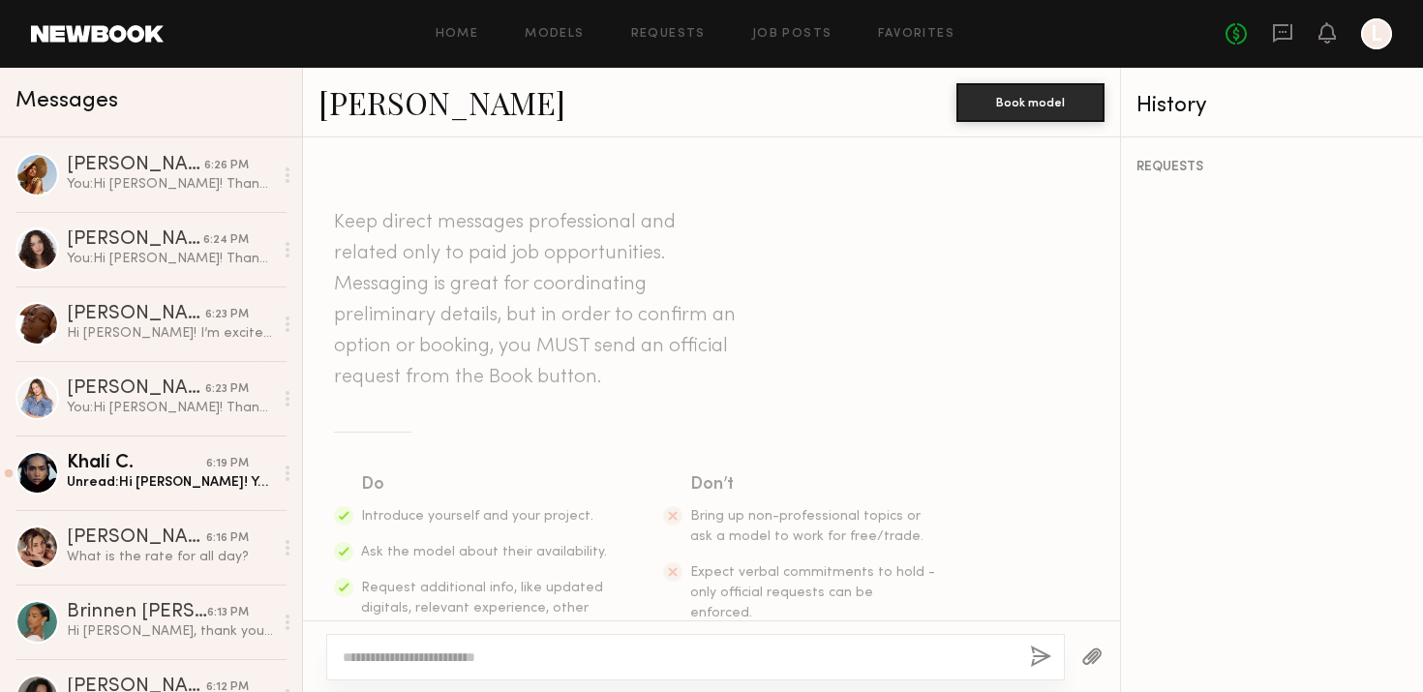
click at [483, 648] on textarea at bounding box center [679, 657] width 672 height 19
paste textarea "**********"
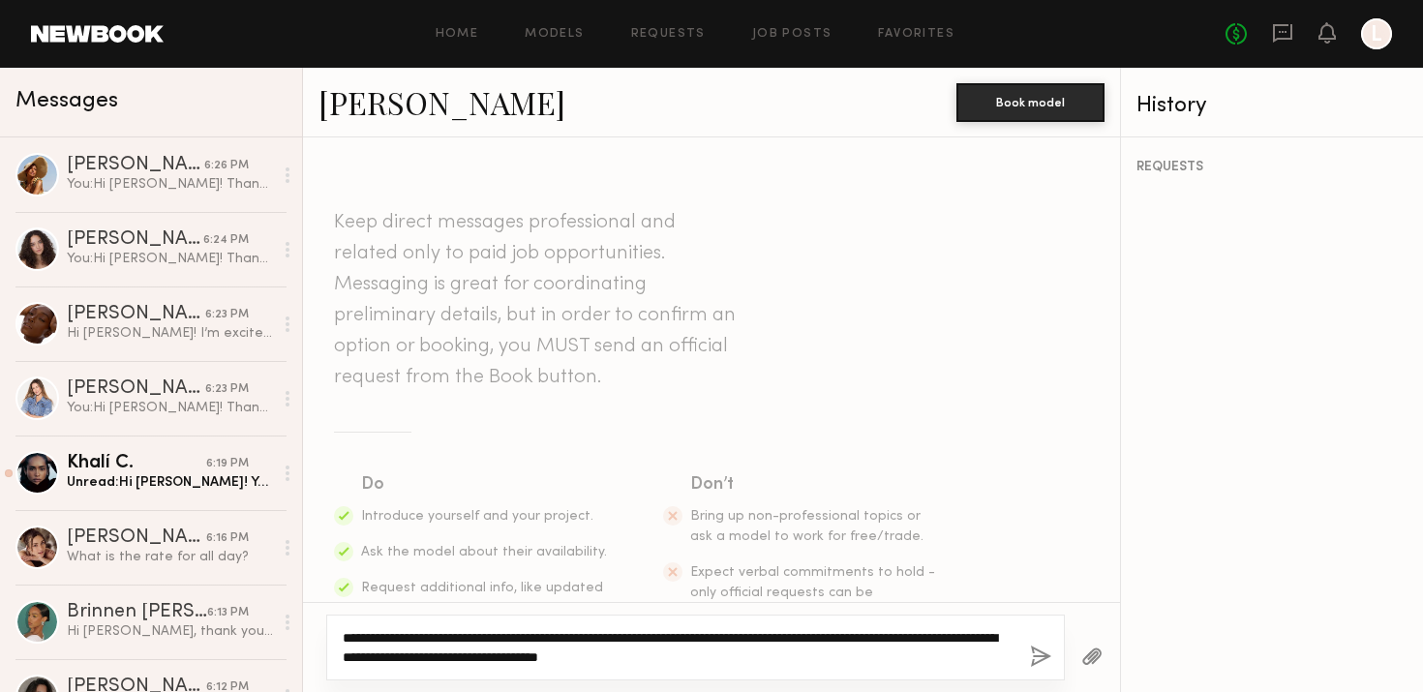
click at [1013, 655] on textarea "**********" at bounding box center [679, 647] width 672 height 39
type textarea "**********"
click at [1044, 654] on button "button" at bounding box center [1040, 658] width 21 height 24
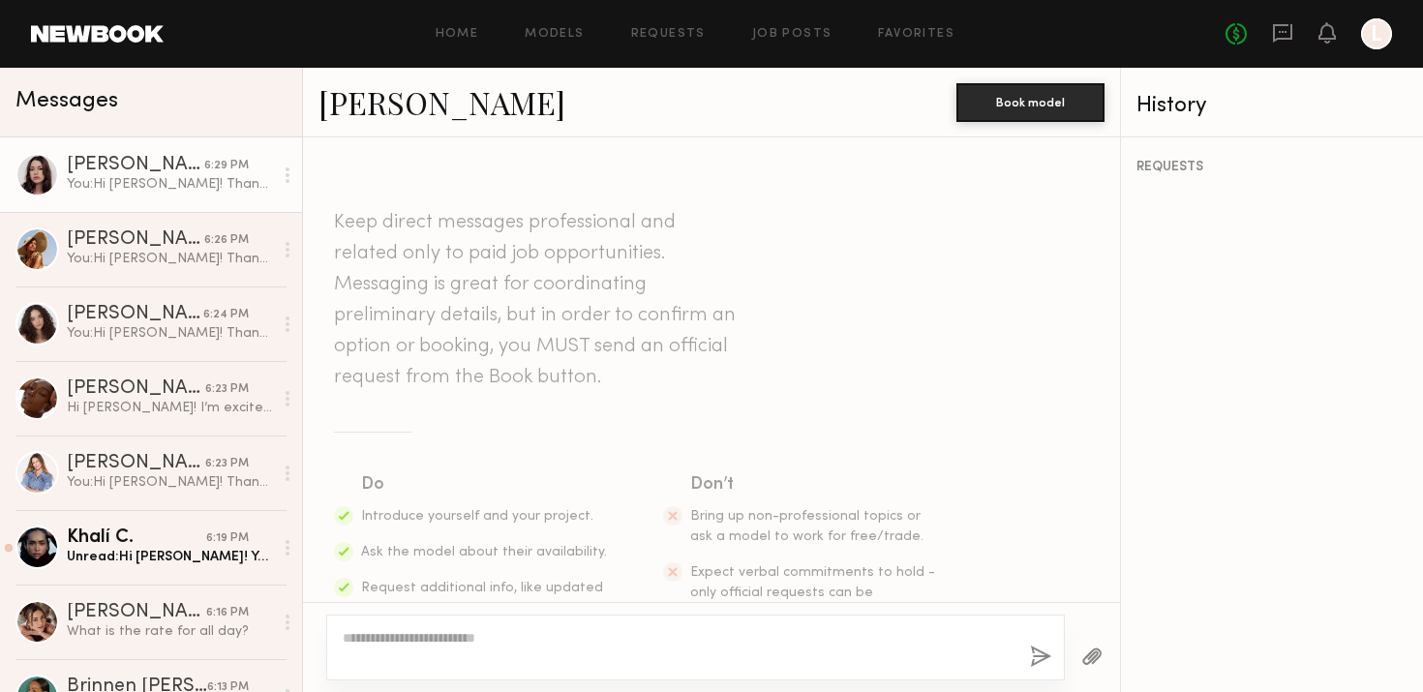
scroll to position [396, 0]
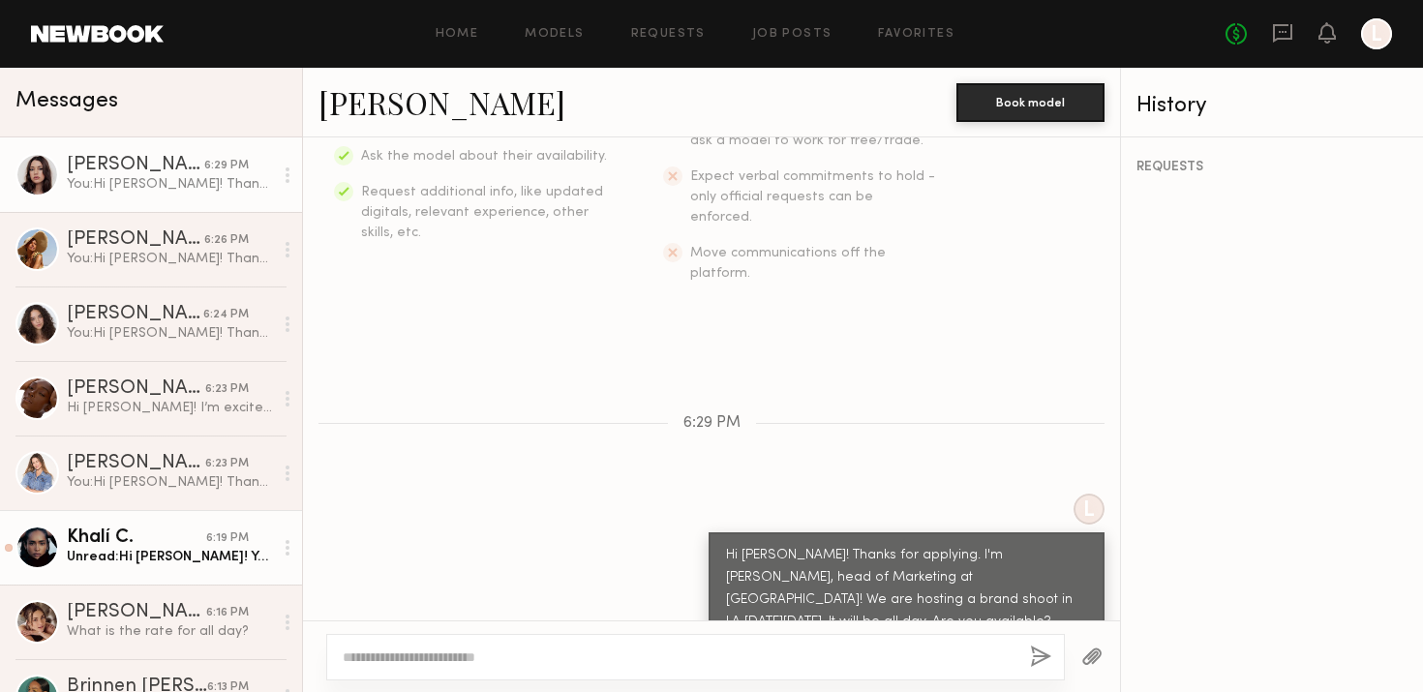
click at [187, 548] on div "Unread: Hi [PERSON_NAME]! Yes im free all day on the 7th" at bounding box center [170, 557] width 206 height 18
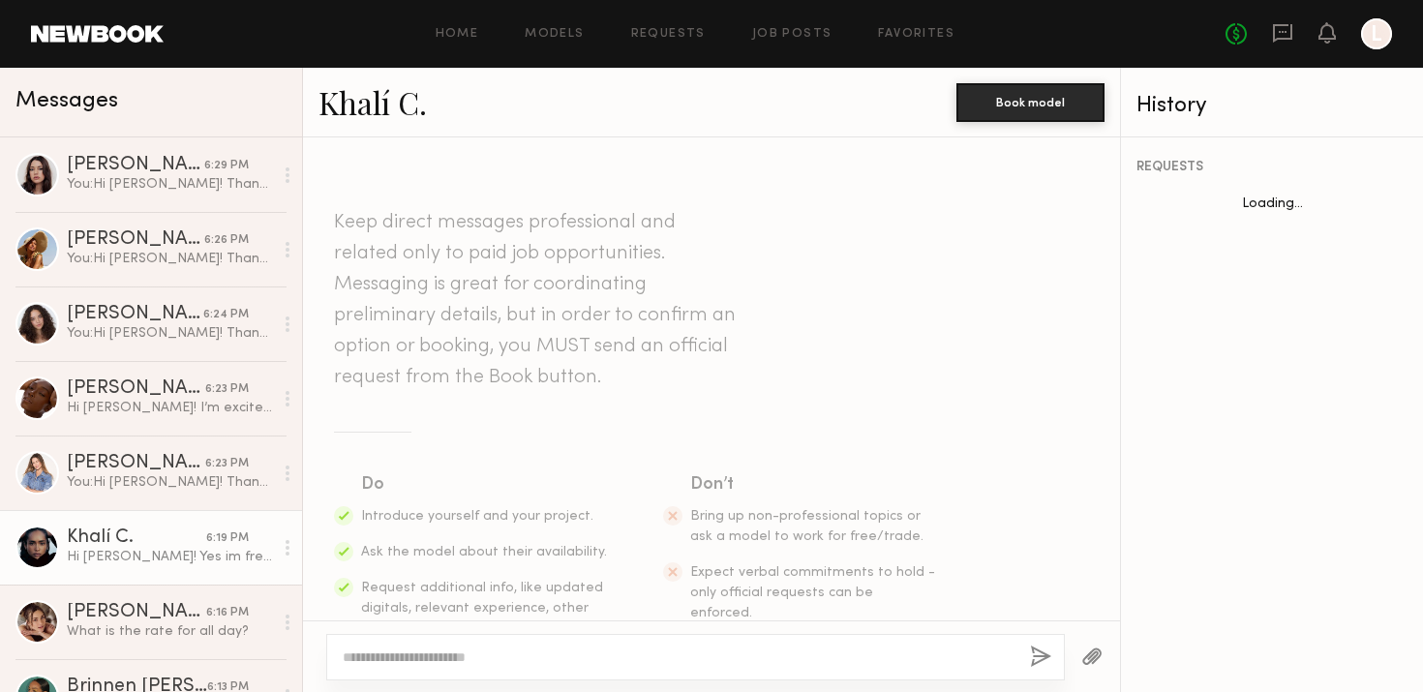
scroll to position [450, 0]
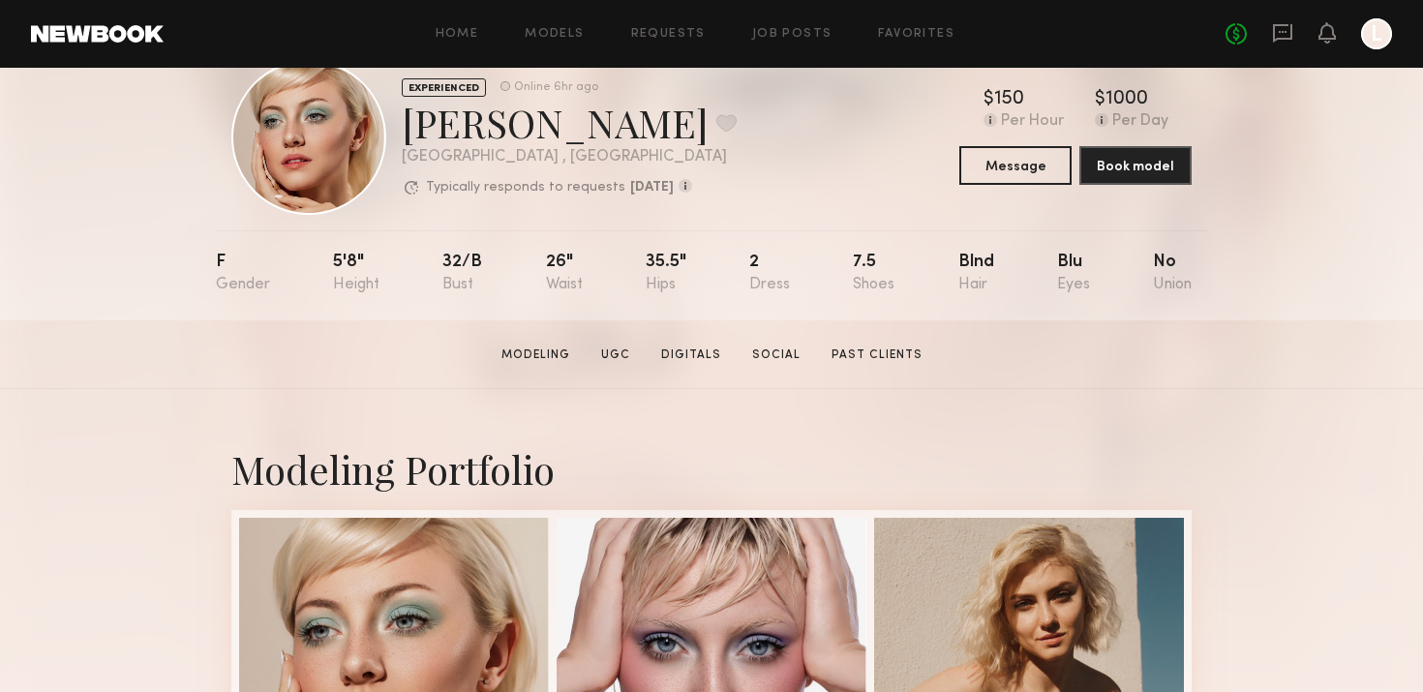
scroll to position [27, 0]
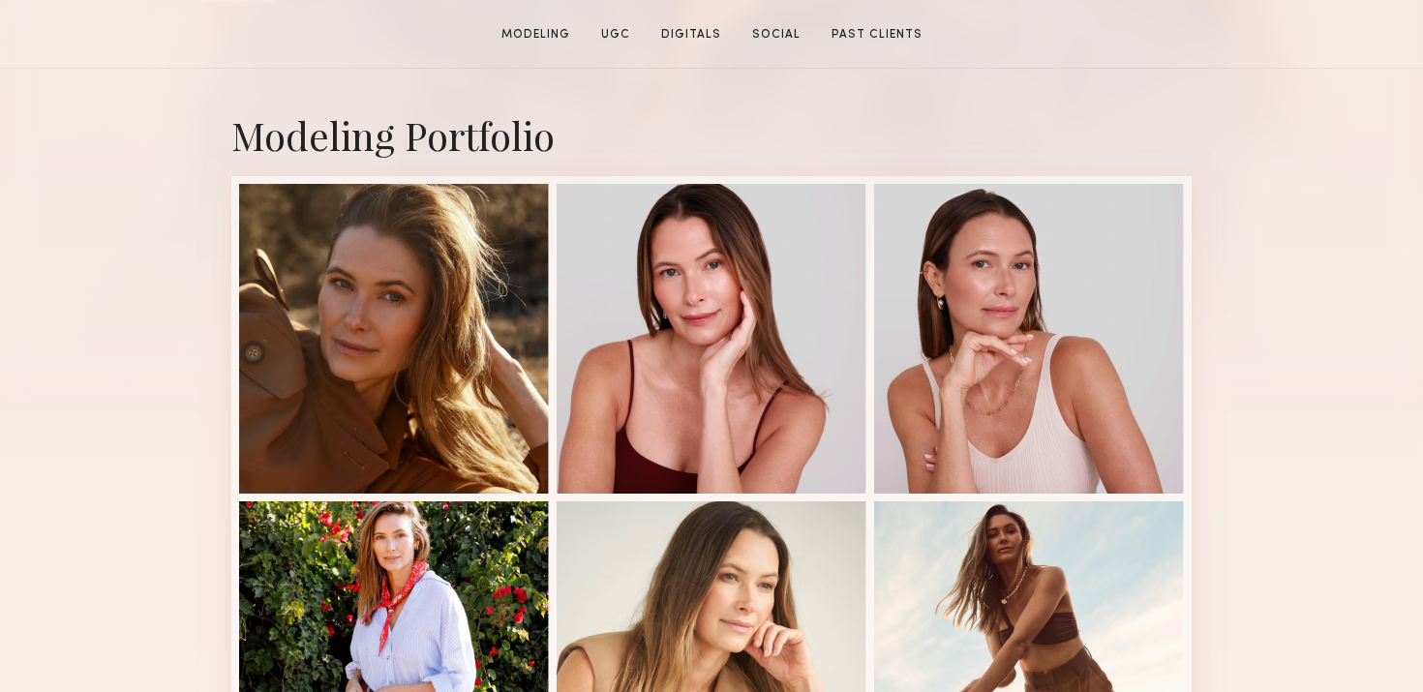
scroll to position [389, 0]
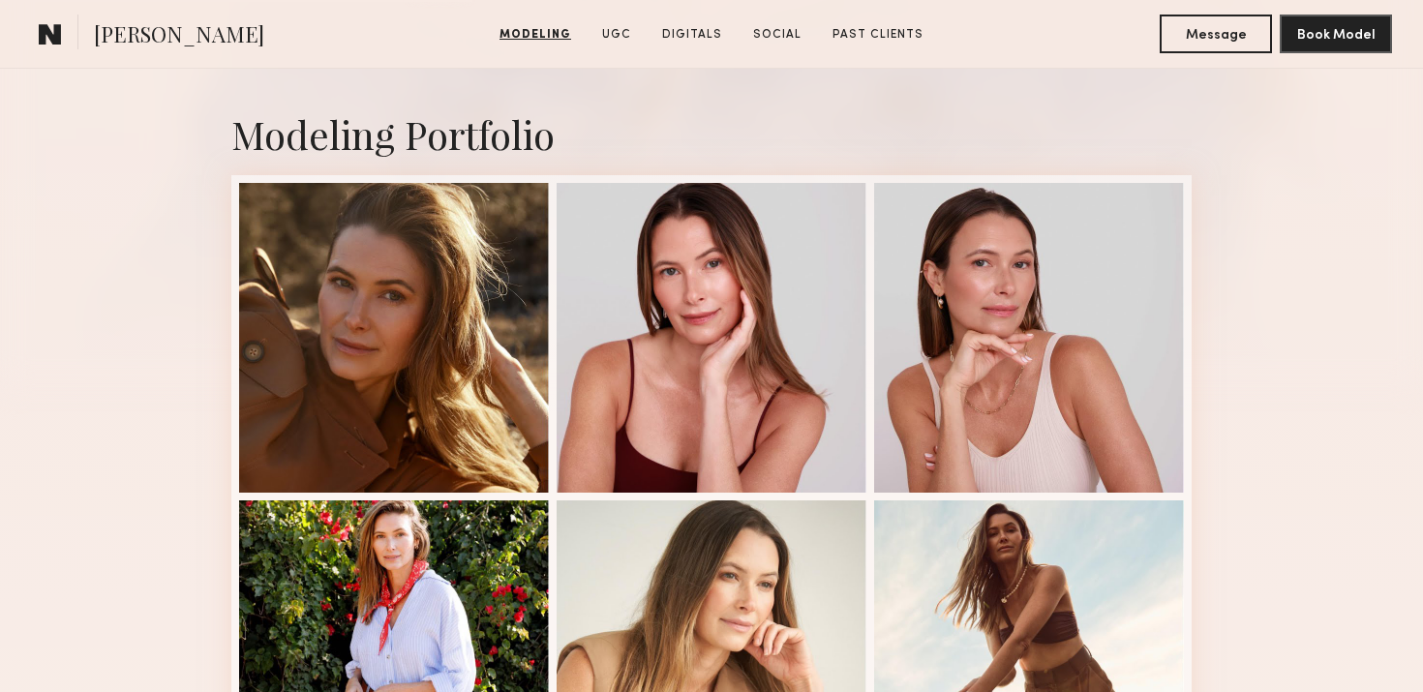
click at [1204, 57] on section "Kyna L. Modeling UGC Digitals Social Past Clients Message Book Model" at bounding box center [711, 34] width 1423 height 69
click at [1201, 40] on button "Message" at bounding box center [1216, 33] width 112 height 39
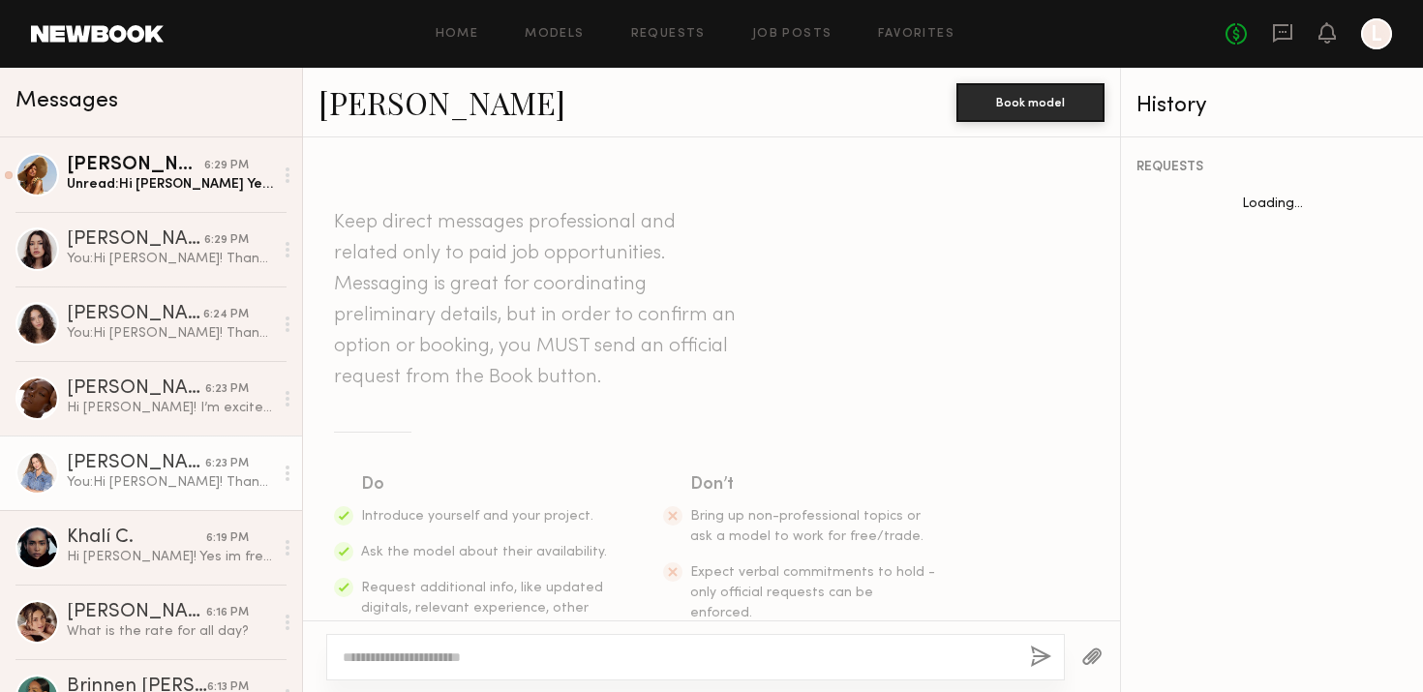
scroll to position [396, 0]
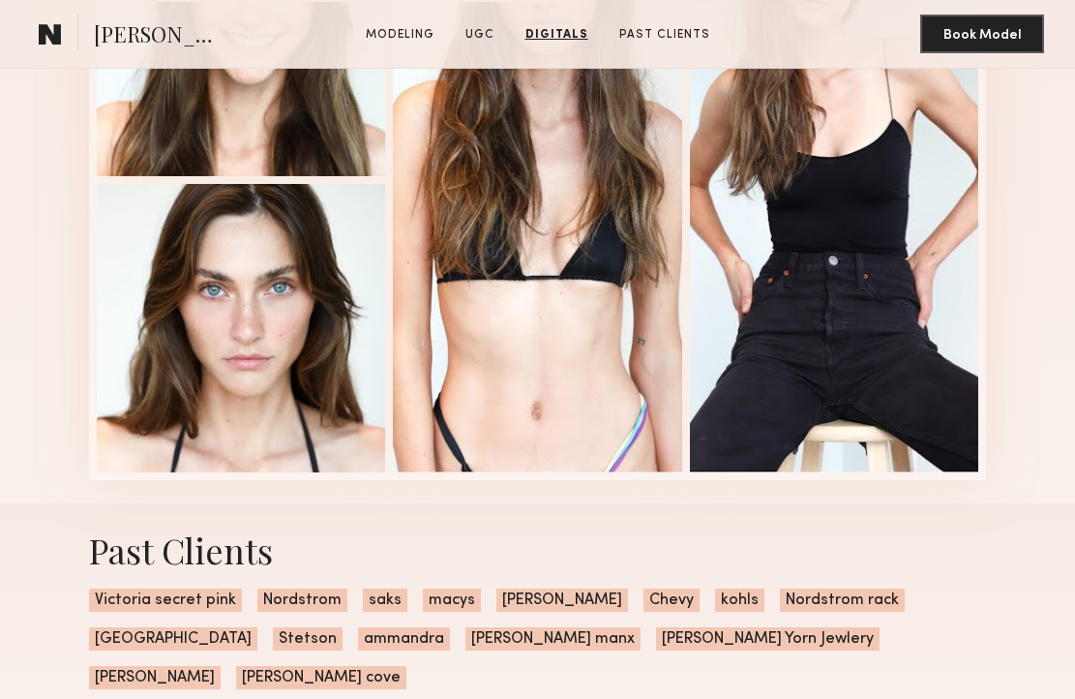
scroll to position [3530, 0]
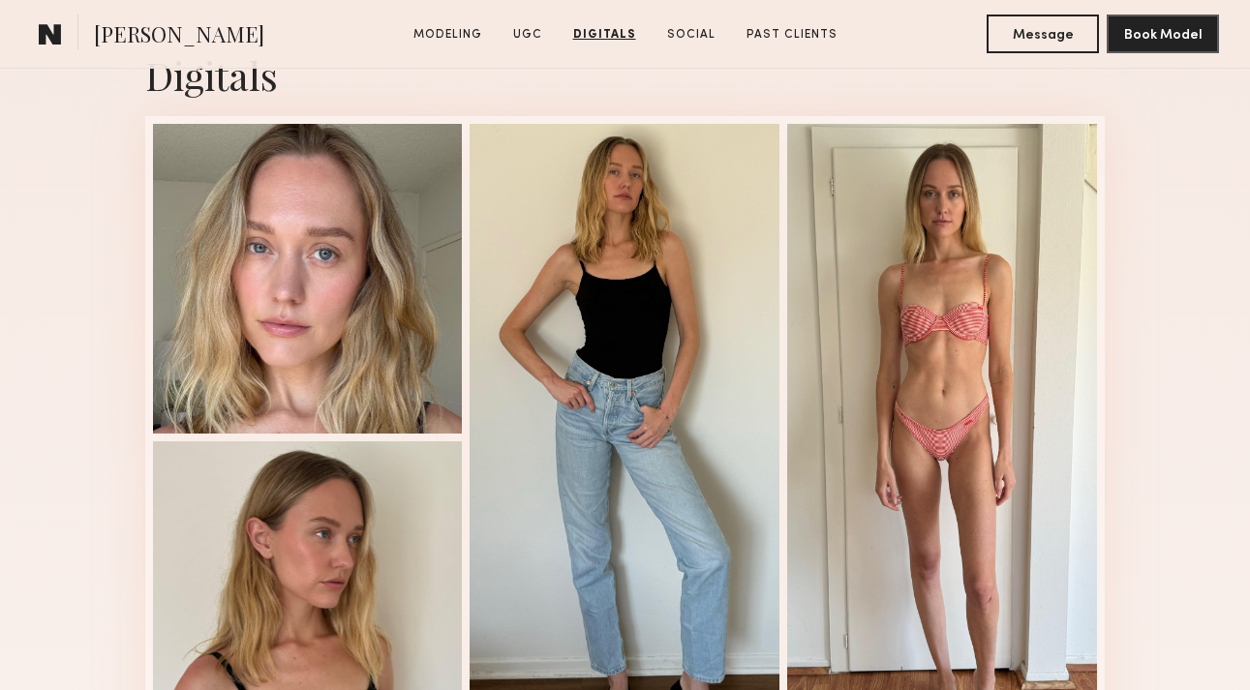
scroll to position [3459, 0]
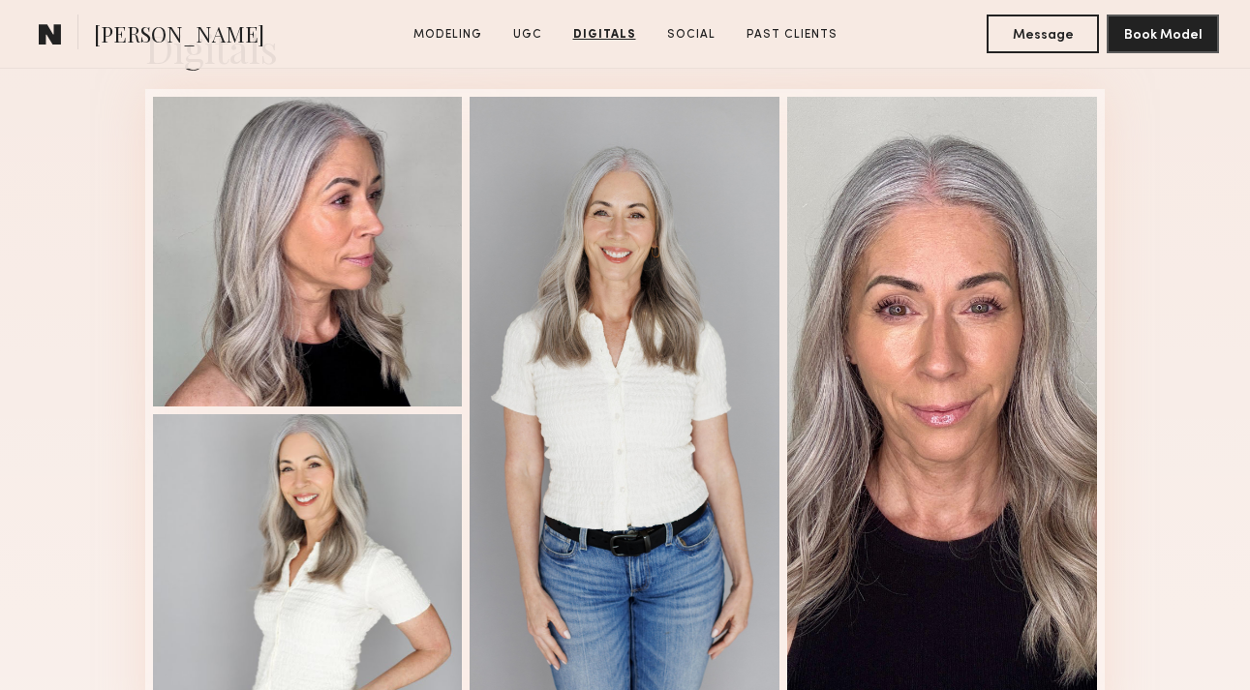
scroll to position [4835, 0]
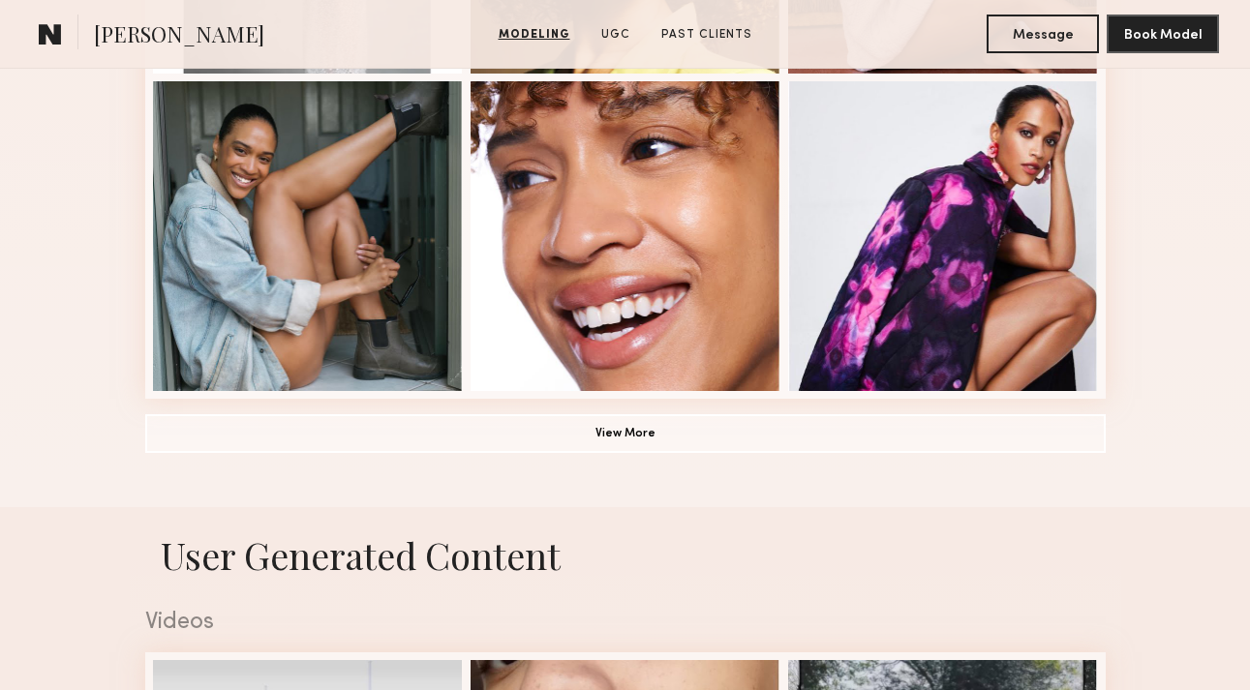
scroll to position [1100, 0]
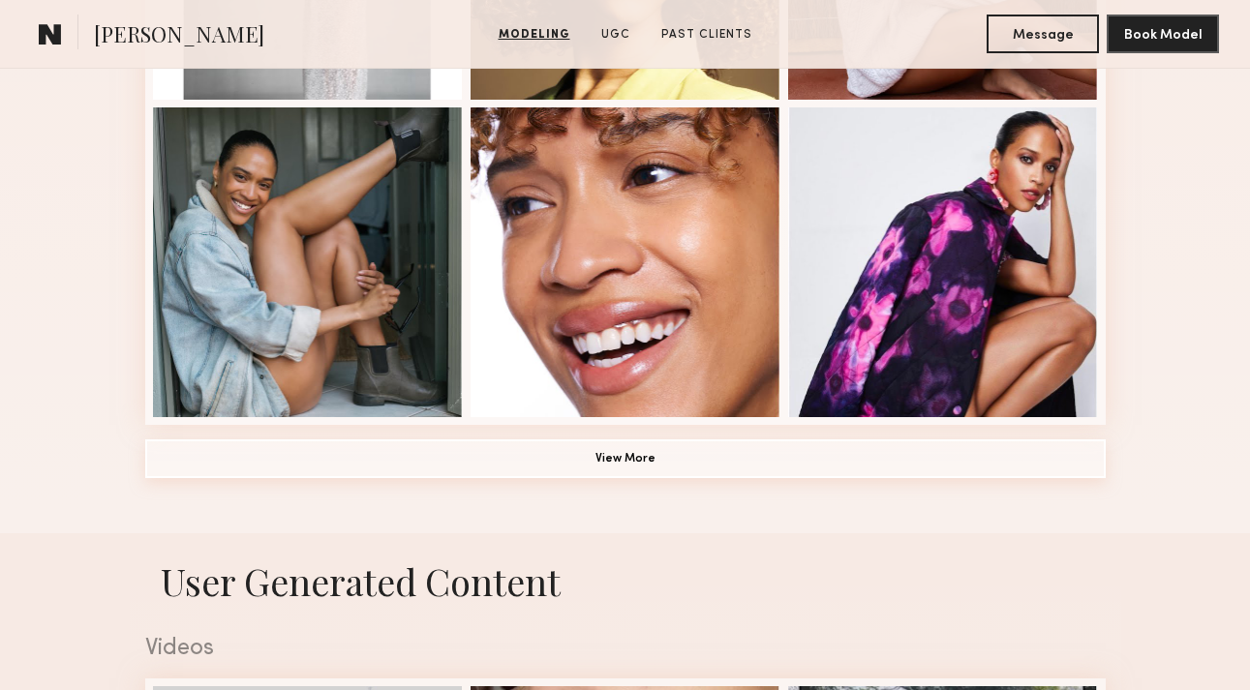
click at [532, 462] on button "View More" at bounding box center [625, 458] width 960 height 39
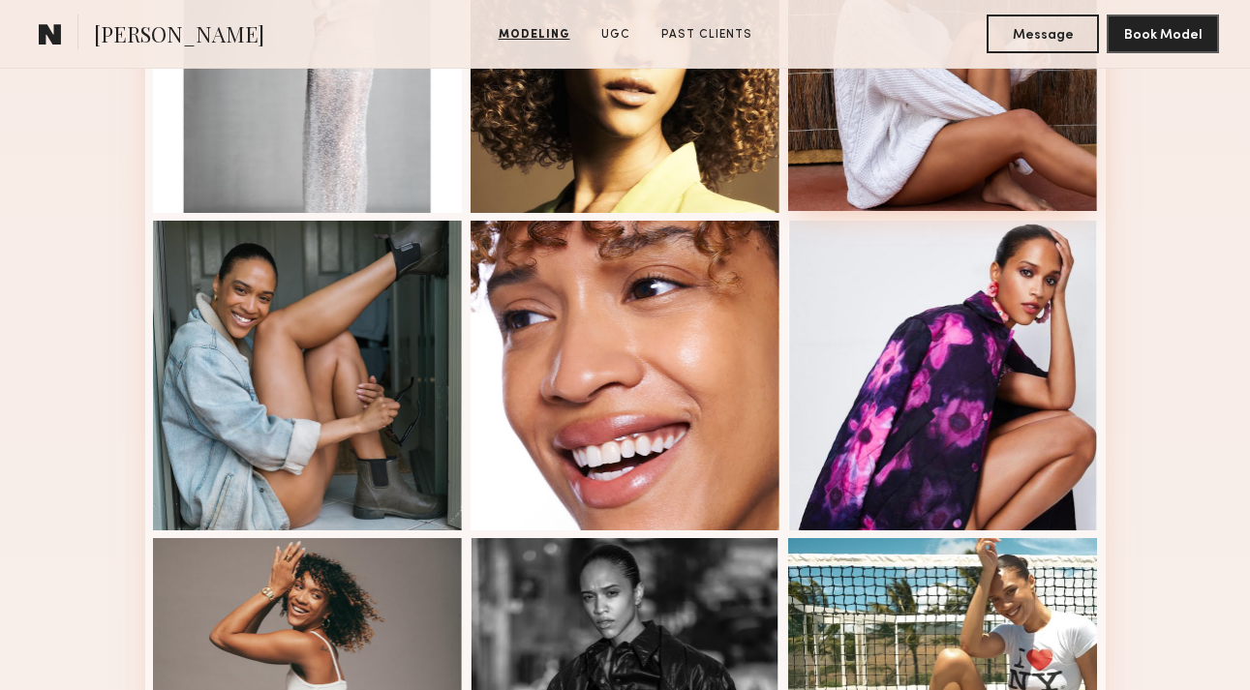
scroll to position [1019, 0]
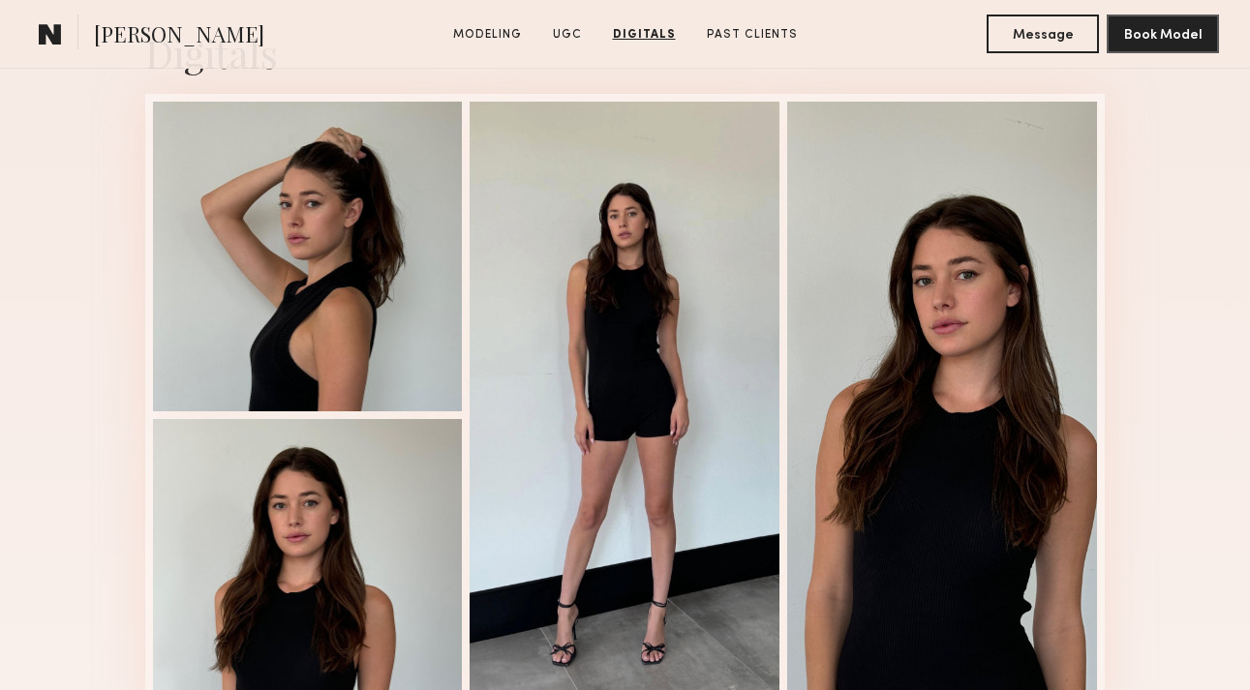
scroll to position [3524, 0]
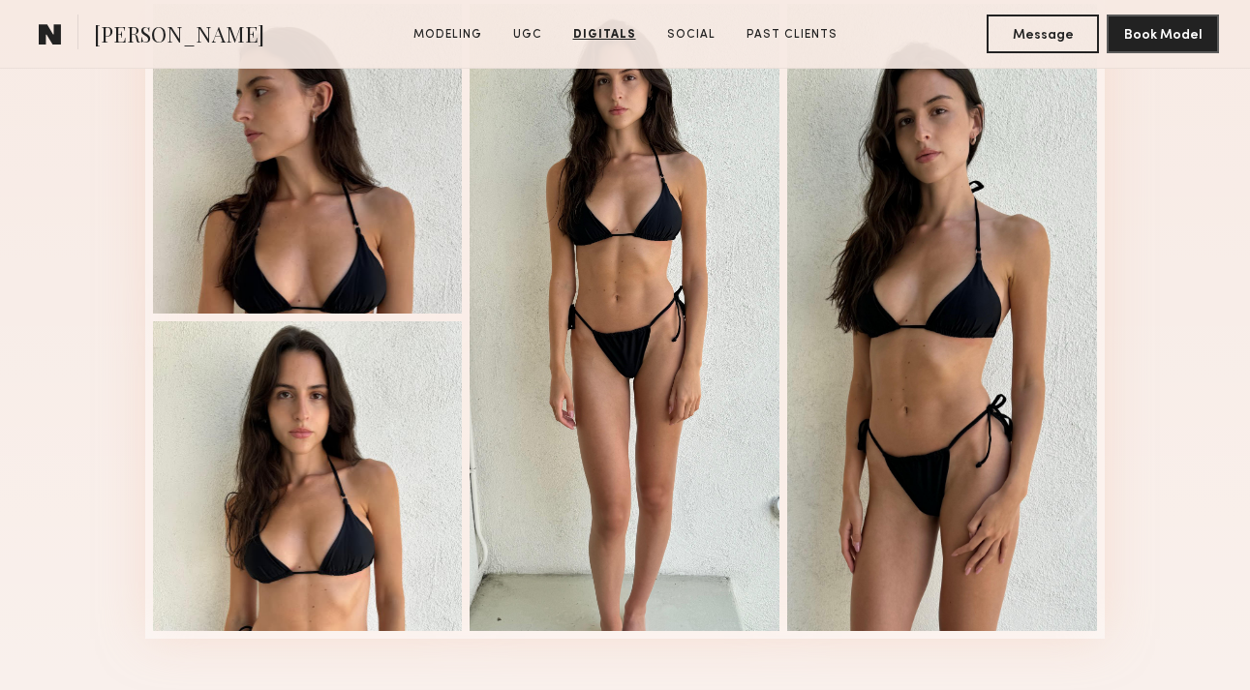
scroll to position [3031, 0]
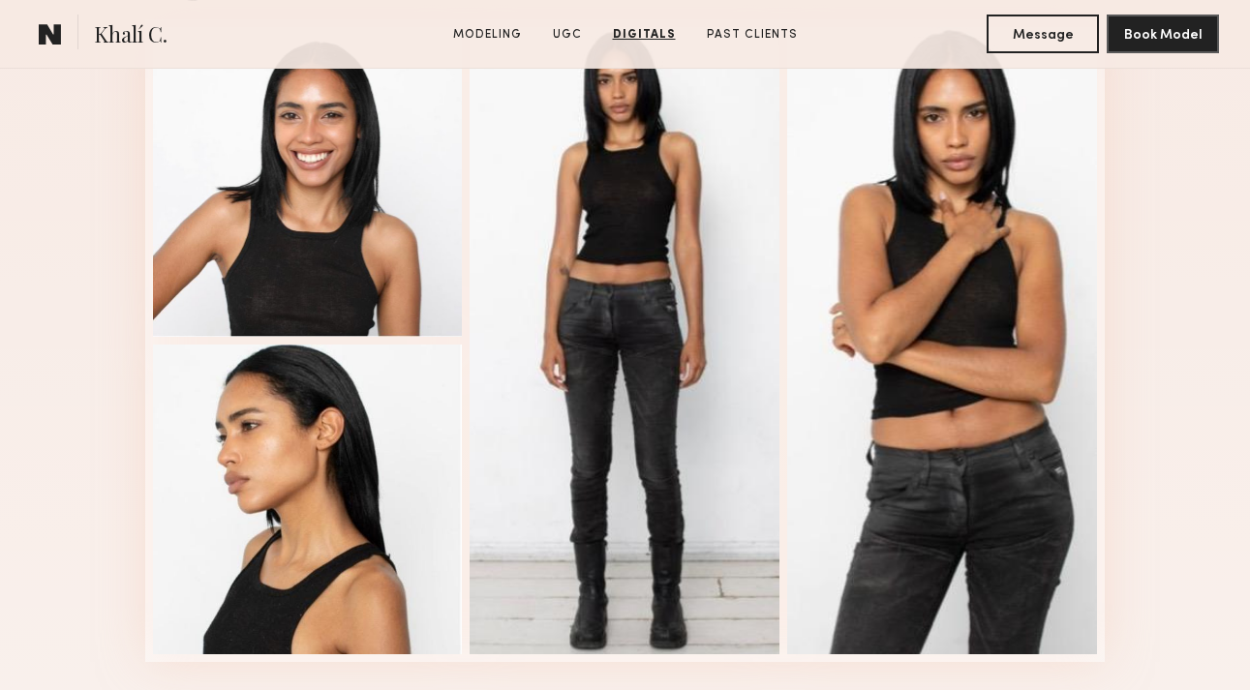
scroll to position [2642, 0]
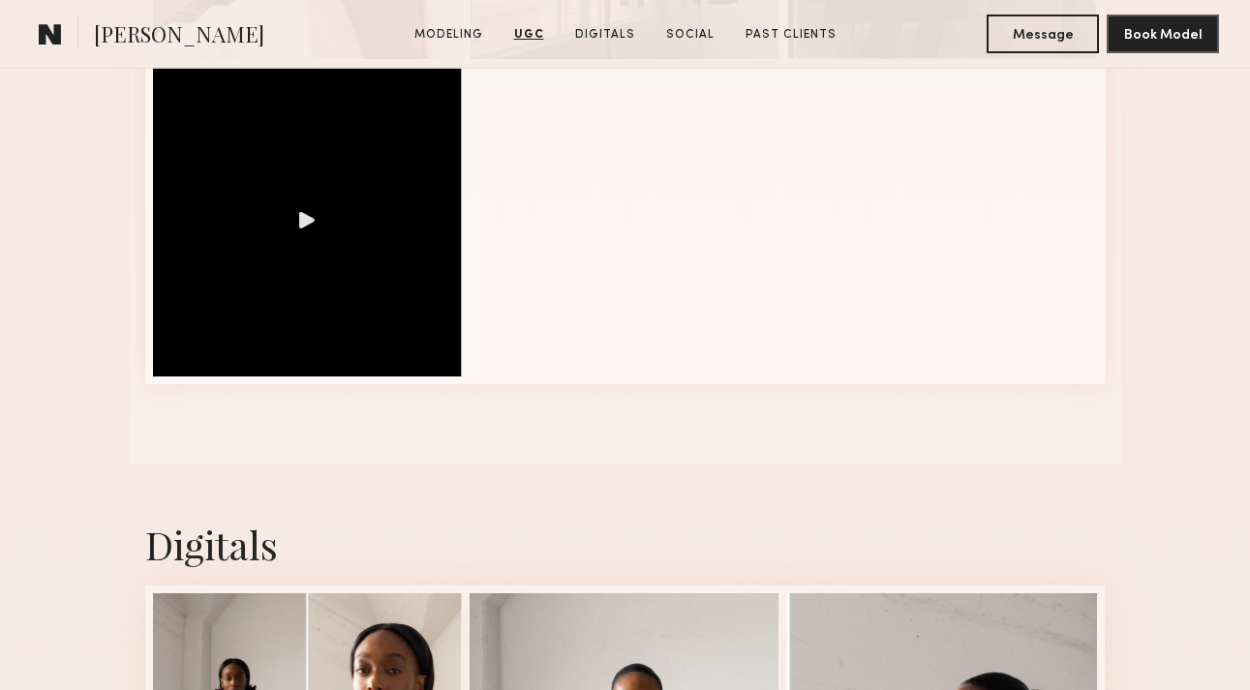
scroll to position [2710, 0]
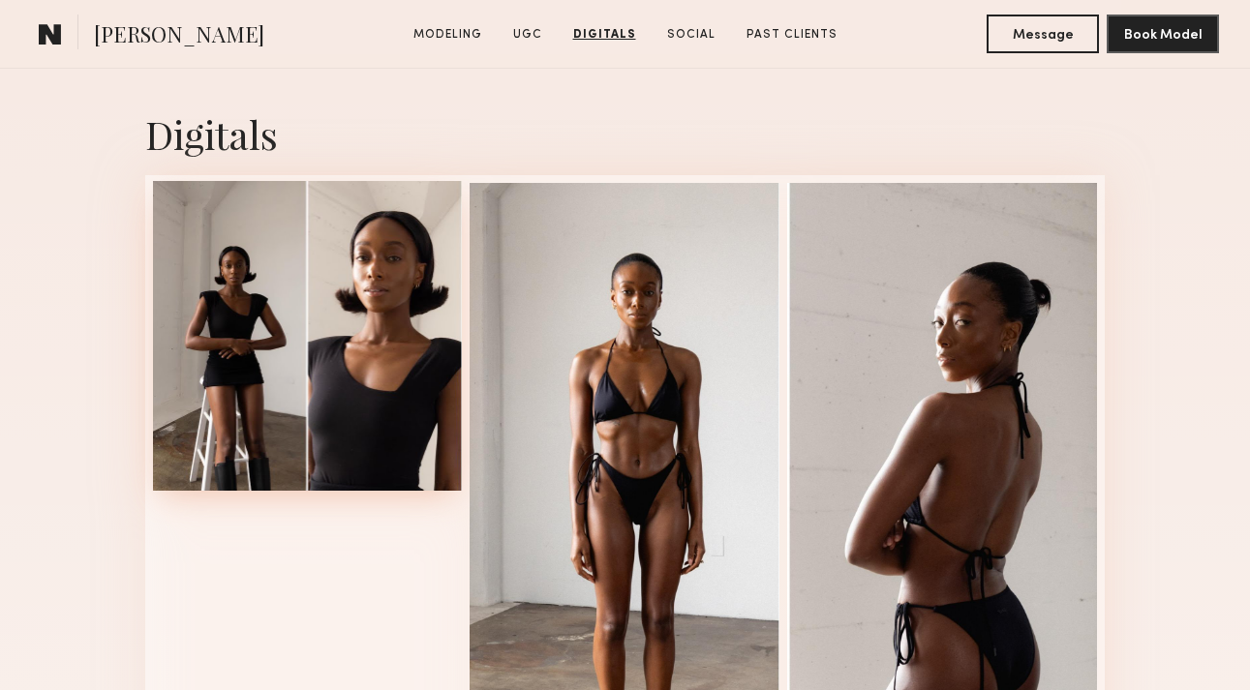
click at [381, 283] on div at bounding box center [308, 336] width 310 height 310
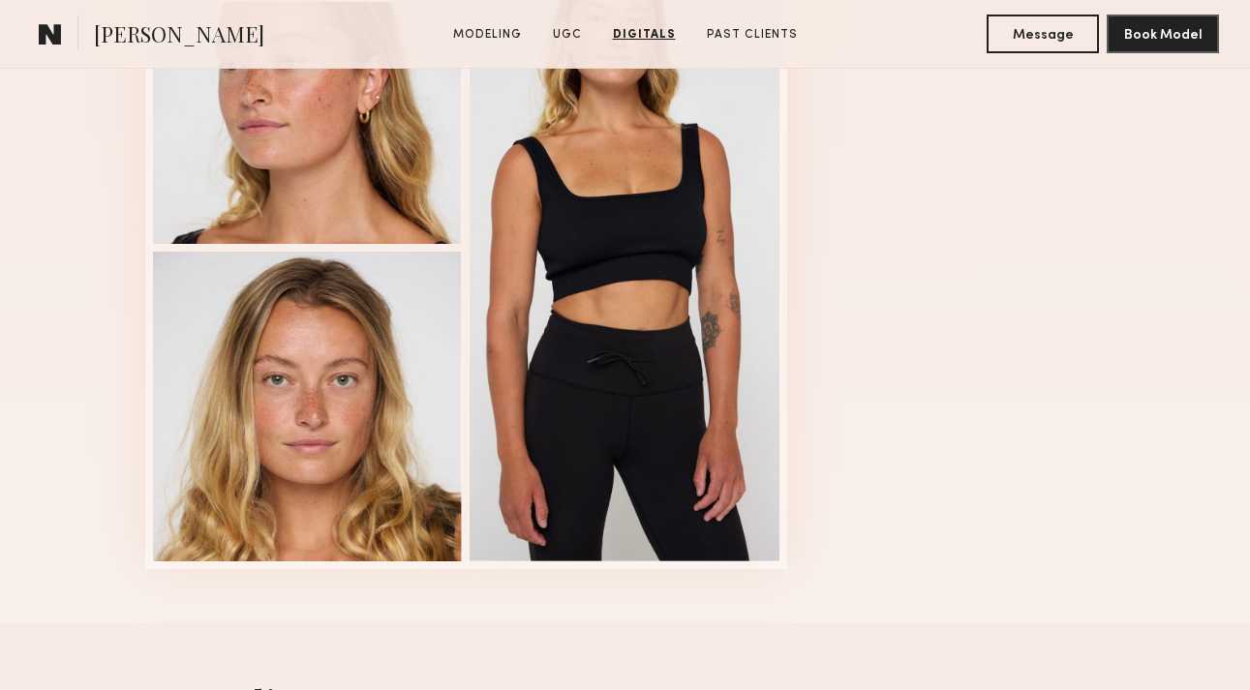
scroll to position [2742, 0]
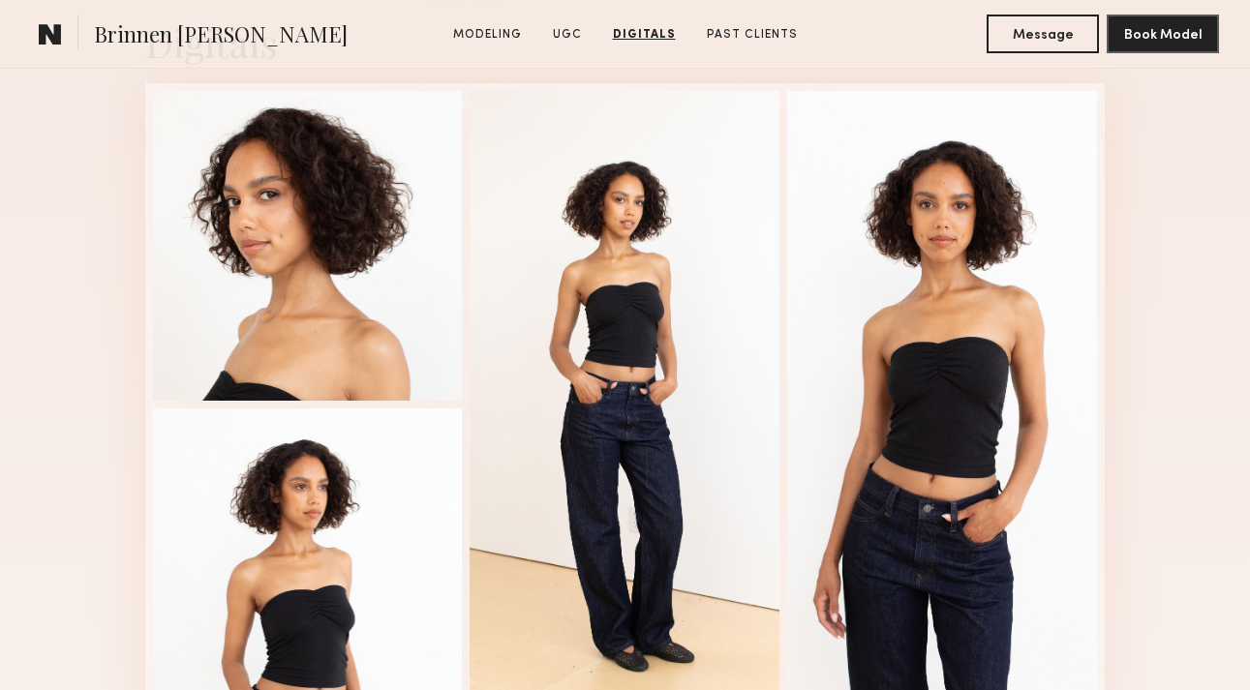
scroll to position [2543, 0]
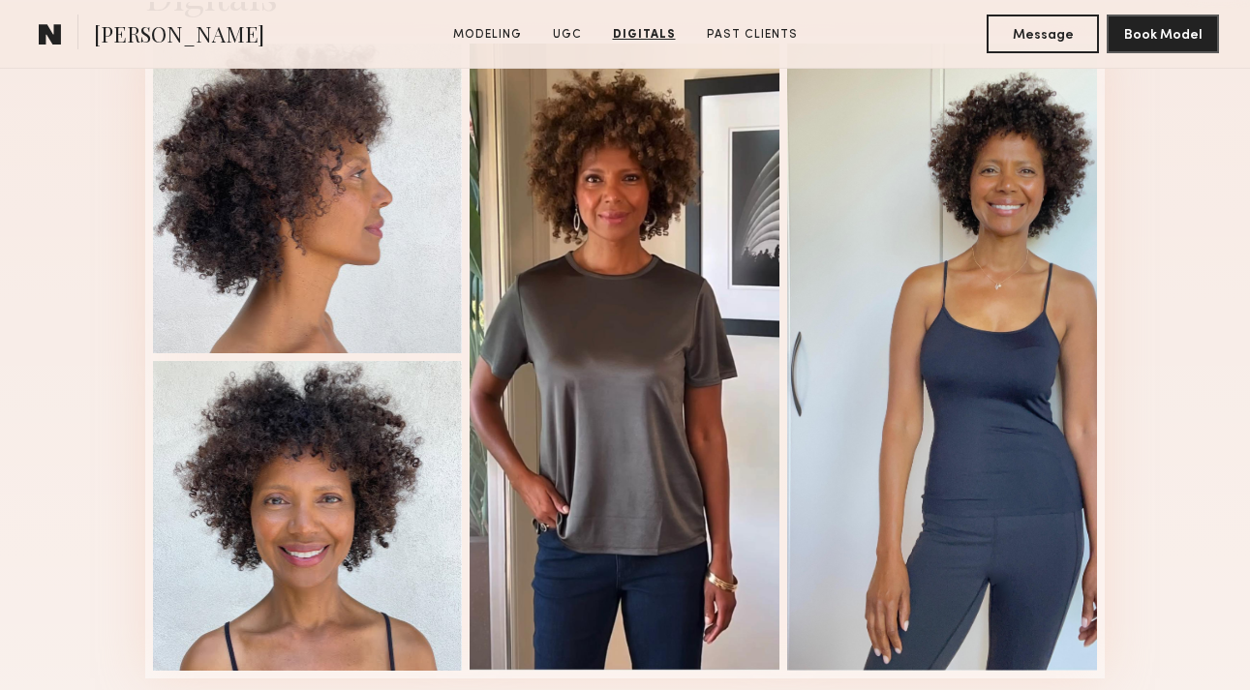
scroll to position [3643, 0]
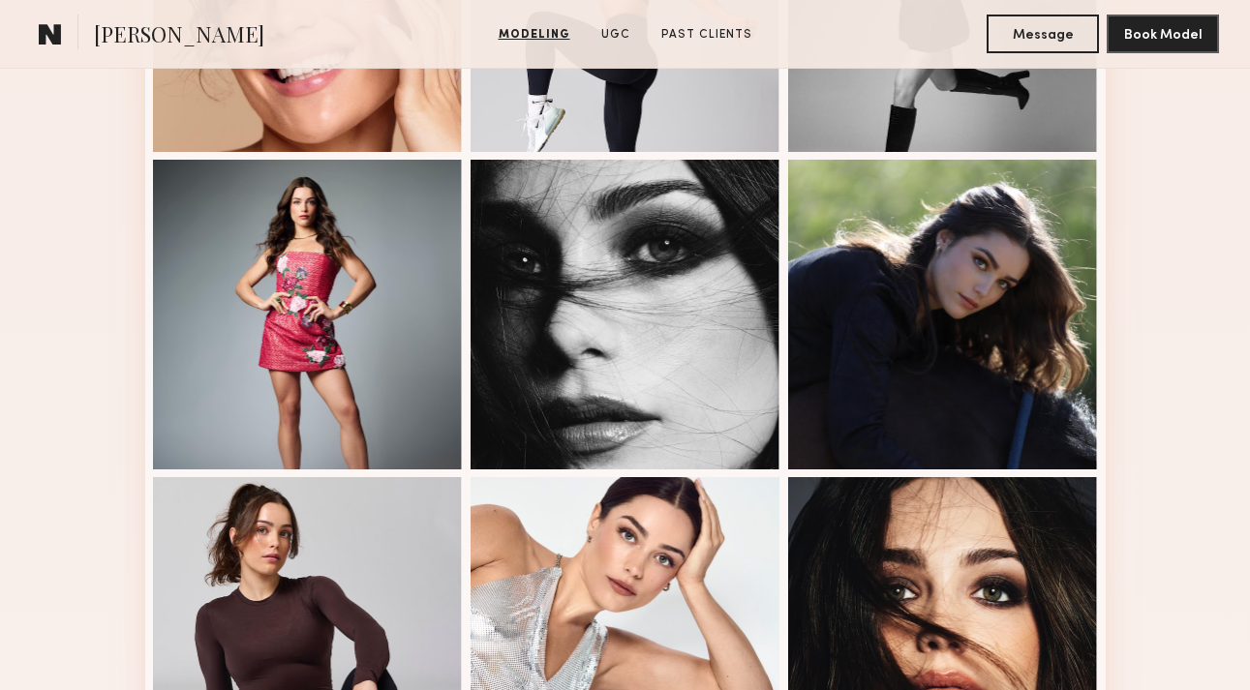
scroll to position [1600, 0]
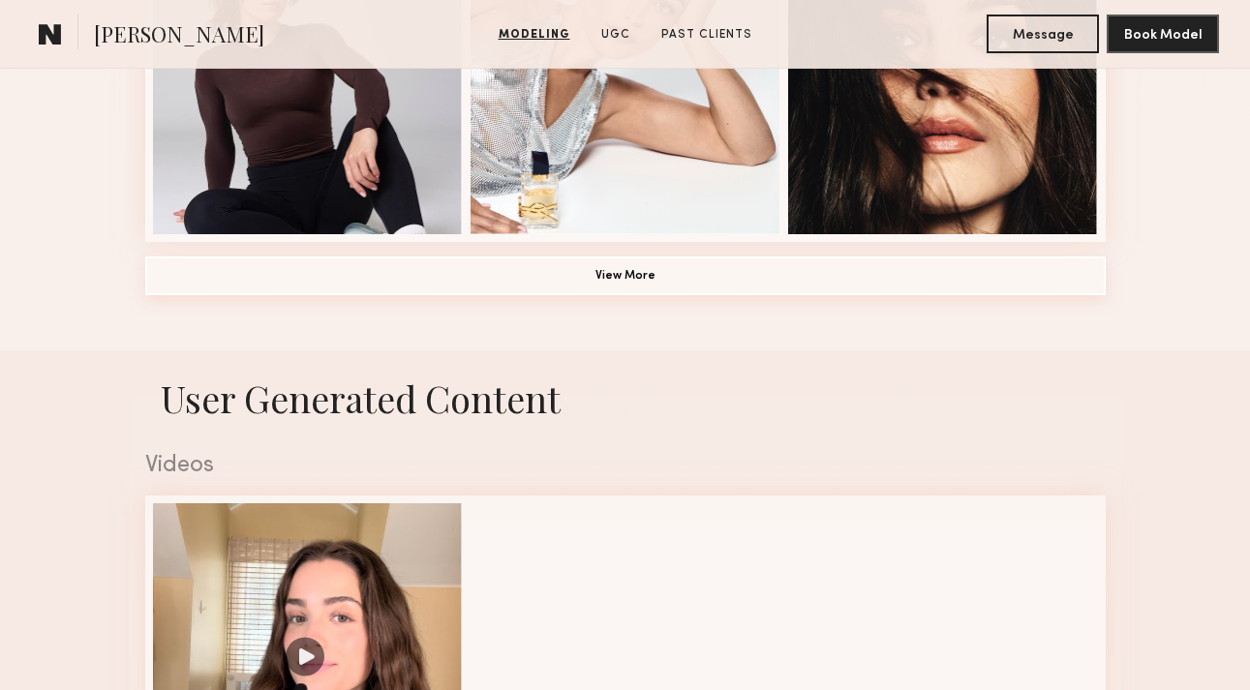
click at [605, 281] on button "View More" at bounding box center [625, 276] width 960 height 39
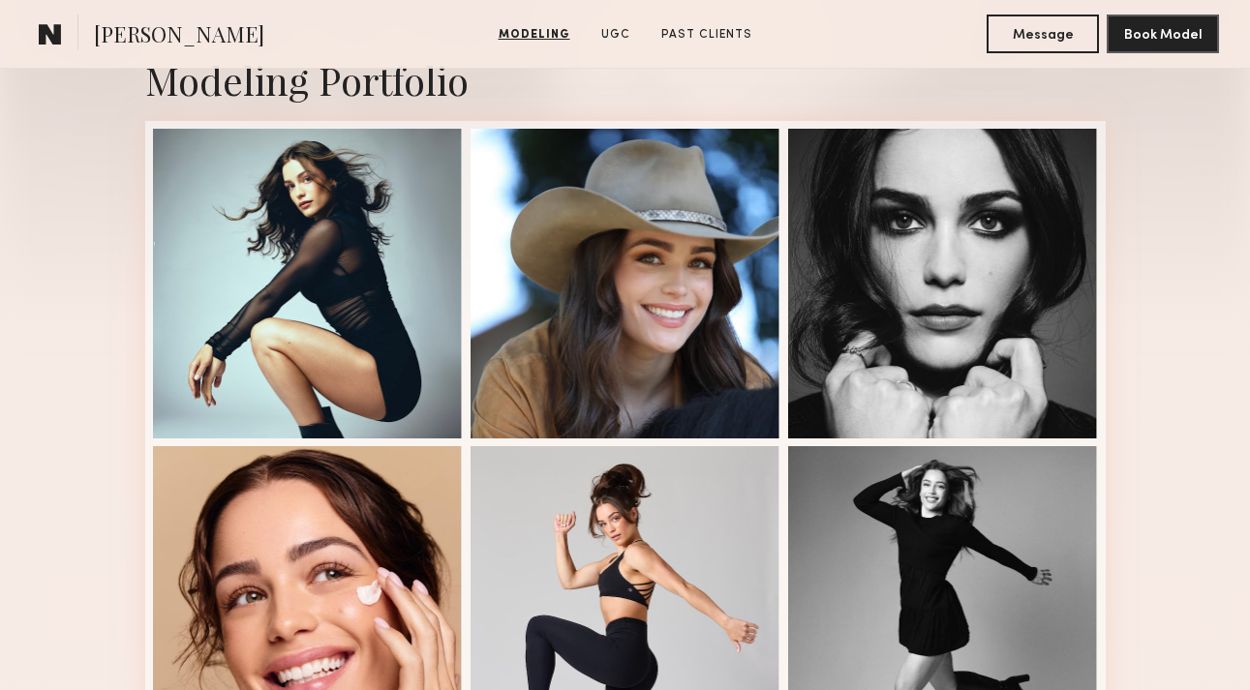
scroll to position [442, 0]
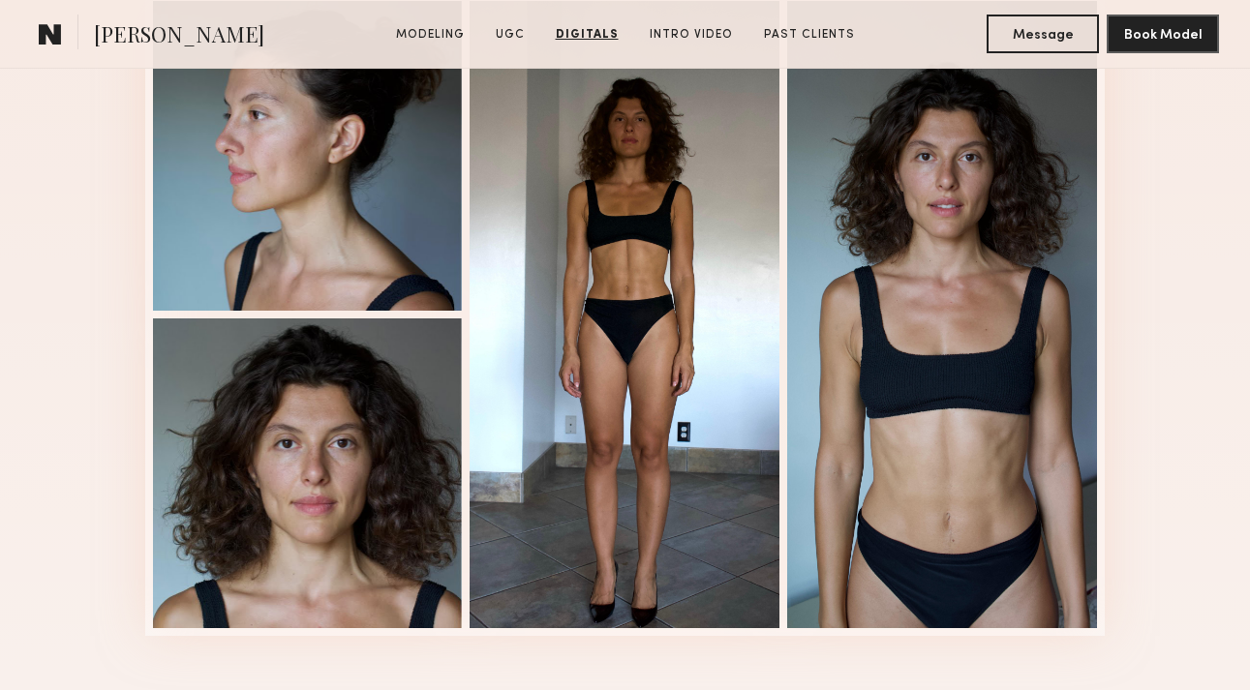
scroll to position [2949, 0]
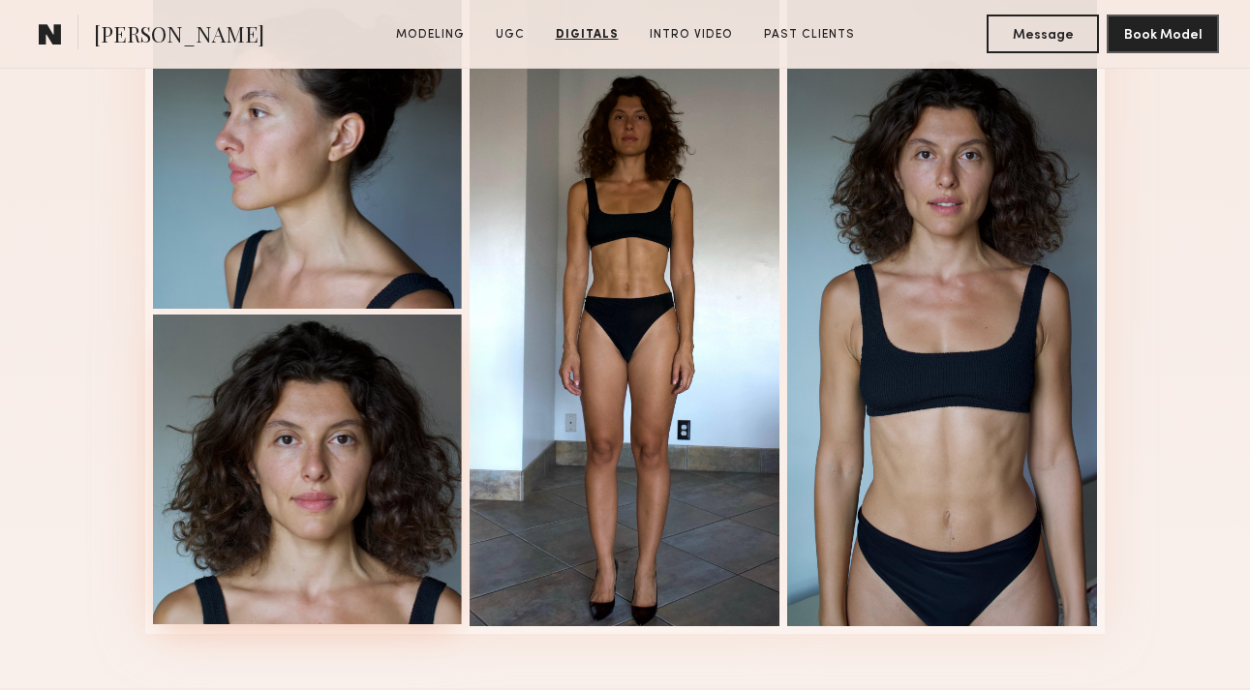
click at [262, 437] on div at bounding box center [305, 312] width 321 height 643
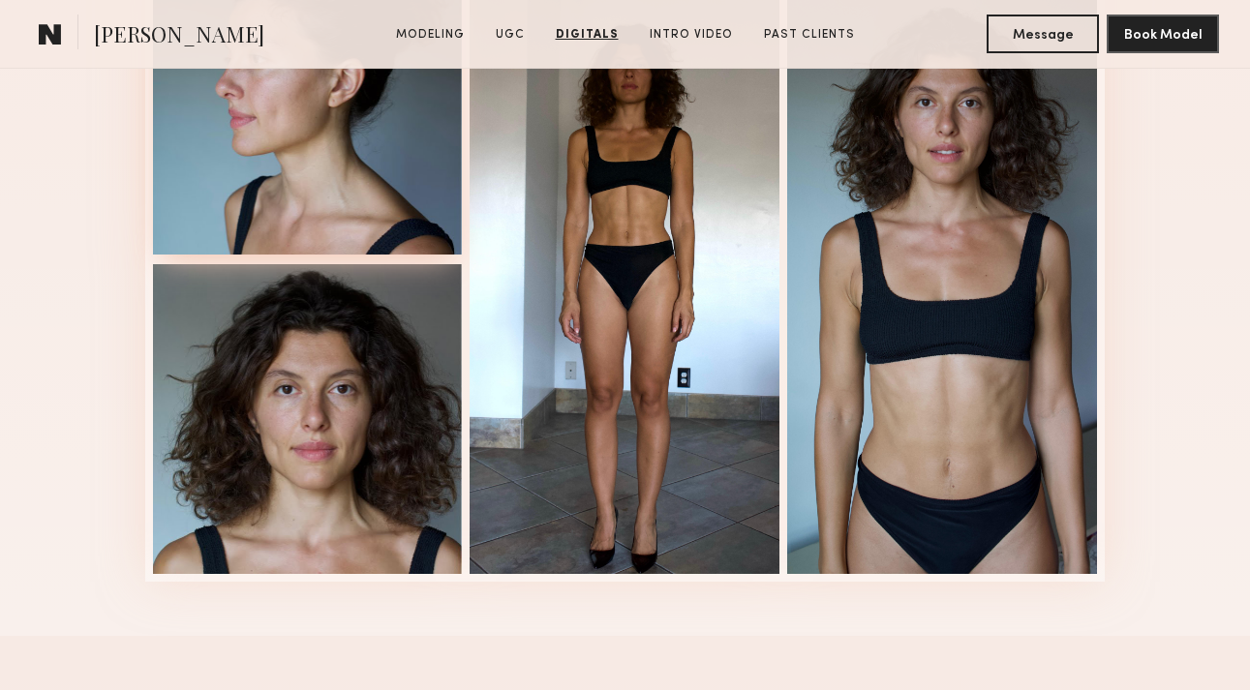
scroll to position [3003, 0]
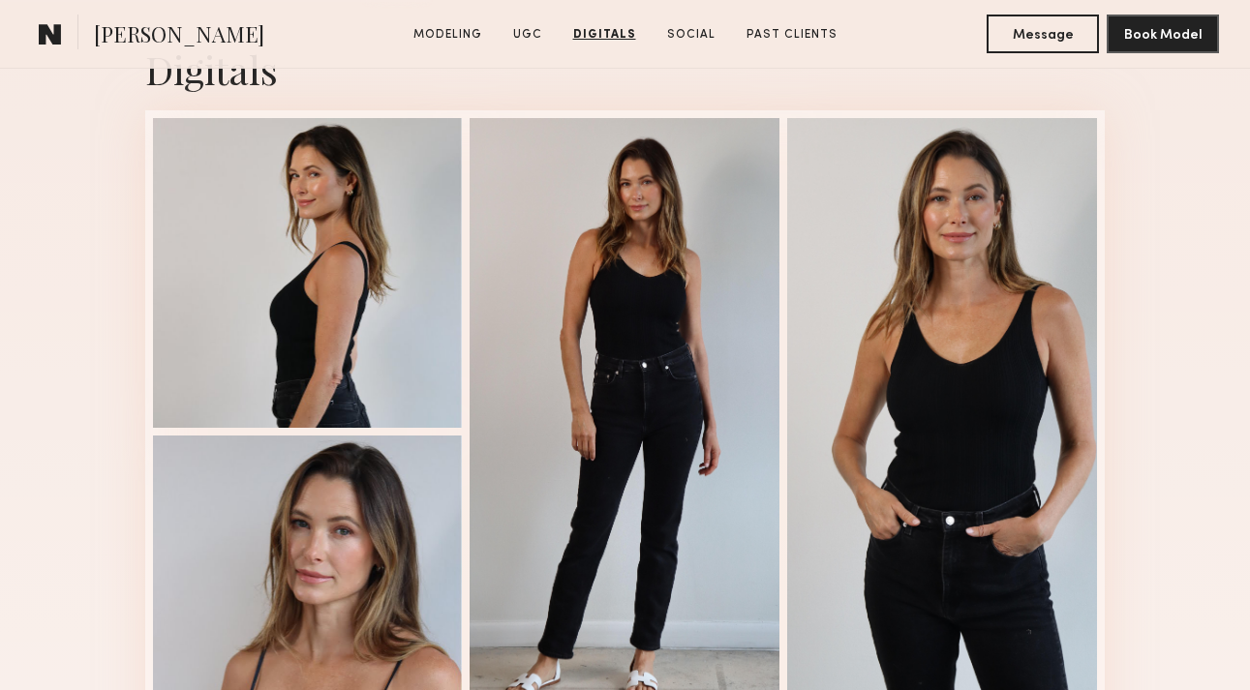
scroll to position [3224, 0]
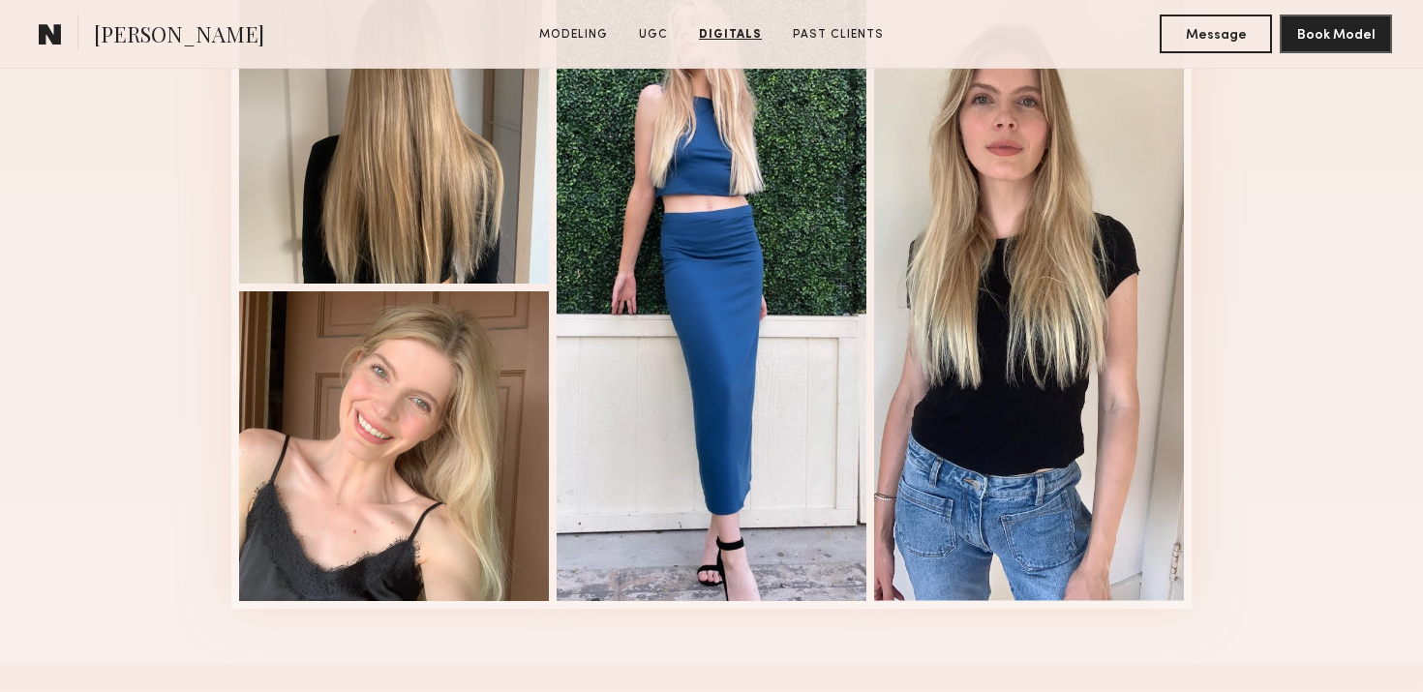
scroll to position [4341, 0]
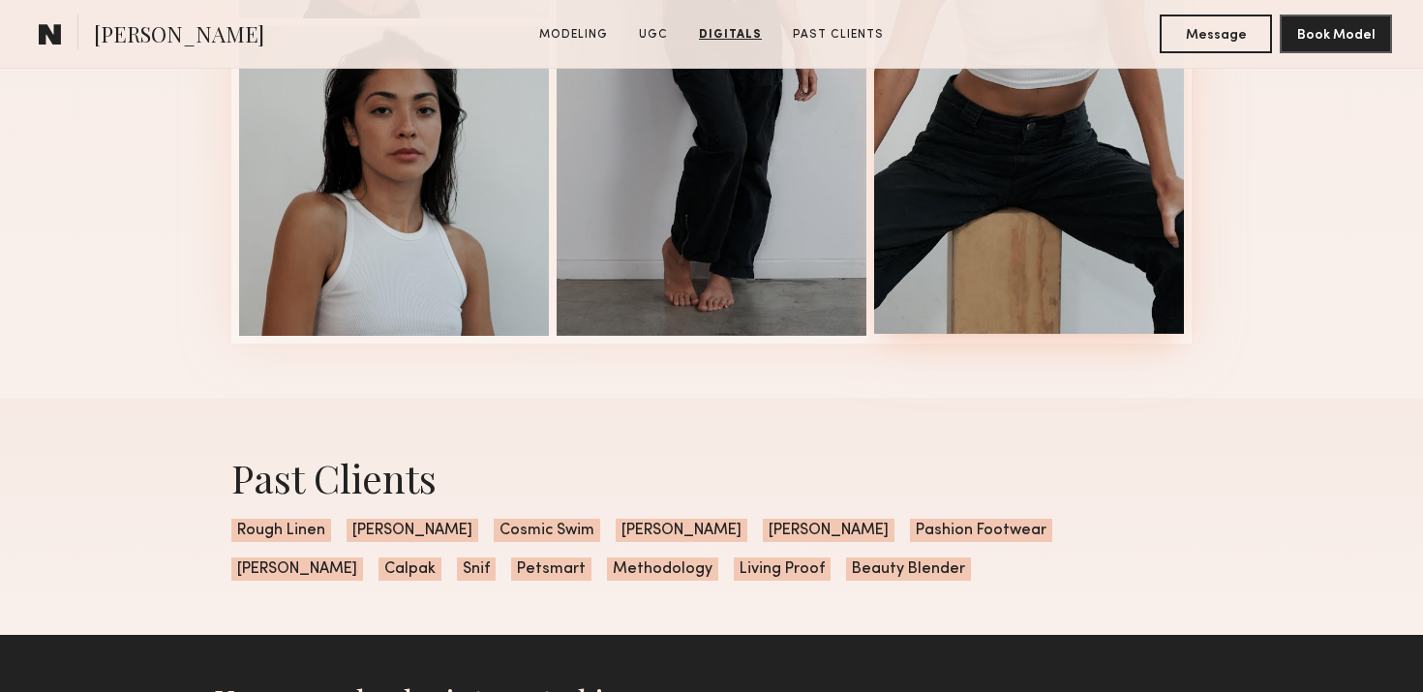
scroll to position [2868, 0]
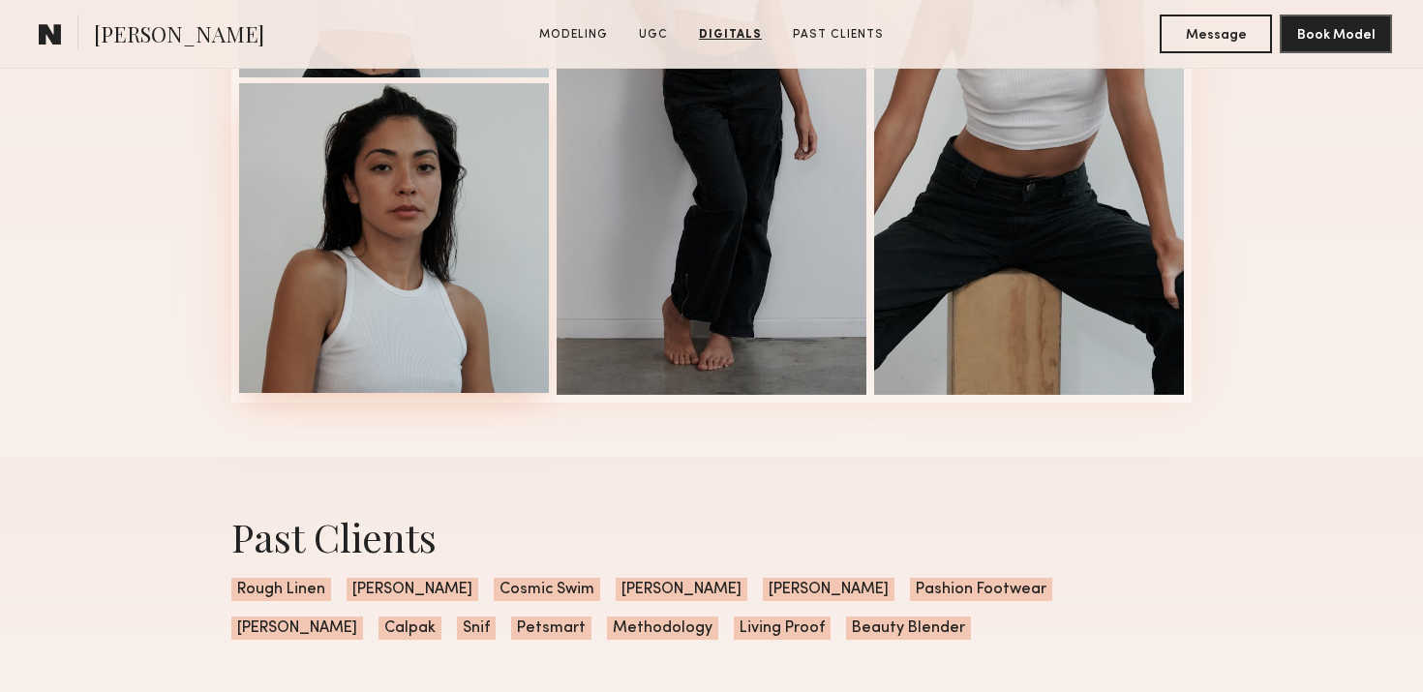
click at [424, 288] on div at bounding box center [394, 238] width 310 height 310
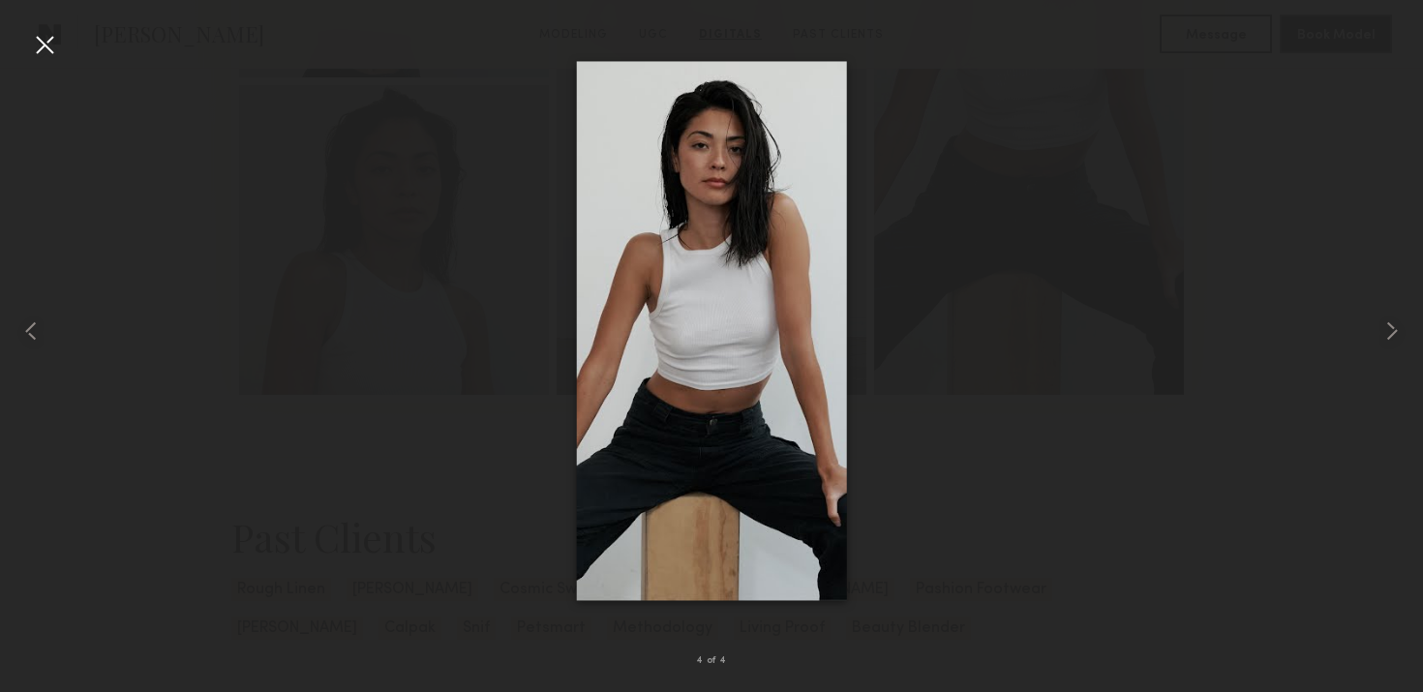
click at [46, 45] on div at bounding box center [44, 44] width 31 height 31
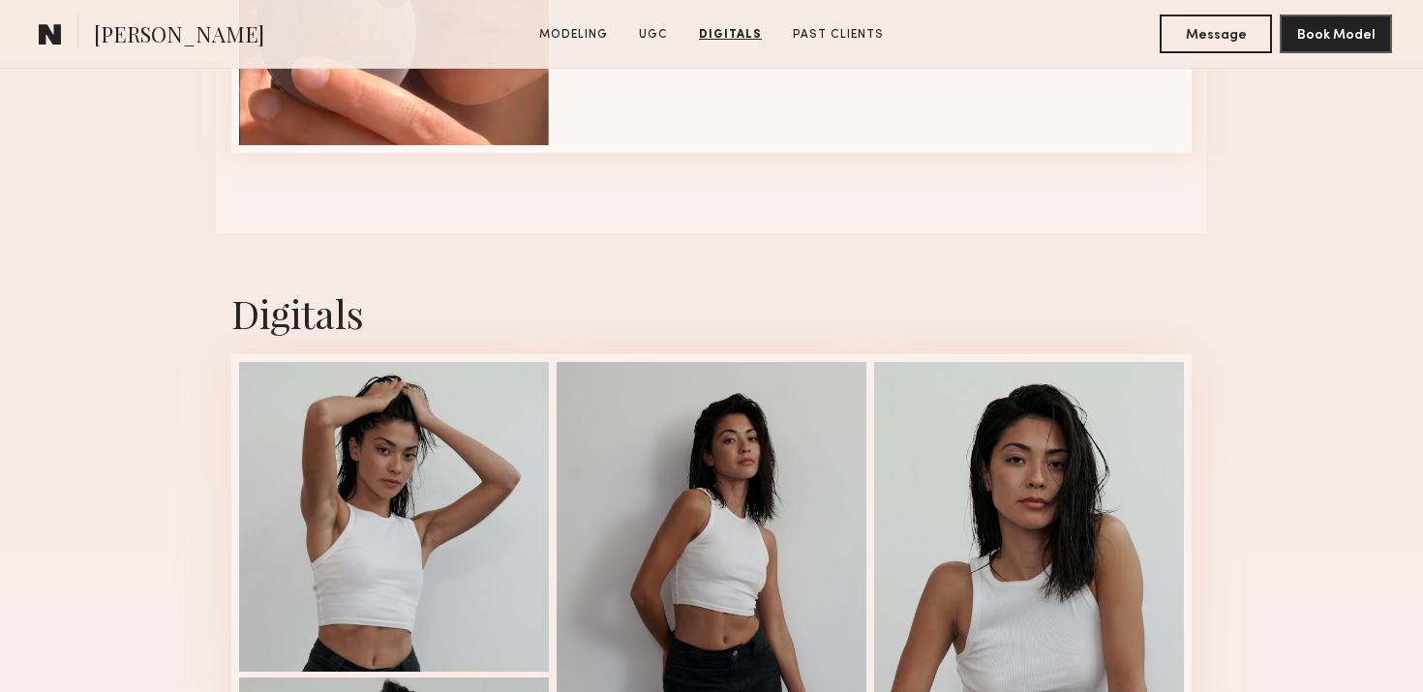
scroll to position [2221, 0]
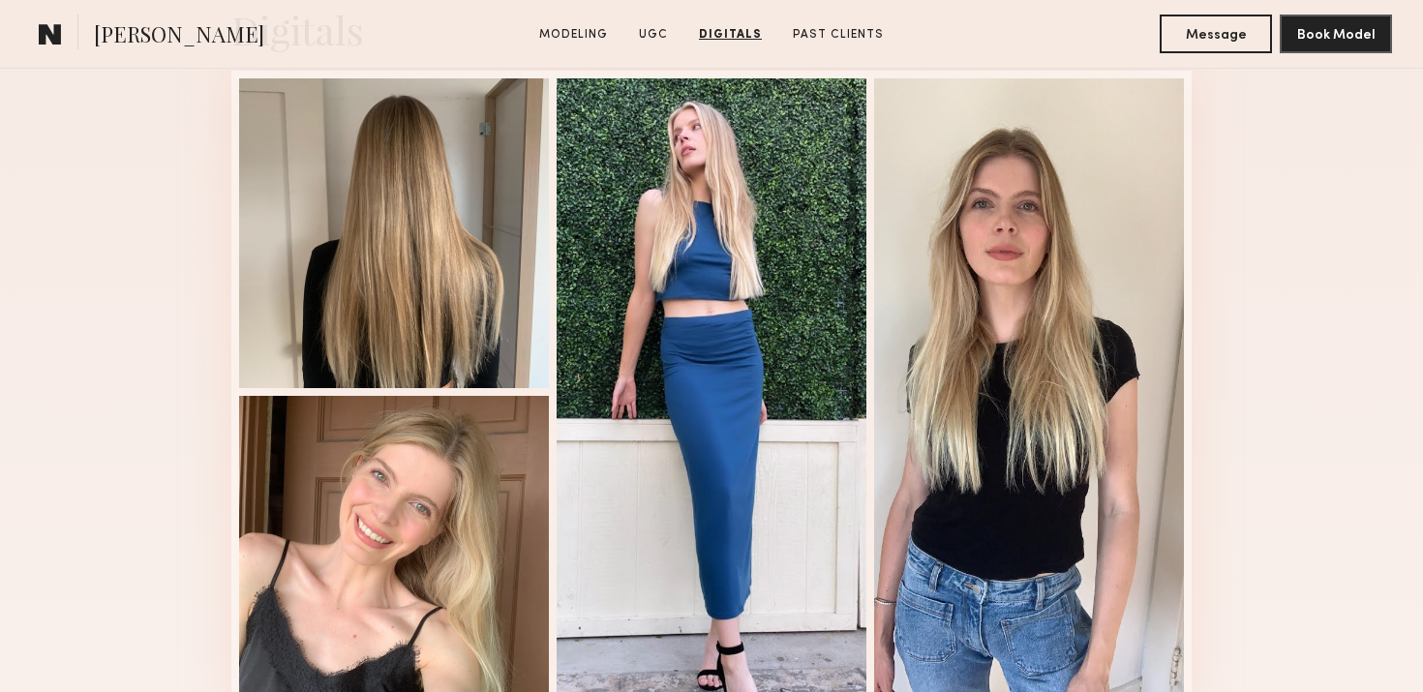
scroll to position [4219, 0]
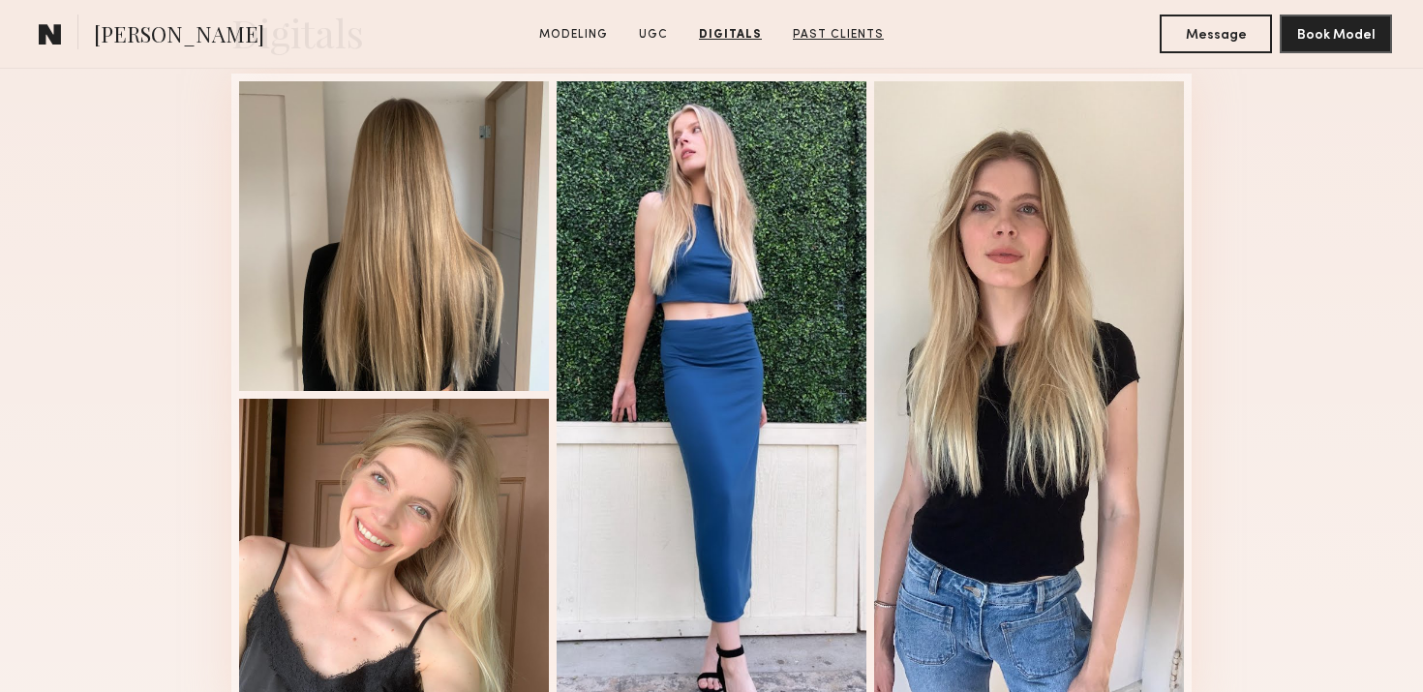
click at [807, 34] on link "Past Clients" at bounding box center [838, 34] width 106 height 17
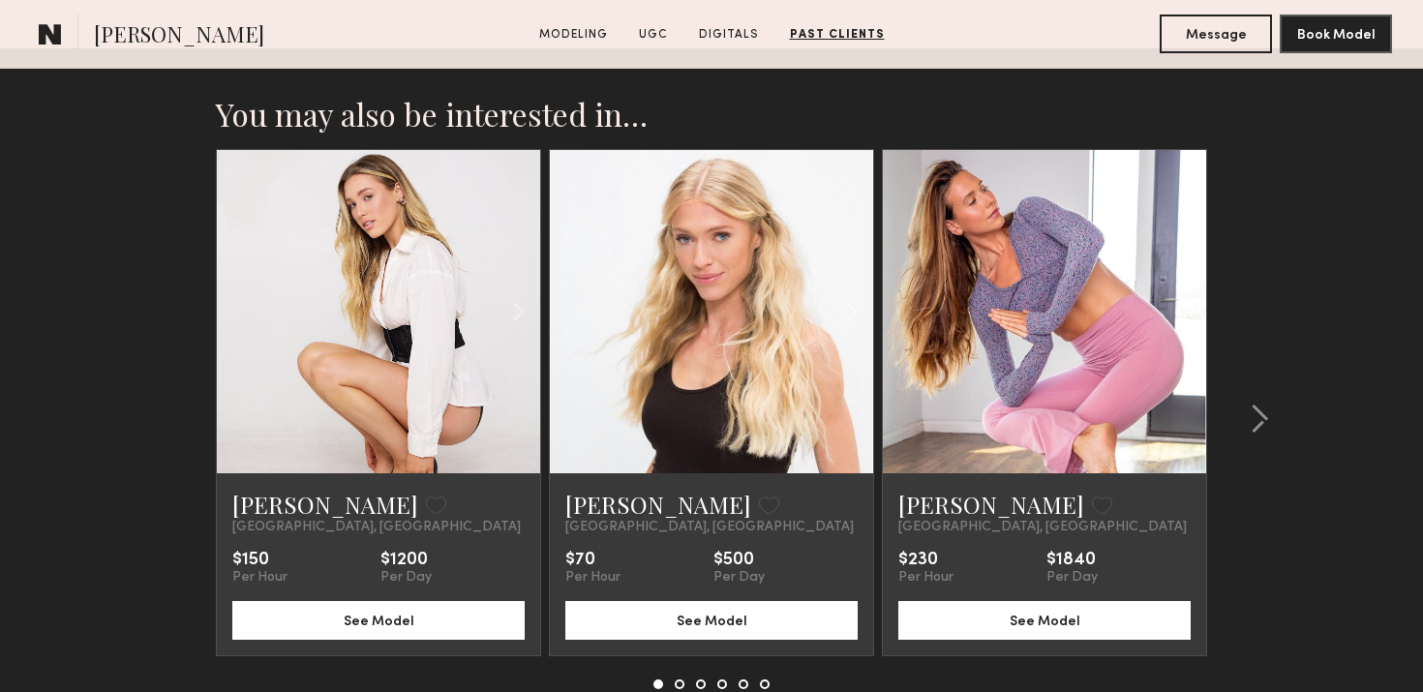
scroll to position [5269, 0]
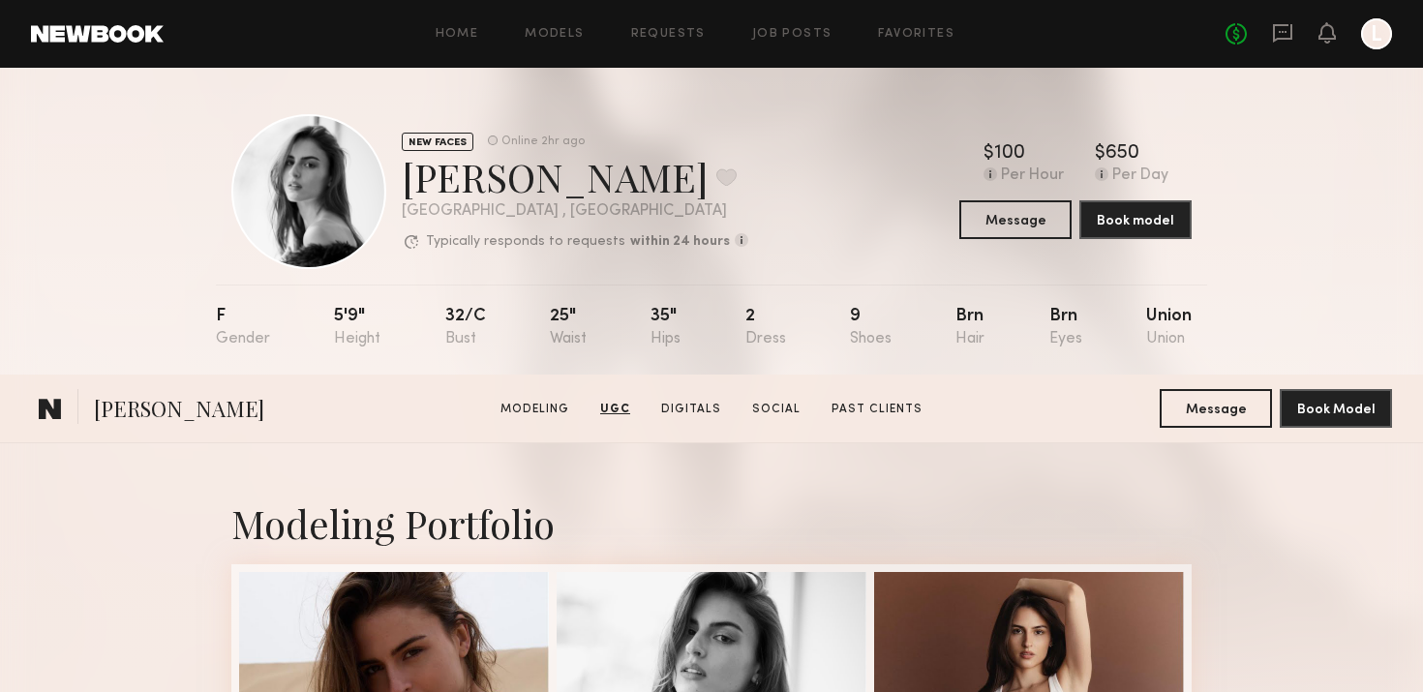
scroll to position [2116, 0]
